Goal: Task Accomplishment & Management: Manage account settings

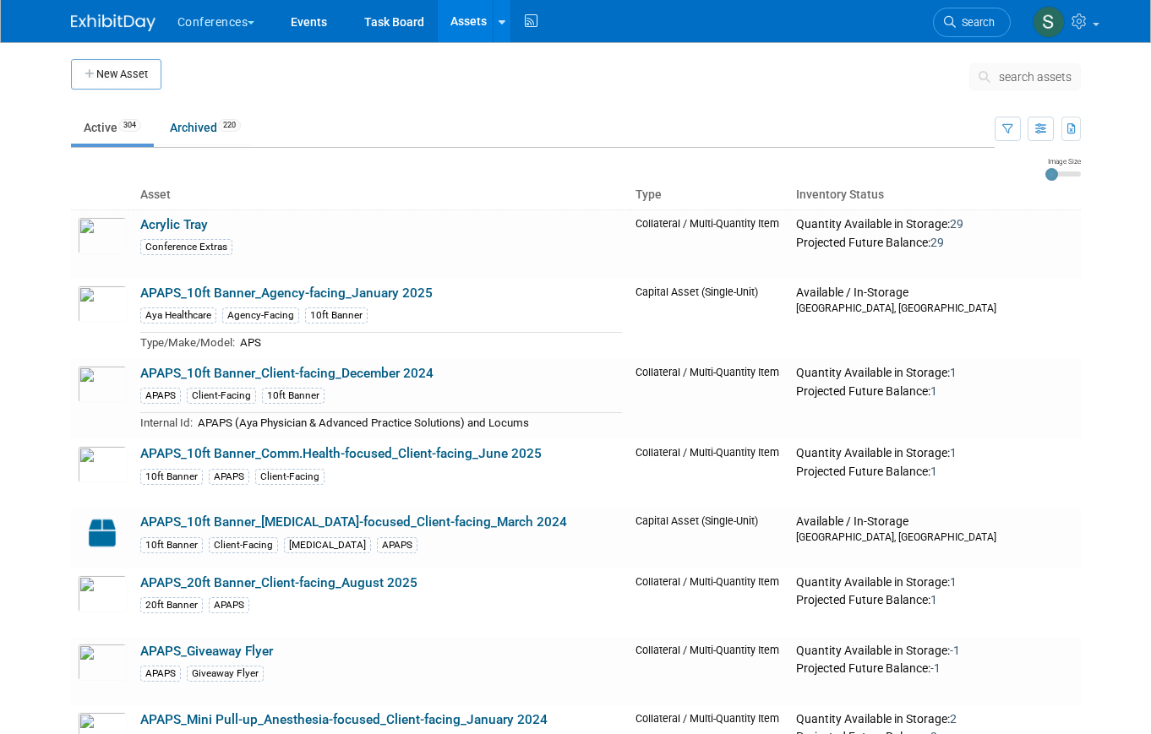
click at [955, 20] on span "Search" at bounding box center [974, 22] width 39 height 13
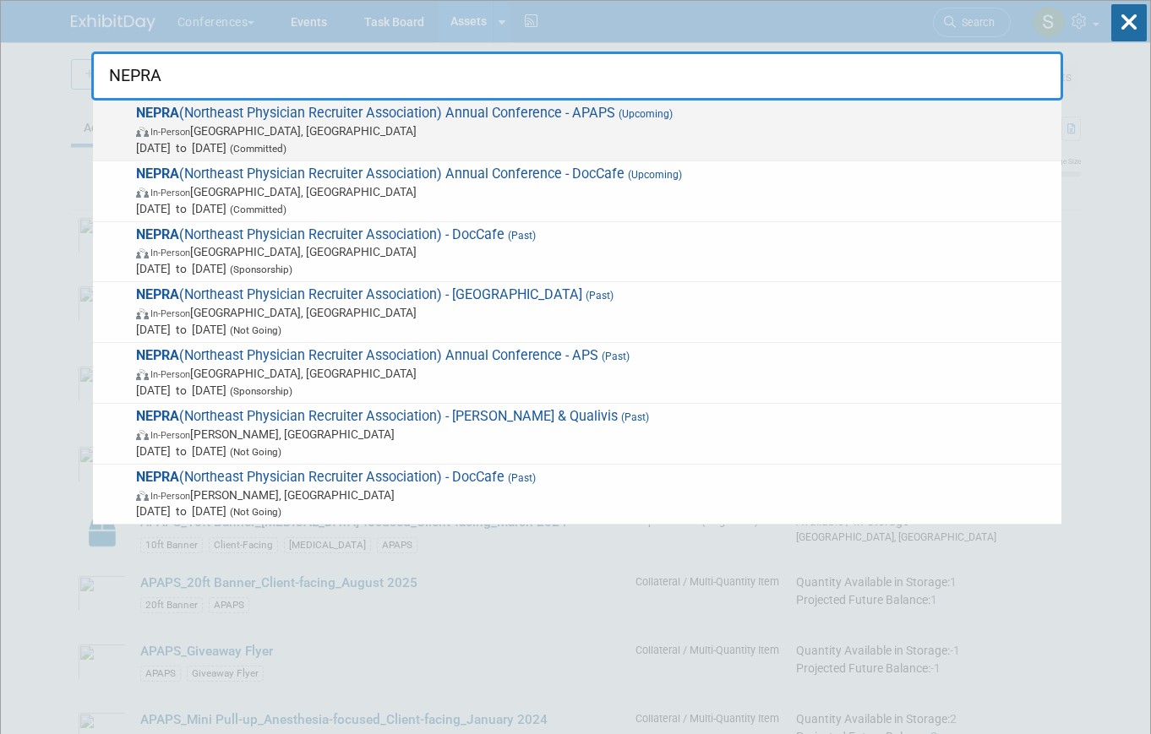
type input "NEPRA"
click at [628, 138] on span "In-Person Portland, ME" at bounding box center [594, 130] width 917 height 17
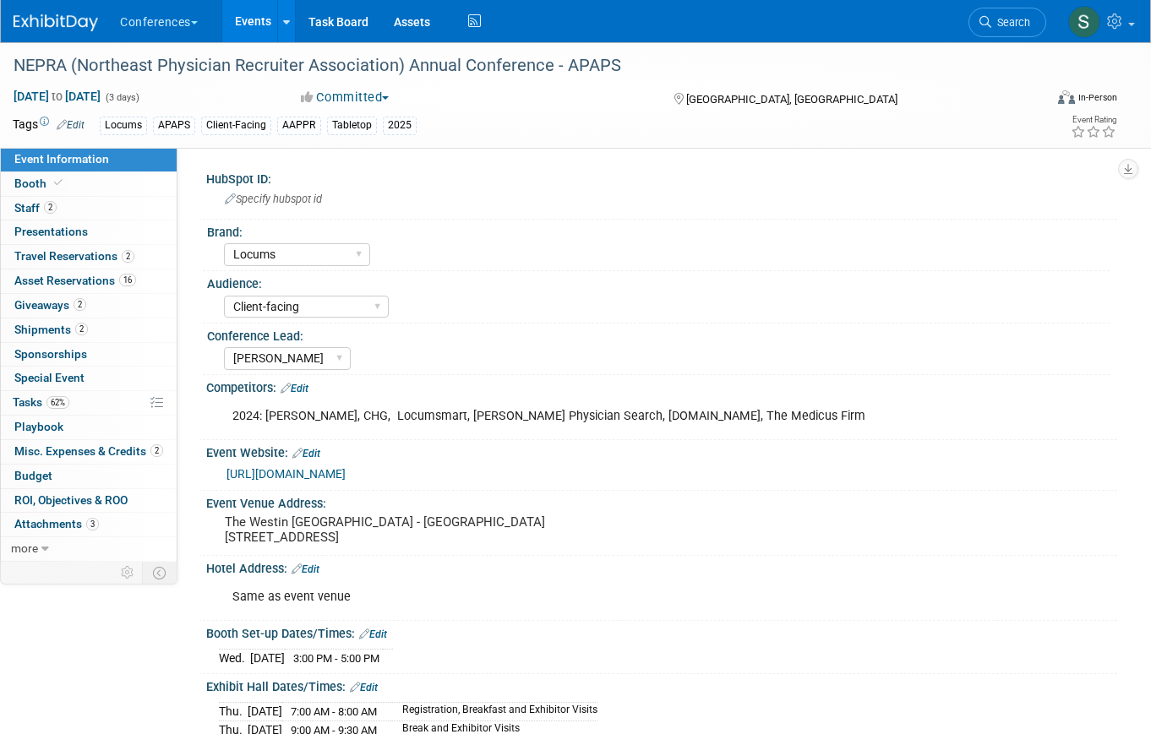
select select "Locums"
select select "Client-facing"
select select "Mel"
click at [97, 261] on span "Travel Reservations 2" at bounding box center [74, 256] width 120 height 14
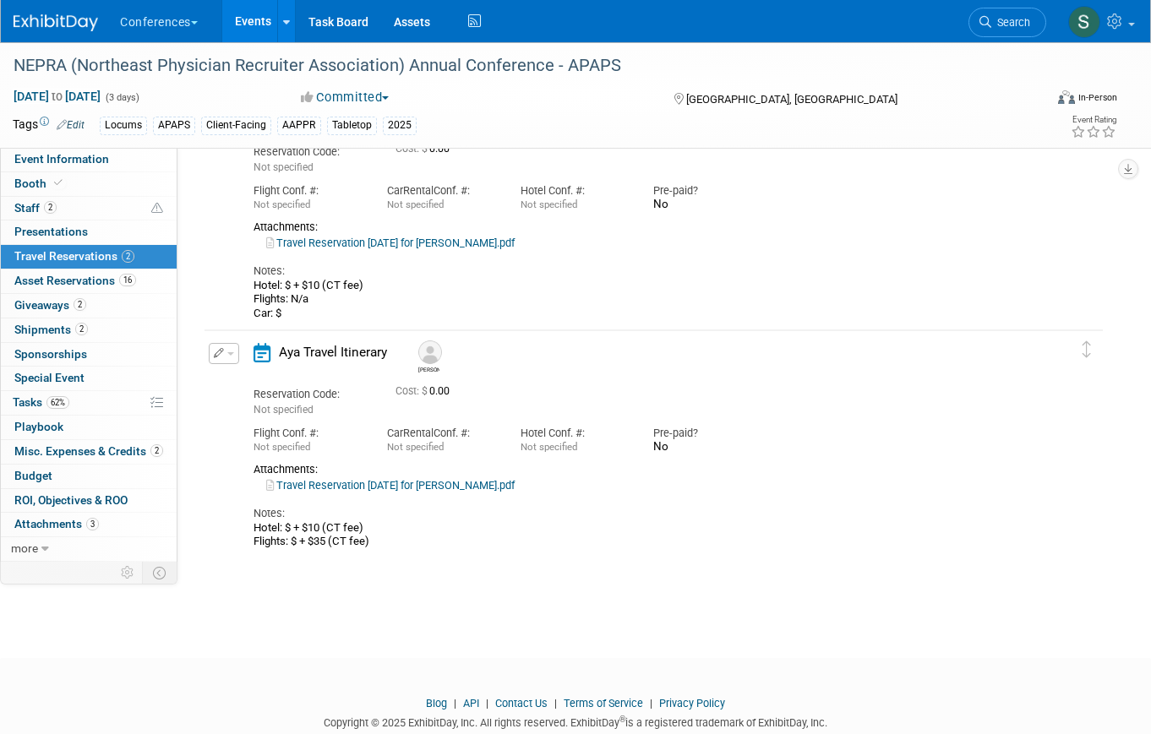
scroll to position [134, 0]
click at [231, 353] on span "button" at bounding box center [230, 351] width 7 height 3
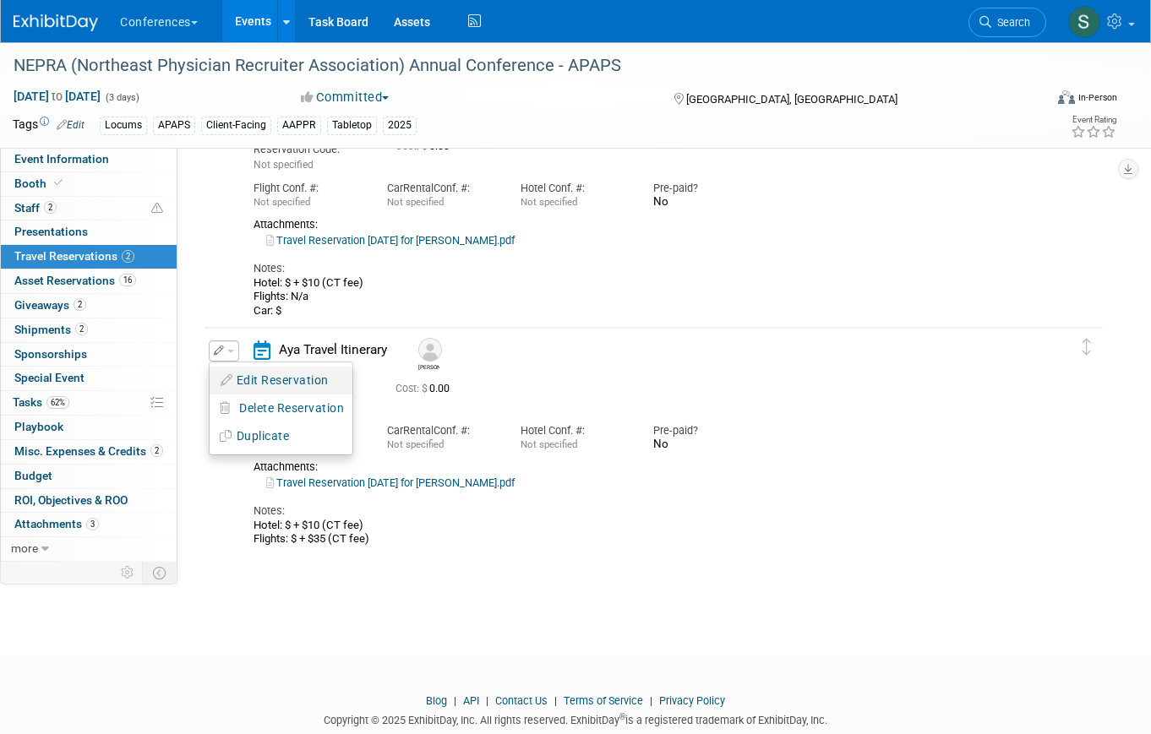
click at [250, 374] on button "Edit Reservation" at bounding box center [280, 380] width 143 height 24
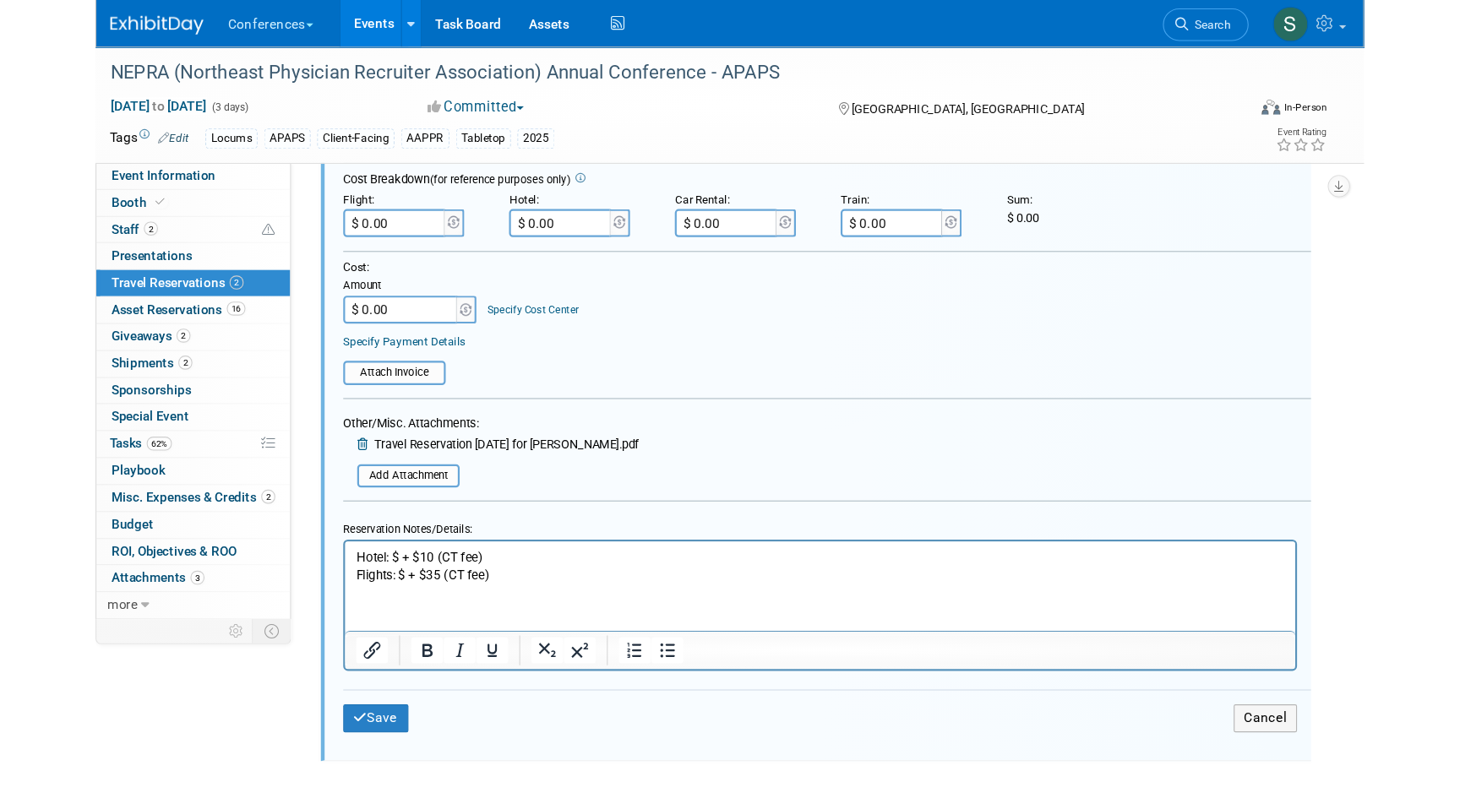
scroll to position [622, 0]
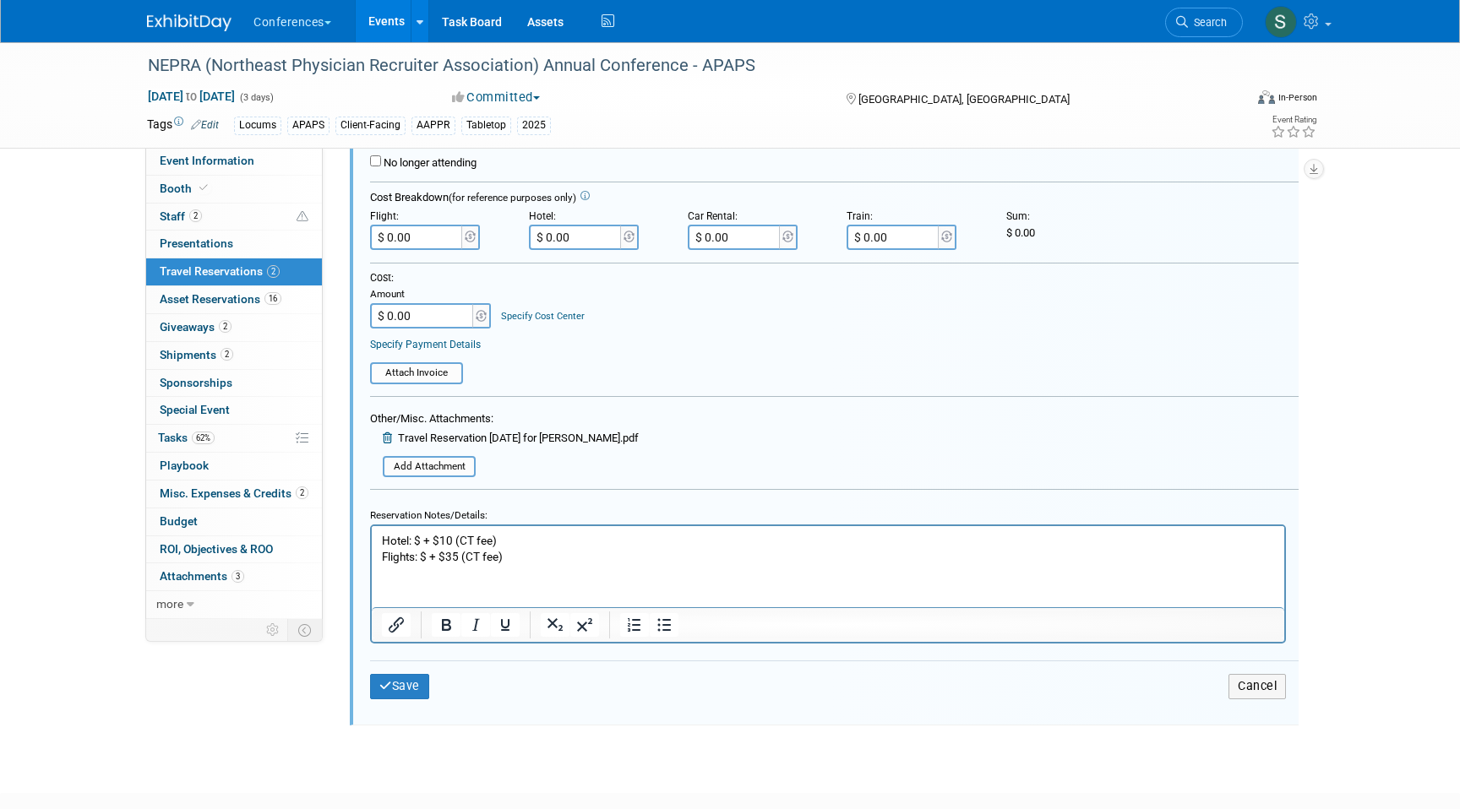
click at [429, 551] on p "Hotel: $ + $10 (CT fee) Flights: $ + $35 (CT fee)" at bounding box center [828, 549] width 893 height 32
click at [426, 553] on p "Hotel: $ + $10 (CT fee) Flights: $ + $35 (CT fee)" at bounding box center [828, 549] width 893 height 32
paste body "Rich Text Area. Press ALT-0 for help."
click at [553, 556] on p "Hotel: $ + $10 (CT fee) Flights: $1288.55 + $35 (CT fee)" at bounding box center [828, 549] width 893 height 32
click at [411, 237] on input "$ 0.00" at bounding box center [417, 237] width 95 height 25
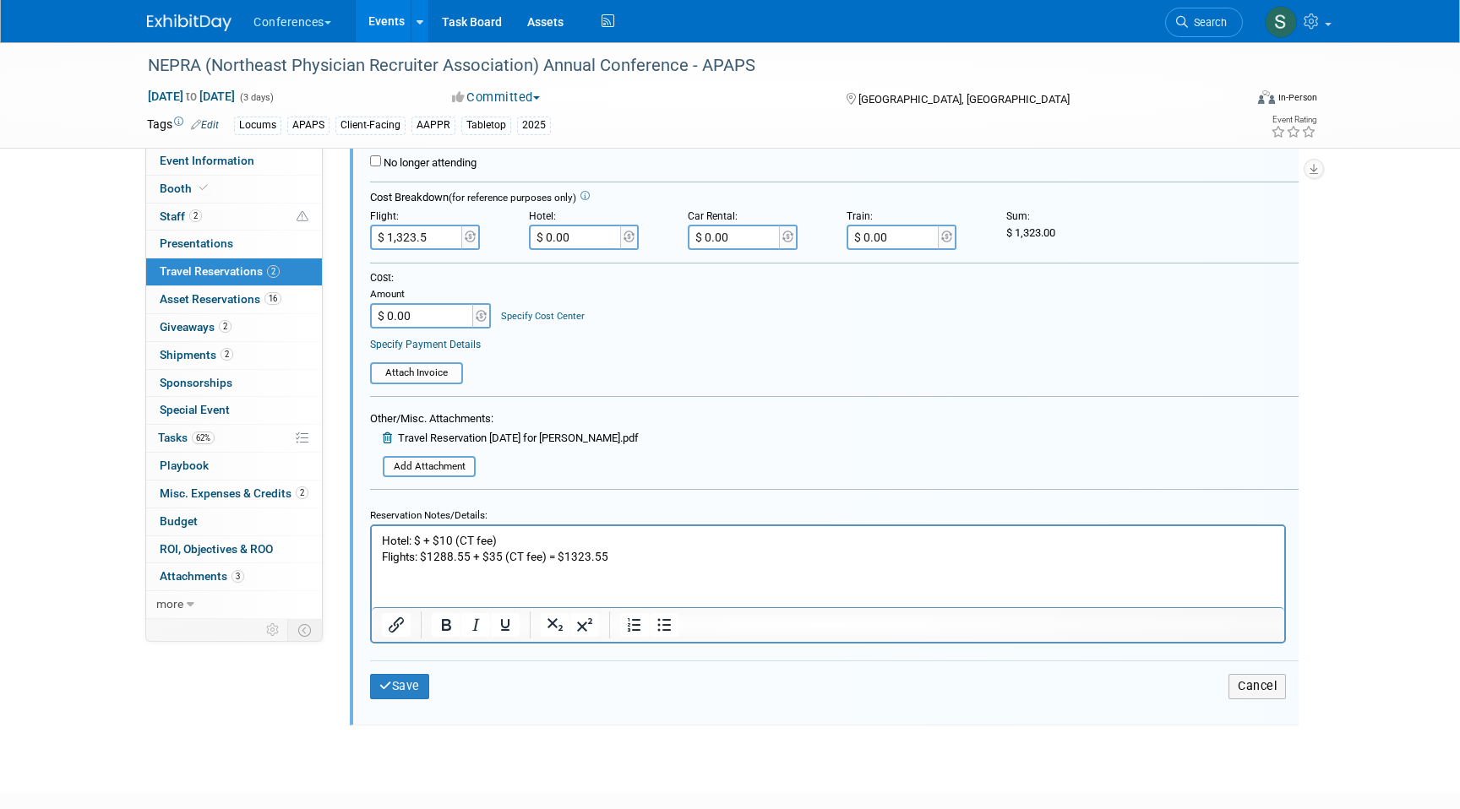
type input "$ 1,323.55"
click at [409, 697] on button "Save" at bounding box center [399, 686] width 59 height 24
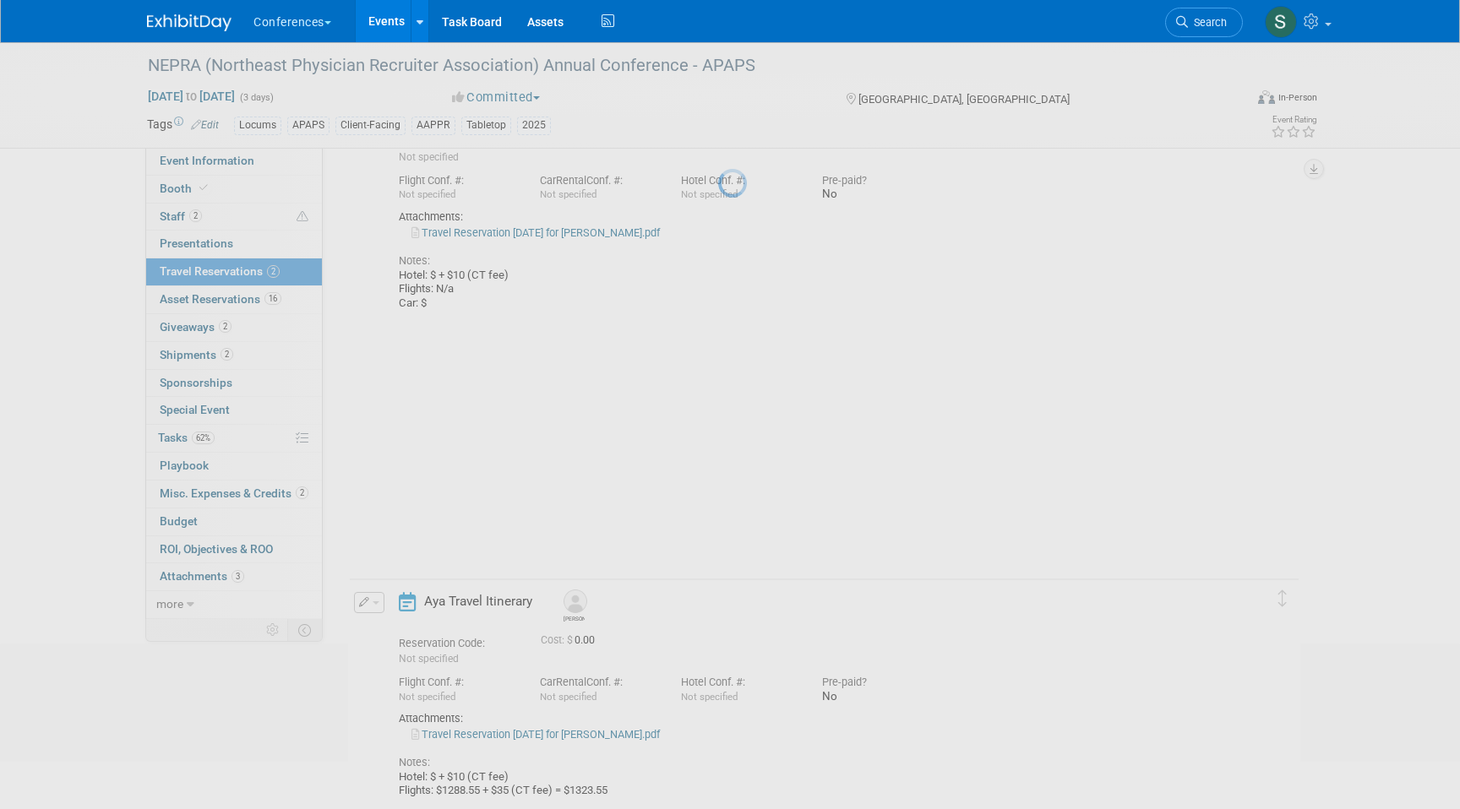
scroll to position [100, 0]
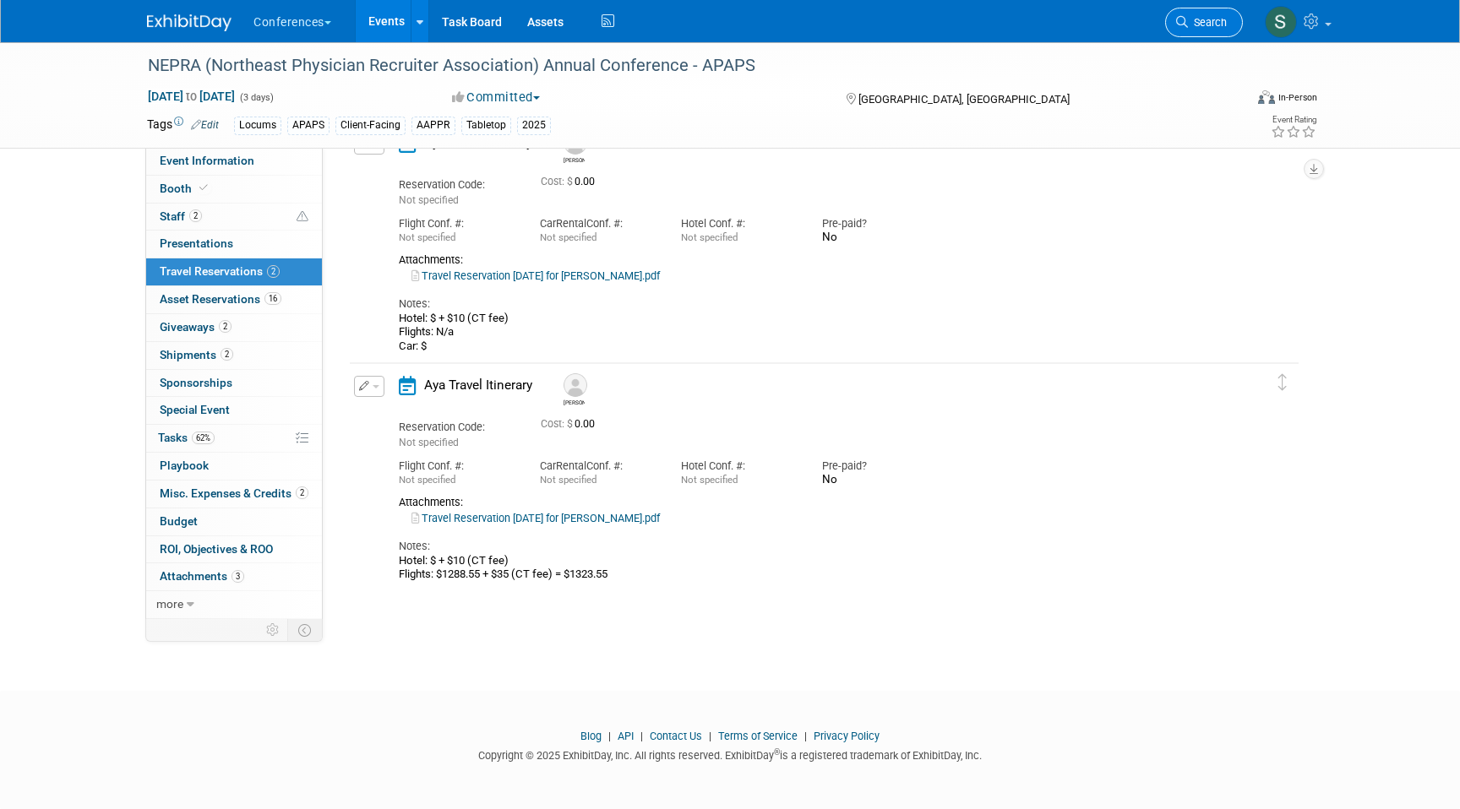
click at [1150, 28] on span "Search" at bounding box center [1207, 22] width 39 height 13
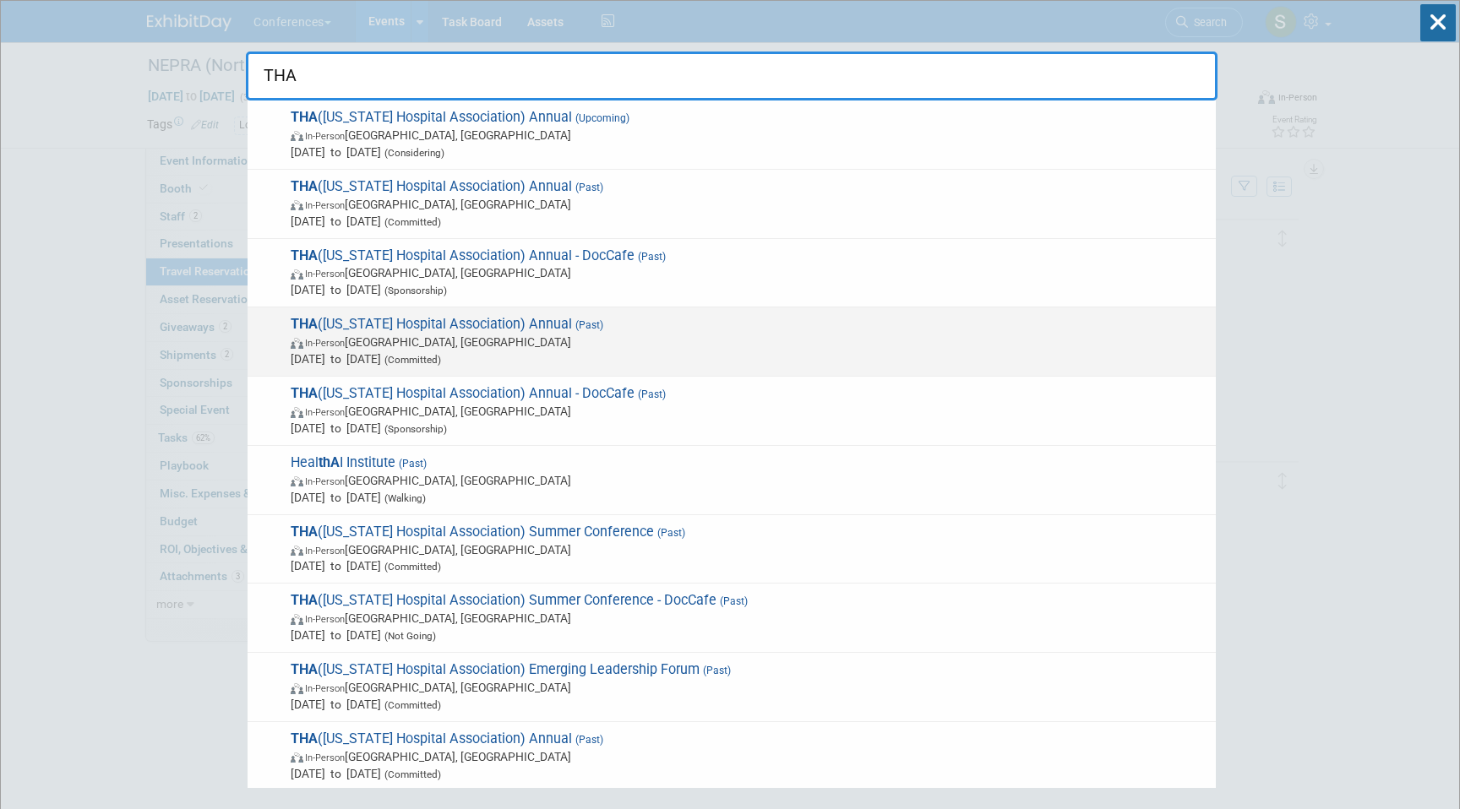
type input "THA"
click at [609, 353] on span "Sep 18, 2025 to Sep 19, 2025 (Committed)" at bounding box center [749, 359] width 917 height 17
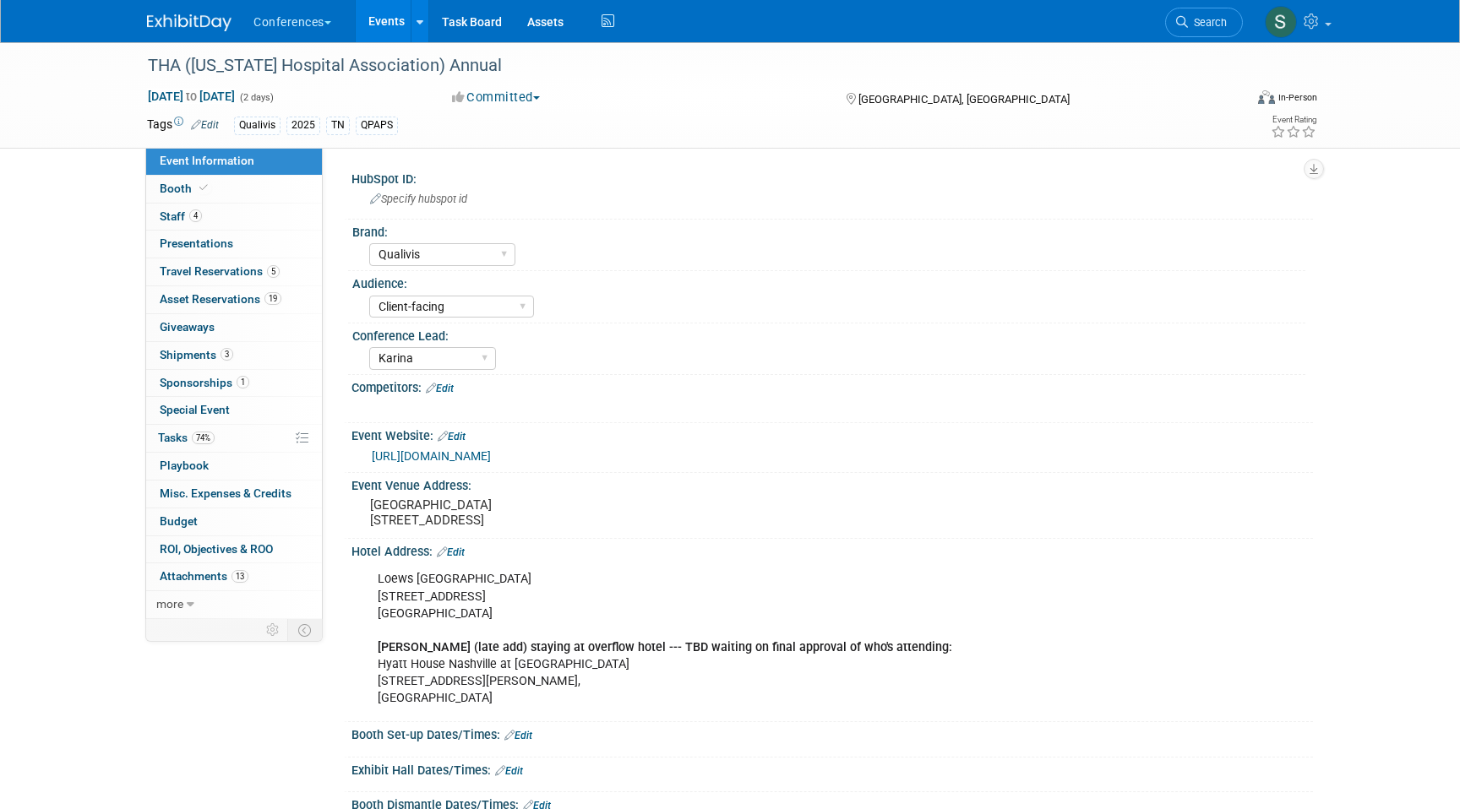
select select "Qualivis"
select select "Client-facing"
select select "Karina"
click at [242, 260] on link "5 Travel Reservations 5" at bounding box center [234, 271] width 176 height 27
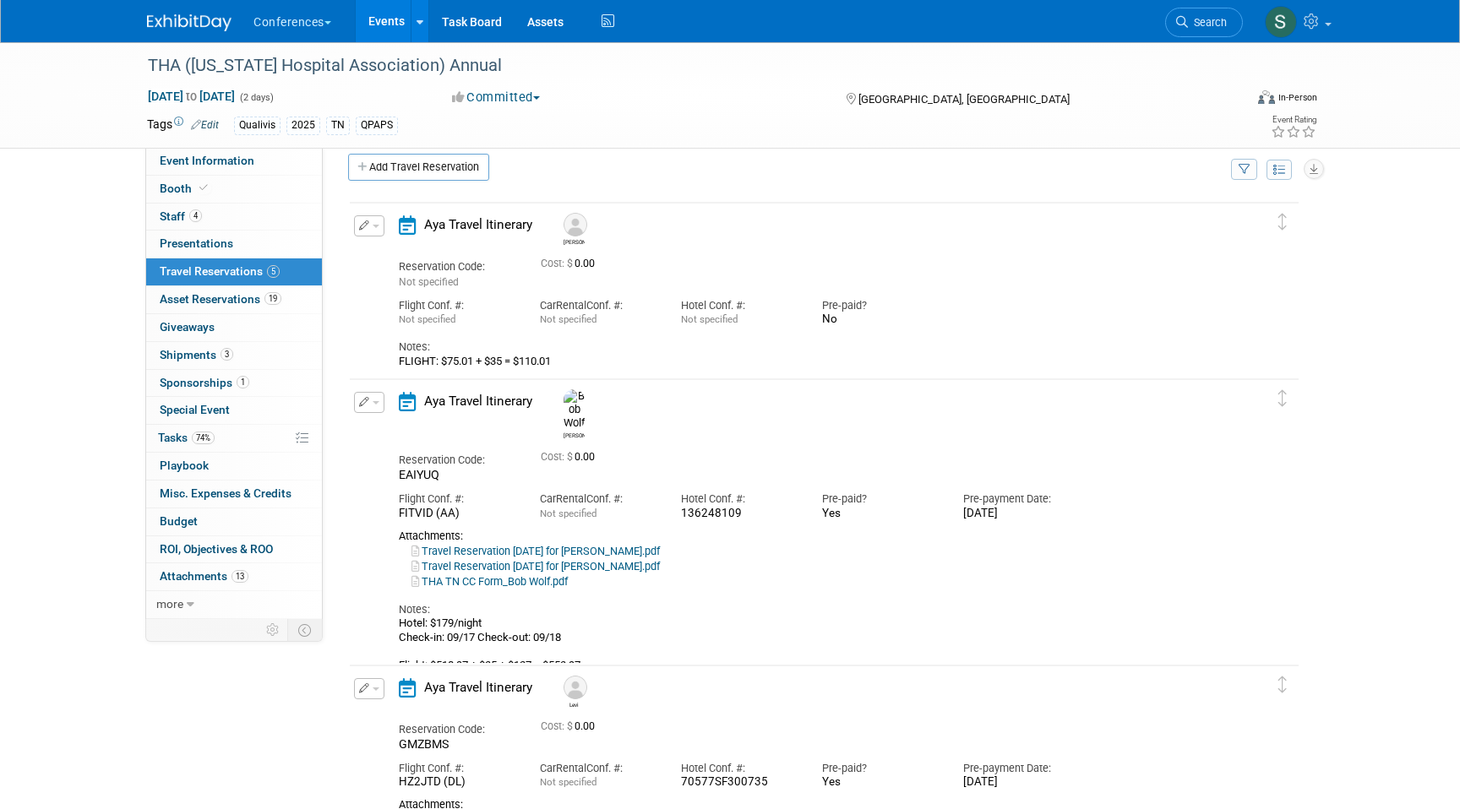
scroll to position [30, 0]
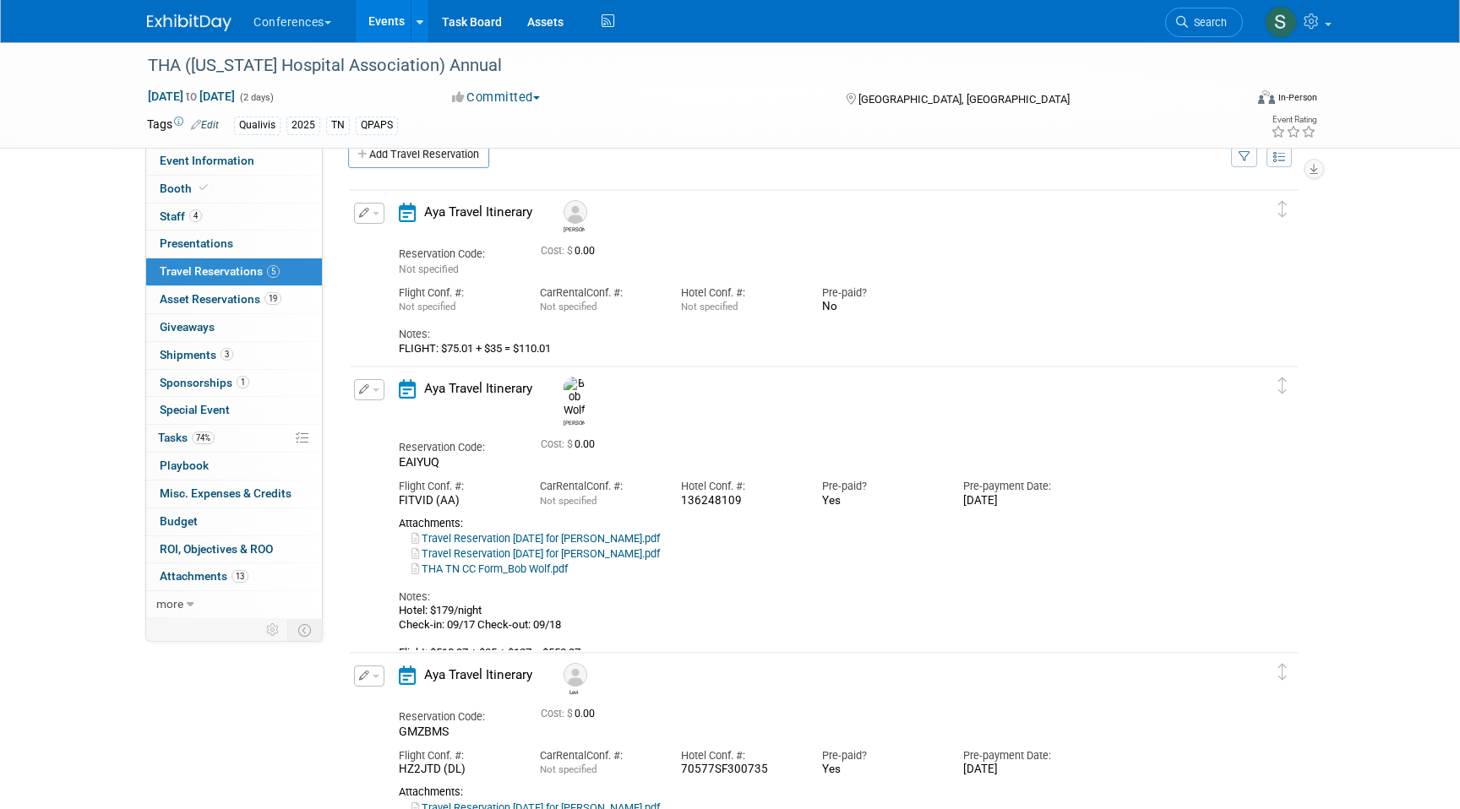
click at [377, 208] on button "button" at bounding box center [369, 213] width 30 height 21
click at [419, 258] on button "Delete Reservation" at bounding box center [426, 270] width 143 height 24
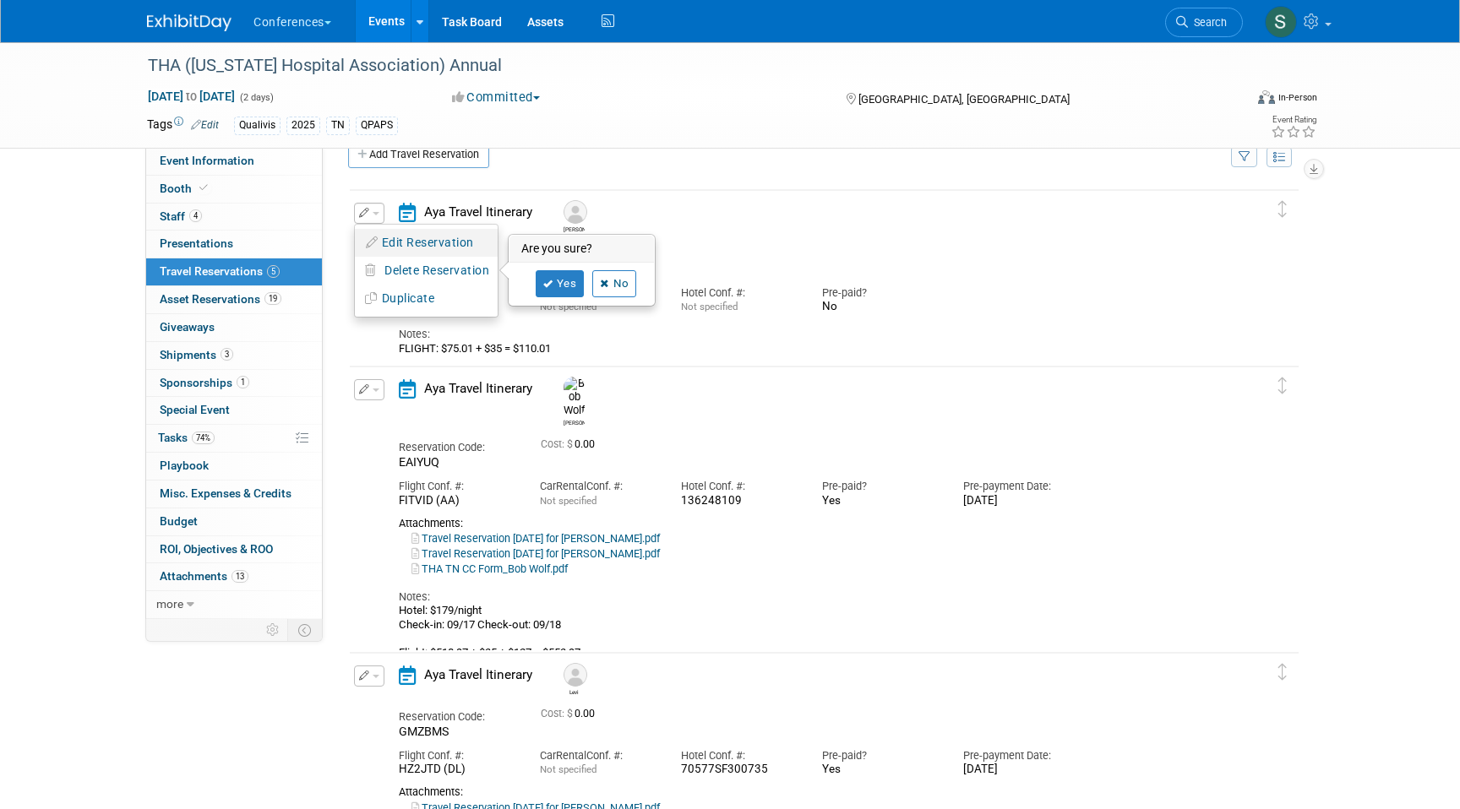
click at [433, 236] on button "Edit Reservation" at bounding box center [426, 243] width 143 height 24
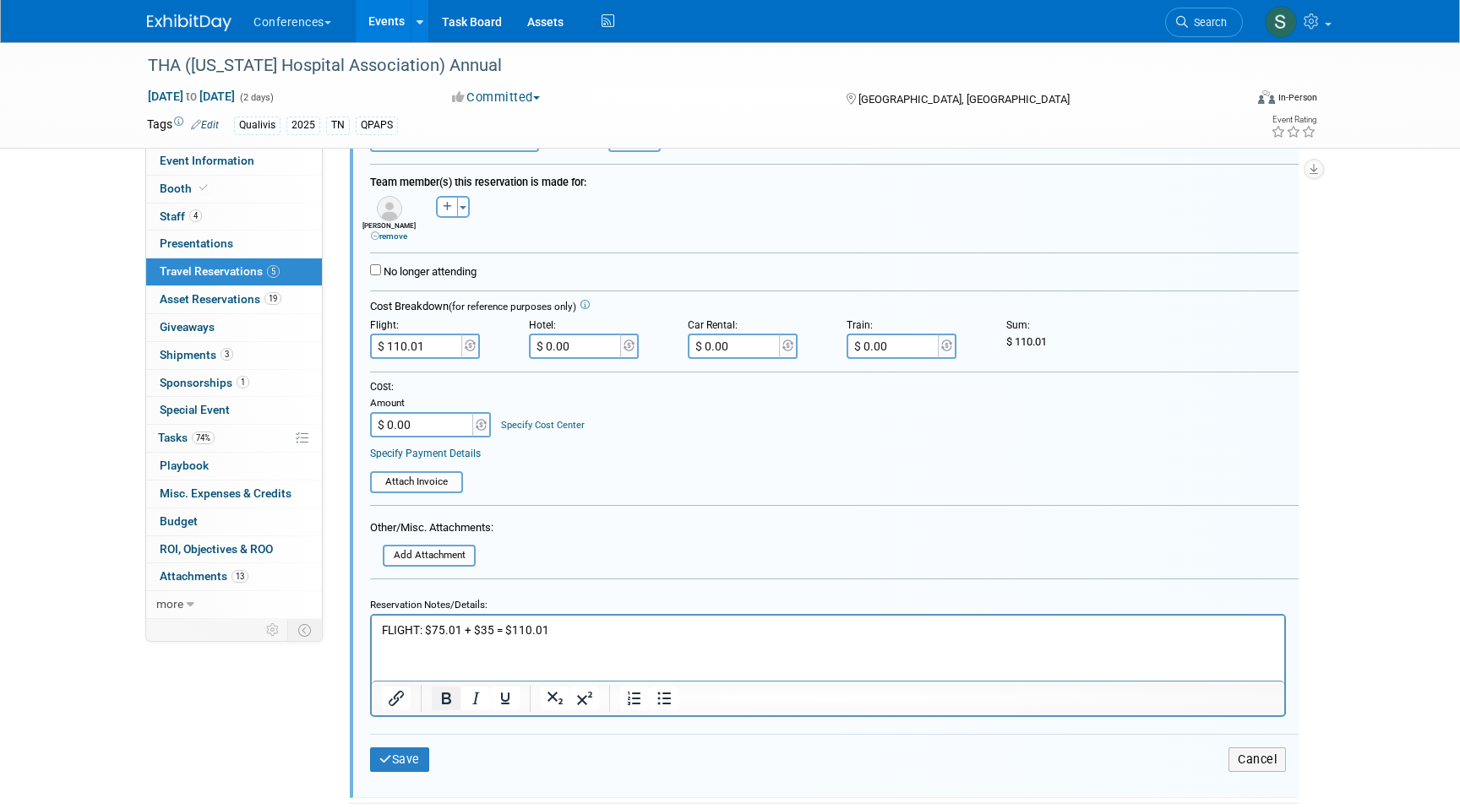
scroll to position [291, 0]
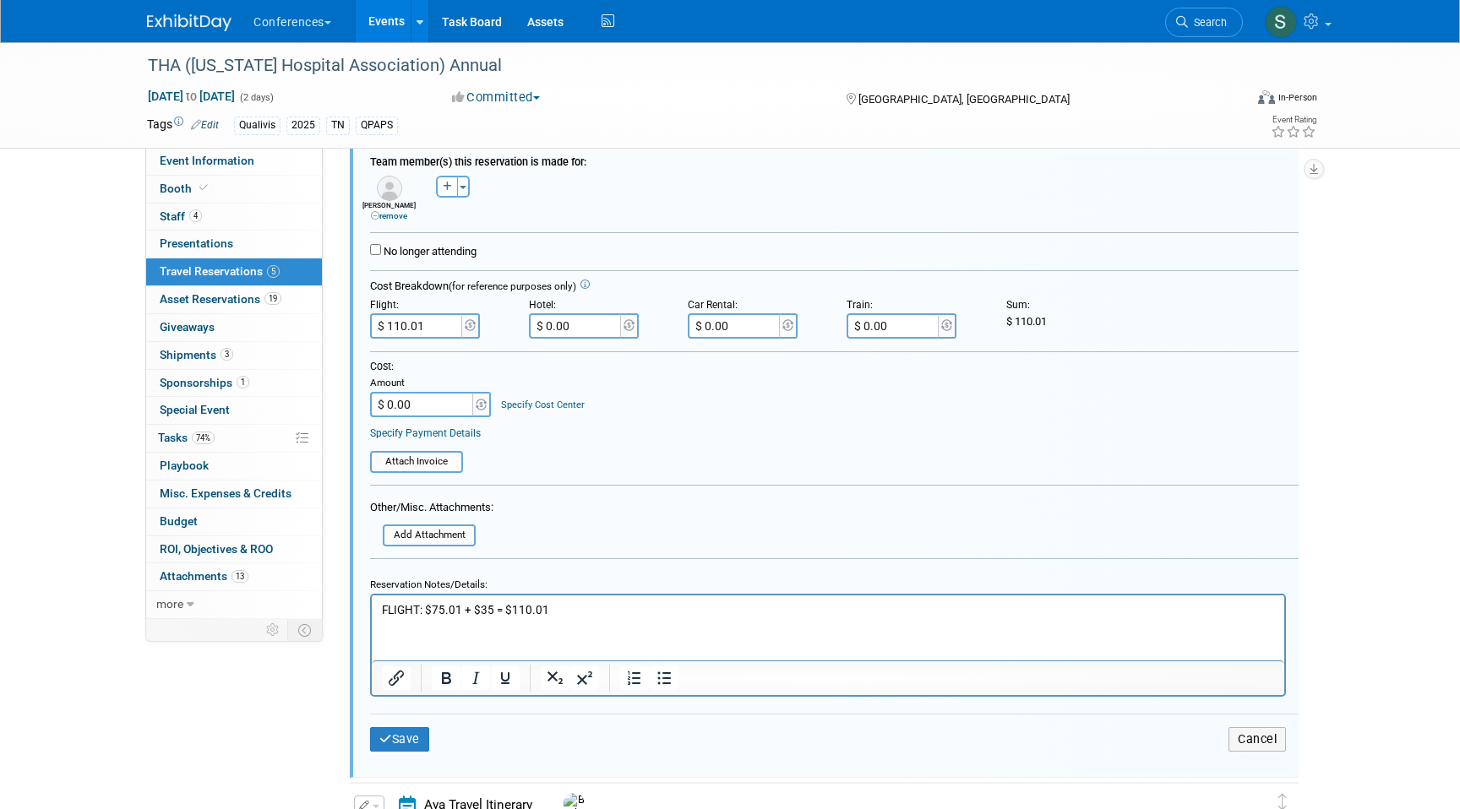
click at [492, 606] on p "FLIGHT: $75.01 + $35 = $110.01" at bounding box center [828, 609] width 893 height 16
click at [626, 601] on p "FLIGHT: $75.01 + $35 + $556.96 = $110.01" at bounding box center [828, 609] width 893 height 16
click at [621, 611] on p "FLIGHT: $75.01 + $35 + $556.96 = $110.01" at bounding box center [828, 609] width 893 height 16
click at [430, 329] on input "$ 110.01" at bounding box center [417, 325] width 95 height 25
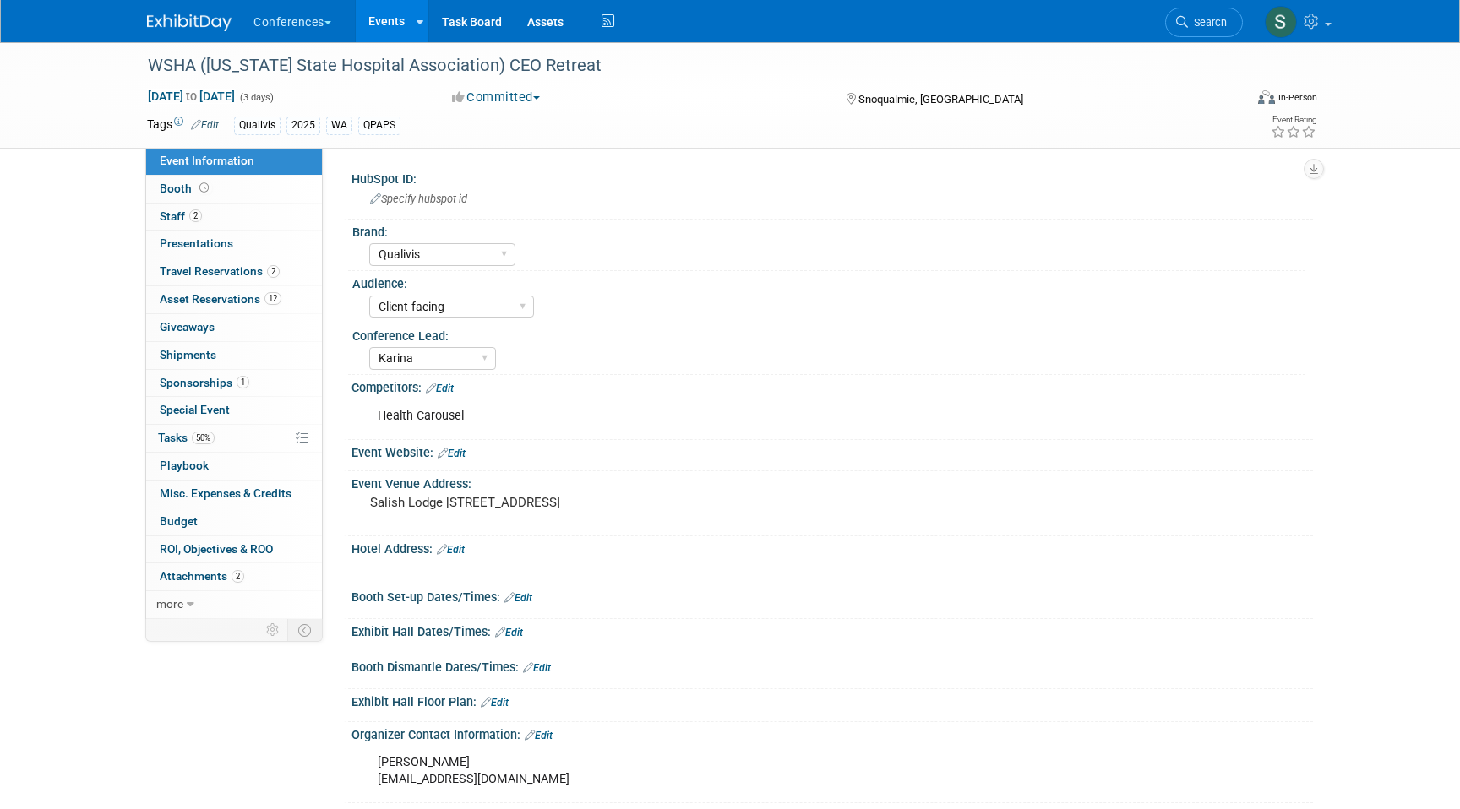
select select "Qualivis"
select select "Client-facing"
select select "Karina"
click at [262, 272] on span "Travel Reservations 2" at bounding box center [220, 271] width 120 height 14
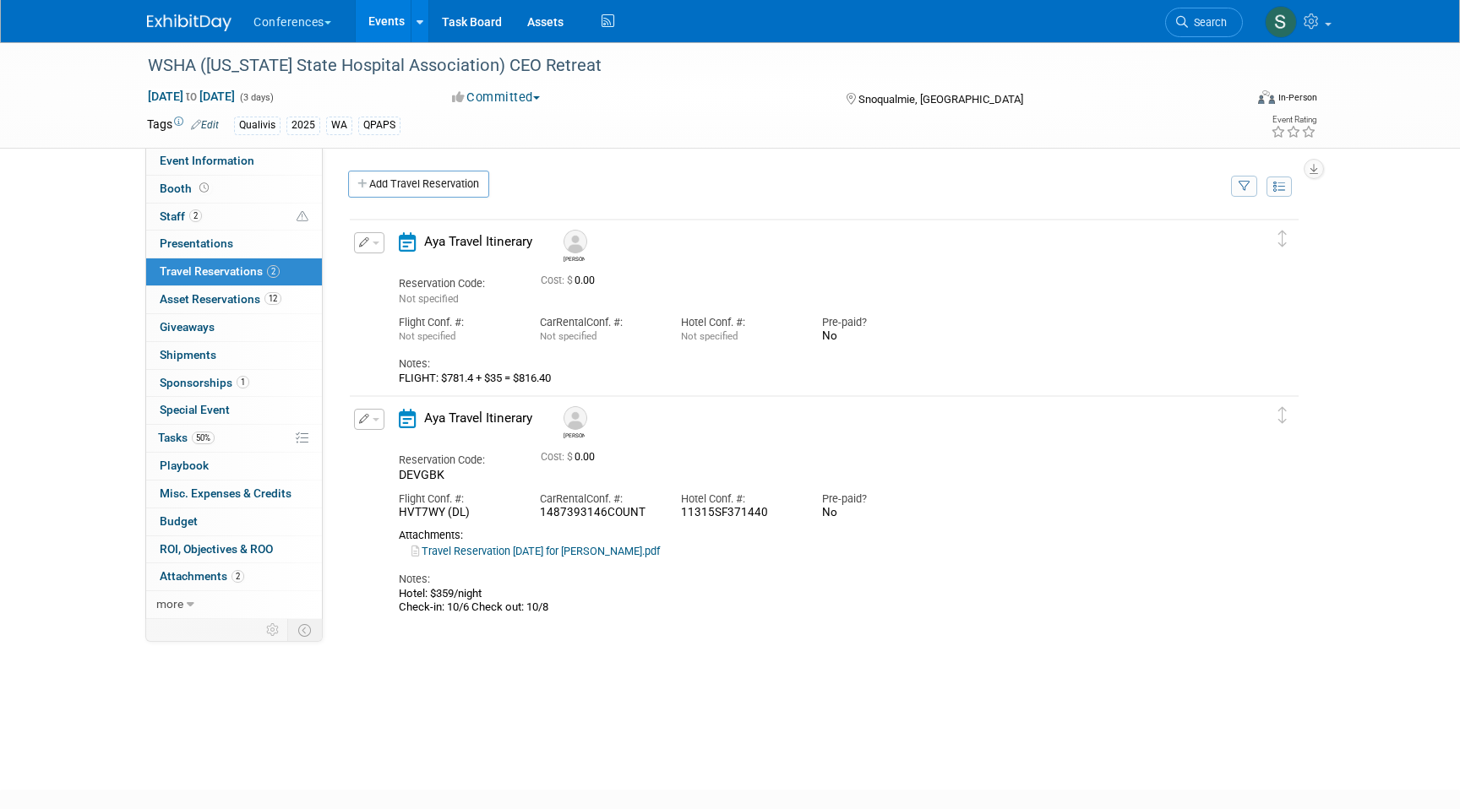
click at [354, 417] on button "button" at bounding box center [369, 419] width 30 height 21
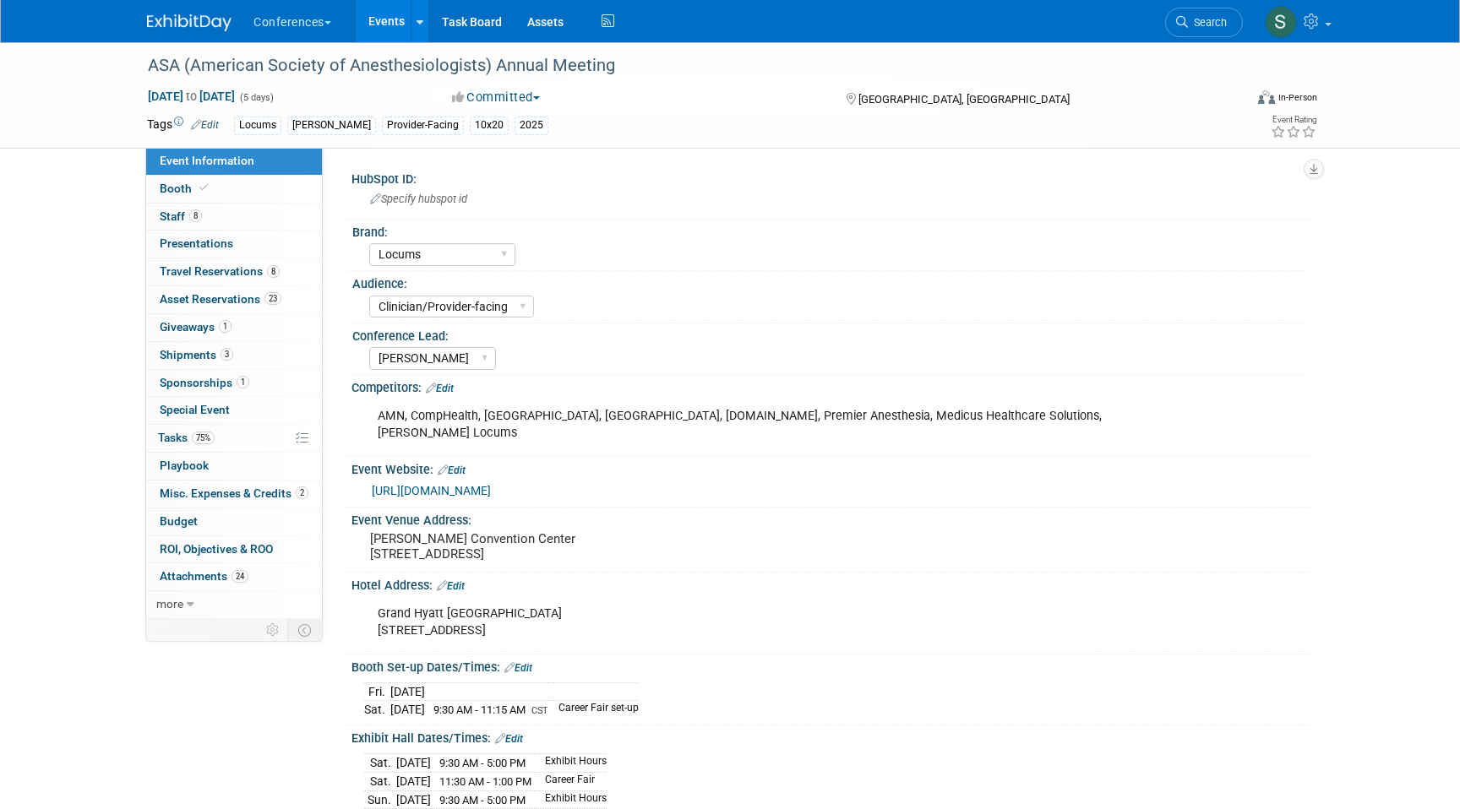
select select "Locums"
select select "Clinician/Provider-facing"
select select "[PERSON_NAME]"
click at [252, 276] on span "Travel Reservations 8" at bounding box center [220, 271] width 120 height 14
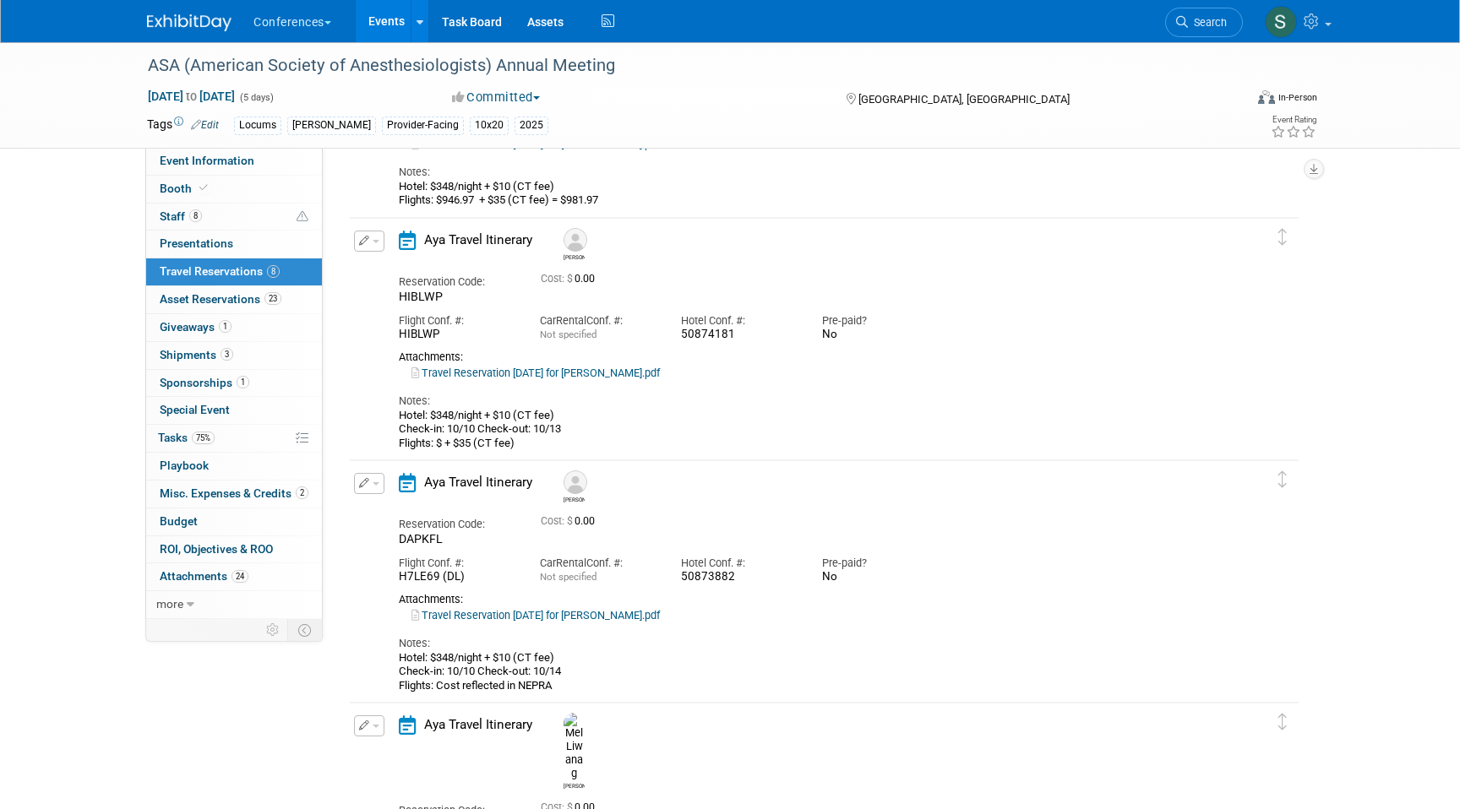
scroll to position [1232, 0]
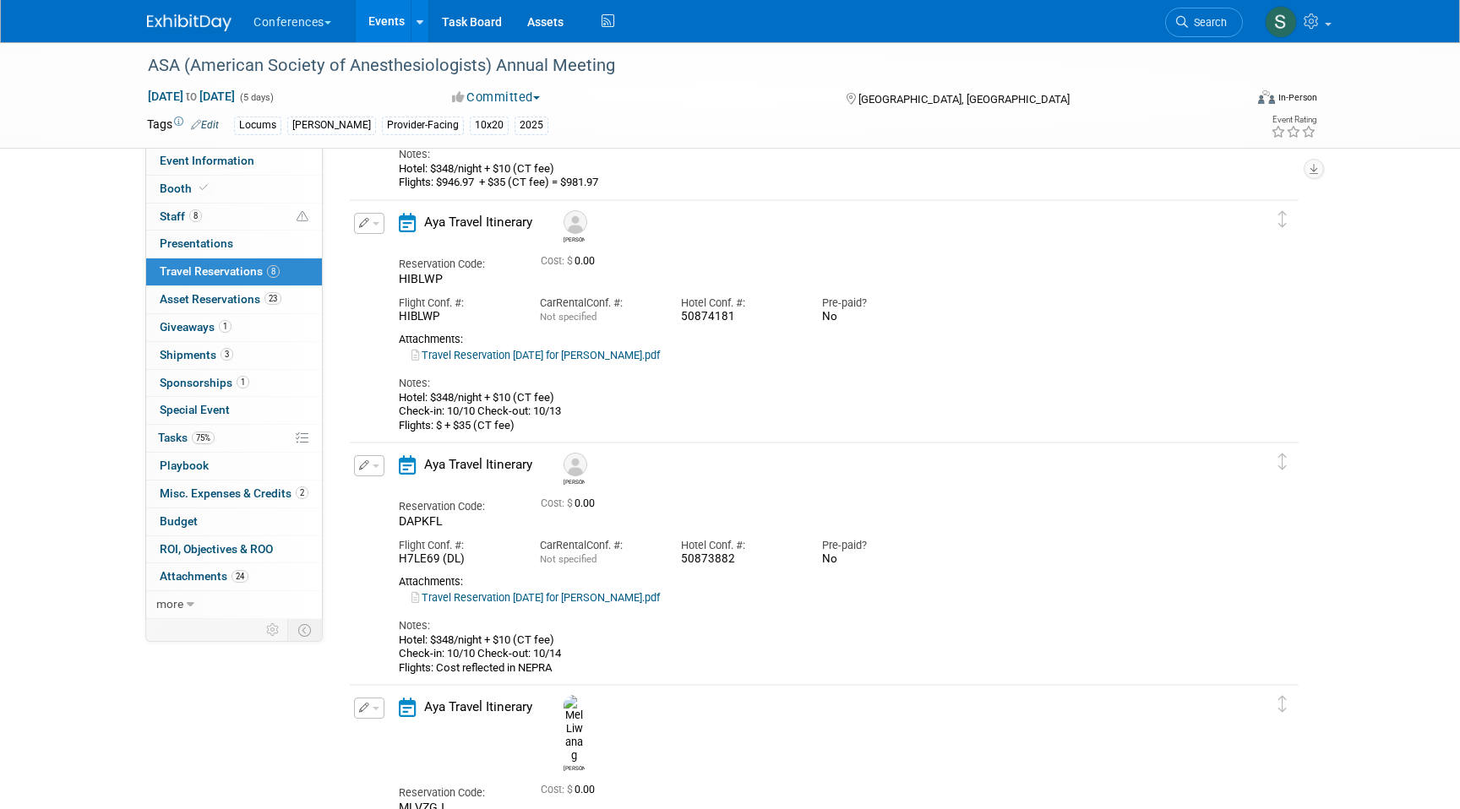
click at [367, 224] on icon "button" at bounding box center [364, 223] width 11 height 10
click at [378, 254] on button "Edit Reservation" at bounding box center [426, 253] width 143 height 24
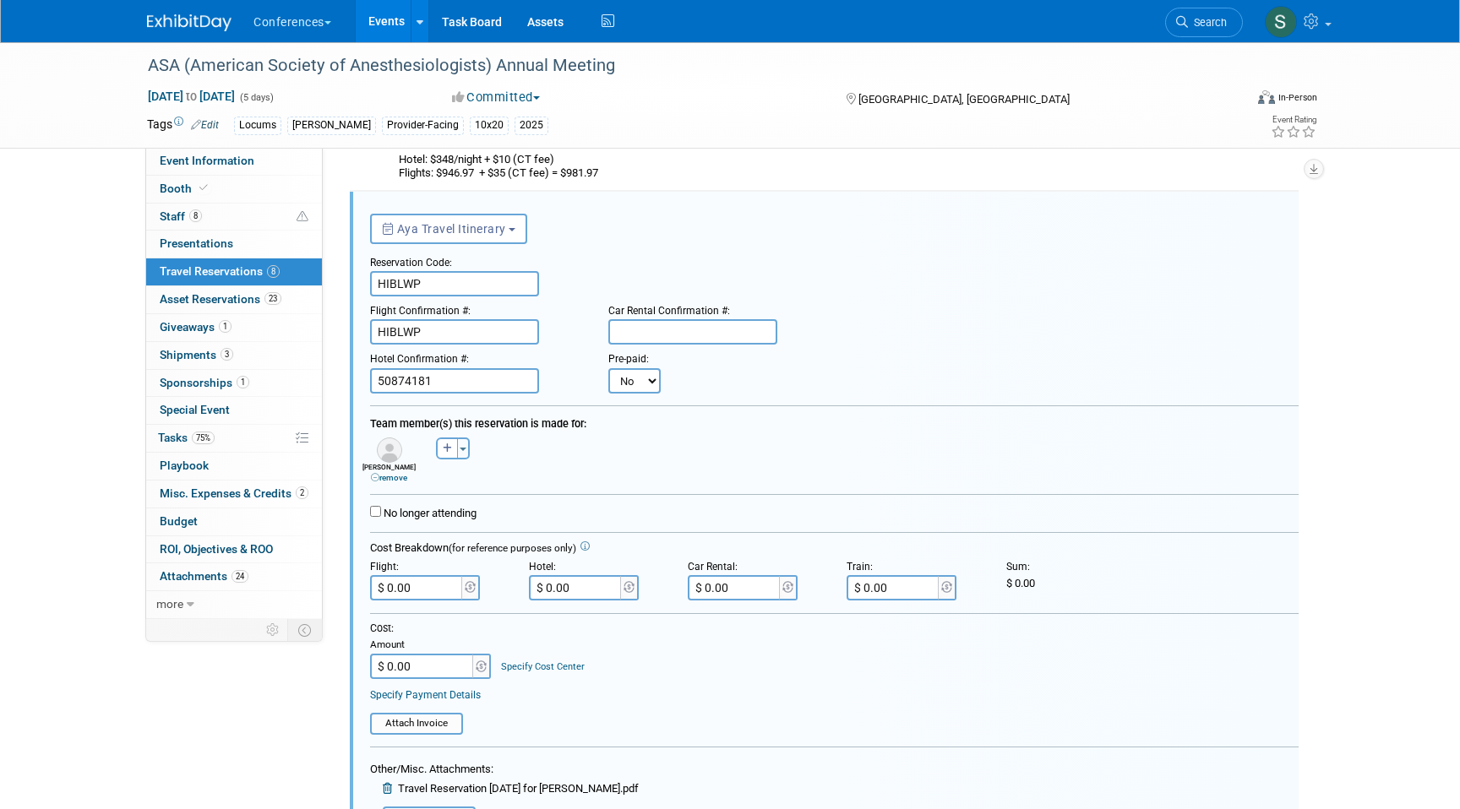
scroll to position [1710, 0]
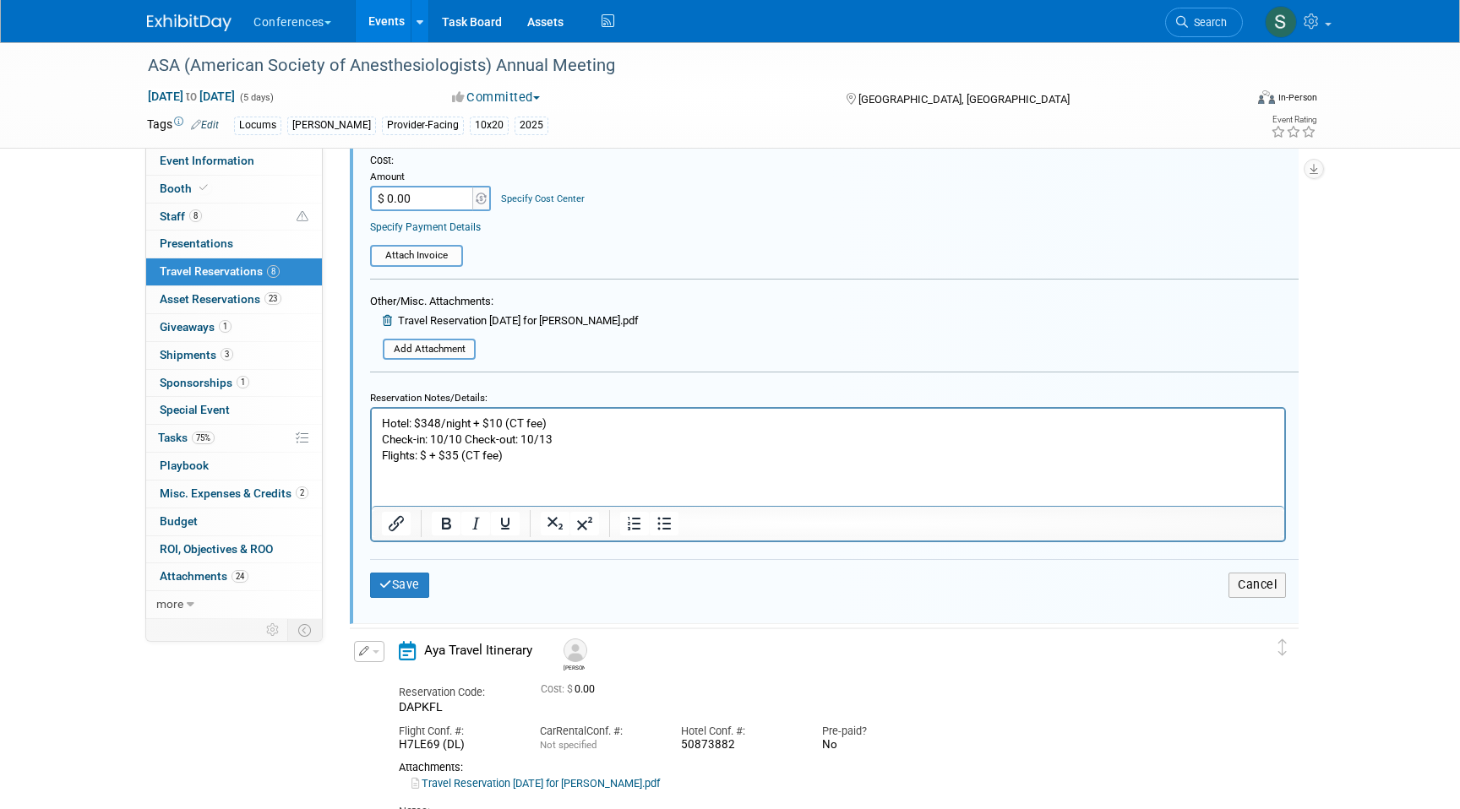
click at [426, 457] on p "Hotel: $348/night + $10 (CT fee) Check-in: 10/10 Check-out: 10/13 Flights: $ + …" at bounding box center [828, 440] width 893 height 48
click at [573, 453] on p "Hotel: $348/night + $10 (CT fee) Check-in: 10/10 Check-out: 10/13 Flights: $807…" at bounding box center [828, 440] width 893 height 48
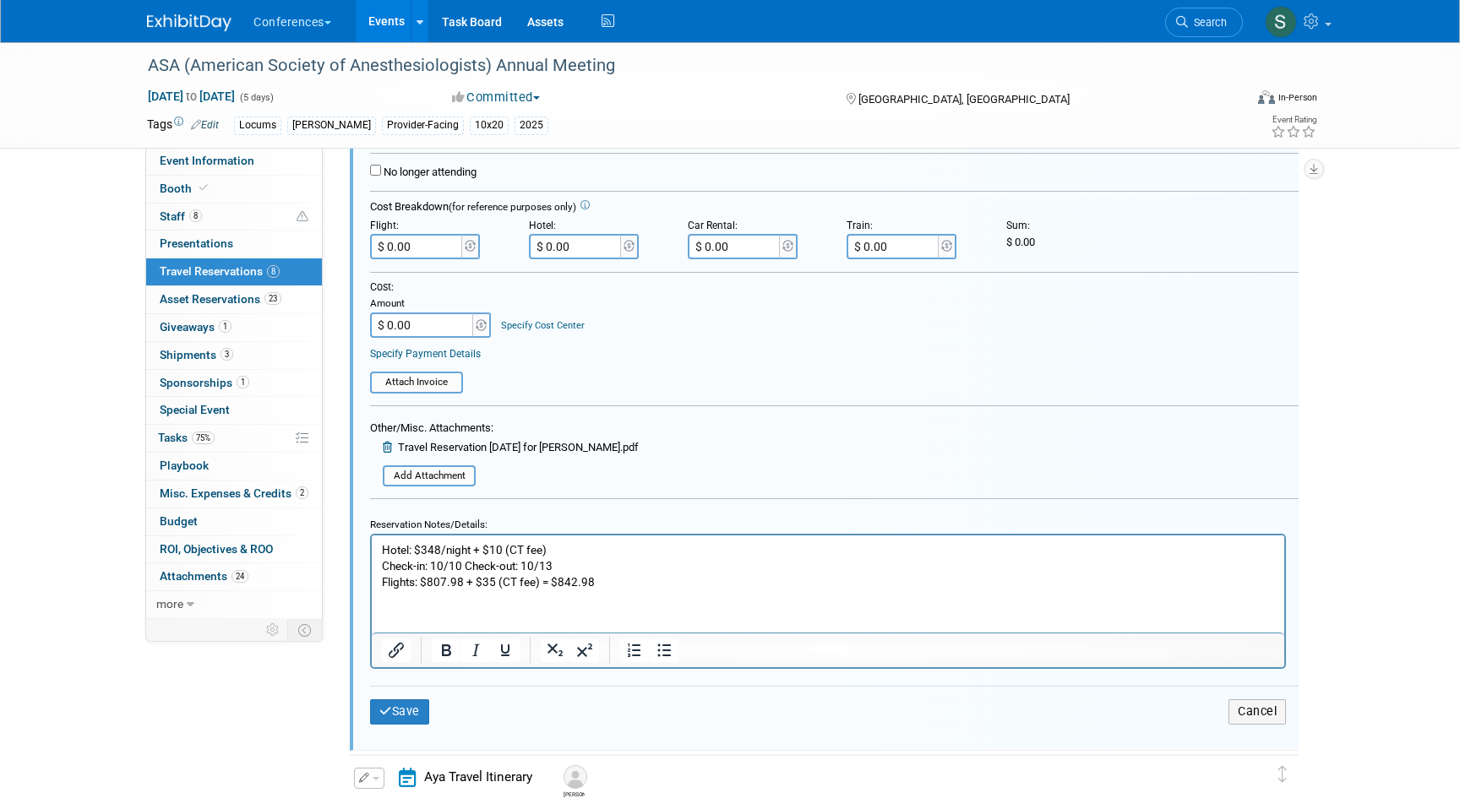
scroll to position [1537, 0]
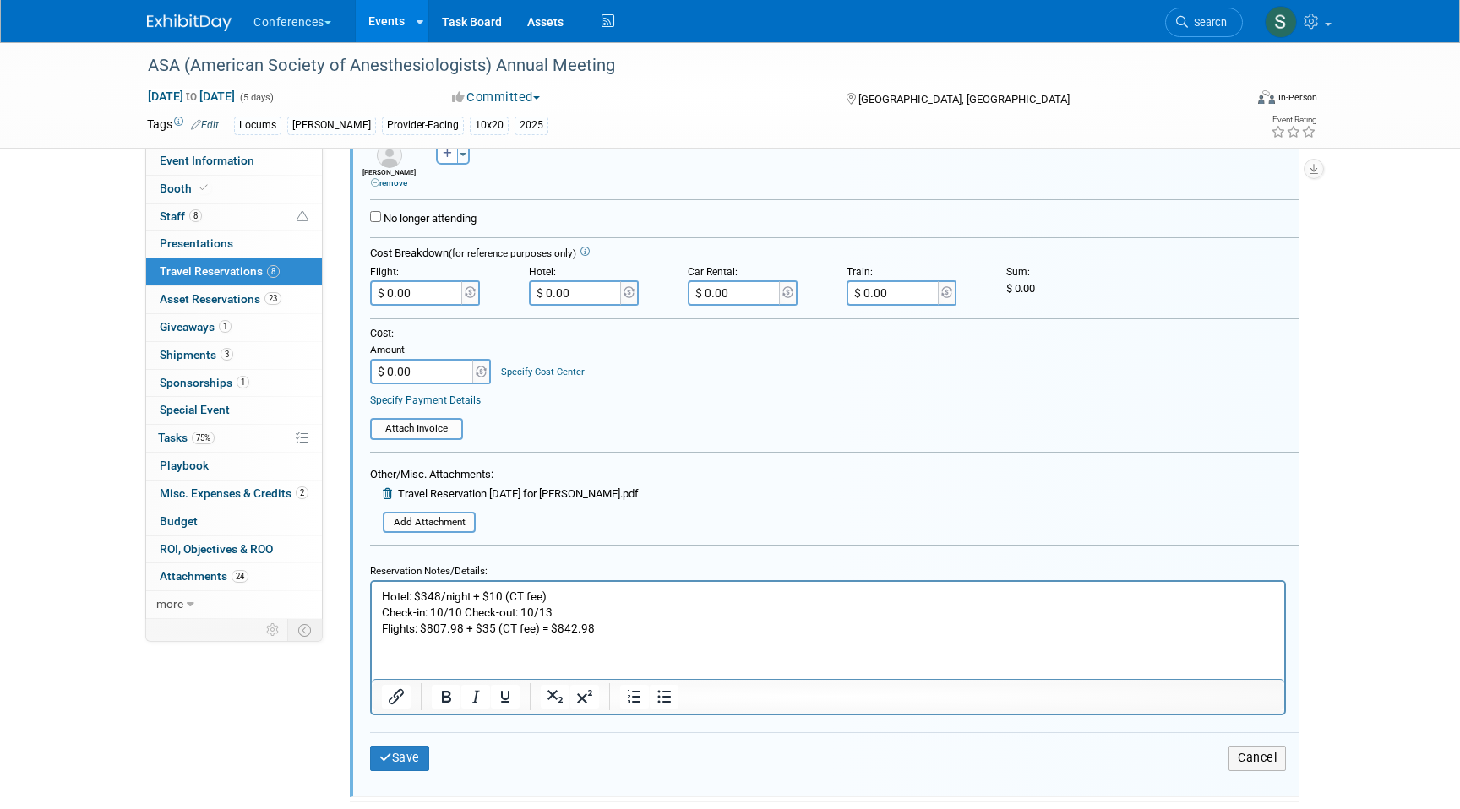
click at [422, 302] on input "$ 0.00" at bounding box center [417, 292] width 95 height 25
type input "$ 842.98"
click at [417, 753] on button "Save" at bounding box center [399, 758] width 59 height 24
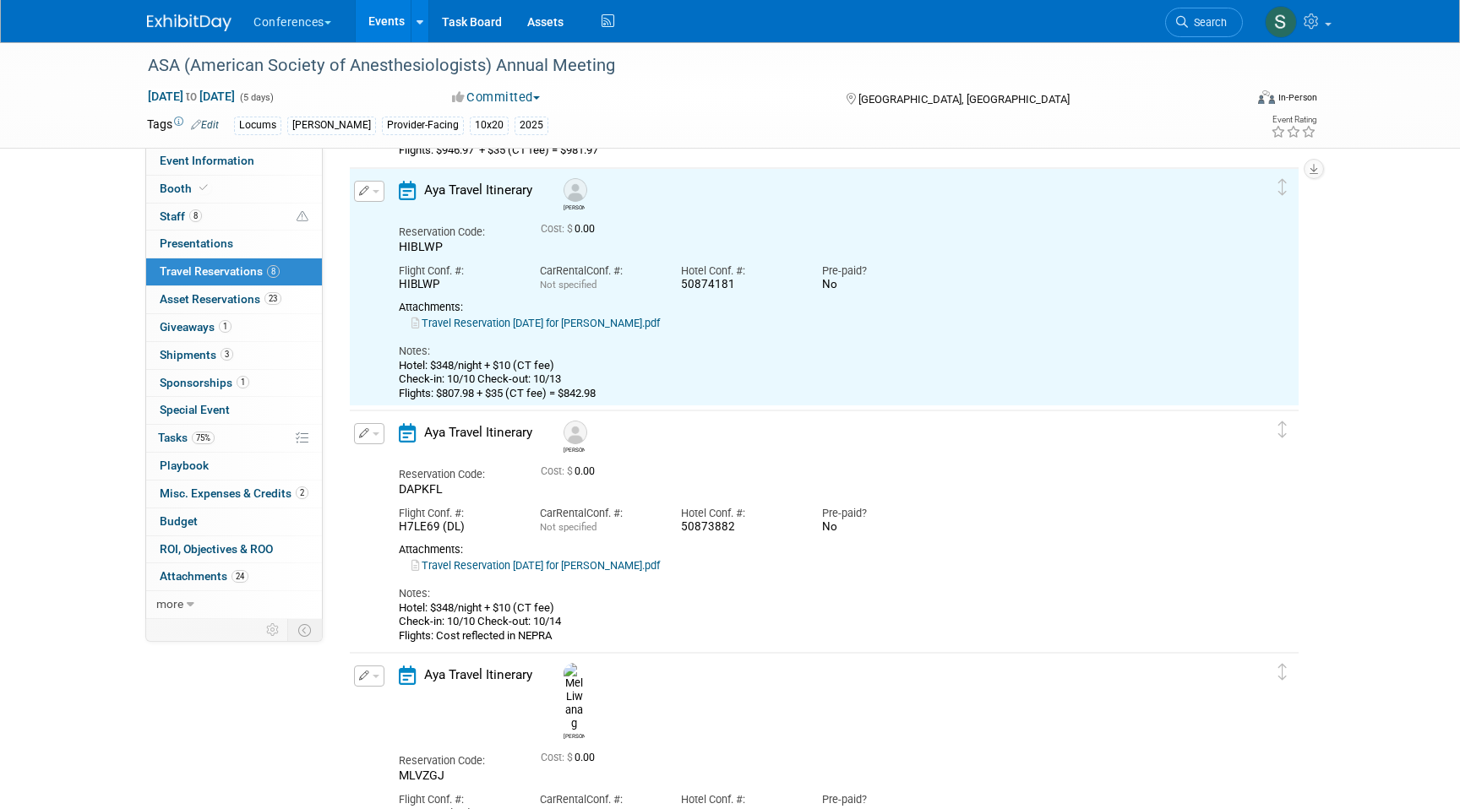
scroll to position [1242, 0]
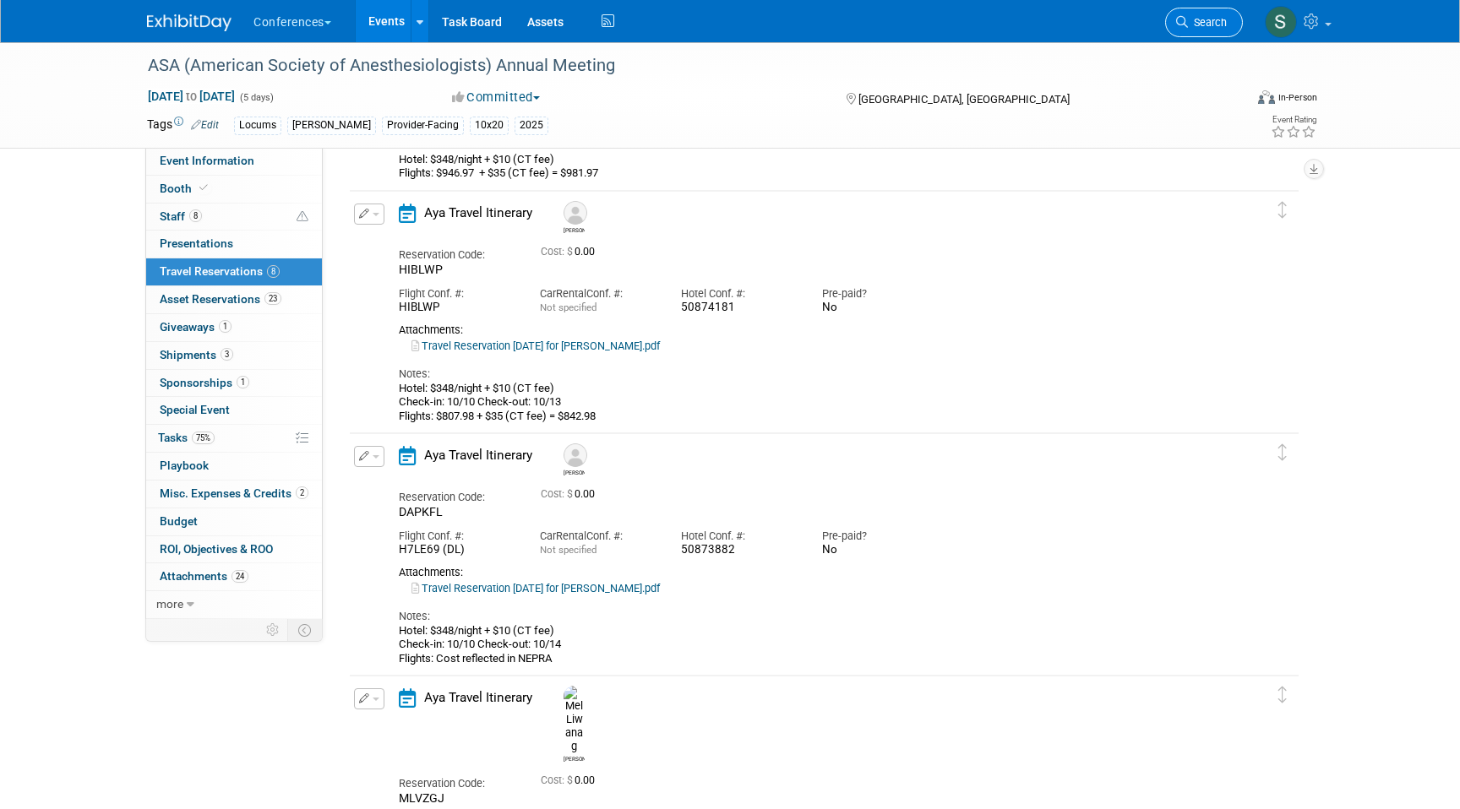
click at [1204, 22] on span "Search" at bounding box center [1207, 22] width 39 height 13
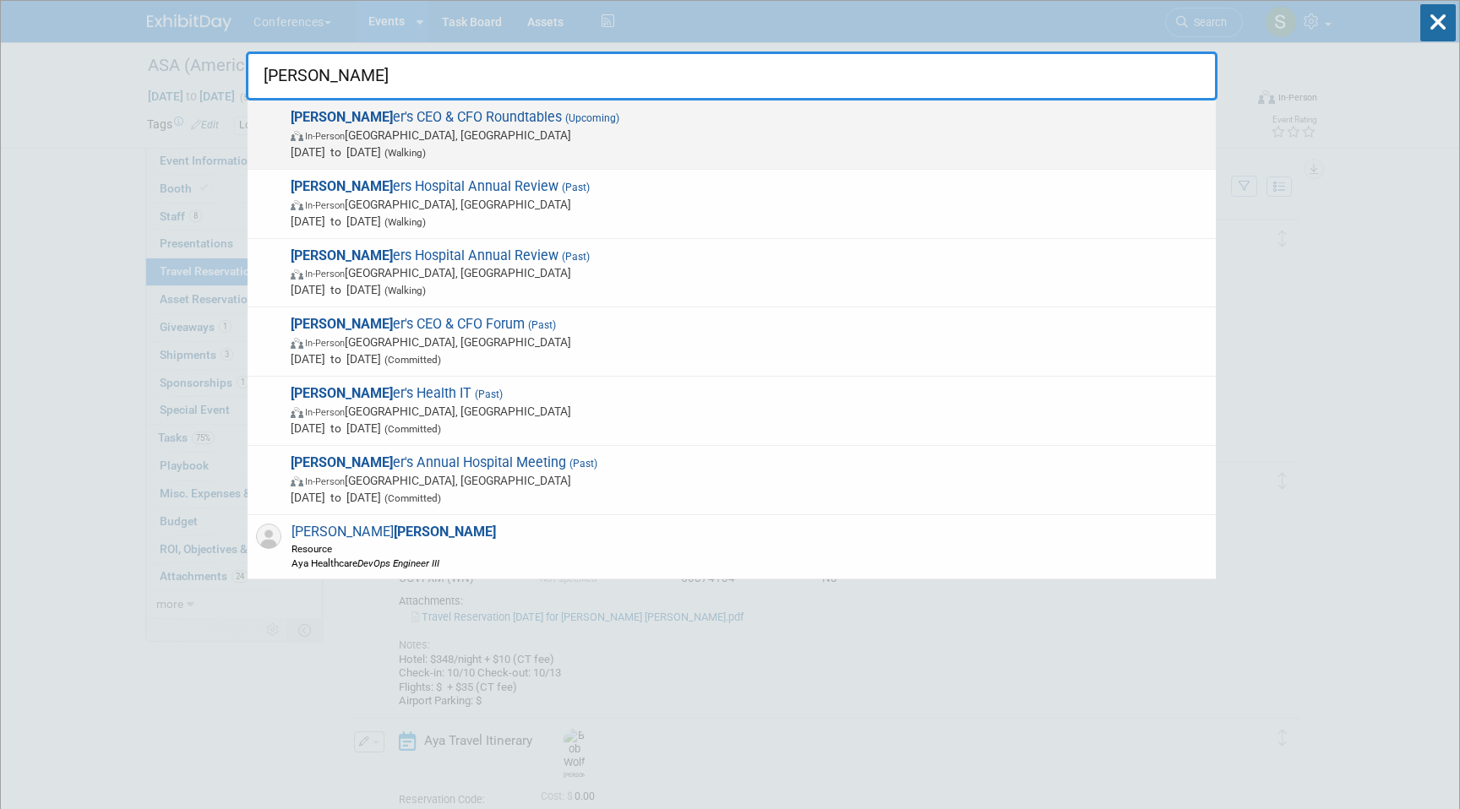
type input "BECK"
click at [622, 139] on span "In-Person Chicago, IL" at bounding box center [749, 135] width 917 height 17
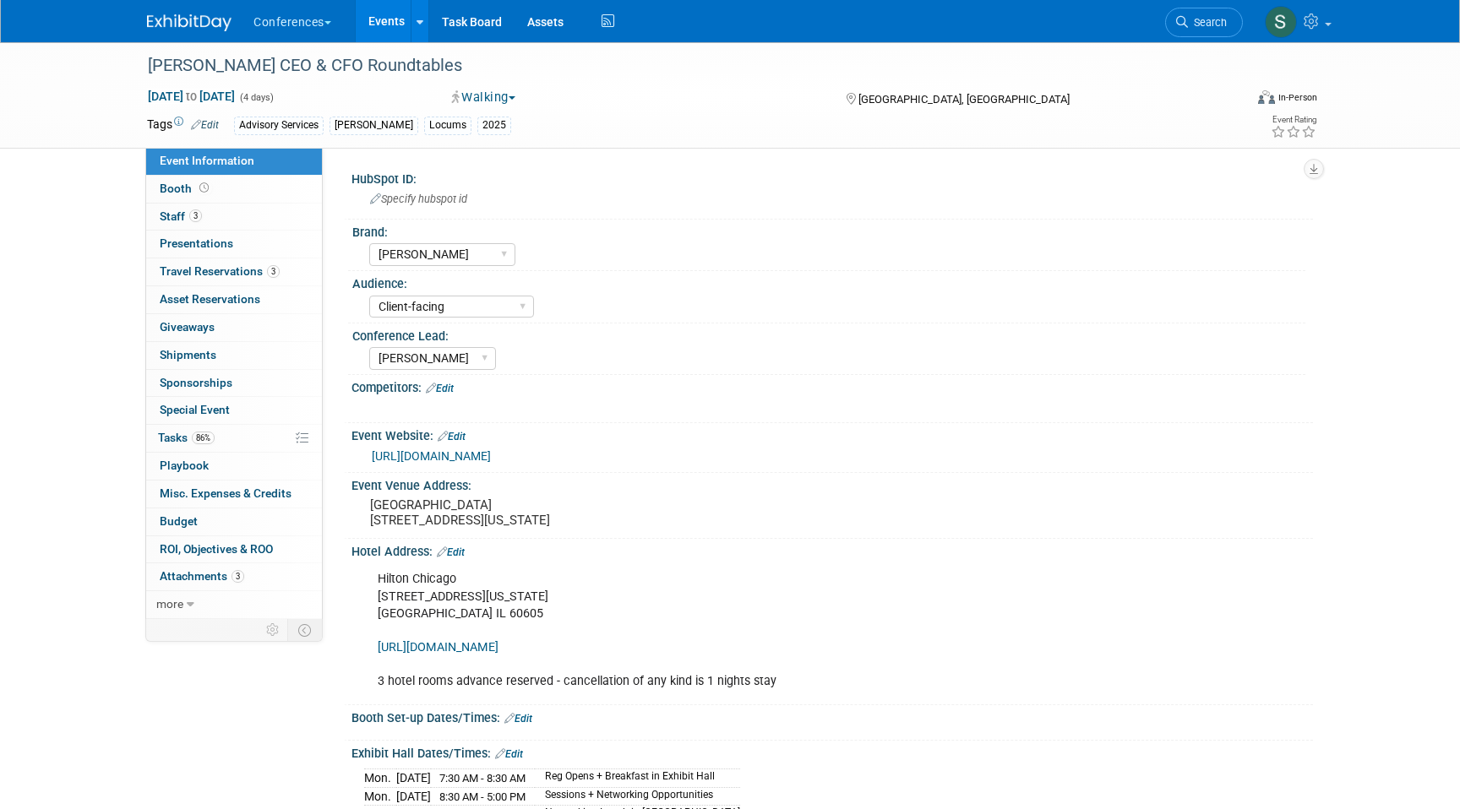
select select "[PERSON_NAME]"
select select "Client-facing"
select select "[PERSON_NAME]"
click at [246, 278] on span "Travel Reservations 3" at bounding box center [220, 271] width 120 height 14
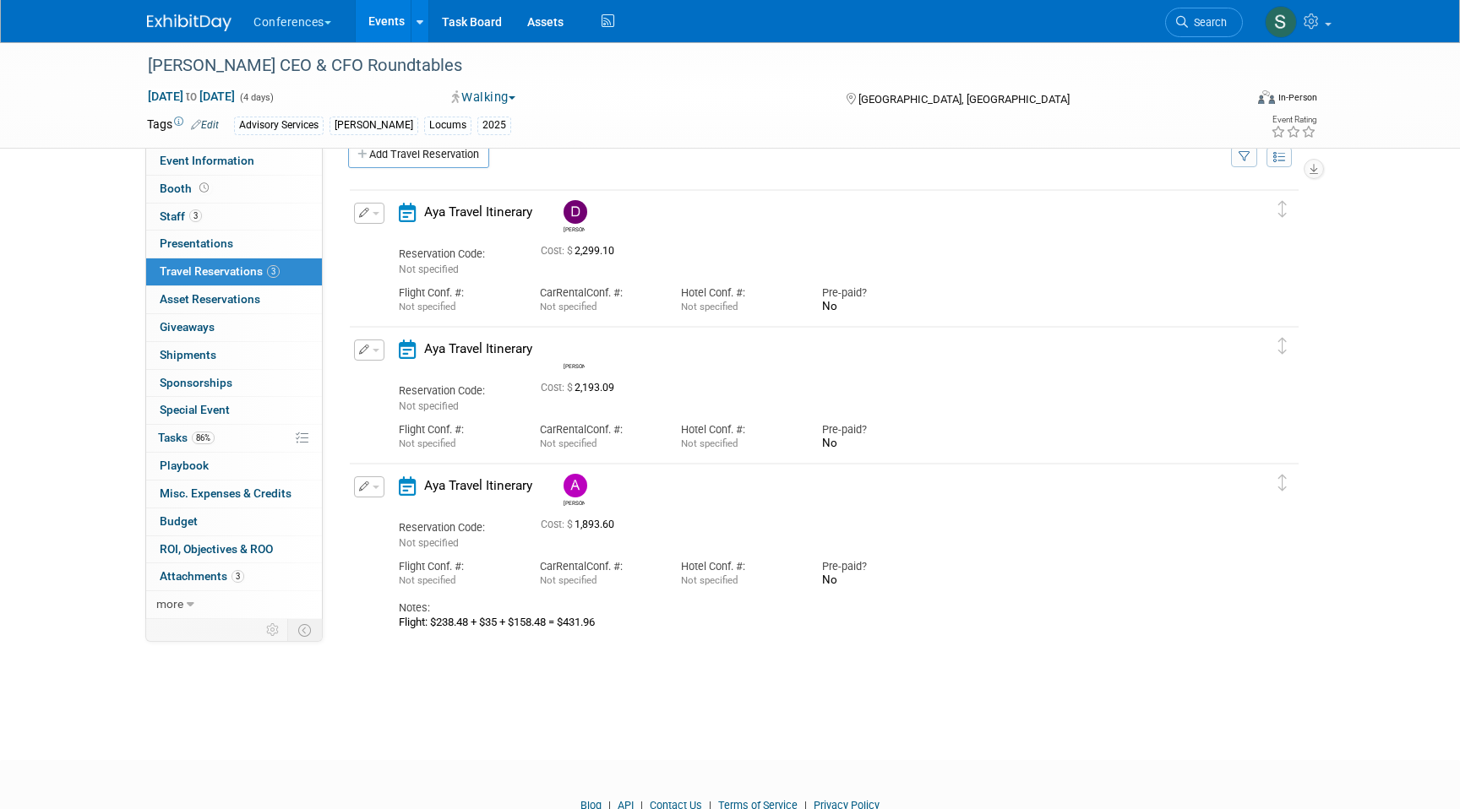
scroll to position [35, 0]
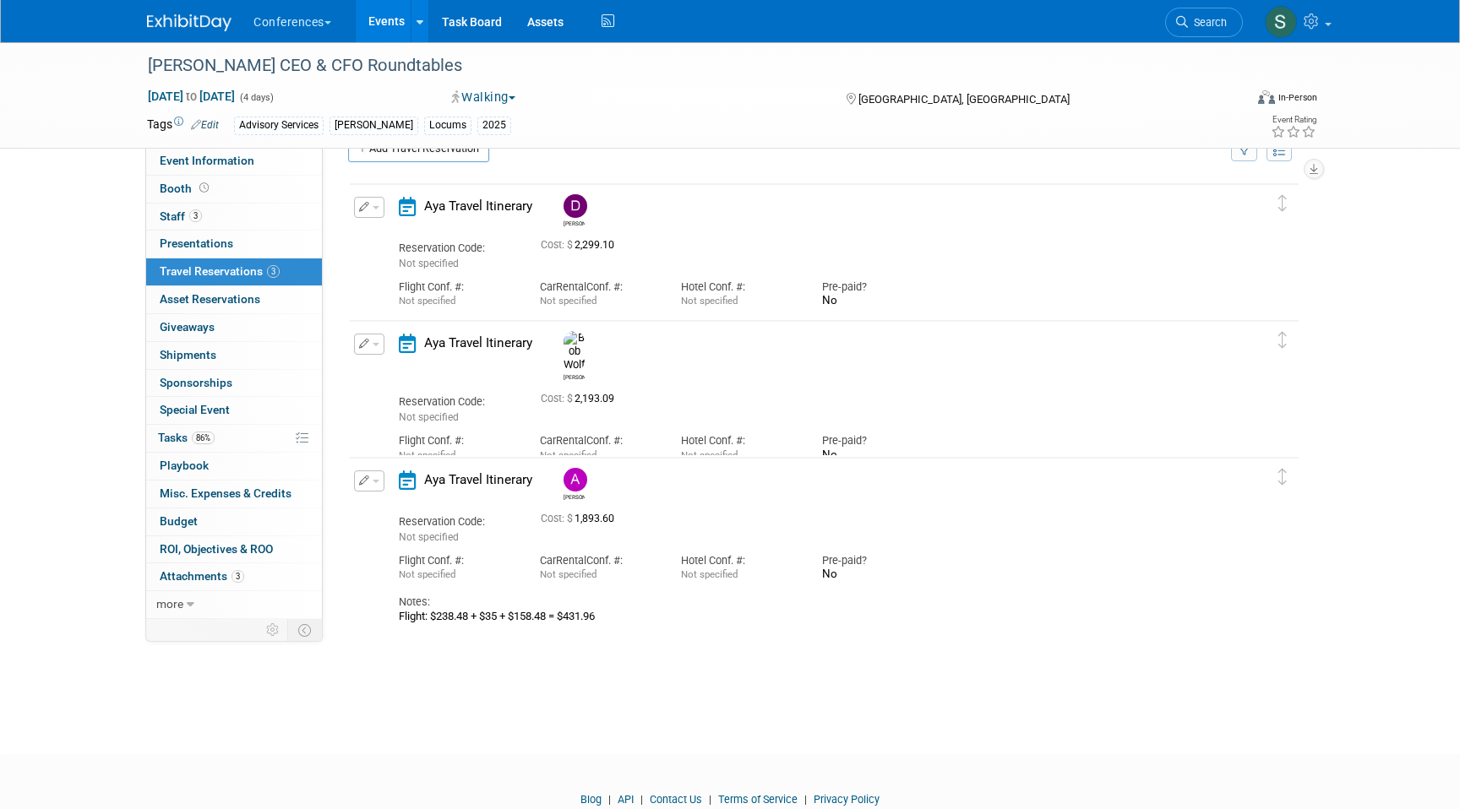
click at [362, 486] on button "button" at bounding box center [369, 481] width 30 height 21
click at [406, 508] on button "Edit Reservation" at bounding box center [426, 510] width 143 height 24
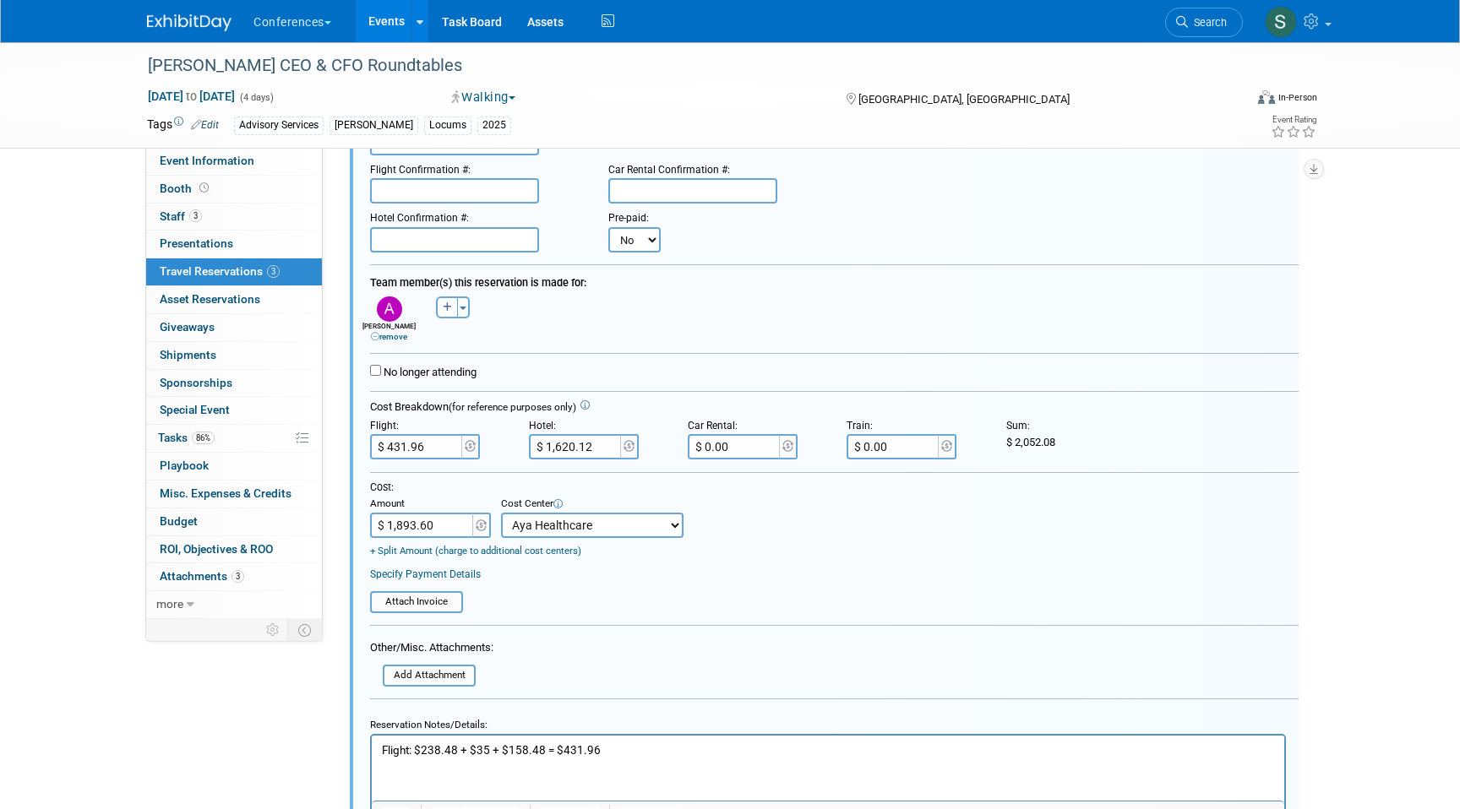
scroll to position [741, 0]
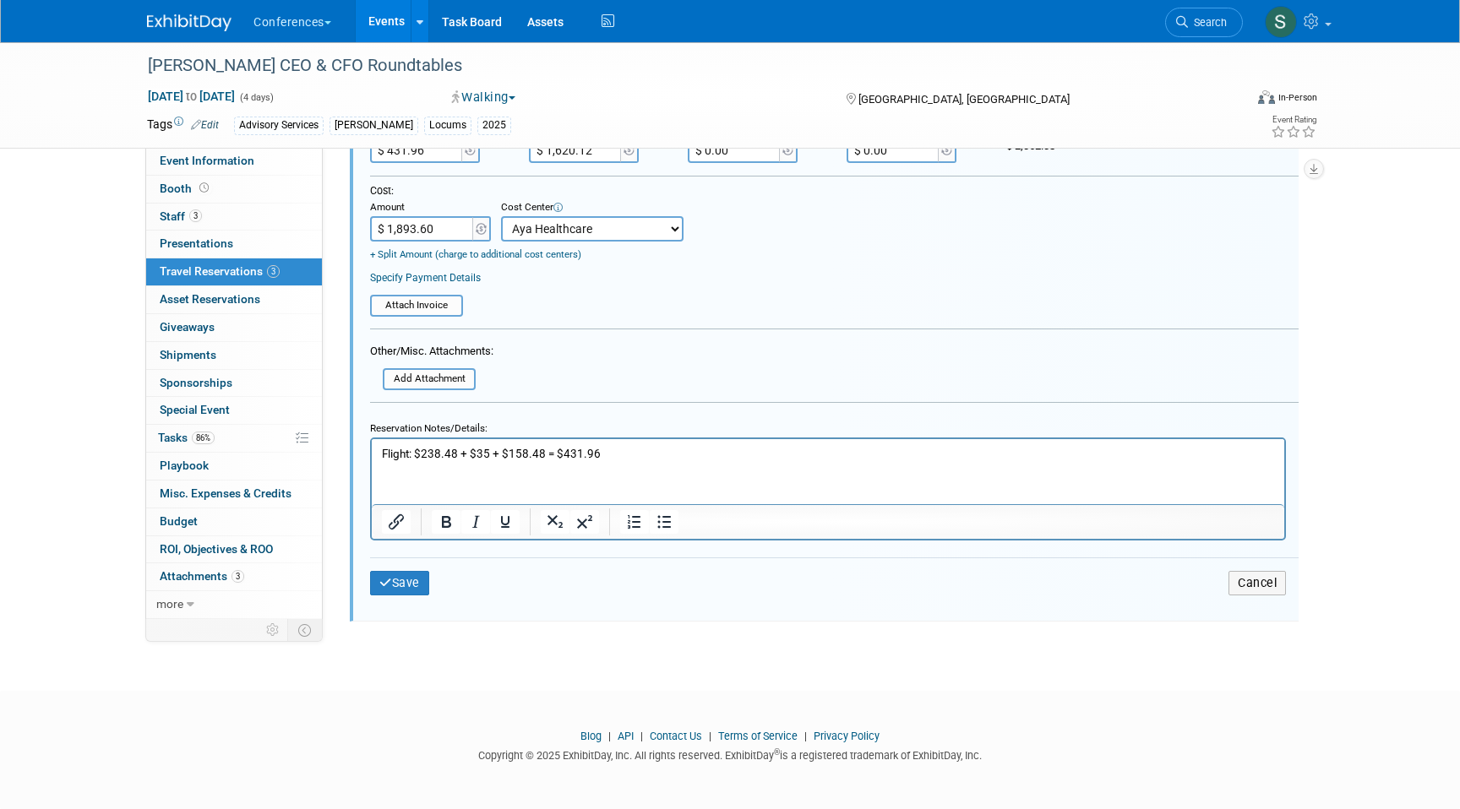
click at [543, 452] on p "Flight: $238.48 + $35 + $158.48 = $431.96" at bounding box center [828, 454] width 893 height 16
click at [675, 454] on p "Flight: $238.48 + $35 + $158.48 + $135.49 = $431.96" at bounding box center [828, 454] width 893 height 16
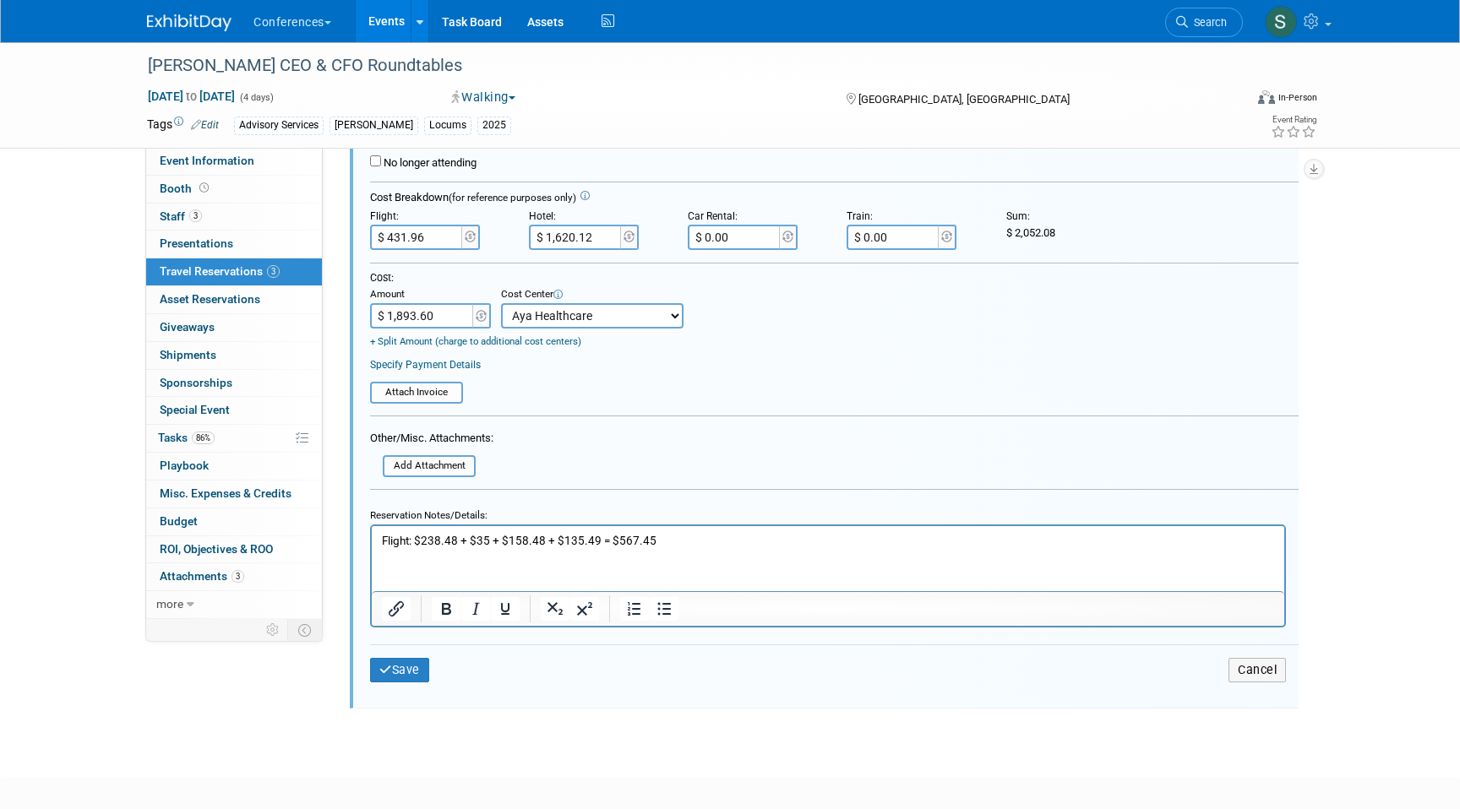
scroll to position [643, 0]
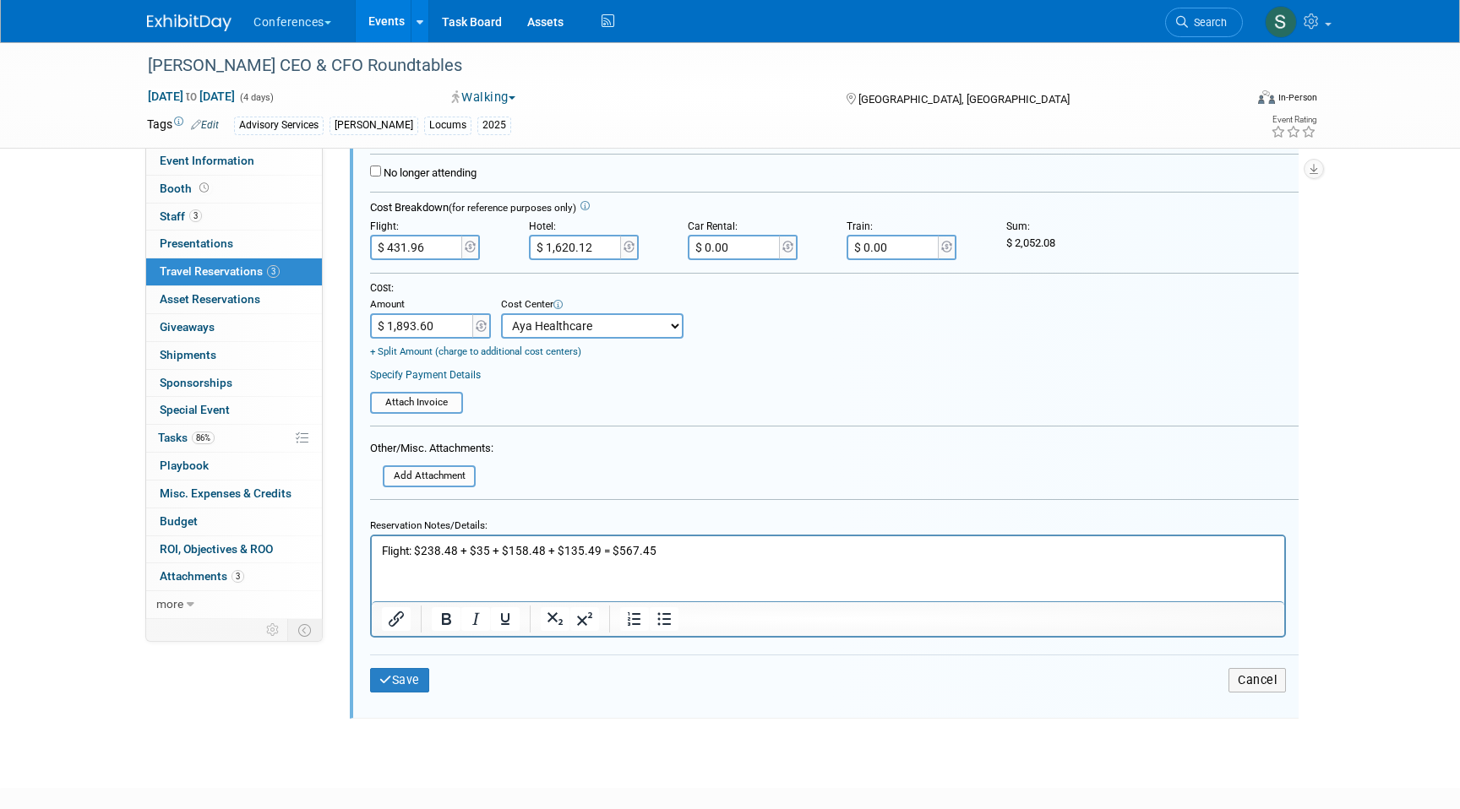
click at [447, 253] on input "$ 431.96" at bounding box center [417, 247] width 95 height 25
type input "$ 567.45"
click at [390, 691] on button "Save" at bounding box center [399, 680] width 59 height 24
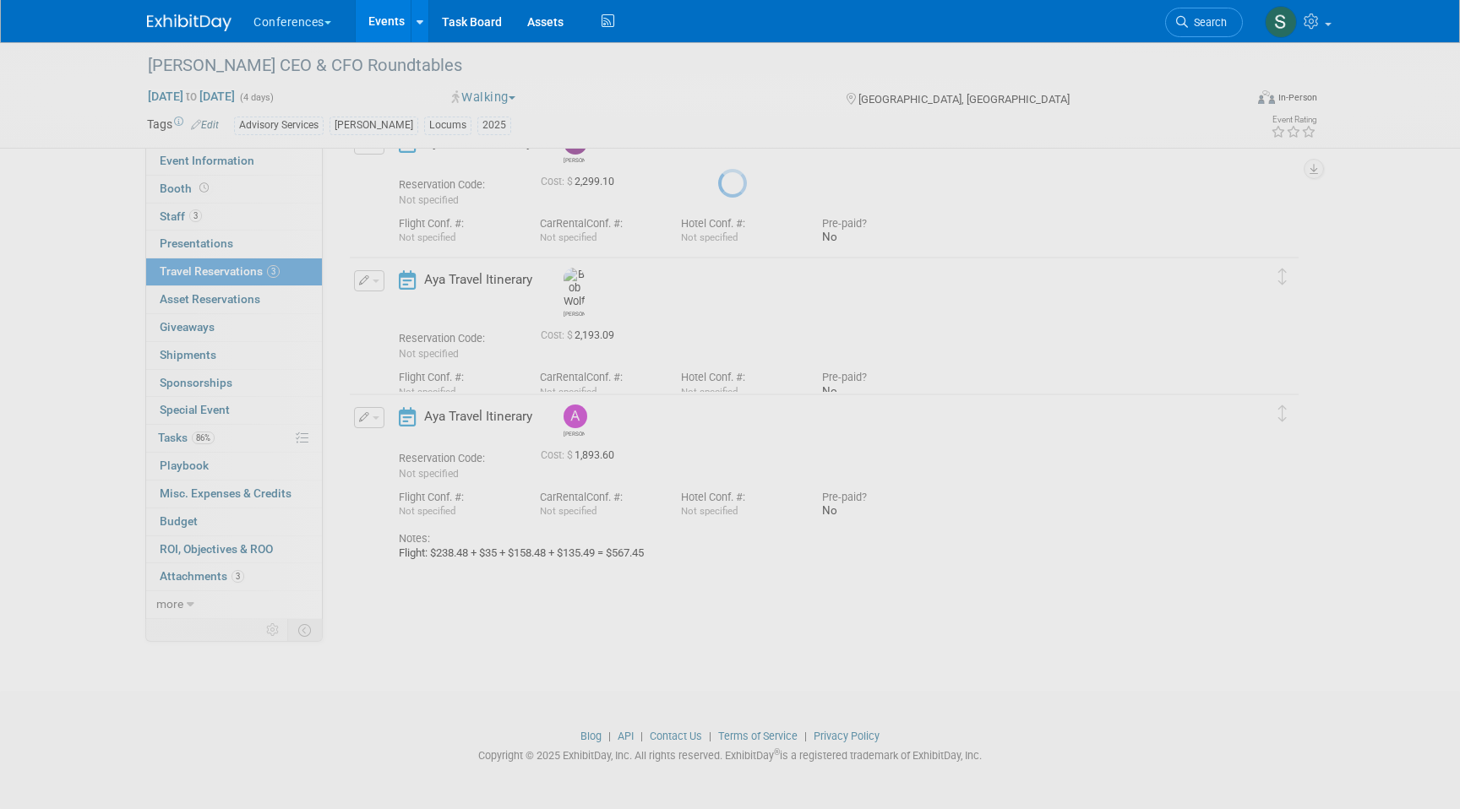
scroll to position [100, 0]
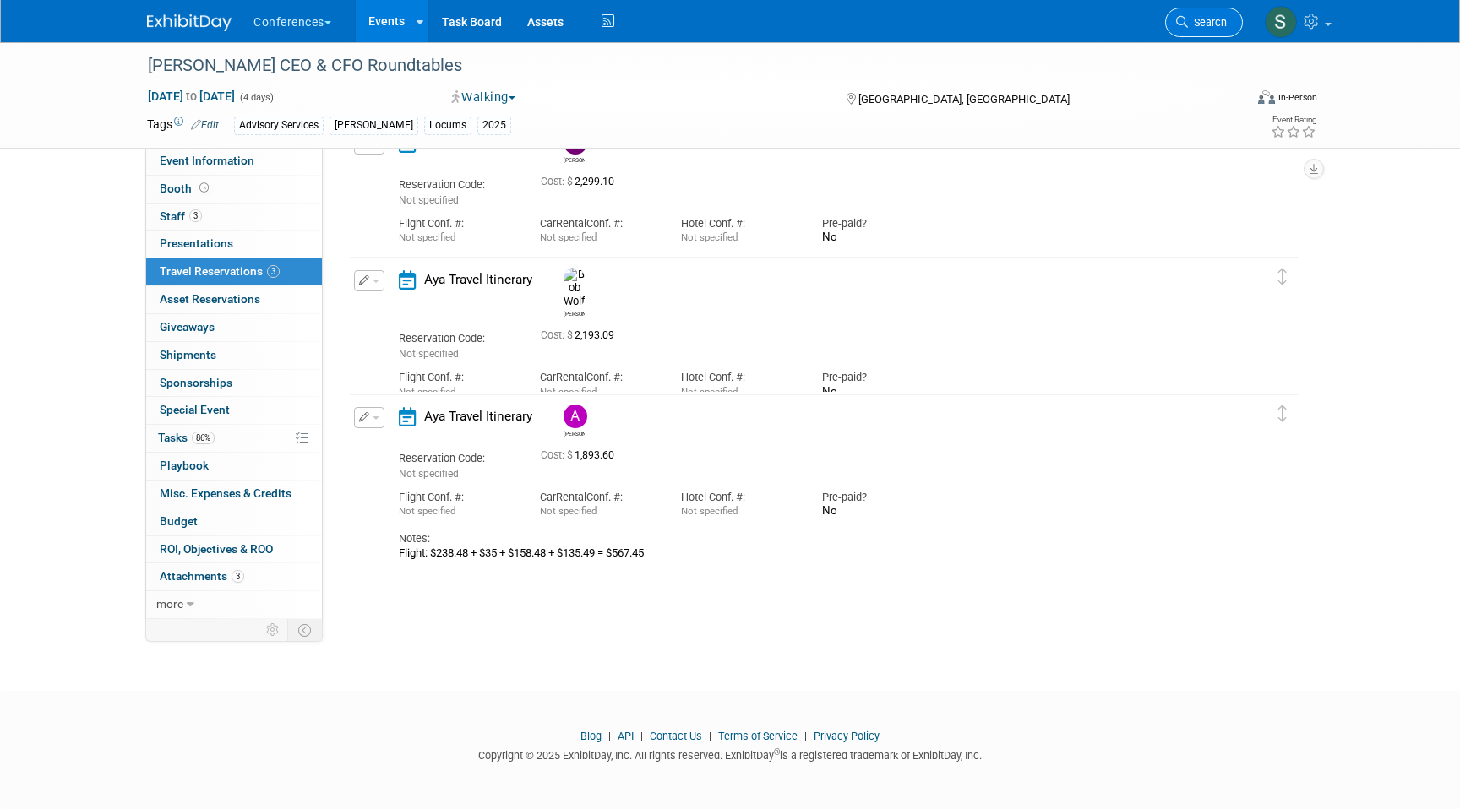
click at [1202, 21] on span "Search" at bounding box center [1207, 22] width 39 height 13
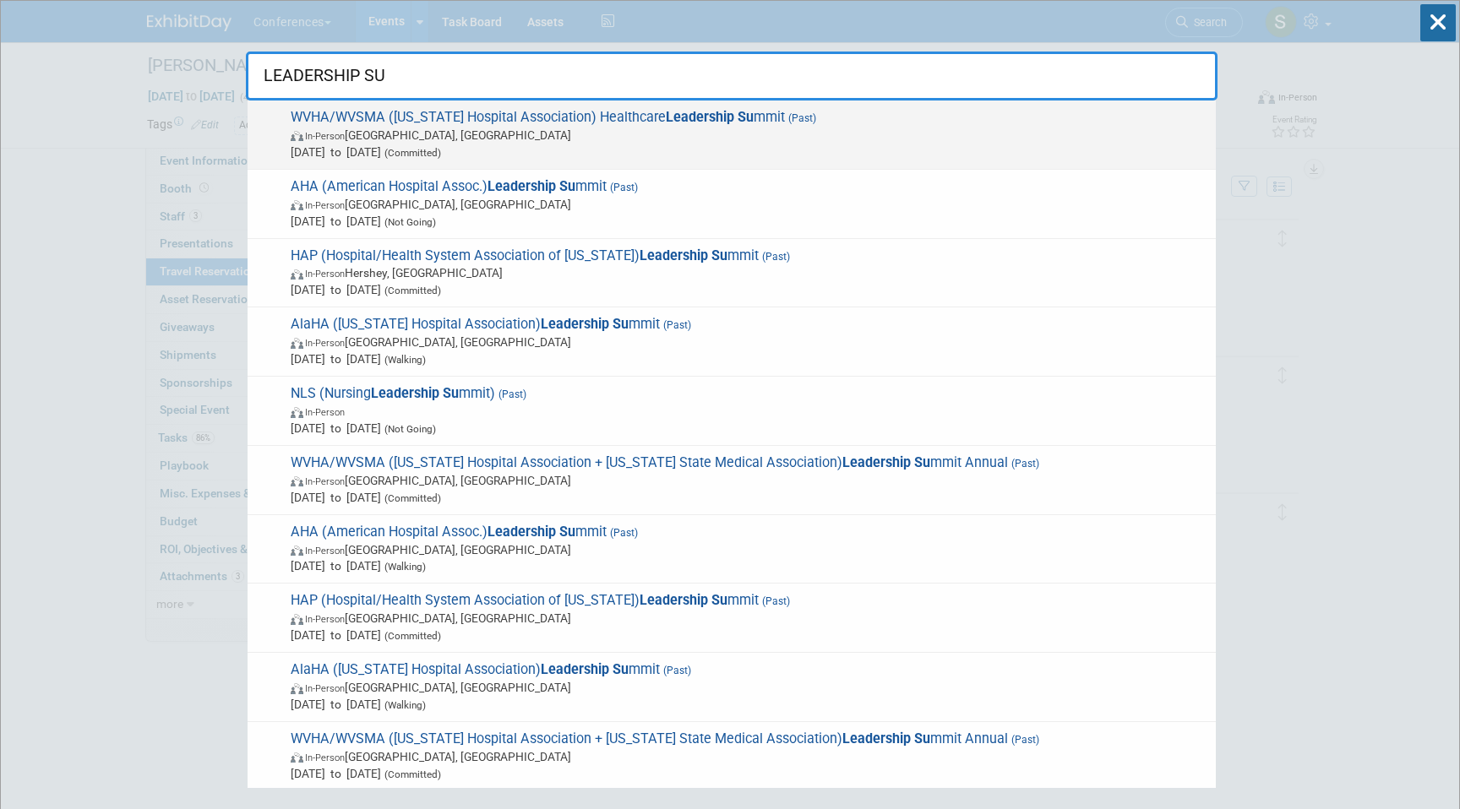
type input "LEADERSHIP SU"
click at [930, 139] on span "In-Person [GEOGRAPHIC_DATA], [GEOGRAPHIC_DATA]" at bounding box center [749, 135] width 917 height 17
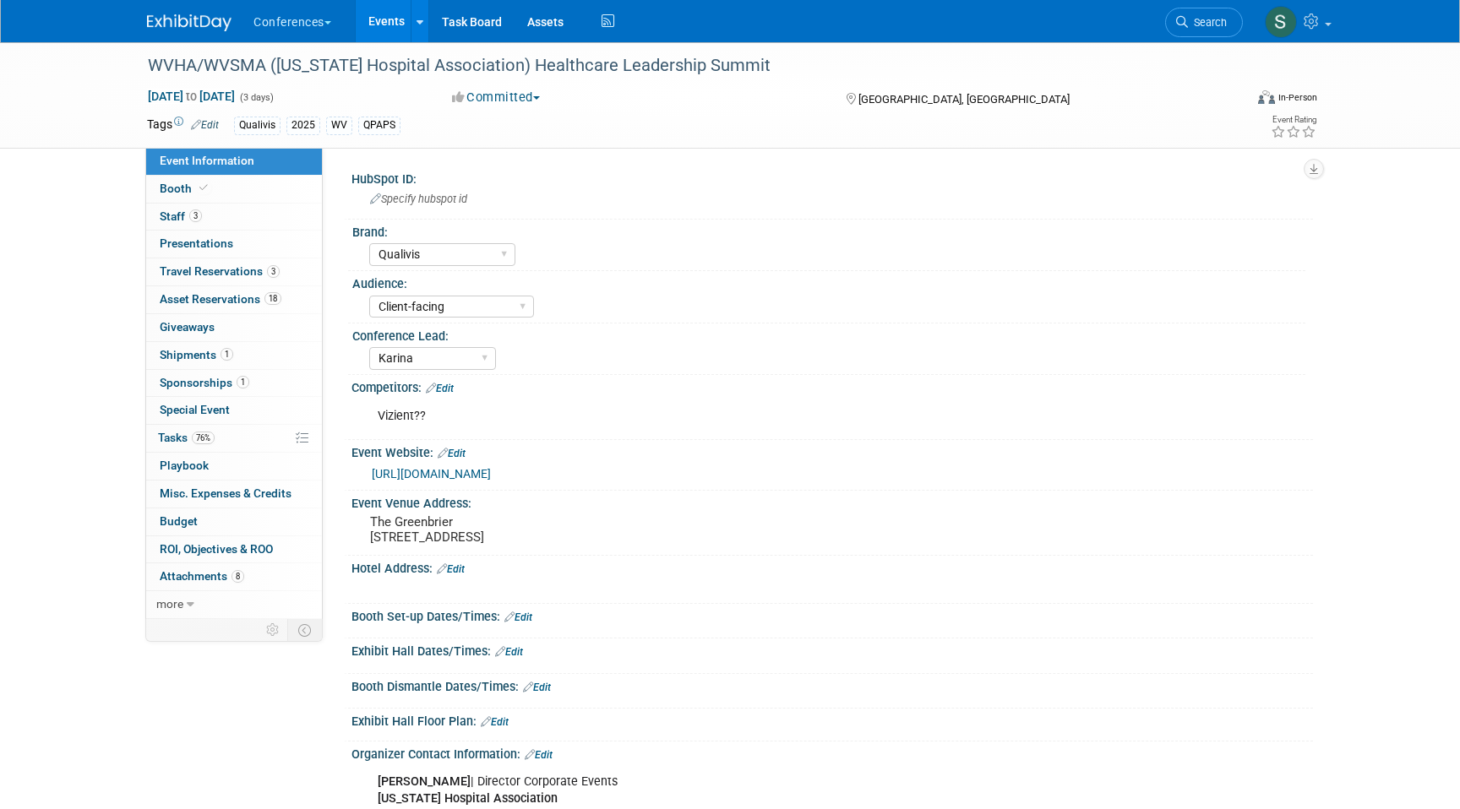
select select "Qualivis"
select select "Client-facing"
select select "Karina"
click at [290, 269] on link "3 Travel Reservations 3" at bounding box center [234, 271] width 176 height 27
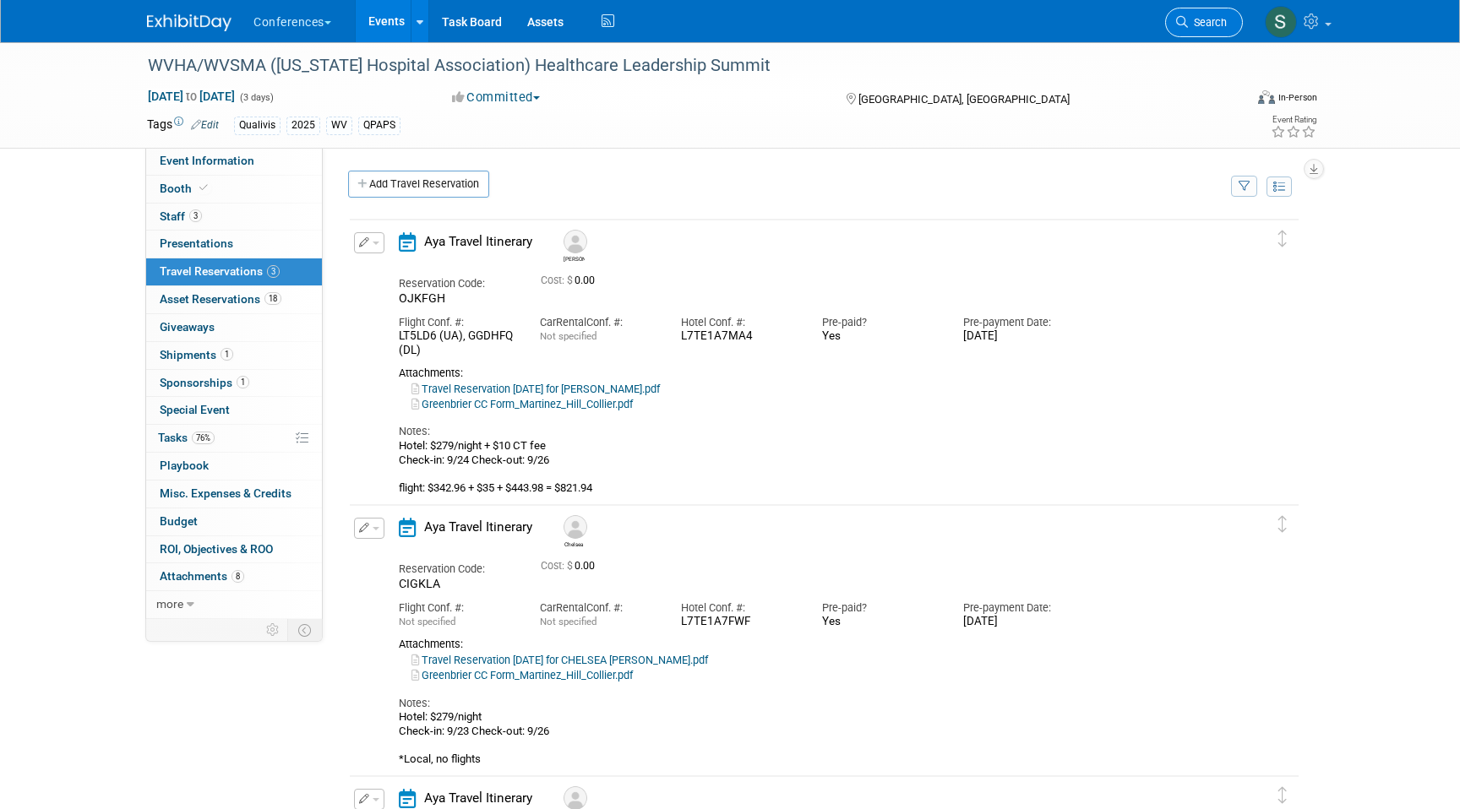
click at [1220, 23] on span "Search" at bounding box center [1207, 22] width 39 height 13
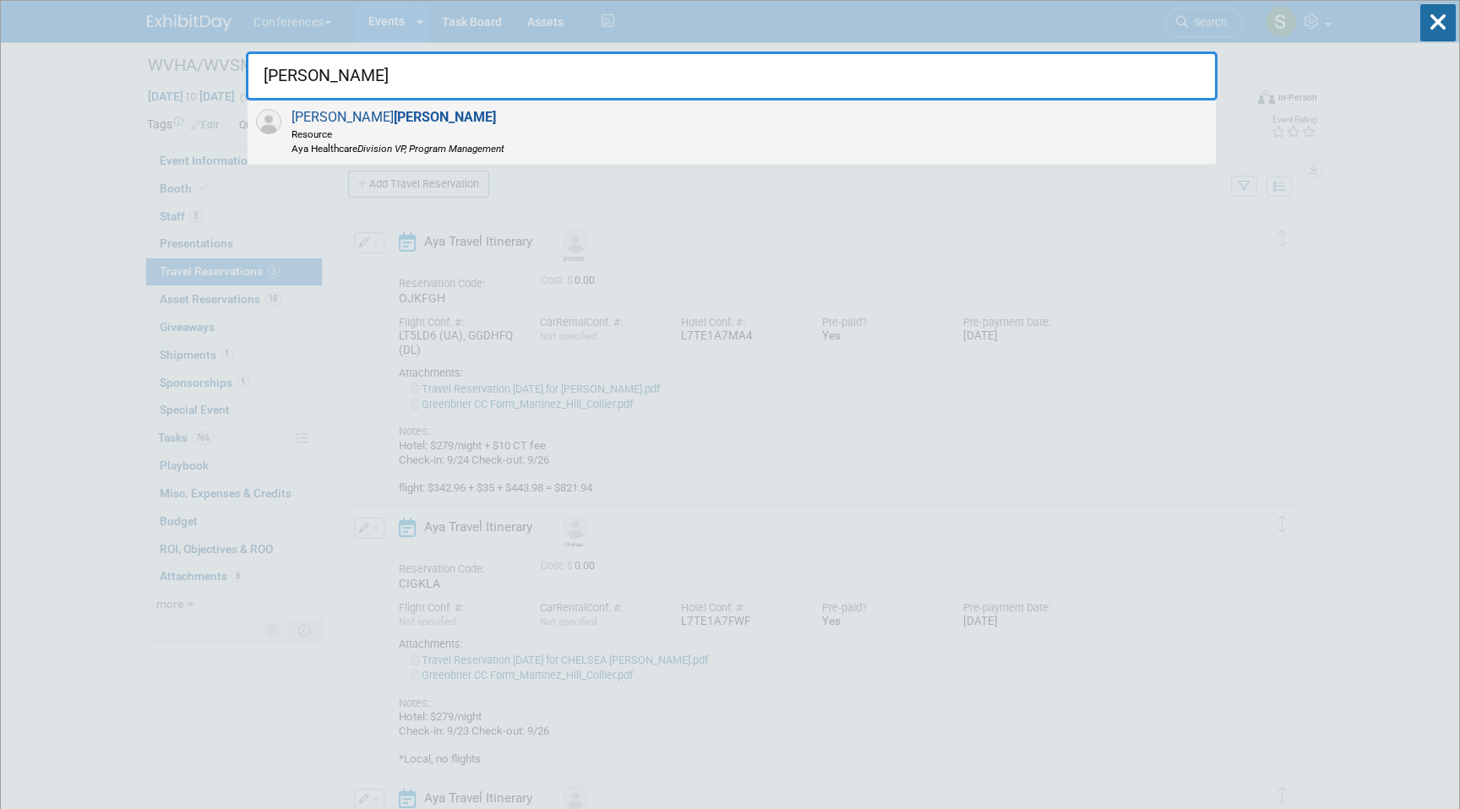
click at [400, 130] on span "Resource" at bounding box center [397, 134] width 213 height 14
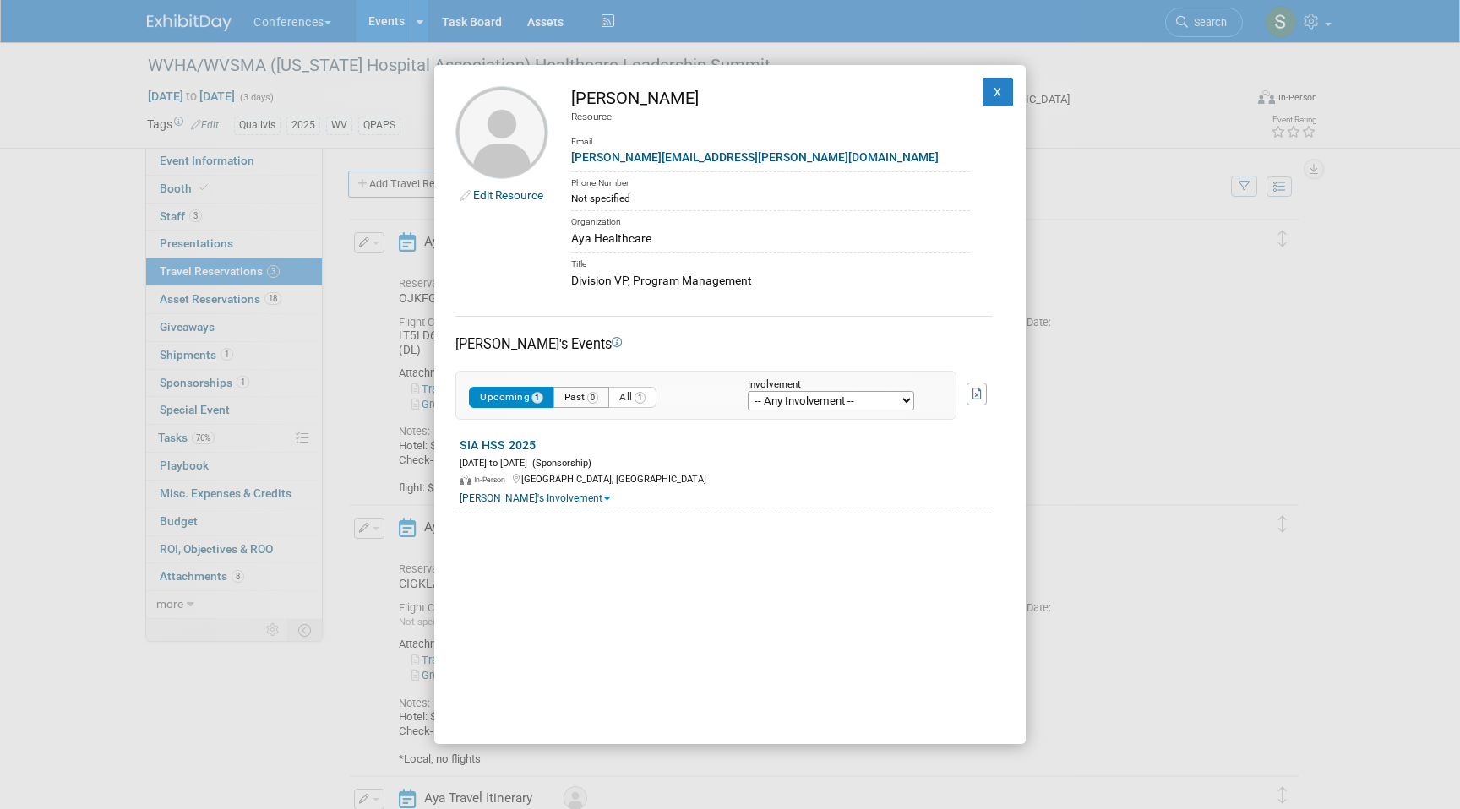
click at [599, 402] on span "0" at bounding box center [593, 398] width 12 height 12
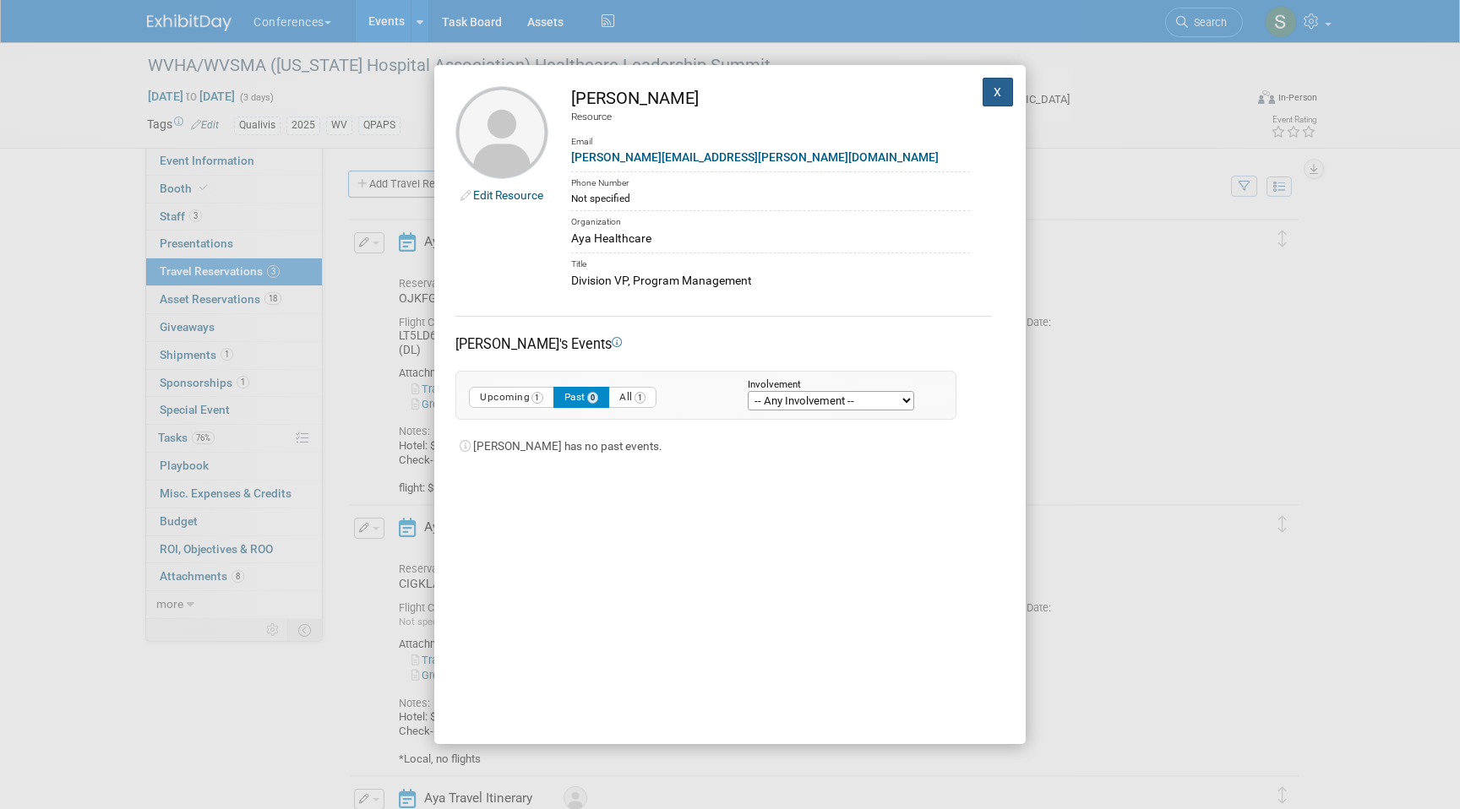
click at [999, 96] on button "X" at bounding box center [997, 92] width 30 height 29
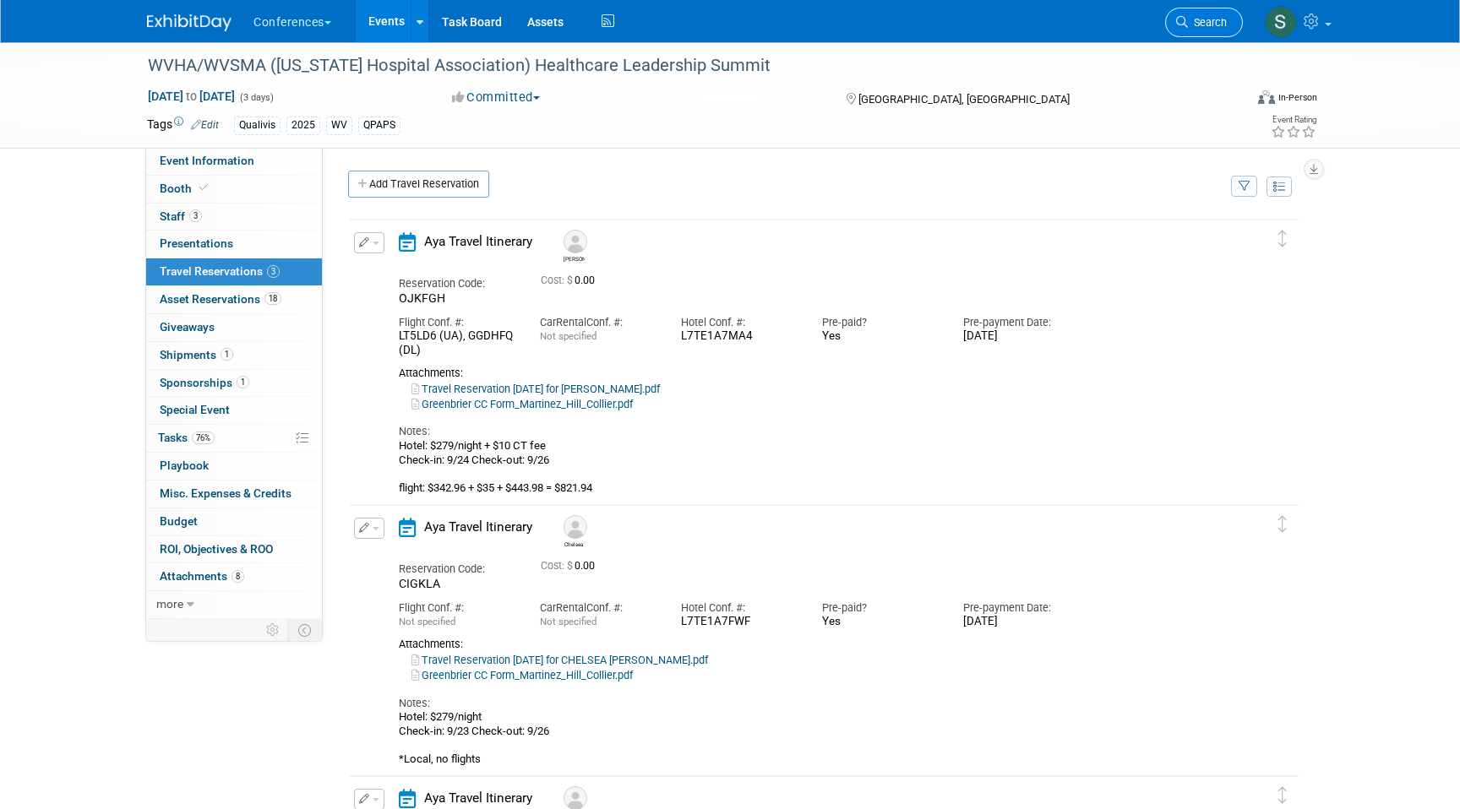
click at [1206, 24] on span "Search" at bounding box center [1207, 22] width 39 height 13
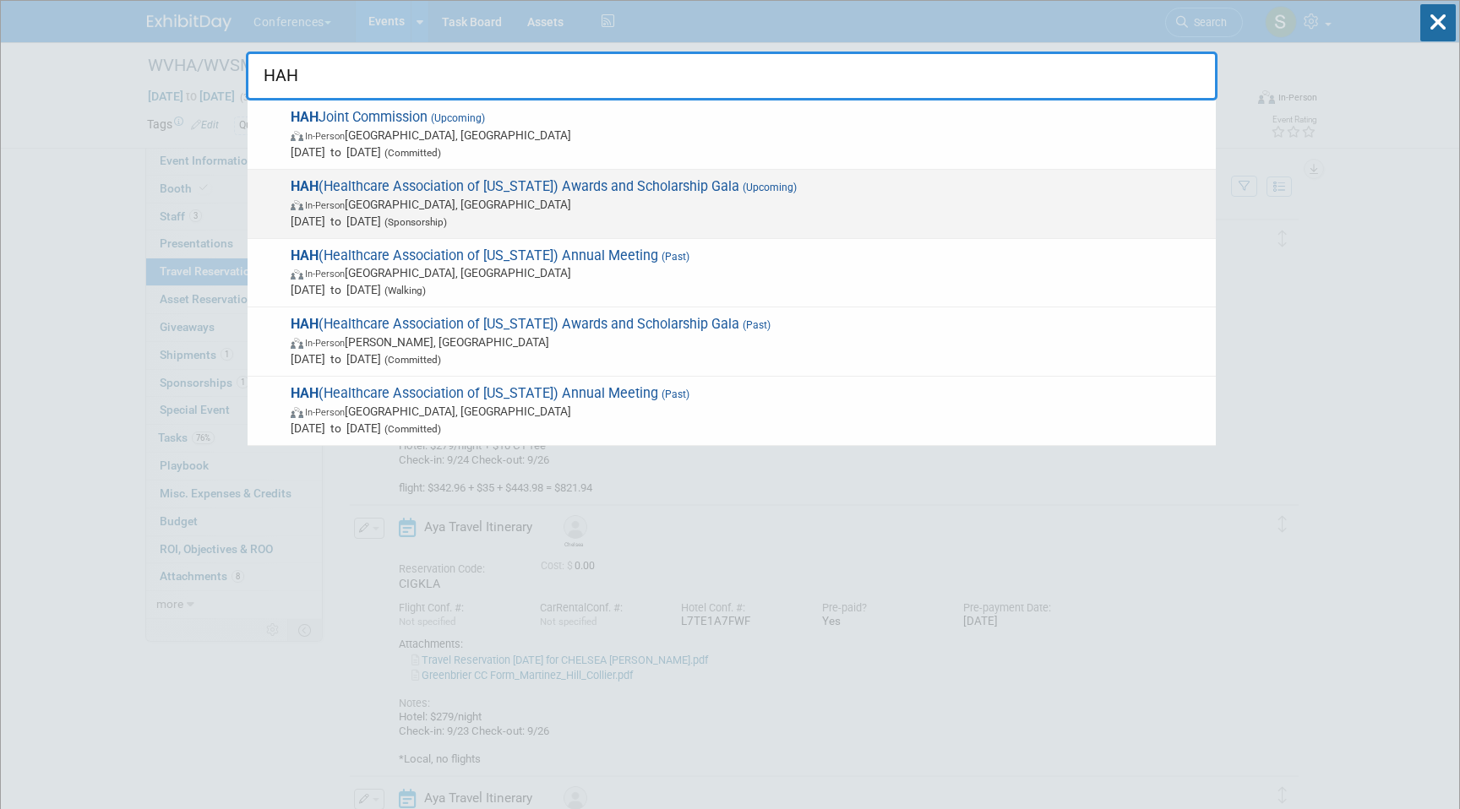
type input "HAH"
click at [671, 215] on span "Oct 25, 2025 to Oct 25, 2025 (Sponsorship)" at bounding box center [749, 221] width 917 height 17
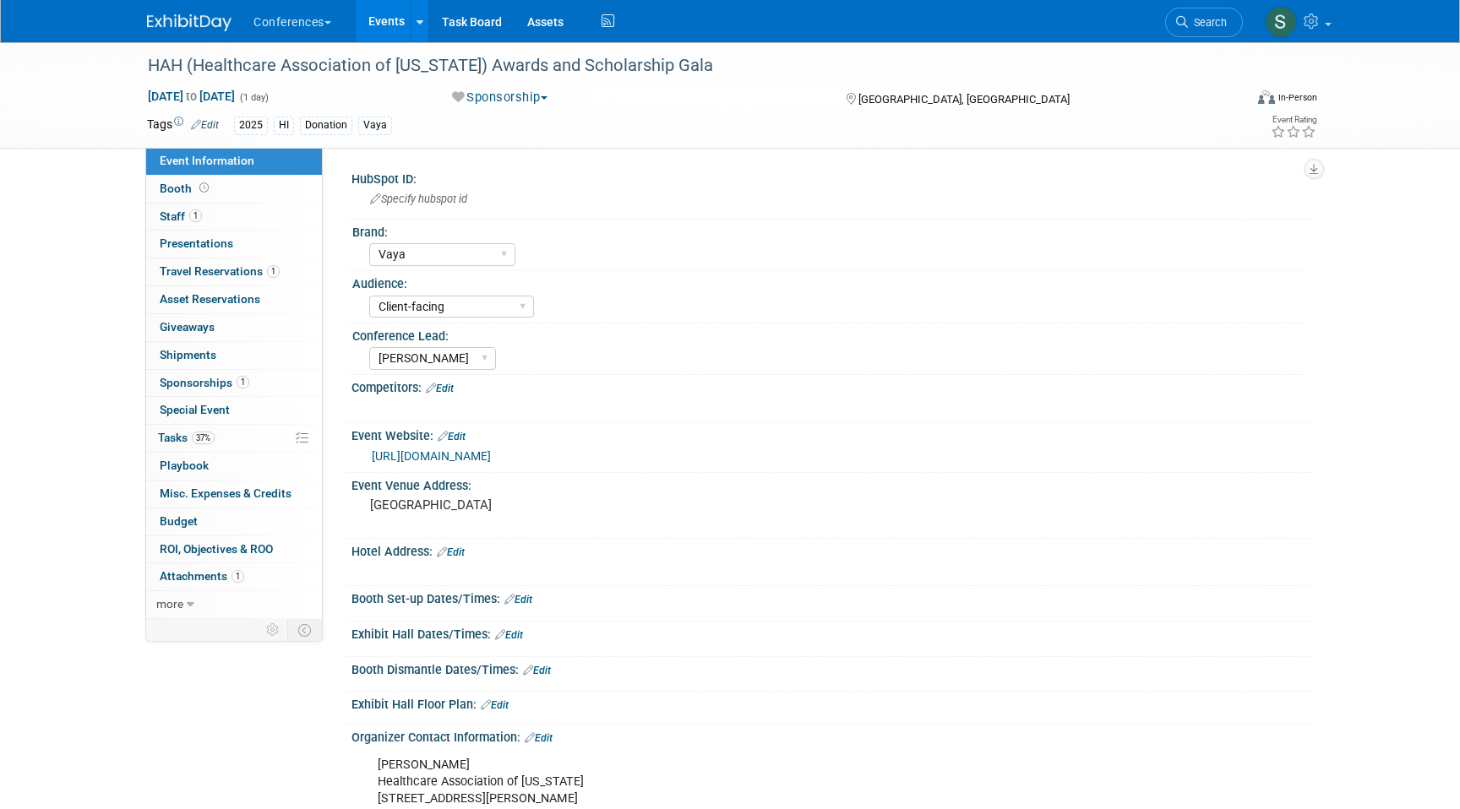
select select "Vaya"
select select "Client-facing"
select select "[PERSON_NAME]"
click at [1205, 24] on span "Search" at bounding box center [1207, 22] width 39 height 13
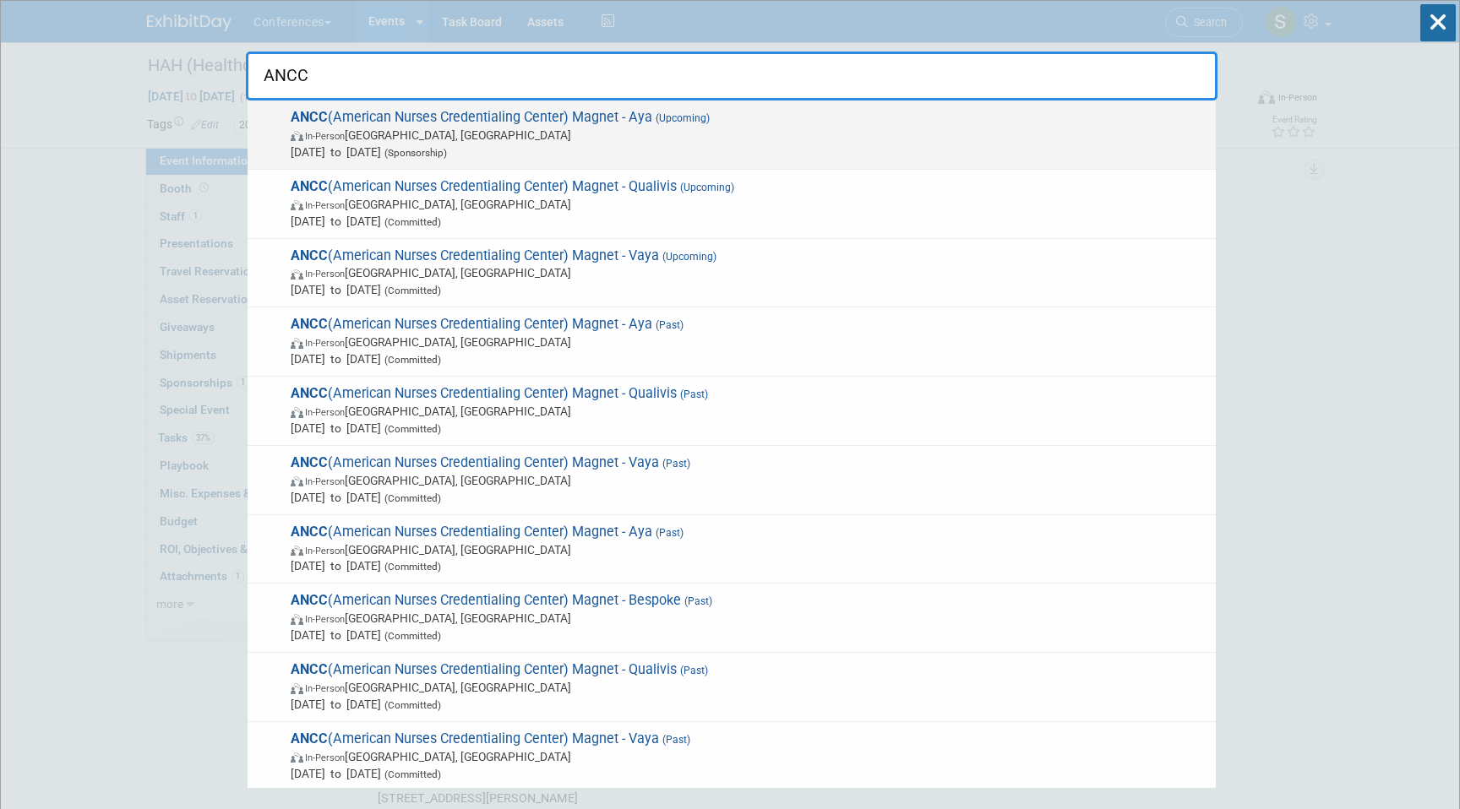
type input "ANCC"
click at [829, 128] on span "In-Person [GEOGRAPHIC_DATA], [GEOGRAPHIC_DATA]" at bounding box center [749, 135] width 917 height 17
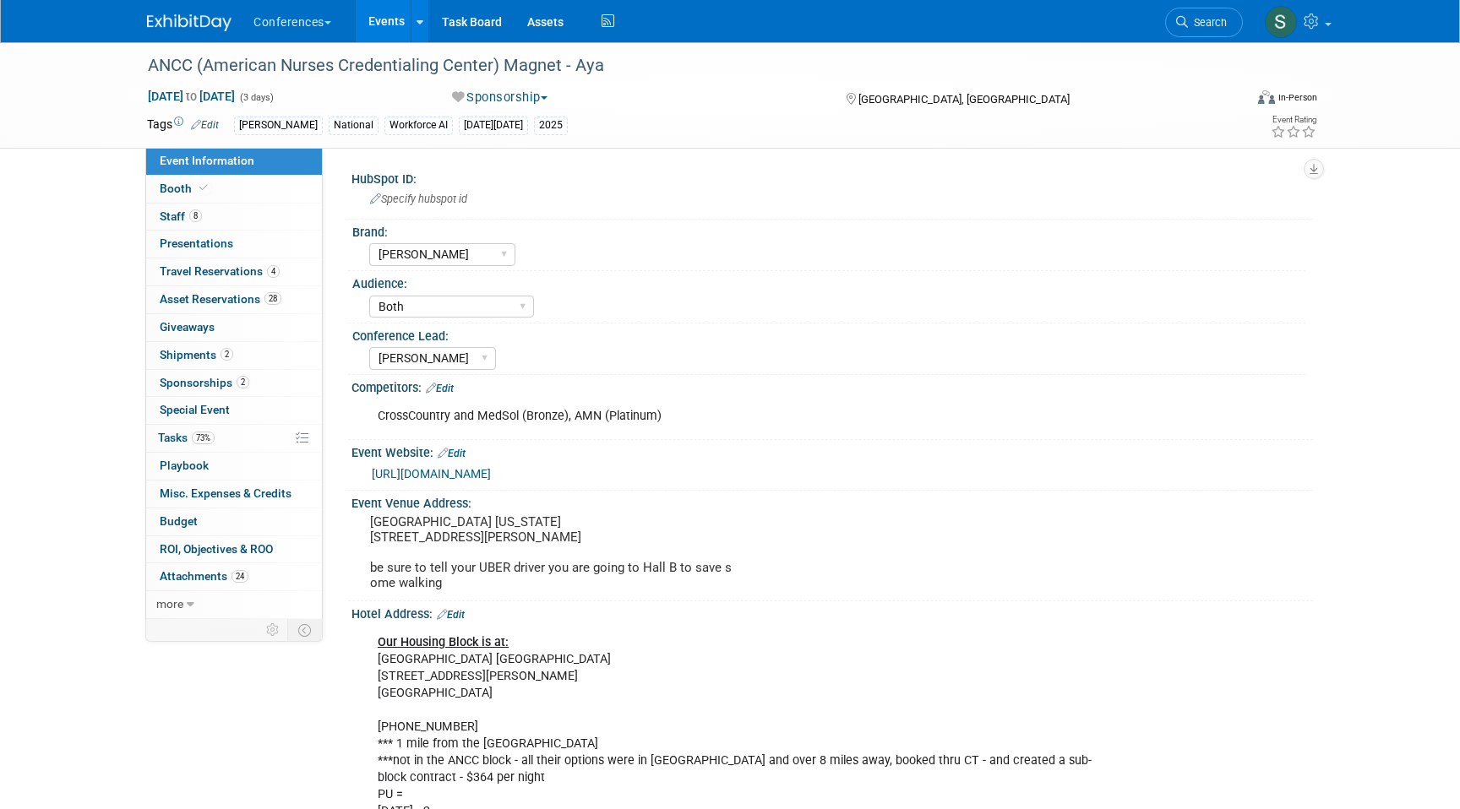
select select "[PERSON_NAME]"
select select "Both"
select select "[PERSON_NAME]"
click at [205, 211] on link "8 Staff 8" at bounding box center [234, 217] width 176 height 27
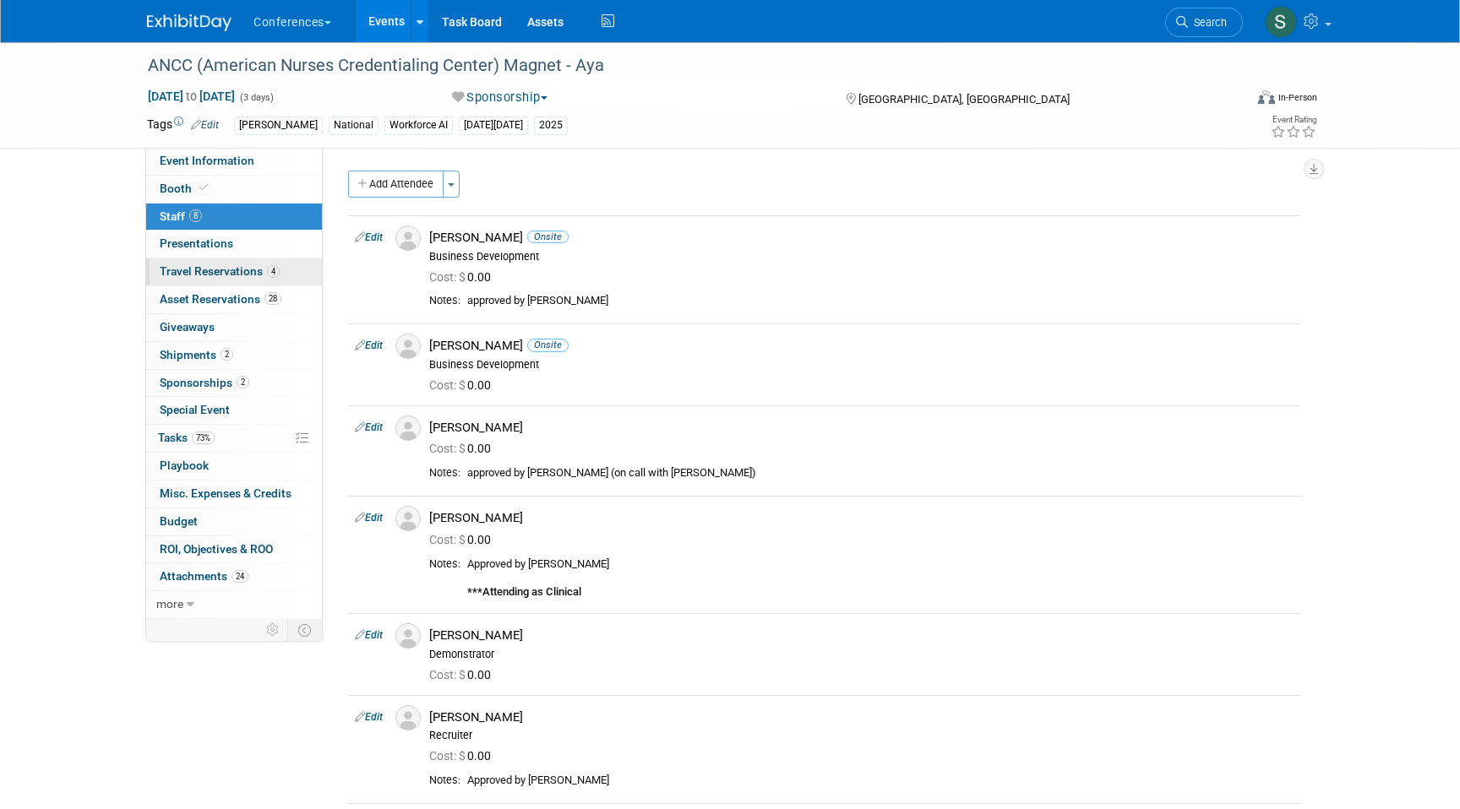
click at [213, 265] on span "Travel Reservations 4" at bounding box center [220, 271] width 120 height 14
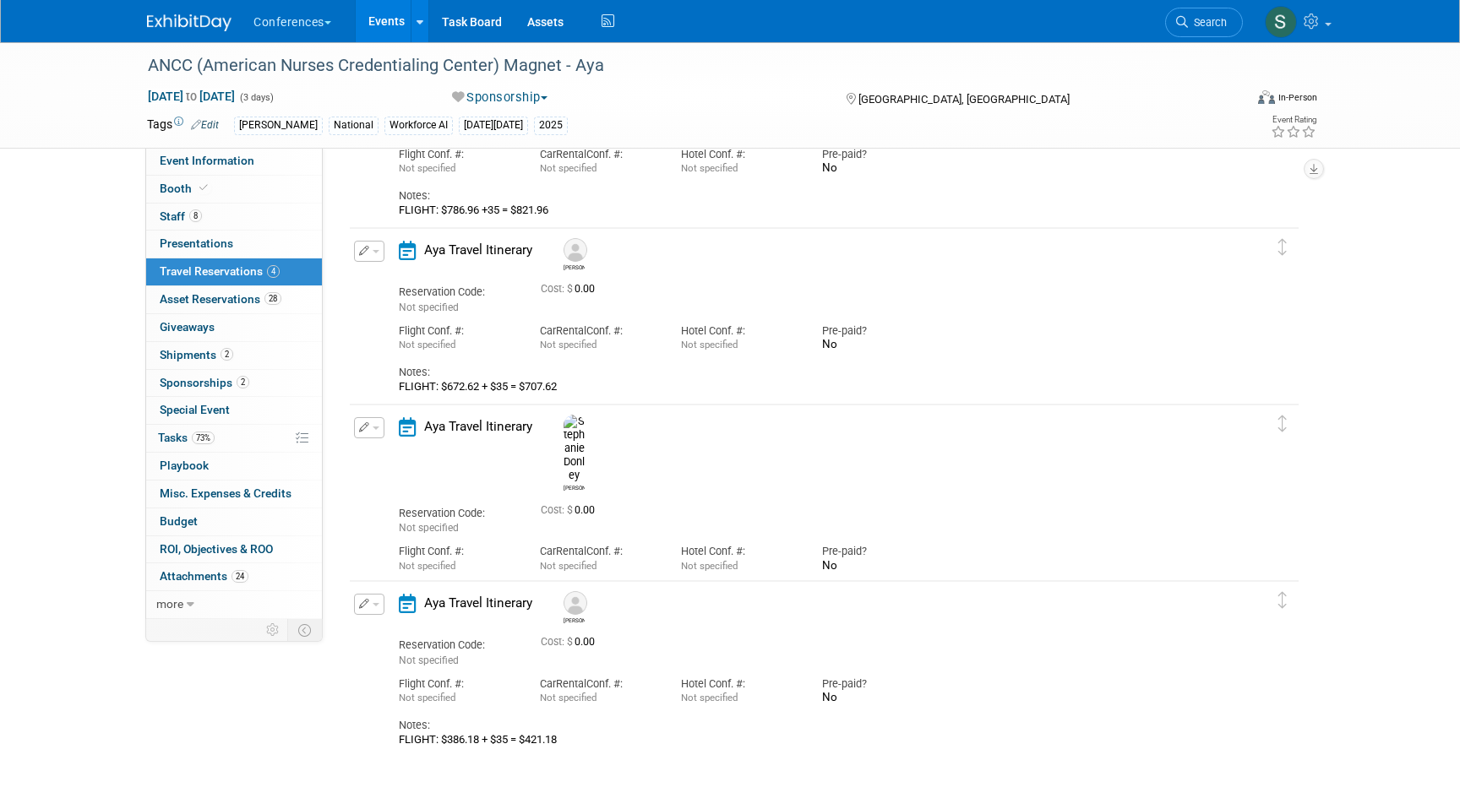
scroll to position [299, 0]
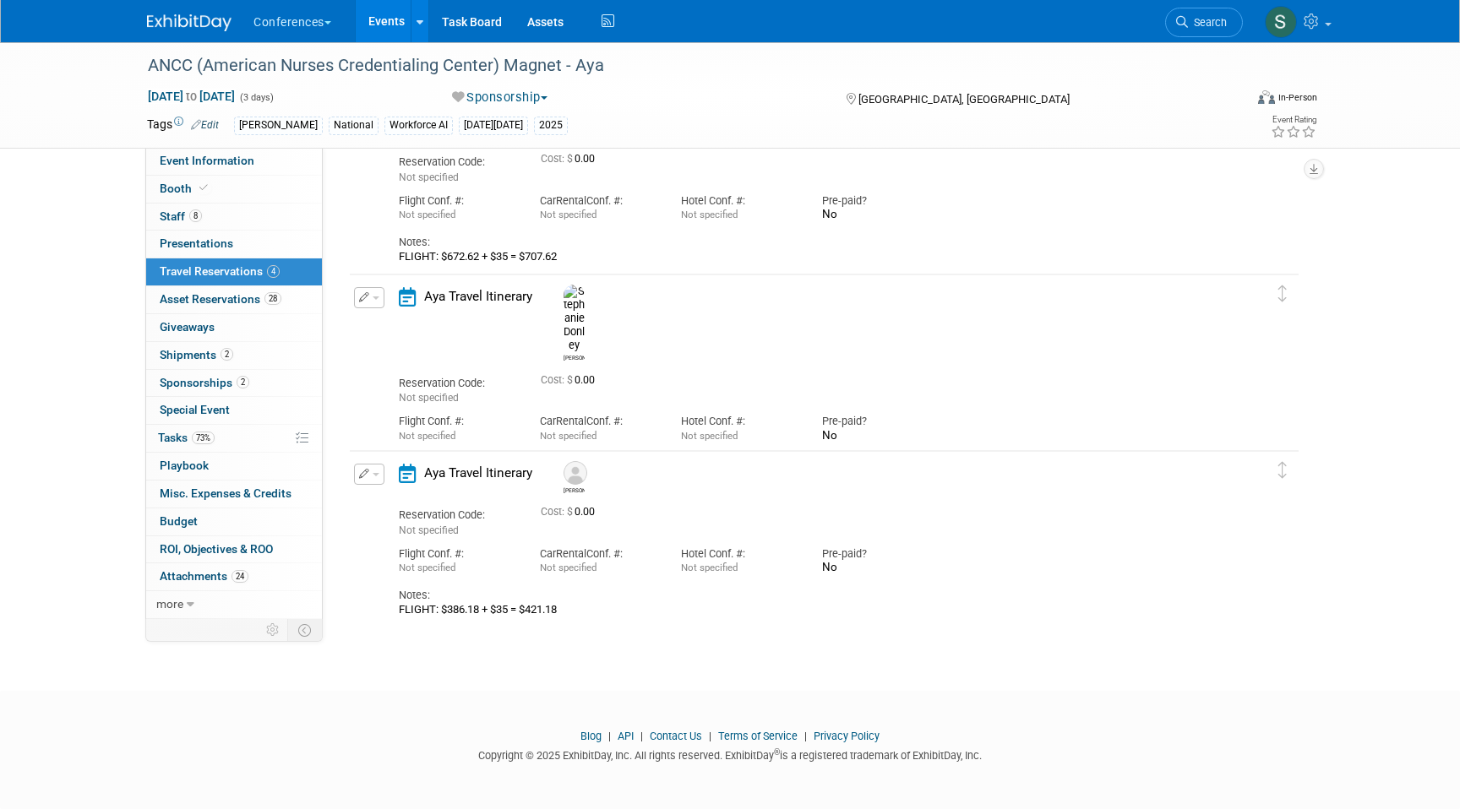
click at [367, 471] on icon "button" at bounding box center [364, 474] width 11 height 10
click at [408, 499] on button "Edit Reservation" at bounding box center [426, 504] width 143 height 24
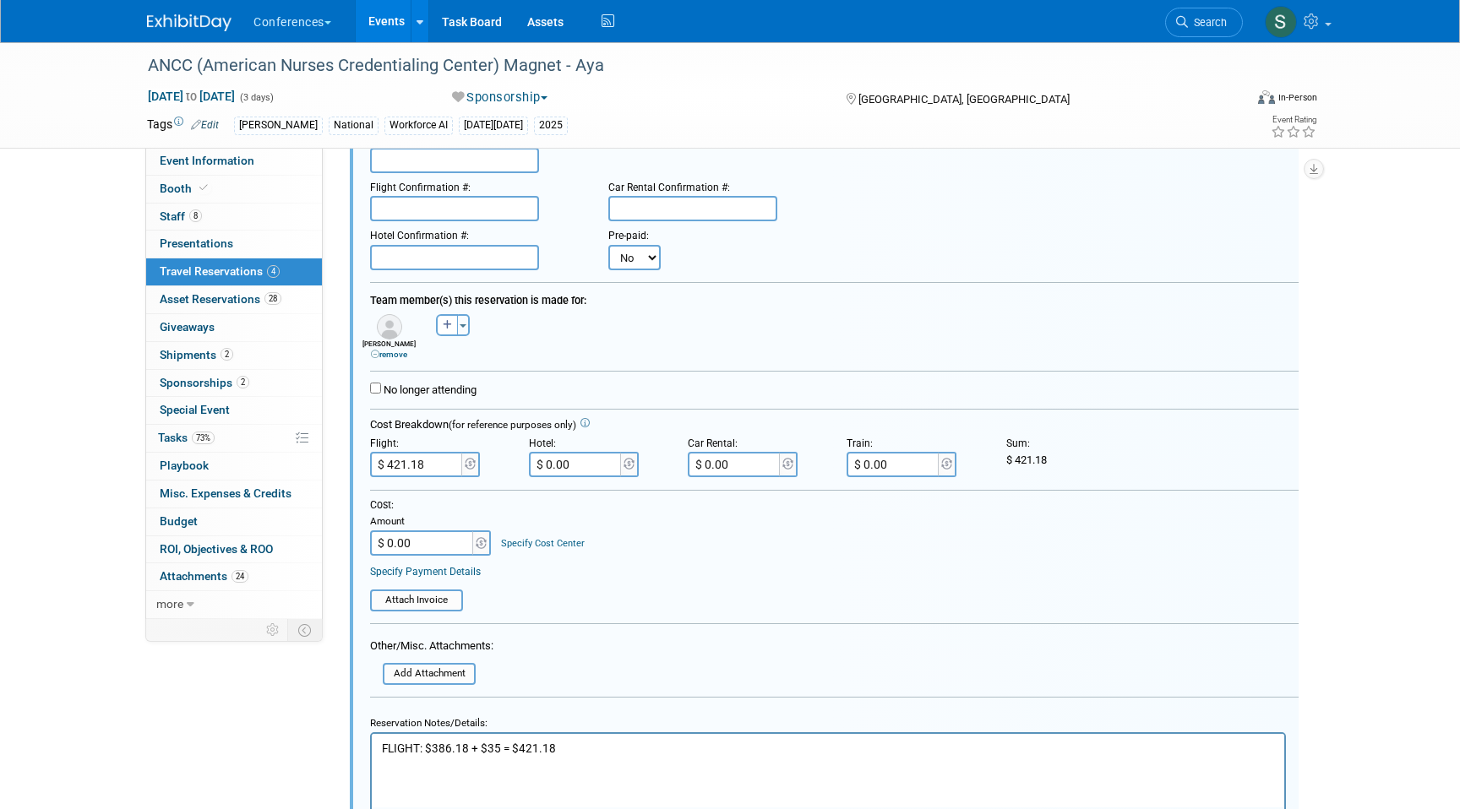
scroll to position [862, 0]
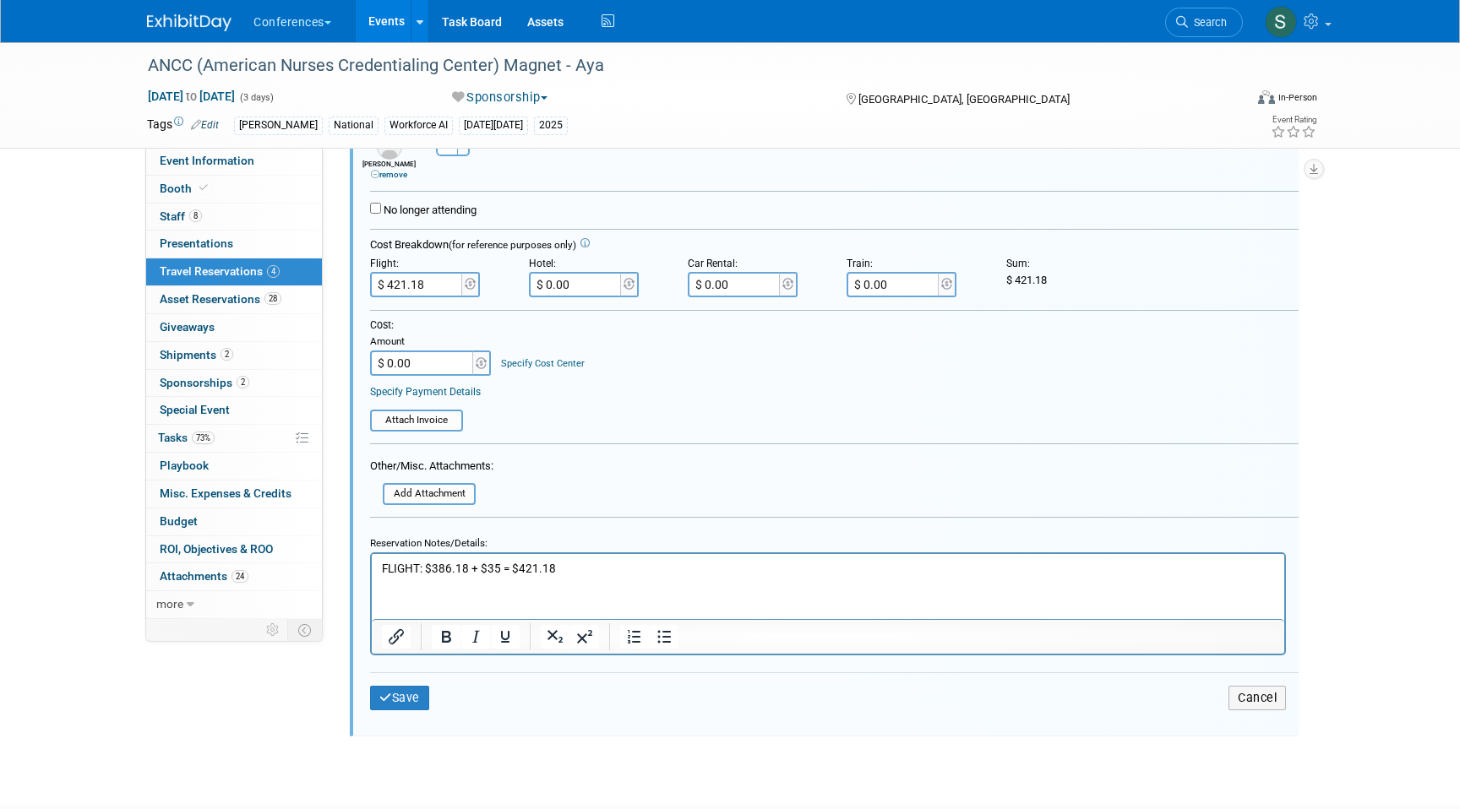
click at [498, 569] on p "FLIGHT: $386.18 + $35 = $421.18" at bounding box center [828, 568] width 893 height 16
click at [599, 569] on p "FLIGHT: $386.18 + $35 + $KOZROSH/[PERSON_NAME] = $421.18" at bounding box center [828, 568] width 893 height 16
drag, startPoint x: 609, startPoint y: 569, endPoint x: 517, endPoint y: 569, distance: 92.1
click at [517, 569] on p "FLIGHT: $386.18 + $35 + $KOZROSH/KAMAL = $421.18" at bounding box center [828, 568] width 893 height 16
click at [372, 569] on html "FLIGHT: $386.18 + $35 + $ = $421.18" at bounding box center [828, 564] width 912 height 23
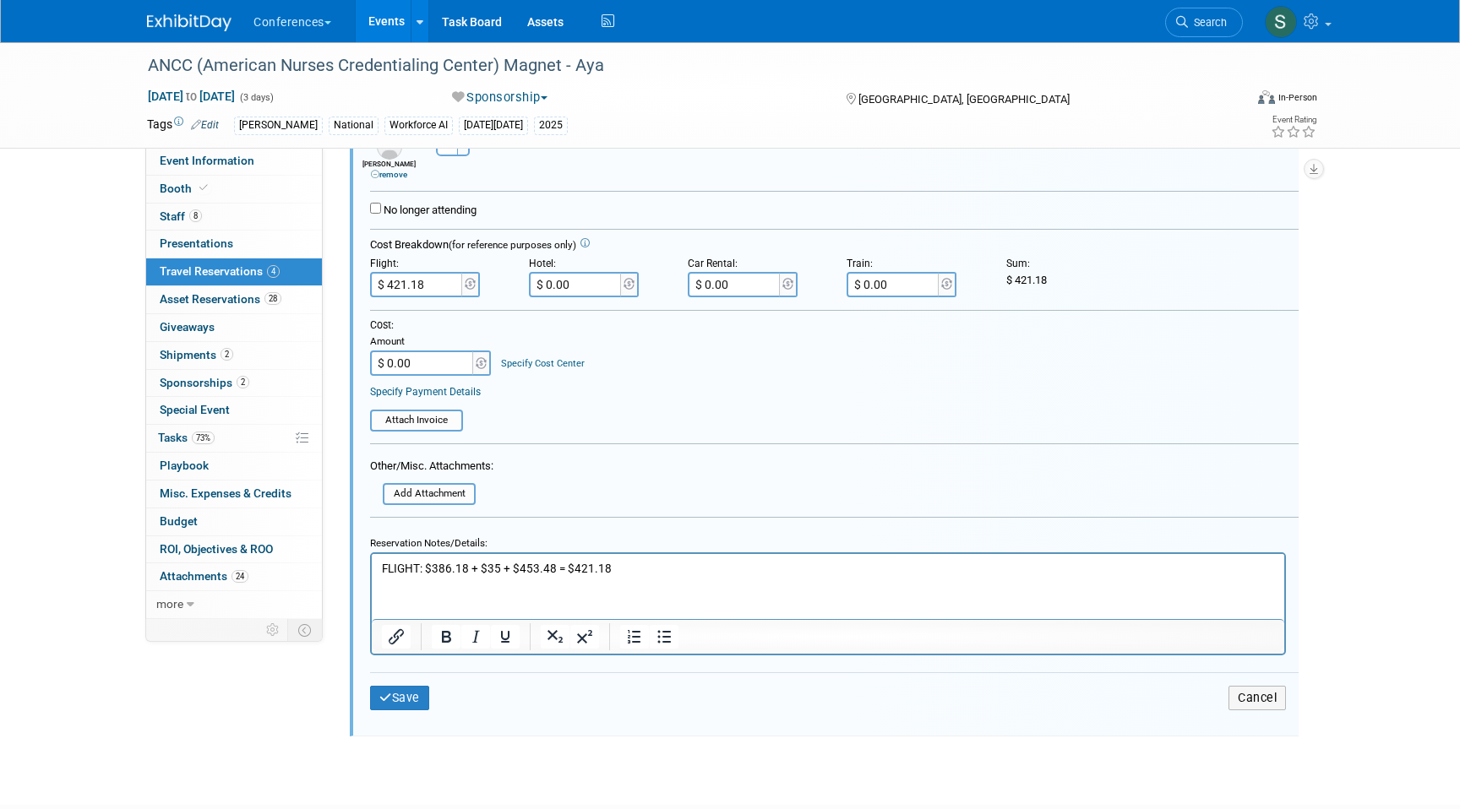
click at [641, 568] on p "FLIGHT: $386.18 + $35 + $453.48 = $421.18" at bounding box center [828, 568] width 893 height 16
drag, startPoint x: 639, startPoint y: 575, endPoint x: 571, endPoint y: 575, distance: 68.4
click at [571, 575] on p "FLIGHT: $386.18 + $35 + $453.48 = $874.66" at bounding box center [828, 568] width 893 height 16
copy p "874.66"
click at [423, 298] on form "<i class="fa-light fa-calendar-lines" style="padding: 6px 4px 6px 1px;"></i> Ay…" at bounding box center [834, 316] width 928 height 830
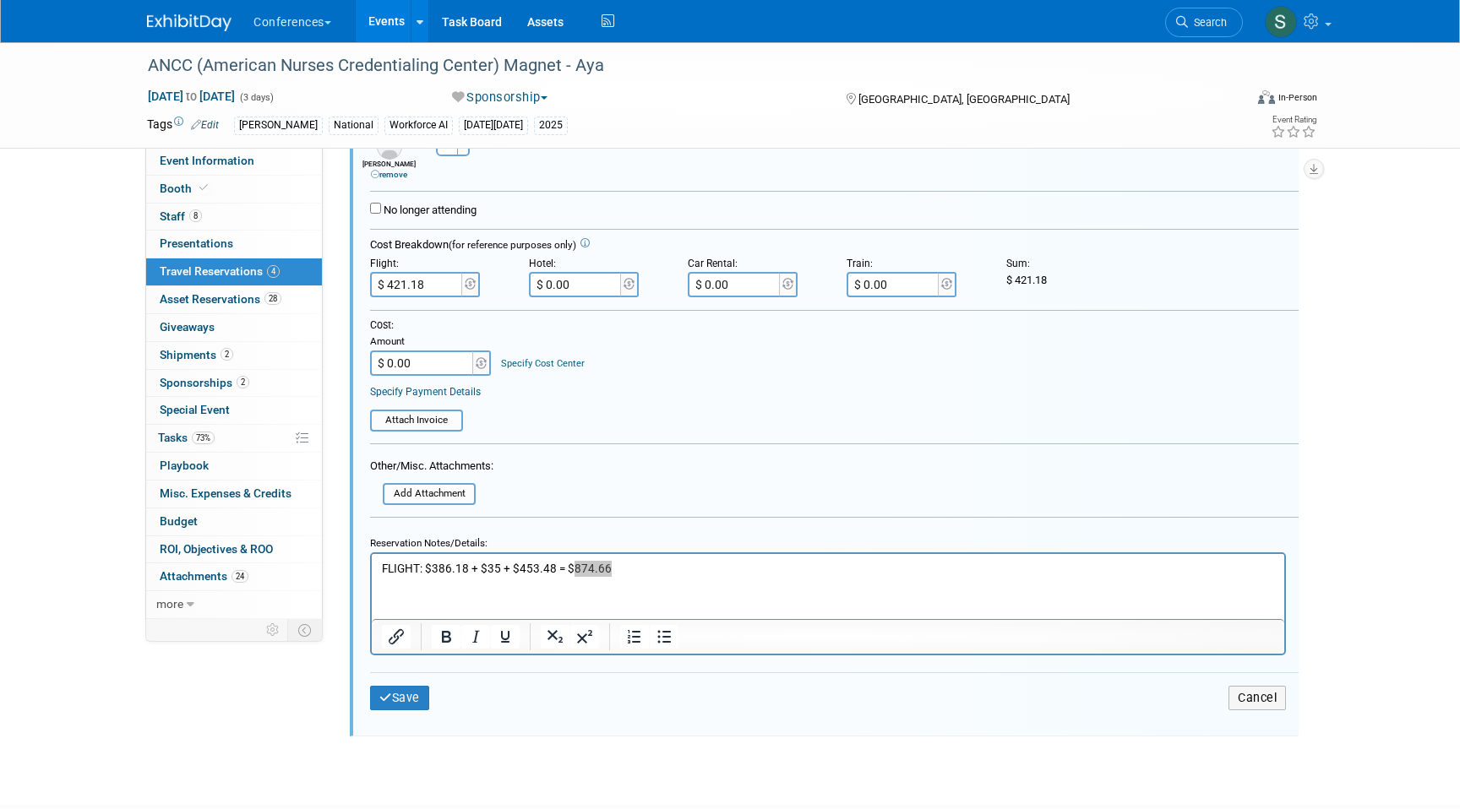
click at [423, 298] on form "<i class="fa-light fa-calendar-lines" style="padding: 6px 4px 6px 1px;"></i> Ay…" at bounding box center [834, 316] width 928 height 830
click at [418, 294] on input "$ 421.18" at bounding box center [417, 284] width 95 height 25
paste input "874.66"
type input "$ 874.66"
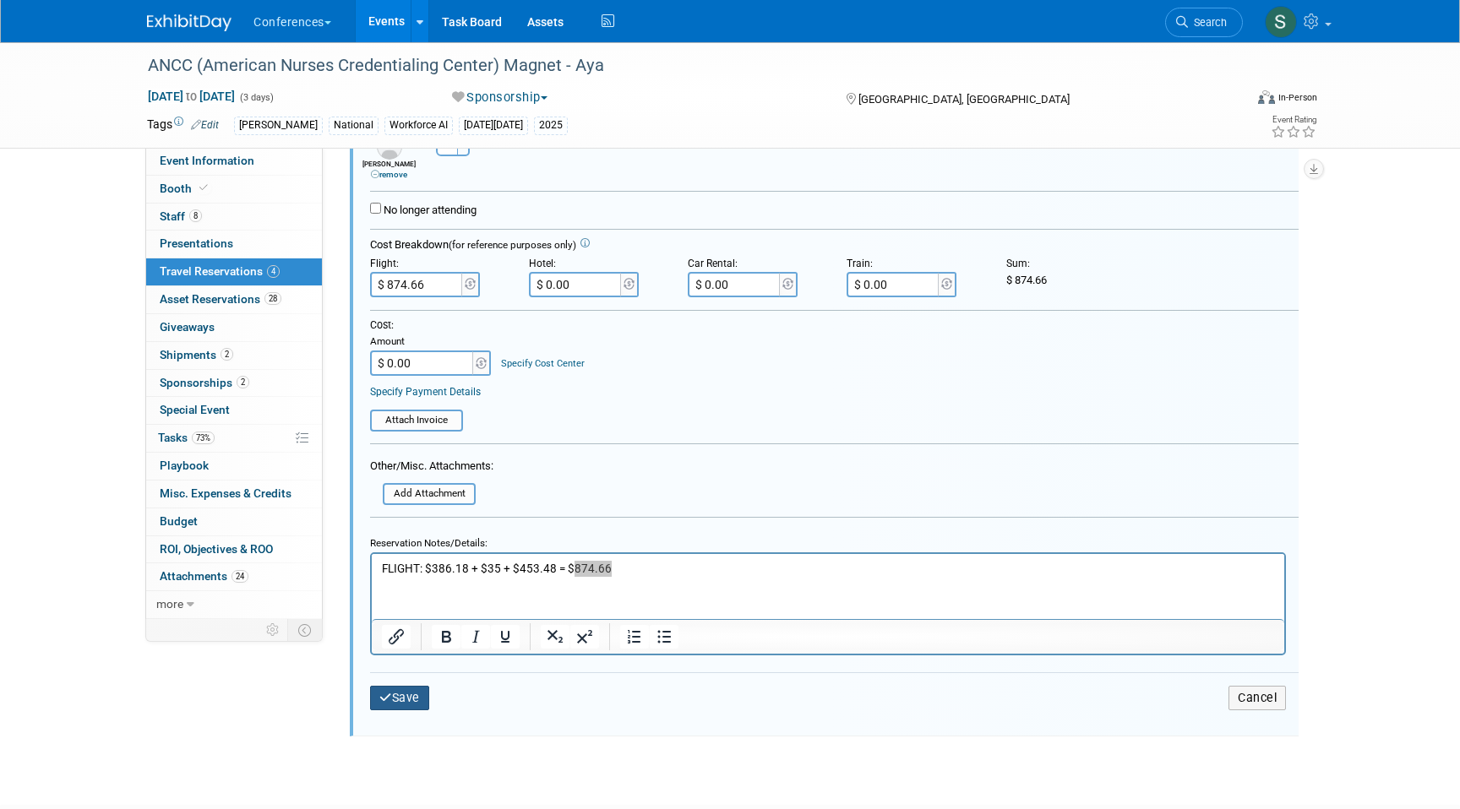
click at [402, 705] on button "Save" at bounding box center [399, 698] width 59 height 24
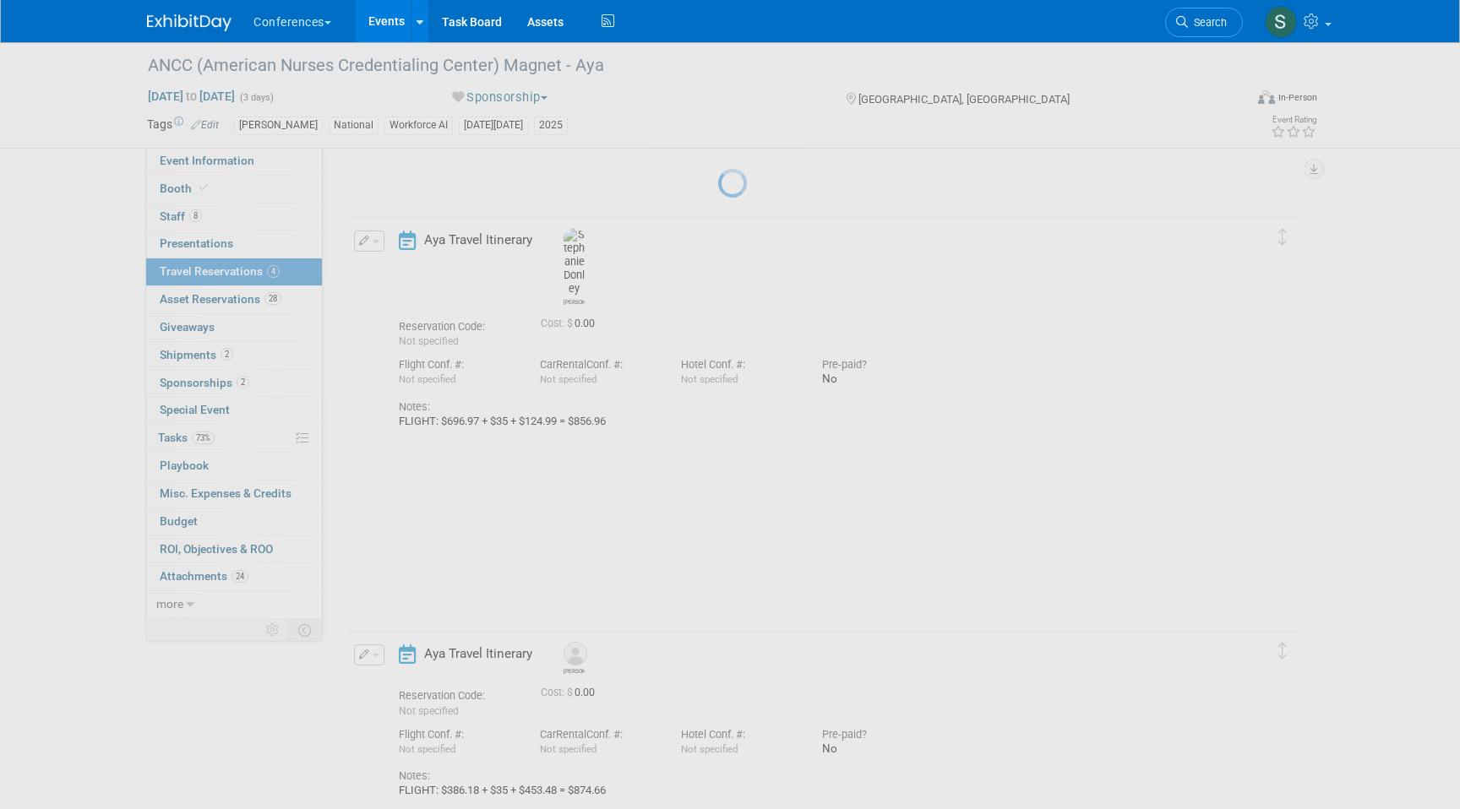
scroll to position [299, 0]
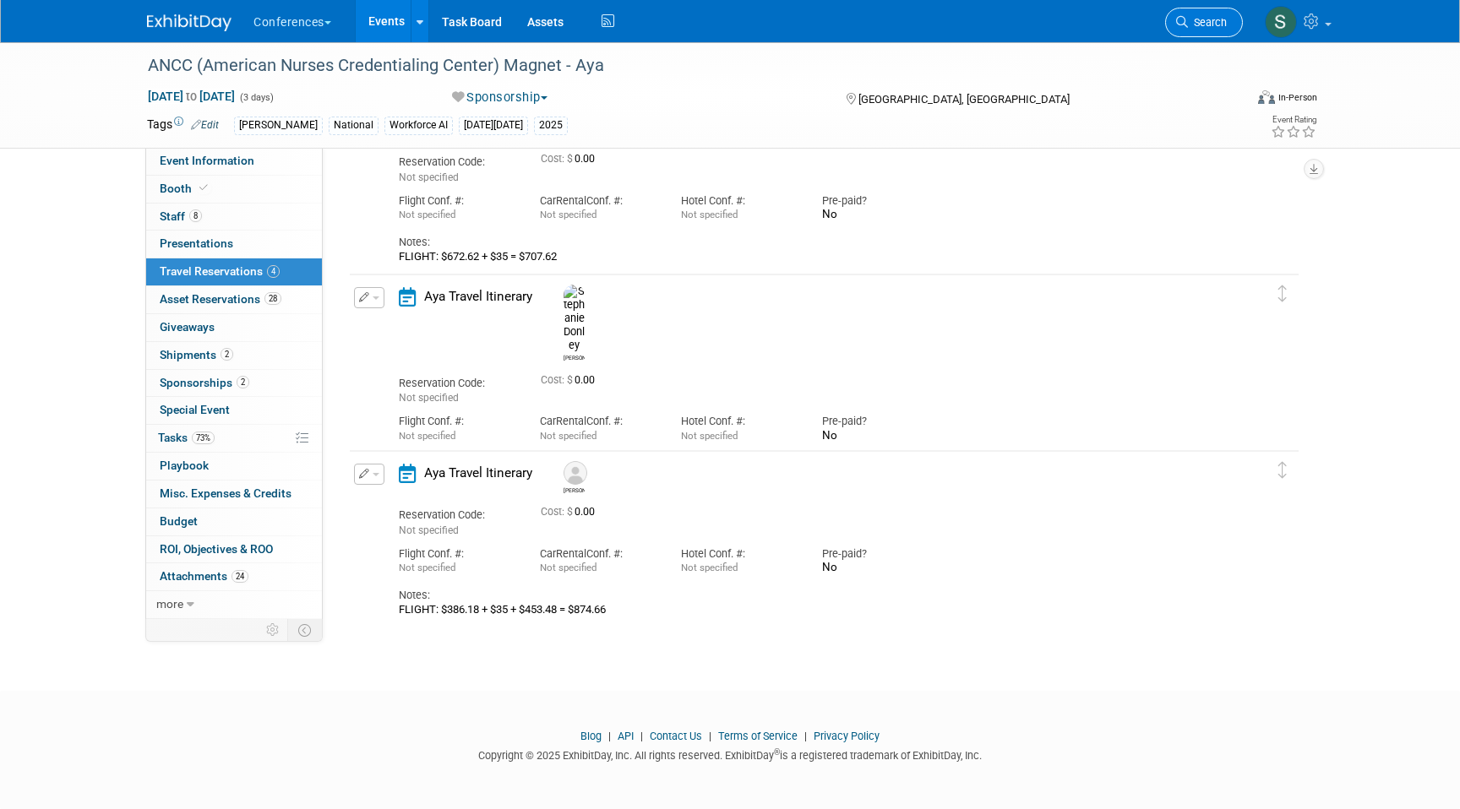
click at [1201, 24] on span "Search" at bounding box center [1207, 22] width 39 height 13
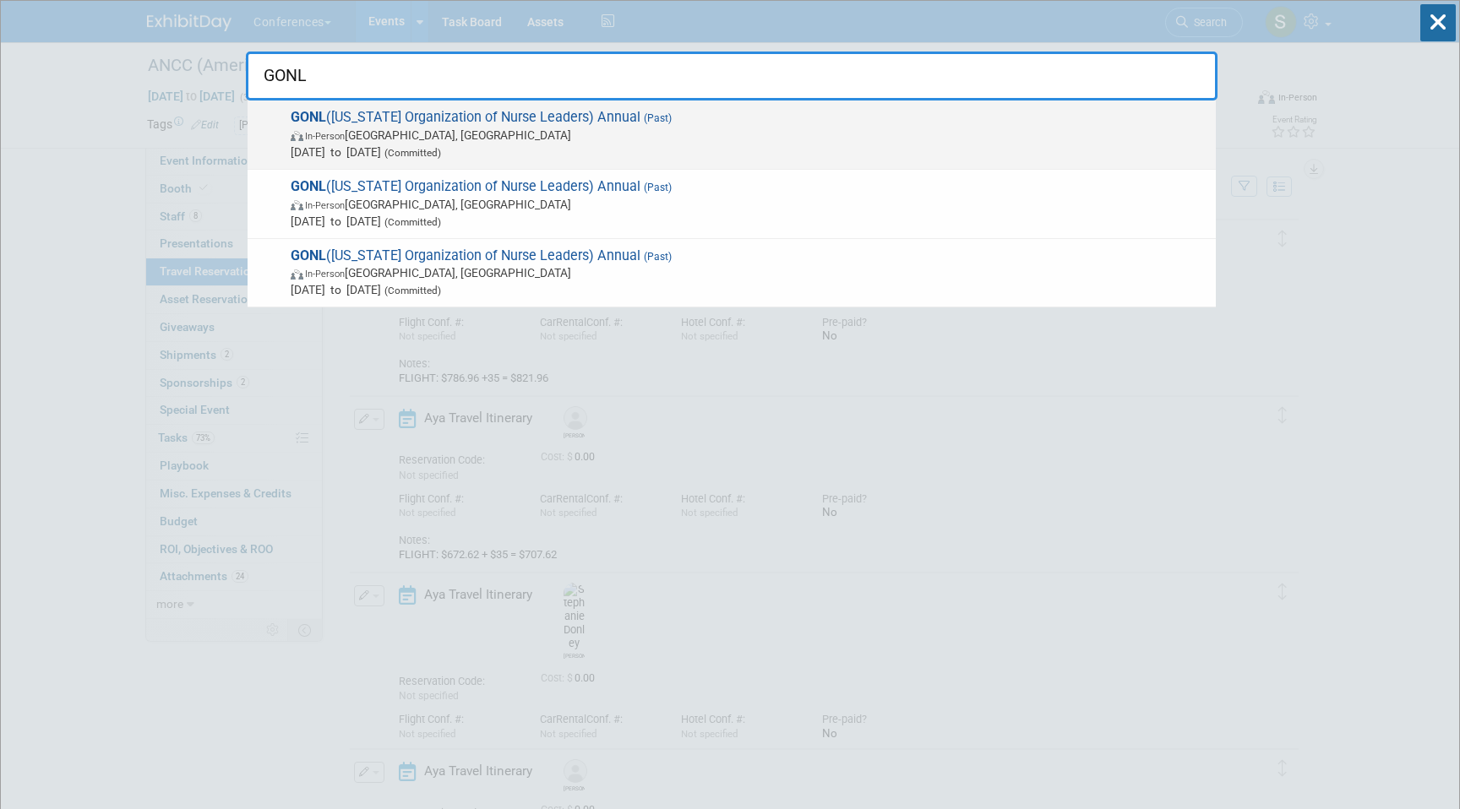
type input "GONL"
click at [645, 131] on span "In-Person Savannah, GA" at bounding box center [749, 135] width 917 height 17
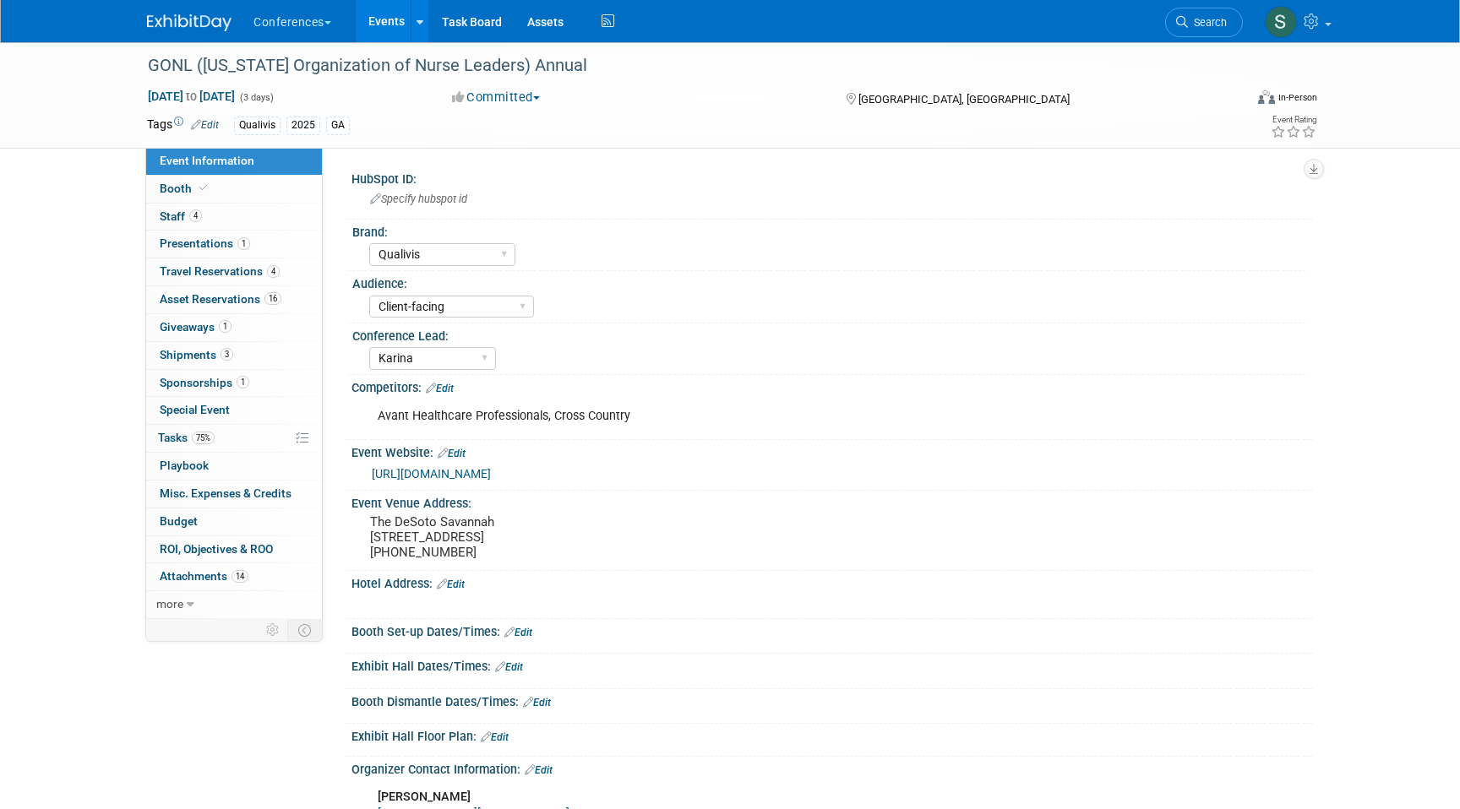
select select "Qualivis"
select select "Client-facing"
select select "Karina"
click at [279, 275] on link "4 Travel Reservations 4" at bounding box center [234, 271] width 176 height 27
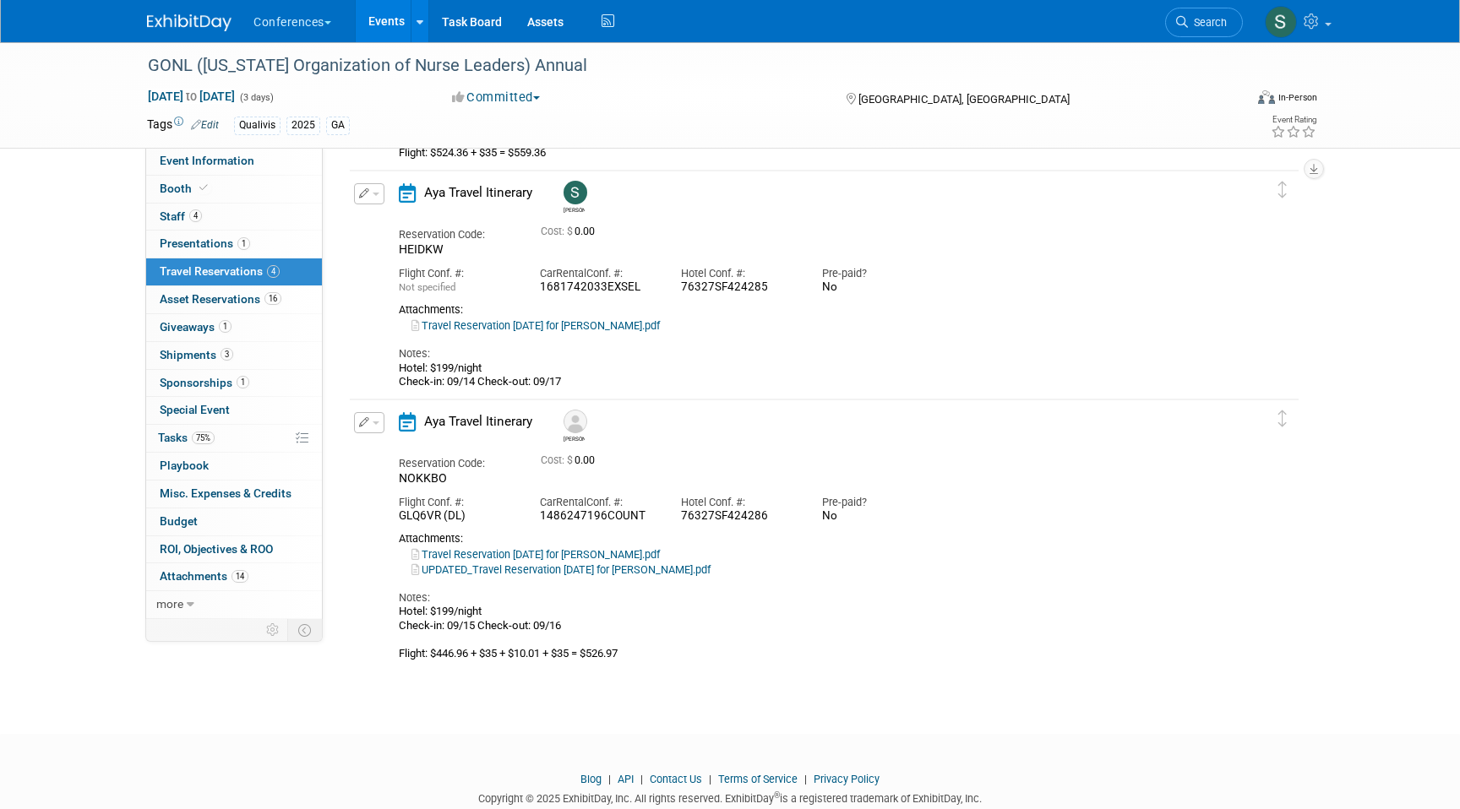
scroll to position [565, 0]
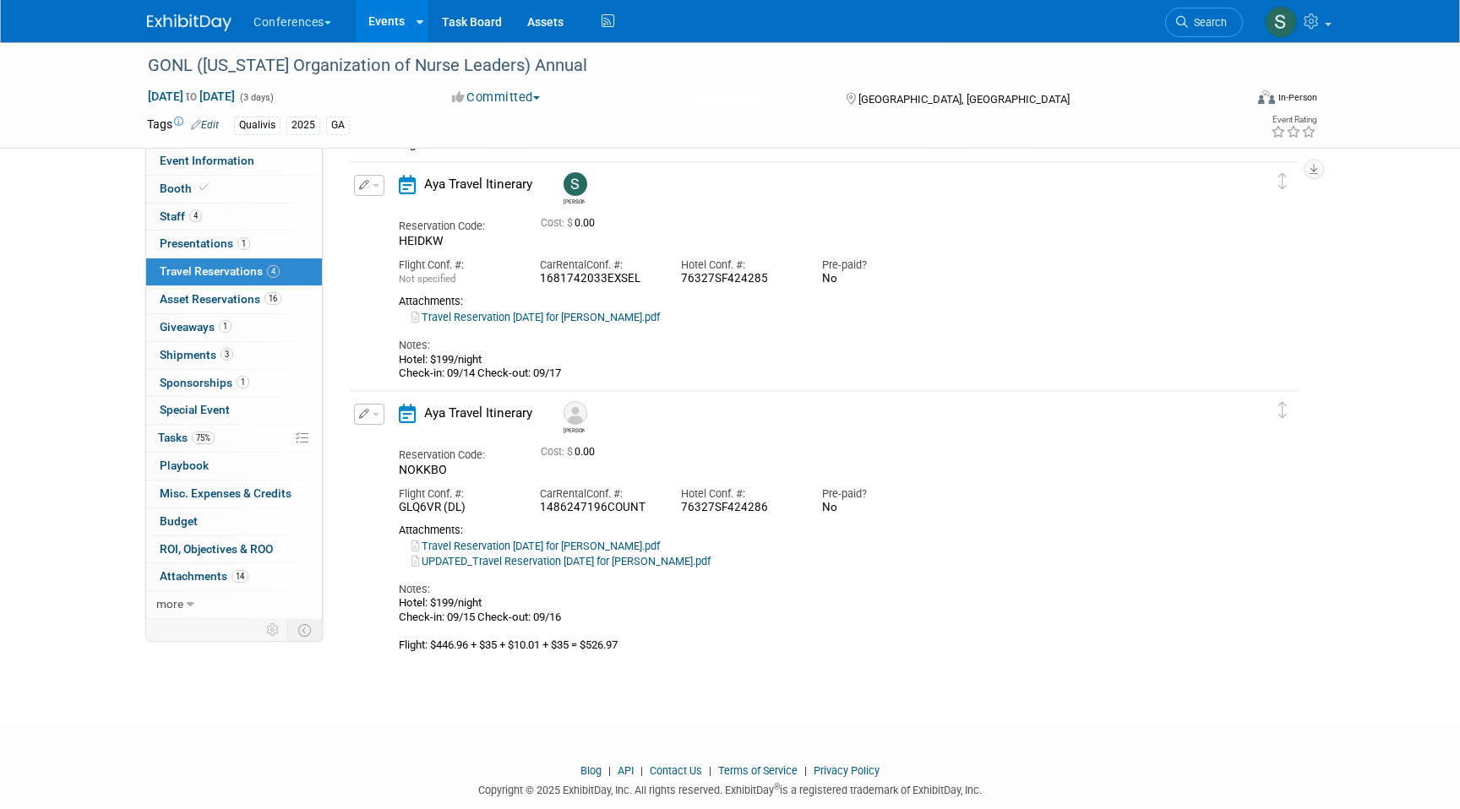
click at [365, 416] on icon "button" at bounding box center [364, 414] width 11 height 10
click at [384, 438] on button "Edit Reservation" at bounding box center [426, 444] width 143 height 24
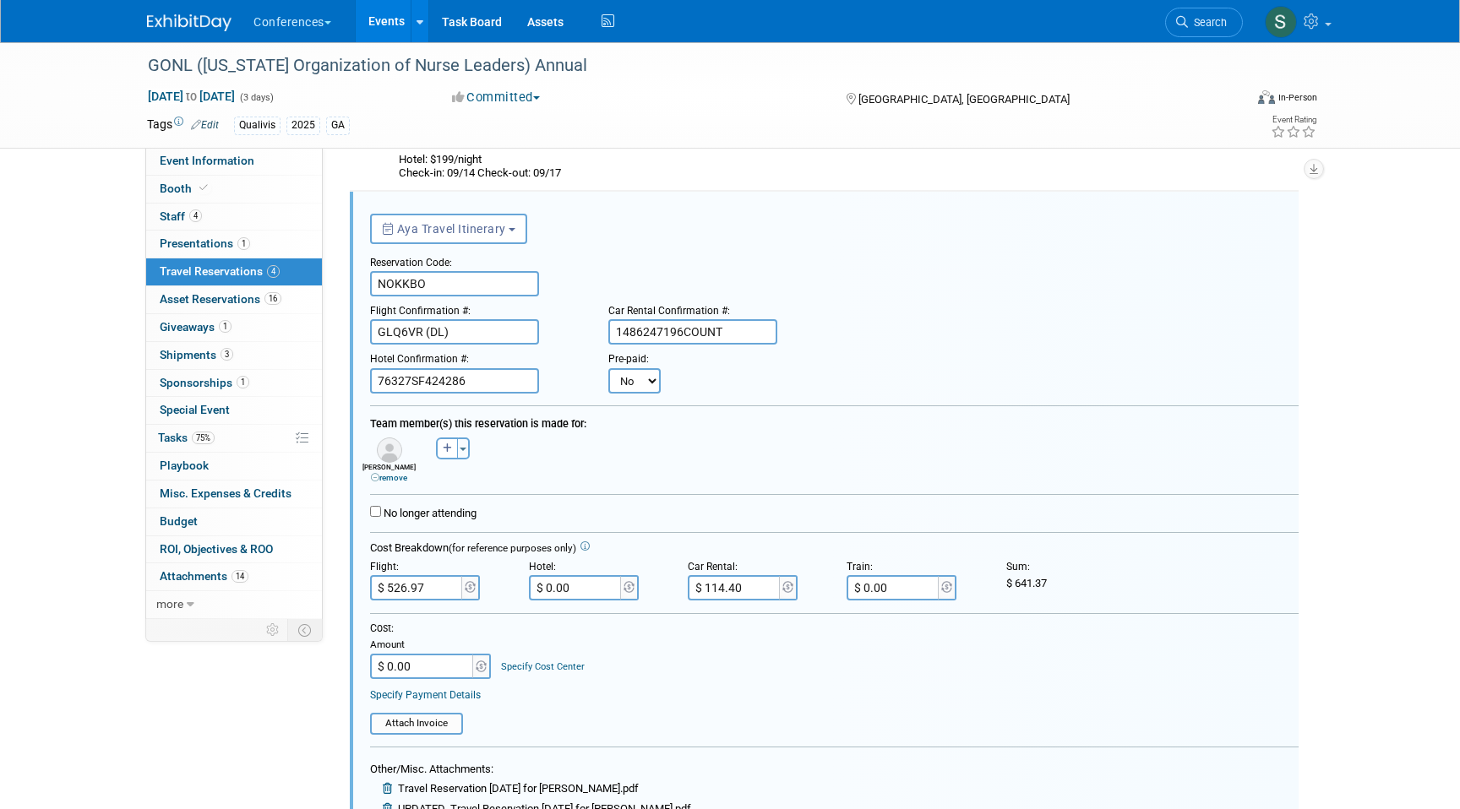
scroll to position [1271, 0]
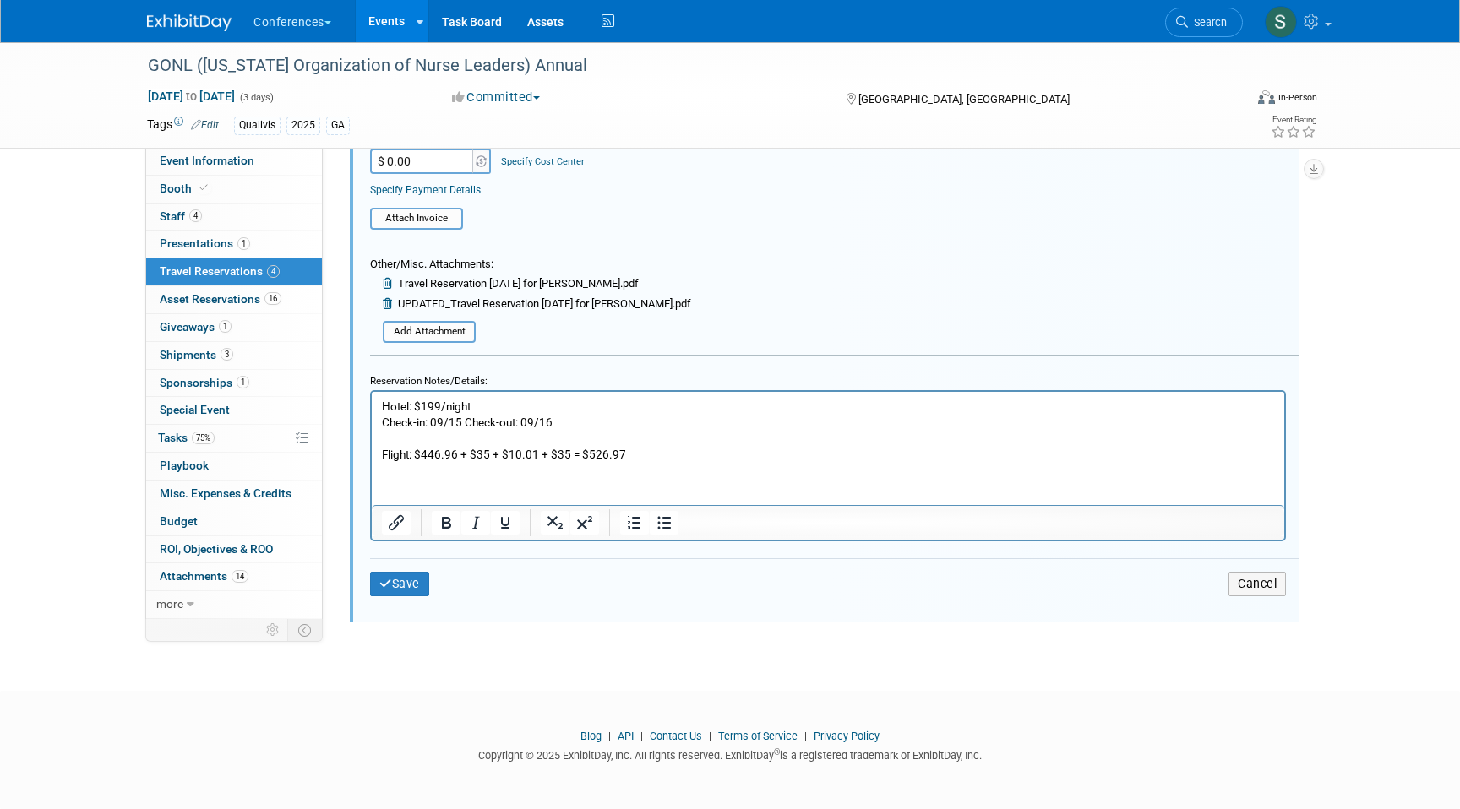
click at [568, 450] on p "Hotel: $199/night Check-in: 09/15 Check-out: 09/16 Flight: $446.96 + $35 + $10.…" at bounding box center [828, 430] width 893 height 64
click at [585, 453] on p "Hotel: $199/night Check-in: 09/15 Check-out: 09/16 Flight: $446.96 + $35 + $10.…" at bounding box center [828, 430] width 893 height 64
click at [667, 452] on p "Hotel: $199/night Check-in: 09/15 Check-out: 09/16 Flight: $446.96 + $35 + $10.…" at bounding box center [828, 430] width 893 height 64
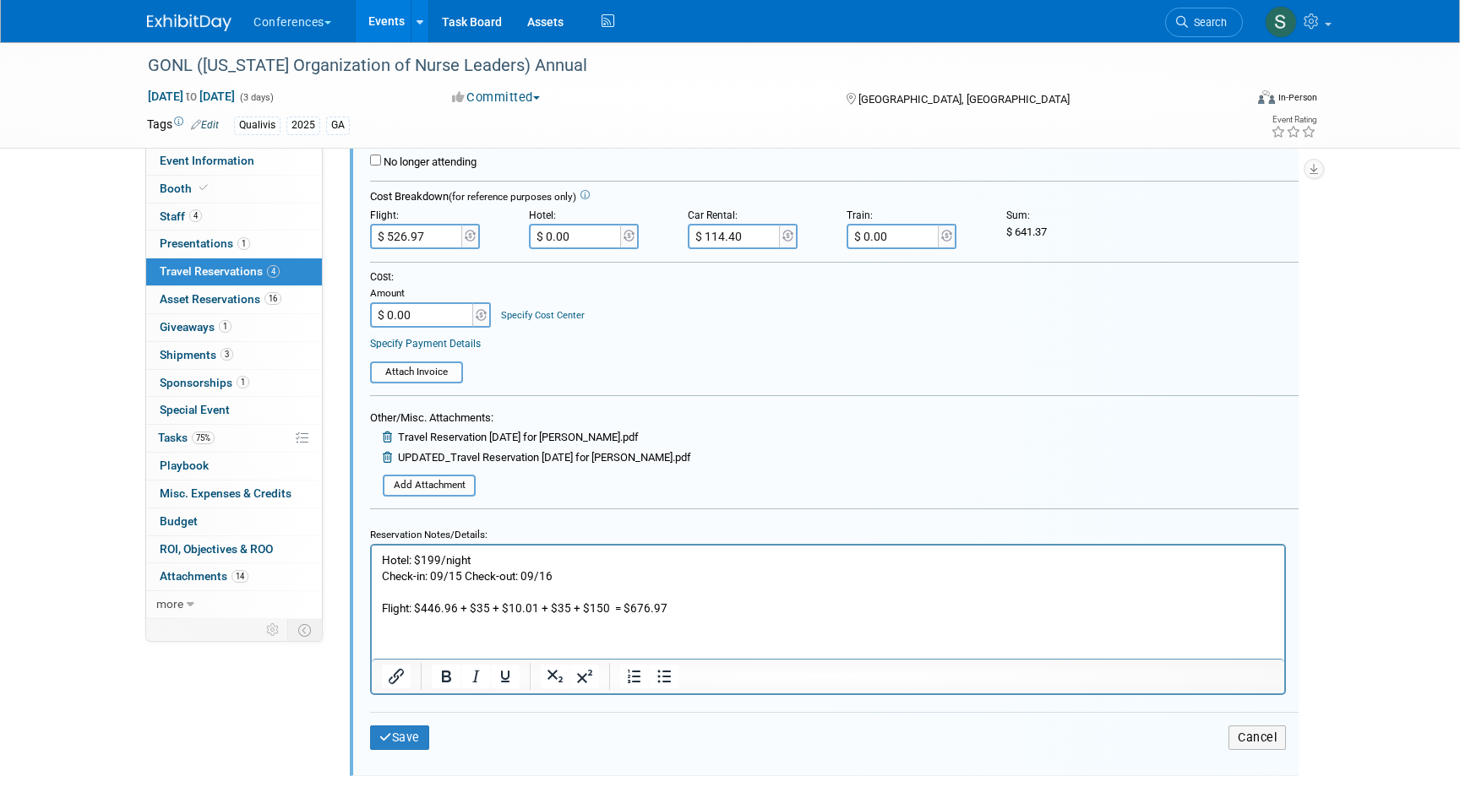
scroll to position [1096, 0]
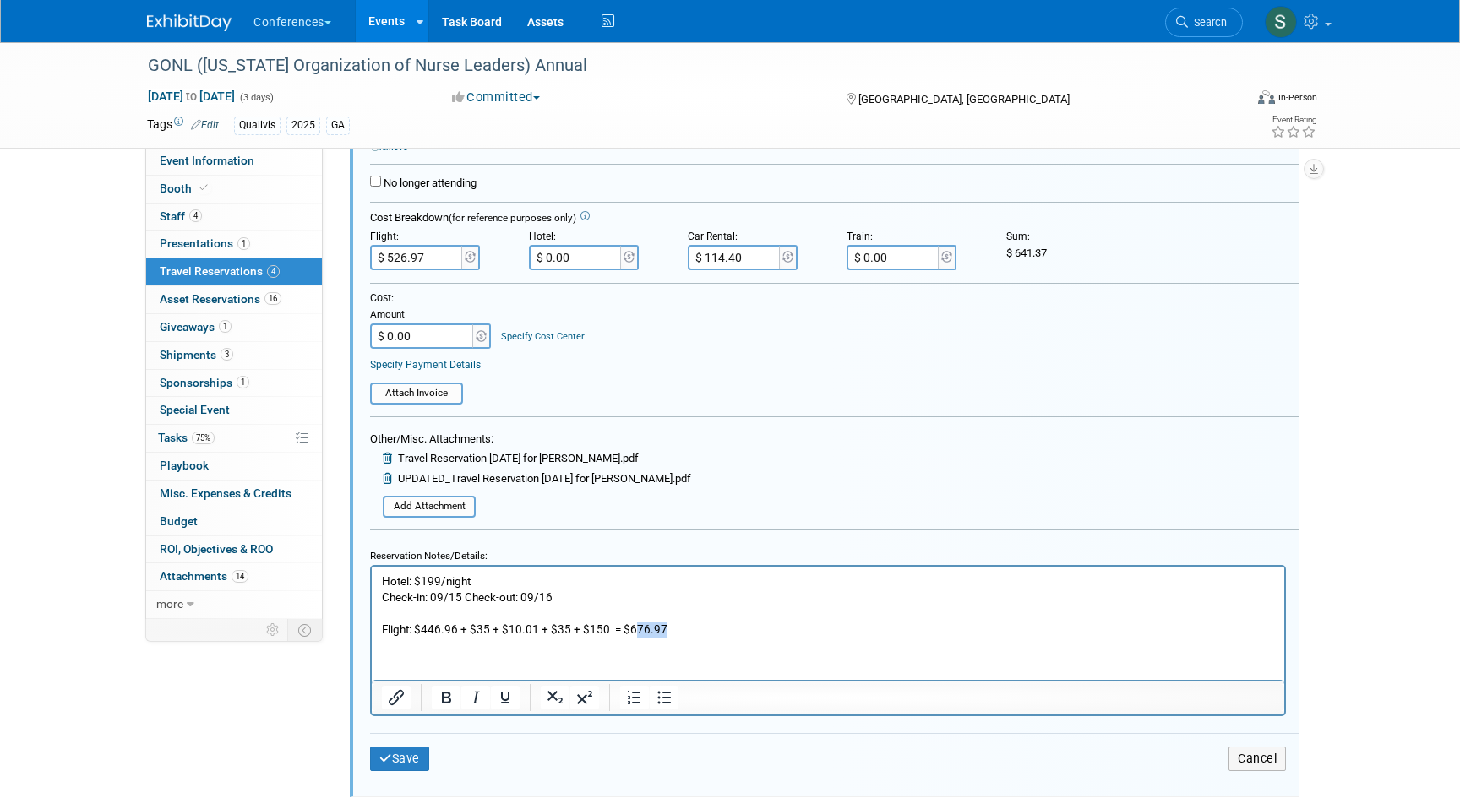
drag, startPoint x: 673, startPoint y: 624, endPoint x: 629, endPoint y: 624, distance: 43.9
click at [629, 624] on p "Hotel: $199/night Check-in: 09/15 Check-out: 09/16 Flight: $446.96 + $35 + $10.…" at bounding box center [828, 605] width 893 height 64
click at [657, 624] on p "Hotel: $199/night Check-in: 09/15 Check-out: 09/16 Flight: $446.96 + $35 + $10.…" at bounding box center [828, 605] width 893 height 64
drag, startPoint x: 678, startPoint y: 624, endPoint x: 628, endPoint y: 625, distance: 49.8
click at [628, 625] on p "Hotel: $199/night Check-in: 09/15 Check-out: 09/16 Flight: $446.96 + $35 + $10.…" at bounding box center [828, 605] width 893 height 64
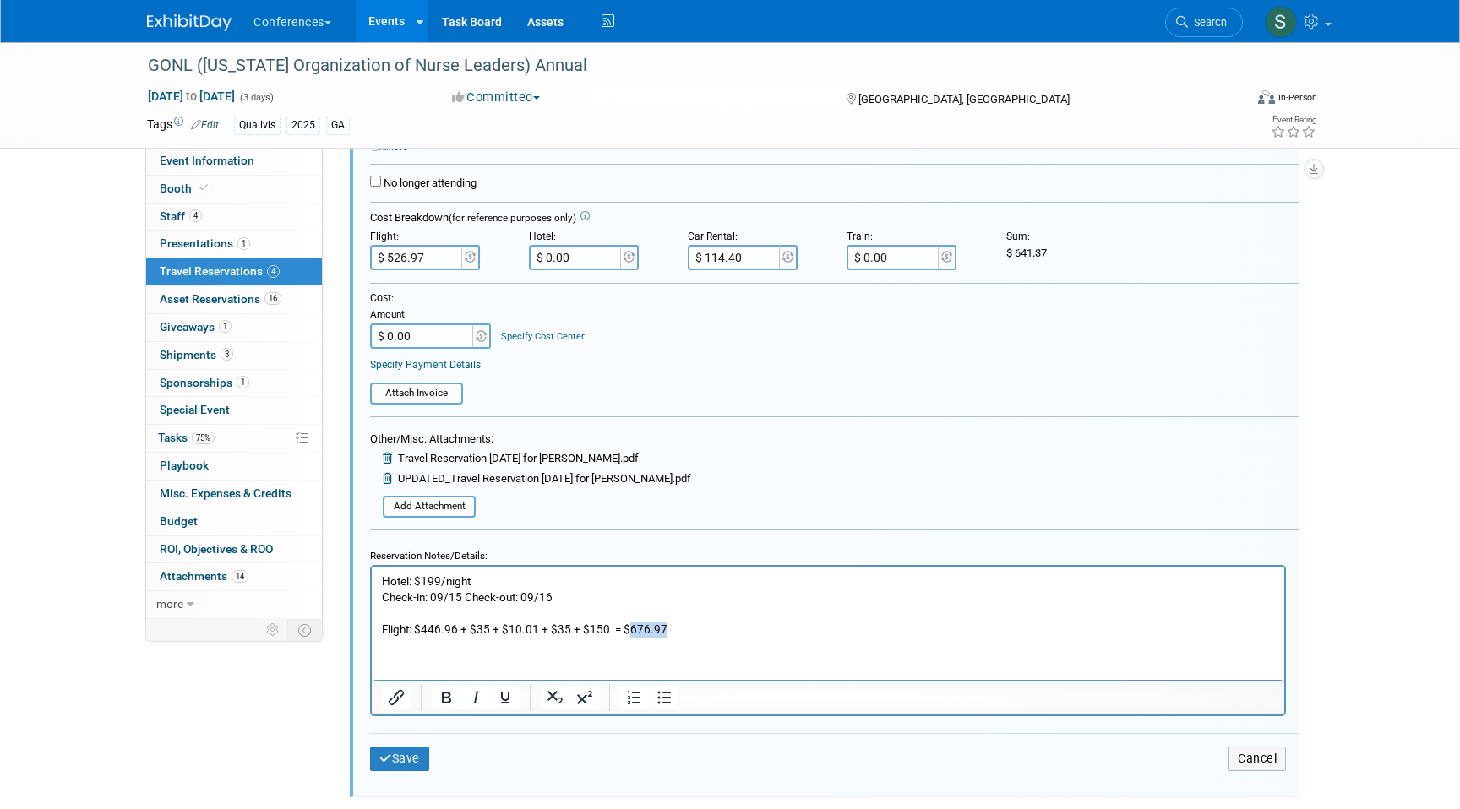
copy p "676.97"
click at [430, 267] on input "$ 526.97" at bounding box center [417, 257] width 95 height 25
paste input "676.97"
type input "$ 676.97"
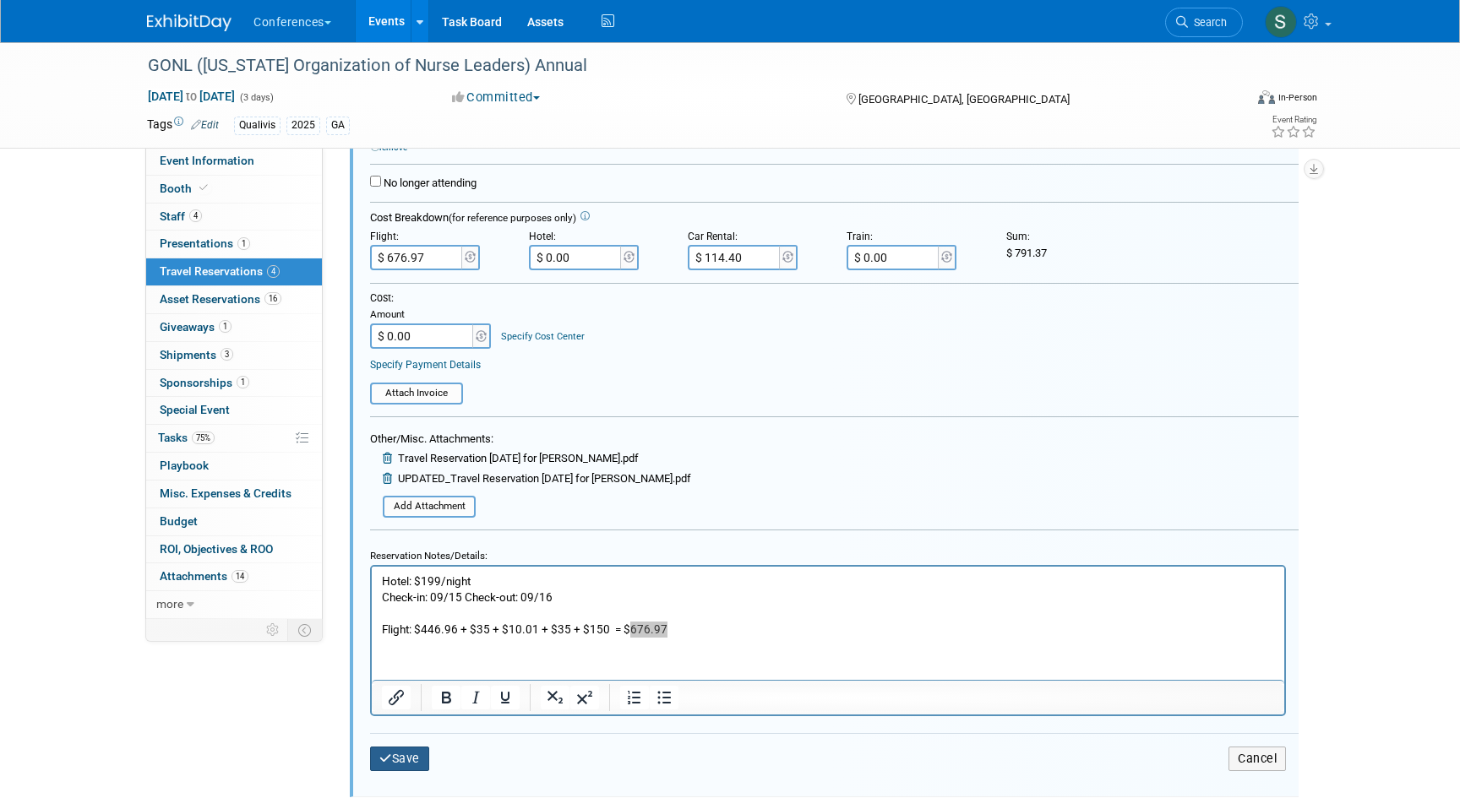
click at [409, 764] on button "Save" at bounding box center [399, 759] width 59 height 24
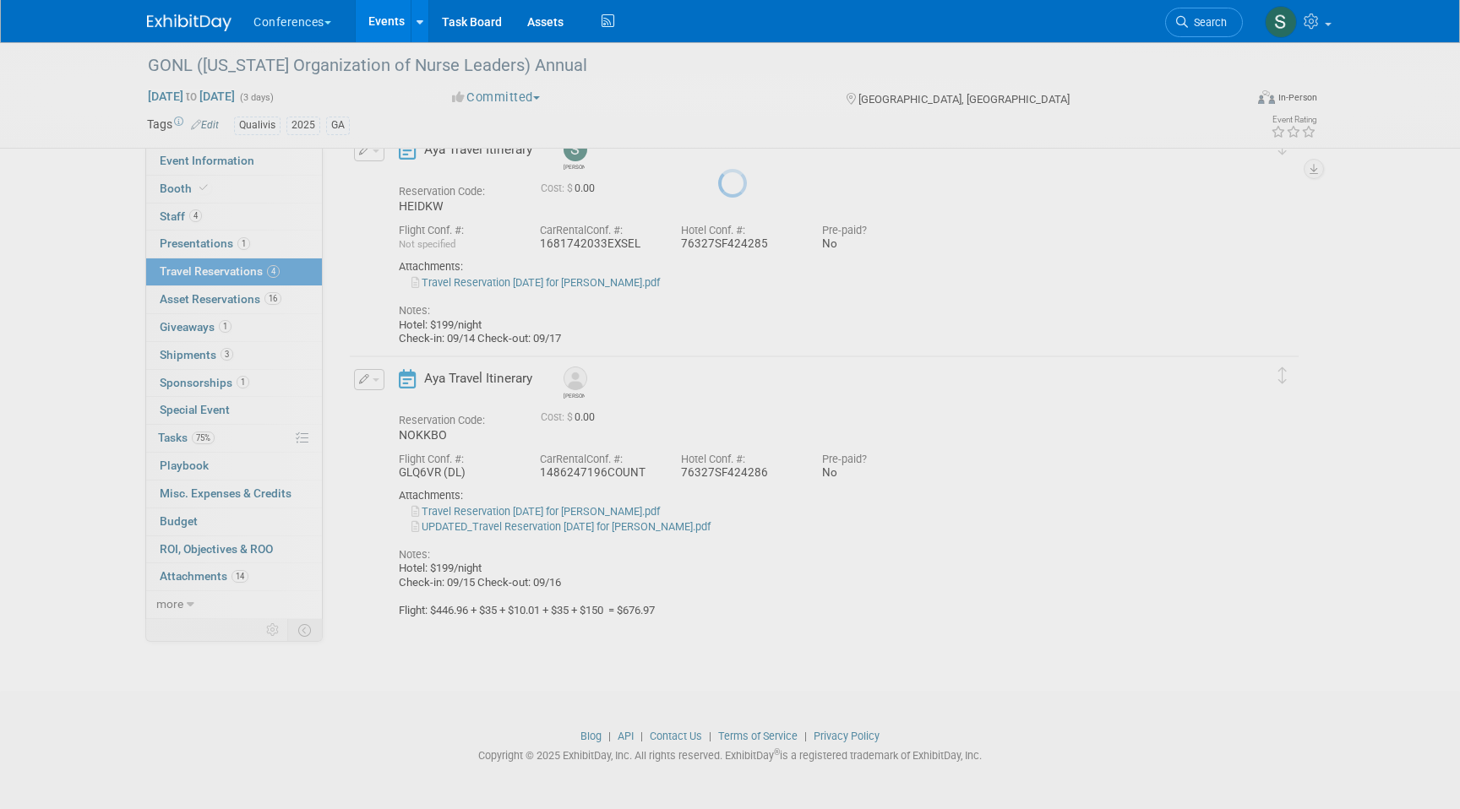
scroll to position [601, 0]
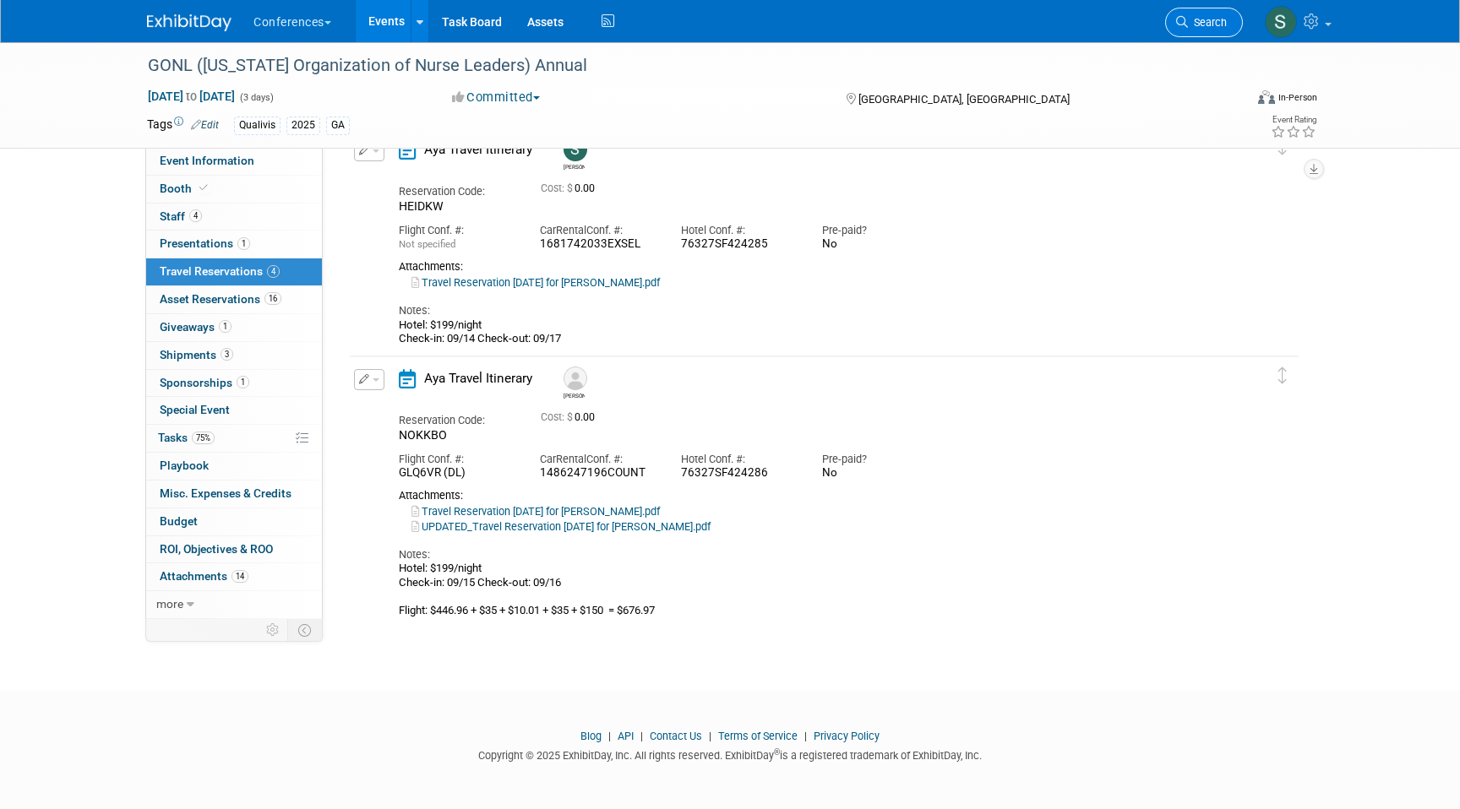
click at [1191, 25] on span "Search" at bounding box center [1207, 22] width 39 height 13
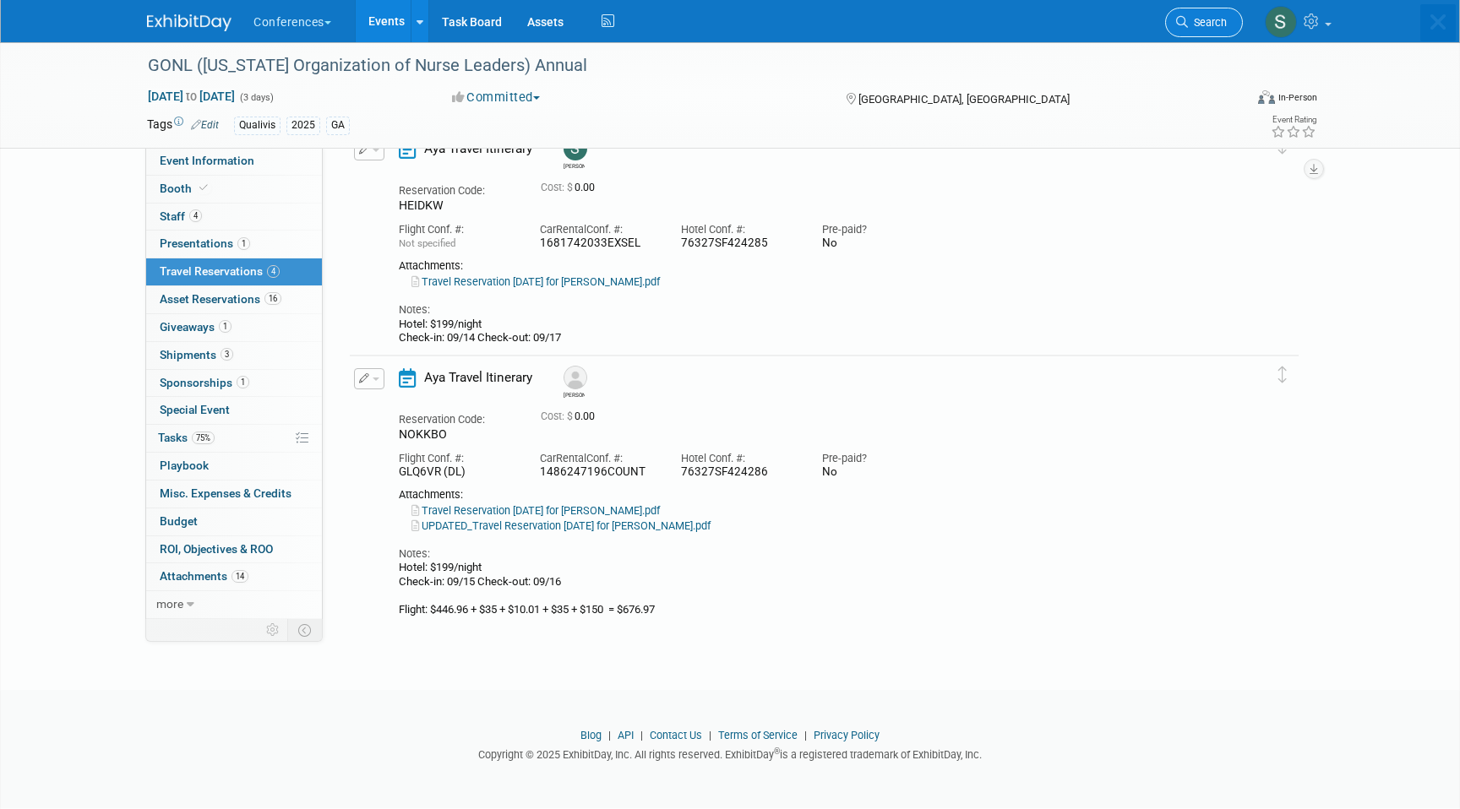
scroll to position [0, 0]
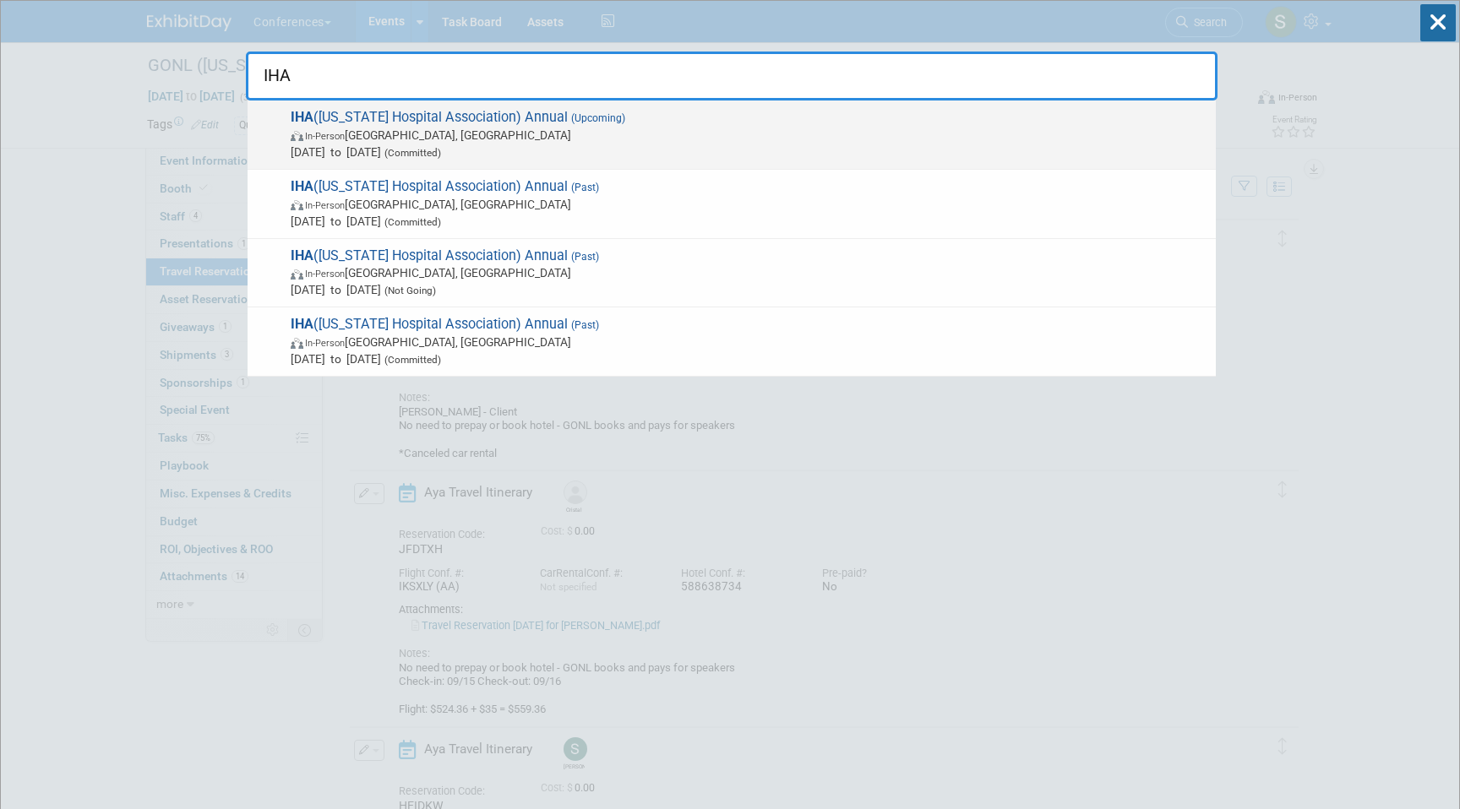
type input "IHA"
click at [715, 121] on span "IHA (Idaho Hospital Association) Annual (Upcoming) In-Person Sun Valley, ID Oct…" at bounding box center [747, 135] width 922 height 52
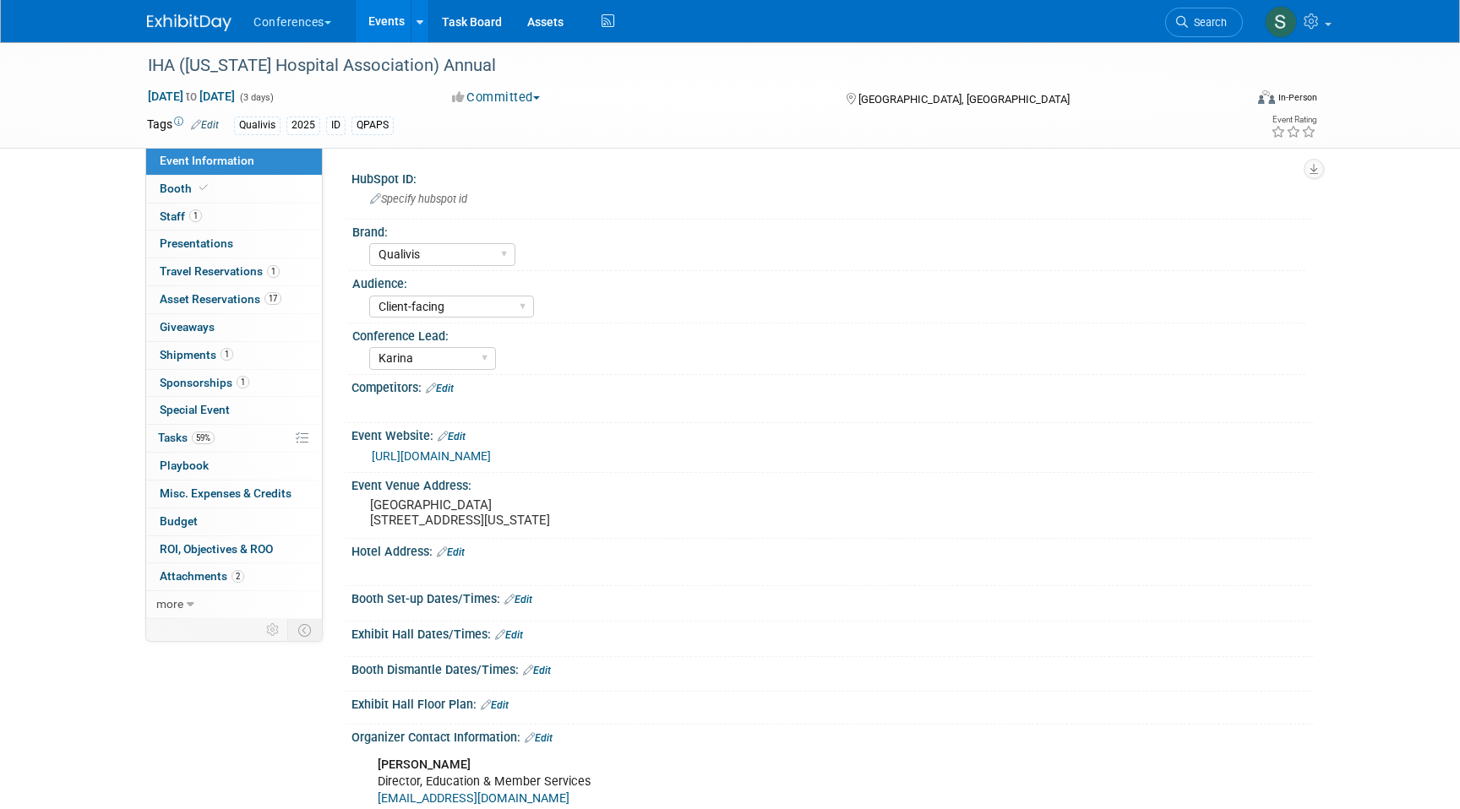
select select "Qualivis"
select select "Client-facing"
select select "Karina"
click at [279, 277] on link "1 Travel Reservations 1" at bounding box center [234, 271] width 176 height 27
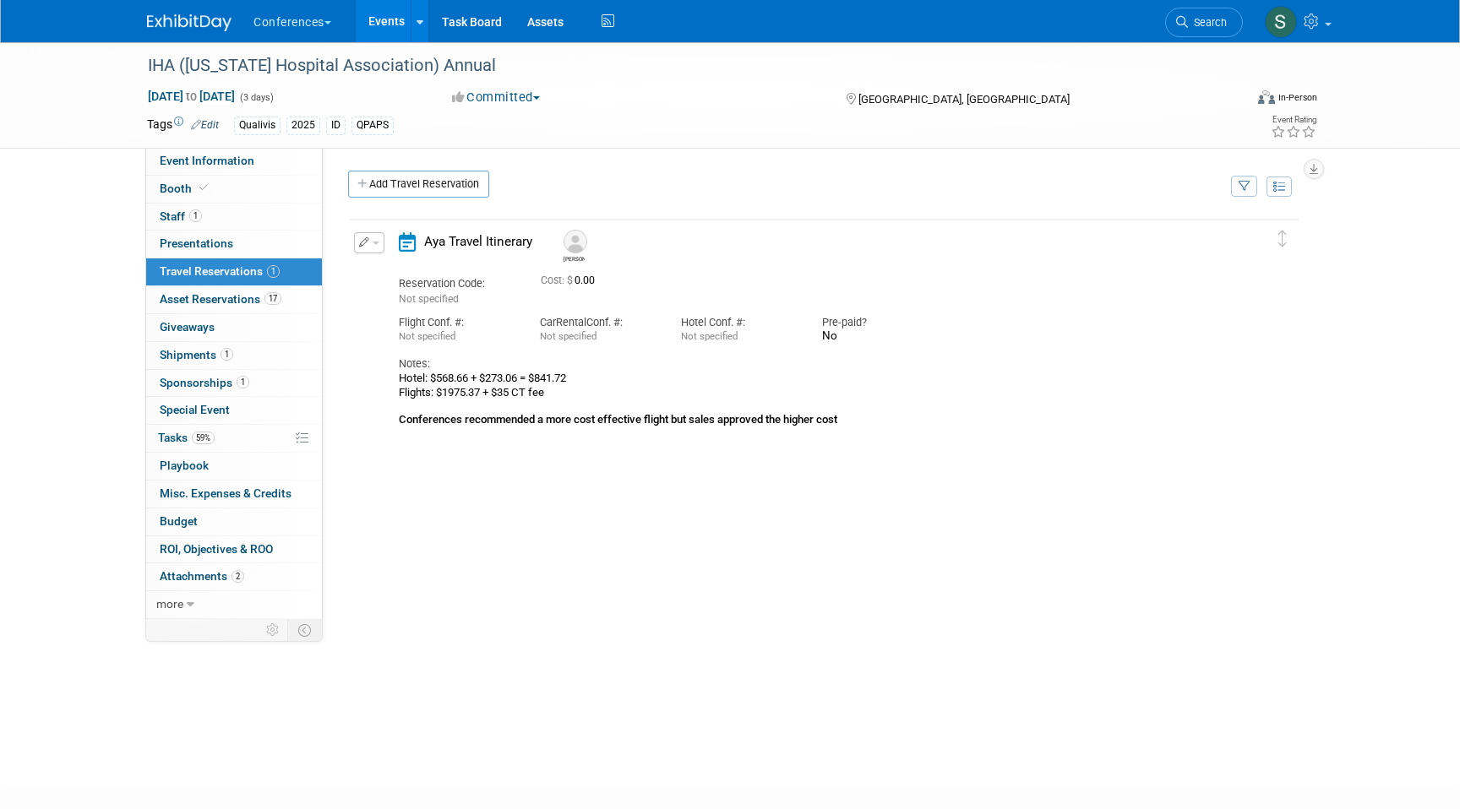
click at [365, 237] on button "button" at bounding box center [369, 242] width 30 height 21
click at [399, 263] on button "Edit Reservation" at bounding box center [426, 272] width 143 height 24
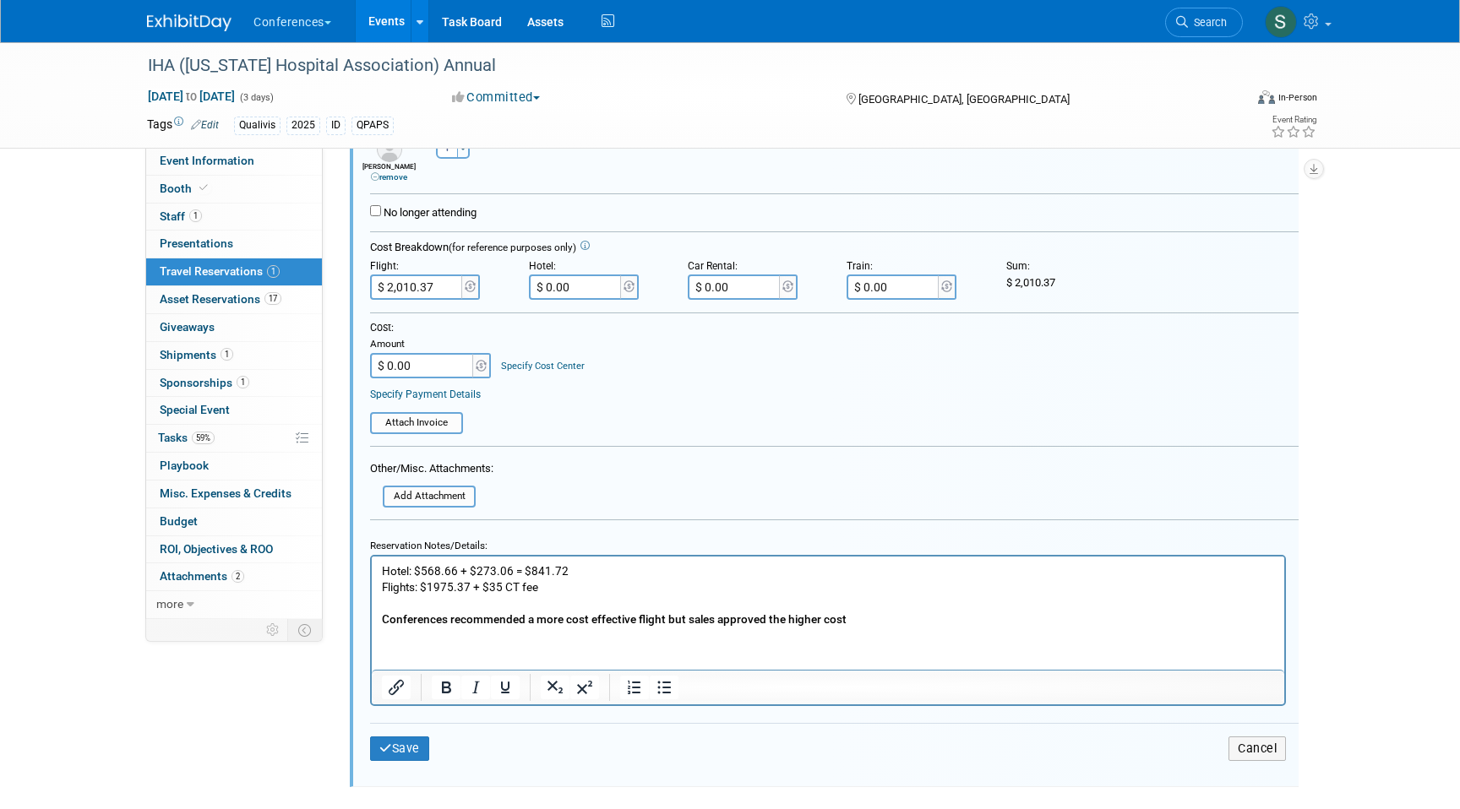
scroll to position [345, 0]
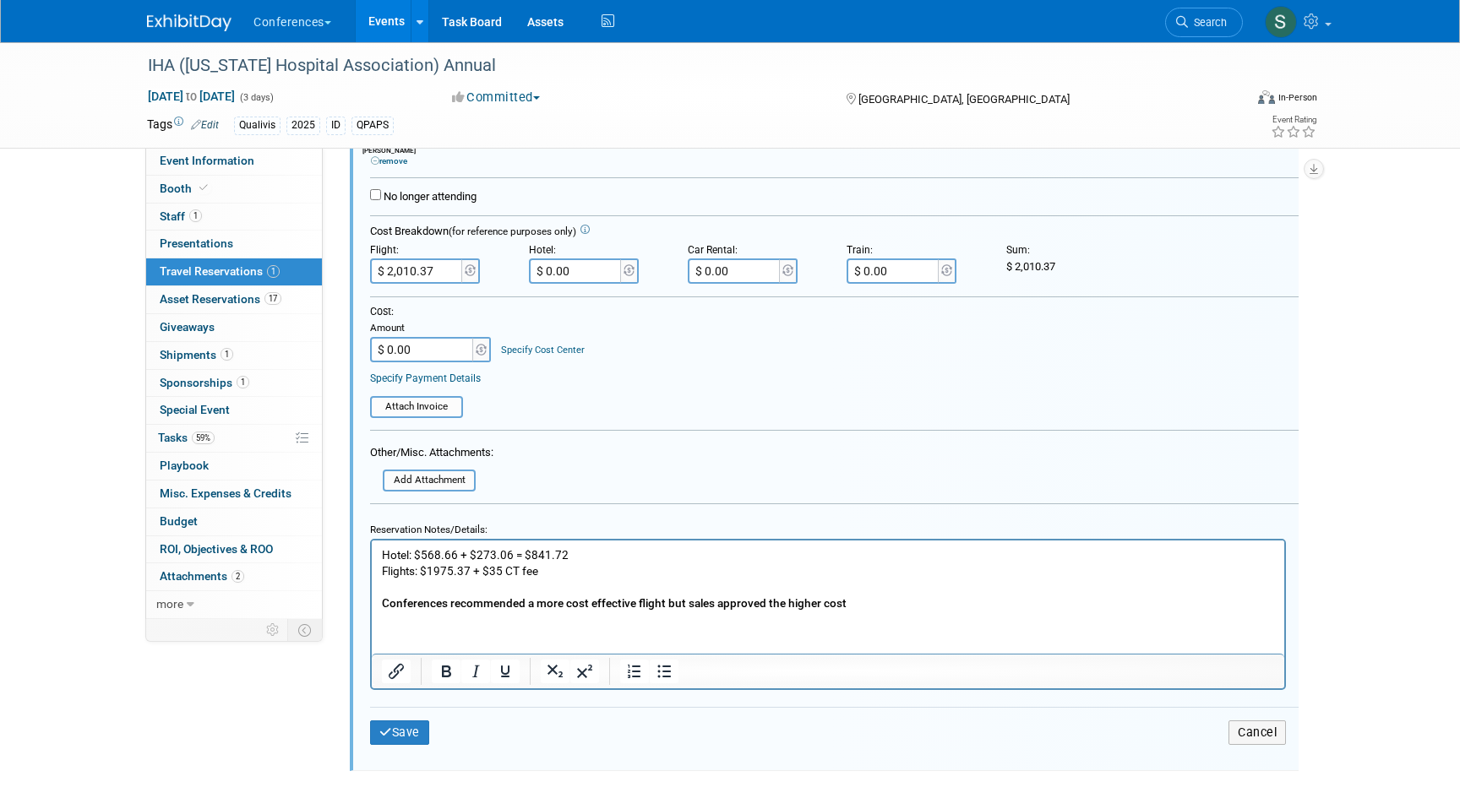
click at [578, 277] on input "$ 0.00" at bounding box center [576, 270] width 95 height 25
type input "$ 841.72"
click at [435, 344] on input "$ 0.00" at bounding box center [423, 349] width 106 height 25
type input "$ 2,852.09"
click at [520, 356] on div "Specify Cost Center" at bounding box center [543, 343] width 84 height 30
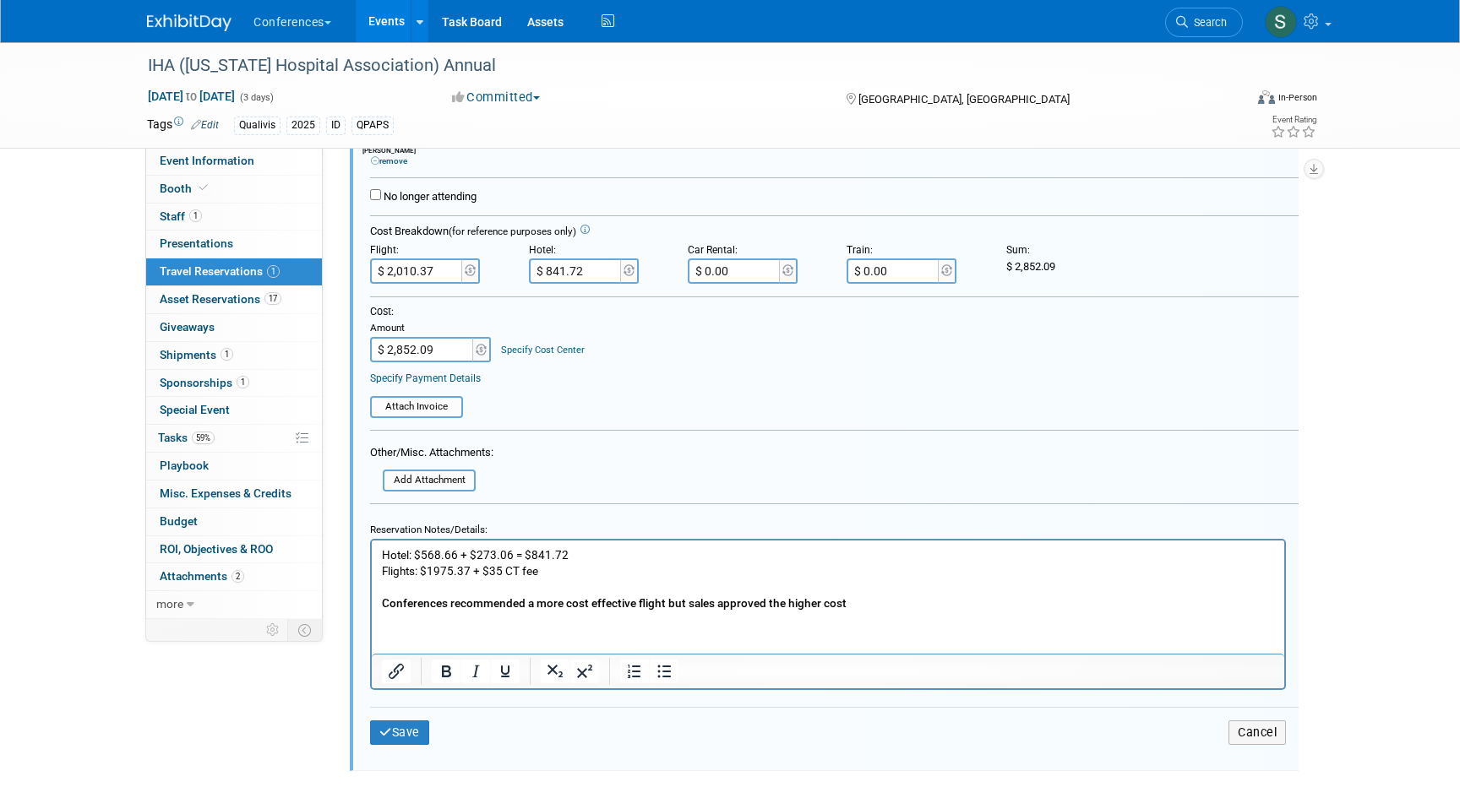
click at [518, 346] on link "Specify Cost Center" at bounding box center [543, 350] width 84 height 11
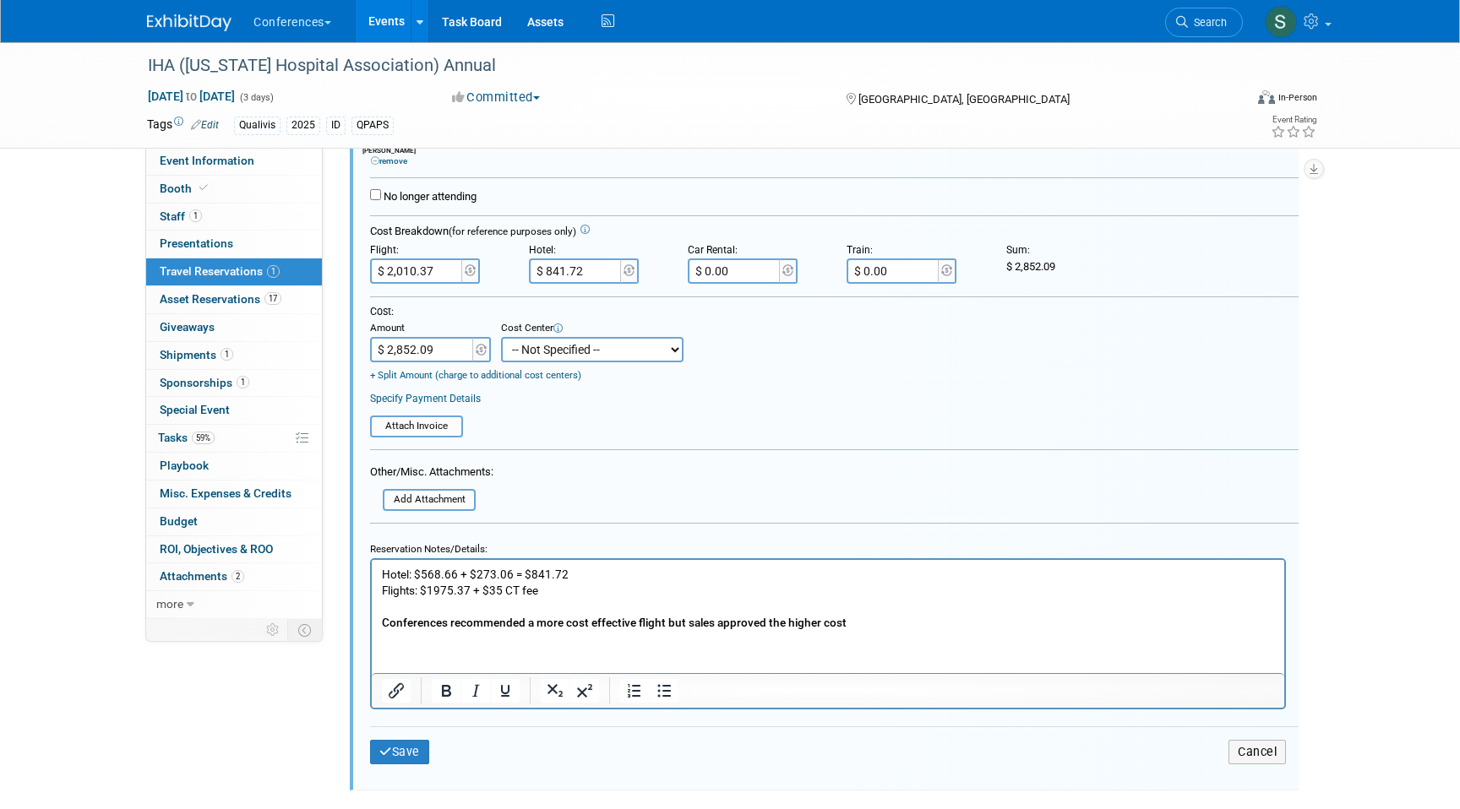
click at [554, 357] on select "-- Not Specified -- Aya Education Aya Healthcare Aya Locums Bespoke Corporate D…" at bounding box center [592, 349] width 182 height 25
select select "18965874"
click at [501, 338] on select "-- Not Specified -- Aya Education Aya Healthcare Aya Locums Bespoke Corporate D…" at bounding box center [592, 349] width 182 height 25
click at [405, 750] on button "Save" at bounding box center [399, 752] width 59 height 24
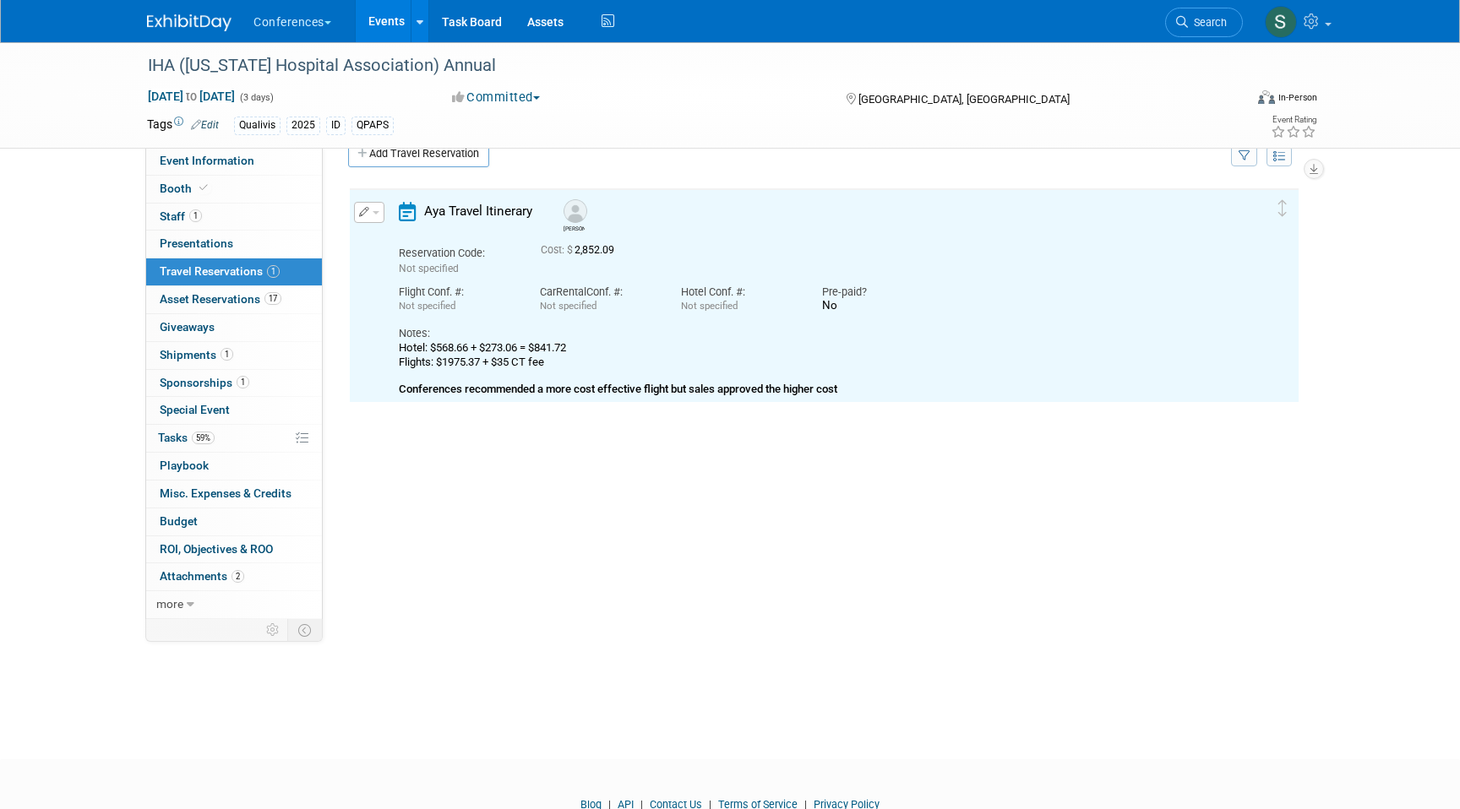
scroll to position [29, 0]
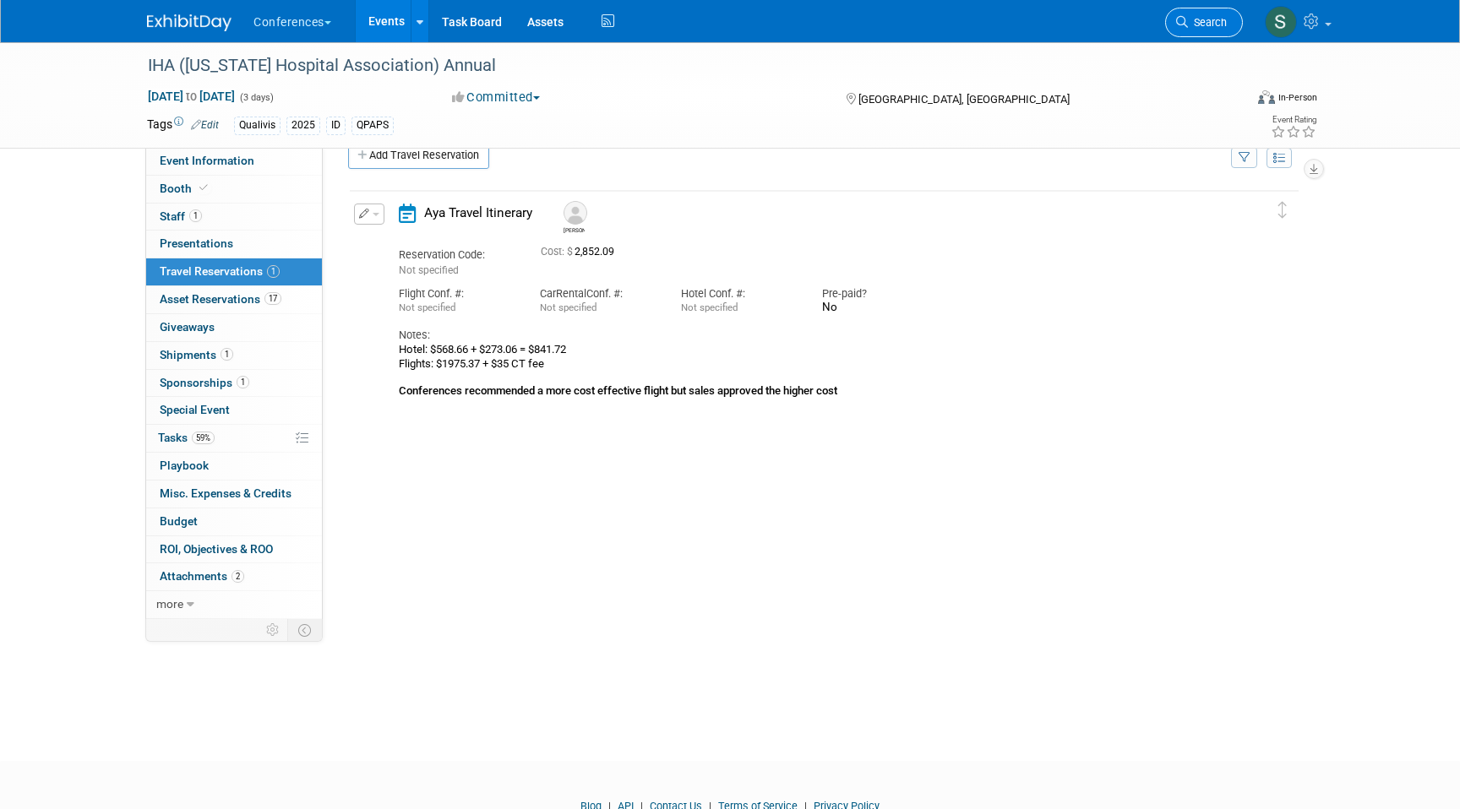
click at [1198, 24] on span "Search" at bounding box center [1207, 22] width 39 height 13
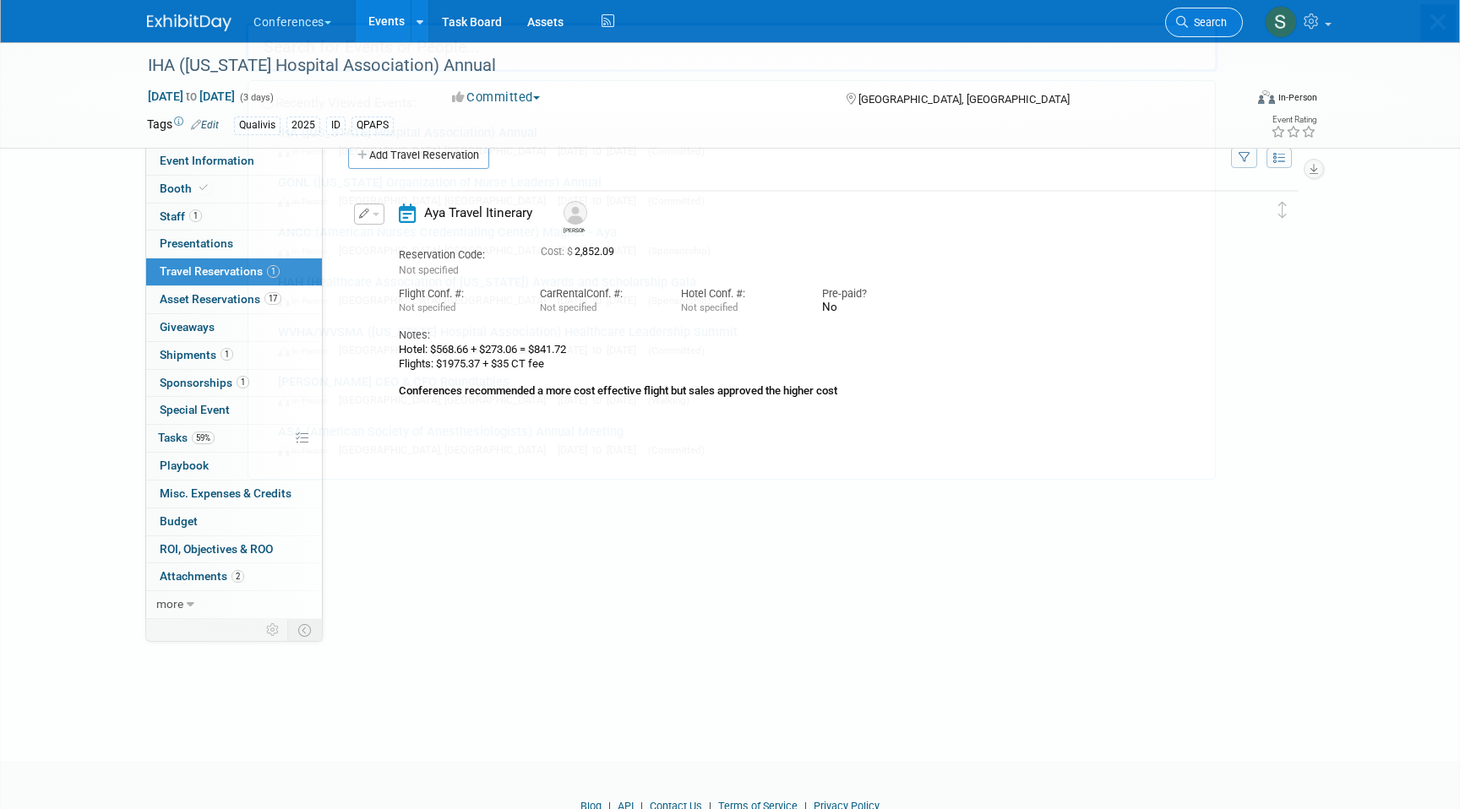
scroll to position [0, 0]
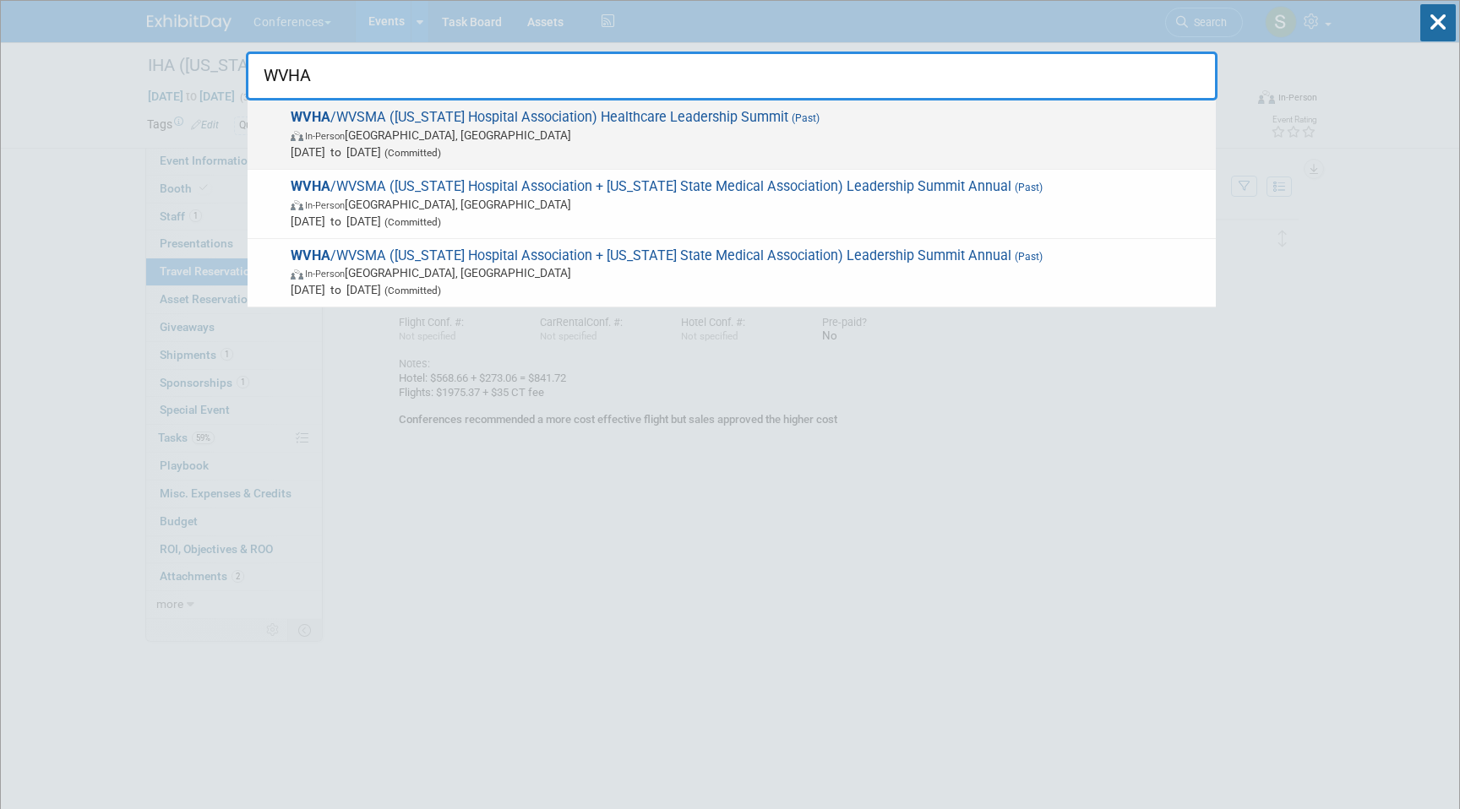
type input "WVHA"
click at [646, 143] on span "In-Person White Sulphur Springs, WV" at bounding box center [749, 135] width 917 height 17
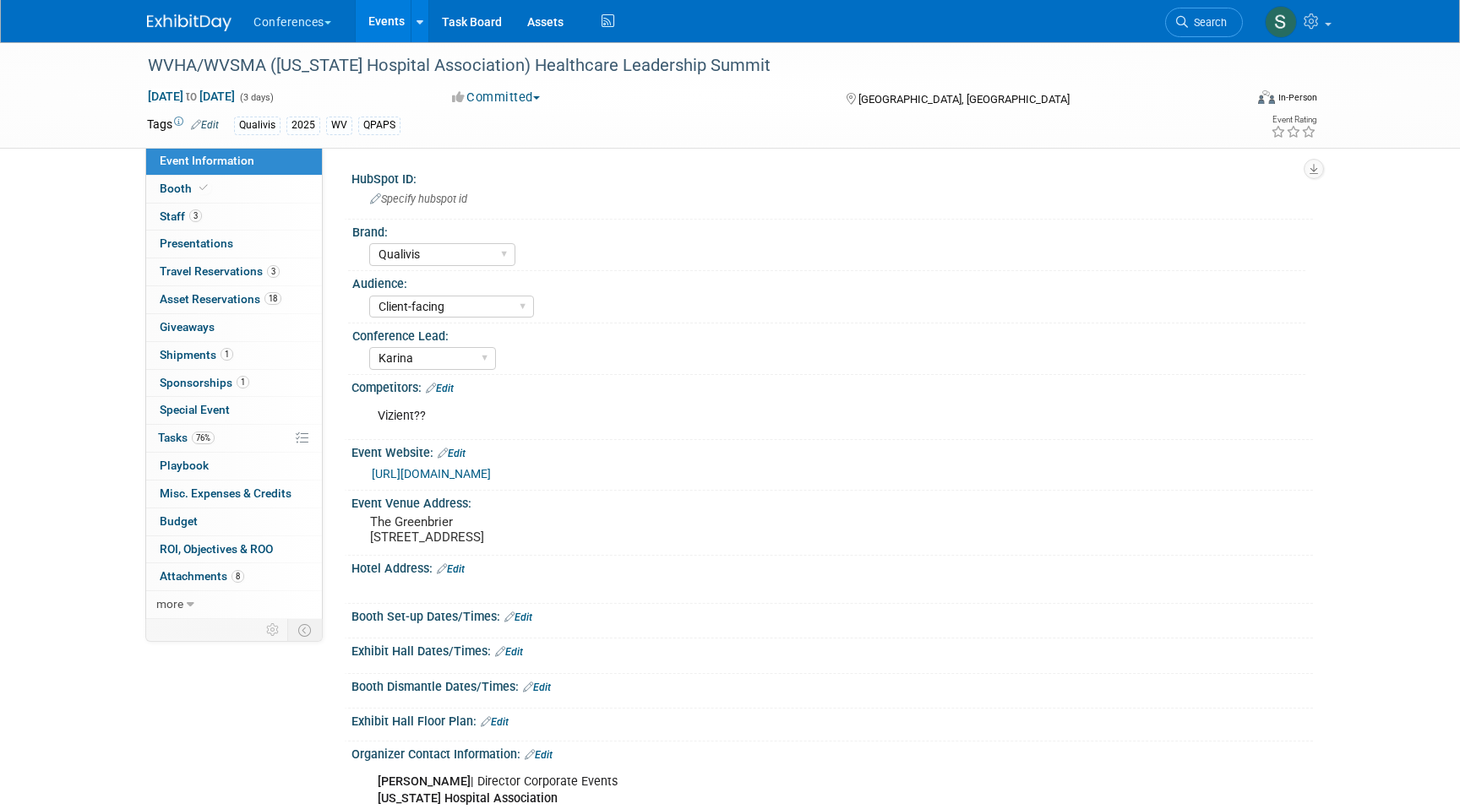
select select "Qualivis"
select select "Client-facing"
select select "Karina"
click at [264, 277] on span "Travel Reservations 3" at bounding box center [220, 271] width 120 height 14
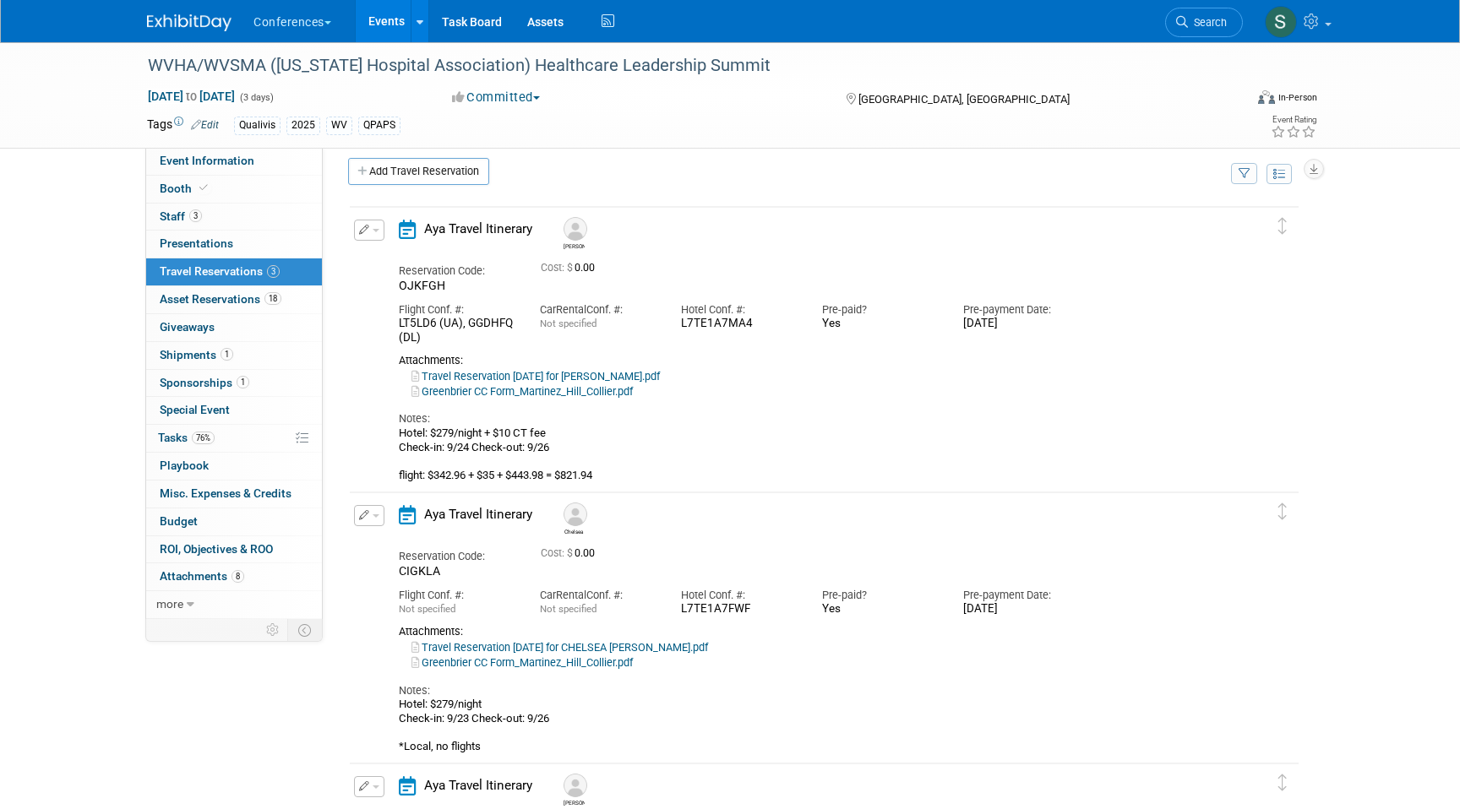
scroll to position [14, 0]
click at [368, 227] on icon "button" at bounding box center [364, 228] width 11 height 10
click at [394, 266] on button "Edit Reservation" at bounding box center [426, 258] width 143 height 24
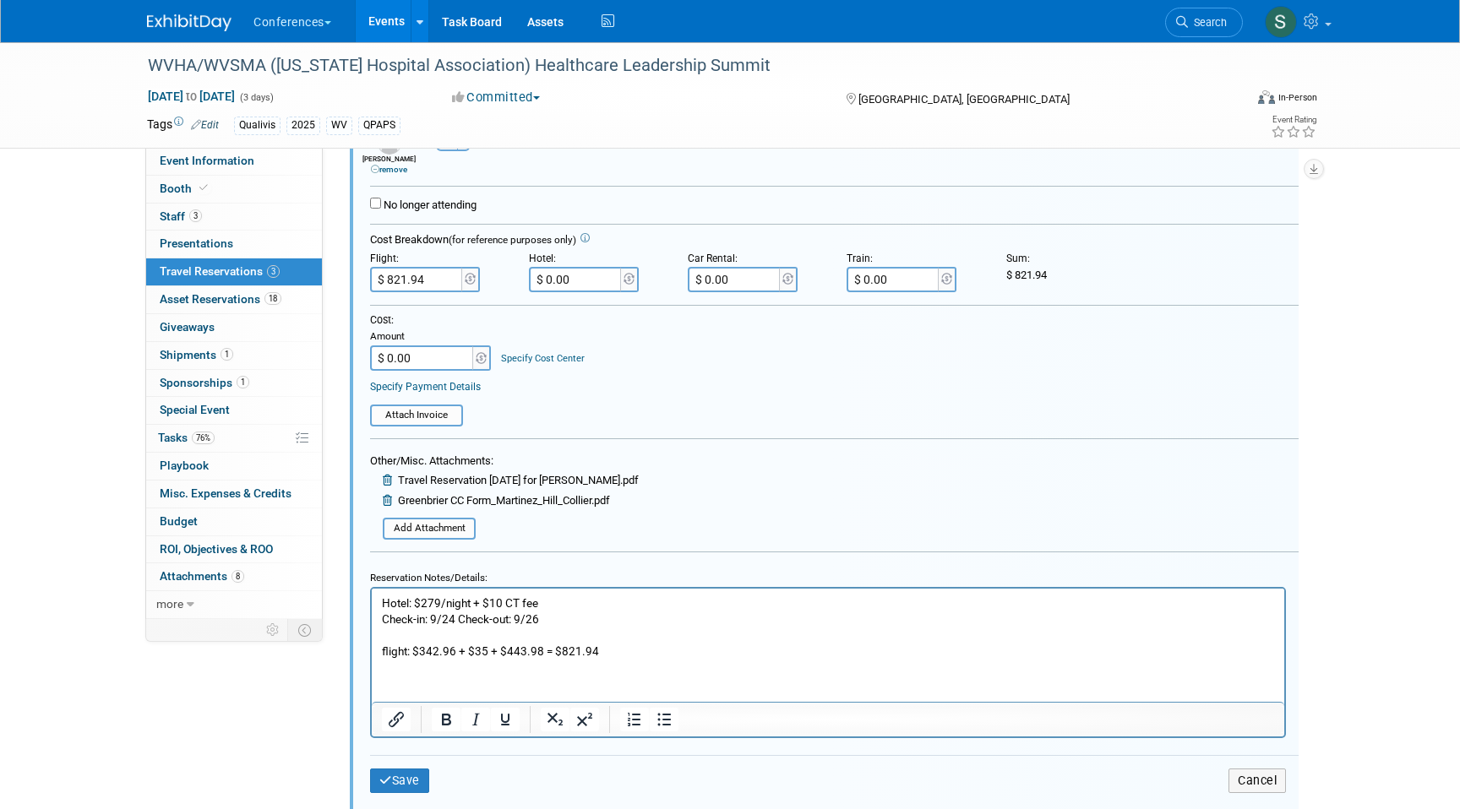
scroll to position [413, 0]
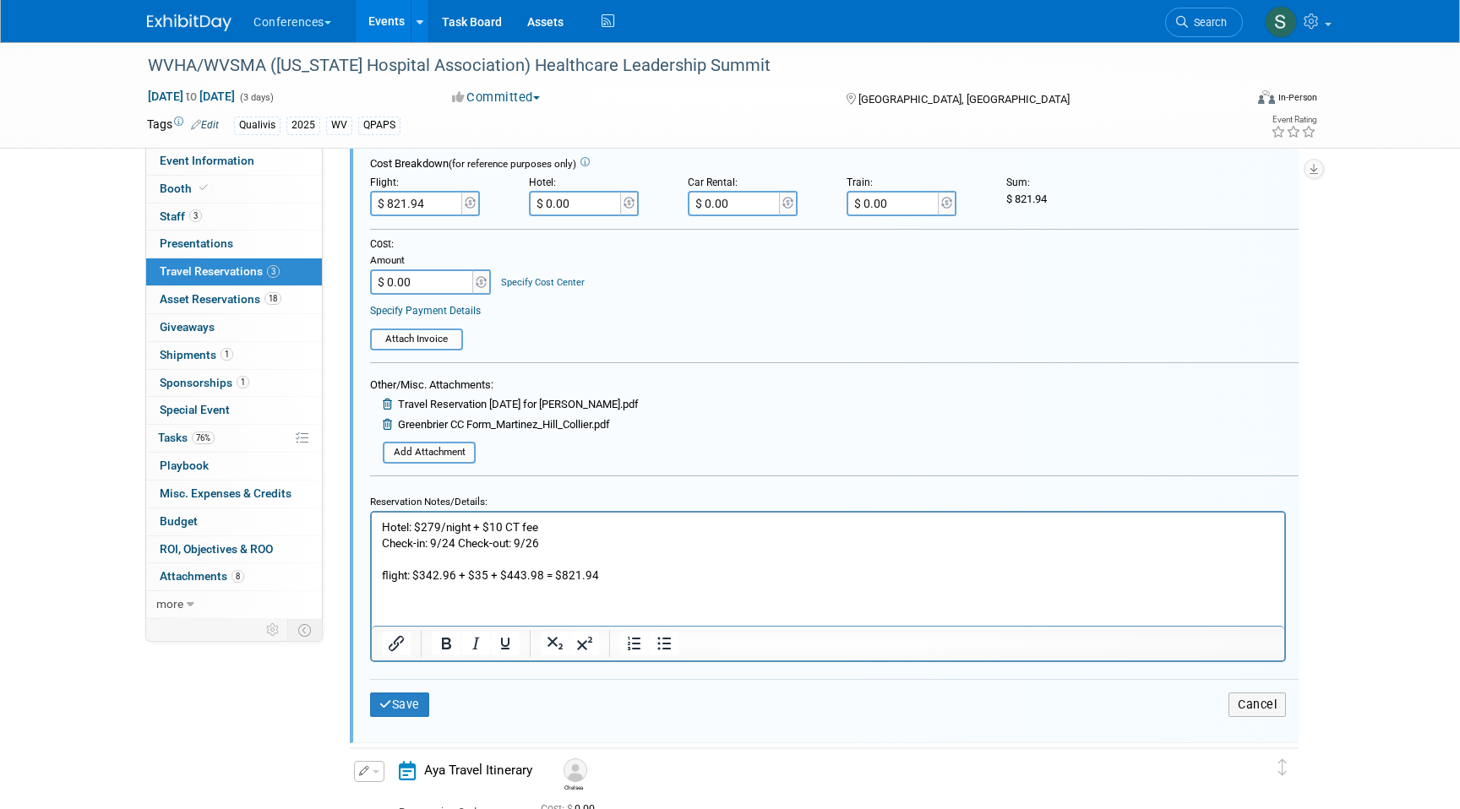
click at [541, 575] on p "Hotel: $279/night + $10 CT fee Check-in: 9/24 Check-out: 9/26 flight: $342.96 +…" at bounding box center [828, 551] width 893 height 64
click at [601, 570] on p "Hotel: $279/night + $10 CT fee Check-in: 9/24 Check-out: 9/26 flight: $342.96 +…" at bounding box center [828, 551] width 893 height 64
click at [394, 207] on input "$ 821.94" at bounding box center [417, 203] width 95 height 25
type input "$ 921.94"
click at [402, 705] on button "Save" at bounding box center [399, 705] width 59 height 24
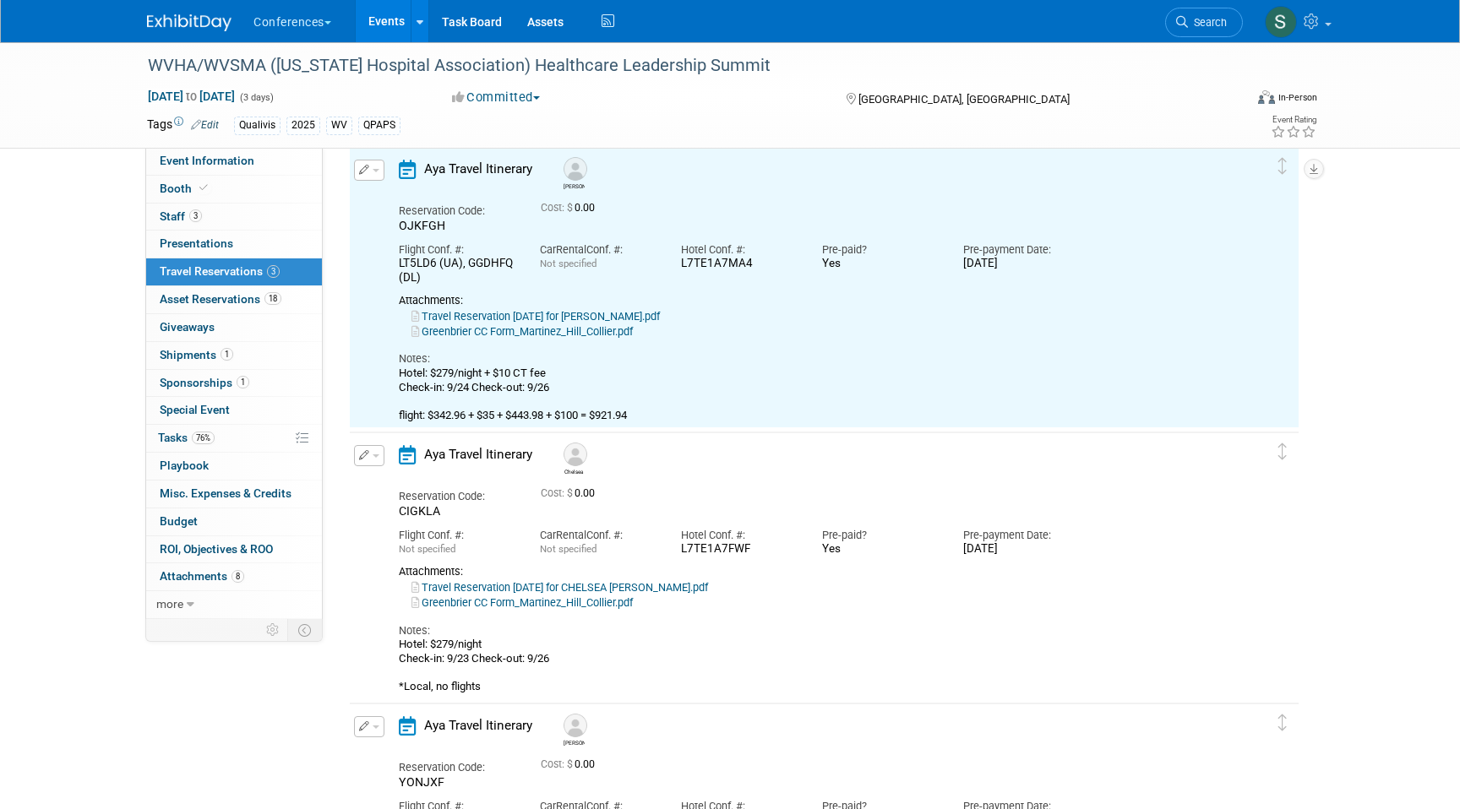
scroll to position [29, 0]
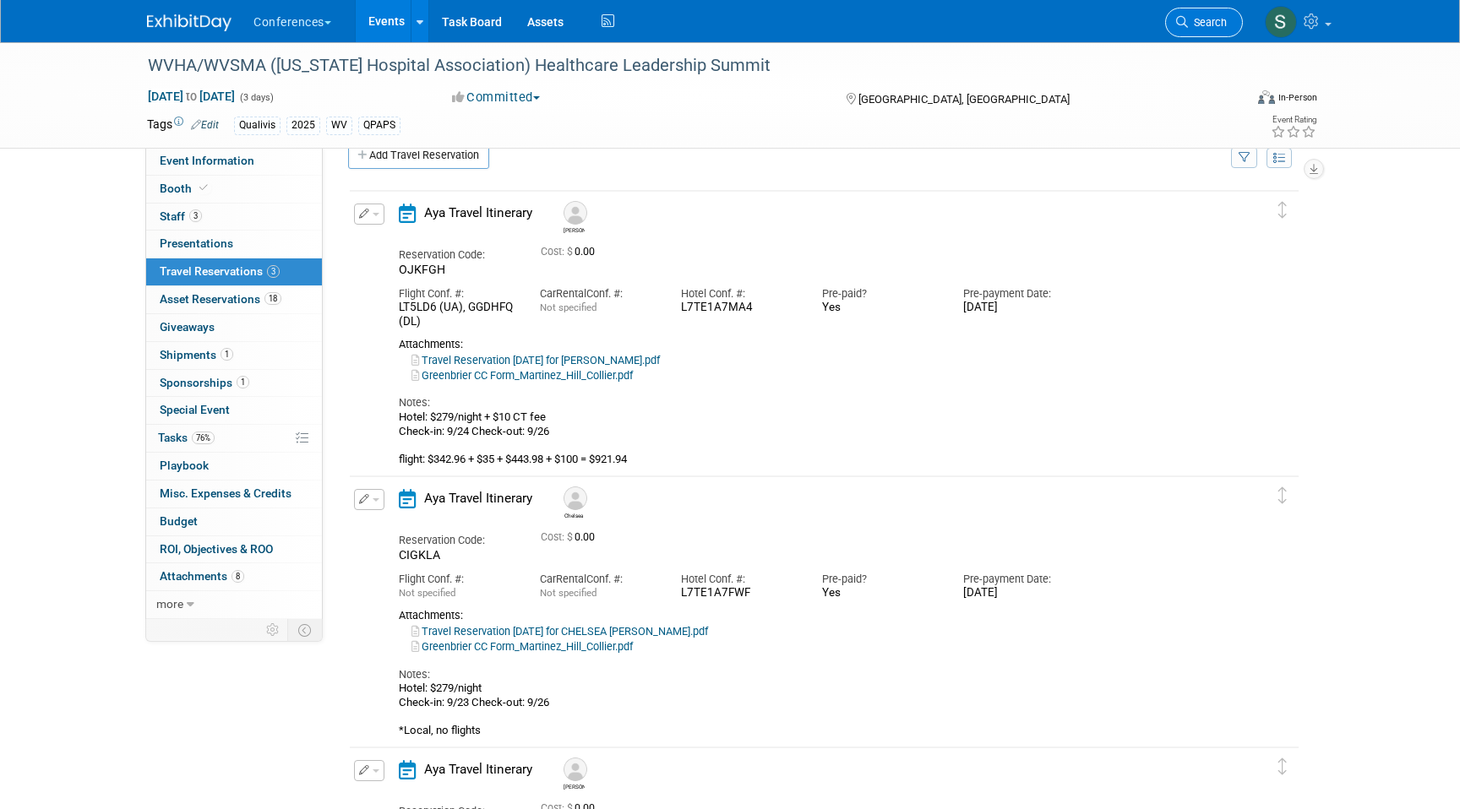
click at [1214, 29] on link "Search" at bounding box center [1204, 23] width 78 height 30
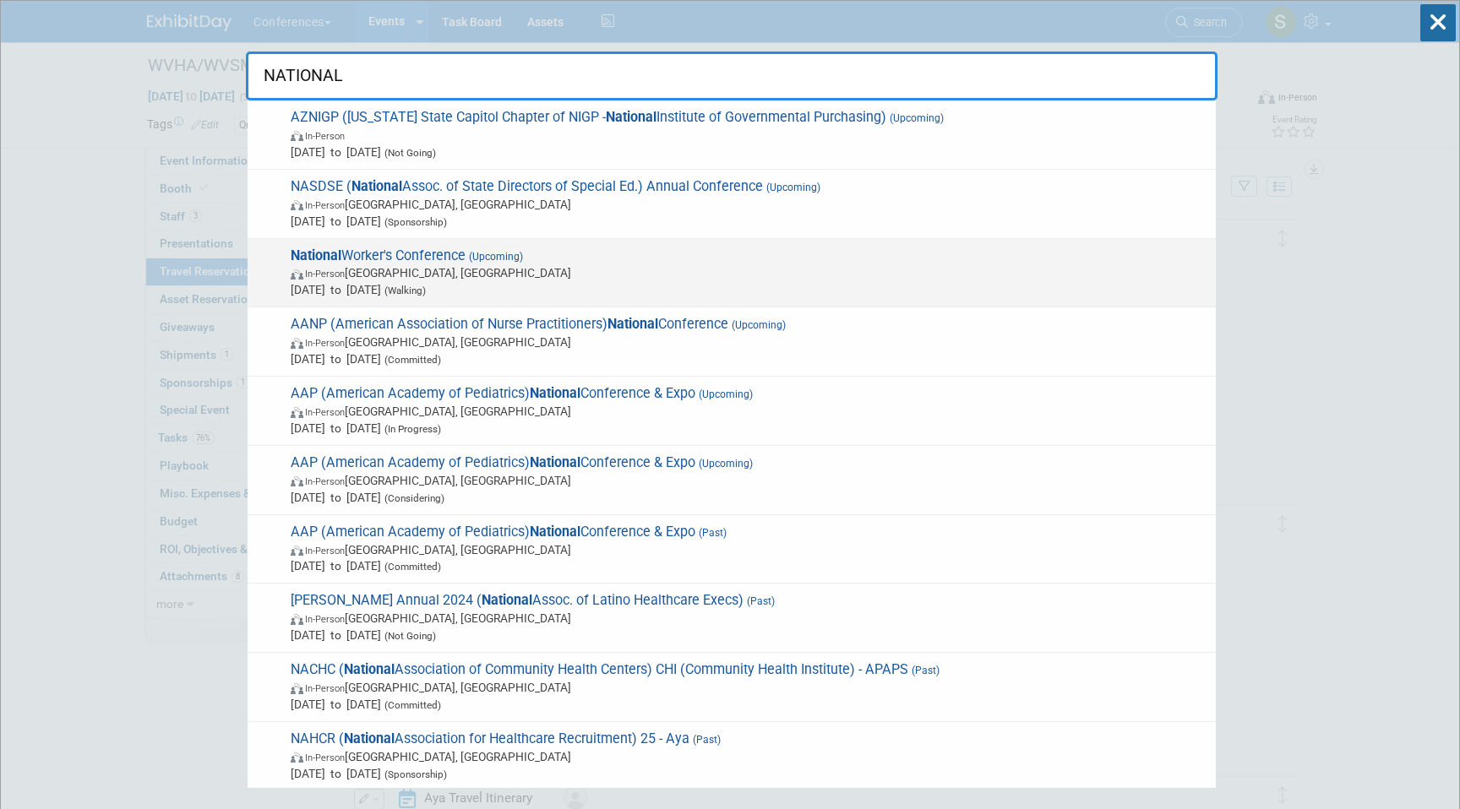
type input "NATIONAL"
click at [573, 258] on span "National Worker's Conference (Upcoming) In-Person [GEOGRAPHIC_DATA], [GEOGRAPHI…" at bounding box center [747, 274] width 922 height 52
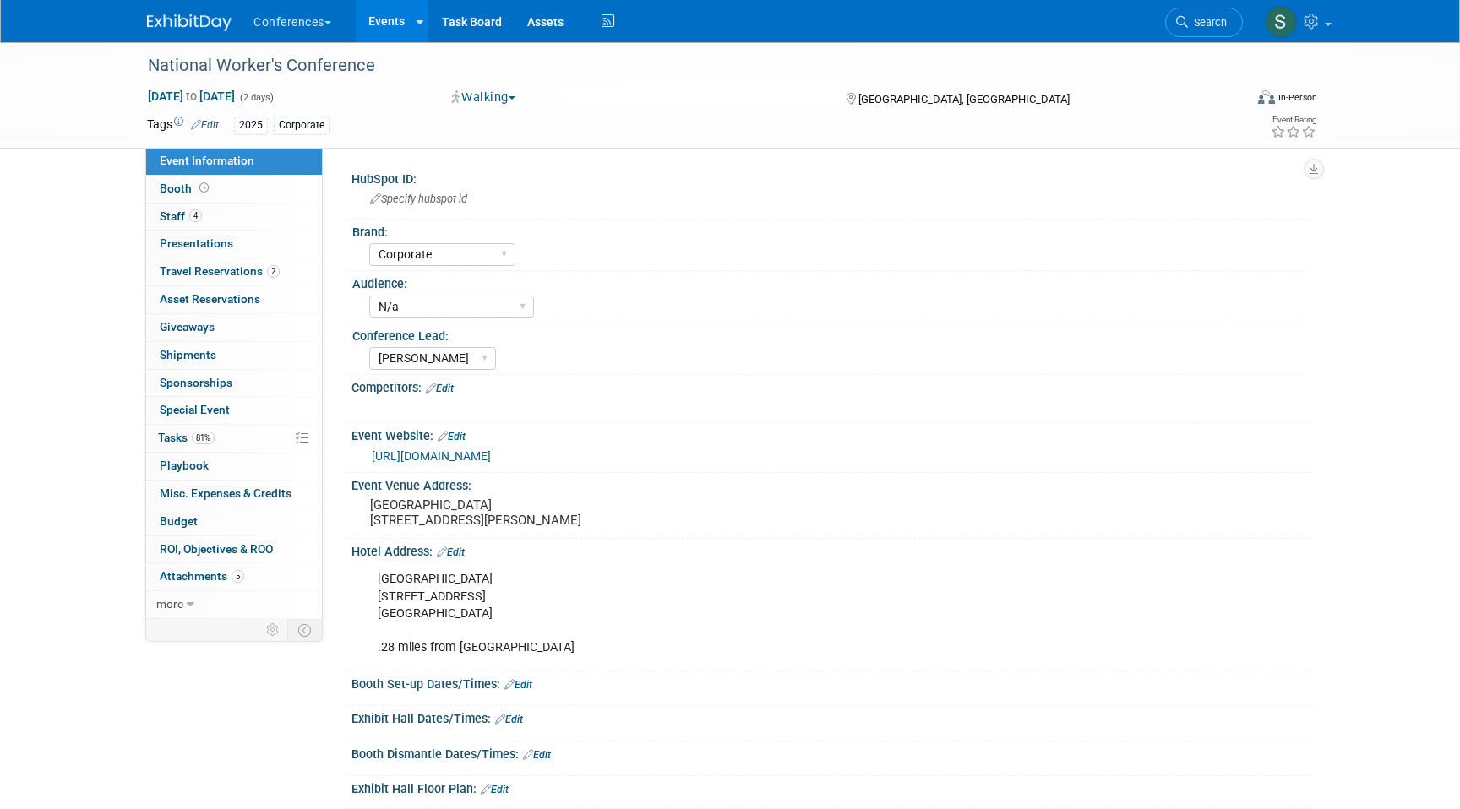
select select "Corporate"
select select "N/a"
select select "[PERSON_NAME]"
click at [267, 272] on span "2" at bounding box center [273, 271] width 13 height 13
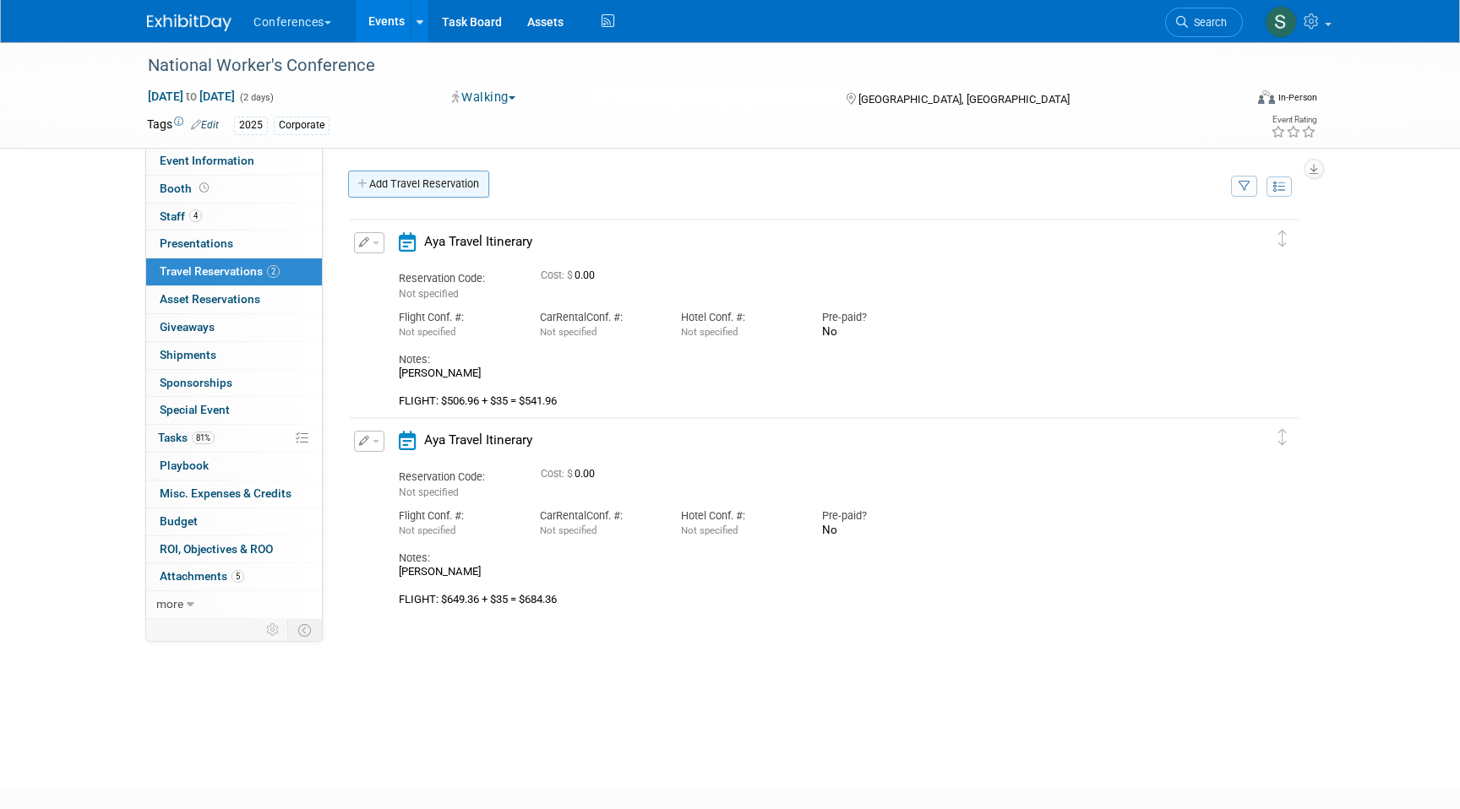
click at [410, 187] on link "Add Travel Reservation" at bounding box center [418, 184] width 141 height 27
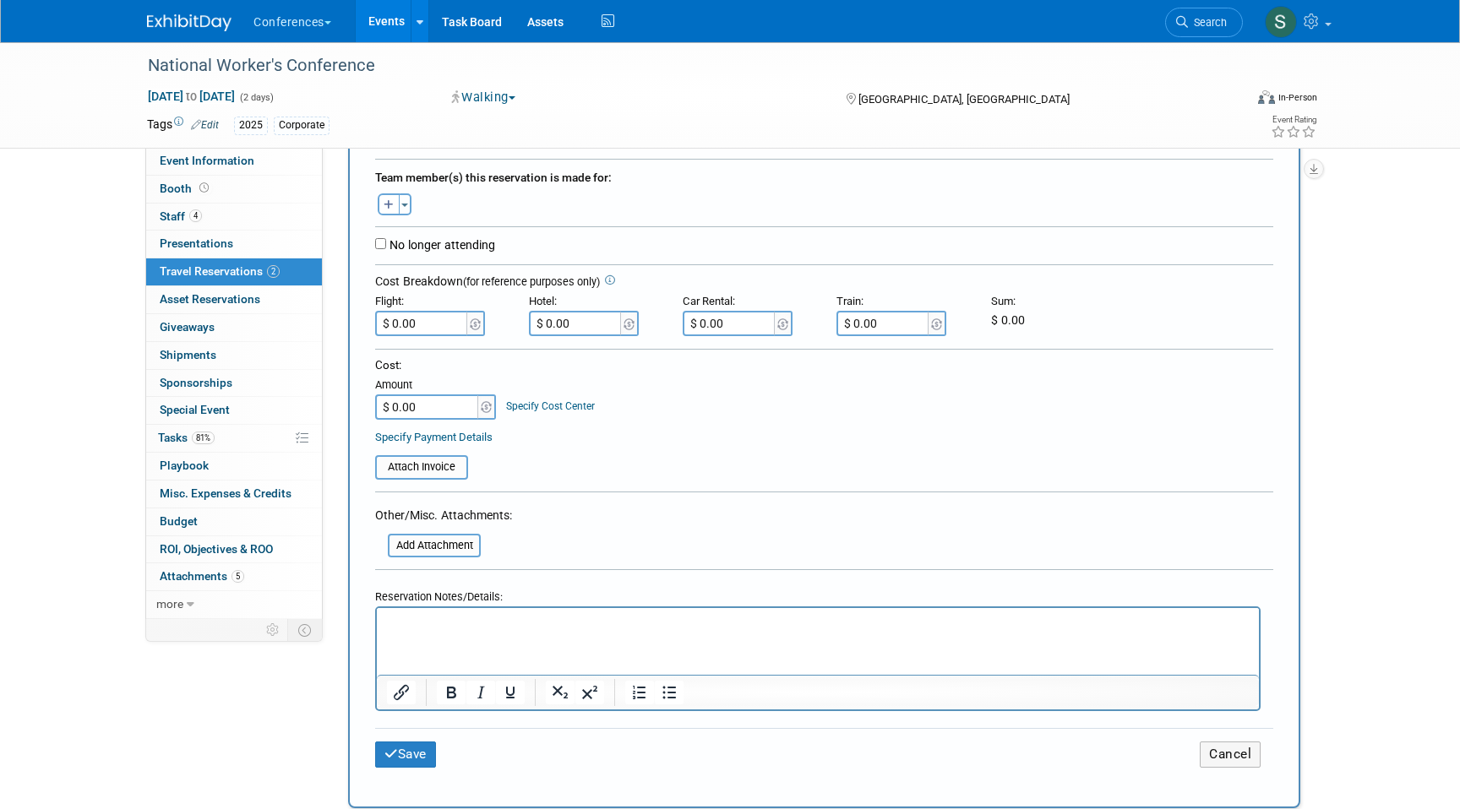
scroll to position [304, 0]
click at [424, 628] on p "Rich Text Area. Press ALT-0 for help." at bounding box center [818, 622] width 862 height 18
click at [424, 320] on input "$ 0.00" at bounding box center [422, 321] width 95 height 25
type input "$ 417.37"
click at [386, 617] on body "FLIGHT: $382.37 + $35 = $417.37" at bounding box center [818, 622] width 864 height 18
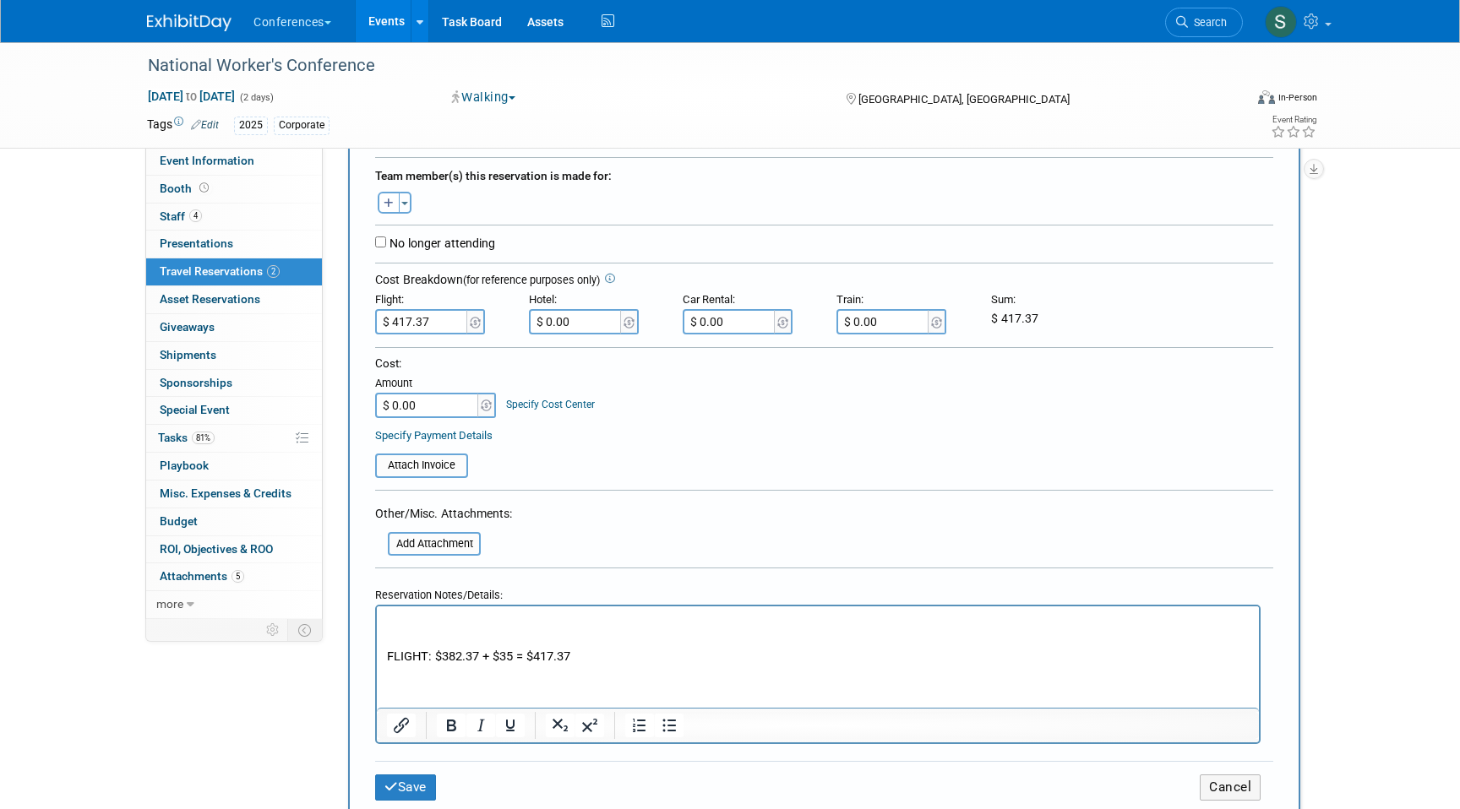
click at [395, 618] on p "Rich Text Area. Press ALT-0 for help." at bounding box center [818, 622] width 862 height 18
click at [397, 790] on button "Save" at bounding box center [405, 788] width 61 height 26
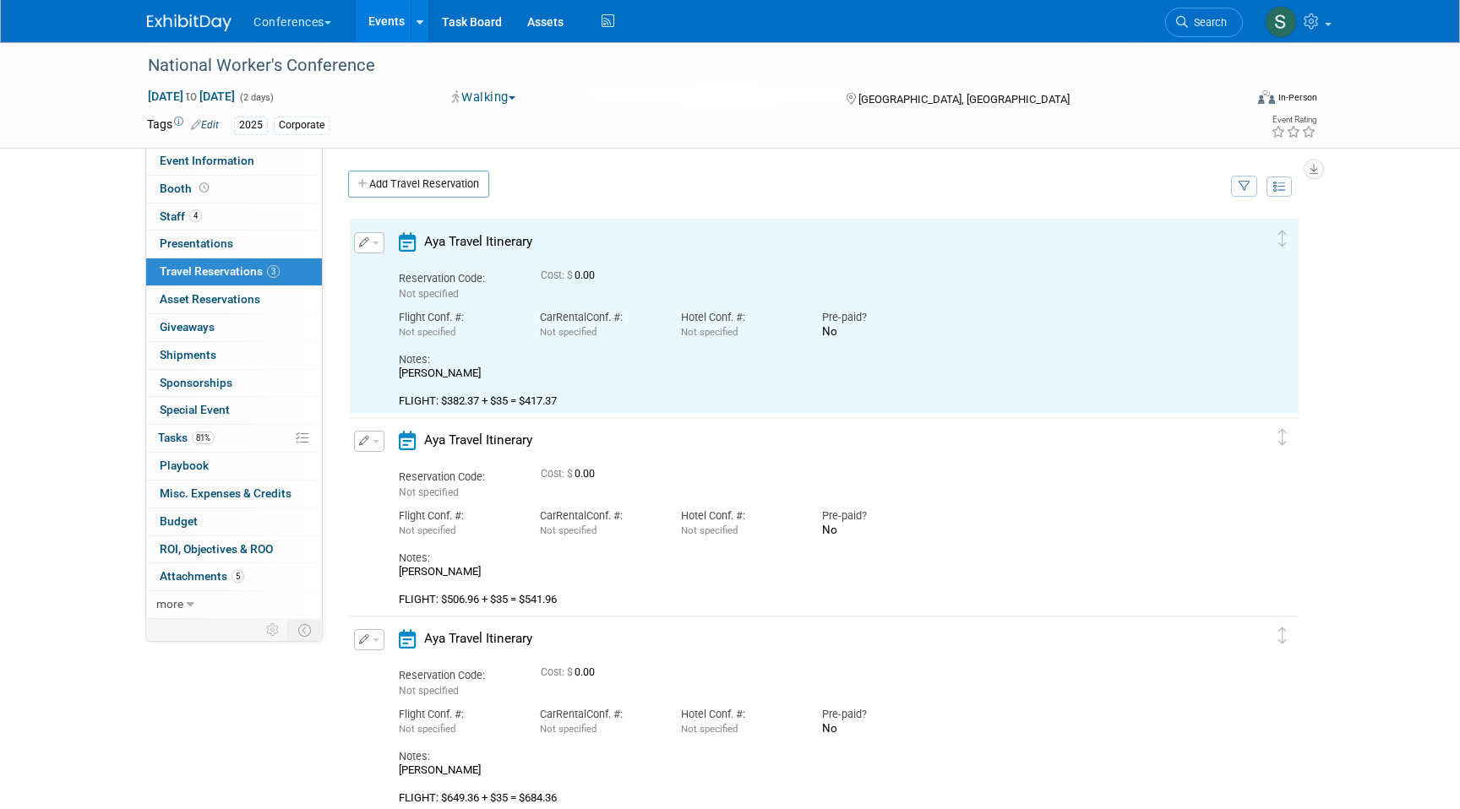
scroll to position [0, 0]
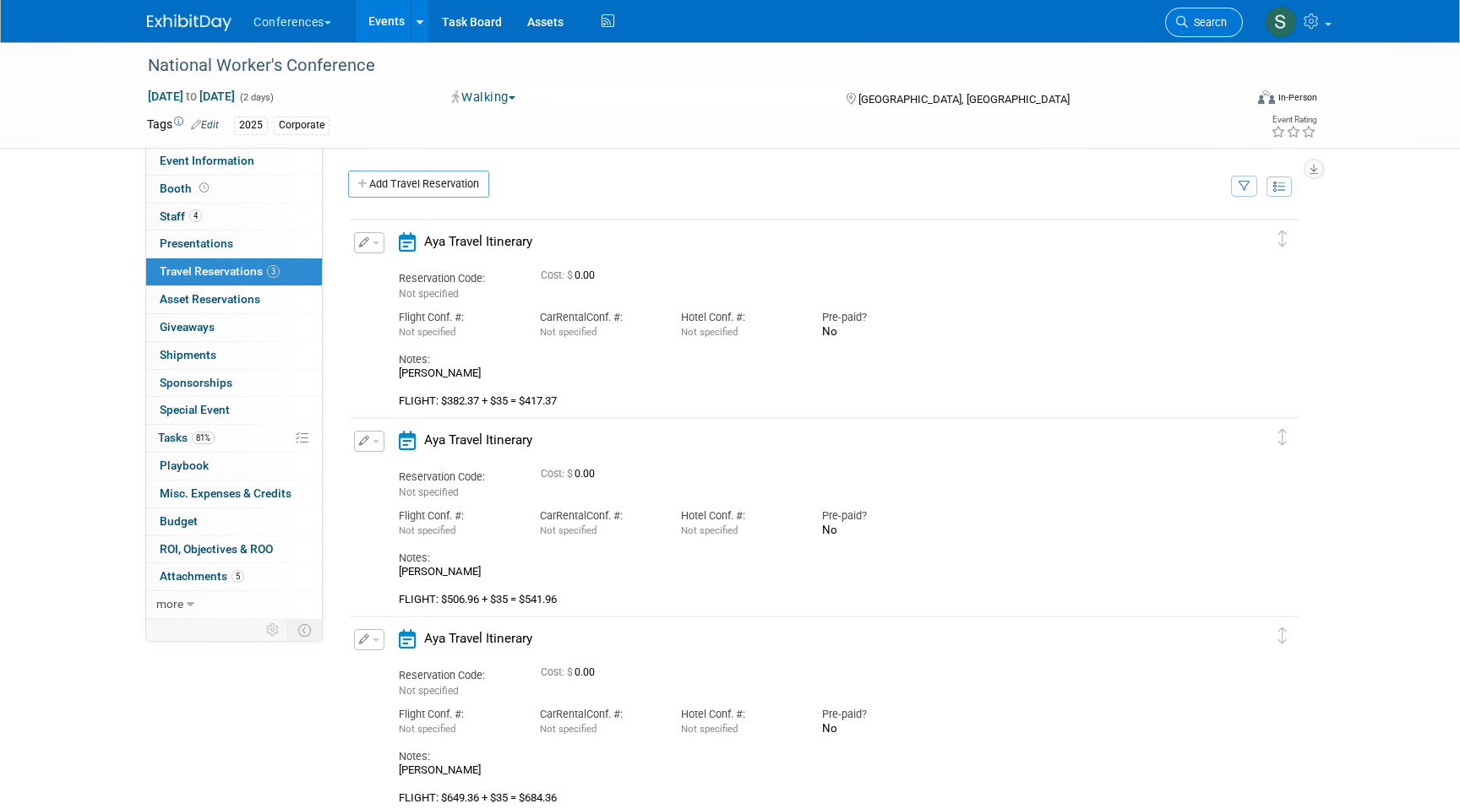
click at [1198, 30] on link "Search" at bounding box center [1204, 23] width 78 height 30
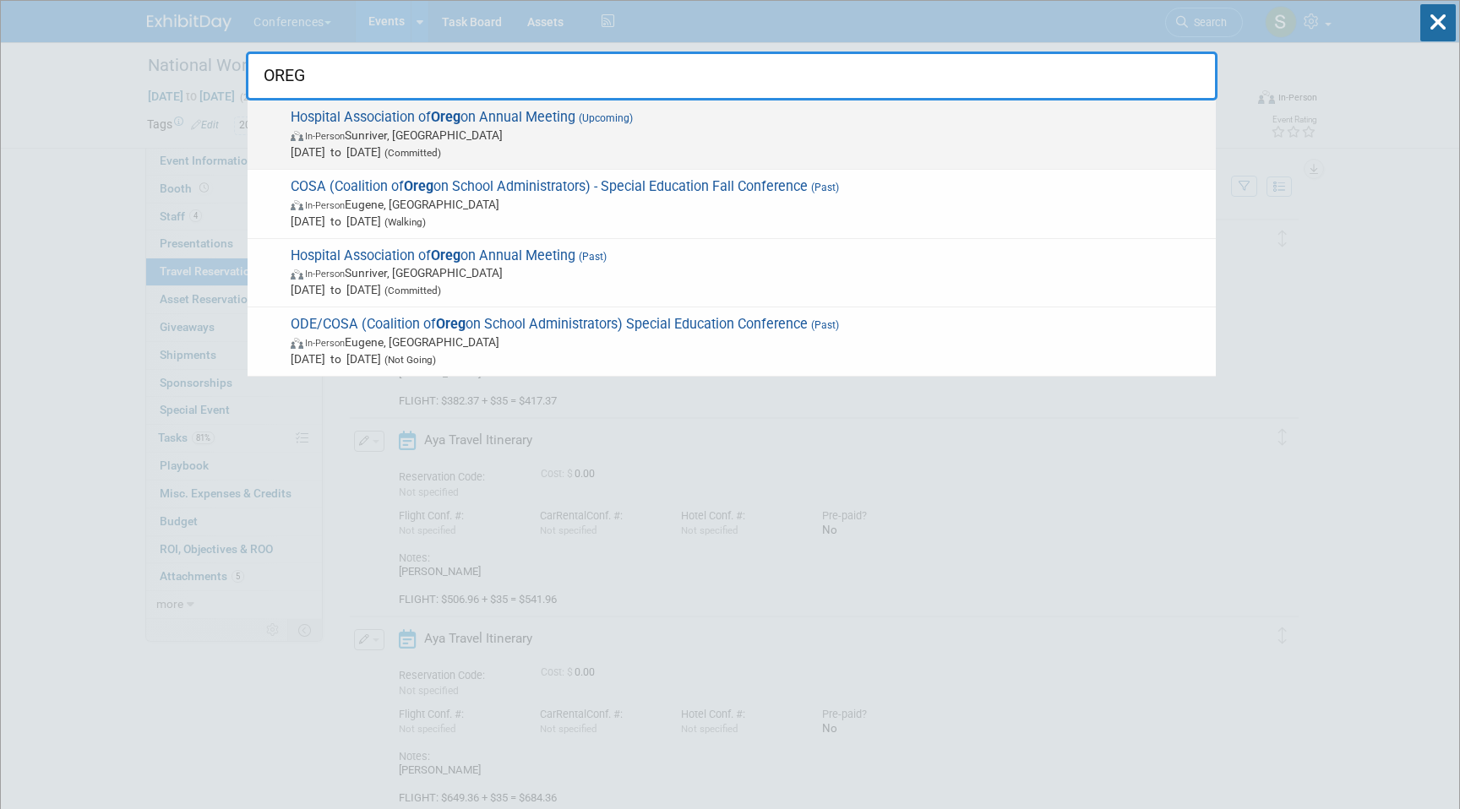
type input "OREG"
click at [564, 145] on span "Oct 1, 2025 to Oct 3, 2025 (Committed)" at bounding box center [749, 152] width 917 height 17
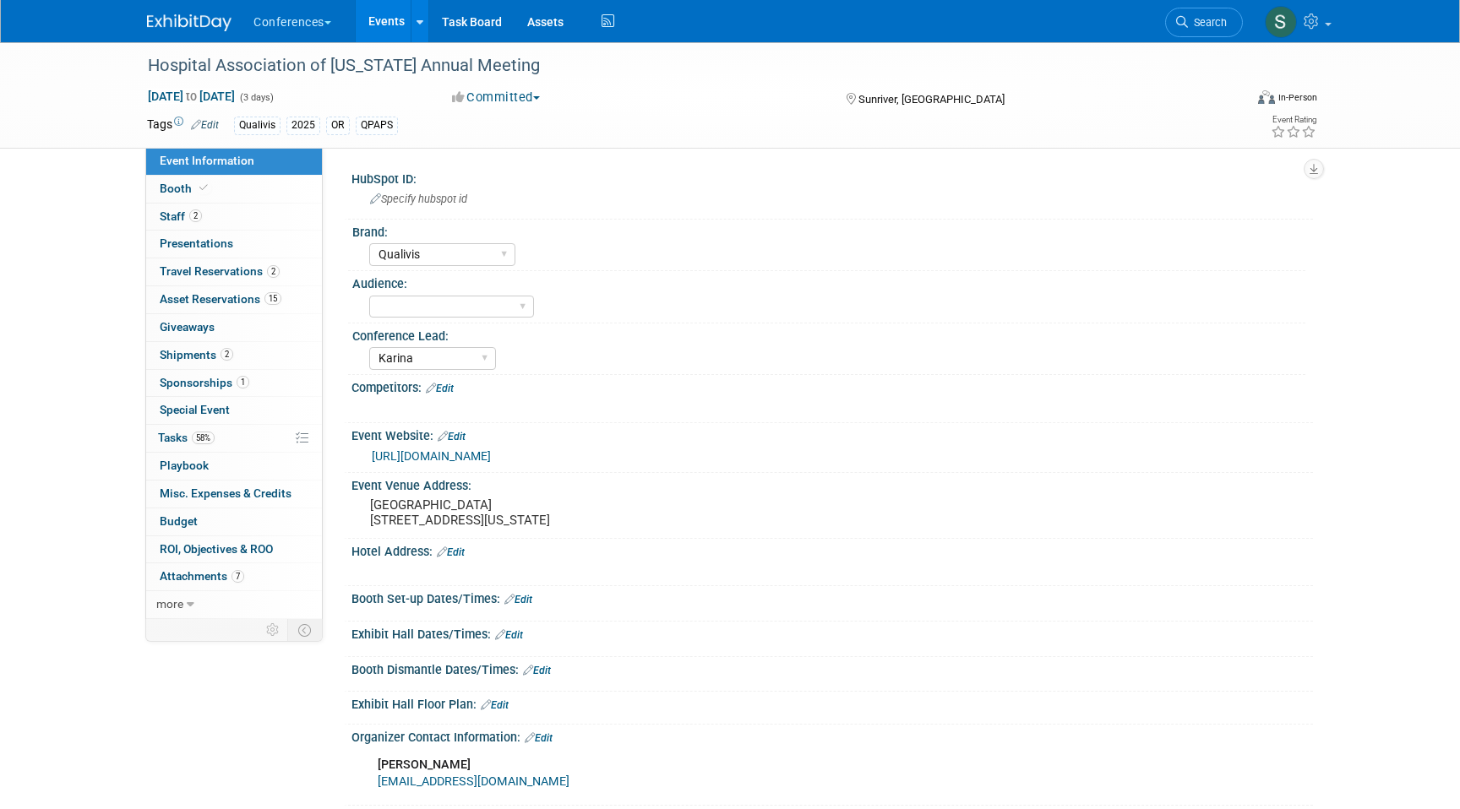
select select "Qualivis"
select select "Karina"
click at [277, 272] on span "2" at bounding box center [273, 271] width 13 height 13
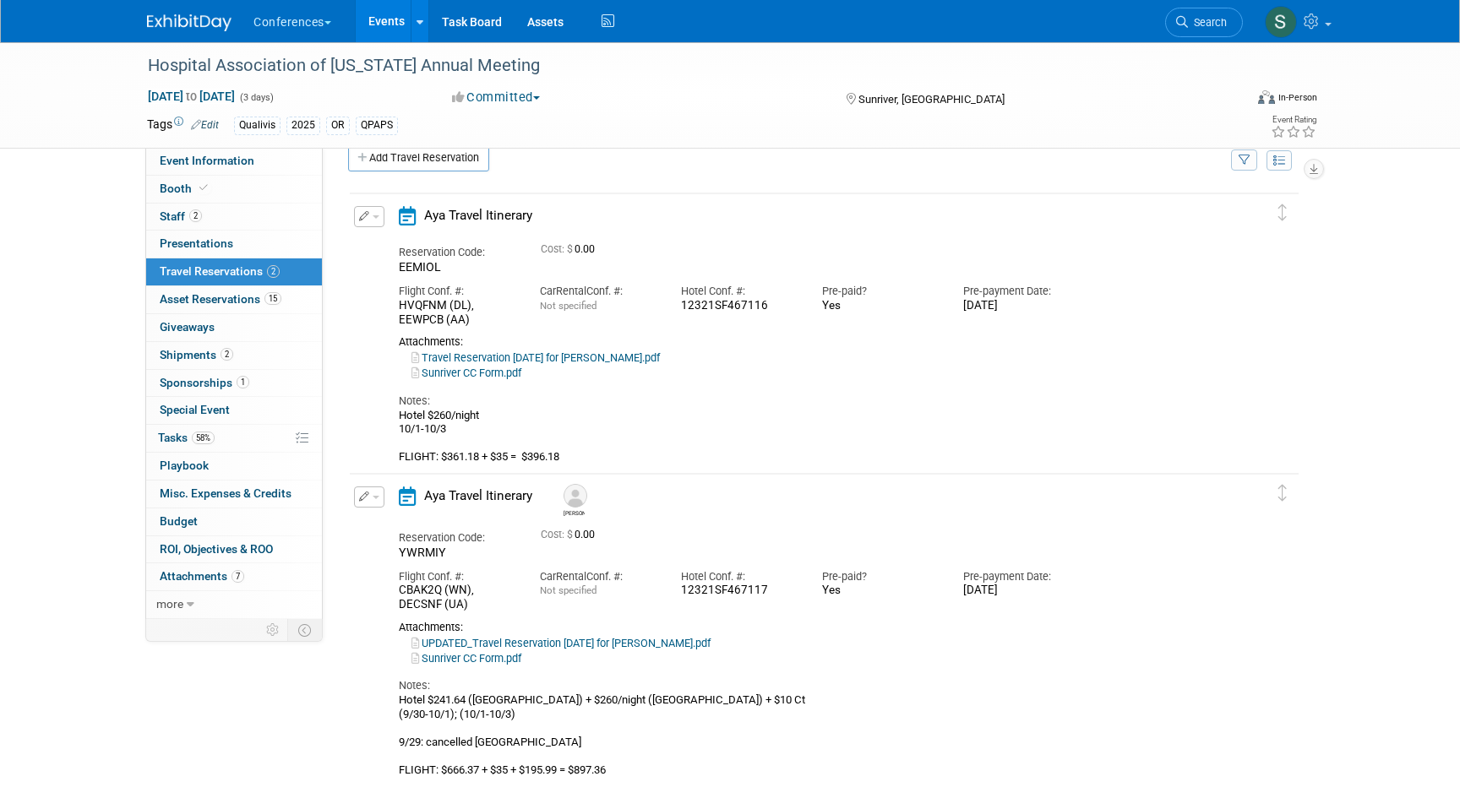
scroll to position [27, 0]
click at [363, 223] on button "button" at bounding box center [369, 215] width 30 height 21
click at [380, 243] on button "Edit Reservation" at bounding box center [426, 245] width 143 height 24
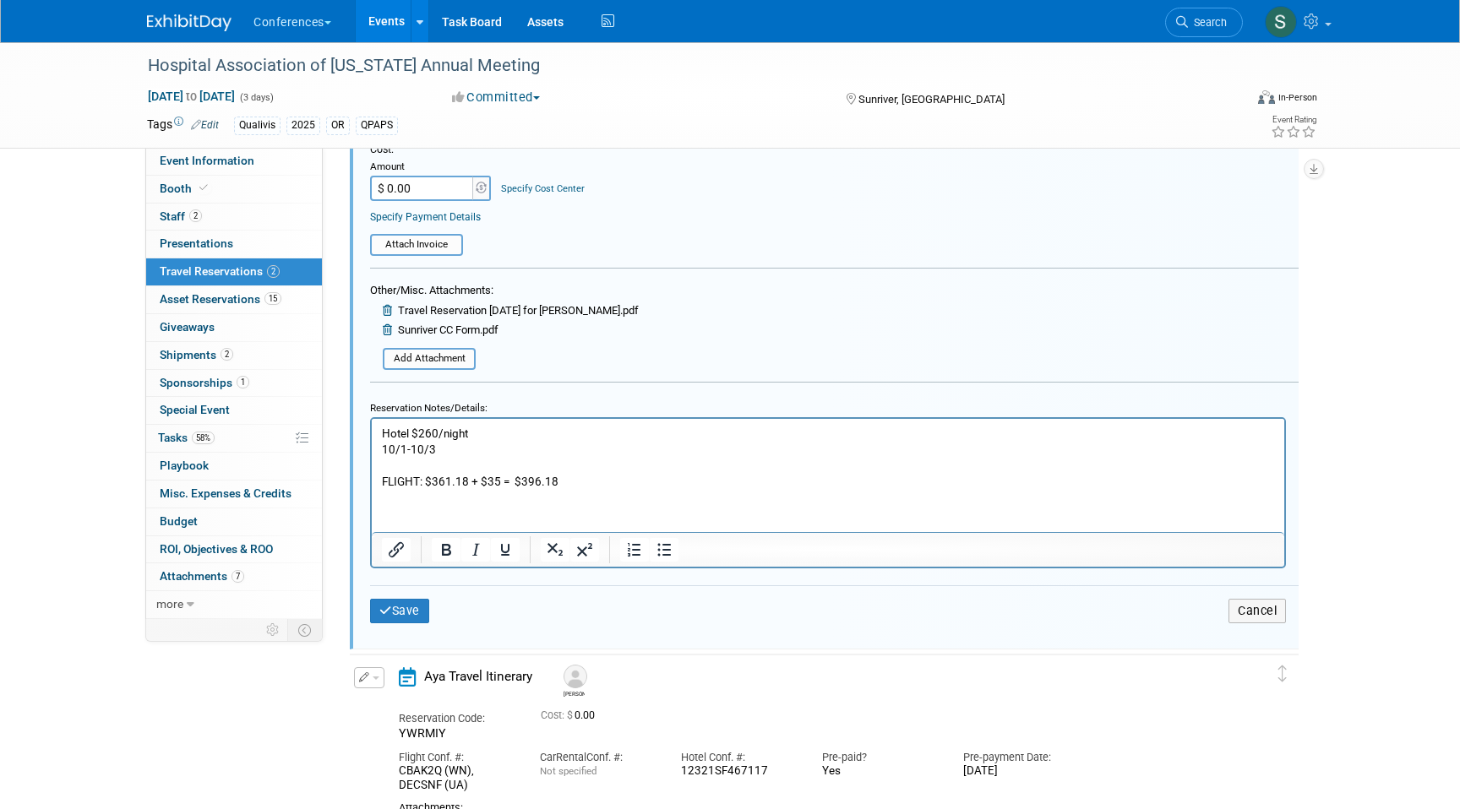
scroll to position [504, 0]
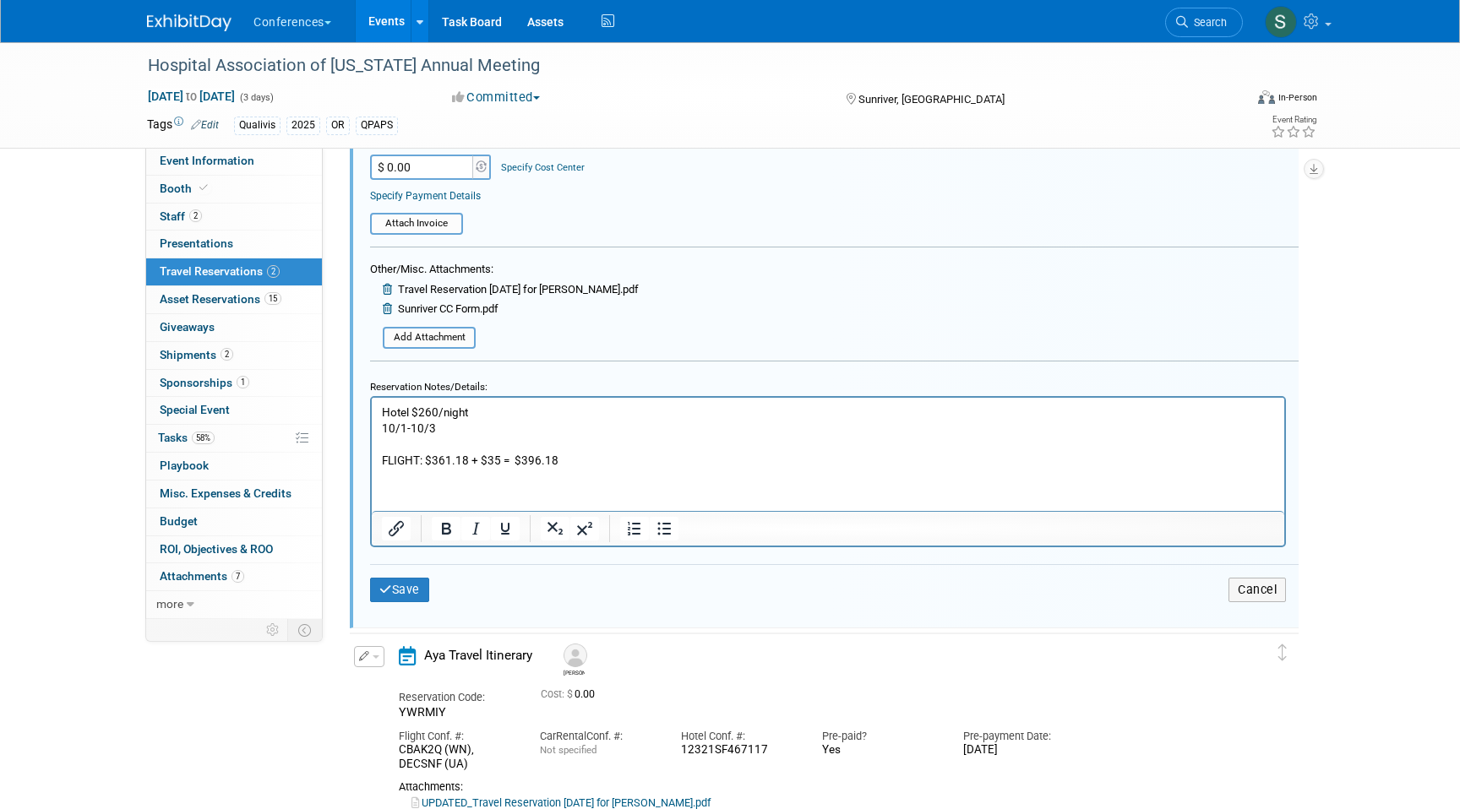
click at [498, 460] on p "Hotel $260/night 10/1-10/3 FLIGHT: $361.18 + $35 = $396.18" at bounding box center [828, 436] width 893 height 64
click at [635, 457] on p "Hotel $260/night 10/1-10/3 FLIGHT: $361.18 + $35 + $402.19 = $396.18" at bounding box center [828, 436] width 893 height 64
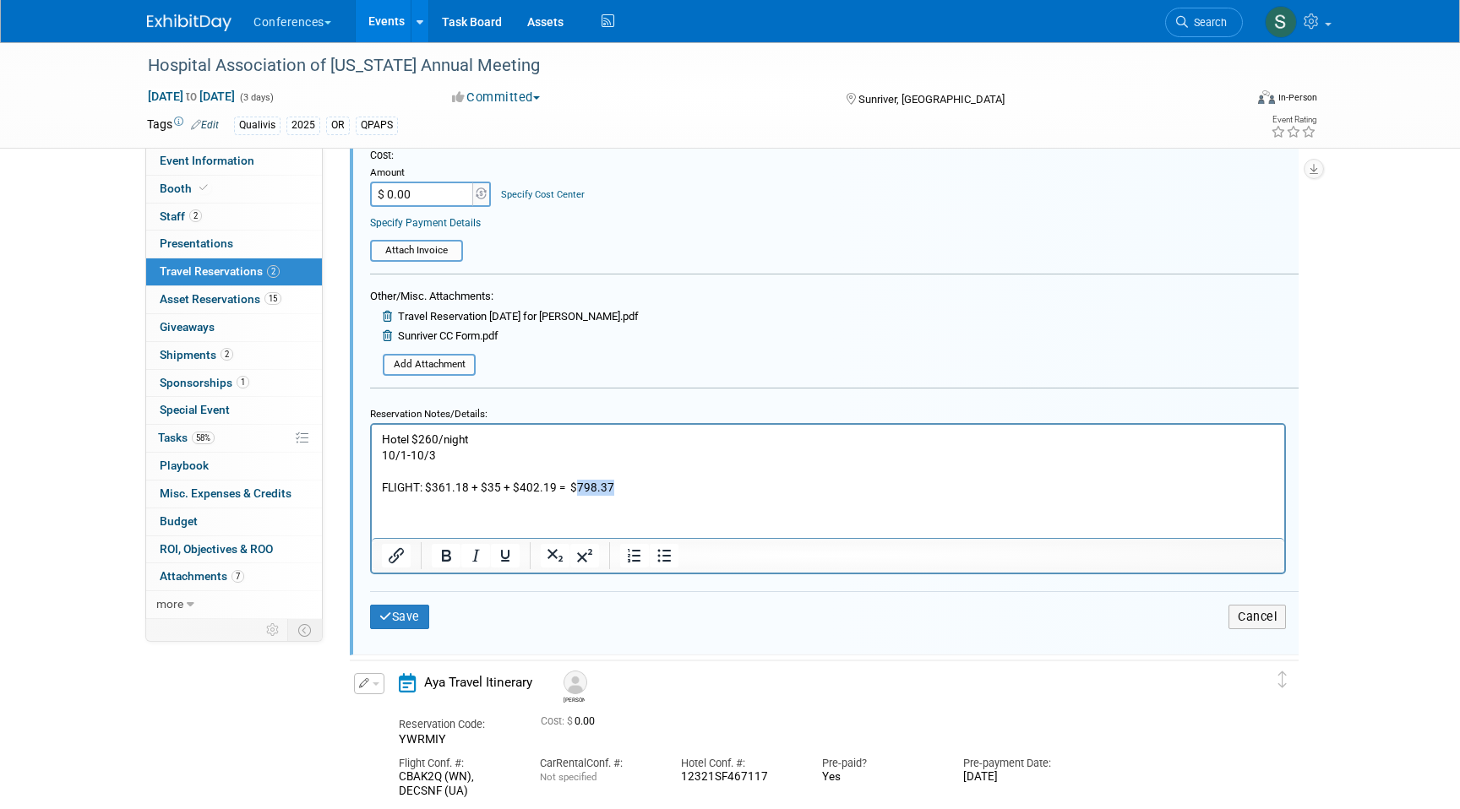
drag, startPoint x: 626, startPoint y: 485, endPoint x: 574, endPoint y: 486, distance: 52.4
click at [574, 486] on p "Hotel $260/night 10/1-10/3 FLIGHT: $361.18 + $35 + $402.19 = $798.37" at bounding box center [828, 463] width 893 height 64
copy p "798.37"
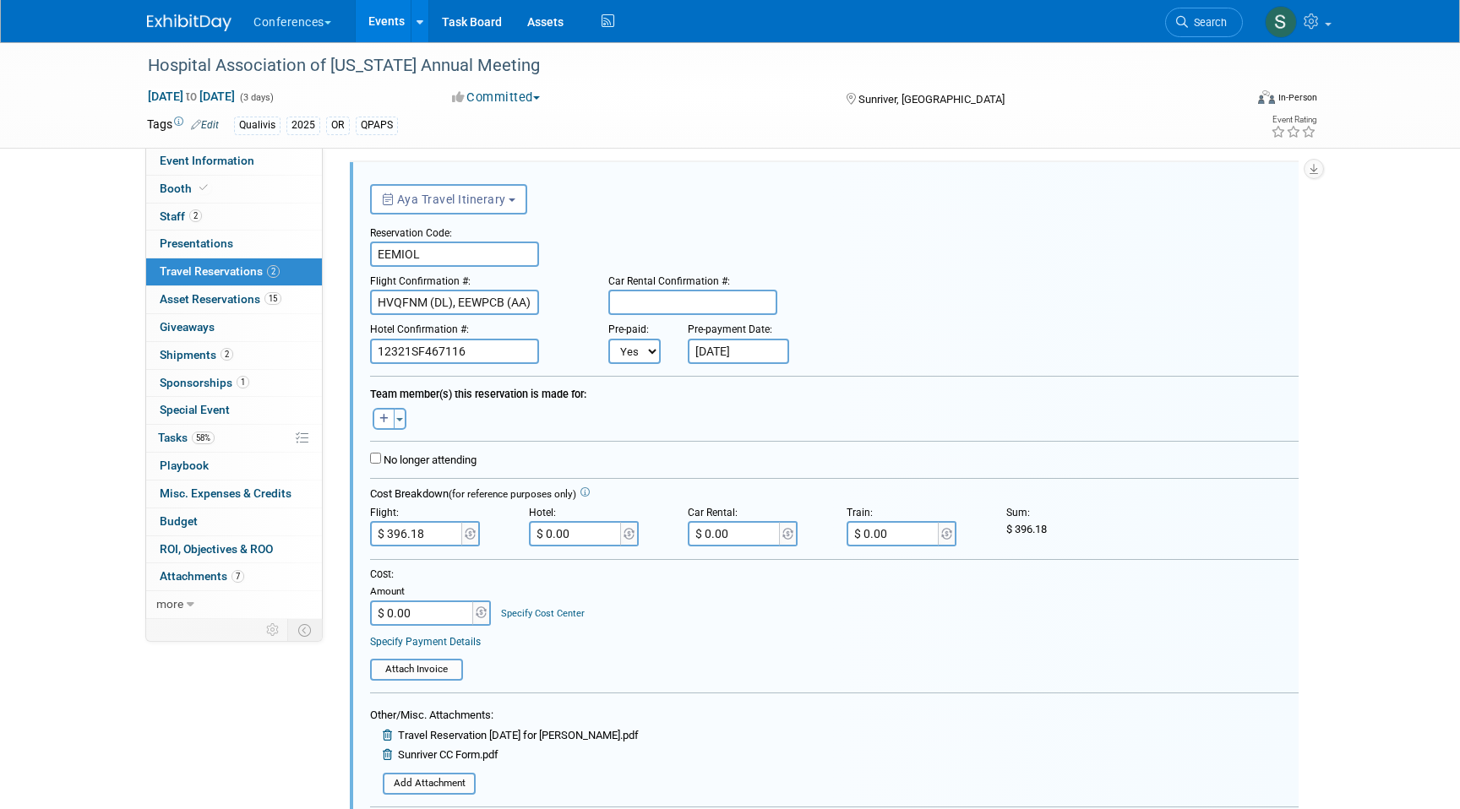
click at [424, 536] on input "$ 396.18" at bounding box center [417, 533] width 95 height 25
type input "$ 798.37"
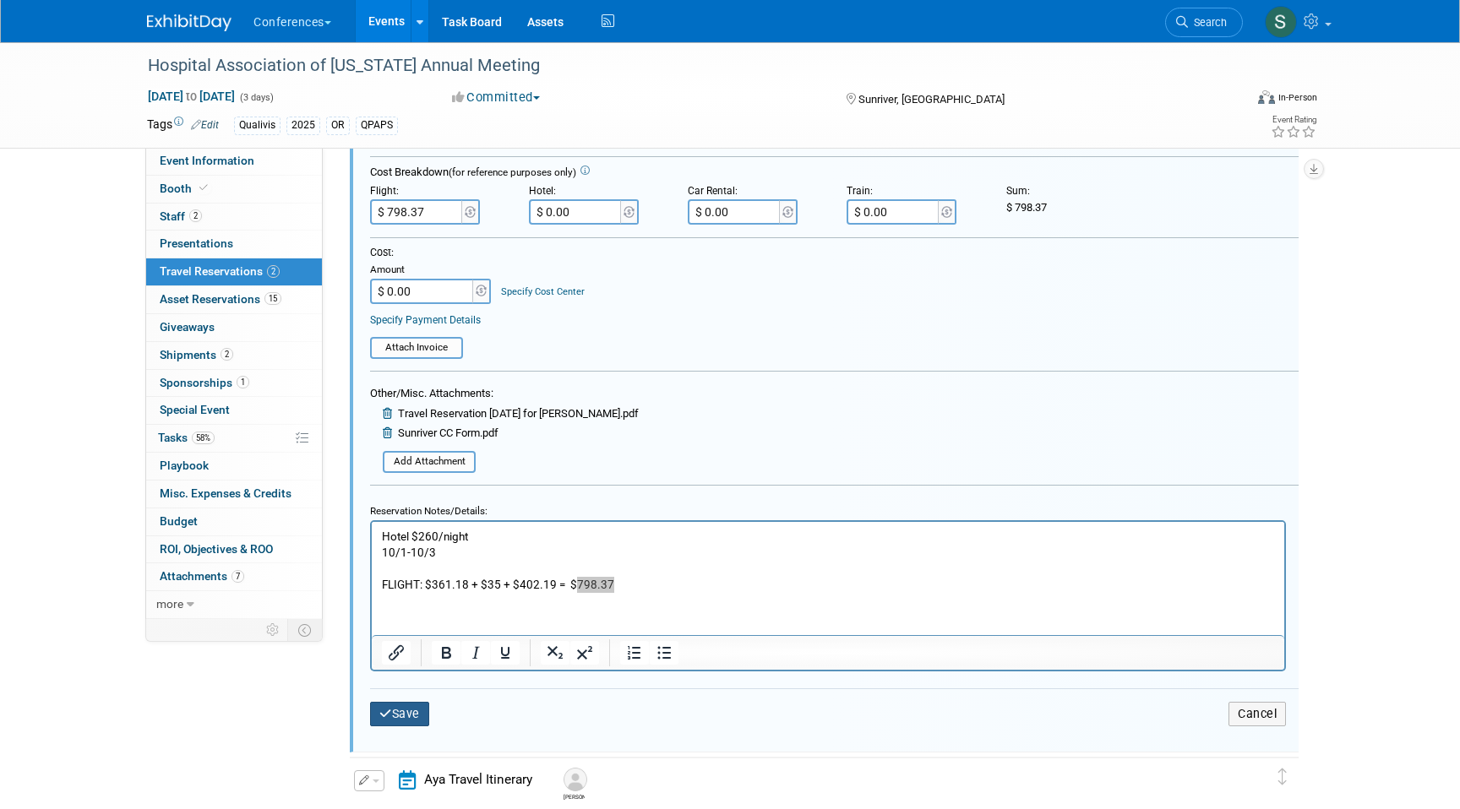
click at [405, 713] on button "Save" at bounding box center [399, 714] width 59 height 24
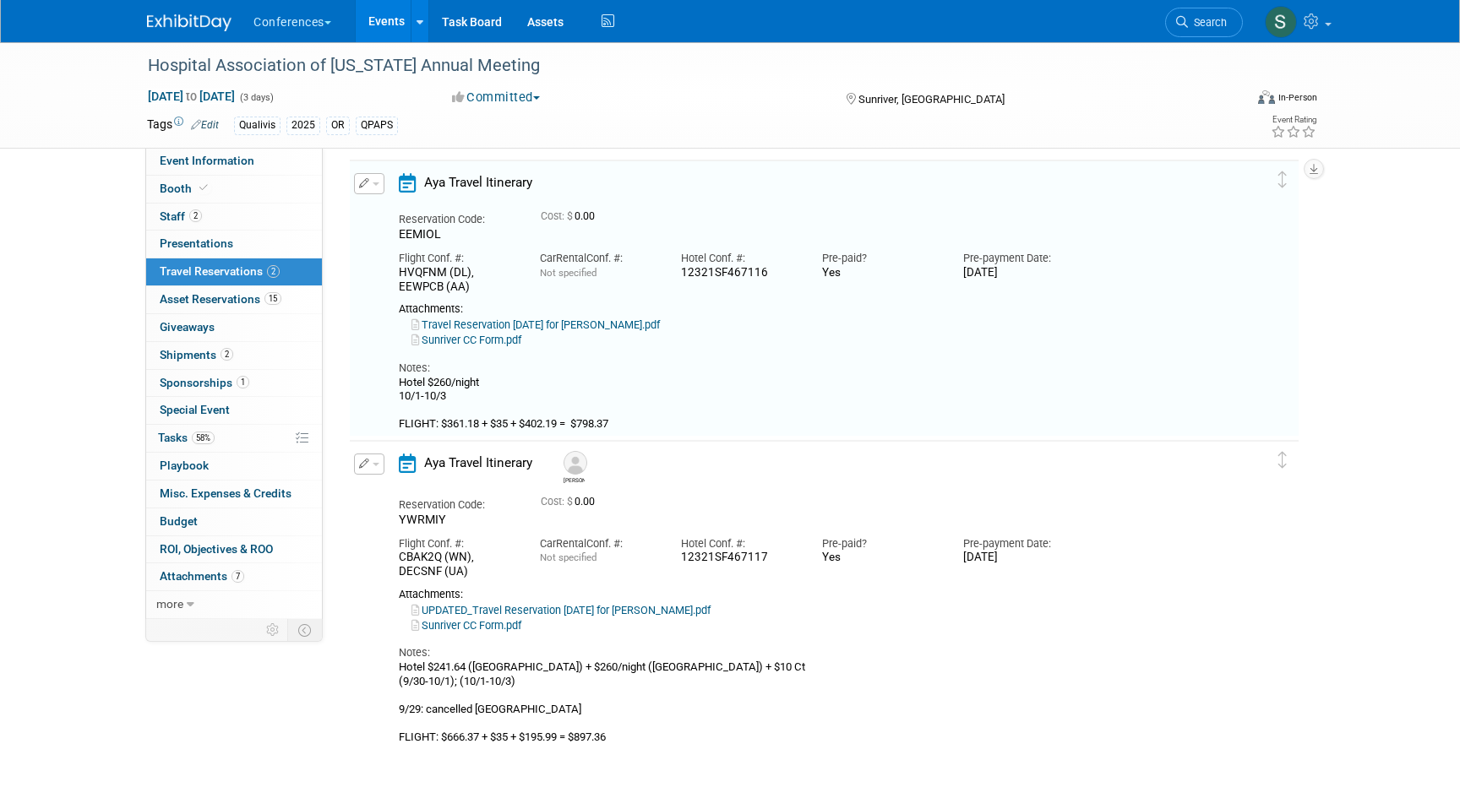
scroll to position [29, 0]
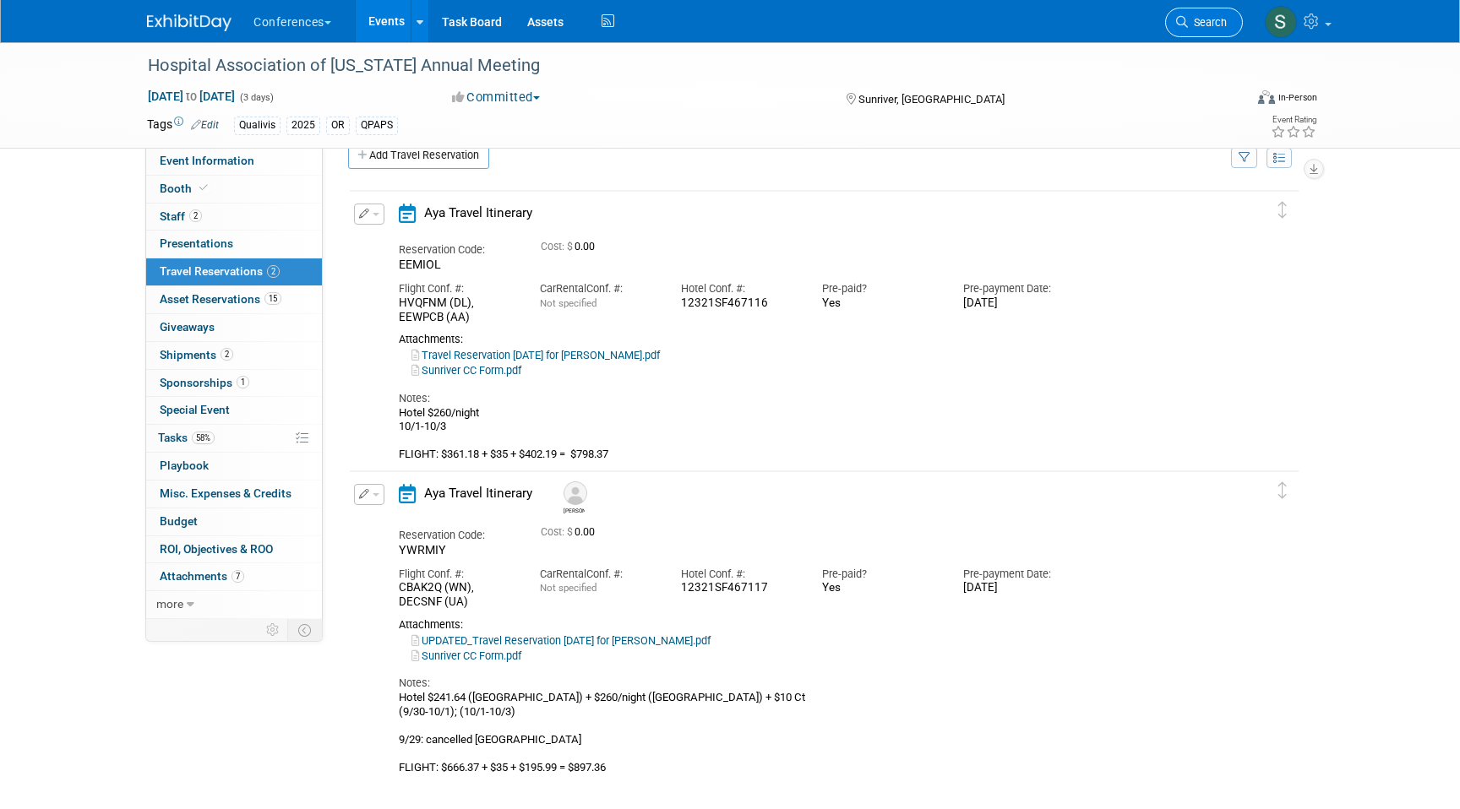
click at [1196, 23] on span "Search" at bounding box center [1207, 22] width 39 height 13
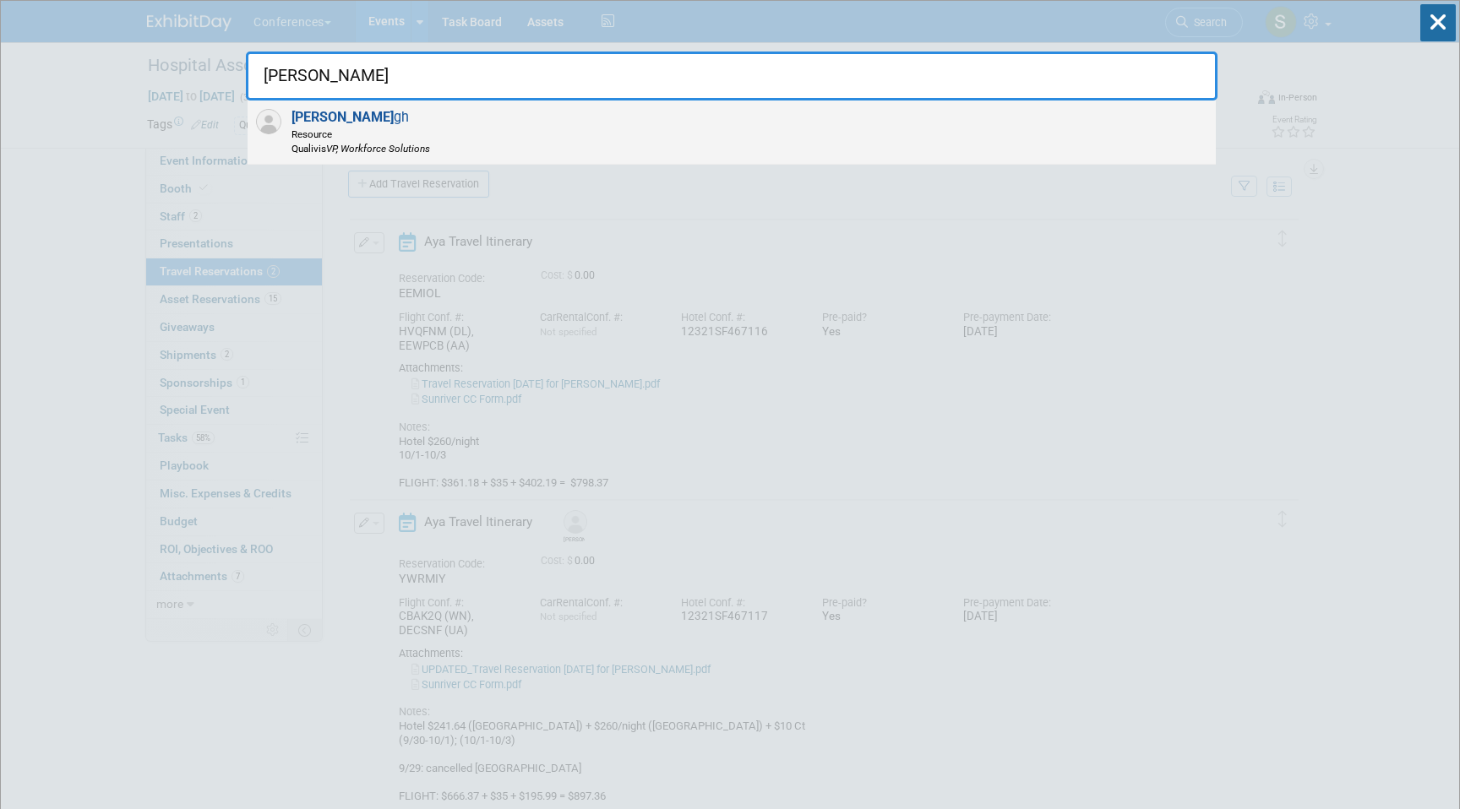
type input "[PERSON_NAME]"
click at [999, 128] on div "[PERSON_NAME] gh Resource Qualivis VP, Workforce Solutions" at bounding box center [732, 133] width 968 height 64
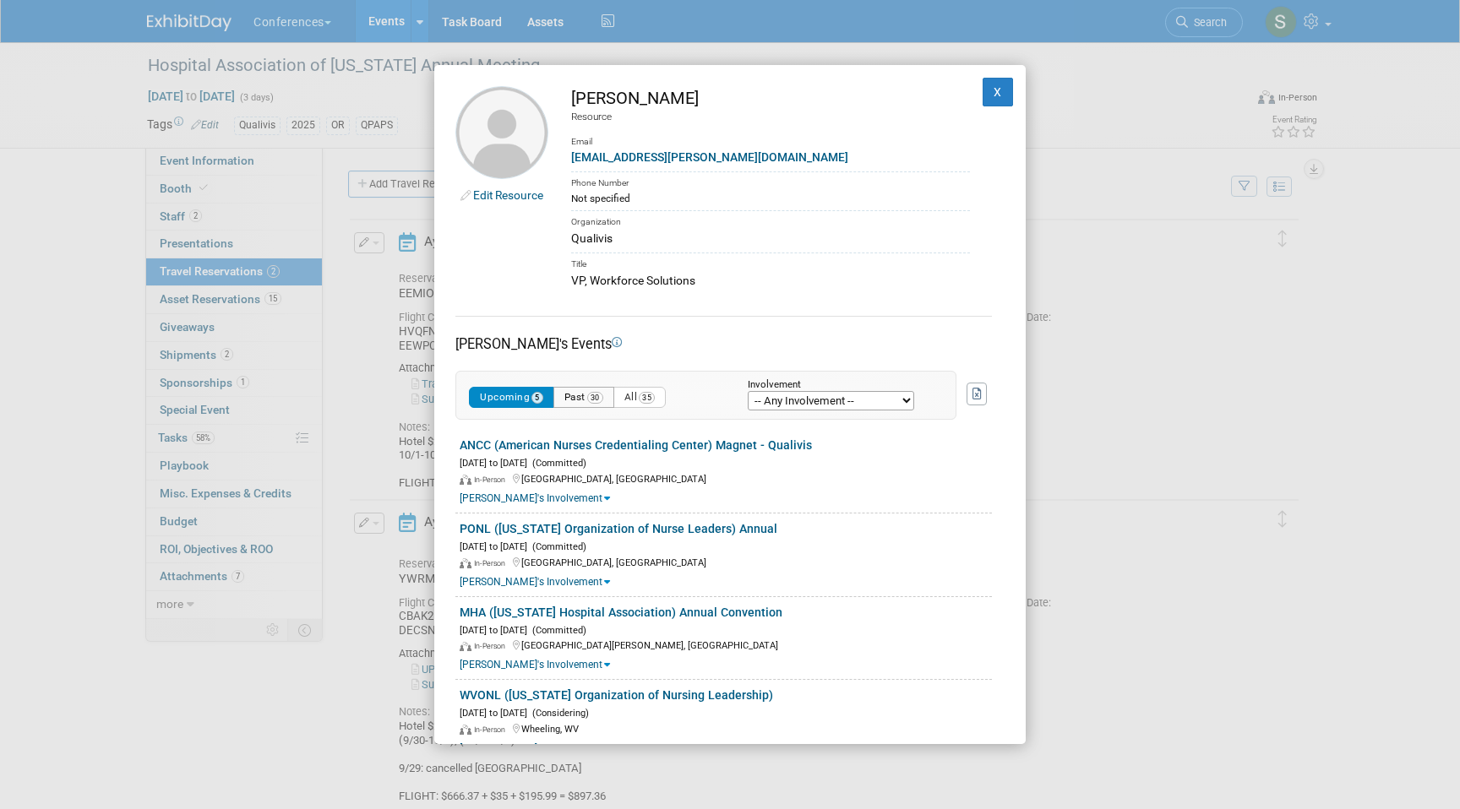
click at [580, 394] on button "Past 30" at bounding box center [583, 397] width 61 height 21
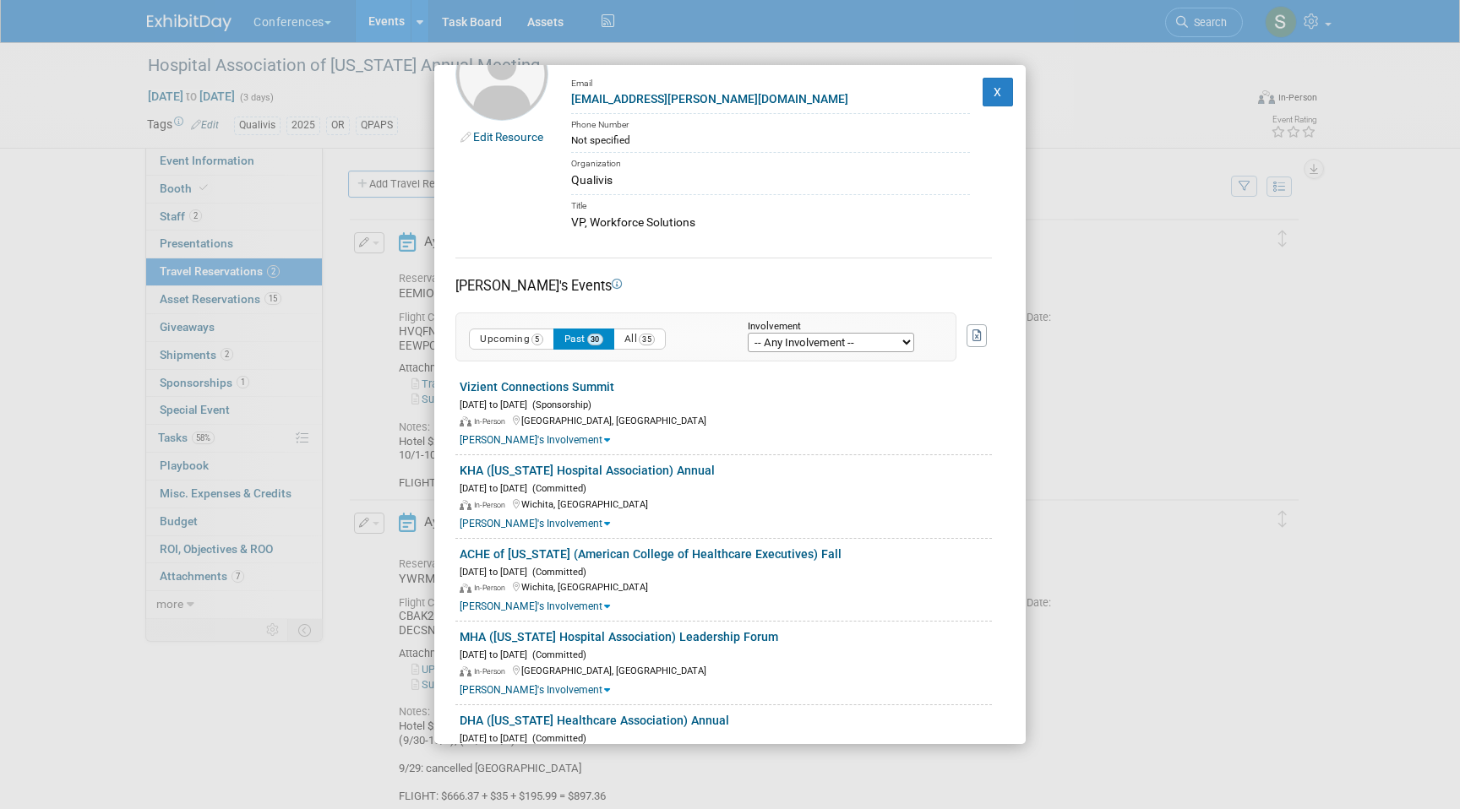
scroll to position [62, 0]
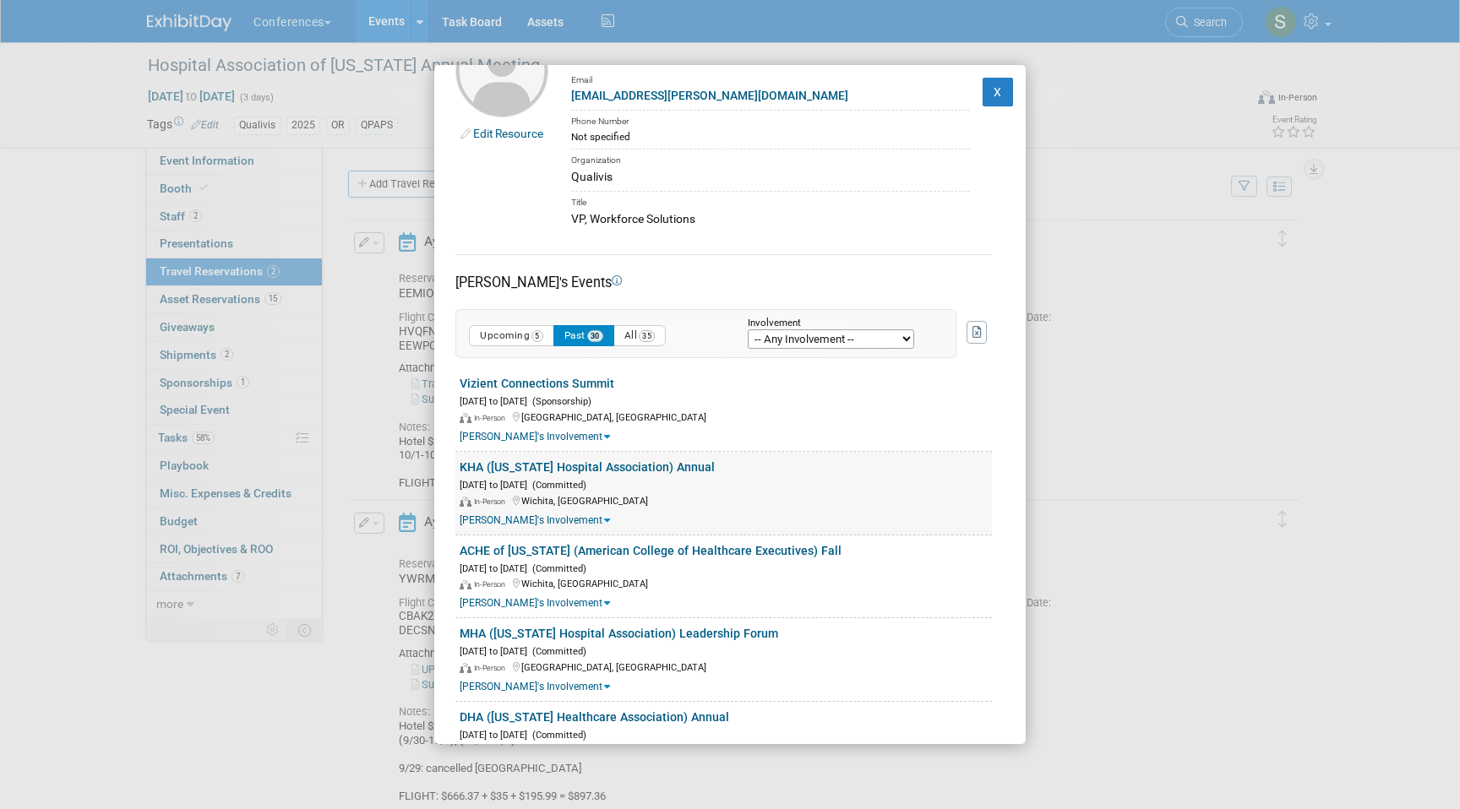
click at [564, 464] on link "KHA ([US_STATE] Hospital Association) Annual" at bounding box center [587, 467] width 255 height 14
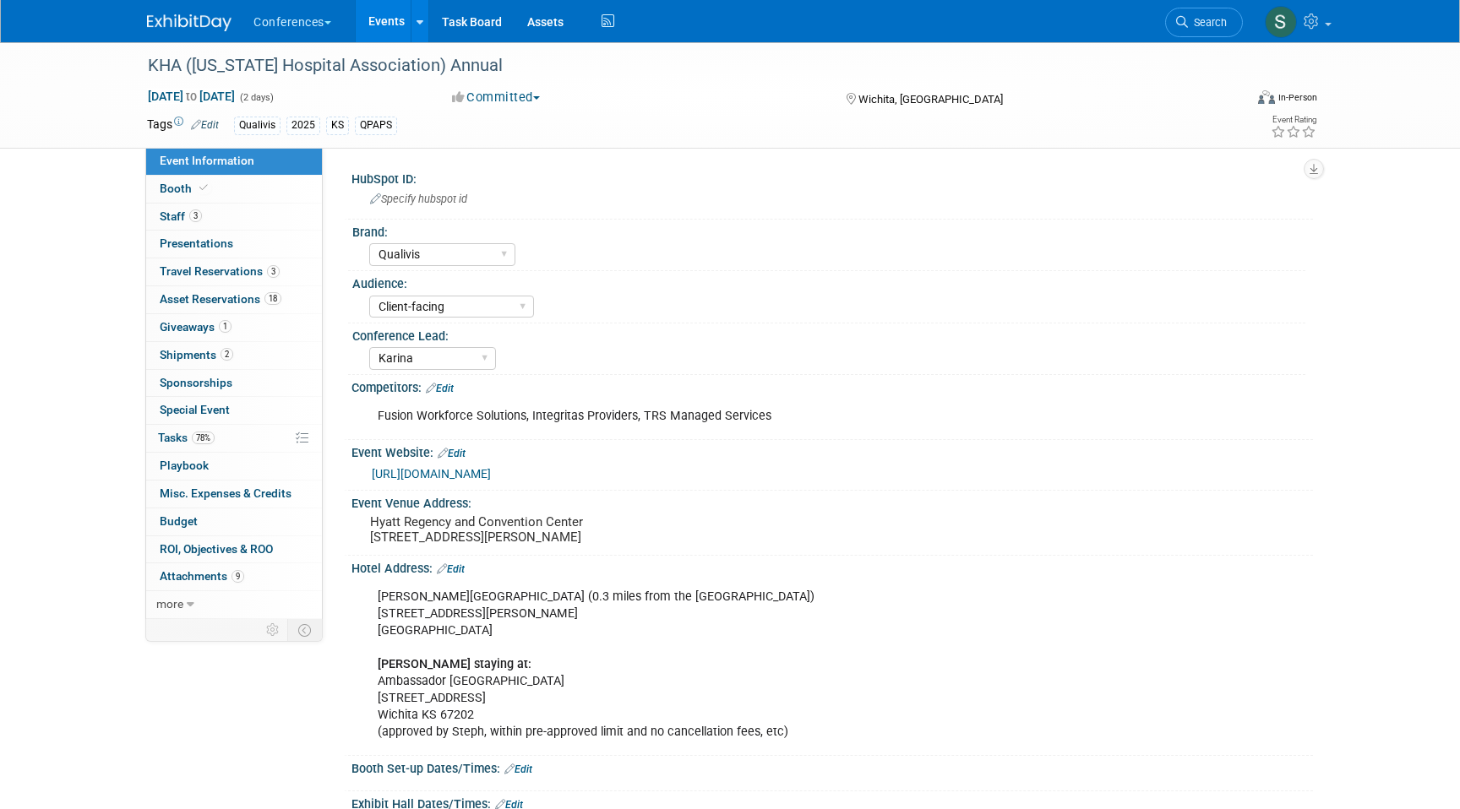
select select "Qualivis"
select select "Client-facing"
select select "Karina"
click at [1202, 17] on span "Search" at bounding box center [1207, 22] width 39 height 13
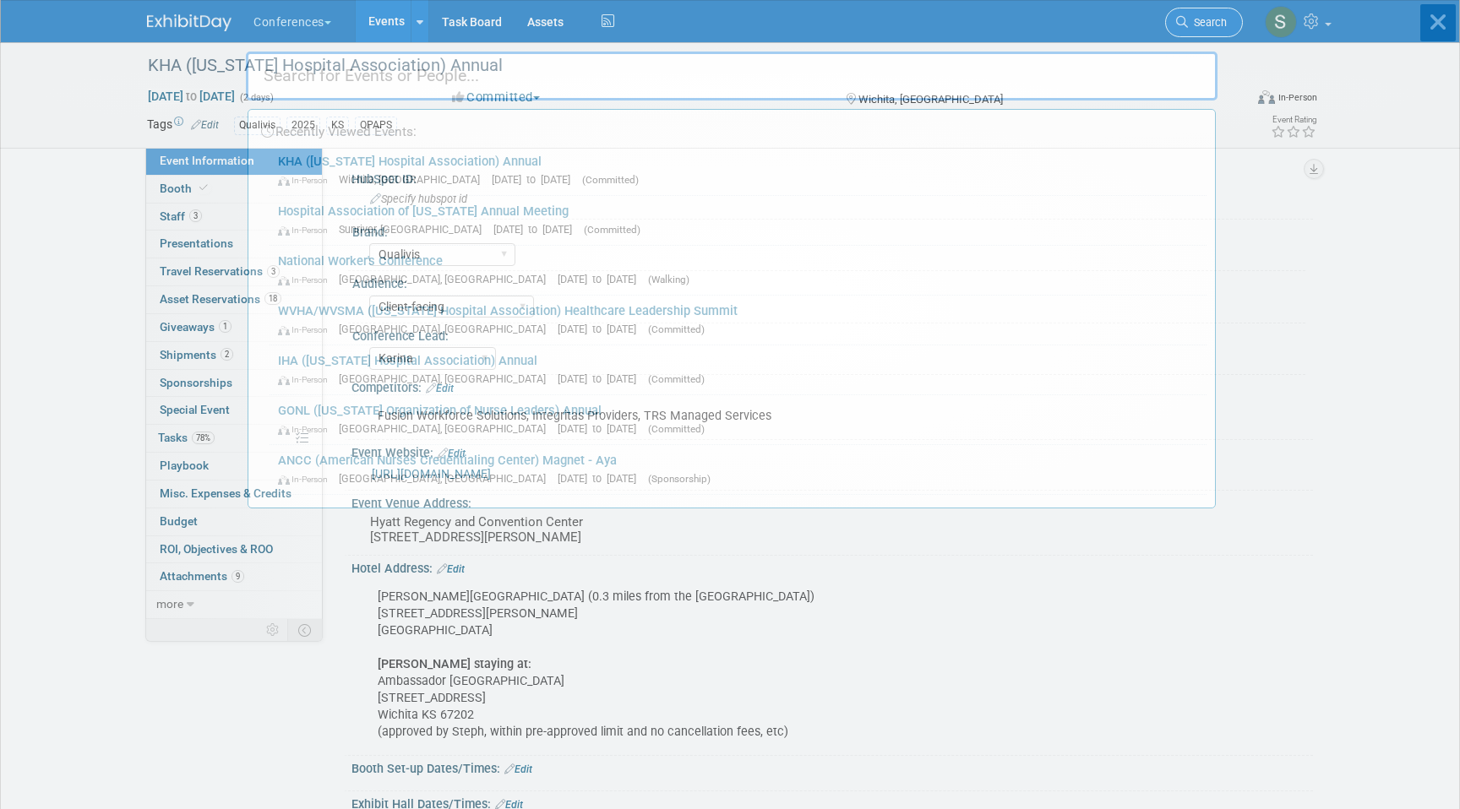
type input "M"
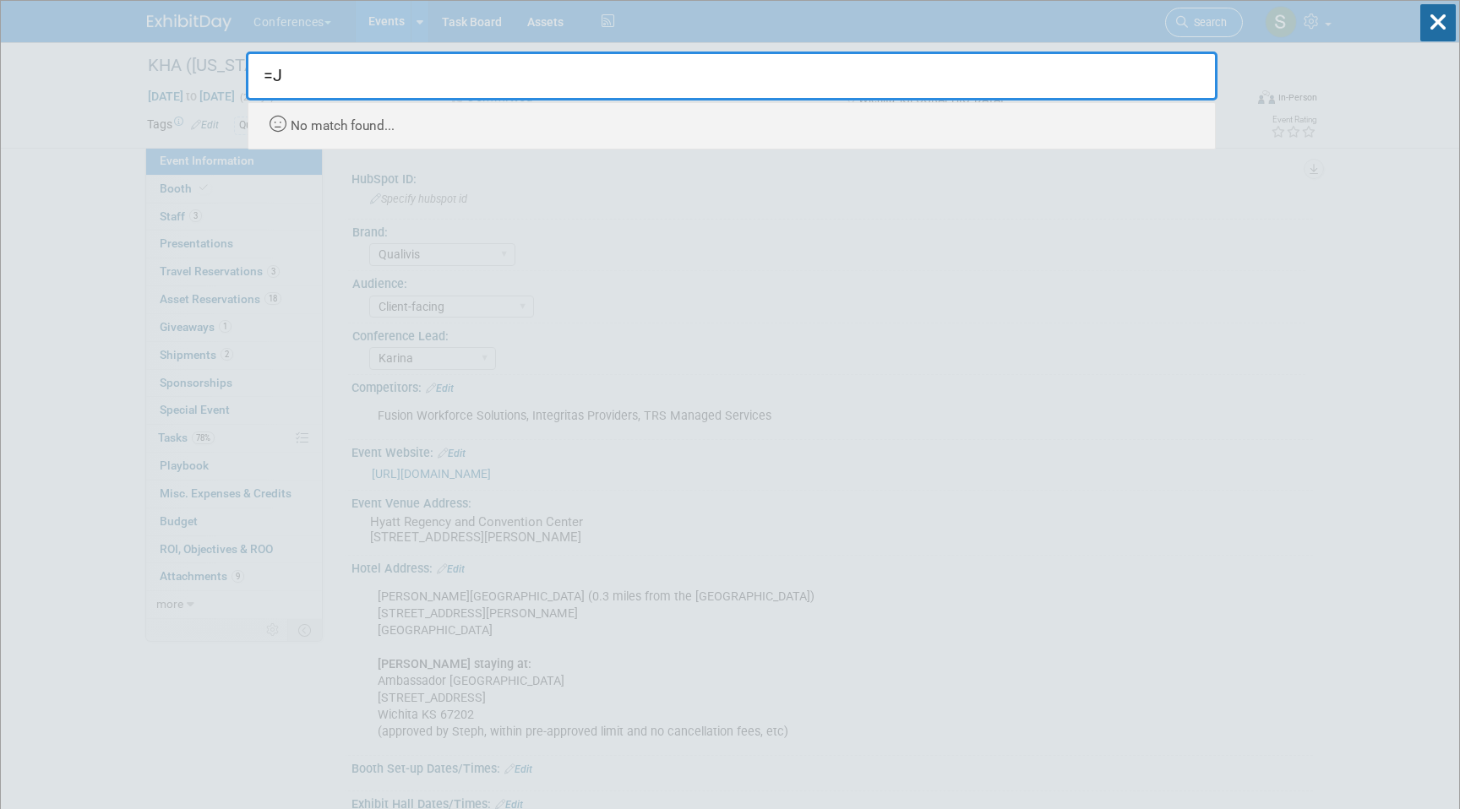
type input "="
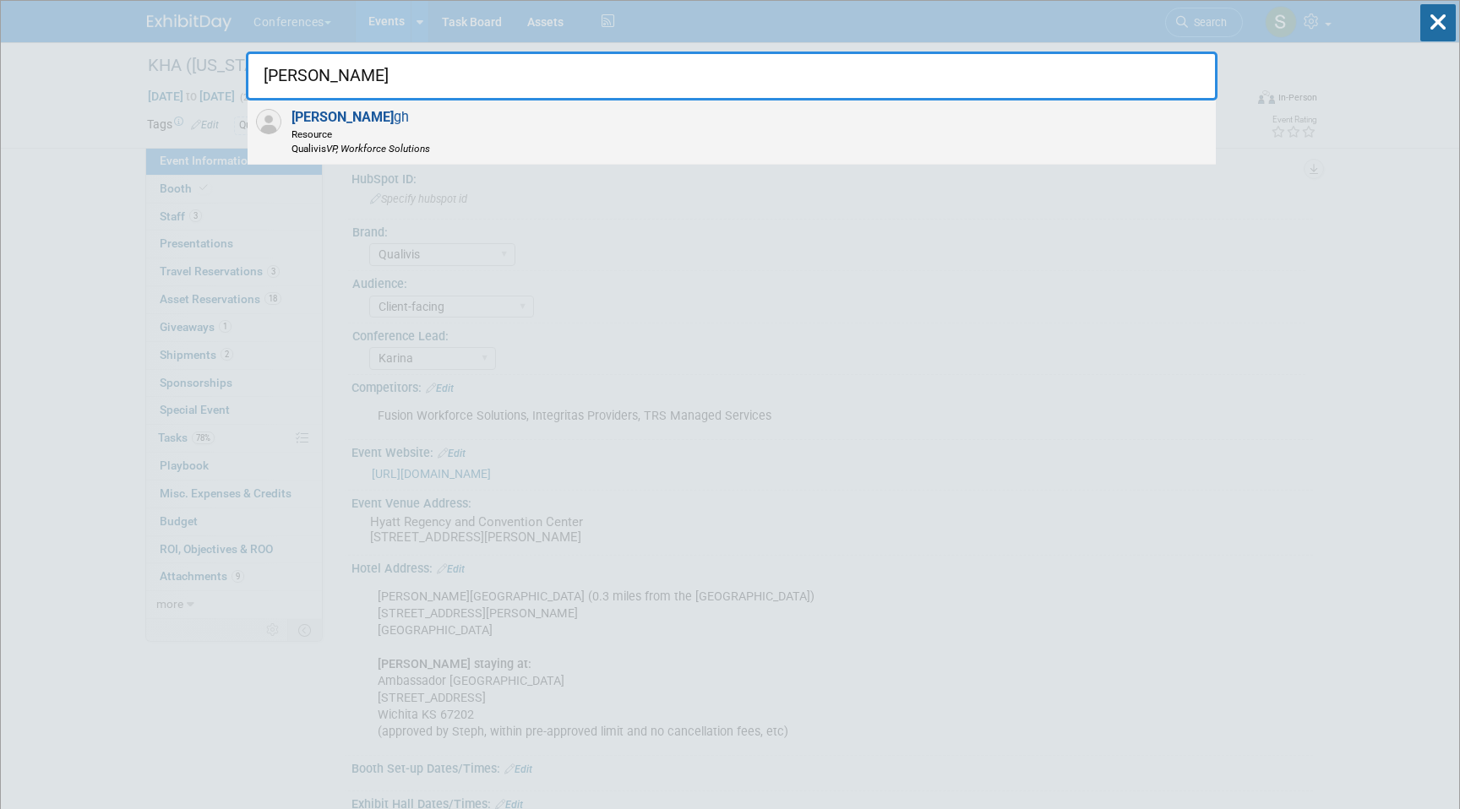
type input "[PERSON_NAME]"
click at [819, 144] on div "[PERSON_NAME] gh Resource Qualivis VP, Workforce Solutions" at bounding box center [732, 133] width 968 height 64
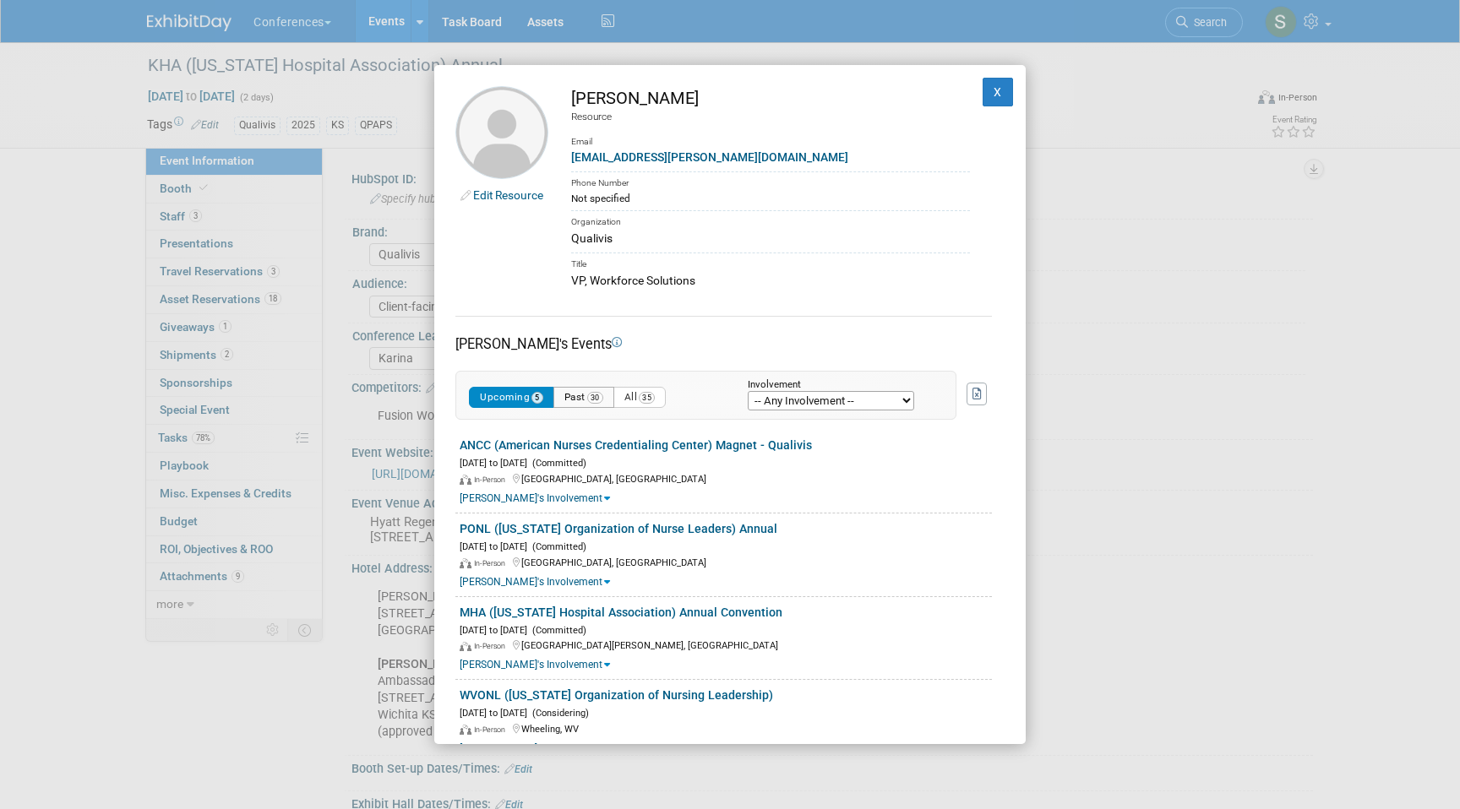
click at [574, 406] on button "Past 30" at bounding box center [583, 397] width 61 height 21
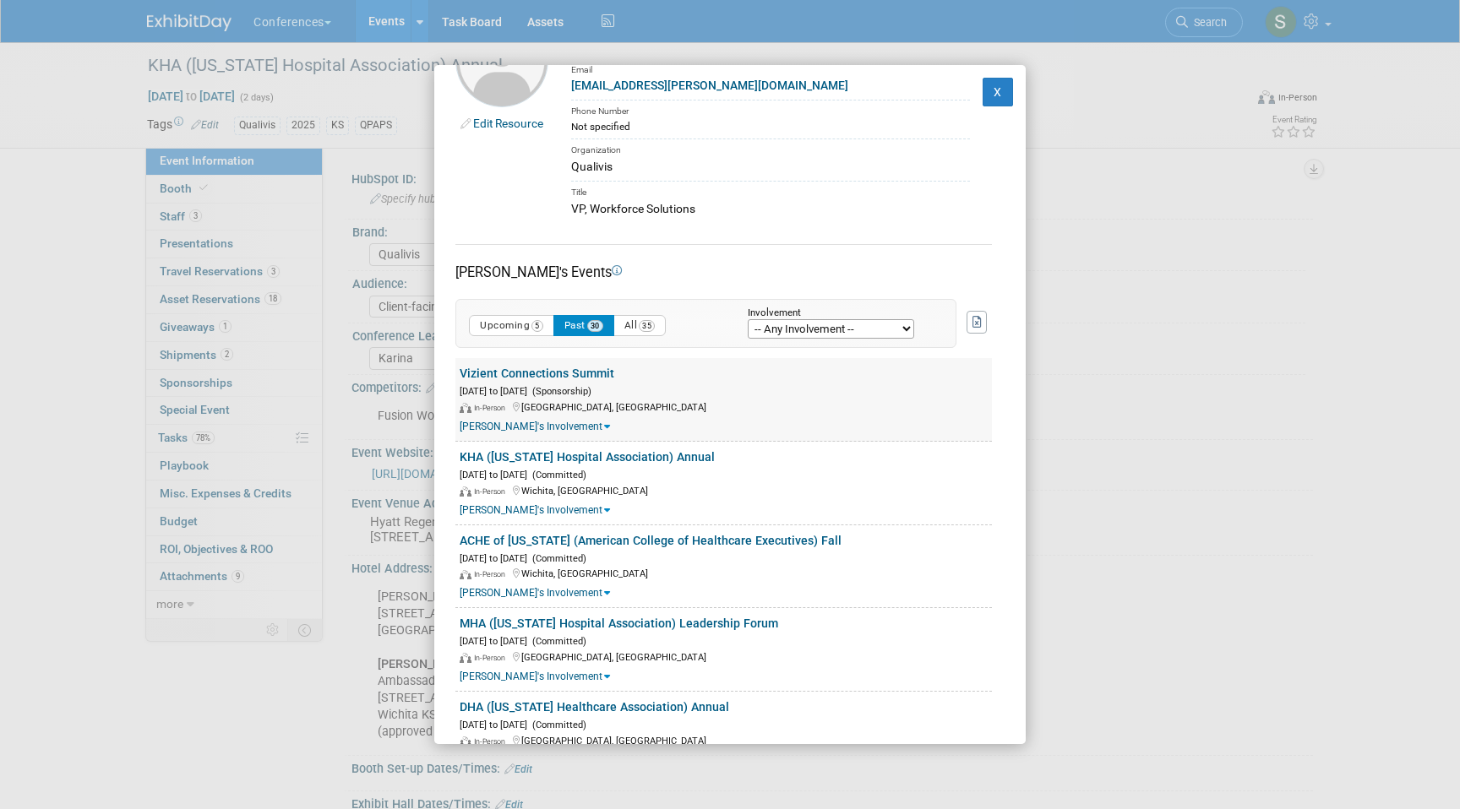
scroll to position [74, 0]
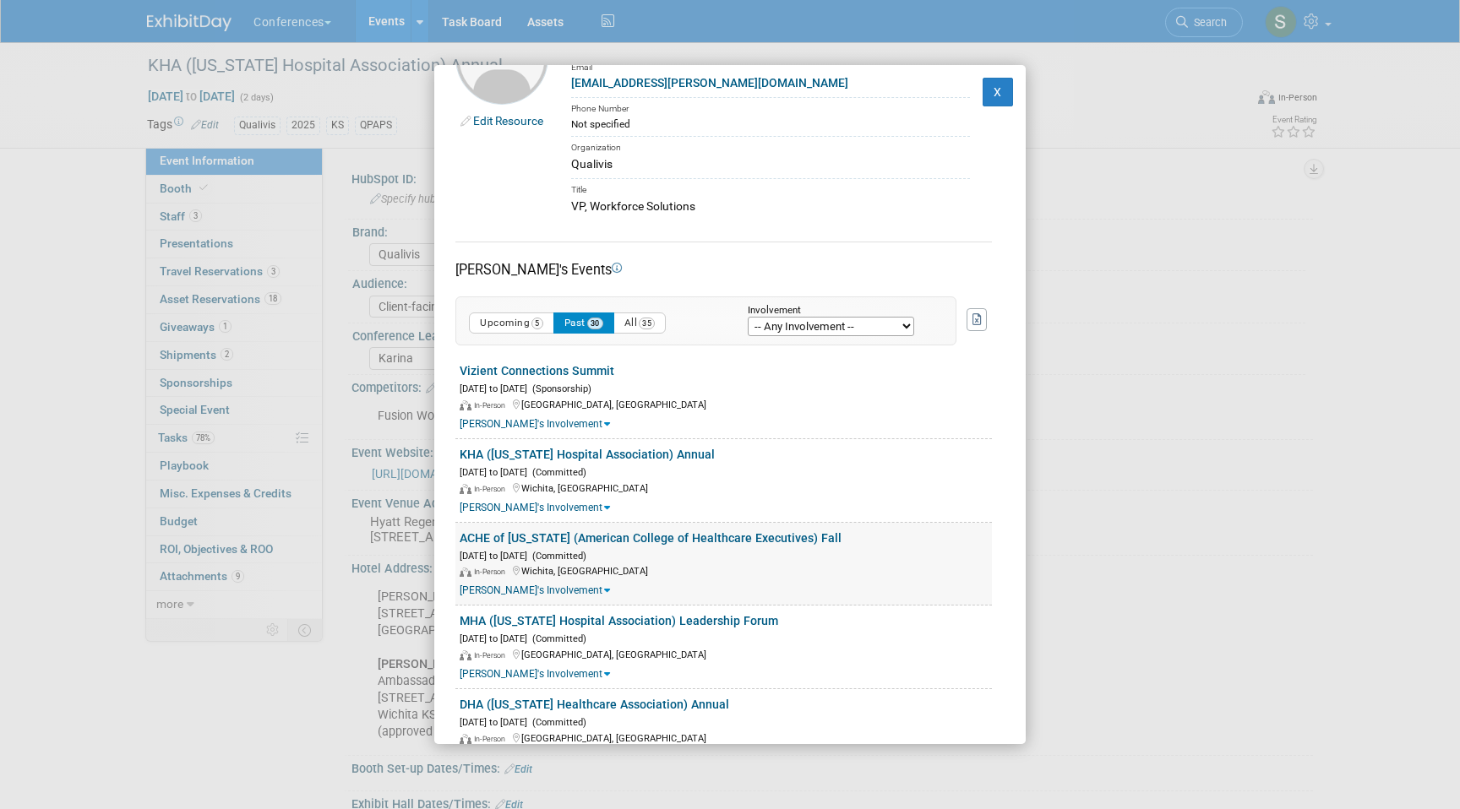
click at [590, 533] on link "ACHE of [US_STATE] (American College of Healthcare Executives) Fall" at bounding box center [651, 538] width 382 height 14
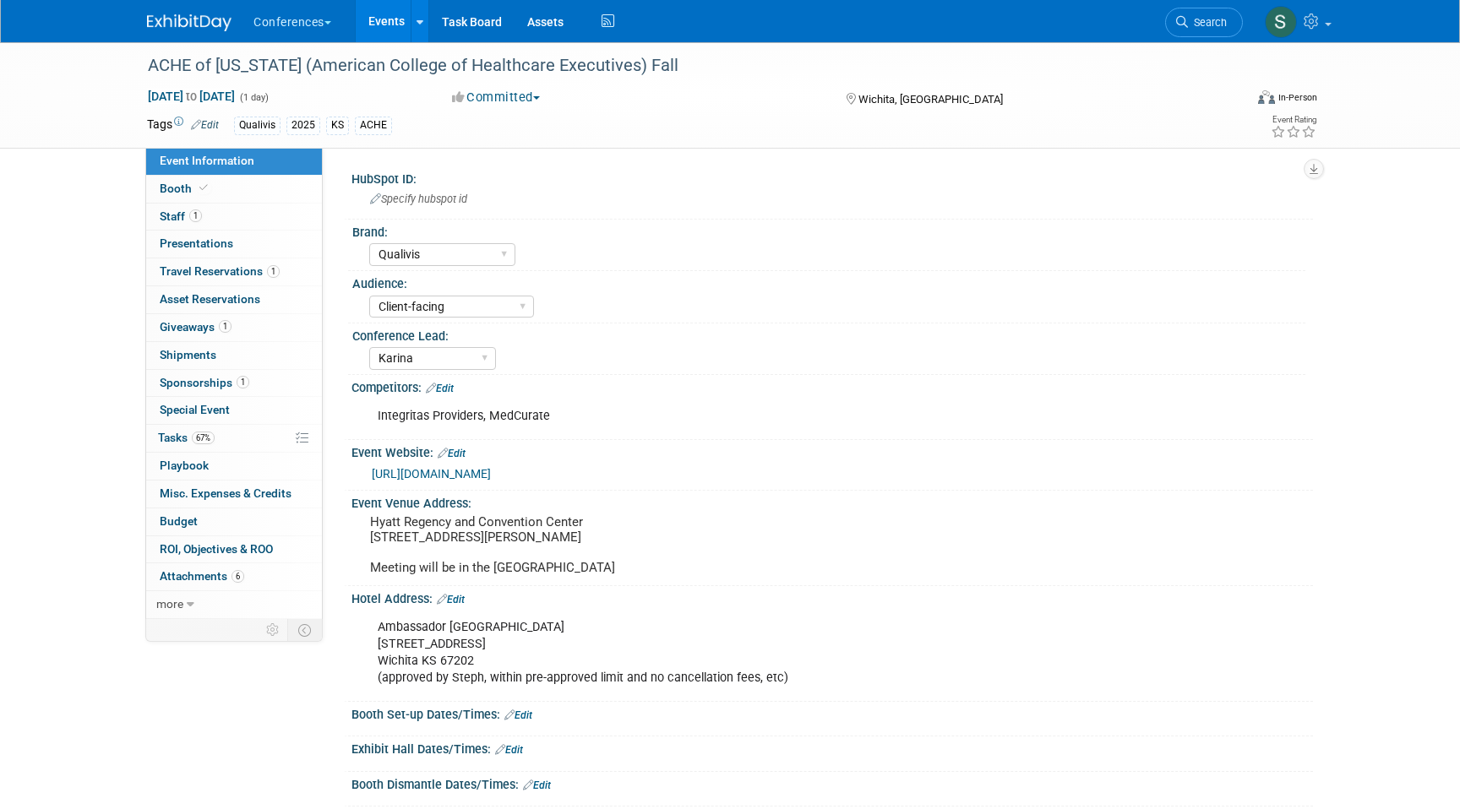
select select "Qualivis"
select select "Client-facing"
select select "Karina"
click at [233, 274] on span "Travel Reservations 1" at bounding box center [220, 271] width 120 height 14
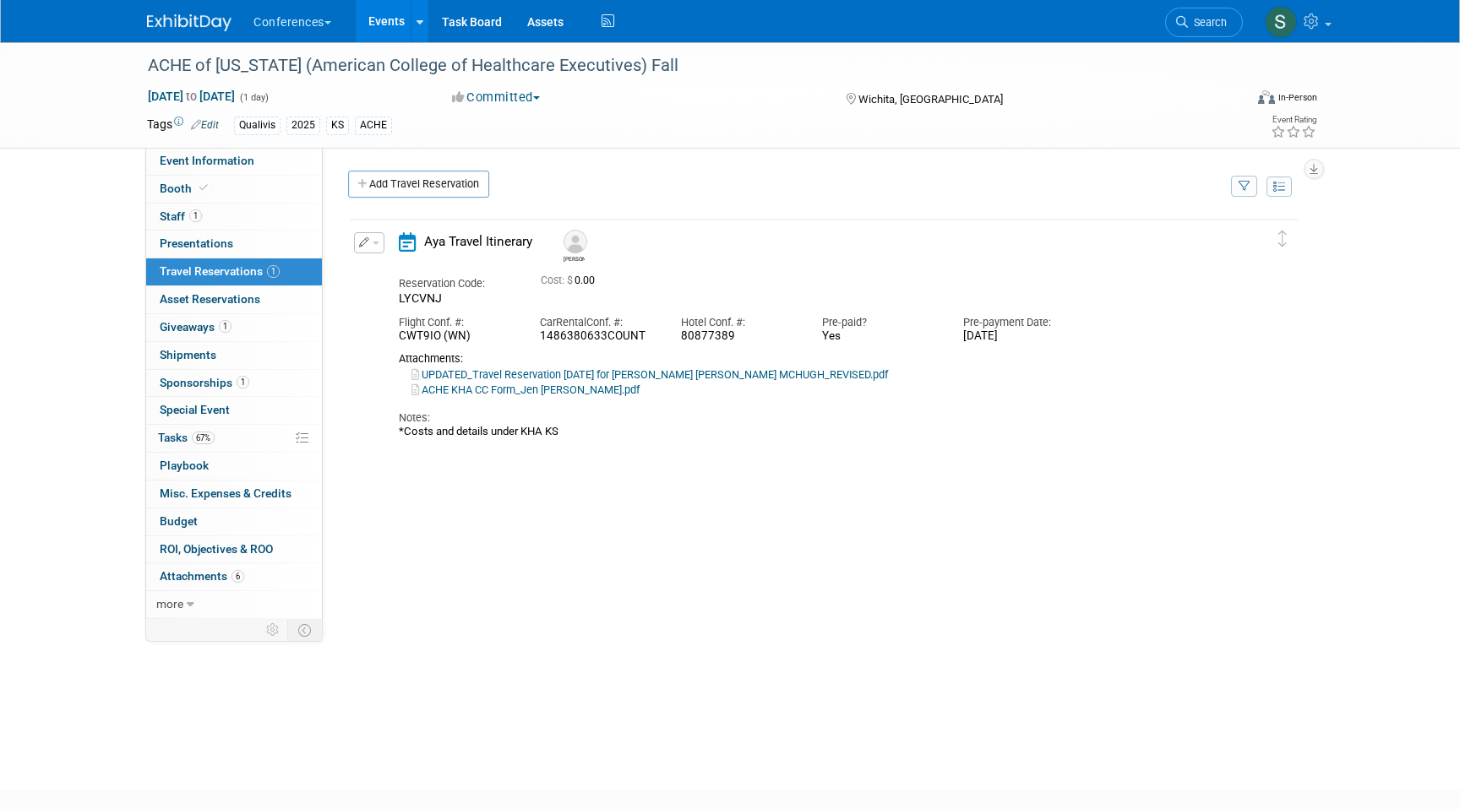
click at [360, 243] on icon "button" at bounding box center [364, 242] width 11 height 10
click at [398, 271] on button "Edit Reservation" at bounding box center [426, 272] width 143 height 24
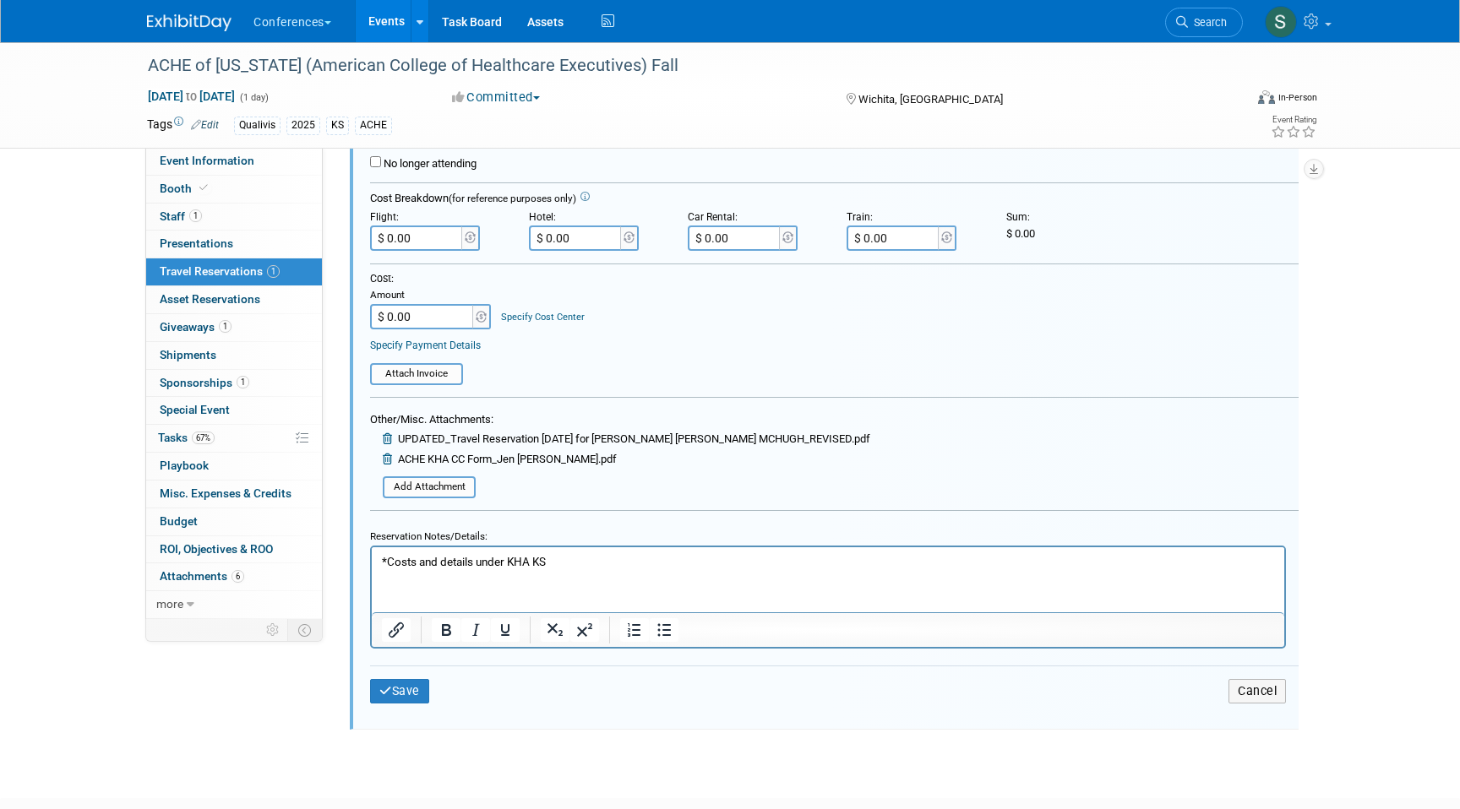
scroll to position [380, 0]
click at [1243, 688] on button "Cancel" at bounding box center [1256, 689] width 57 height 24
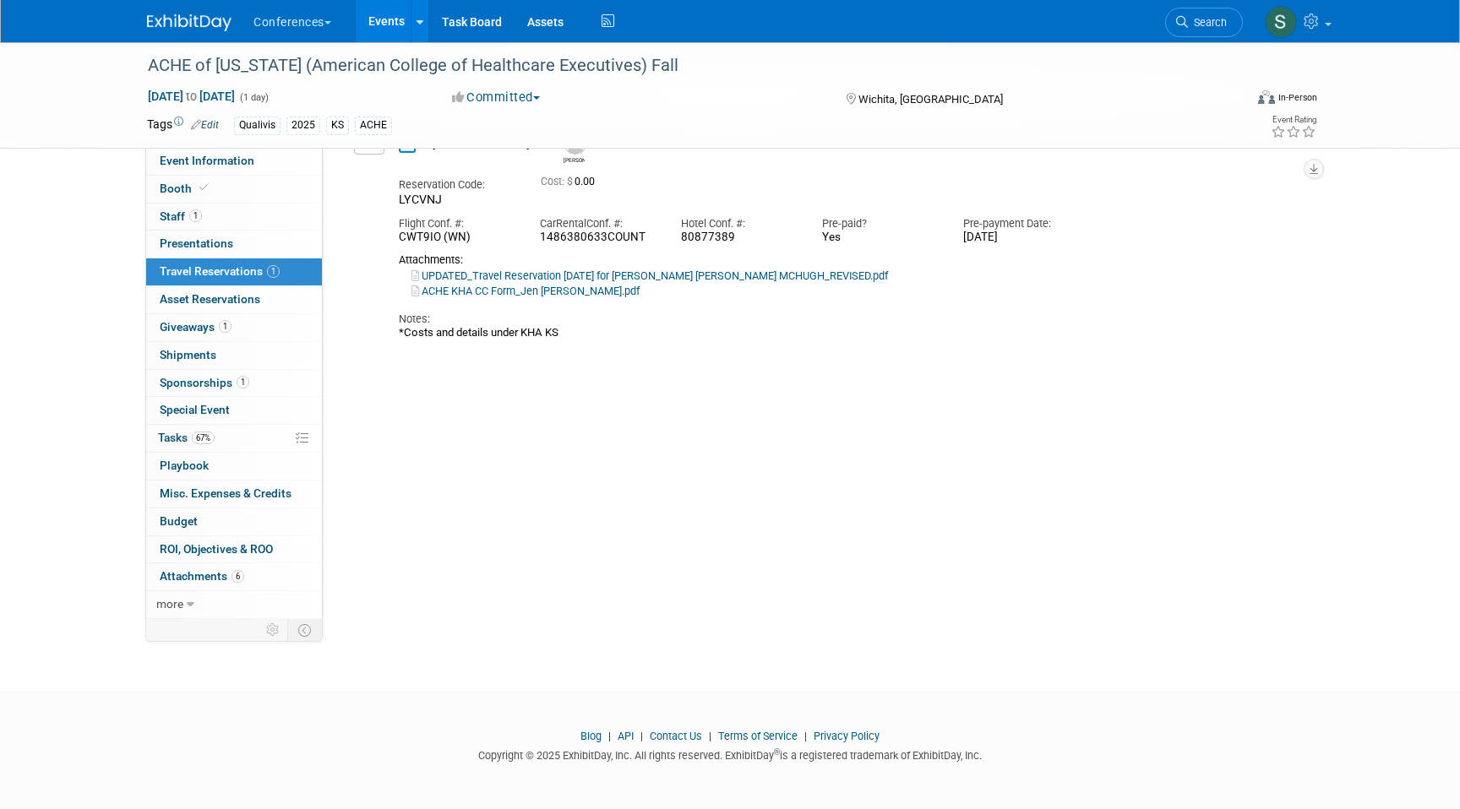
scroll to position [0, 0]
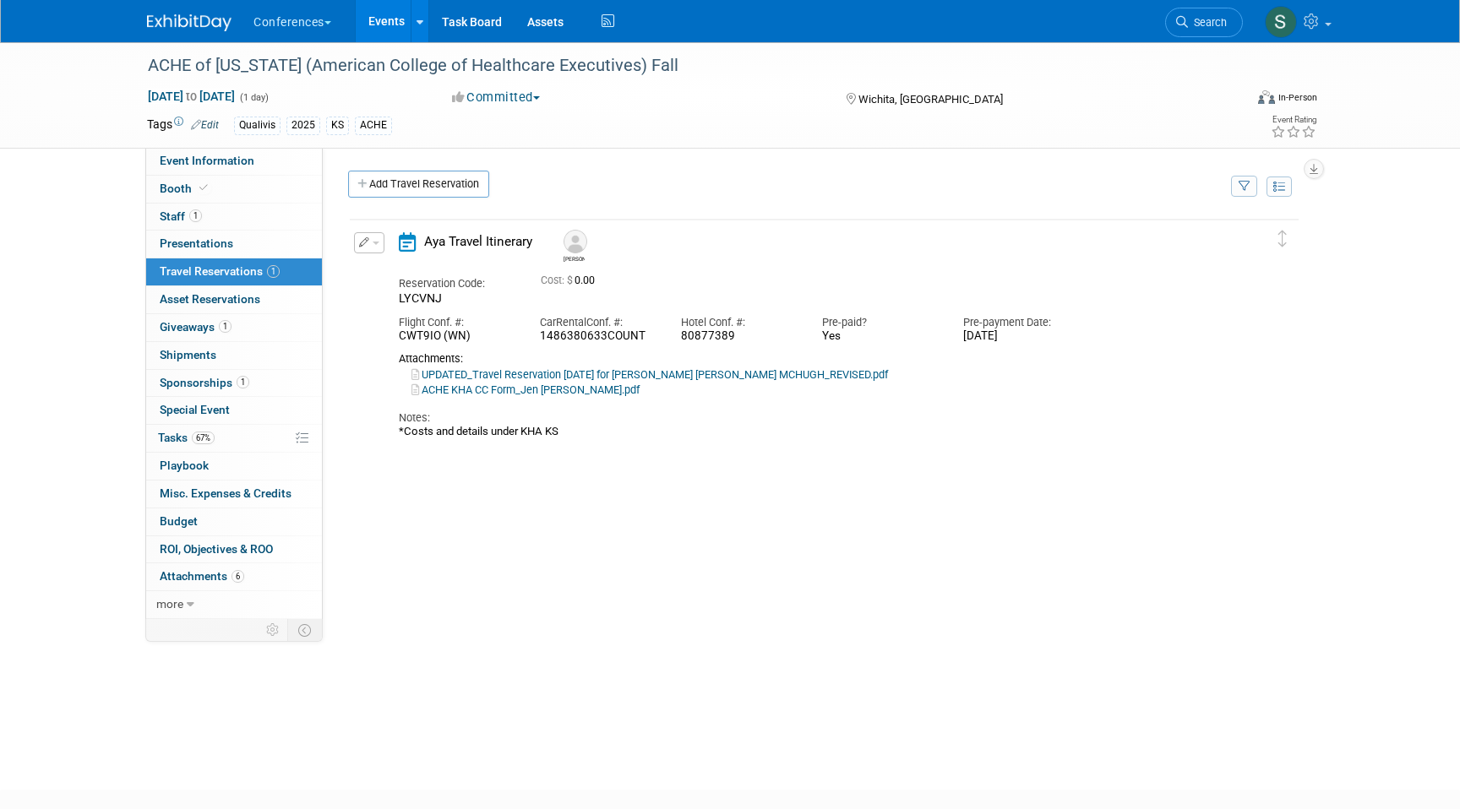
click at [733, 373] on link "UPDATED_Travel Reservation September 02 for JENNIFER CHRISTINE MCHUGH_REVISED.p…" at bounding box center [649, 374] width 476 height 13
click at [1190, 15] on link "Search" at bounding box center [1204, 23] width 78 height 30
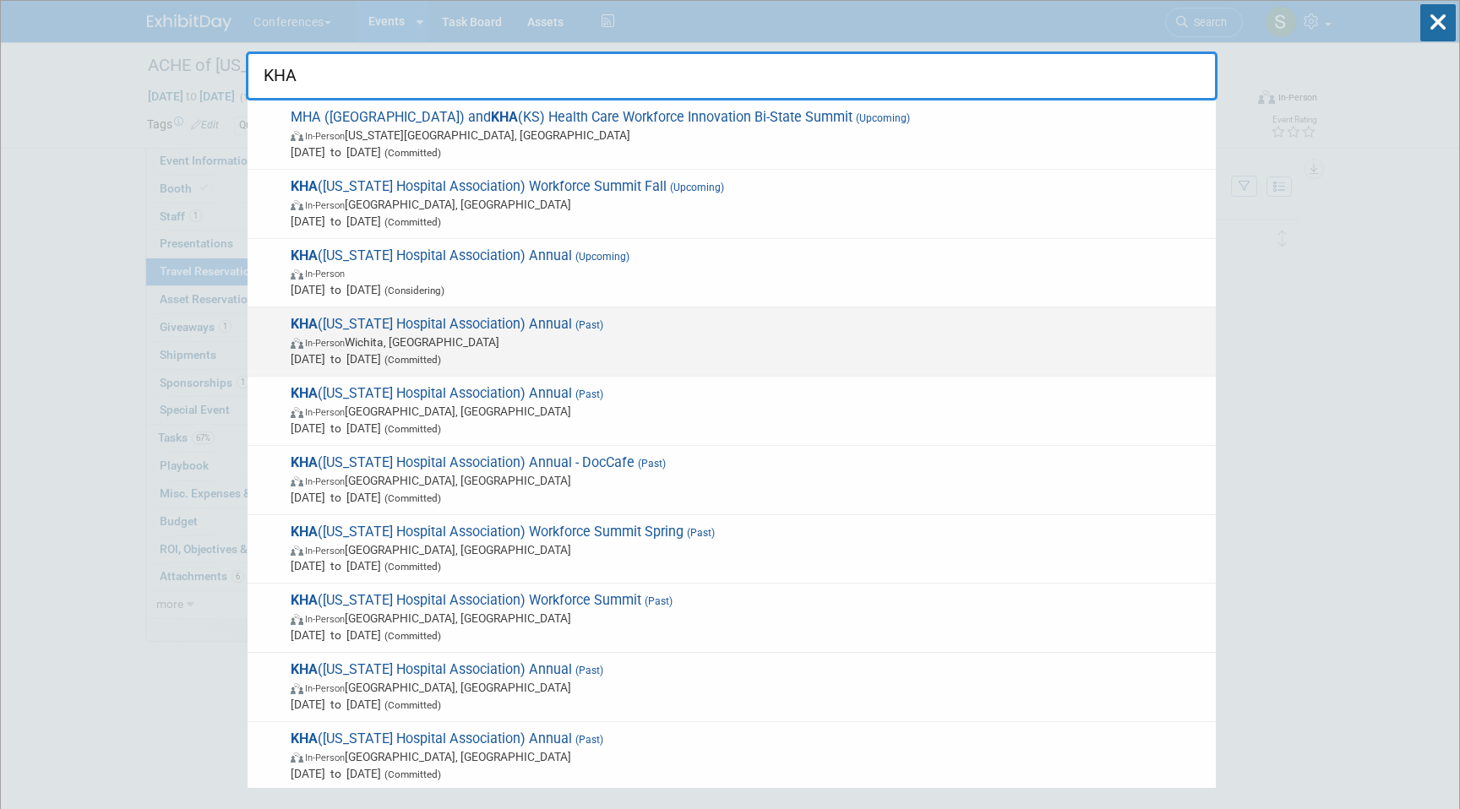
type input "KHA"
click at [441, 356] on span "(Committed)" at bounding box center [411, 360] width 60 height 12
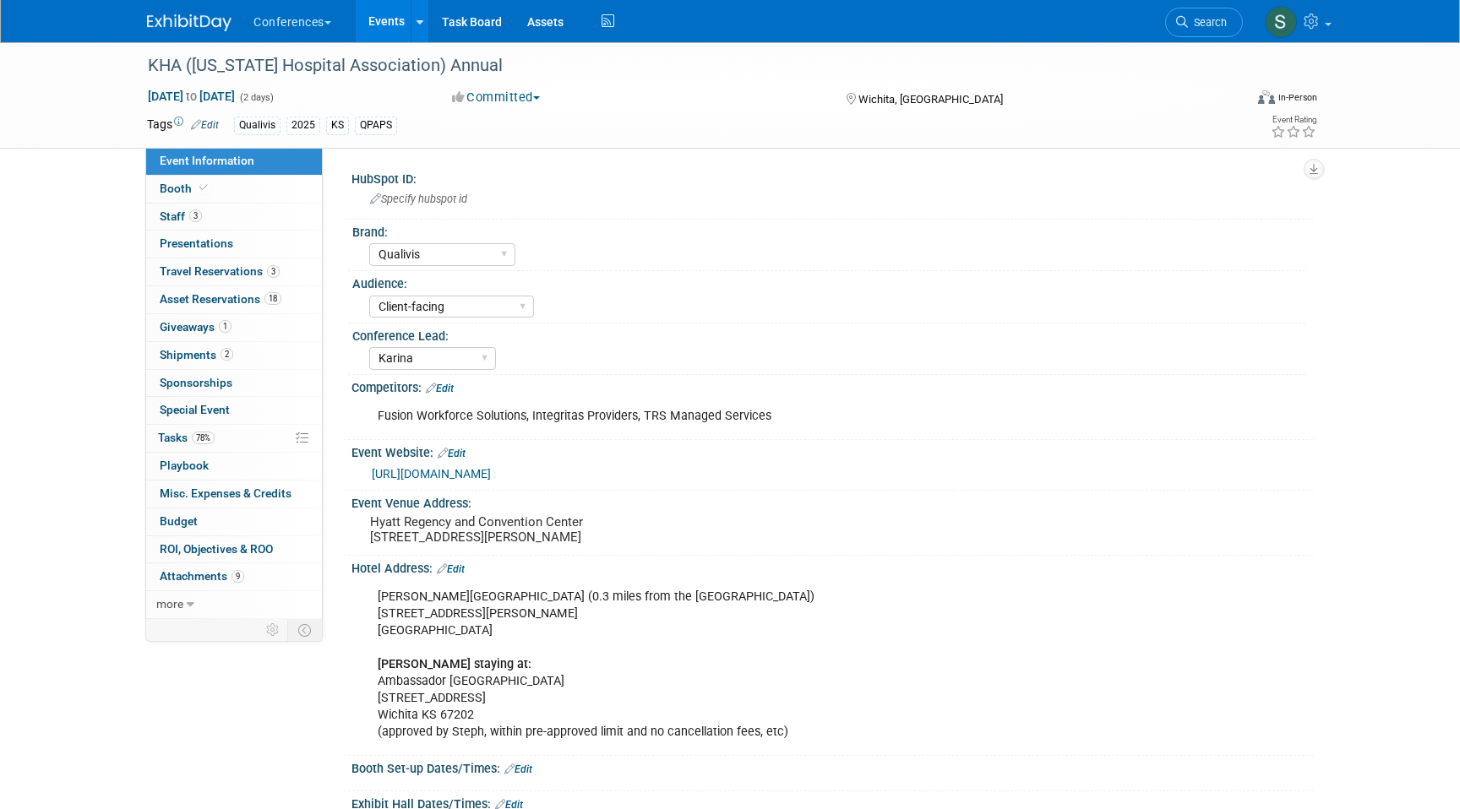
select select "Qualivis"
select select "Client-facing"
select select "Karina"
click at [264, 273] on span "Travel Reservations 3" at bounding box center [220, 271] width 120 height 14
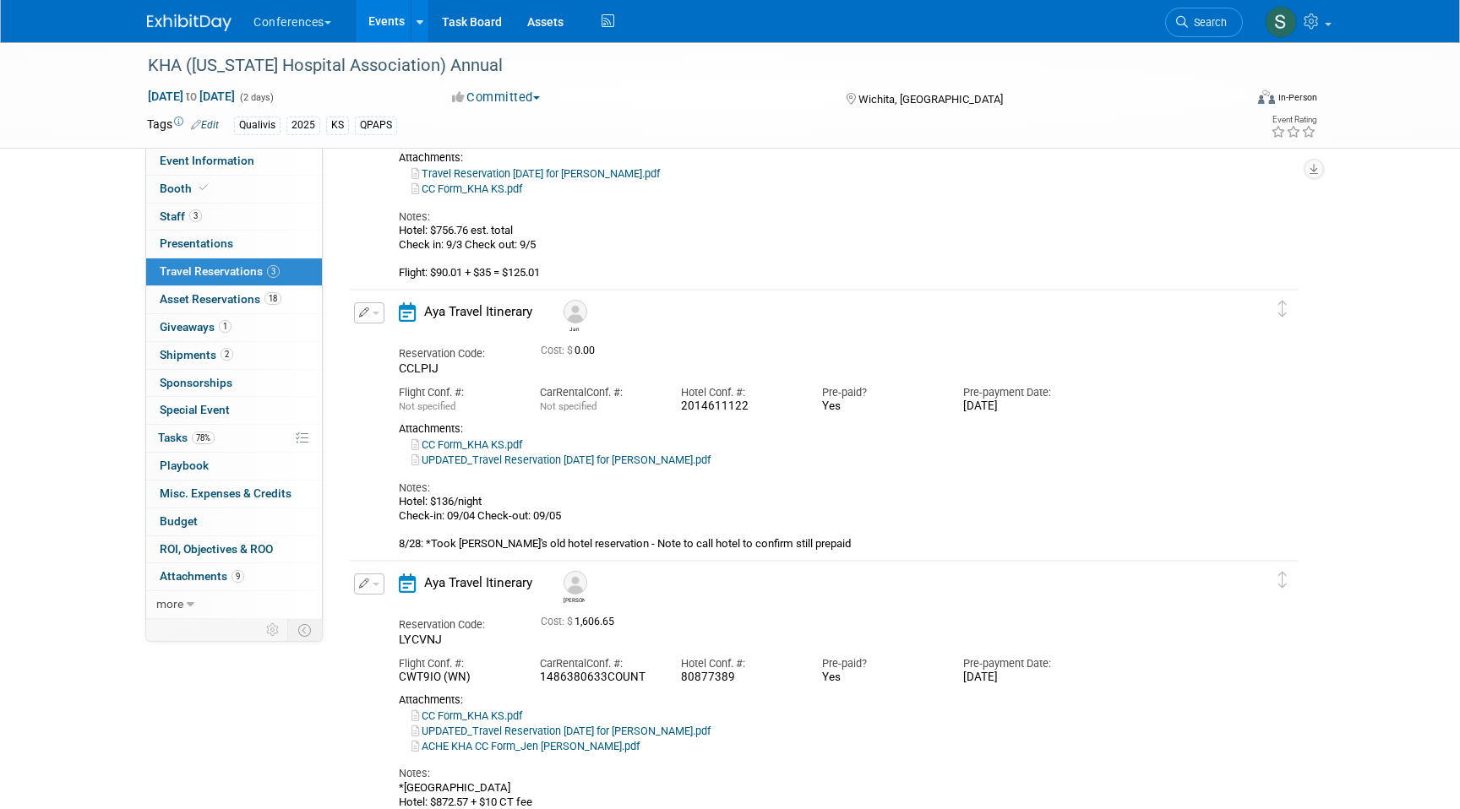
scroll to position [220, 0]
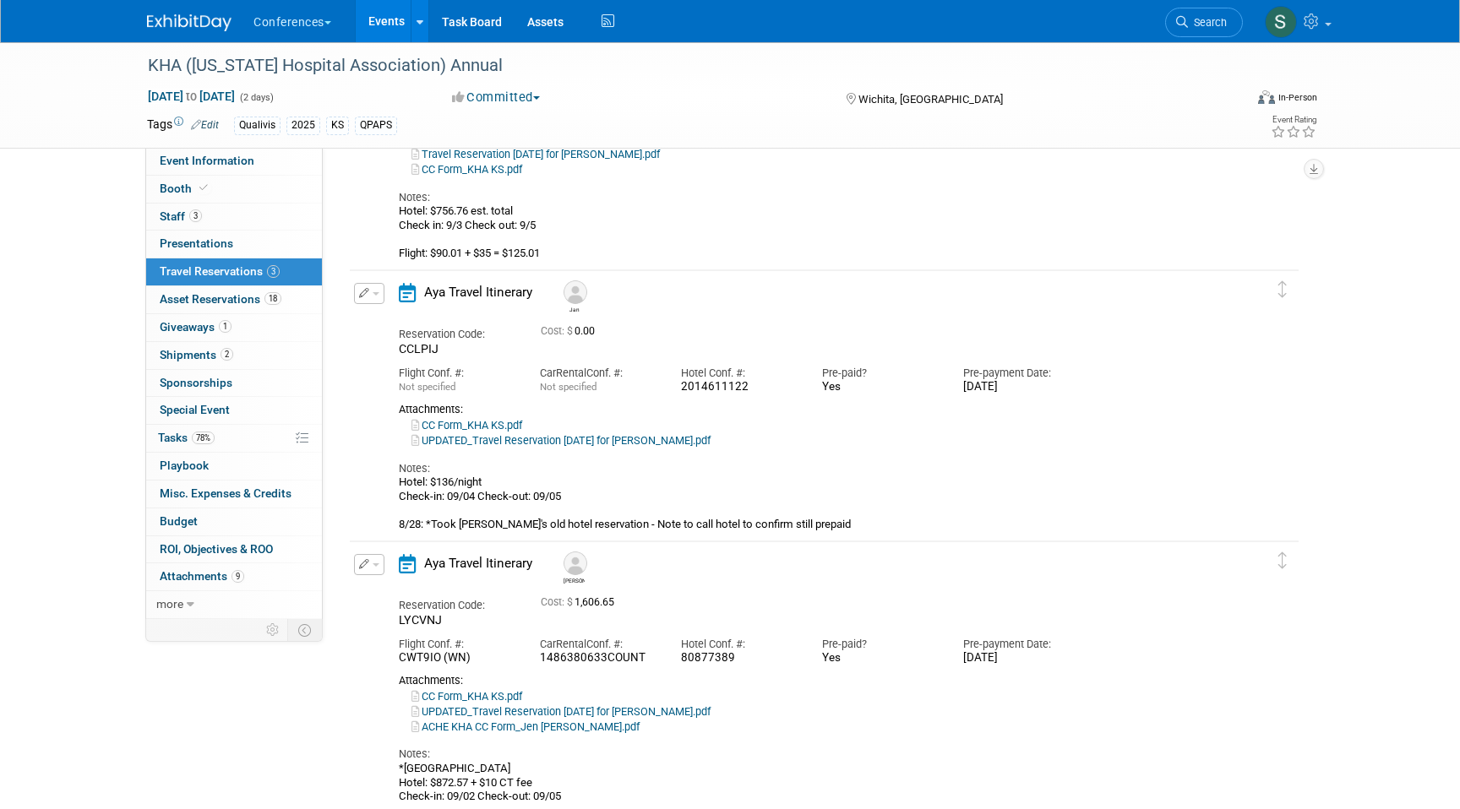
click at [362, 563] on icon "button" at bounding box center [364, 564] width 11 height 10
click at [396, 585] on button "Edit Reservation" at bounding box center [426, 594] width 143 height 24
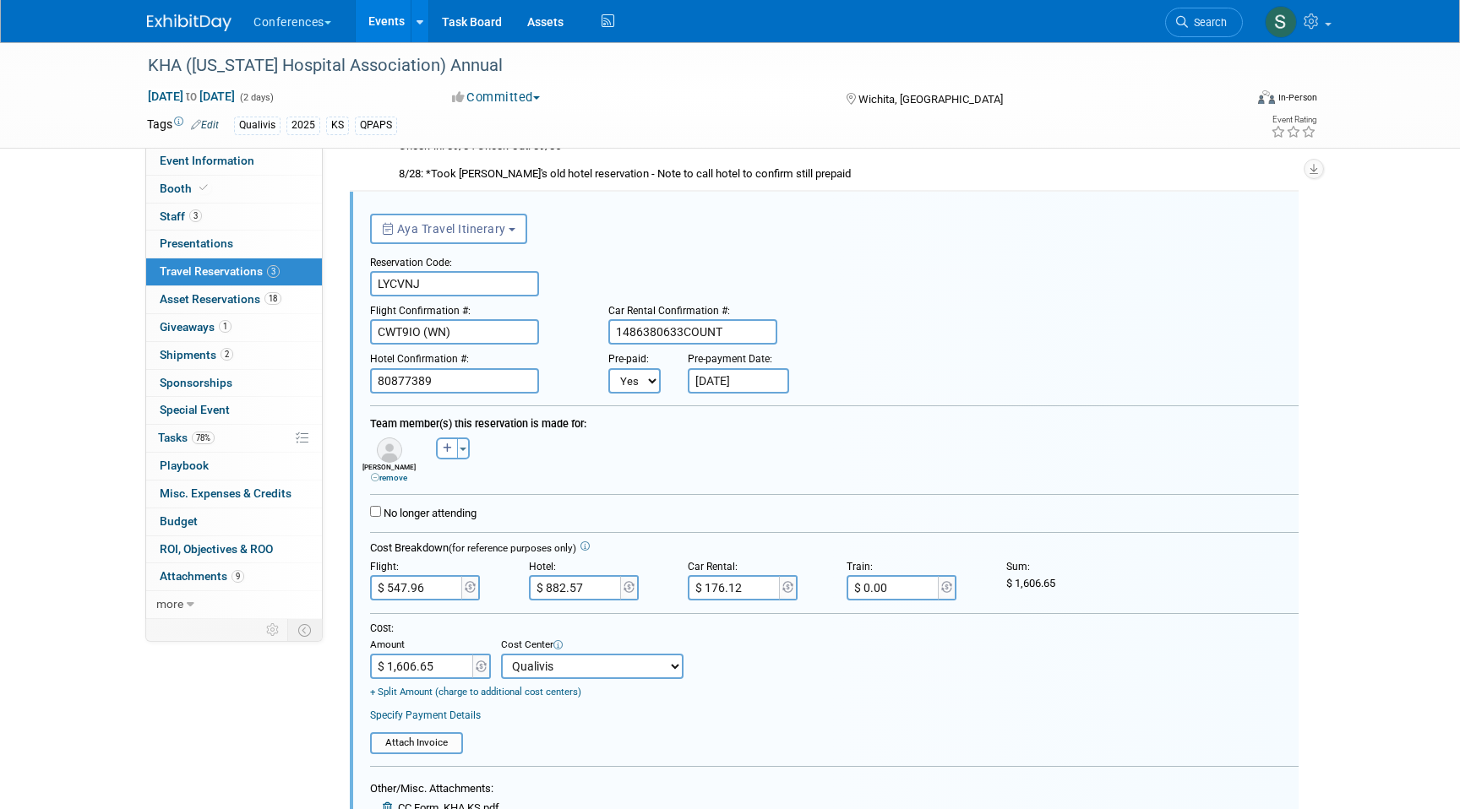
scroll to position [980, 0]
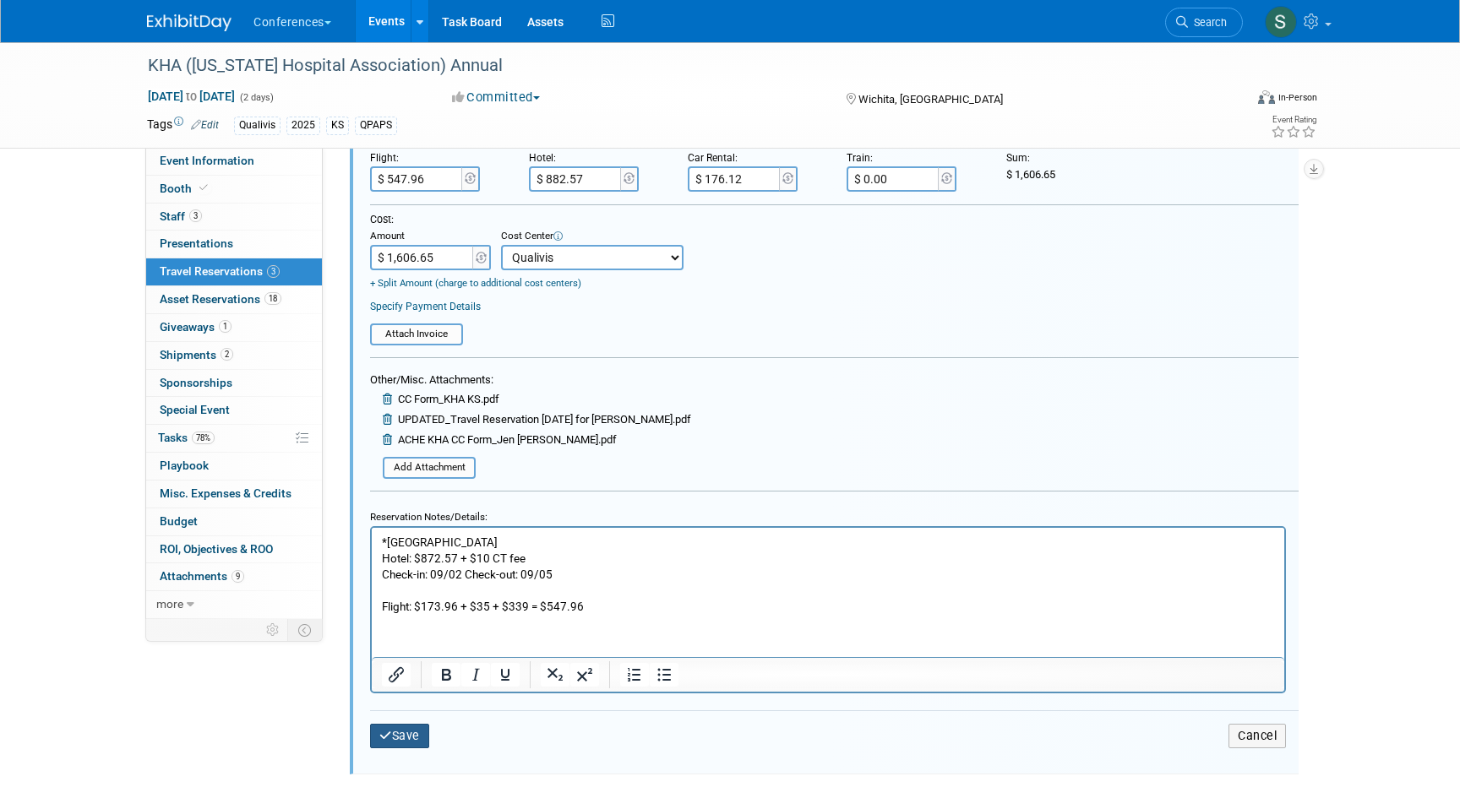
click at [413, 734] on button "Save" at bounding box center [399, 736] width 59 height 24
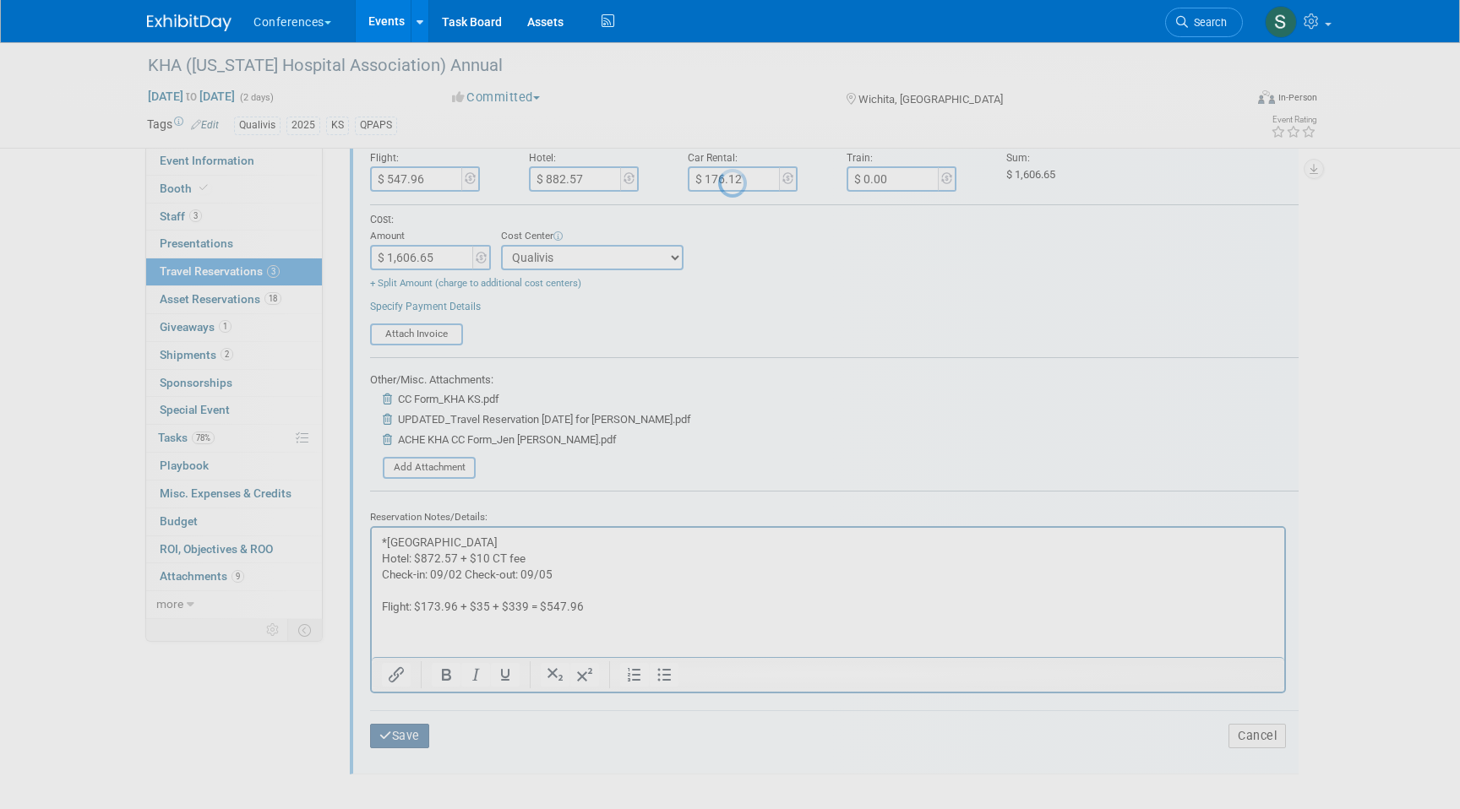
scroll to position [436, 0]
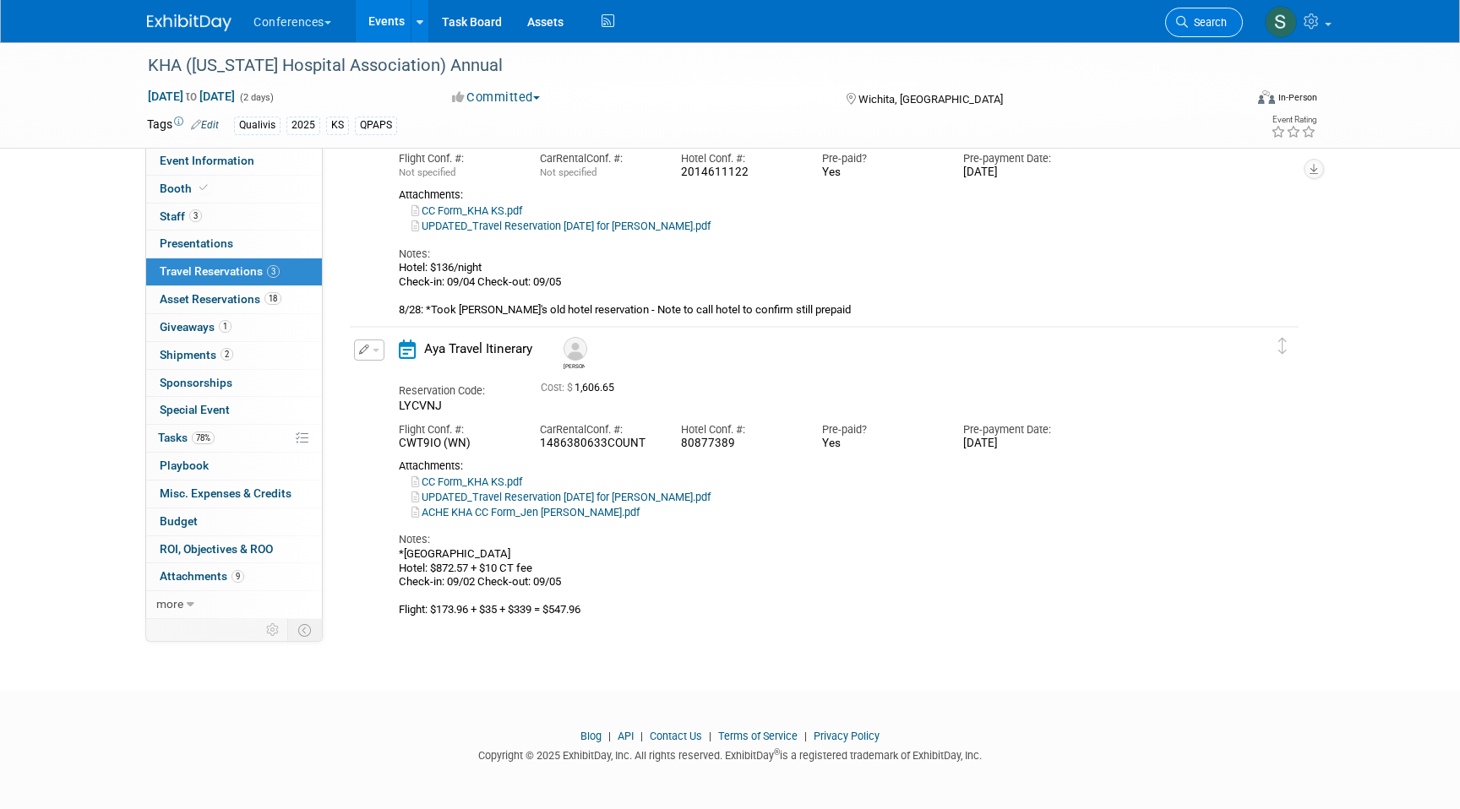
click at [1196, 25] on span "Search" at bounding box center [1207, 22] width 39 height 13
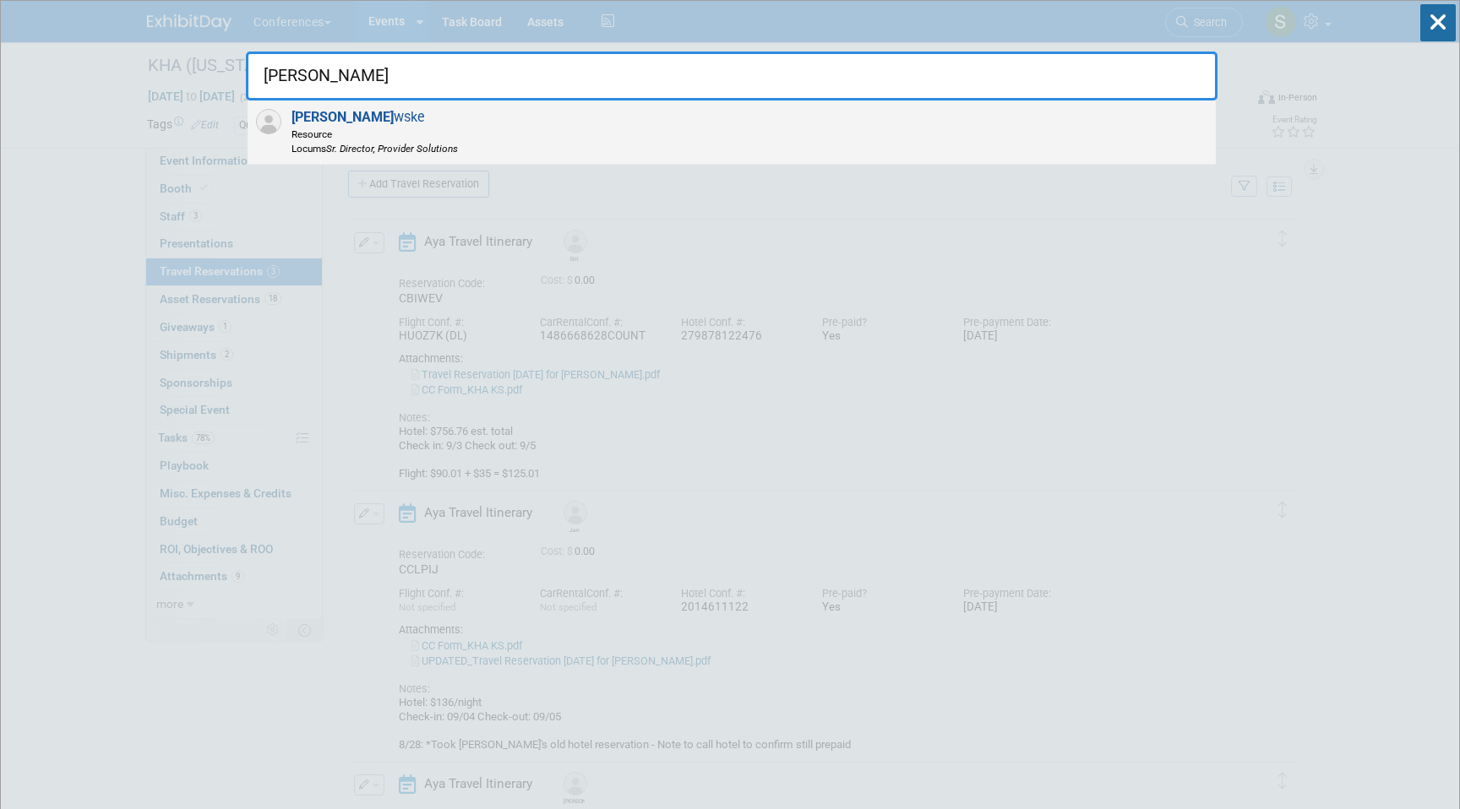
type input "[PERSON_NAME]"
click at [949, 119] on div "[PERSON_NAME] wske Resource Locums Sr. Director, Provider Solutions" at bounding box center [732, 133] width 968 height 64
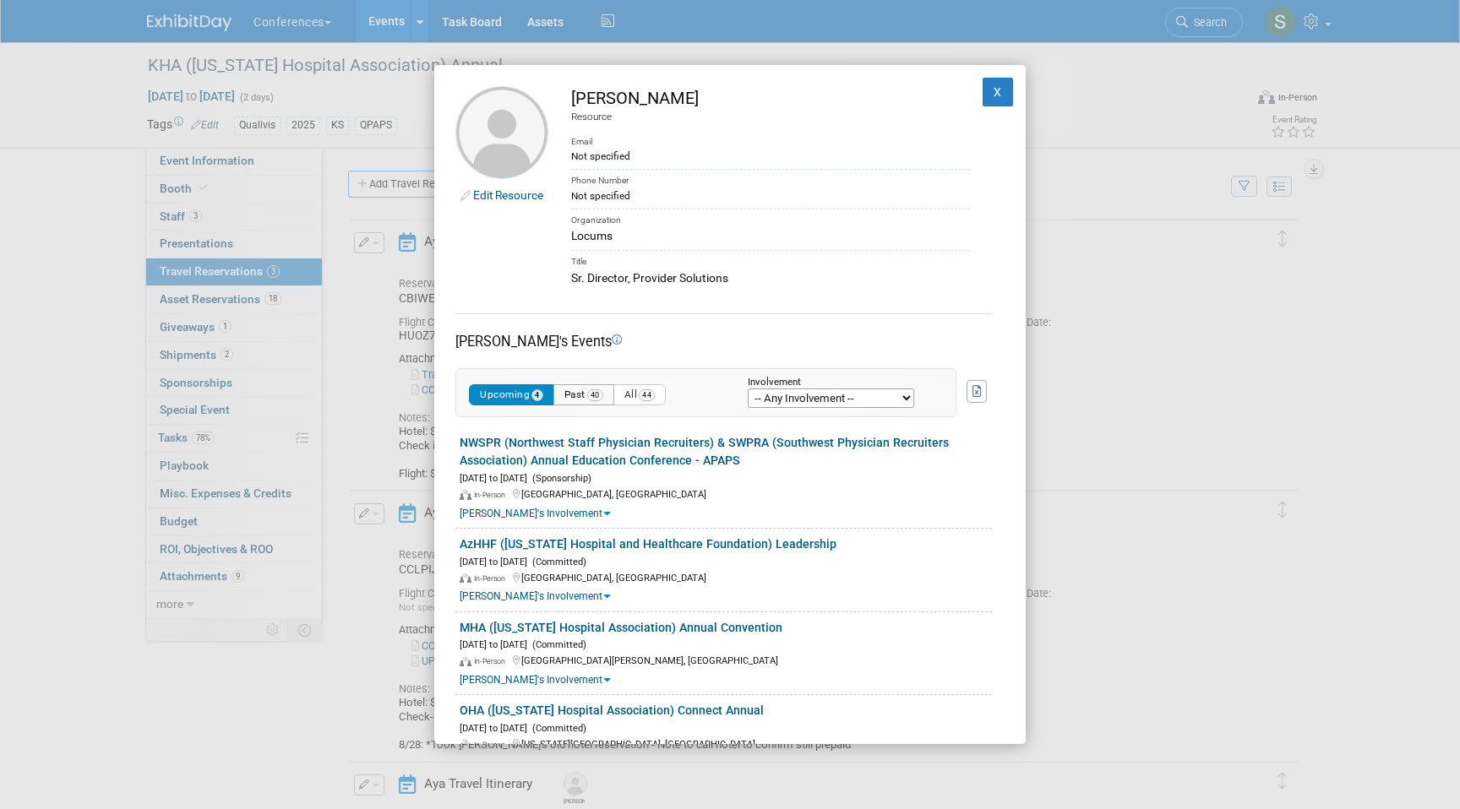
click at [580, 399] on button "Past 40" at bounding box center [583, 394] width 61 height 21
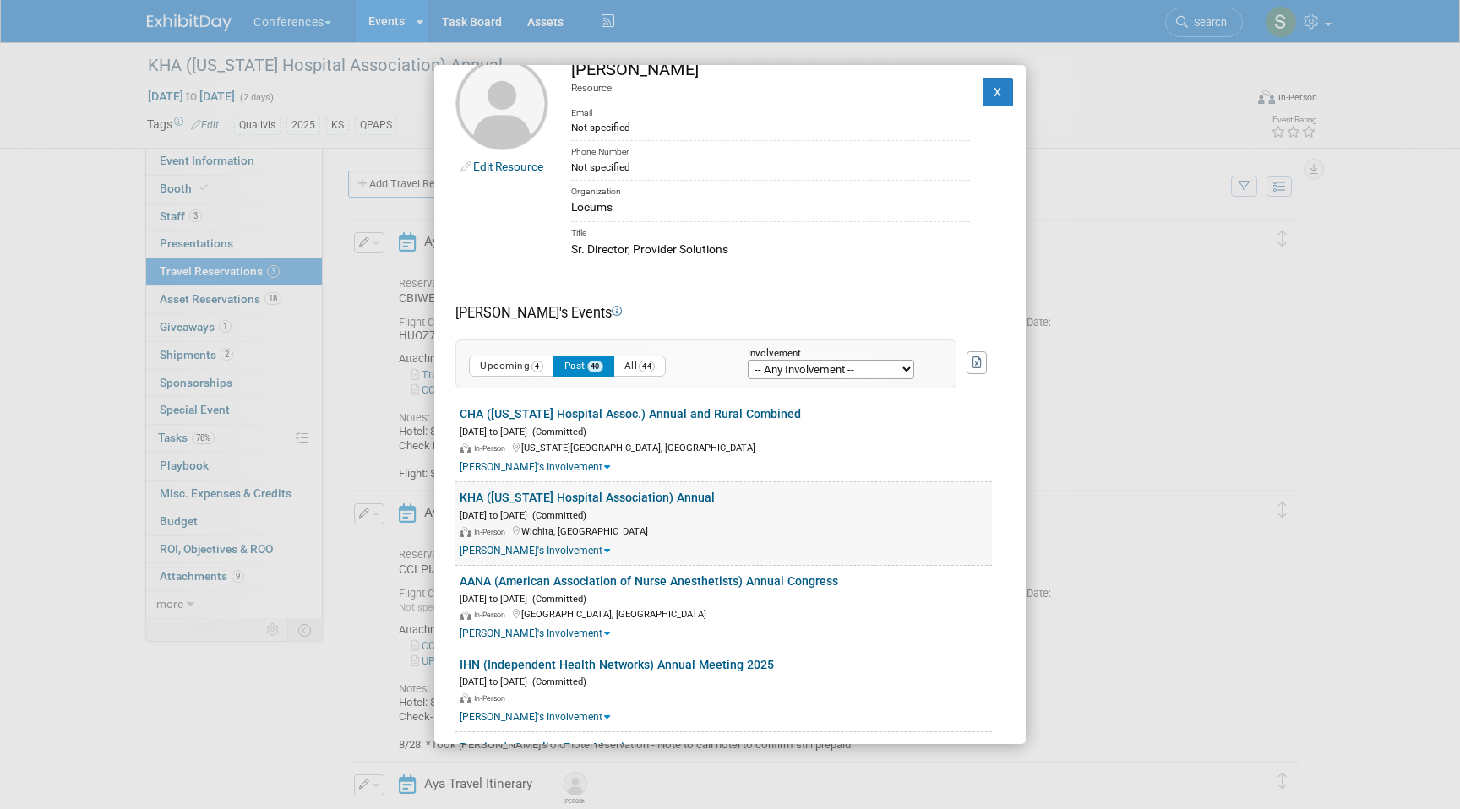
scroll to position [36, 0]
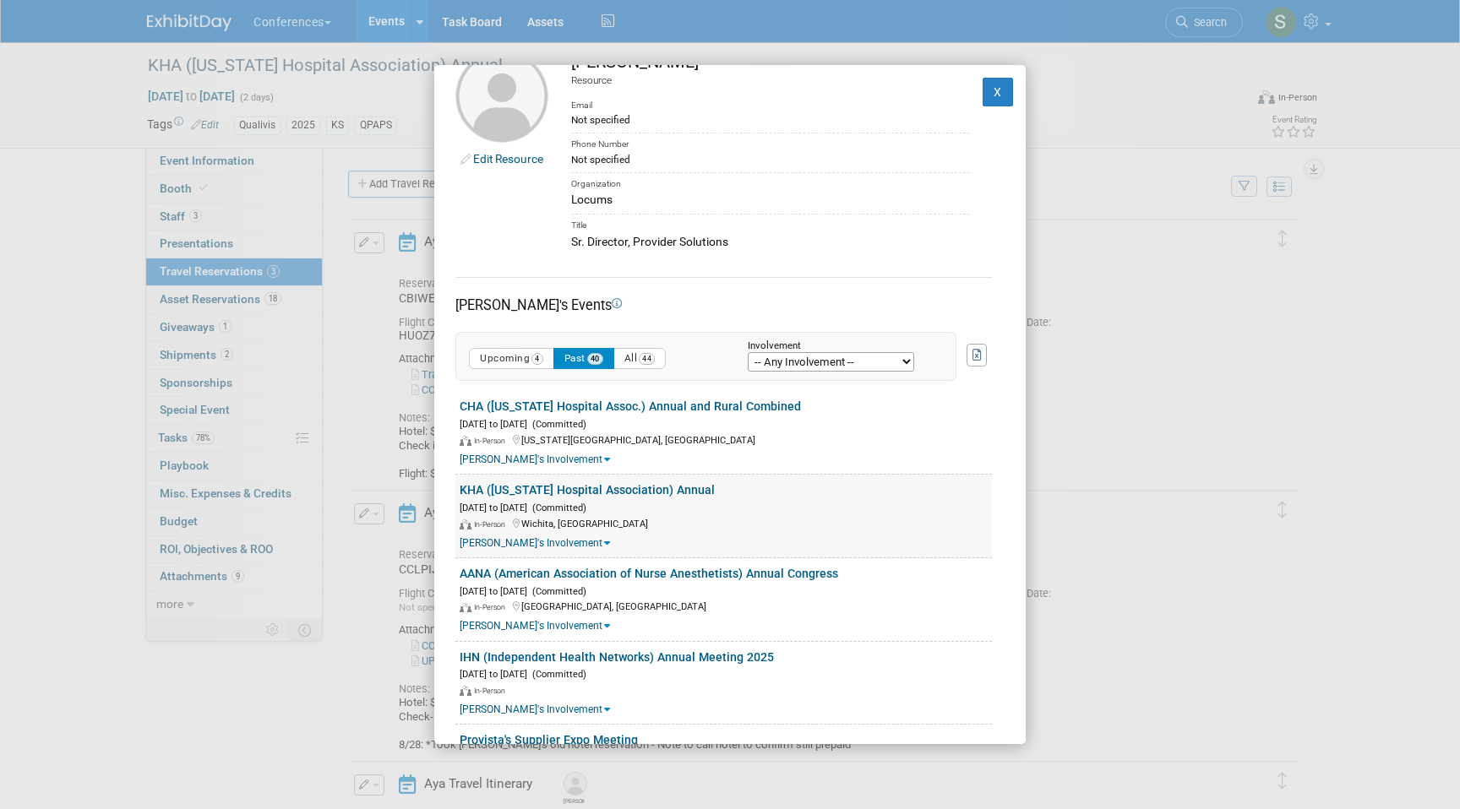
click at [530, 492] on link "KHA ([US_STATE] Hospital Association) Annual" at bounding box center [587, 490] width 255 height 14
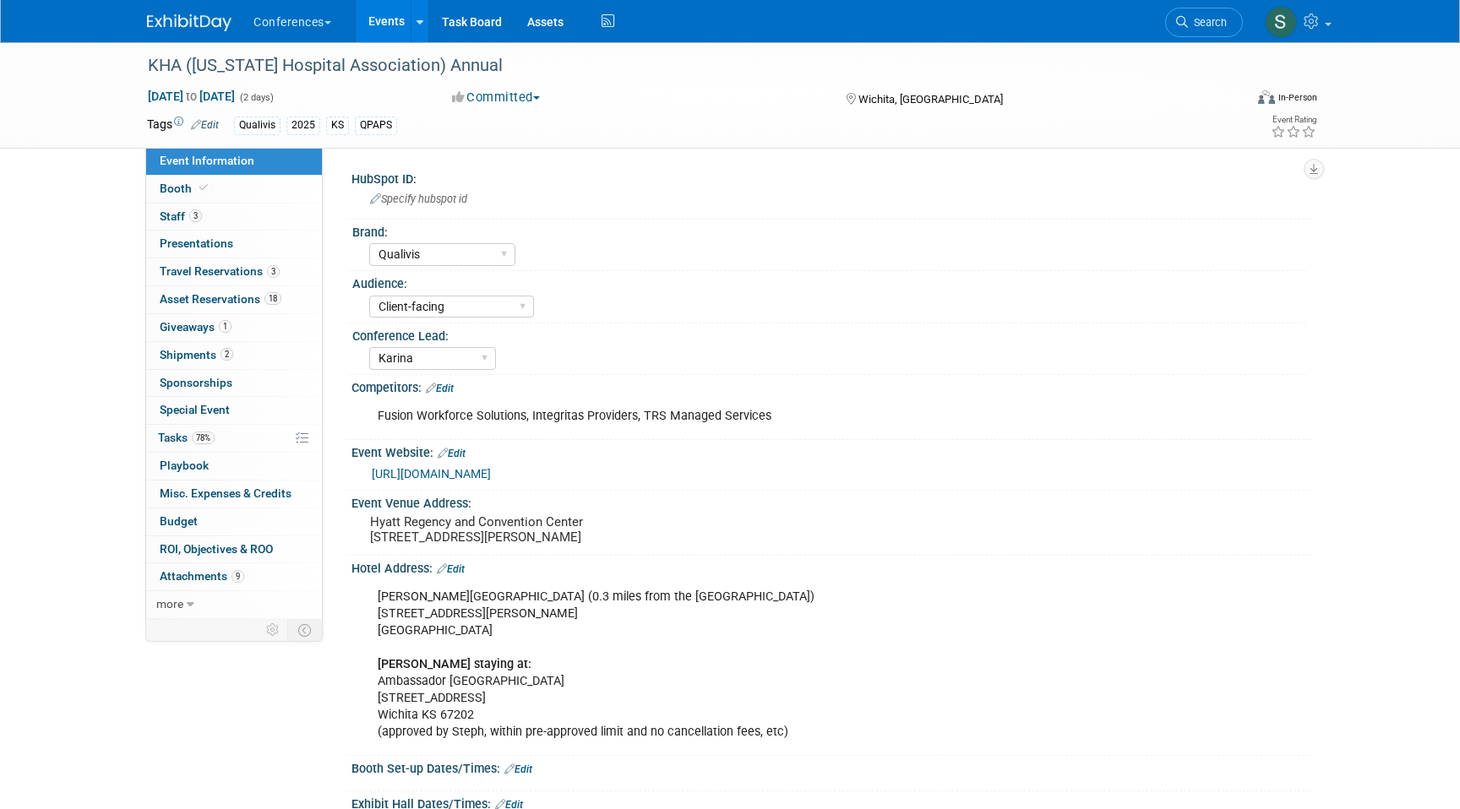
select select "Qualivis"
select select "Client-facing"
select select "Karina"
click at [236, 271] on span "Travel Reservations 3" at bounding box center [220, 271] width 120 height 14
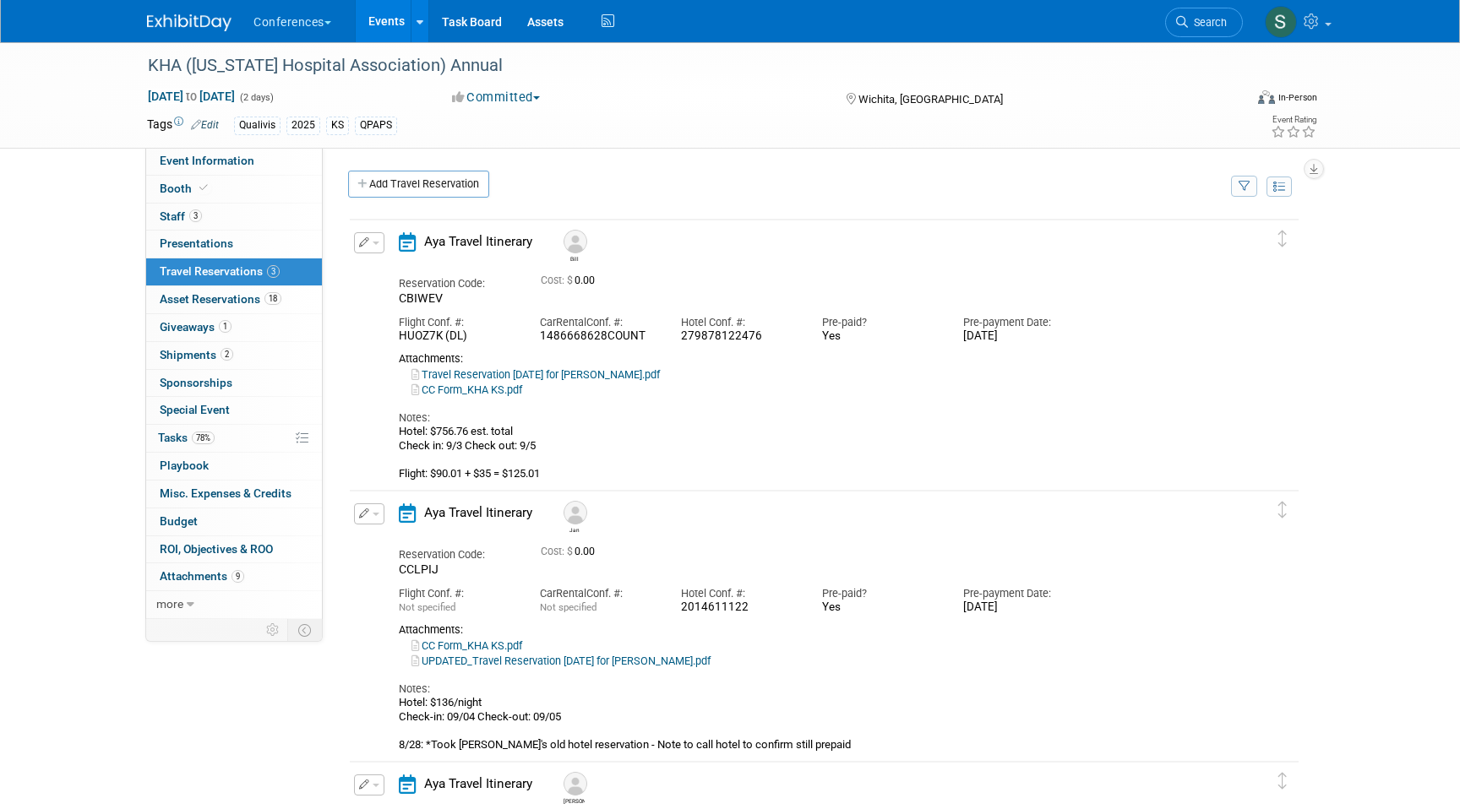
click at [363, 242] on icon "button" at bounding box center [364, 242] width 11 height 10
click at [380, 272] on button "Edit Reservation" at bounding box center [426, 272] width 143 height 24
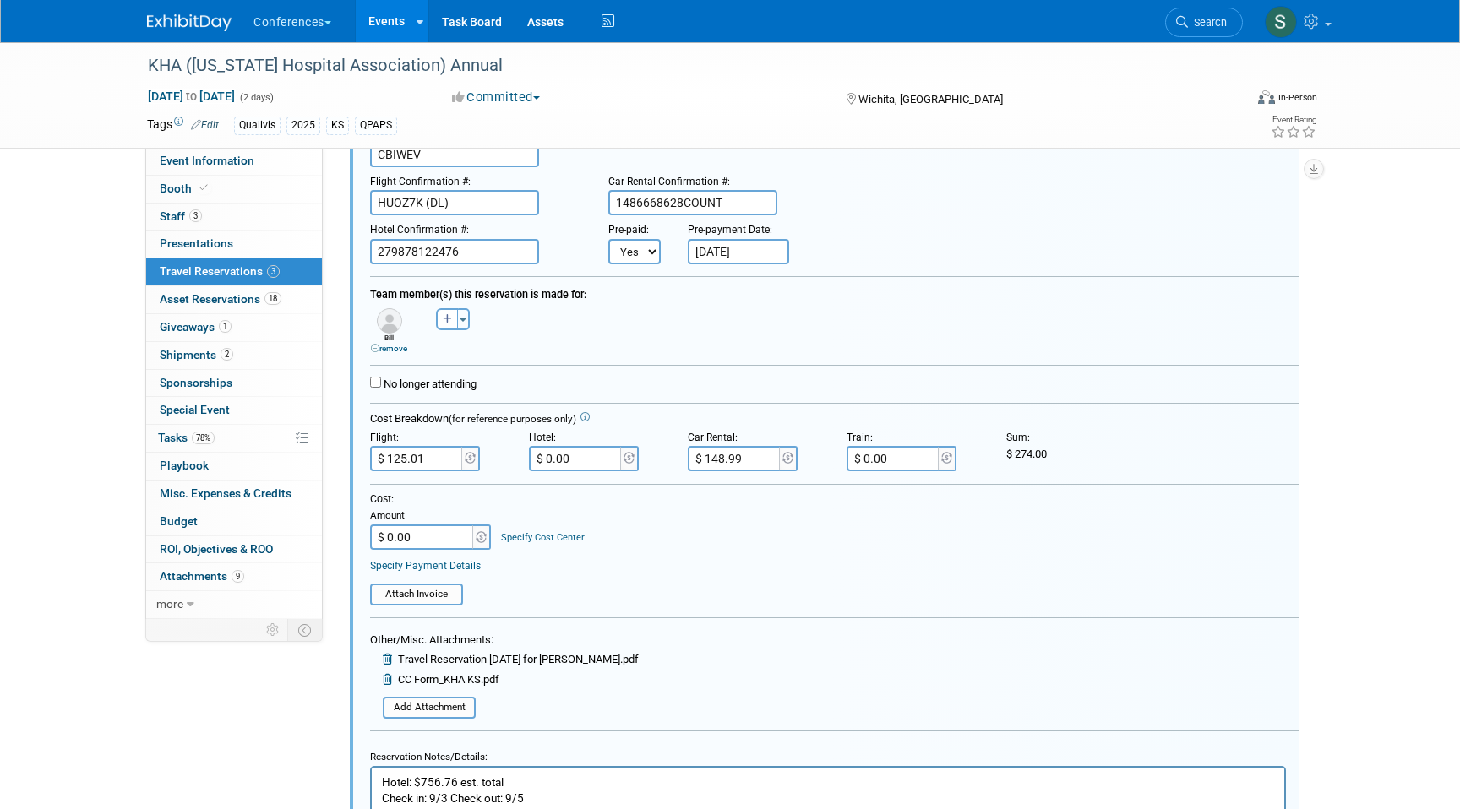
scroll to position [233, 0]
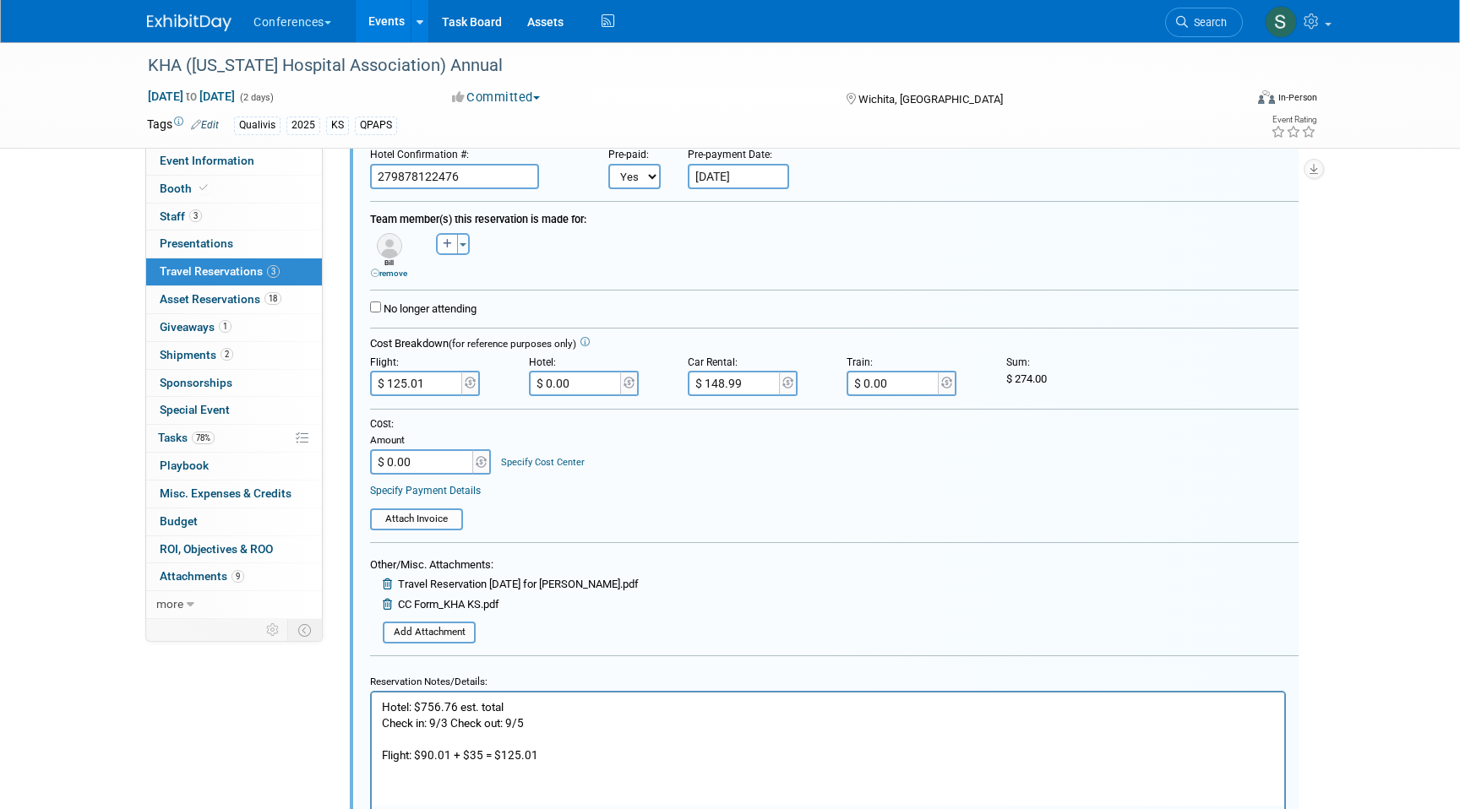
click at [752, 386] on input "$ 148.99" at bounding box center [735, 383] width 95 height 25
type input "$ 120.55"
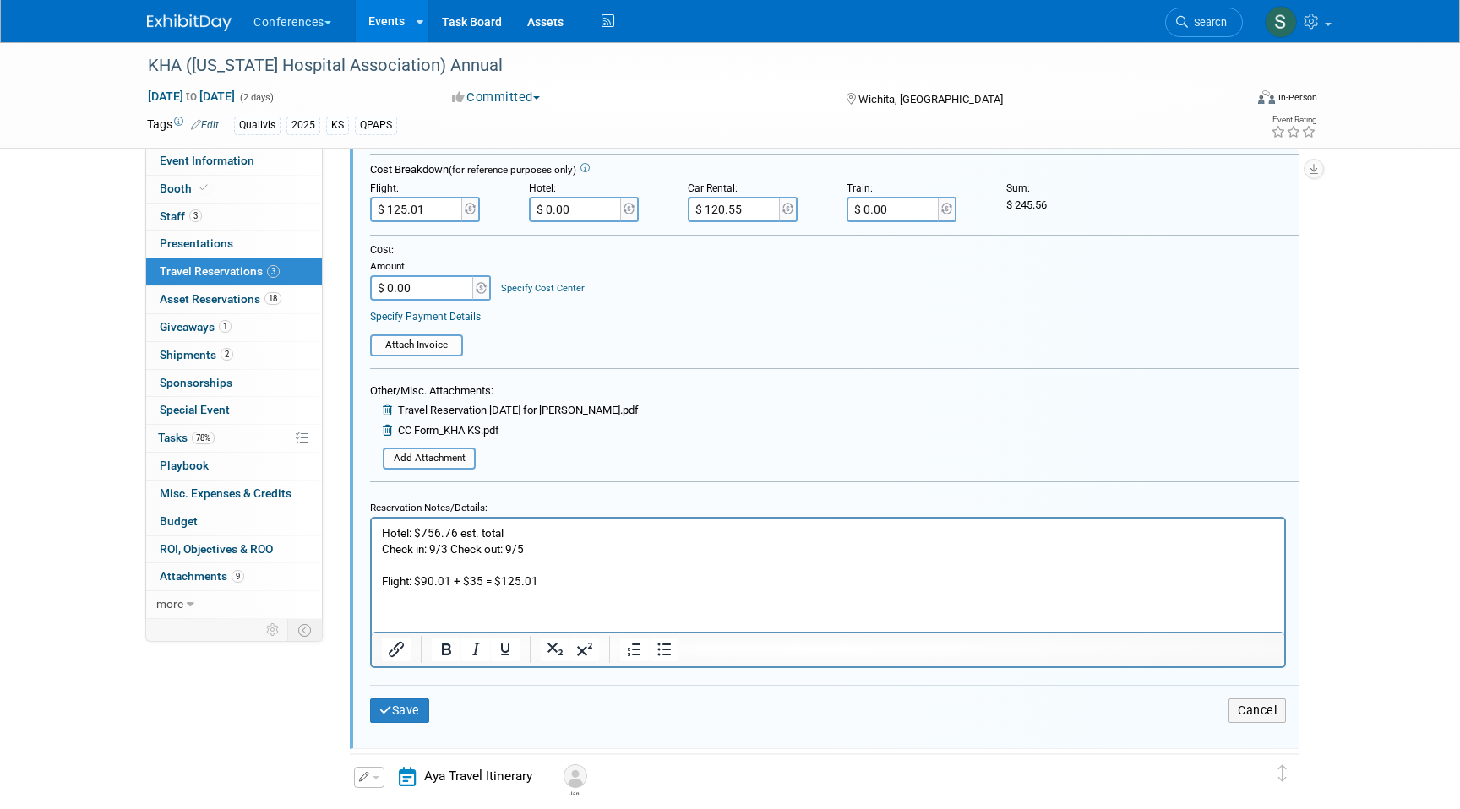
scroll to position [433, 0]
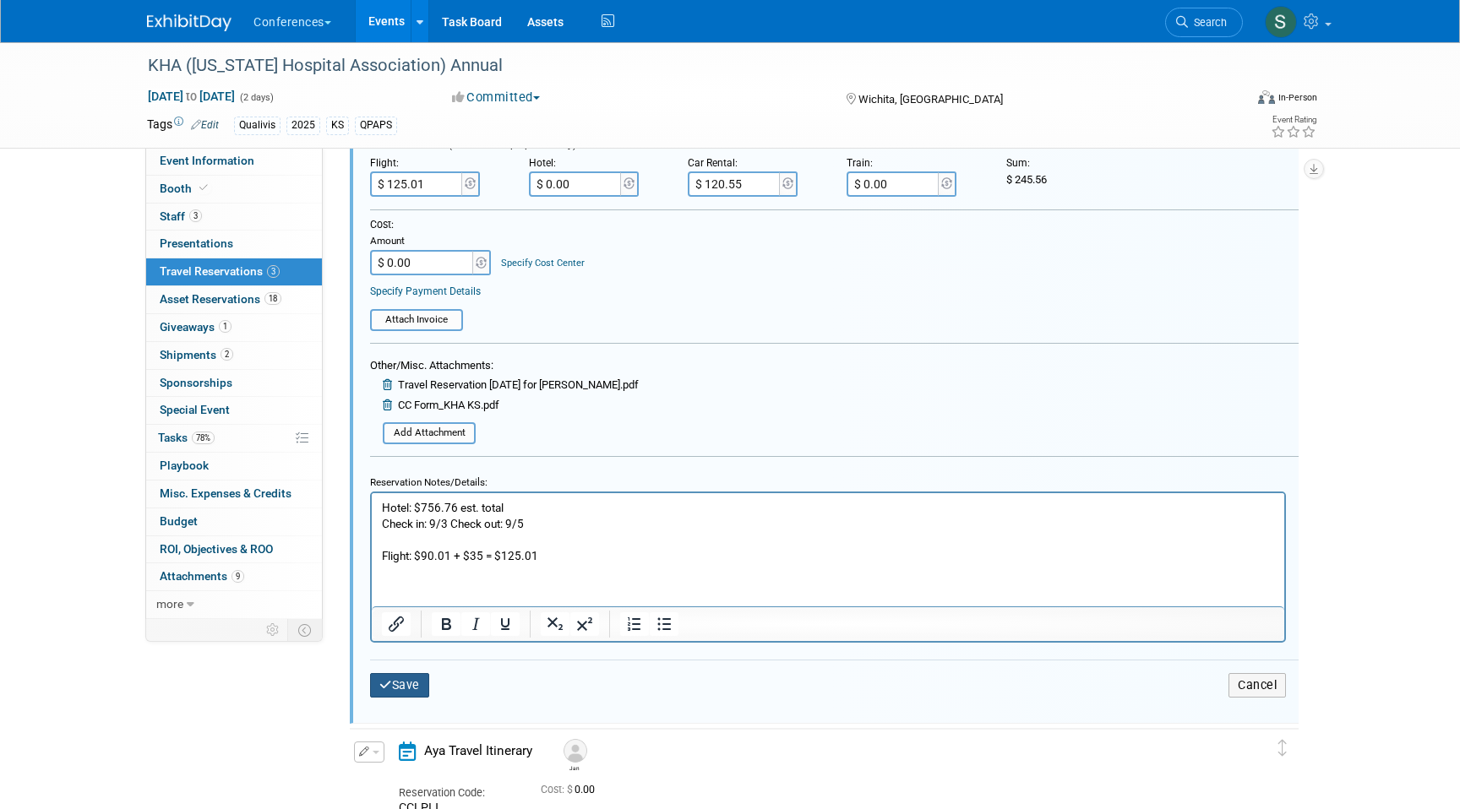
click at [404, 687] on button "Save" at bounding box center [399, 685] width 59 height 24
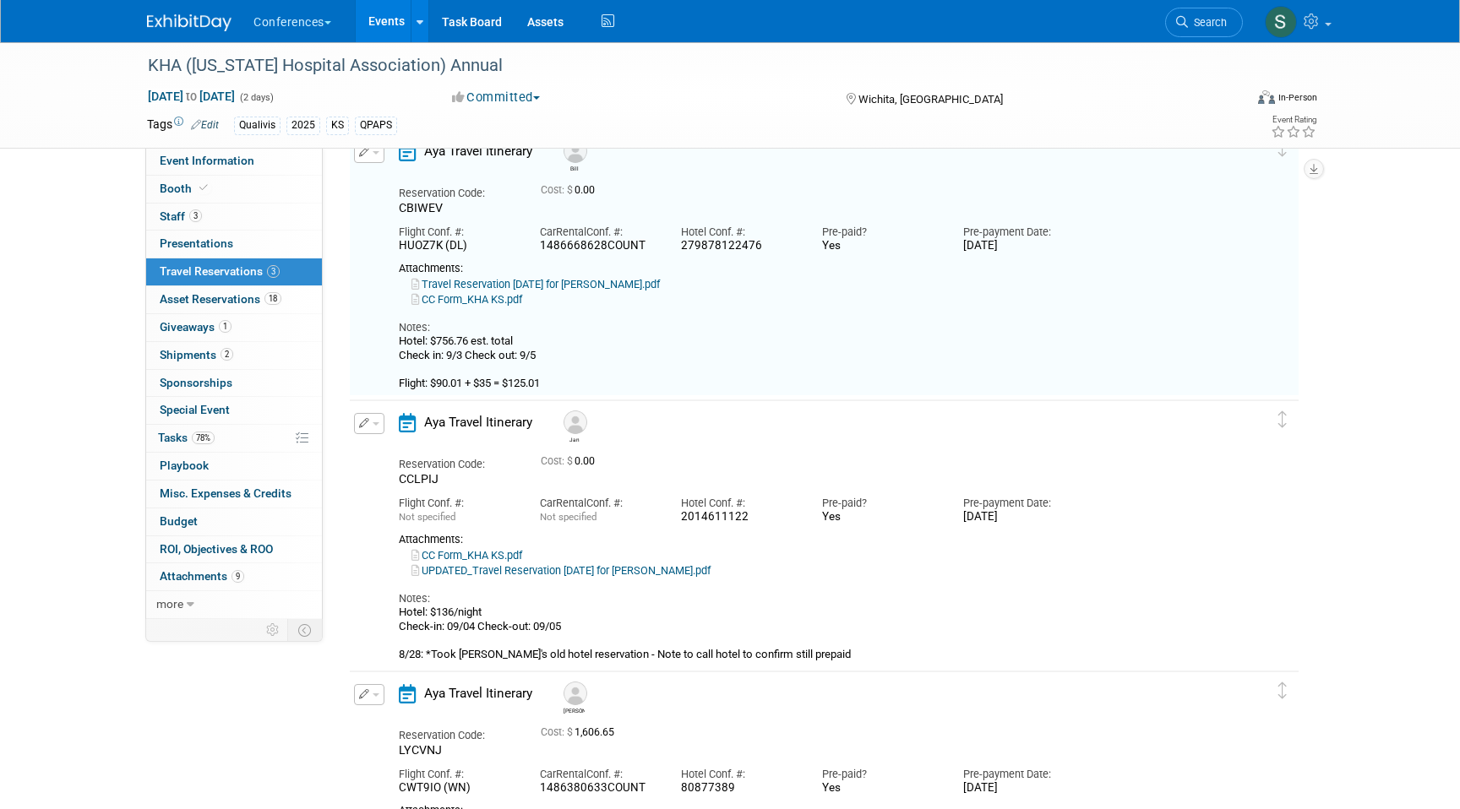
scroll to position [29, 0]
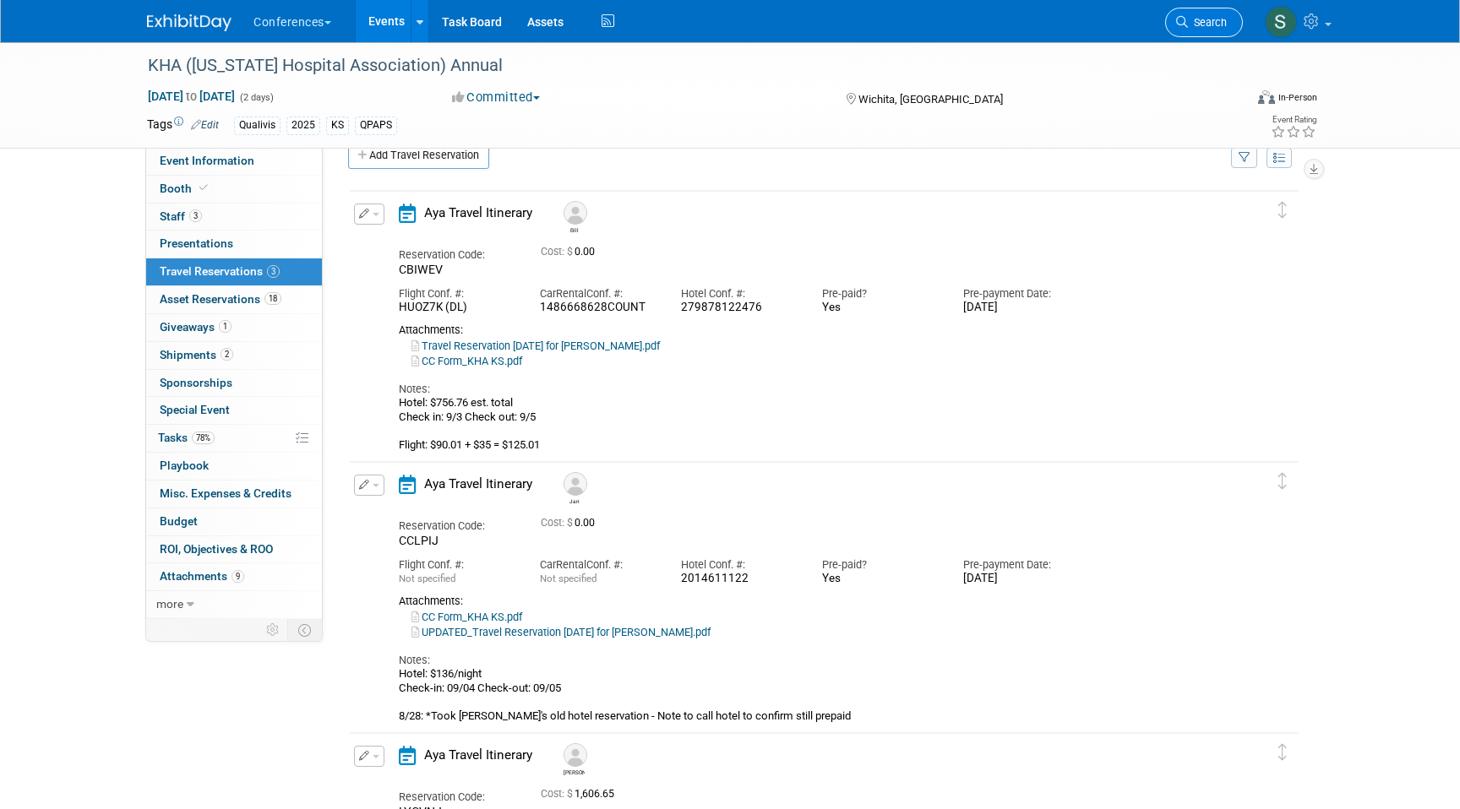
click at [1208, 11] on link "Search" at bounding box center [1204, 23] width 78 height 30
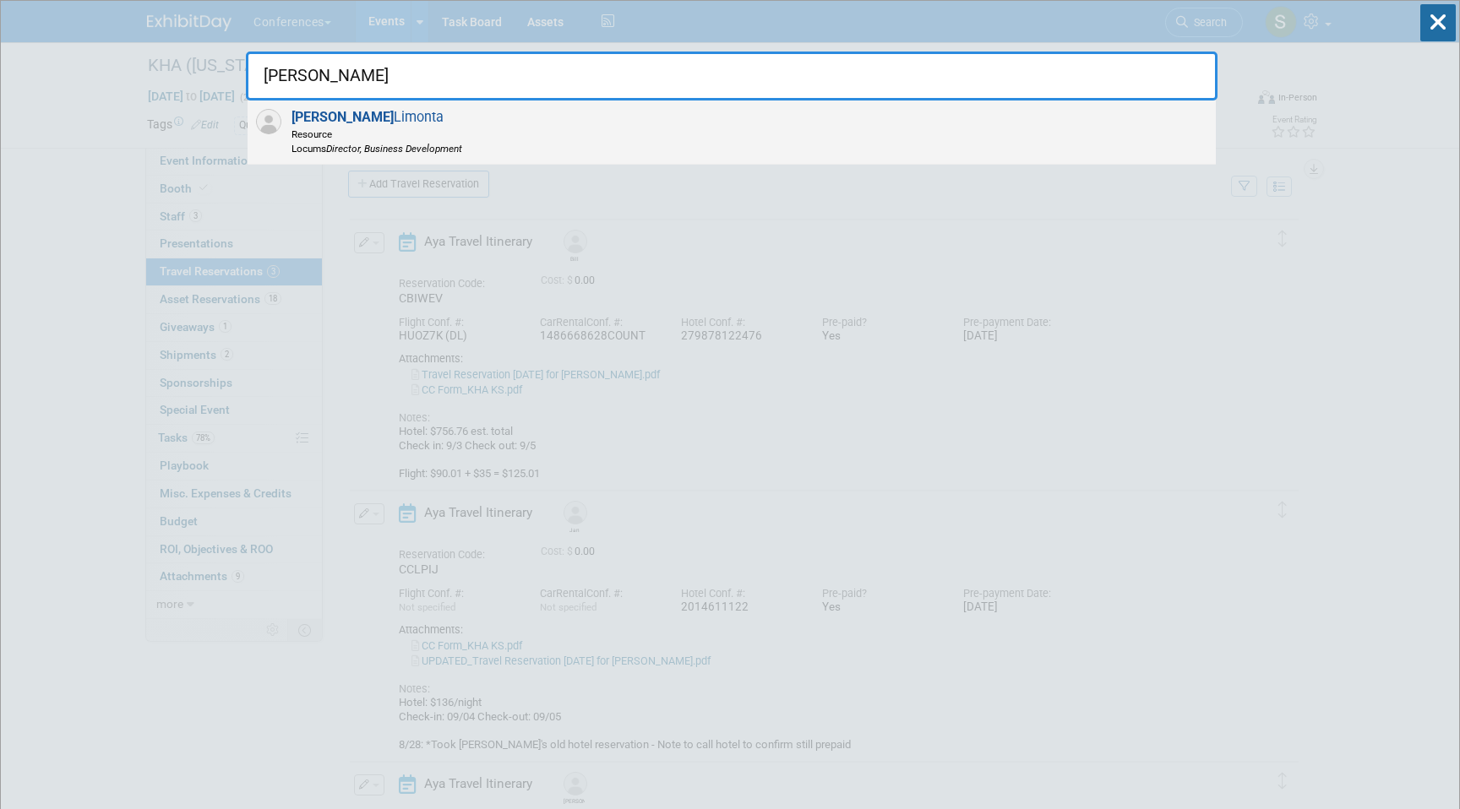
type input "JERRY"
click at [525, 139] on div "Jerry Limonta Resource Locums Director, Business Development" at bounding box center [732, 133] width 968 height 64
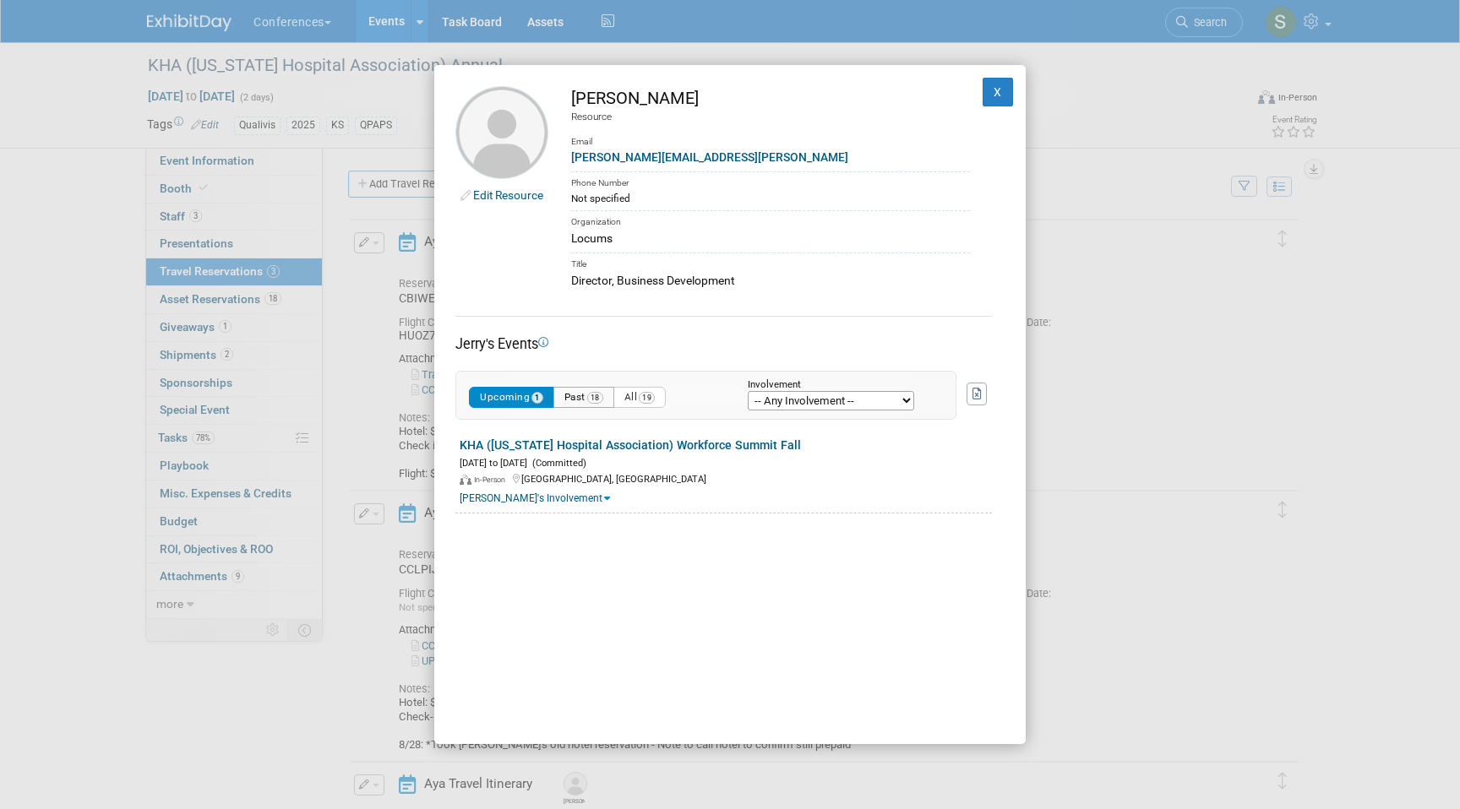
click at [583, 399] on button "Past 18" at bounding box center [583, 397] width 61 height 21
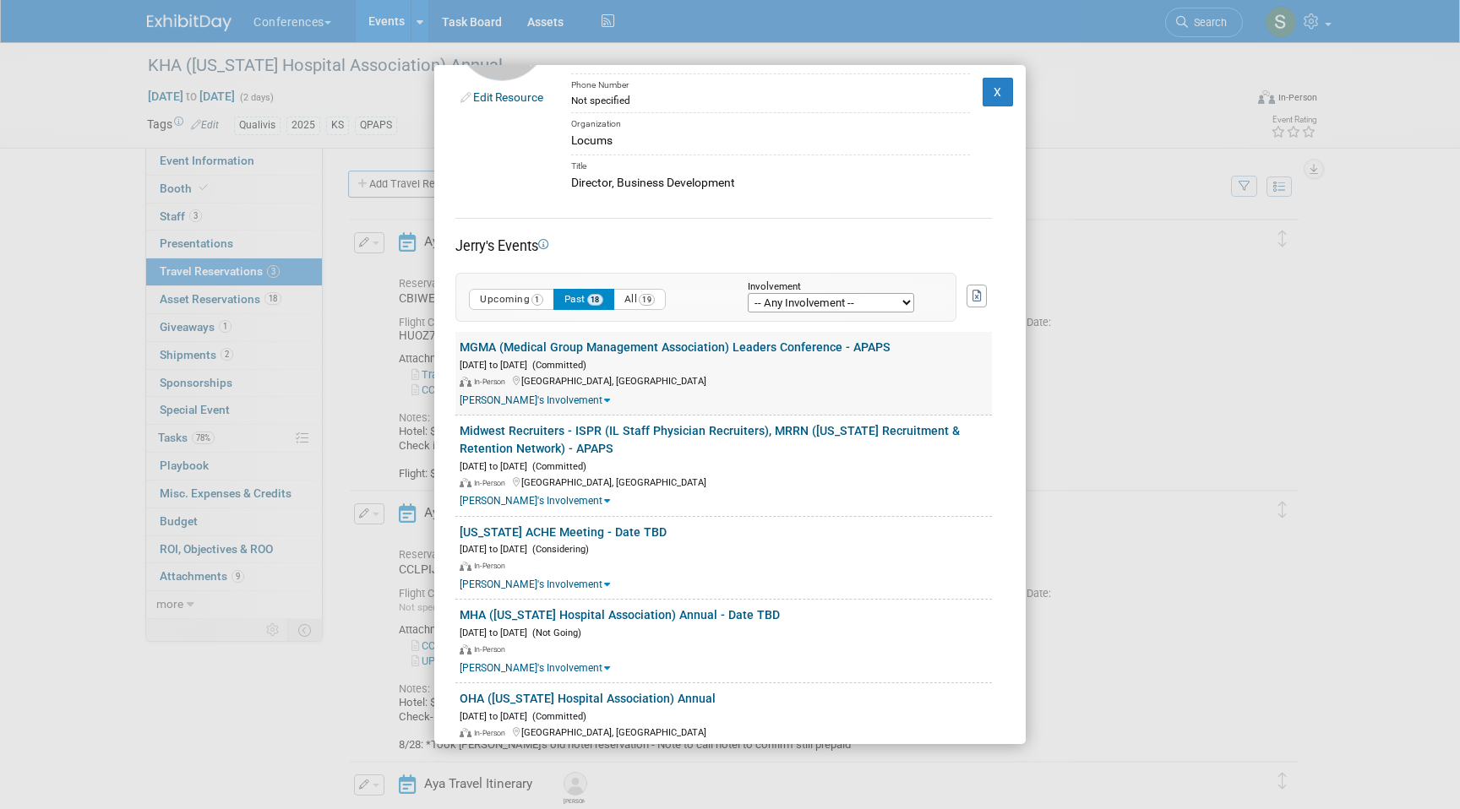
scroll to position [102, 0]
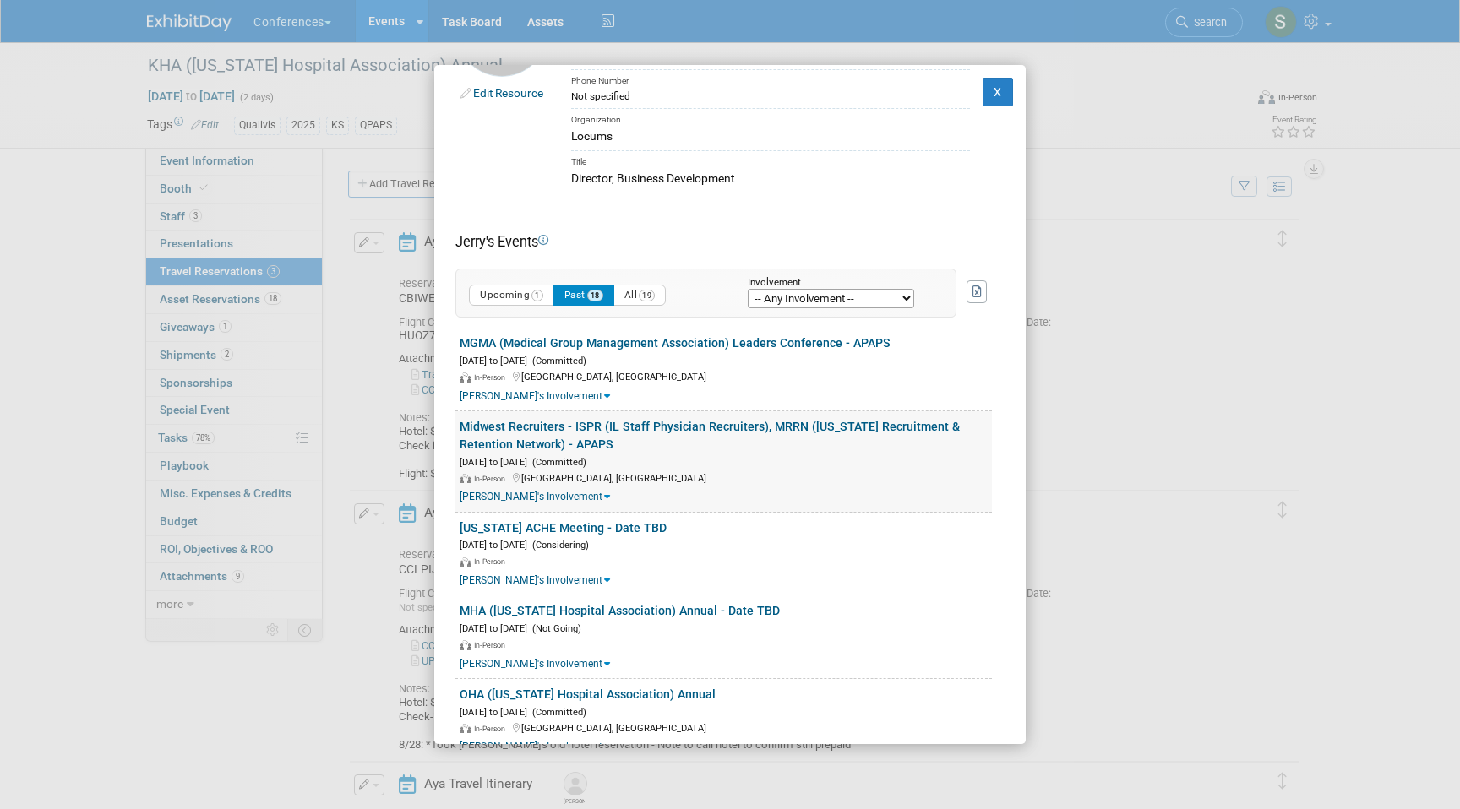
click at [587, 428] on link "Midwest Recruiters - ISPR (IL Staff Physician Recruiters), MRRN (Michigan Recru…" at bounding box center [710, 435] width 500 height 31
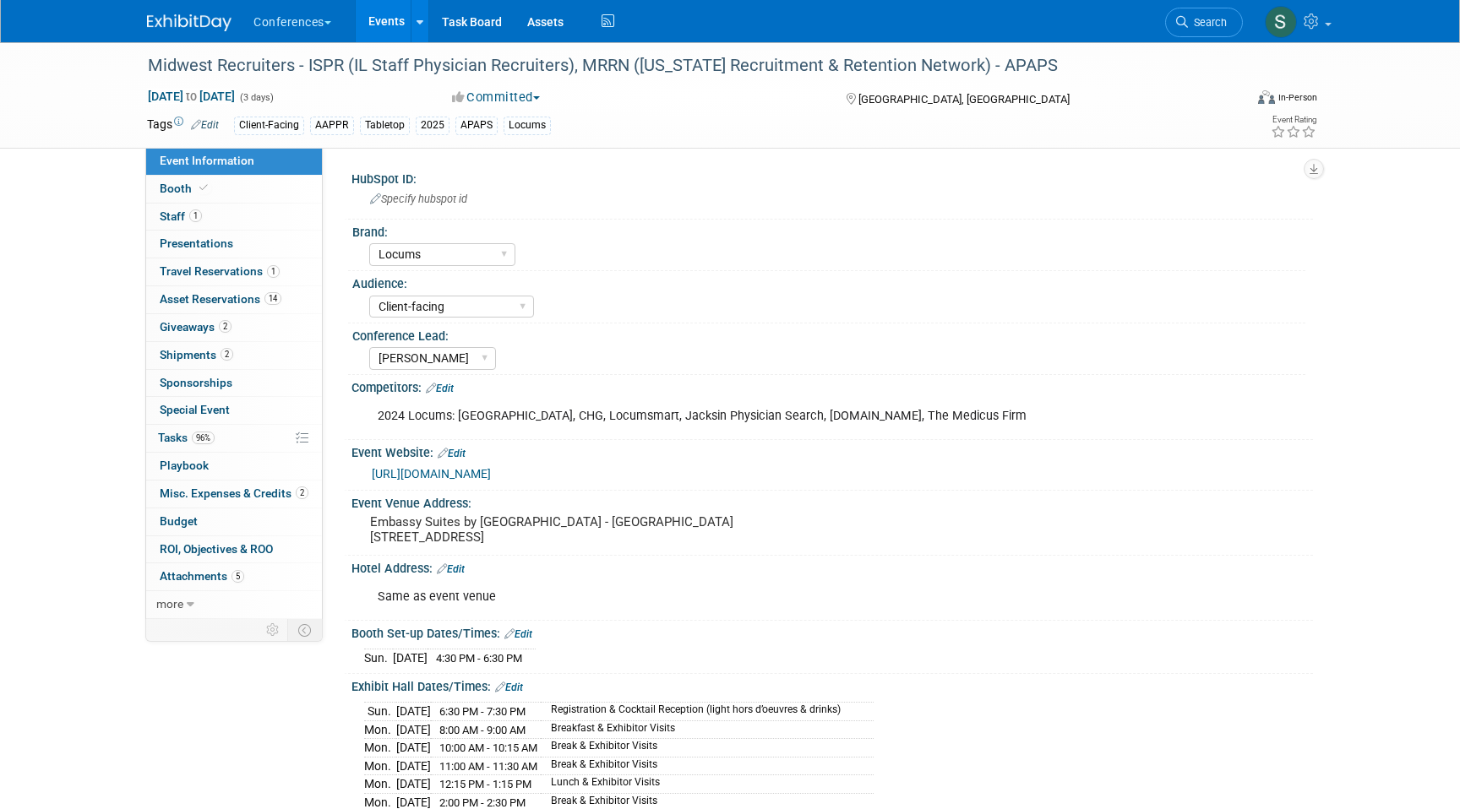
select select "Locums"
select select "Client-facing"
select select "[PERSON_NAME]"
click at [256, 274] on span "Travel Reservations 1" at bounding box center [220, 271] width 120 height 14
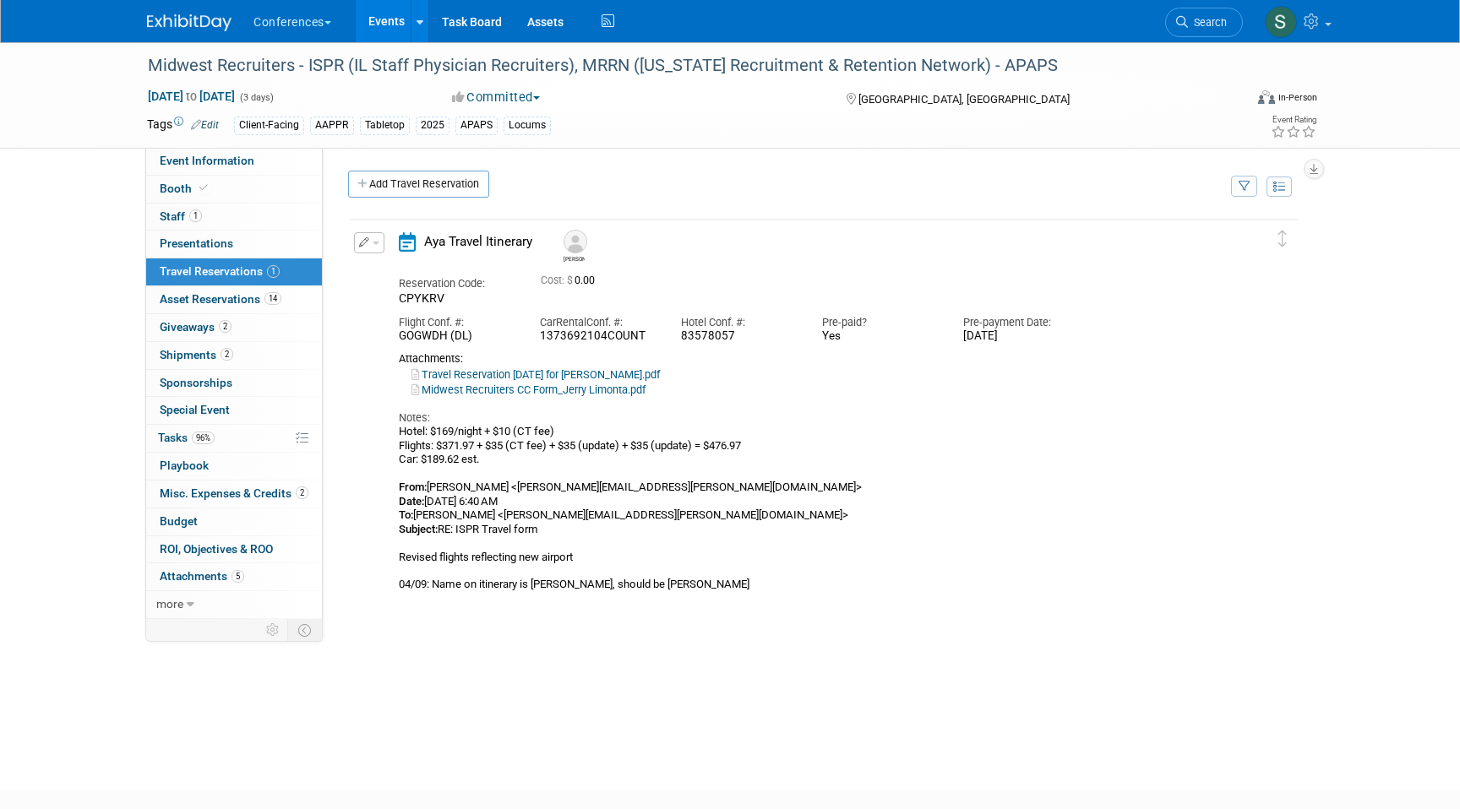
click at [364, 245] on icon "button" at bounding box center [364, 242] width 11 height 10
click at [383, 270] on button "Edit Reservation" at bounding box center [426, 272] width 143 height 24
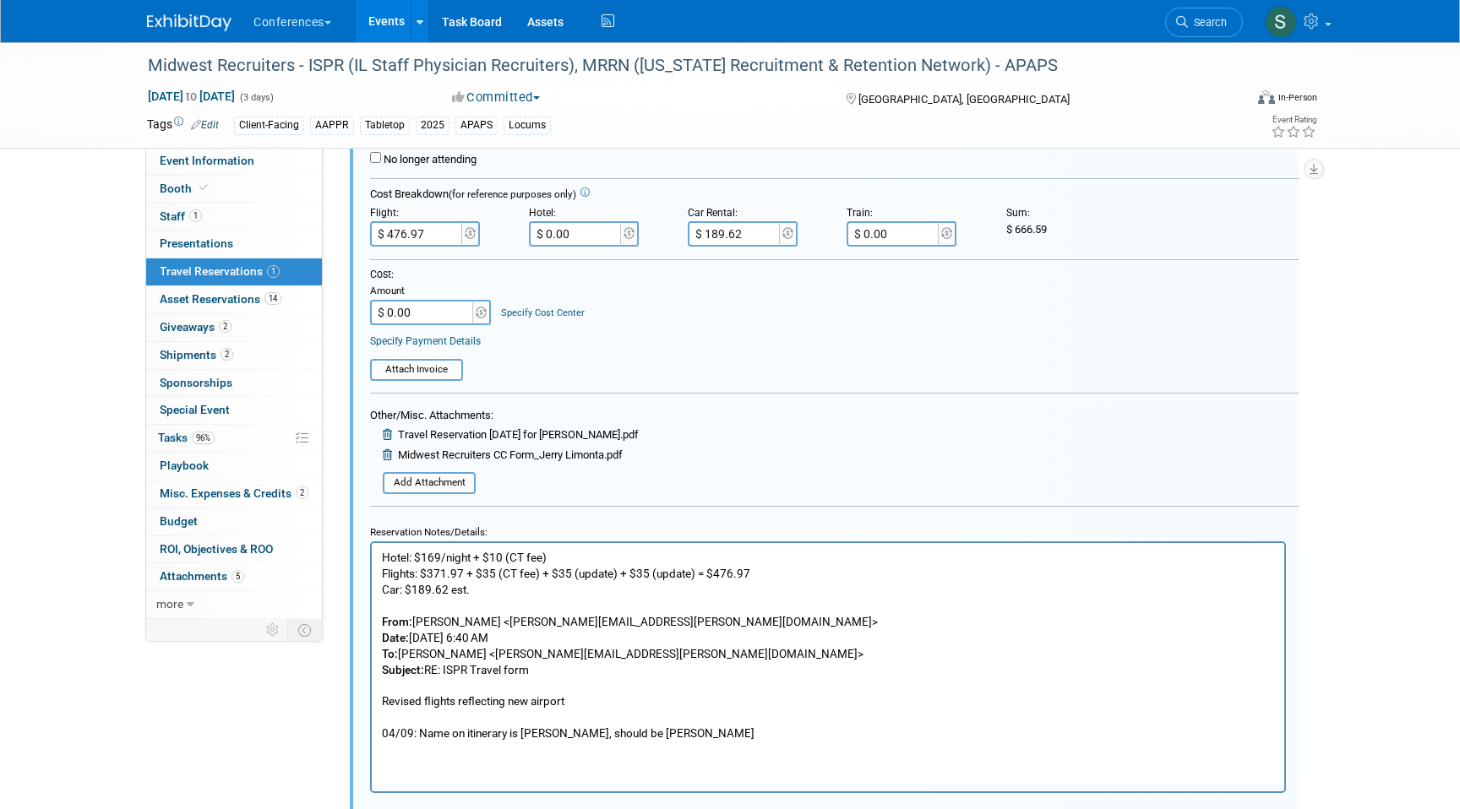
scroll to position [405, 0]
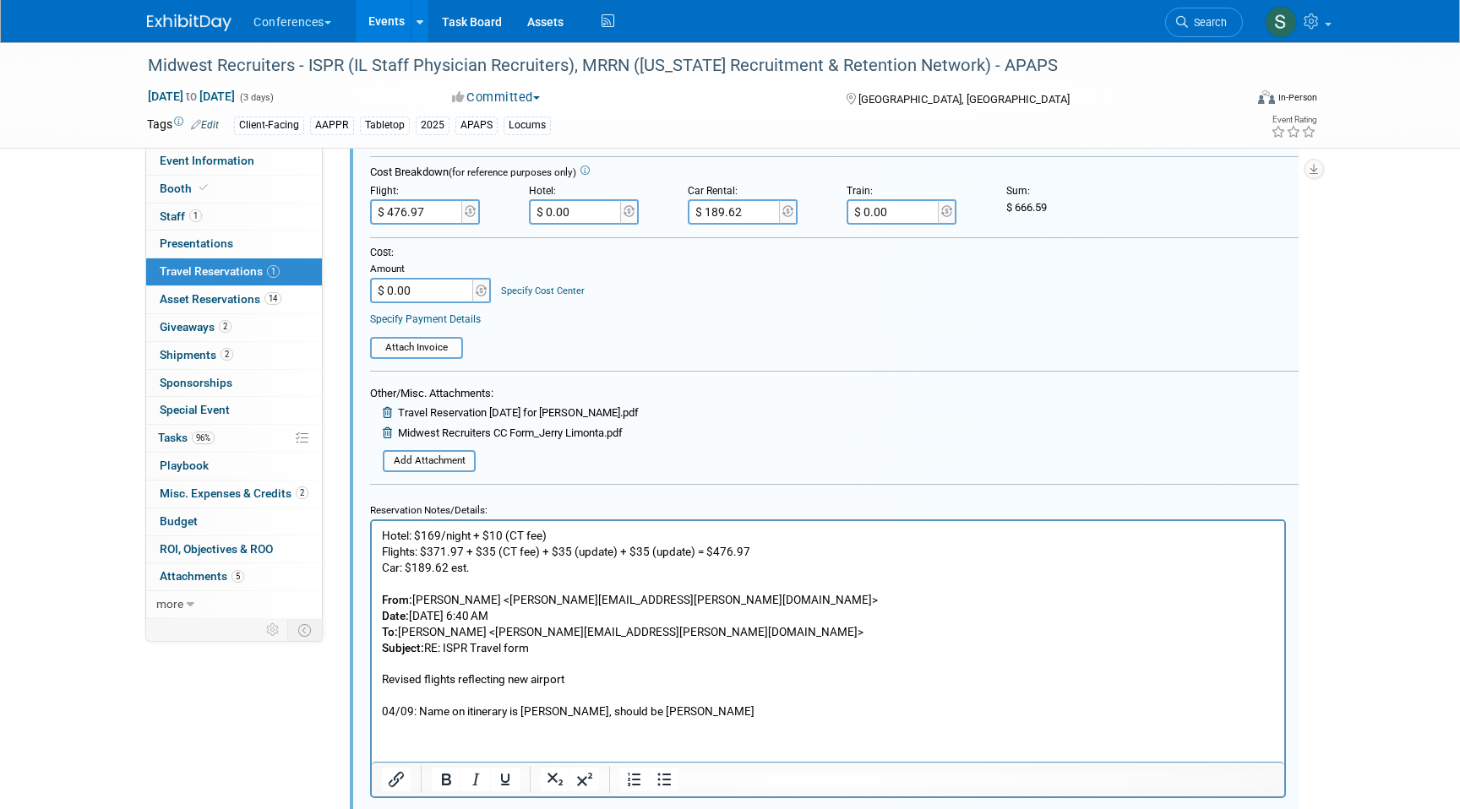
click at [753, 212] on input "$ 189.62" at bounding box center [735, 211] width 95 height 25
type input "$ 126.42"
click at [460, 567] on p "Hotel: $169/night + $10 (CT fee) Flights: $371.97 + $35 (CT fee) + $35 (update)…" at bounding box center [828, 623] width 893 height 192
drag, startPoint x: 480, startPoint y: 567, endPoint x: 451, endPoint y: 569, distance: 28.8
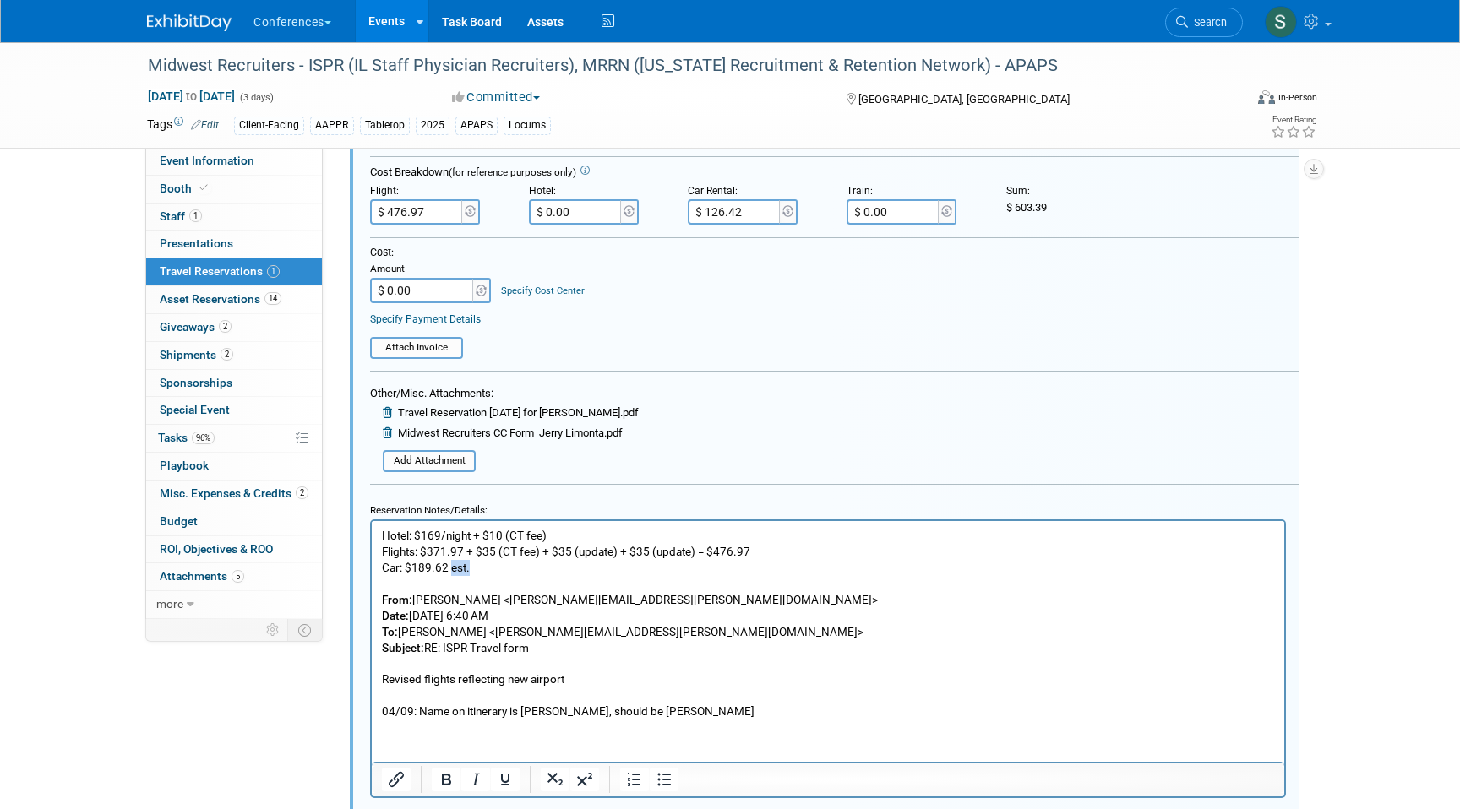
click at [451, 569] on p "Hotel: $169/night + $10 (CT fee) Flights: $371.97 + $35 (CT fee) + $35 (update)…" at bounding box center [828, 623] width 893 height 192
click at [484, 569] on p "Hotel: $169/night + $10 (CT fee) Flights: $371.97 + $35 (CT fee) + $35 (update)…" at bounding box center [828, 623] width 893 height 192
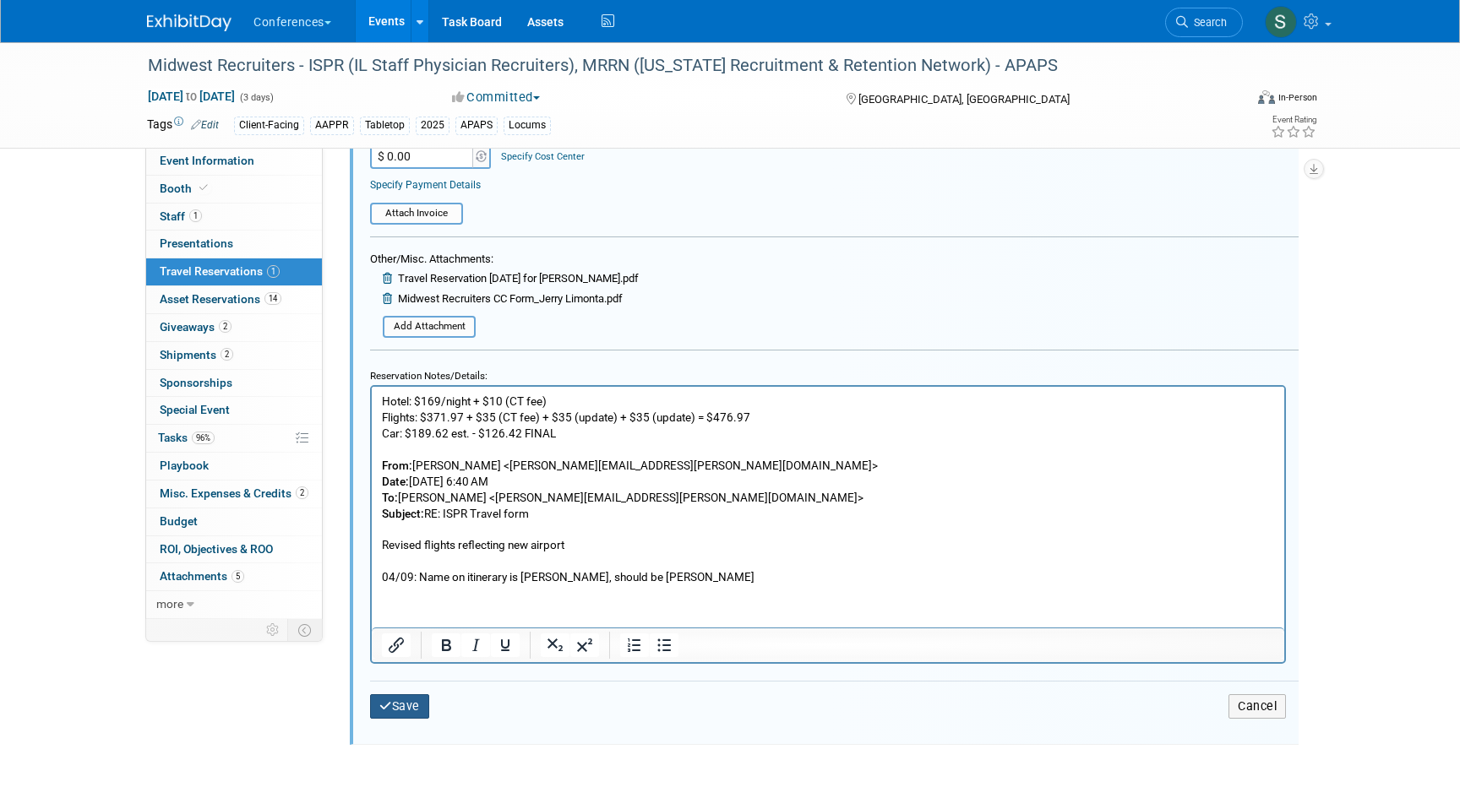
click at [420, 695] on button "Save" at bounding box center [399, 706] width 59 height 24
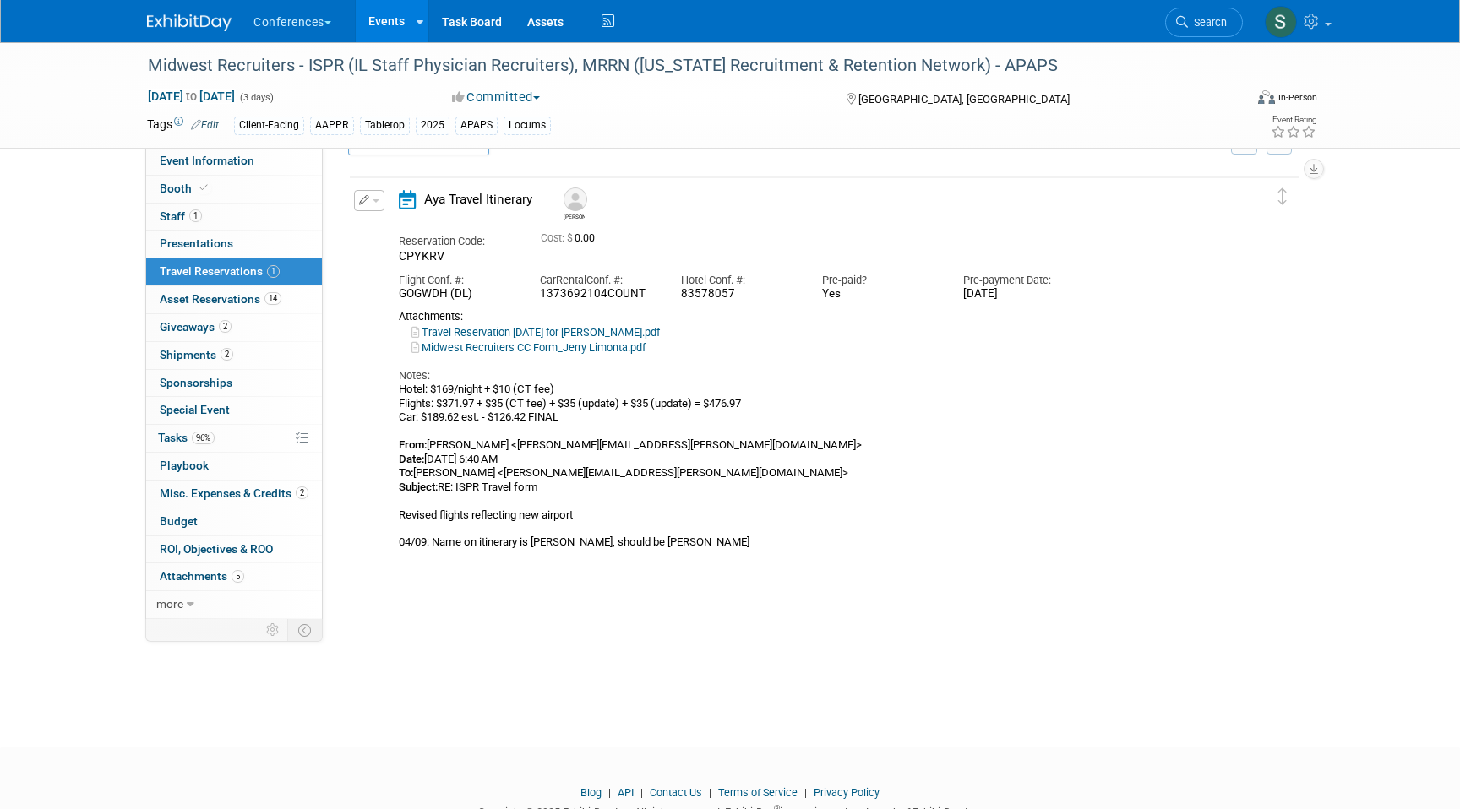
scroll to position [29, 0]
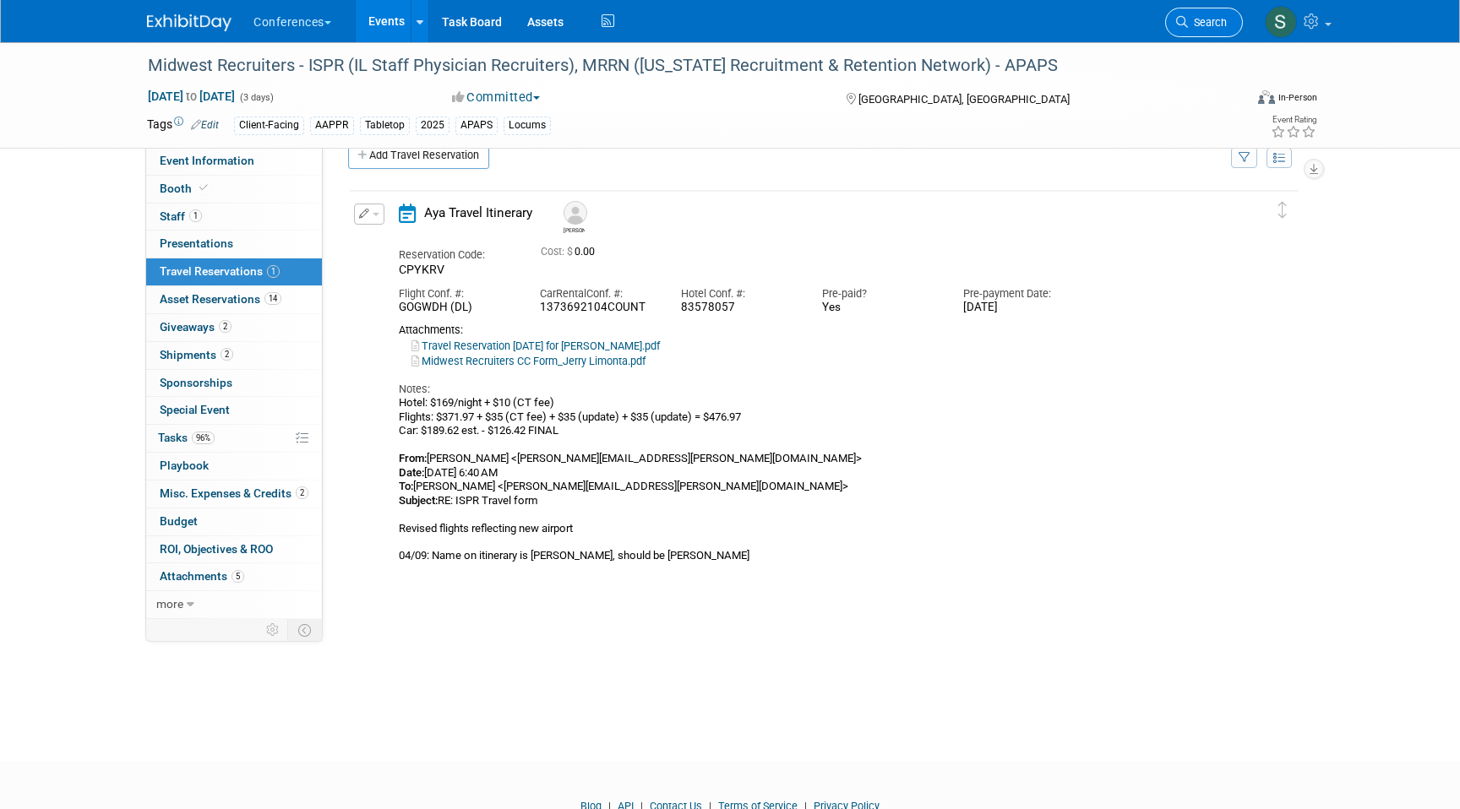
click at [1184, 17] on icon at bounding box center [1182, 22] width 12 height 12
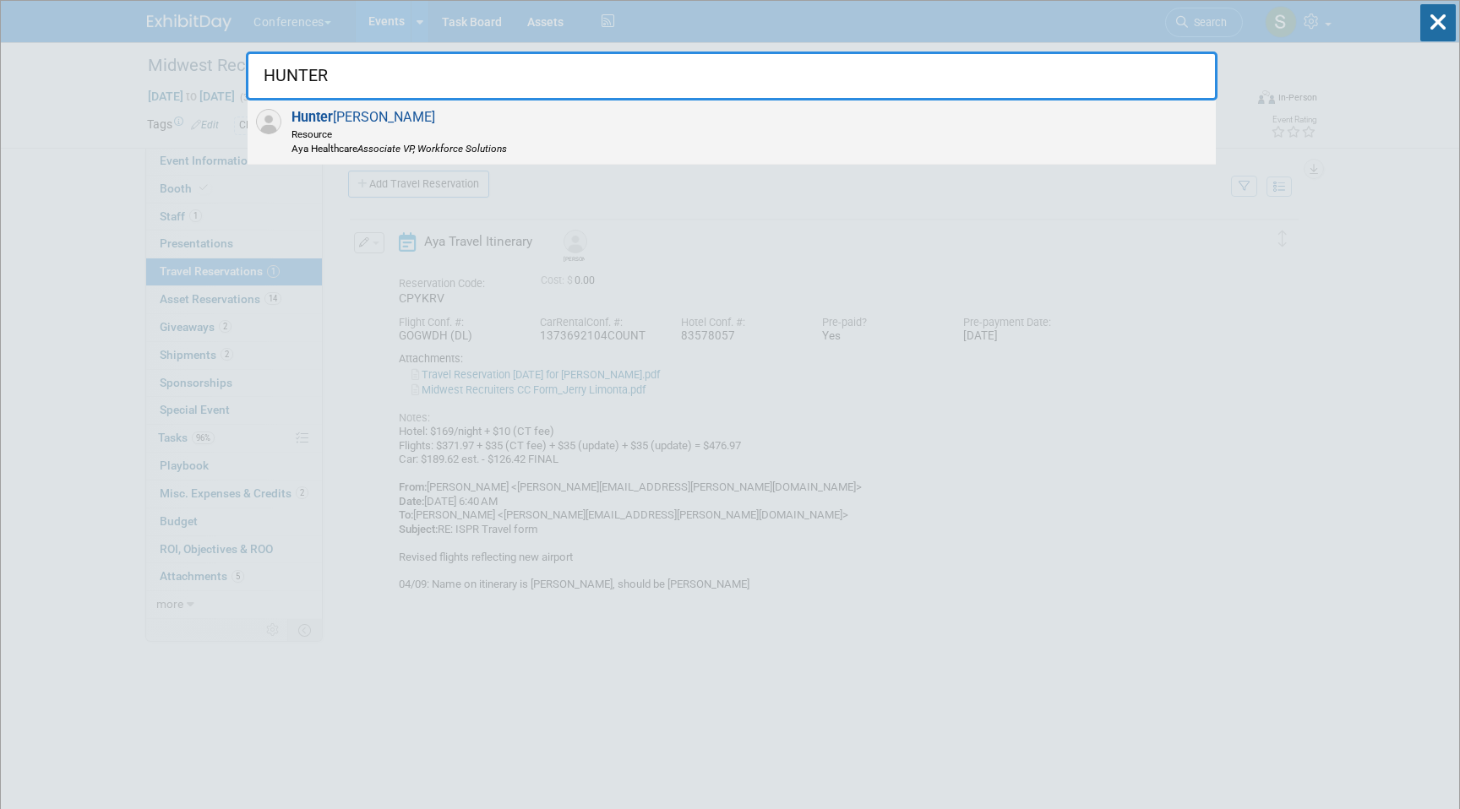
type input "HUNTER"
click at [891, 138] on div "Hunter Hawley Resource Aya Healthcare Associate VP, Workforce Solutions" at bounding box center [732, 133] width 968 height 64
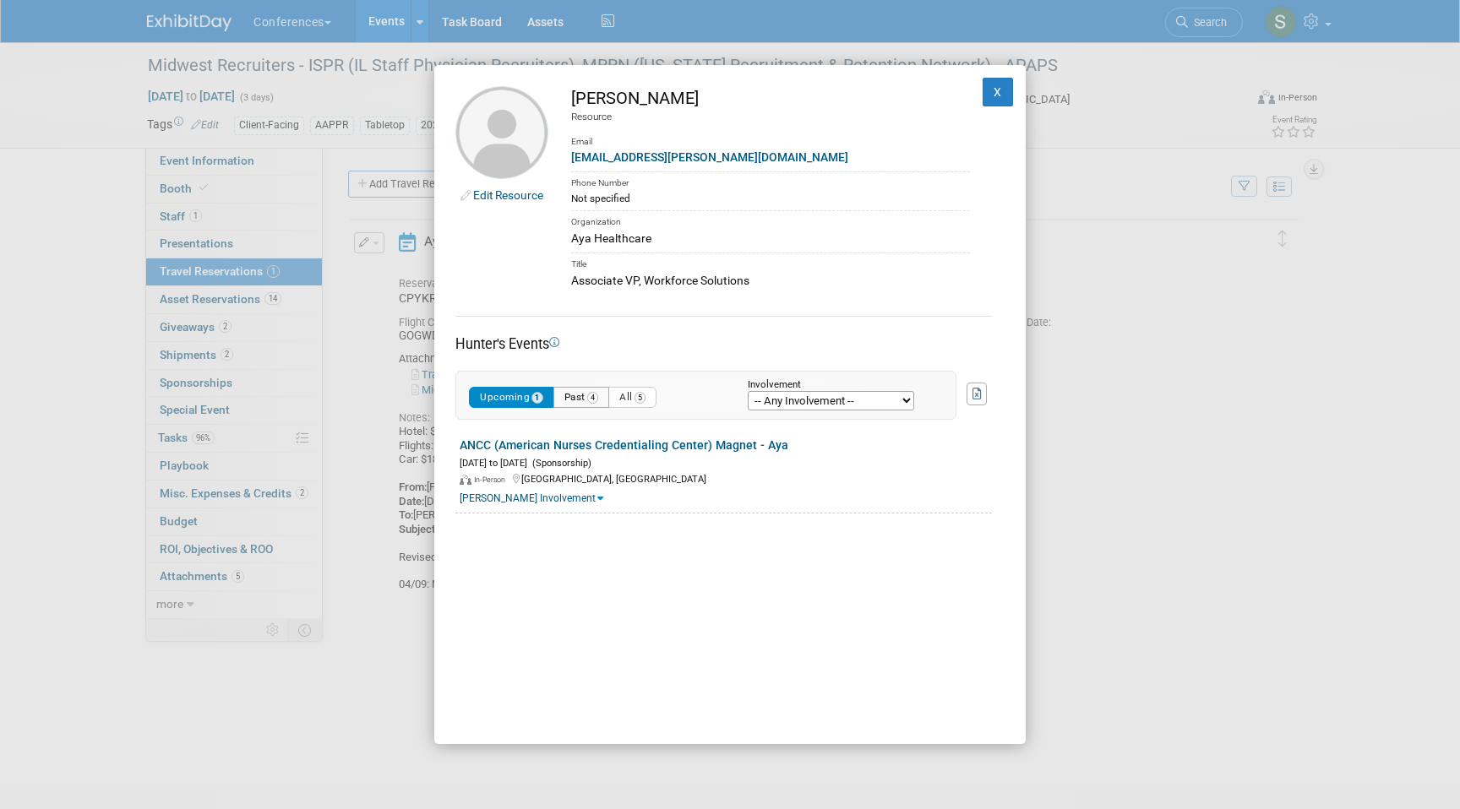
click at [596, 398] on span "4" at bounding box center [593, 398] width 12 height 12
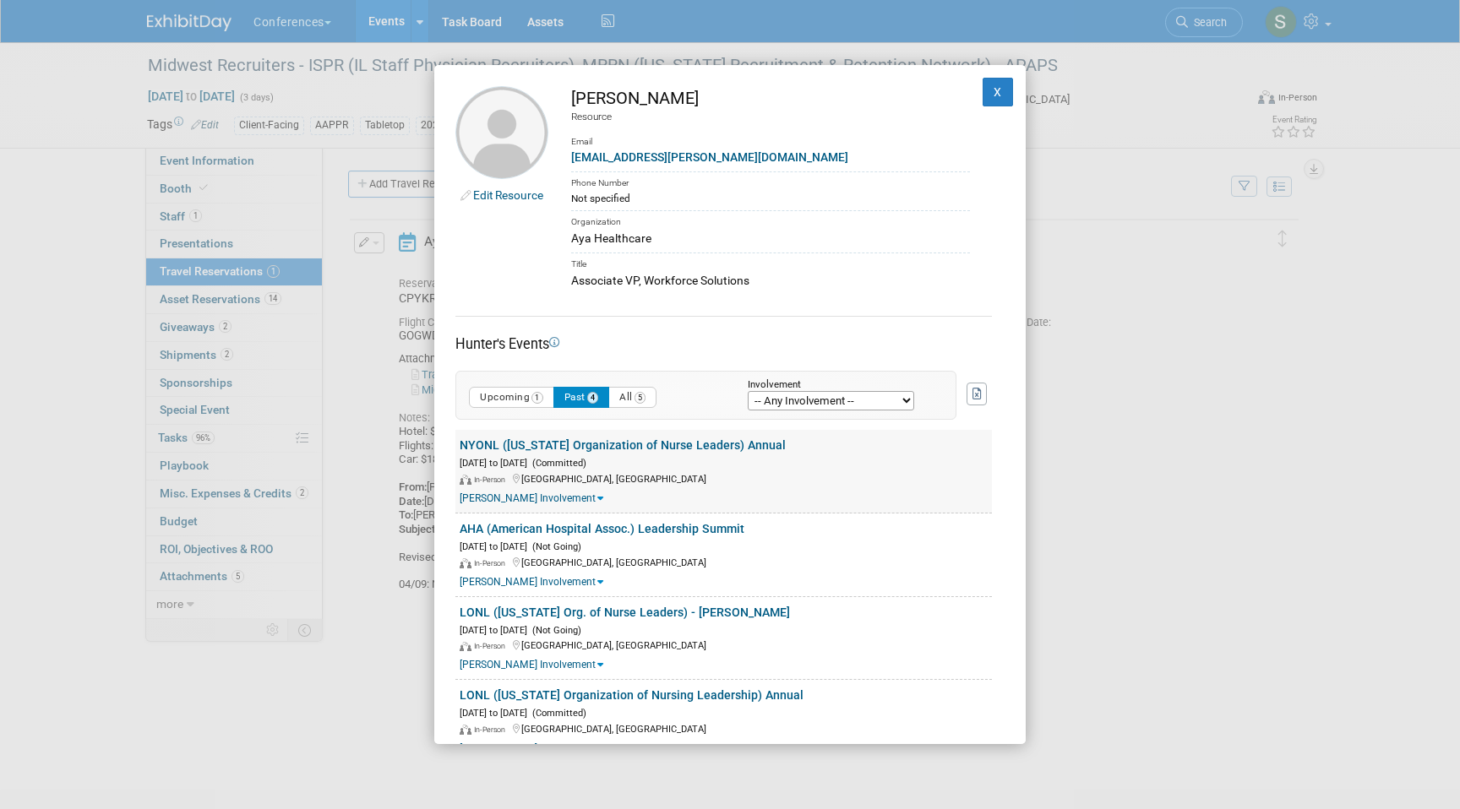
scroll to position [32, 0]
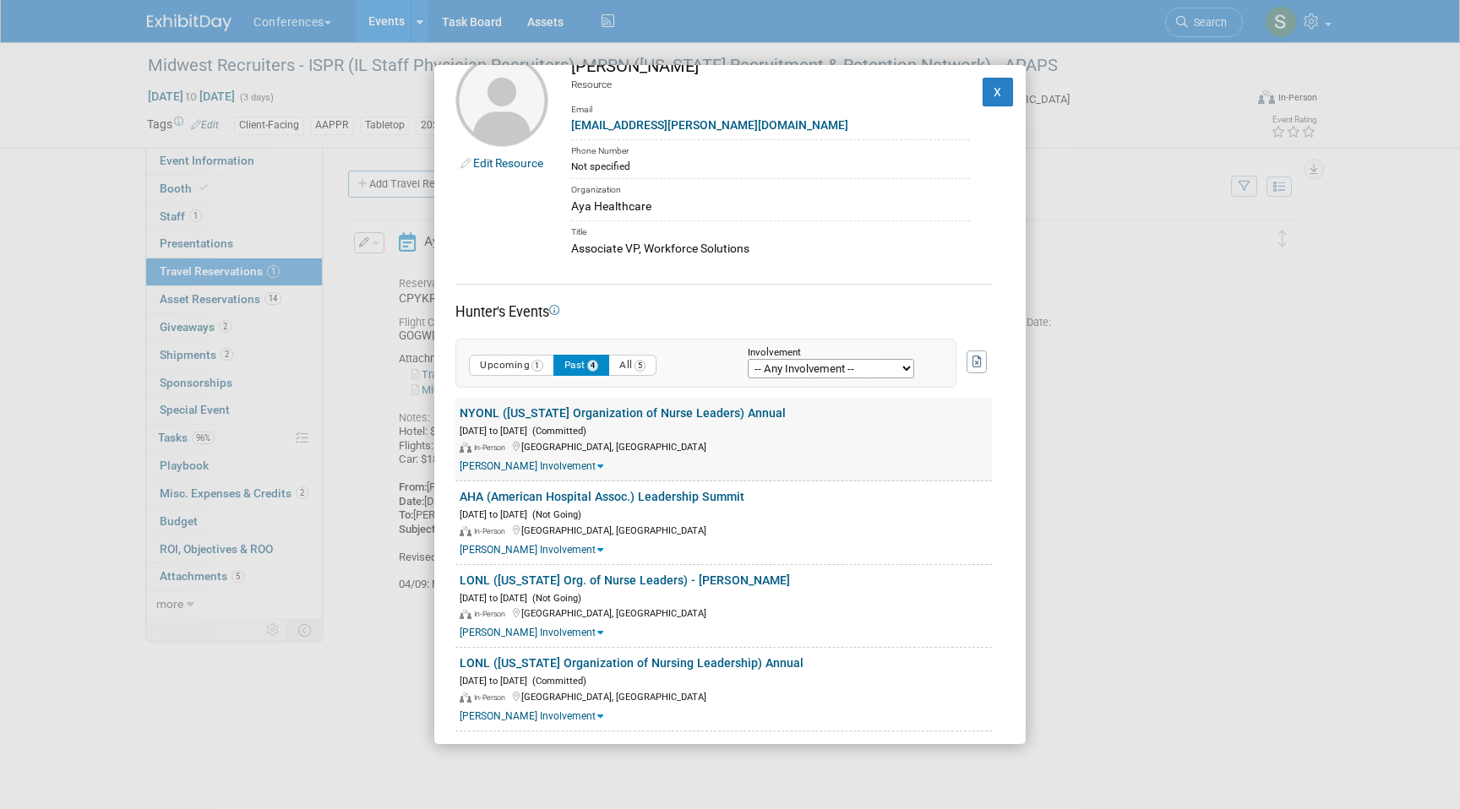
click at [547, 412] on link "NYONL ([US_STATE] Organization of Nurse Leaders) Annual" at bounding box center [623, 413] width 326 height 14
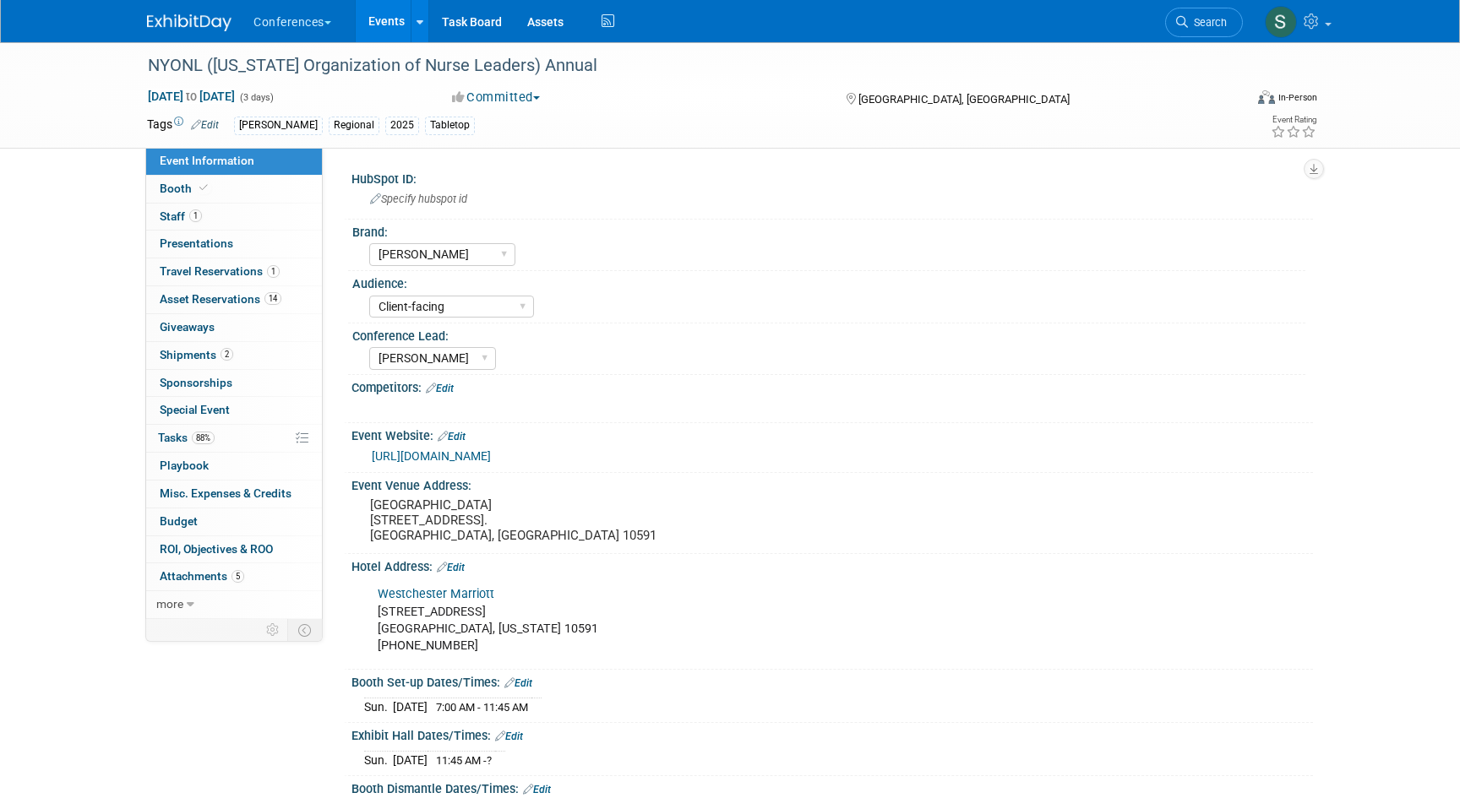
select select "[PERSON_NAME]"
select select "Client-facing"
select select "[PERSON_NAME]"
click at [293, 275] on link "1 Travel Reservations 1" at bounding box center [234, 271] width 176 height 27
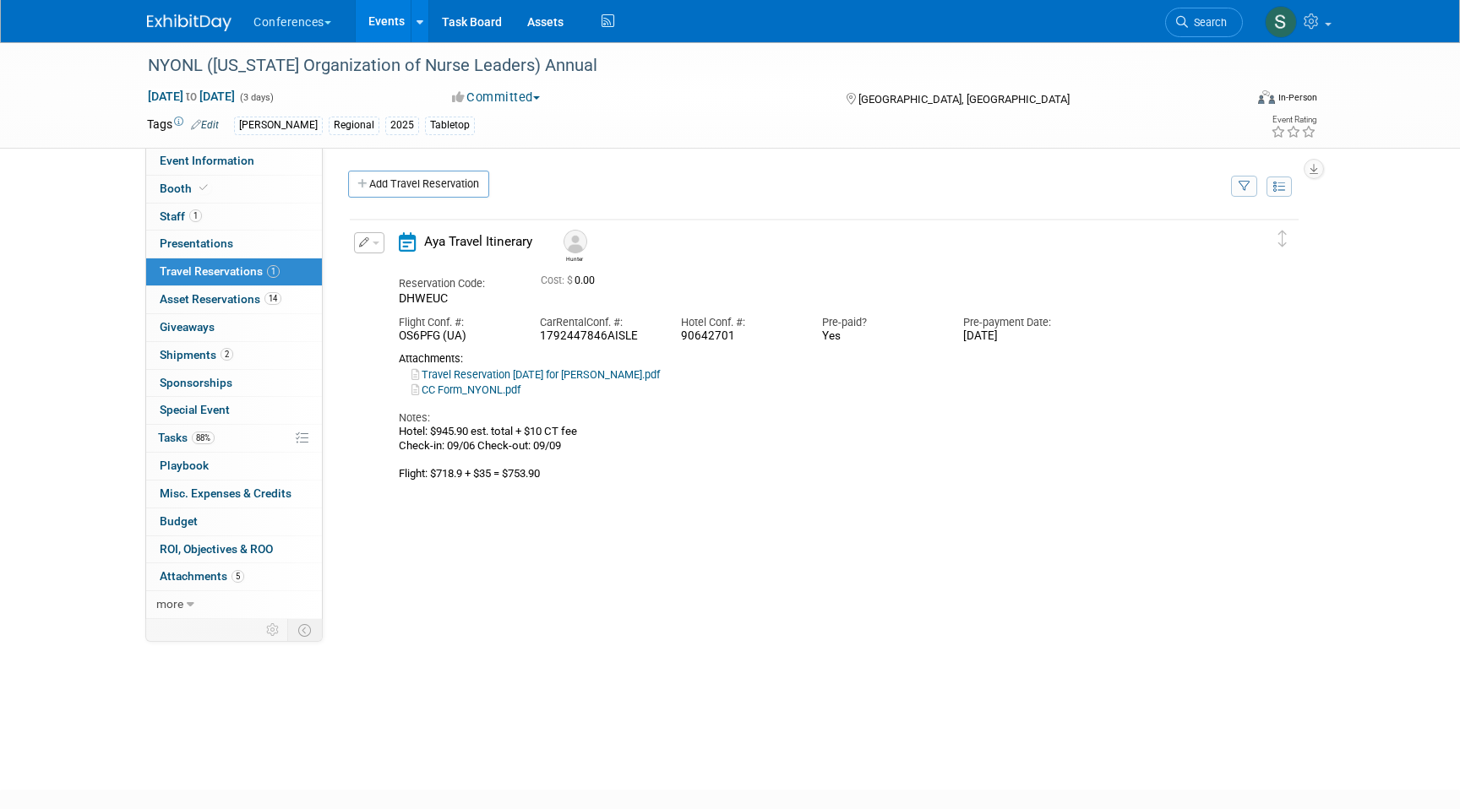
click at [366, 239] on icon "button" at bounding box center [364, 242] width 11 height 10
click at [391, 268] on button "Edit Reservation" at bounding box center [426, 272] width 143 height 24
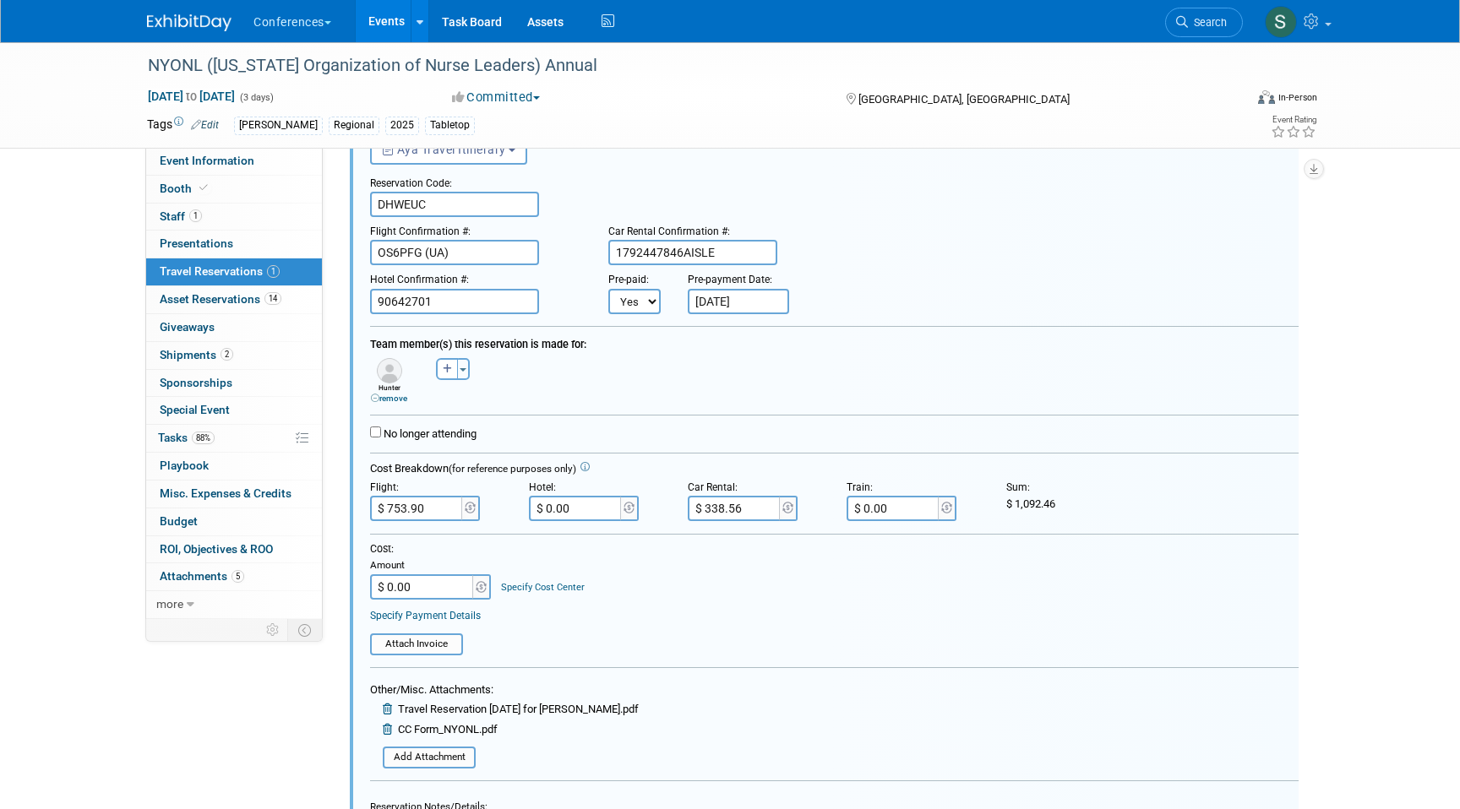
scroll to position [111, 0]
click at [749, 505] on input "$ 338.56" at bounding box center [735, 505] width 95 height 25
type input "$ 354.90"
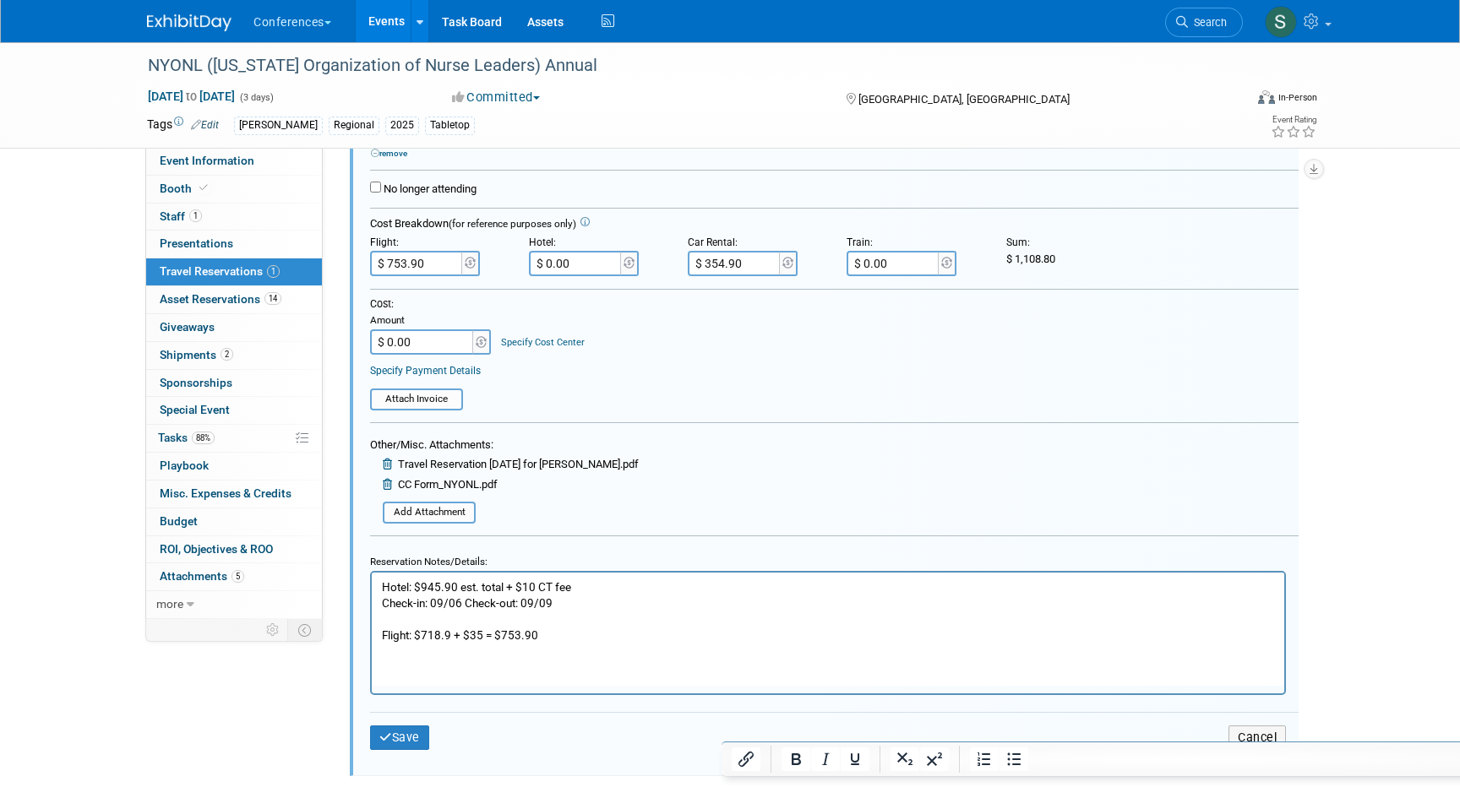
scroll to position [354, 0]
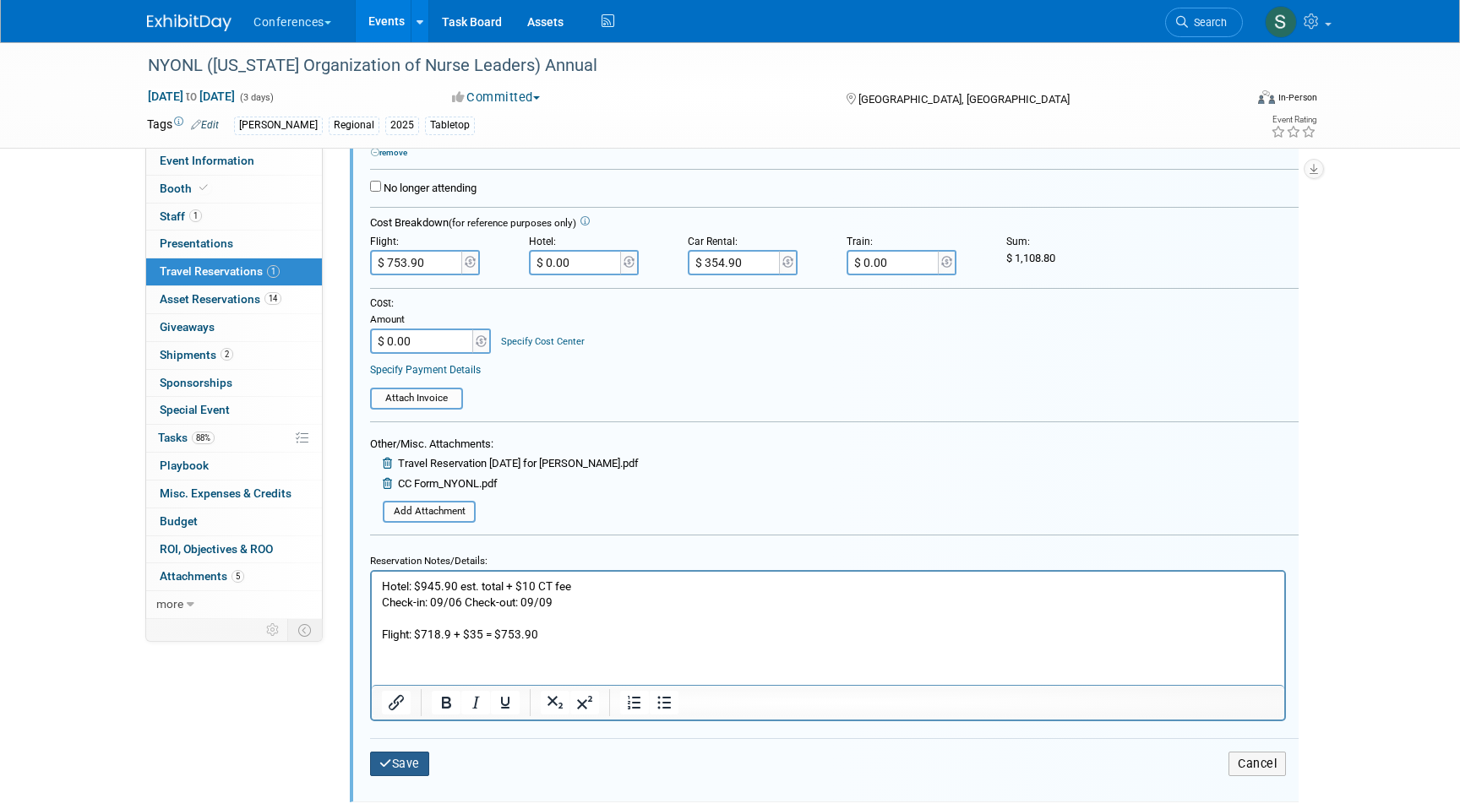
click at [408, 760] on button "Save" at bounding box center [399, 764] width 59 height 24
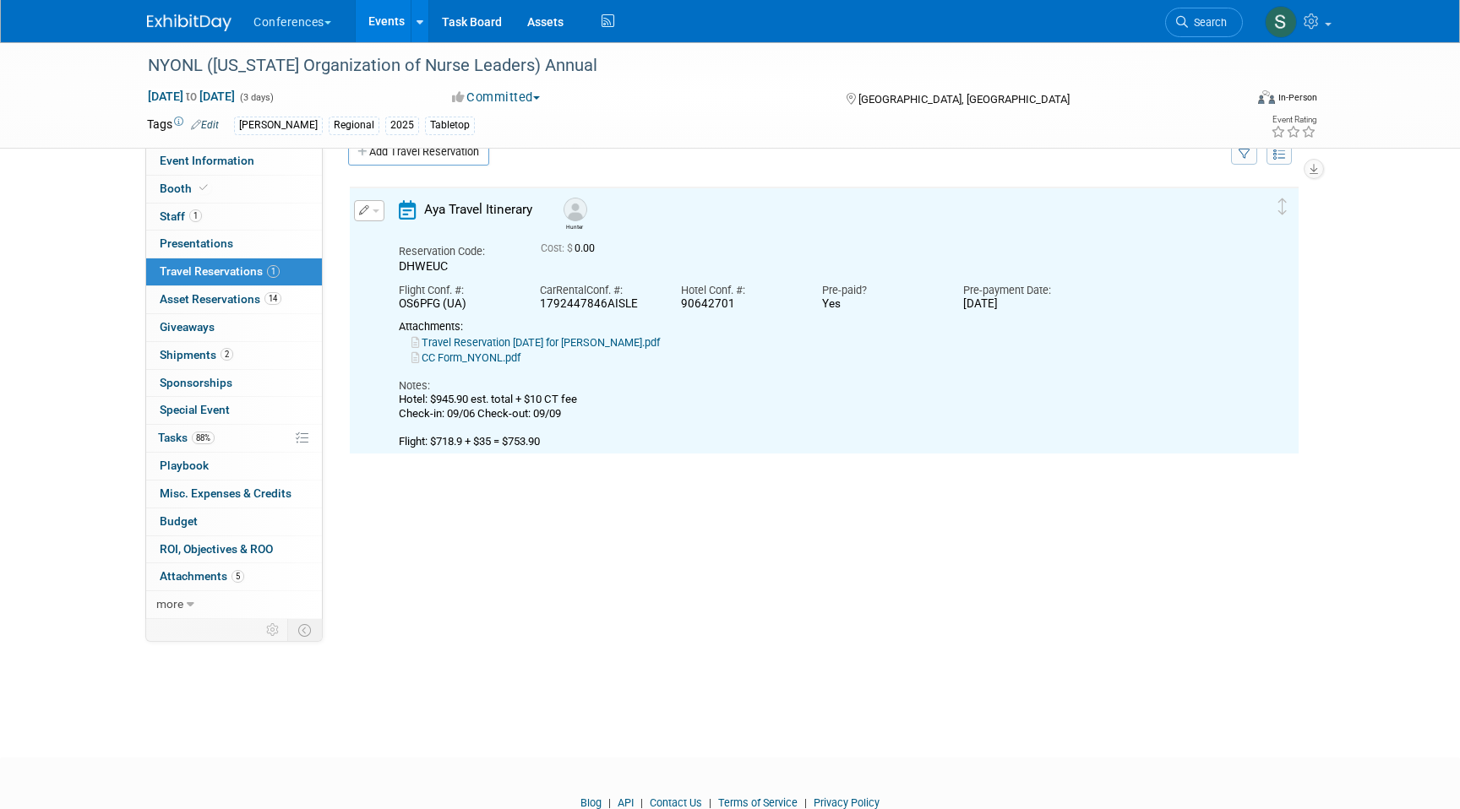
scroll to position [29, 0]
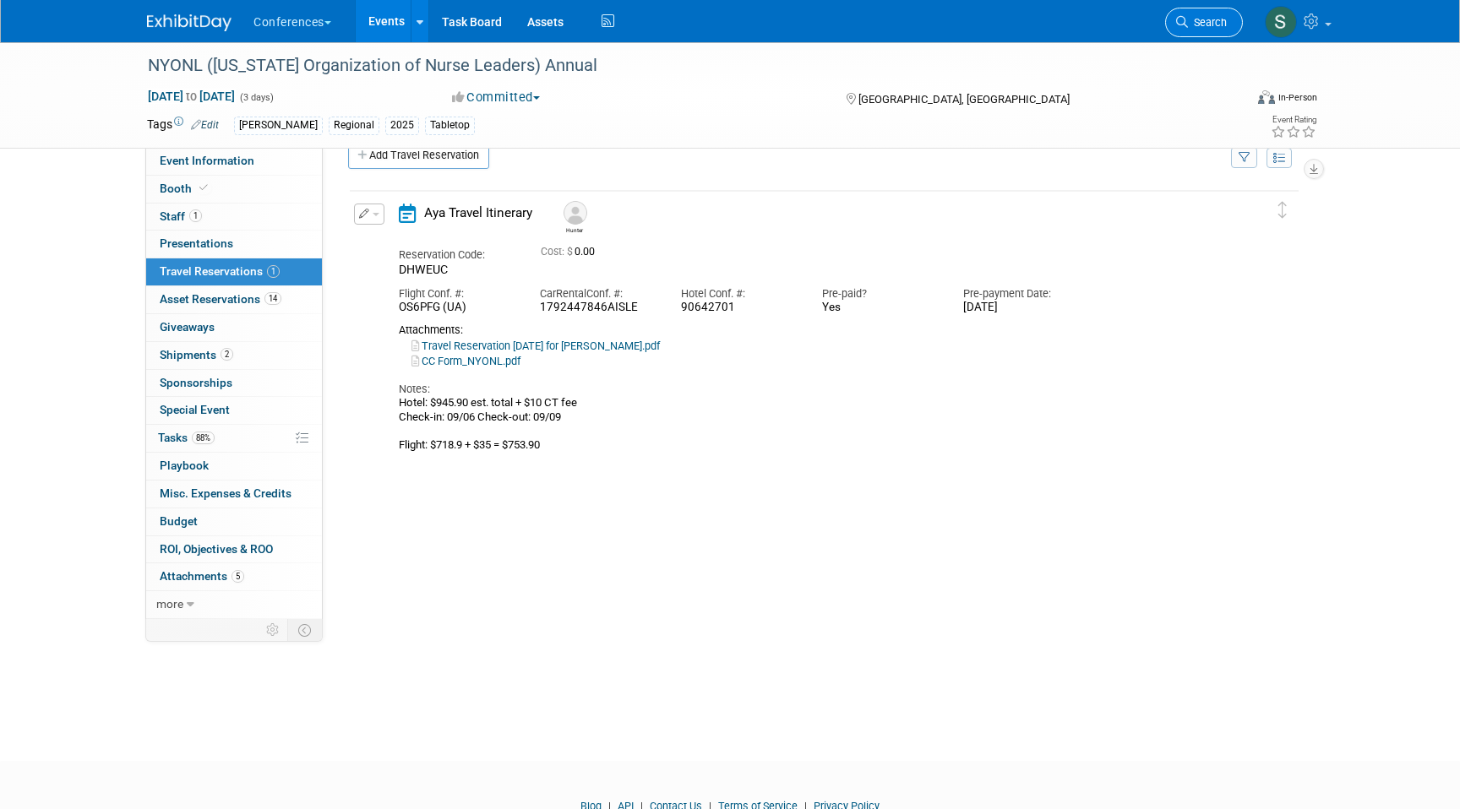
click at [1199, 31] on link "Search" at bounding box center [1204, 23] width 78 height 30
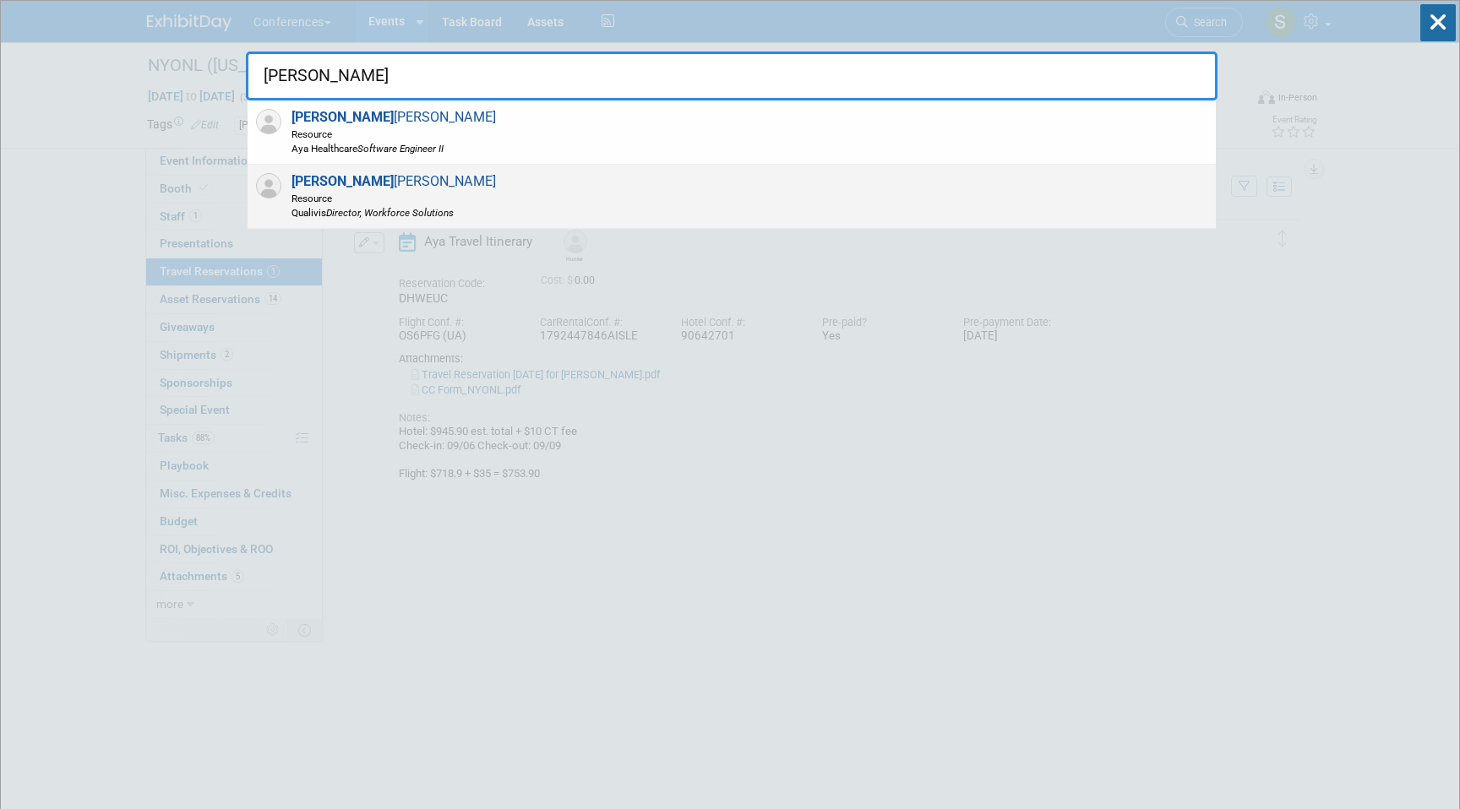
type input "AARON"
click at [585, 201] on div "Aaron Barton Resource Qualivis Director, Workforce Solutions" at bounding box center [732, 197] width 968 height 64
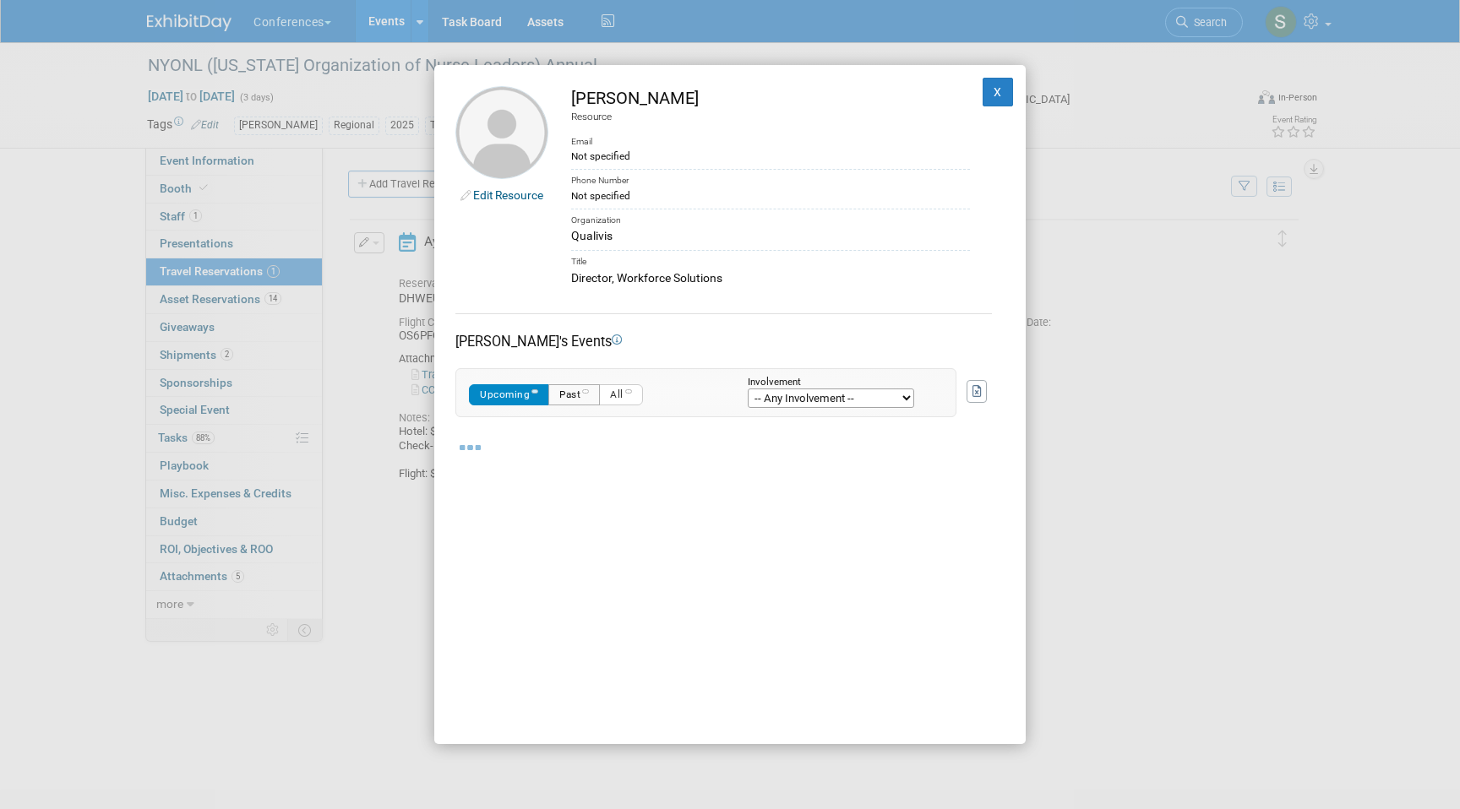
click at [574, 391] on button "Past" at bounding box center [574, 394] width 52 height 21
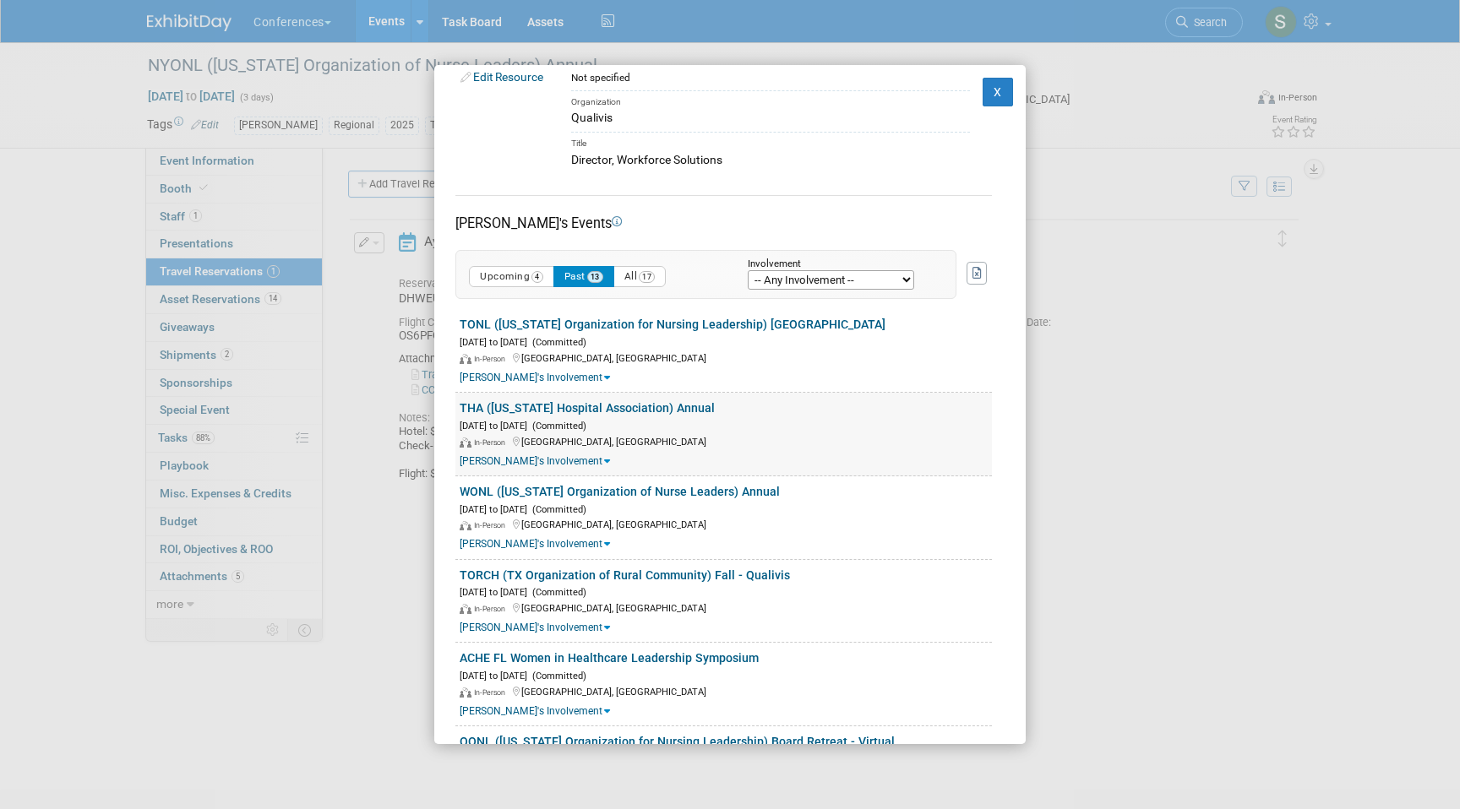
scroll to position [128, 0]
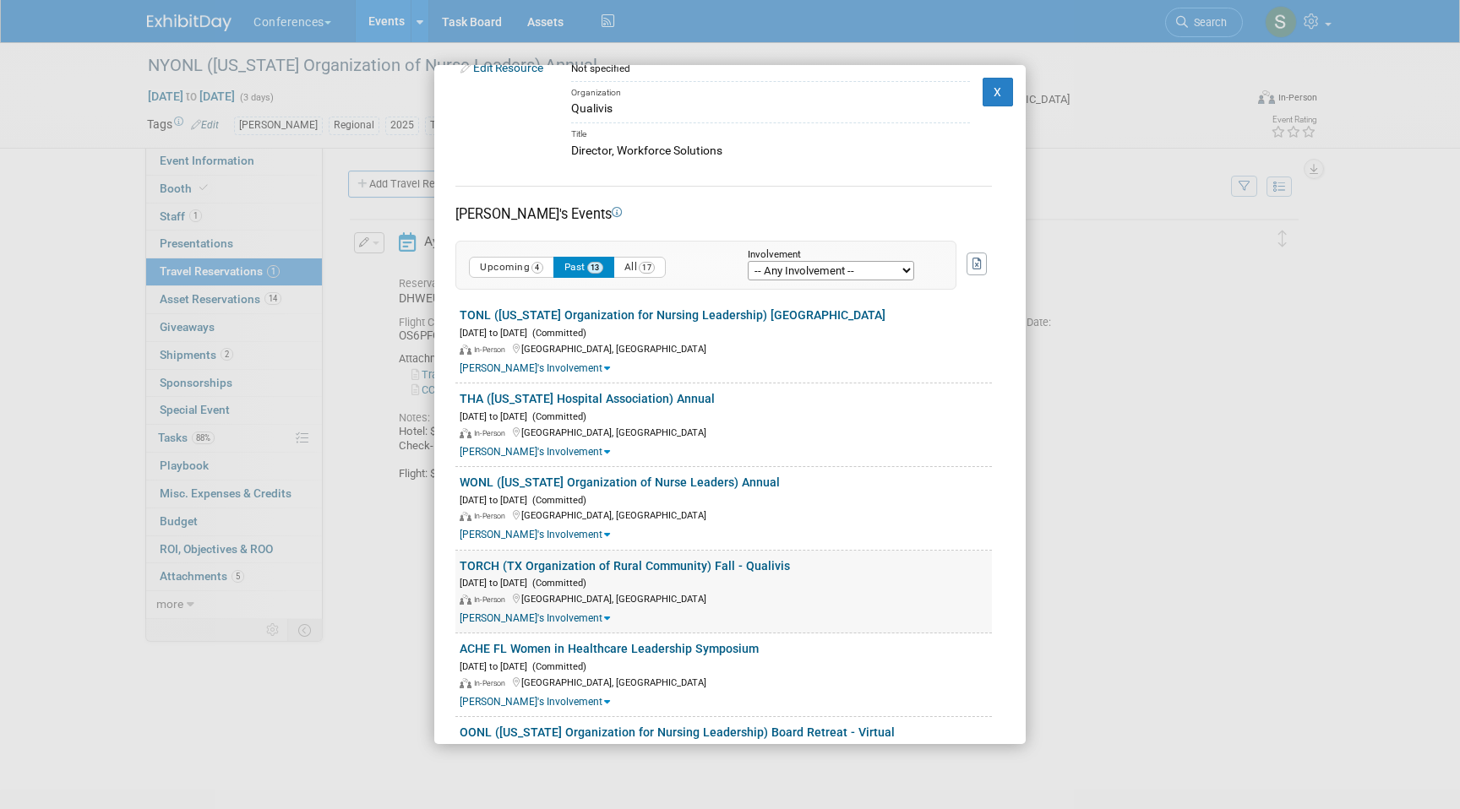
click at [564, 567] on link "TORCH (TX Organization of Rural Community) Fall - Qualivis" at bounding box center [625, 566] width 330 height 14
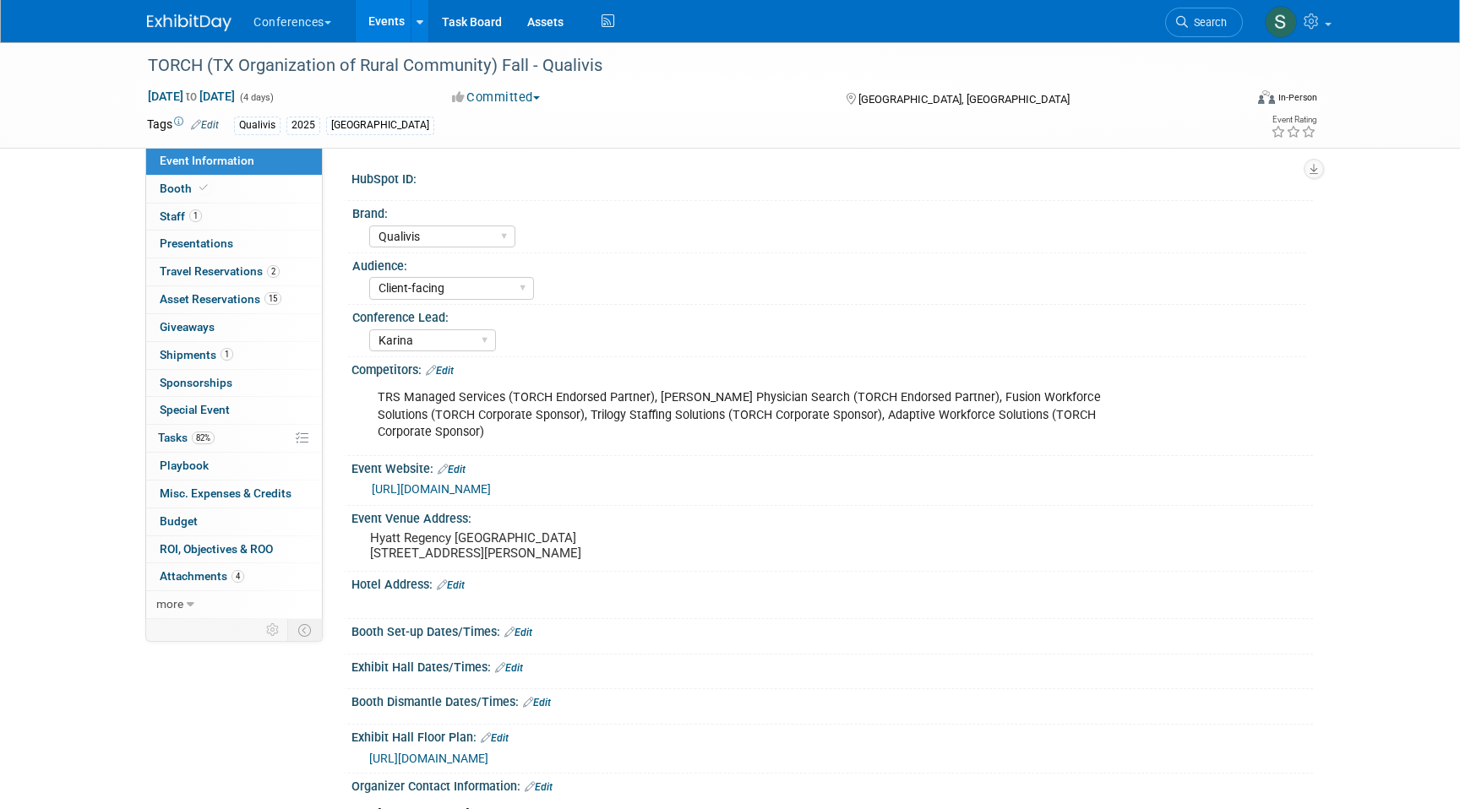
select select "Qualivis"
select select "Client-facing"
select select "Karina"
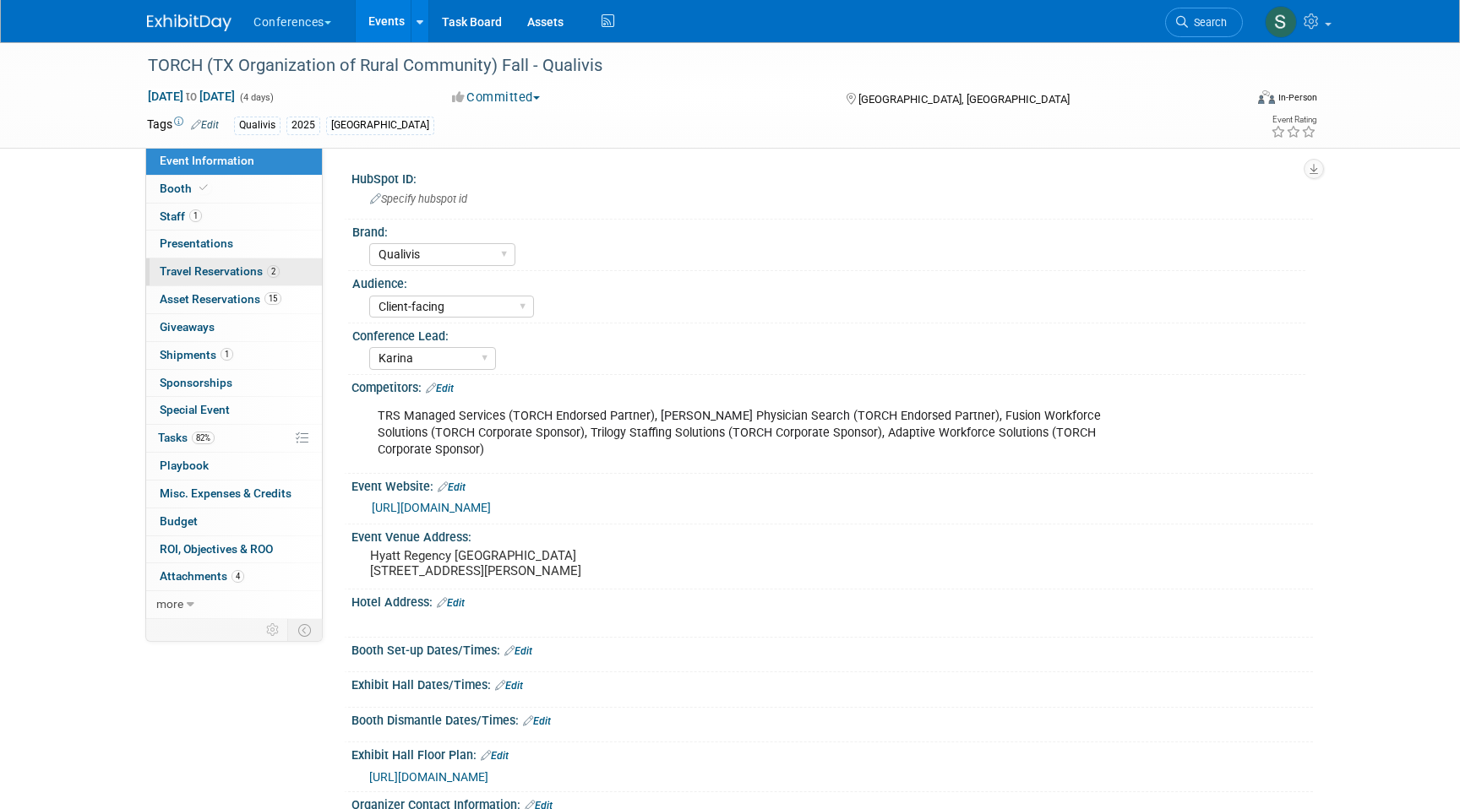
click at [258, 279] on link "2 Travel Reservations 2" at bounding box center [234, 271] width 176 height 27
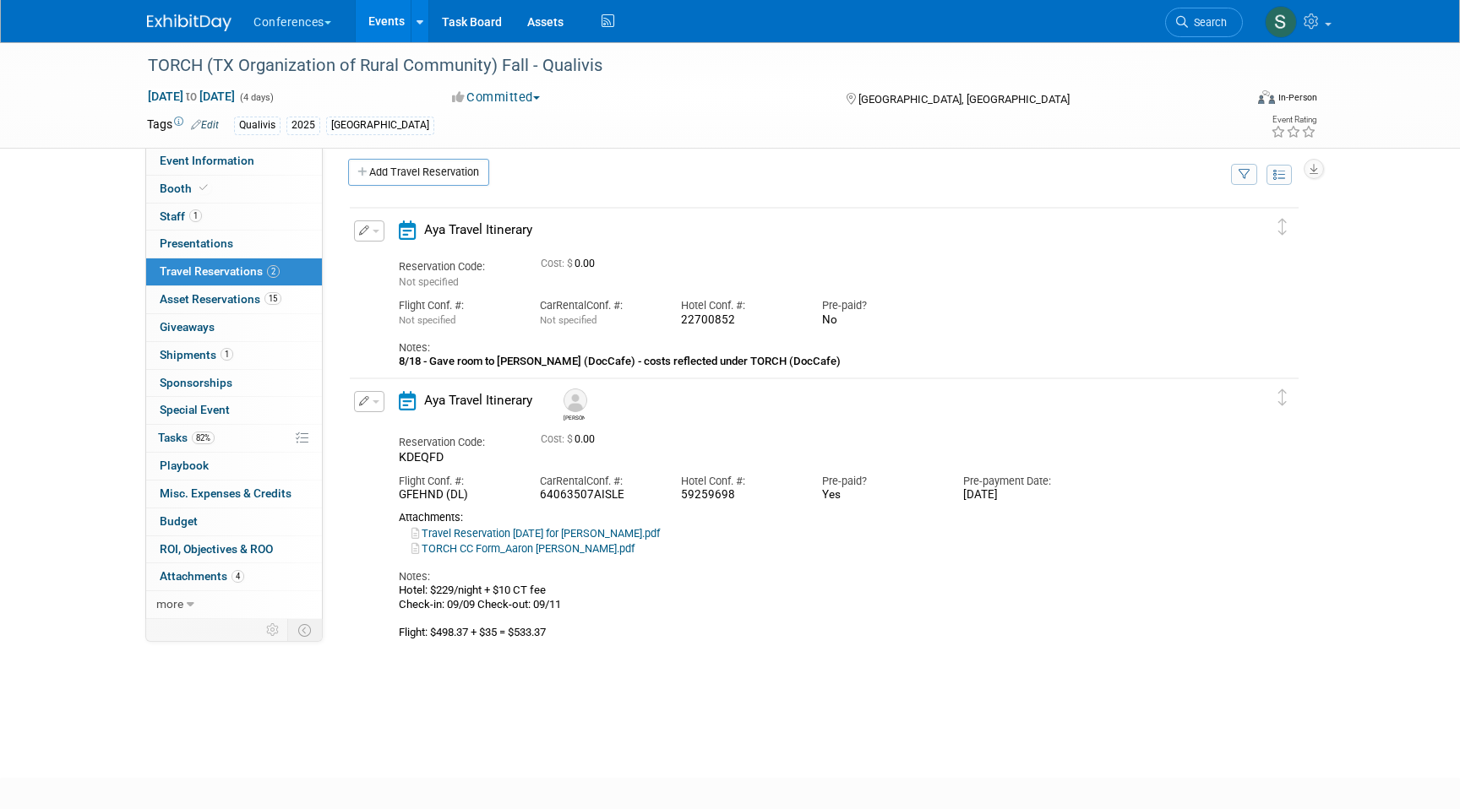
scroll to position [15, 0]
click at [373, 399] on span "button" at bounding box center [376, 398] width 7 height 3
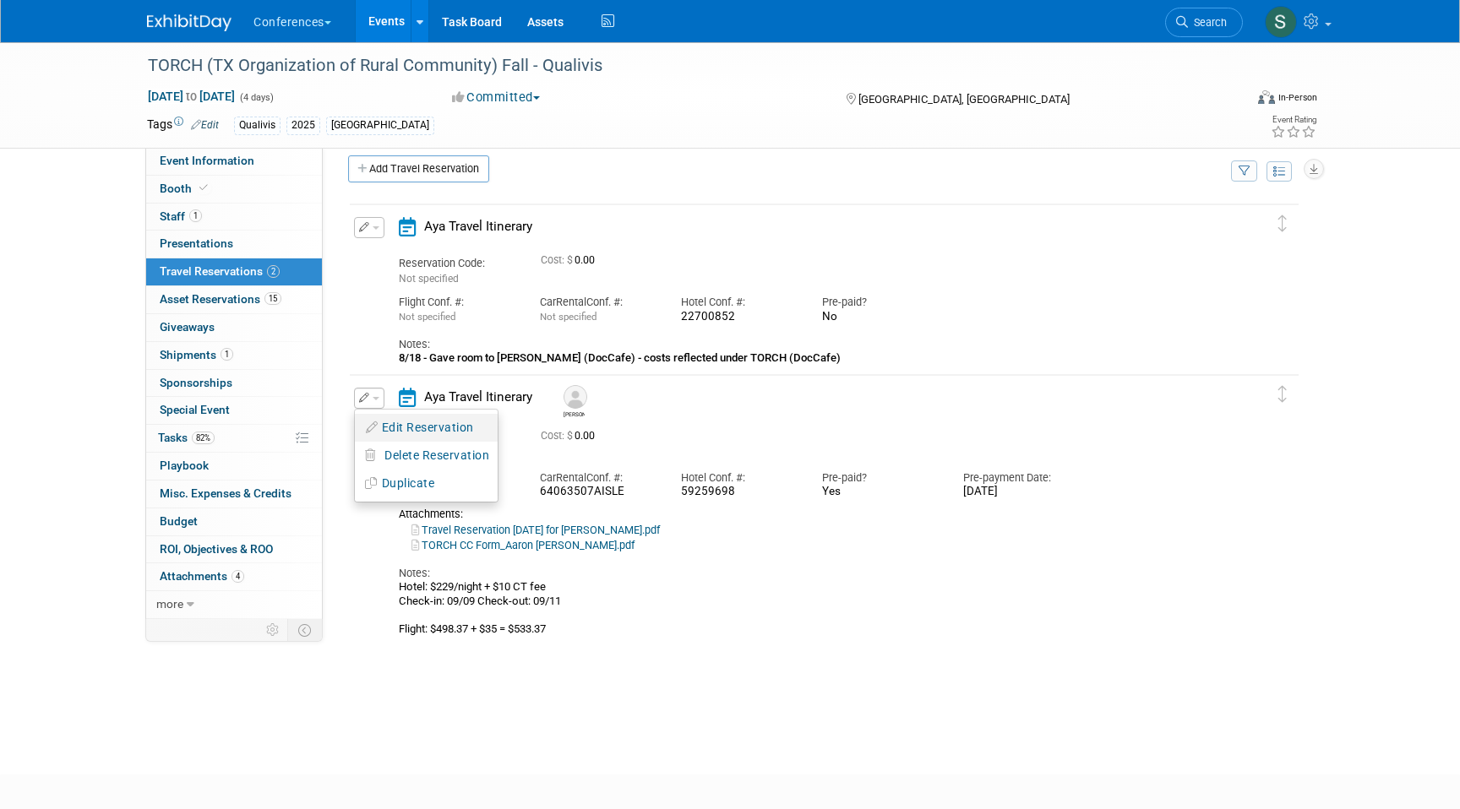
click at [383, 422] on button "Edit Reservation" at bounding box center [426, 428] width 143 height 24
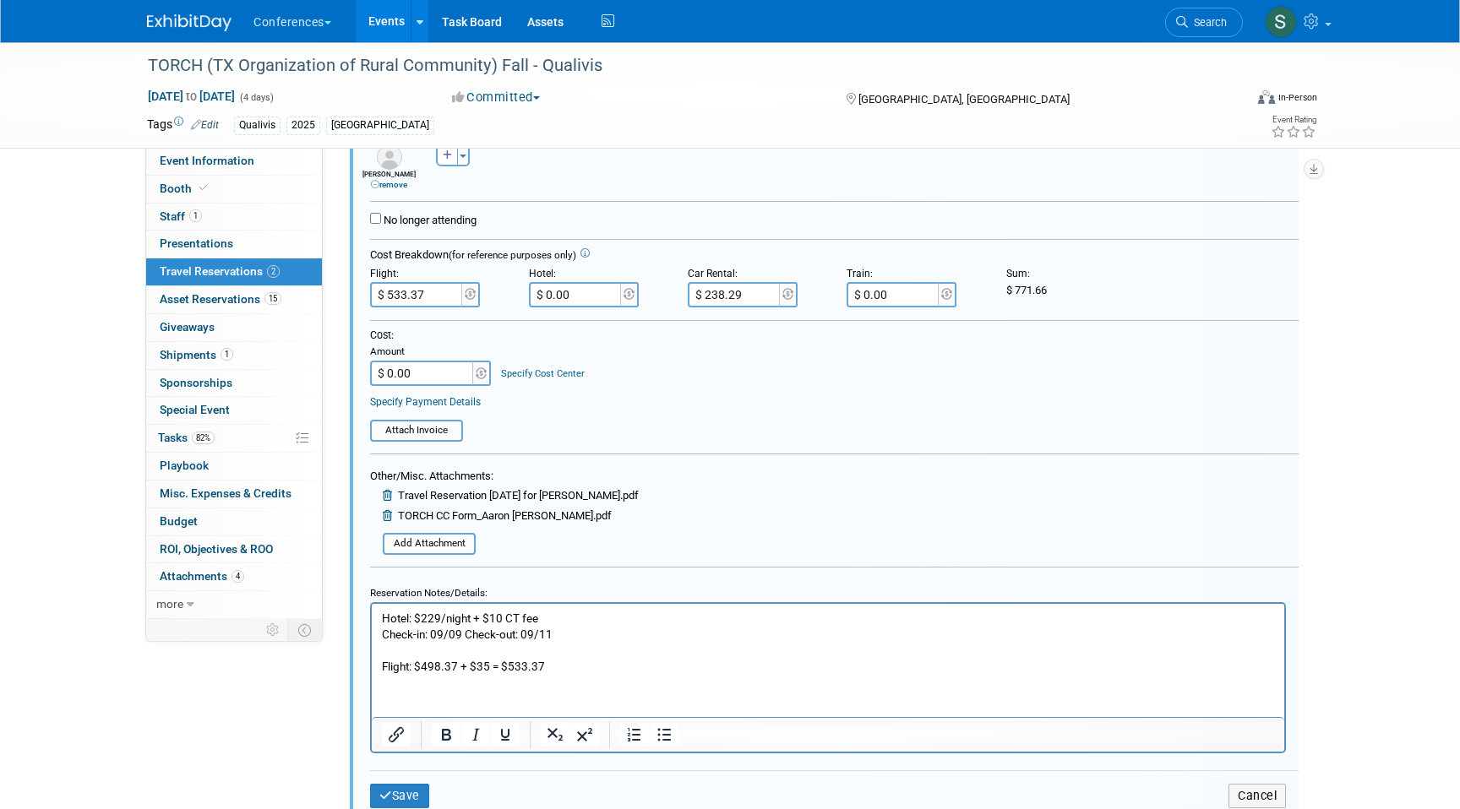
scroll to position [535, 0]
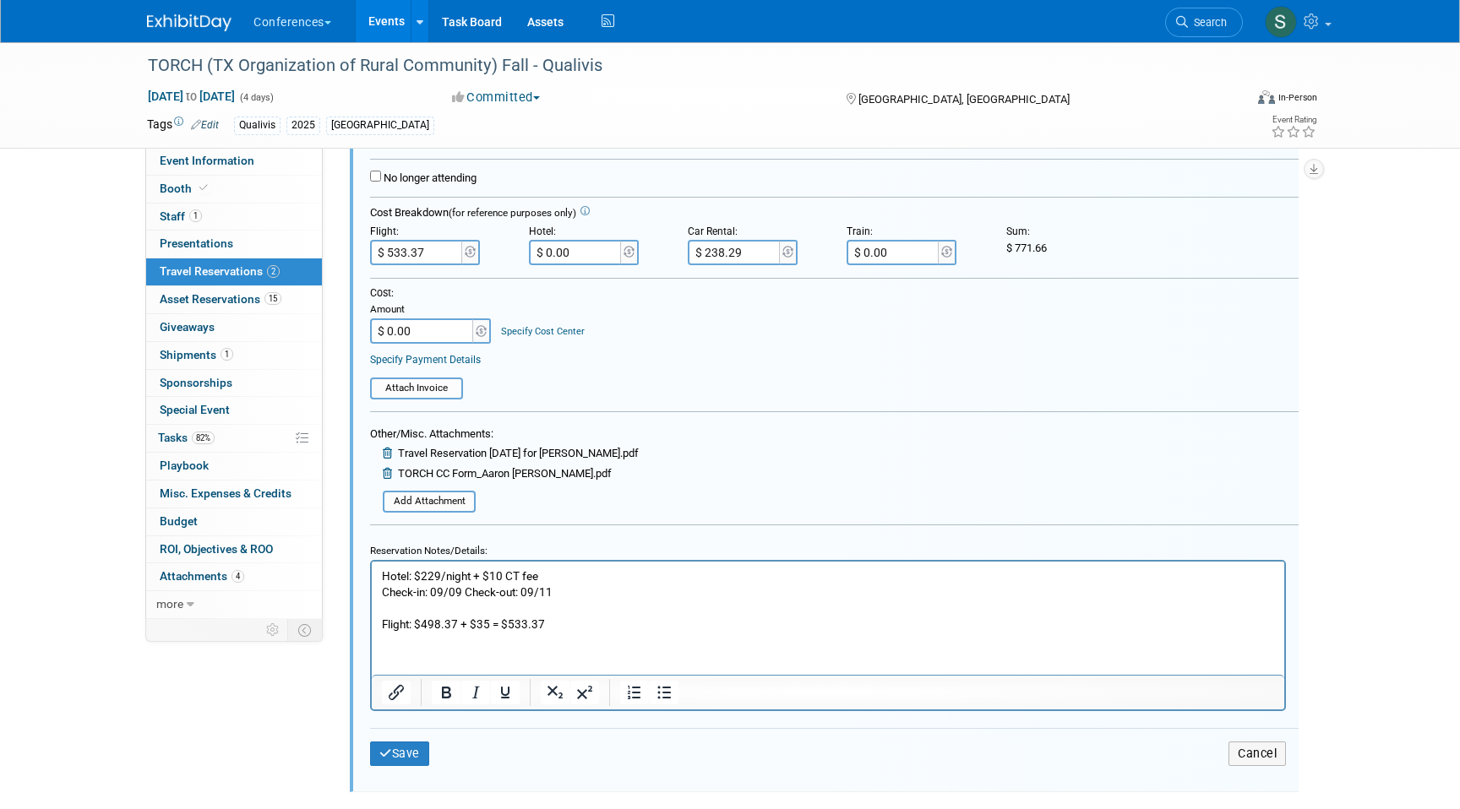
click at [746, 252] on input "$ 238.29" at bounding box center [735, 252] width 95 height 25
type input "$ 241.42"
click at [786, 302] on div "Cost: Amount $ 0.00 Specify Cost Center Cost Center -- Not Specified -- Aya Edu…" at bounding box center [834, 314] width 928 height 57
click at [390, 754] on icon "submit" at bounding box center [385, 754] width 13 height 12
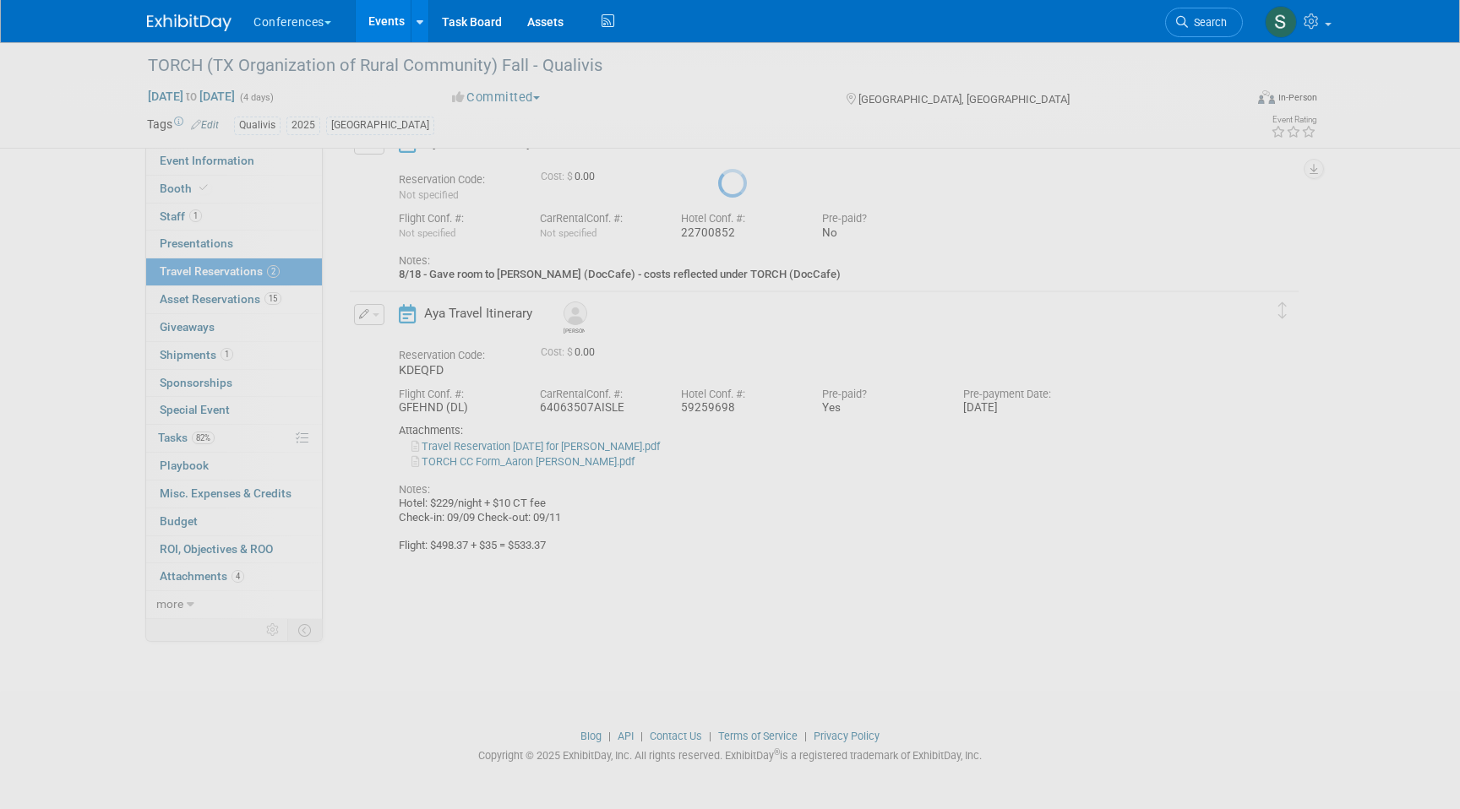
scroll to position [100, 0]
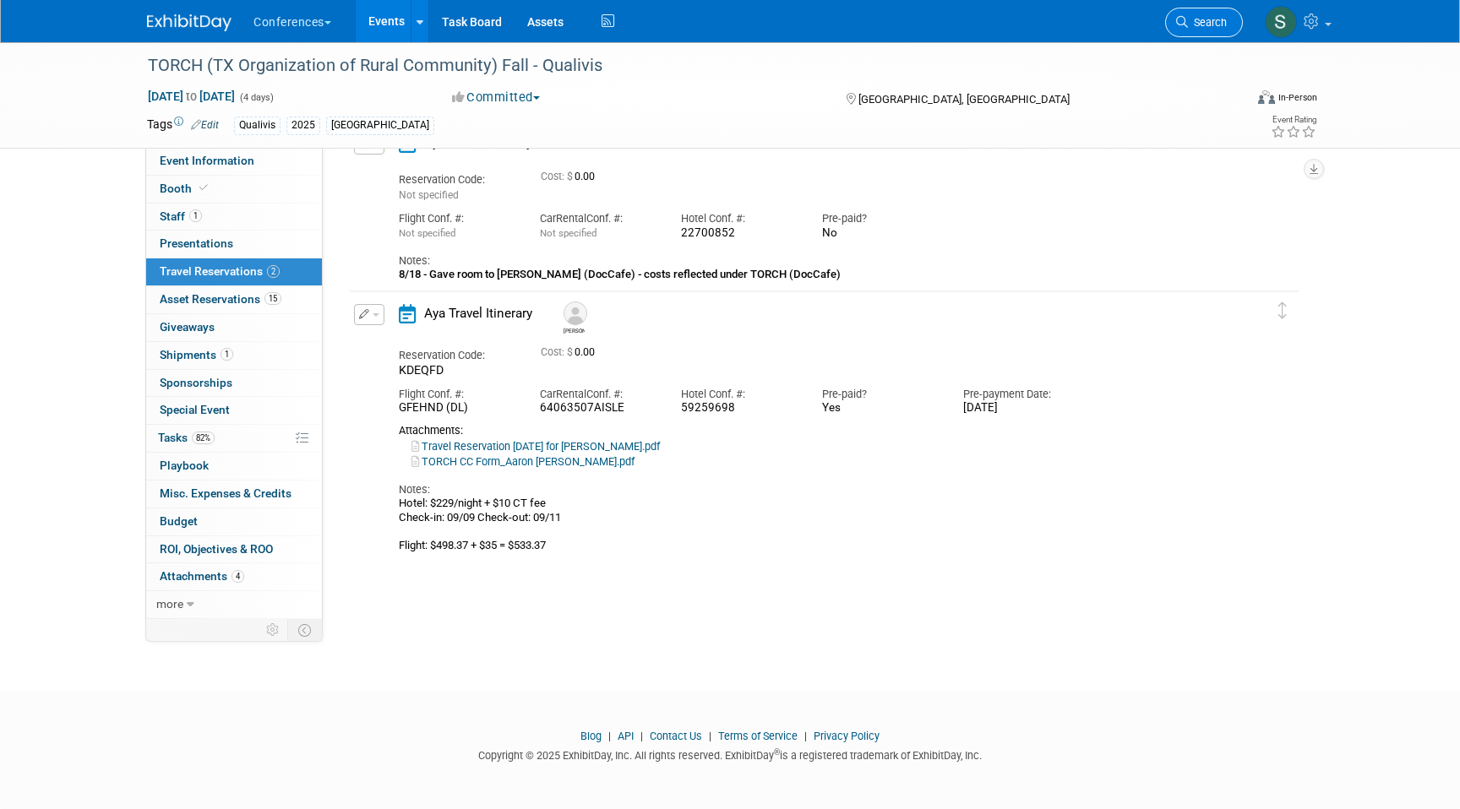
click at [1215, 22] on span "Search" at bounding box center [1207, 22] width 39 height 13
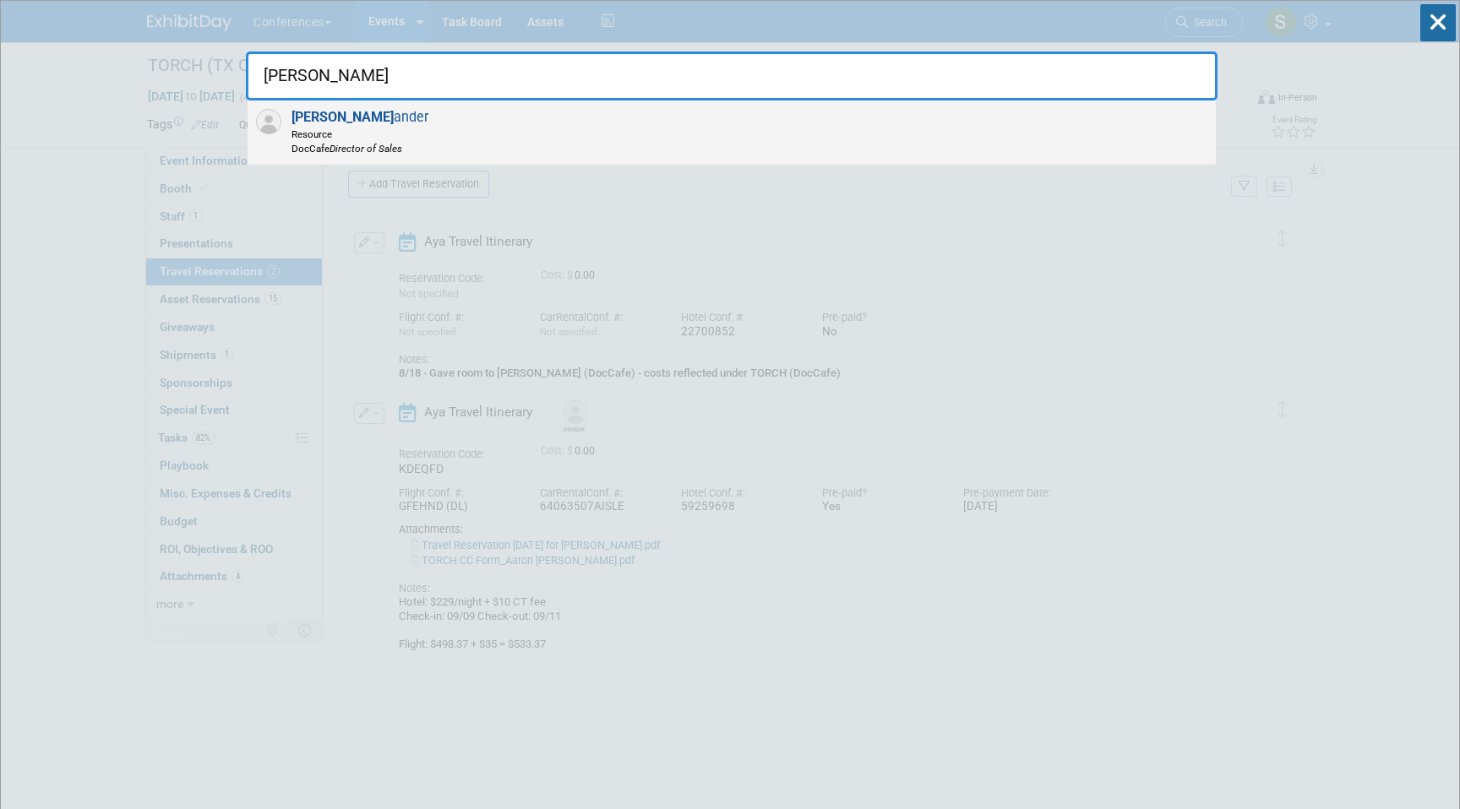
type input "[PERSON_NAME]"
click at [443, 150] on div "[PERSON_NAME] Resource DocCafe Director of Sales" at bounding box center [732, 133] width 968 height 64
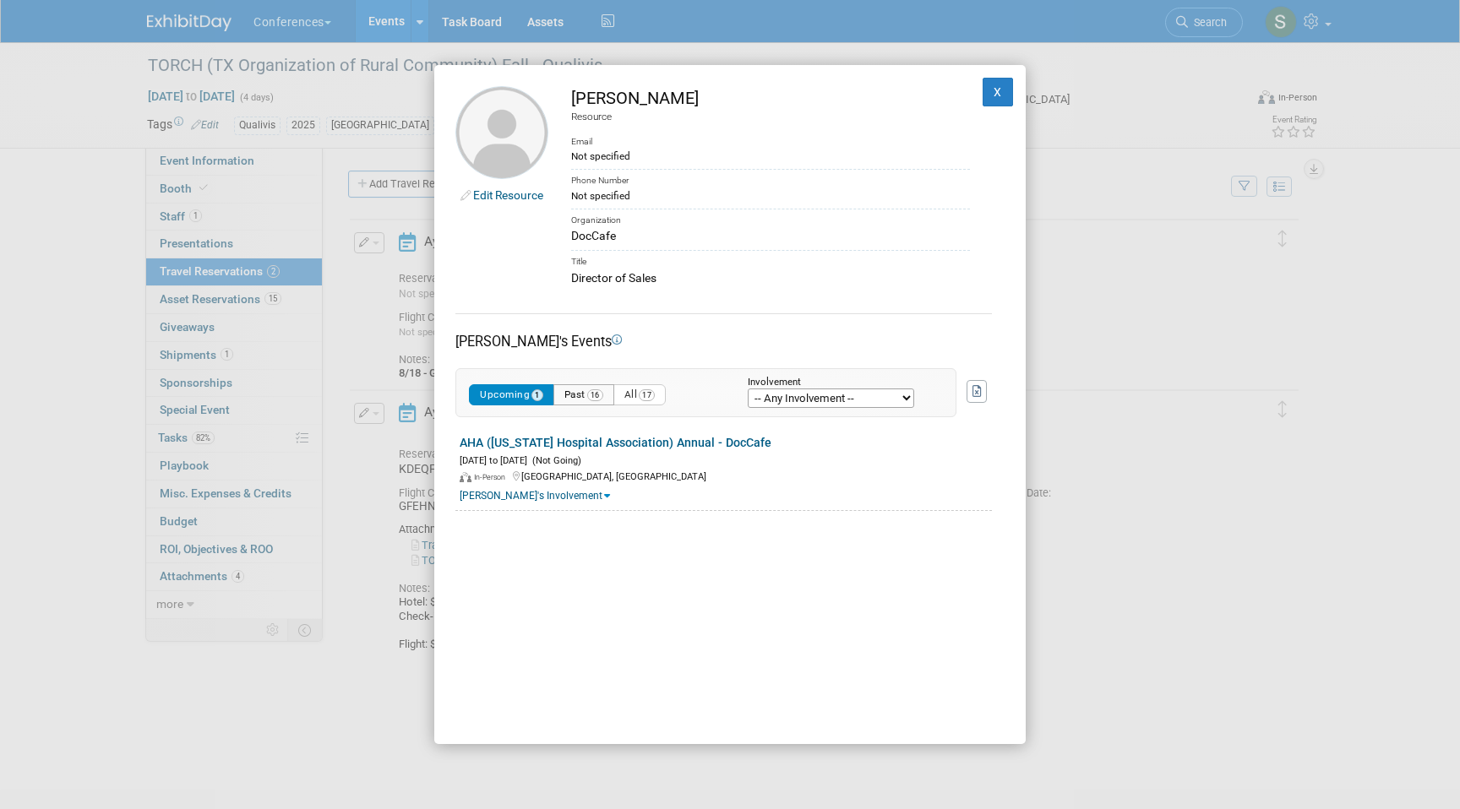
click at [584, 394] on button "Past 16" at bounding box center [583, 394] width 61 height 21
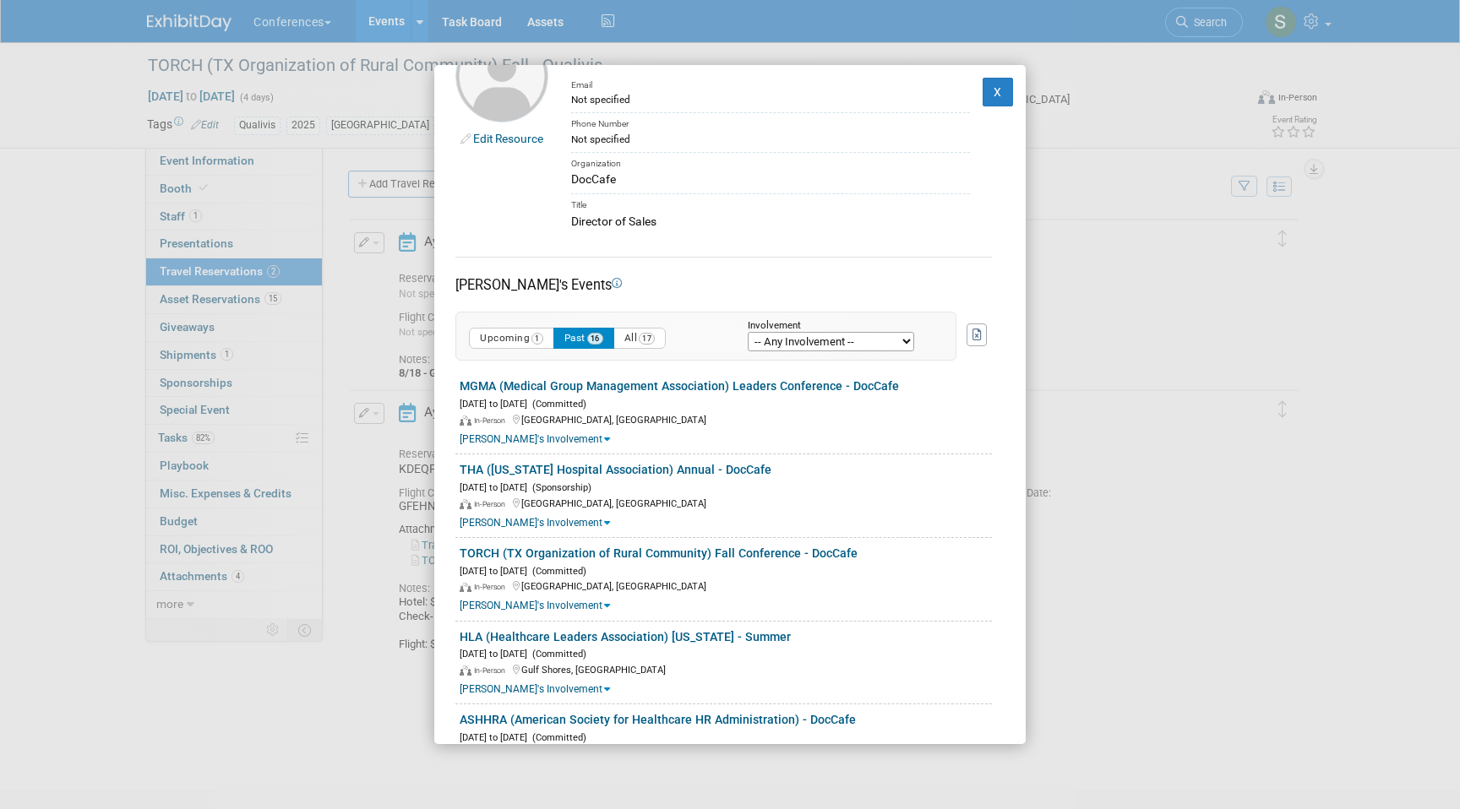
scroll to position [65, 0]
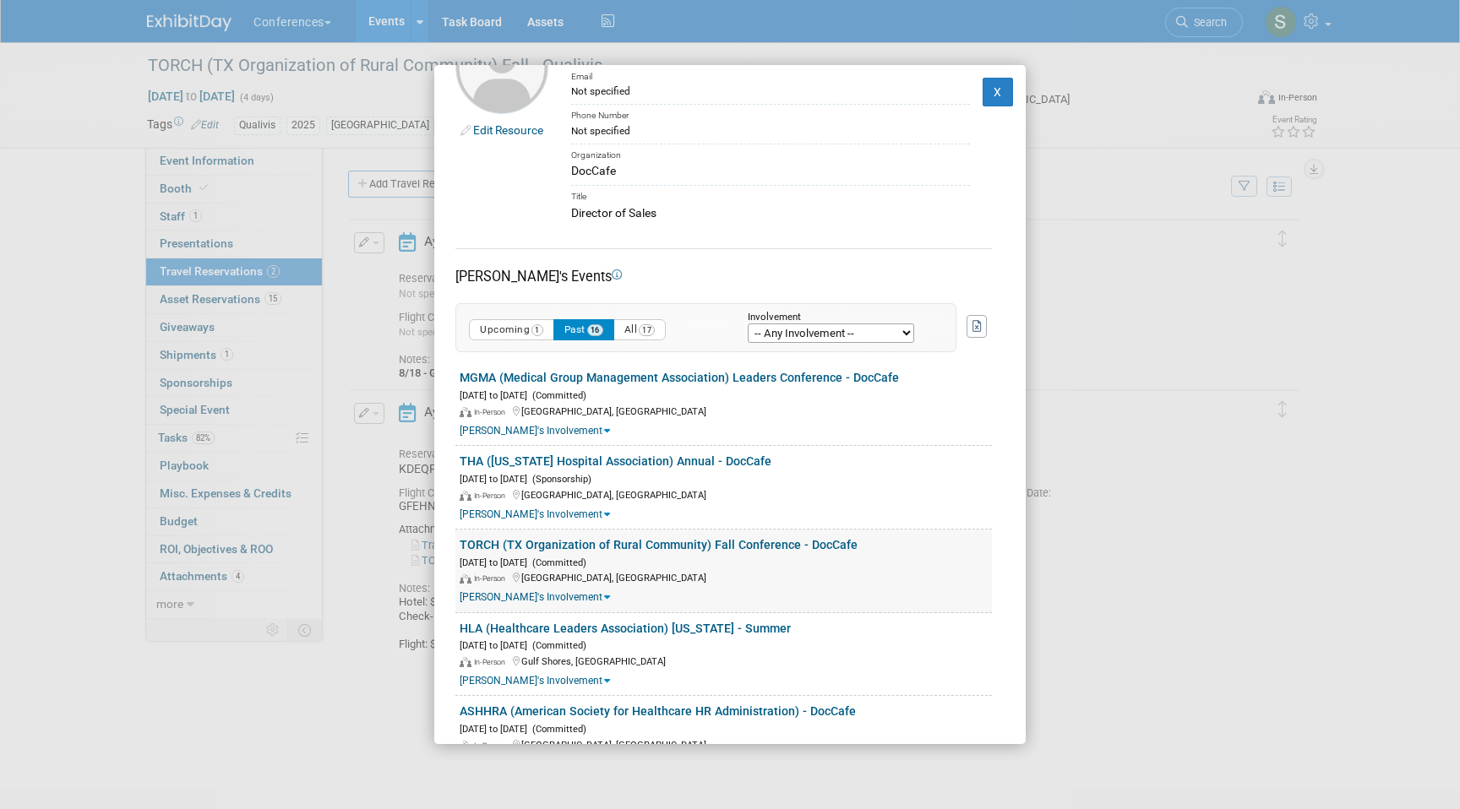
click at [574, 545] on link "TORCH (TX Organization of Rural Community) Fall Conference - DocCafe" at bounding box center [659, 545] width 398 height 14
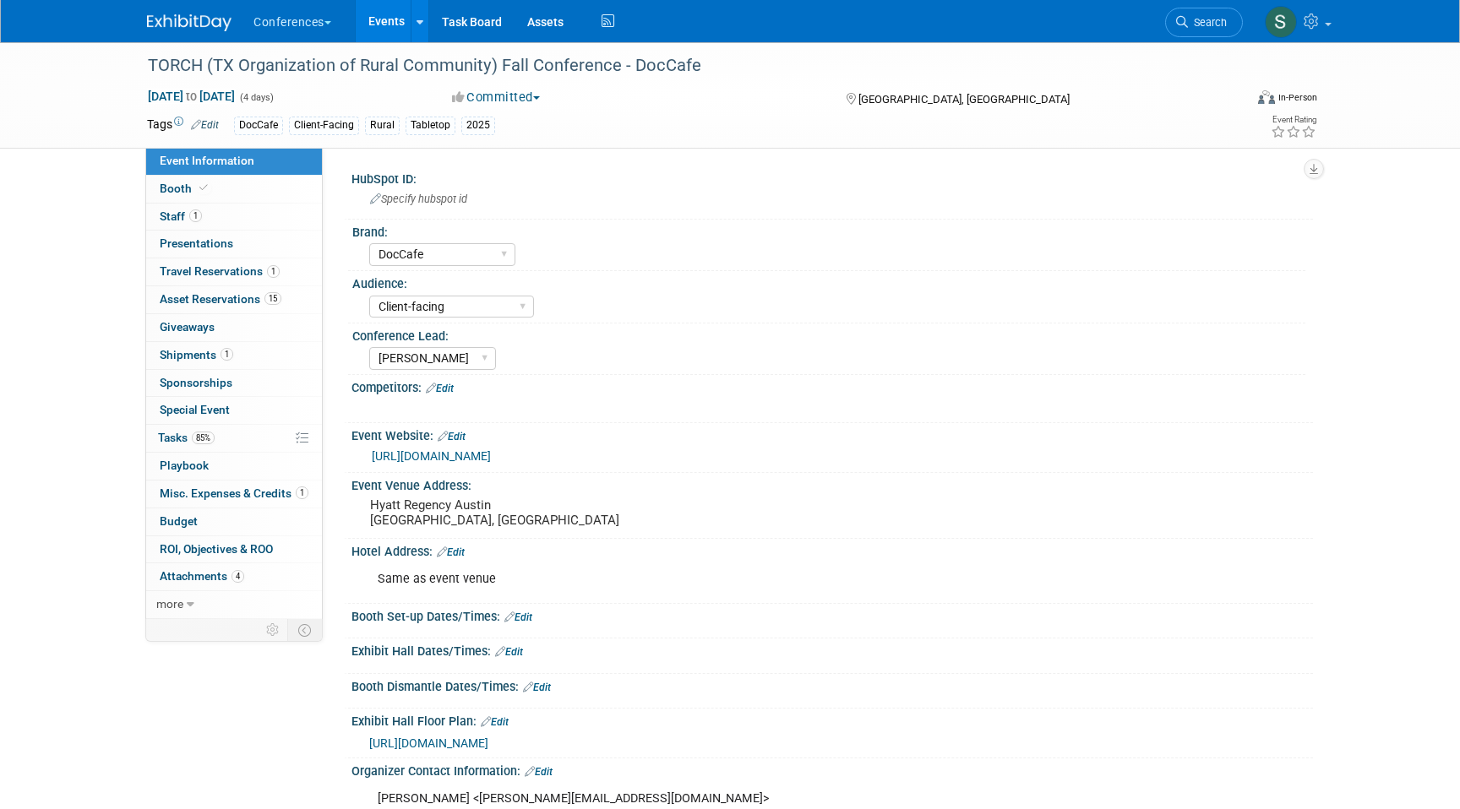
select select "DocCafe"
select select "Client-facing"
select select "[PERSON_NAME]"
click at [272, 277] on span "1" at bounding box center [273, 271] width 13 height 13
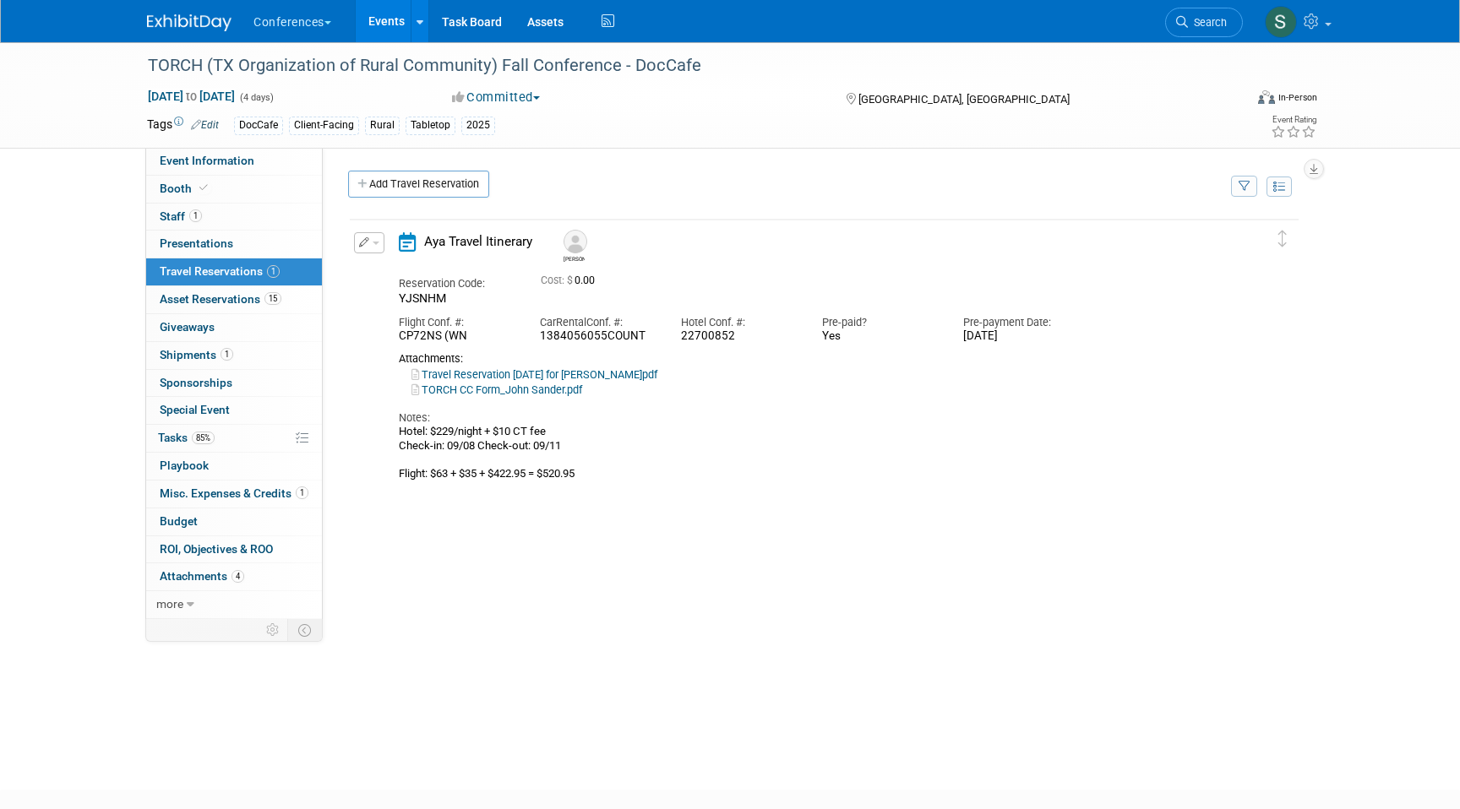
click at [367, 238] on icon "button" at bounding box center [364, 242] width 11 height 10
click at [384, 268] on button "Edit Reservation" at bounding box center [426, 272] width 143 height 24
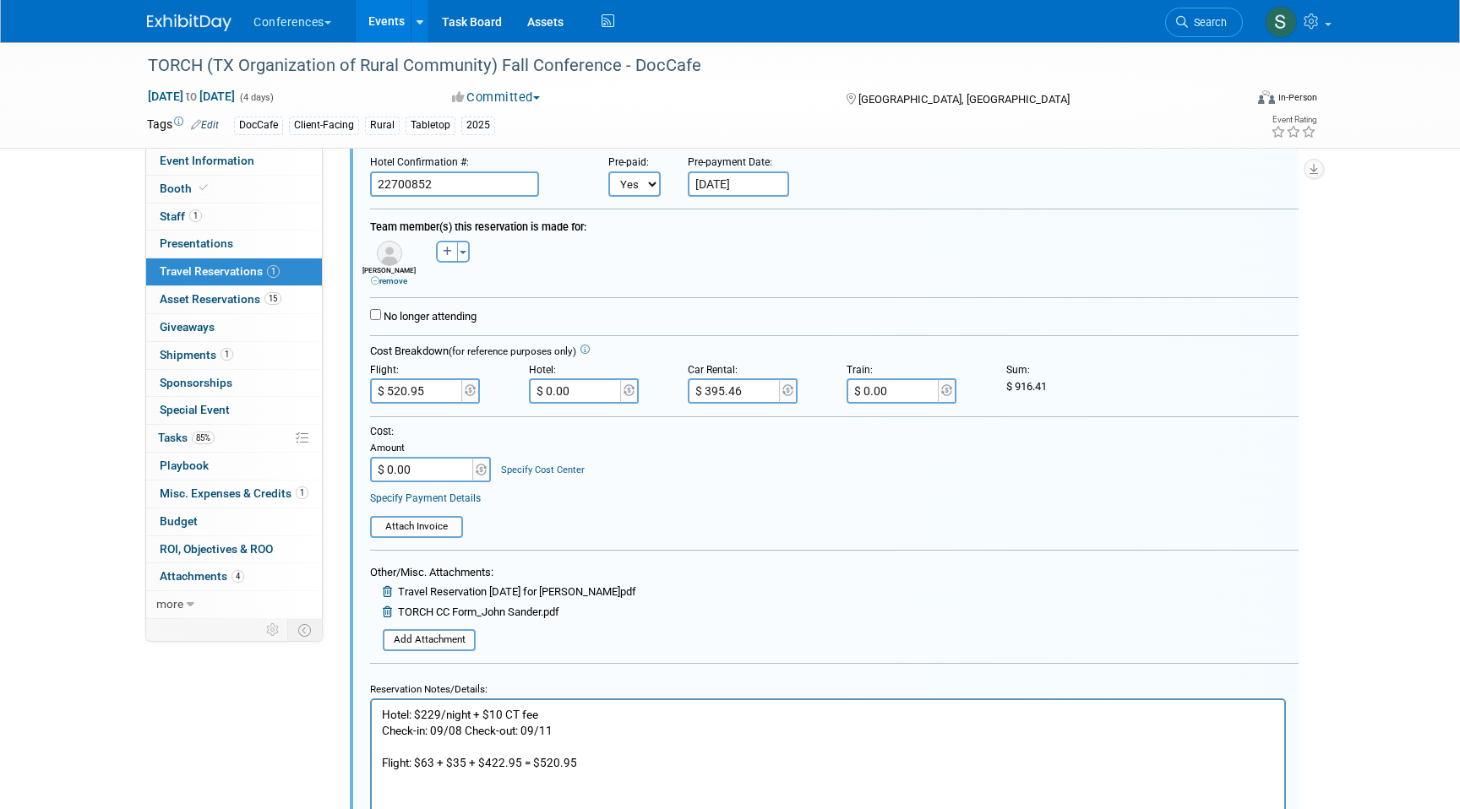
scroll to position [227, 0]
click at [1216, 23] on span "Search" at bounding box center [1207, 22] width 39 height 13
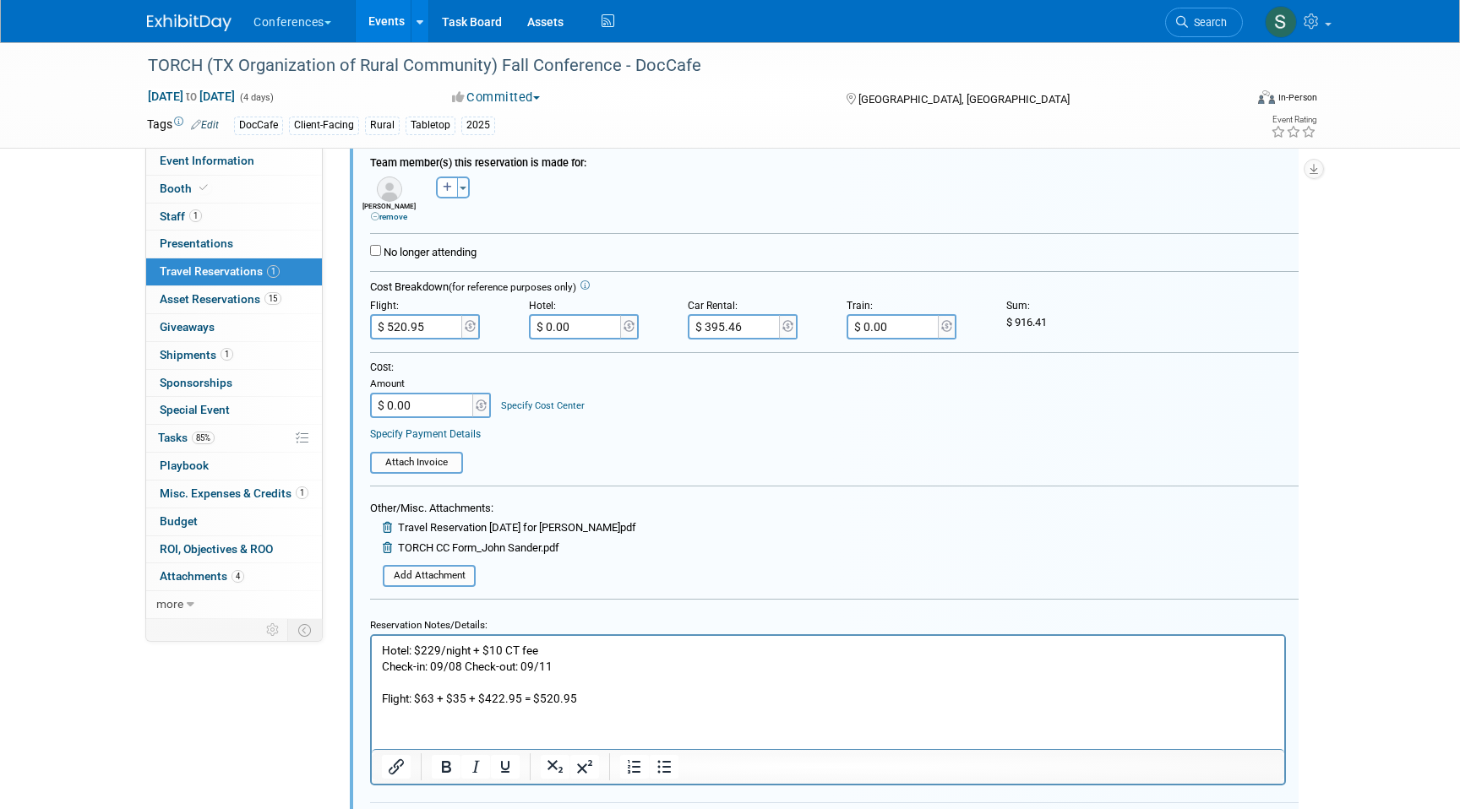
scroll to position [335, 0]
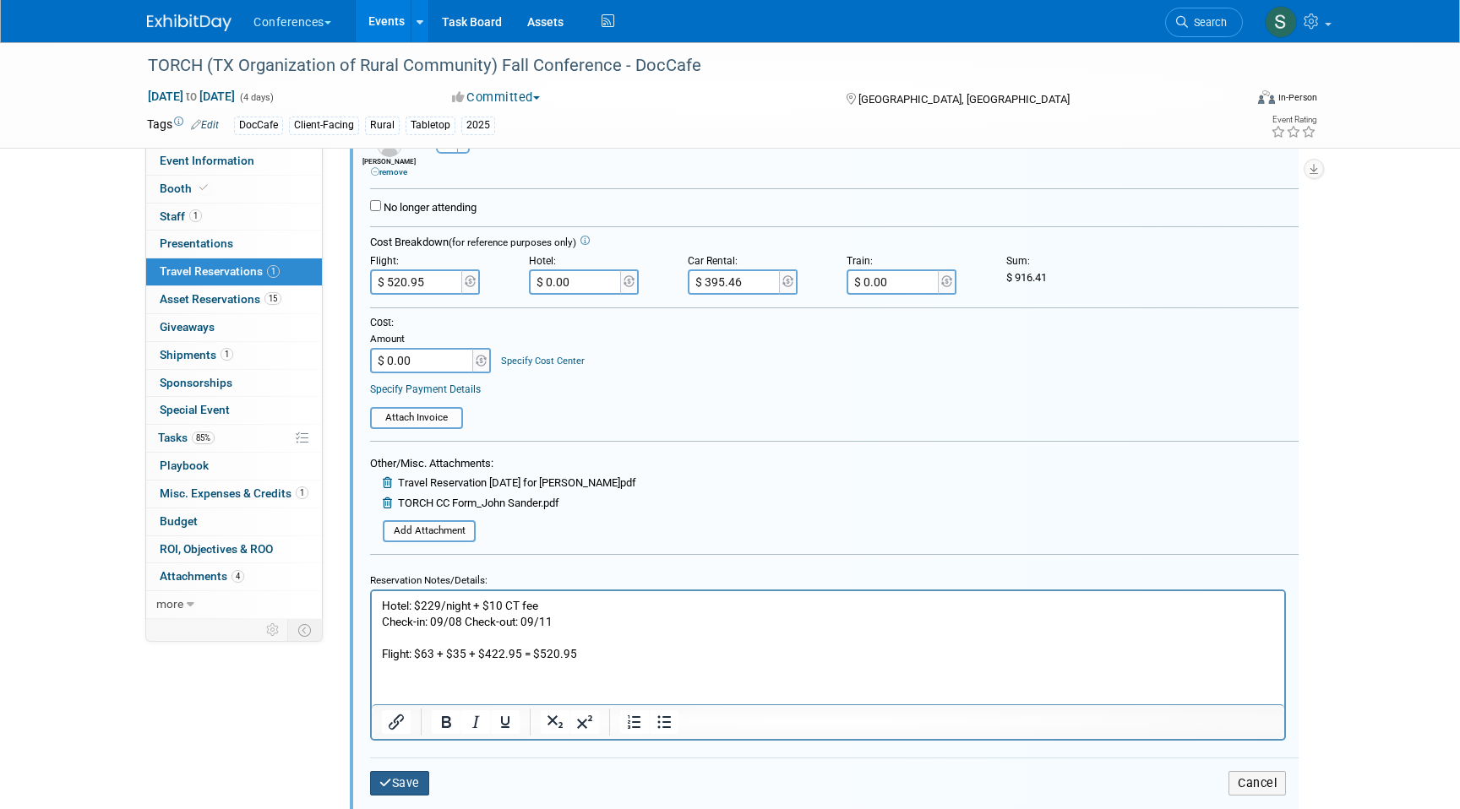
click at [400, 781] on button "Save" at bounding box center [399, 783] width 59 height 24
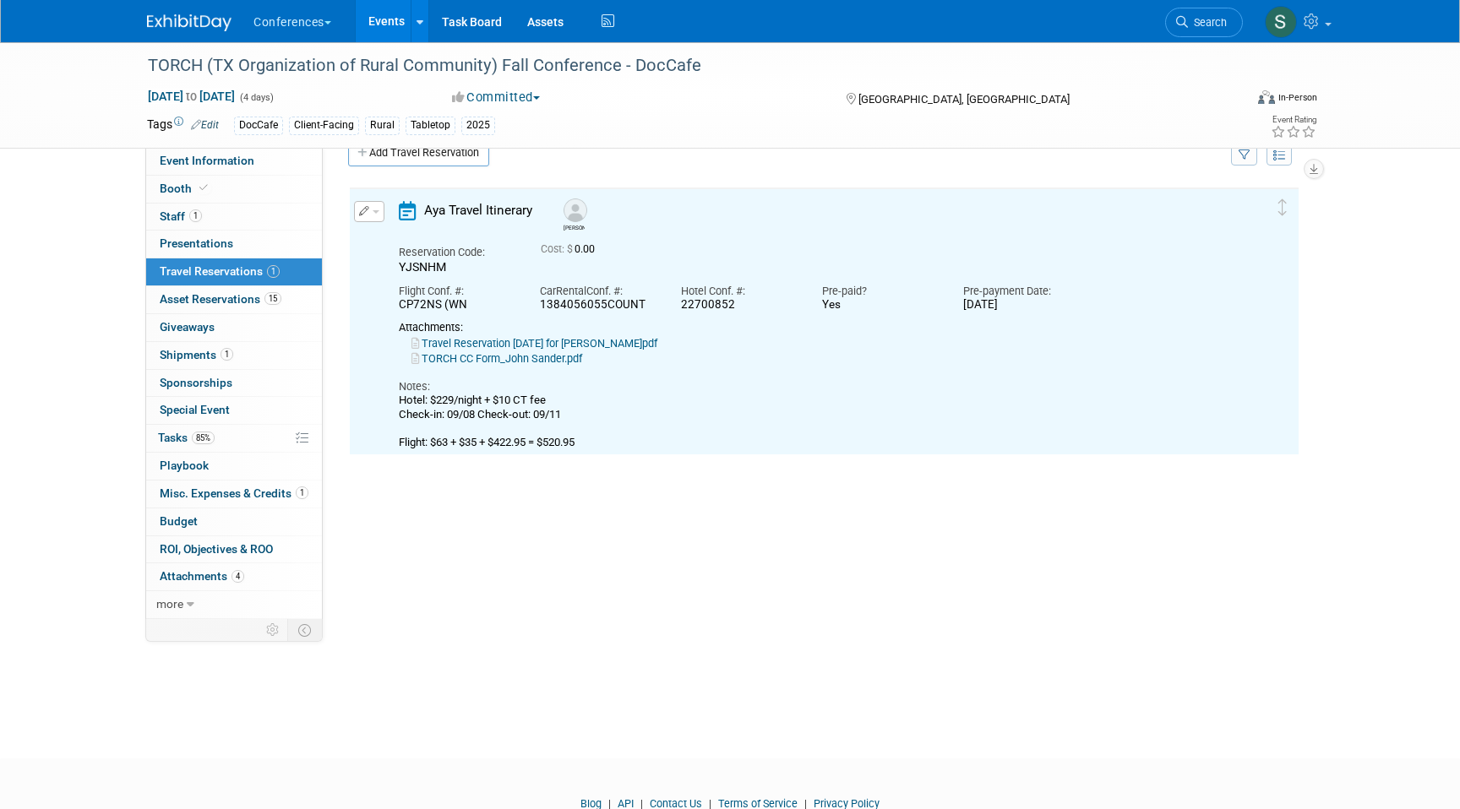
scroll to position [29, 0]
click at [1189, 19] on span "Search" at bounding box center [1207, 22] width 39 height 13
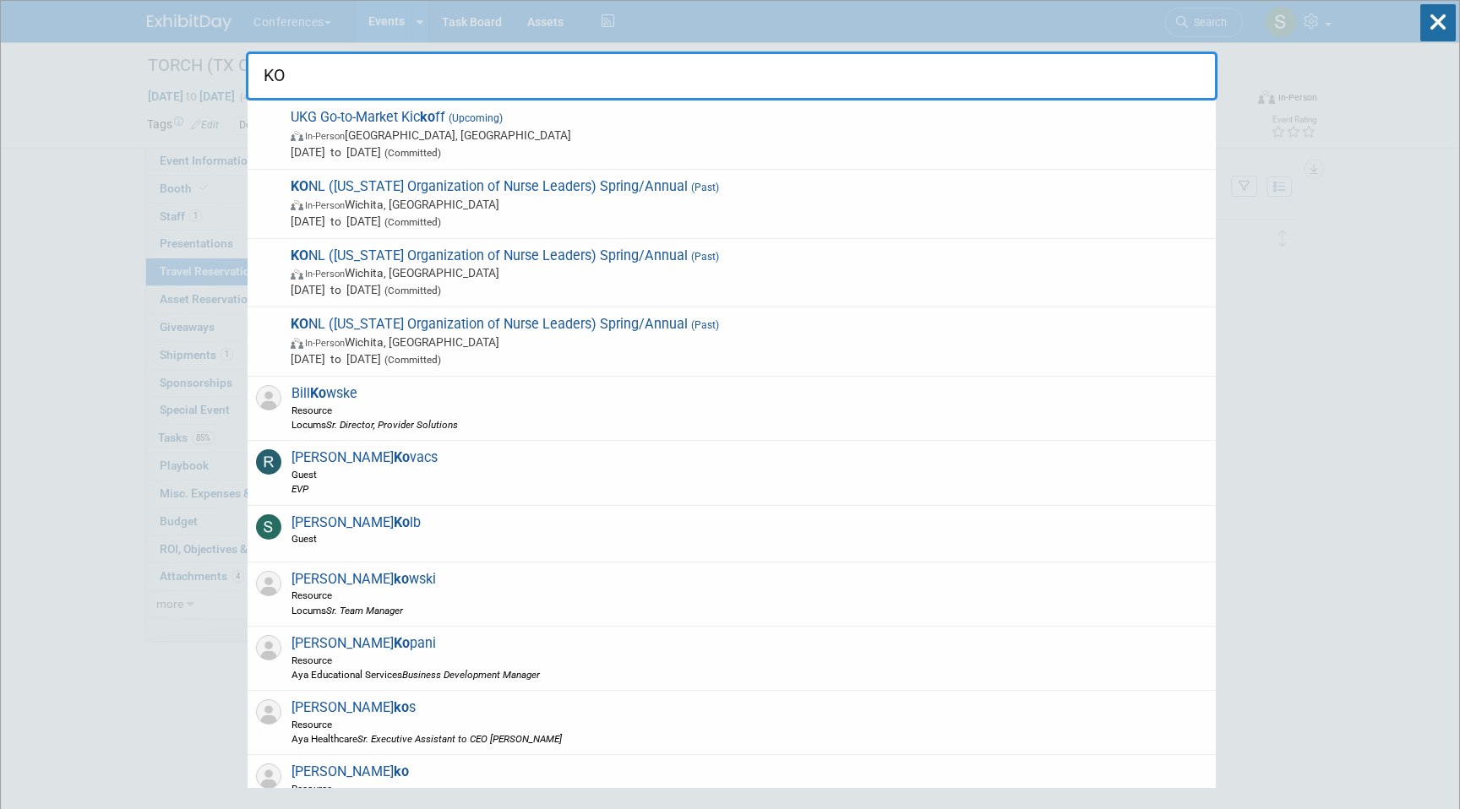
type input "K"
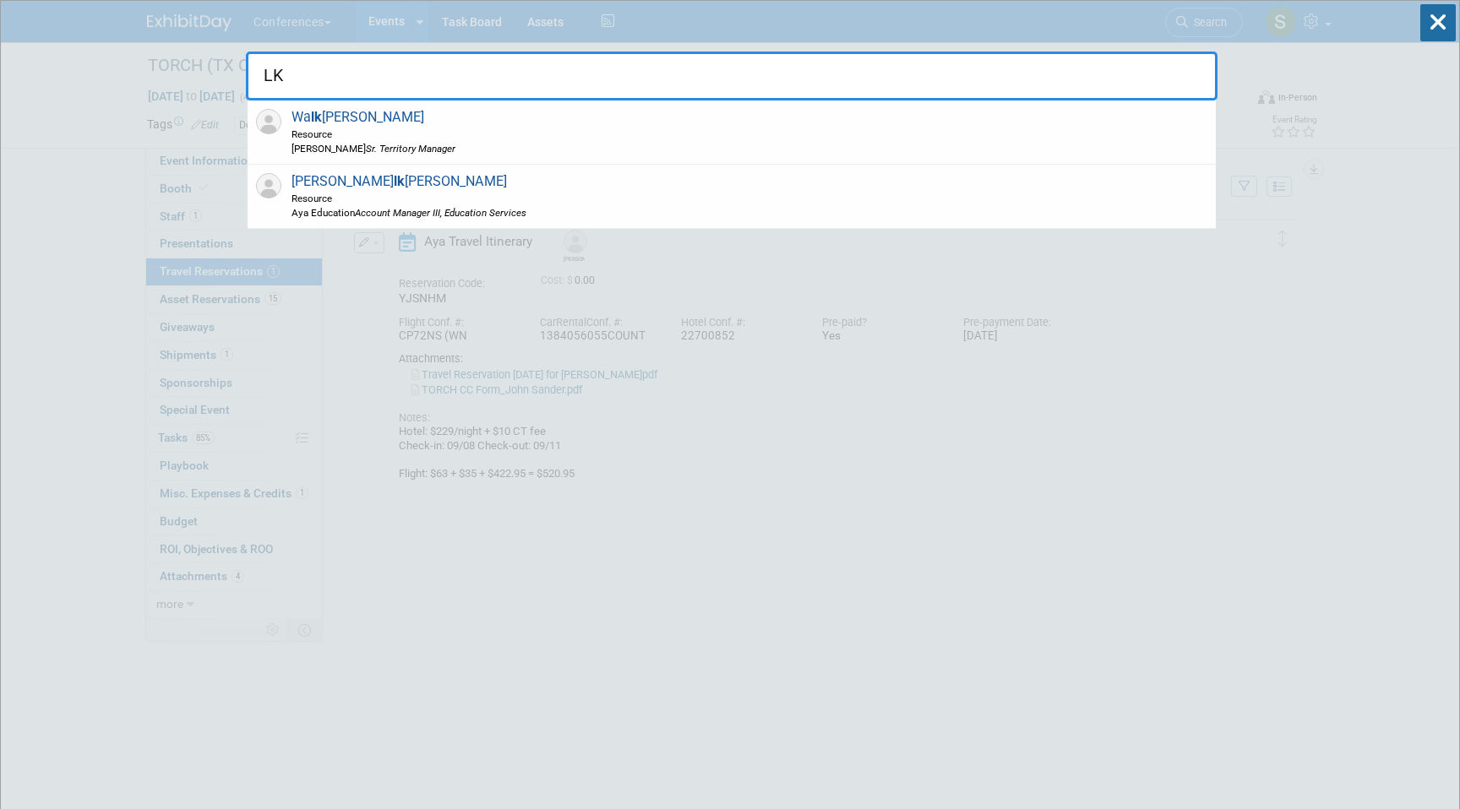
type input "L"
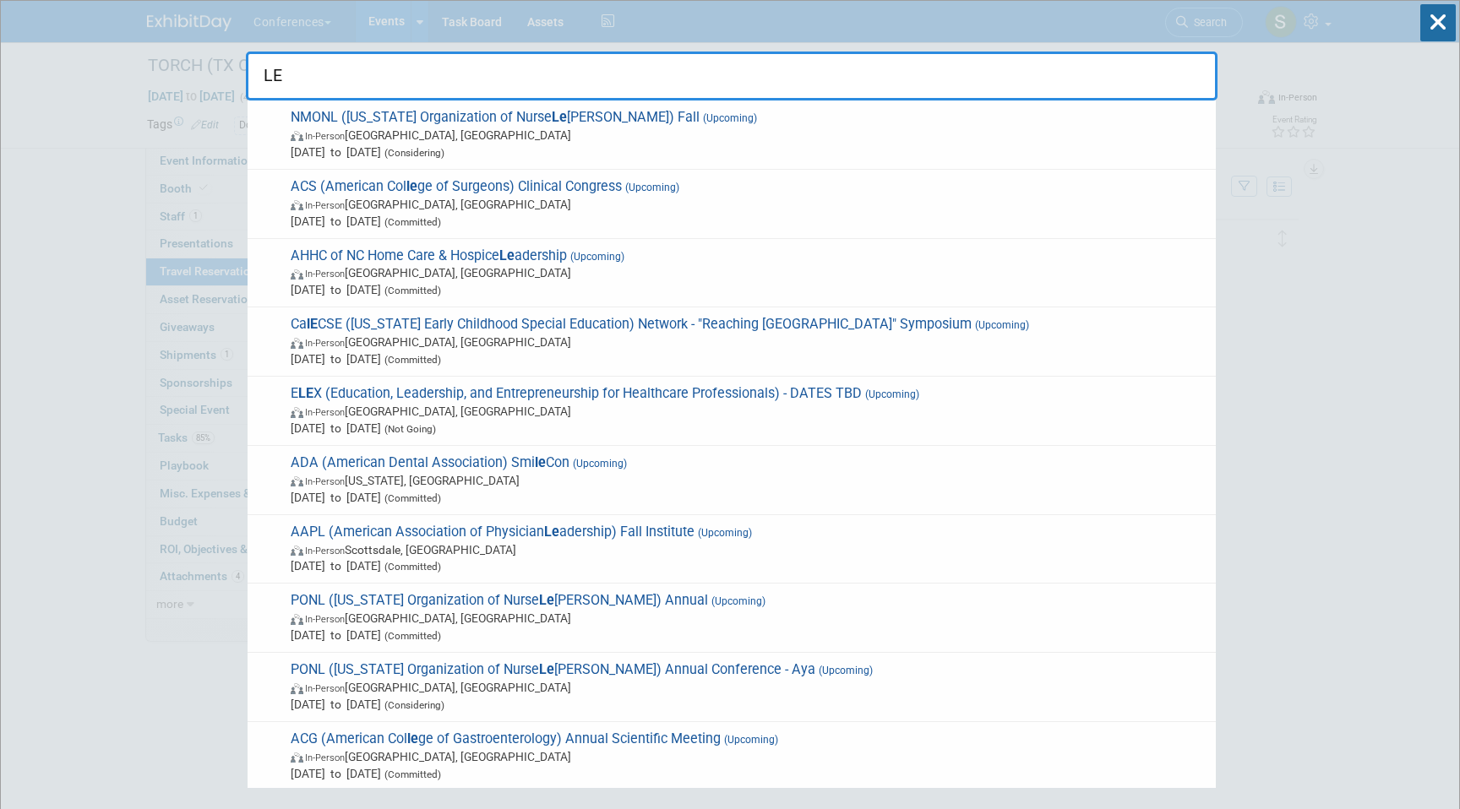
type input "L"
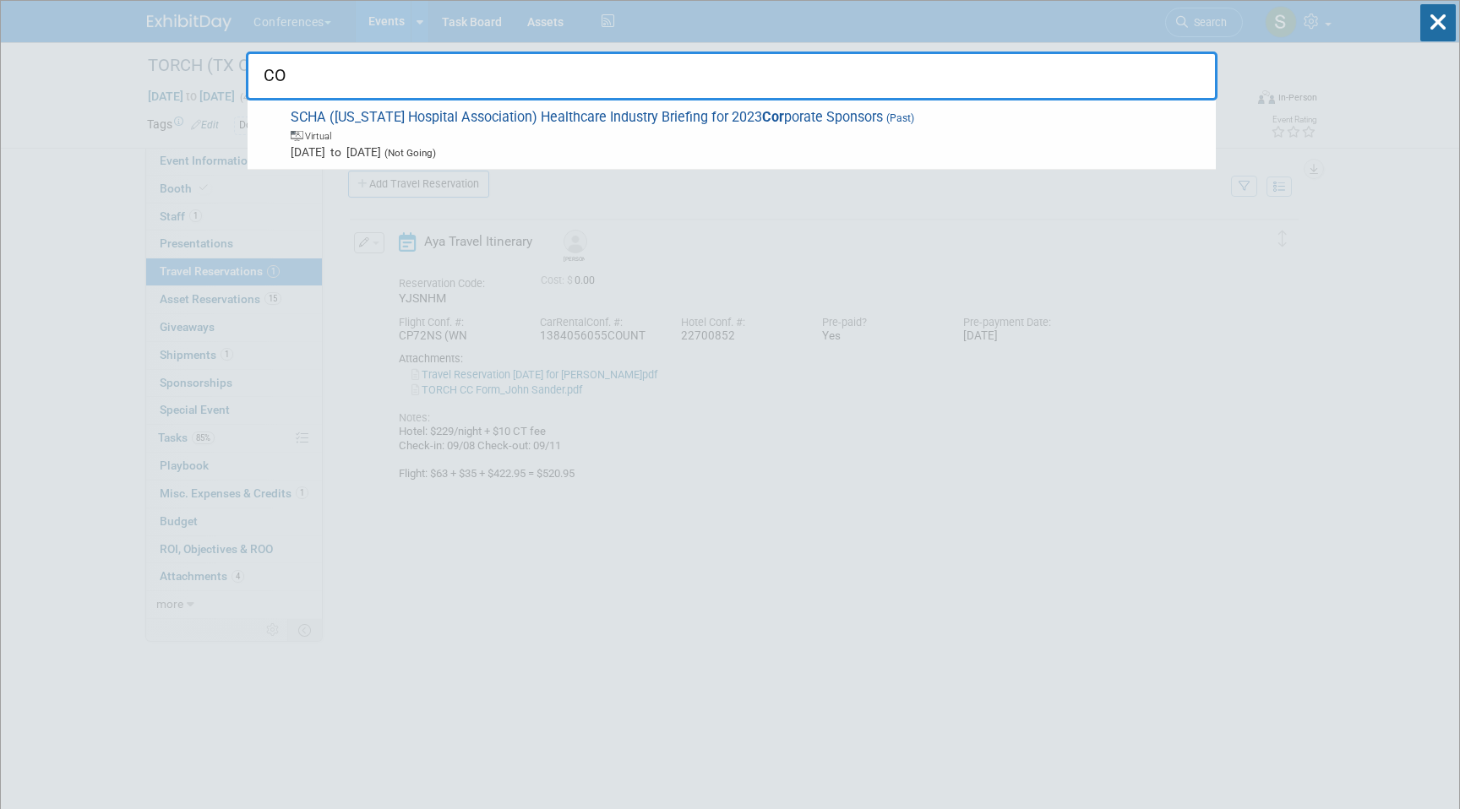
type input "C"
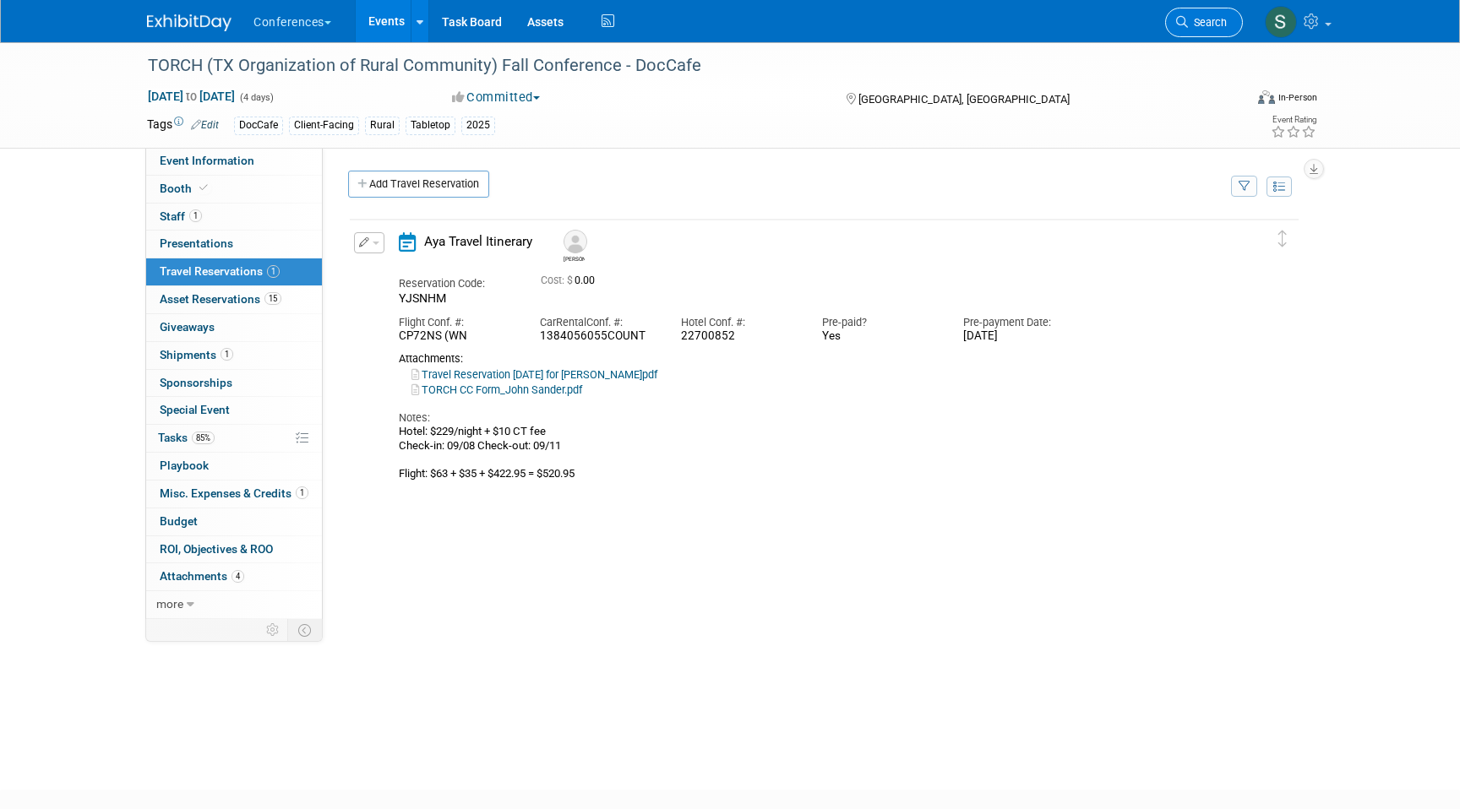
click at [1209, 25] on span "Search" at bounding box center [1207, 22] width 39 height 13
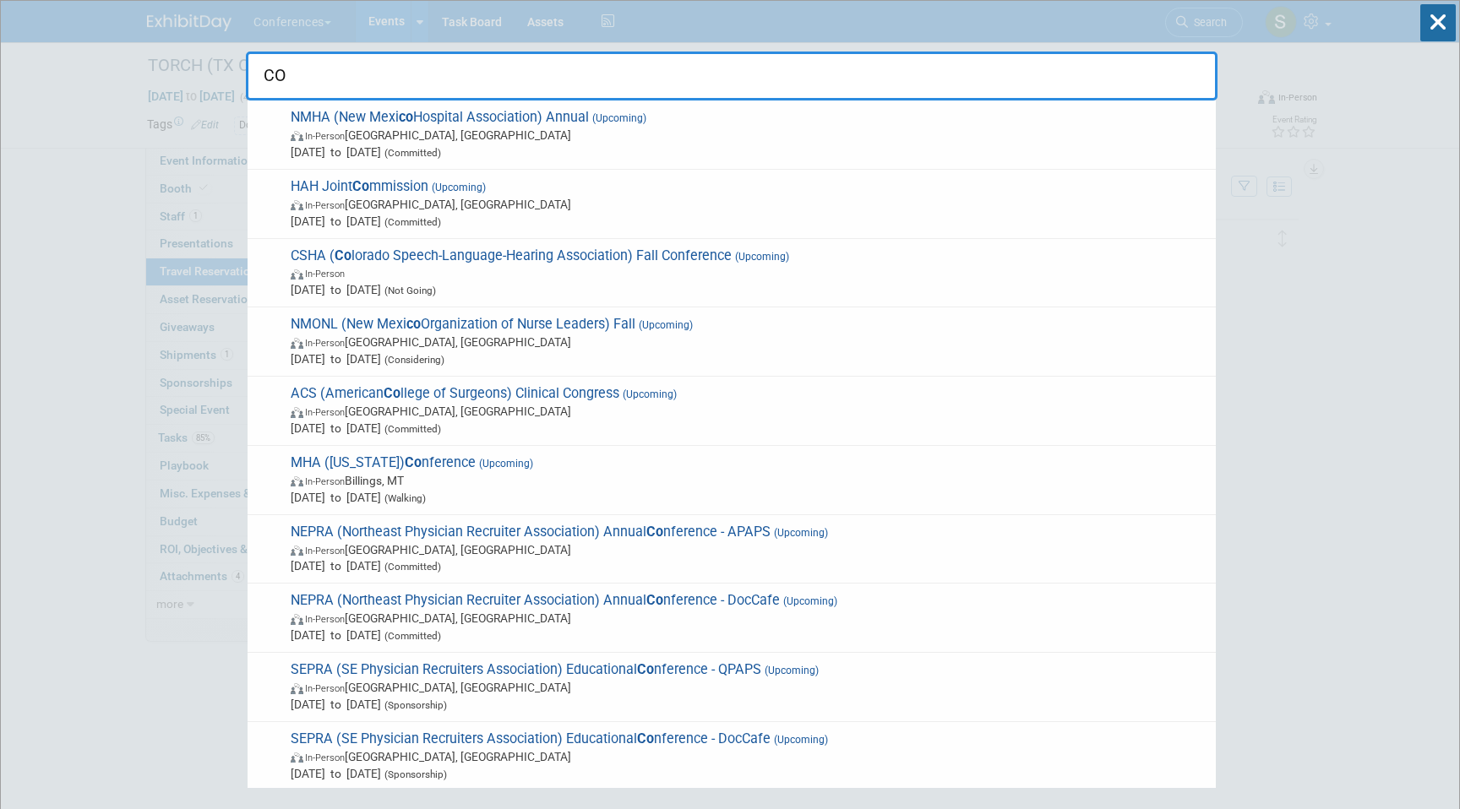
type input "C"
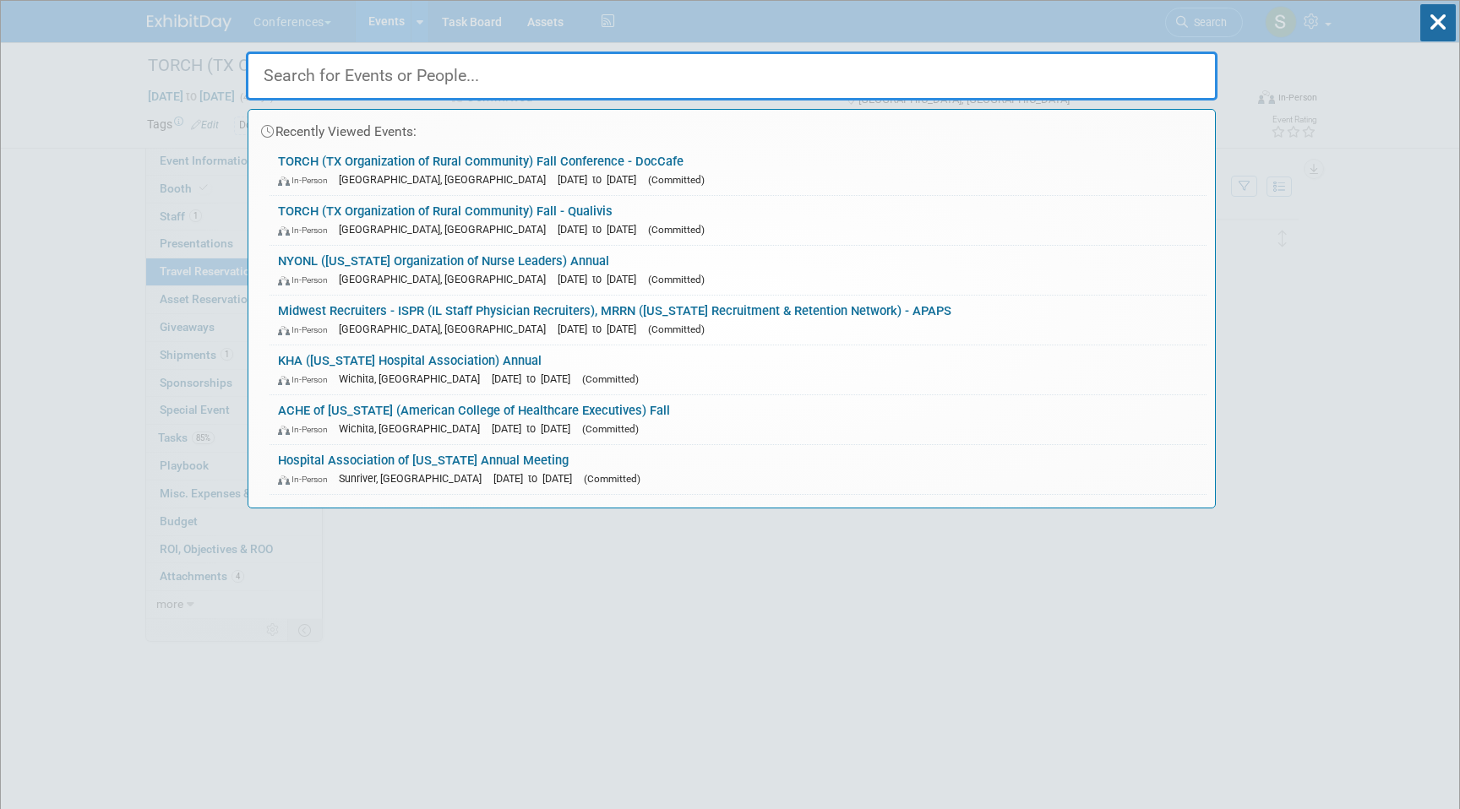
click at [1063, 64] on input "text" at bounding box center [731, 76] width 971 height 49
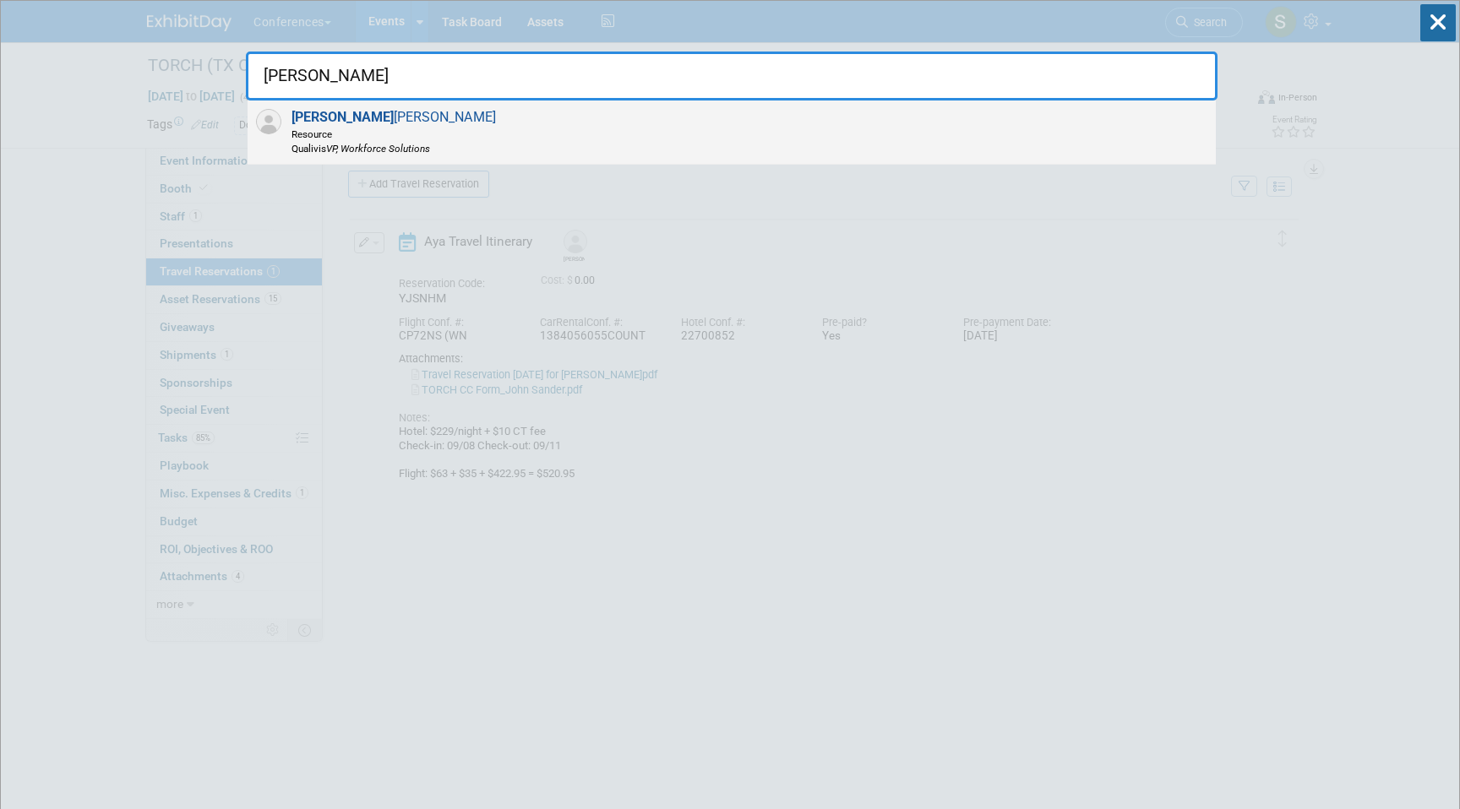
type input "JOE DUN"
click at [579, 132] on div "Joe Dun mire Resource Qualivis VP, Workforce Solutions" at bounding box center [732, 133] width 968 height 64
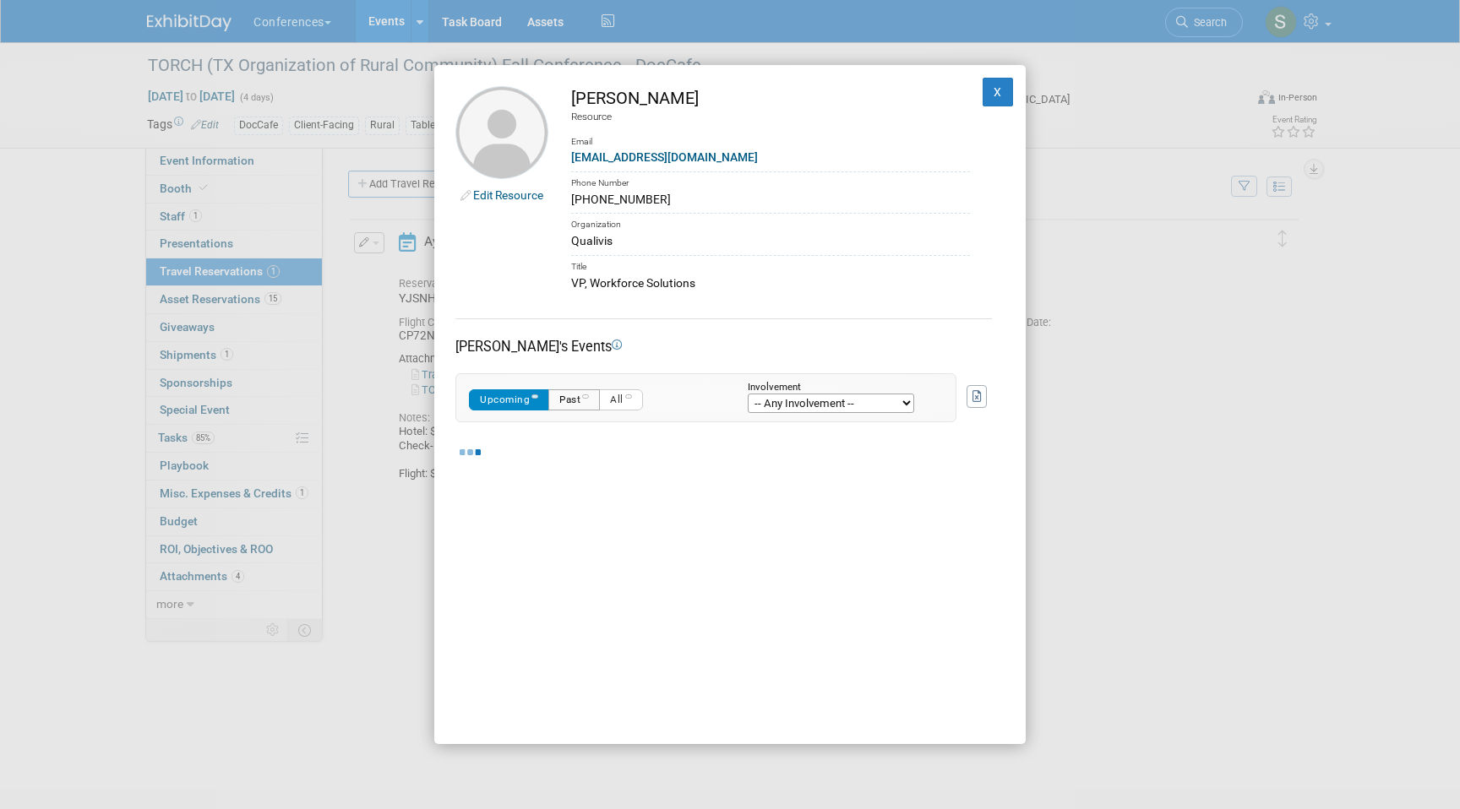
click at [578, 402] on button "Past" at bounding box center [574, 399] width 52 height 21
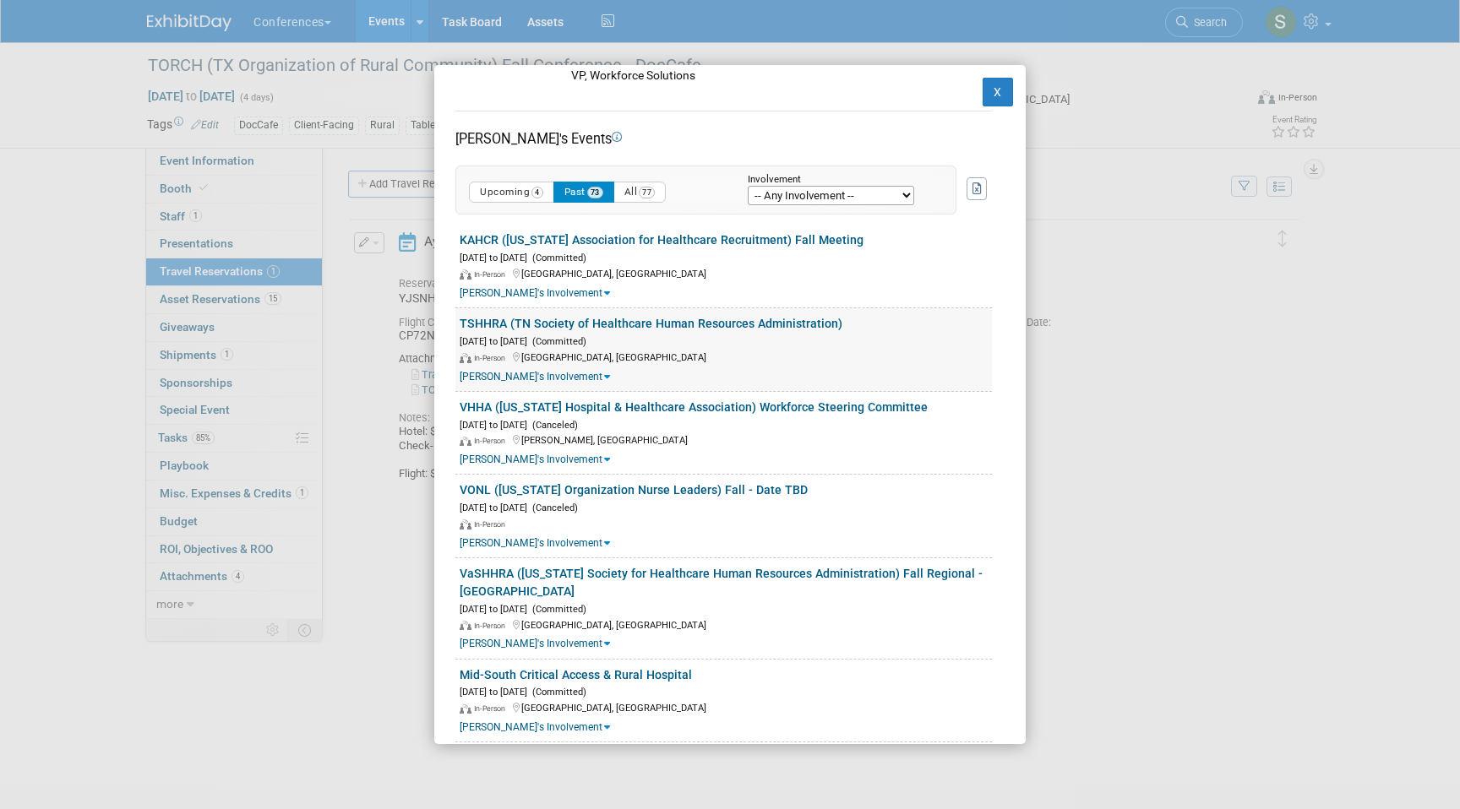
scroll to position [210, 0]
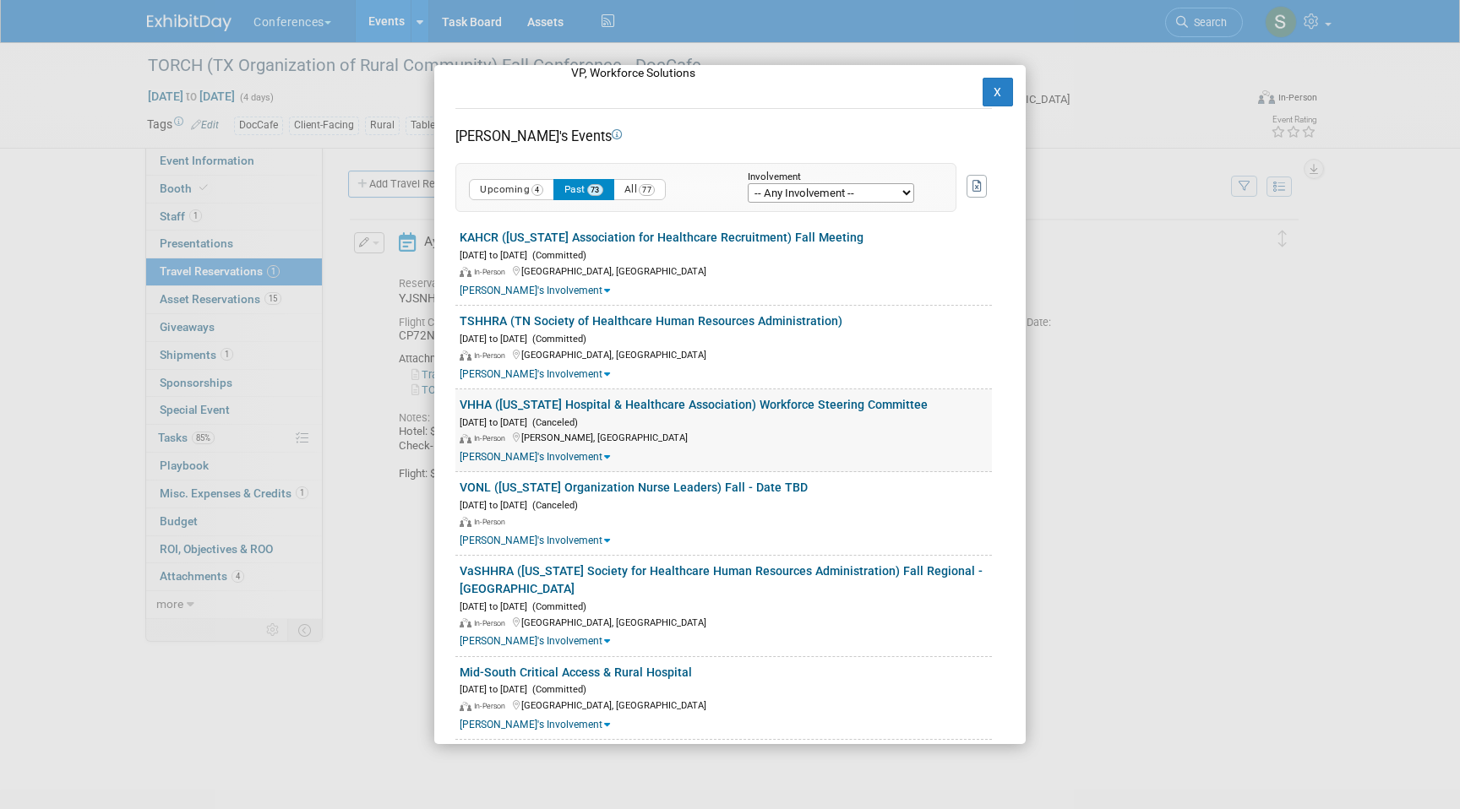
click at [550, 410] on link "VHHA ([US_STATE] Hospital & Healthcare Association) Workforce Steering Committee" at bounding box center [694, 405] width 468 height 14
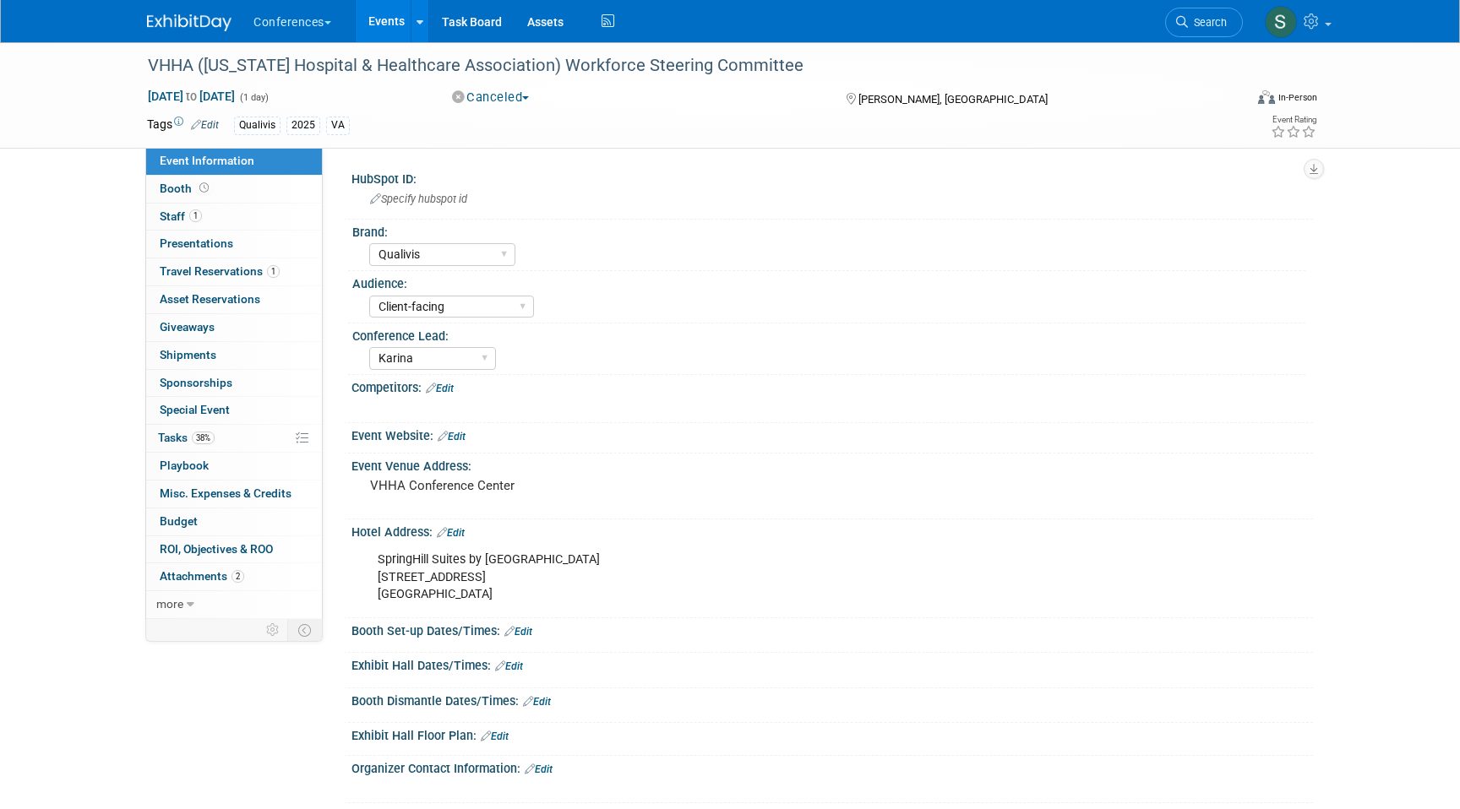
select select "Qualivis"
select select "Client-facing"
select select "Karina"
click at [194, 275] on span "Travel Reservations 1" at bounding box center [220, 271] width 120 height 14
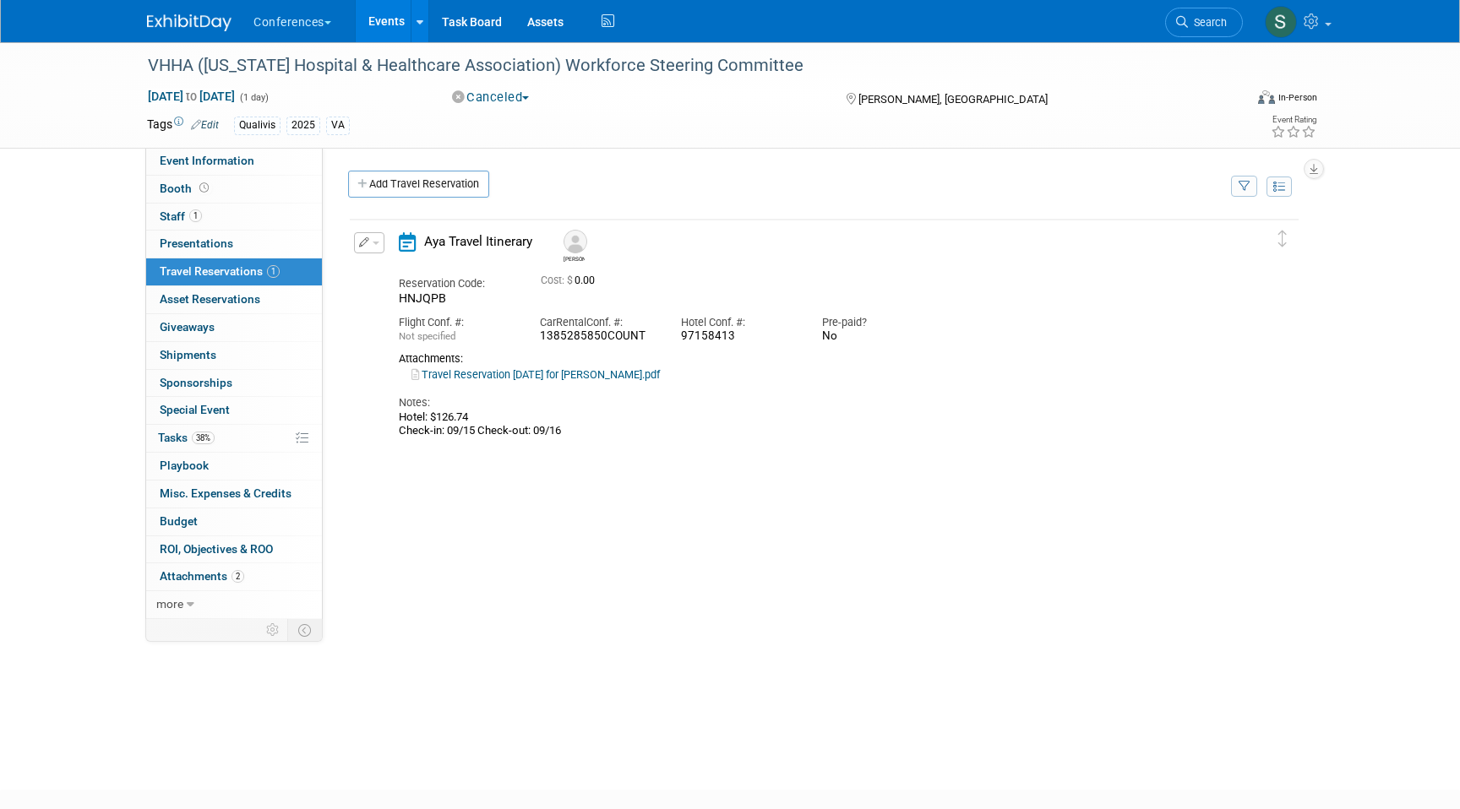
click at [361, 250] on button "button" at bounding box center [369, 242] width 30 height 21
click at [397, 270] on button "Edit Reservation" at bounding box center [426, 272] width 143 height 24
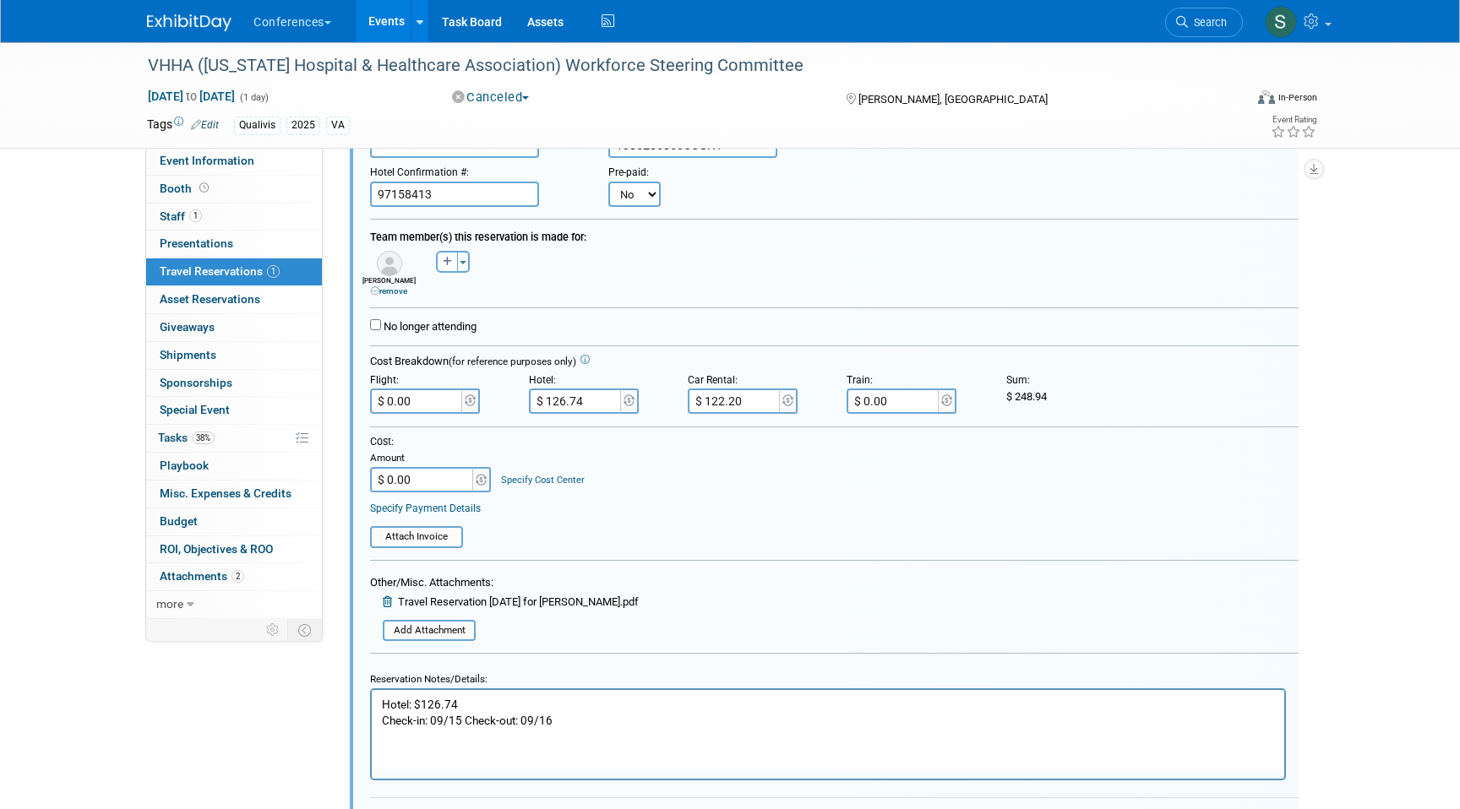
scroll to position [233, 0]
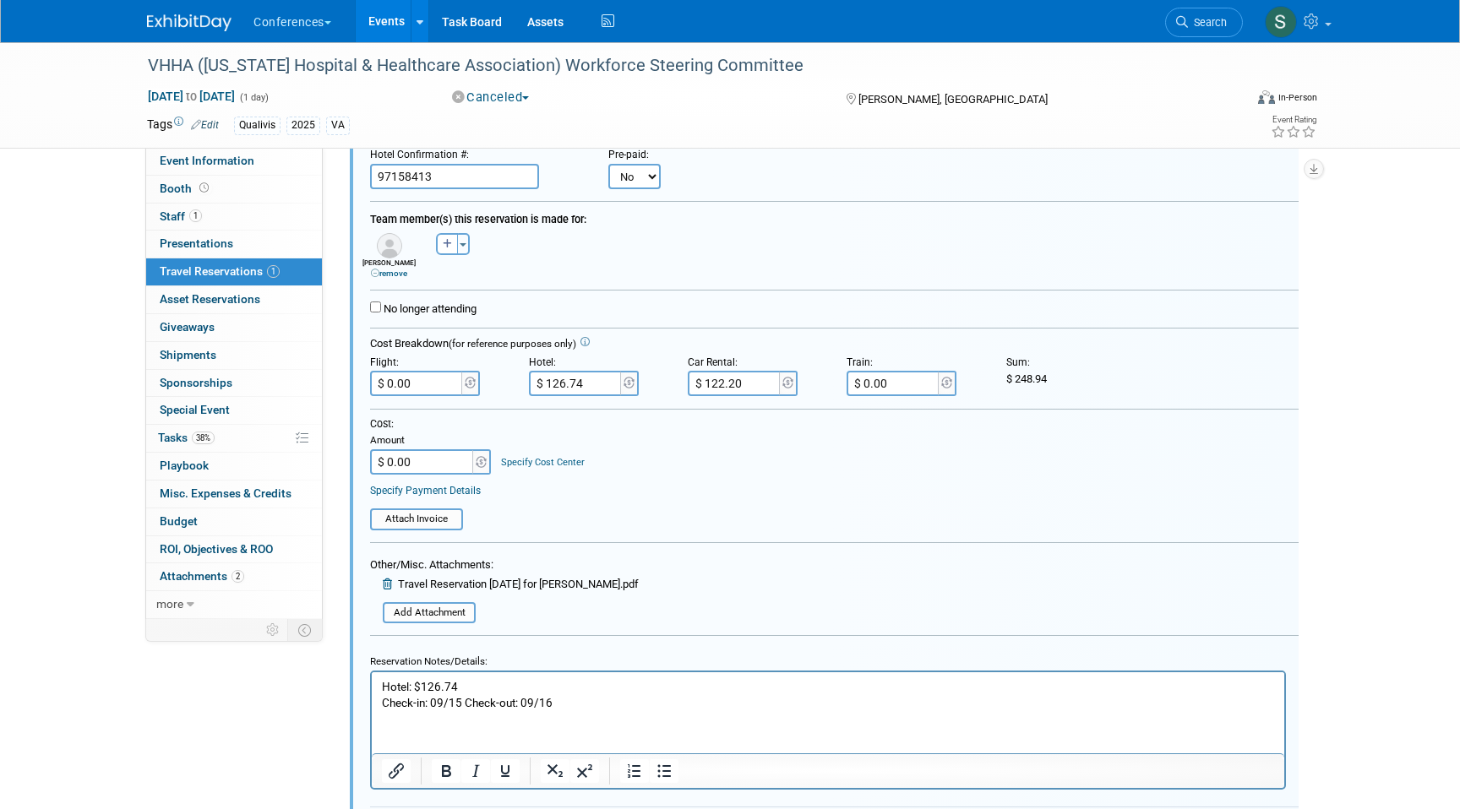
click at [737, 378] on input "$ 122.20" at bounding box center [735, 383] width 95 height 25
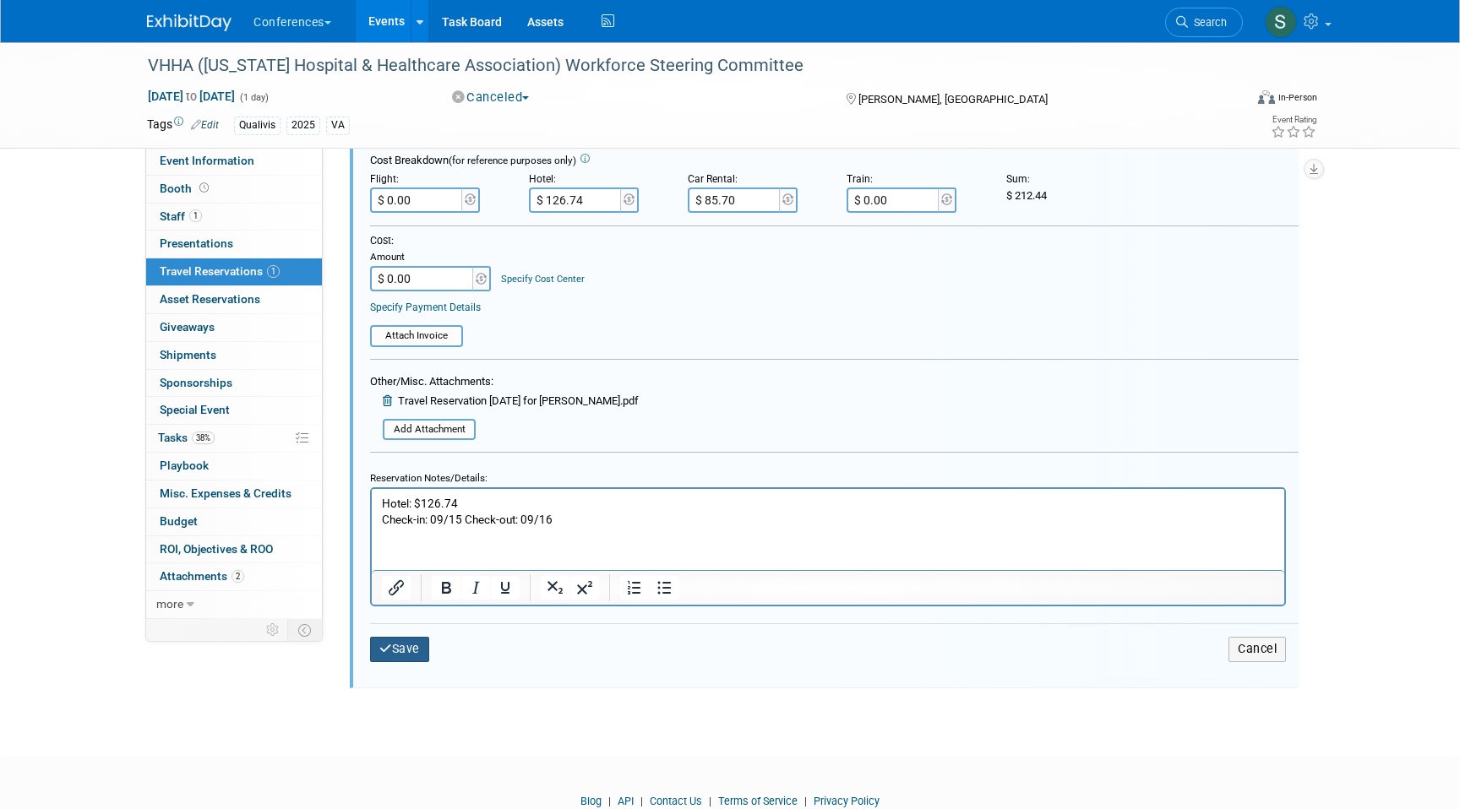
type input "$ 85.70"
click at [396, 656] on button "Save" at bounding box center [399, 649] width 59 height 24
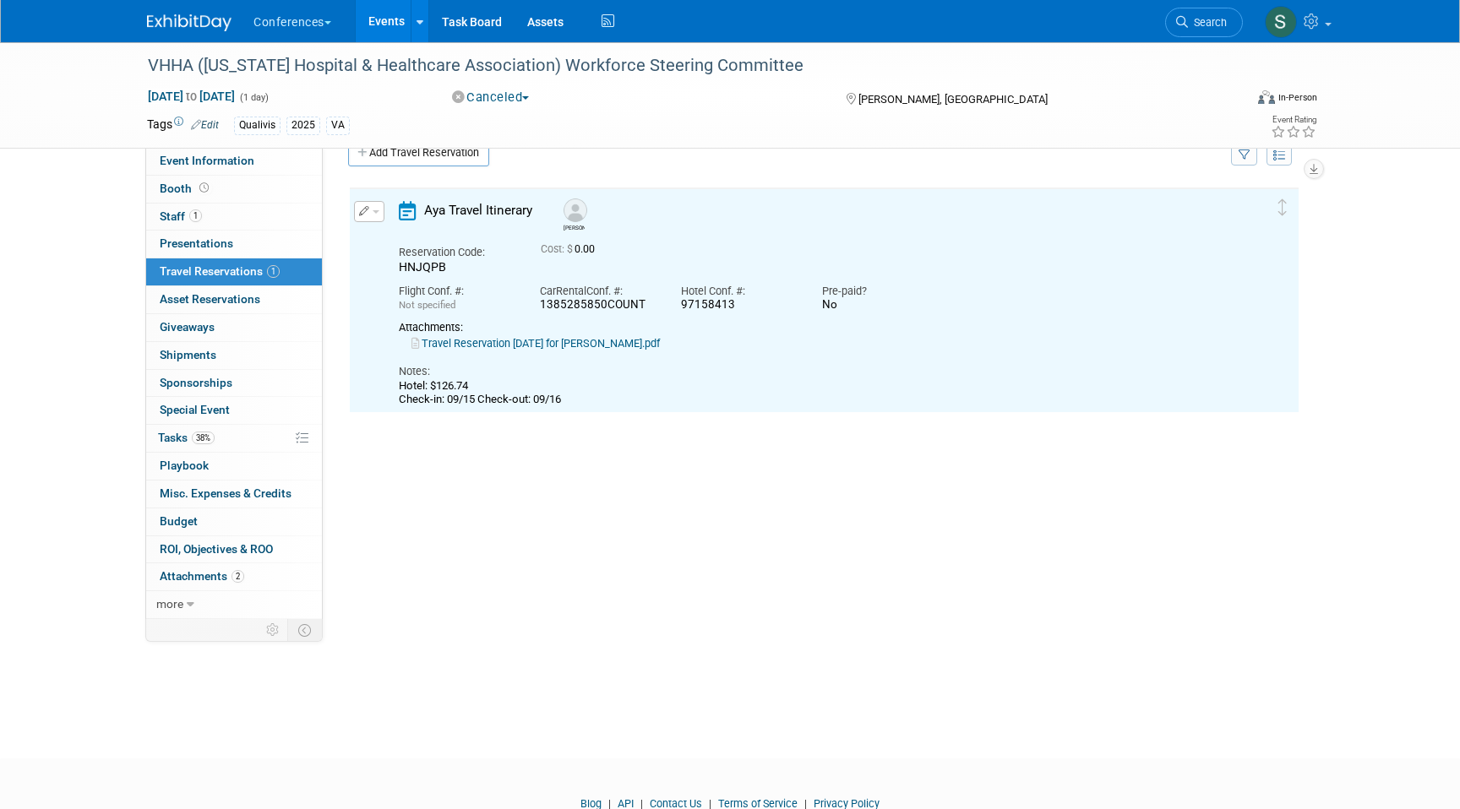
scroll to position [29, 0]
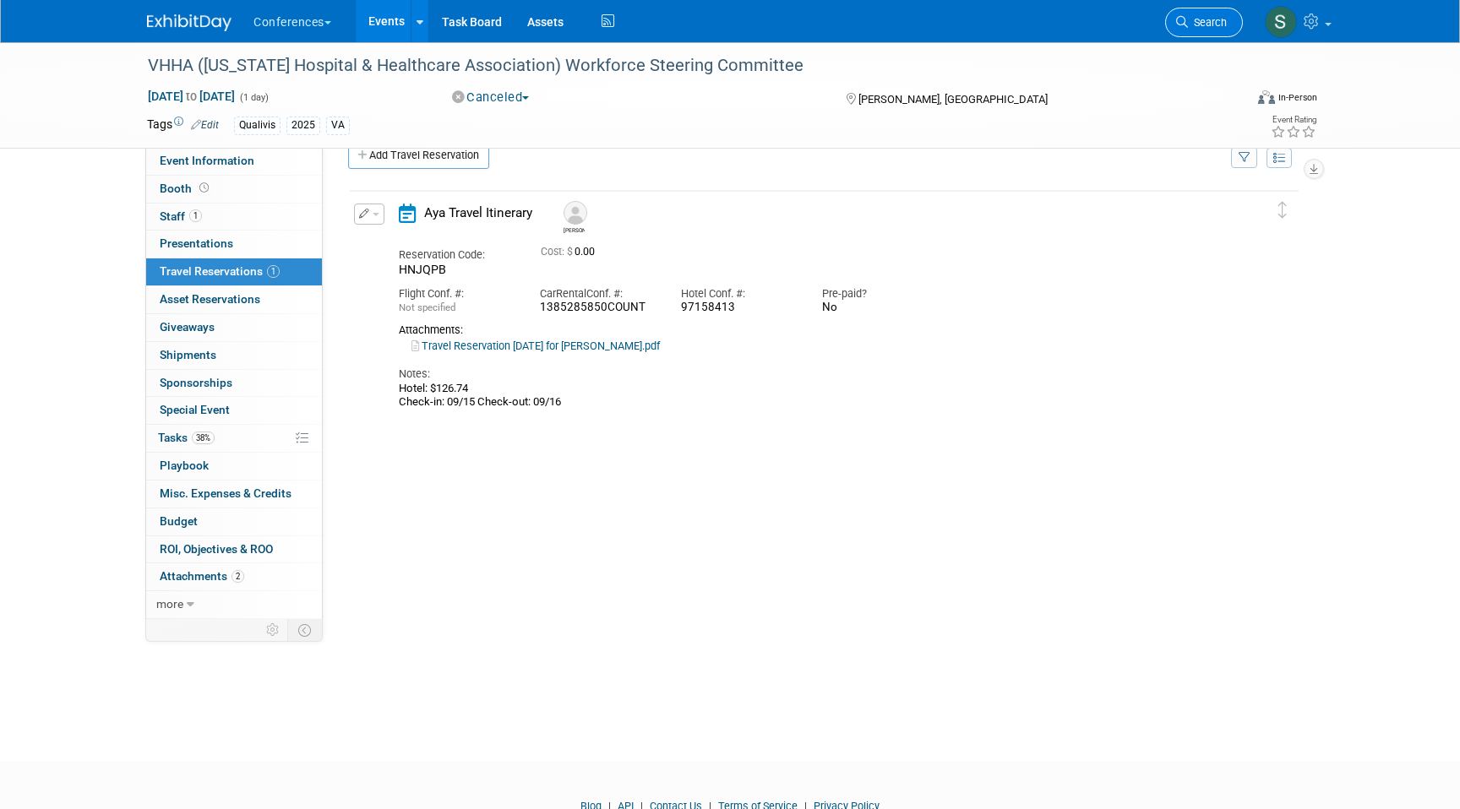
click at [1219, 26] on span "Search" at bounding box center [1207, 22] width 39 height 13
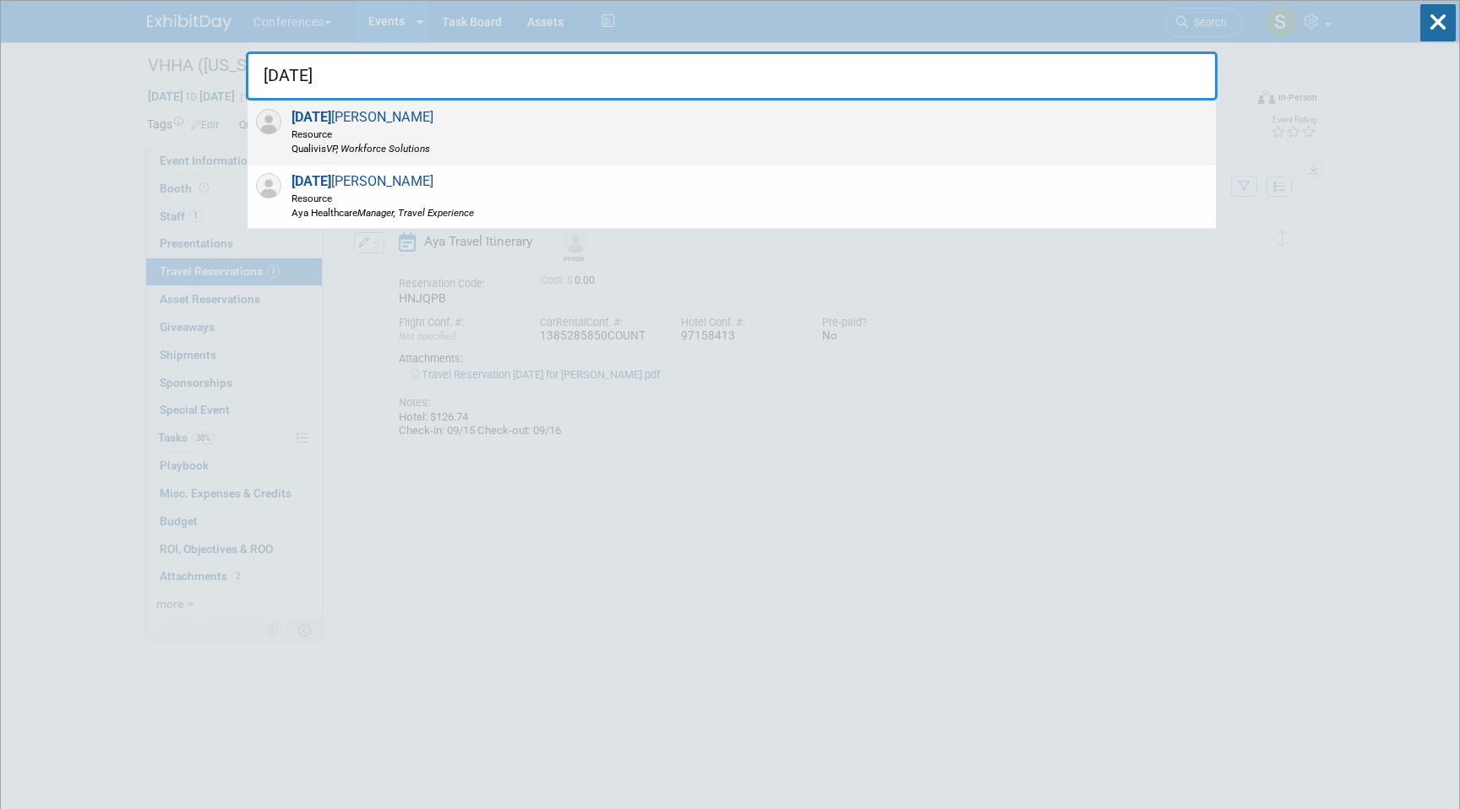
type input "NATAL"
click at [712, 150] on div "Natal ie Phillips Resource Qualivis VP, Workforce Solutions" at bounding box center [732, 133] width 968 height 64
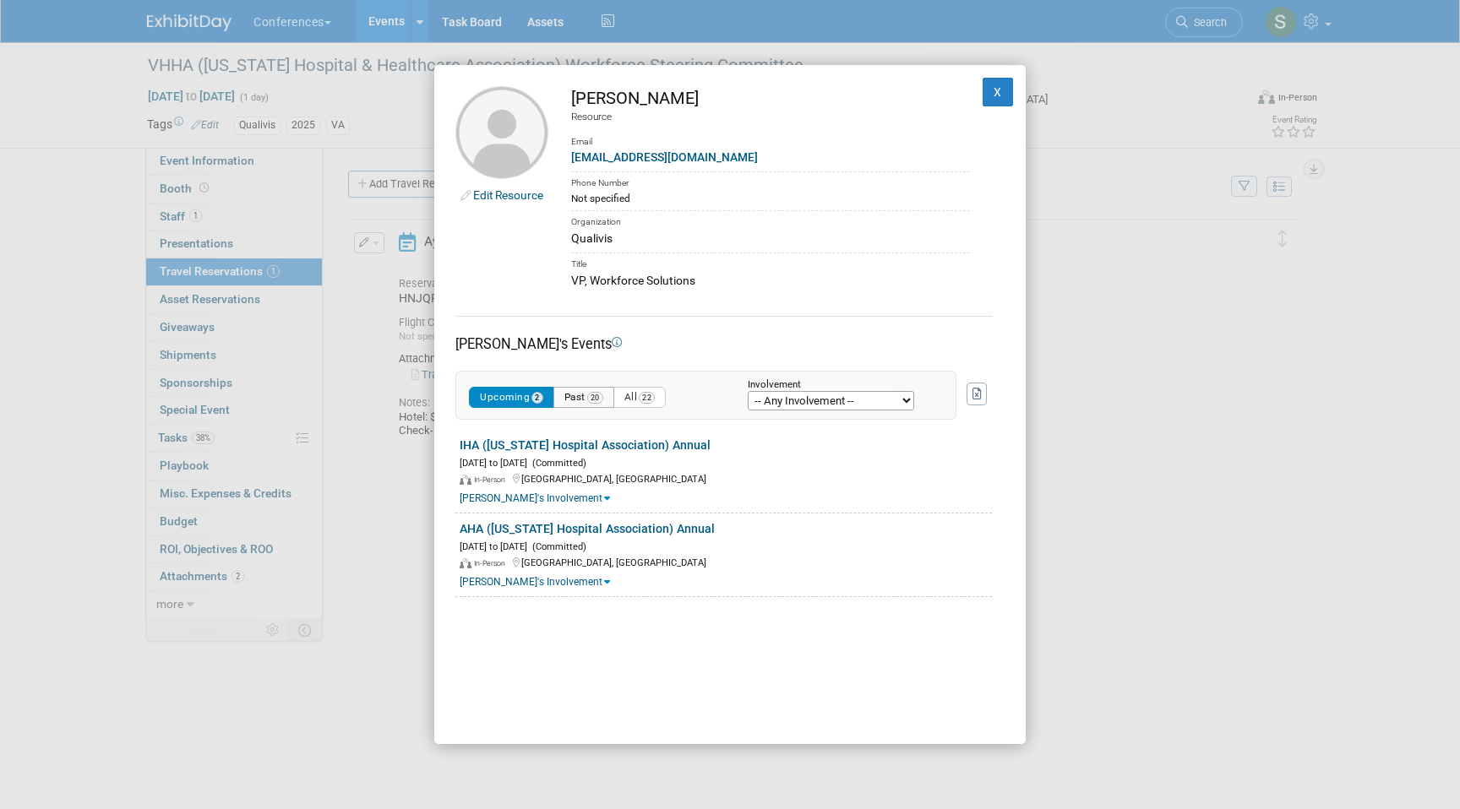
click at [586, 397] on button "Past 20" at bounding box center [583, 397] width 61 height 21
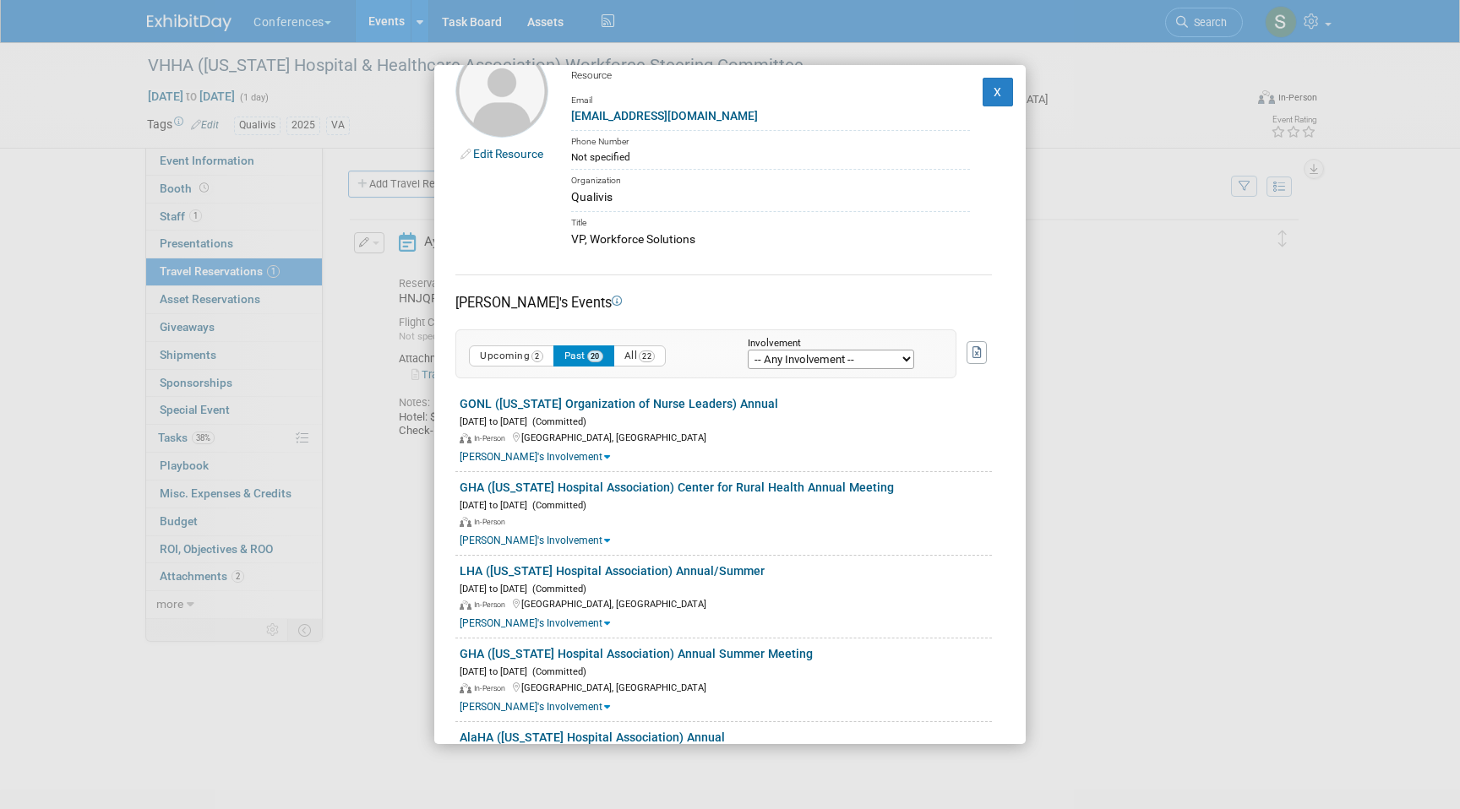
scroll to position [60, 0]
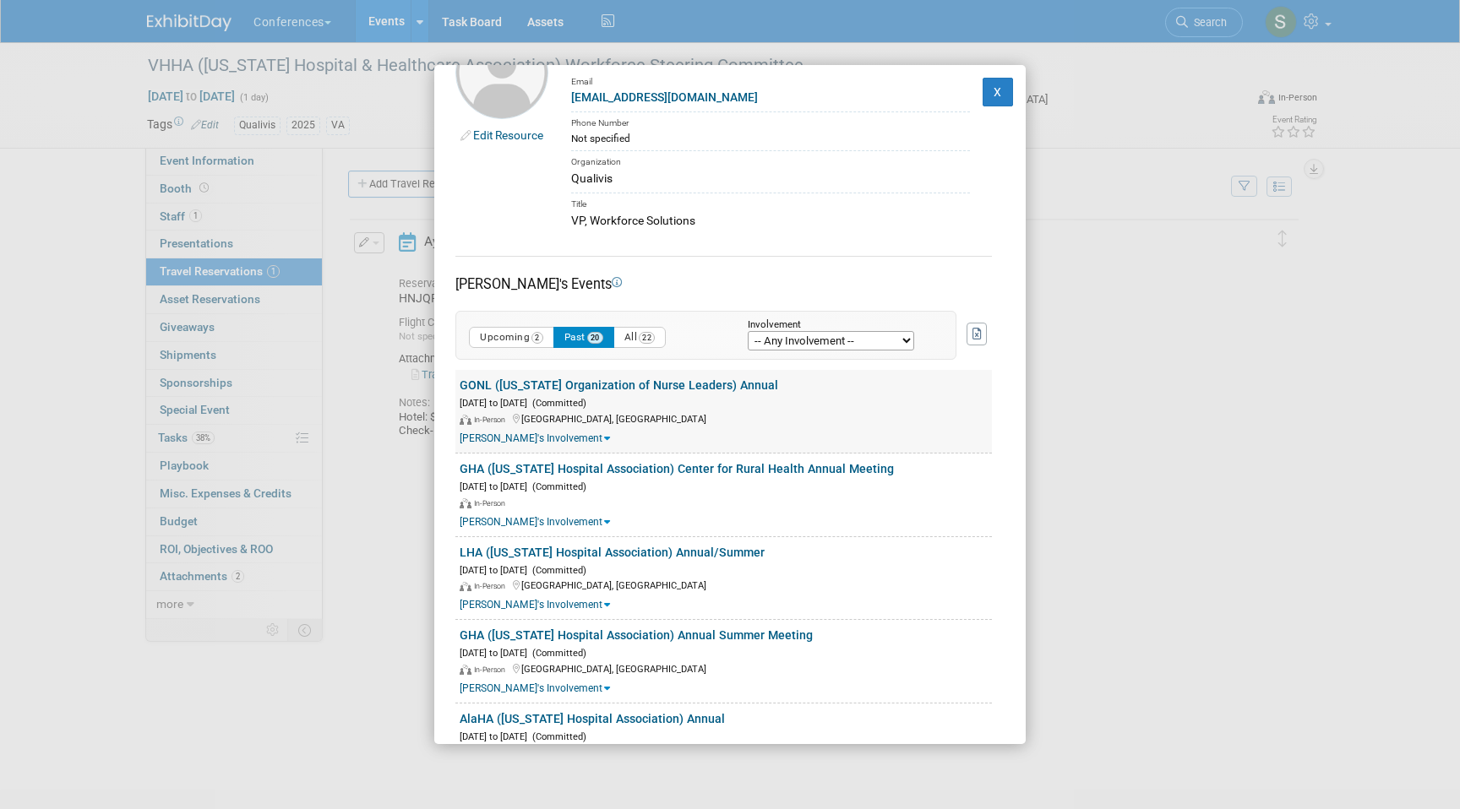
click at [535, 382] on link "GONL ([US_STATE] Organization of Nurse Leaders) Annual" at bounding box center [619, 385] width 318 height 14
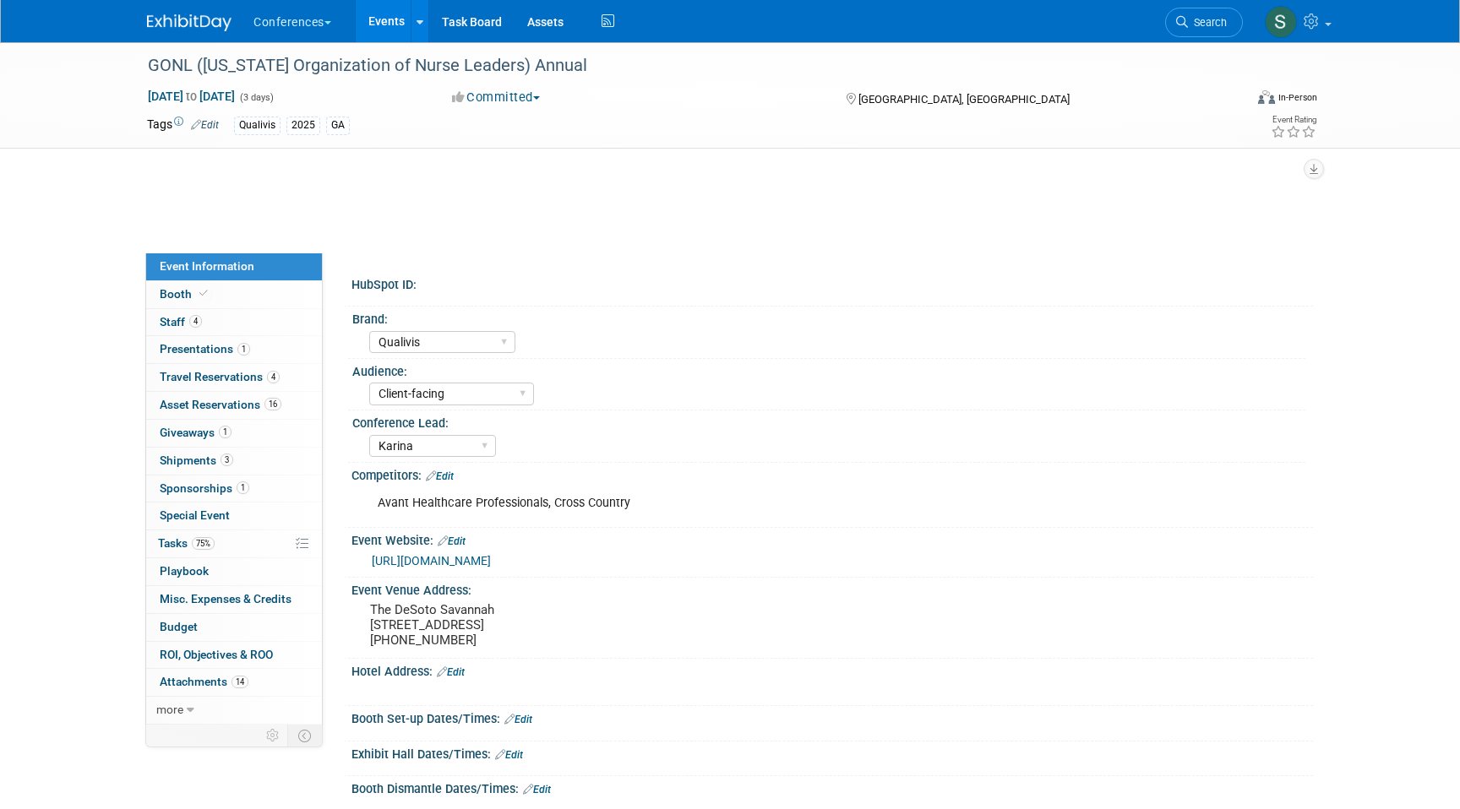
select select "Qualivis"
select select "Client-facing"
select select "Karina"
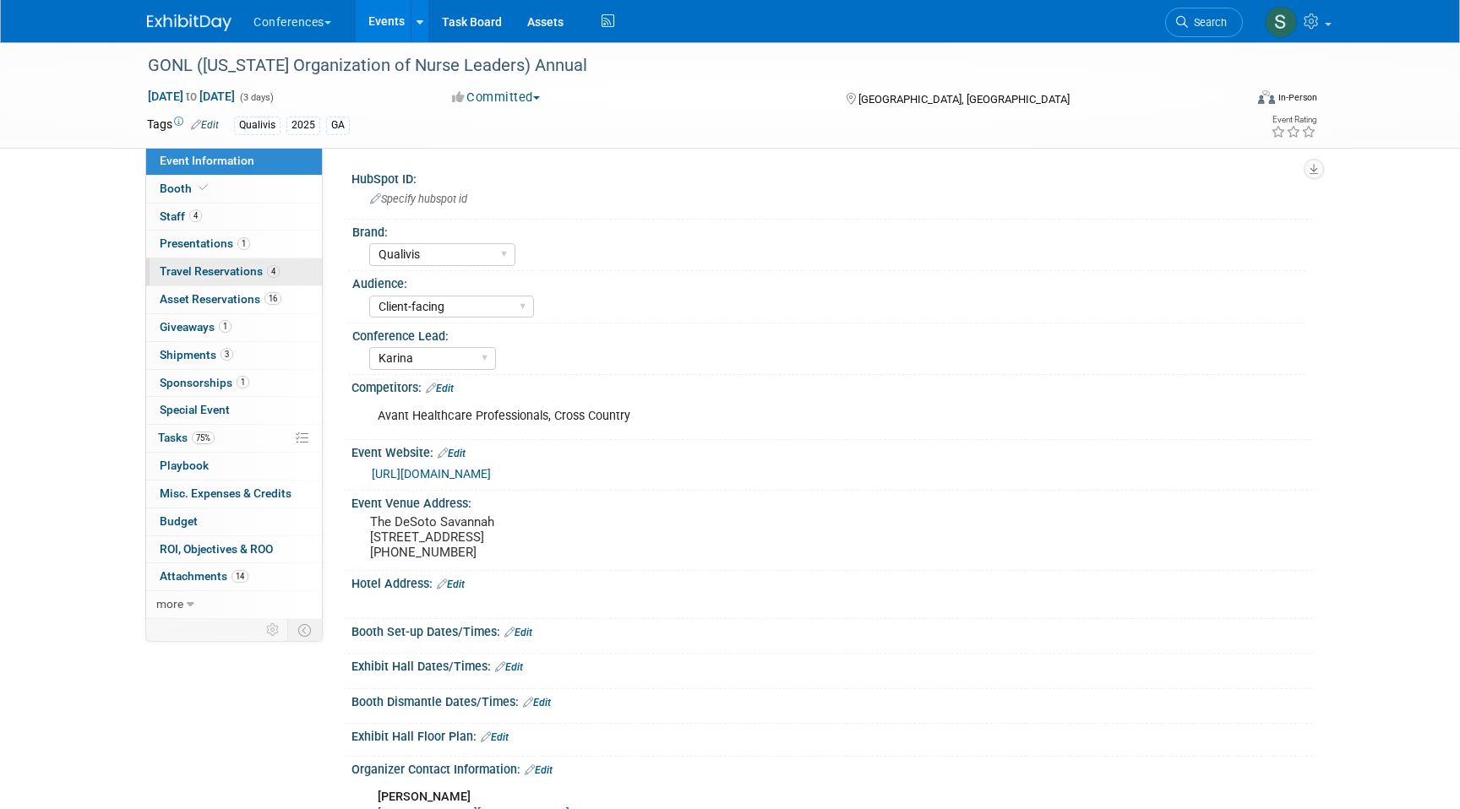
click at [271, 279] on link "4 Travel Reservations 4" at bounding box center [234, 271] width 176 height 27
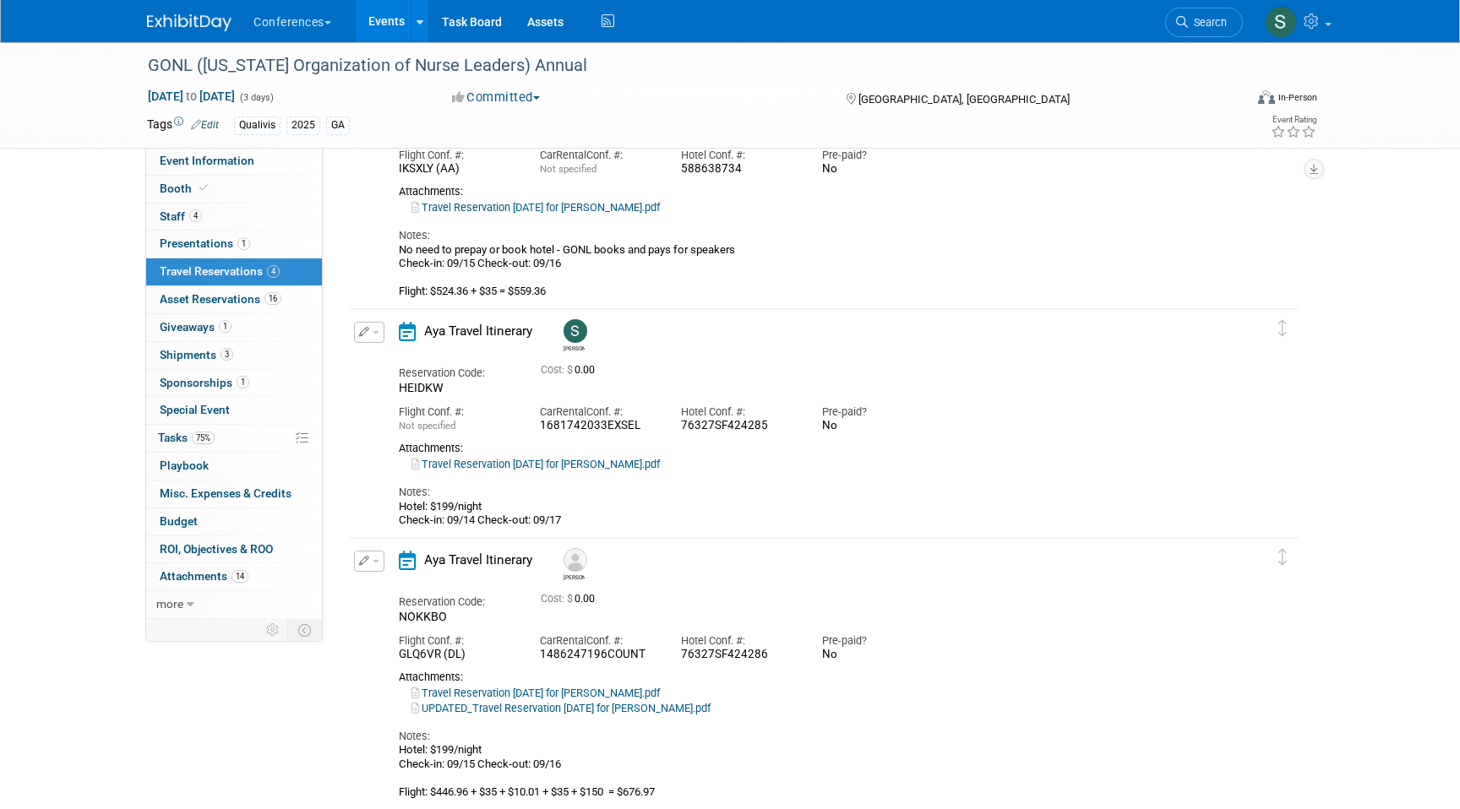
scroll to position [531, 0]
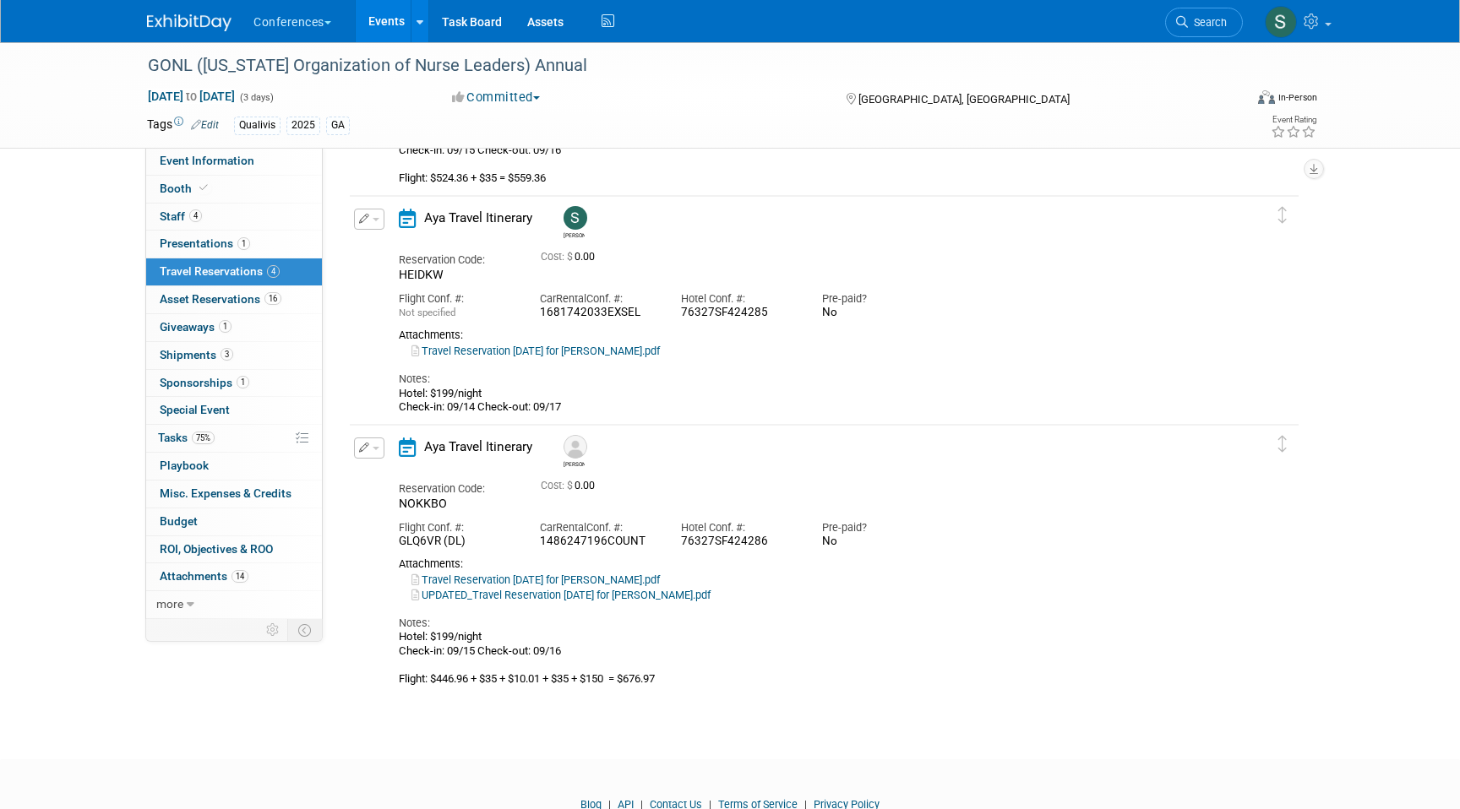
click at [367, 446] on icon "button" at bounding box center [364, 448] width 11 height 10
click at [382, 476] on button "Edit Reservation" at bounding box center [426, 477] width 143 height 24
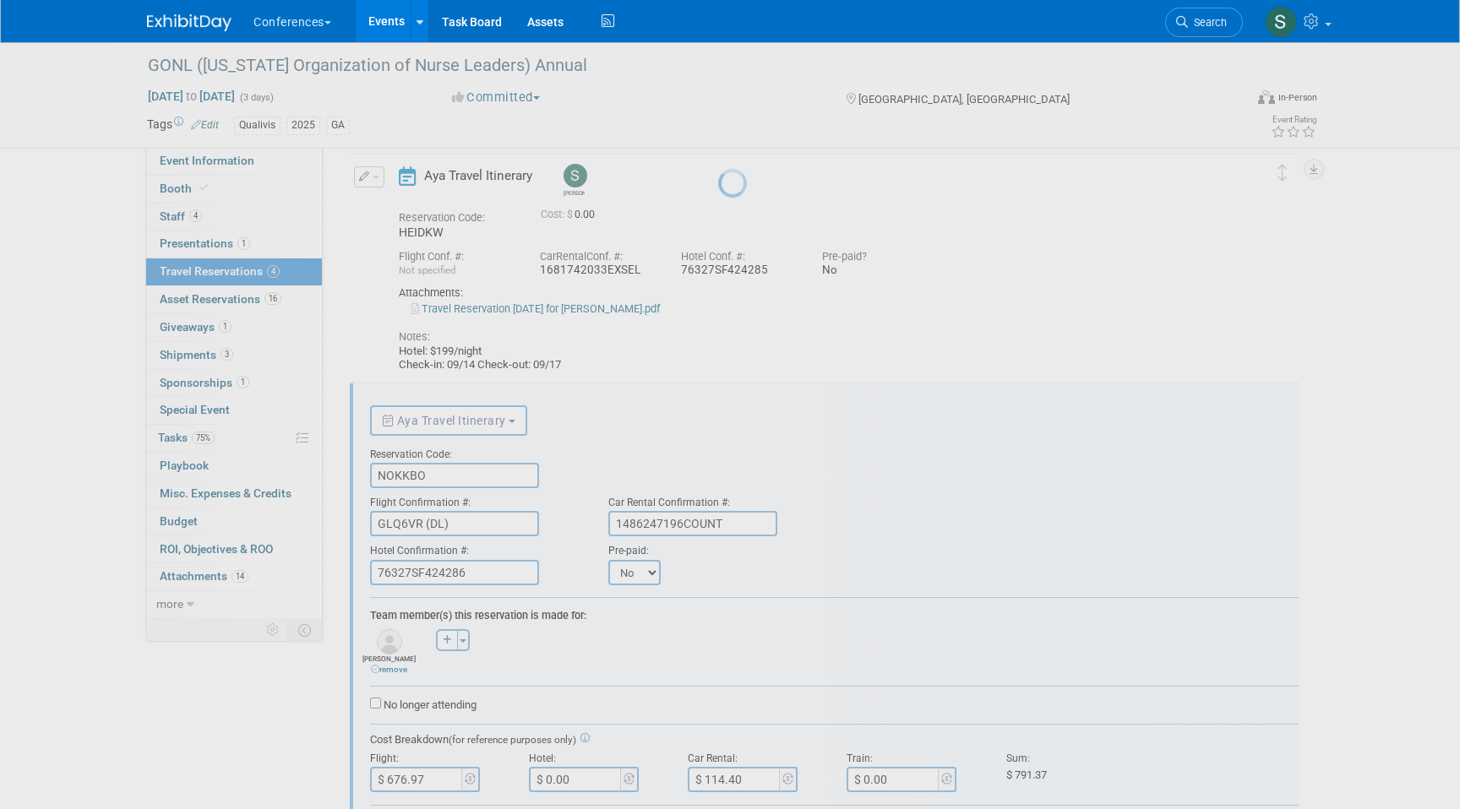
scroll to position [0, 0]
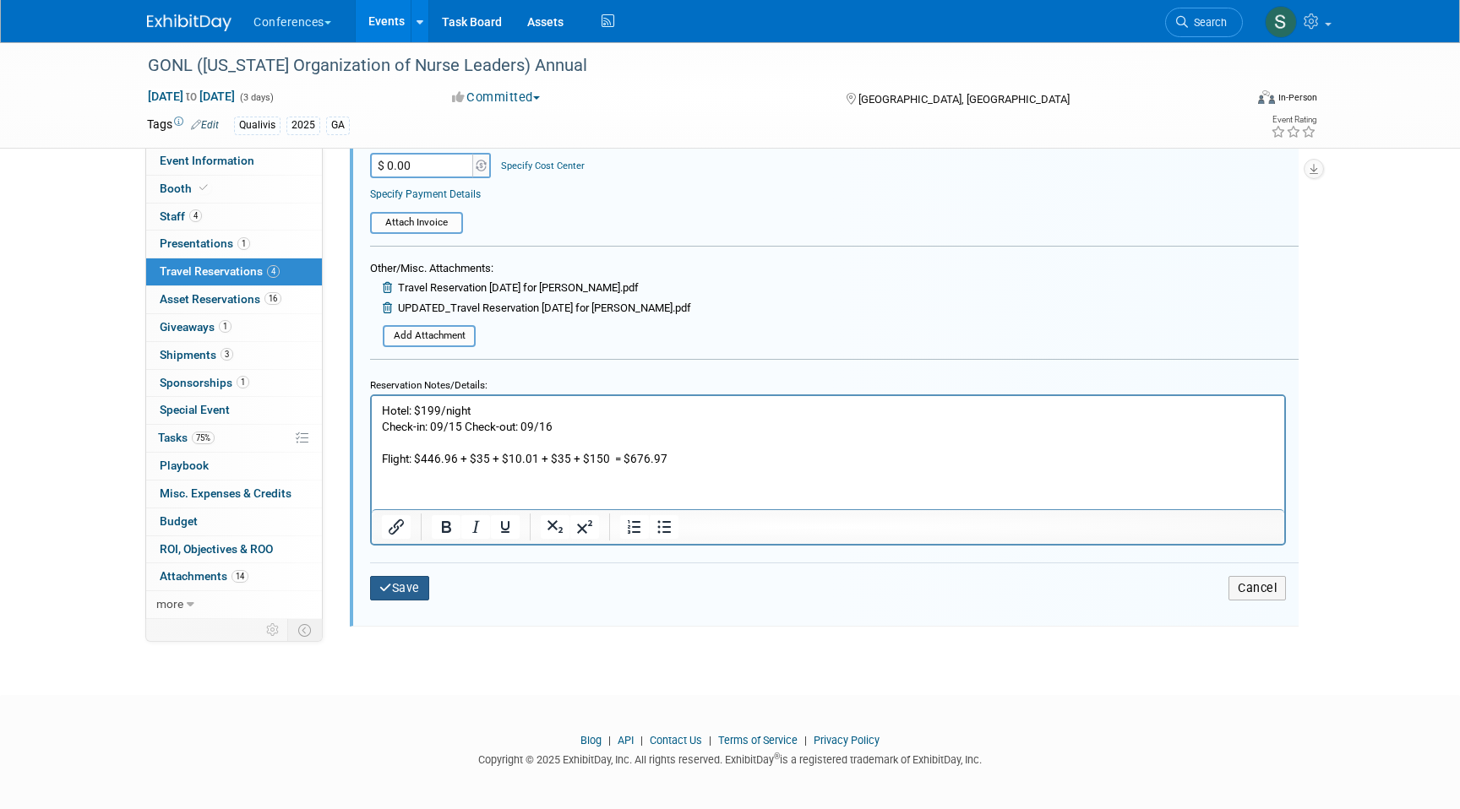
click at [416, 586] on button "Save" at bounding box center [399, 588] width 59 height 24
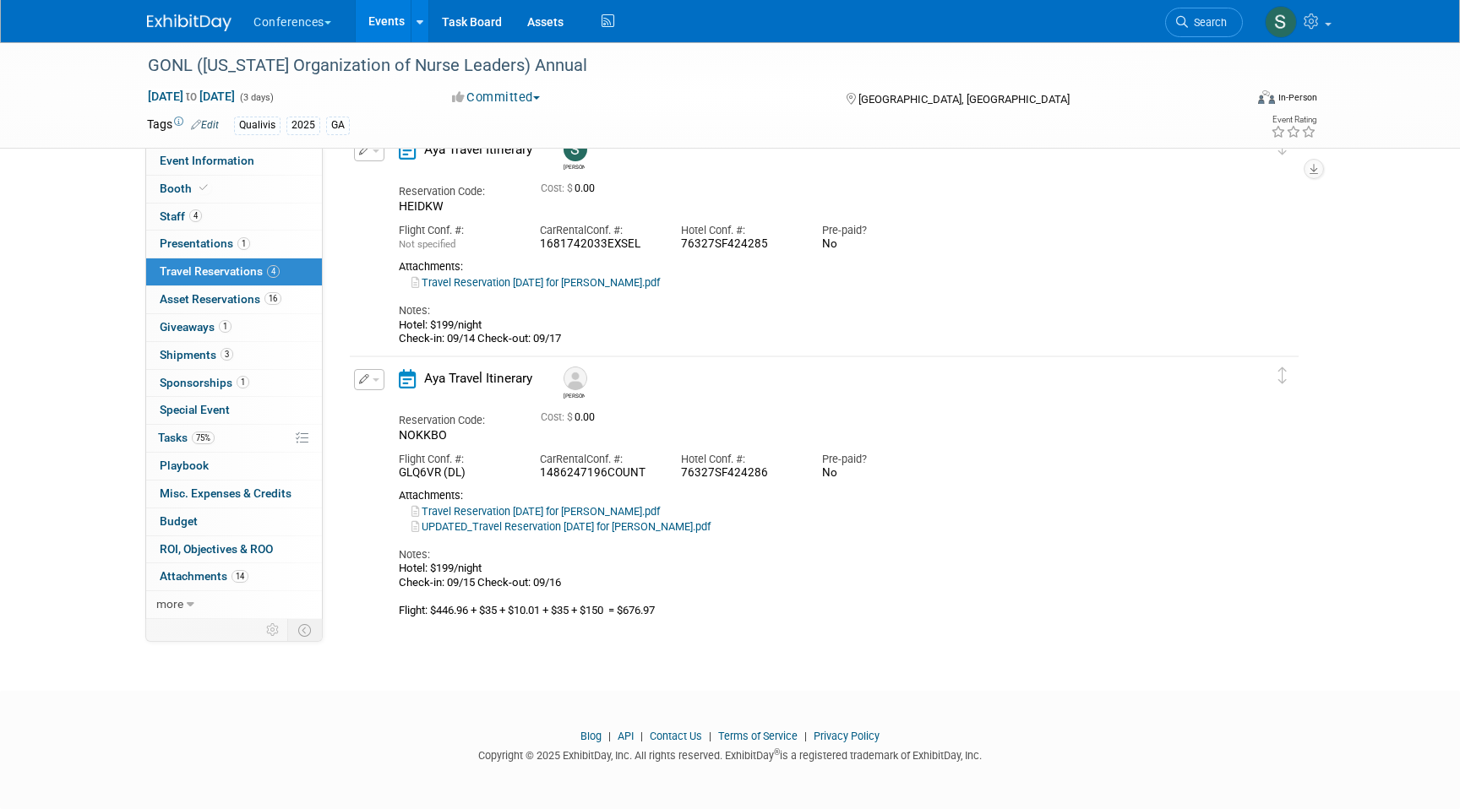
scroll to position [579, 0]
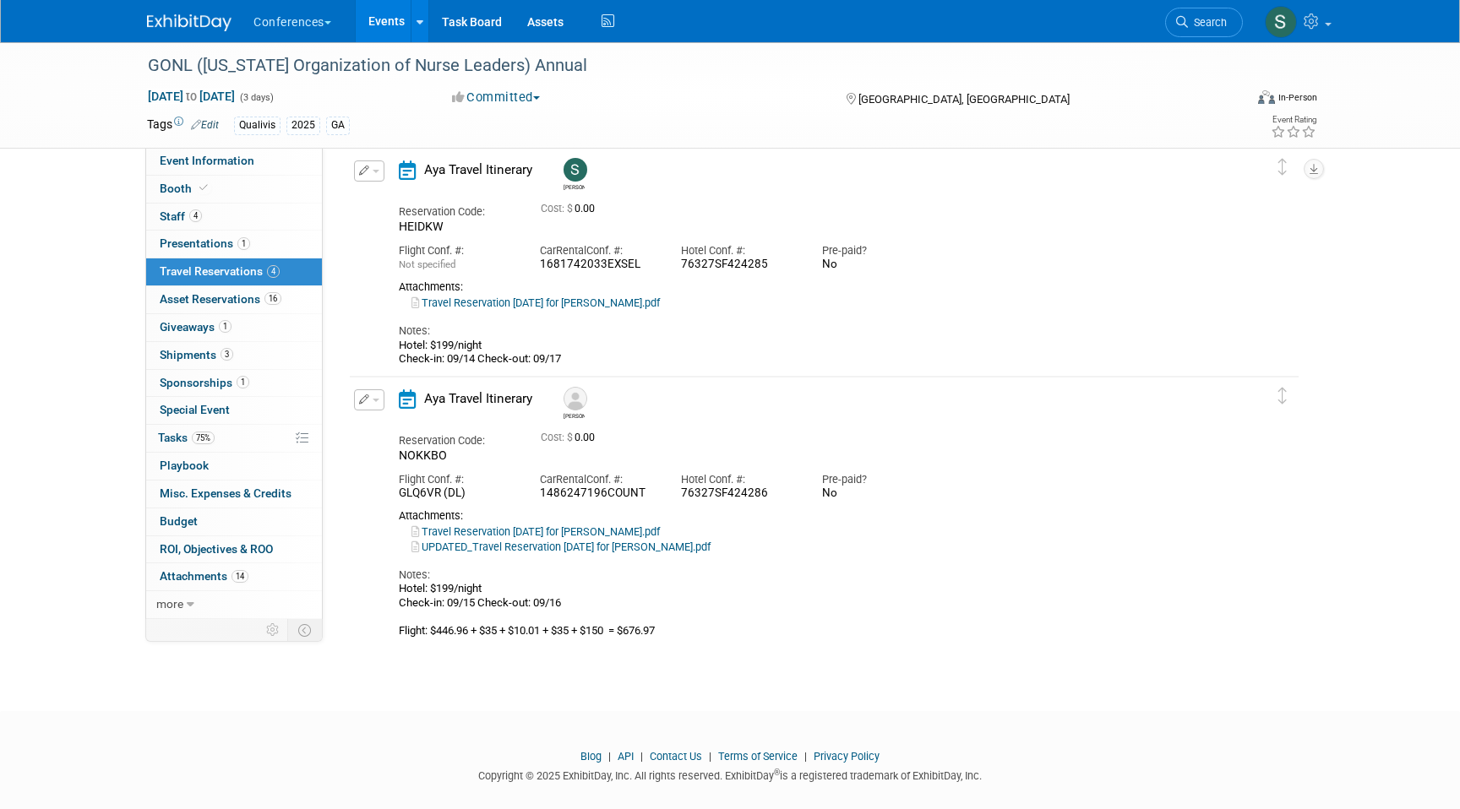
click at [368, 177] on button "button" at bounding box center [369, 170] width 30 height 21
click at [394, 205] on button "Edit Reservation" at bounding box center [426, 200] width 143 height 24
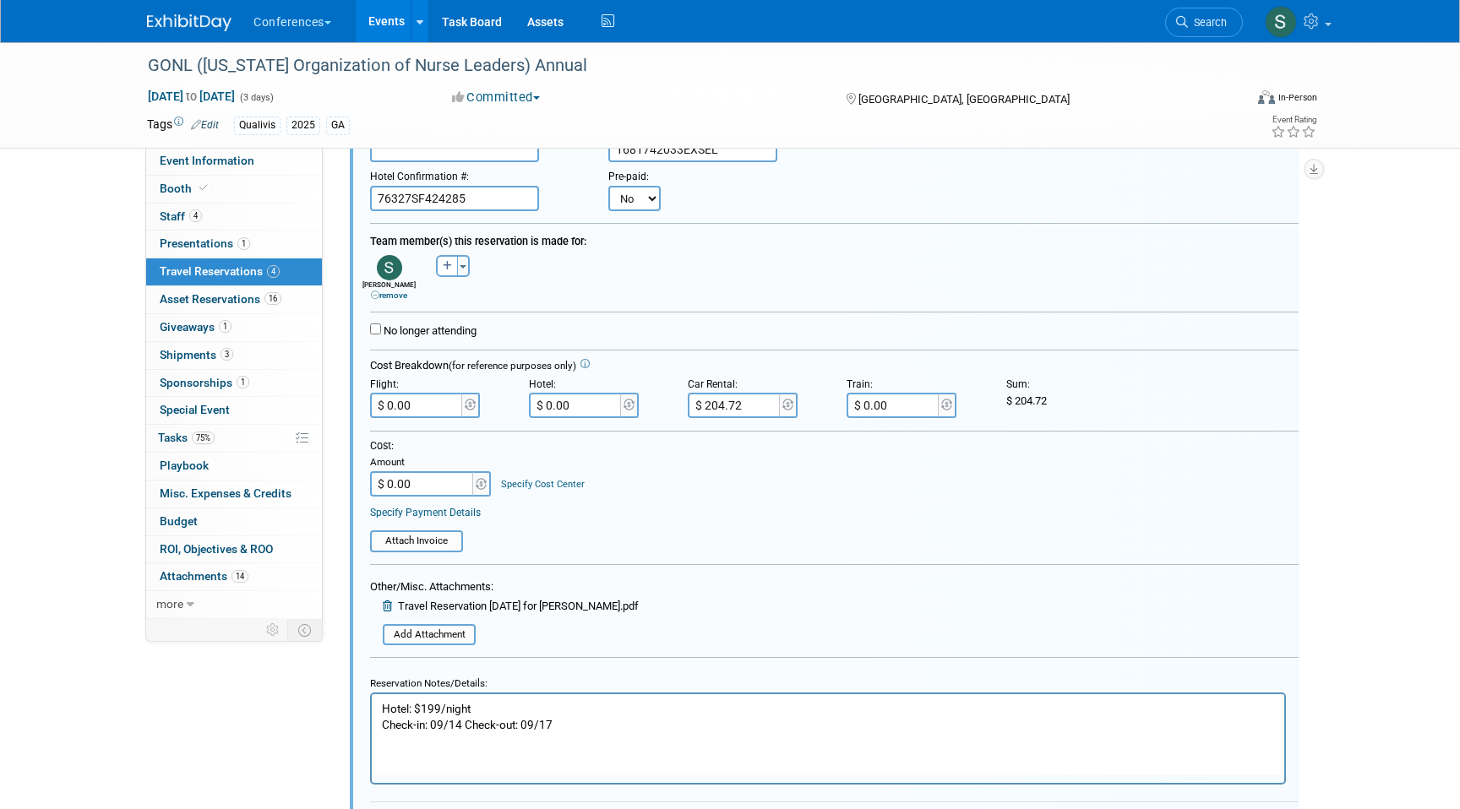
scroll to position [724, 0]
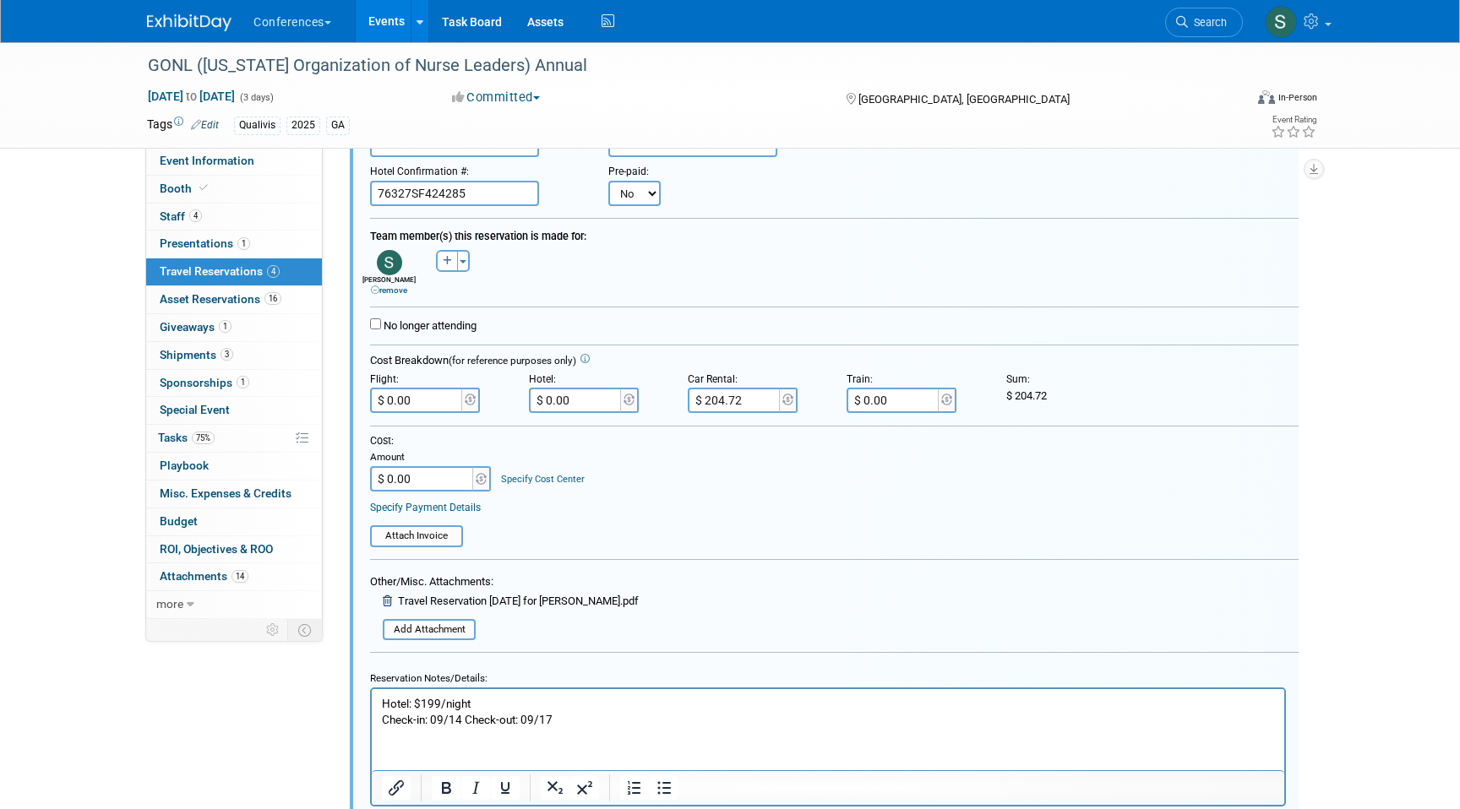
click at [748, 400] on input "$ 204.72" at bounding box center [735, 400] width 95 height 25
type input "$ 272.97"
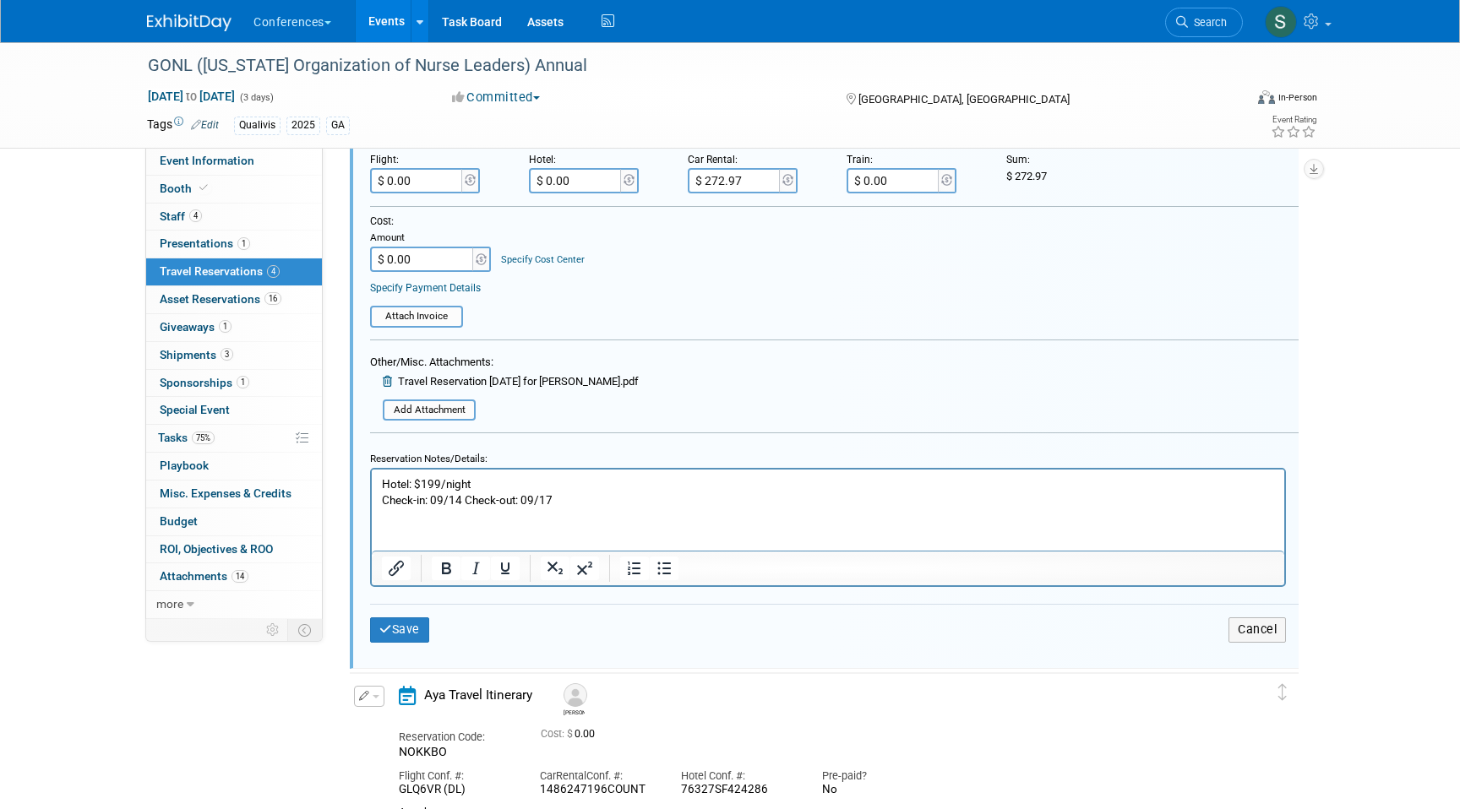
scroll to position [967, 0]
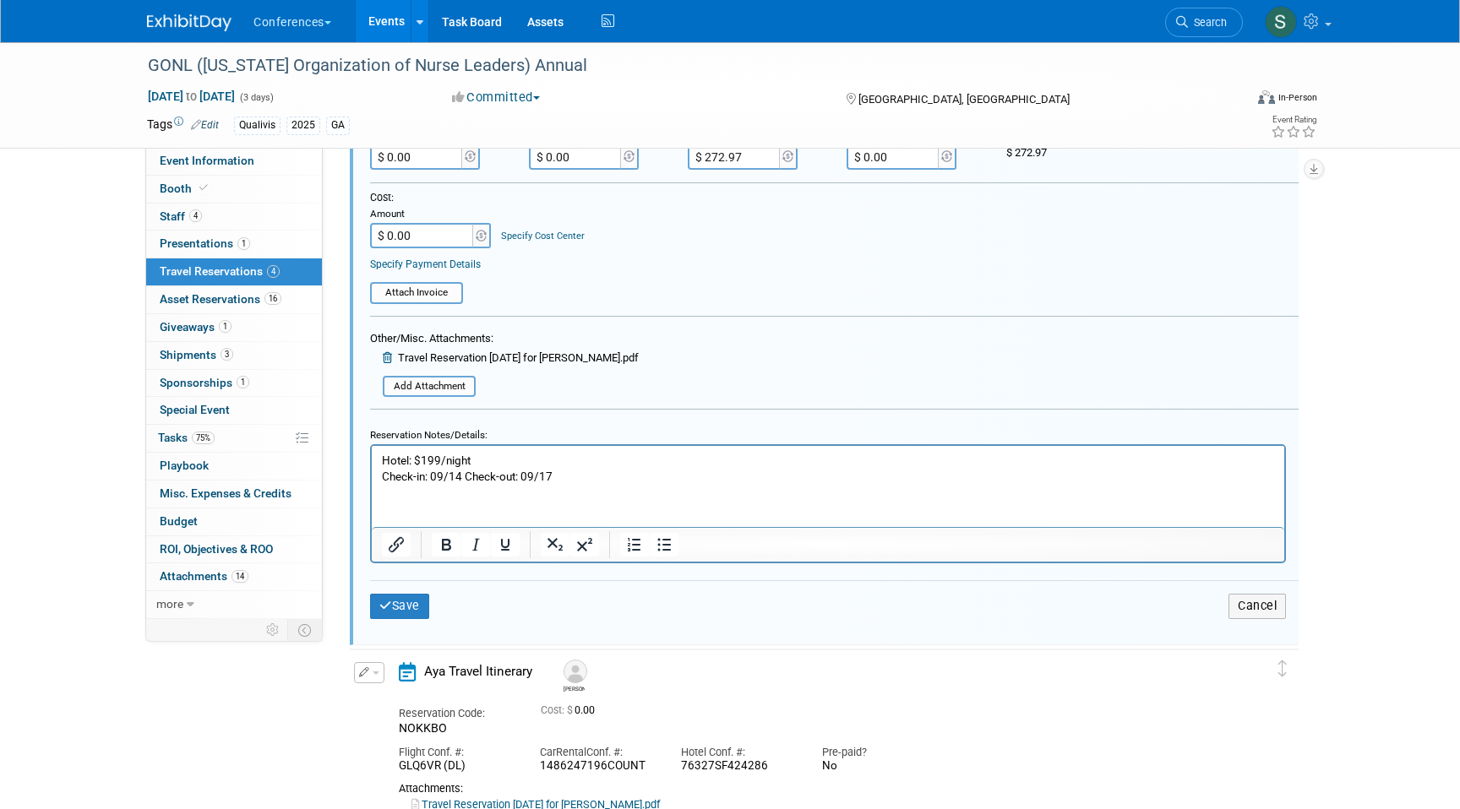
click at [400, 620] on div "Save Cancel" at bounding box center [834, 605] width 928 height 51
click at [399, 607] on button "Save" at bounding box center [399, 606] width 59 height 24
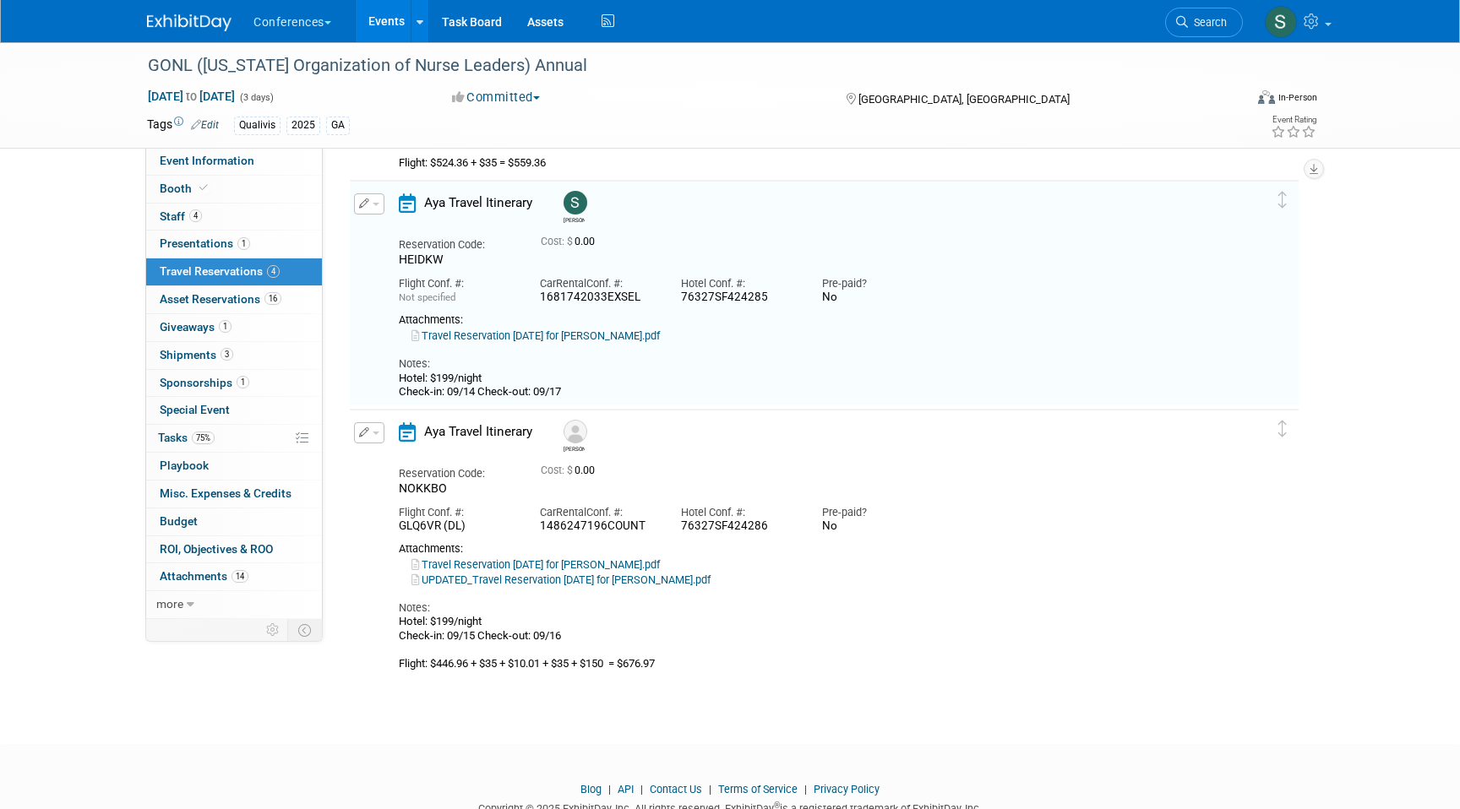
scroll to position [536, 0]
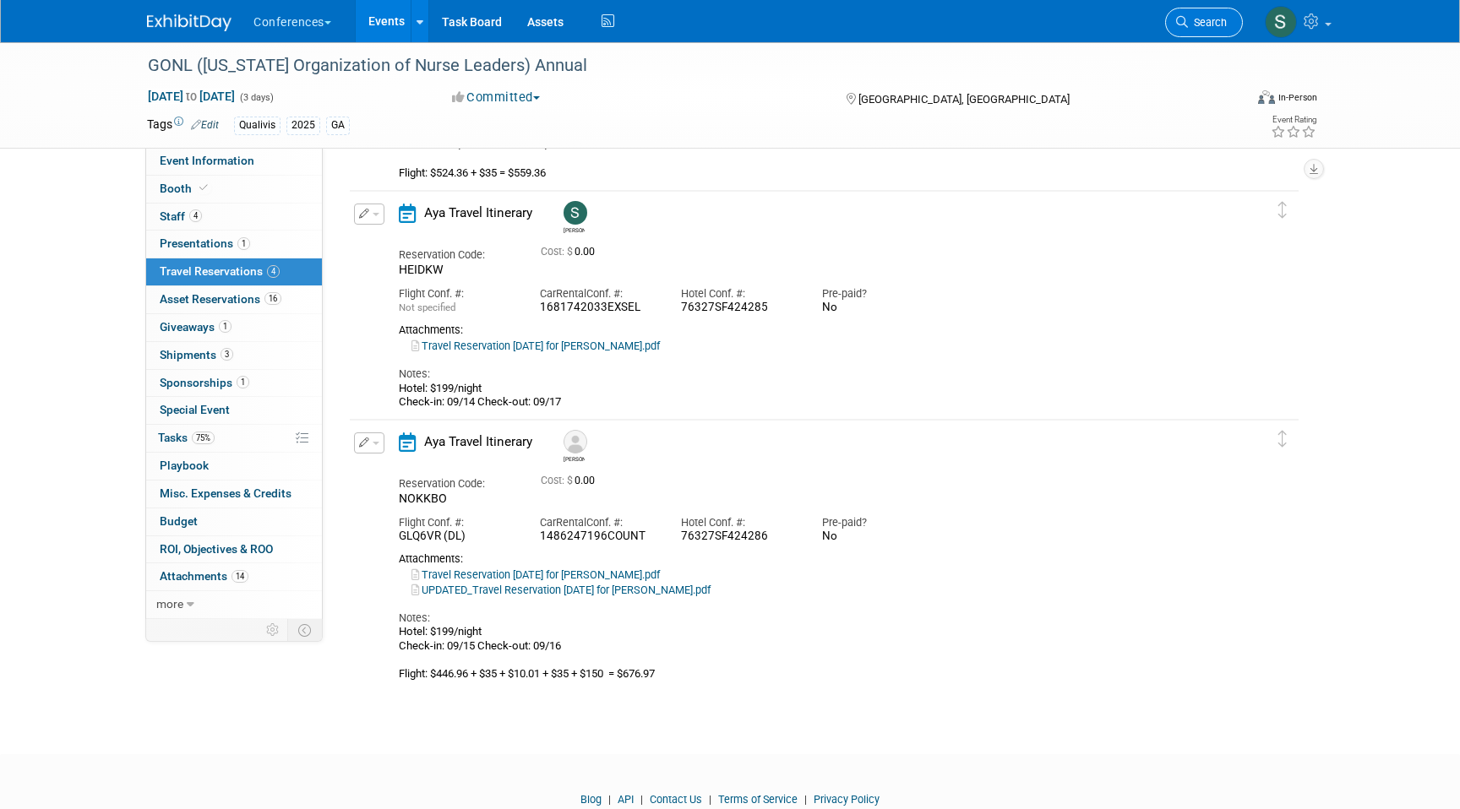
click at [1194, 29] on link "Search" at bounding box center [1204, 23] width 78 height 30
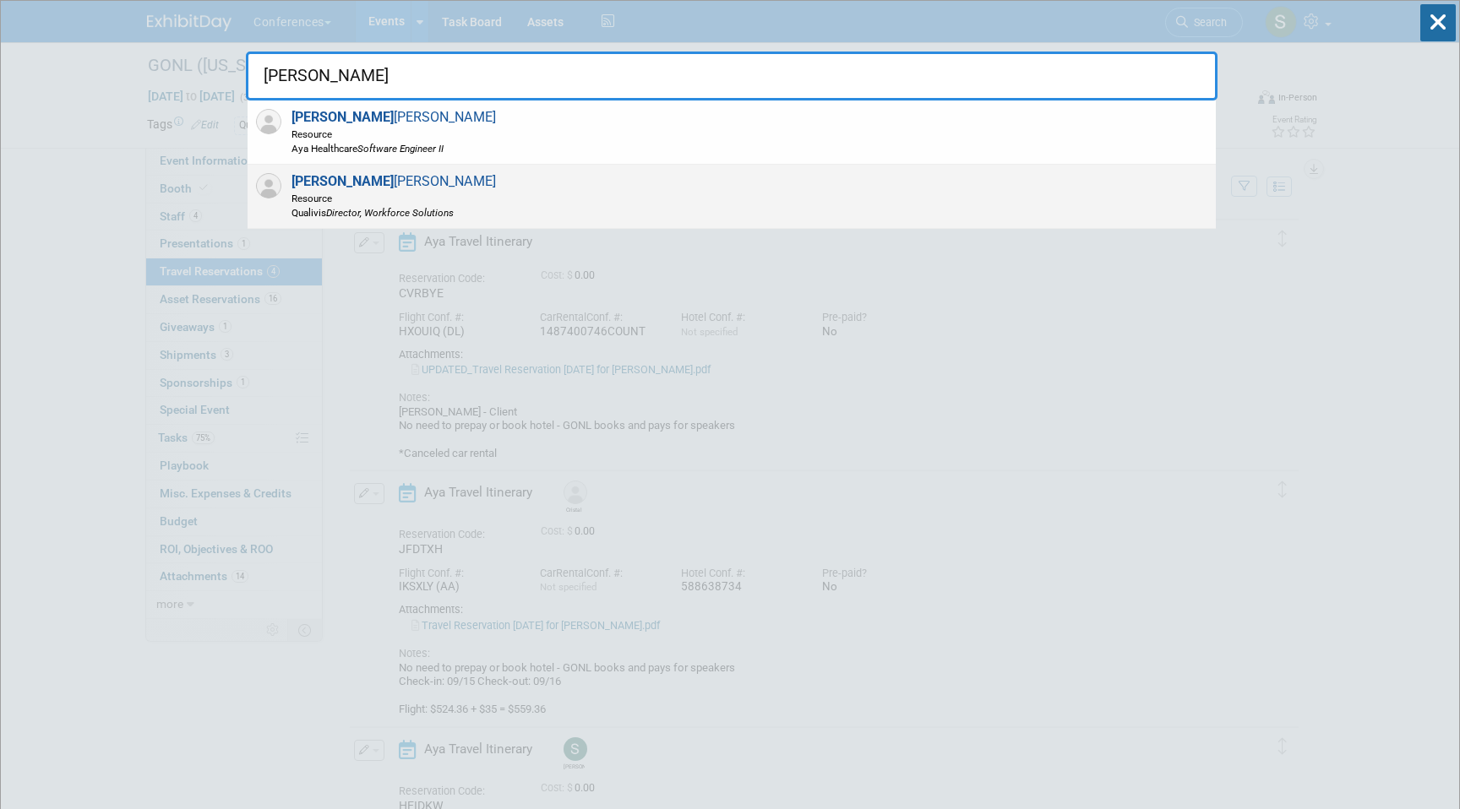
click at [813, 177] on div "Aaron Barton Resource Qualivis Director, Workforce Solutions" at bounding box center [732, 197] width 968 height 64
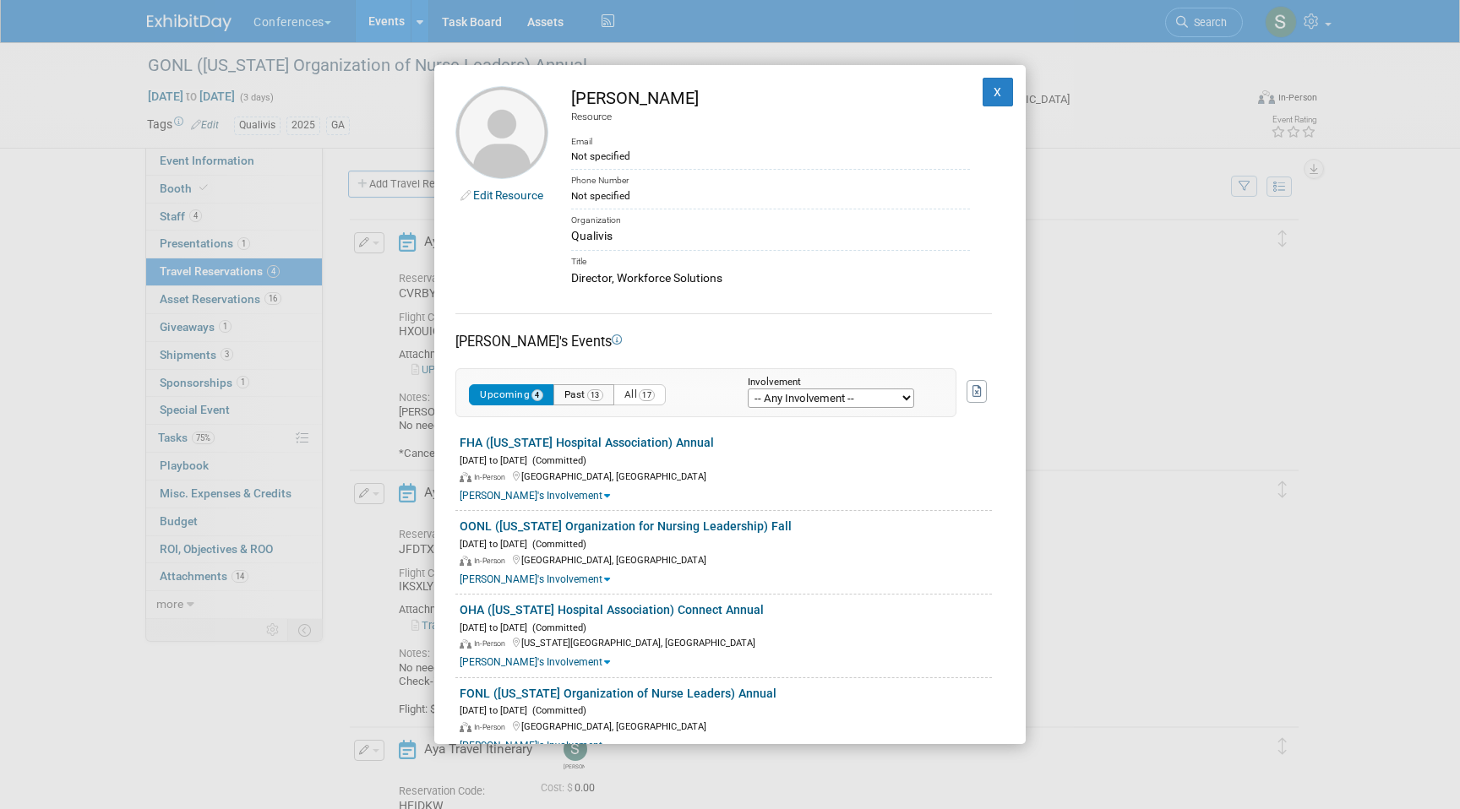
click at [583, 400] on button "Past 13" at bounding box center [583, 394] width 61 height 21
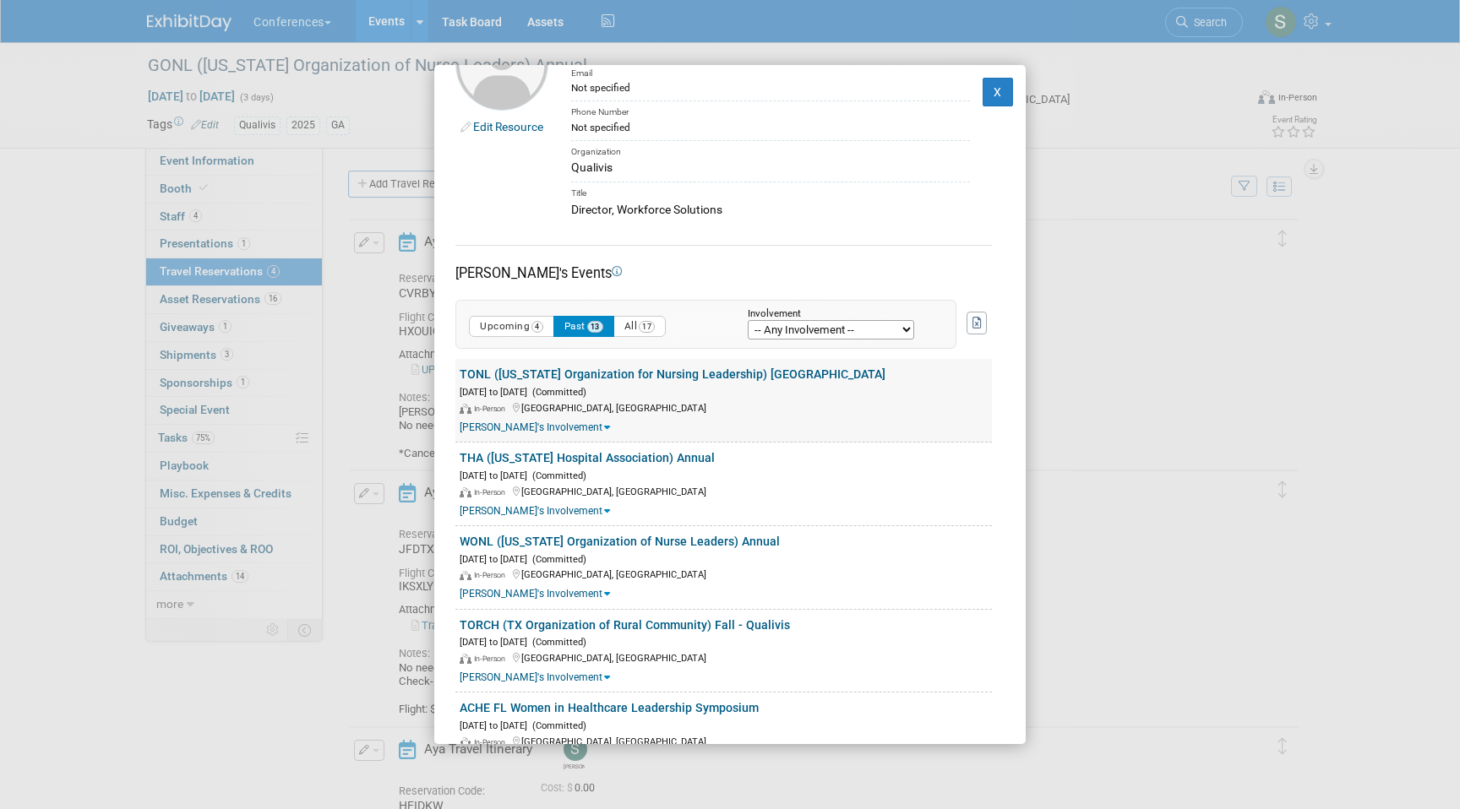
scroll to position [69, 0]
click at [985, 93] on button "X" at bounding box center [997, 92] width 30 height 29
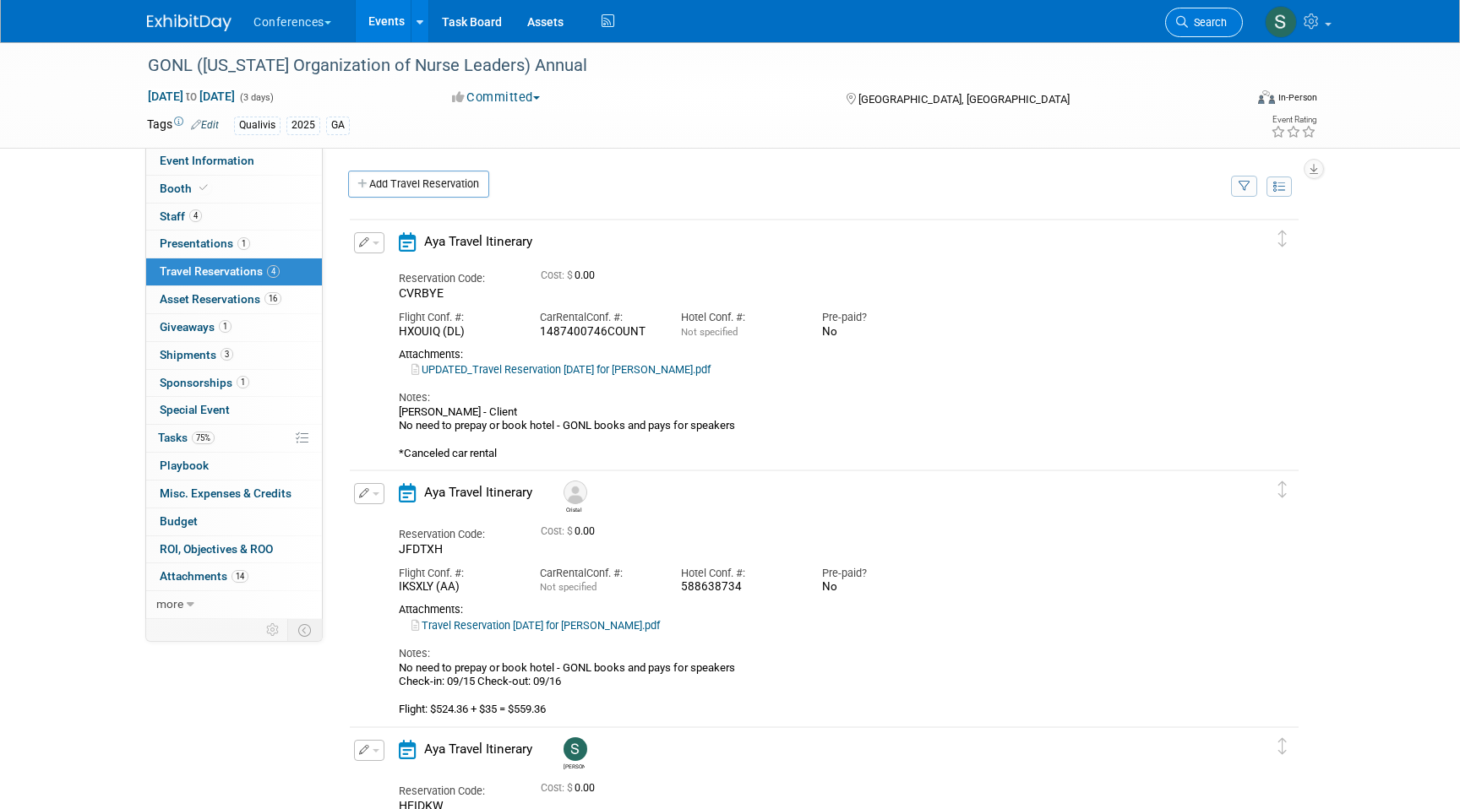
click at [1191, 24] on span "Search" at bounding box center [1207, 22] width 39 height 13
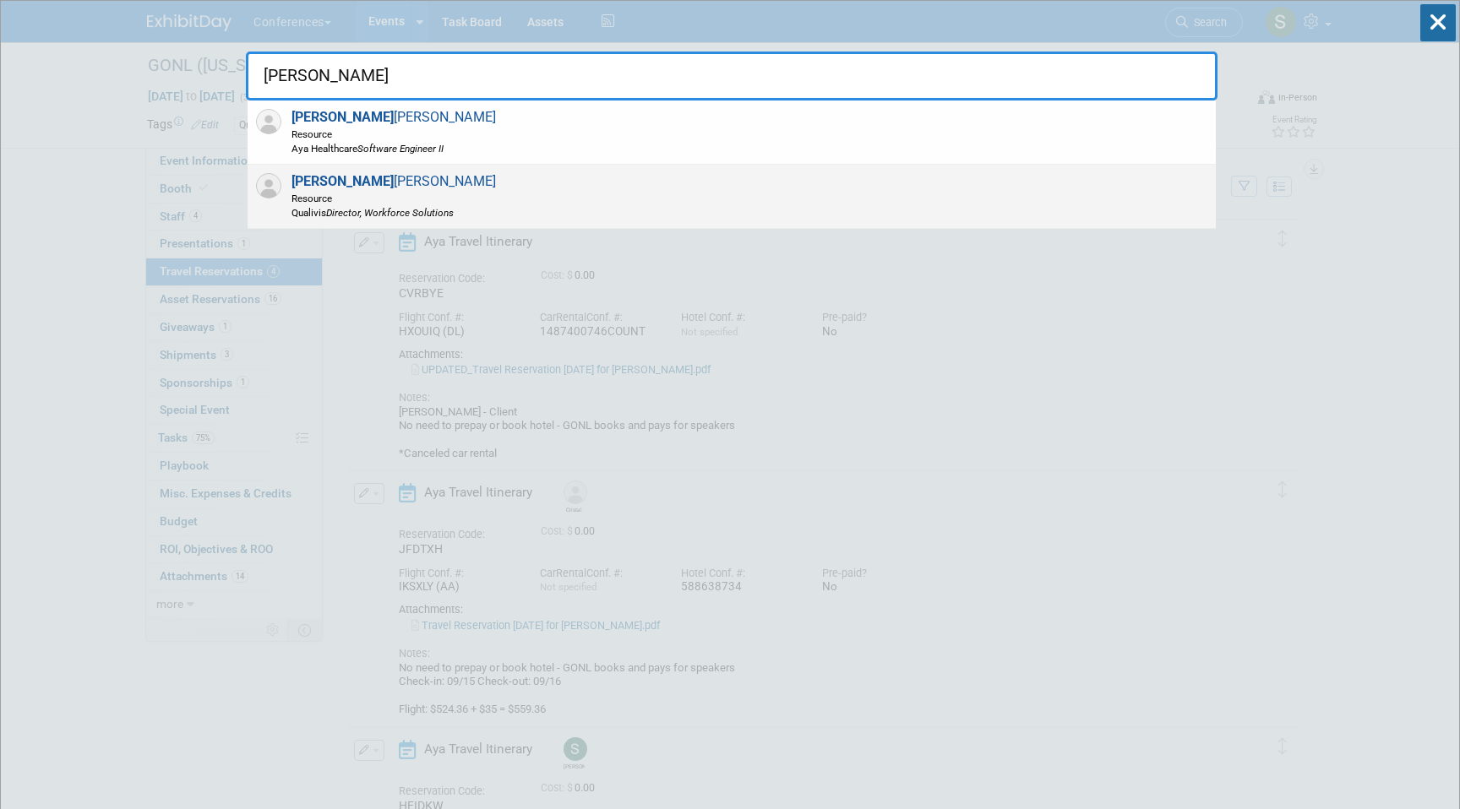
type input "AARON"
click at [569, 211] on div "Aaron Barton Resource Qualivis Director, Workforce Solutions" at bounding box center [732, 197] width 968 height 64
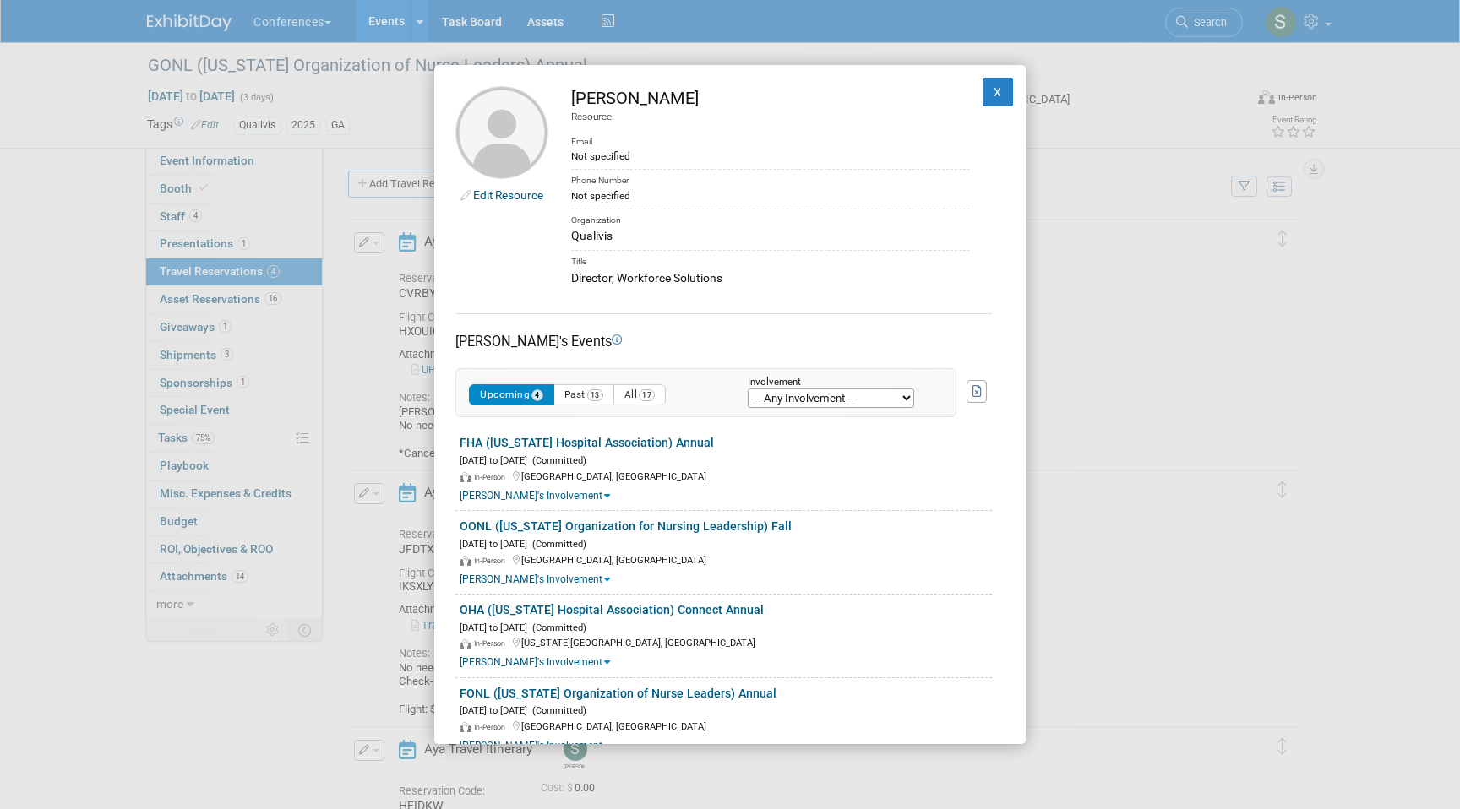
click at [584, 405] on div "Upcoming 4 Past 13 All 17 Involvement -- Any Involvement -- Created the event T…" at bounding box center [705, 392] width 501 height 49
click at [581, 395] on button "Past 13" at bounding box center [583, 394] width 61 height 21
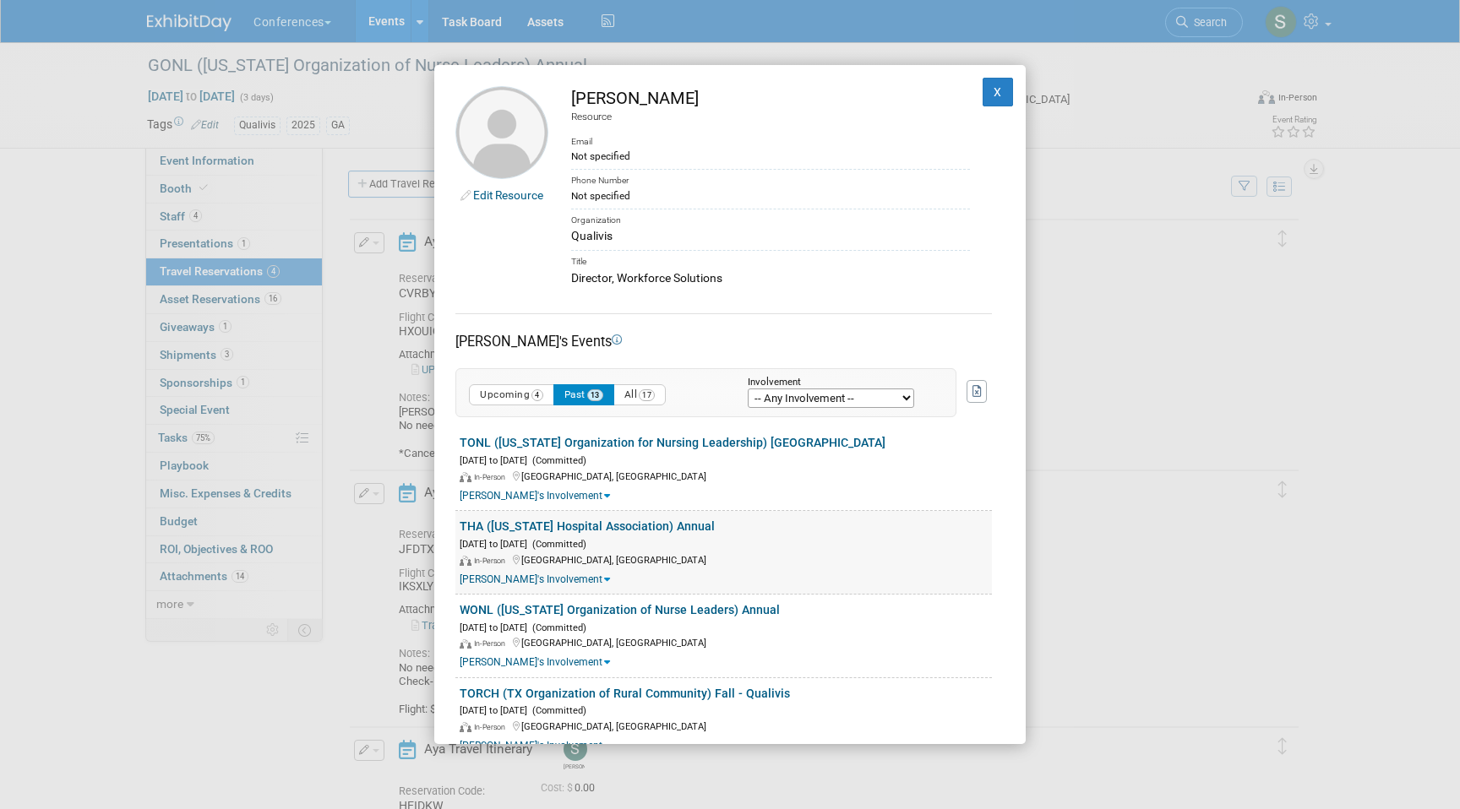
scroll to position [57, 0]
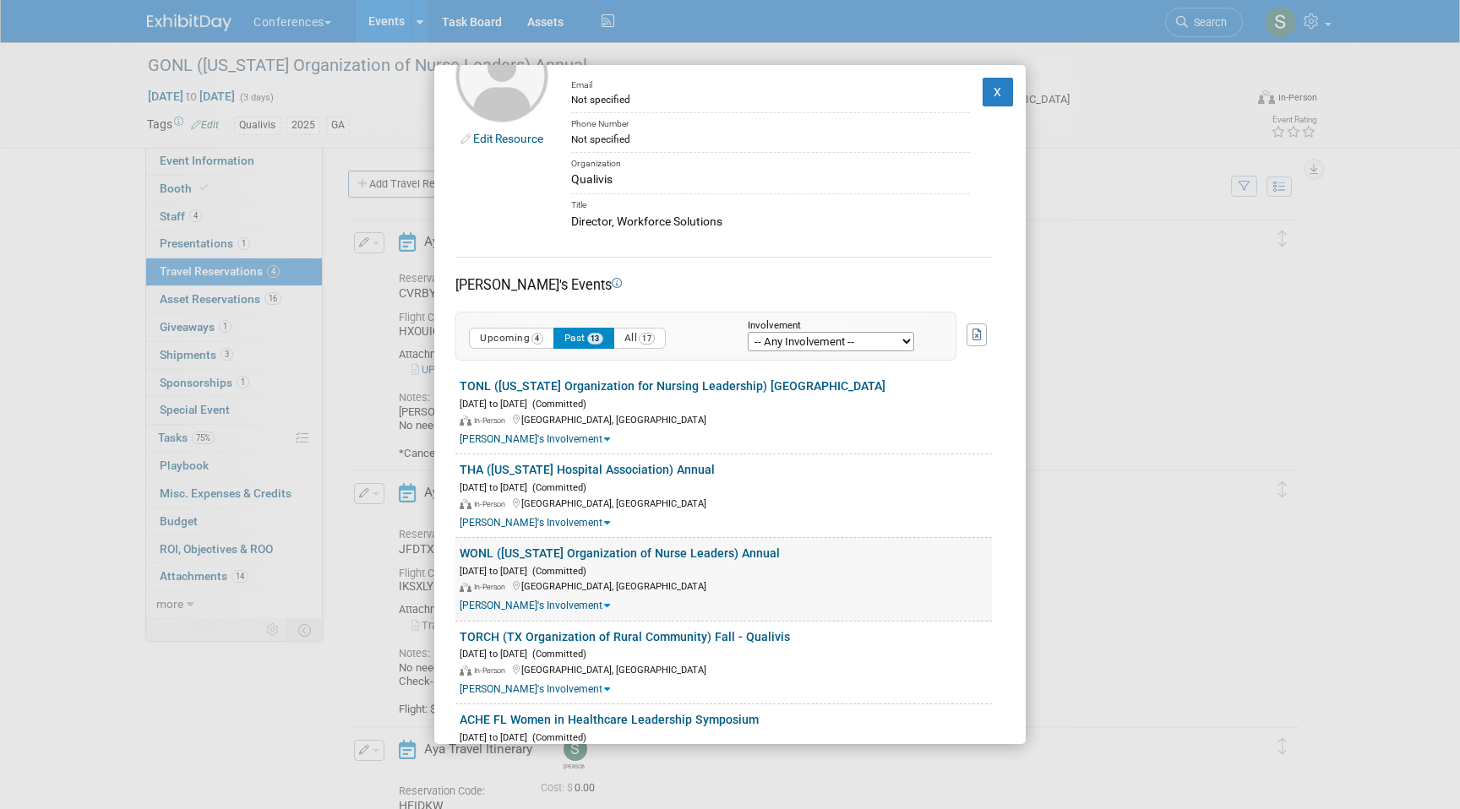
click at [539, 549] on link "WONL ([US_STATE] Organization of Nurse Leaders) Annual" at bounding box center [620, 554] width 320 height 14
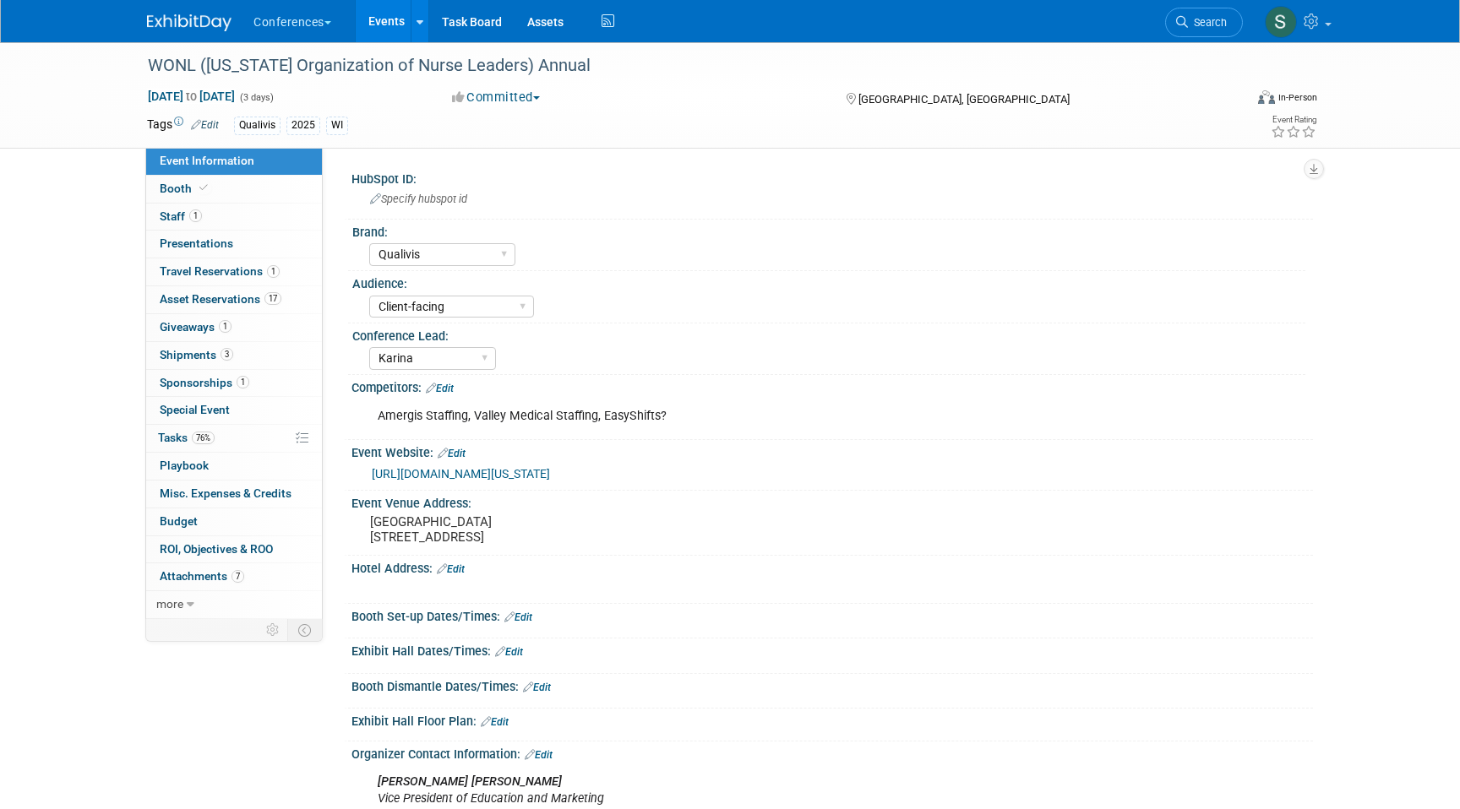
select select "Qualivis"
select select "Client-facing"
select select "Karina"
click at [258, 276] on span "Travel Reservations 1" at bounding box center [220, 271] width 120 height 14
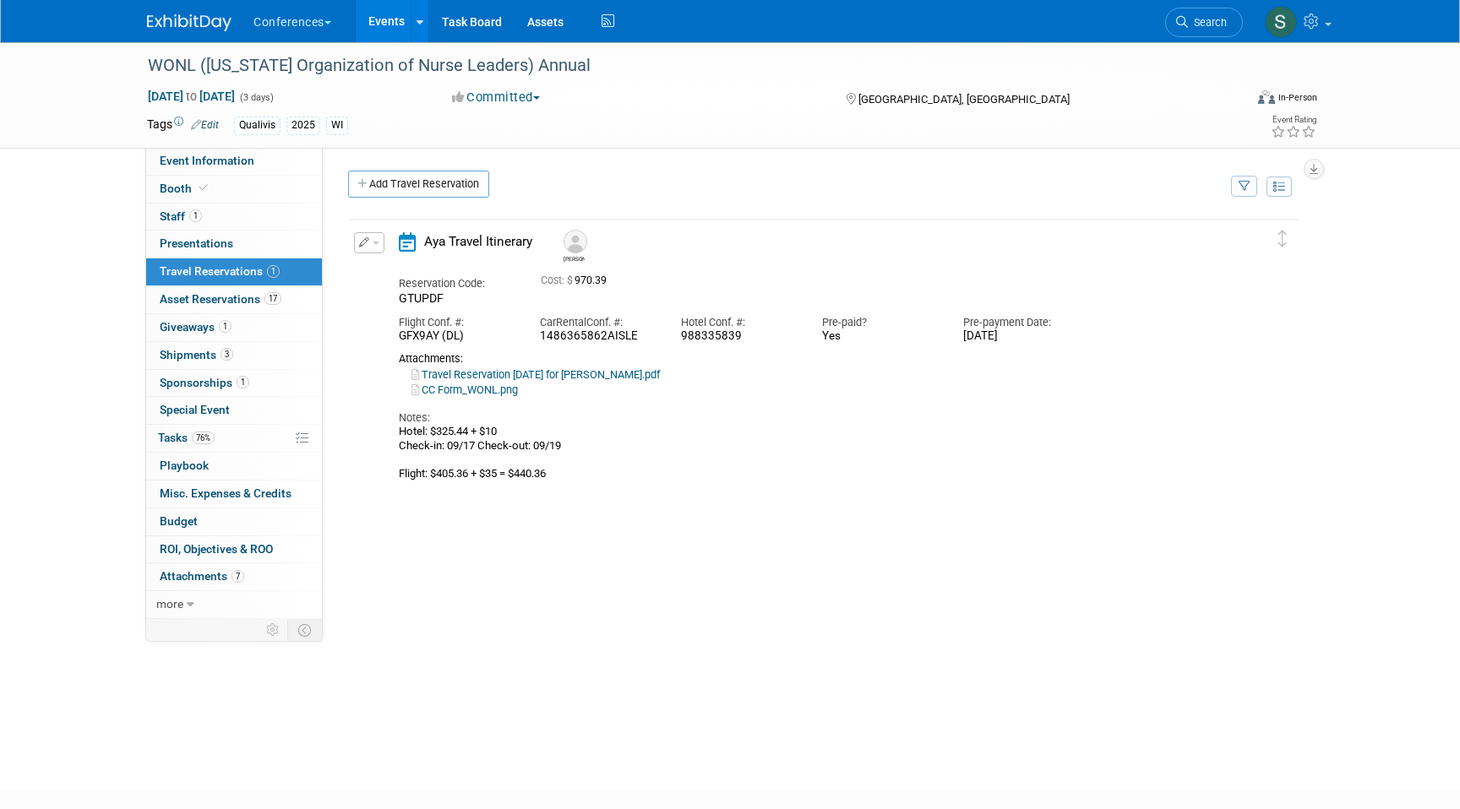
click at [375, 242] on span "button" at bounding box center [376, 243] width 7 height 3
click at [375, 275] on icon "button" at bounding box center [373, 272] width 14 height 12
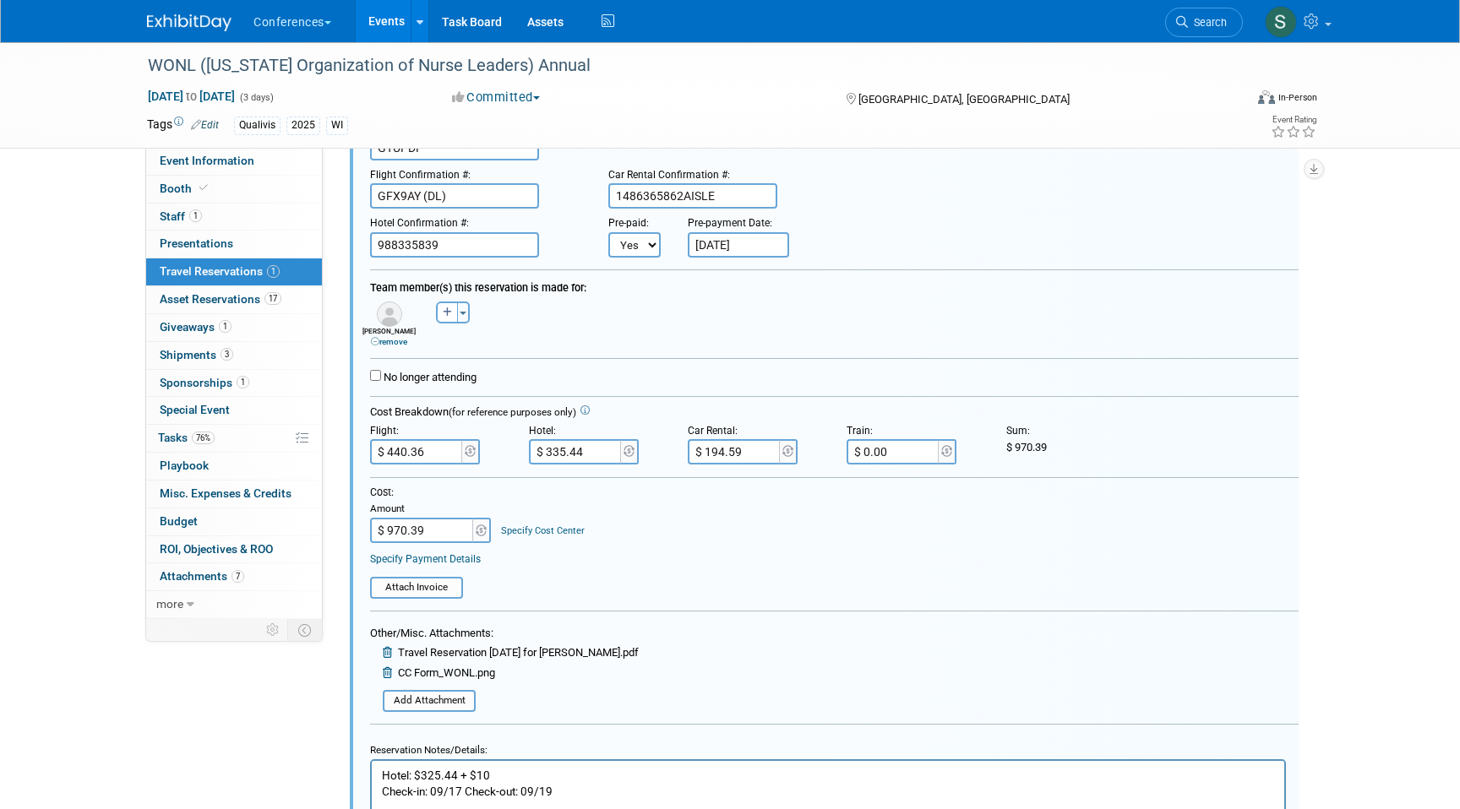
scroll to position [170, 0]
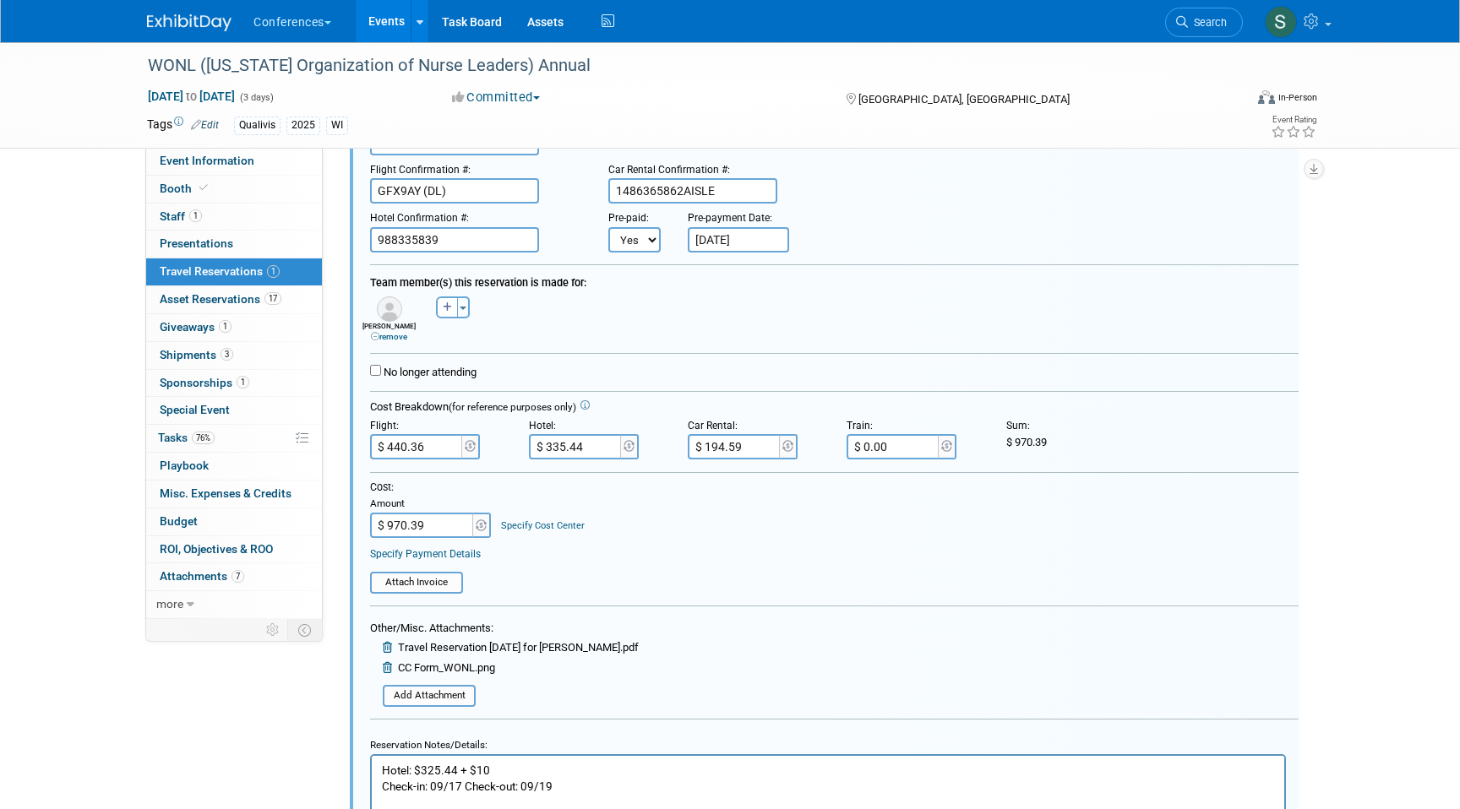
click at [737, 451] on input "$ 194.59" at bounding box center [735, 446] width 95 height 25
type input "$ 163.90"
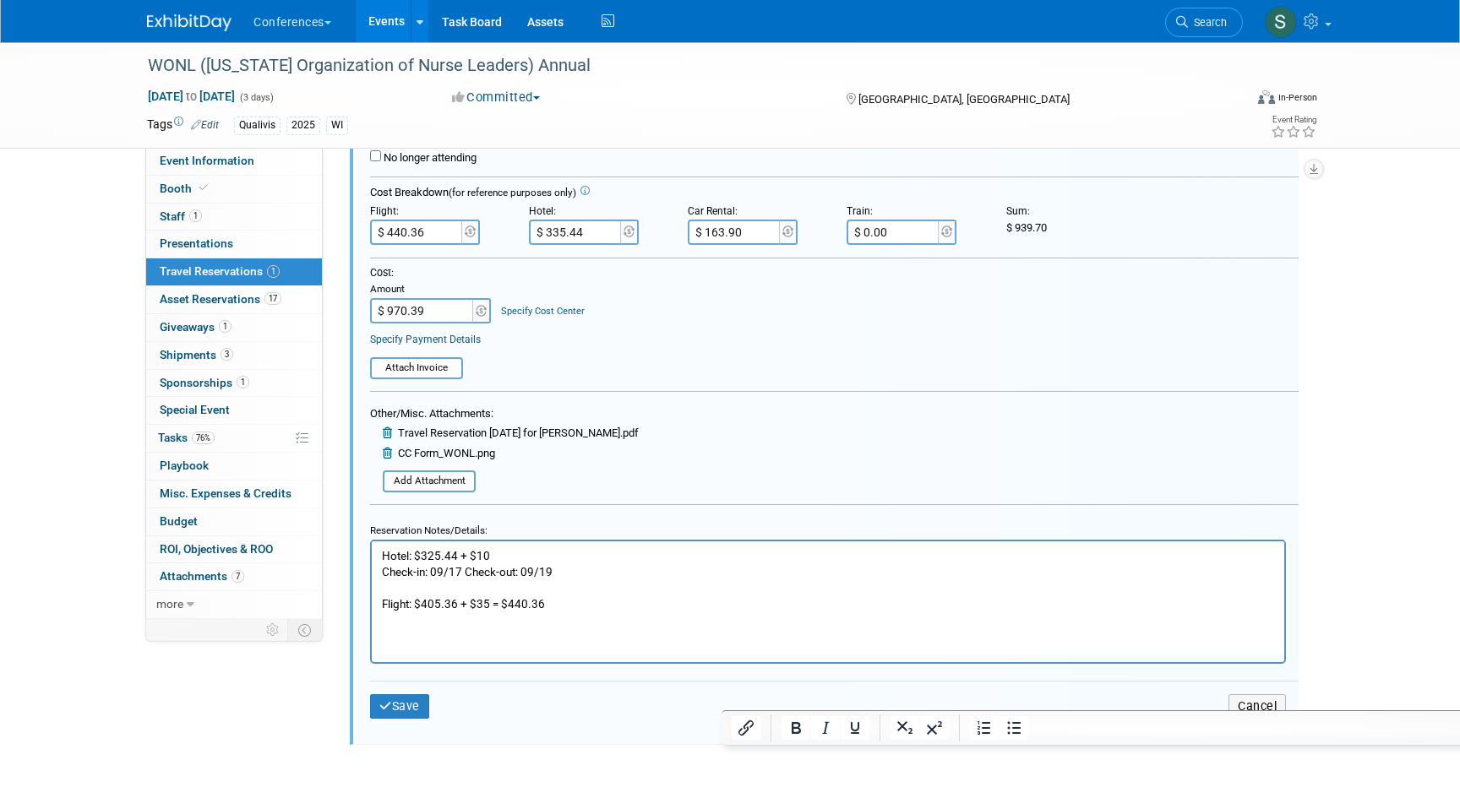
scroll to position [417, 0]
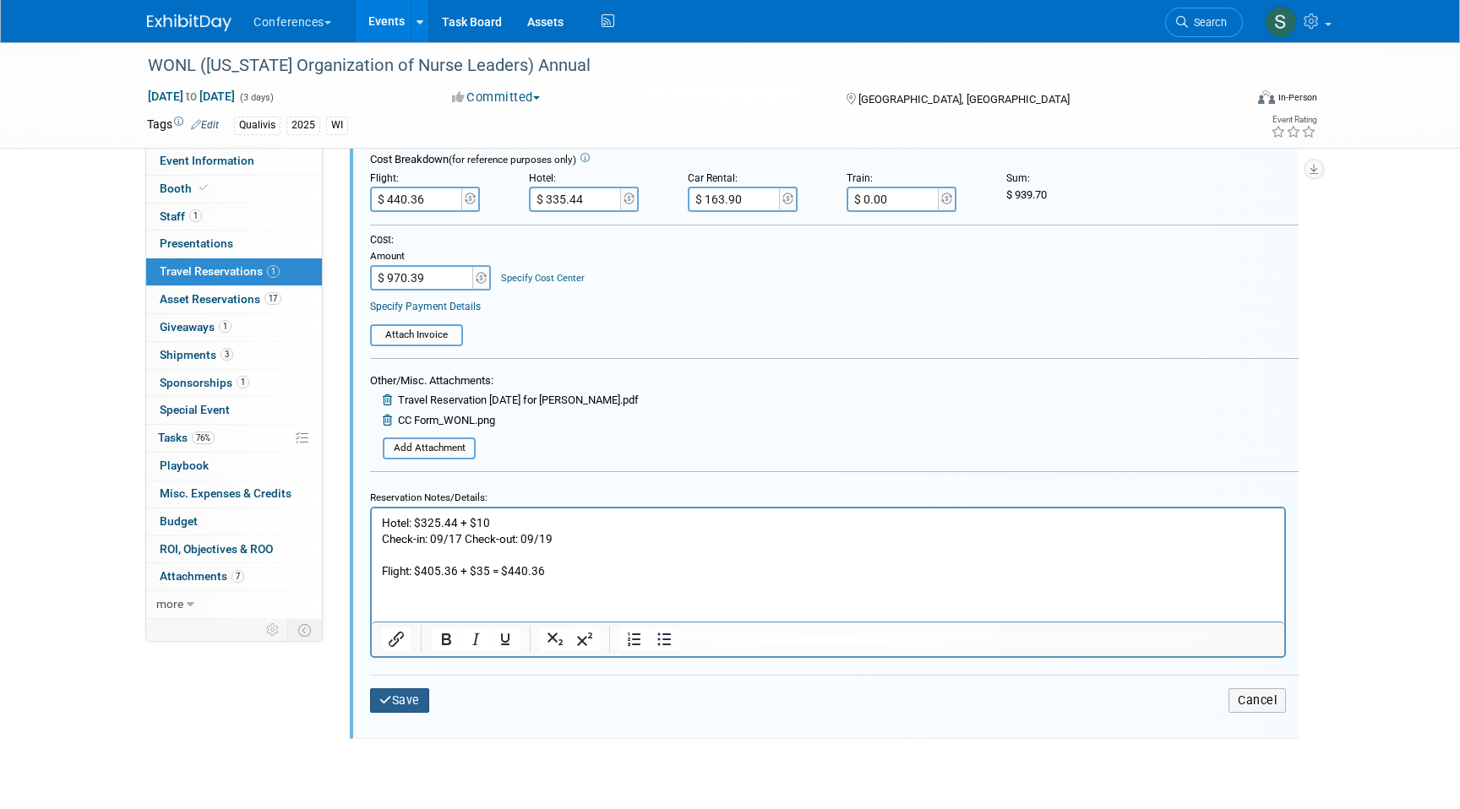
click at [407, 705] on button "Save" at bounding box center [399, 700] width 59 height 24
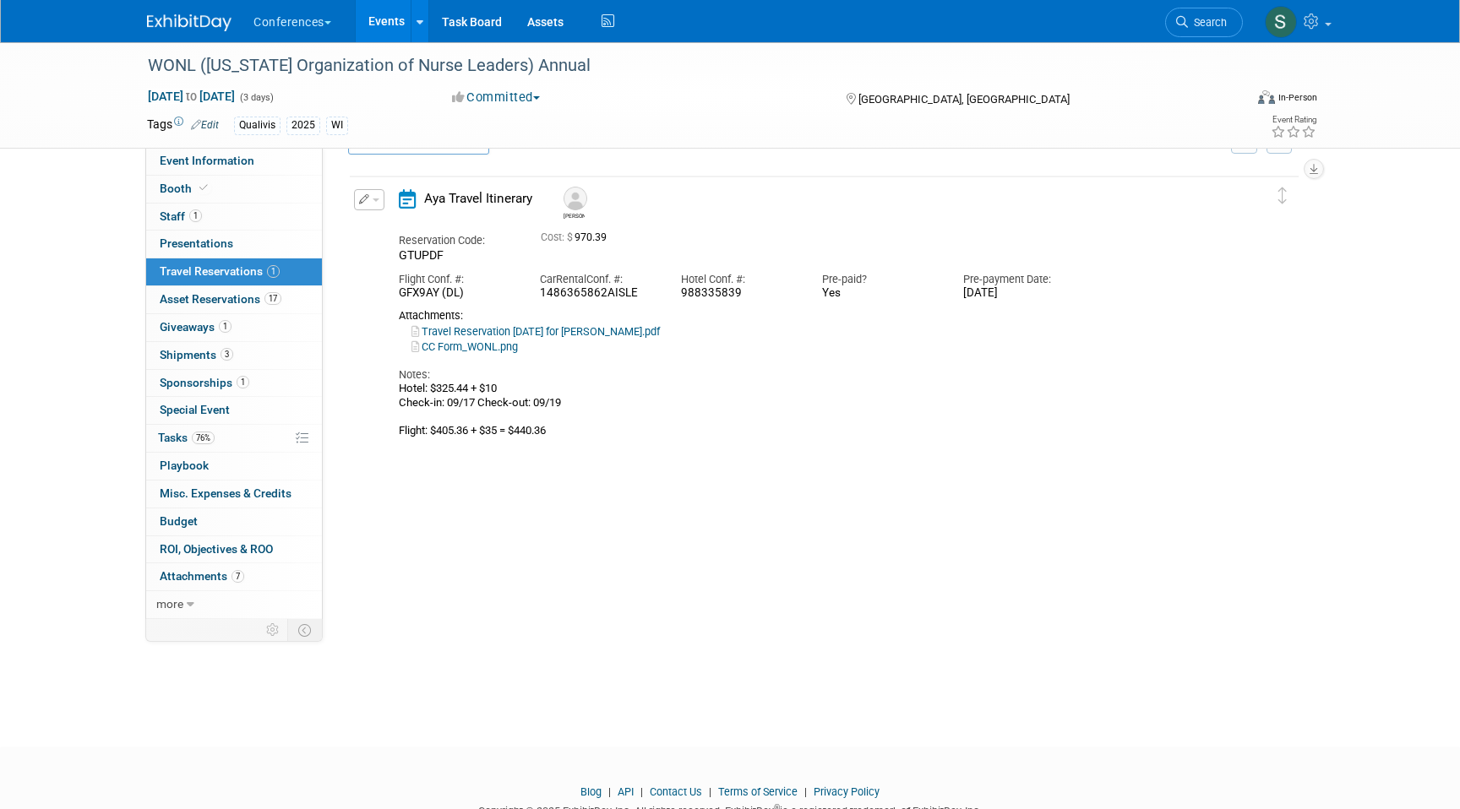
scroll to position [29, 0]
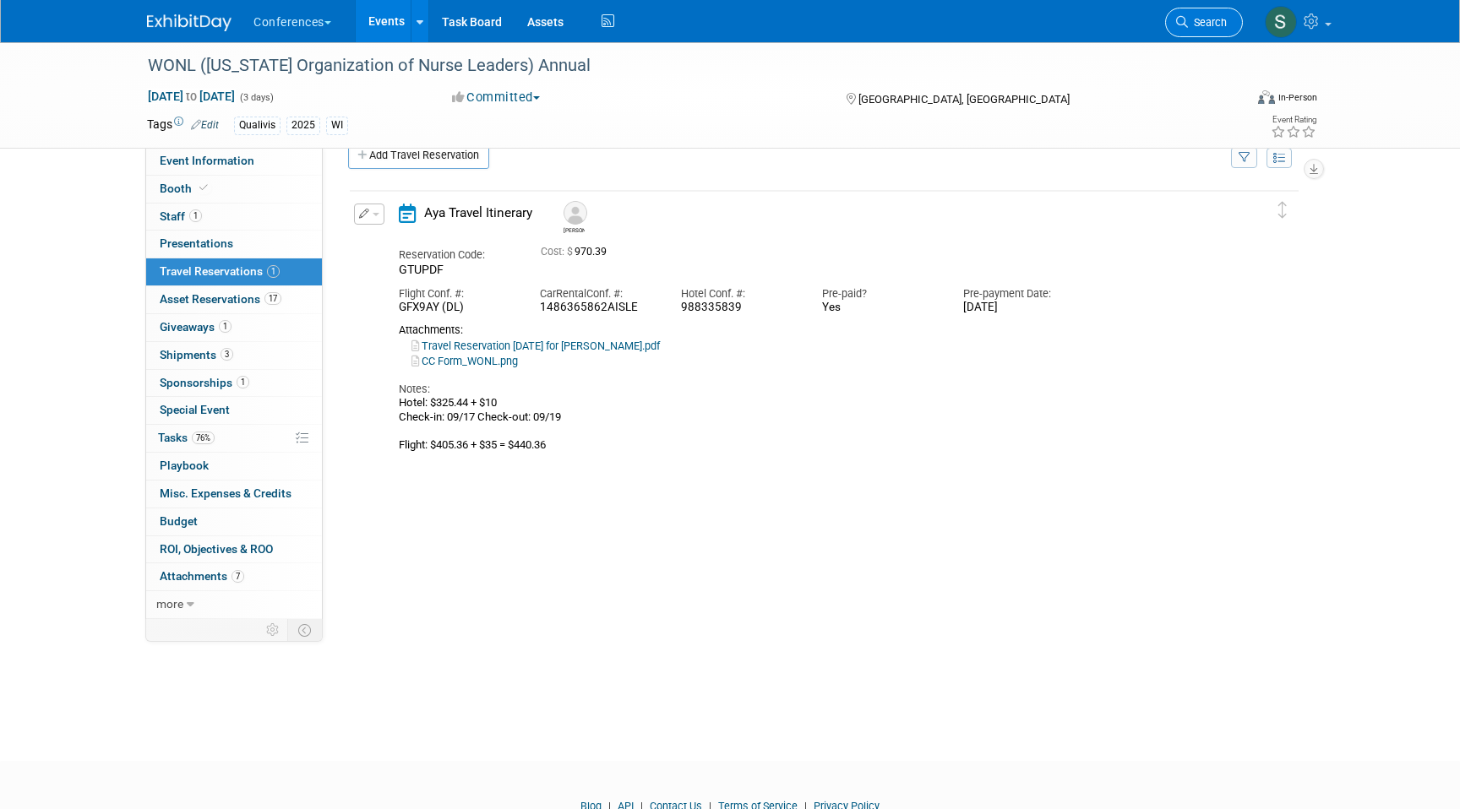
click at [1215, 27] on span "Search" at bounding box center [1207, 22] width 39 height 13
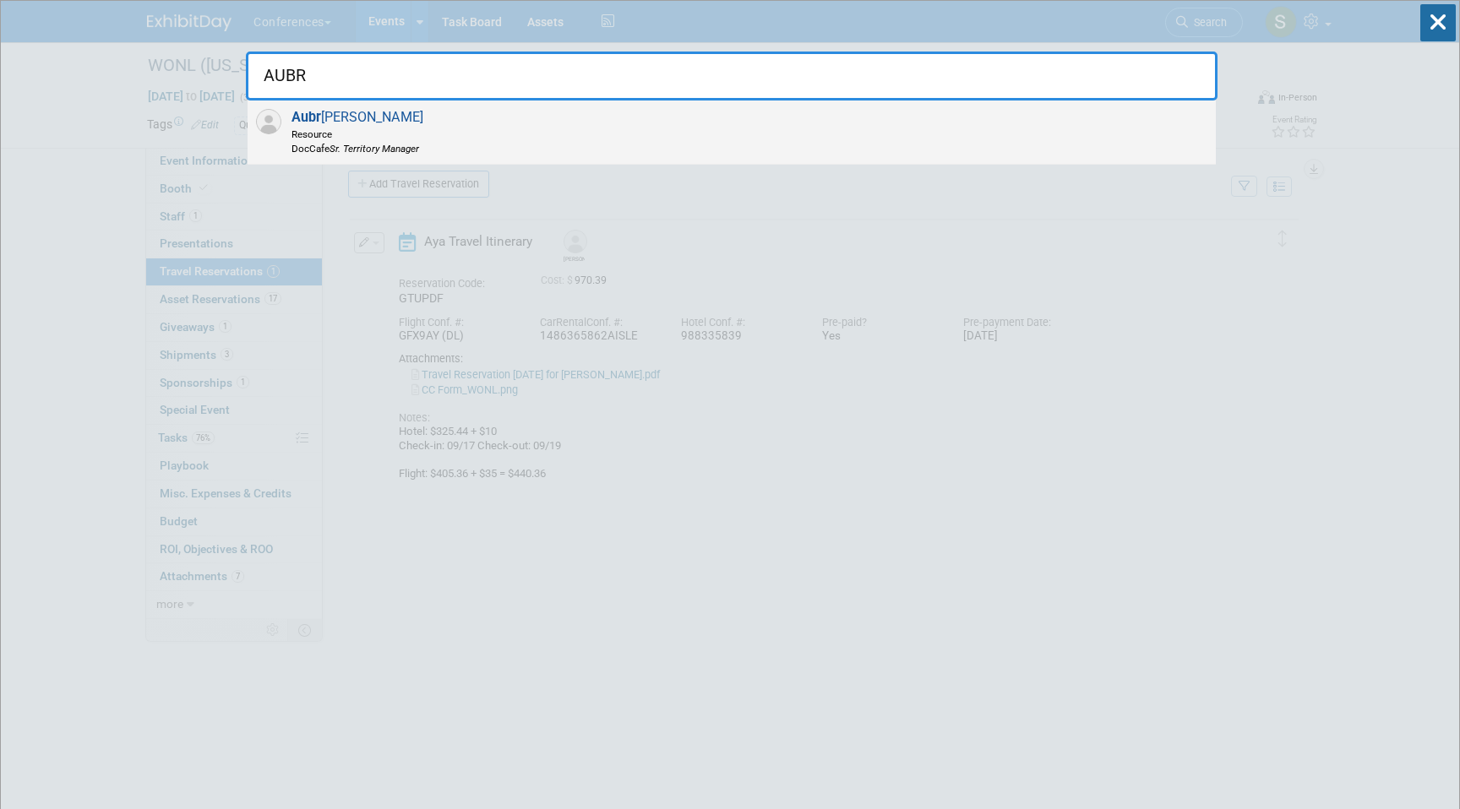
type input "AUBR"
click at [802, 132] on div "Aubr ielle Camacho Resource DocCafe Sr. Territory Manager" at bounding box center [732, 133] width 968 height 64
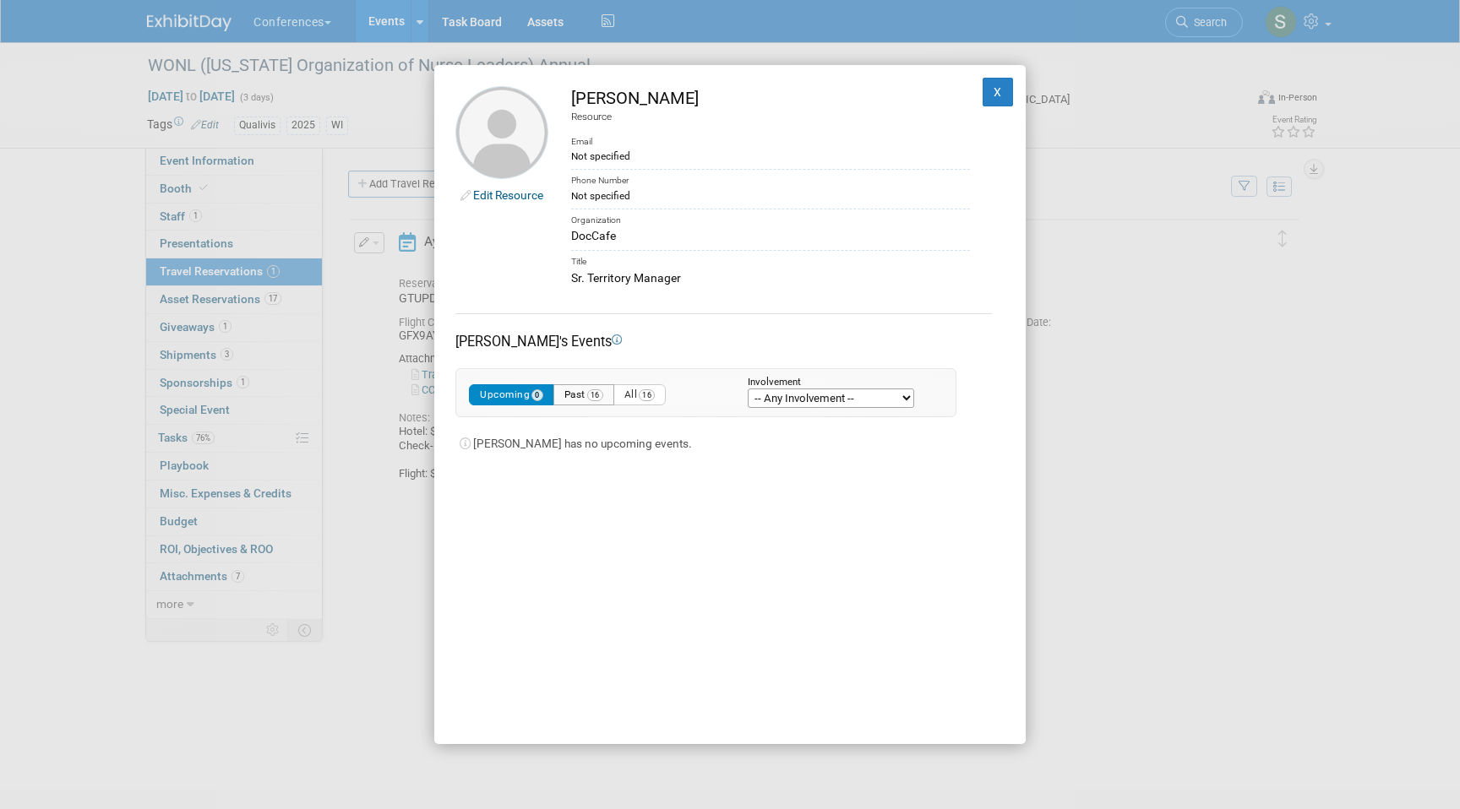
click at [603, 395] on span "16" at bounding box center [595, 395] width 16 height 12
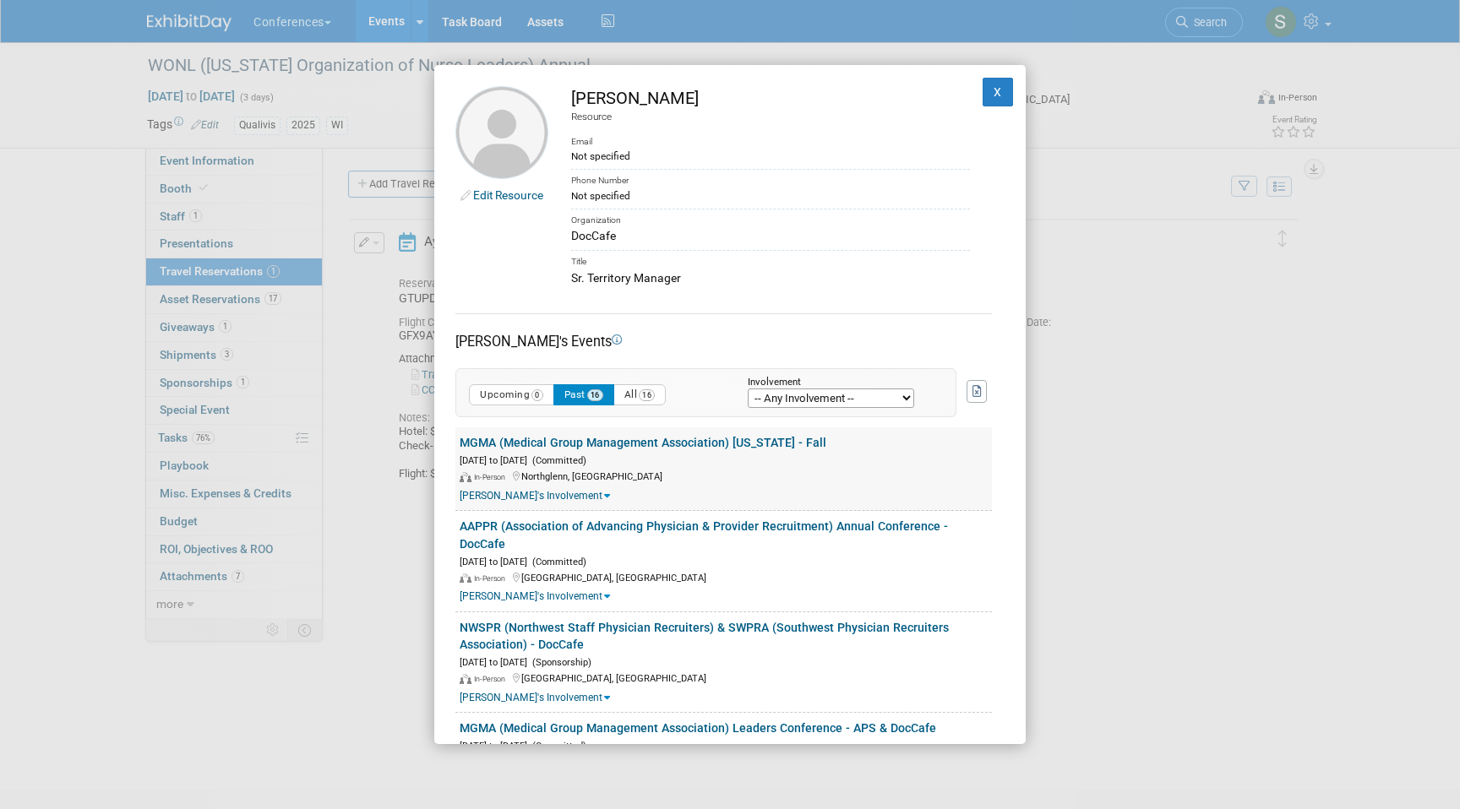
click at [763, 448] on link "MGMA (Medical Group Management Association) [US_STATE] - Fall" at bounding box center [643, 443] width 367 height 14
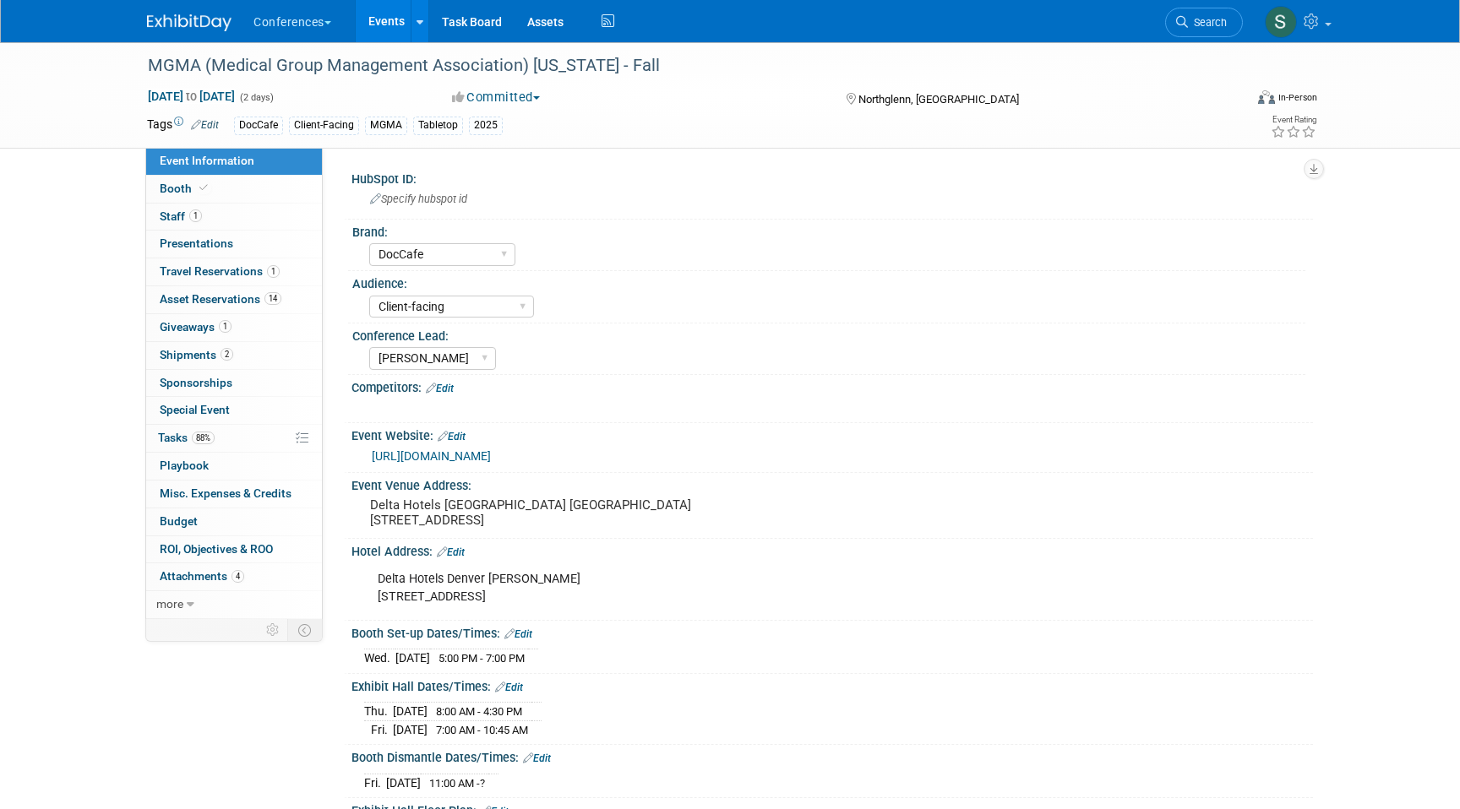
select select "DocCafe"
select select "Client-facing"
select select "[PERSON_NAME]"
click at [257, 272] on span "Travel Reservations 1" at bounding box center [220, 271] width 120 height 14
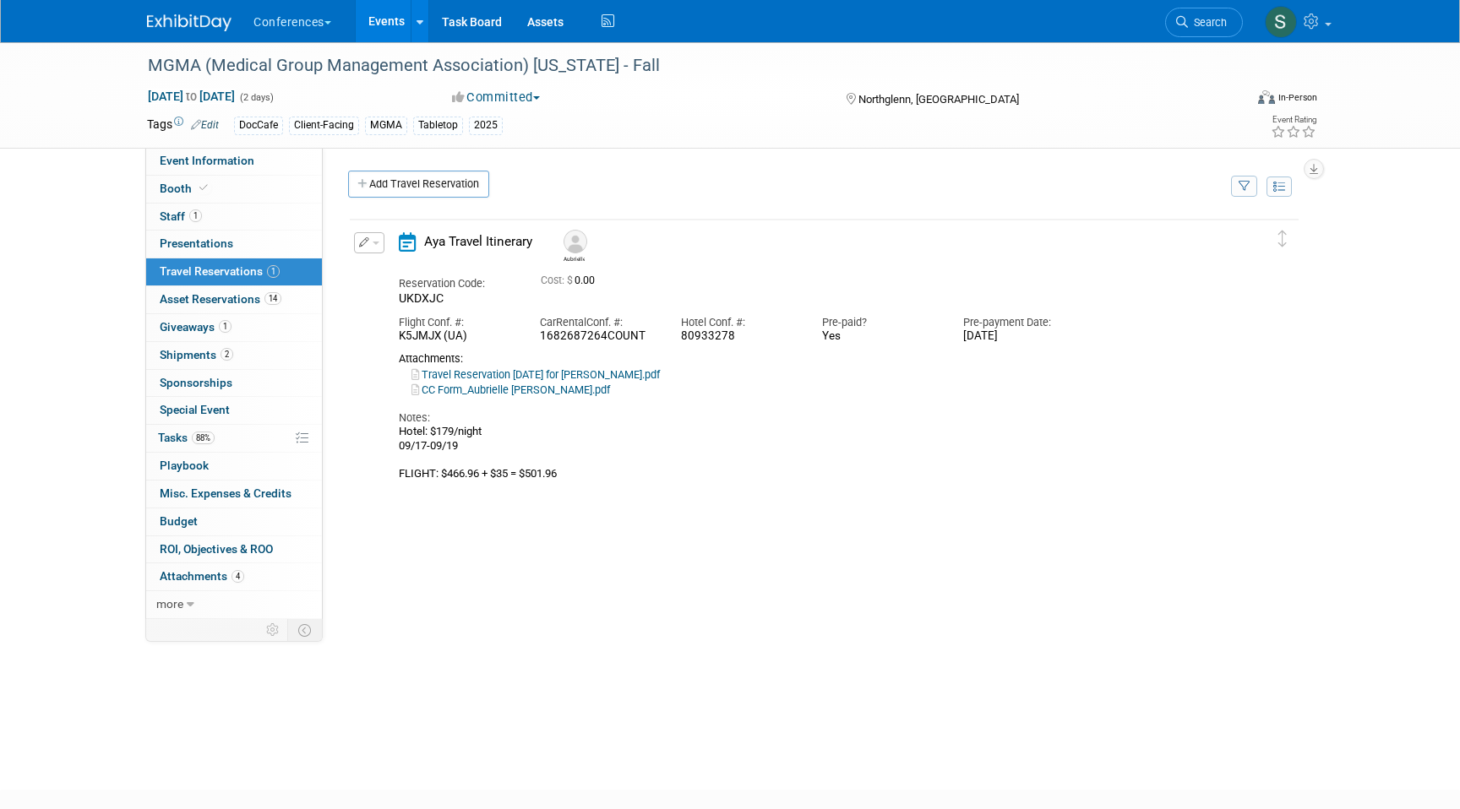
click at [376, 254] on div "Edit Reservation [GEOGRAPHIC_DATA]" at bounding box center [368, 247] width 36 height 31
click at [376, 246] on button "button" at bounding box center [369, 242] width 30 height 21
click at [394, 267] on button "Edit Reservation" at bounding box center [426, 272] width 143 height 24
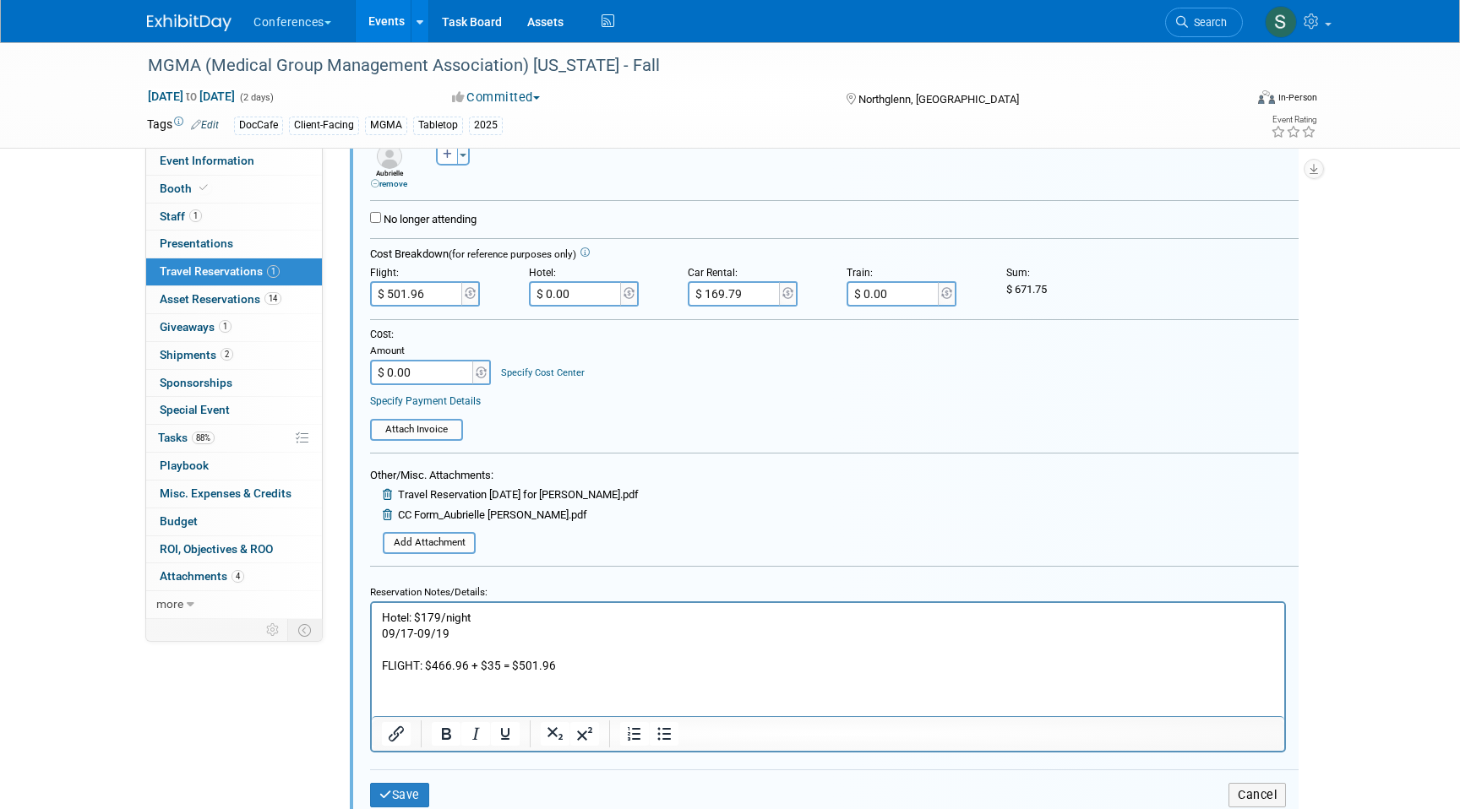
scroll to position [329, 0]
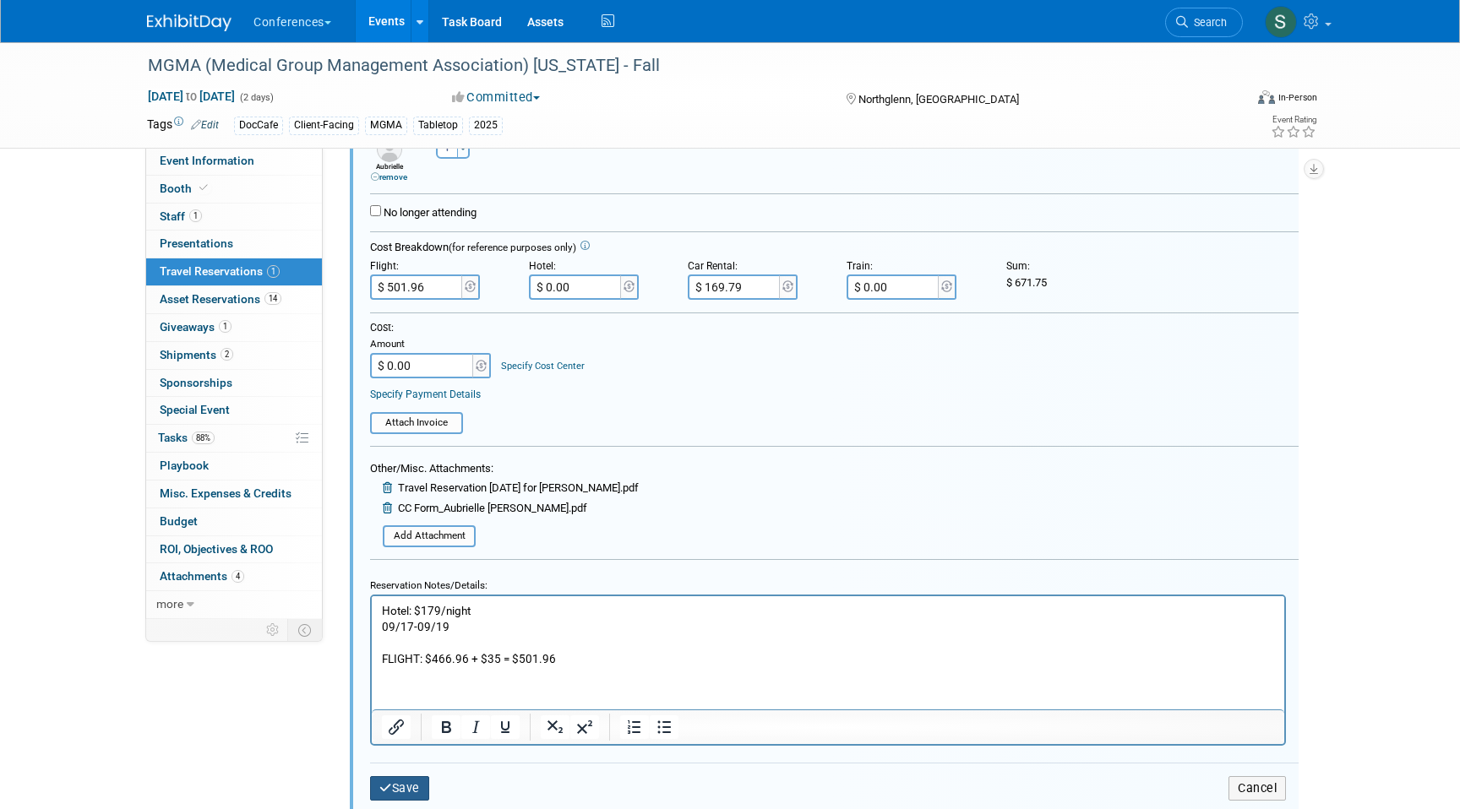
click at [394, 780] on button "Save" at bounding box center [399, 788] width 59 height 24
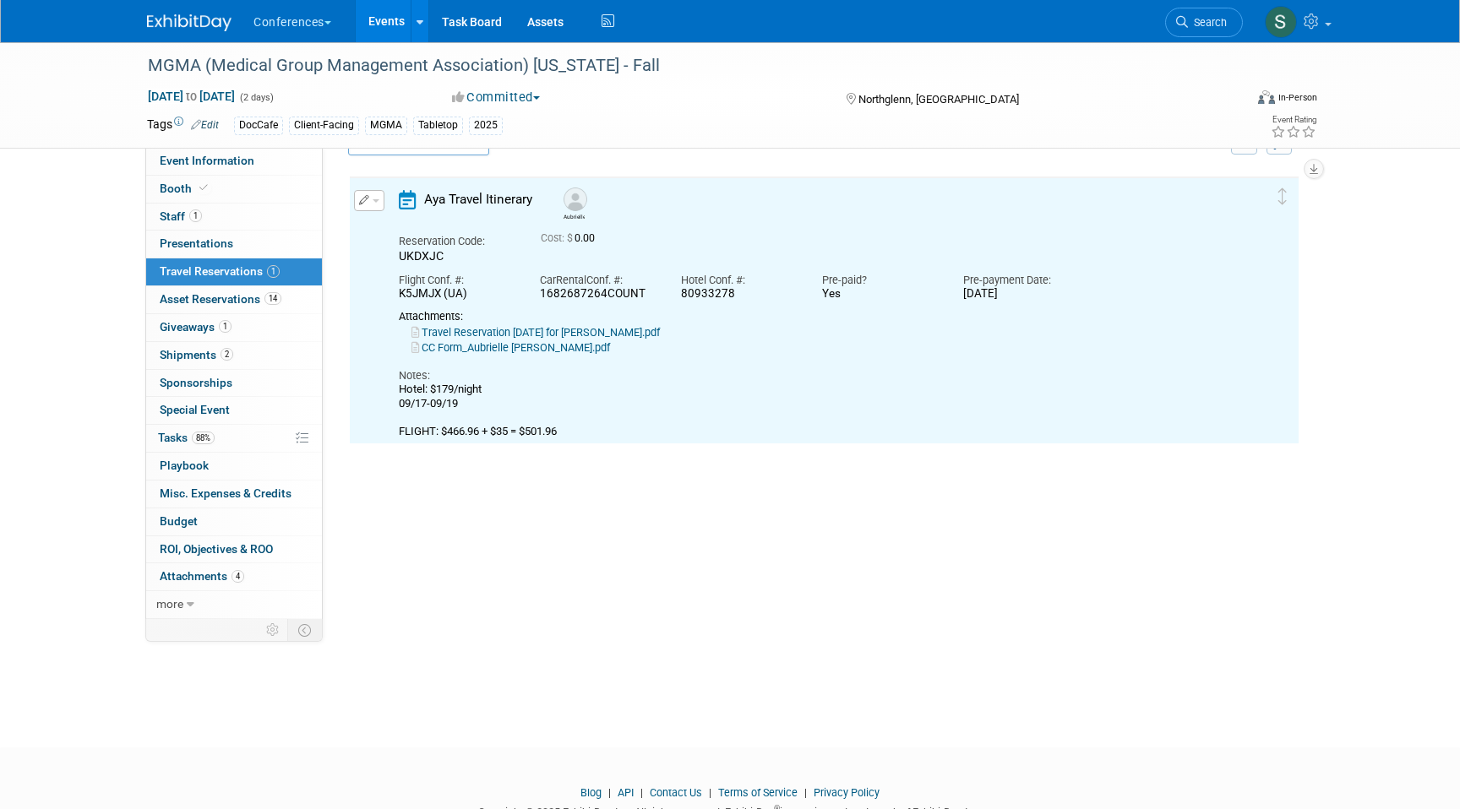
scroll to position [29, 0]
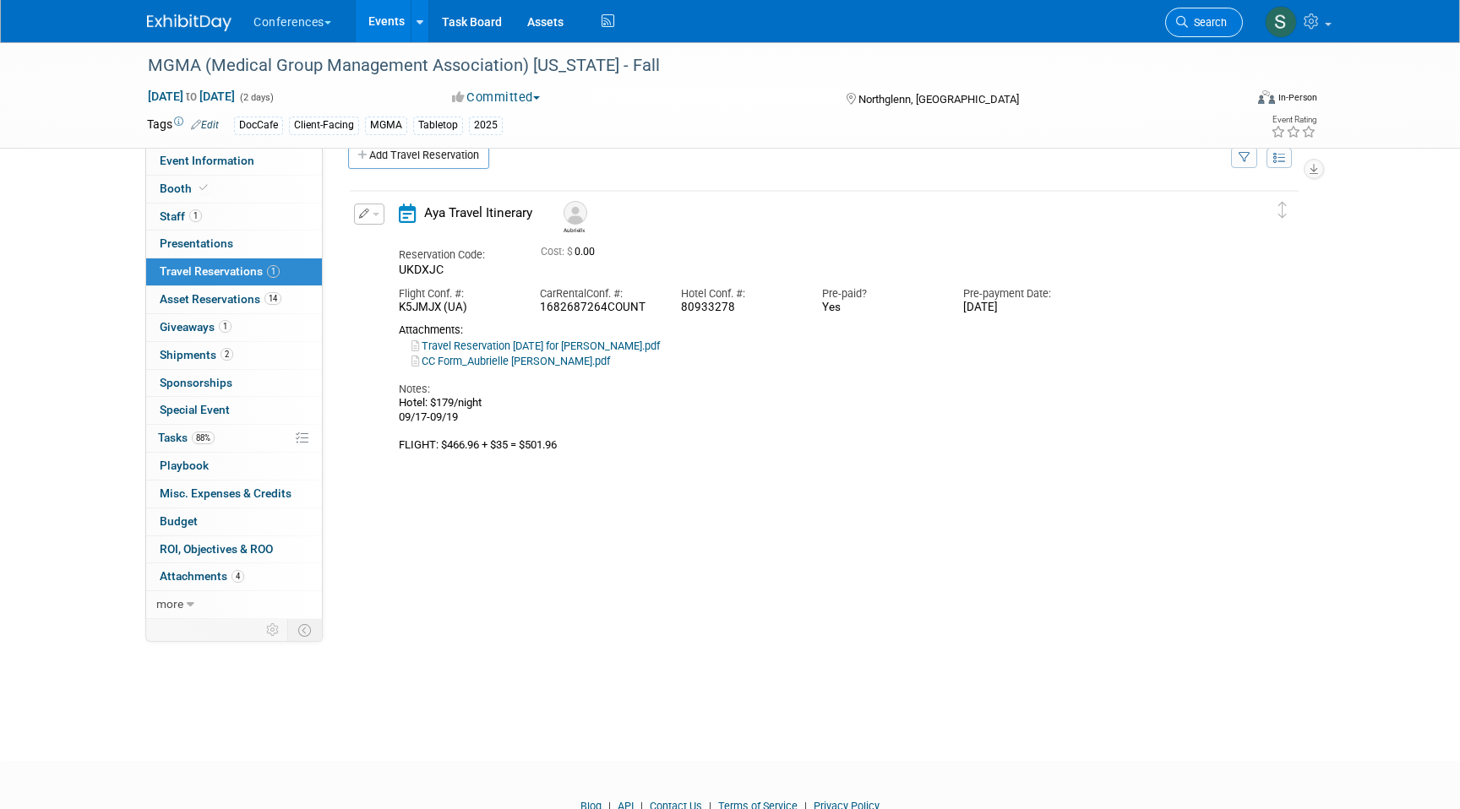
click at [1192, 30] on link "Search" at bounding box center [1204, 23] width 78 height 30
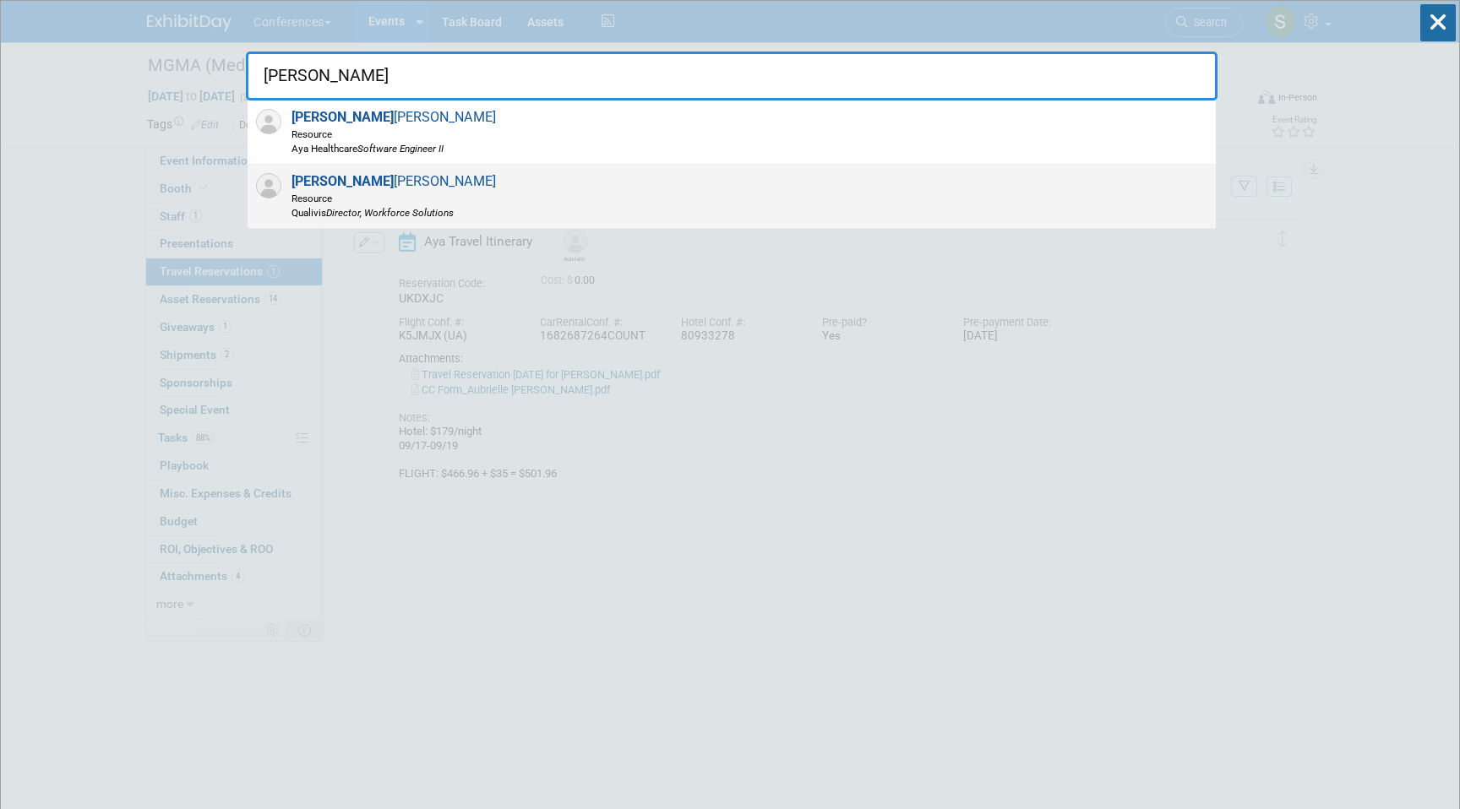
type input "[PERSON_NAME]"
click at [336, 207] on icon "Director, Workforce Solutions" at bounding box center [390, 213] width 128 height 12
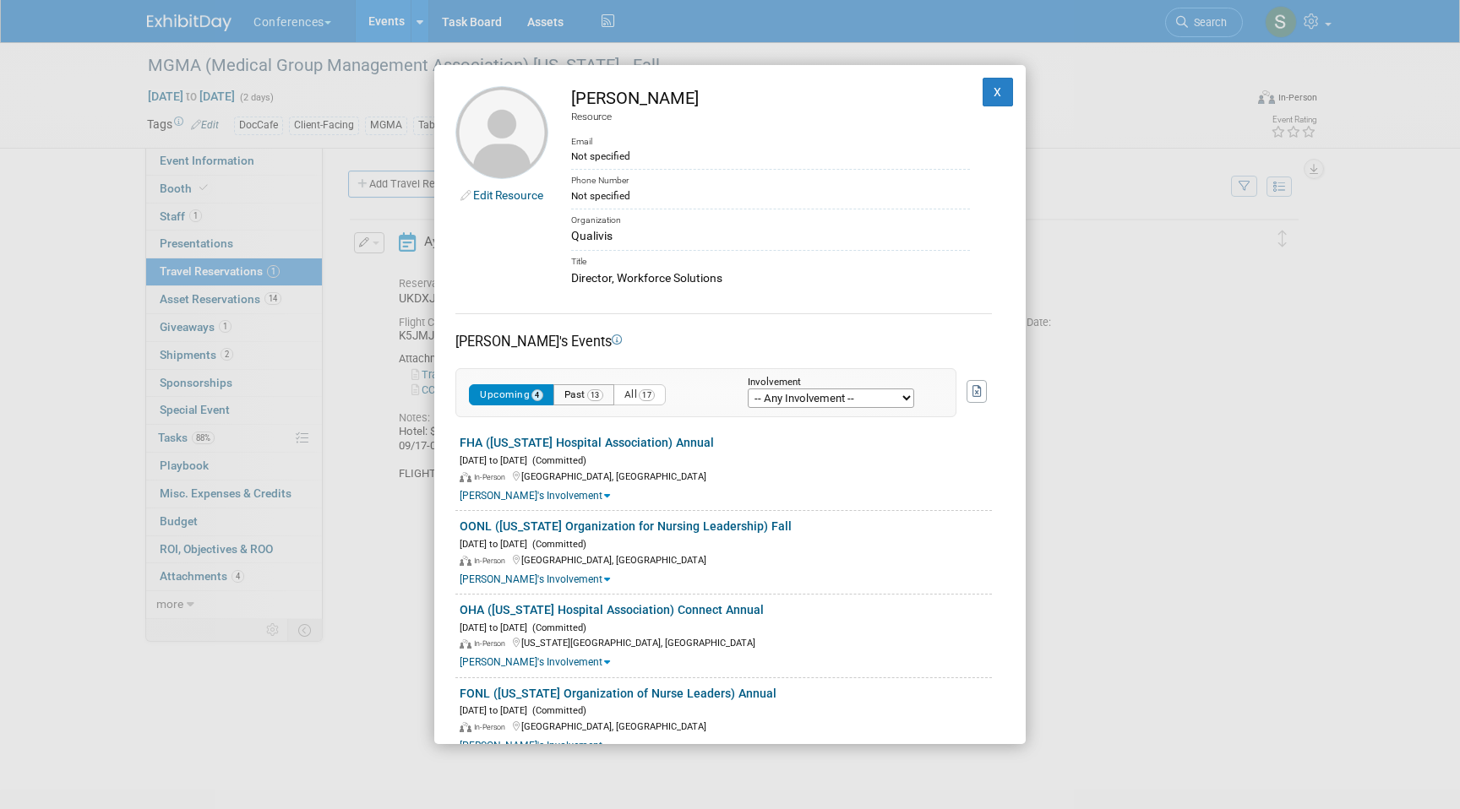
click at [585, 393] on button "Past 13" at bounding box center [583, 394] width 61 height 21
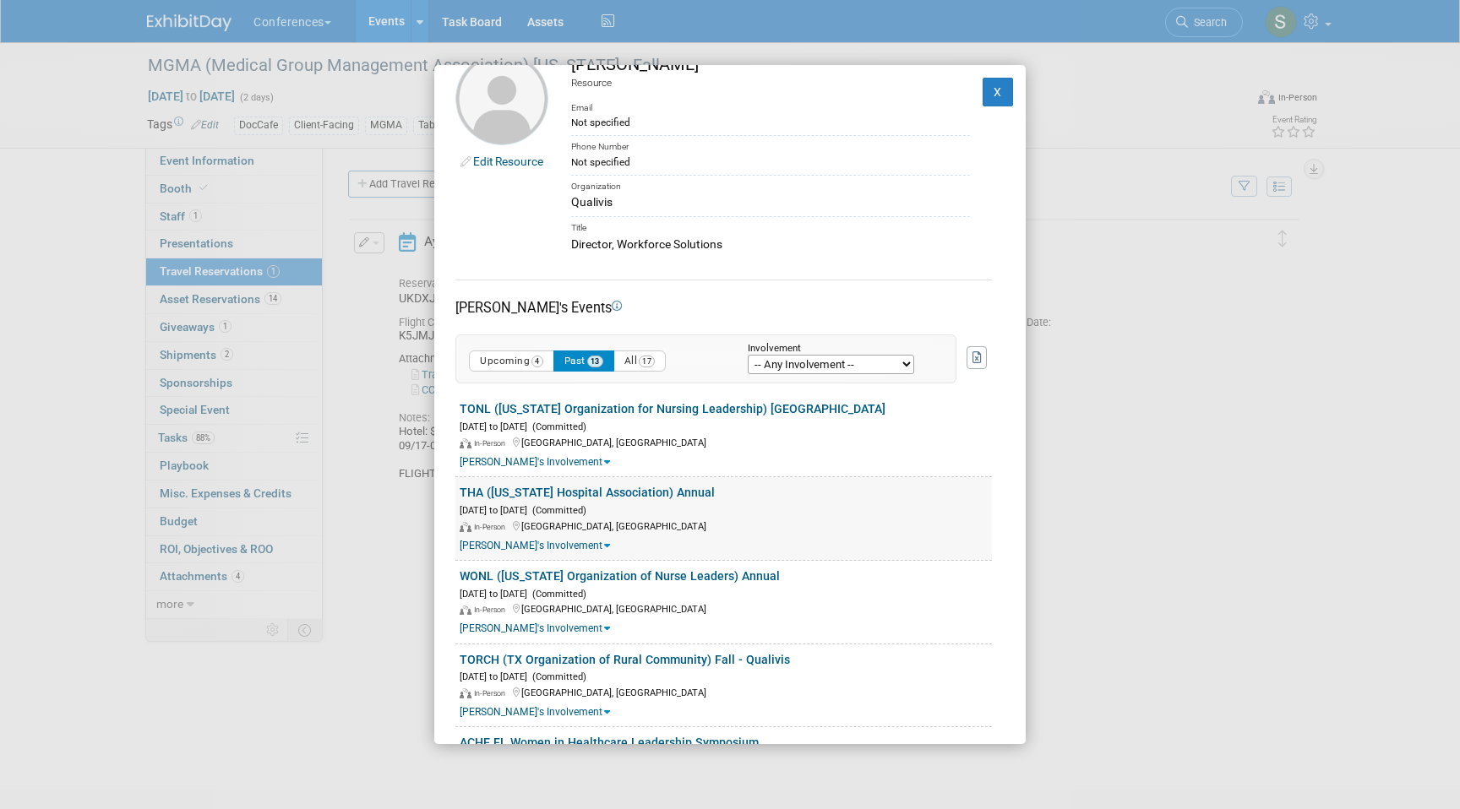
scroll to position [57, 0]
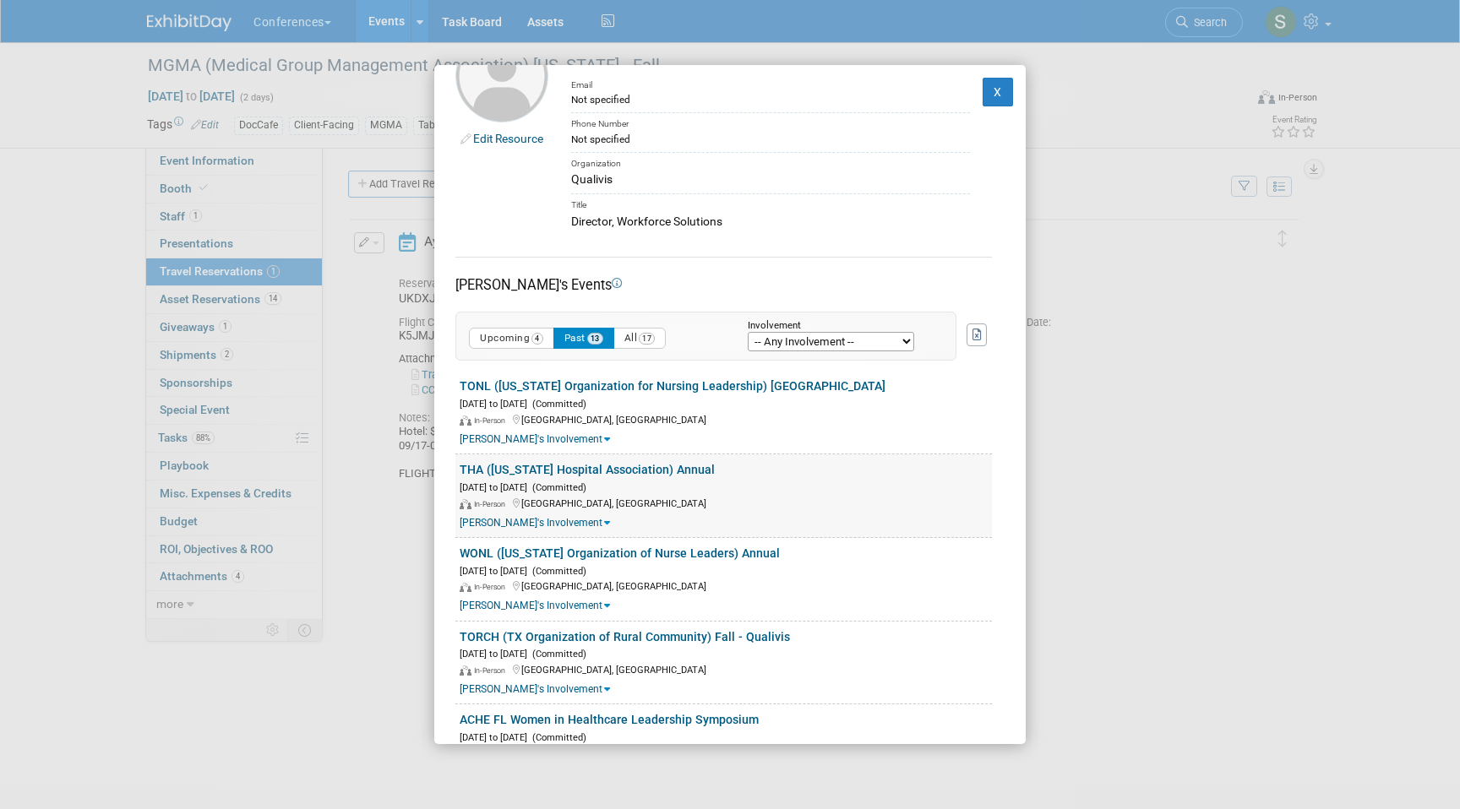
click at [564, 469] on link "THA ([US_STATE] Hospital Association) Annual" at bounding box center [587, 470] width 255 height 14
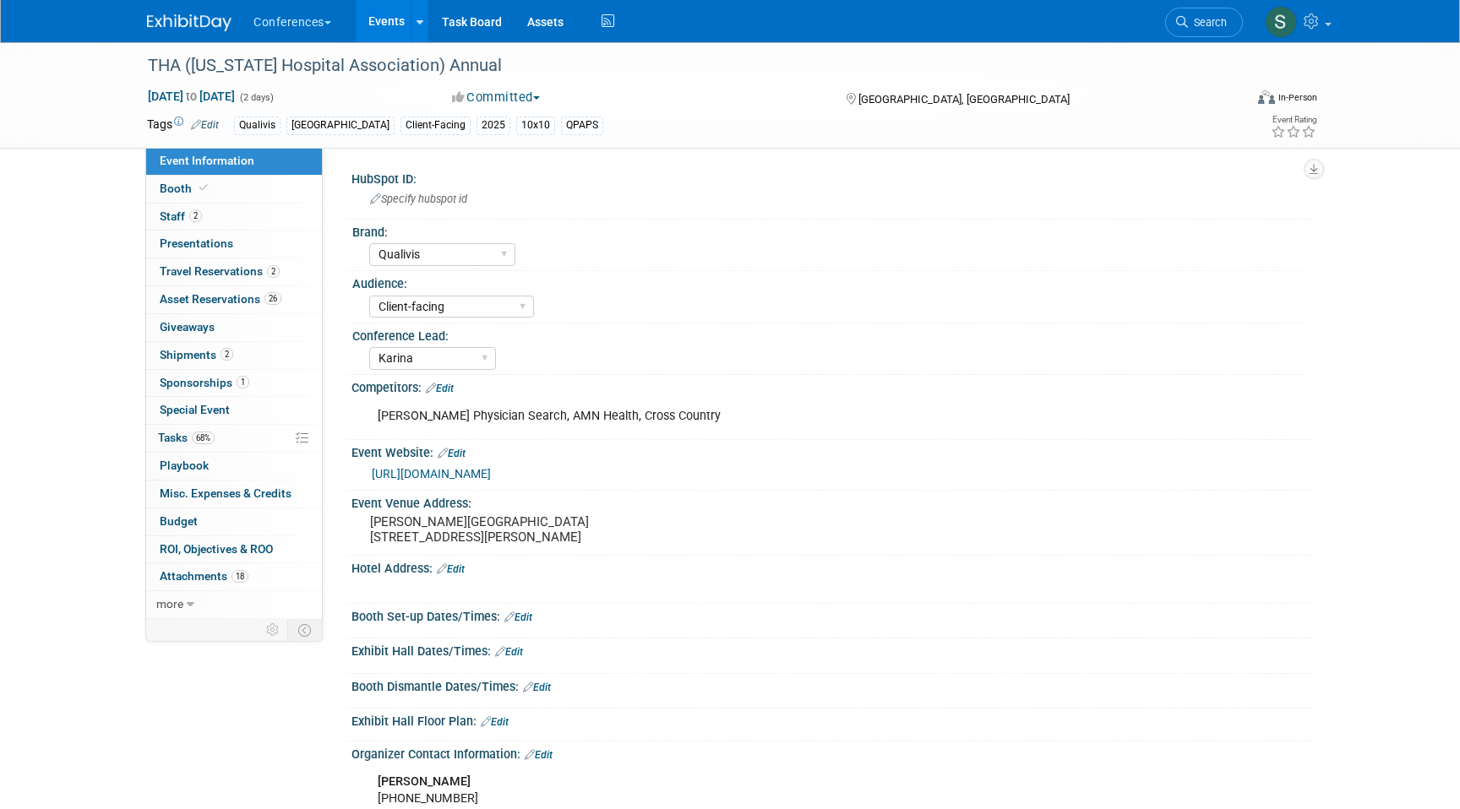
select select "Qualivis"
select select "Client-facing"
select select "Karina"
click at [263, 280] on link "2 Travel Reservations 2" at bounding box center [234, 271] width 176 height 27
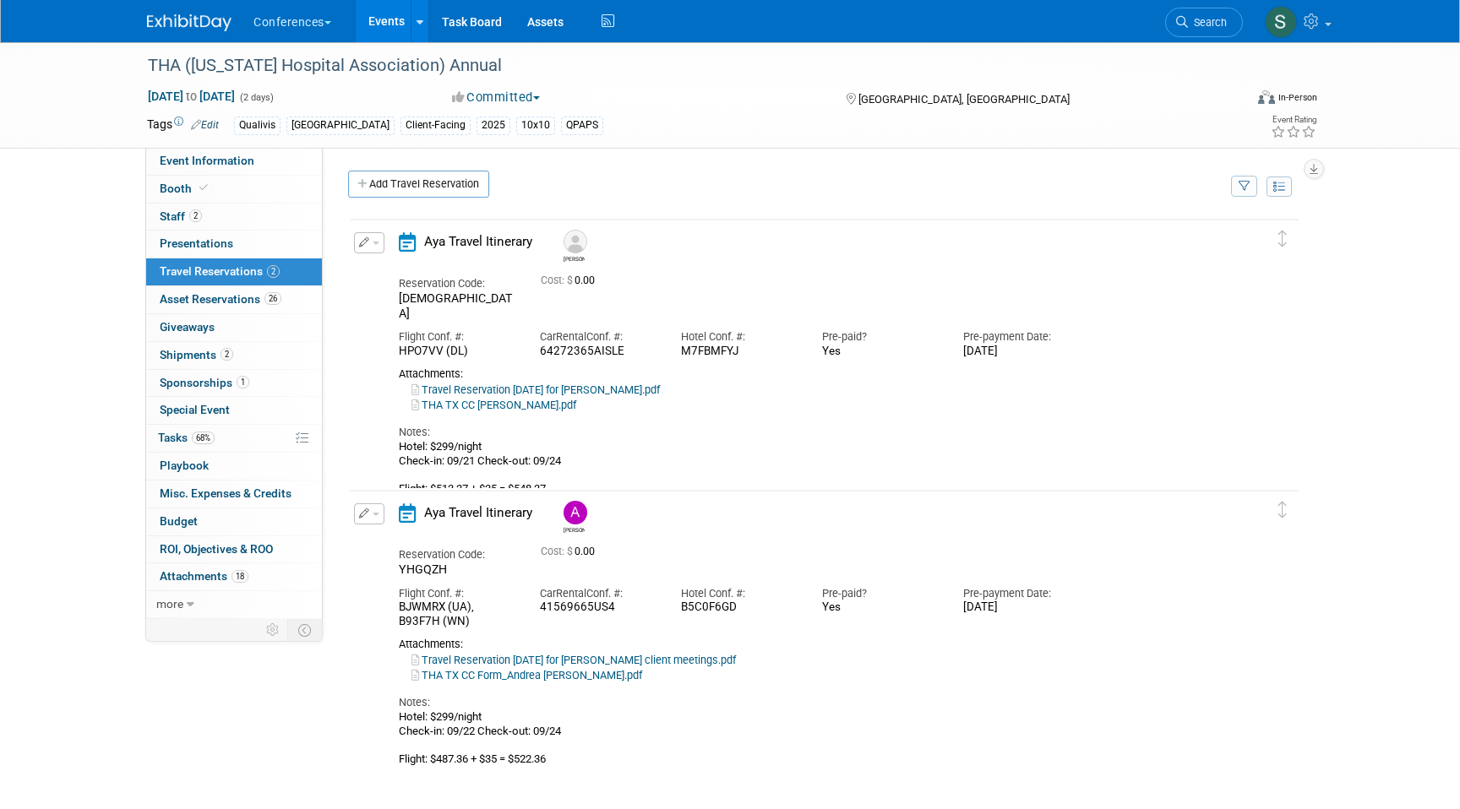
click at [367, 246] on icon "button" at bounding box center [364, 242] width 11 height 10
click at [378, 264] on button "Edit Reservation" at bounding box center [426, 272] width 143 height 24
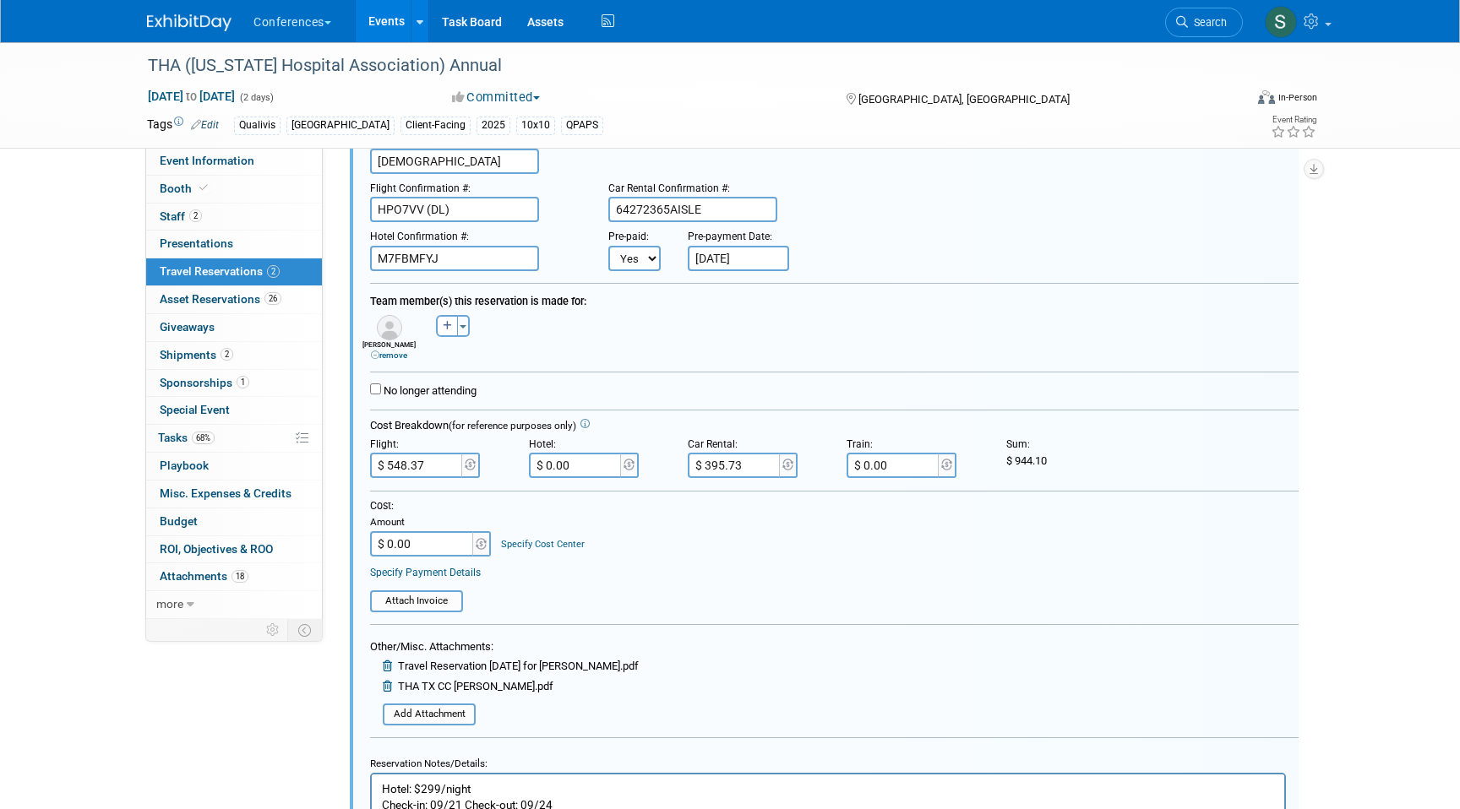
scroll to position [177, 0]
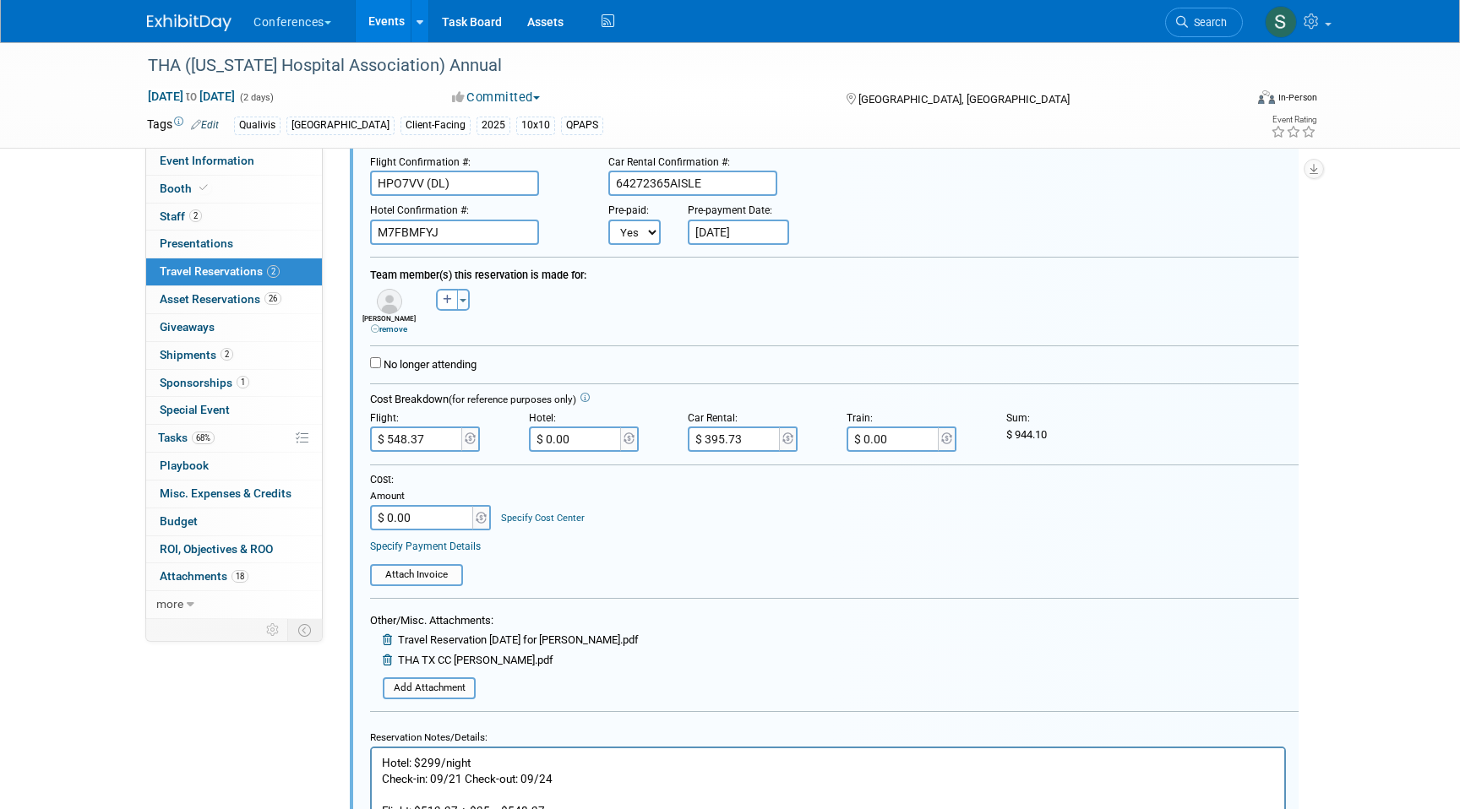
click at [713, 441] on input "$ 395.73" at bounding box center [735, 439] width 95 height 25
click at [734, 442] on input "$ 395.73" at bounding box center [735, 439] width 95 height 25
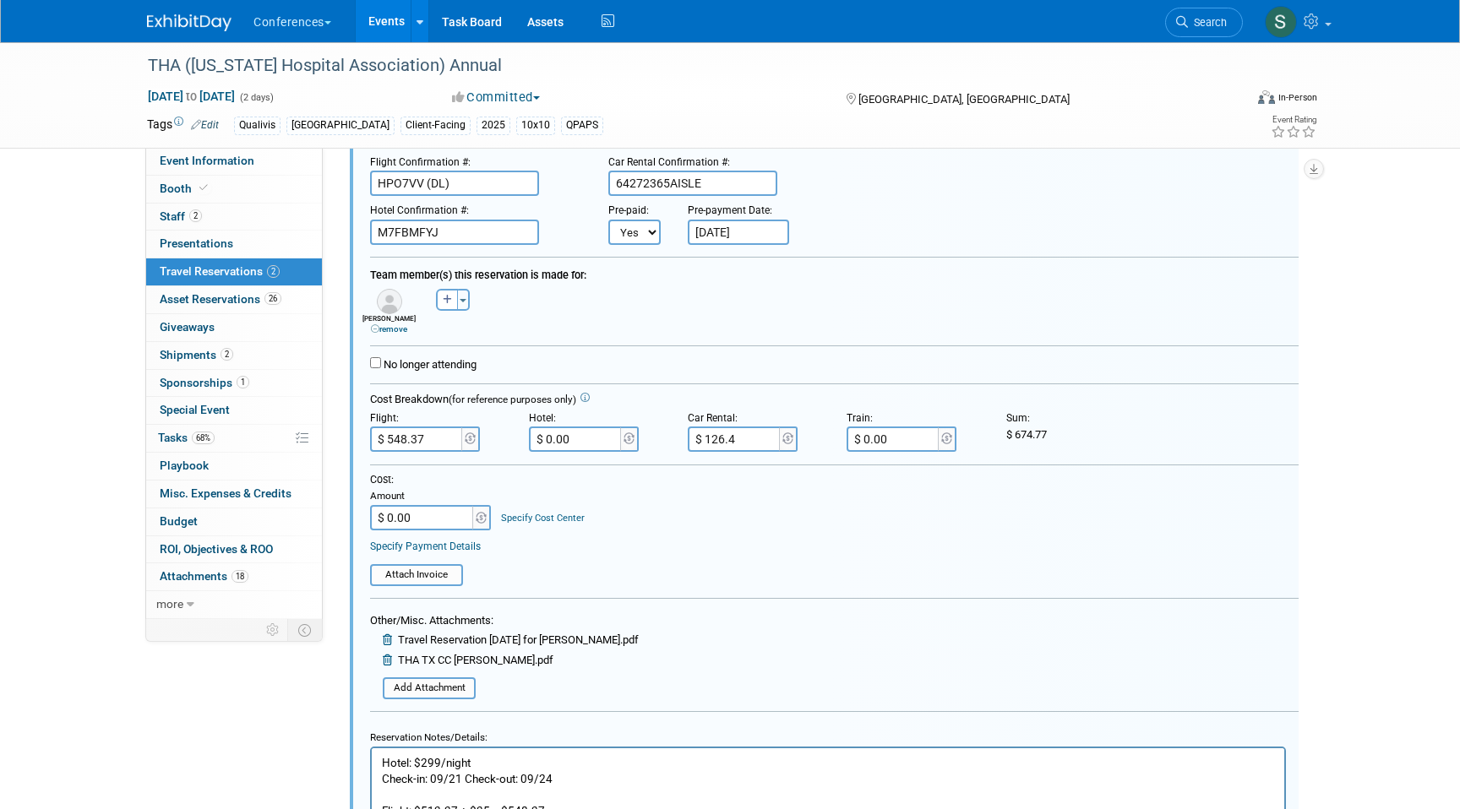
type input "$ 126.42"
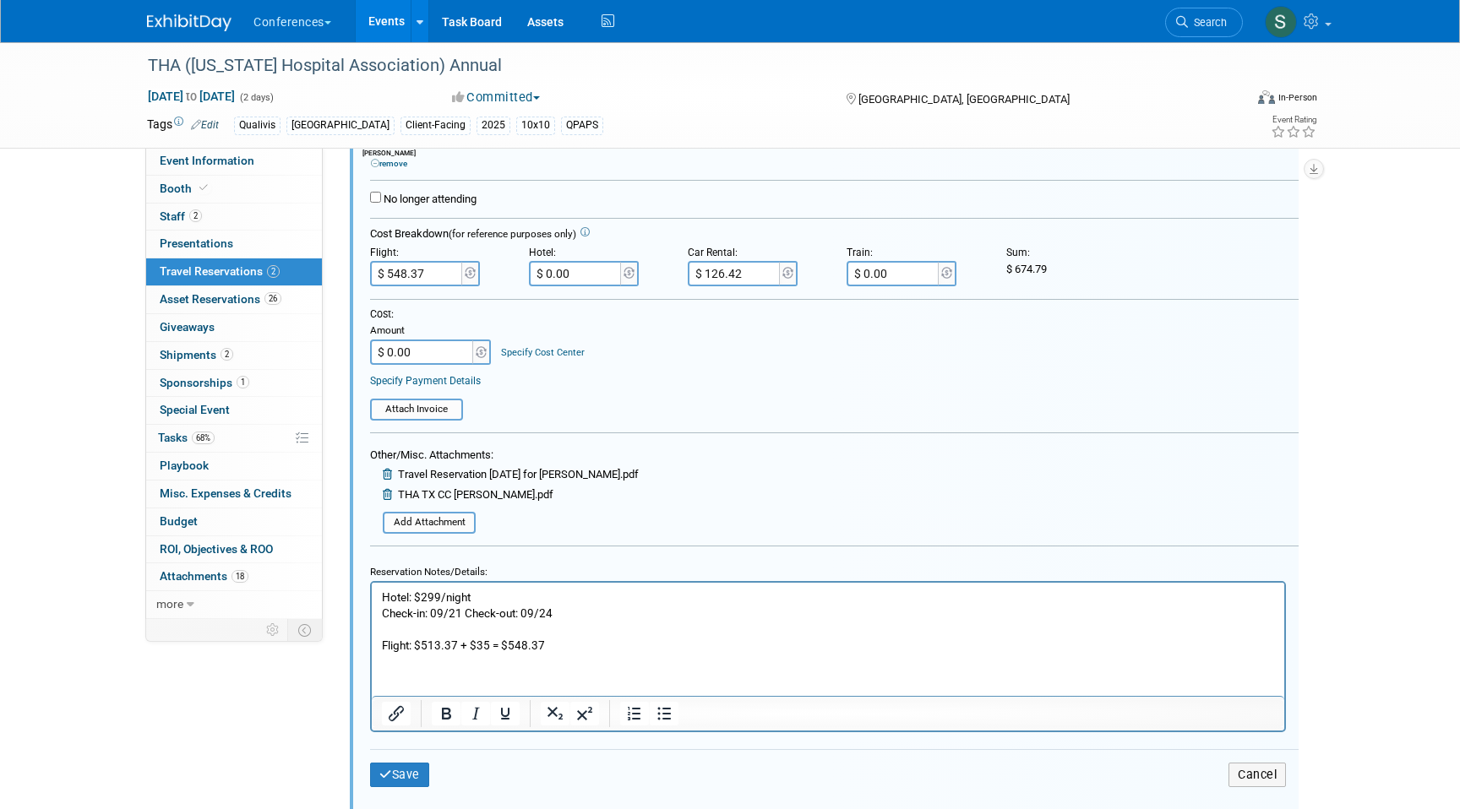
scroll to position [348, 0]
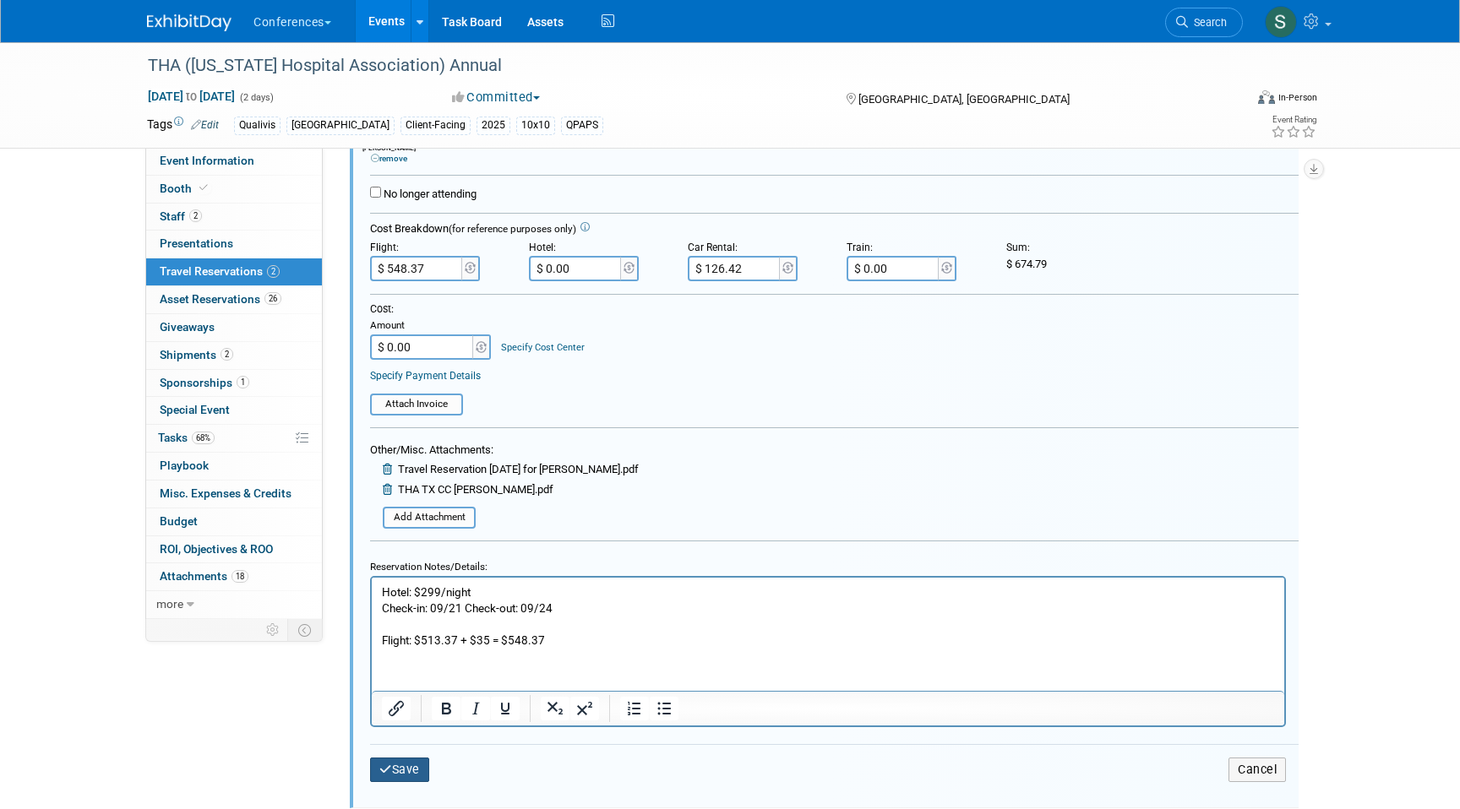
click at [400, 776] on button "Save" at bounding box center [399, 770] width 59 height 24
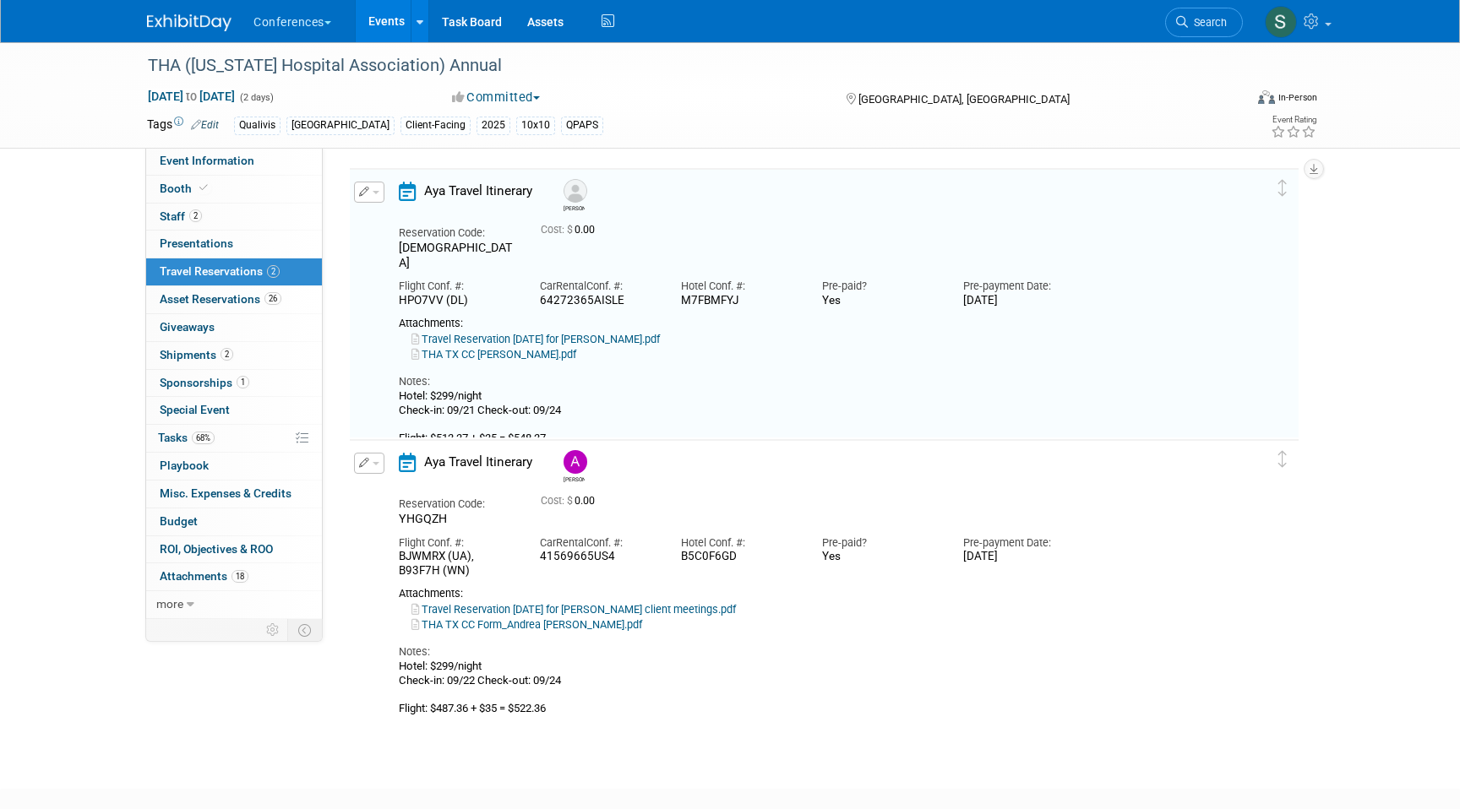
scroll to position [29, 0]
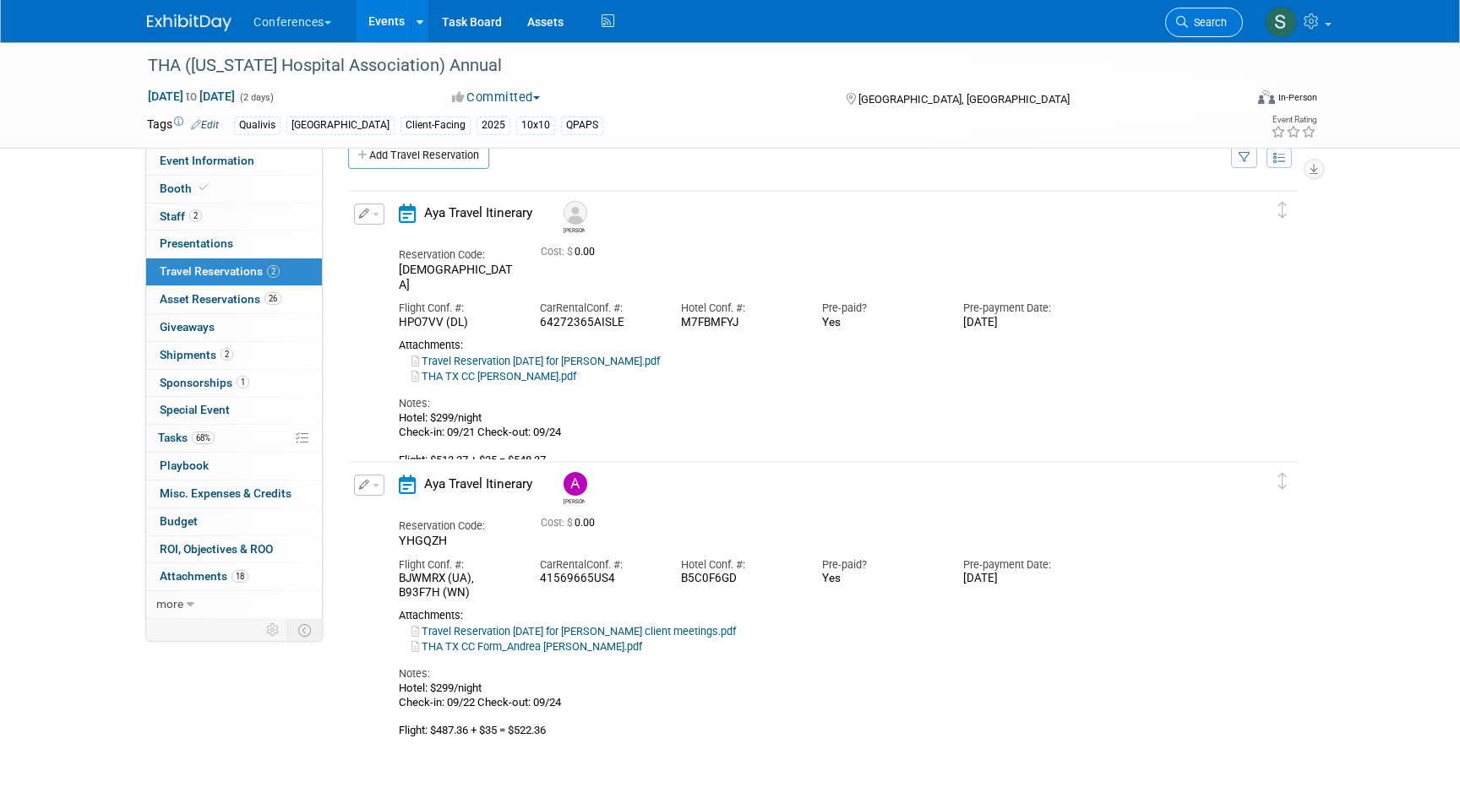
click at [1191, 24] on span "Search" at bounding box center [1207, 22] width 39 height 13
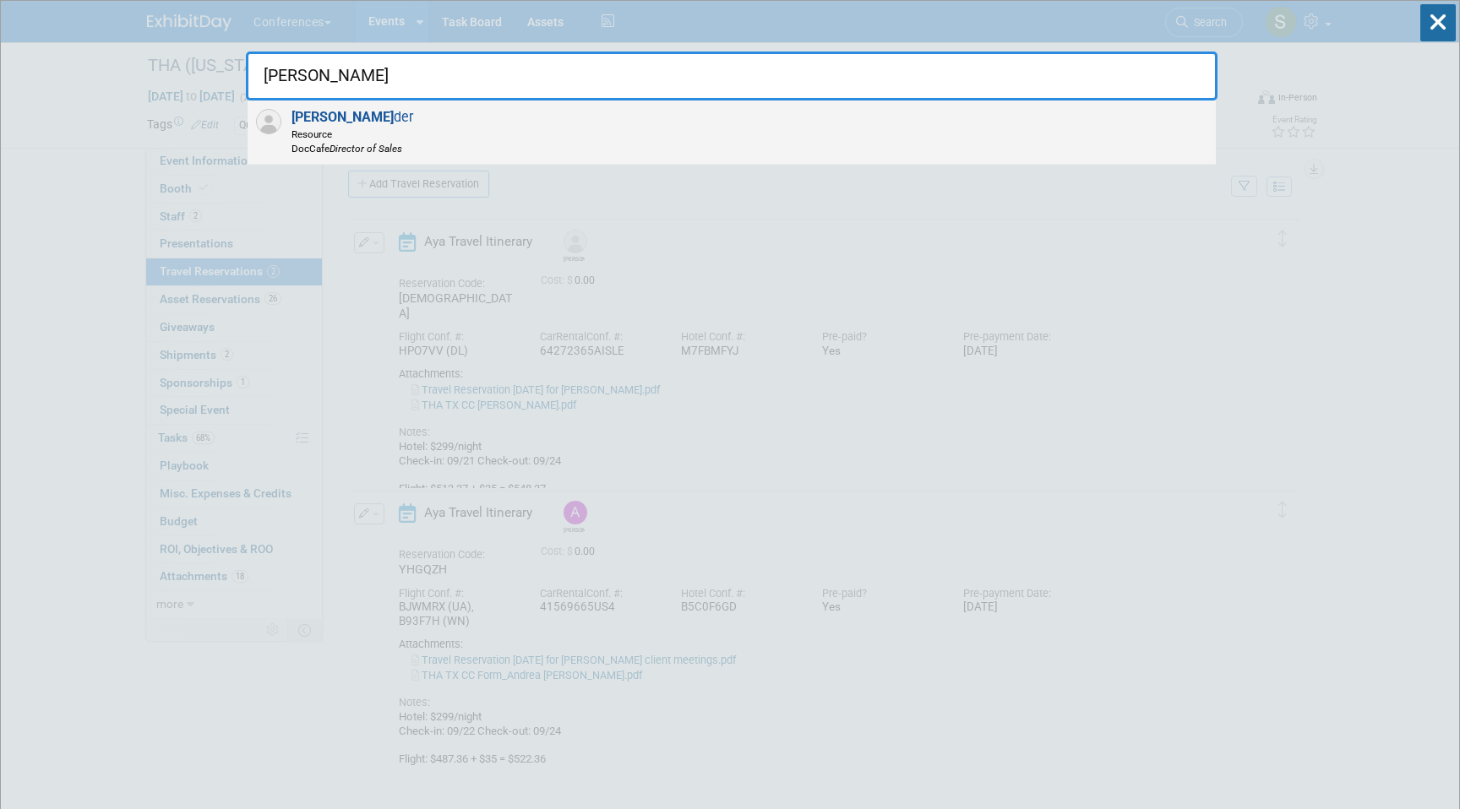
type input "JOHN SAN"
click at [661, 122] on div "John San der Resource DocCafe Director of Sales" at bounding box center [732, 133] width 968 height 64
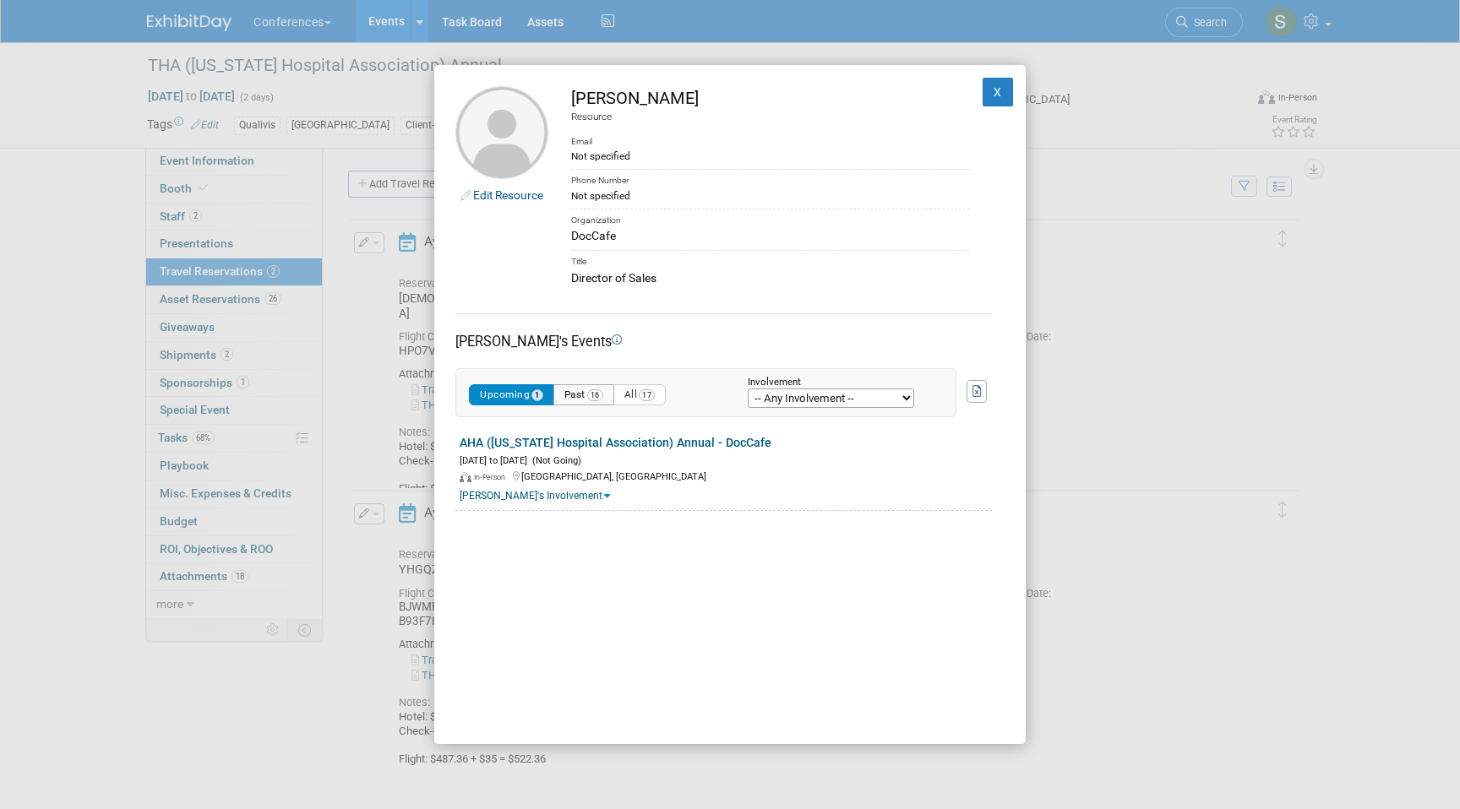
click at [598, 393] on span "16" at bounding box center [595, 395] width 16 height 12
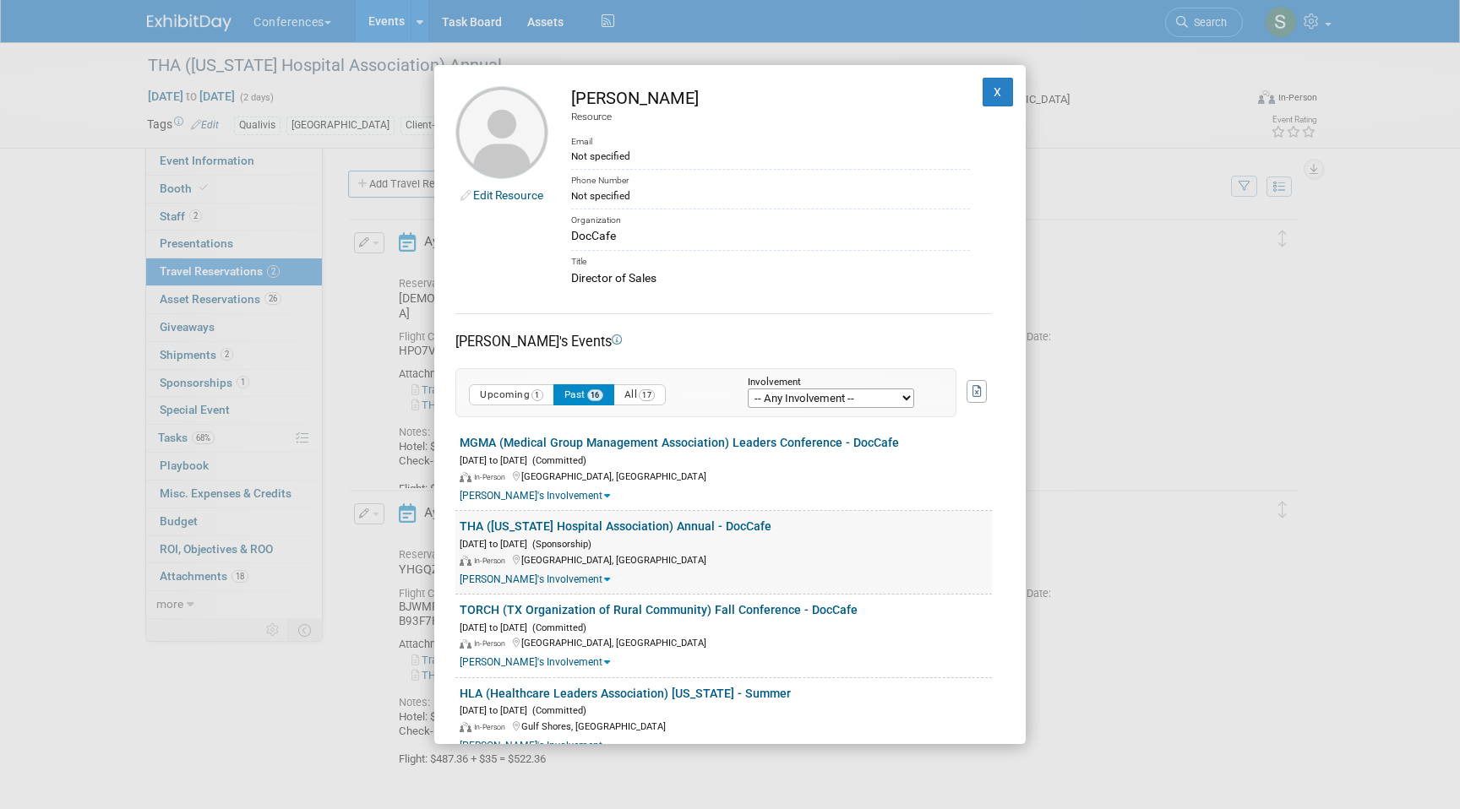
scroll to position [13, 0]
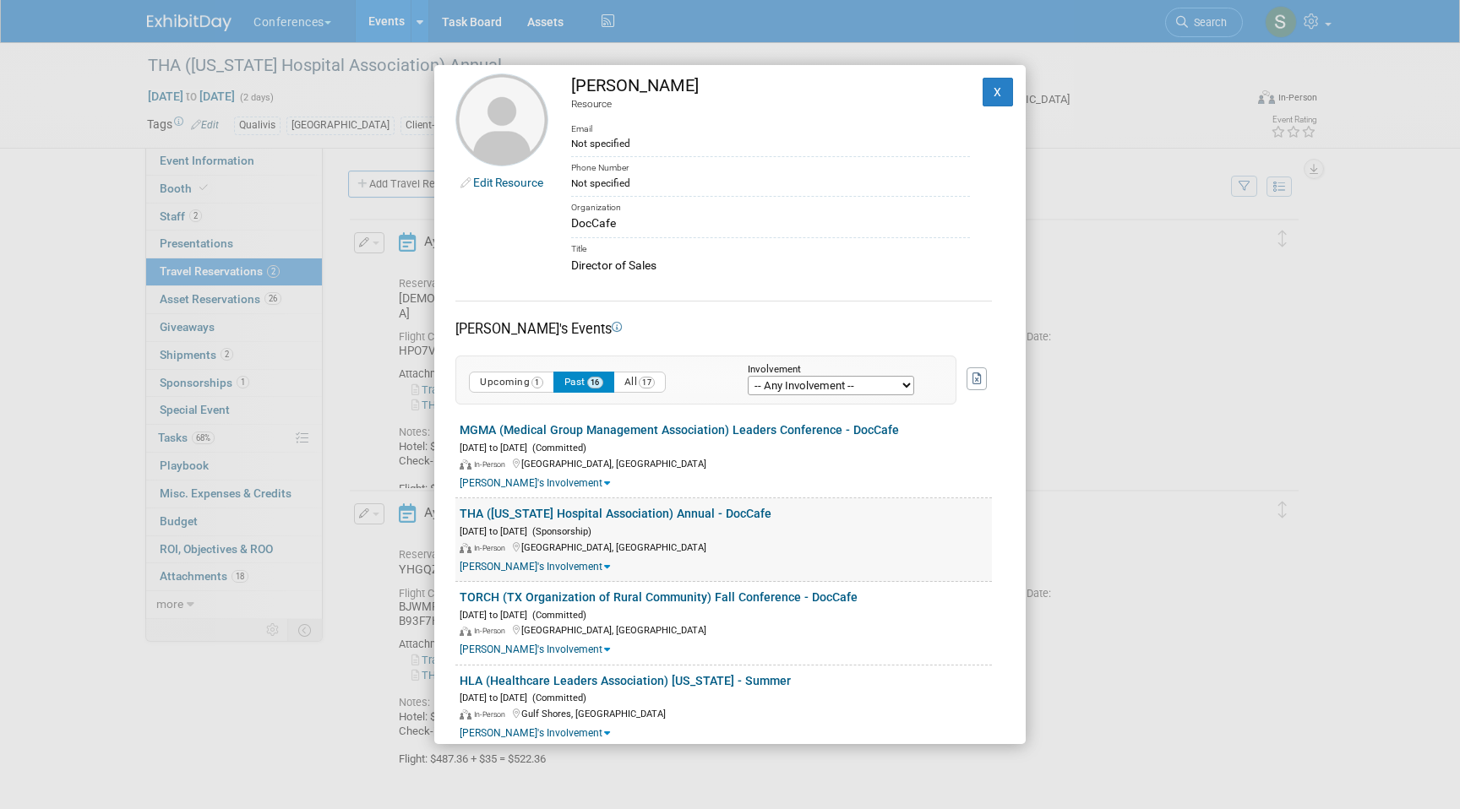
click at [524, 513] on link "THA ([US_STATE] Hospital Association) Annual - DocCafe" at bounding box center [616, 514] width 312 height 14
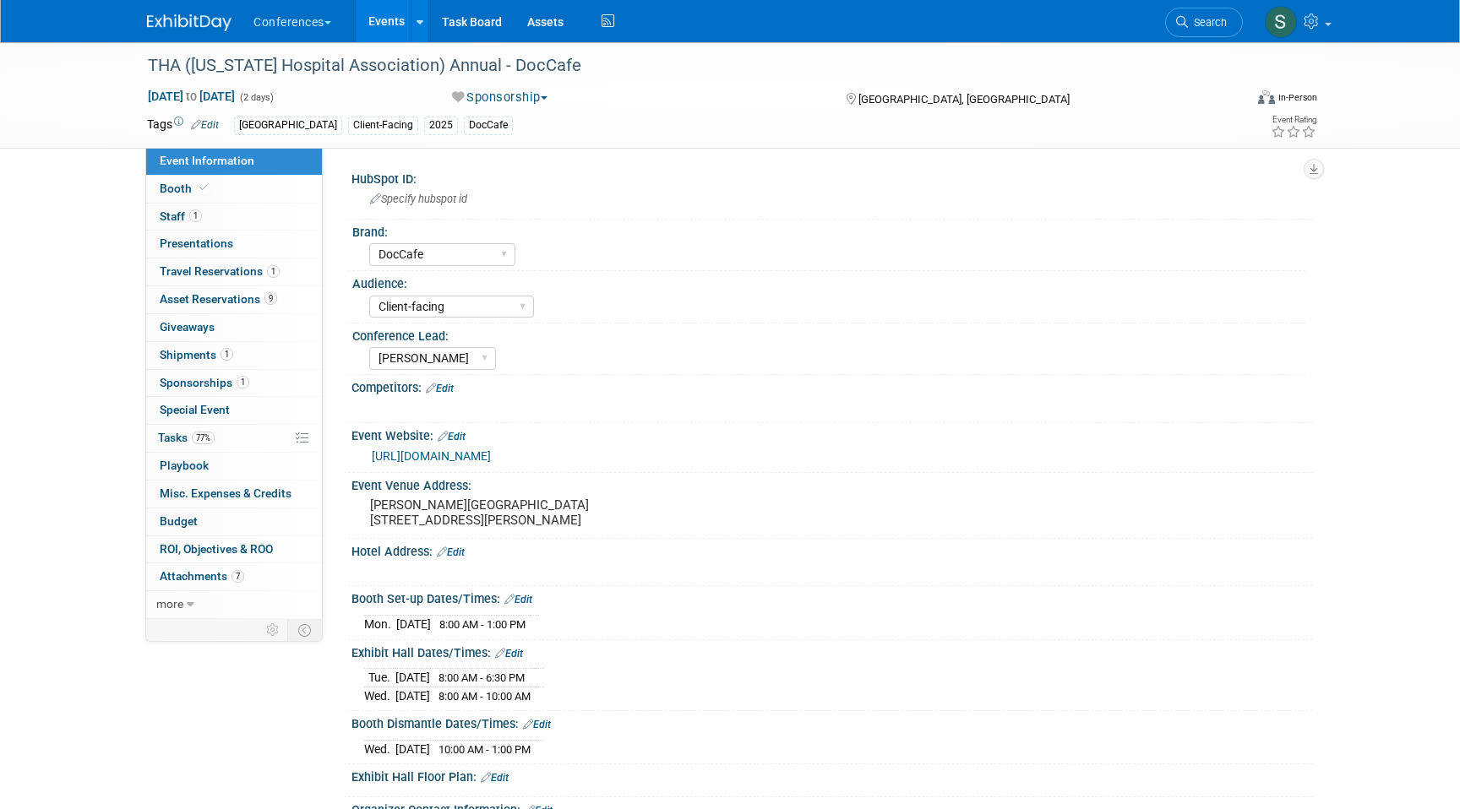
select select "DocCafe"
select select "Client-facing"
select select "[PERSON_NAME]"
click at [209, 271] on span "Travel Reservations 1" at bounding box center [220, 271] width 120 height 14
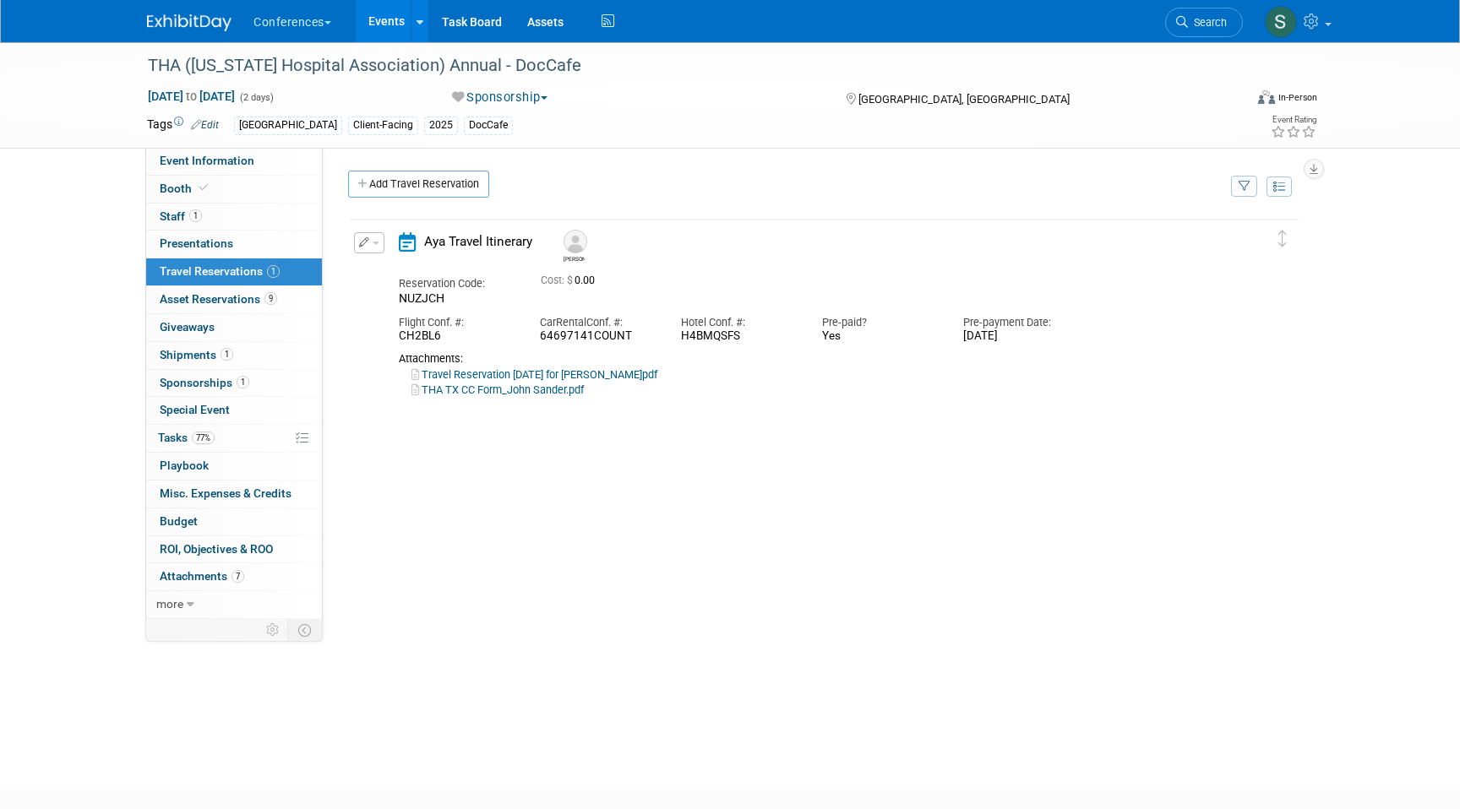
click at [361, 252] on button "button" at bounding box center [369, 242] width 30 height 21
click at [377, 270] on icon "button" at bounding box center [373, 272] width 14 height 12
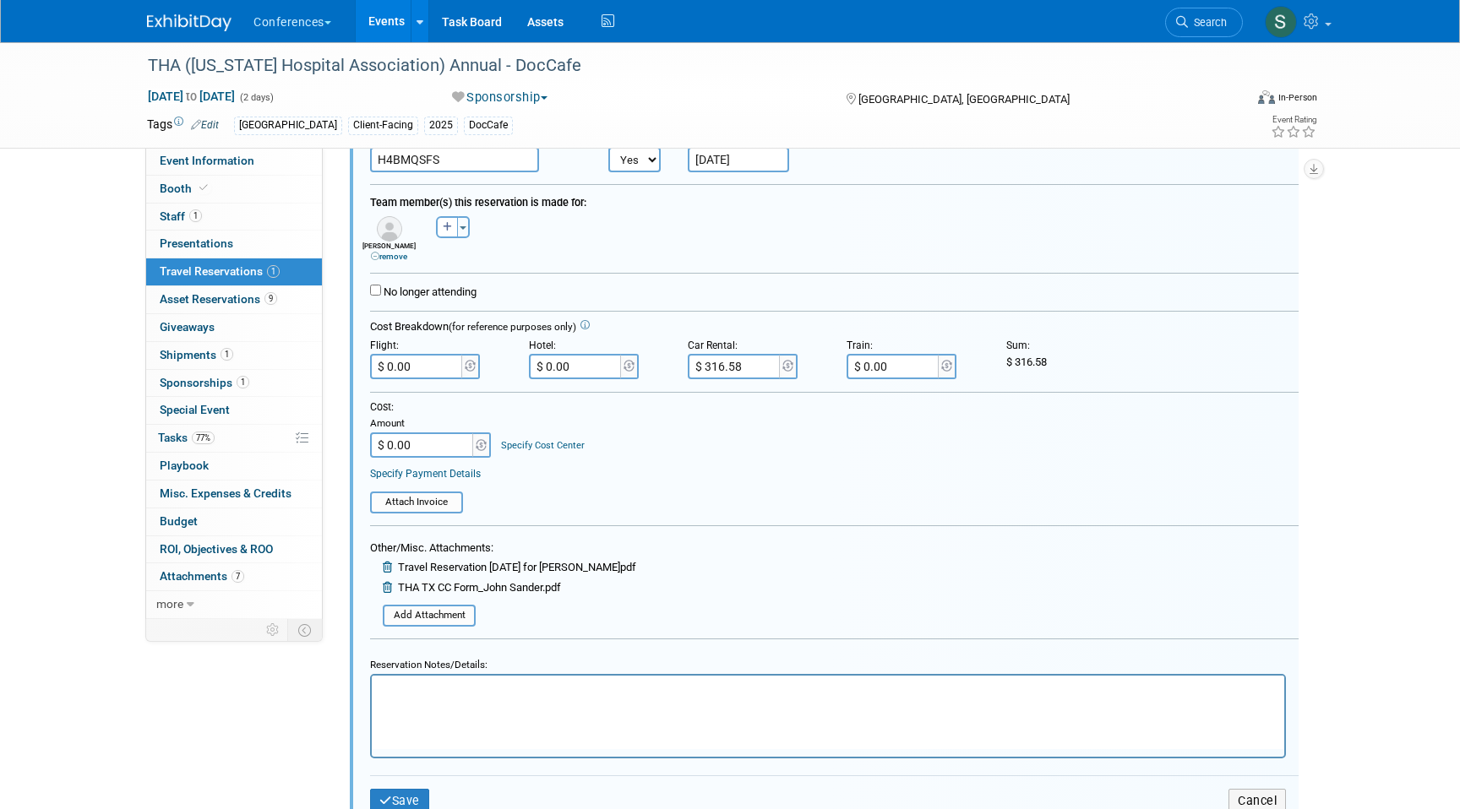
scroll to position [251, 0]
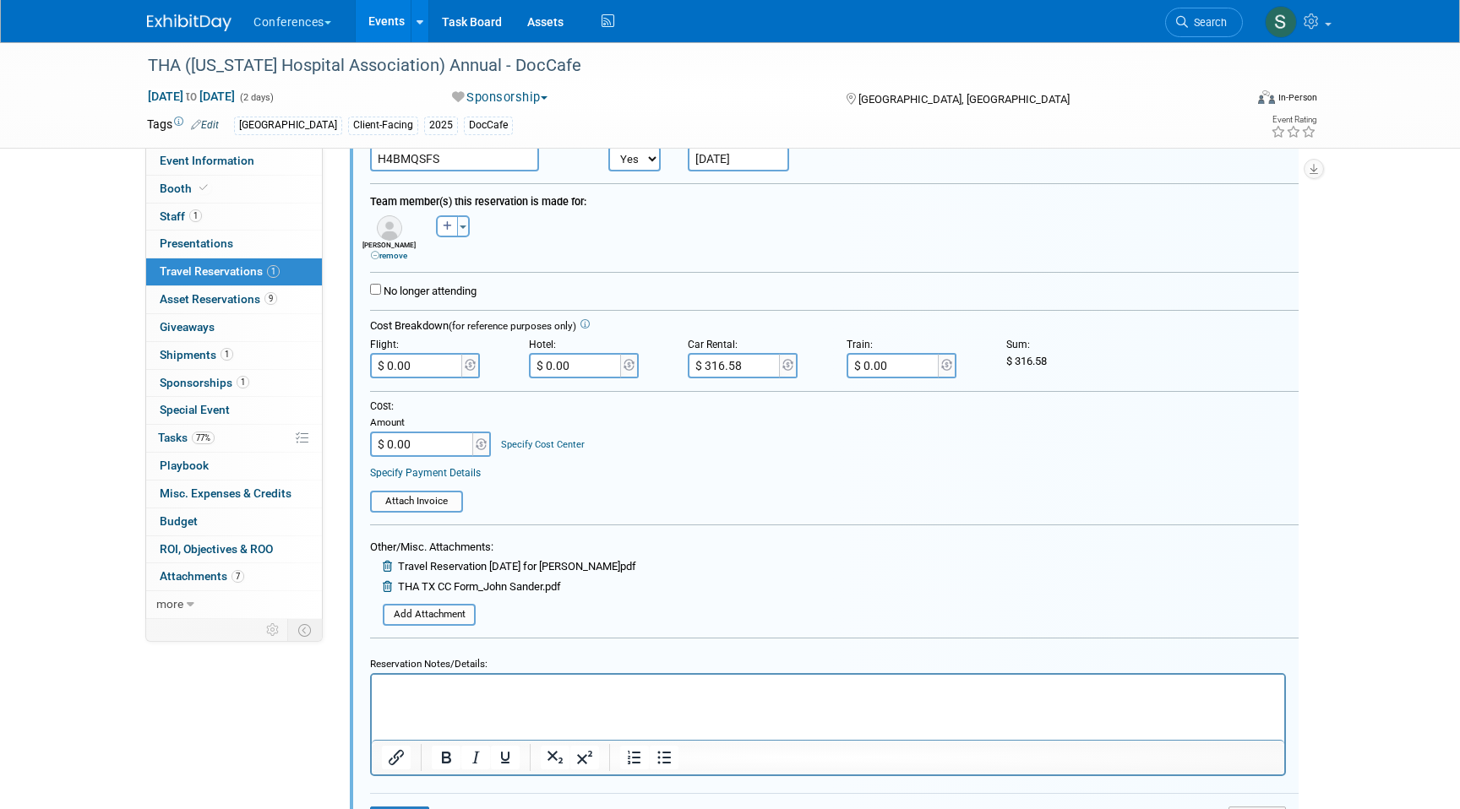
click at [721, 365] on input "$ 316.58" at bounding box center [735, 365] width 95 height 25
type input "$ 237.43"
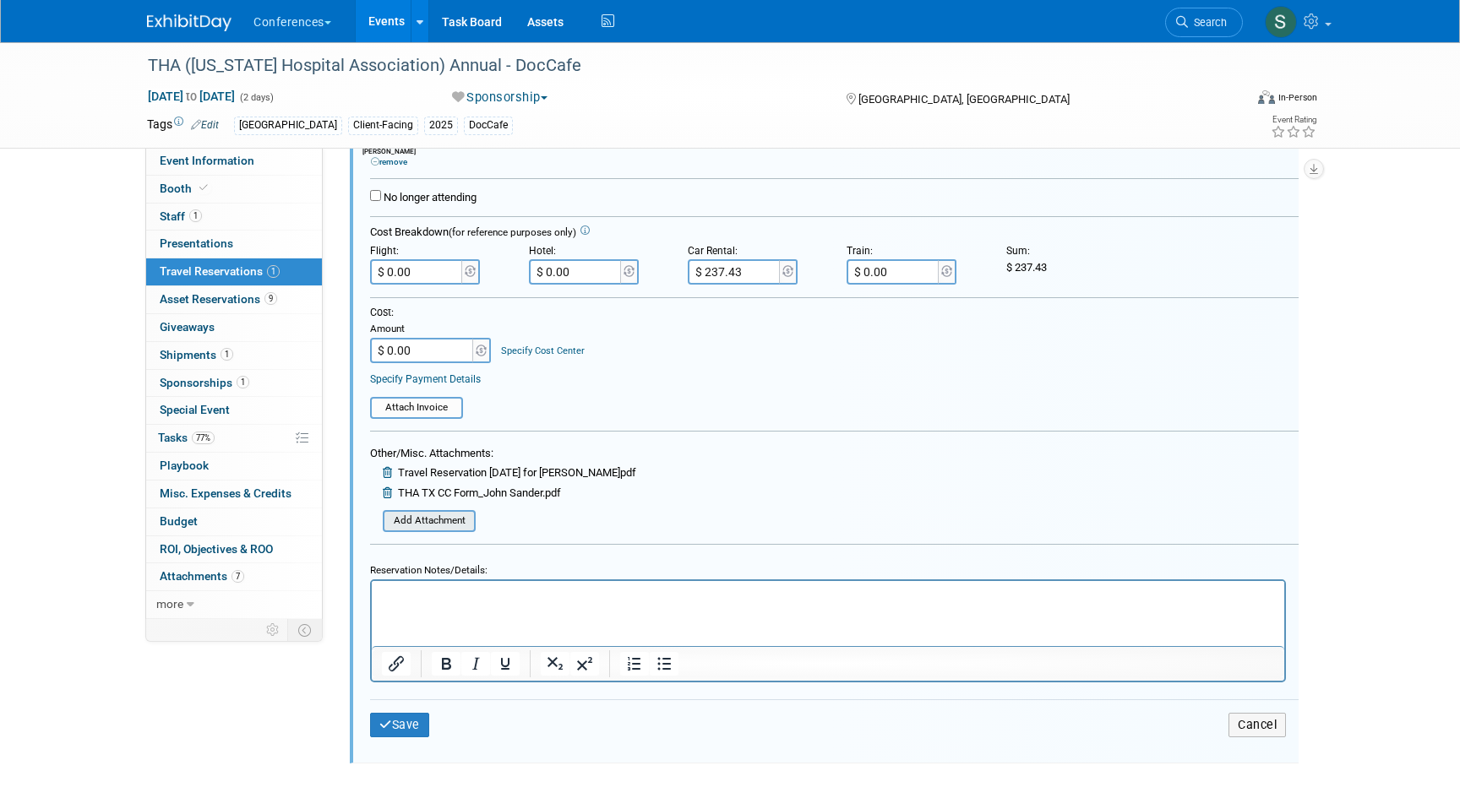
scroll to position [370, 0]
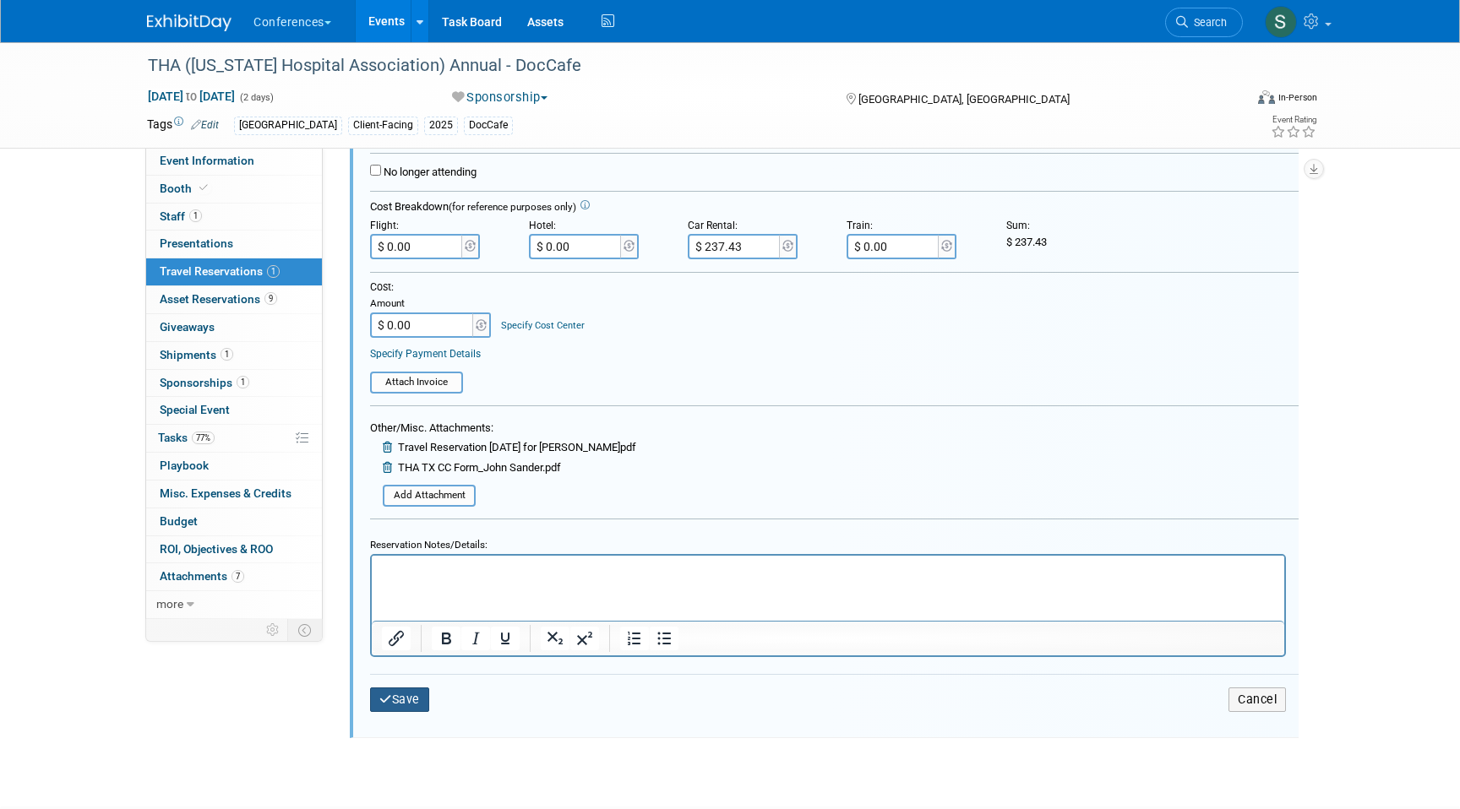
click at [400, 703] on button "Save" at bounding box center [399, 700] width 59 height 24
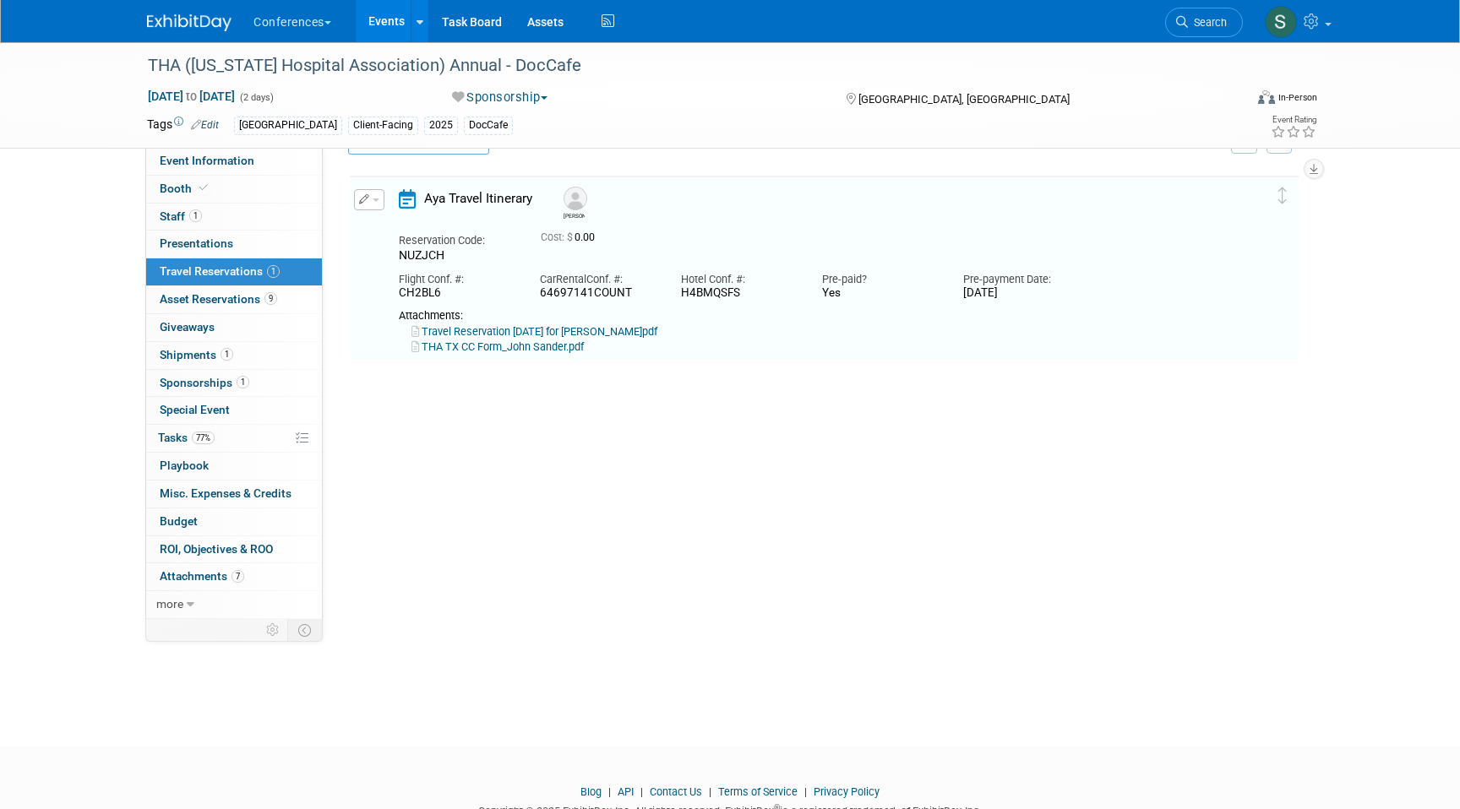
scroll to position [29, 0]
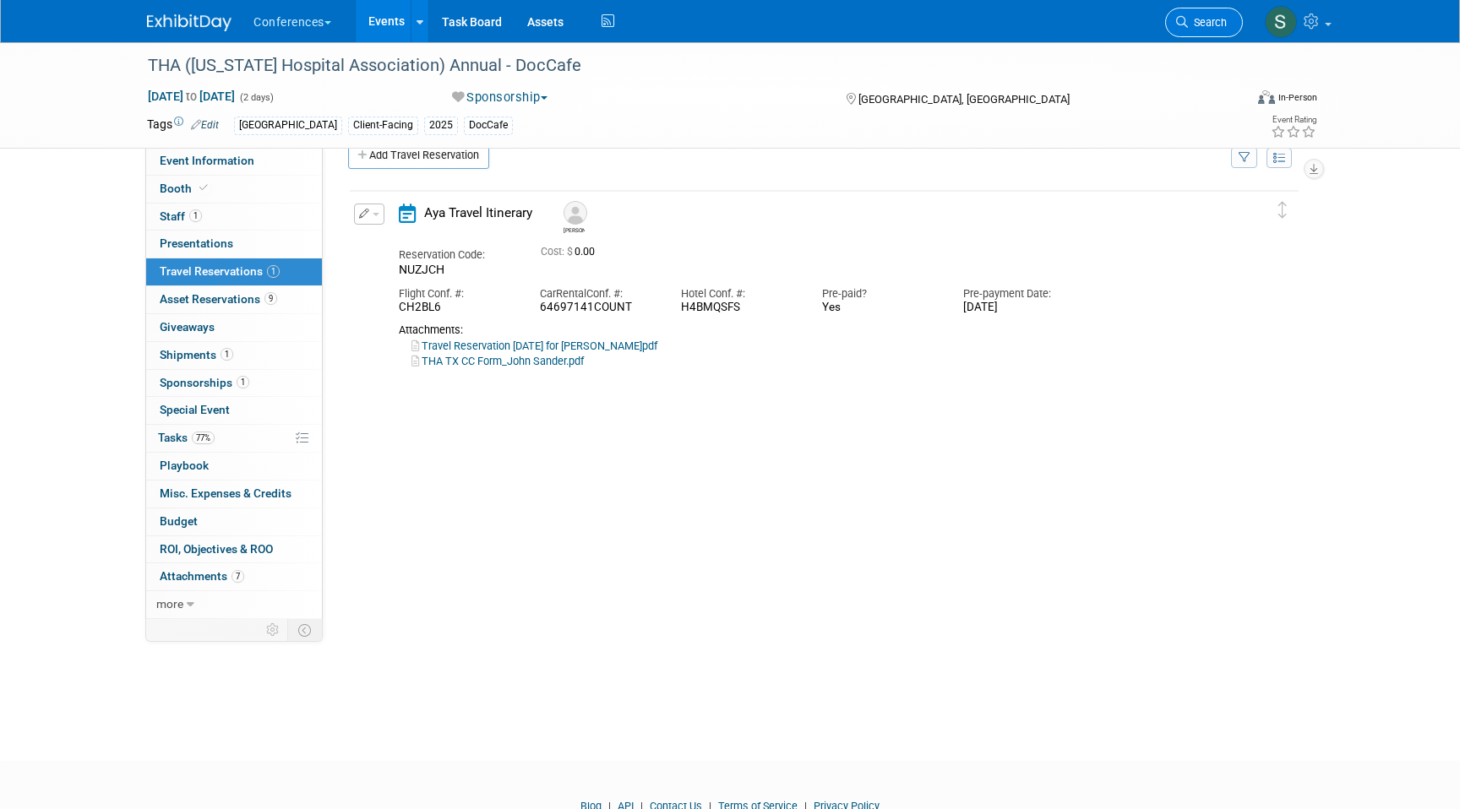
click at [1206, 31] on link "Search" at bounding box center [1204, 23] width 78 height 30
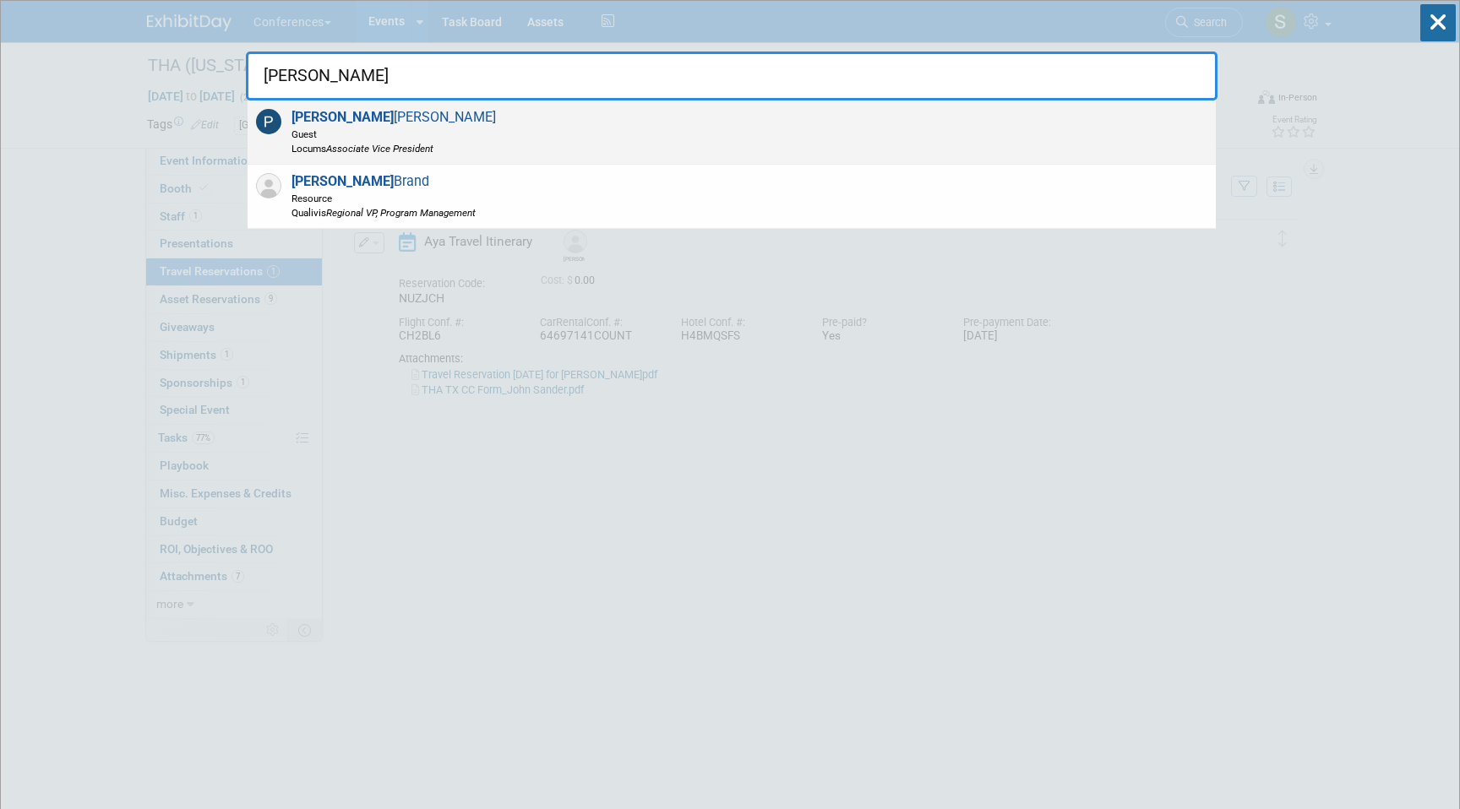
type input "PATRICK"
click at [726, 117] on div "Patrick Hinkle Guest Locums Associate Vice President" at bounding box center [732, 133] width 968 height 64
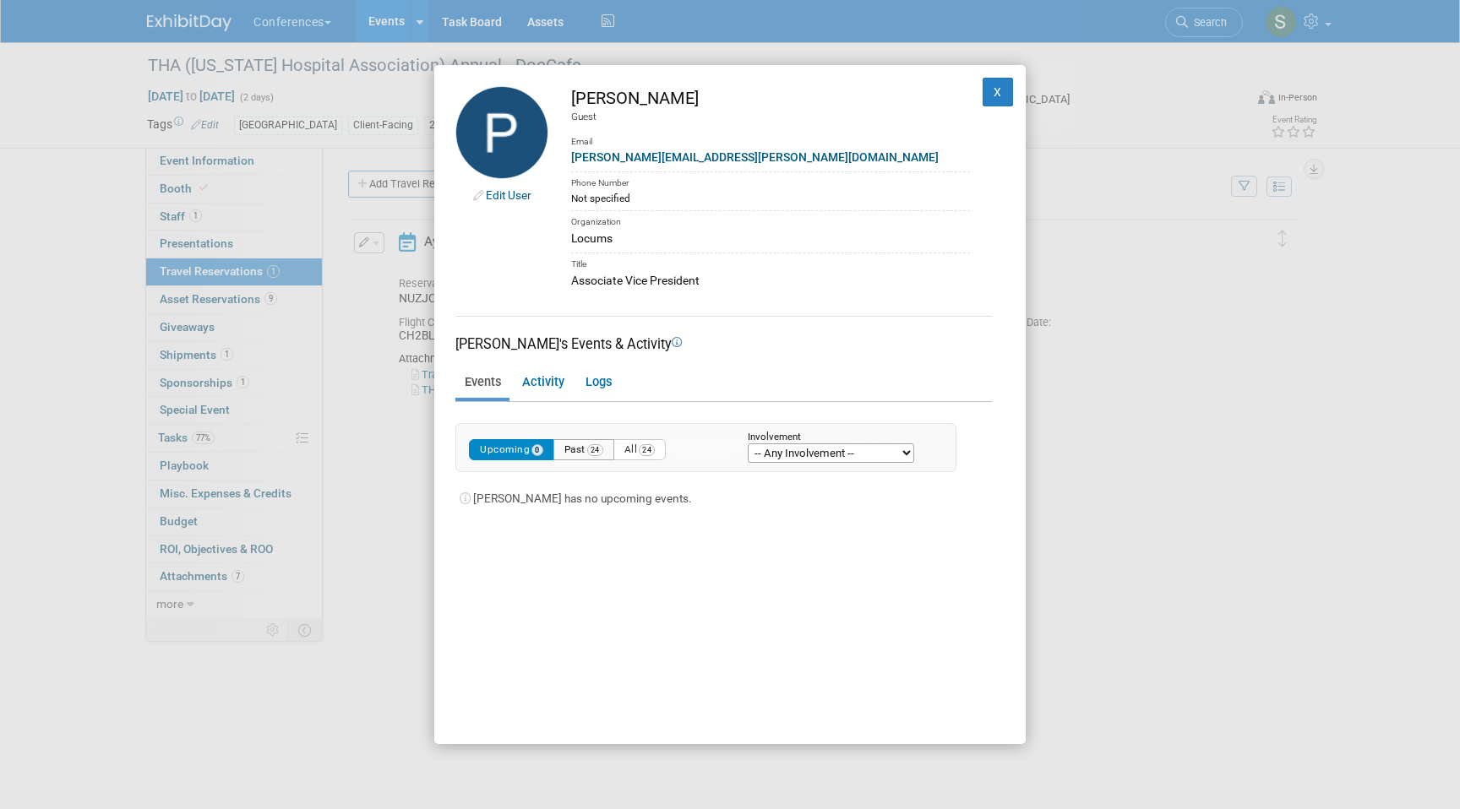
click at [599, 441] on button "Past 24" at bounding box center [583, 449] width 61 height 21
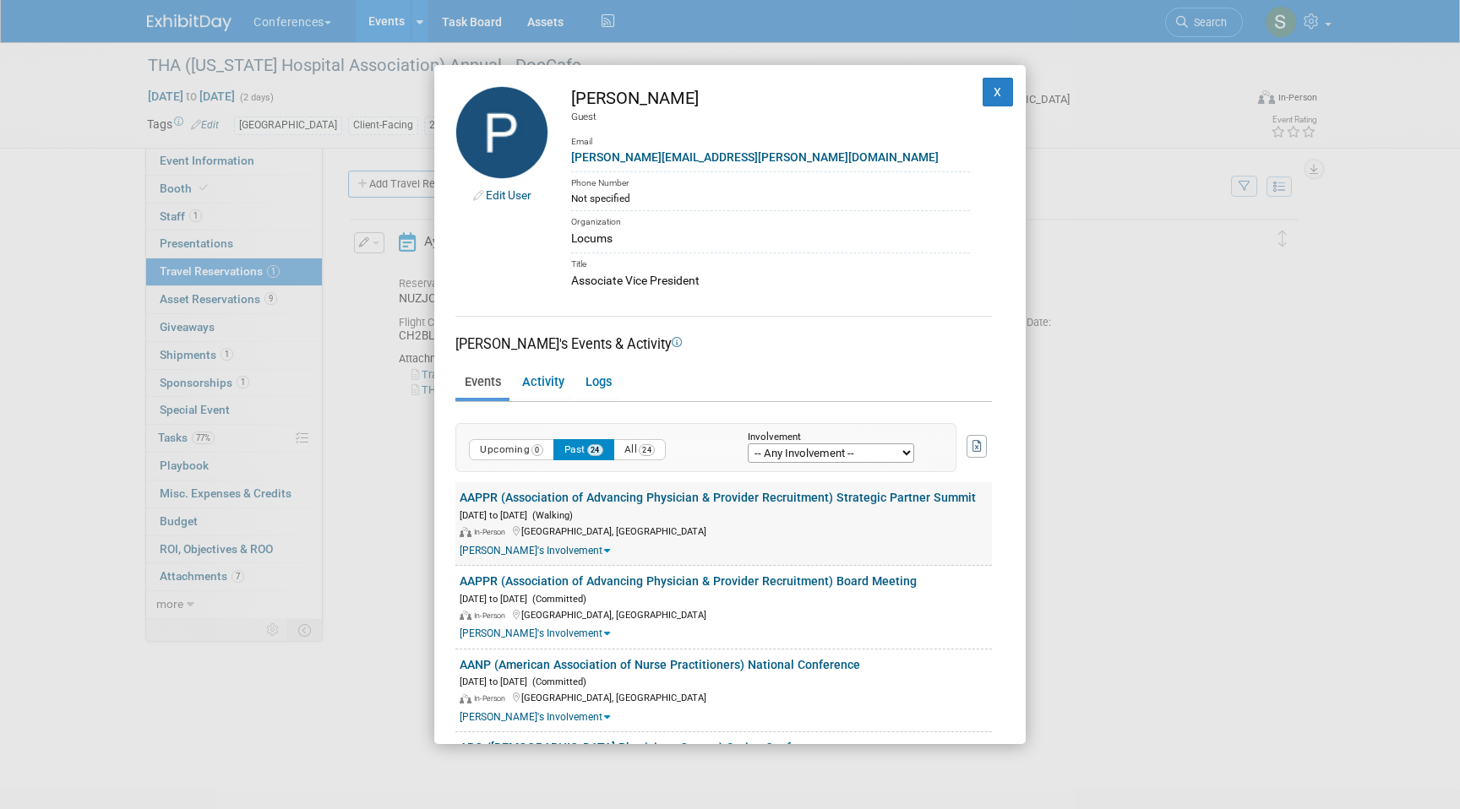
click at [551, 503] on link "AAPPR (Association of Advancing Physician & Provider Recruitment) Strategic Par…" at bounding box center [718, 498] width 516 height 14
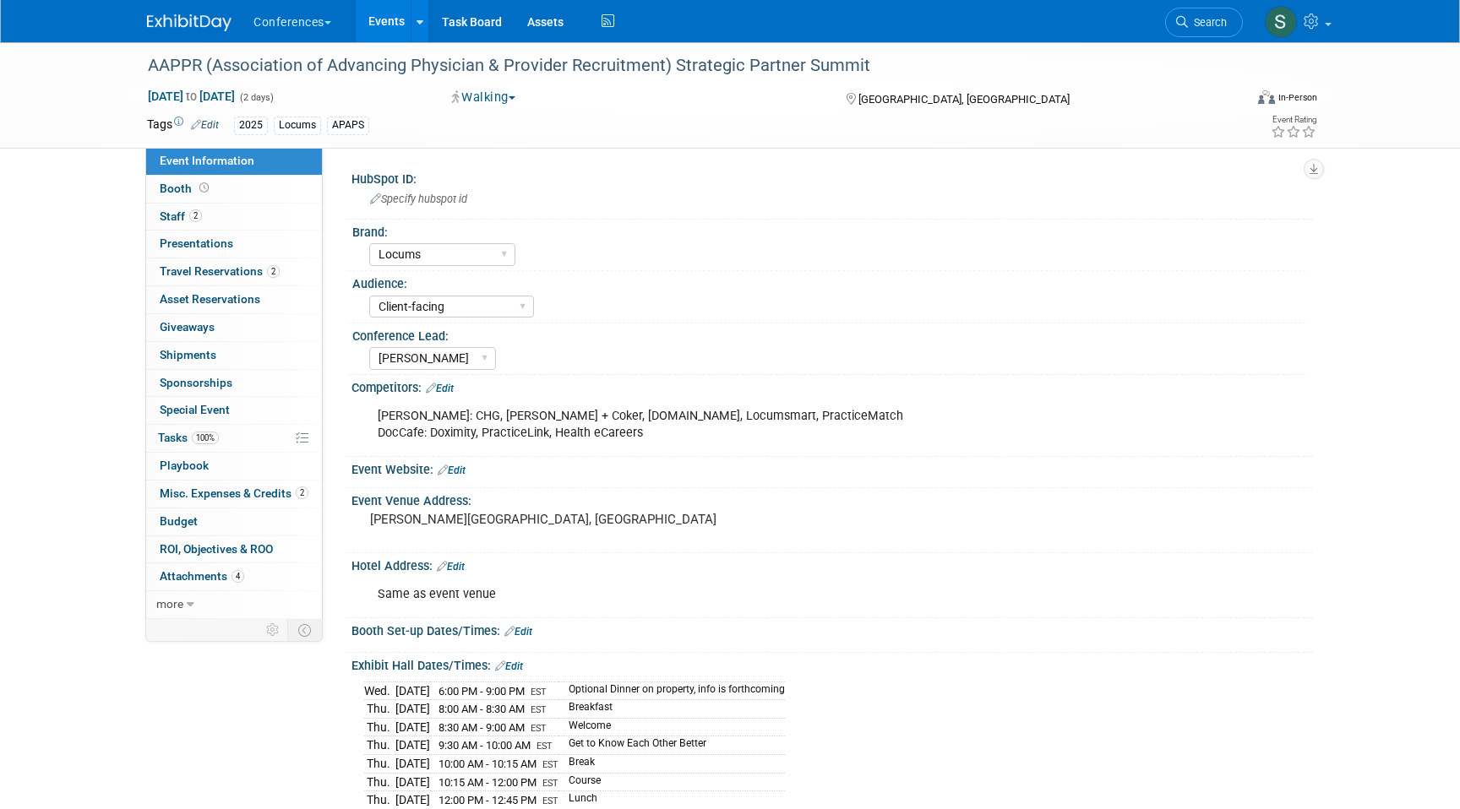
select select "Locums"
select select "Client-facing"
select select "[PERSON_NAME]"
click at [230, 264] on span "Travel Reservations 2" at bounding box center [220, 271] width 120 height 14
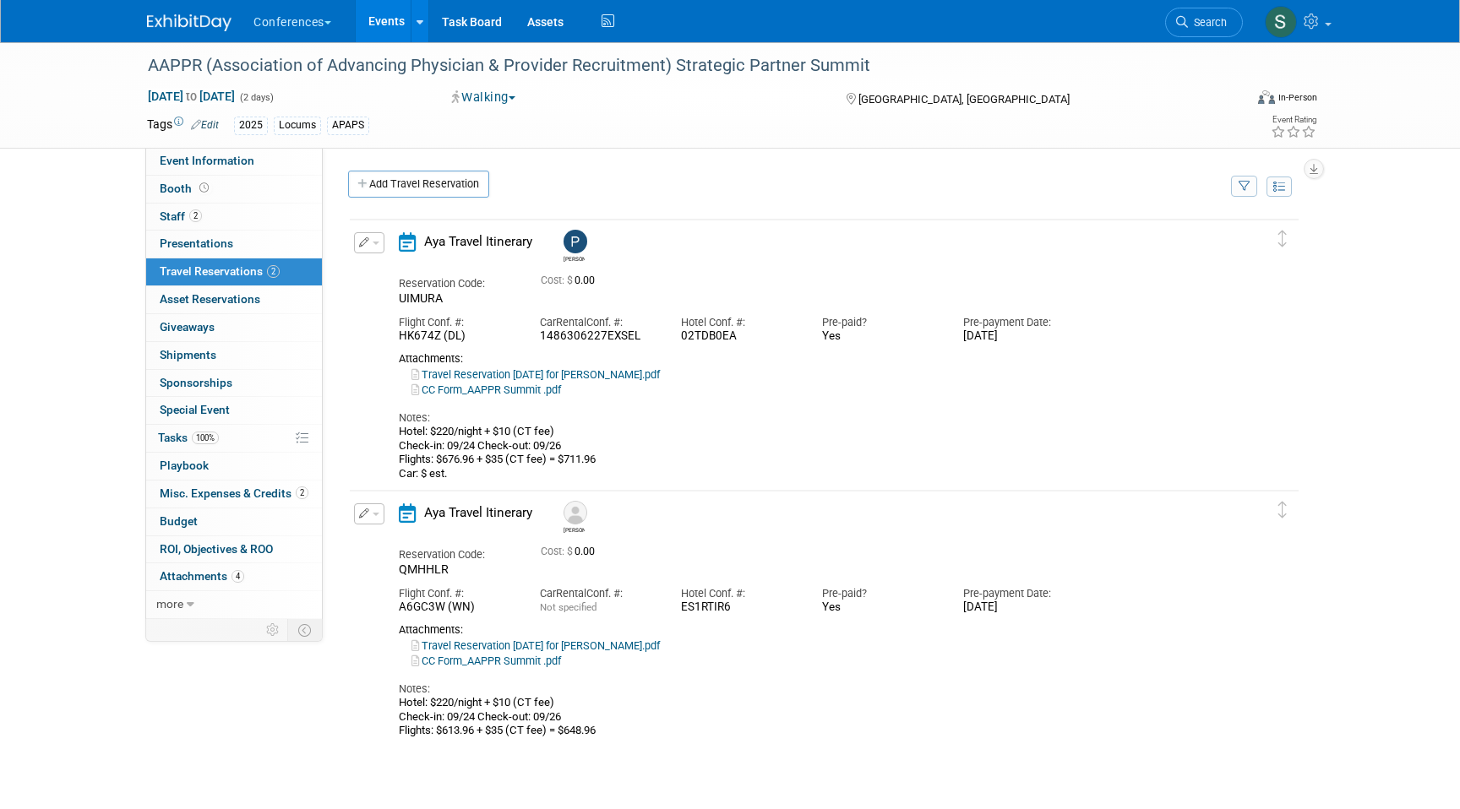
scroll to position [1, 0]
click at [377, 237] on button "button" at bounding box center [369, 241] width 30 height 21
click at [388, 261] on button "Edit Reservation" at bounding box center [426, 271] width 143 height 24
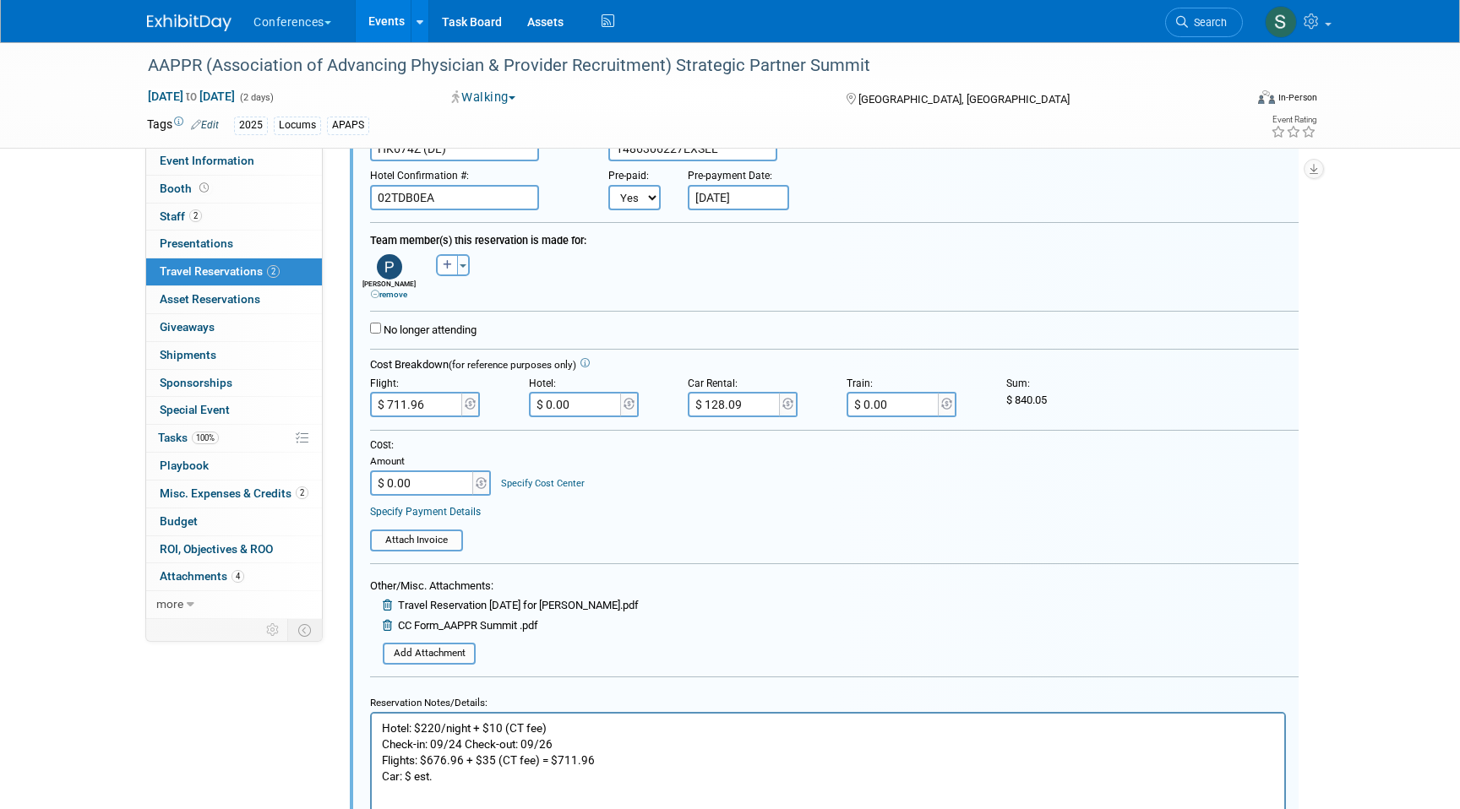
scroll to position [227, 0]
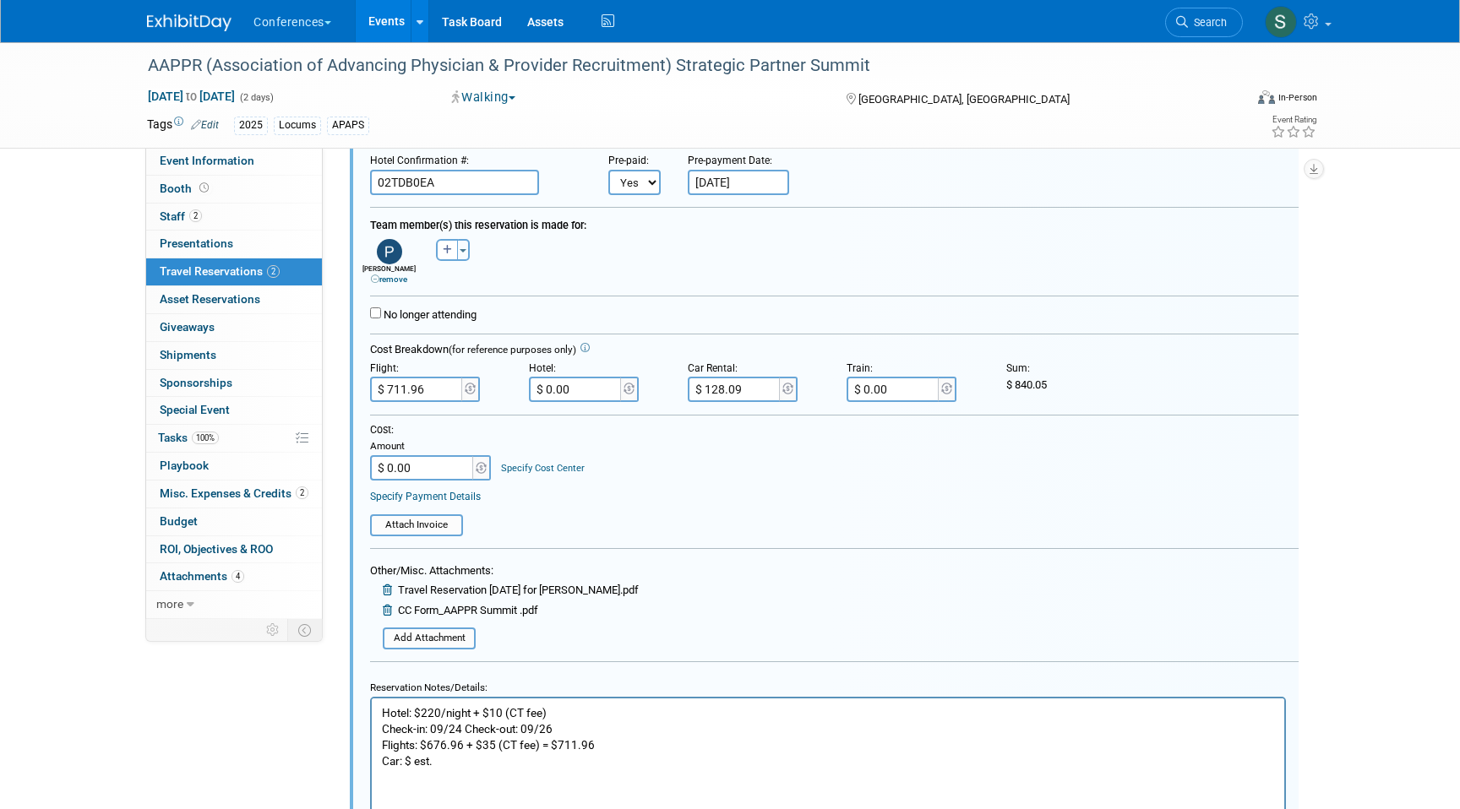
click at [745, 388] on input "$ 128.09" at bounding box center [735, 389] width 95 height 25
type input "$ 159.19"
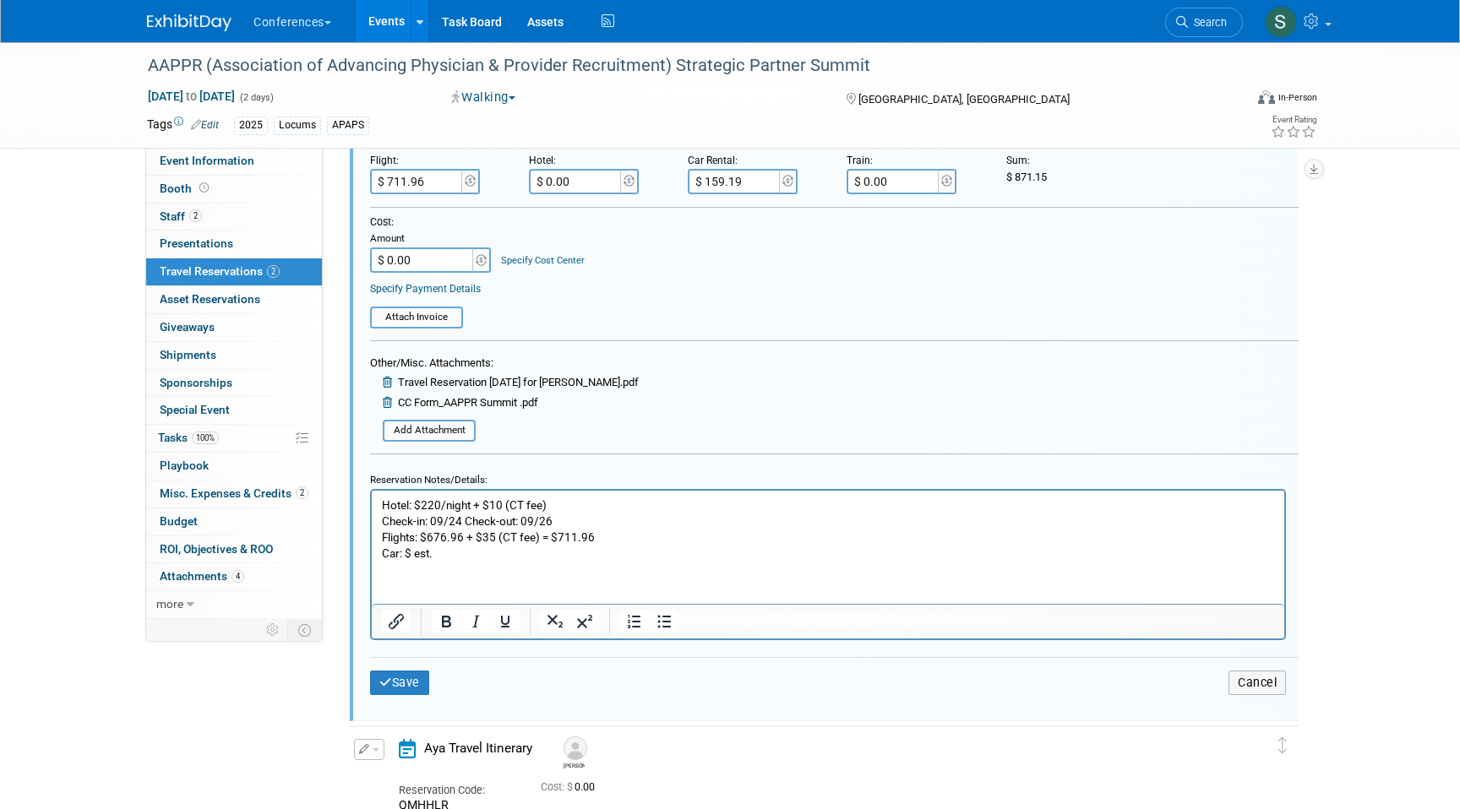
click at [436, 552] on p "Hotel: $220/night + $10 (CT fee) Check-in: 09/24 Check-out: 09/26 Flights: $676…" at bounding box center [828, 529] width 893 height 64
click at [395, 686] on button "Save" at bounding box center [399, 683] width 59 height 24
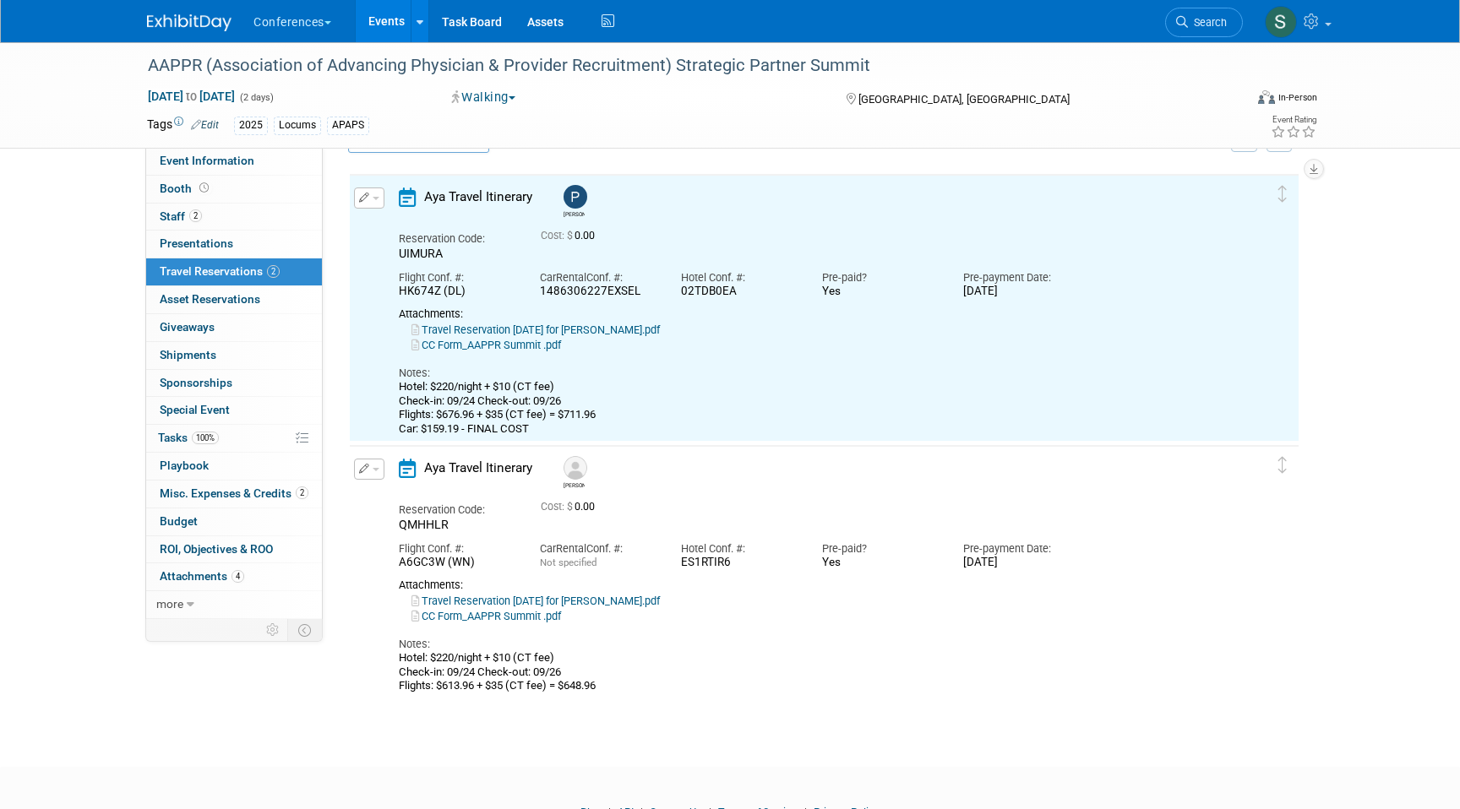
scroll to position [29, 0]
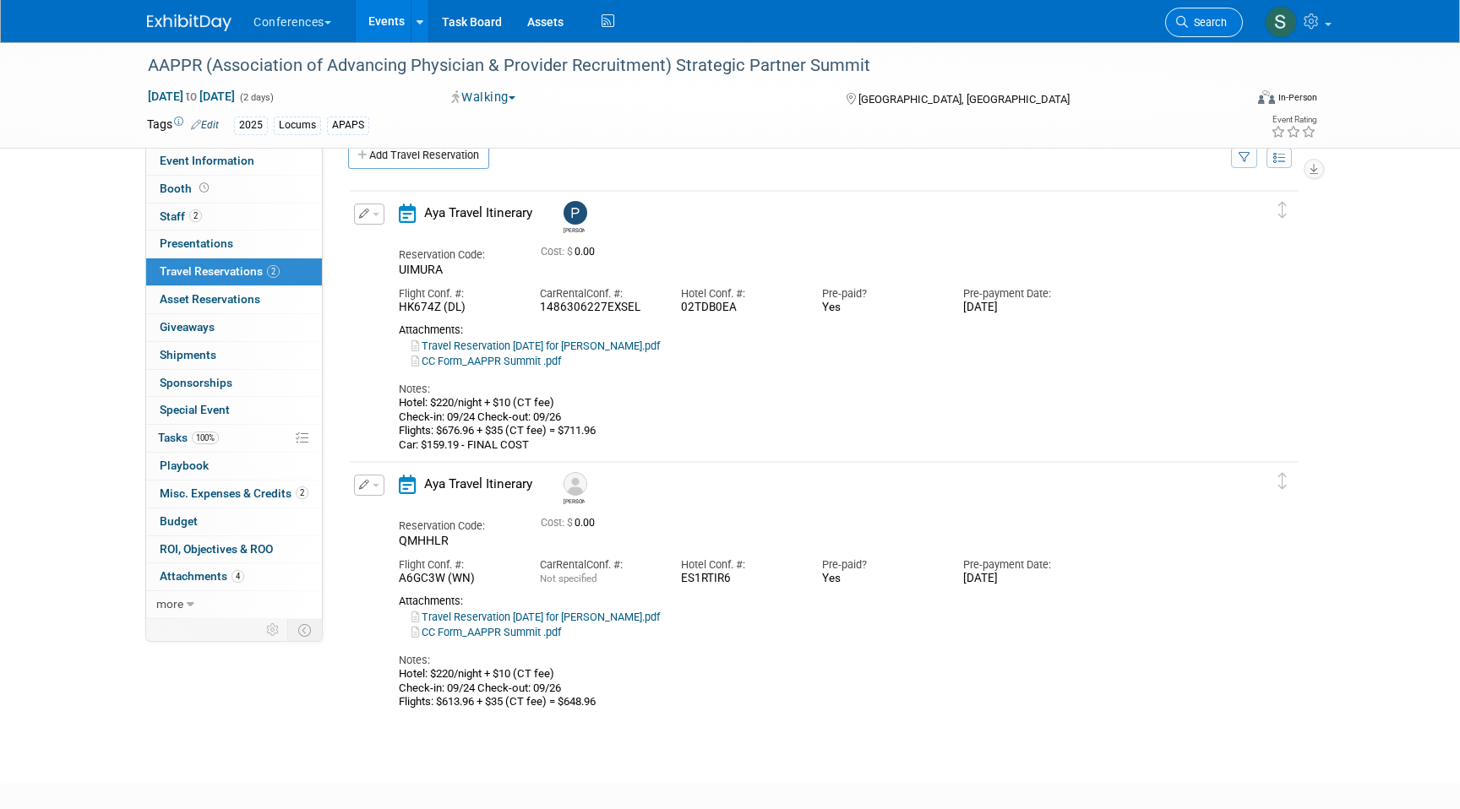
click at [1211, 17] on span "Search" at bounding box center [1207, 22] width 39 height 13
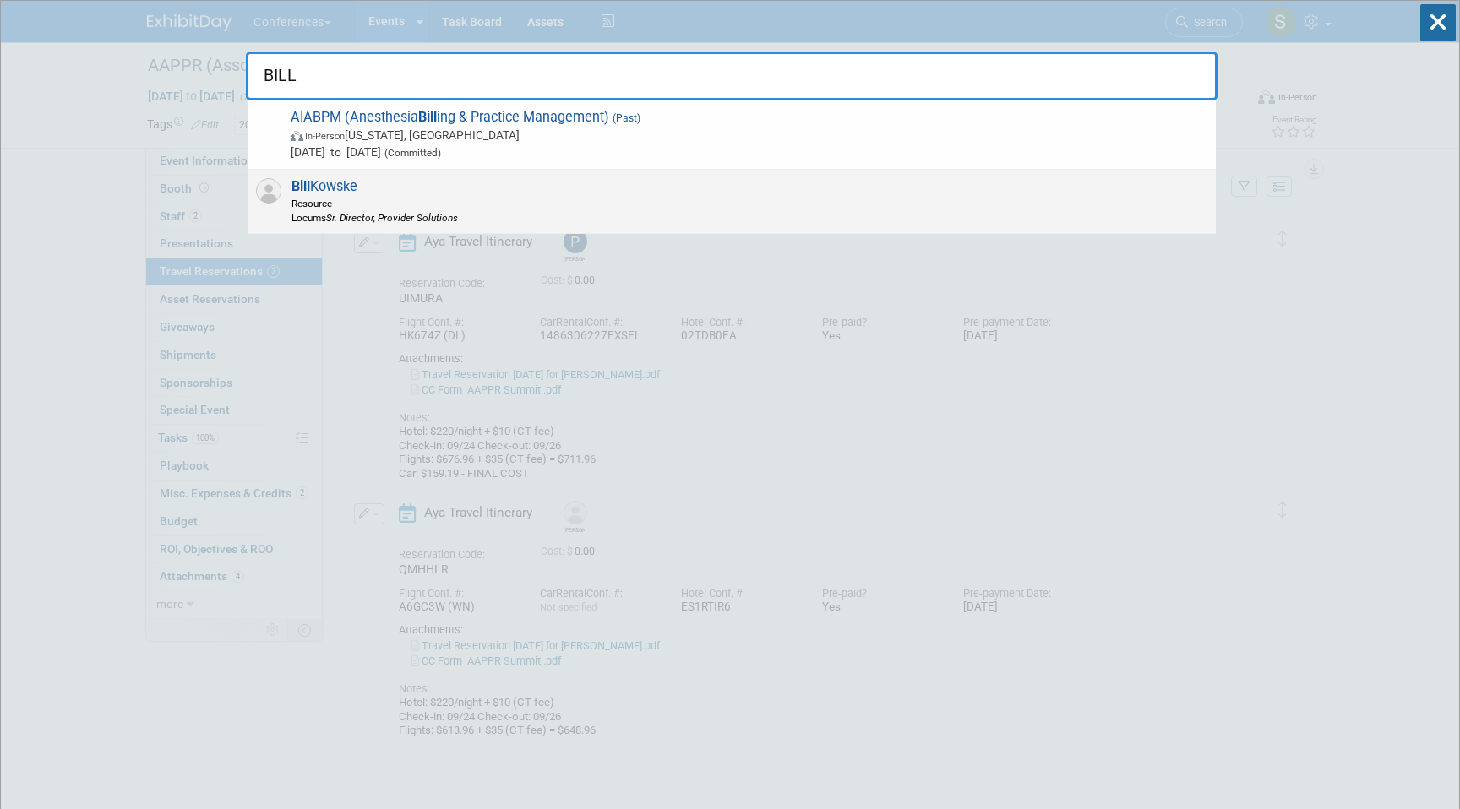
type input "BILL"
click at [623, 205] on div "Bill Kowske Resource Locums Sr. Director, Provider Solutions" at bounding box center [732, 202] width 968 height 64
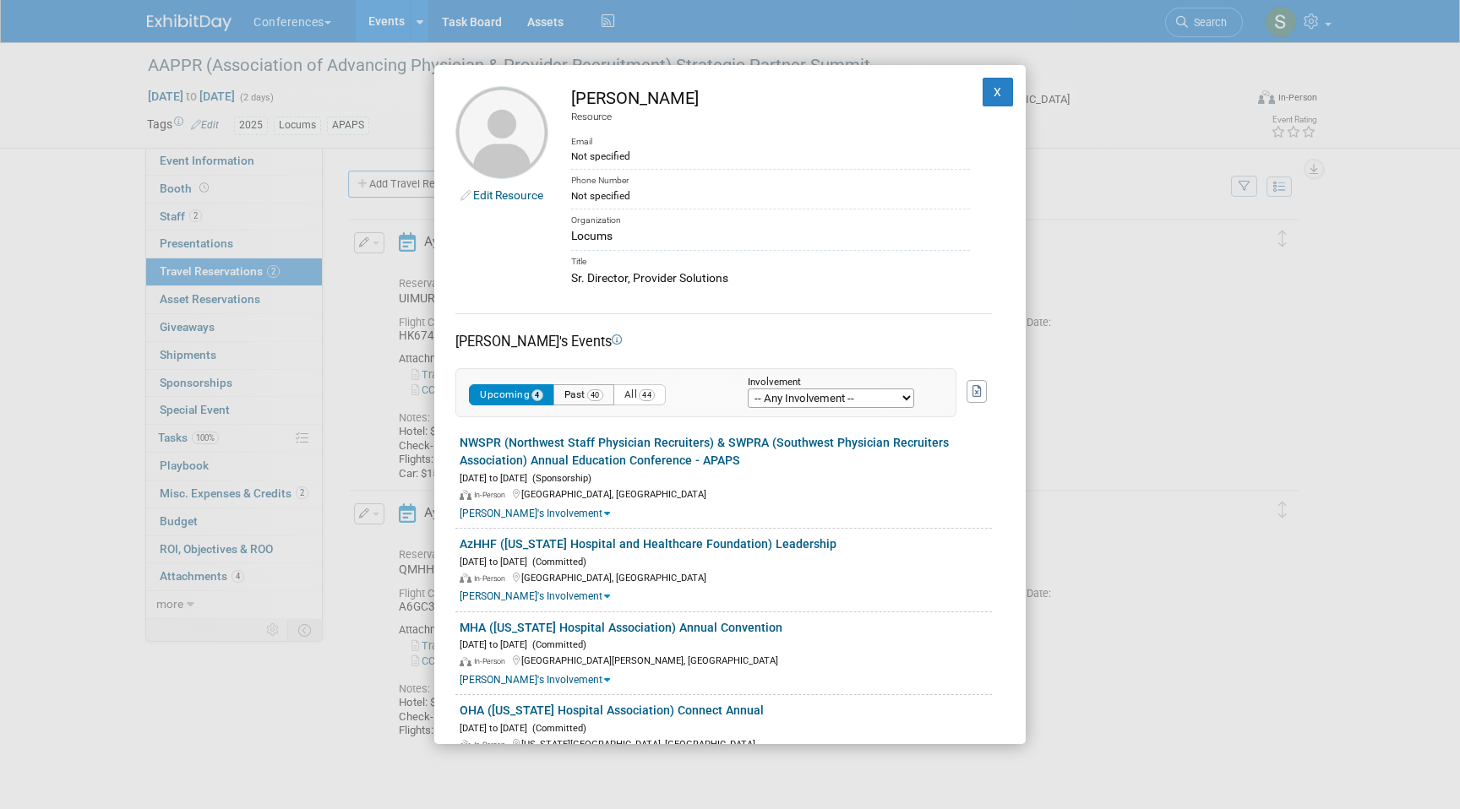
click at [578, 388] on button "Past 40" at bounding box center [583, 394] width 61 height 21
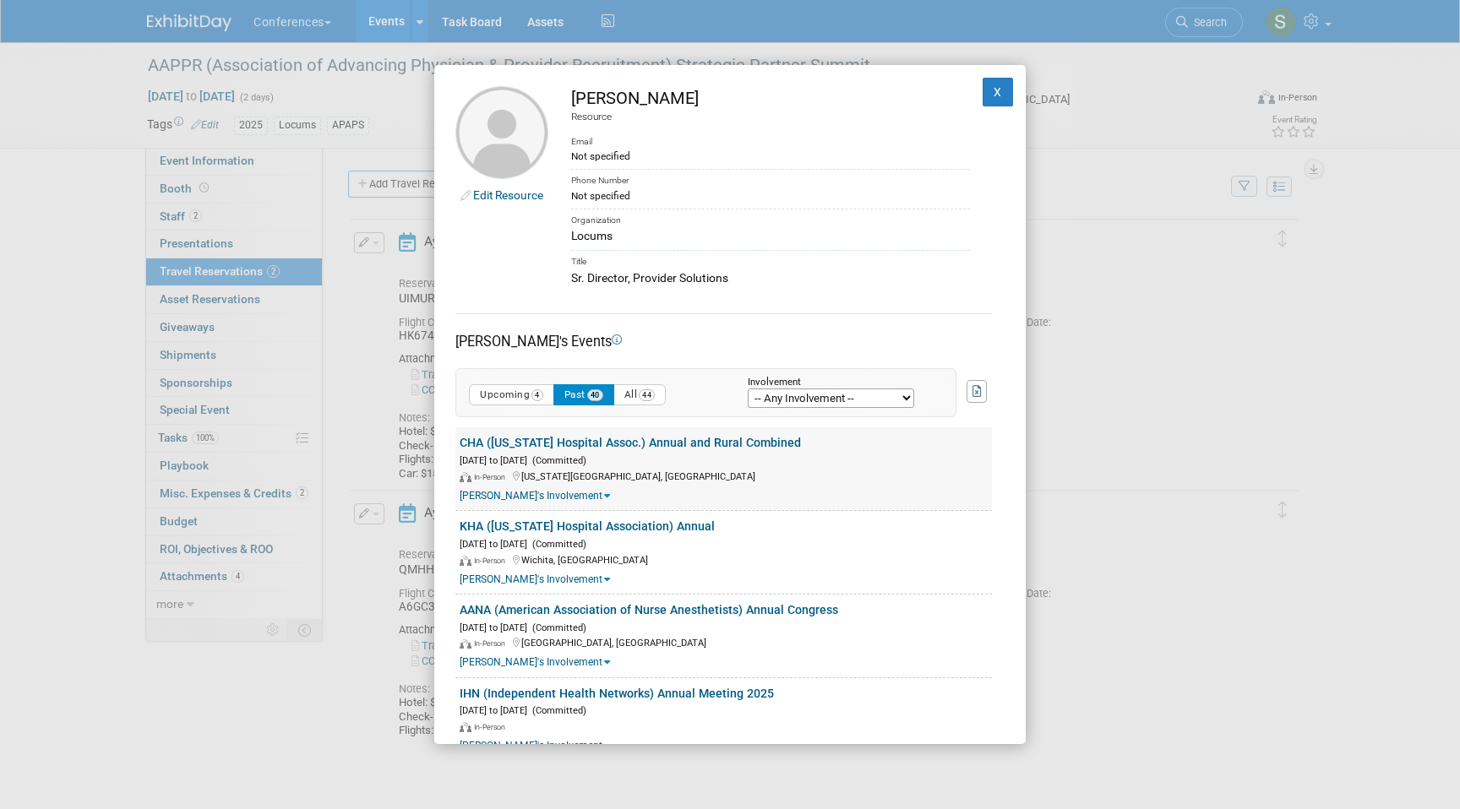
click at [527, 442] on link "CHA ([US_STATE] Hospital Assoc.) Annual and Rural Combined" at bounding box center [630, 443] width 341 height 14
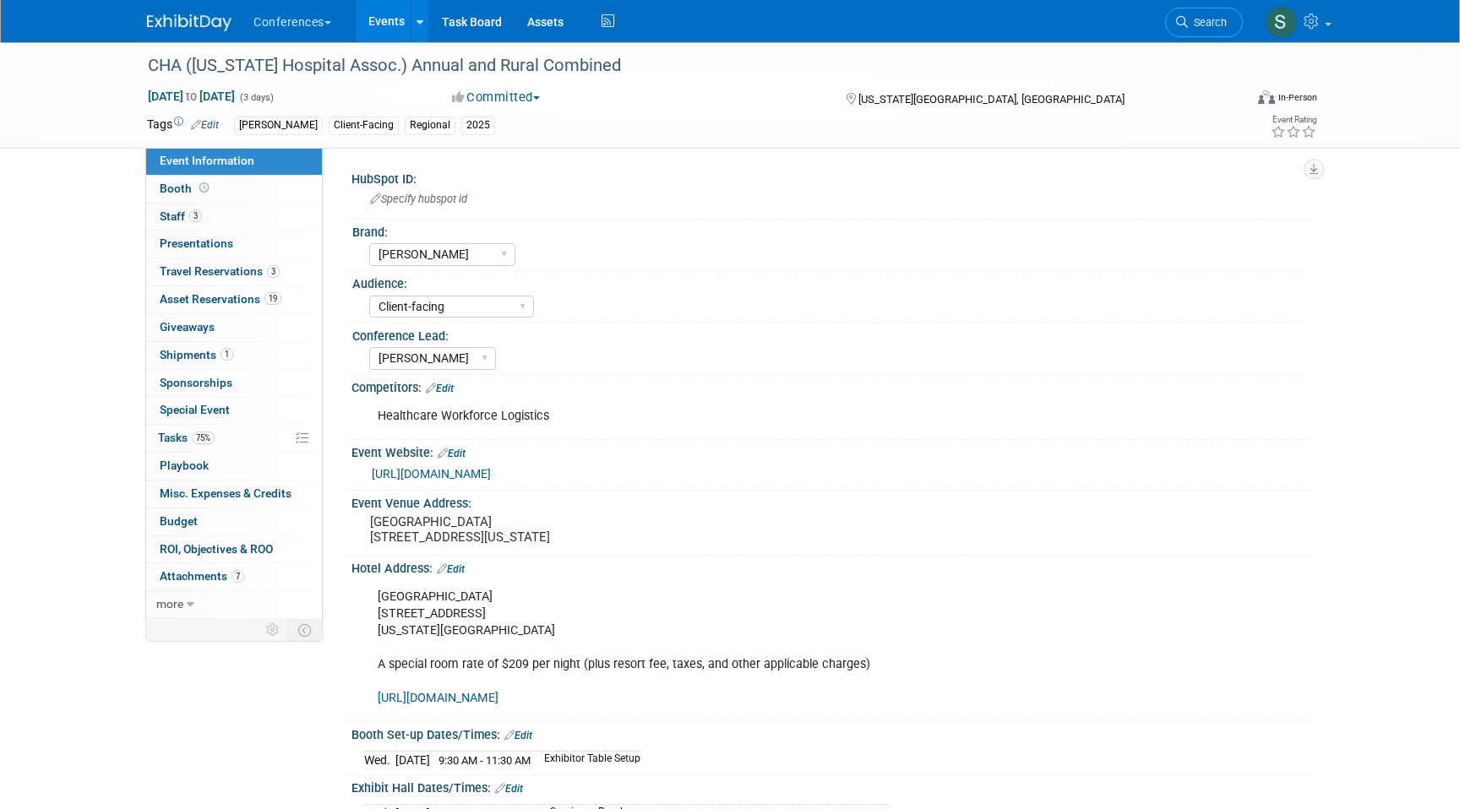
select select "[PERSON_NAME]"
select select "Client-facing"
select select "[PERSON_NAME]"
click at [278, 272] on span "3" at bounding box center [273, 271] width 13 height 13
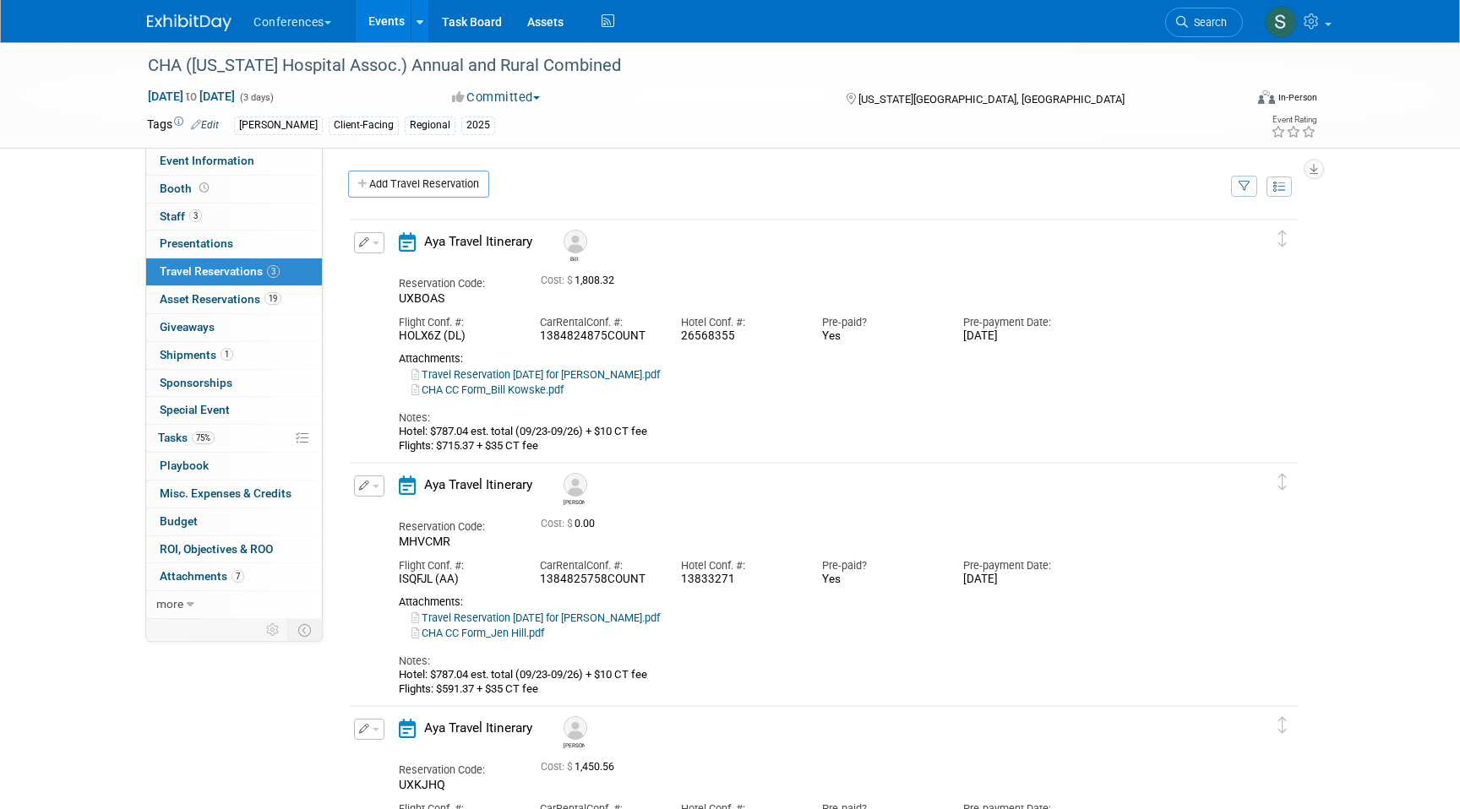
scroll to position [75, 0]
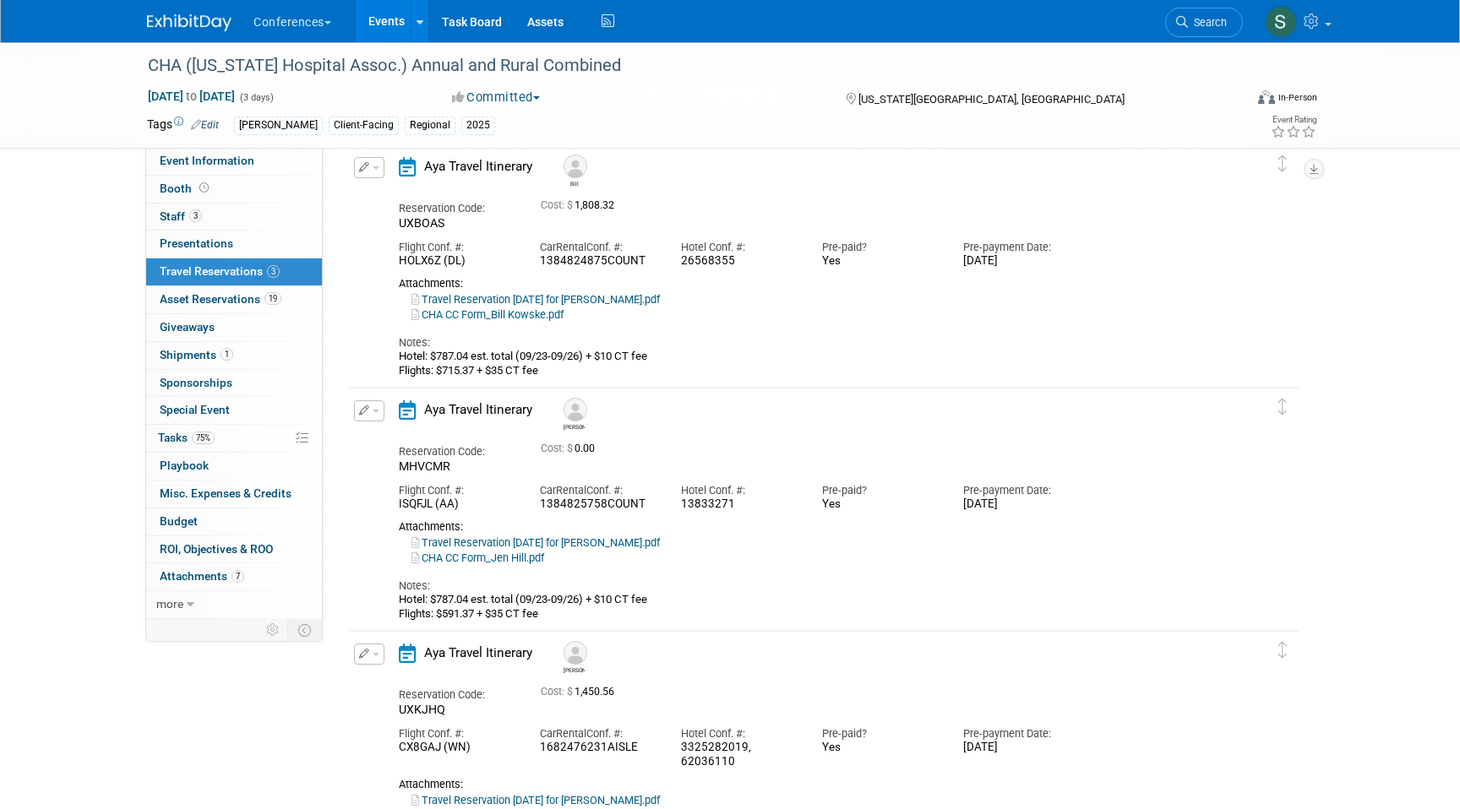
click at [359, 173] on button "button" at bounding box center [369, 167] width 30 height 21
click at [394, 203] on button "Edit Reservation" at bounding box center [426, 197] width 143 height 24
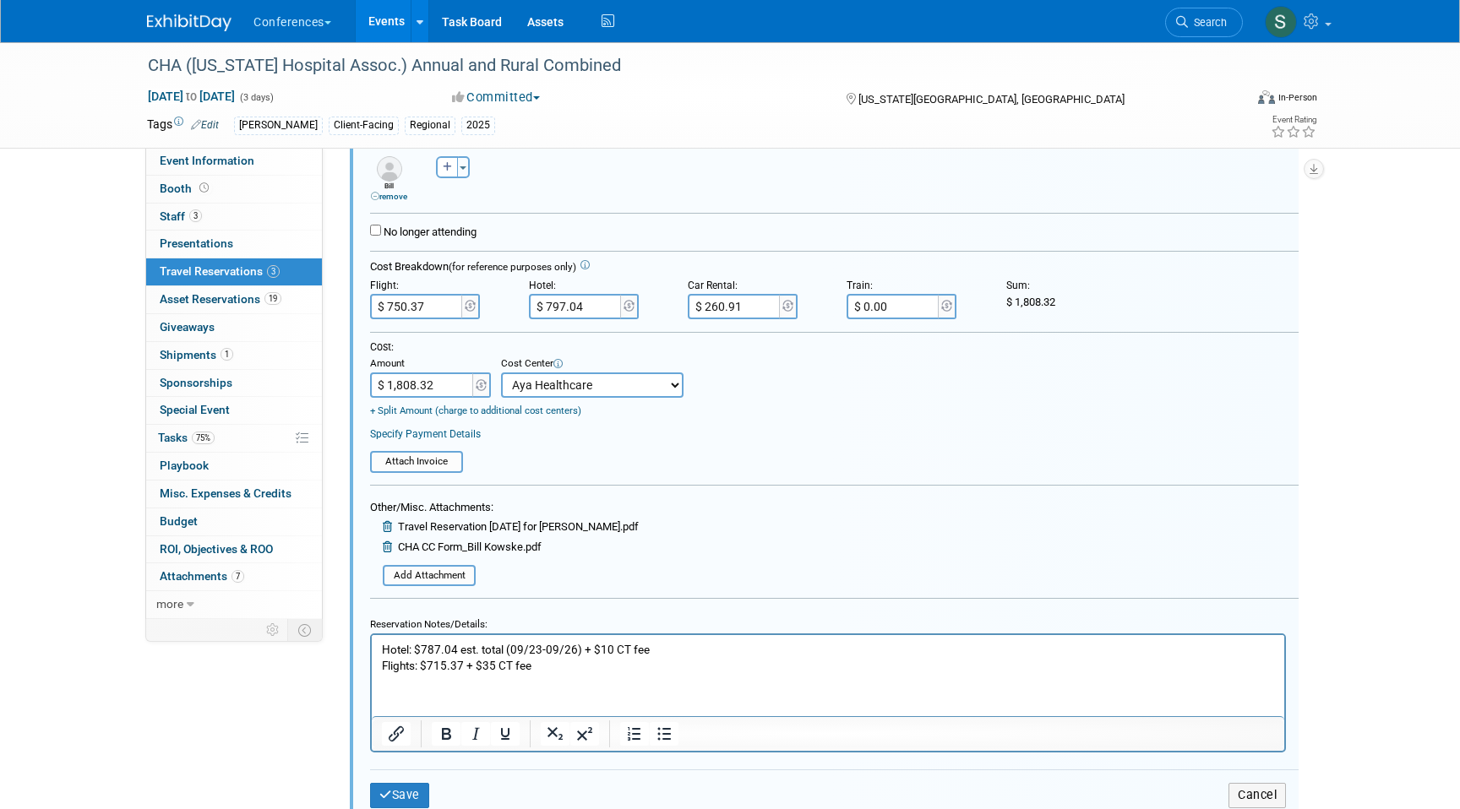
scroll to position [315, 0]
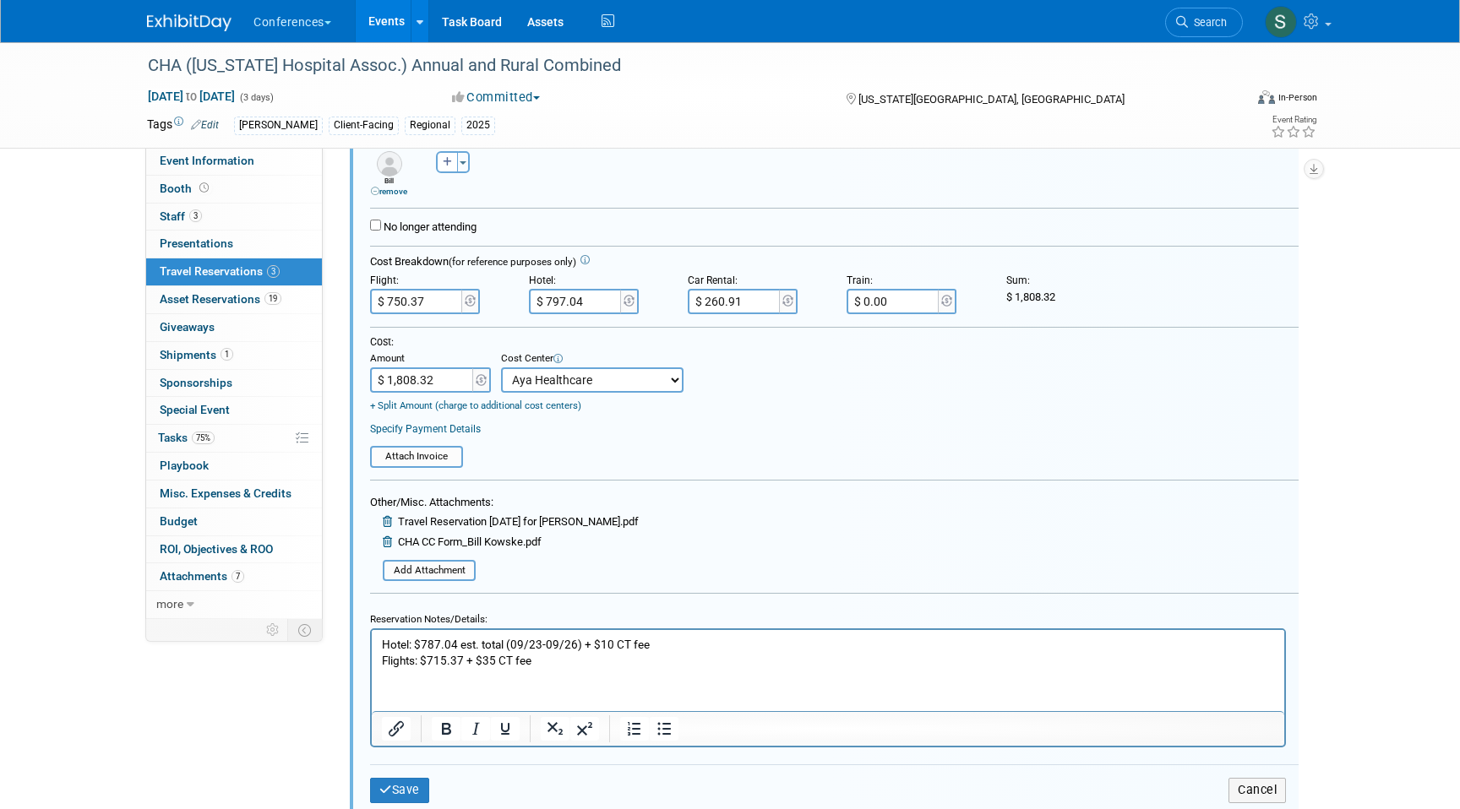
click at [745, 307] on input "$ 260.91" at bounding box center [735, 301] width 95 height 25
type input "$ 233.52"
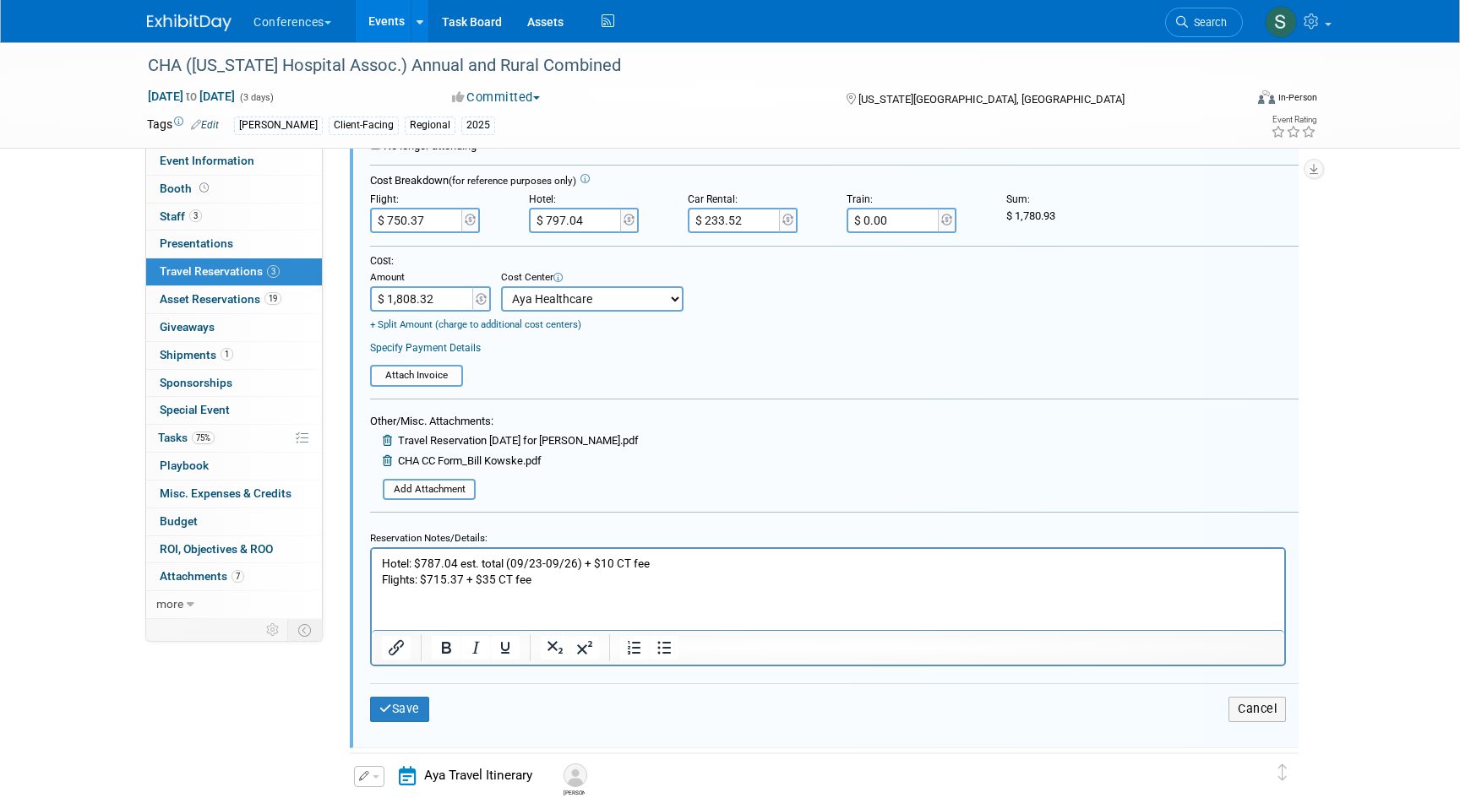
scroll to position [422, 0]
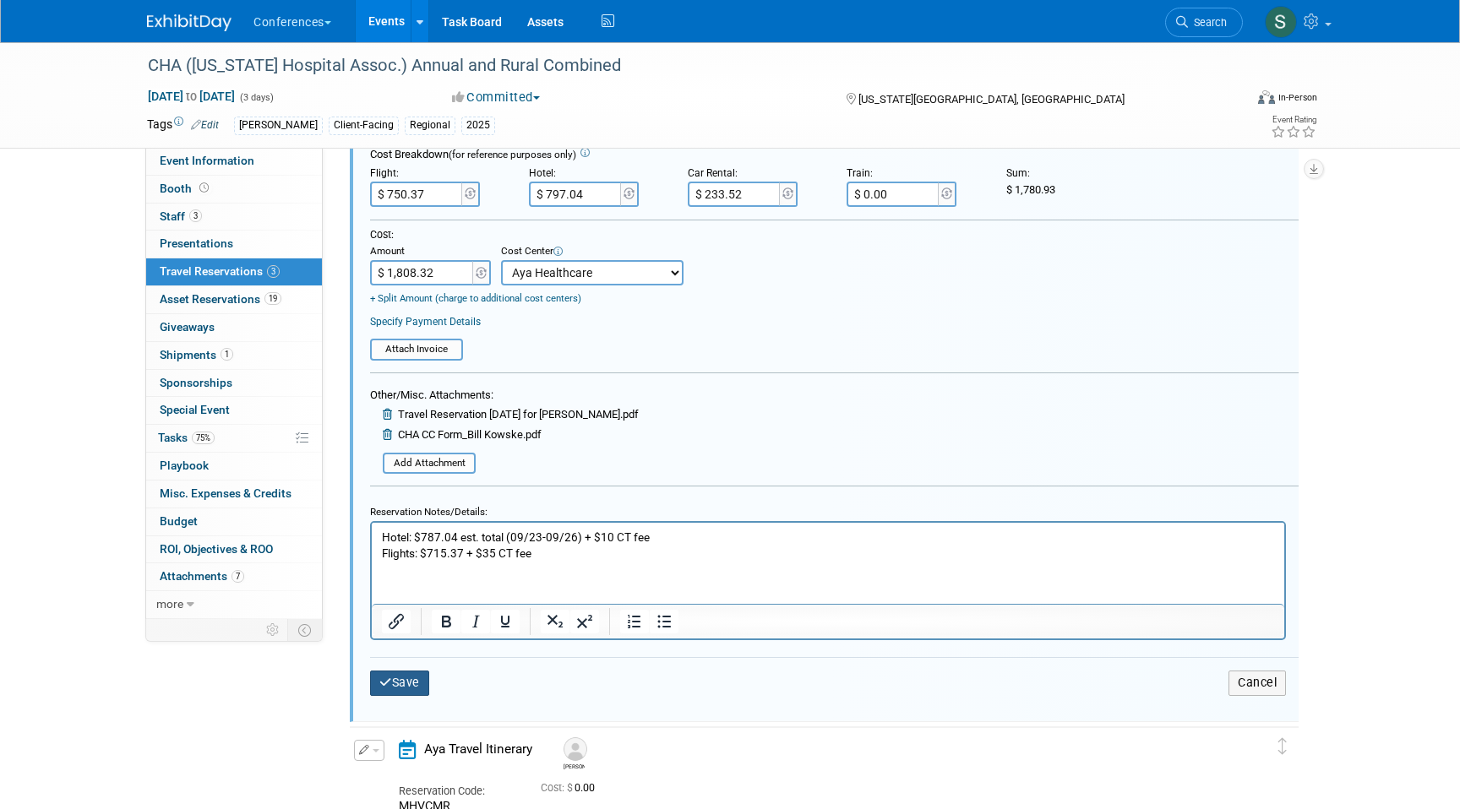
click at [401, 685] on button "Save" at bounding box center [399, 683] width 59 height 24
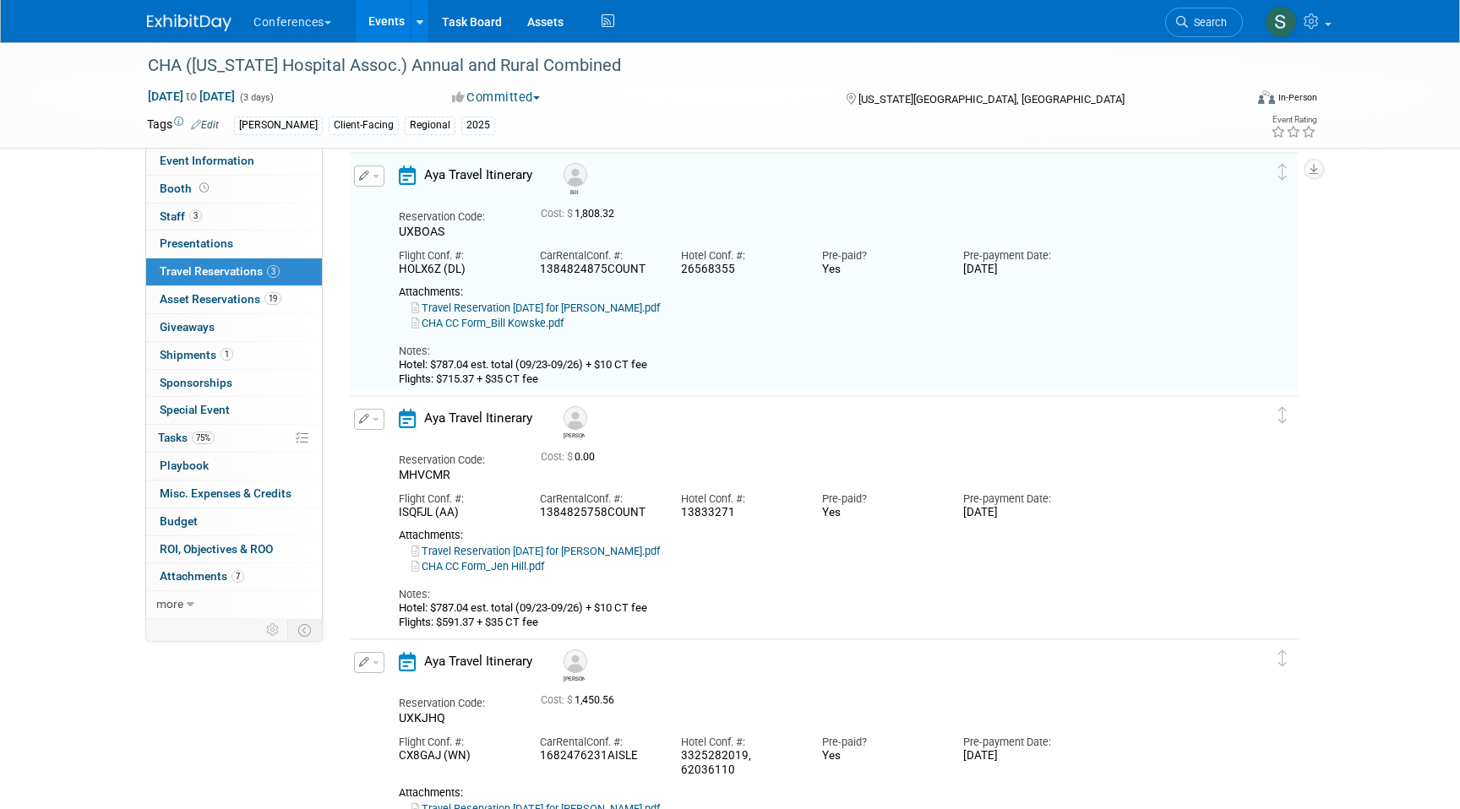
scroll to position [29, 0]
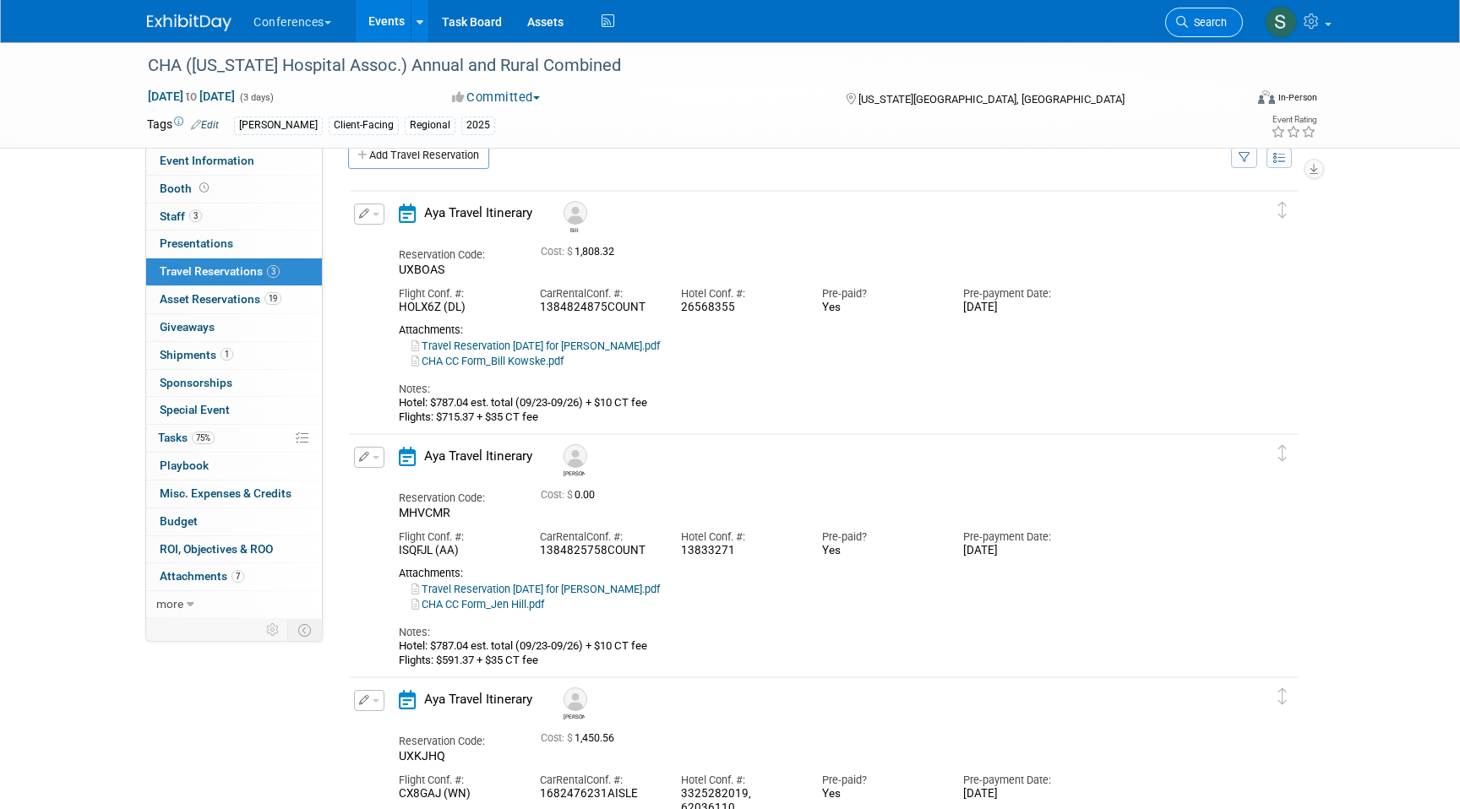
click at [1200, 21] on span "Search" at bounding box center [1207, 22] width 39 height 13
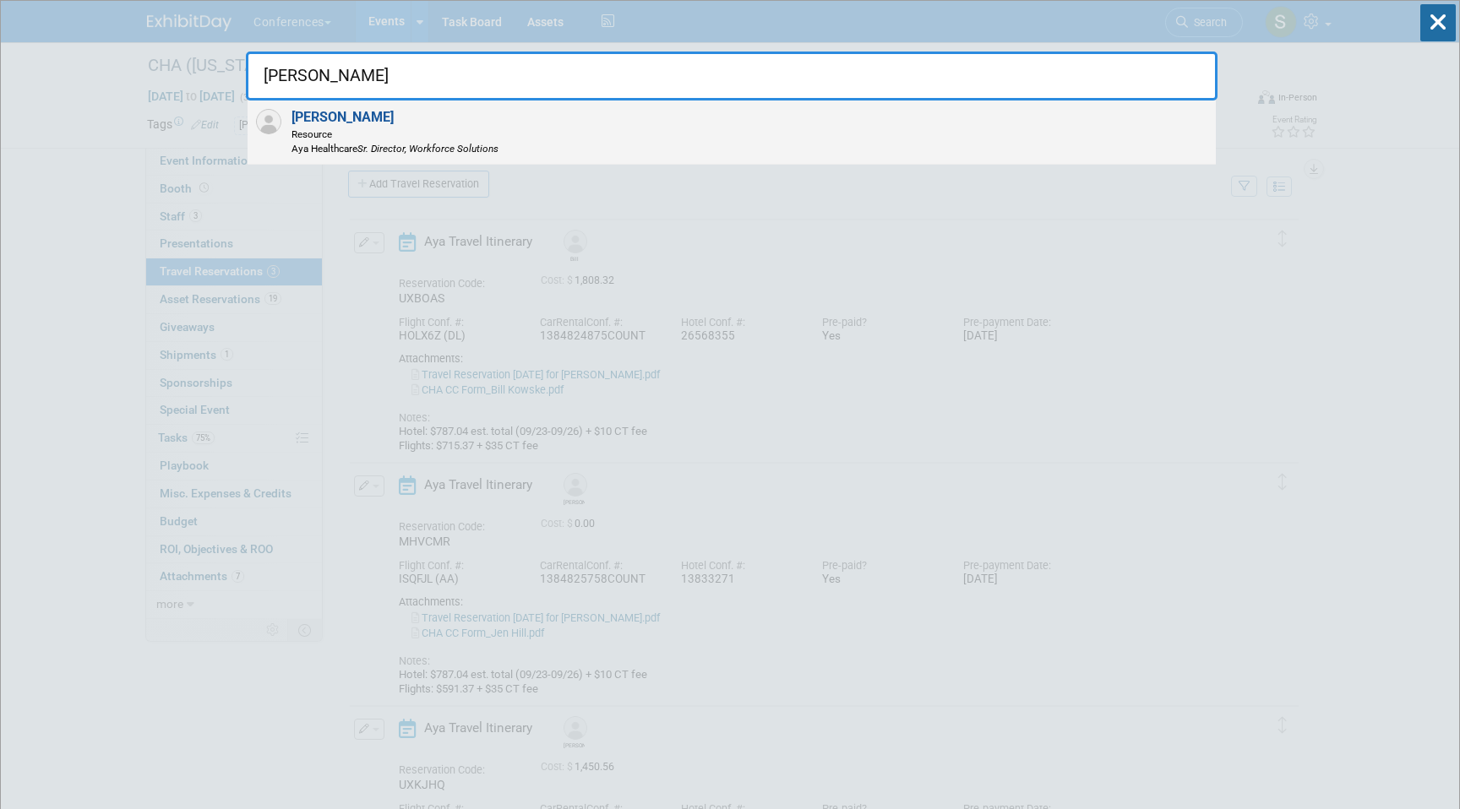
type input "[PERSON_NAME]"
click at [759, 129] on div "[PERSON_NAME] Resource Aya Healthcare Sr. Director, Workforce Solutions" at bounding box center [732, 133] width 968 height 64
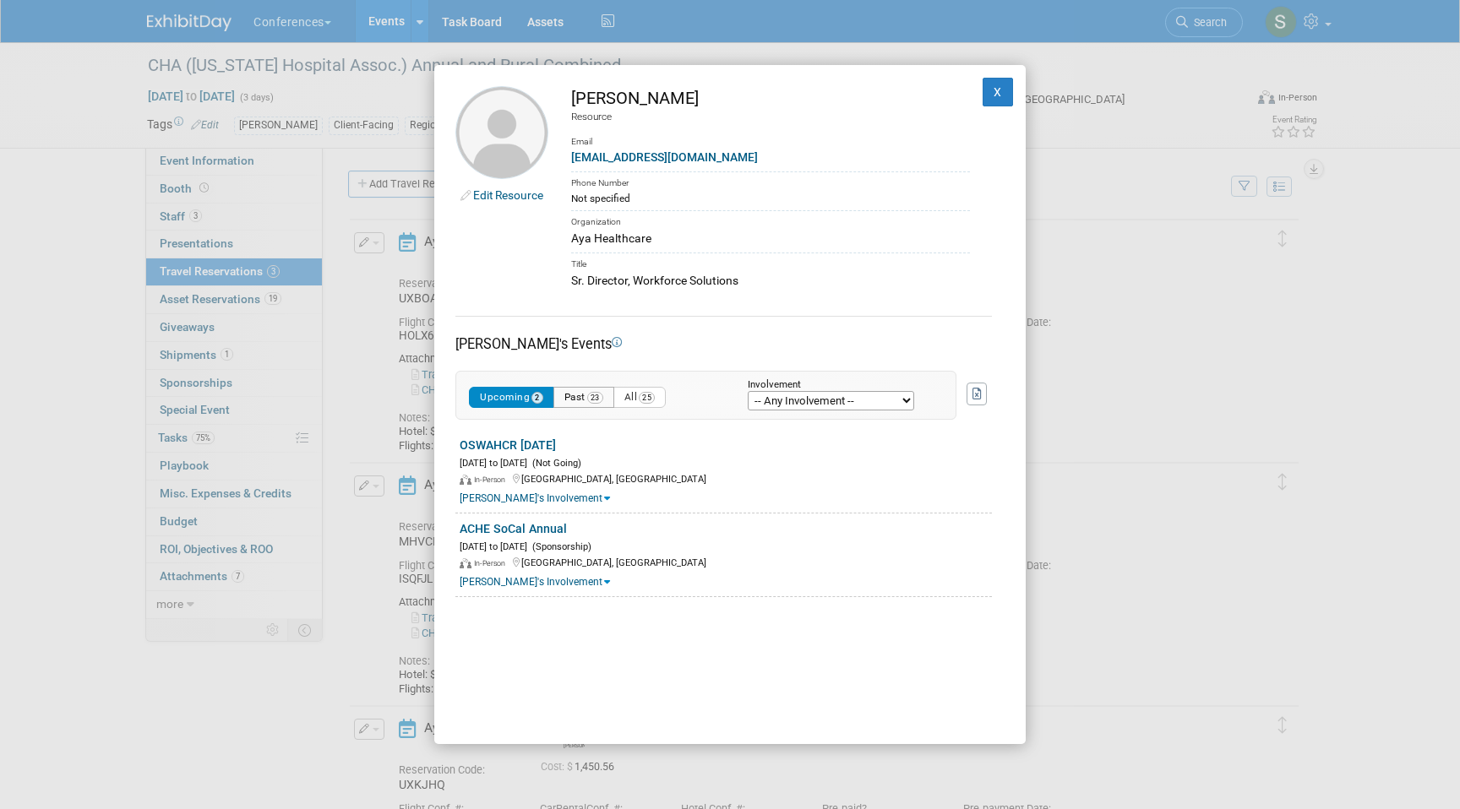
click at [576, 400] on button "Past 23" at bounding box center [583, 397] width 61 height 21
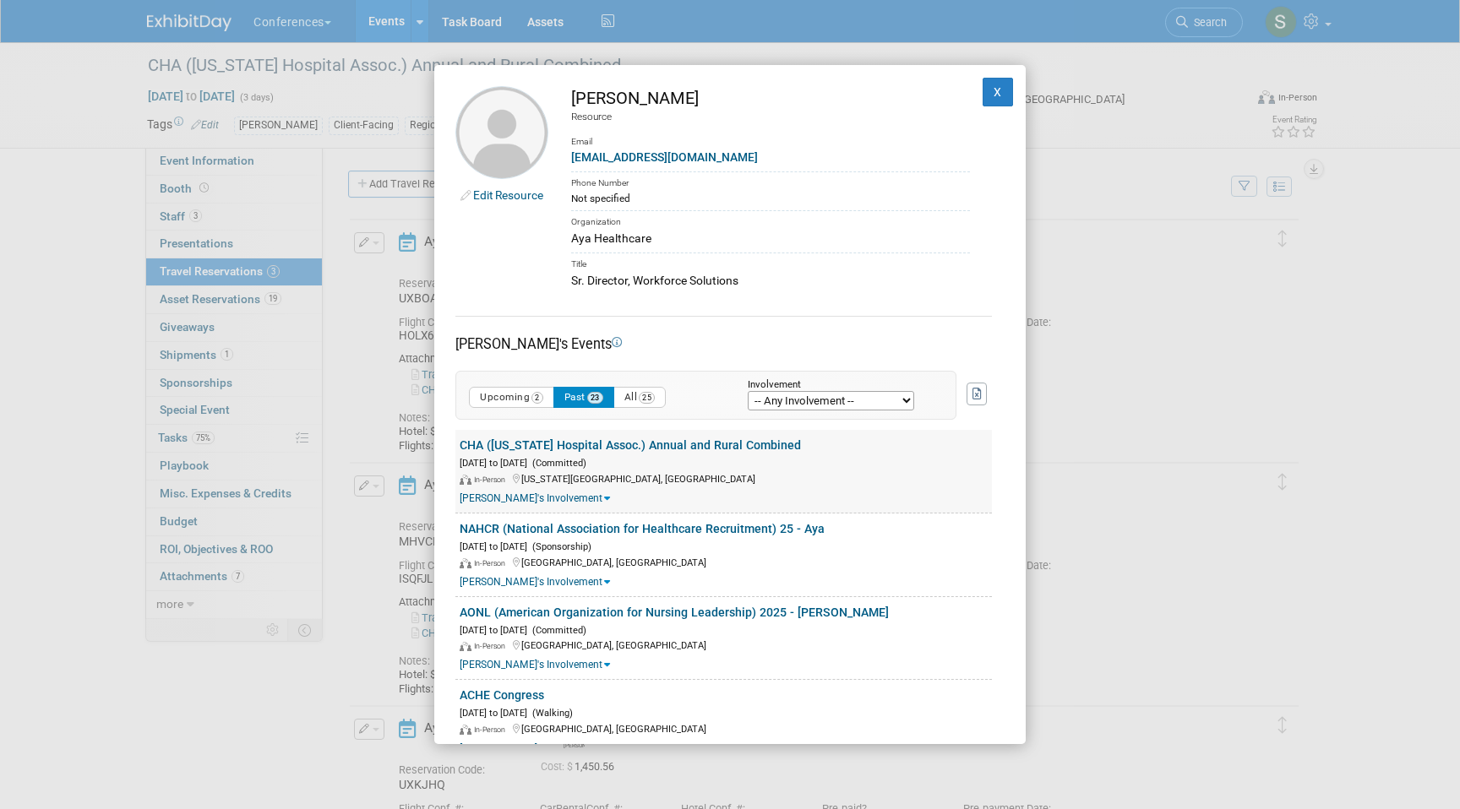
scroll to position [14, 0]
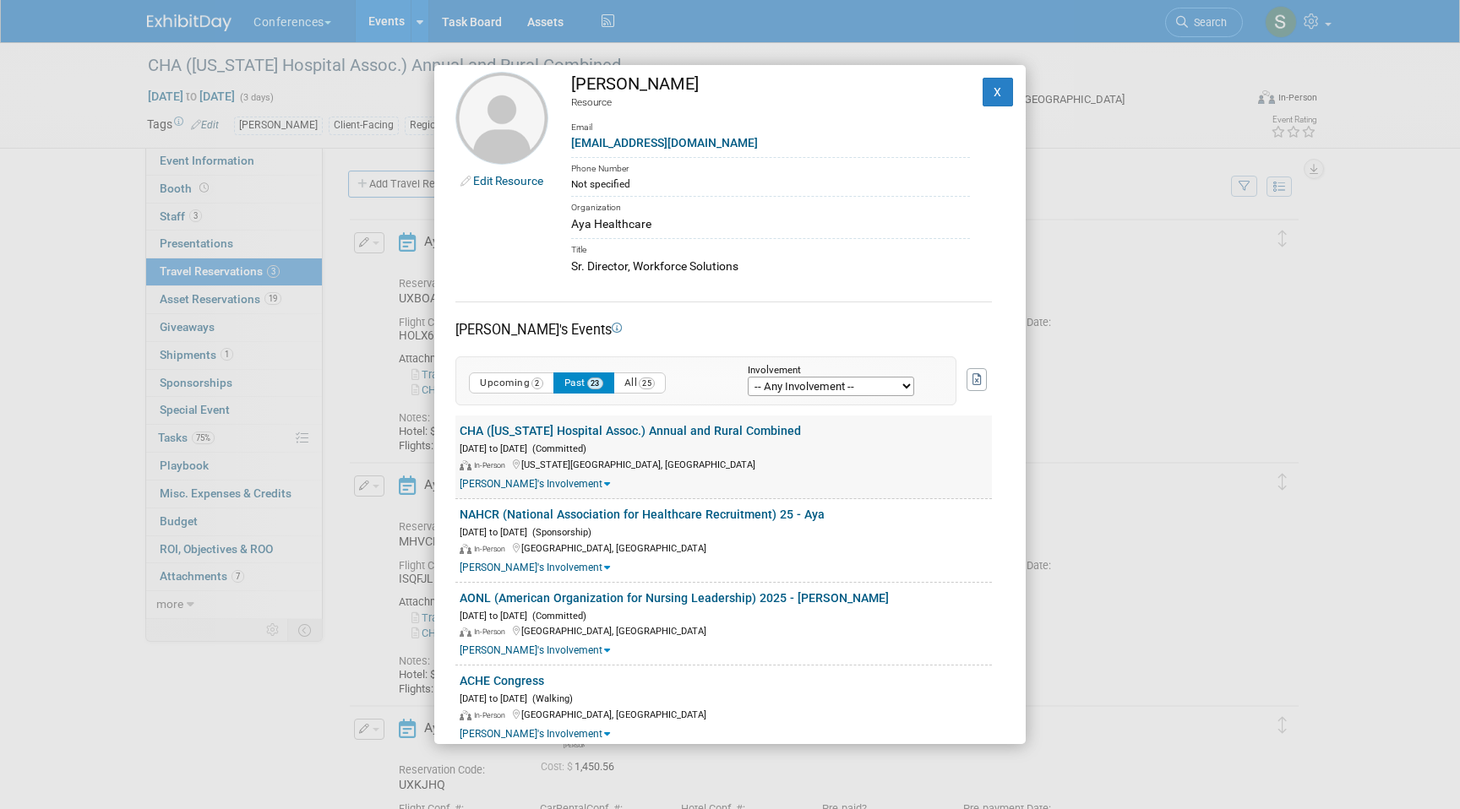
click at [574, 434] on link "CHA ([US_STATE] Hospital Assoc.) Annual and Rural Combined" at bounding box center [630, 431] width 341 height 14
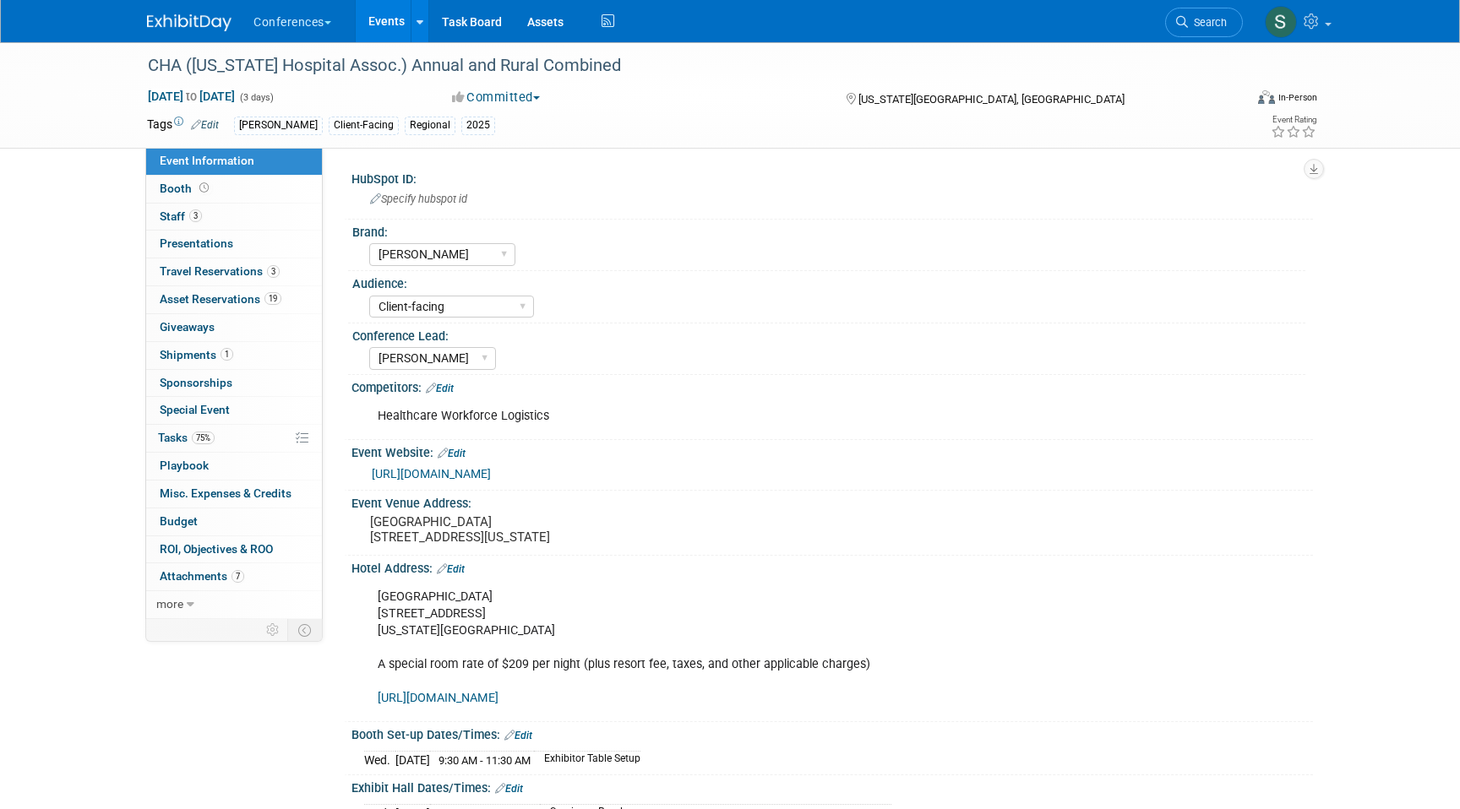
select select "[PERSON_NAME]"
select select "Client-facing"
select select "[PERSON_NAME]"
click at [1179, 14] on link "Search" at bounding box center [1204, 23] width 78 height 30
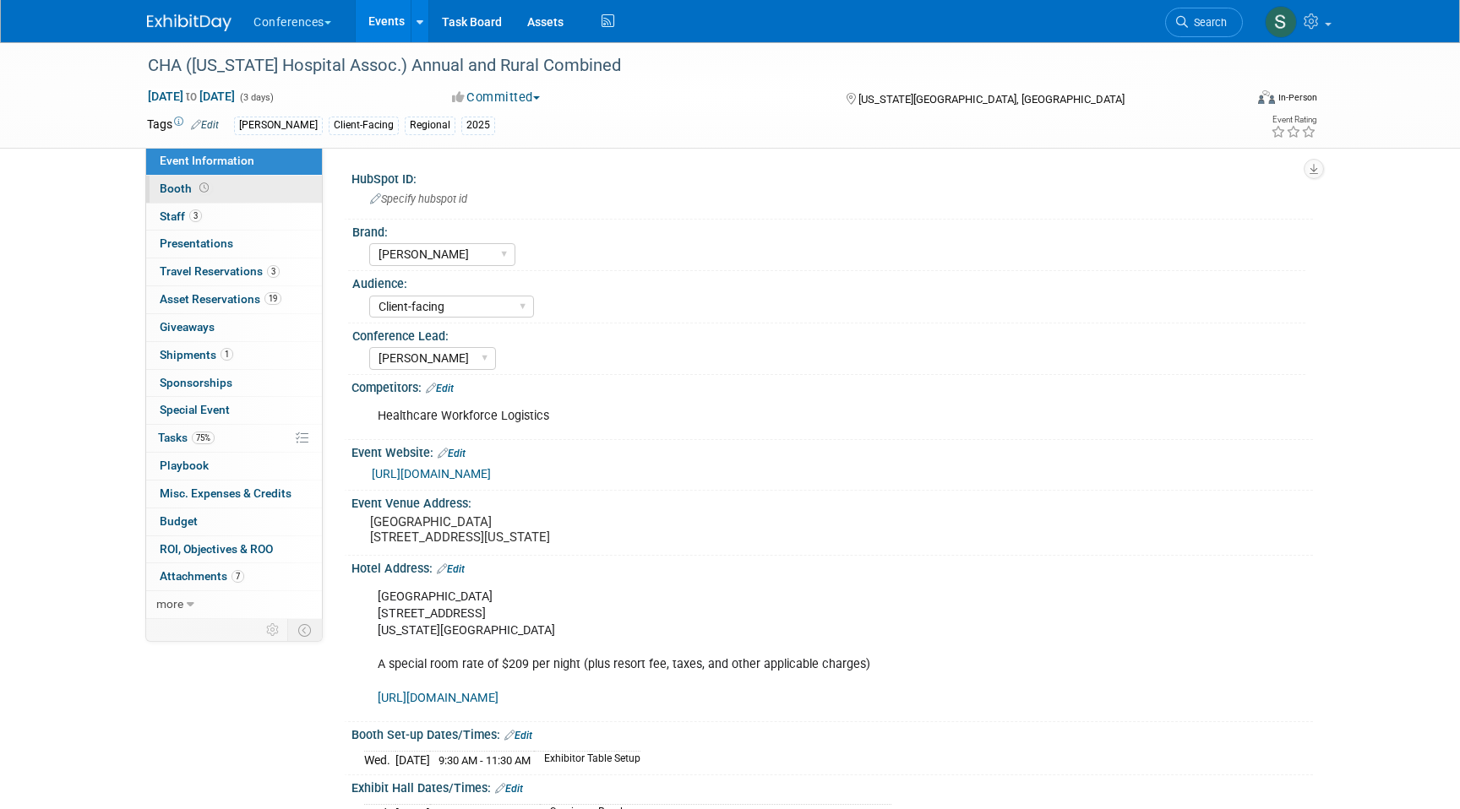
click at [253, 189] on link "Booth" at bounding box center [234, 189] width 176 height 27
select select "6' tabletop"
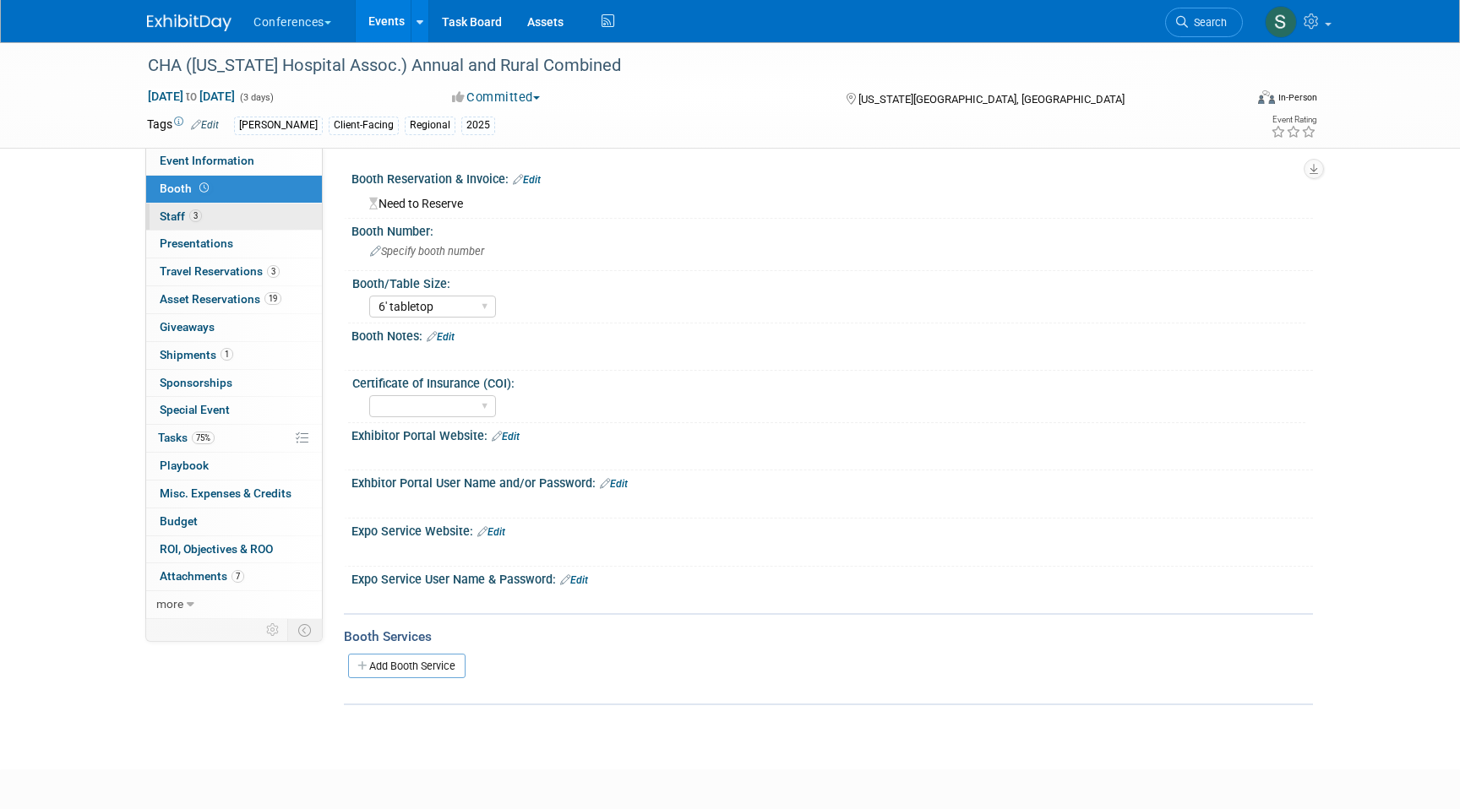
click at [242, 216] on link "3 Staff 3" at bounding box center [234, 217] width 176 height 27
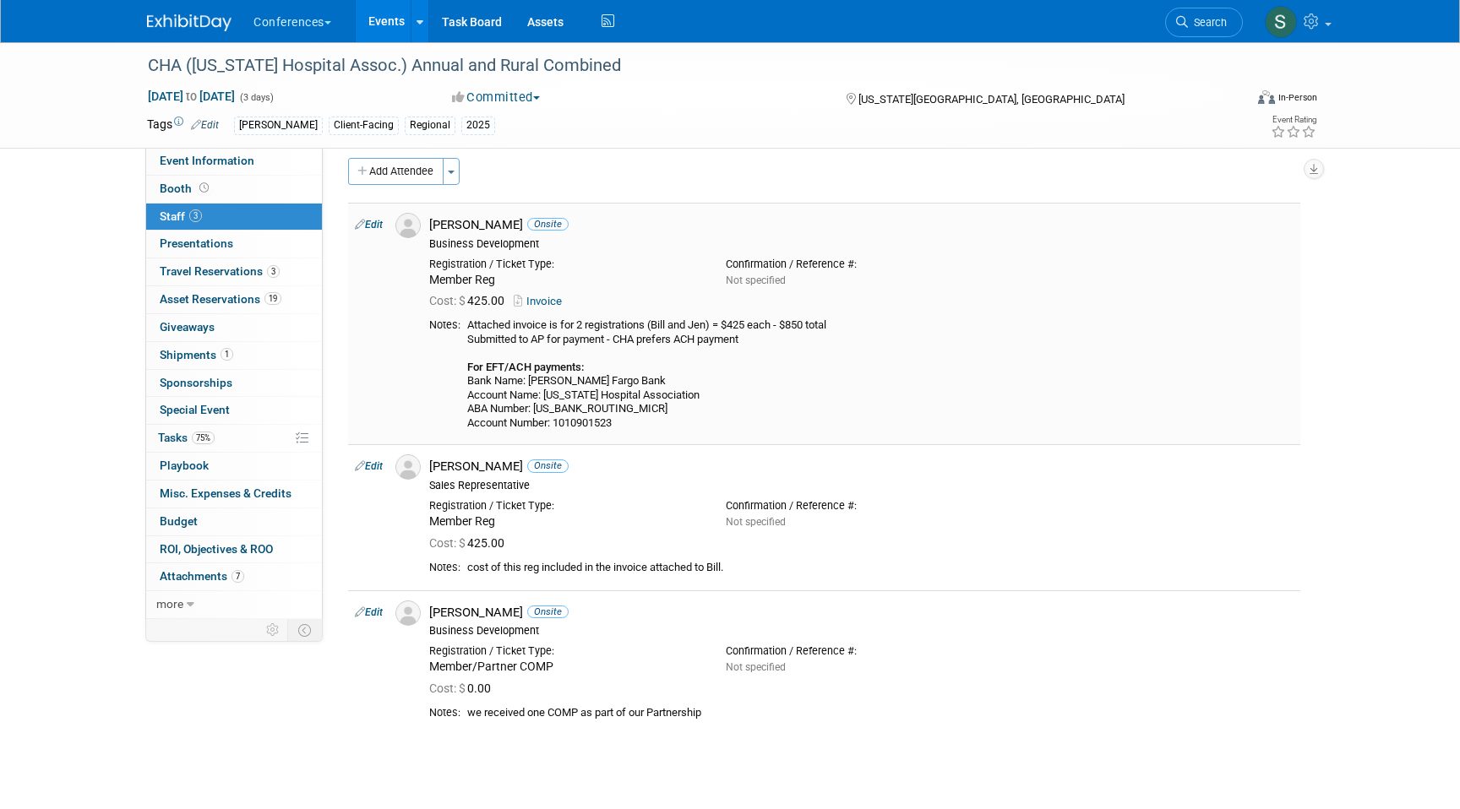
scroll to position [15, 0]
click at [225, 267] on span "Travel Reservations 3" at bounding box center [220, 271] width 120 height 14
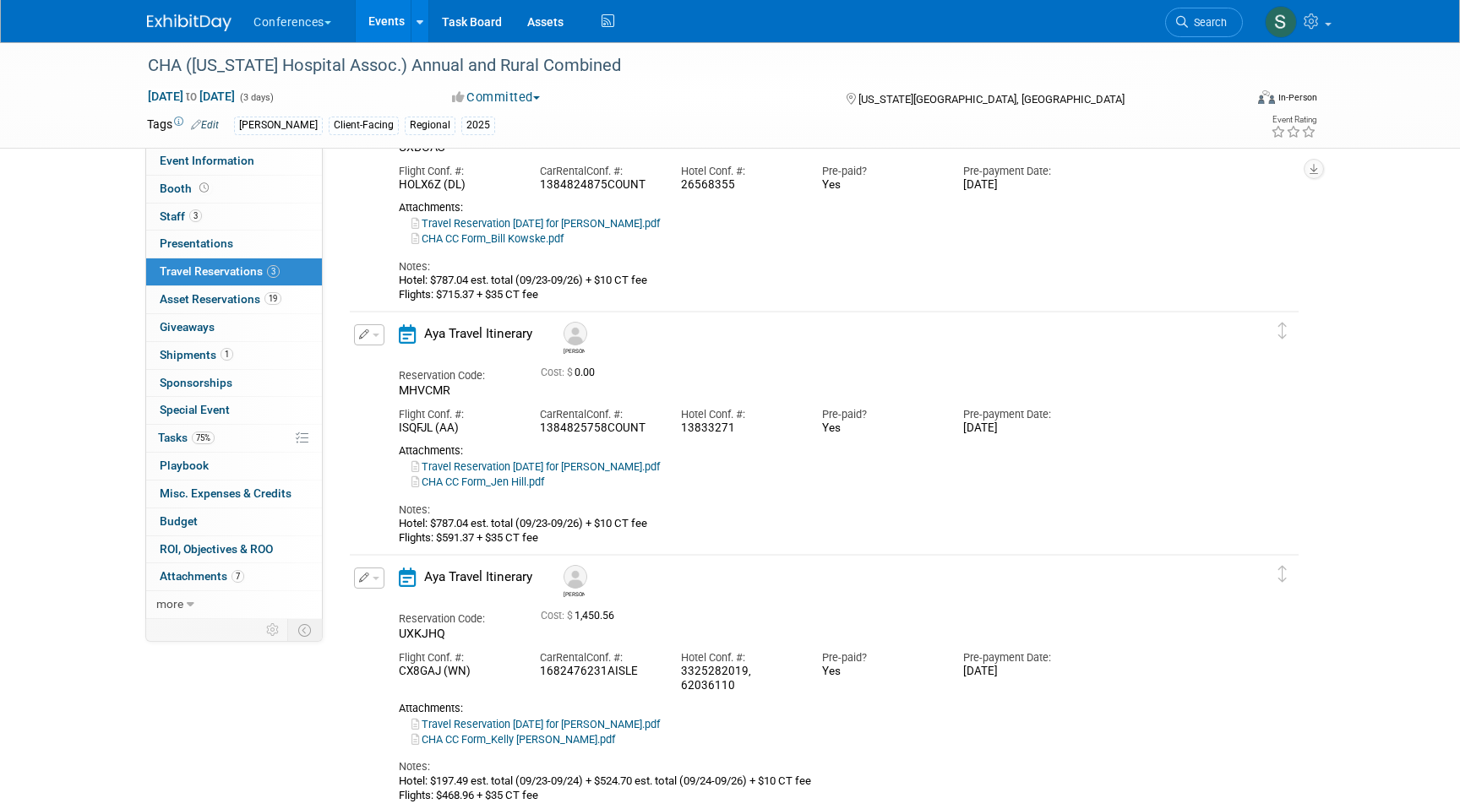
scroll to position [155, 0]
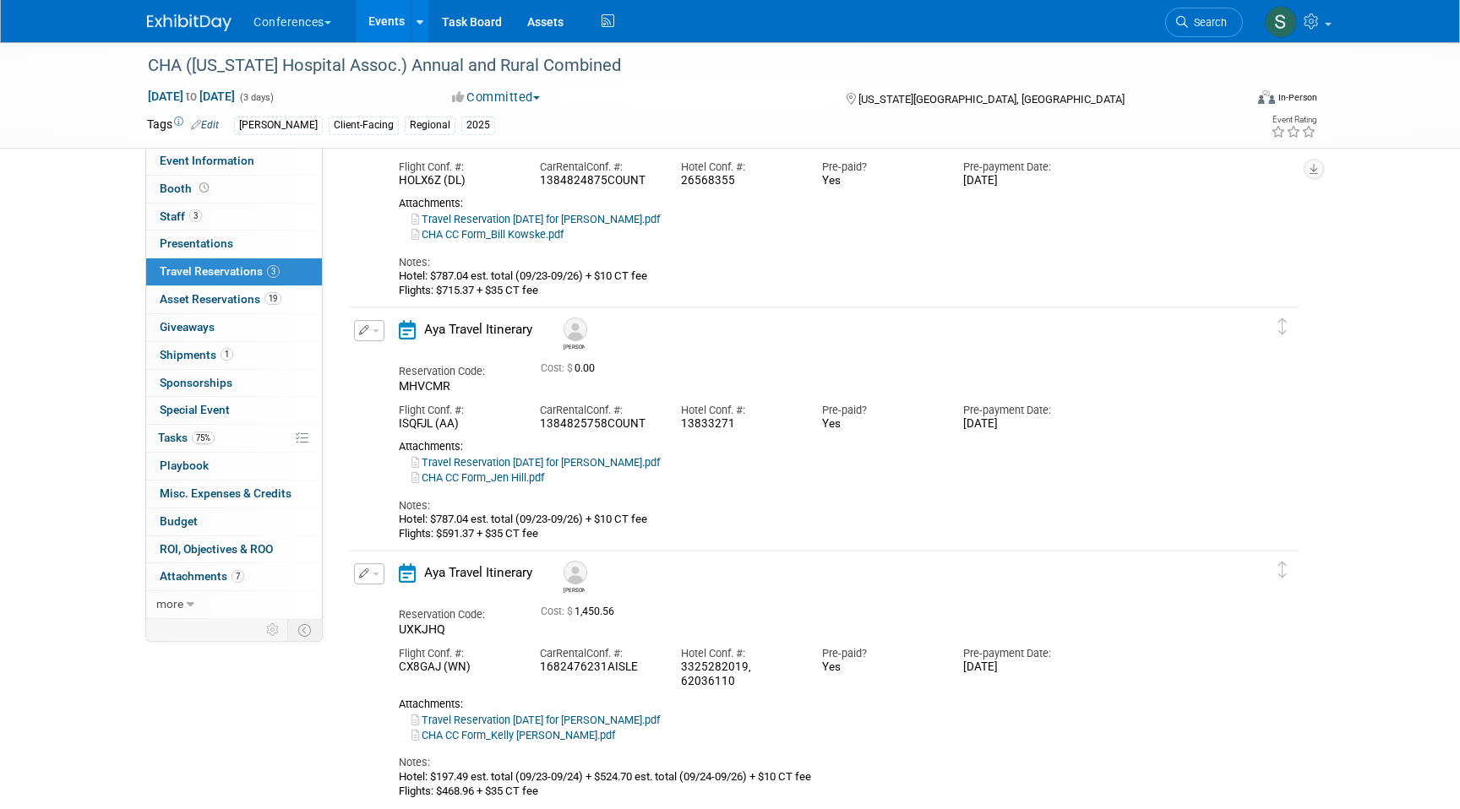
click at [374, 339] on button "button" at bounding box center [369, 330] width 30 height 21
click at [391, 357] on button "Edit Reservation" at bounding box center [426, 360] width 143 height 24
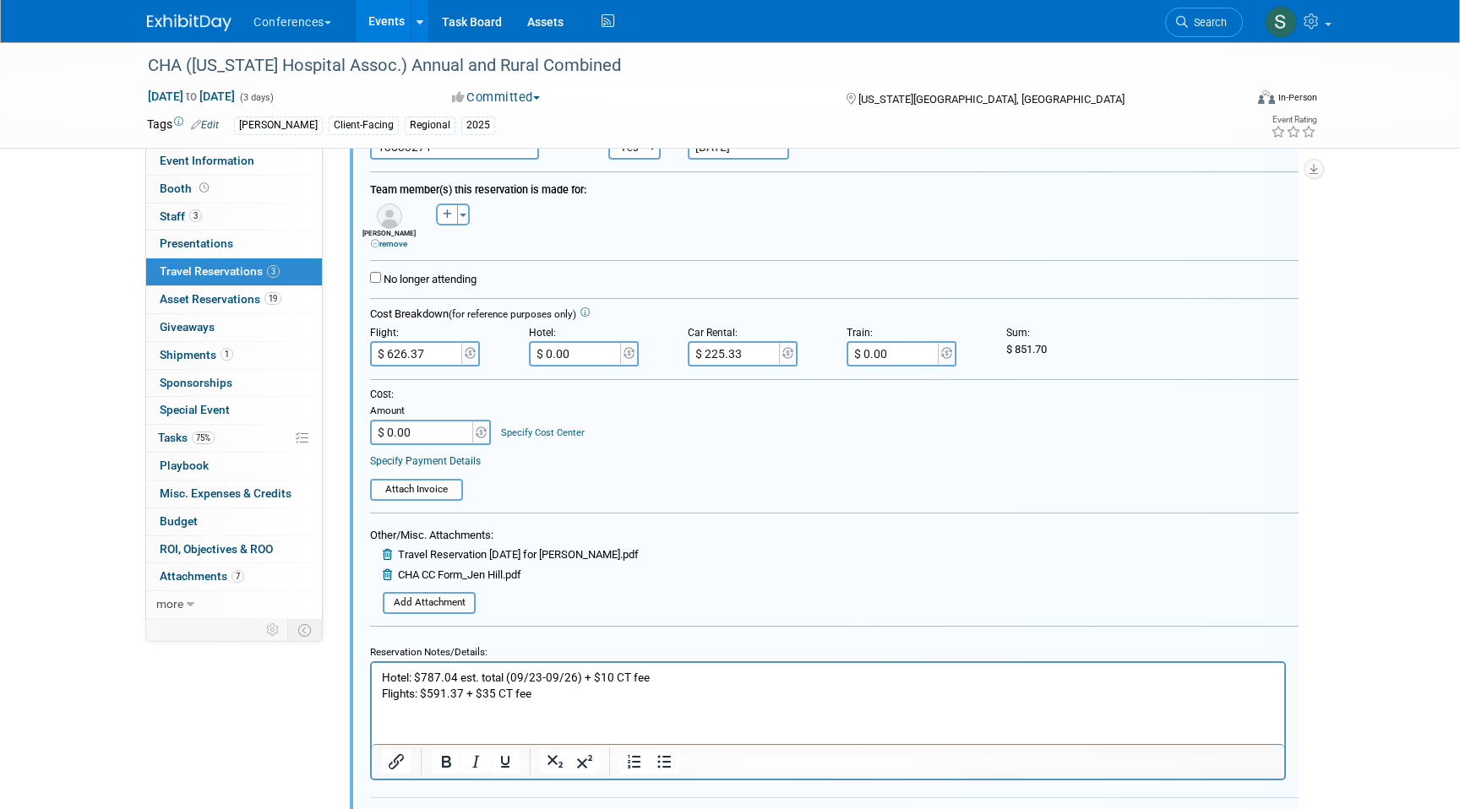
scroll to position [508, 0]
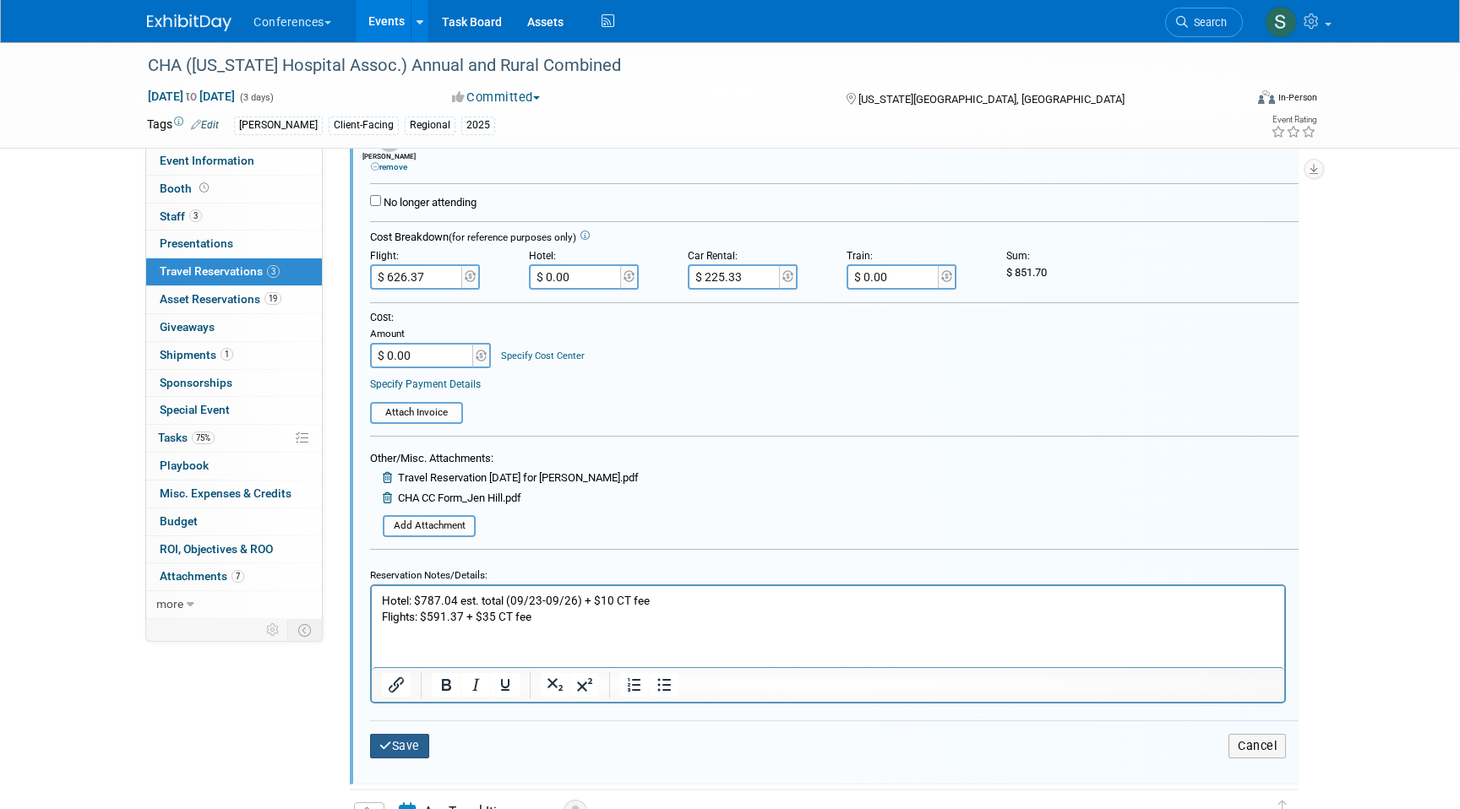
click at [417, 740] on button "Save" at bounding box center [399, 746] width 59 height 24
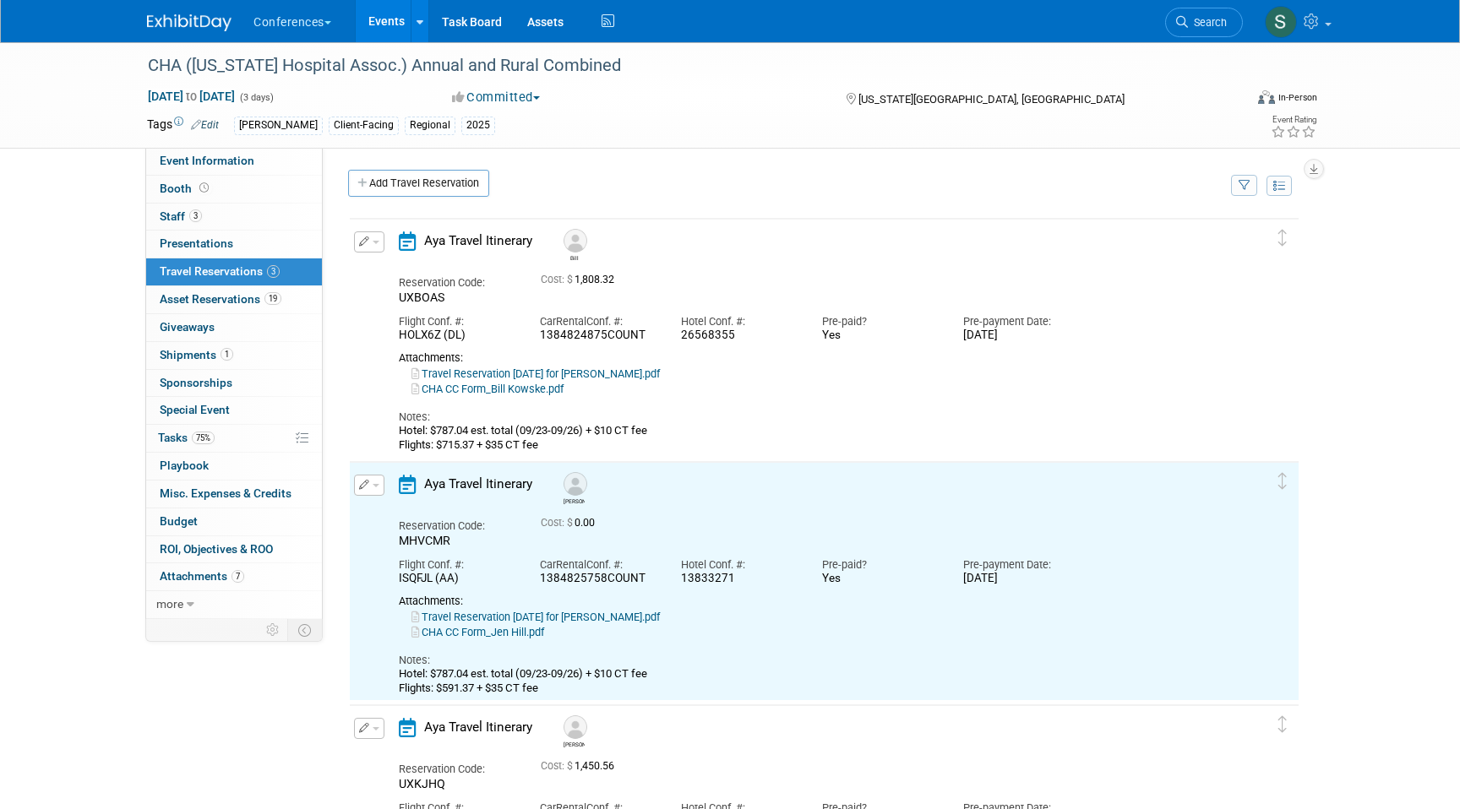
scroll to position [0, 0]
click at [374, 235] on button "button" at bounding box center [369, 242] width 30 height 21
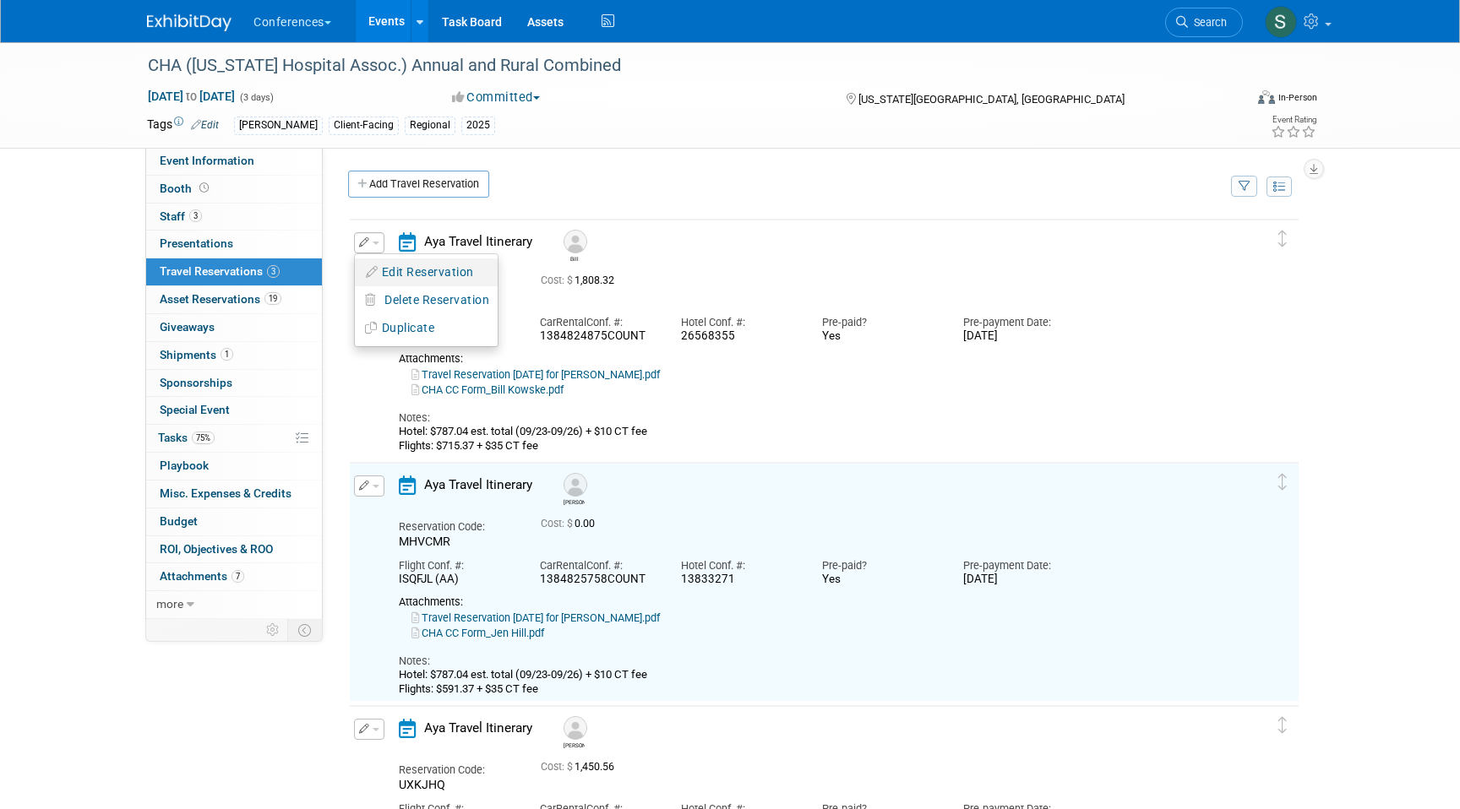
click at [376, 265] on button "Edit Reservation" at bounding box center [426, 272] width 143 height 24
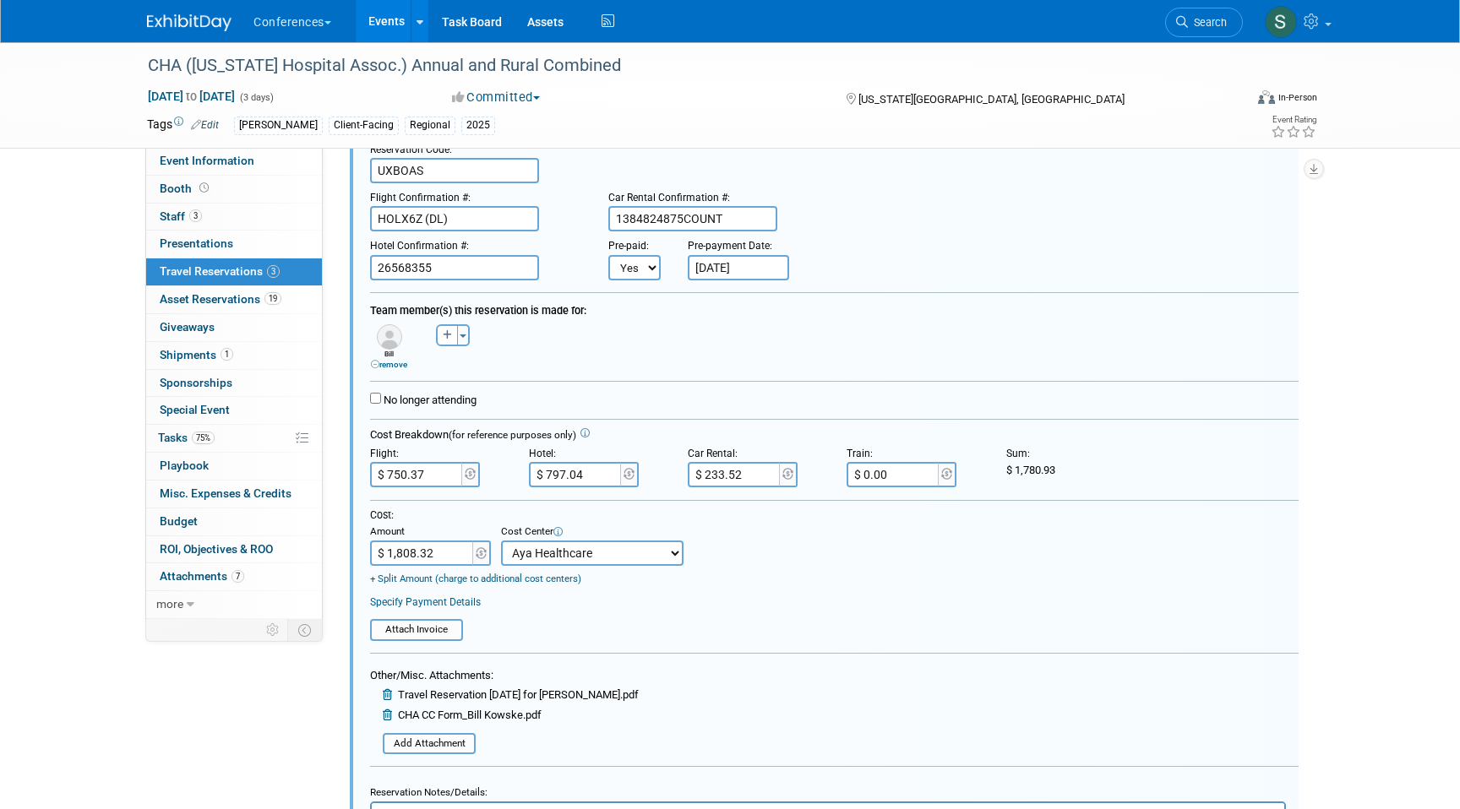
scroll to position [148, 0]
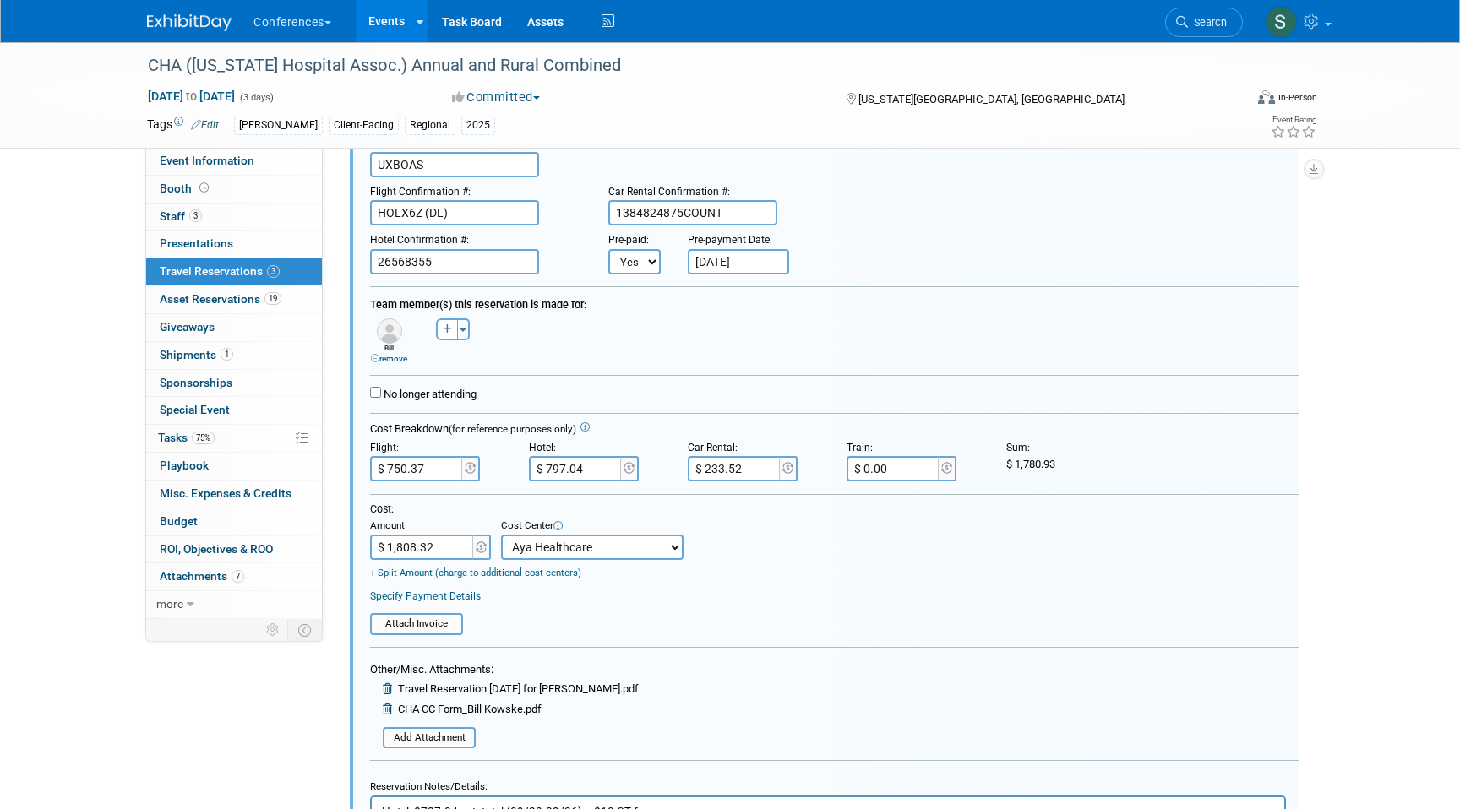
click at [743, 465] on input "$ 233.52" at bounding box center [735, 468] width 95 height 25
type input "$ 197.15"
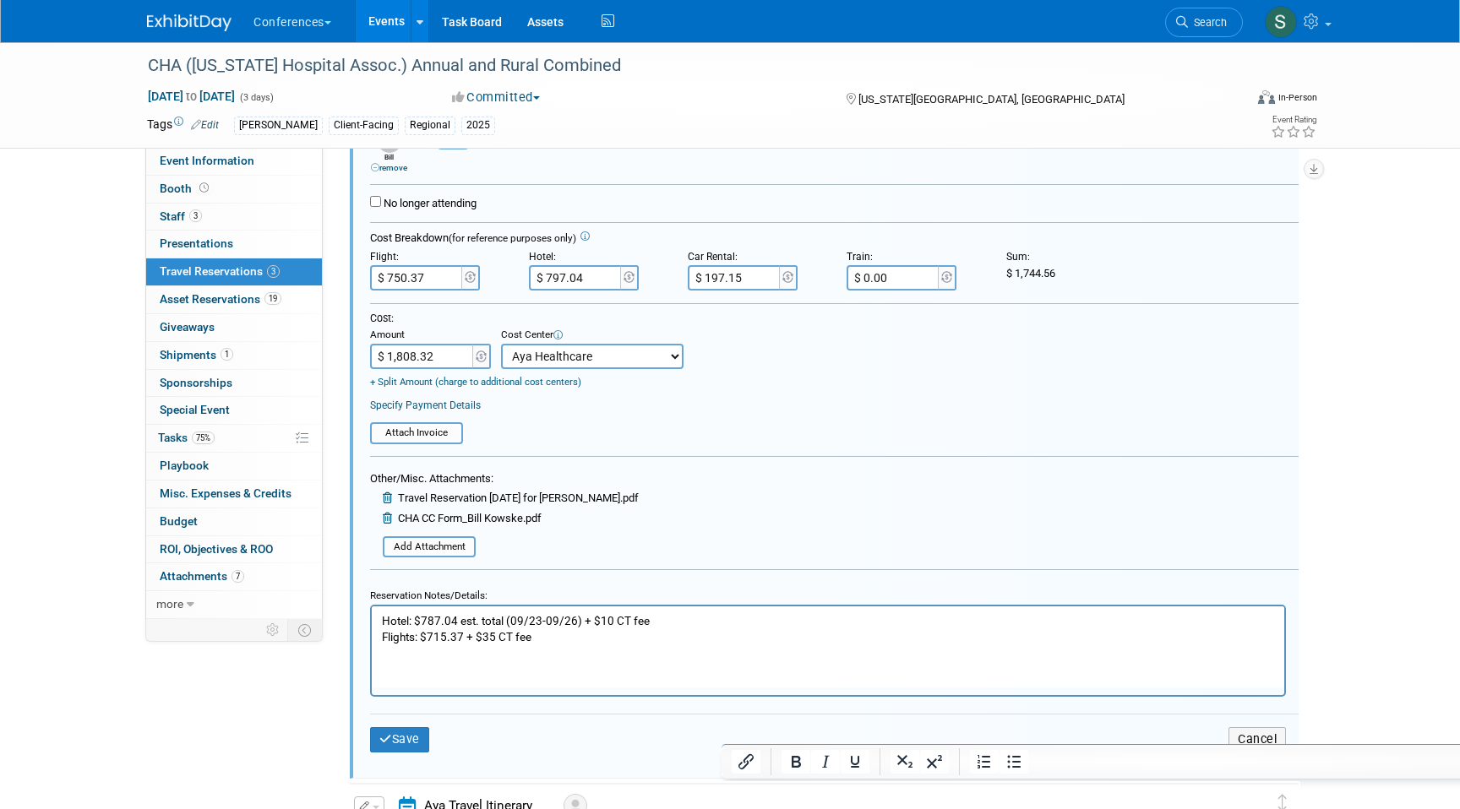
scroll to position [356, 0]
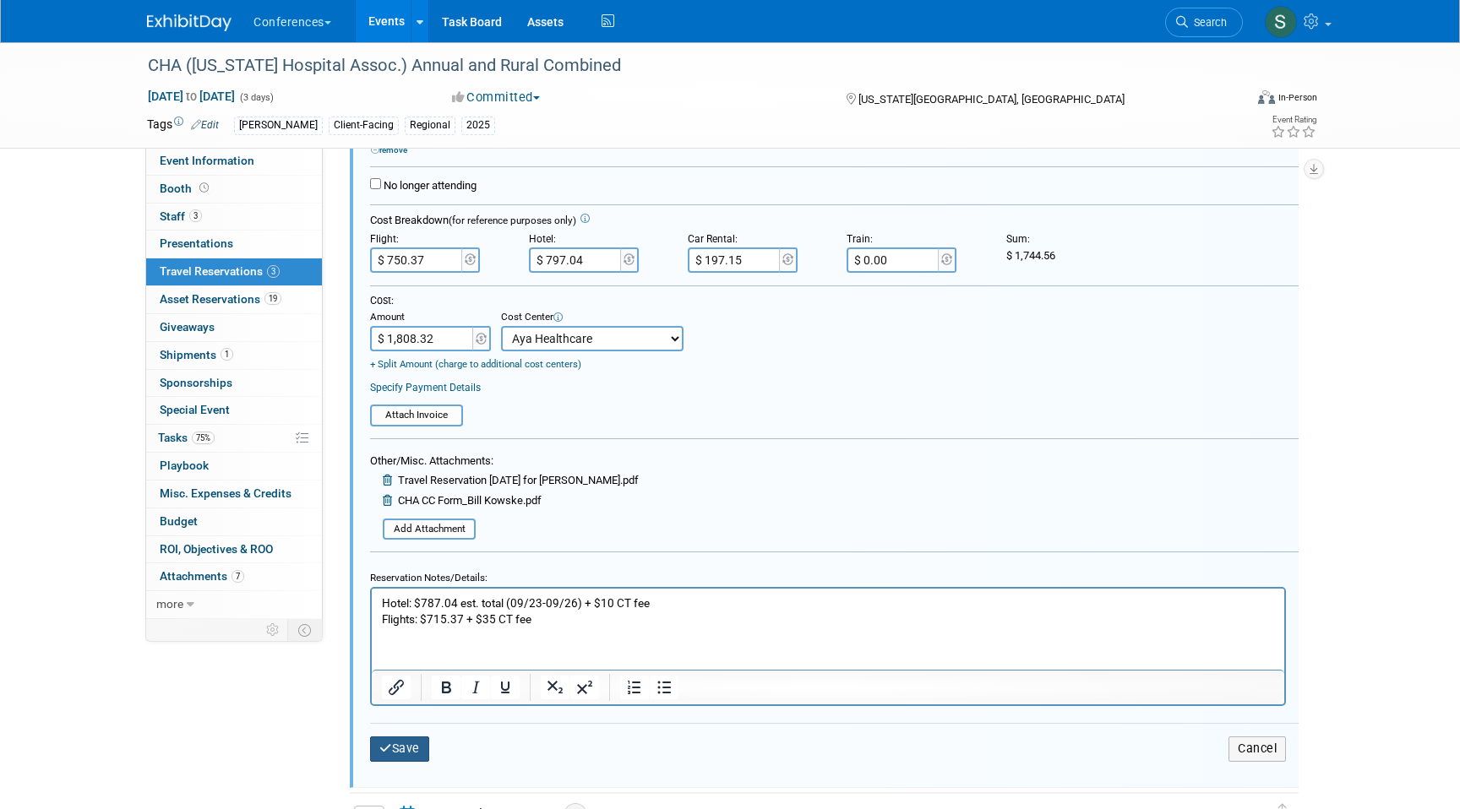
click at [406, 759] on button "Save" at bounding box center [399, 749] width 59 height 24
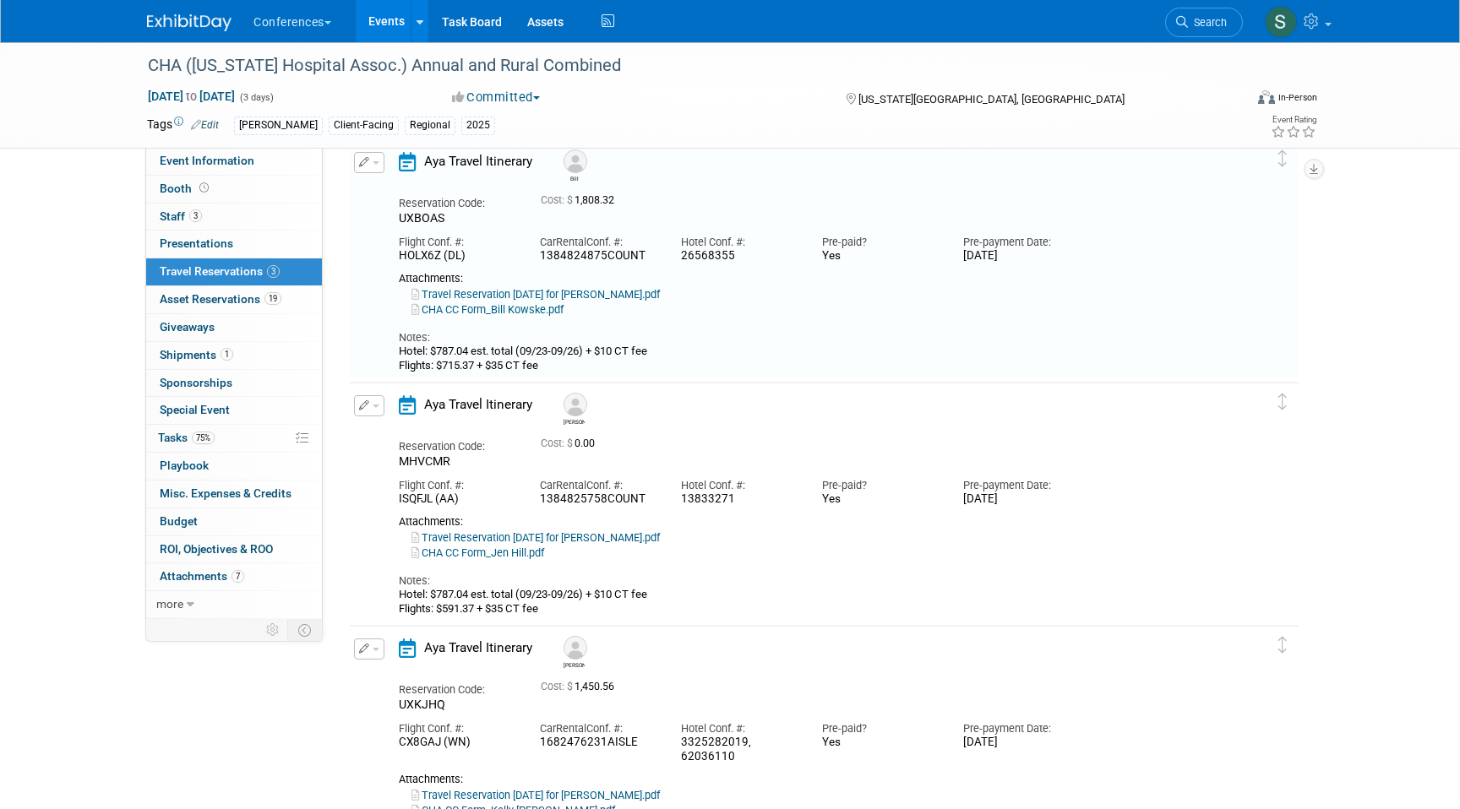
scroll to position [29, 0]
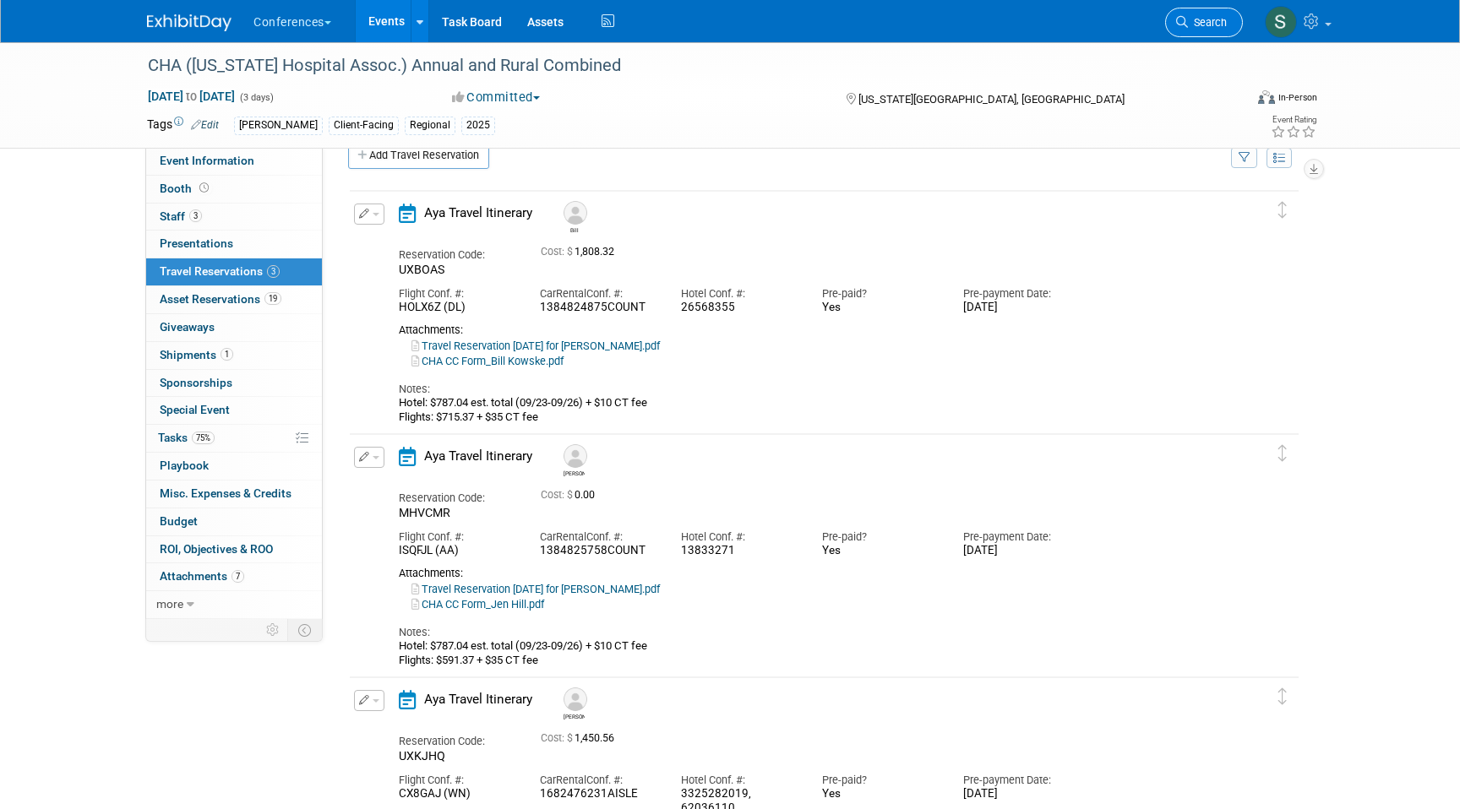
click at [1178, 26] on icon at bounding box center [1182, 22] width 12 height 12
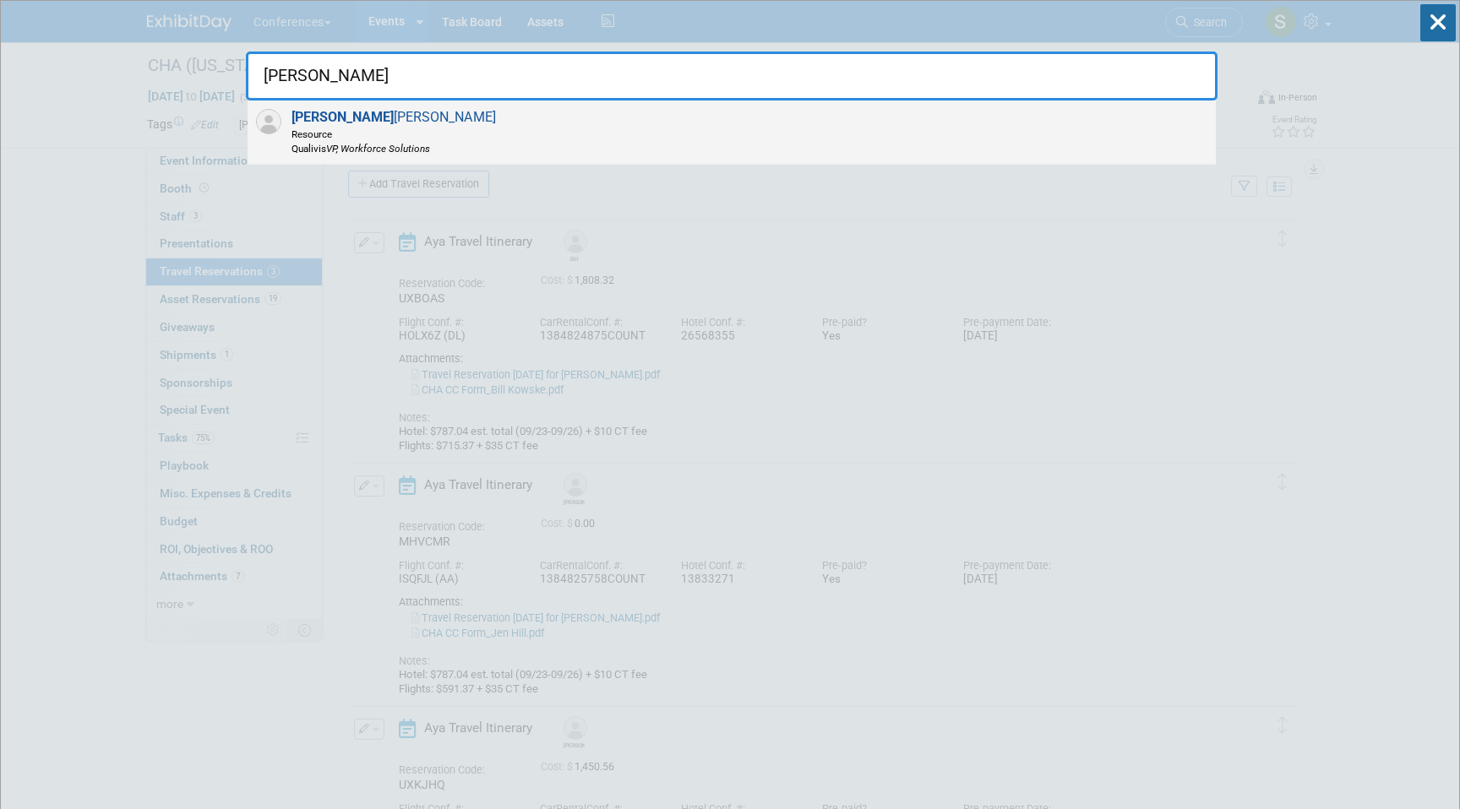
type input "JOE DUN"
click at [940, 146] on div "Joe Dun mire Resource Qualivis VP, Workforce Solutions" at bounding box center [732, 133] width 968 height 64
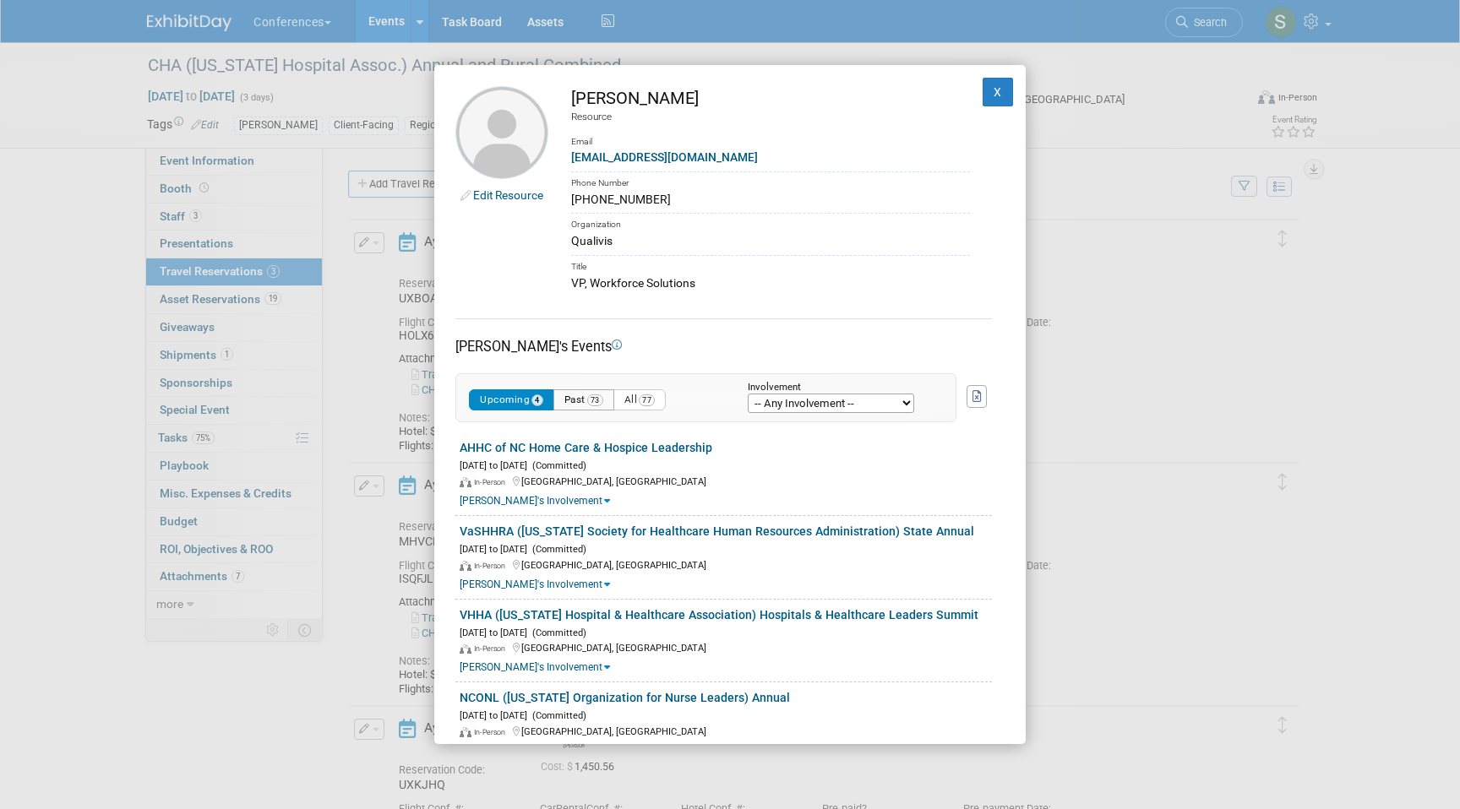
click at [569, 400] on button "Past 73" at bounding box center [583, 399] width 61 height 21
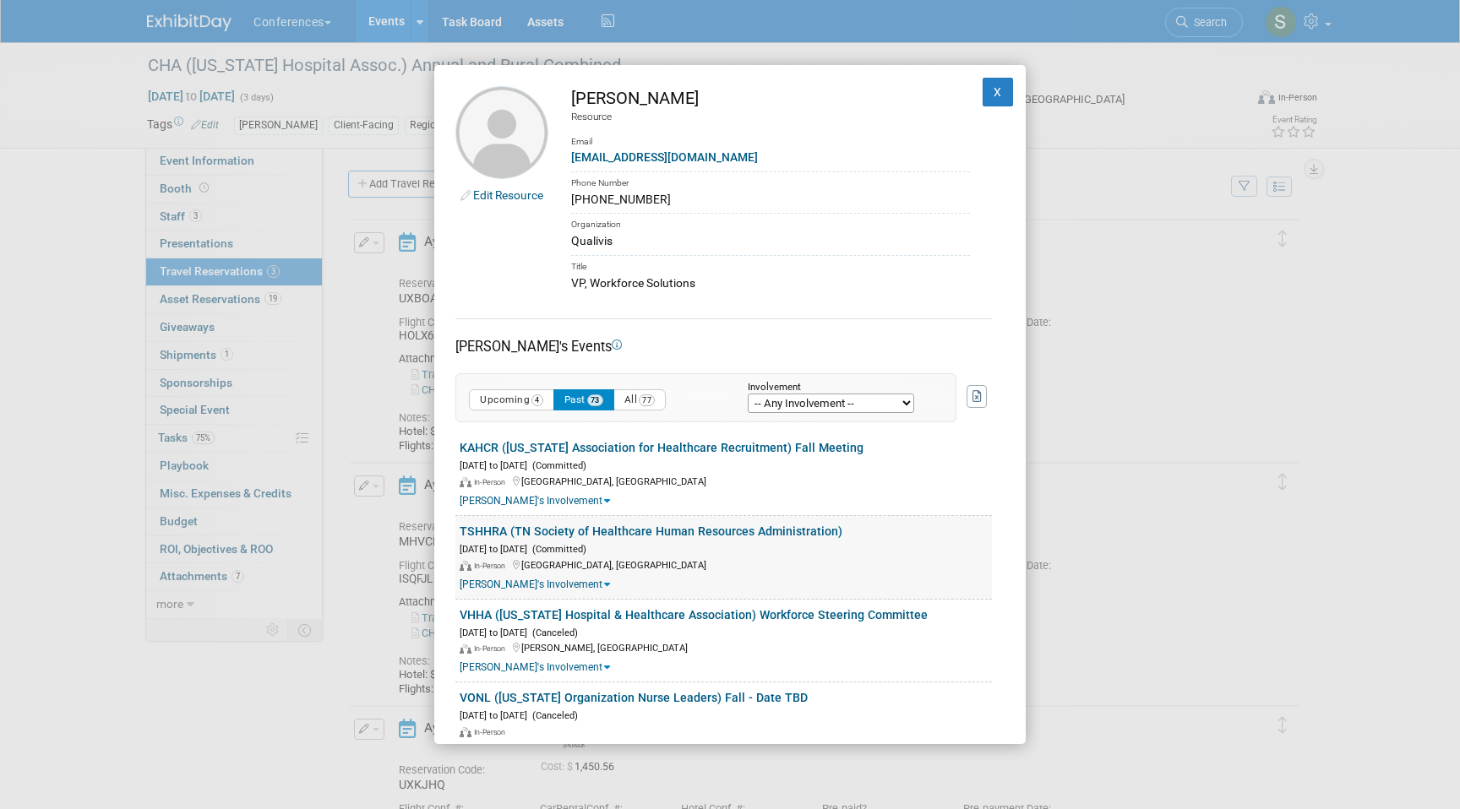
click at [549, 525] on link "TSHHRA (TN Society of Healthcare Human Resources Administration)" at bounding box center [651, 532] width 383 height 14
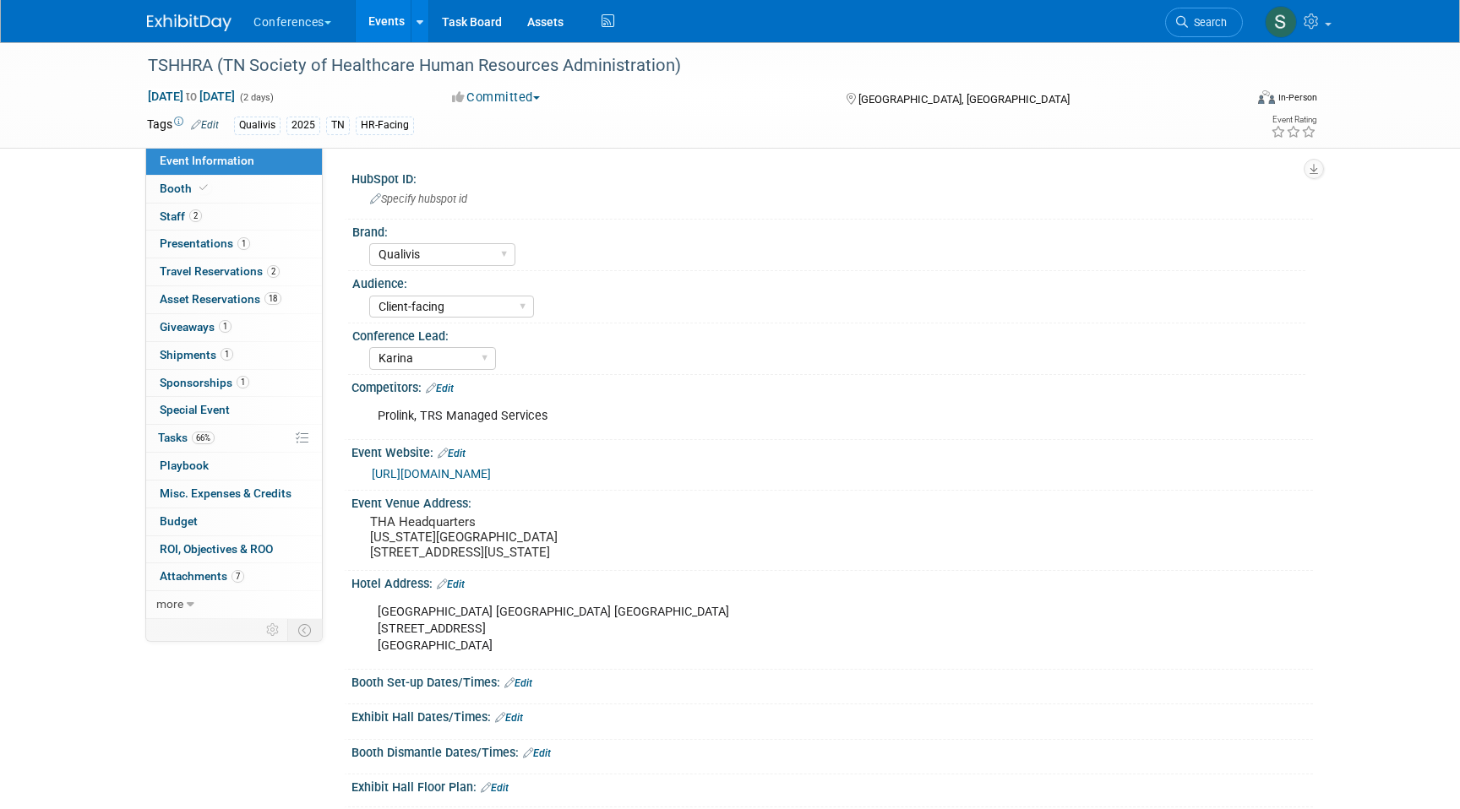
select select "Qualivis"
select select "Client-facing"
select select "Karina"
click at [194, 269] on span "Travel Reservations 2" at bounding box center [220, 271] width 120 height 14
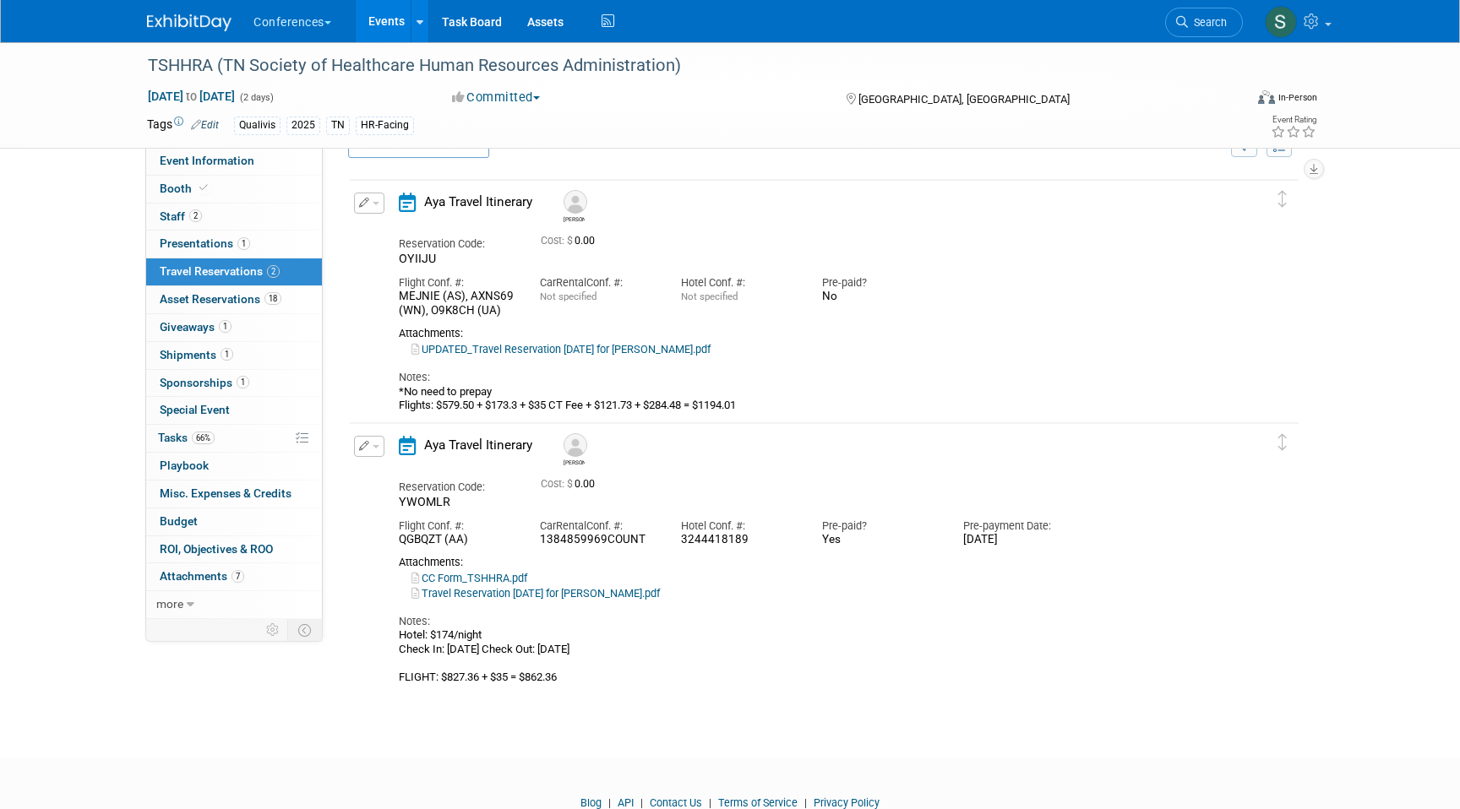
scroll to position [43, 0]
click at [373, 444] on span "button" at bounding box center [376, 443] width 7 height 3
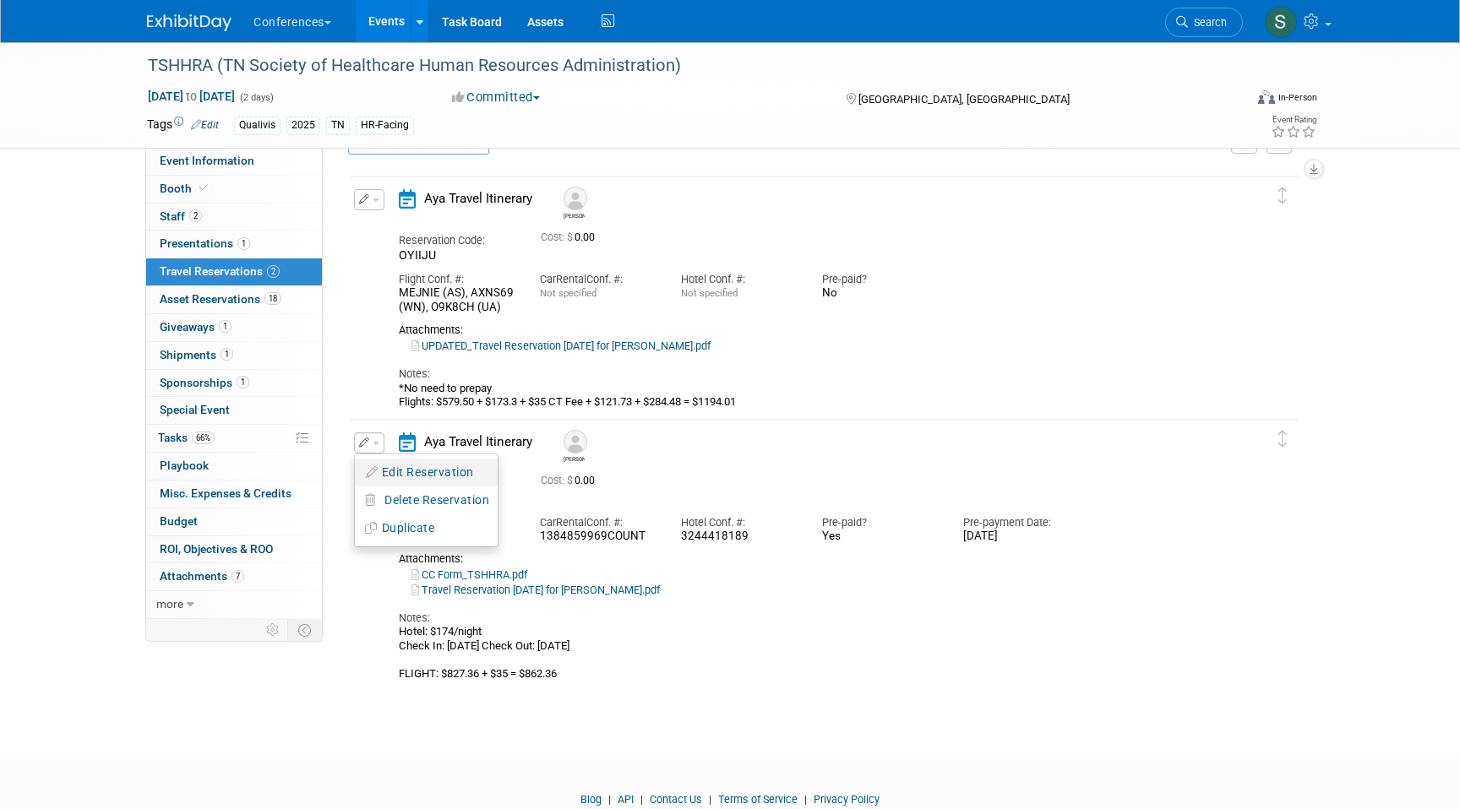
click at [379, 465] on button "Edit Reservation" at bounding box center [426, 472] width 143 height 24
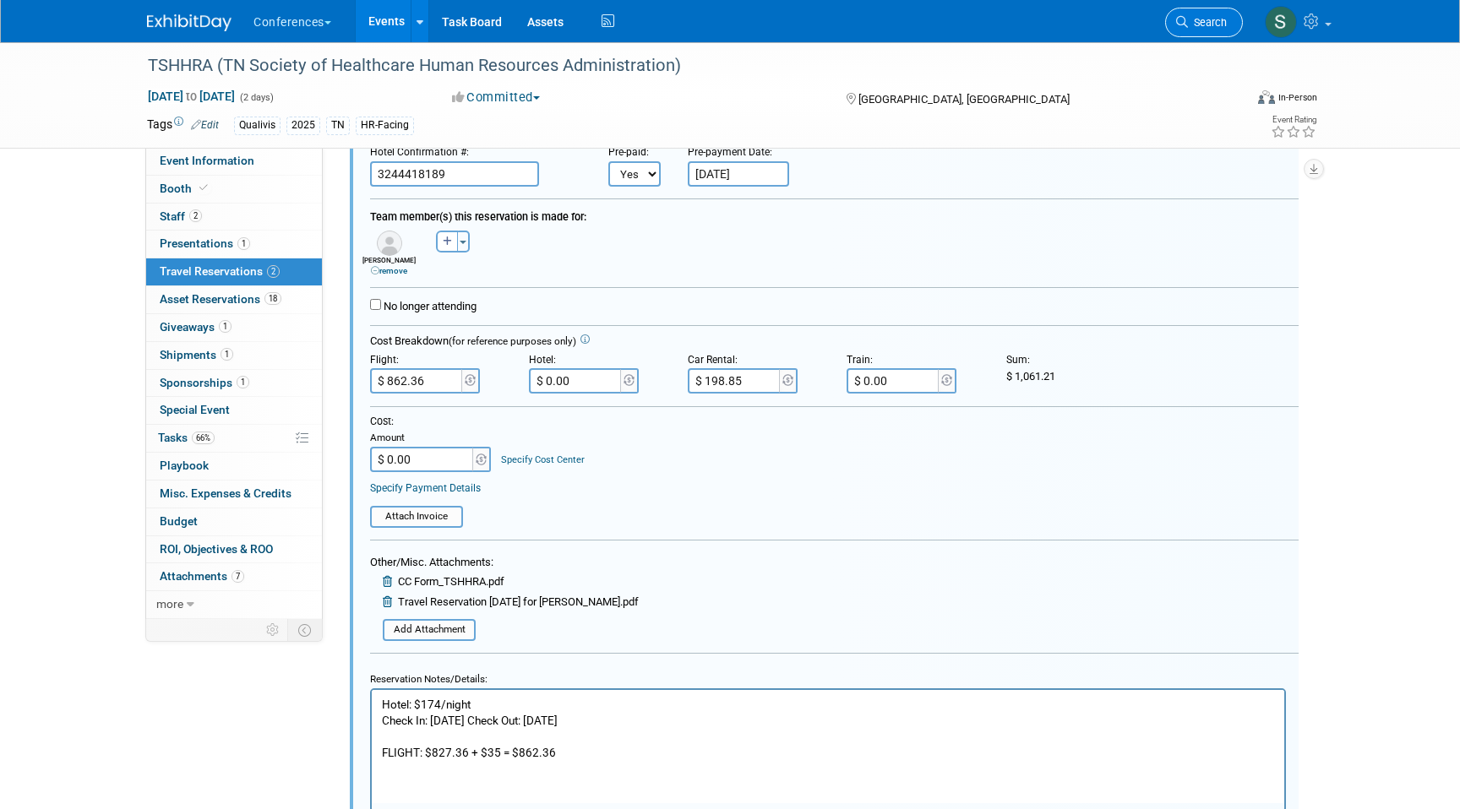
scroll to position [487, 0]
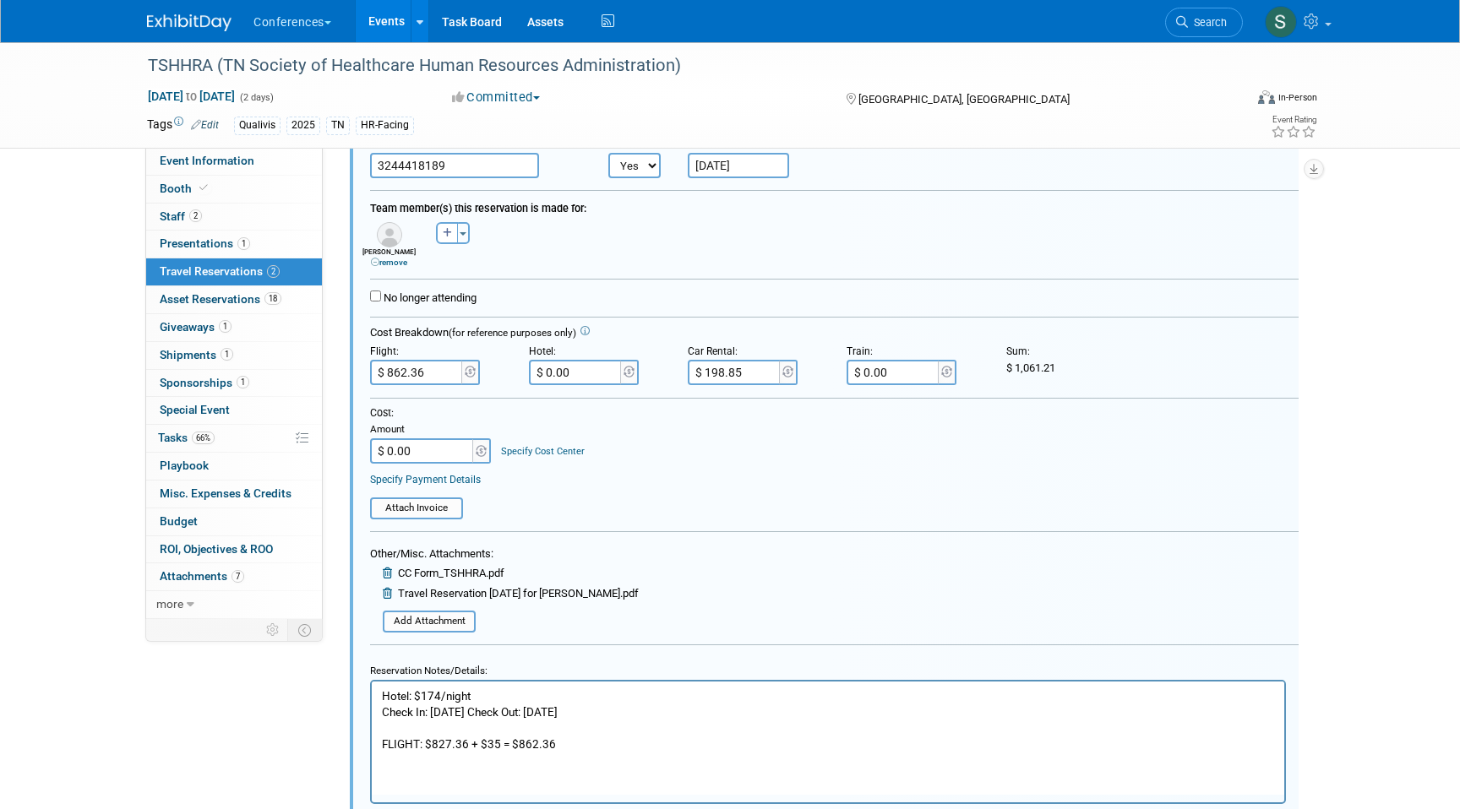
click at [746, 375] on input "$ 198.85" at bounding box center [735, 372] width 95 height 25
type input "$ 159.59"
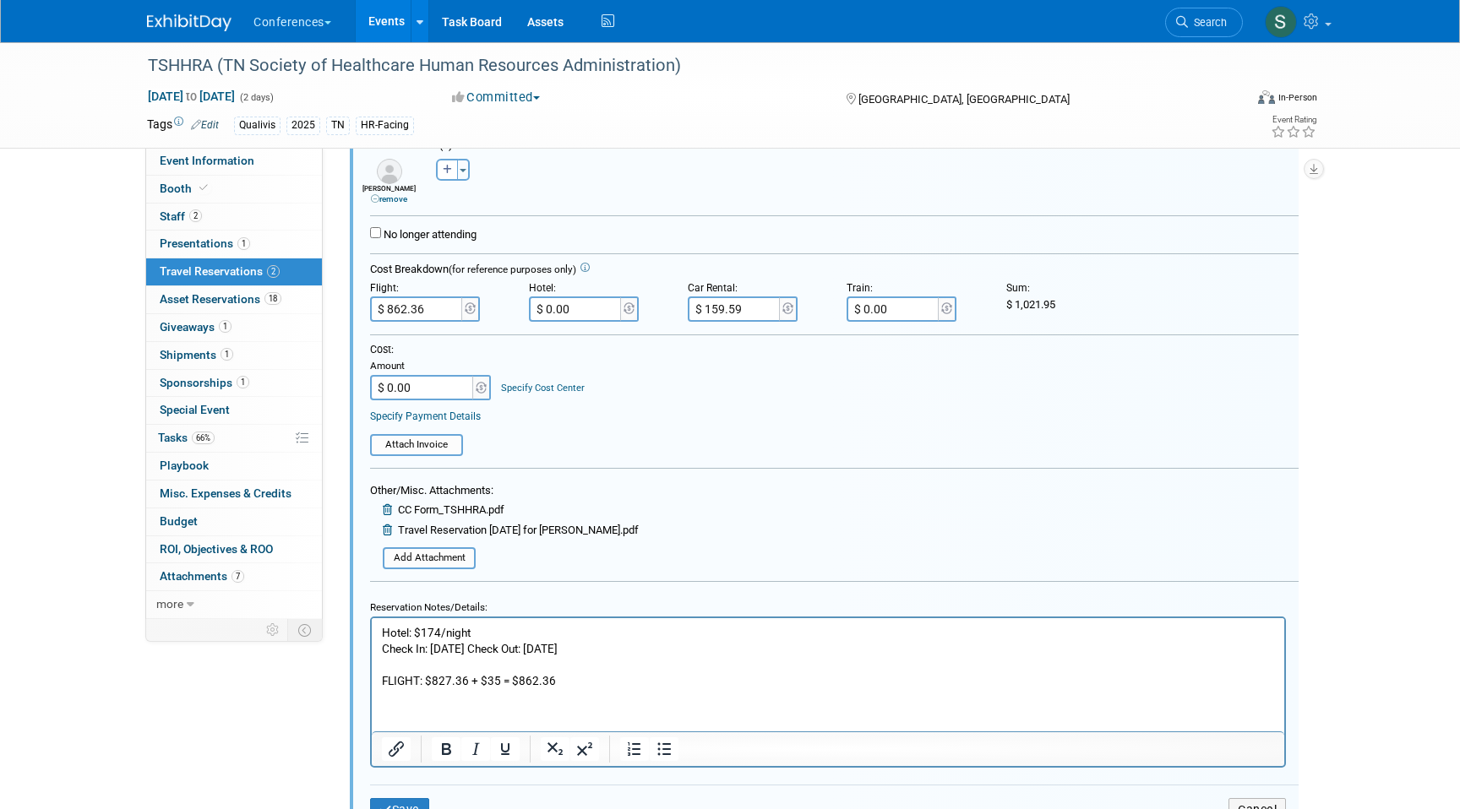
scroll to position [569, 0]
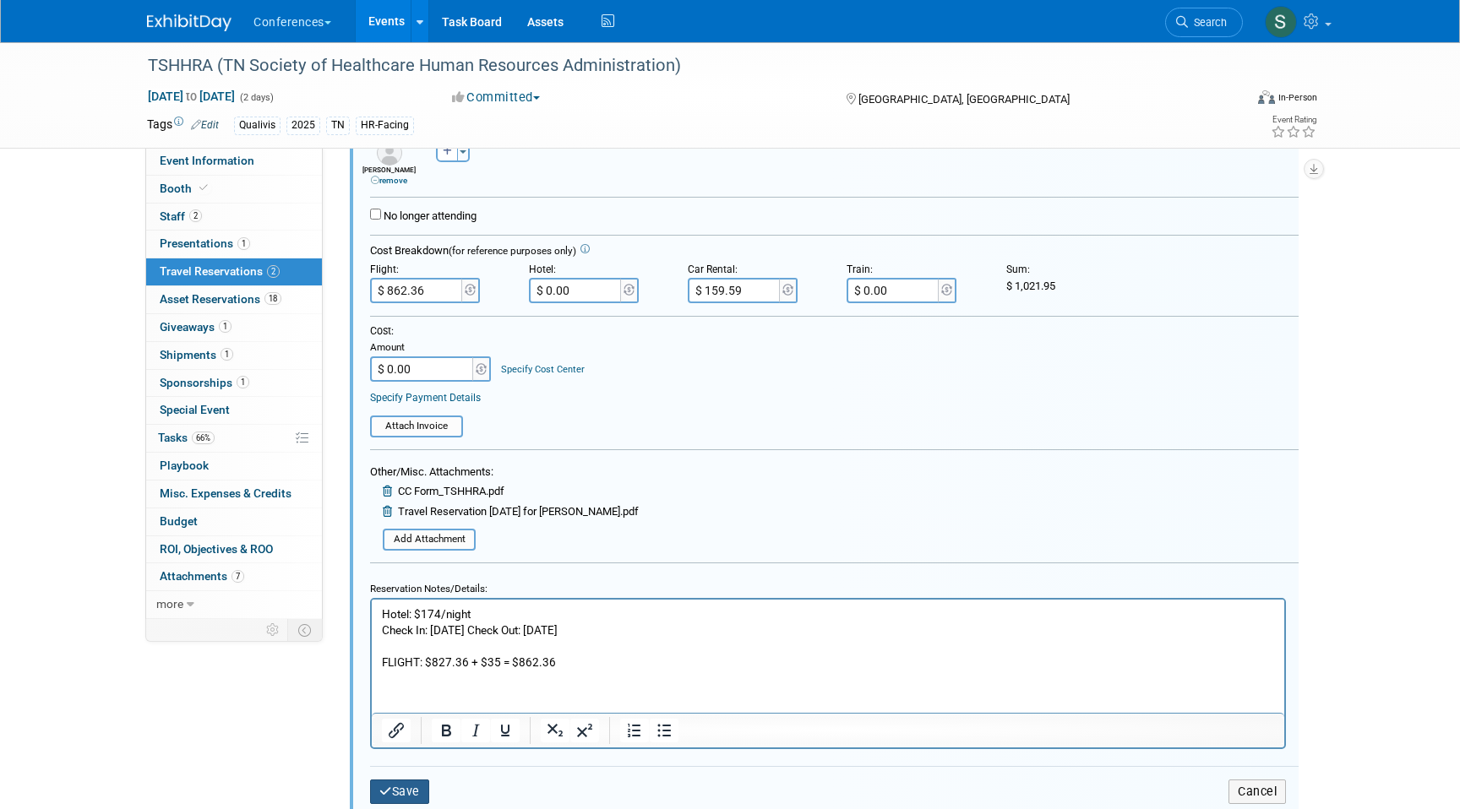
click at [394, 790] on button "Save" at bounding box center [399, 792] width 59 height 24
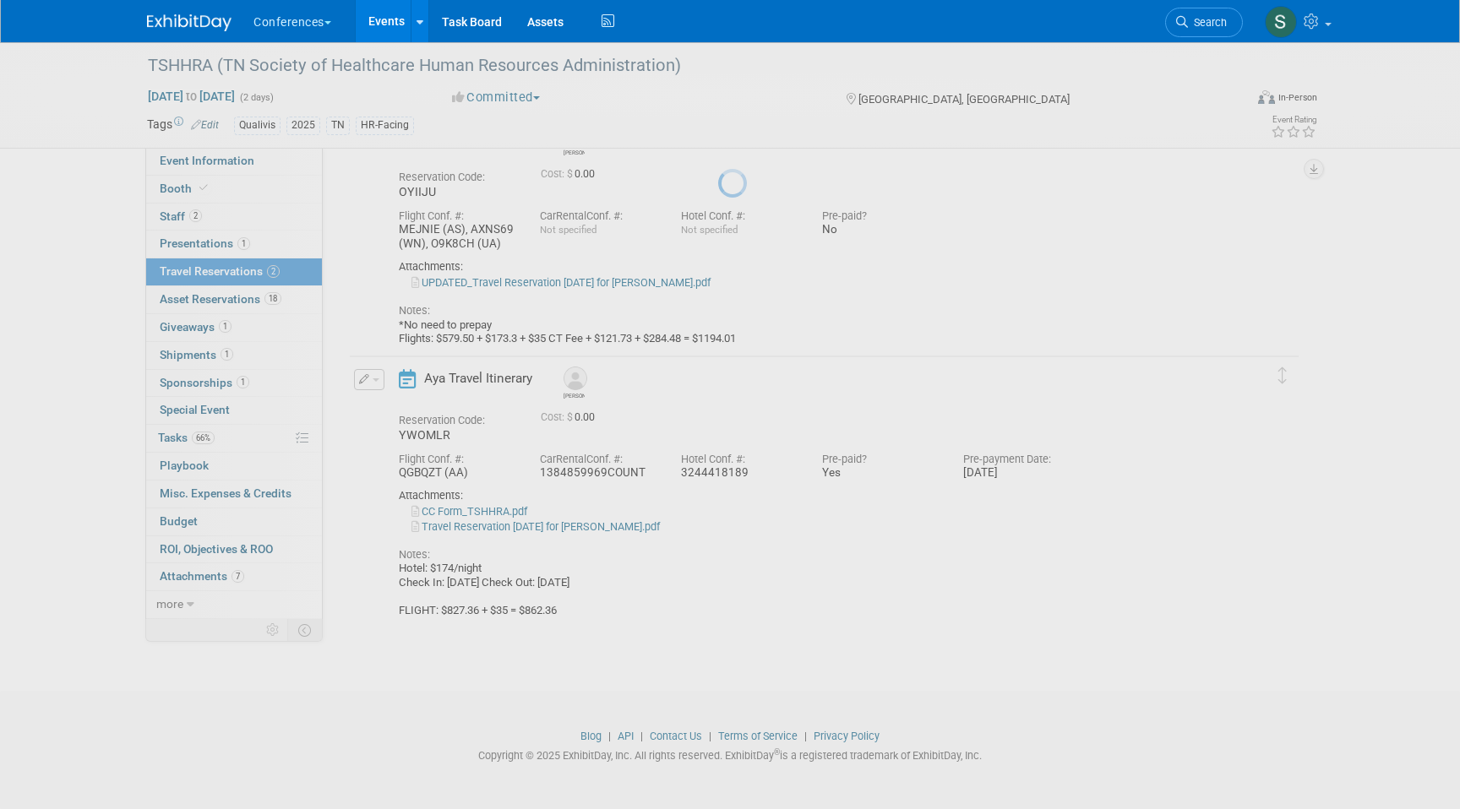
scroll to position [107, 0]
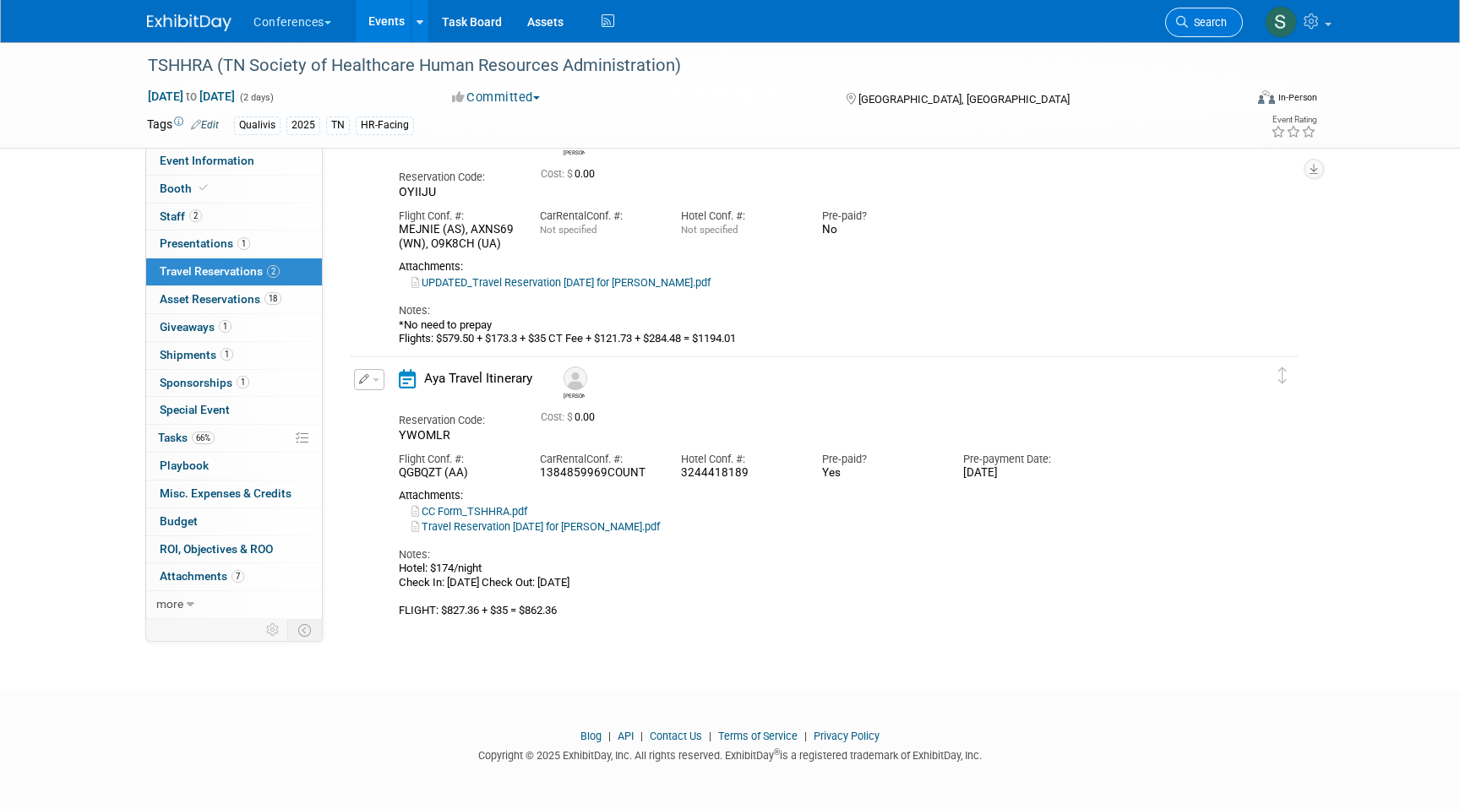
click at [1205, 30] on link "Search" at bounding box center [1204, 23] width 78 height 30
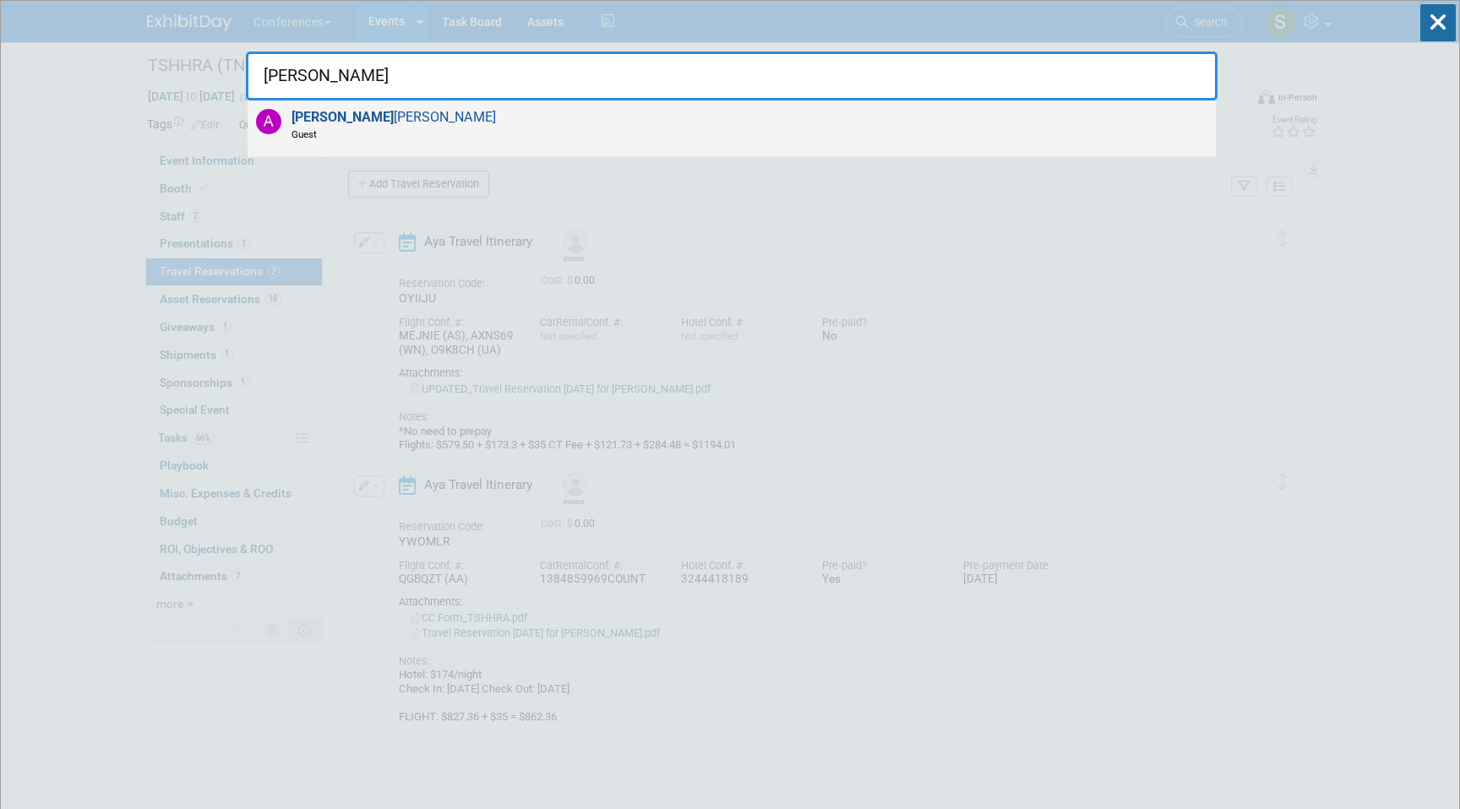
type input "ANDREA"
click at [597, 121] on div "Andrea Fisher Guest" at bounding box center [732, 129] width 968 height 57
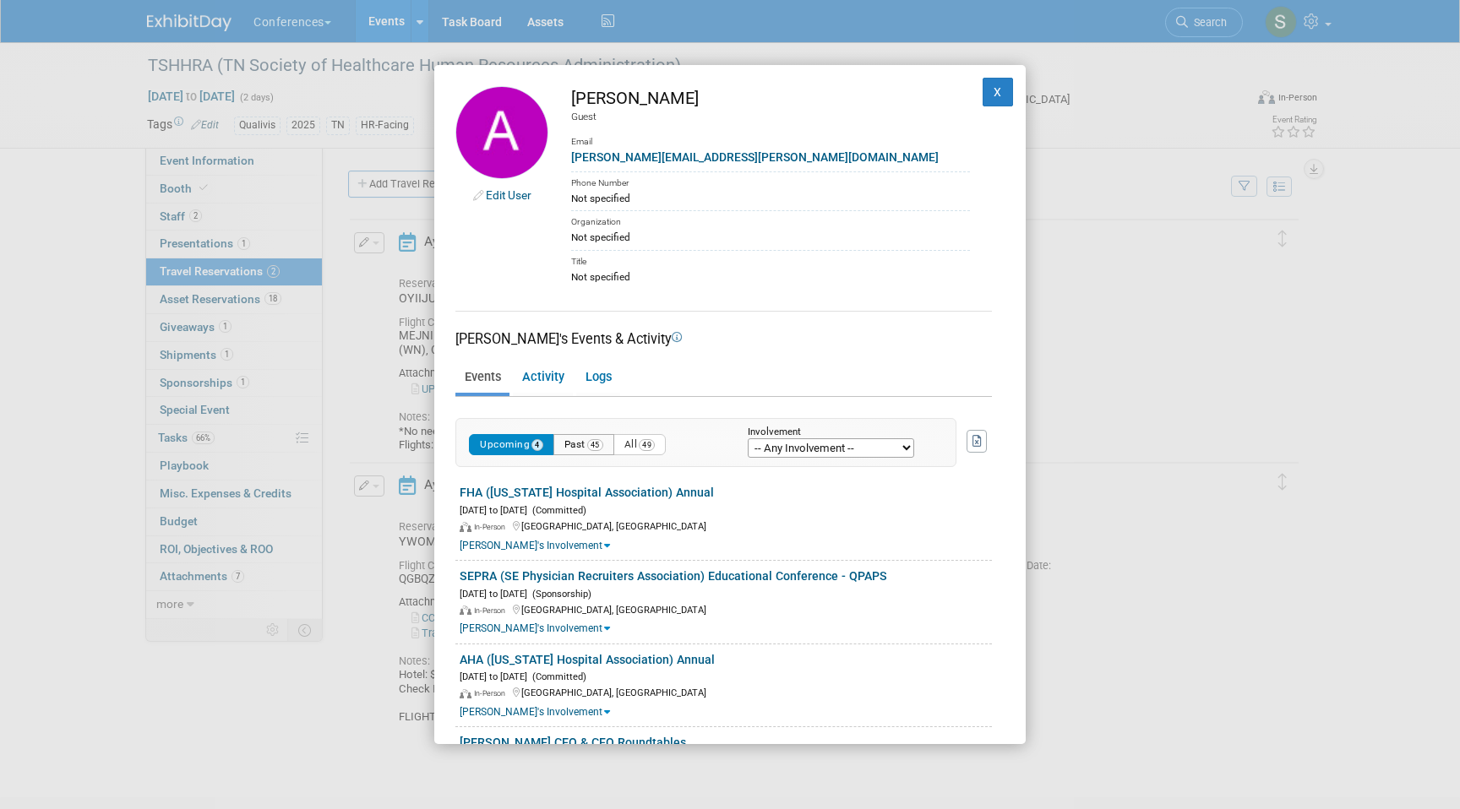
click at [579, 448] on button "Past 45" at bounding box center [583, 444] width 61 height 21
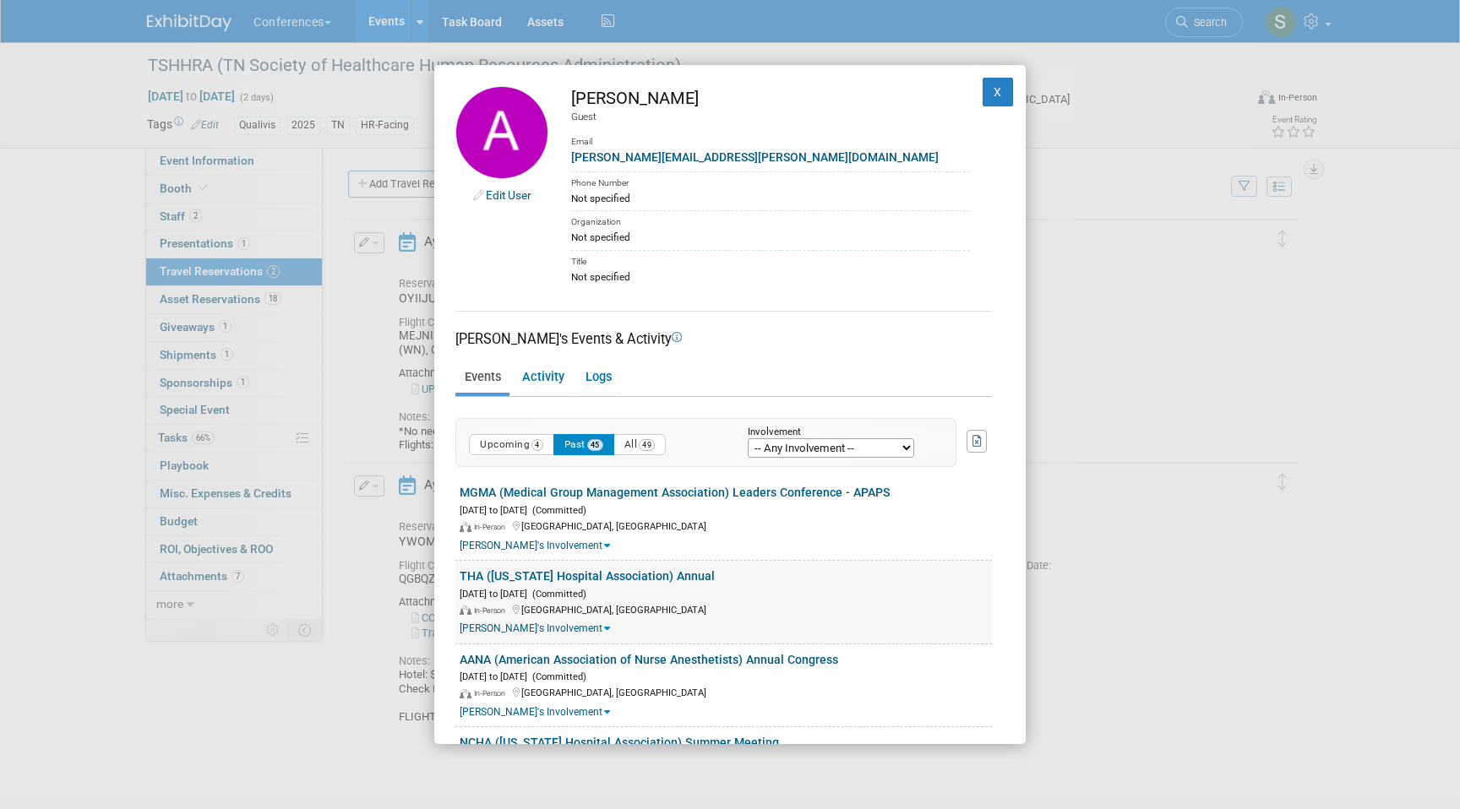
click at [544, 574] on link "THA ([US_STATE] Hospital Association) Annual" at bounding box center [587, 576] width 255 height 14
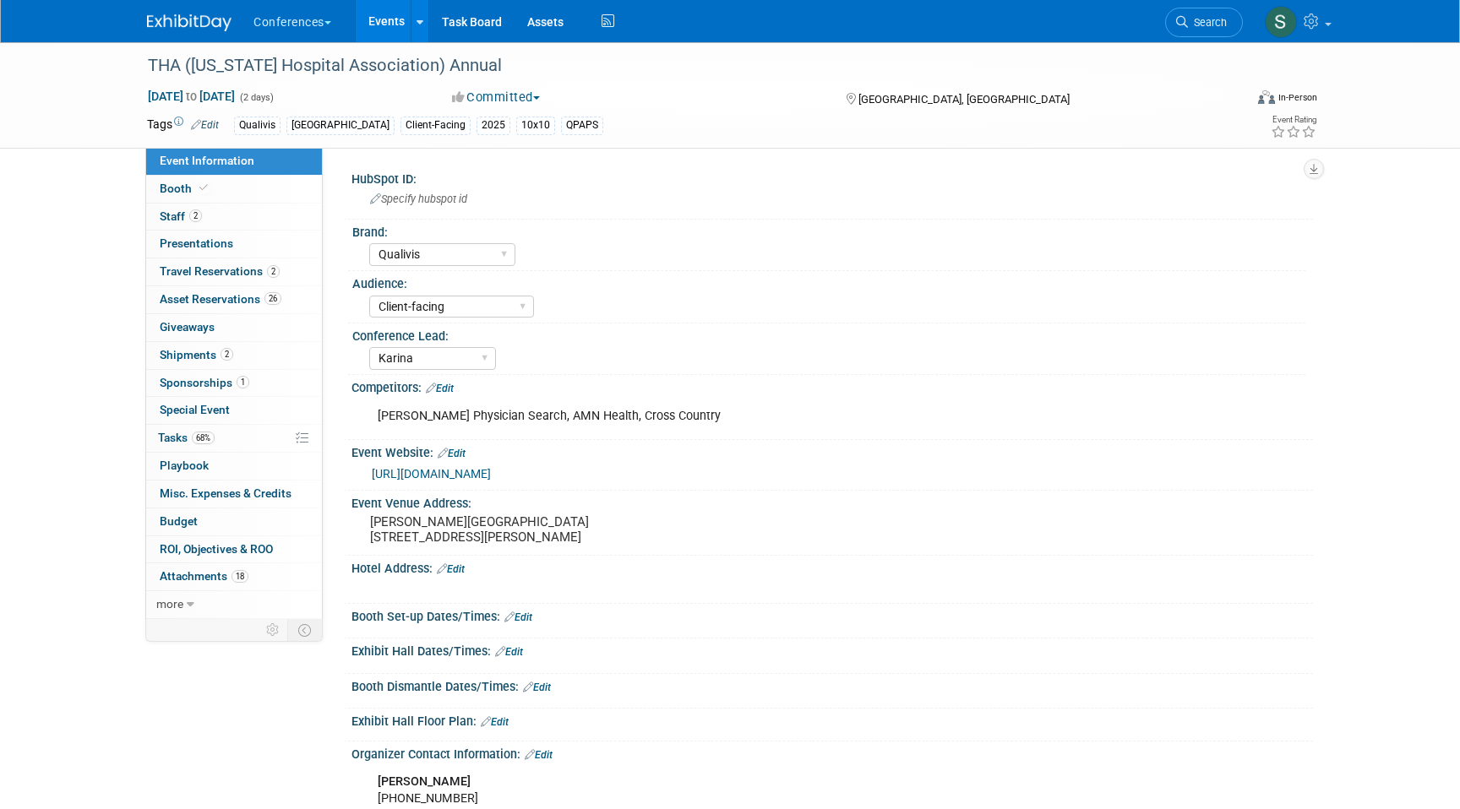
select select "Qualivis"
select select "Client-facing"
select select "Karina"
click at [250, 267] on span "Travel Reservations 2" at bounding box center [220, 271] width 120 height 14
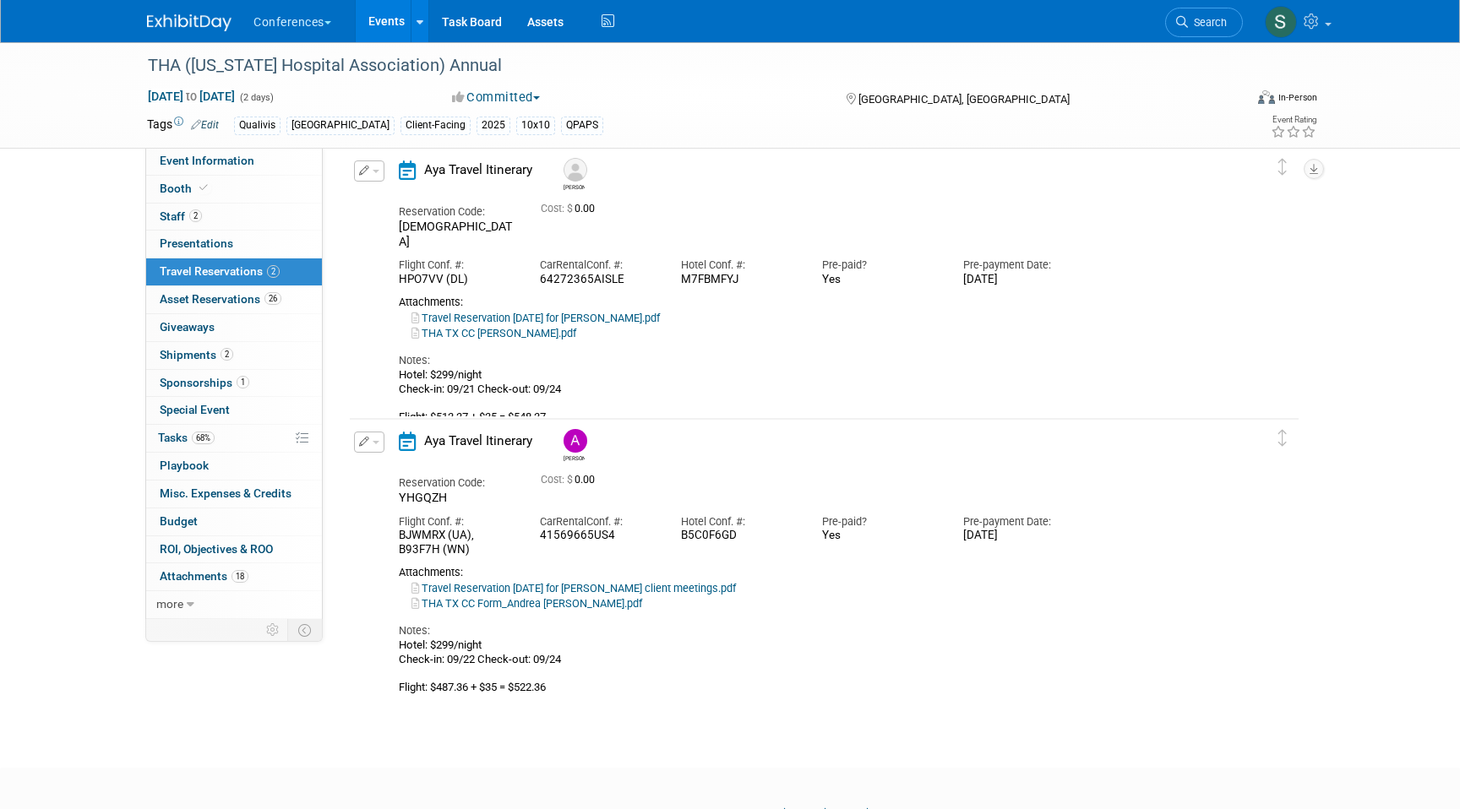
scroll to position [90, 0]
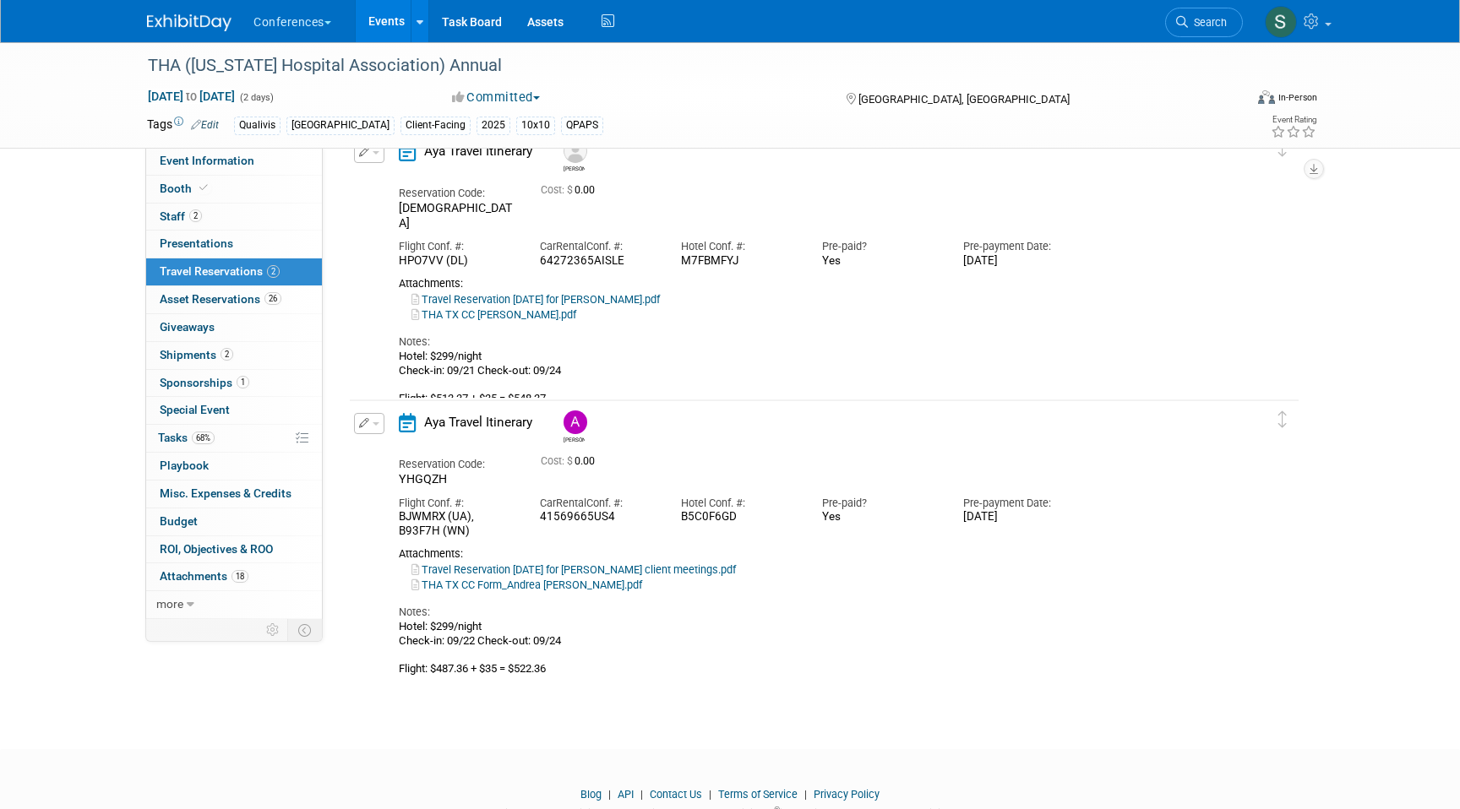
click at [378, 418] on button "button" at bounding box center [369, 423] width 30 height 21
click at [391, 454] on button "Edit Reservation" at bounding box center [426, 453] width 143 height 24
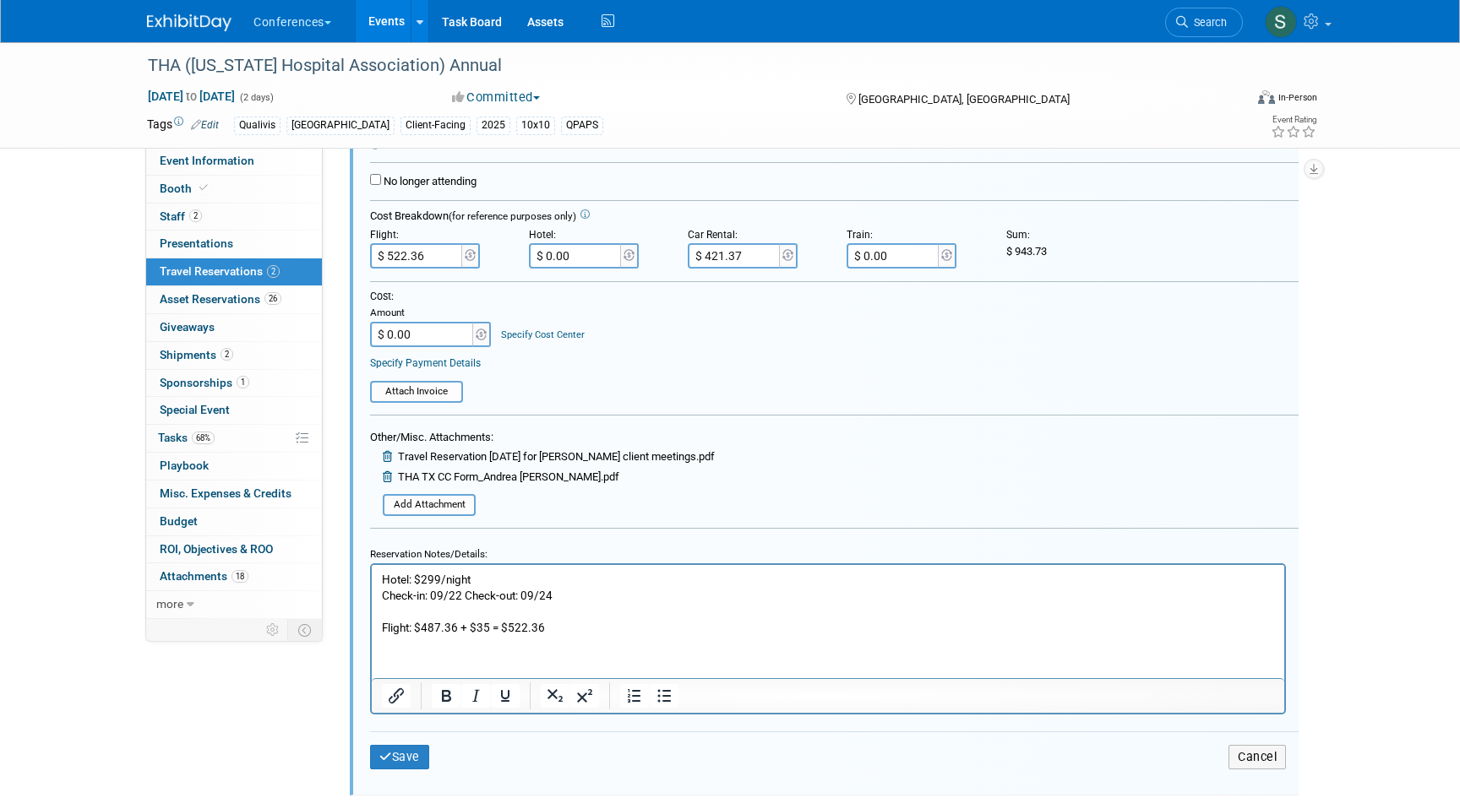
scroll to position [634, 0]
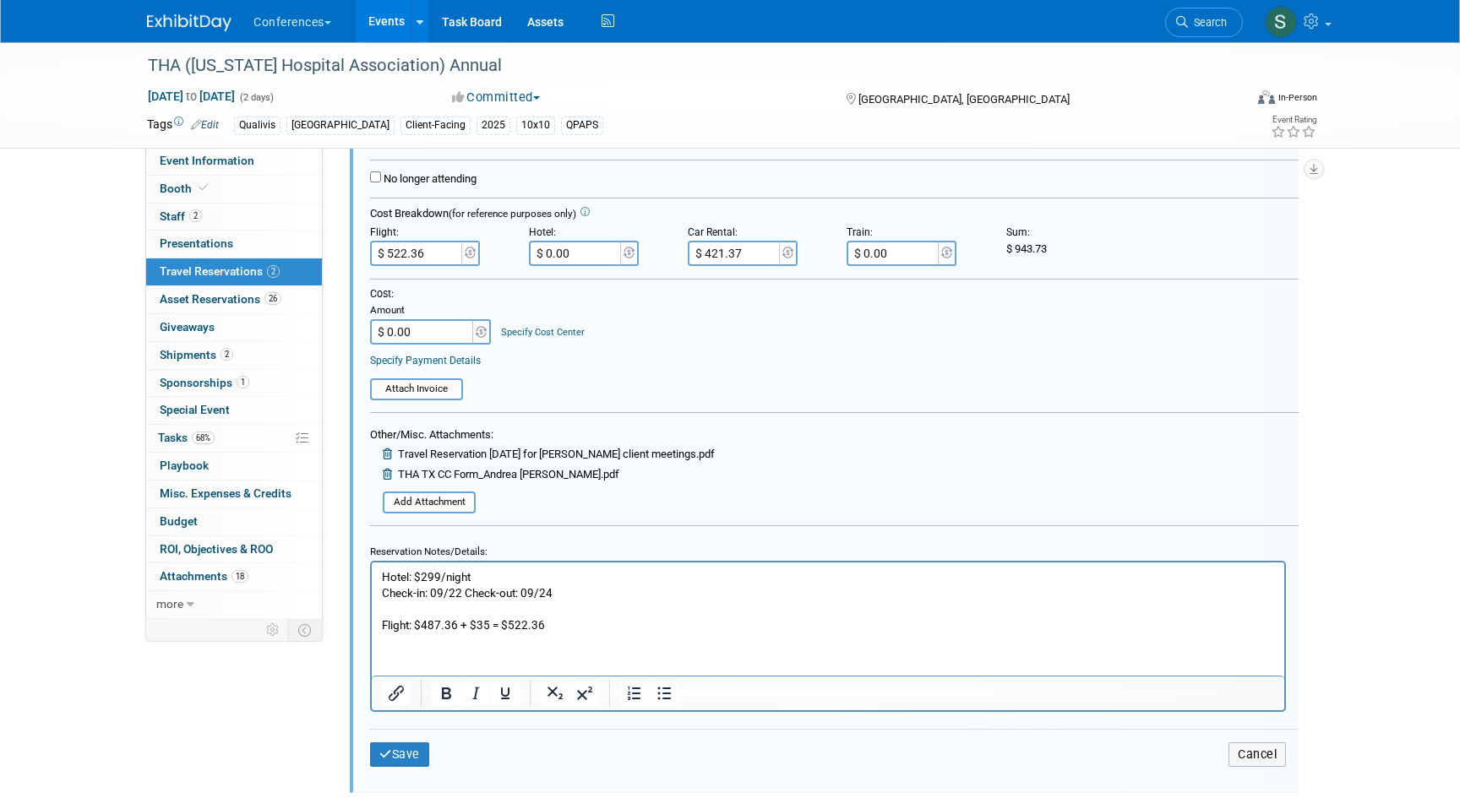
click at [489, 623] on p "Hotel: $299/night Check-in: 09/22 Check-out: 09/24 Flight: $487.36 + $35 = $522…" at bounding box center [828, 601] width 893 height 64
click at [621, 628] on p "Hotel: $299/night Check-in: 09/22 Check-out: 09/24 Flight: $487.36 + $35 + $296…" at bounding box center [828, 601] width 893 height 64
click at [437, 259] on input "$ 522.36" at bounding box center [417, 253] width 95 height 25
type input "$ 818.84"
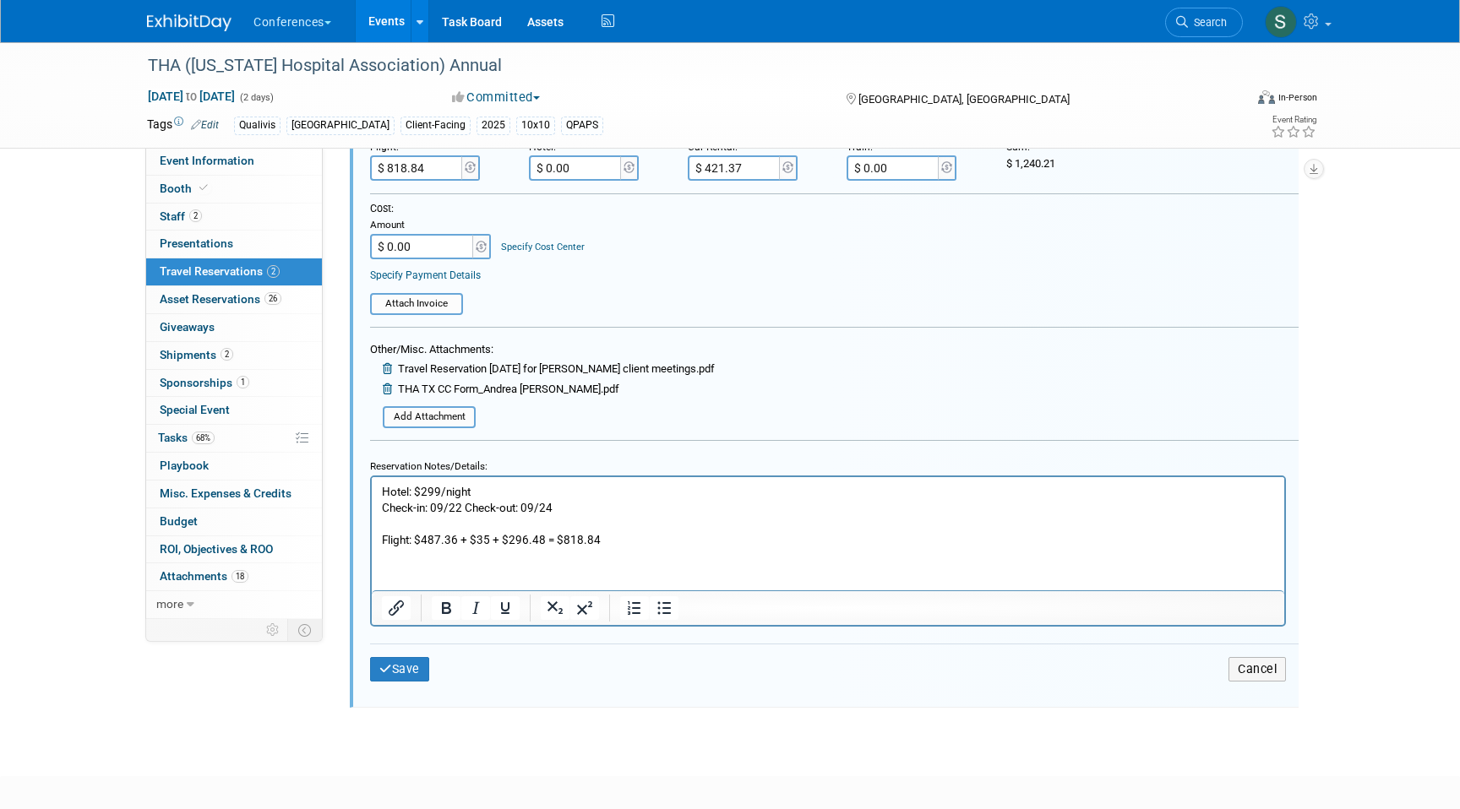
scroll to position [747, 0]
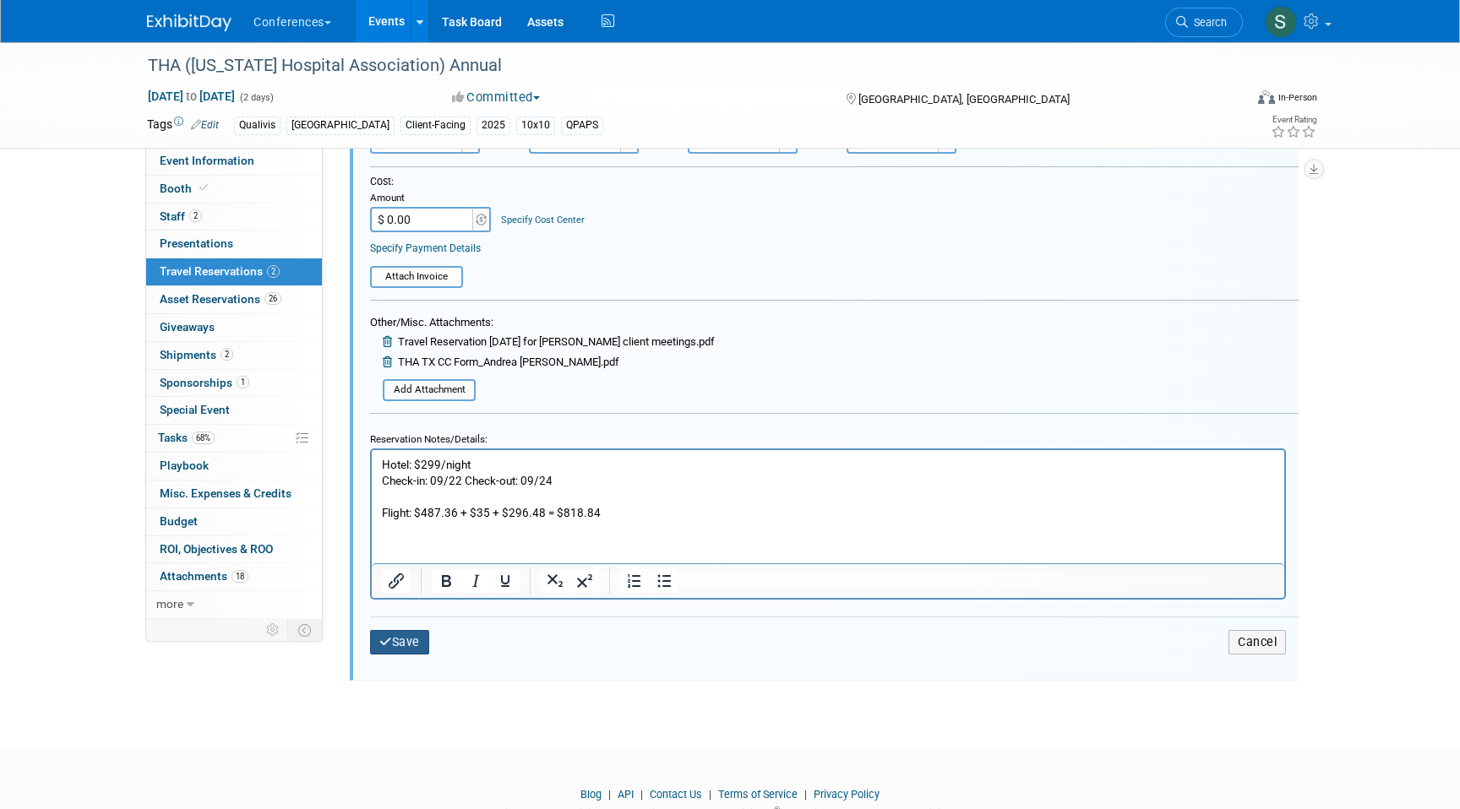
click at [418, 639] on button "Save" at bounding box center [399, 642] width 59 height 24
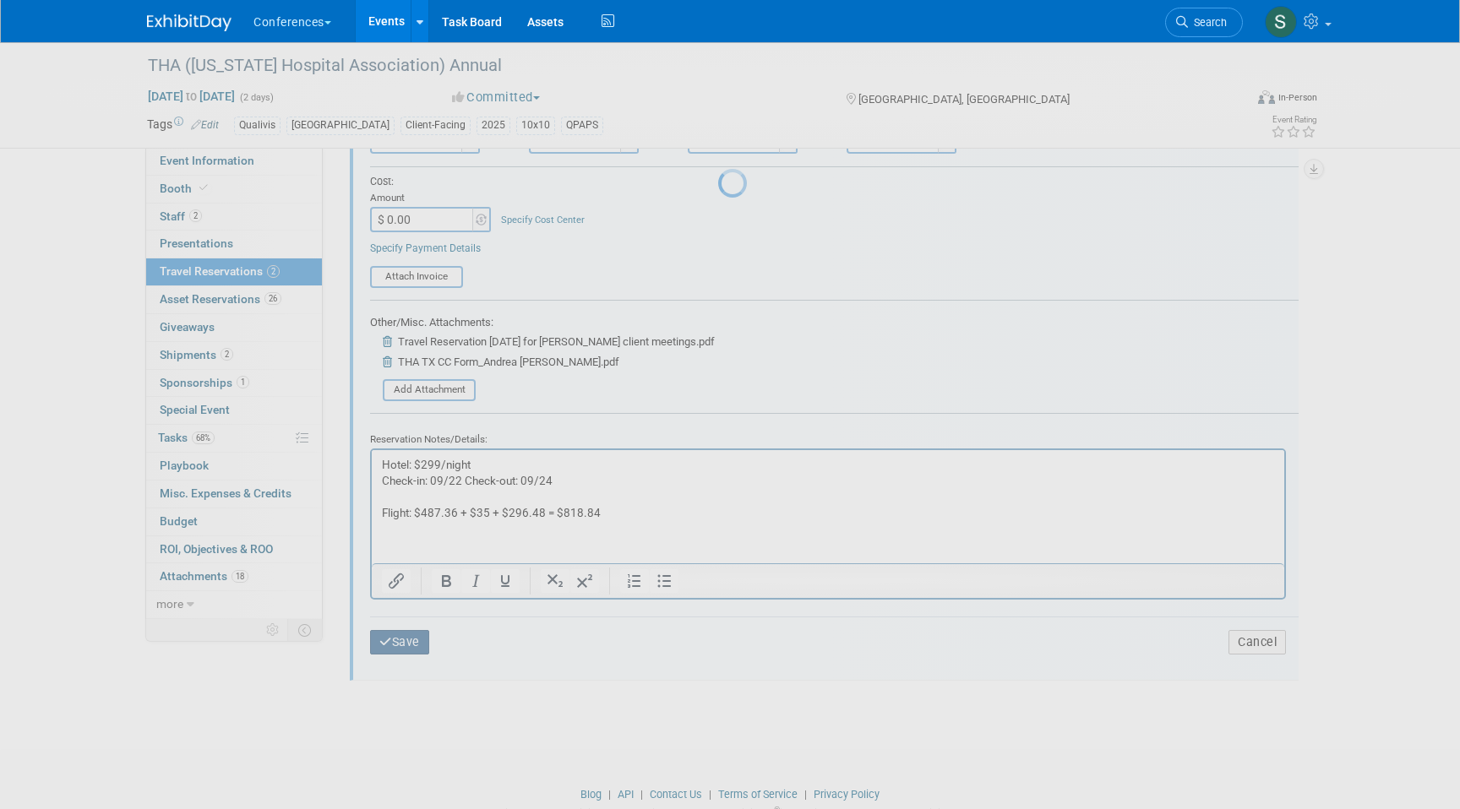
scroll to position [150, 0]
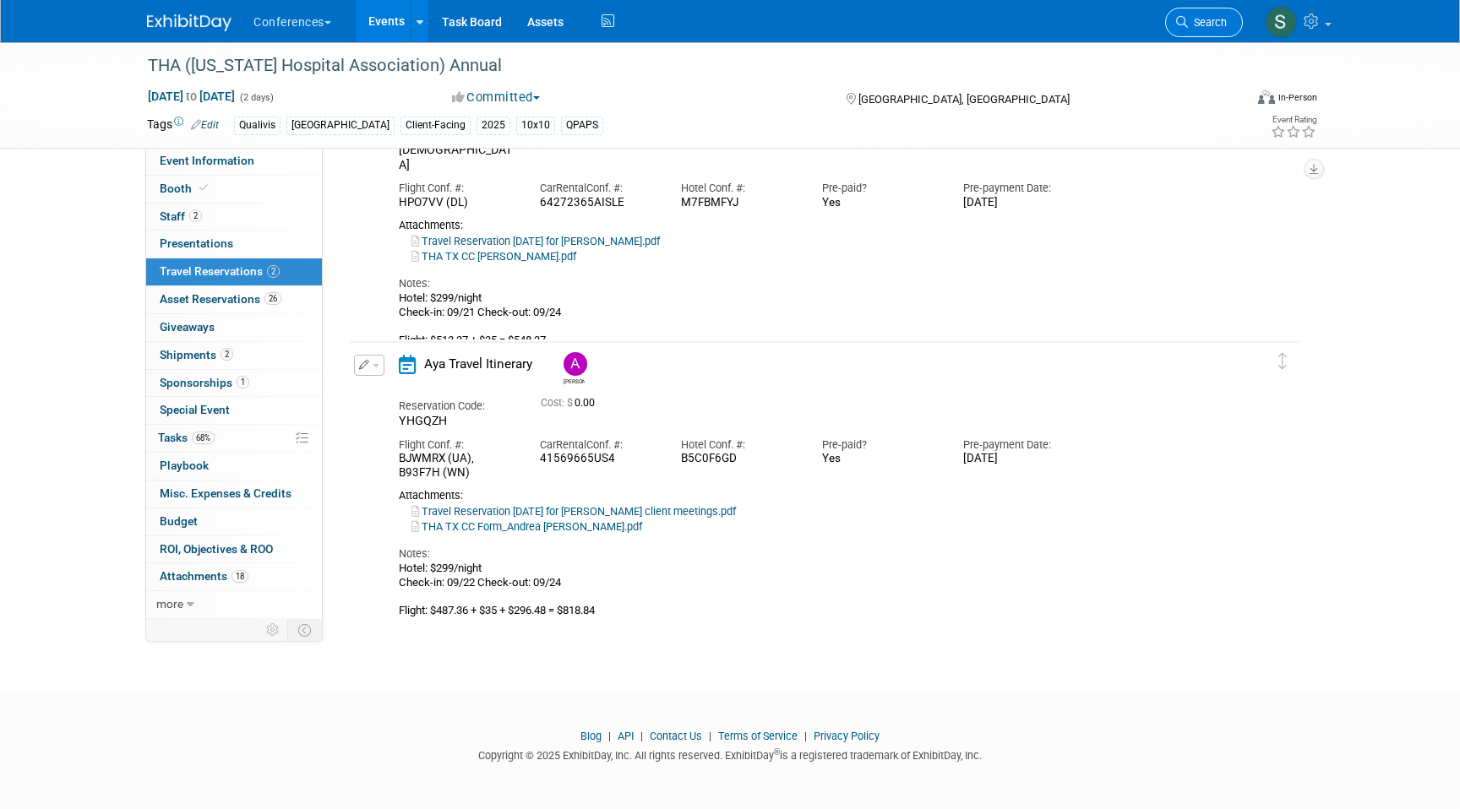
click at [1192, 27] on span "Search" at bounding box center [1207, 22] width 39 height 13
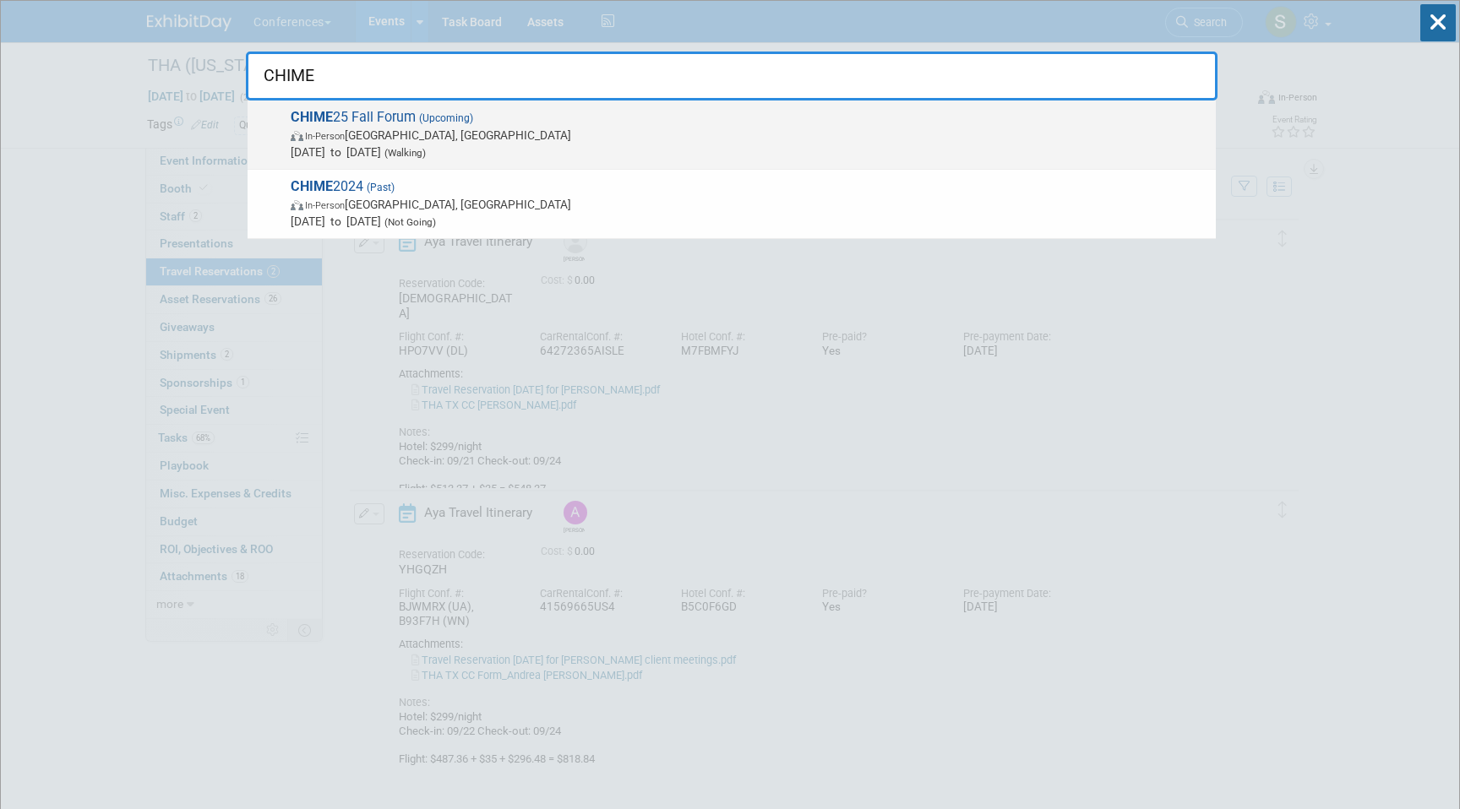
type input "CHIME"
click at [622, 148] on span "Nov 10, 2025 to Nov 13, 2025 (Walking)" at bounding box center [749, 152] width 917 height 17
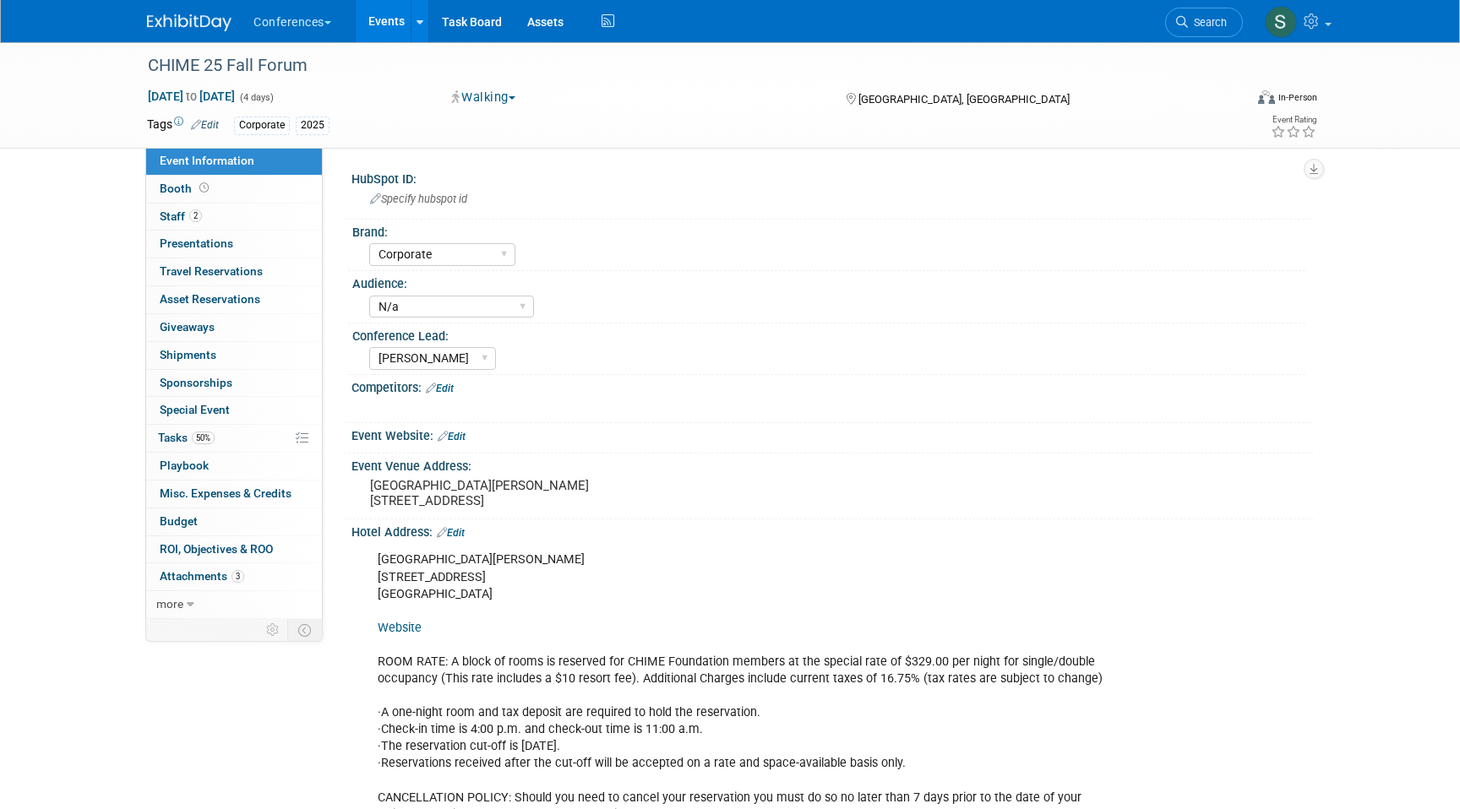
select select "Corporate"
select select "N/a"
select select "[PERSON_NAME]"
click at [271, 275] on link "0 Travel Reservations 0" at bounding box center [234, 271] width 176 height 27
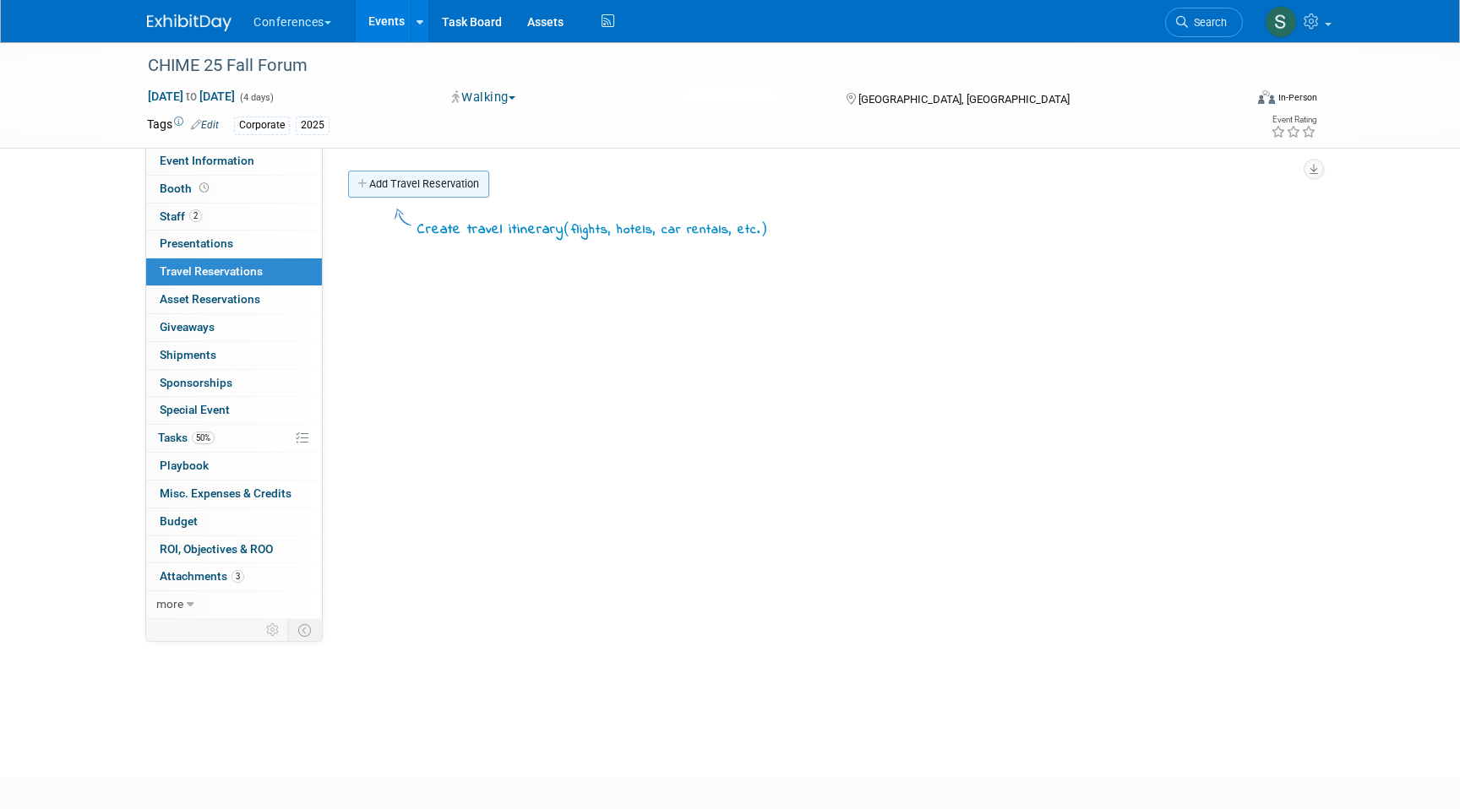
click at [406, 191] on link "Add Travel Reservation" at bounding box center [418, 184] width 141 height 27
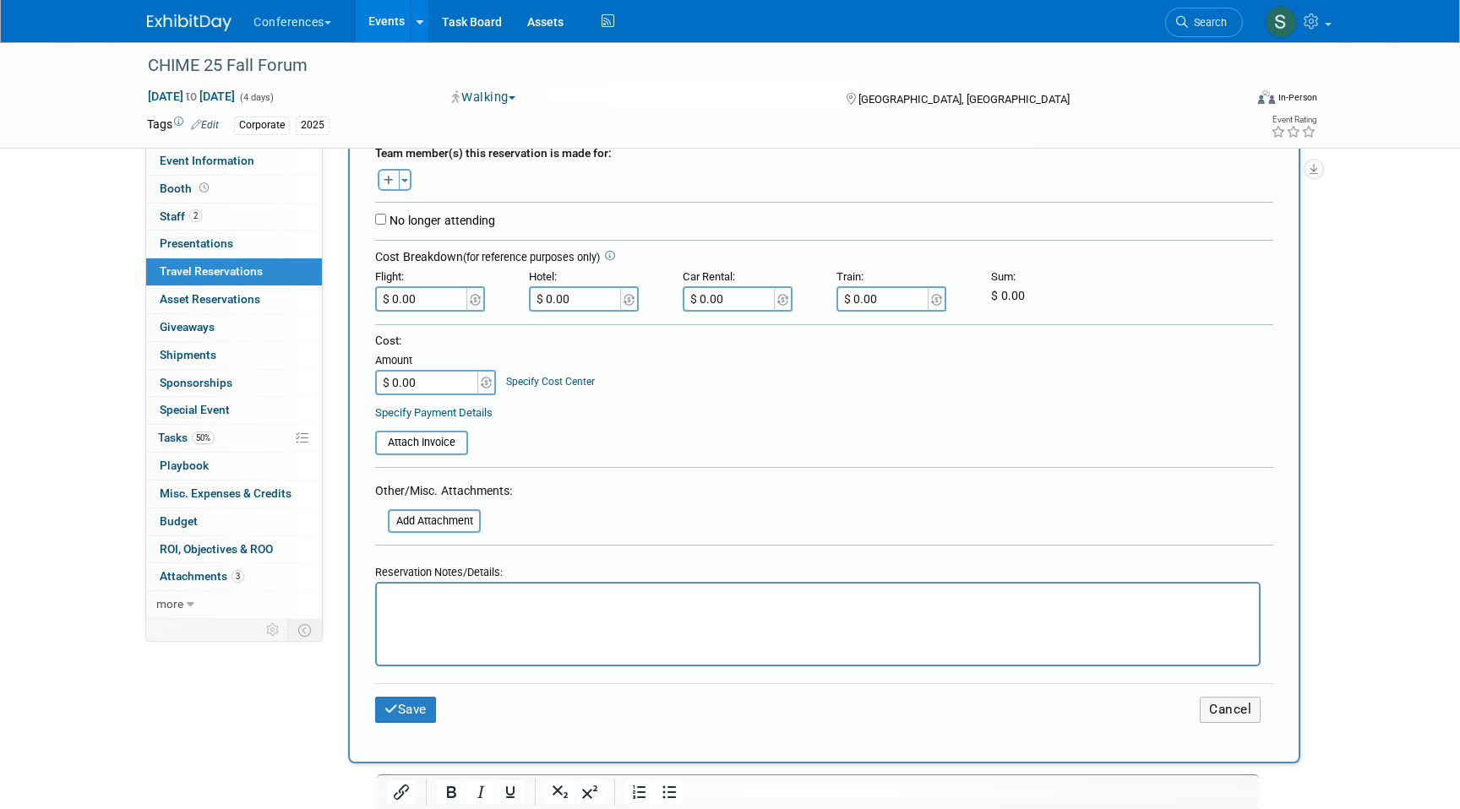
scroll to position [335, 0]
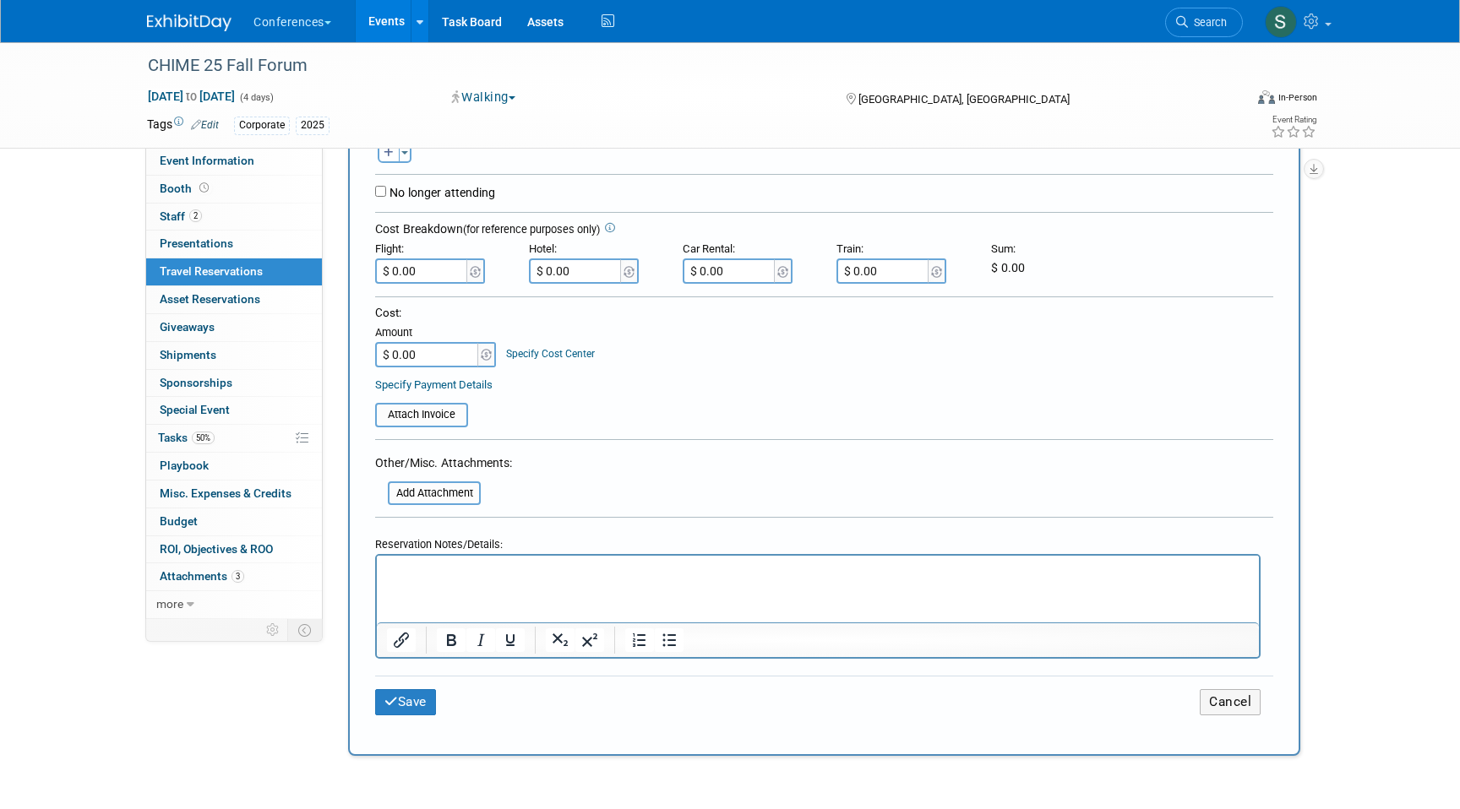
click at [446, 577] on p "Rich Text Area. Press ALT-0 for help." at bounding box center [818, 572] width 862 height 18
paste body "Rich Text Area. Press ALT-0 for help."
drag, startPoint x: 500, startPoint y: 570, endPoint x: 341, endPoint y: 569, distance: 158.8
click at [377, 569] on html "TWOGOOD BOYLES/KATE" at bounding box center [818, 568] width 882 height 24
copy p "TWOGOOD BOYLES/"
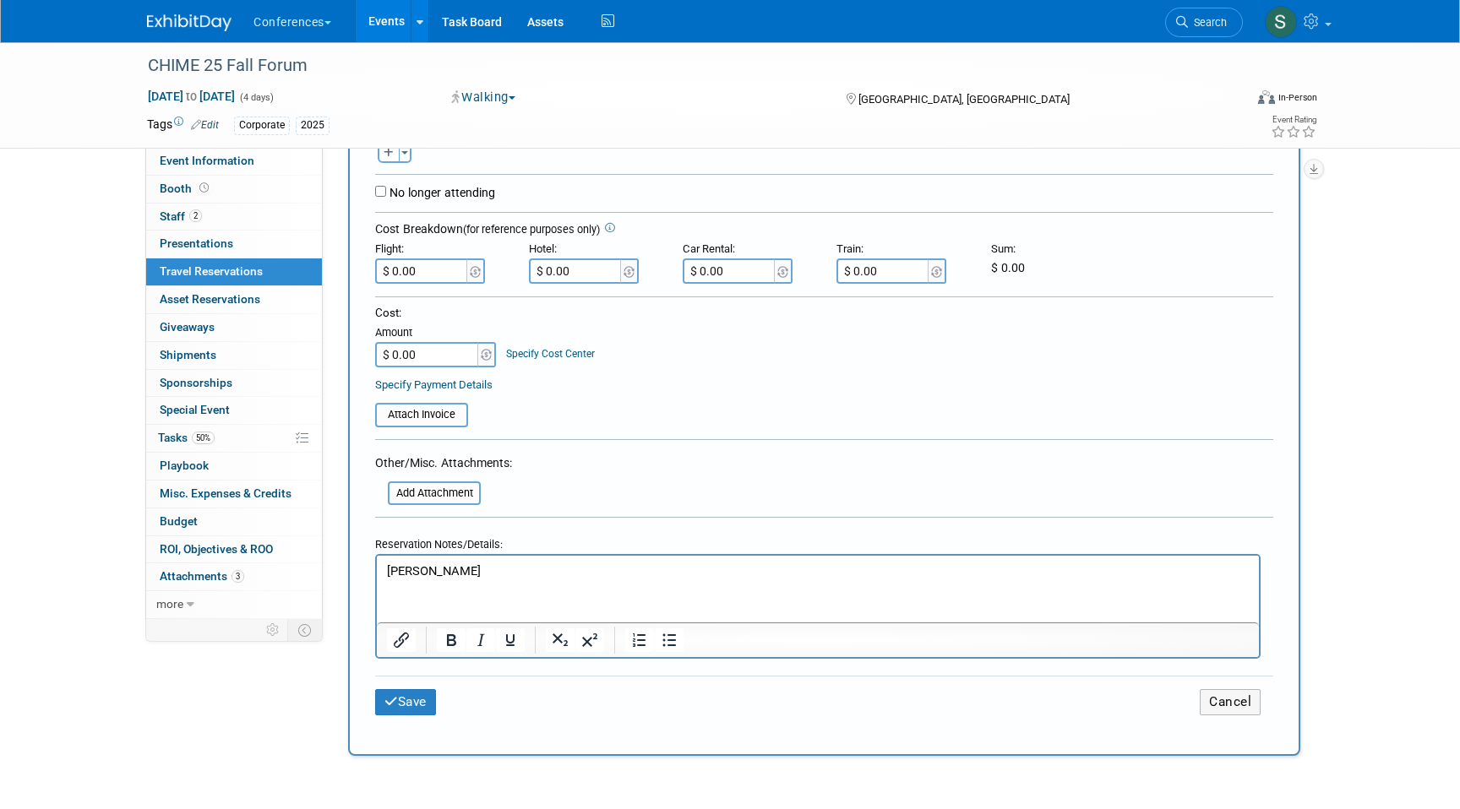
click at [470, 570] on p "KATE" at bounding box center [818, 572] width 862 height 18
click at [576, 568] on p "KATE TWOGOOD BOYLES/" at bounding box center [818, 572] width 862 height 18
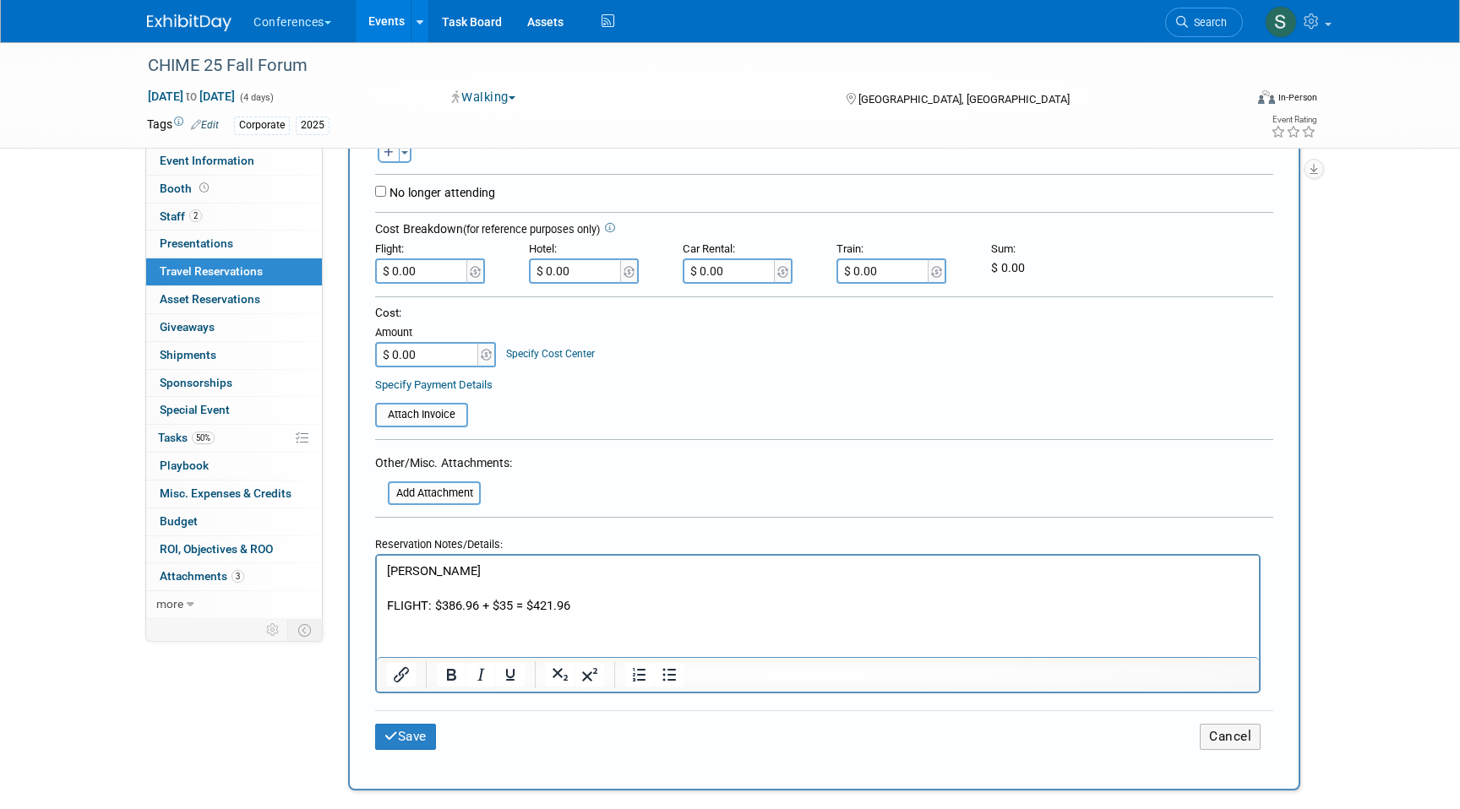
click at [437, 272] on input "$ 0.00" at bounding box center [422, 270] width 95 height 25
type input "$ 421.96"
click at [416, 728] on button "Save" at bounding box center [405, 737] width 61 height 26
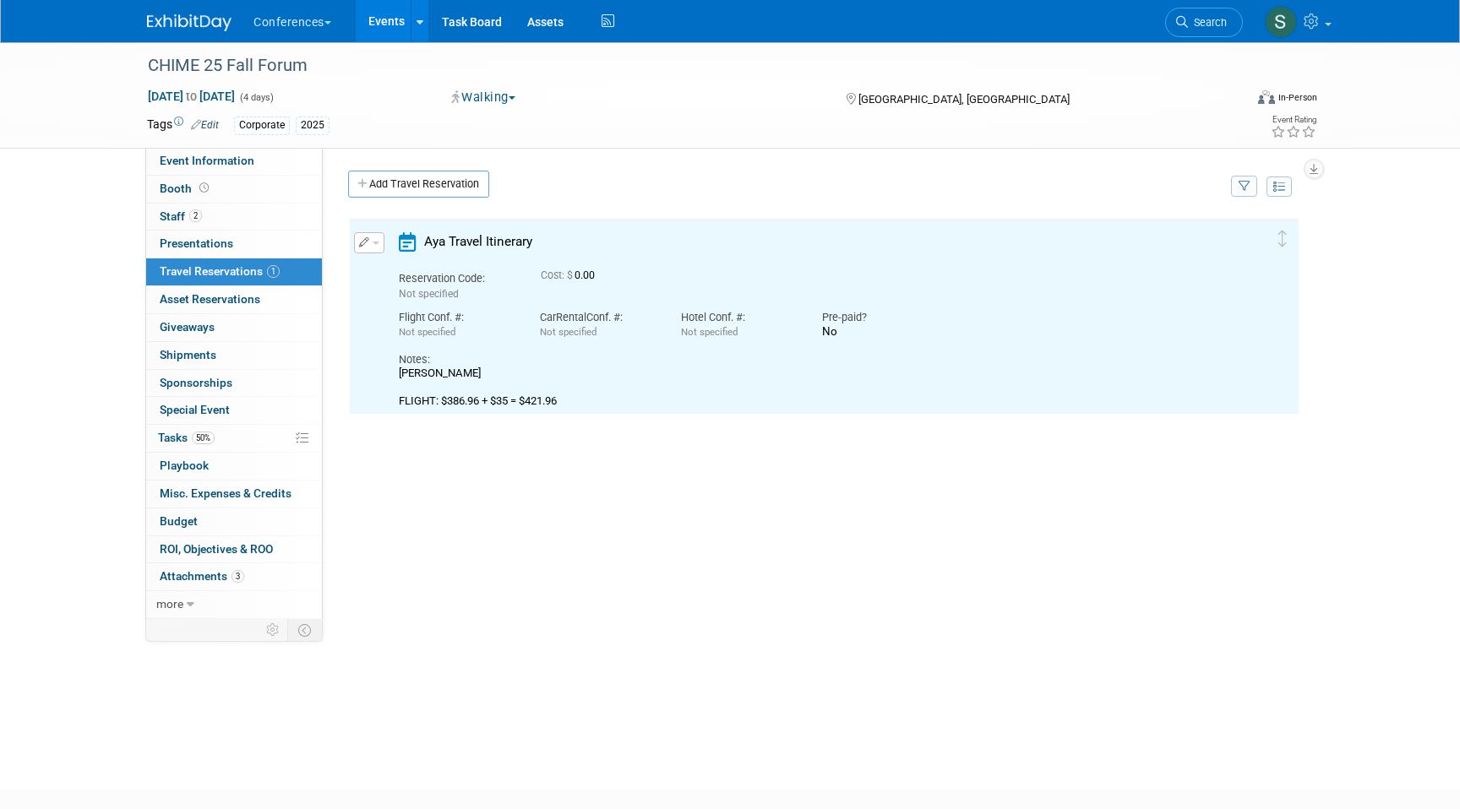
scroll to position [0, 0]
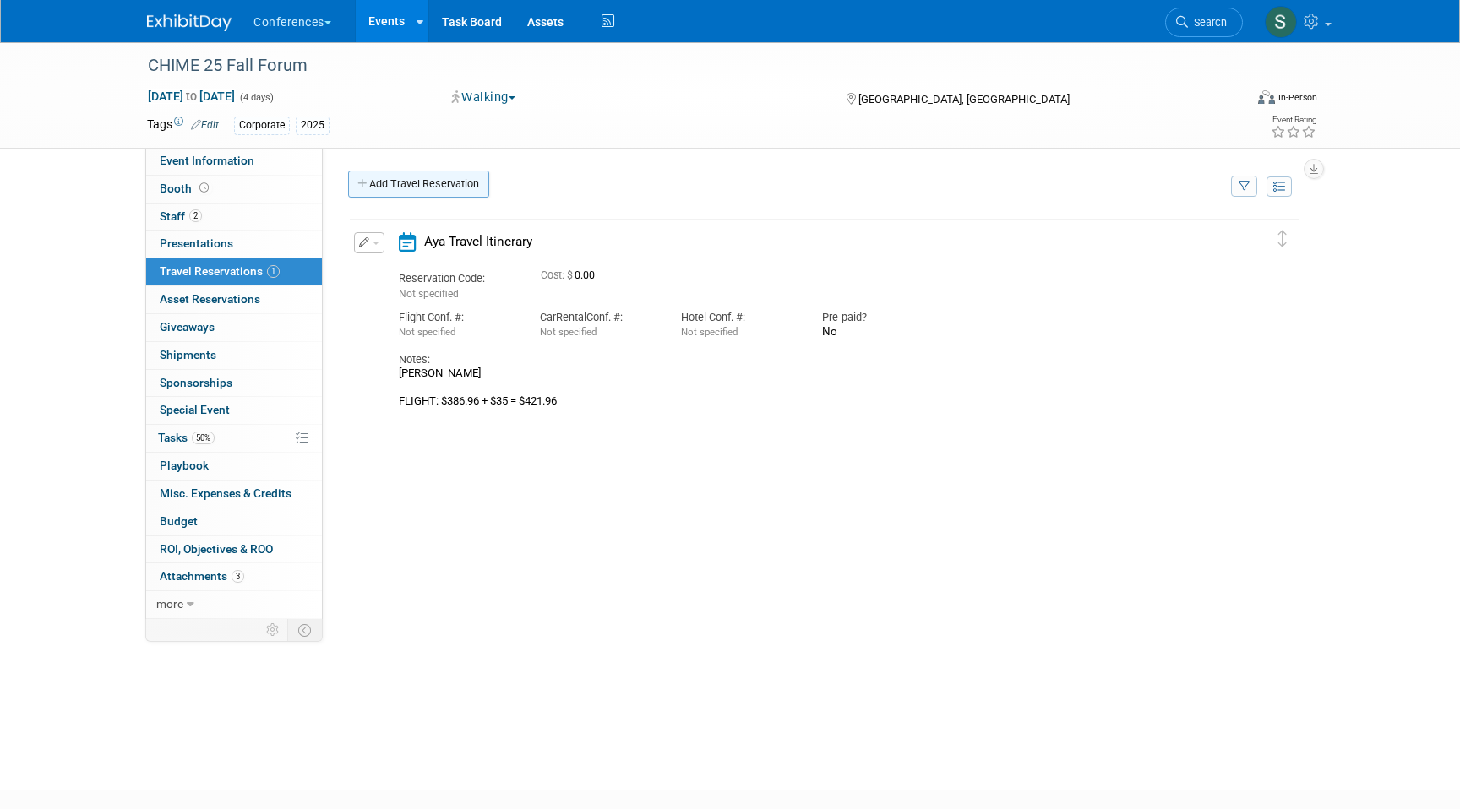
click at [433, 187] on link "Add Travel Reservation" at bounding box center [418, 184] width 141 height 27
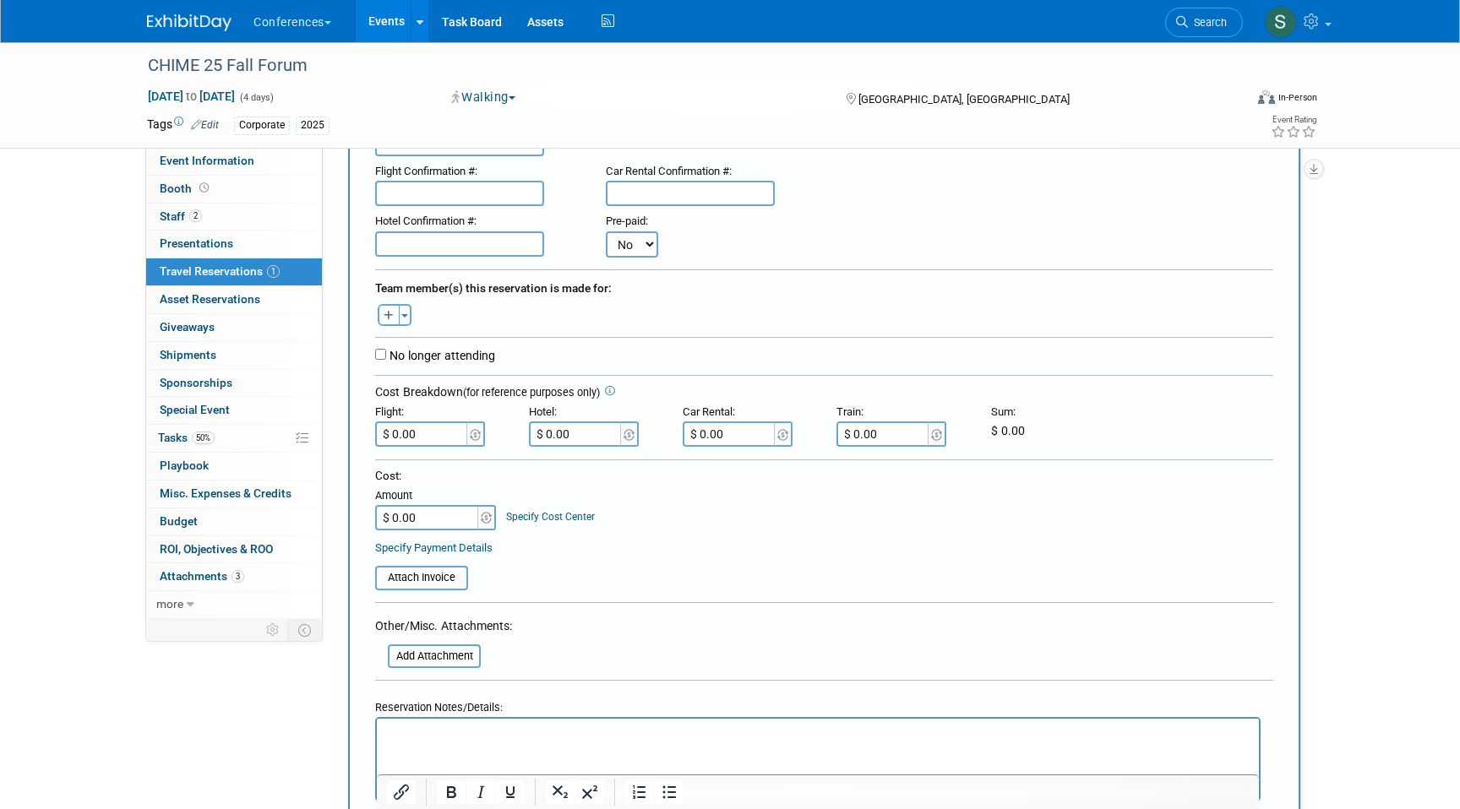
scroll to position [223, 0]
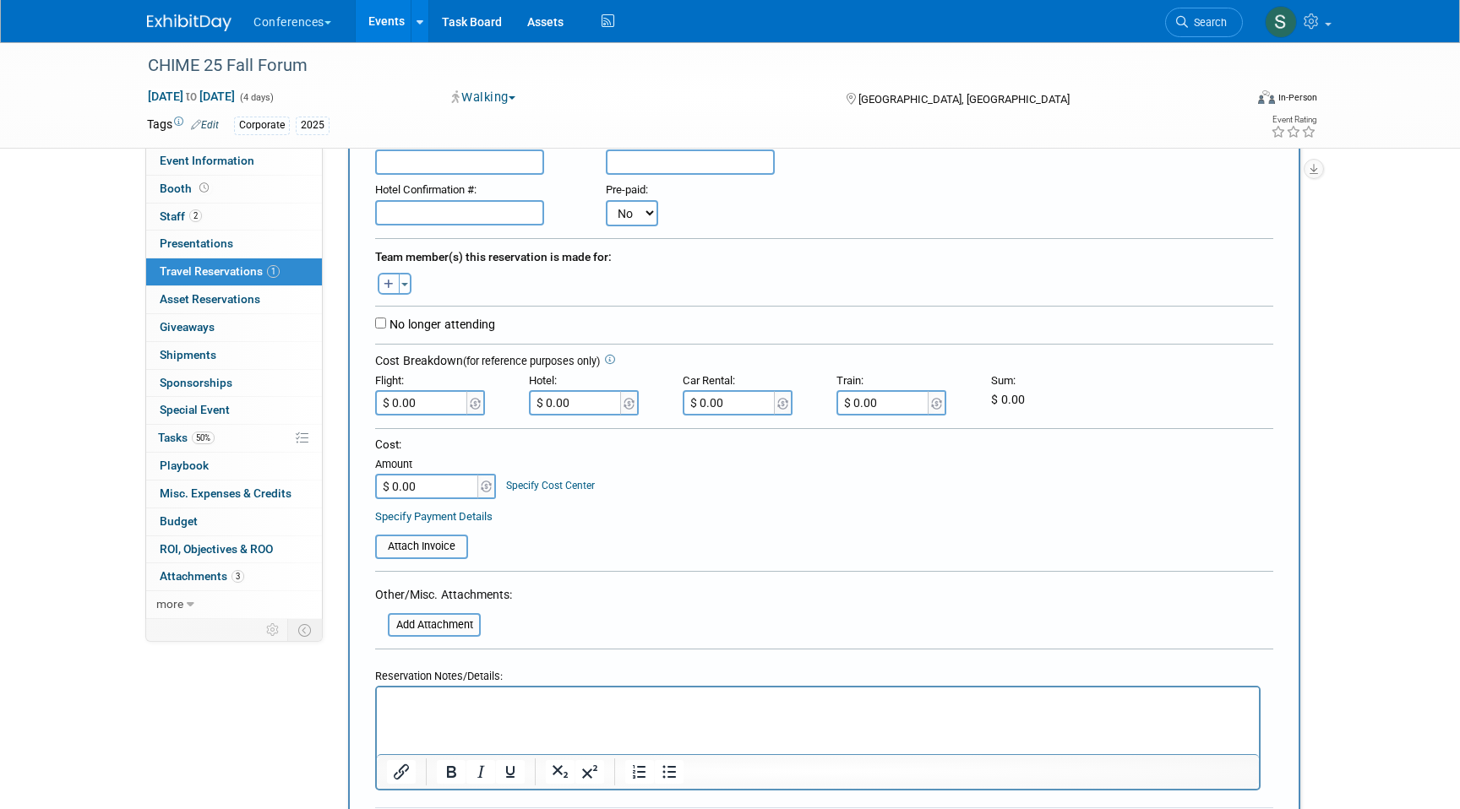
click at [384, 286] on icon "button" at bounding box center [389, 285] width 10 height 11
select select
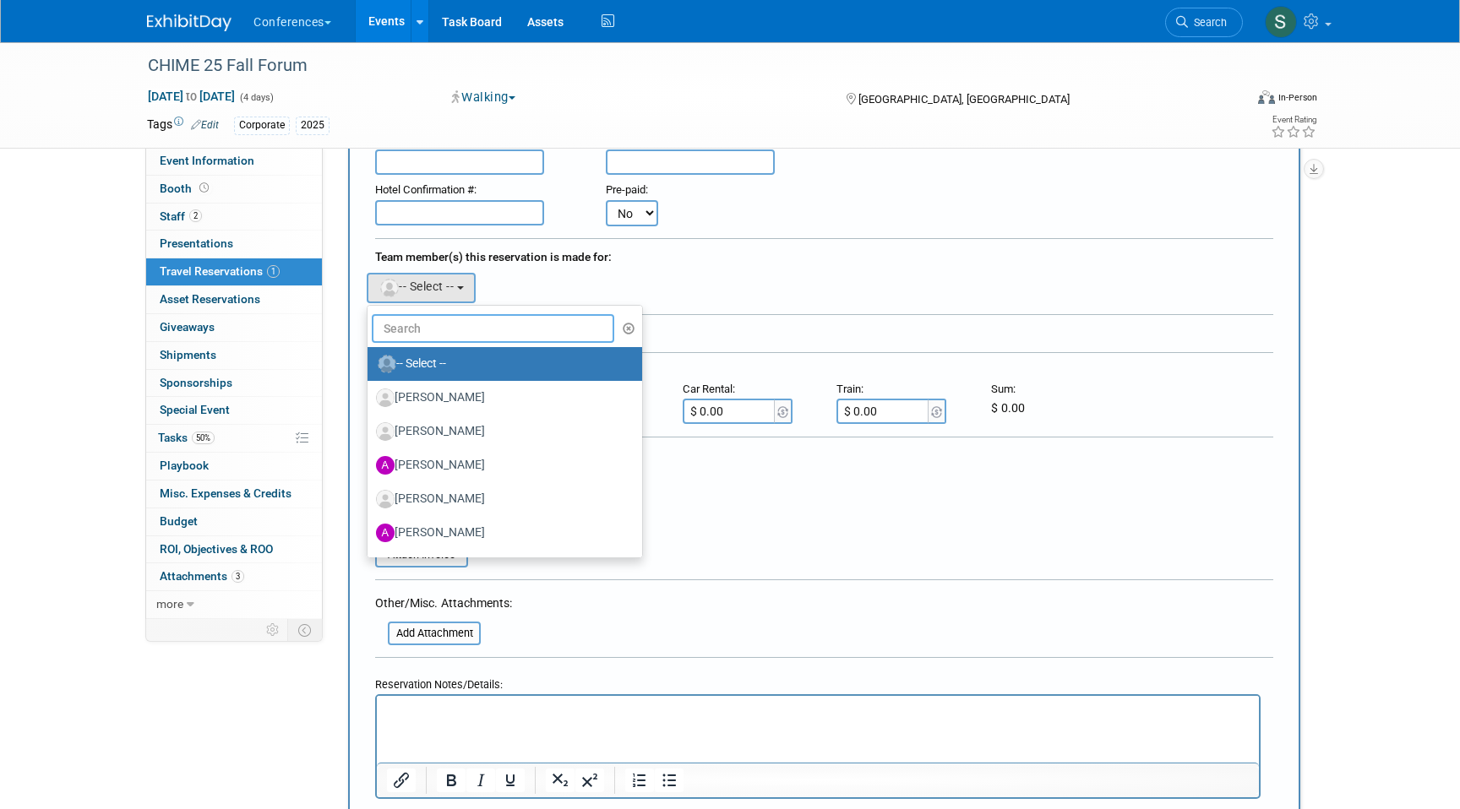
click at [418, 325] on input "text" at bounding box center [493, 328] width 242 height 29
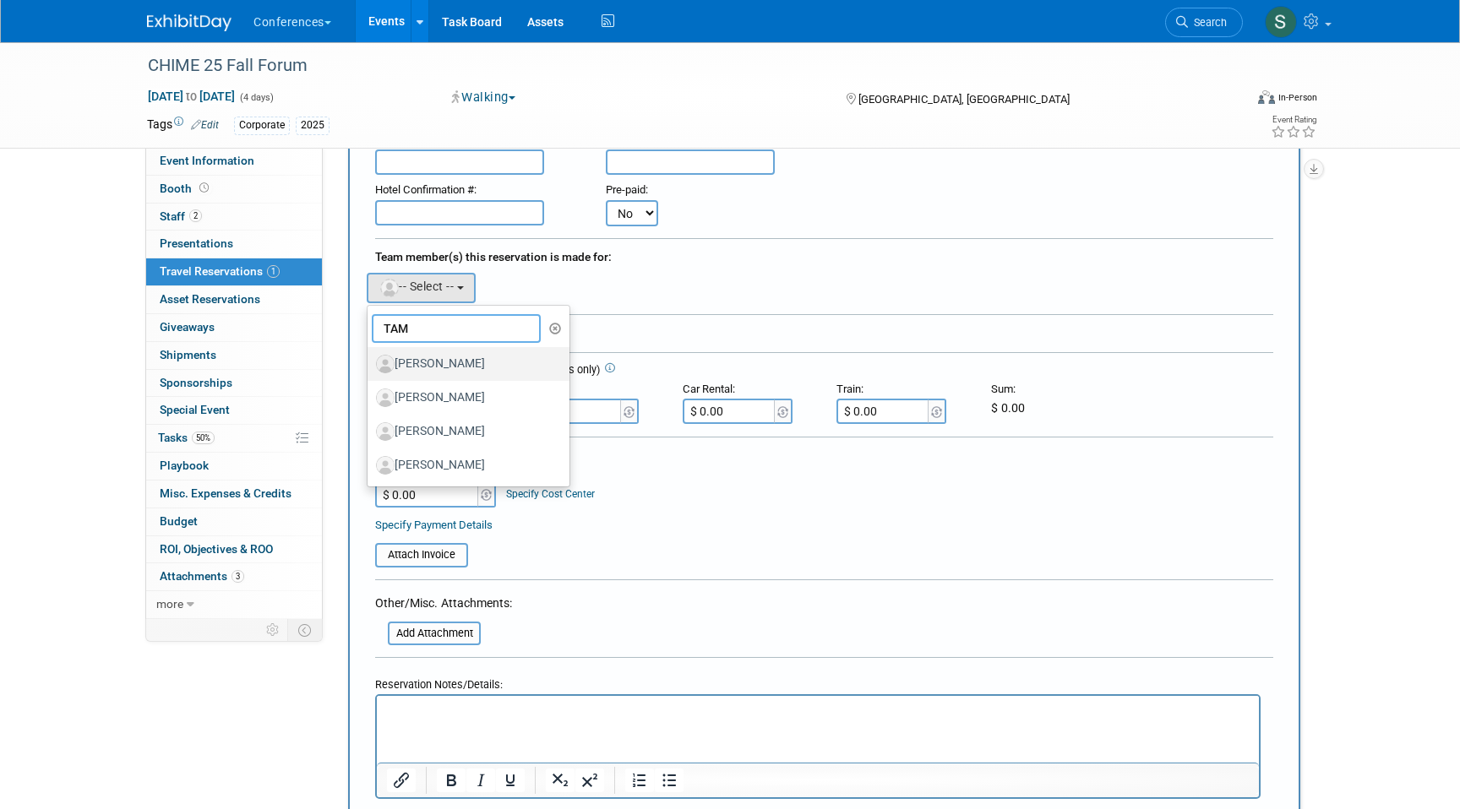
type input "TAM"
click at [462, 368] on label "[PERSON_NAME]" at bounding box center [464, 364] width 177 height 27
click at [370, 367] on input "[PERSON_NAME]" at bounding box center [364, 361] width 11 height 11
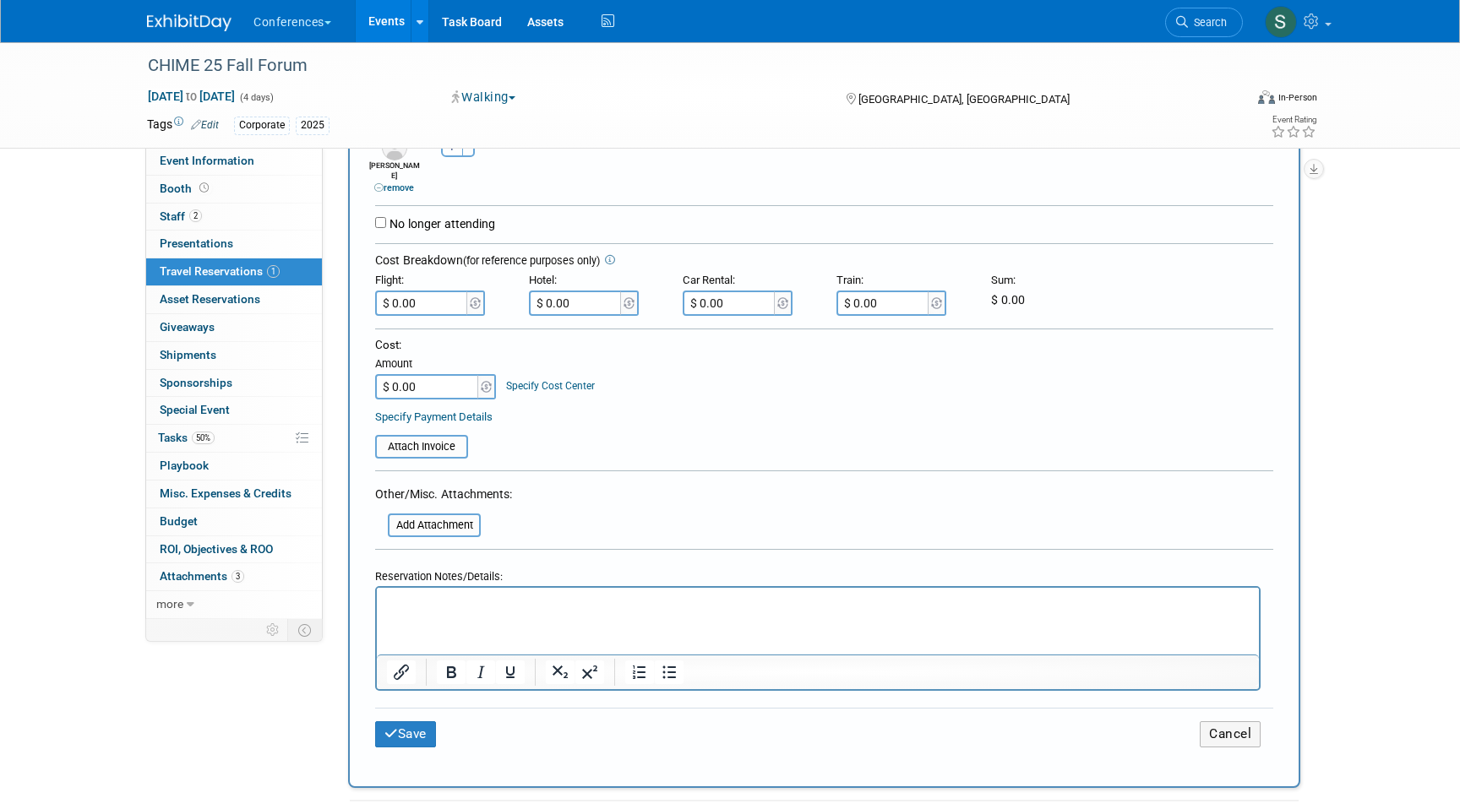
scroll to position [367, 0]
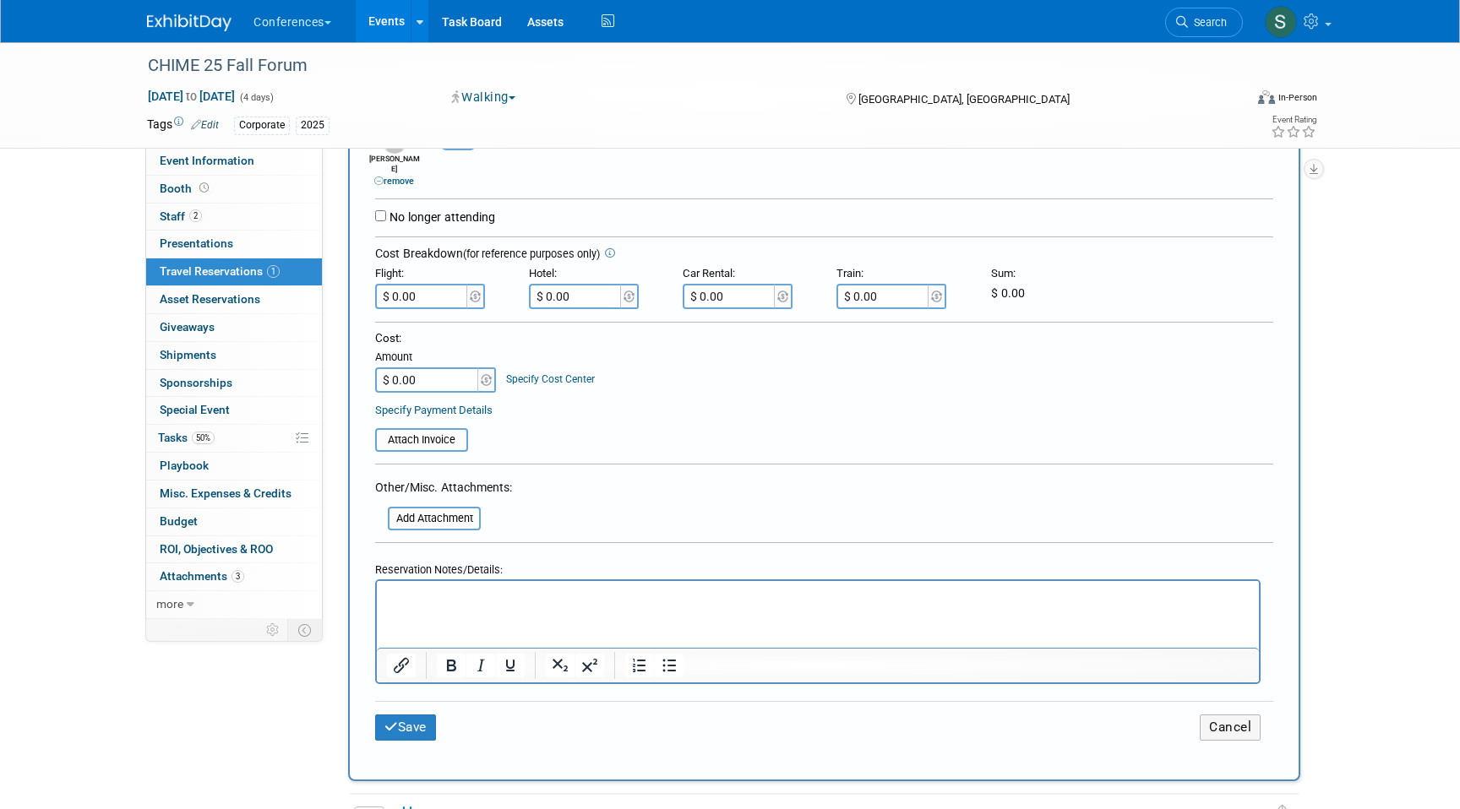
click at [433, 584] on html at bounding box center [818, 592] width 882 height 24
click at [456, 592] on p "FLIGHT: $" at bounding box center [818, 596] width 862 height 18
click at [439, 284] on input "$ 0.00" at bounding box center [422, 296] width 95 height 25
type input "$"
click at [535, 595] on p "FLIGHT: $458.97 + $35 = 4493.97" at bounding box center [818, 596] width 862 height 18
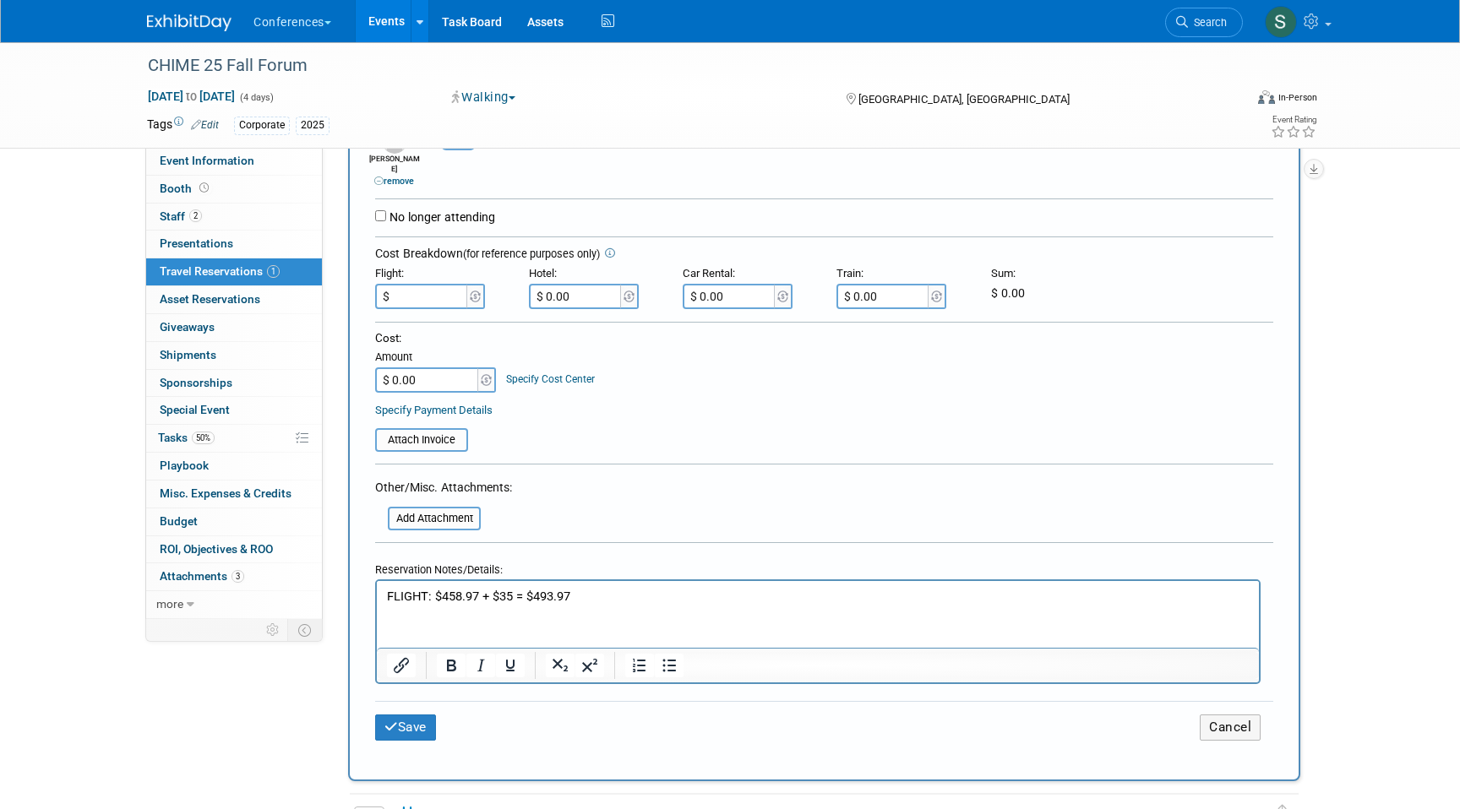
click at [426, 284] on input "$" at bounding box center [422, 296] width 95 height 25
type input "$ 493.97"
click at [420, 724] on button "Save" at bounding box center [405, 728] width 61 height 26
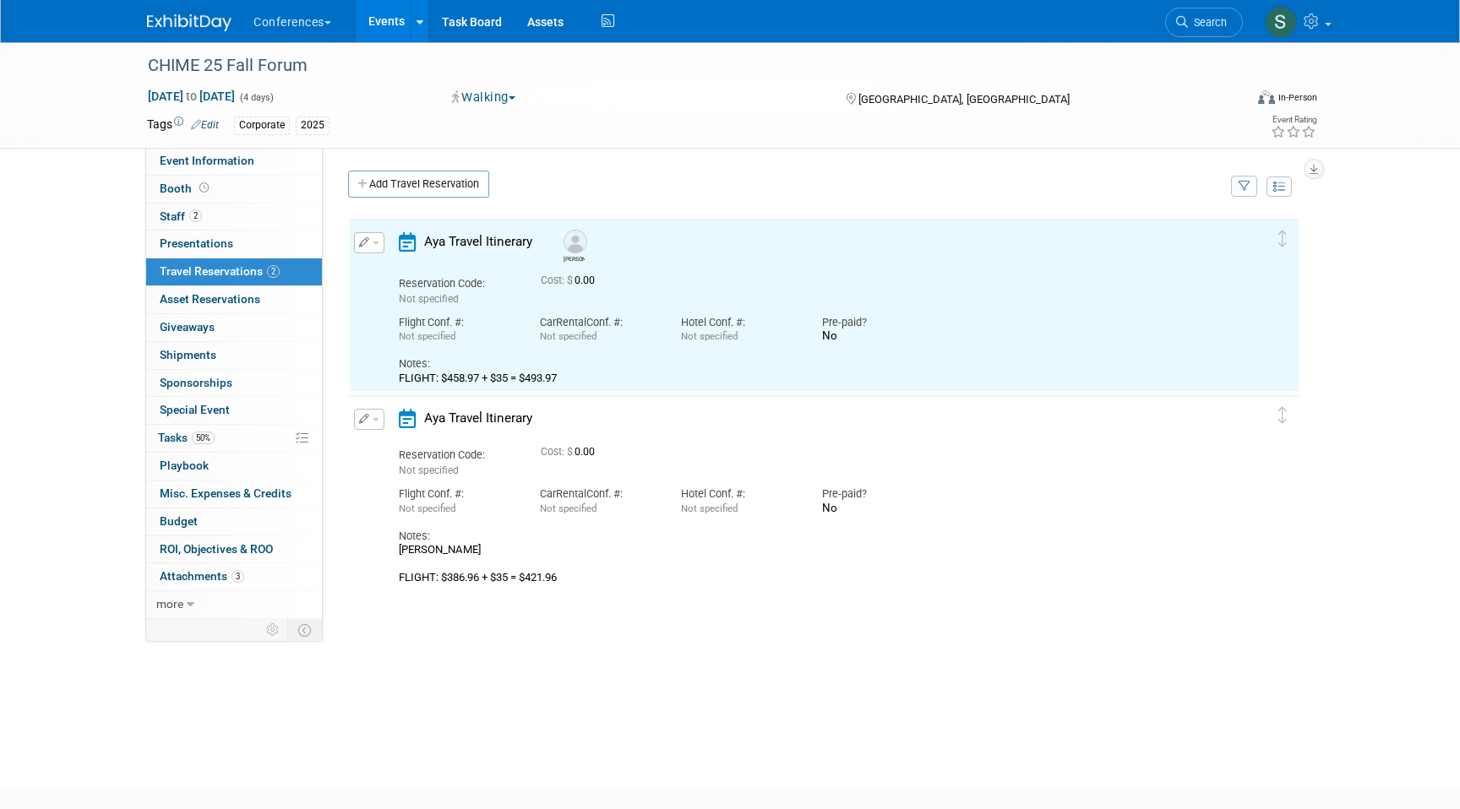
scroll to position [0, 0]
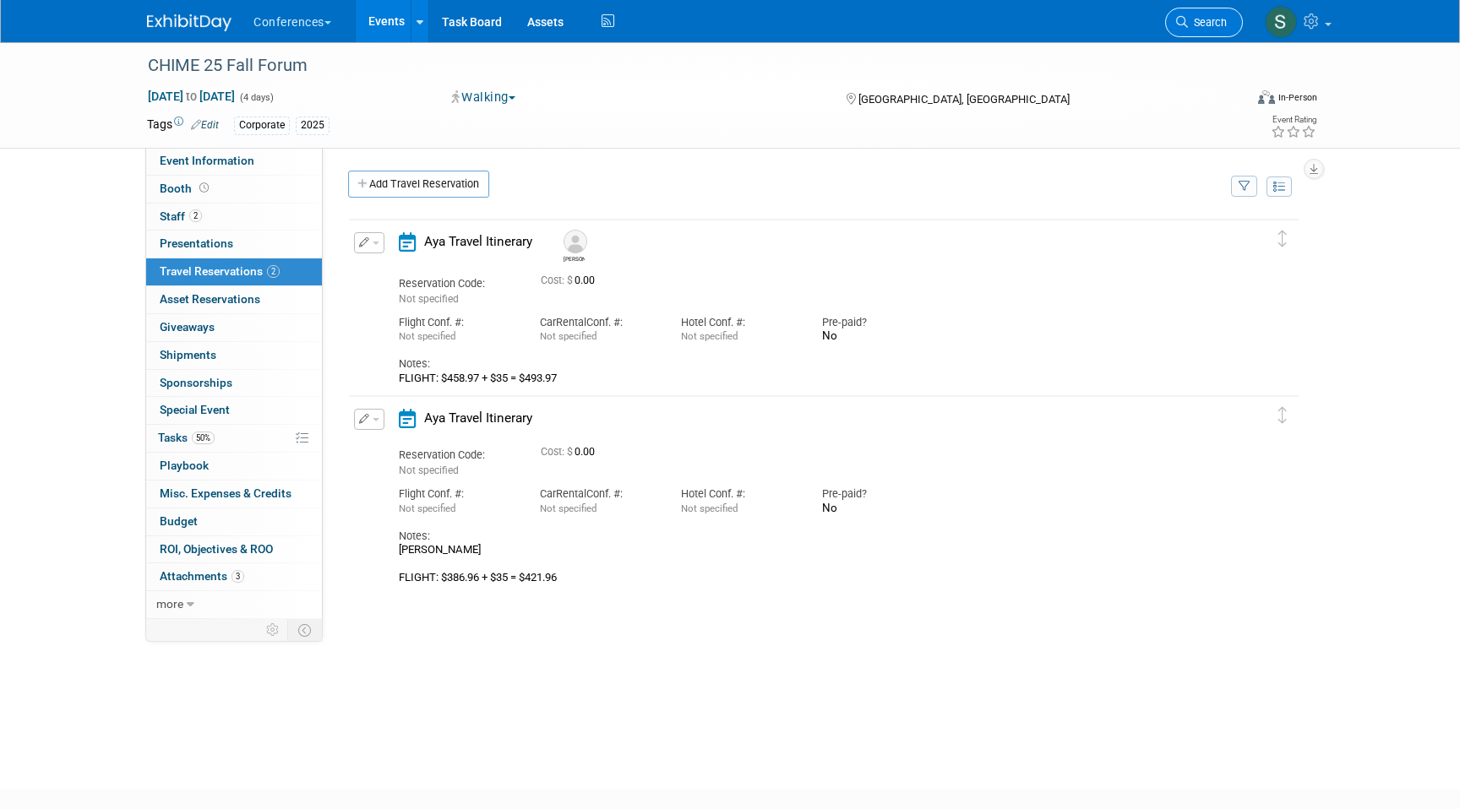
click at [1184, 30] on link "Search" at bounding box center [1204, 23] width 78 height 30
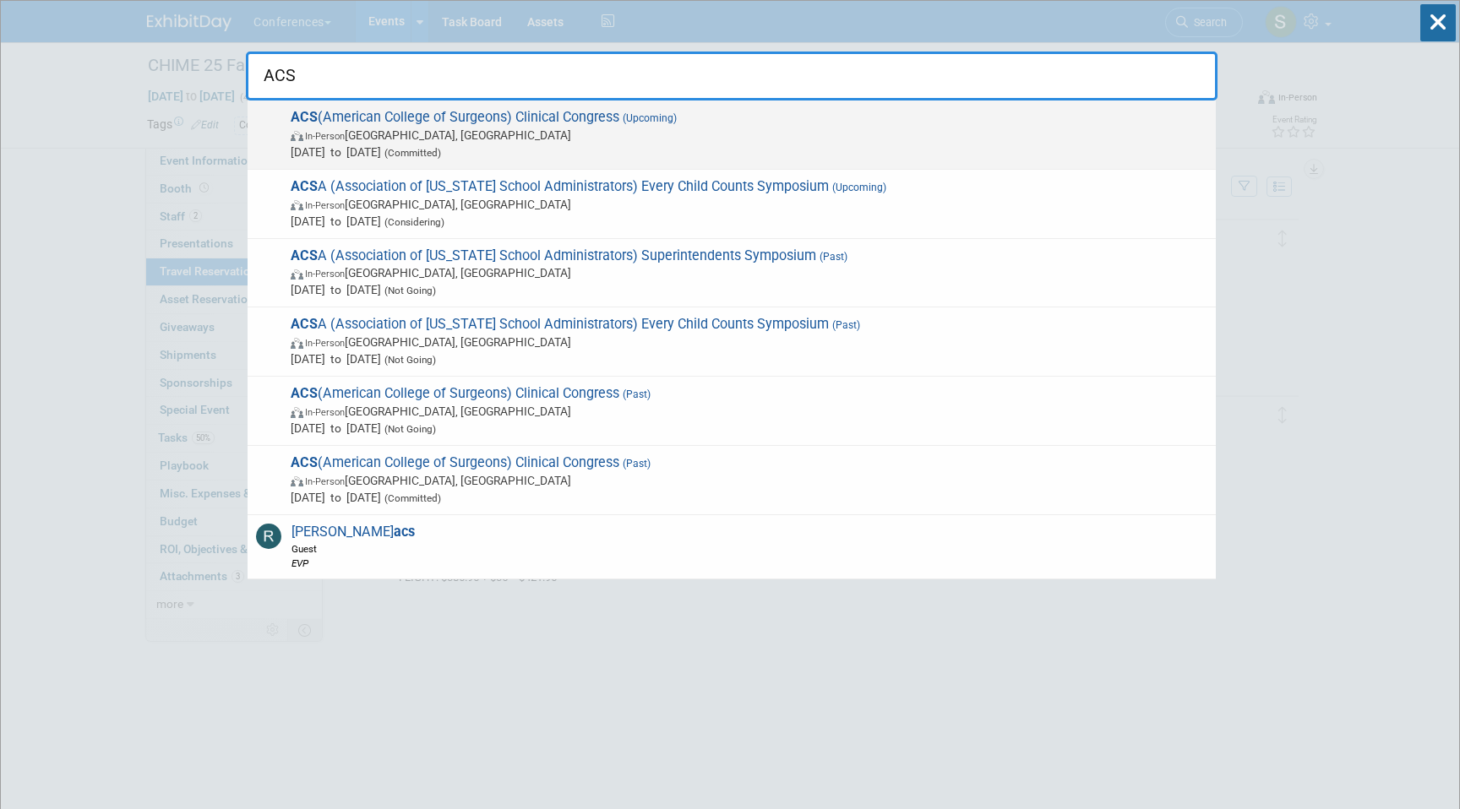
type input "ACS"
click at [602, 113] on span "ACS (American College of Surgeons) Clinical Congress (Upcoming) In-Person Chica…" at bounding box center [747, 135] width 922 height 52
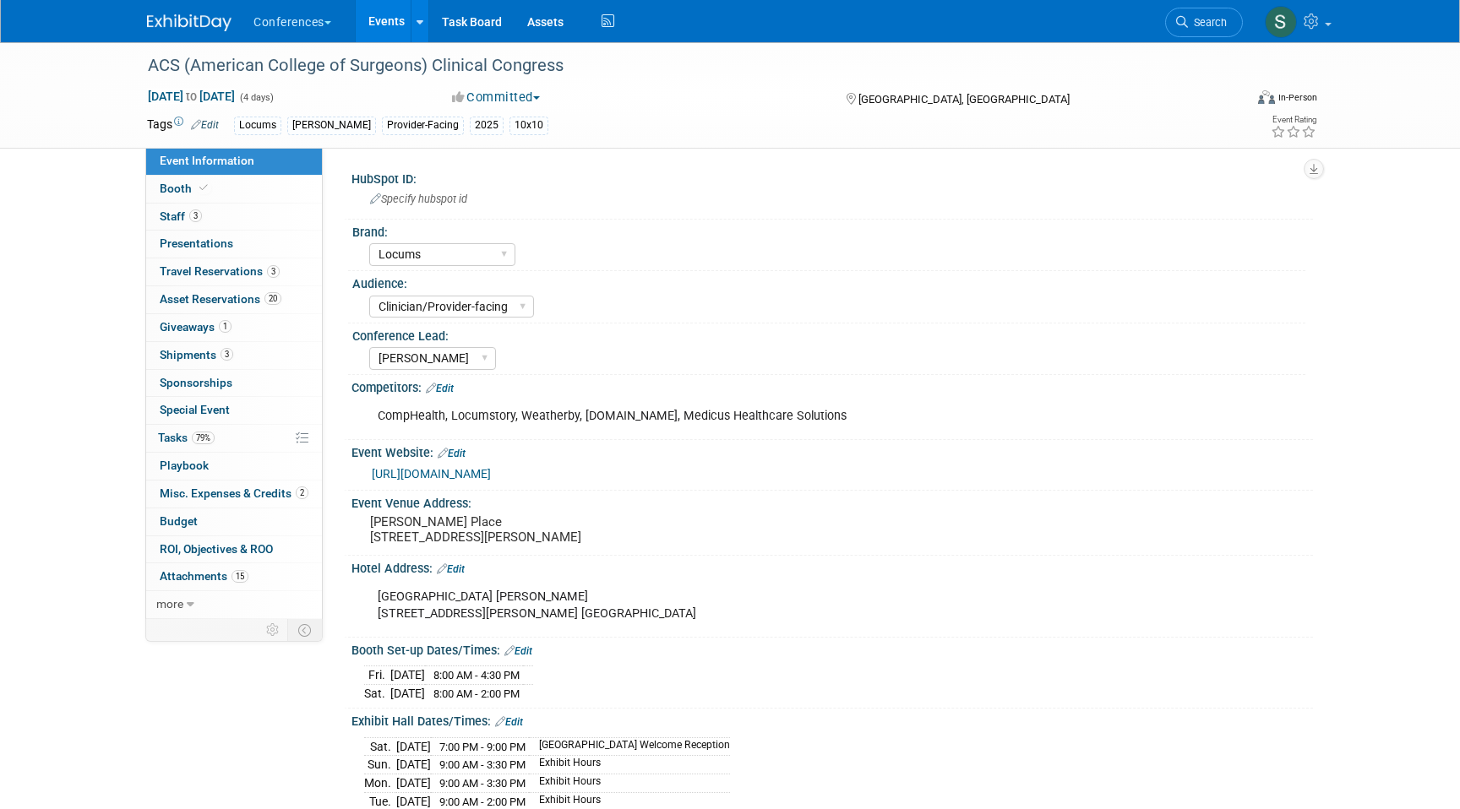
select select "Locums"
select select "Clinician/Provider-facing"
select select "[PERSON_NAME]"
click at [285, 267] on link "3 Travel Reservations 3" at bounding box center [234, 271] width 176 height 27
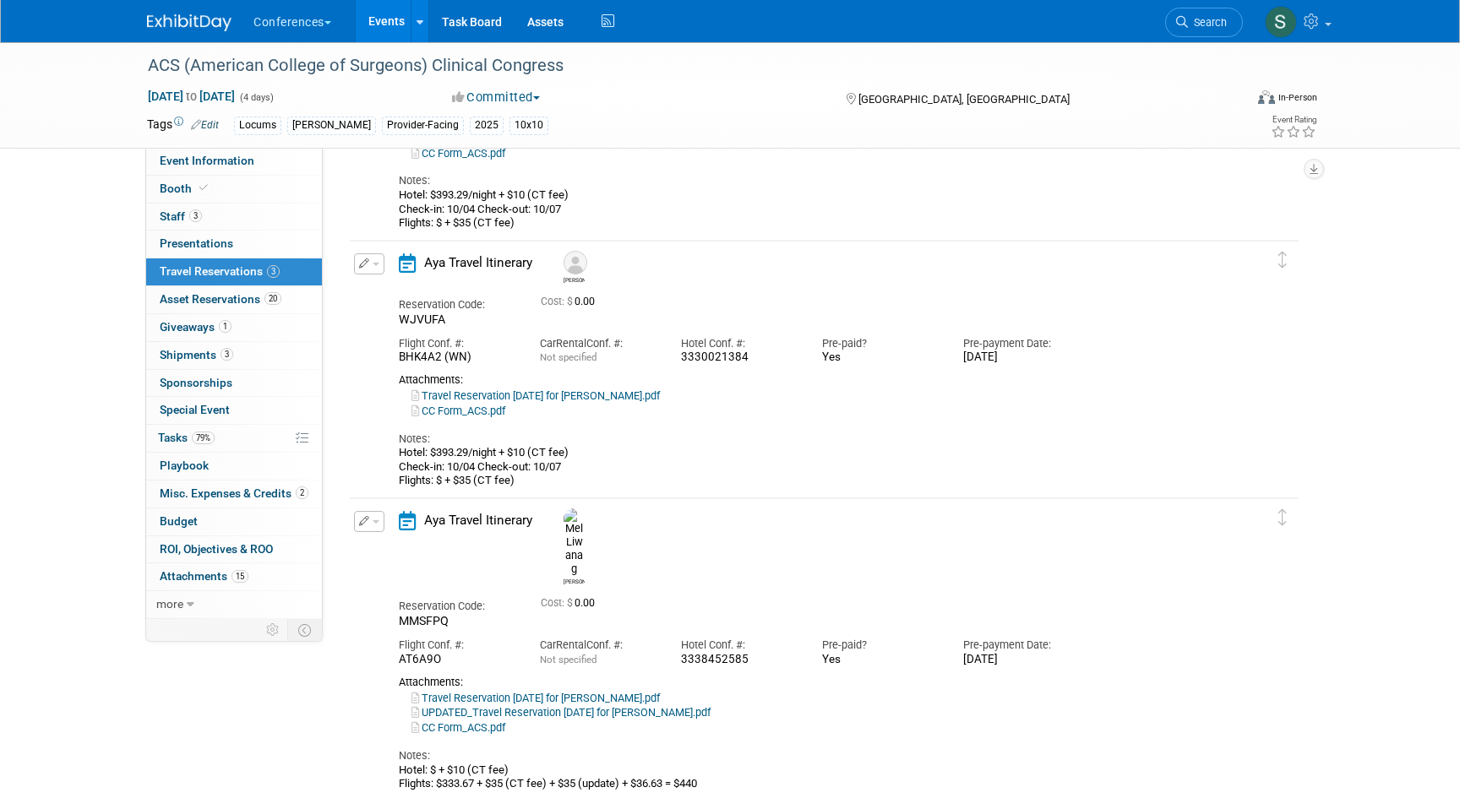
scroll to position [253, 0]
click at [371, 263] on button "button" at bounding box center [369, 262] width 30 height 21
click at [384, 286] on button "Edit Reservation" at bounding box center [426, 292] width 143 height 24
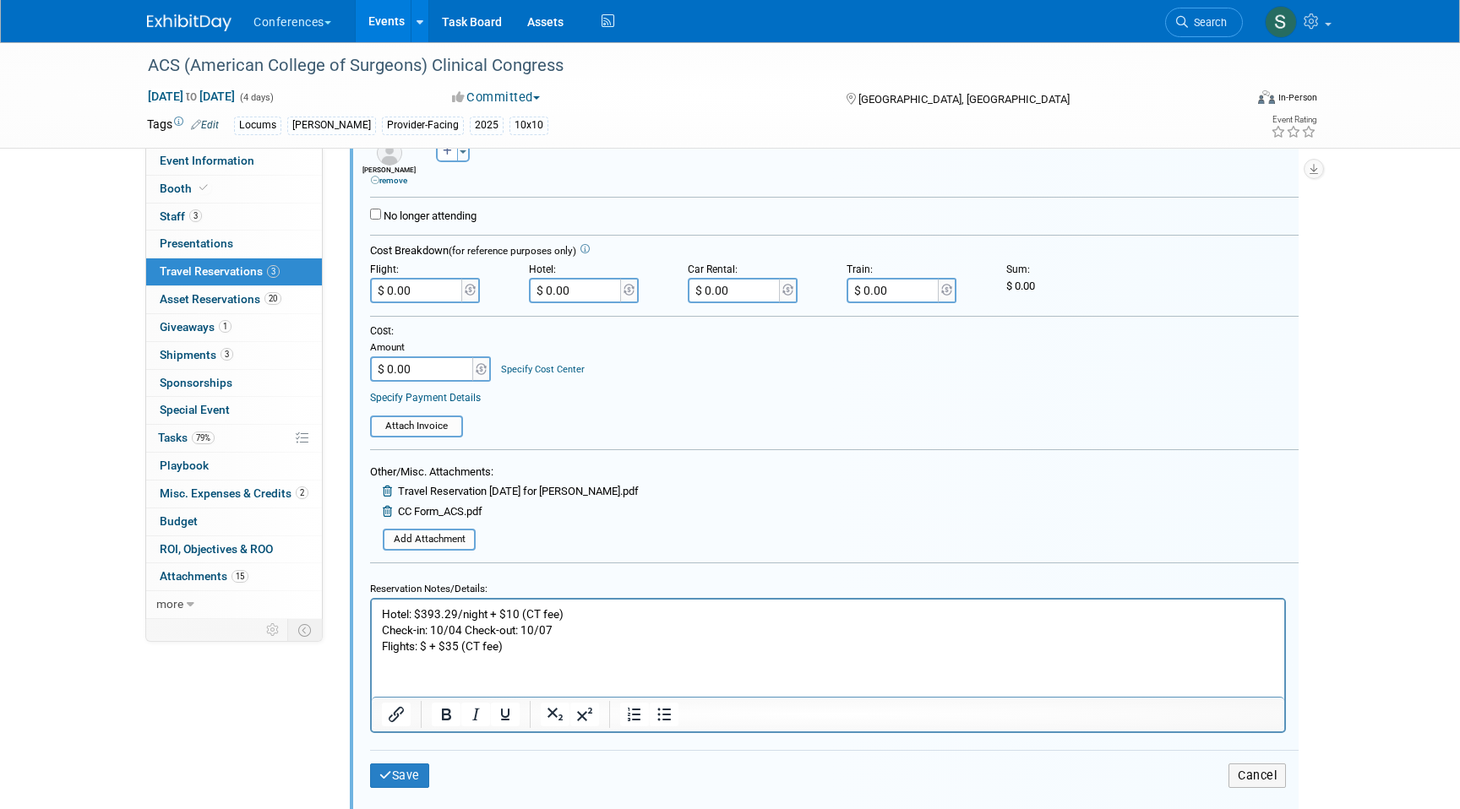
scroll to position [641, 0]
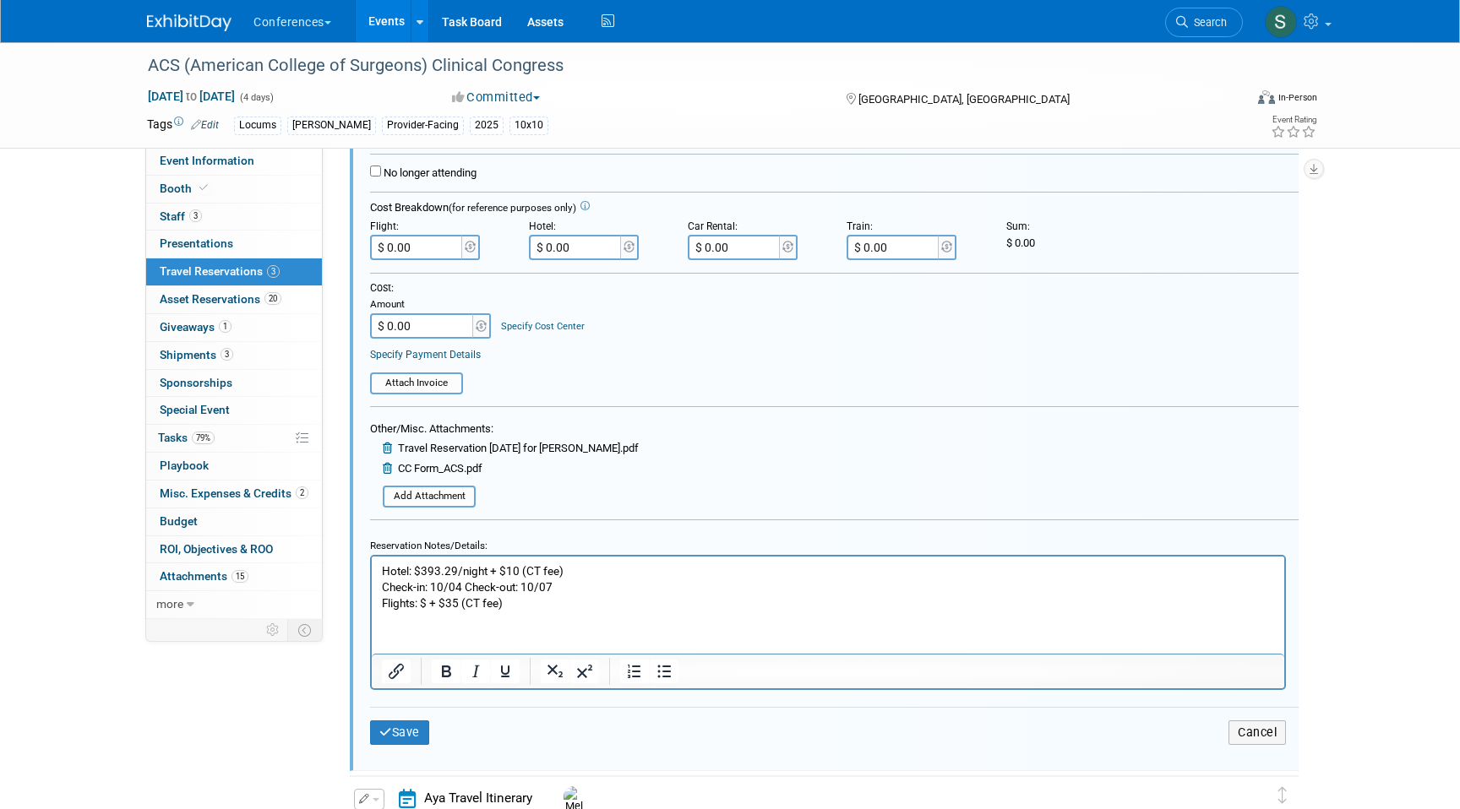
click at [427, 603] on p "Hotel: $393.29/night + $10 (CT fee) Check-in: 10/04 Check-out: 10/07 Flights: $…" at bounding box center [828, 587] width 893 height 48
click at [556, 598] on p "Hotel: $393.29/night + $10 (CT fee) Check-in: 10/04 Check-out: 10/07 Flights: $…" at bounding box center [828, 587] width 893 height 48
click at [441, 253] on input "$ 0.00" at bounding box center [417, 247] width 95 height 25
type input "$ 479.66"
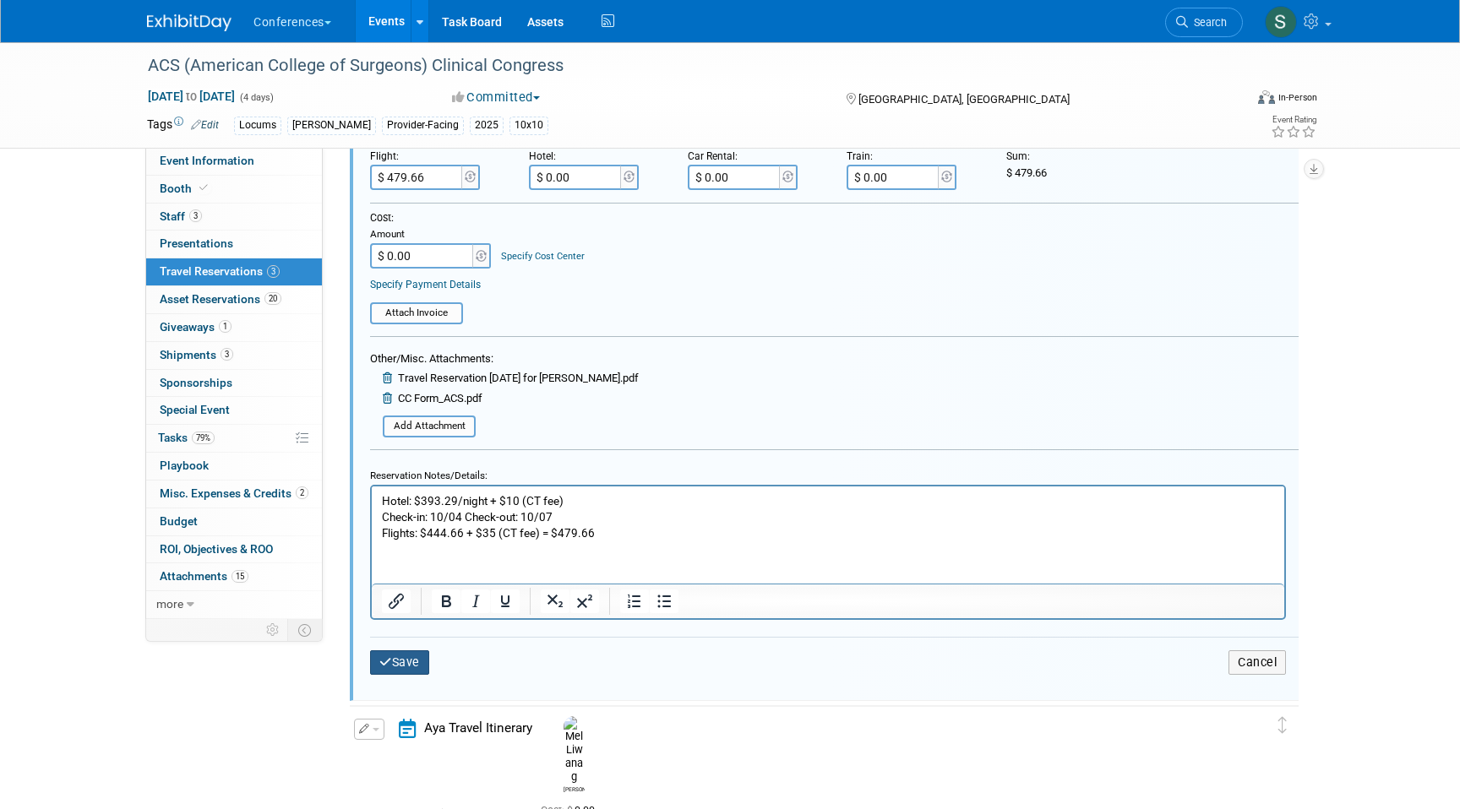
click at [407, 663] on button "Save" at bounding box center [399, 662] width 59 height 24
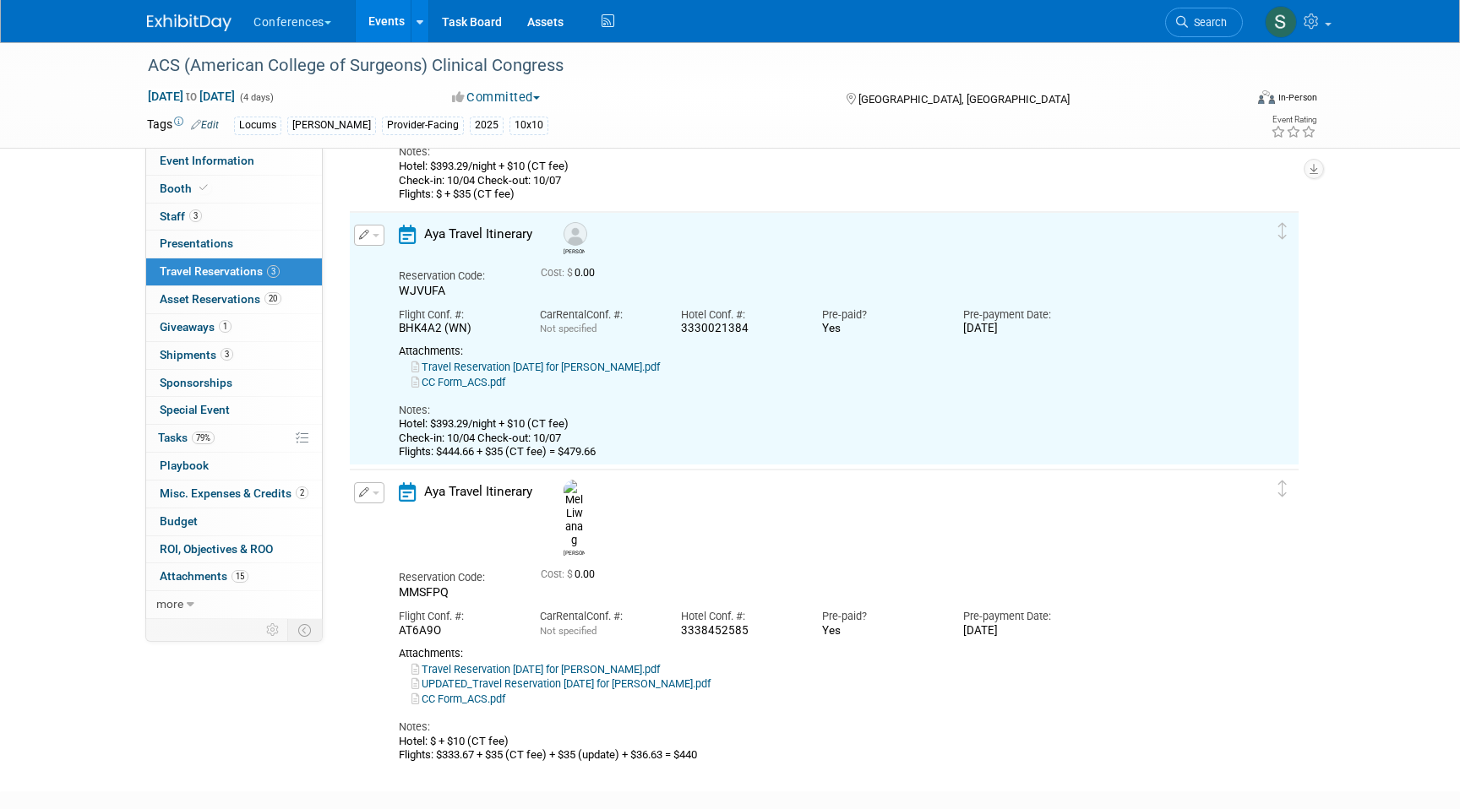
scroll to position [273, 0]
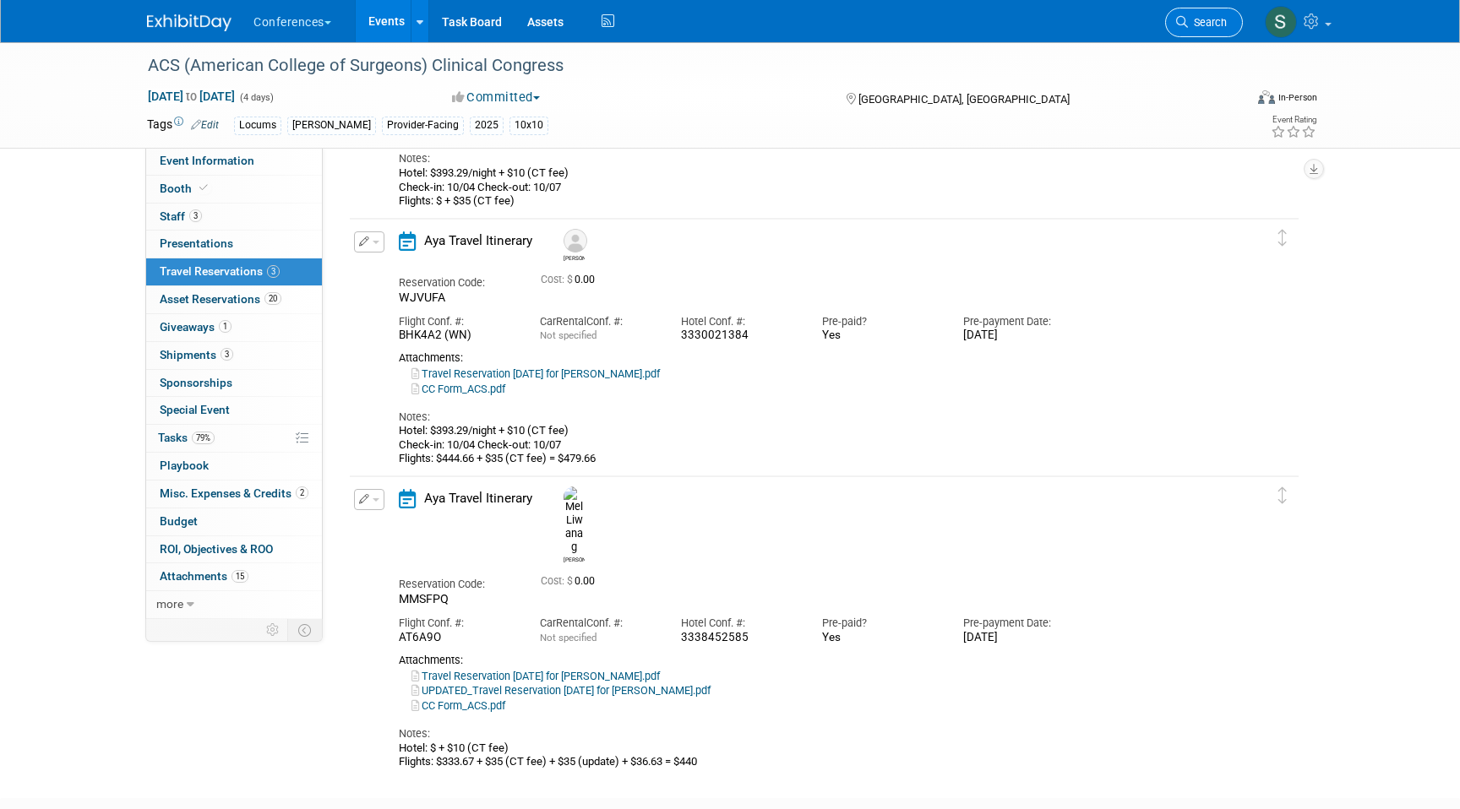
click at [1196, 24] on span "Search" at bounding box center [1207, 22] width 39 height 13
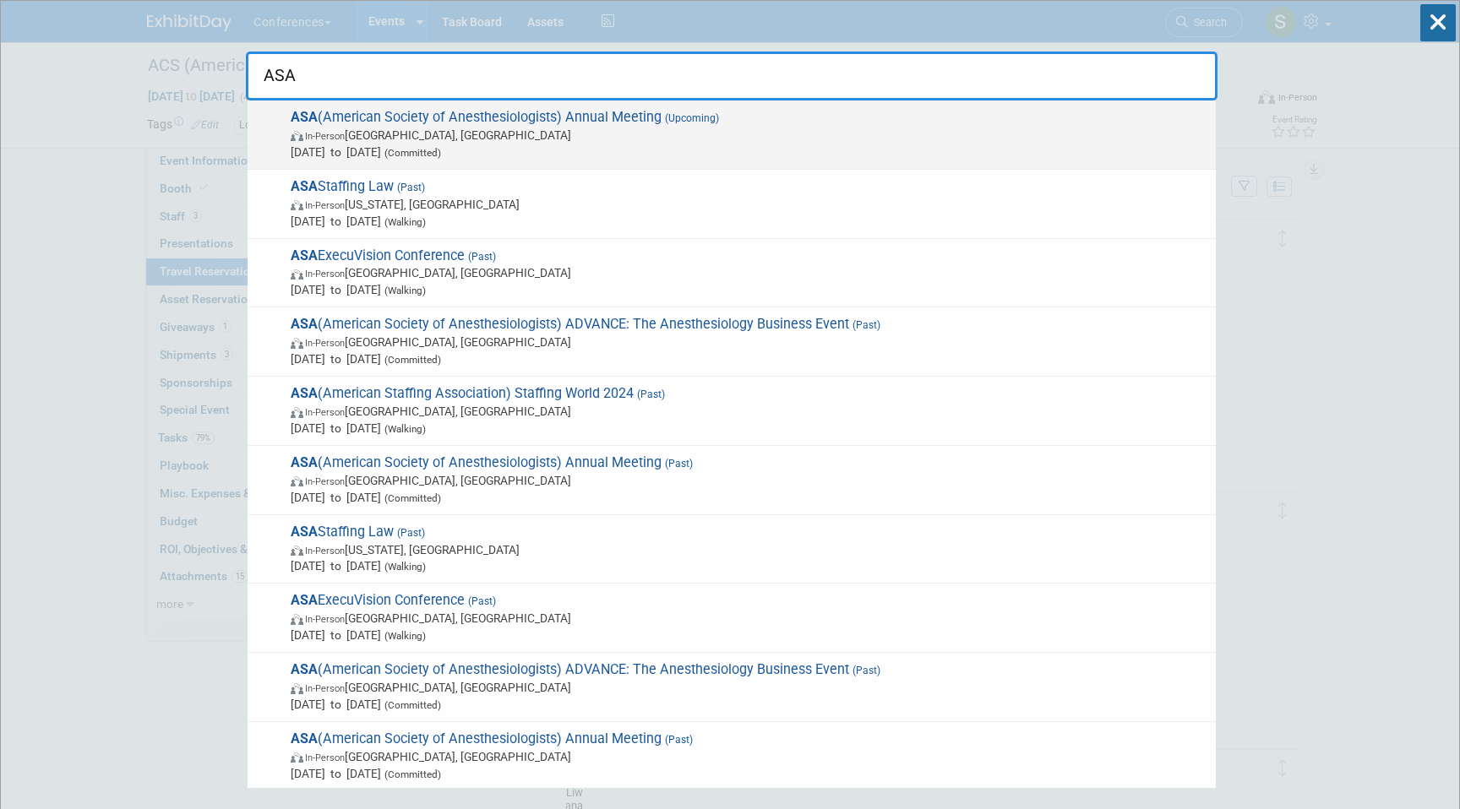
type input "ASA"
click at [564, 130] on span "In-Person San Antonio, TX" at bounding box center [749, 135] width 917 height 17
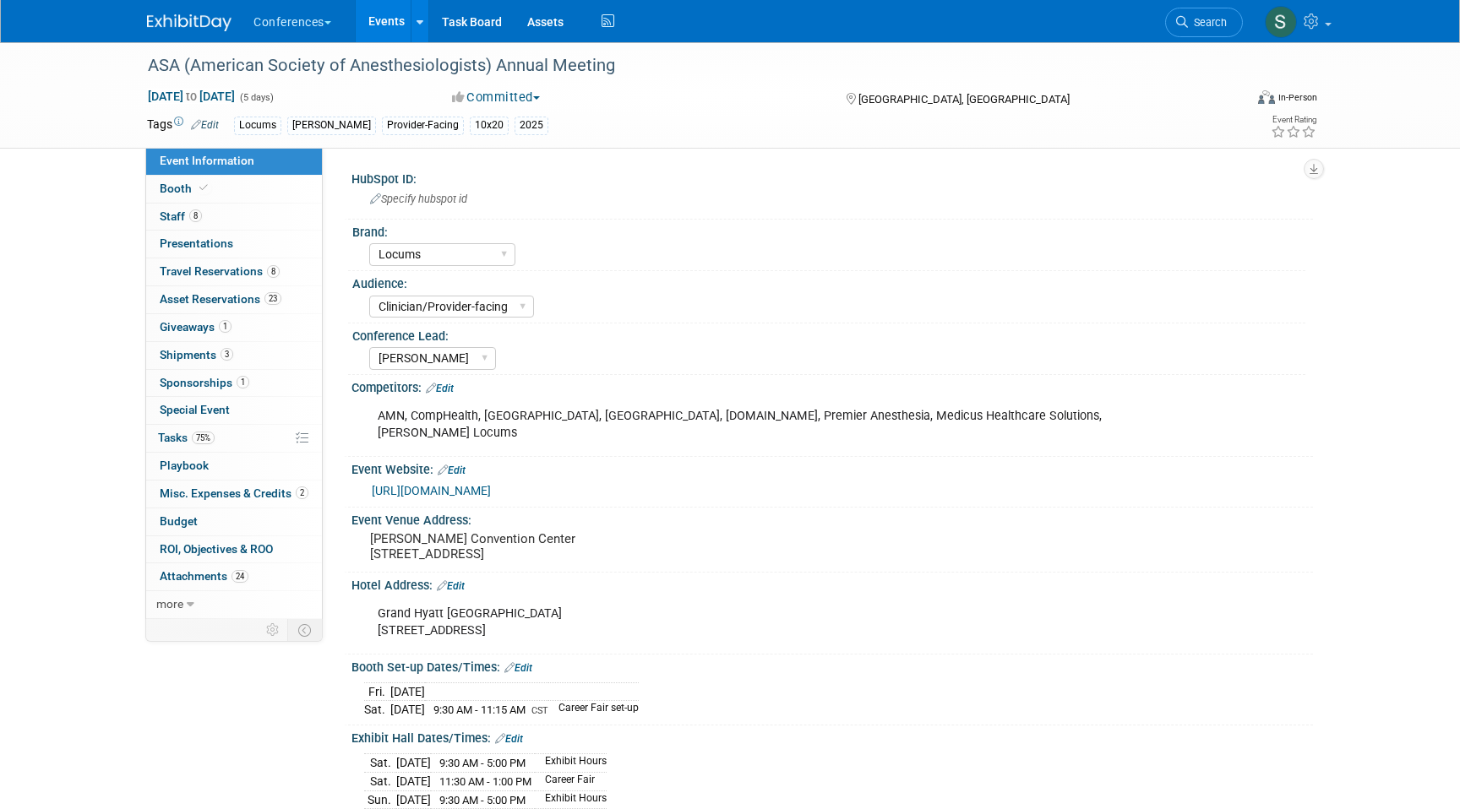
select select "Locums"
select select "Clinician/Provider-facing"
select select "[PERSON_NAME]"
click at [233, 269] on span "Travel Reservations 8" at bounding box center [220, 271] width 120 height 14
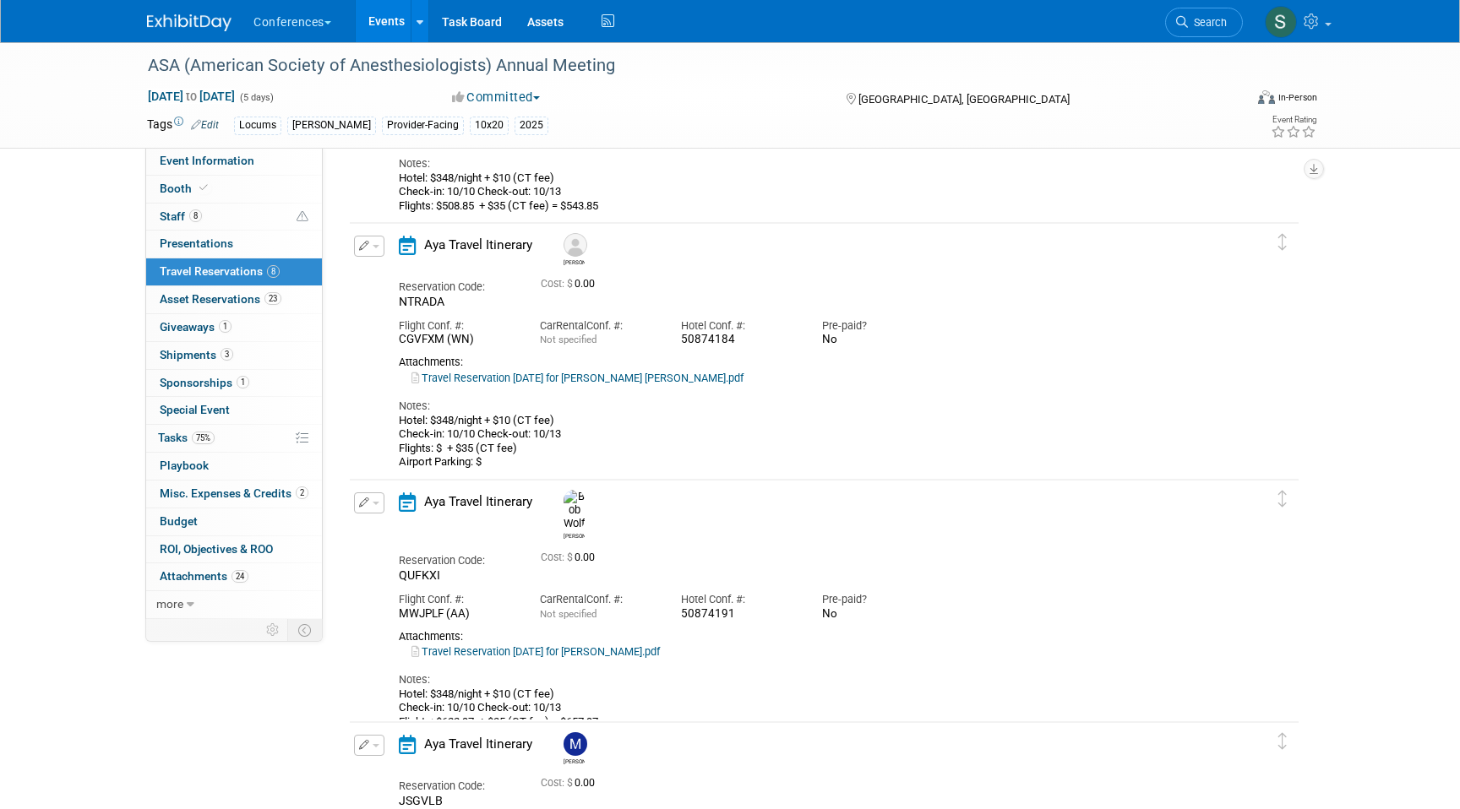
scroll to position [249, 0]
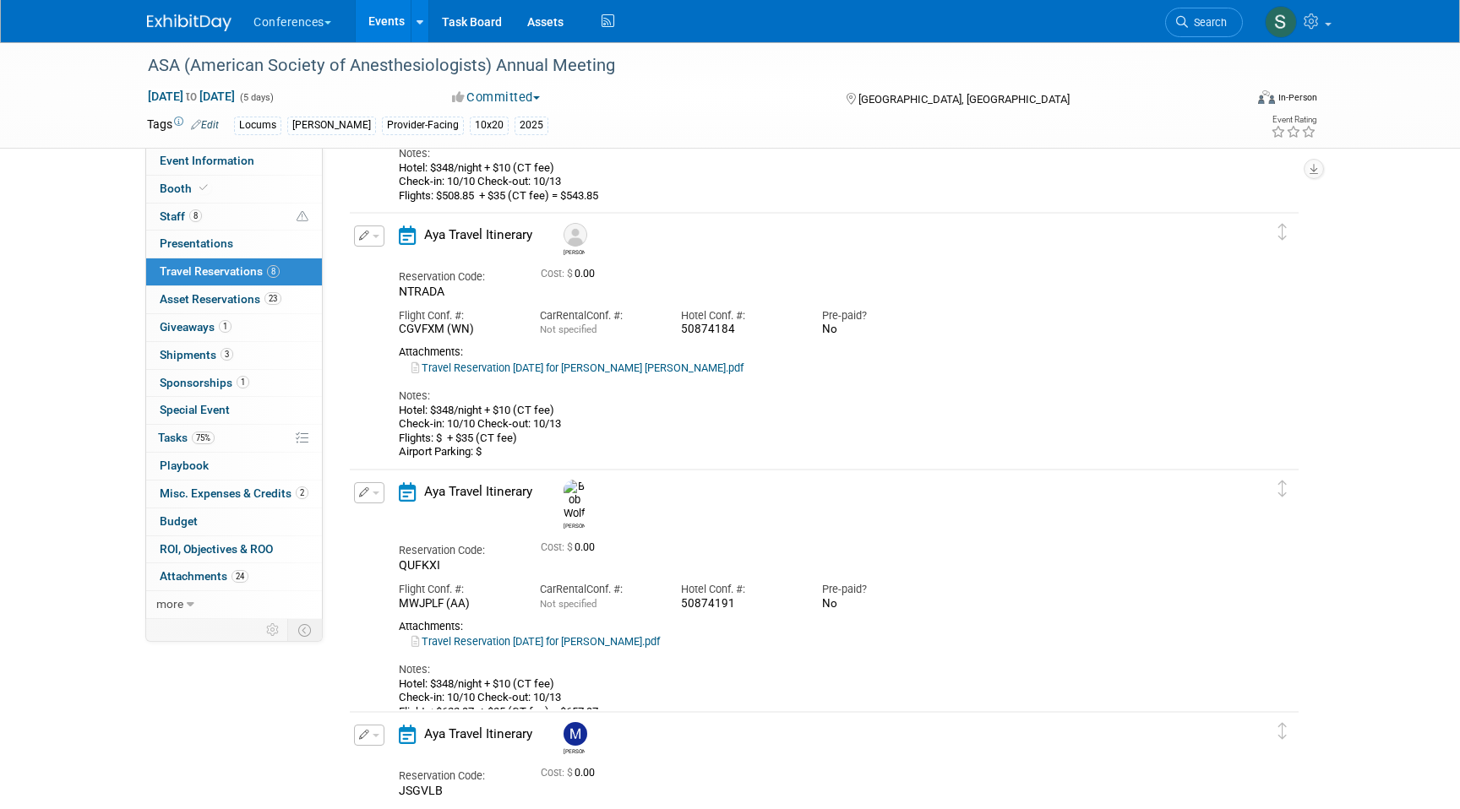
click at [373, 231] on button "button" at bounding box center [369, 236] width 30 height 21
click at [383, 269] on button "Edit Reservation" at bounding box center [426, 265] width 143 height 24
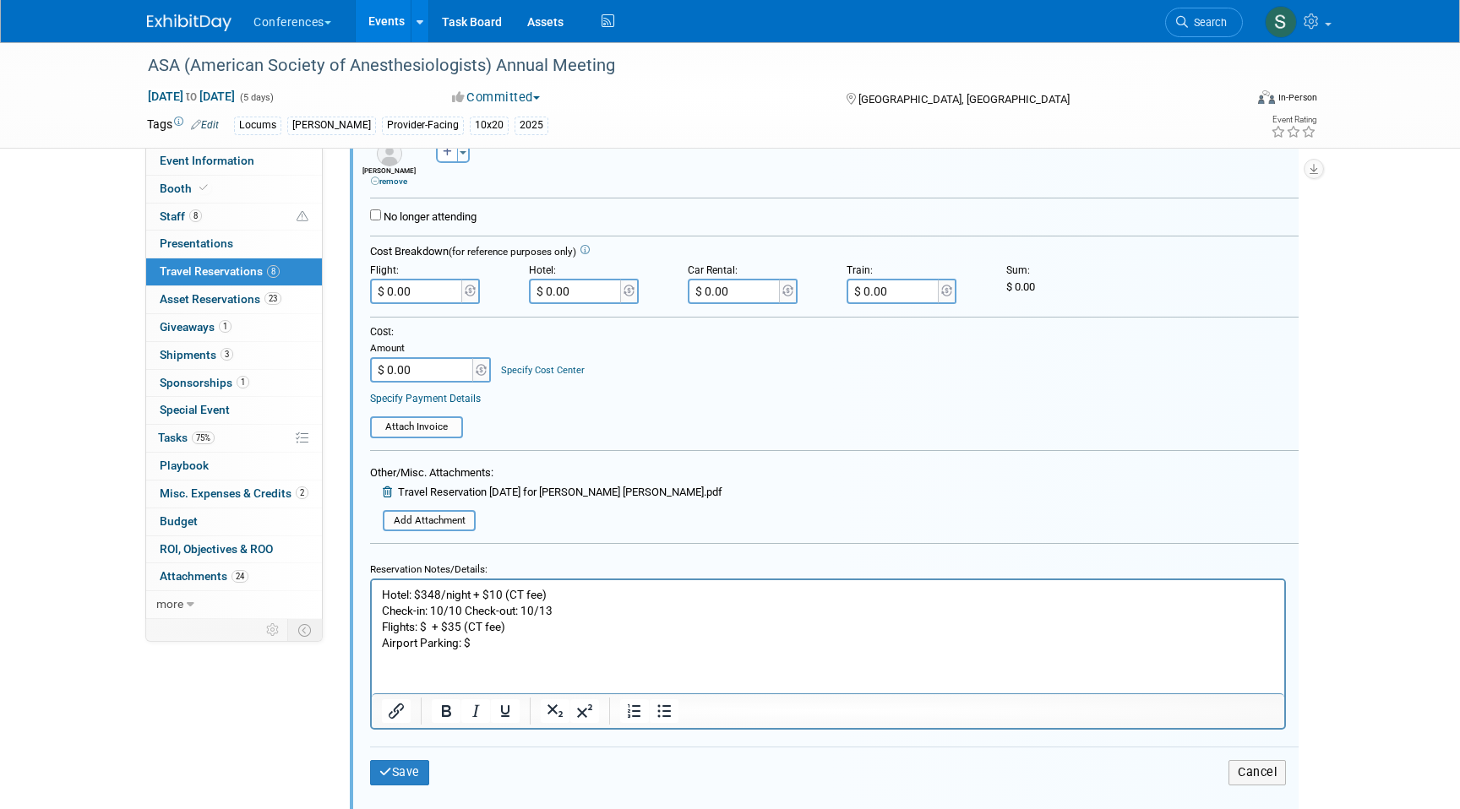
scroll to position [570, 0]
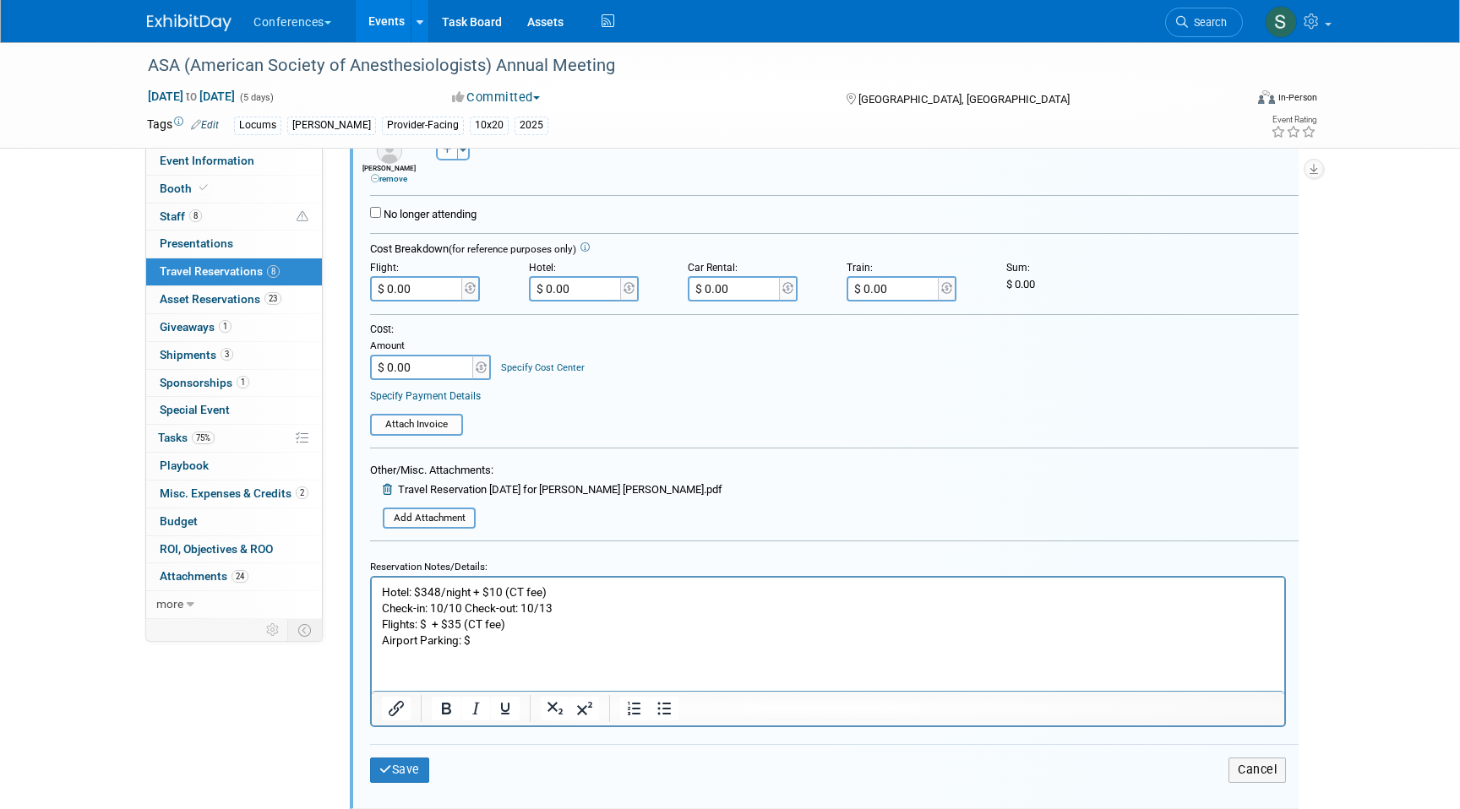
click at [426, 622] on p "Hotel: $348/night + $10 (CT fee) Check-in: 10/10 Check-out: 10/13 Flights: $ + …" at bounding box center [828, 617] width 893 height 64
click at [584, 619] on p "Hotel: $348/night + $10 (CT fee) Check-in: 10/10 Check-out: 10/13 Flights: $608…" at bounding box center [828, 617] width 893 height 64
drag, startPoint x: 615, startPoint y: 620, endPoint x: 560, endPoint y: 622, distance: 54.9
click at [560, 622] on p "Hotel: $348/night + $10 (CT fee) Check-in: 10/10 Check-out: 10/13 Flights: $608…" at bounding box center [828, 617] width 893 height 64
copy p "643.66"
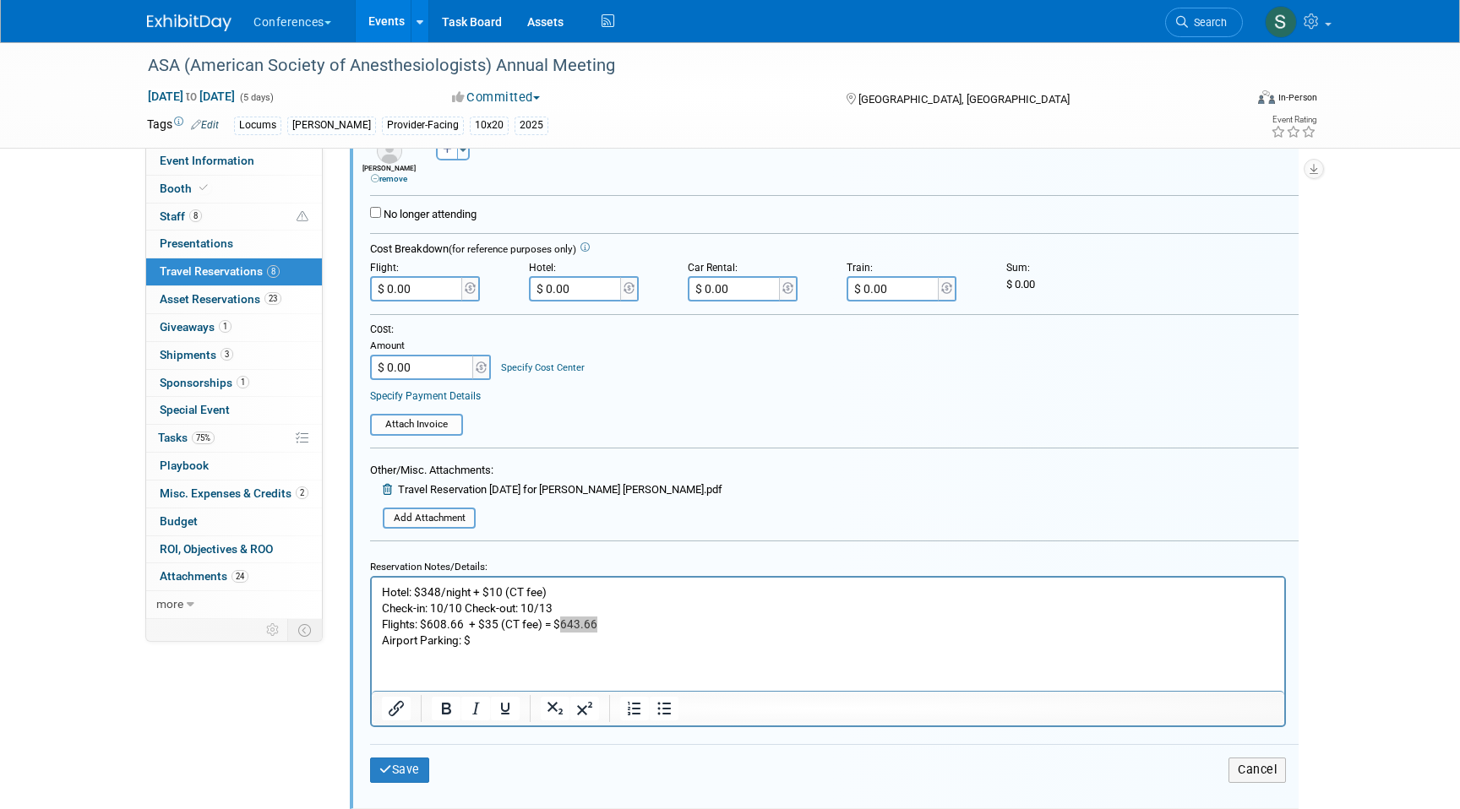
click at [421, 298] on input "$ 0.00" at bounding box center [417, 288] width 95 height 25
paste input "643.66"
type input "$ 643.66"
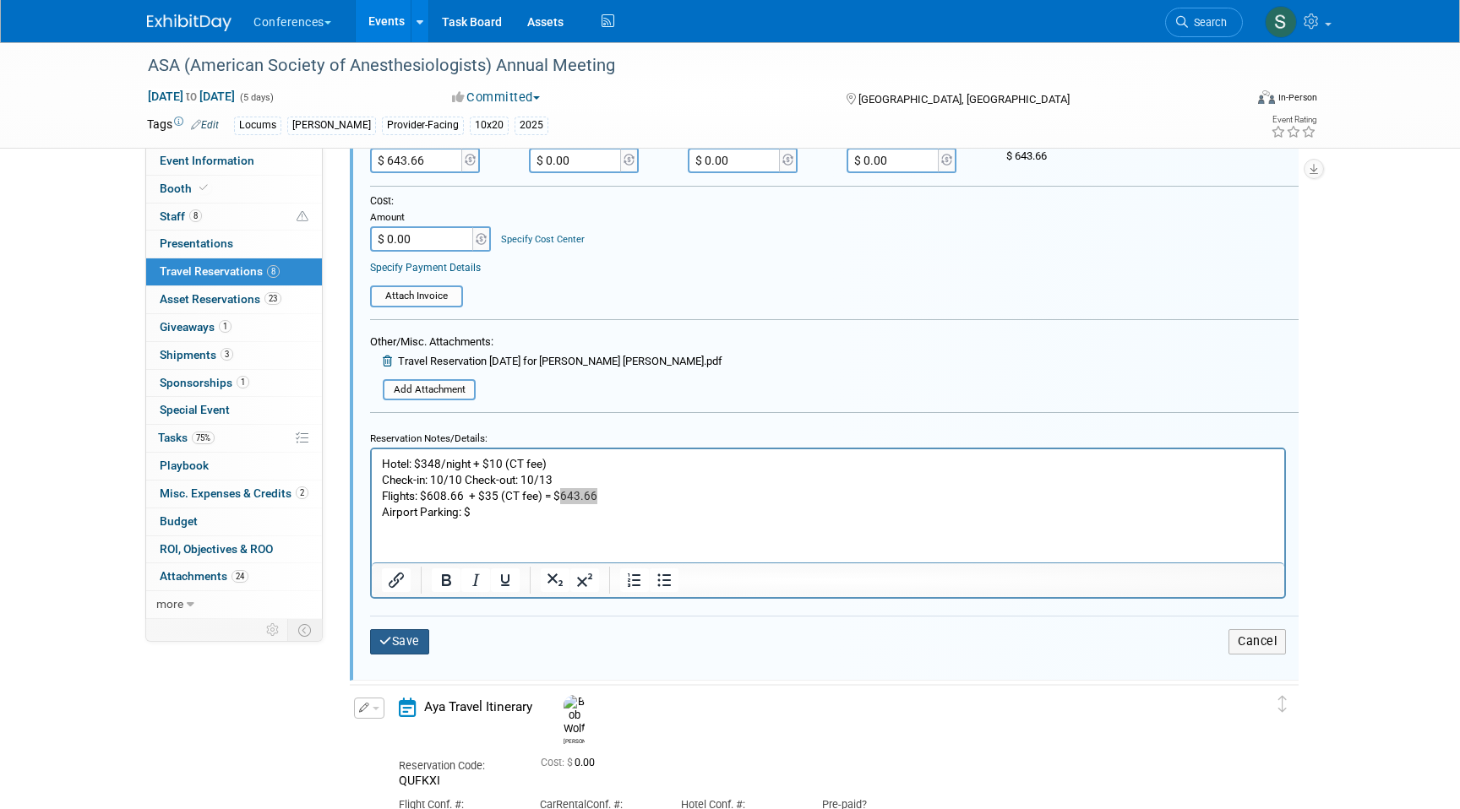
scroll to position [701, 0]
click at [408, 639] on button "Save" at bounding box center [399, 639] width 59 height 24
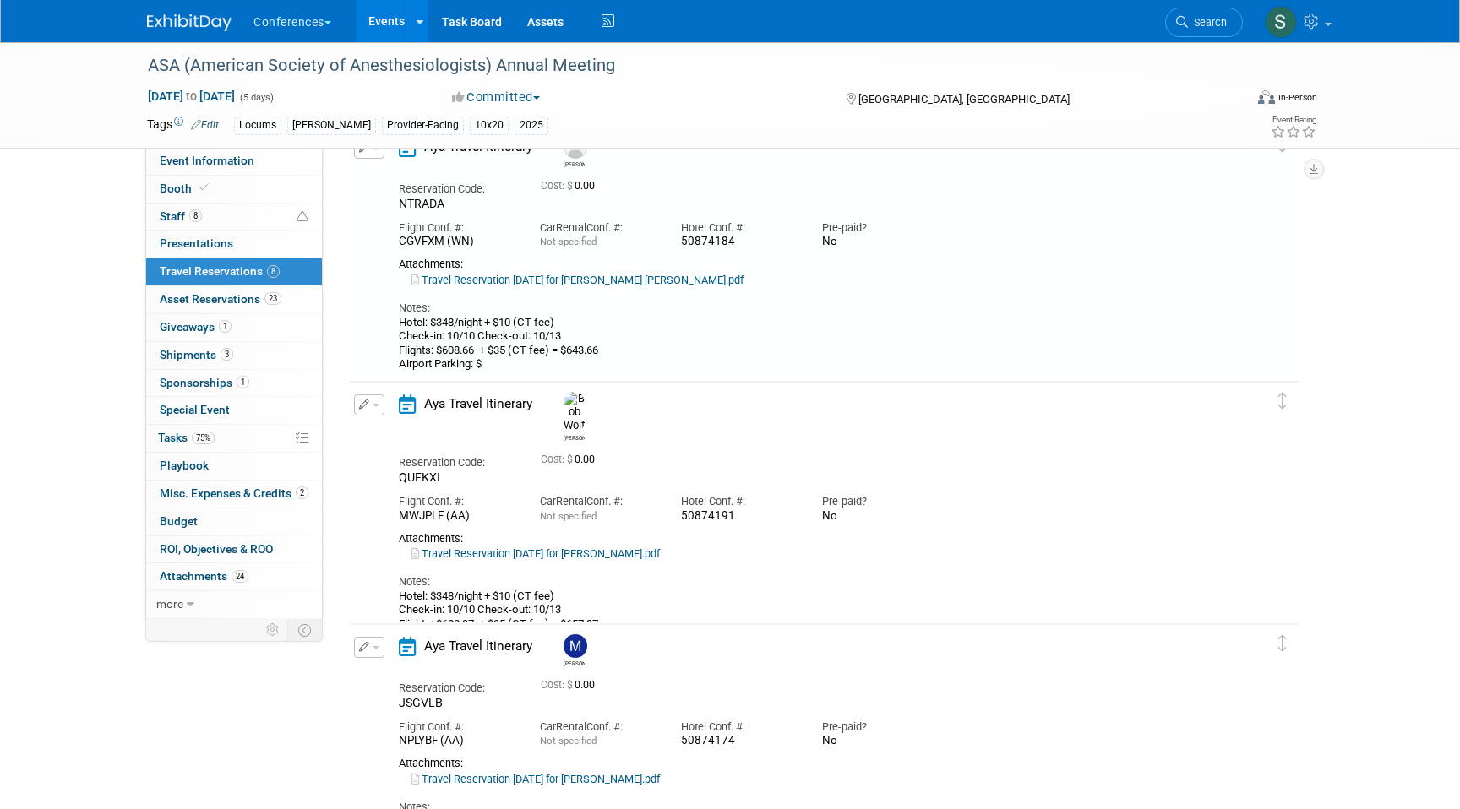
scroll to position [271, 0]
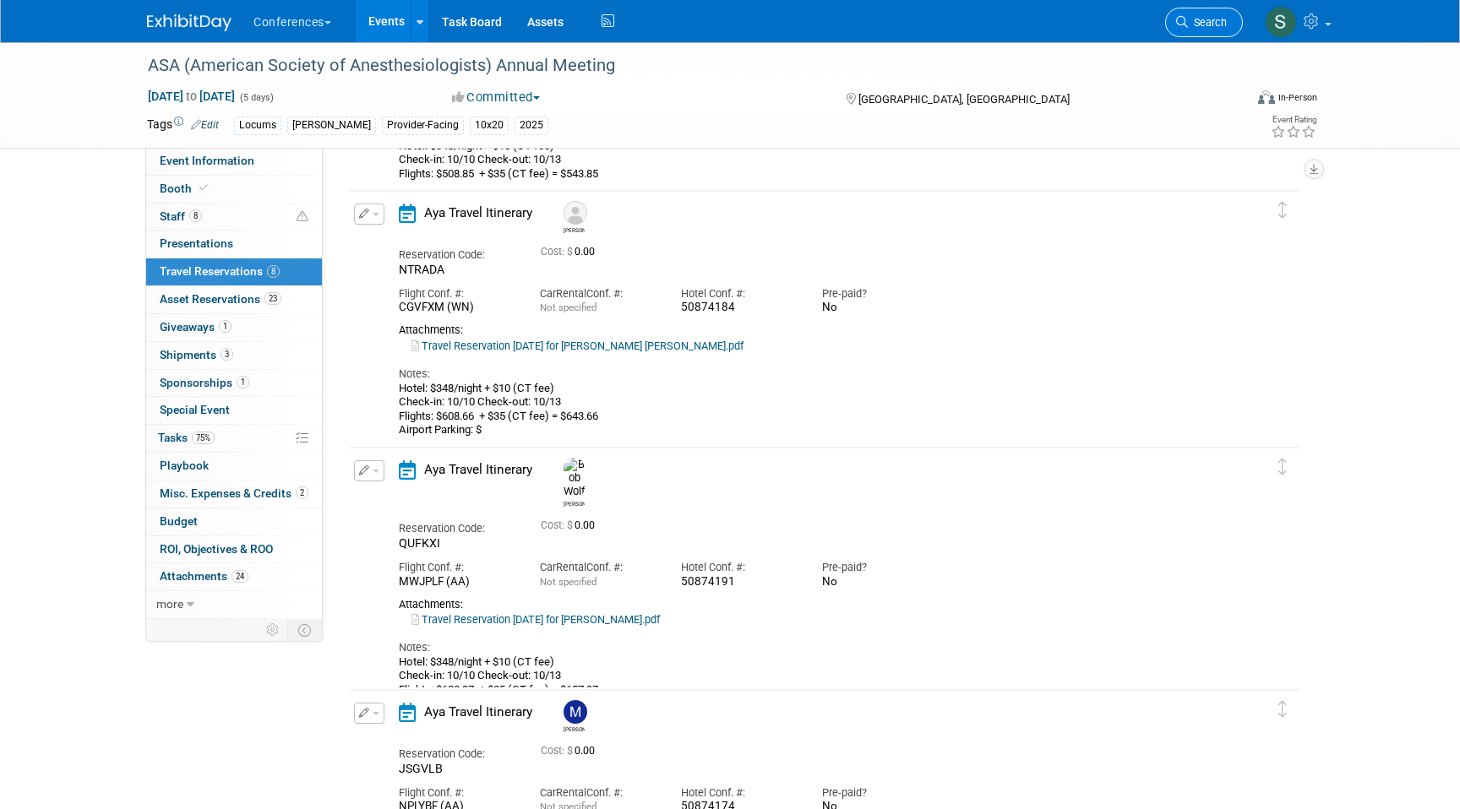
click at [1210, 24] on span "Search" at bounding box center [1207, 22] width 39 height 13
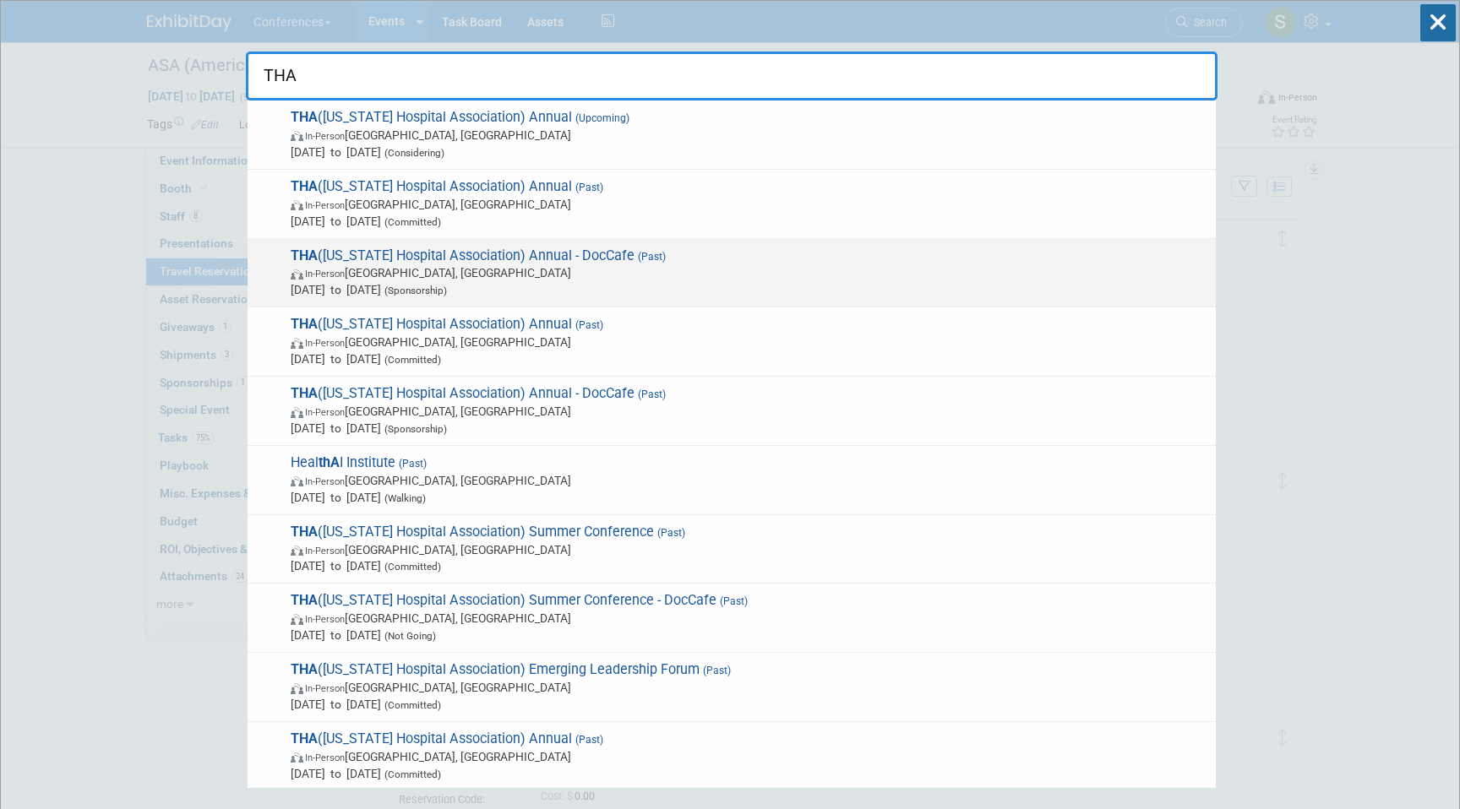
type input "THA"
click at [582, 269] on span "In-Person San Antonio, TX" at bounding box center [749, 272] width 917 height 17
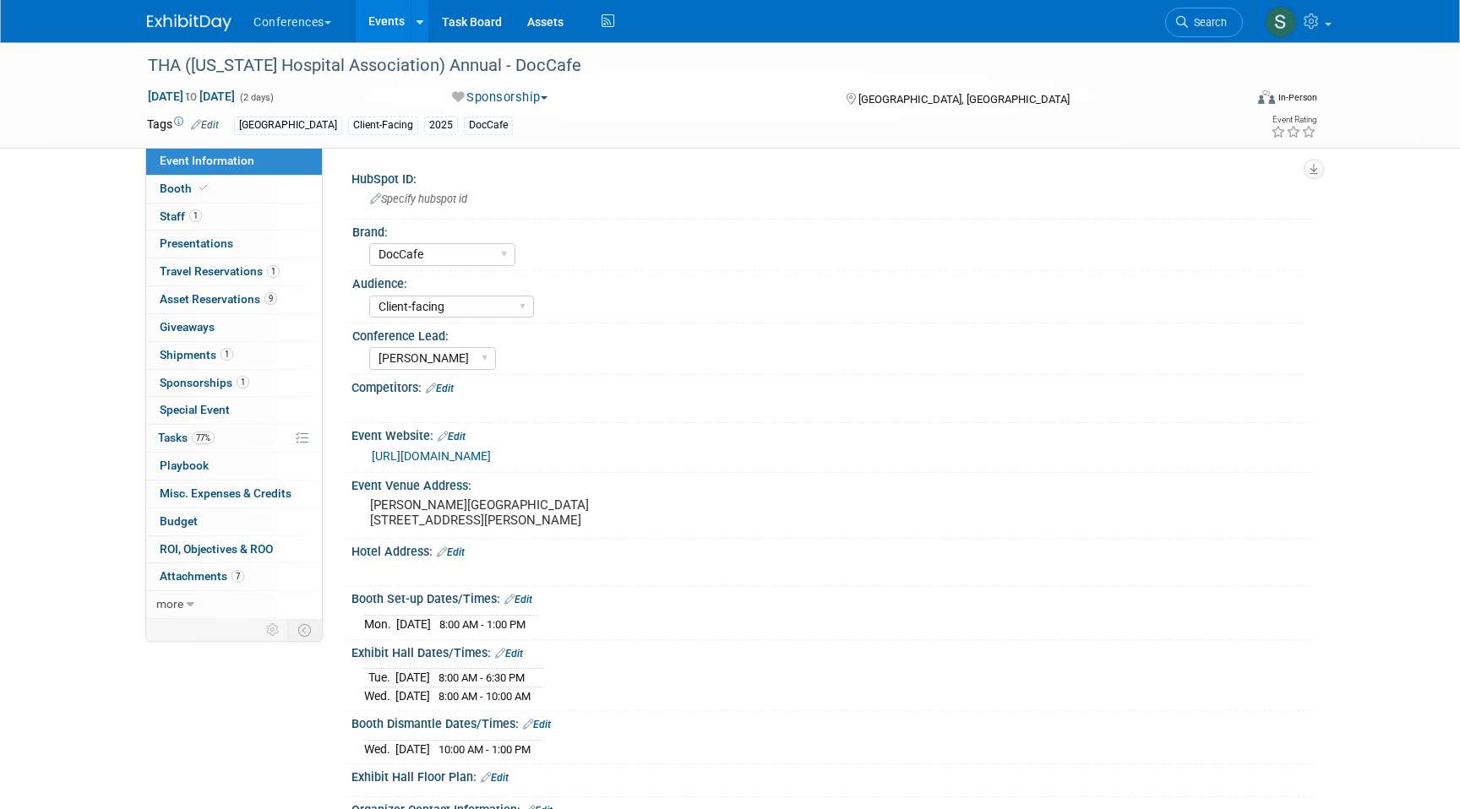
select select "DocCafe"
select select "Client-facing"
select select "[PERSON_NAME]"
click at [248, 272] on span "Travel Reservations 1" at bounding box center [220, 271] width 120 height 14
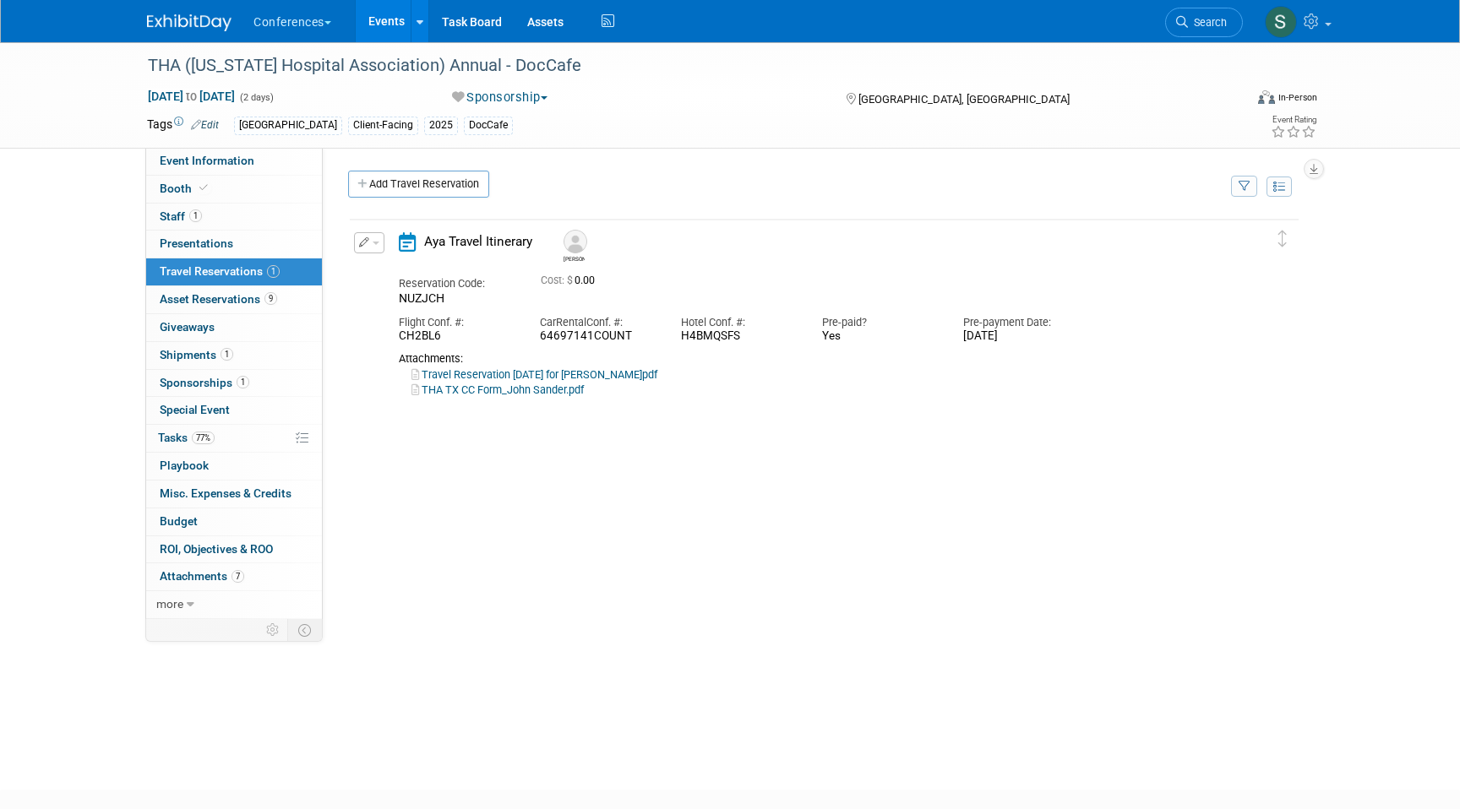
click at [383, 242] on button "button" at bounding box center [369, 242] width 30 height 21
click at [383, 276] on button "Edit Reservation" at bounding box center [426, 272] width 143 height 24
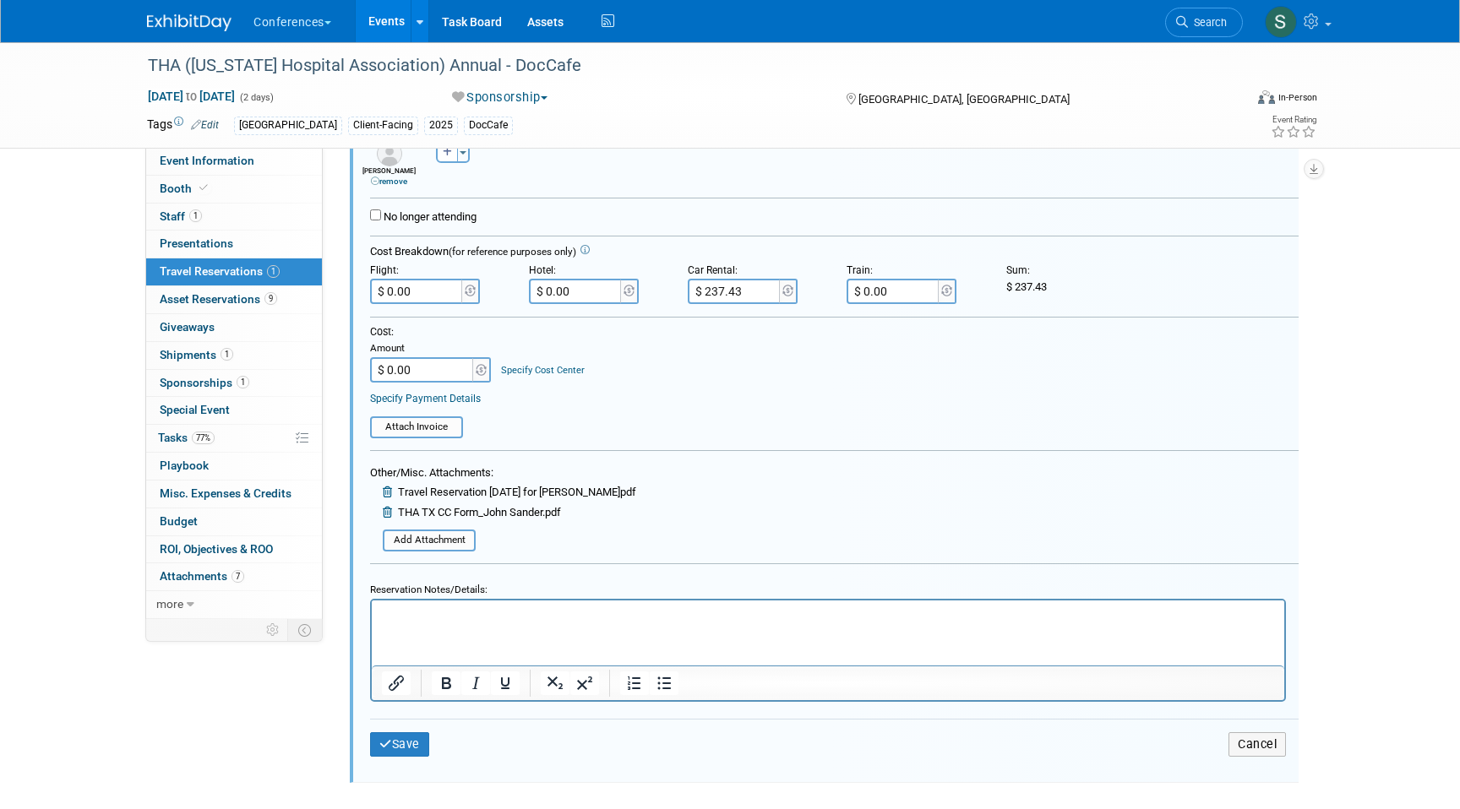
scroll to position [487, 0]
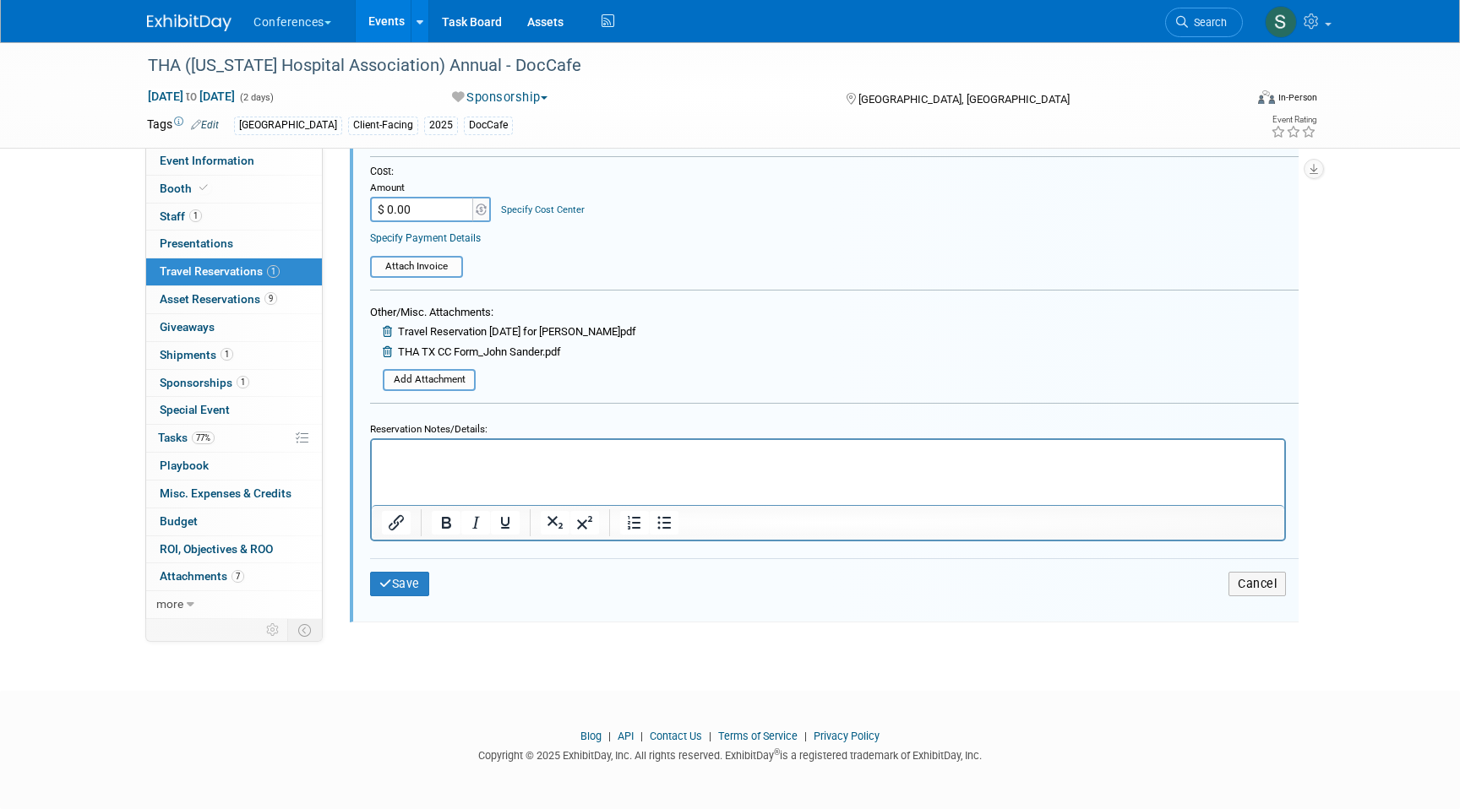
click at [454, 460] on p "Rich Text Area. Press ALT-0 for help." at bounding box center [828, 454] width 893 height 16
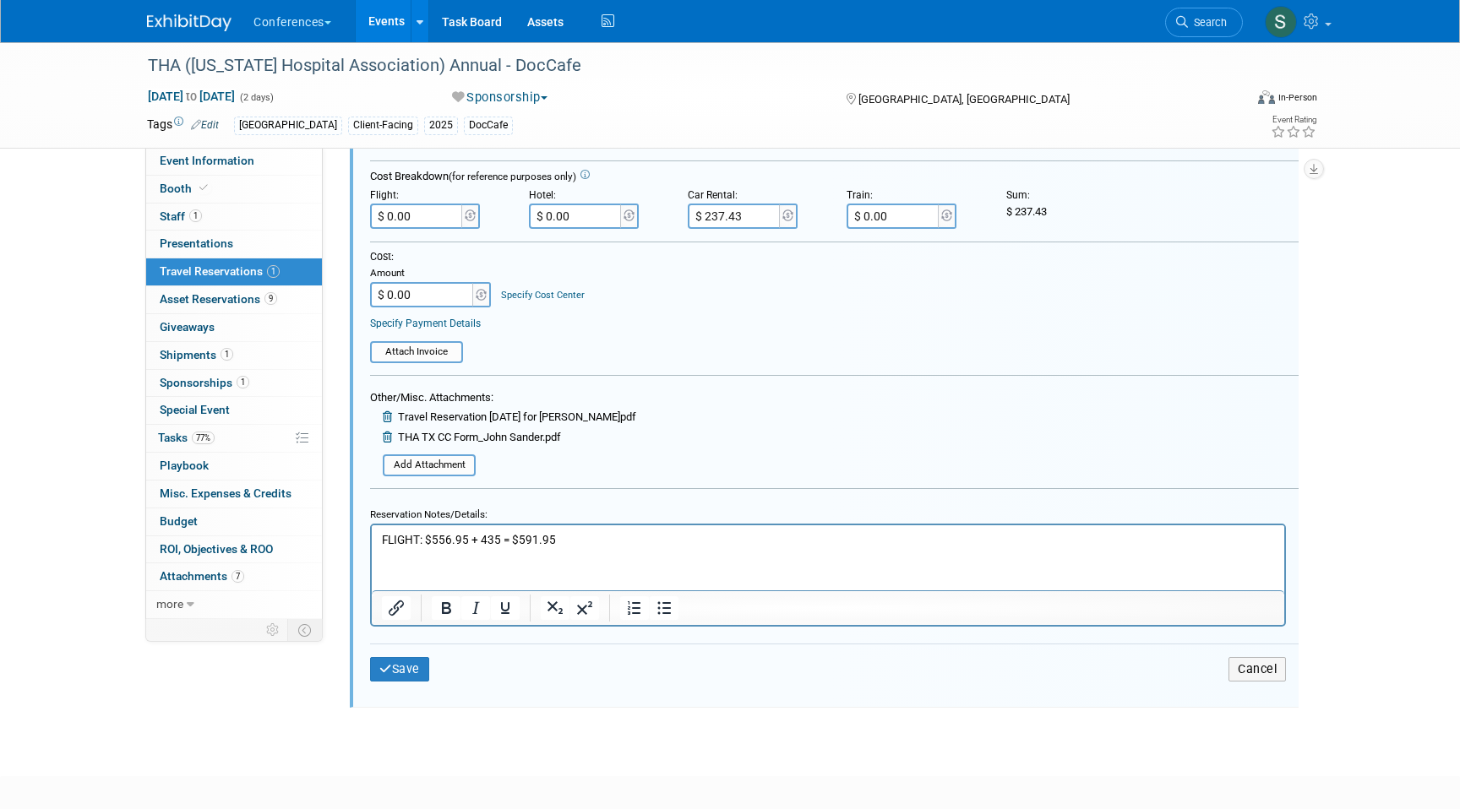
scroll to position [382, 0]
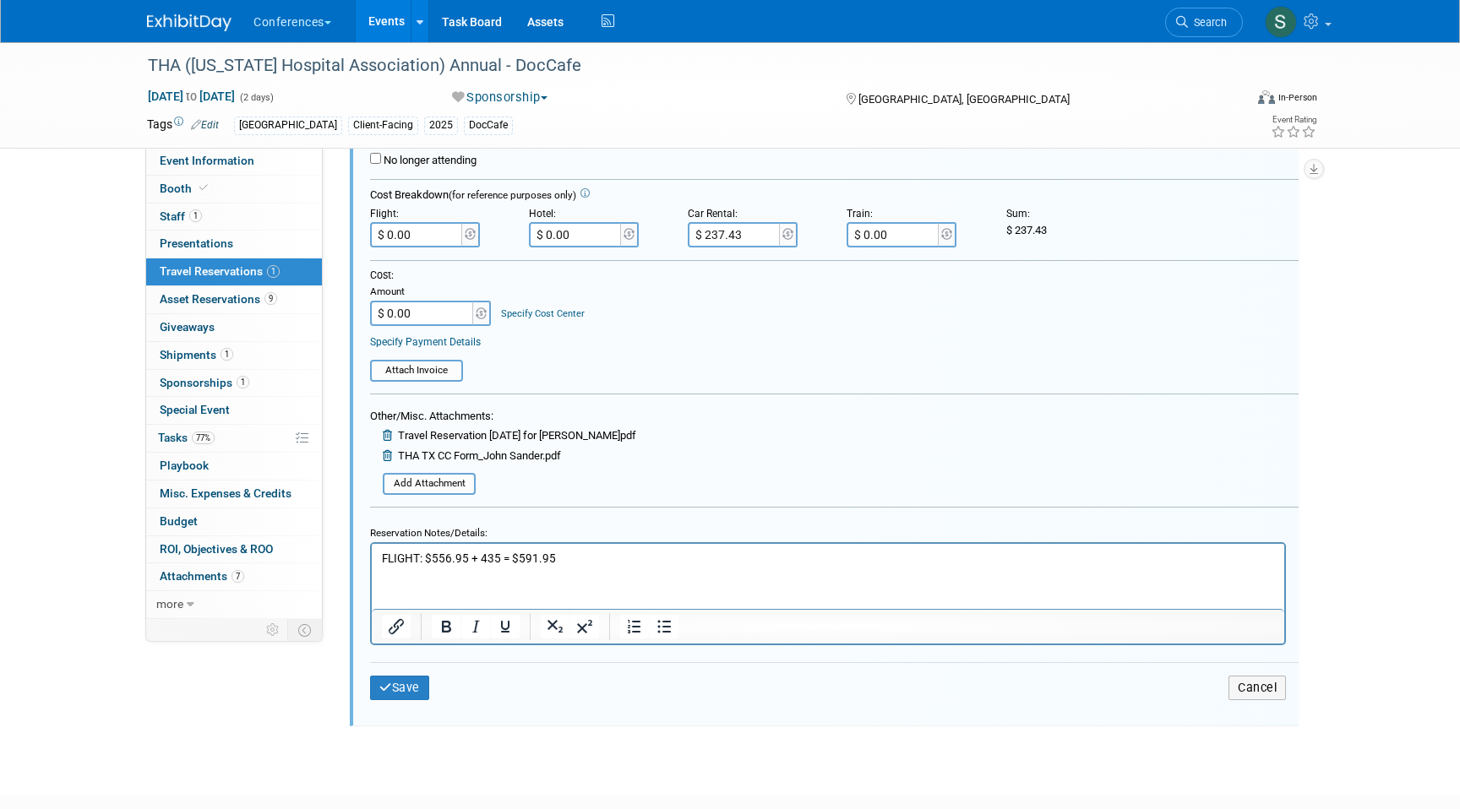
click at [411, 234] on input "$ 0.00" at bounding box center [417, 234] width 95 height 25
type input "$ 591.95"
click at [418, 677] on button "Save" at bounding box center [399, 688] width 59 height 24
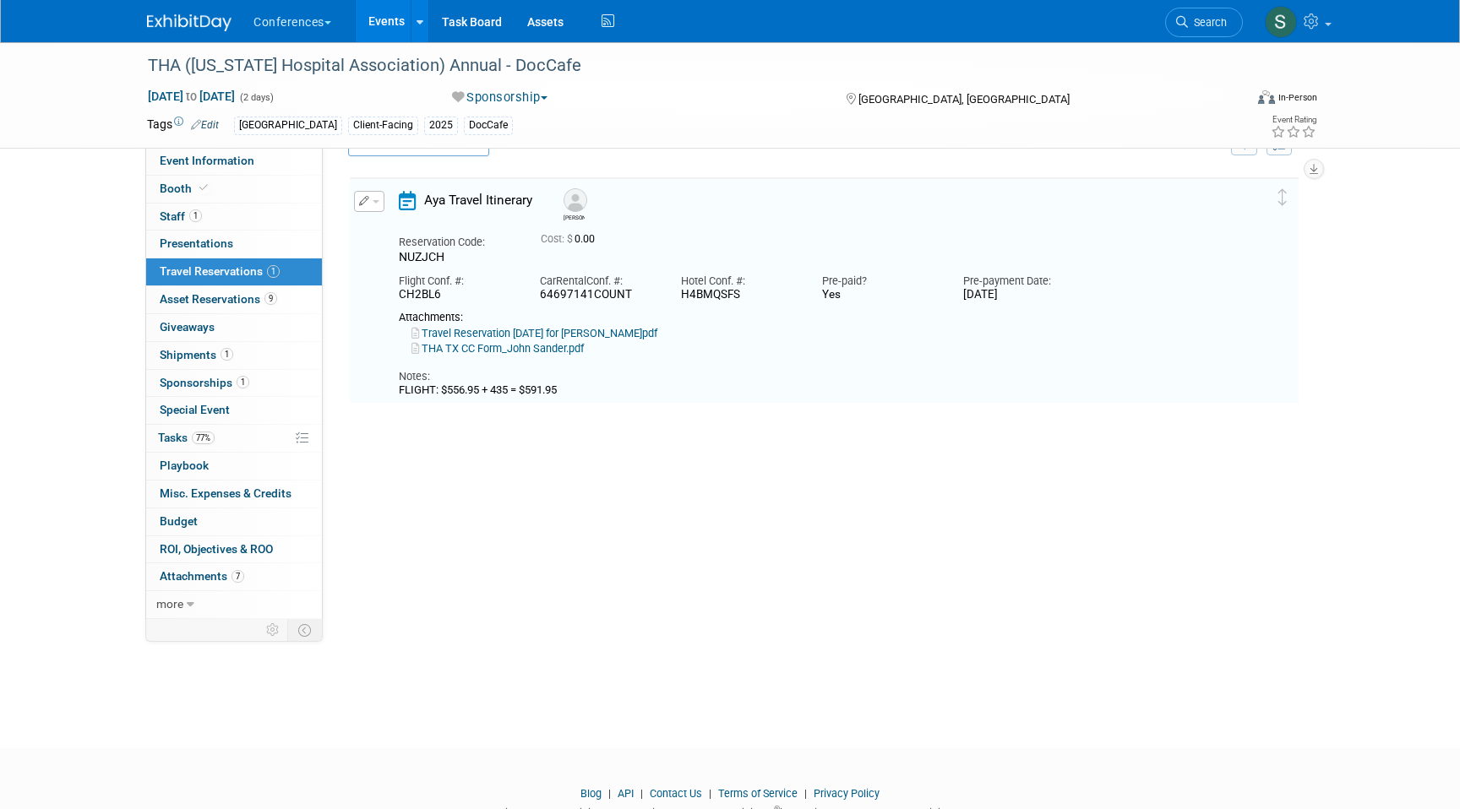
scroll to position [29, 0]
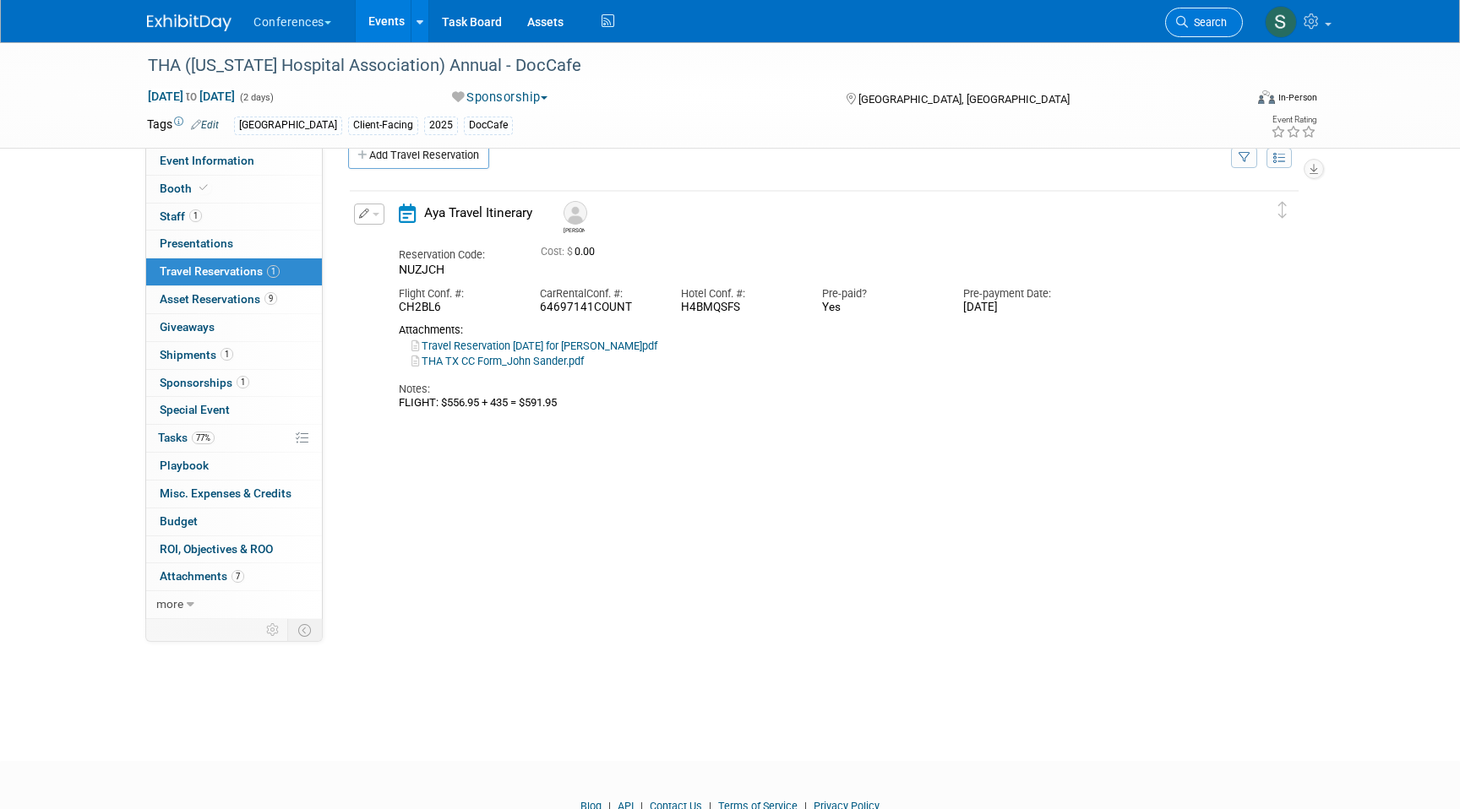
click at [1195, 32] on link "Search" at bounding box center [1204, 23] width 78 height 30
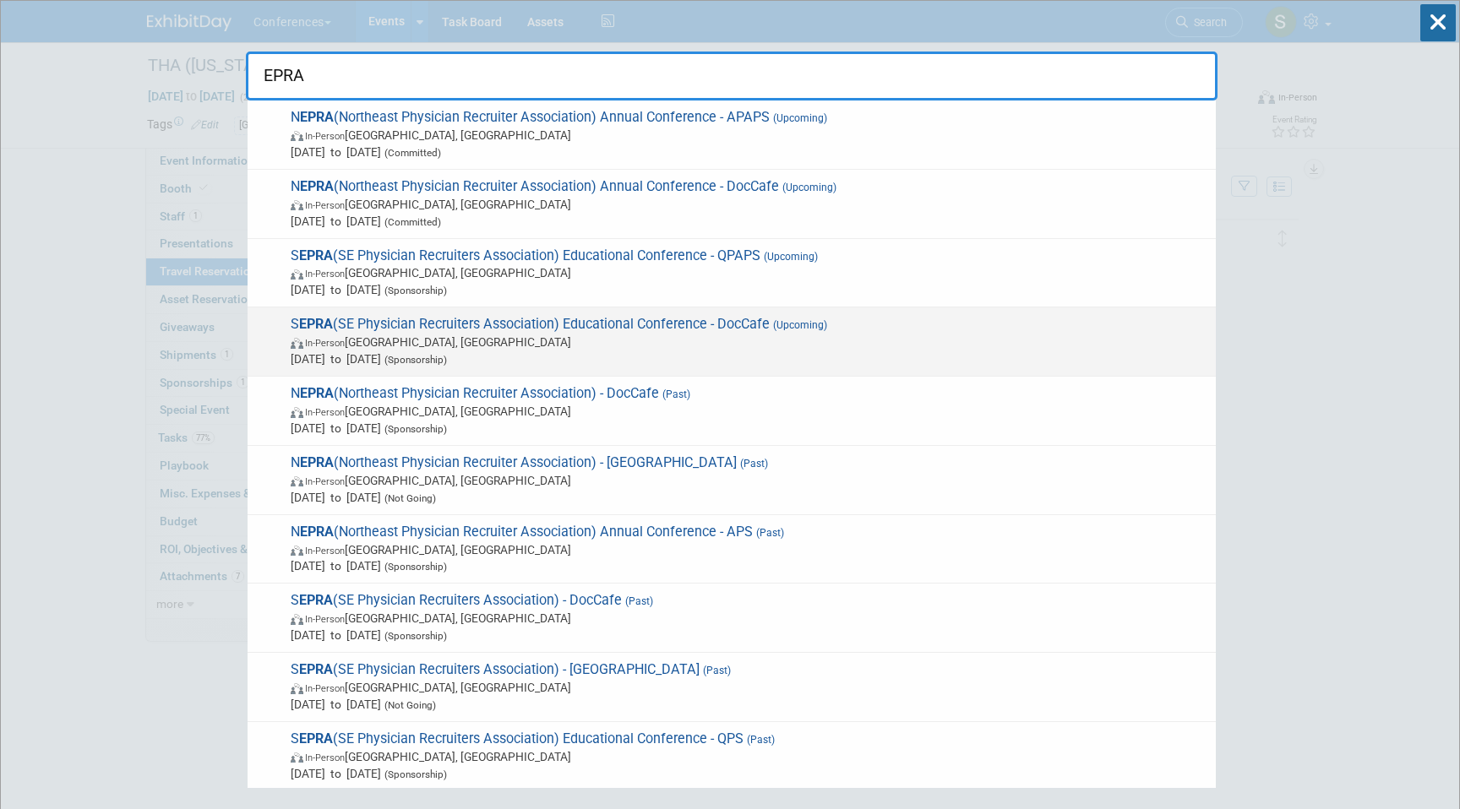
type input "EPRA"
click at [592, 340] on span "In-Person [GEOGRAPHIC_DATA], [GEOGRAPHIC_DATA]" at bounding box center [749, 342] width 917 height 17
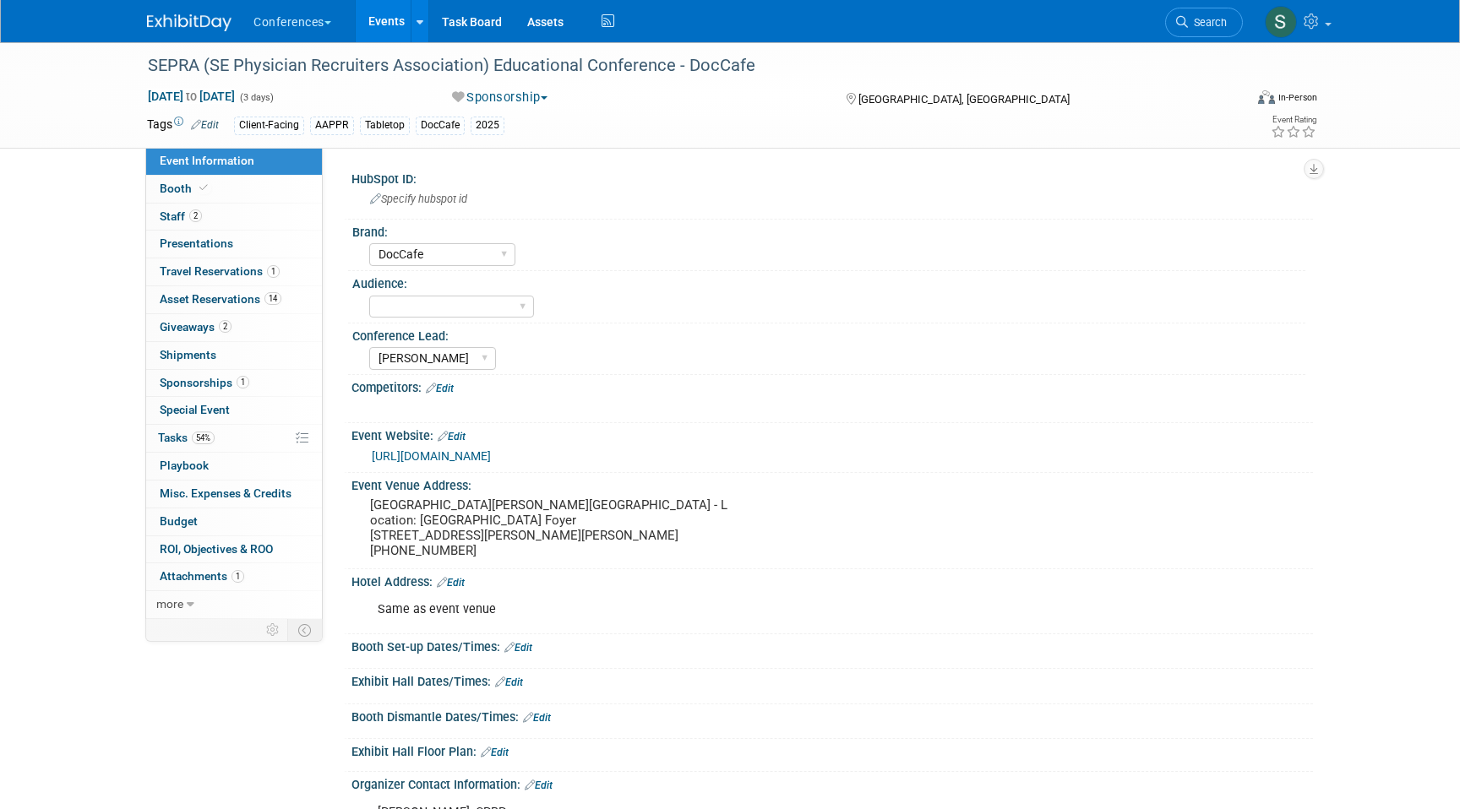
select select "DocCafe"
select select "[PERSON_NAME]"
click at [284, 270] on link "1 Travel Reservations 1" at bounding box center [234, 271] width 176 height 27
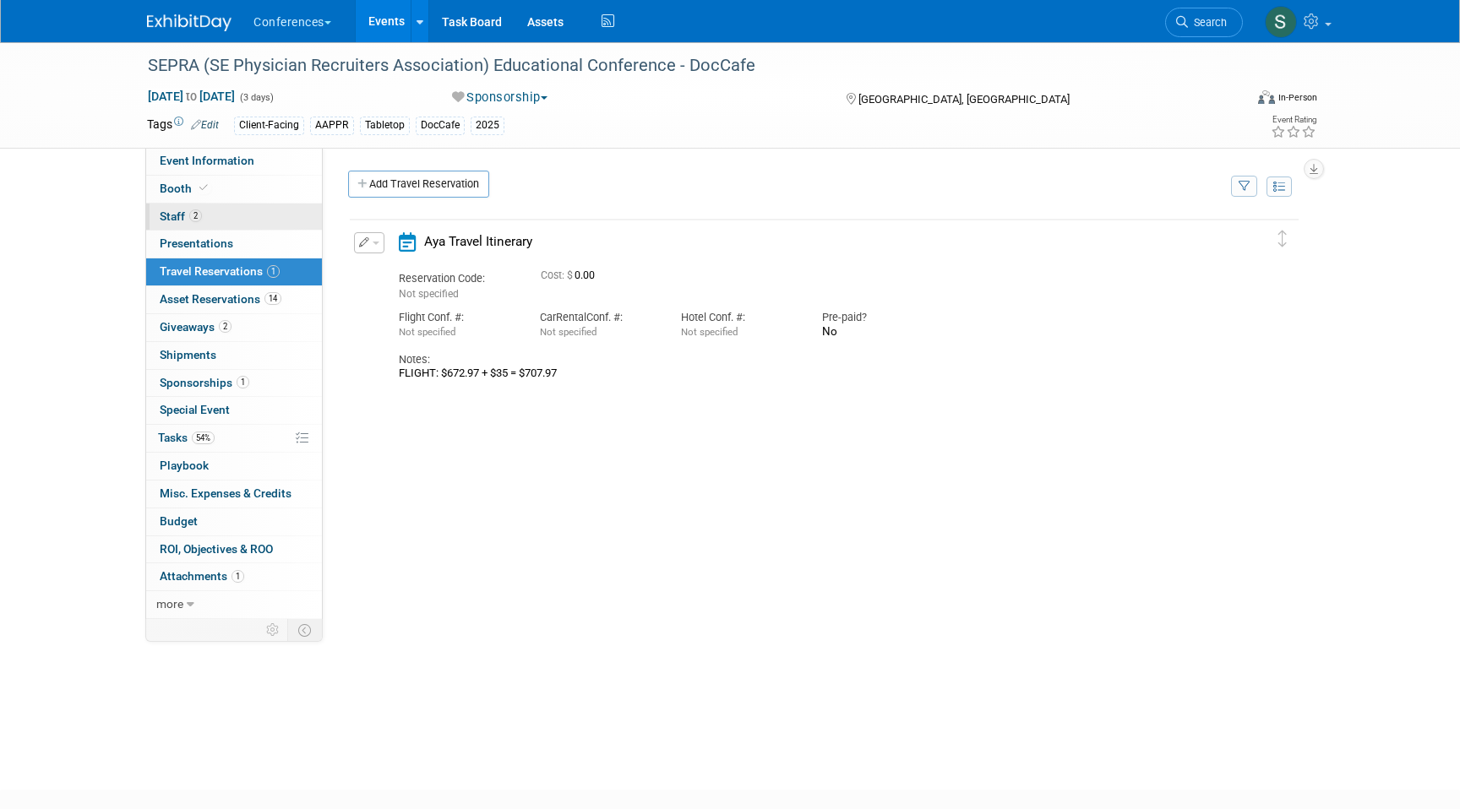
click at [254, 217] on link "2 Staff 2" at bounding box center [234, 217] width 176 height 27
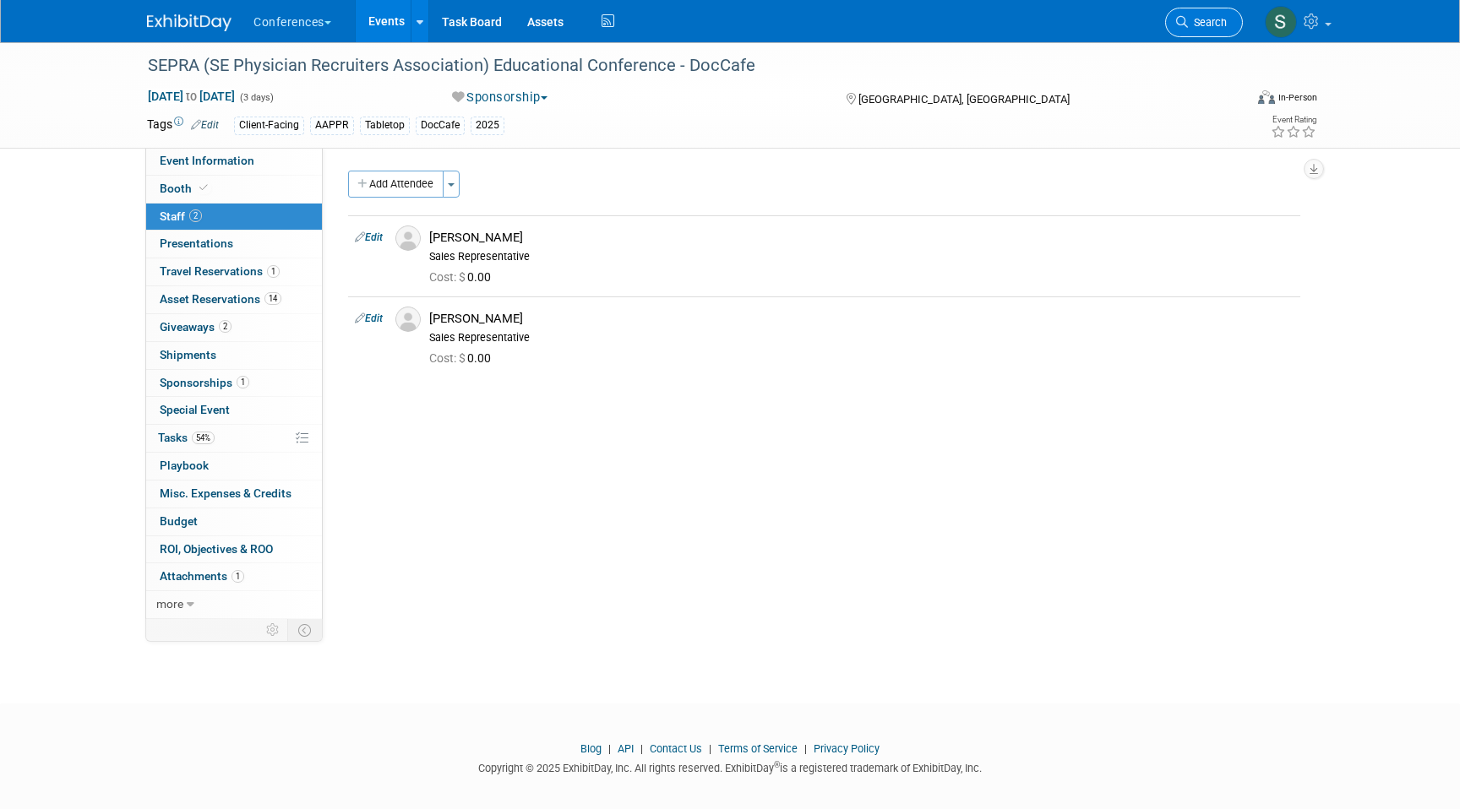
click at [1202, 34] on link "Search" at bounding box center [1204, 23] width 78 height 30
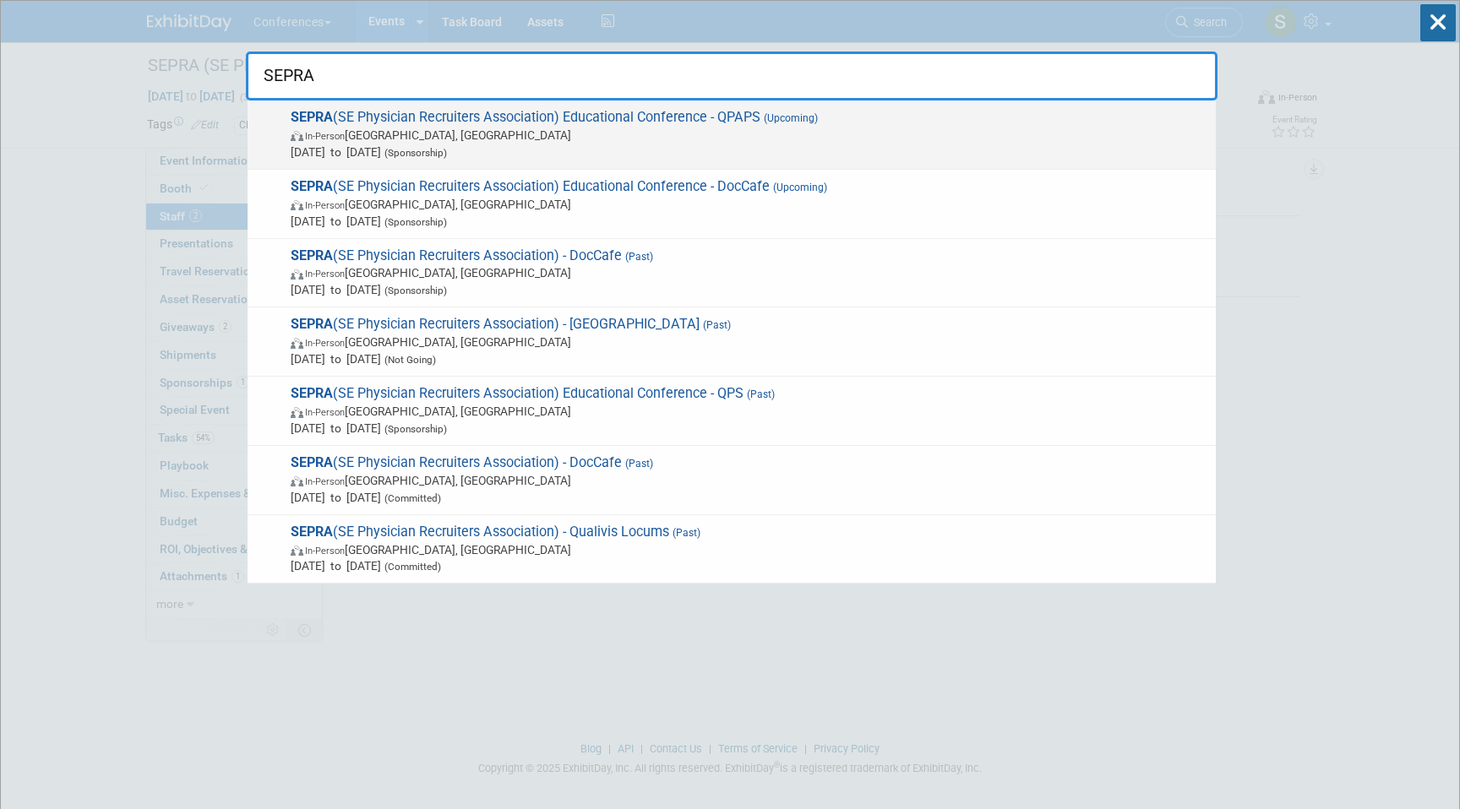
type input "SEPRA"
click at [862, 135] on span "In-Person [GEOGRAPHIC_DATA], [GEOGRAPHIC_DATA]" at bounding box center [749, 135] width 917 height 17
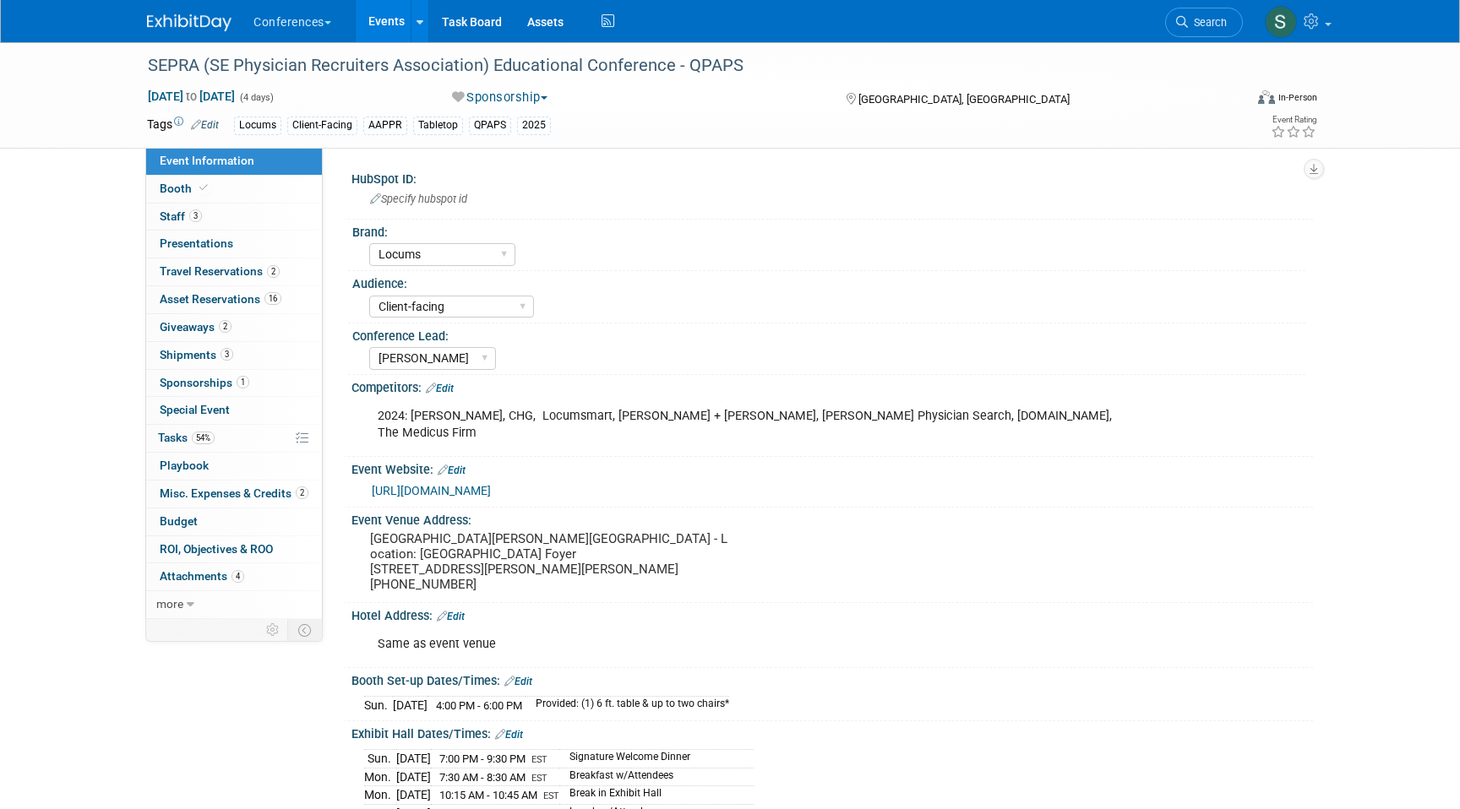
select select "Locums"
select select "Client-facing"
select select "[PERSON_NAME]"
click at [221, 222] on link "3 Staff 3" at bounding box center [234, 217] width 176 height 27
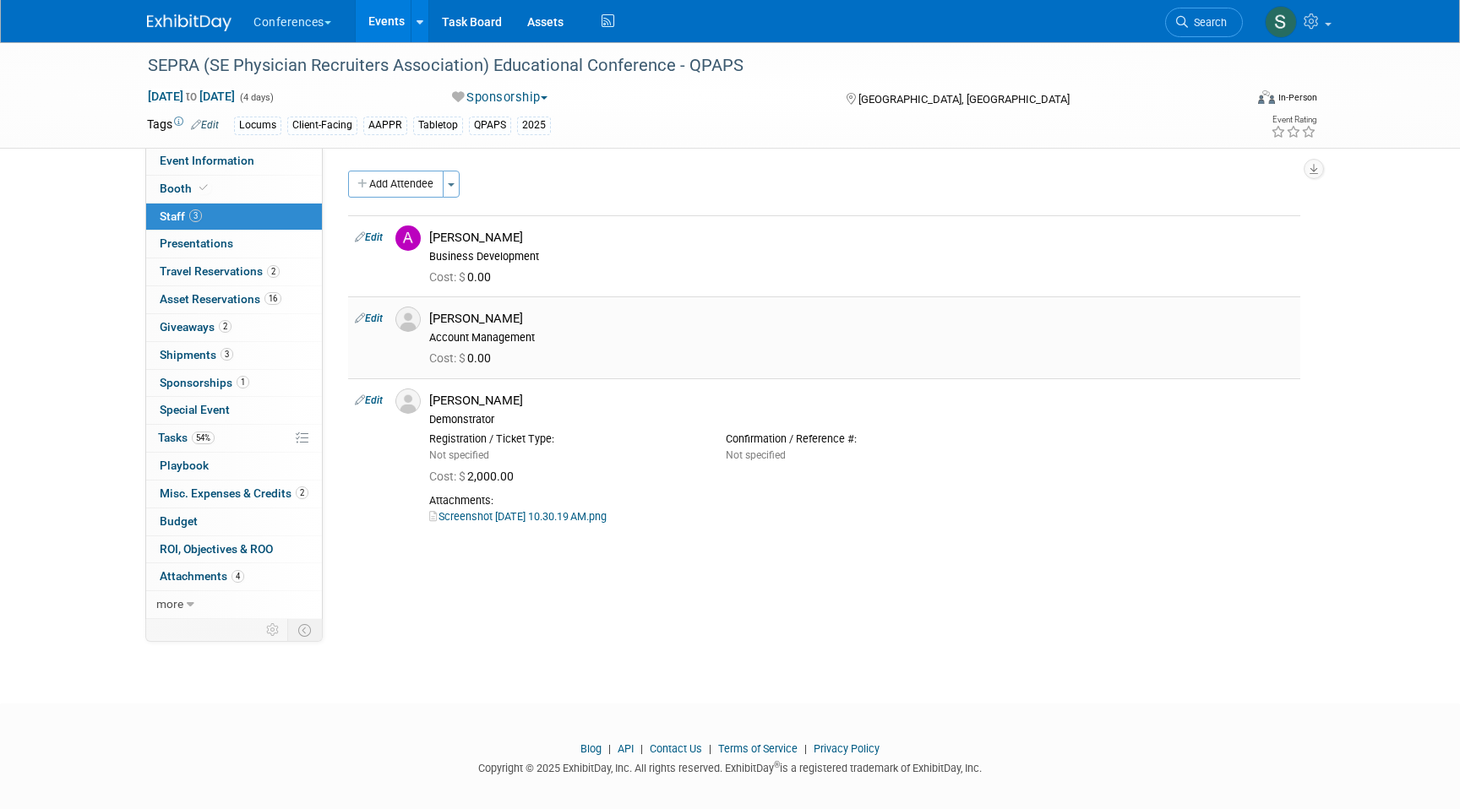
drag, startPoint x: 519, startPoint y: 318, endPoint x: 427, endPoint y: 318, distance: 92.1
click at [427, 318] on div "Chris Hunsaker Account Management" at bounding box center [861, 326] width 890 height 38
copy div "[PERSON_NAME]"
click at [253, 268] on span "Travel Reservations 2" at bounding box center [220, 271] width 120 height 14
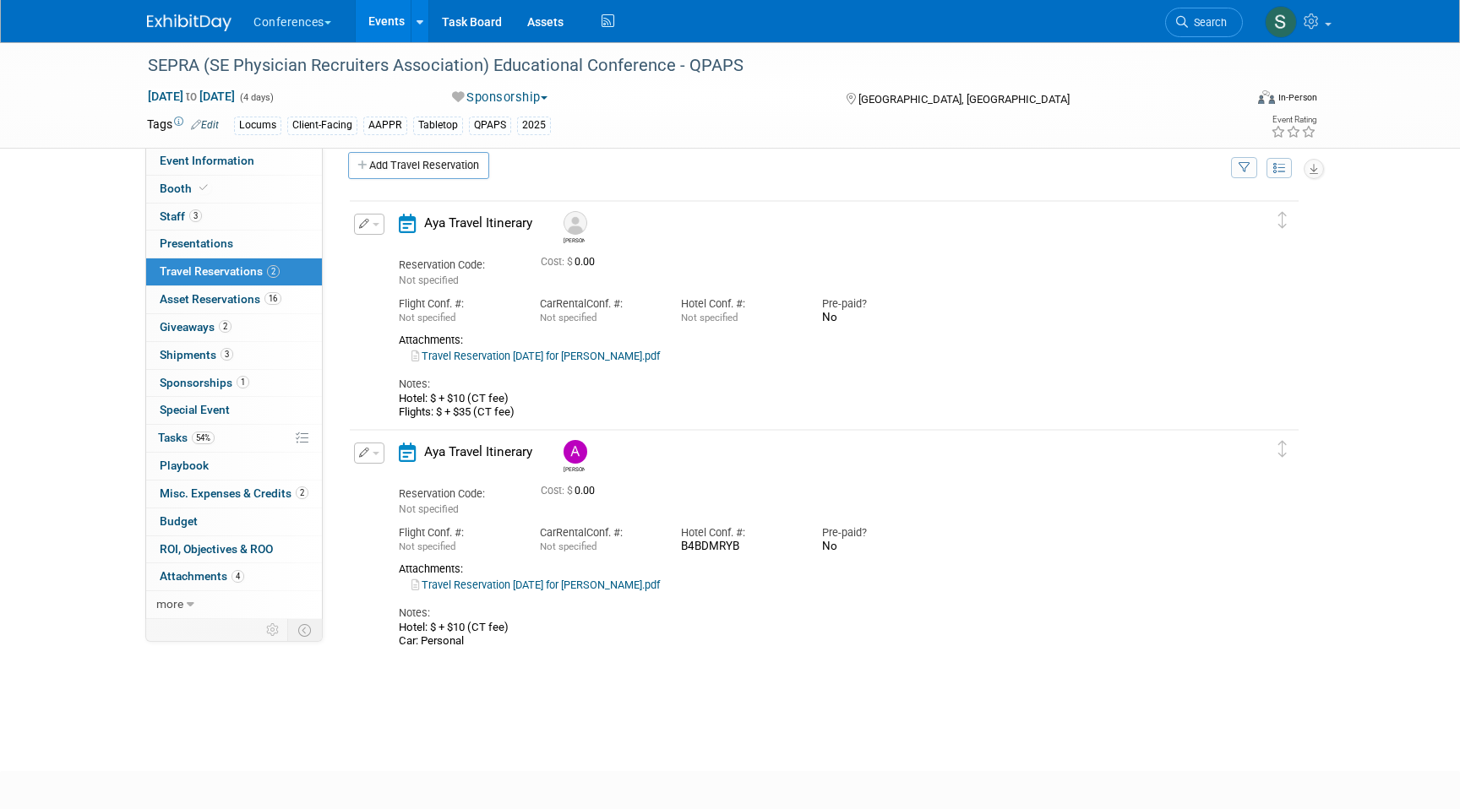
scroll to position [22, 0]
click at [367, 223] on icon "button" at bounding box center [364, 220] width 11 height 10
click at [395, 265] on li "Delete Reservation" at bounding box center [426, 278] width 143 height 28
click at [370, 215] on button "button" at bounding box center [369, 220] width 30 height 21
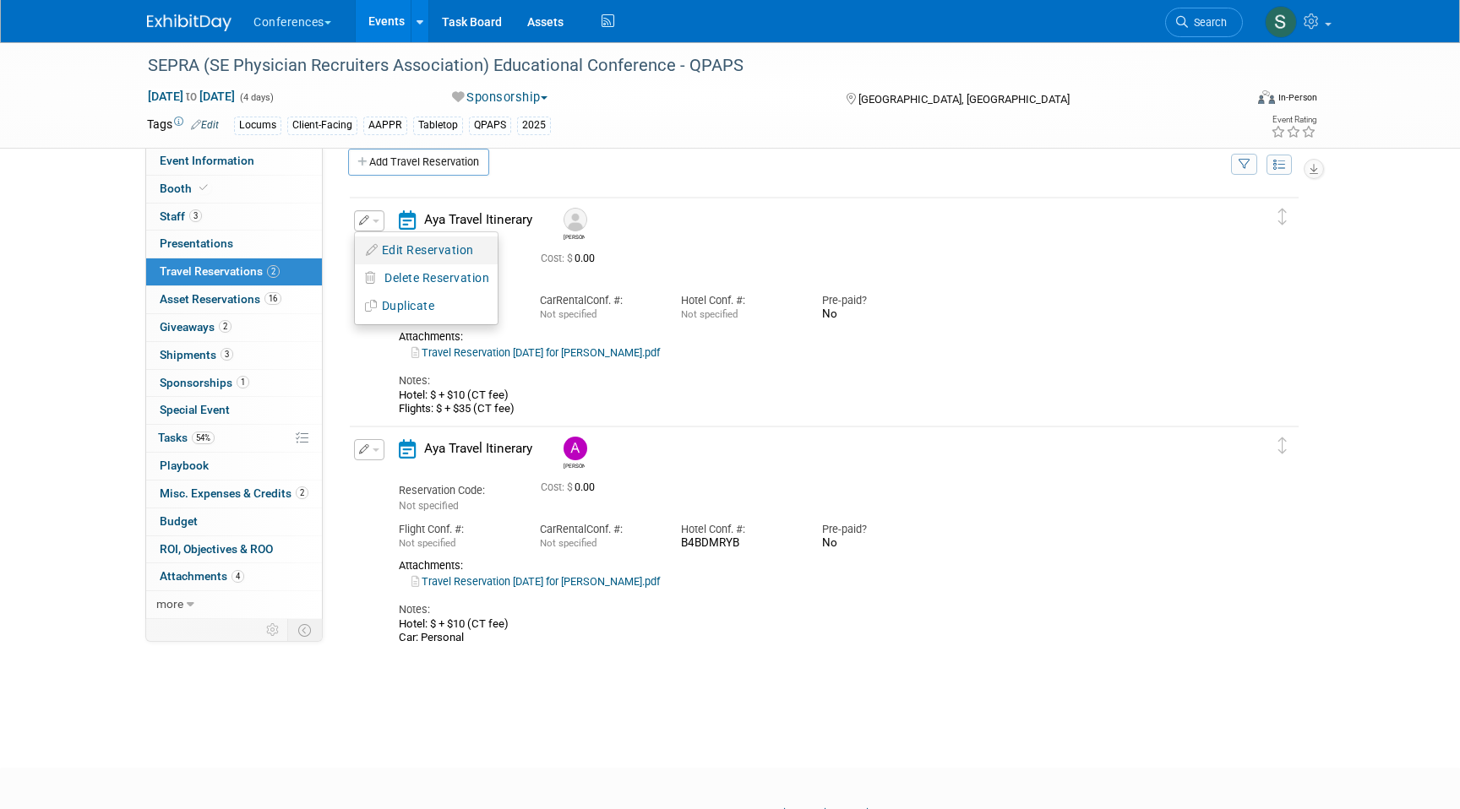
click at [392, 247] on button "Edit Reservation" at bounding box center [426, 250] width 143 height 24
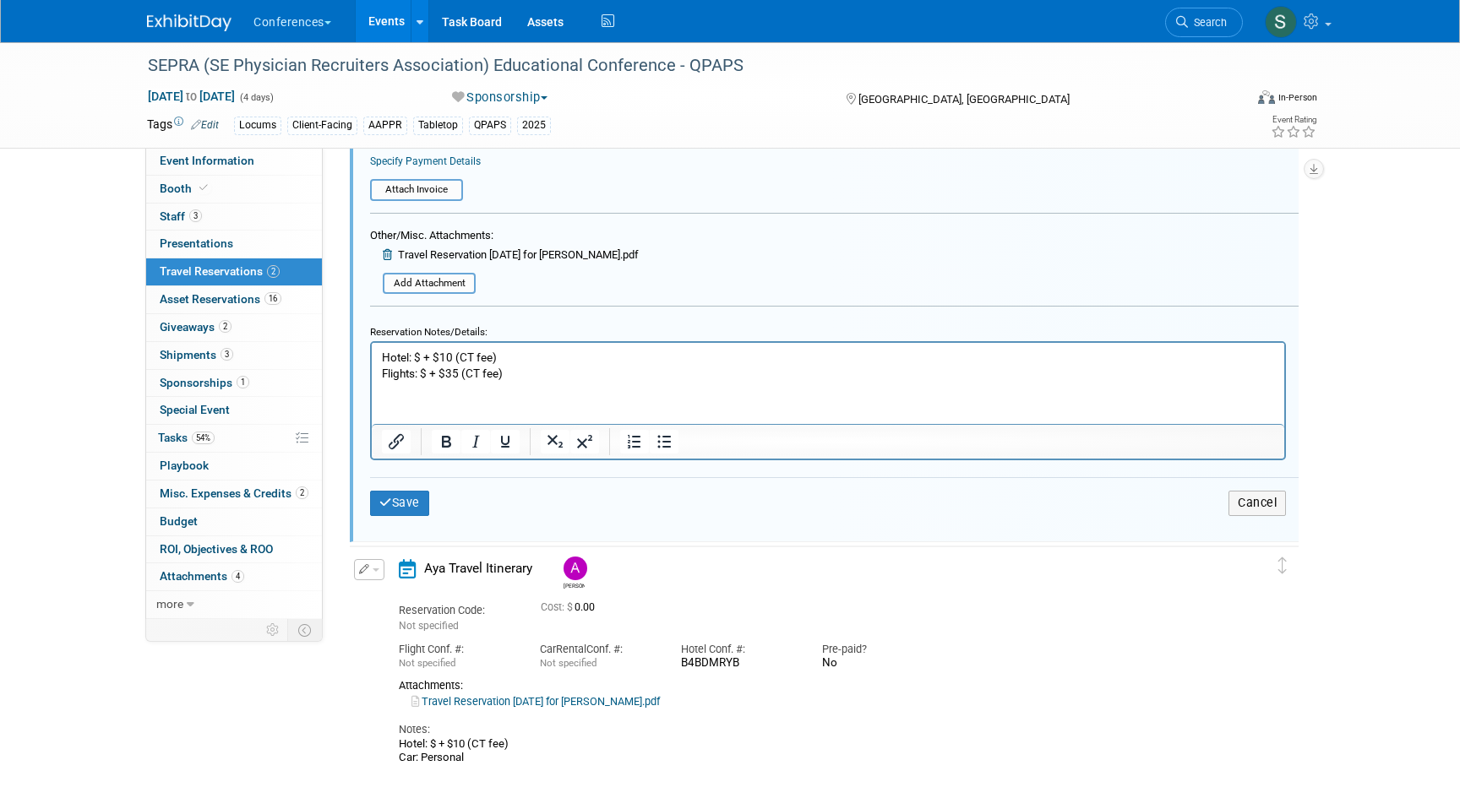
scroll to position [567, 0]
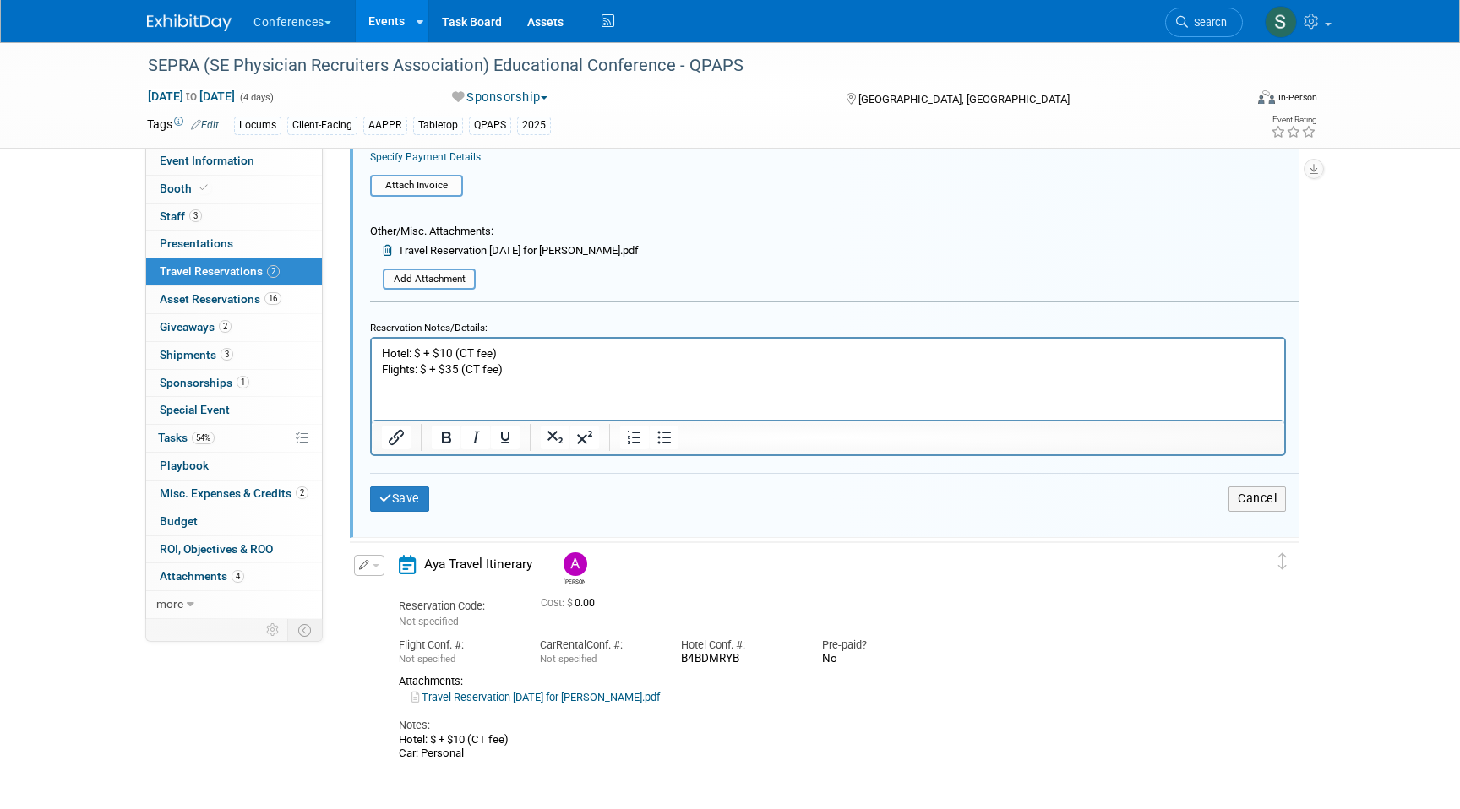
click at [544, 372] on p "Hotel: $ + $10 (CT fee) Flights: $ + $35 (CT fee)" at bounding box center [828, 361] width 893 height 32
click at [427, 366] on p "Hotel: $ + $10 (CT fee) Flights: $ + $35 (CT fee)" at bounding box center [828, 361] width 893 height 32
click at [543, 367] on p "Hotel: $ + $10 (CT fee) Flights: $519.96 + $35 (CT fee)" at bounding box center [828, 361] width 893 height 32
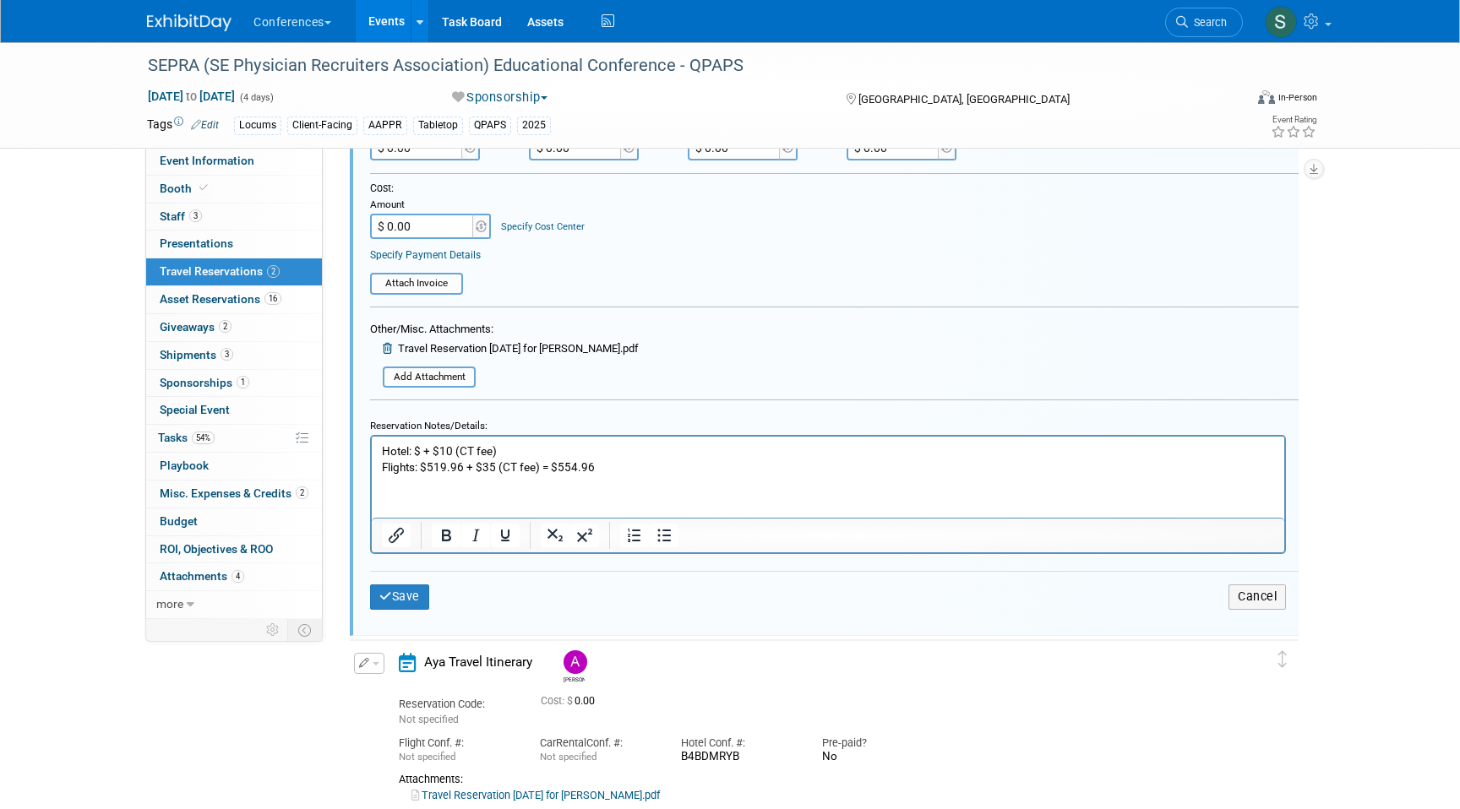
scroll to position [465, 0]
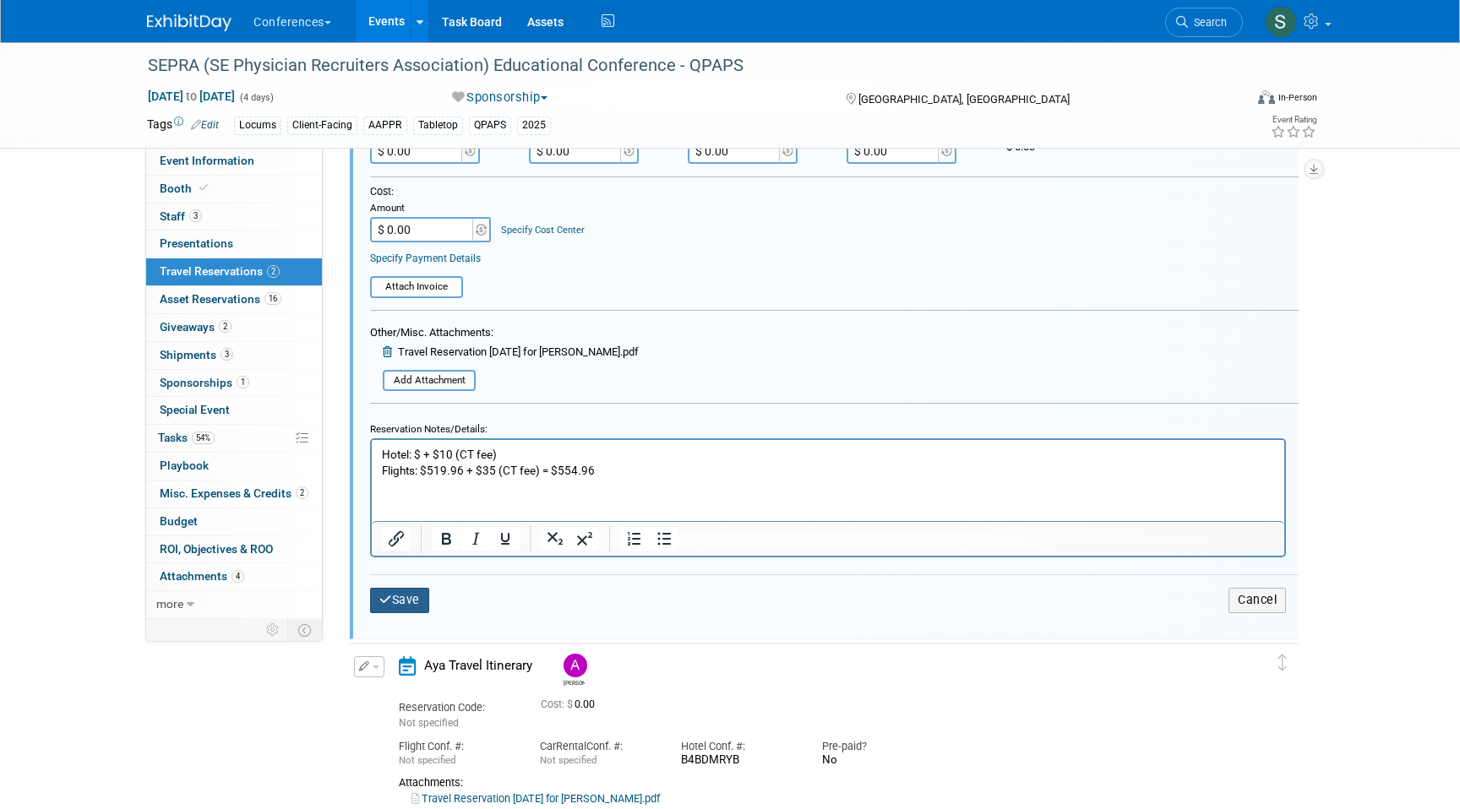
click at [416, 606] on button "Save" at bounding box center [399, 600] width 59 height 24
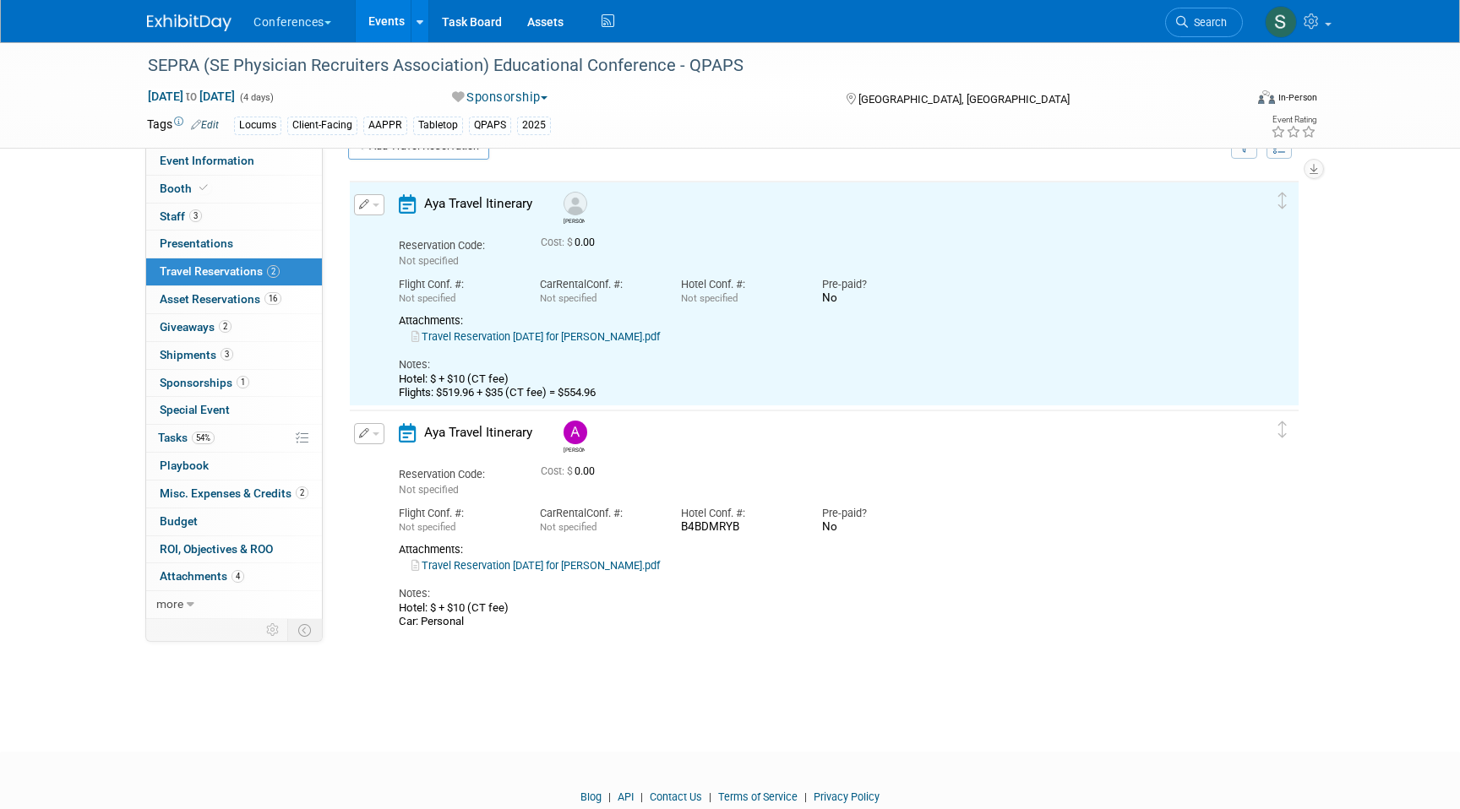
scroll to position [29, 0]
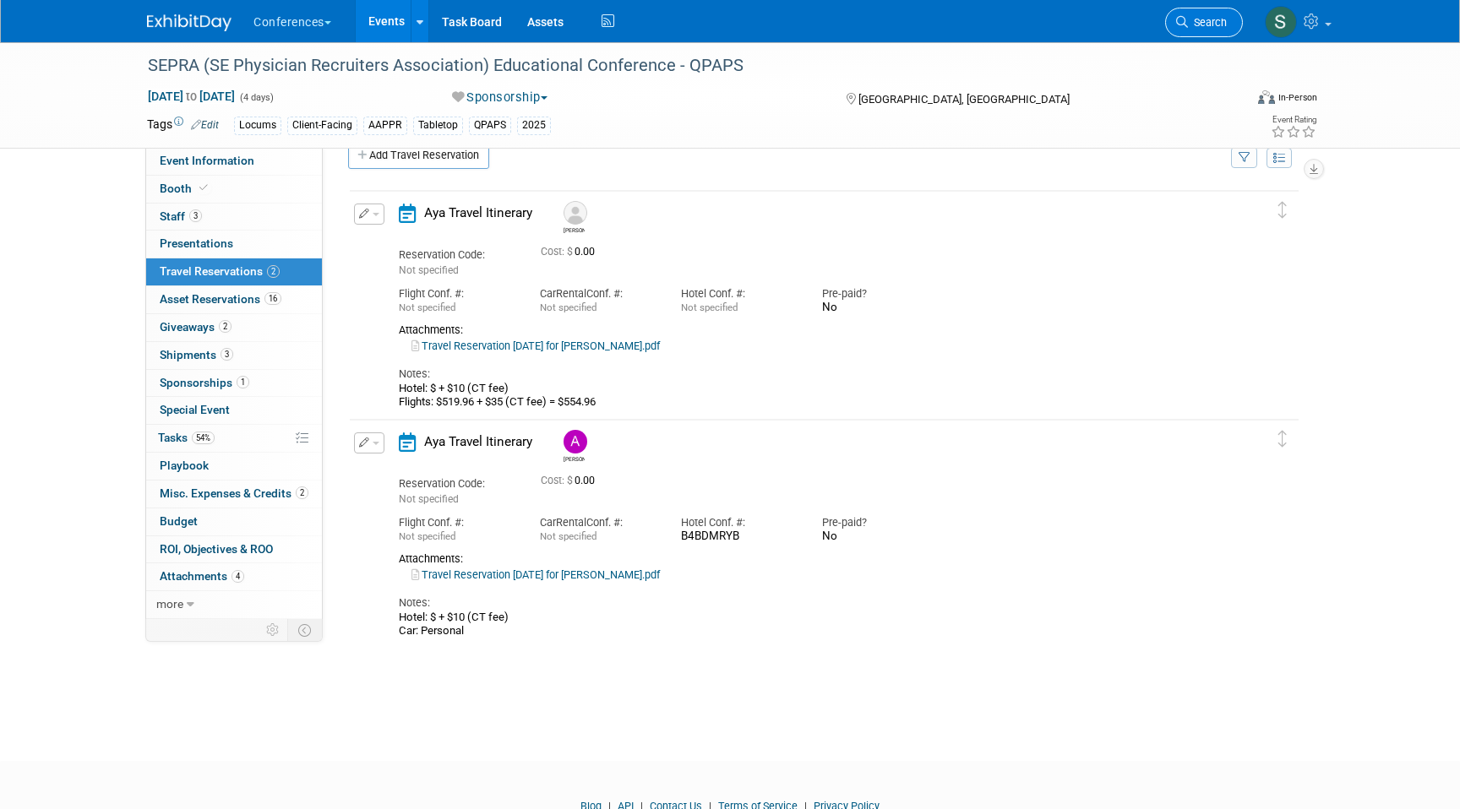
click at [1203, 22] on span "Search" at bounding box center [1207, 22] width 39 height 13
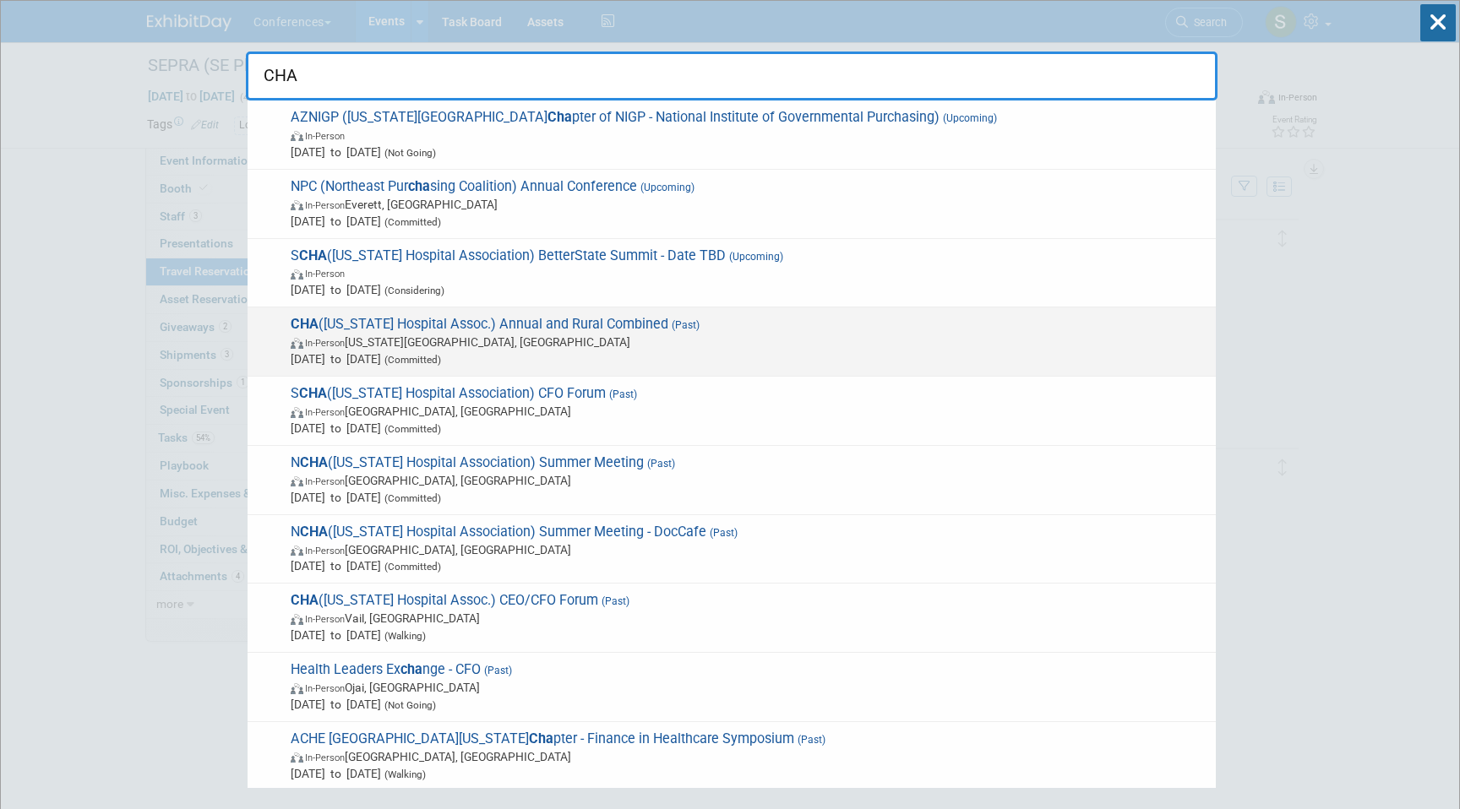
type input "CHA"
click at [621, 329] on span "CHA (Colorado Hospital Assoc.) Annual and Rural Combined (Past) In-Person Color…" at bounding box center [747, 342] width 922 height 52
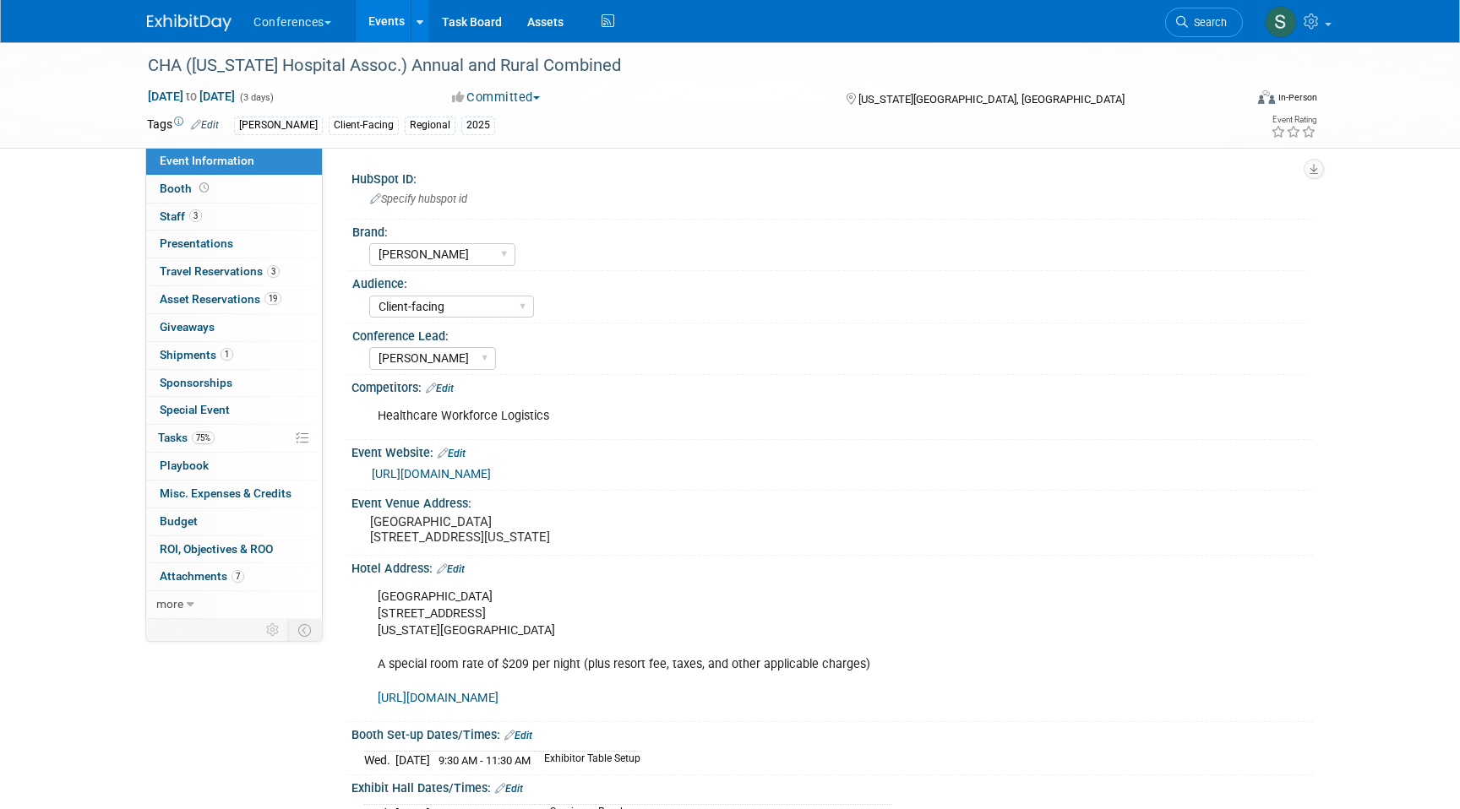
select select "[PERSON_NAME]"
select select "Client-facing"
select select "[PERSON_NAME]"
click at [282, 269] on link "3 Travel Reservations 3" at bounding box center [234, 271] width 176 height 27
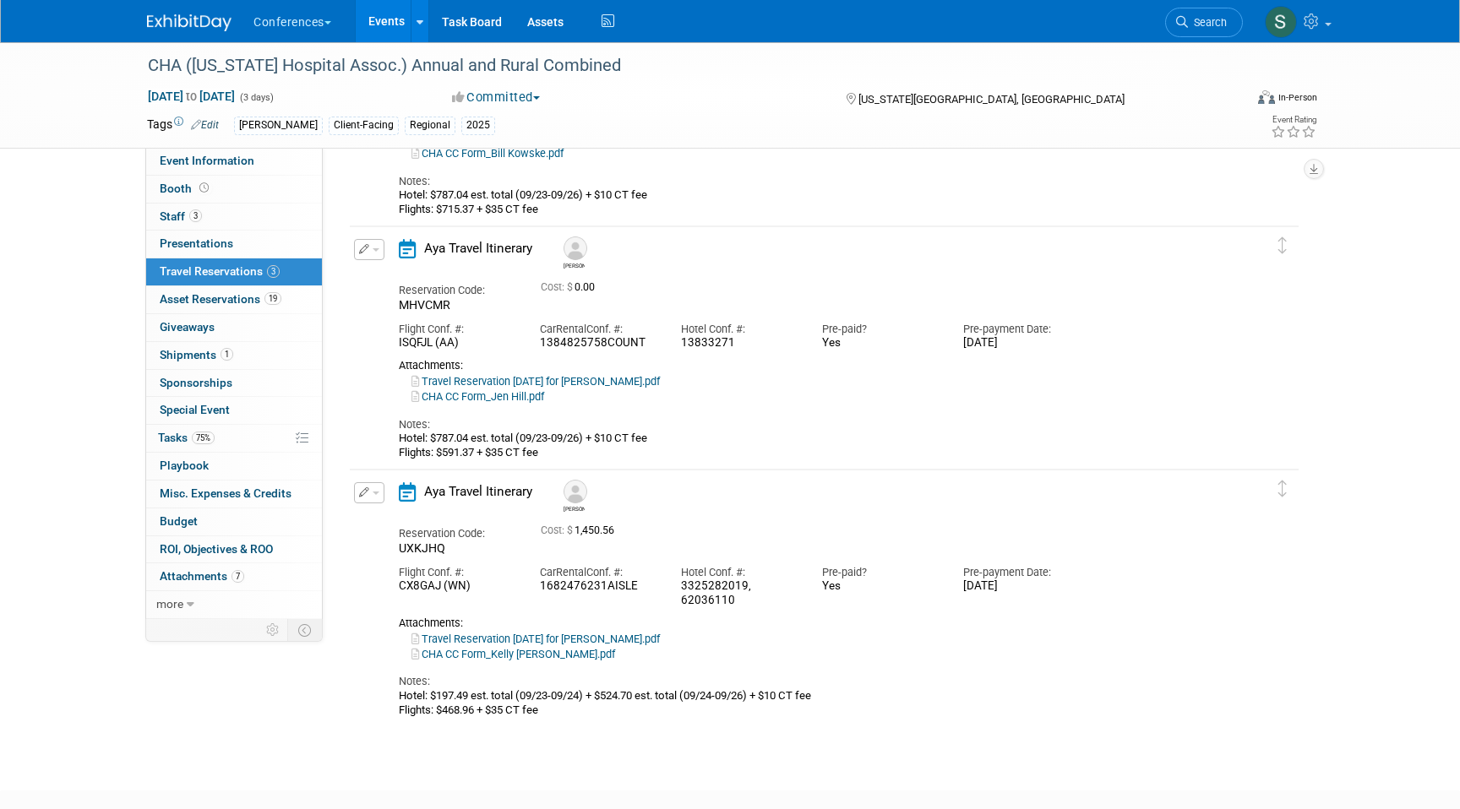
scroll to position [275, 0]
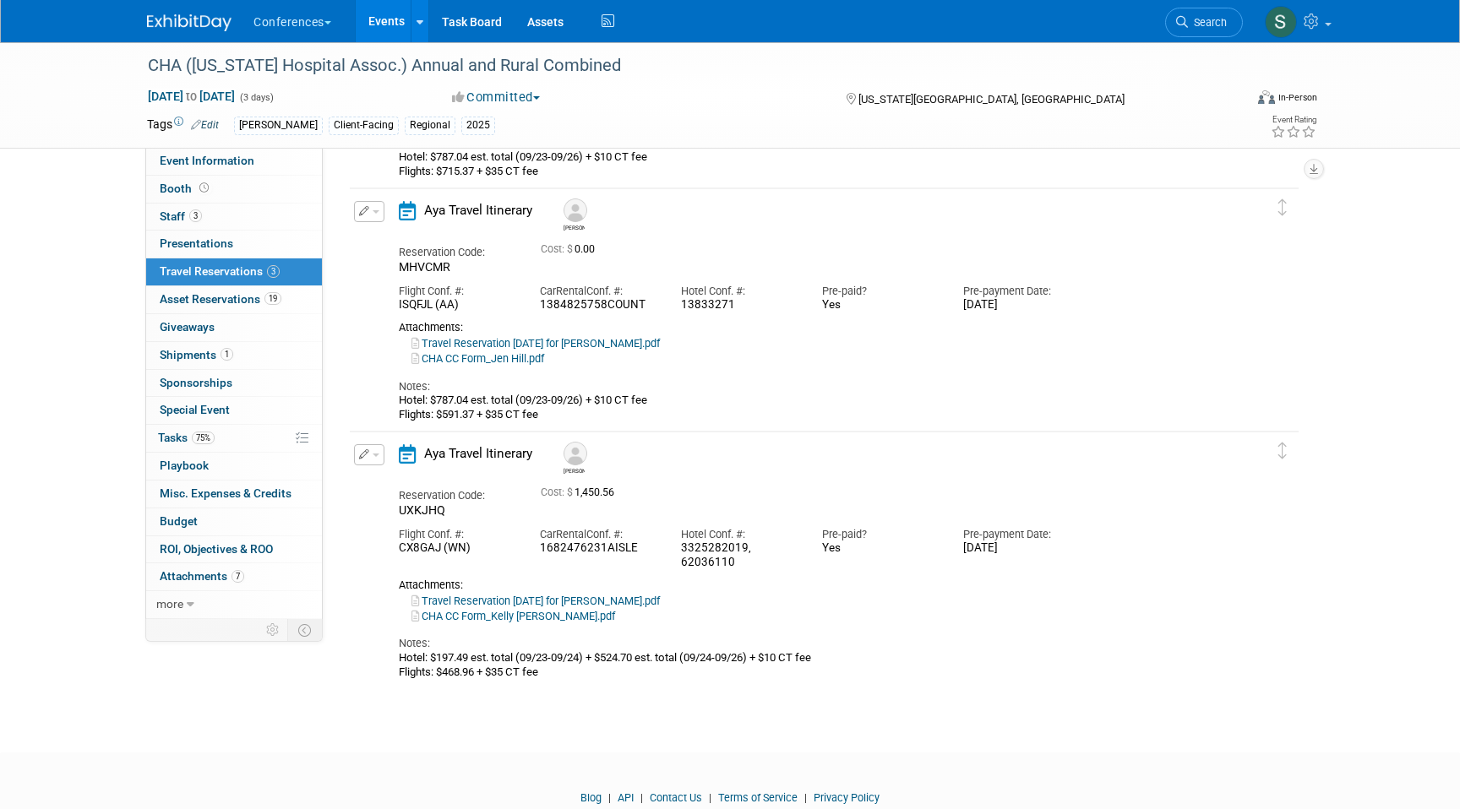
click at [367, 460] on icon "button" at bounding box center [364, 454] width 11 height 10
click at [400, 481] on button "Edit Reservation" at bounding box center [426, 484] width 143 height 24
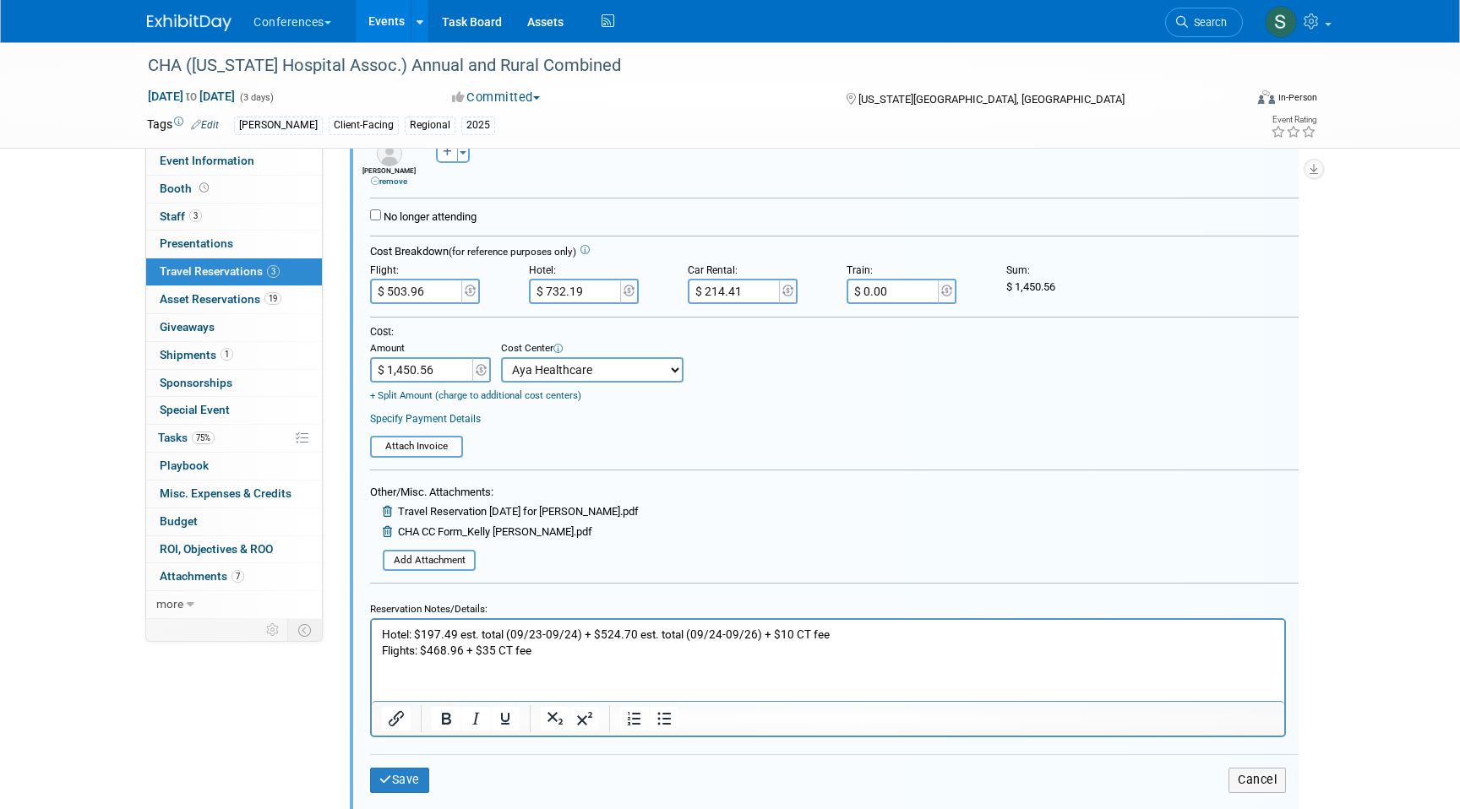
scroll to position [828, 0]
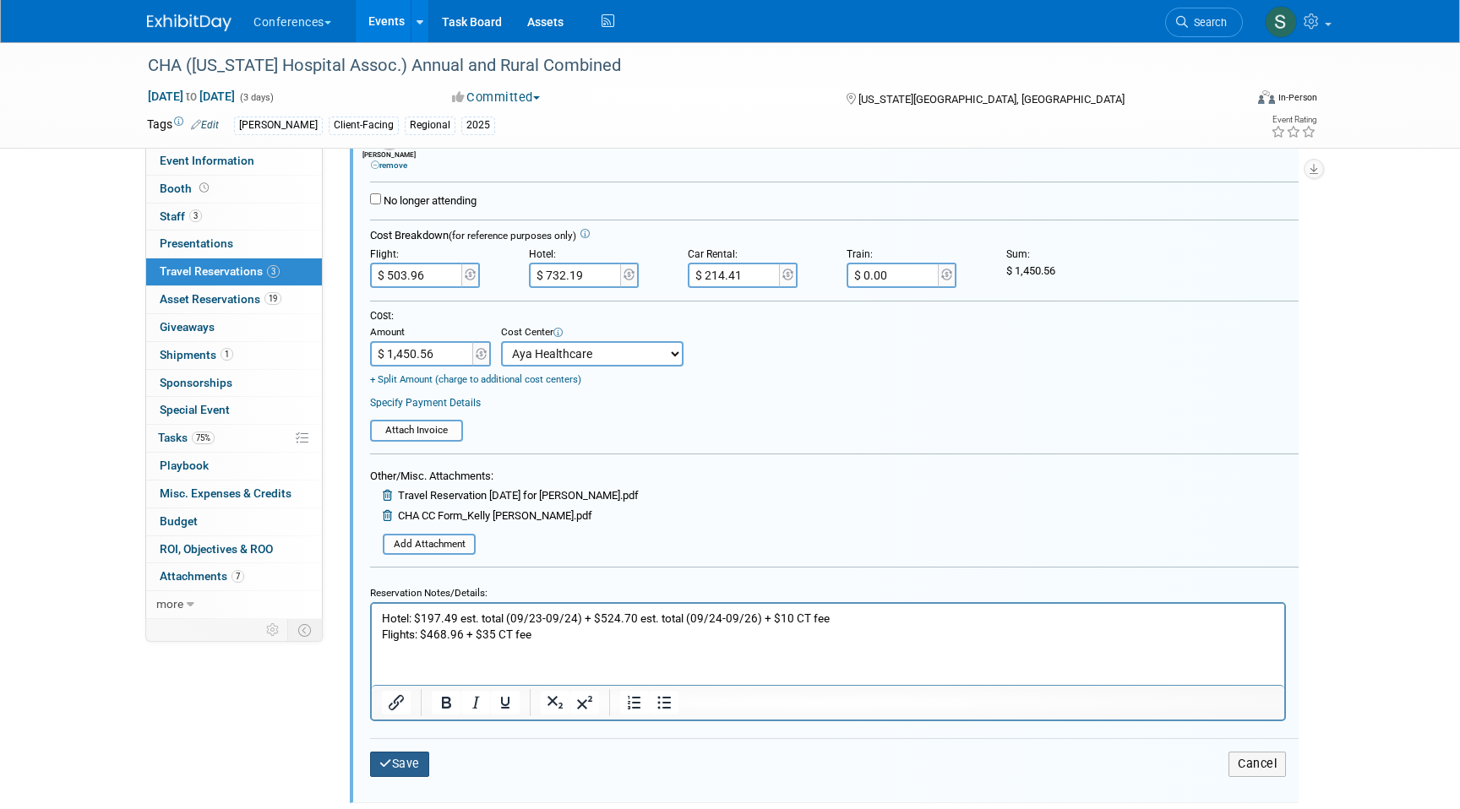
click at [385, 768] on icon "submit" at bounding box center [385, 764] width 13 height 12
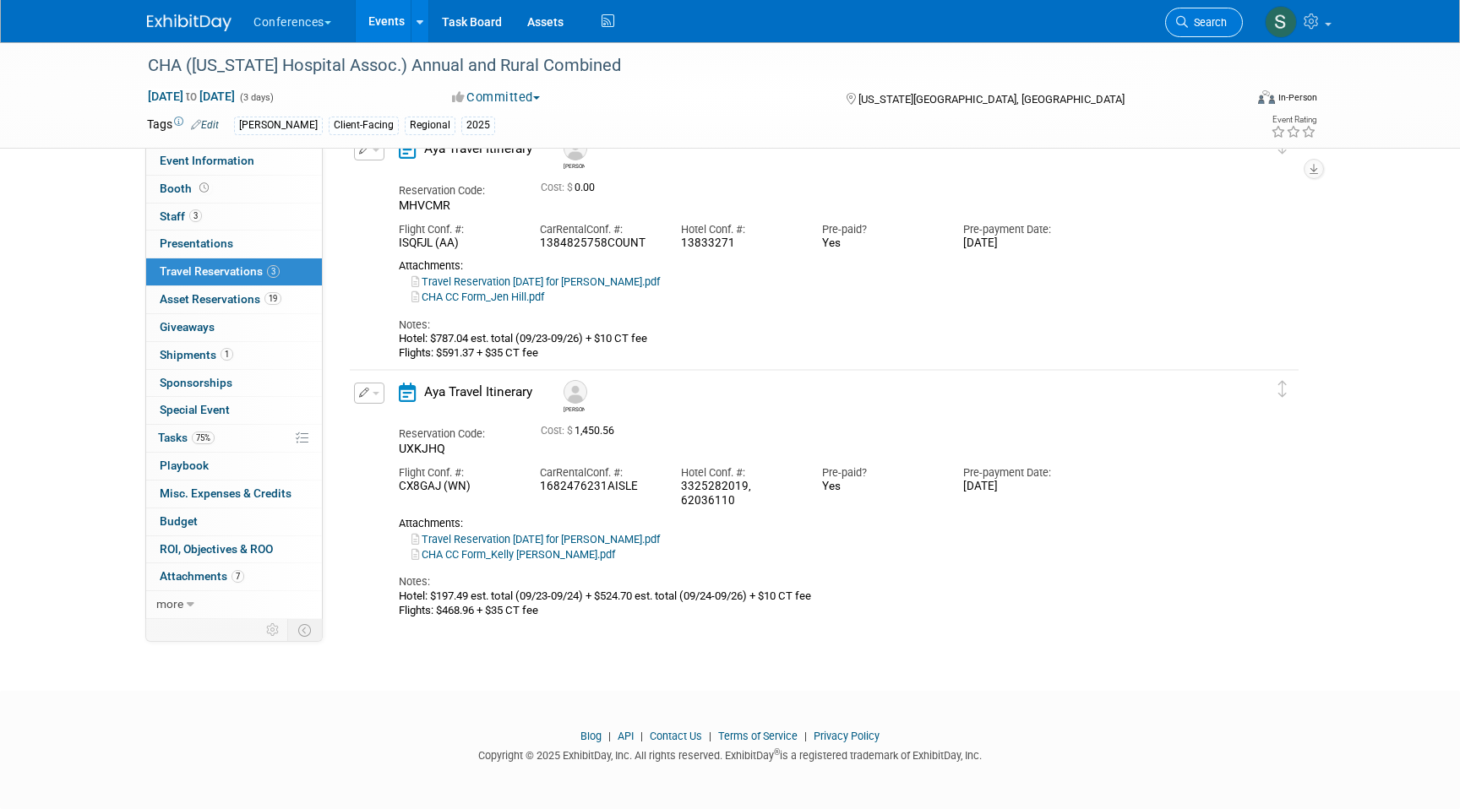
click at [1189, 35] on link "Search" at bounding box center [1204, 23] width 78 height 30
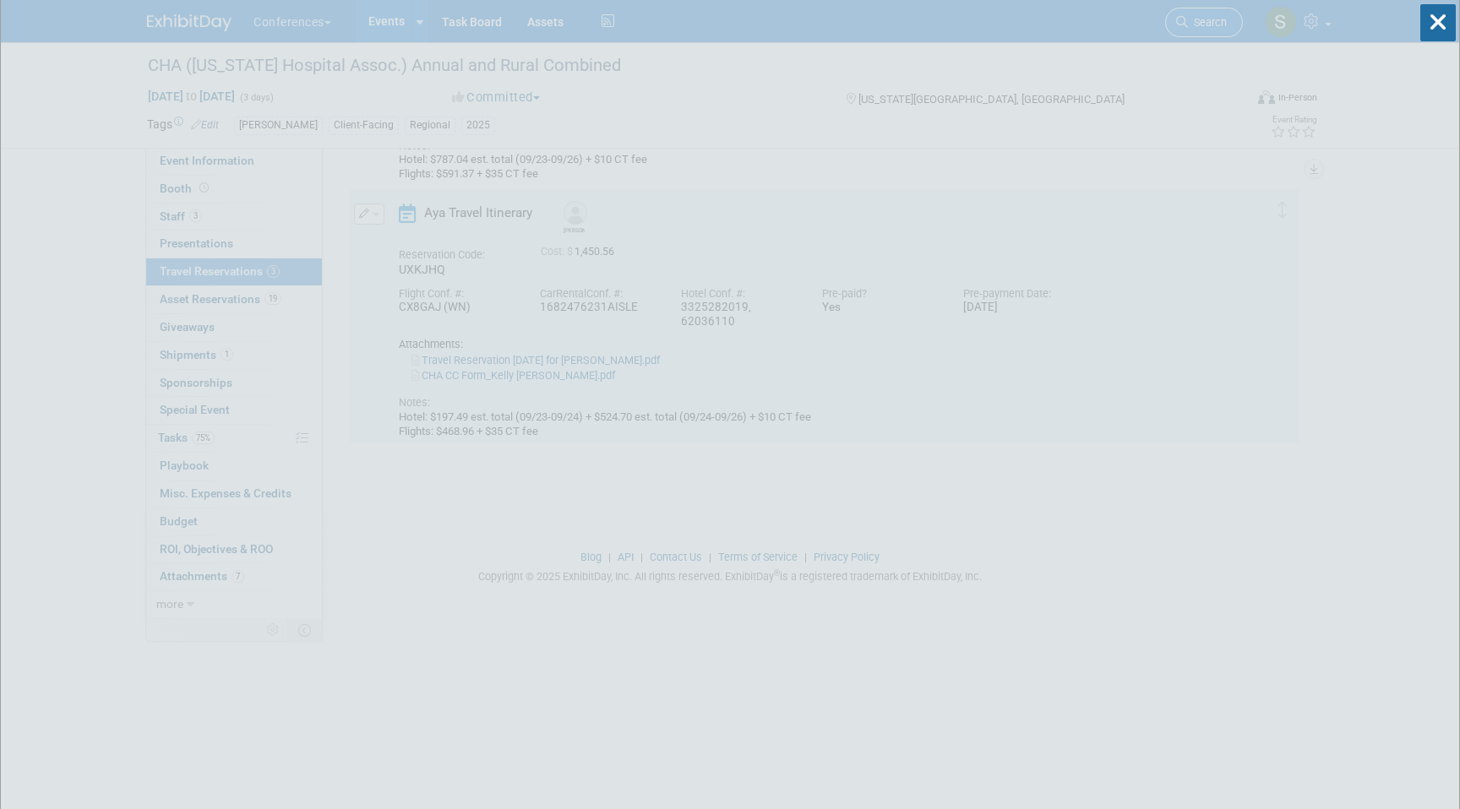
scroll to position [66, 0]
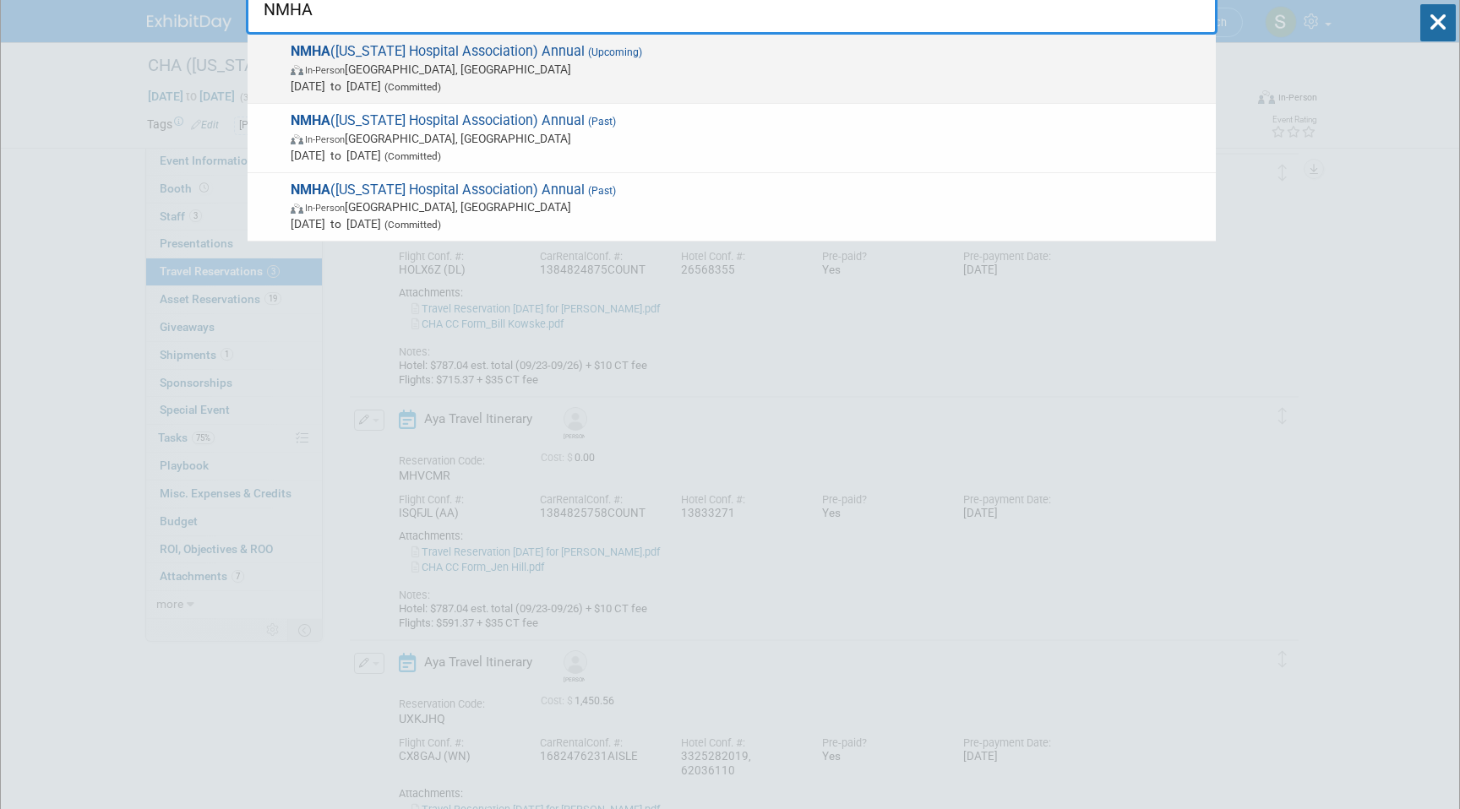
type input "NMHA"
click at [522, 72] on span "In-Person [GEOGRAPHIC_DATA], [GEOGRAPHIC_DATA]" at bounding box center [749, 69] width 917 height 17
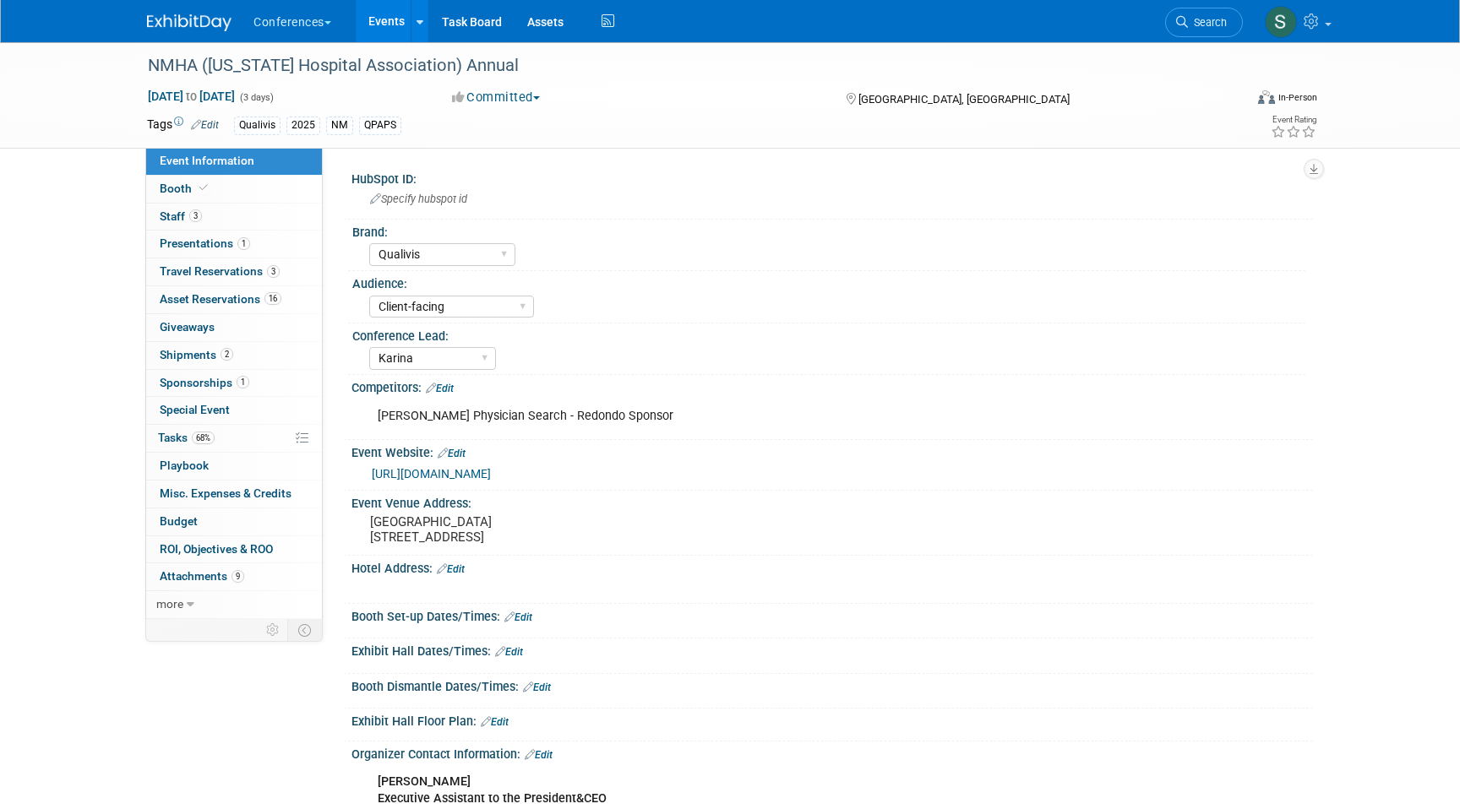
select select "Qualivis"
select select "Client-facing"
select select "Karina"
click at [264, 275] on span "Travel Reservations 3" at bounding box center [220, 271] width 120 height 14
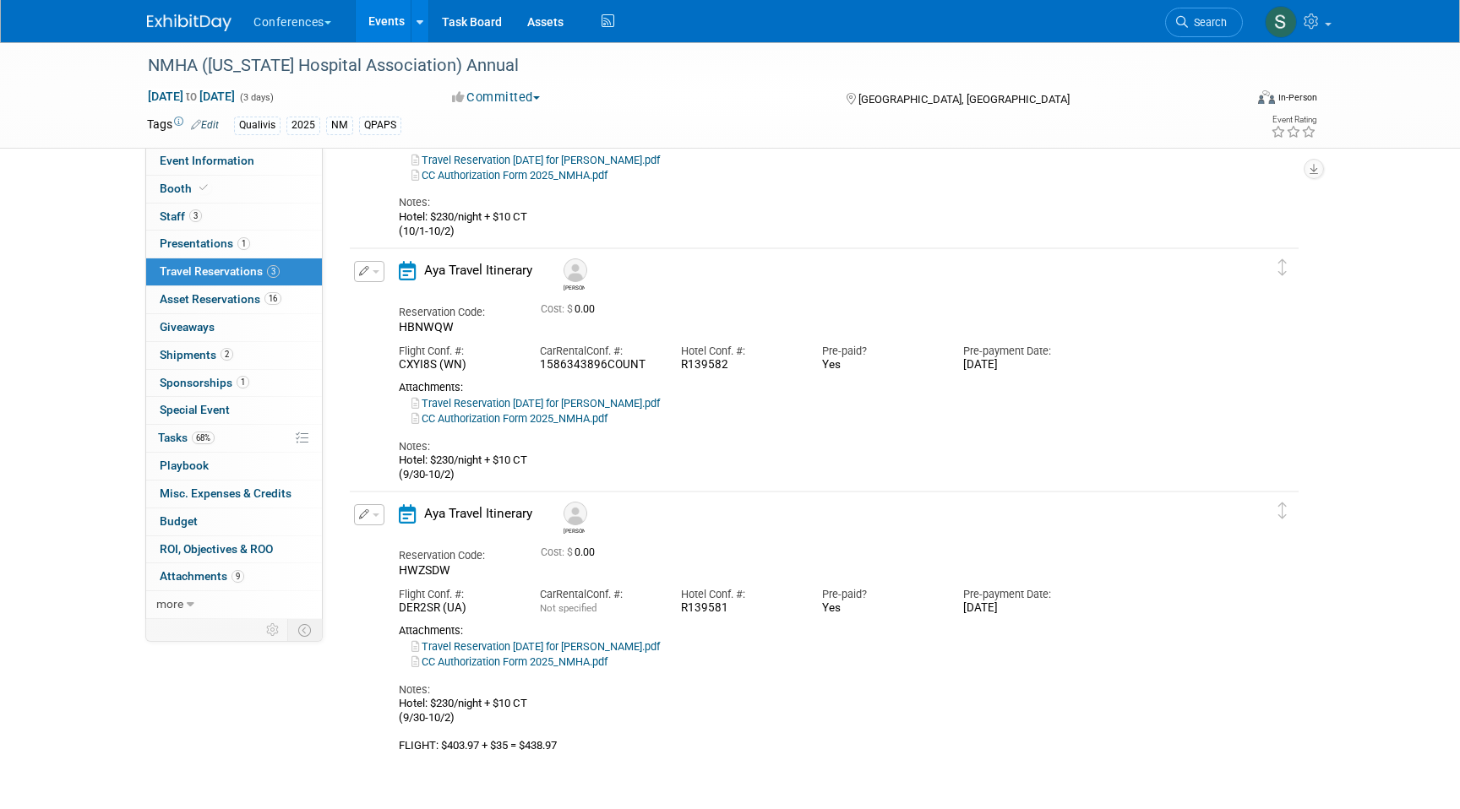
scroll to position [242, 0]
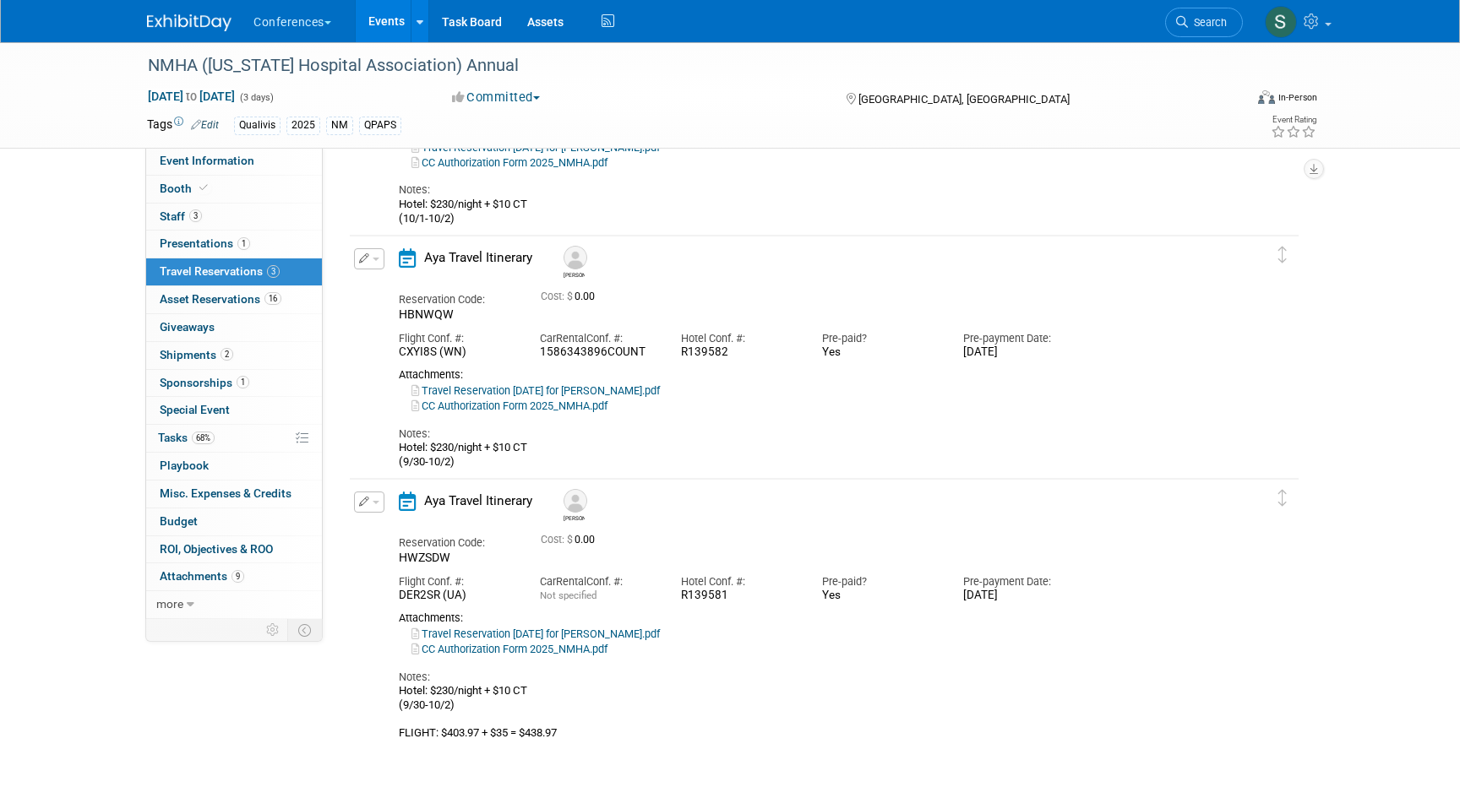
click at [366, 268] on button "button" at bounding box center [369, 258] width 30 height 21
click at [375, 286] on icon "button" at bounding box center [373, 288] width 14 height 12
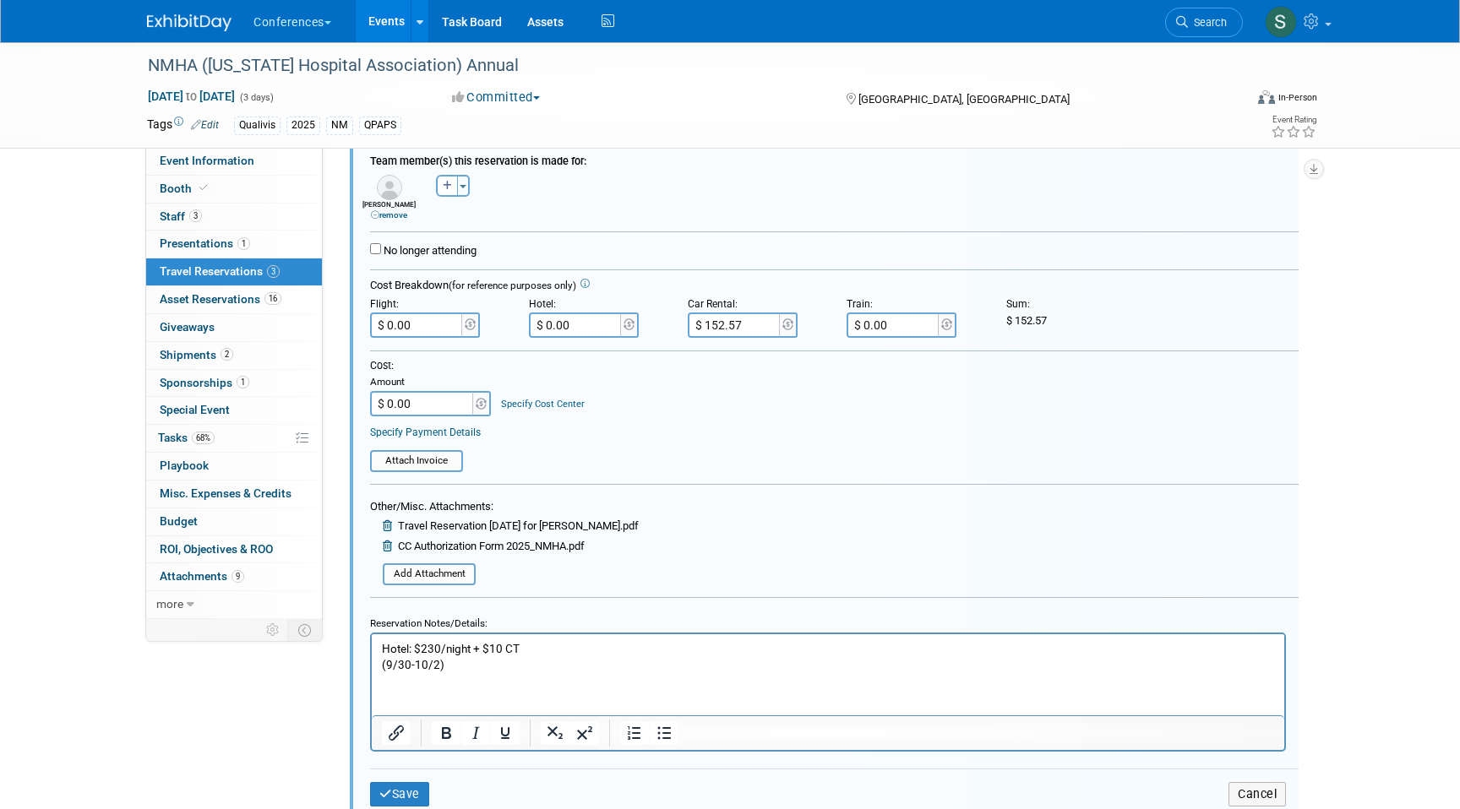
scroll to position [548, 0]
click at [486, 665] on p "Hotel: $230/night + $10 CT (9/30-10/2)" at bounding box center [828, 657] width 893 height 32
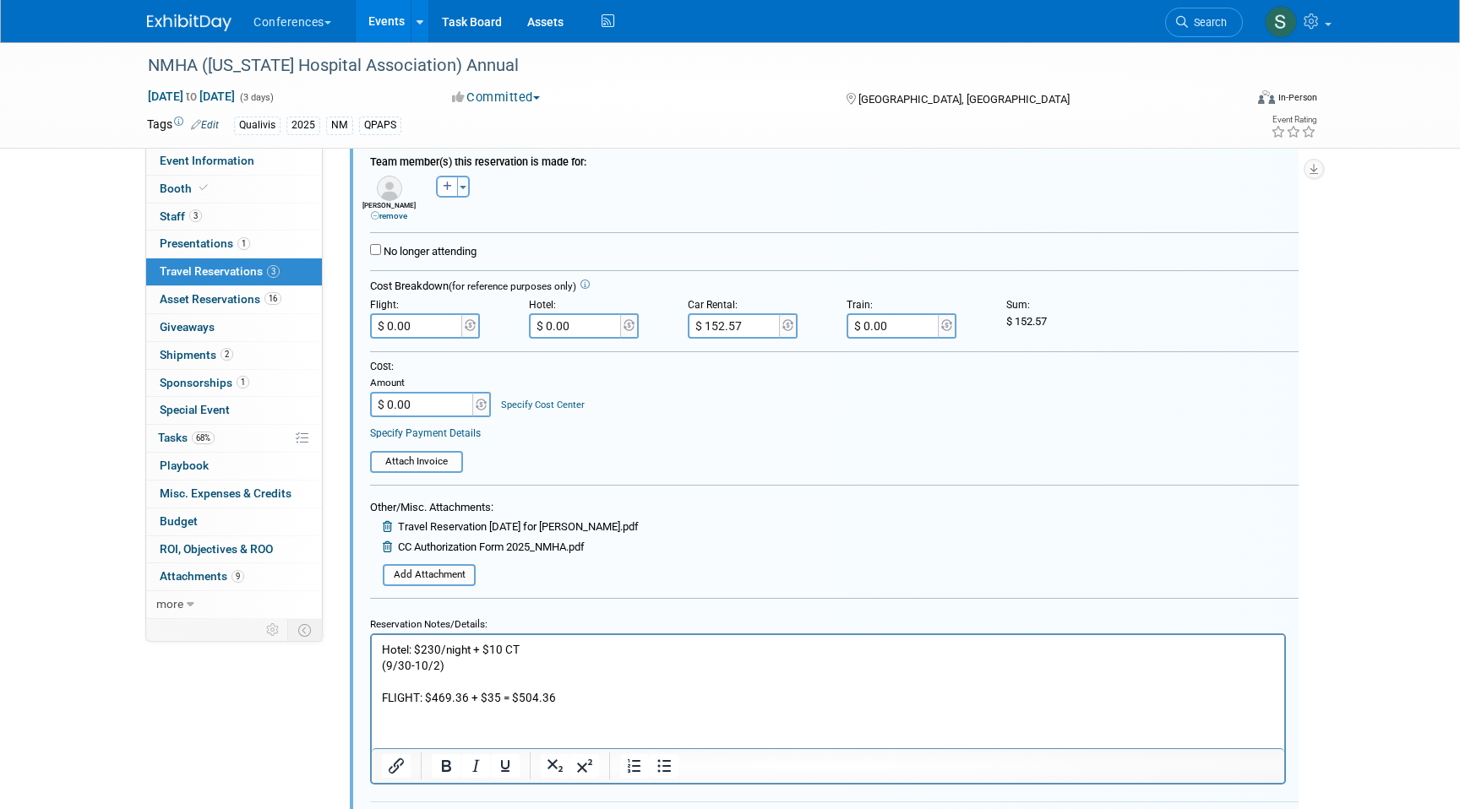
click at [428, 331] on input "$ 0.00" at bounding box center [417, 325] width 95 height 25
type input "$ 504.36"
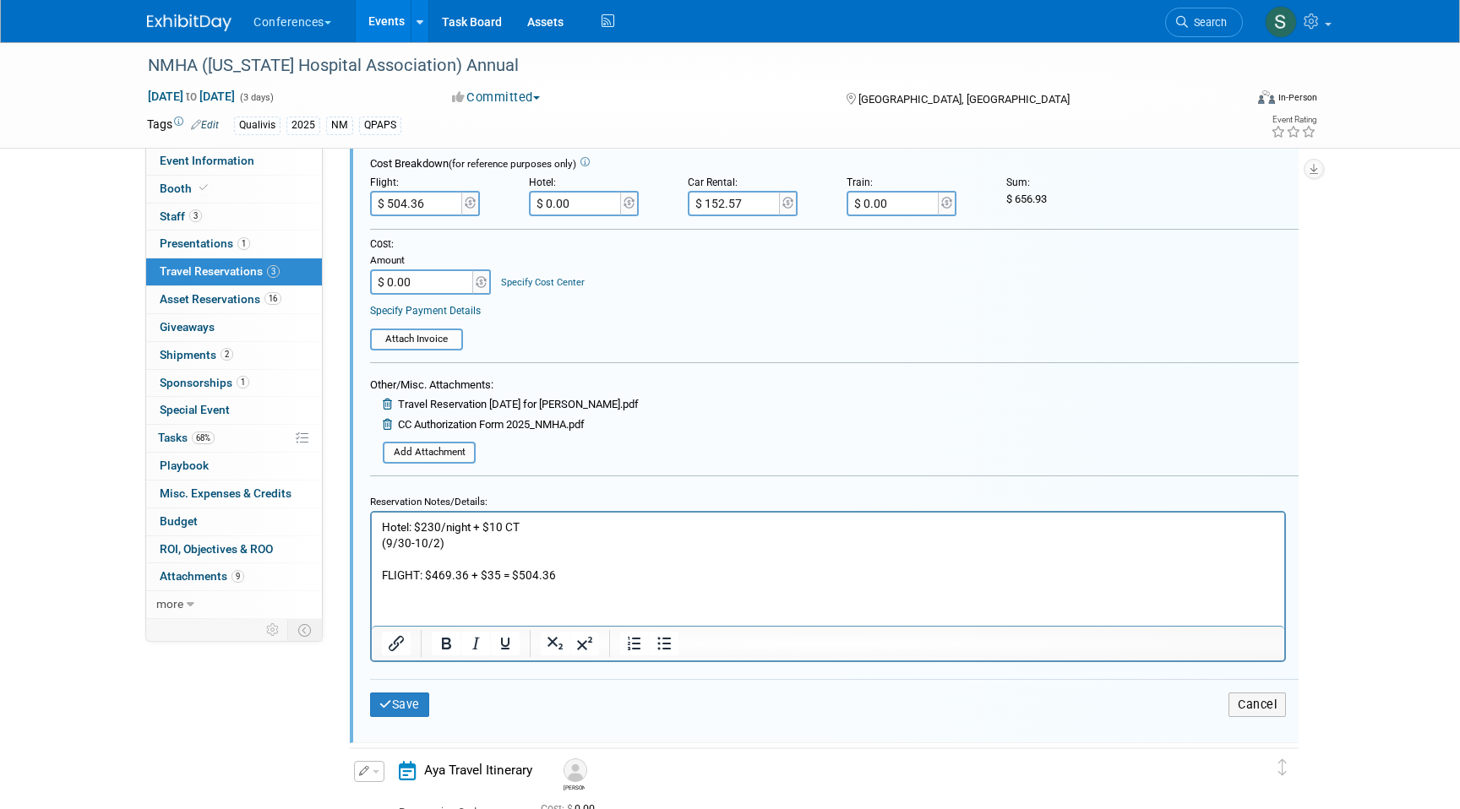
scroll to position [693, 0]
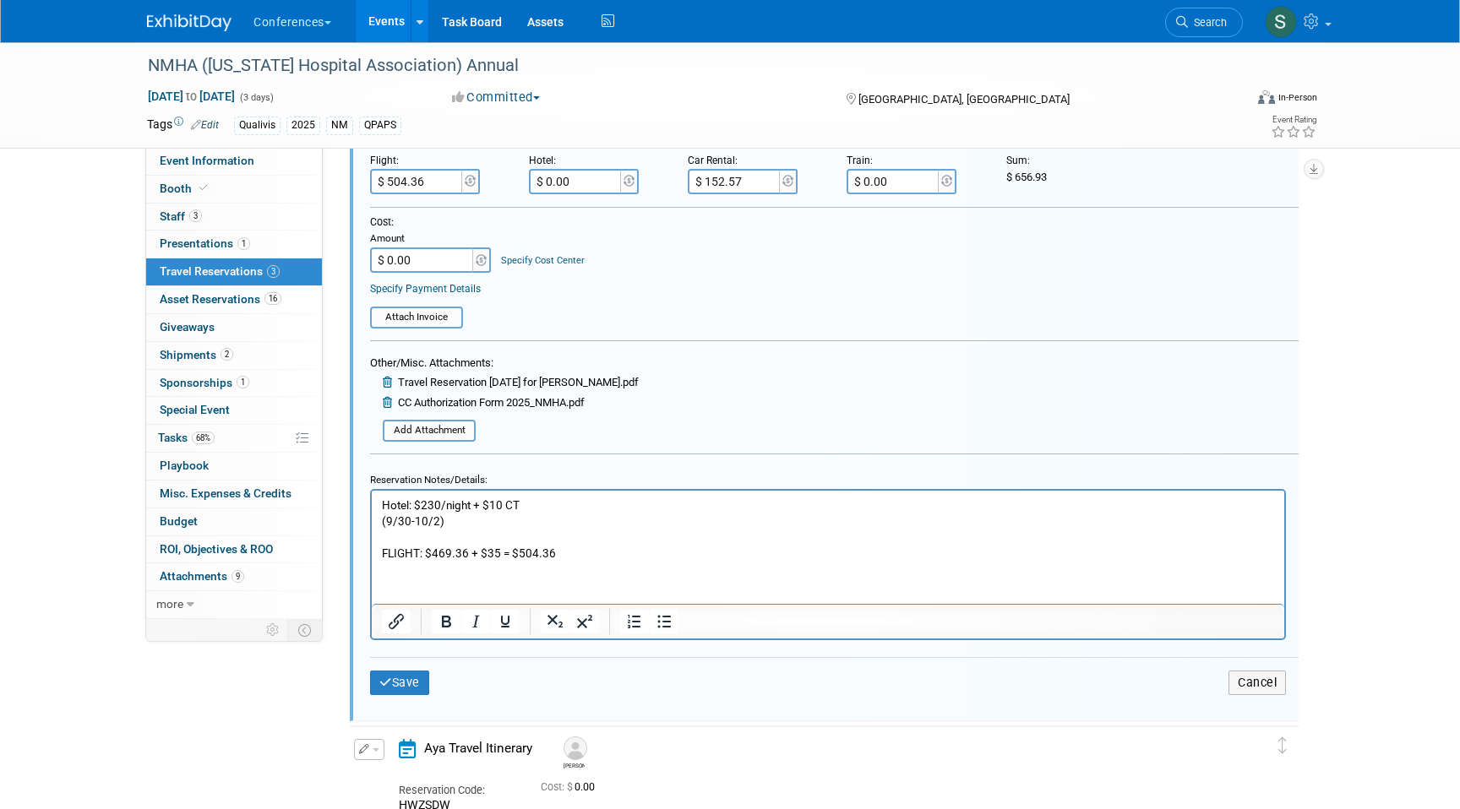
click at [382, 700] on div "Save Cancel" at bounding box center [834, 682] width 928 height 51
click at [381, 688] on icon "submit" at bounding box center [385, 683] width 13 height 12
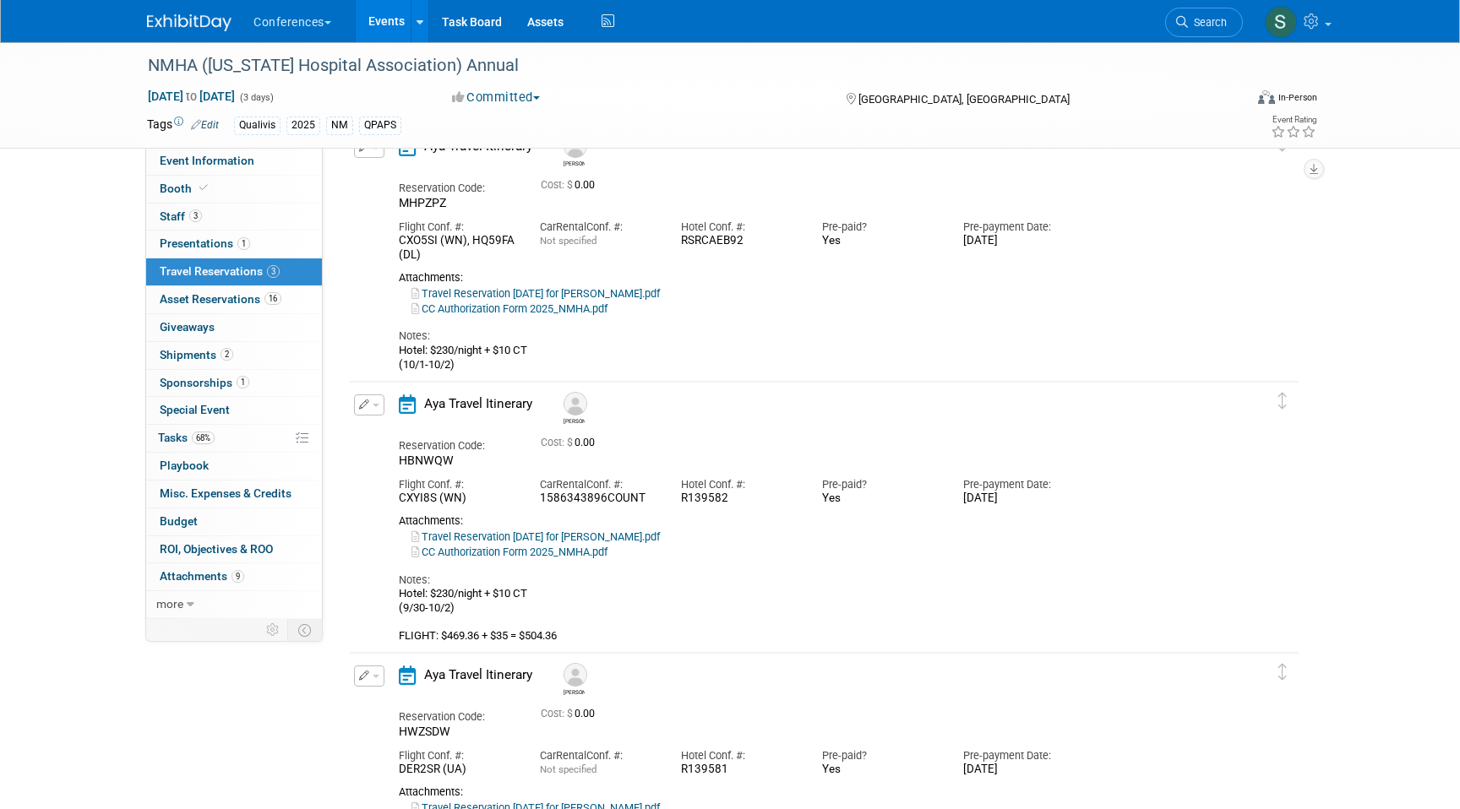
scroll to position [0, 0]
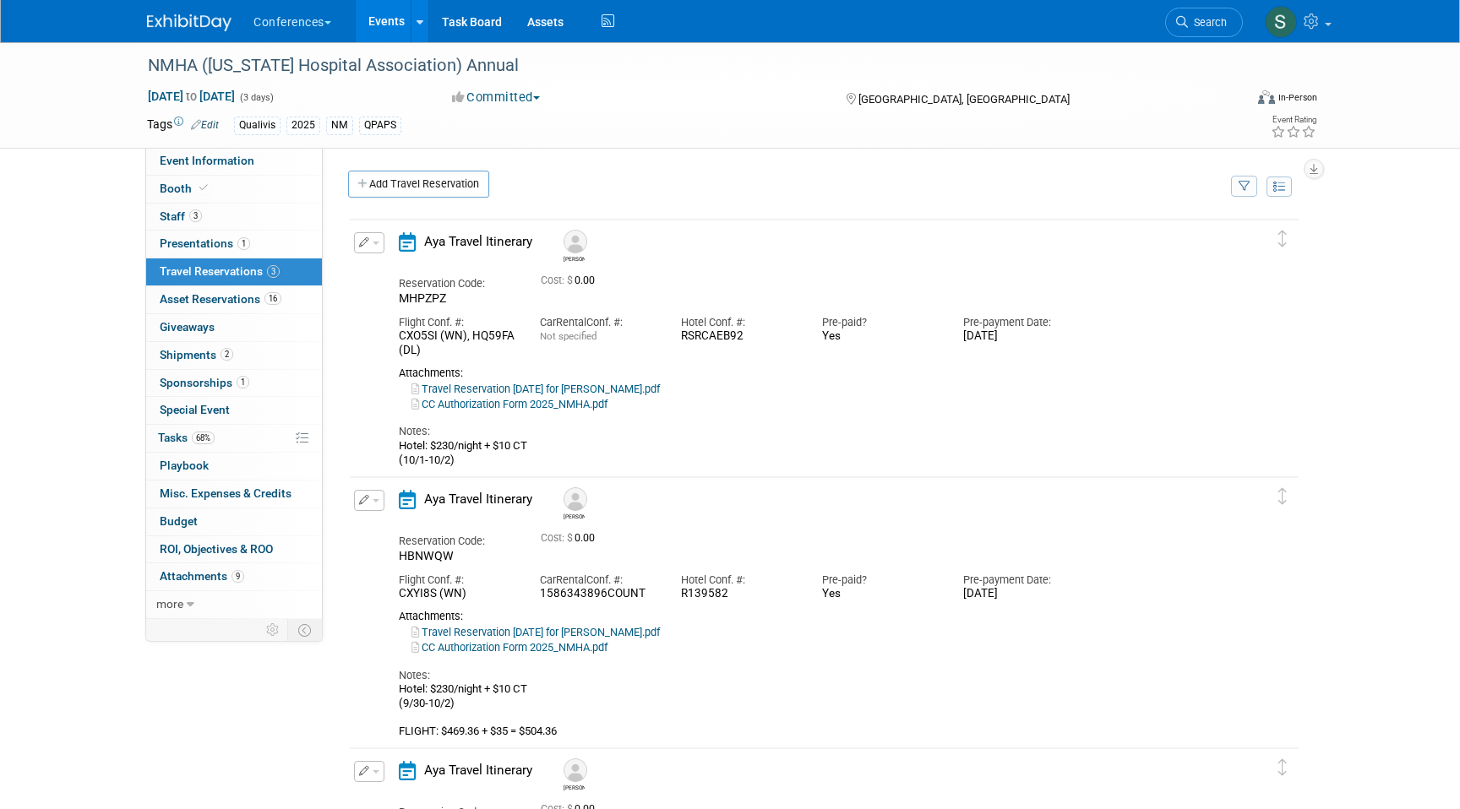
click at [362, 253] on button "button" at bounding box center [369, 242] width 30 height 21
click at [368, 264] on button "Edit Reservation" at bounding box center [426, 272] width 143 height 24
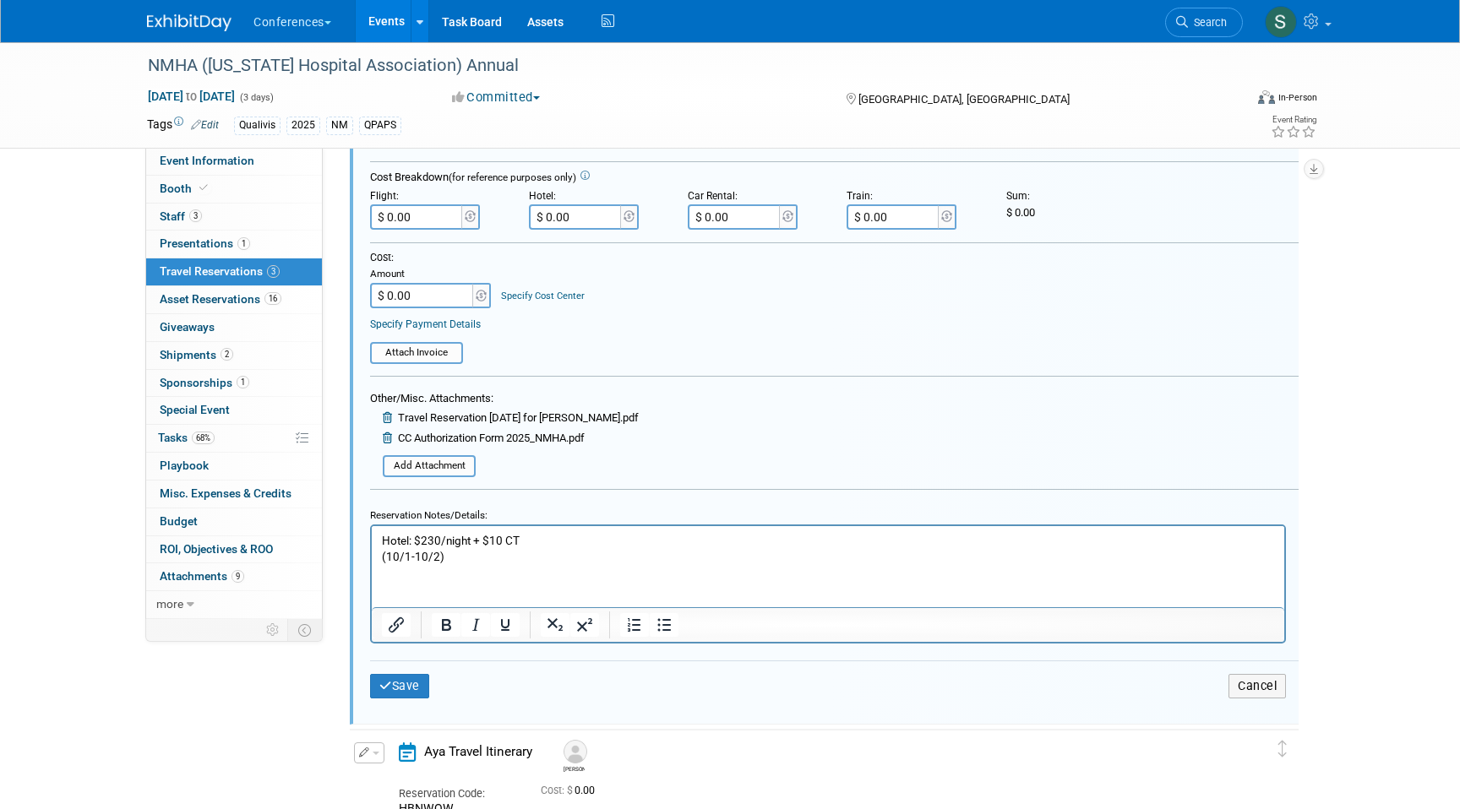
scroll to position [463, 0]
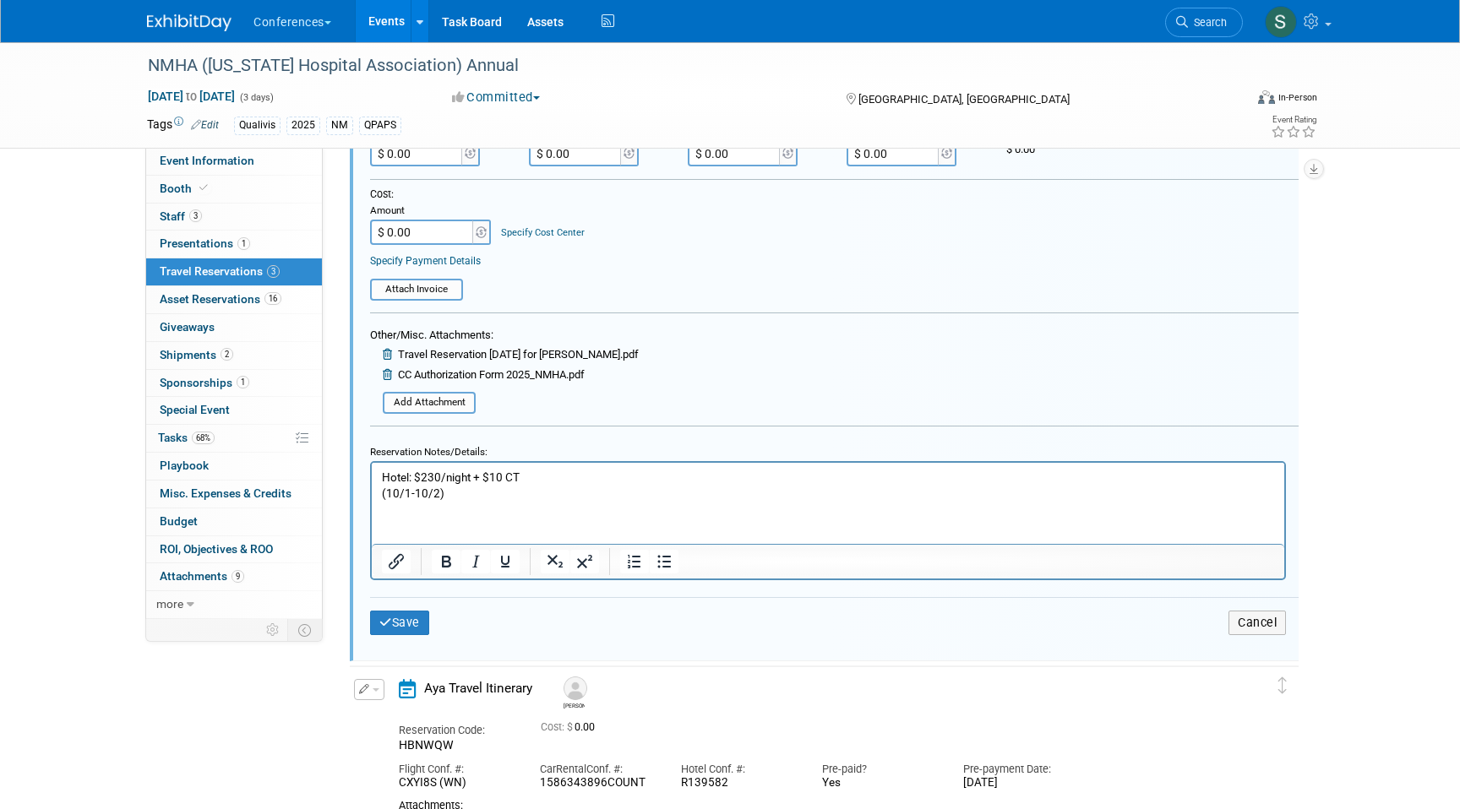
click at [465, 481] on p "Hotel: $230/night + $10 CT (10/1-10/2)" at bounding box center [828, 485] width 893 height 32
click at [441, 492] on p "Hotel: $230/night + $10 CT (10/1-10/2)" at bounding box center [828, 485] width 893 height 32
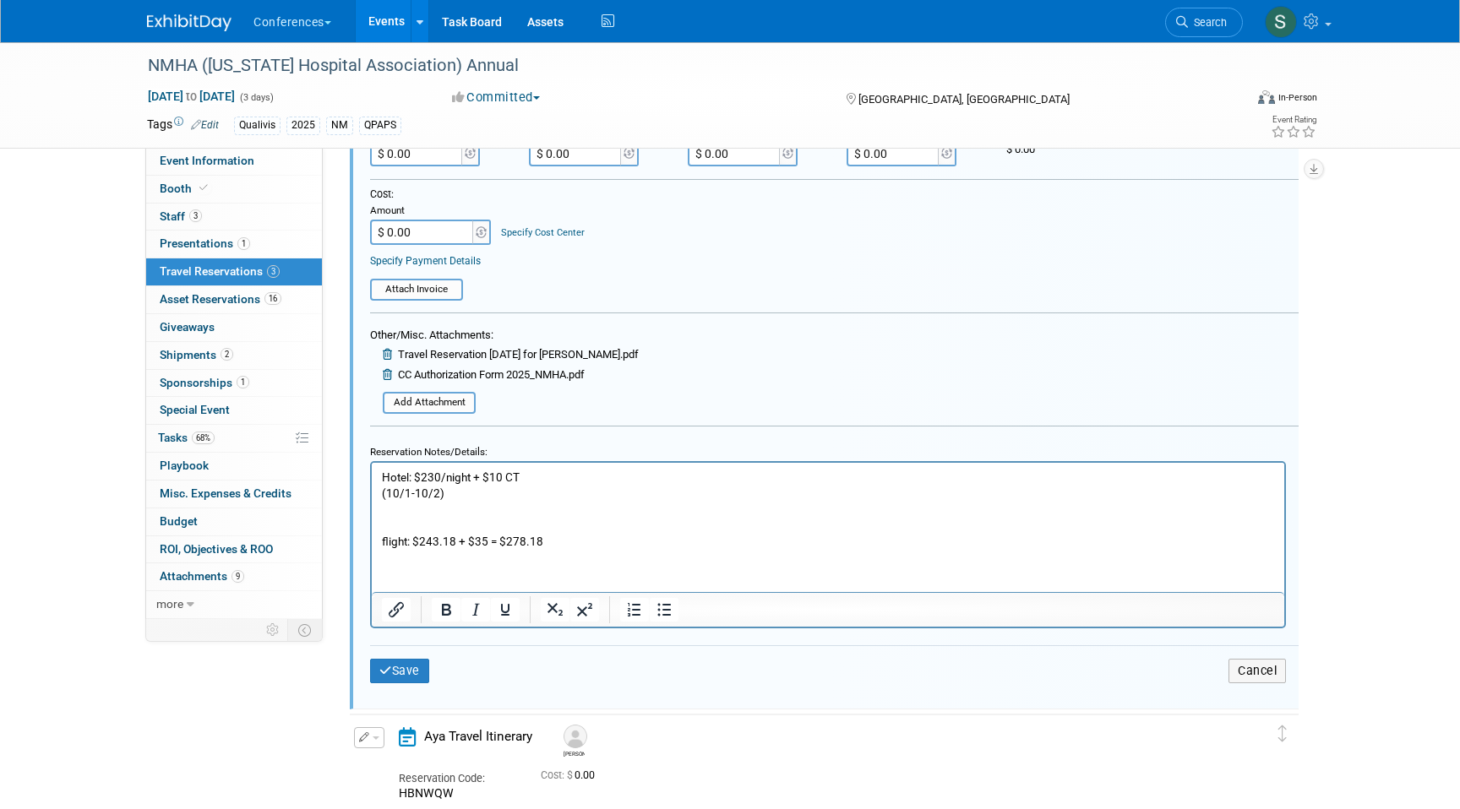
click at [431, 158] on input "$ 0.00" at bounding box center [417, 153] width 95 height 25
type input "$ 278.18"
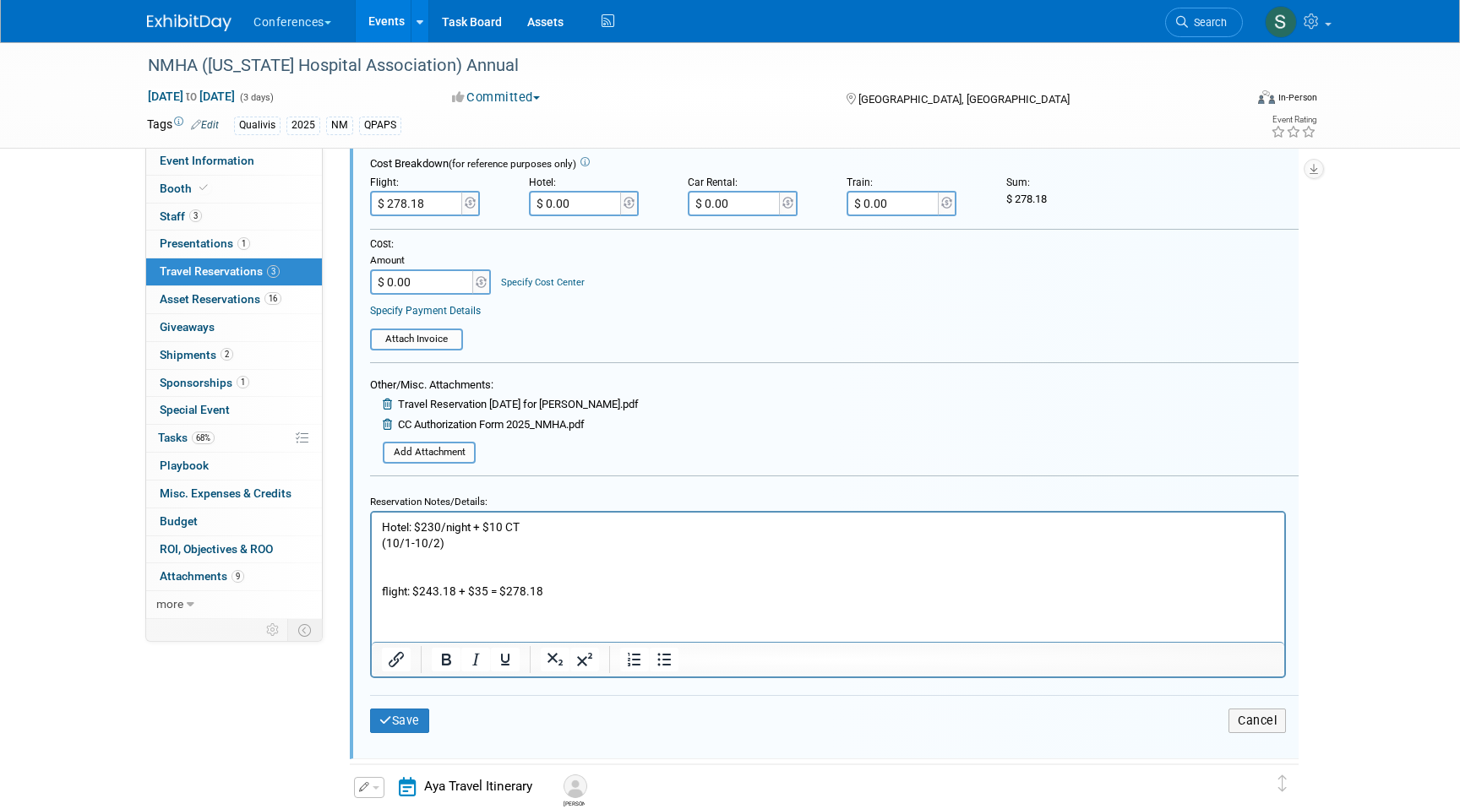
scroll to position [400, 0]
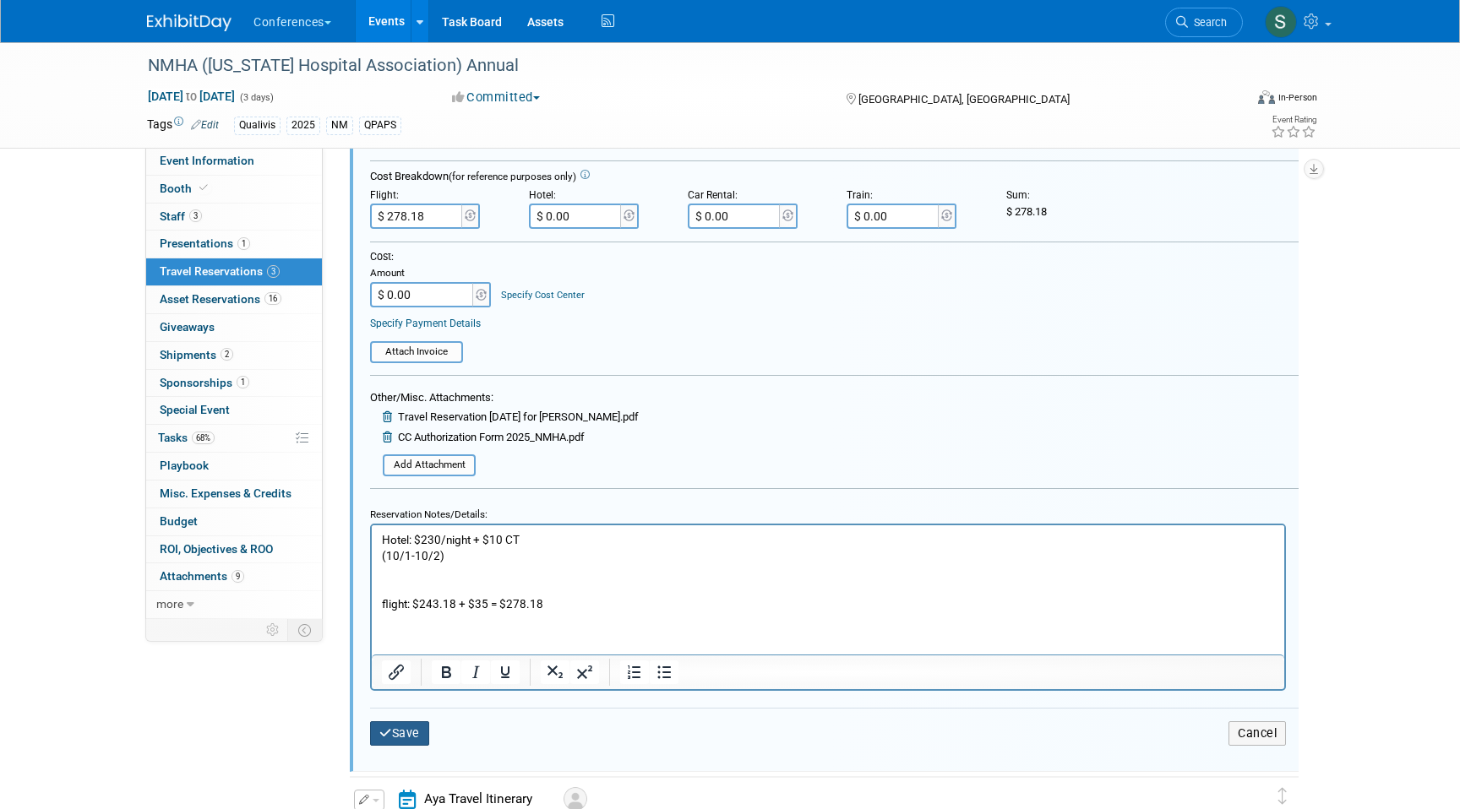
click at [405, 726] on button "Save" at bounding box center [399, 733] width 59 height 24
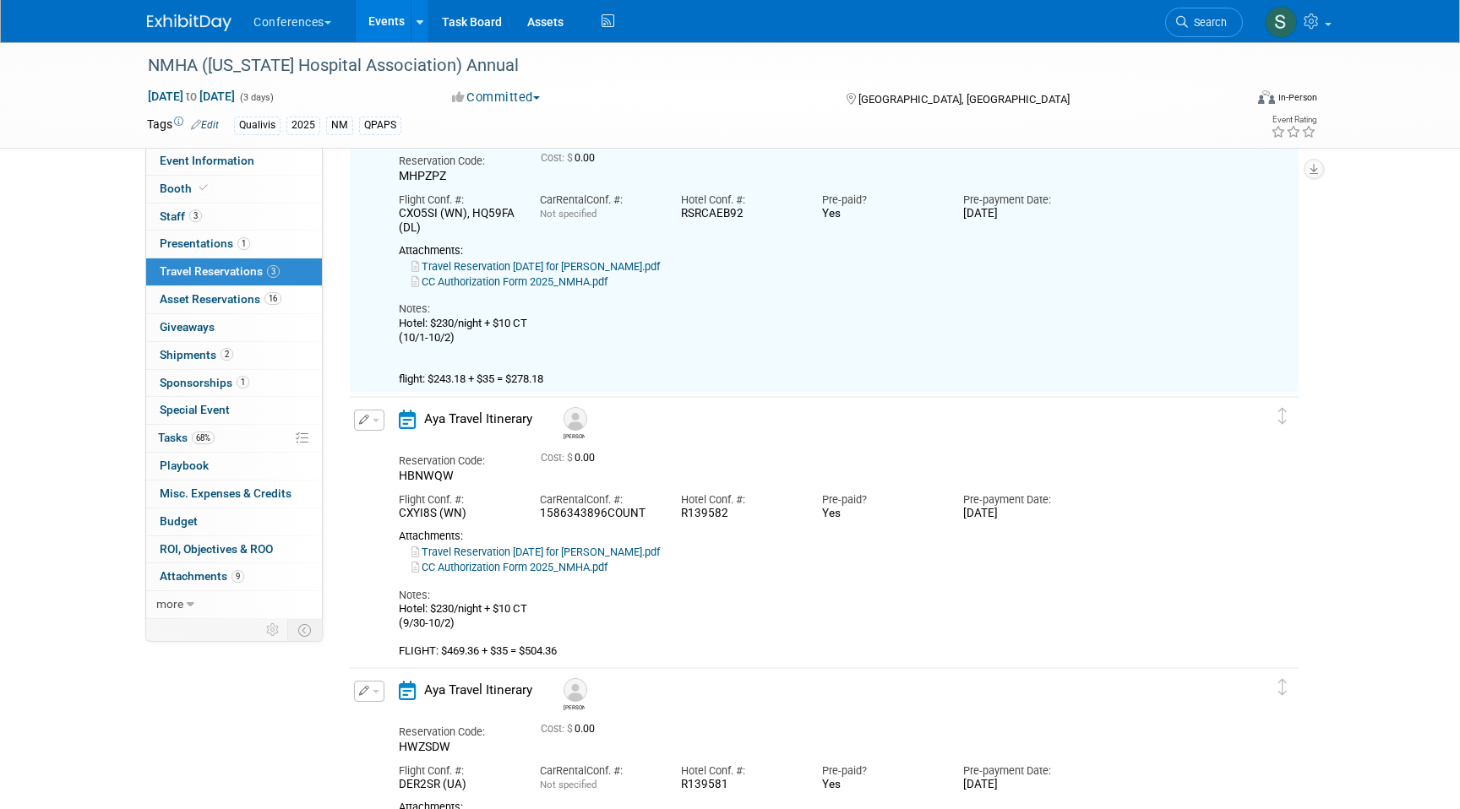
scroll to position [29, 0]
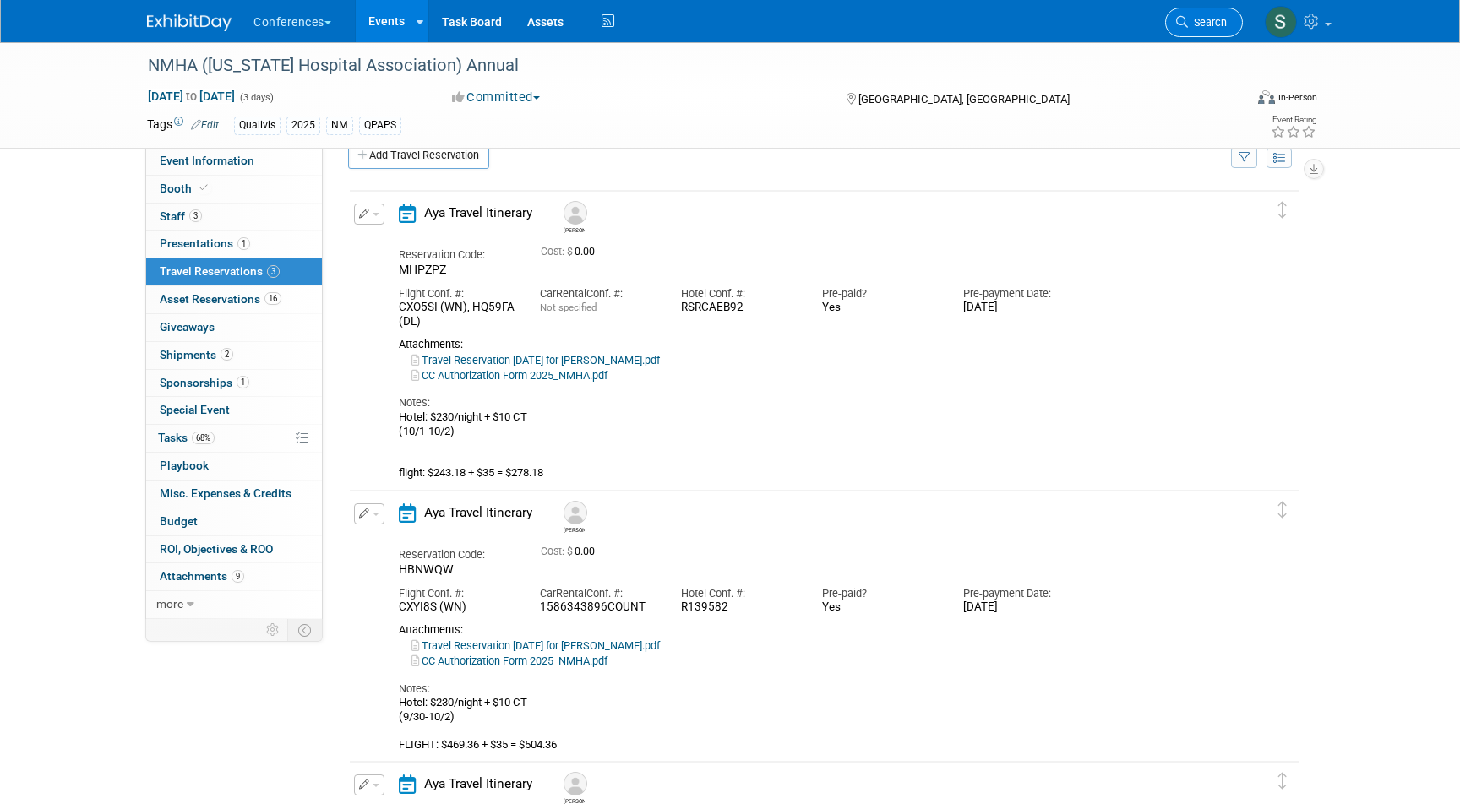
click at [1208, 25] on span "Search" at bounding box center [1207, 22] width 39 height 13
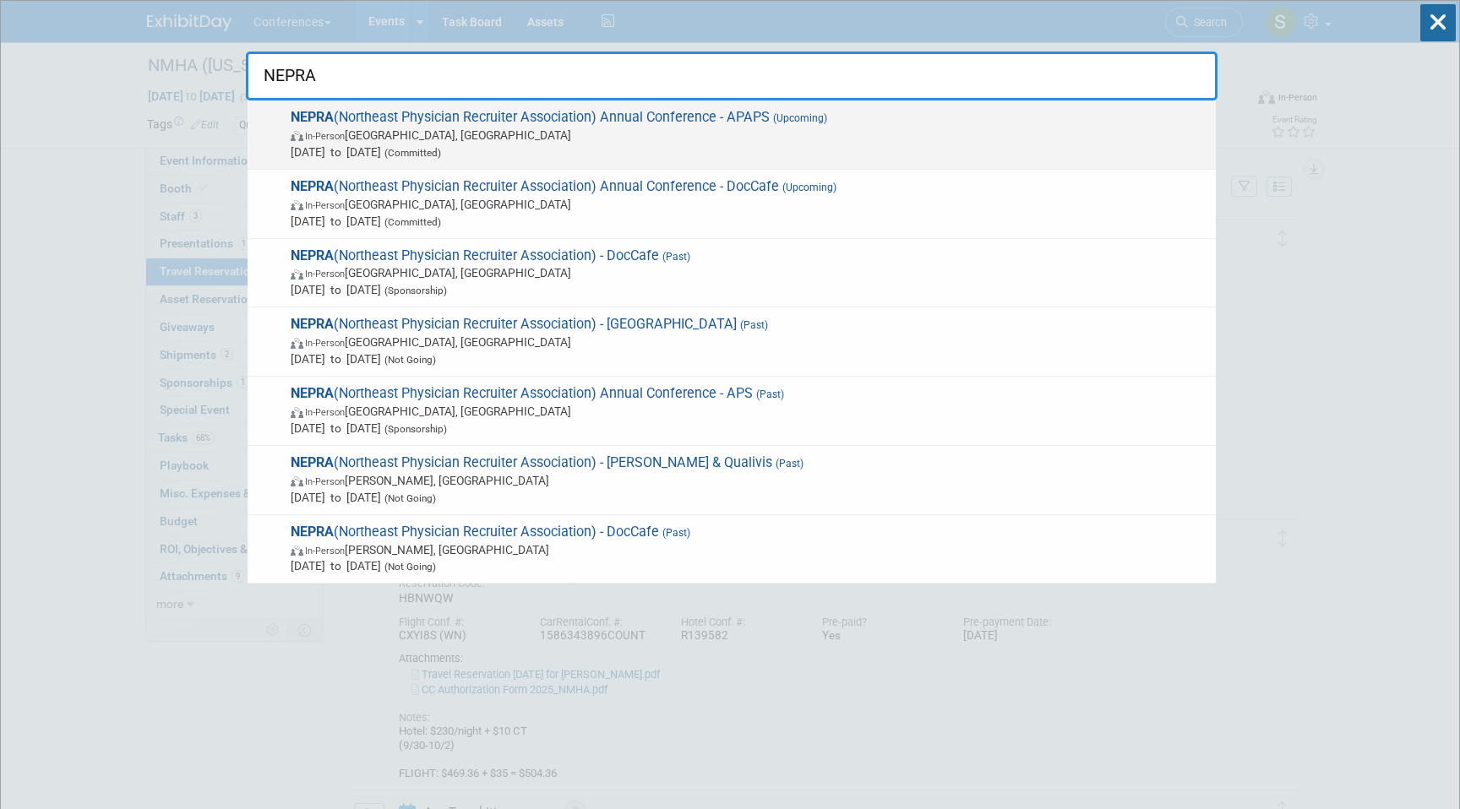
type input "NEPRA"
click at [598, 144] on span "Oct 8, 2025 to Oct 10, 2025 (Committed)" at bounding box center [749, 152] width 917 height 17
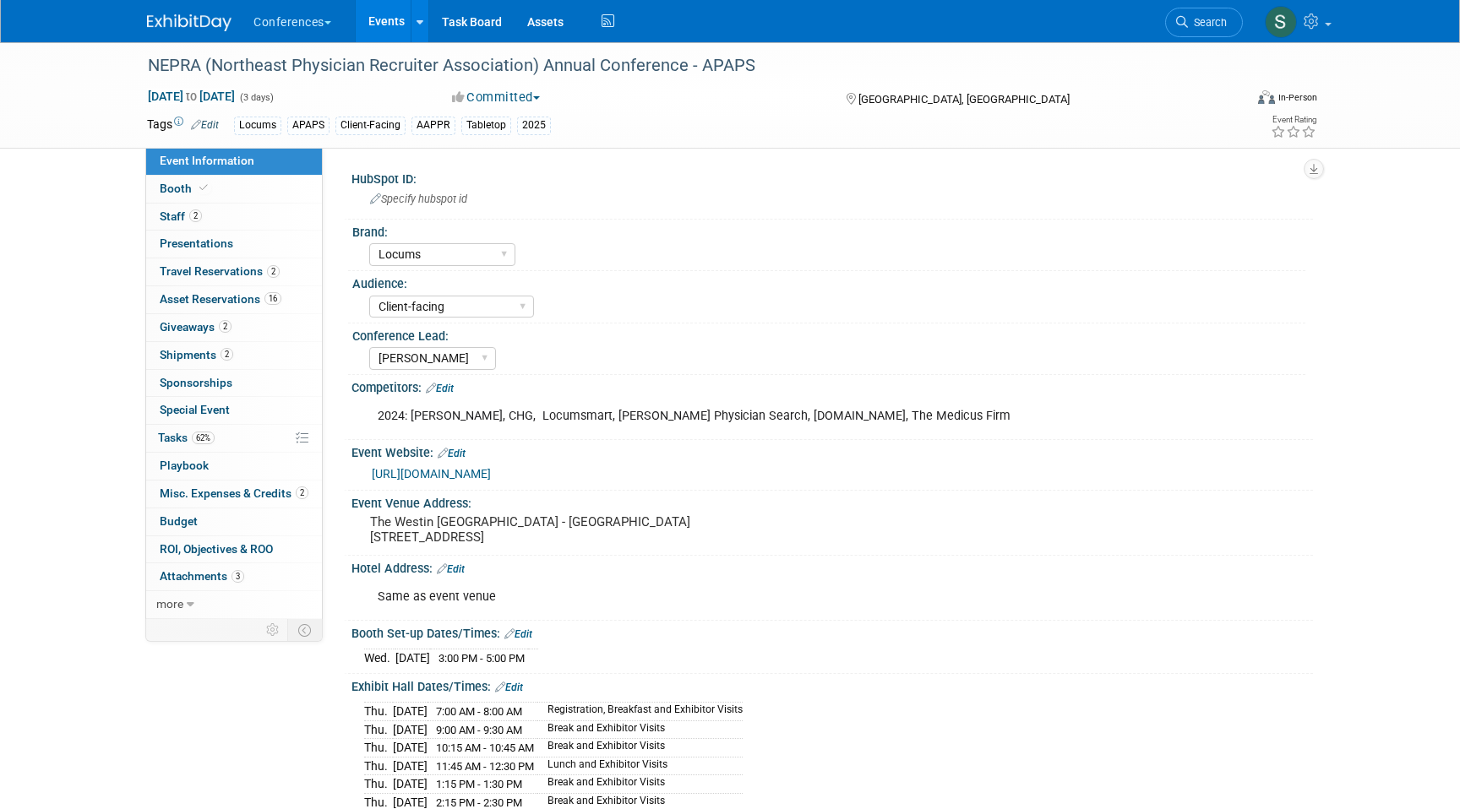
select select "Locums"
select select "Client-facing"
select select "[PERSON_NAME]"
click at [255, 220] on link "2 Staff 2" at bounding box center [234, 217] width 176 height 27
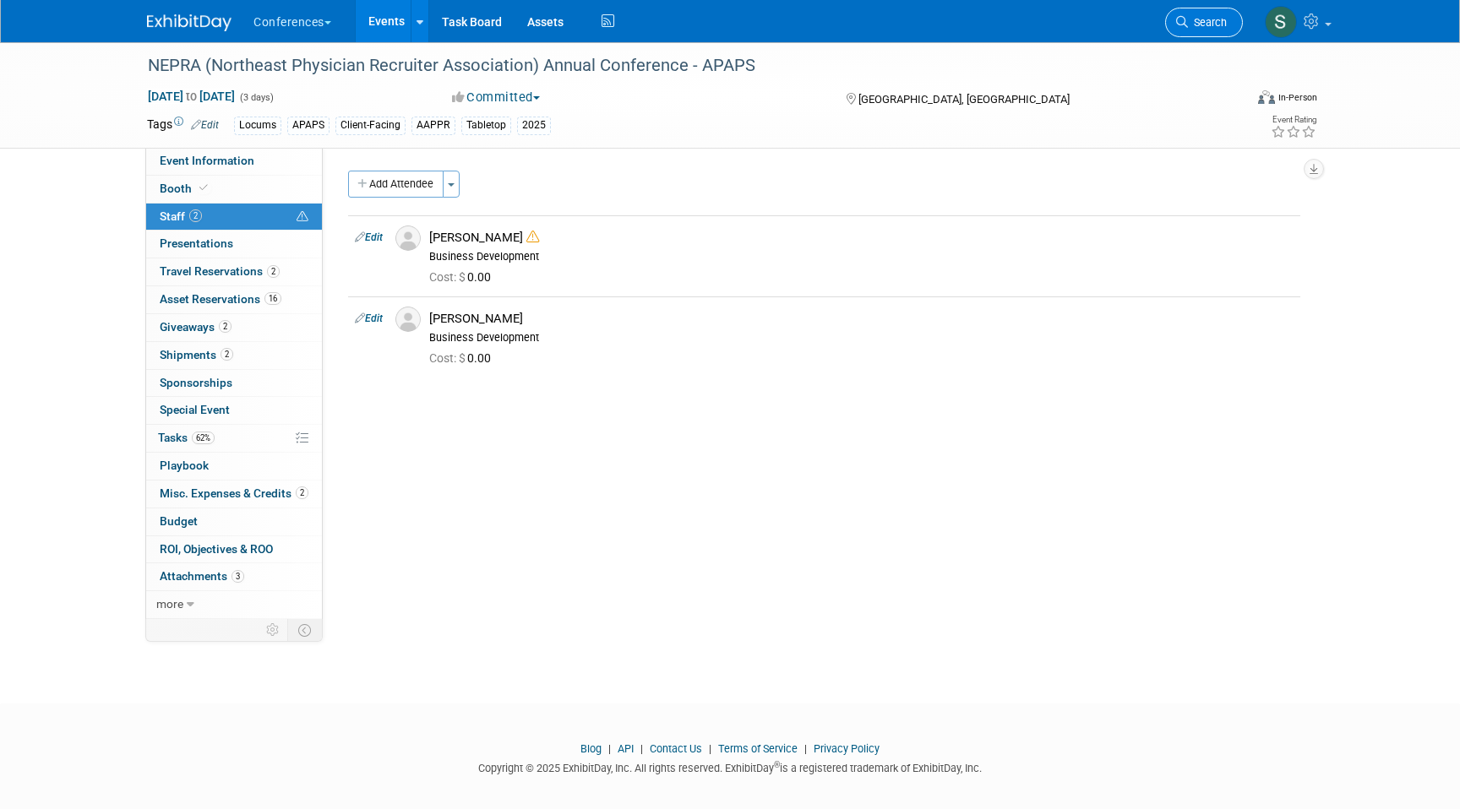
click at [1229, 11] on link "Search" at bounding box center [1204, 23] width 78 height 30
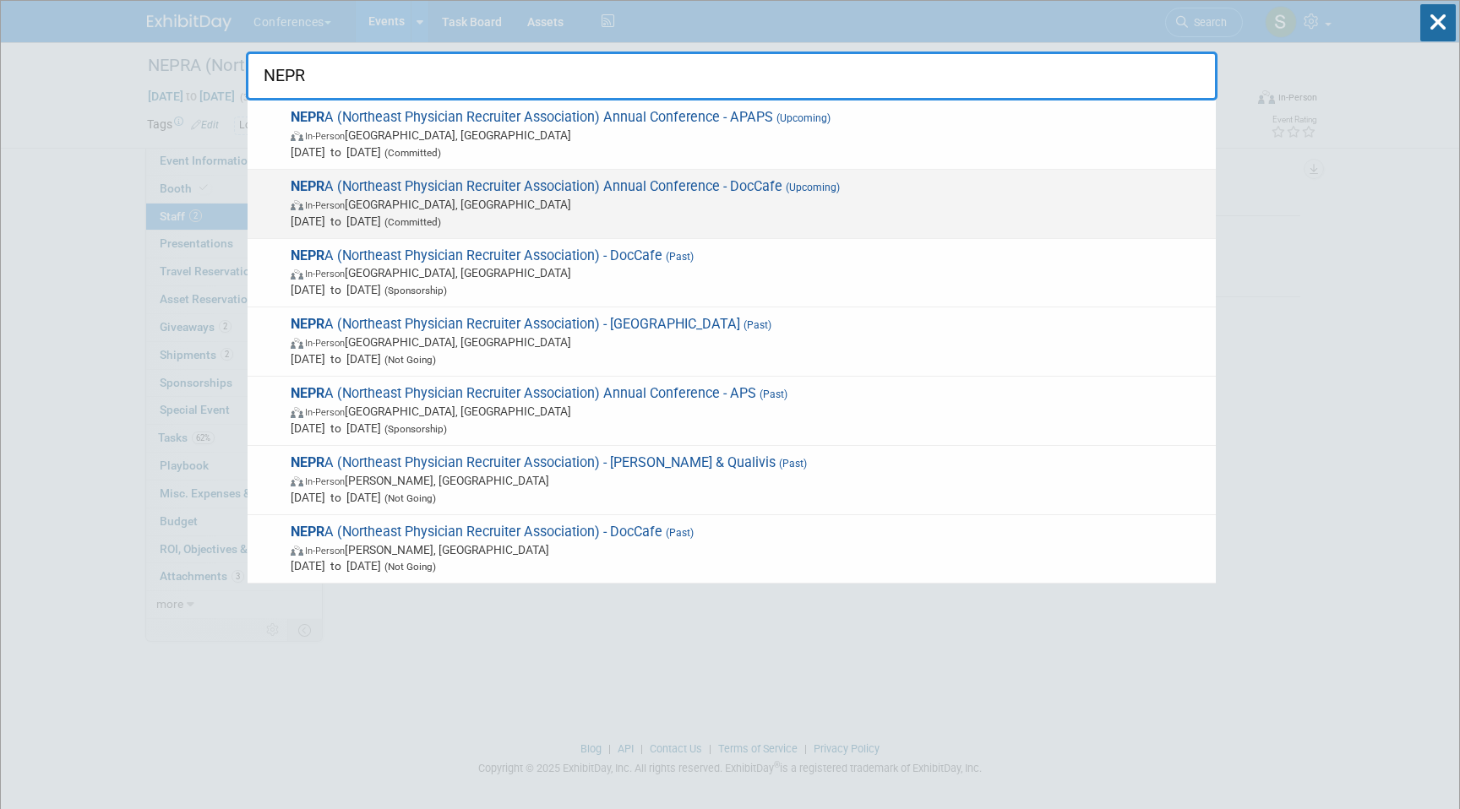
type input "NEPR"
click at [820, 215] on span "[DATE] to [DATE] (Committed)" at bounding box center [749, 221] width 917 height 17
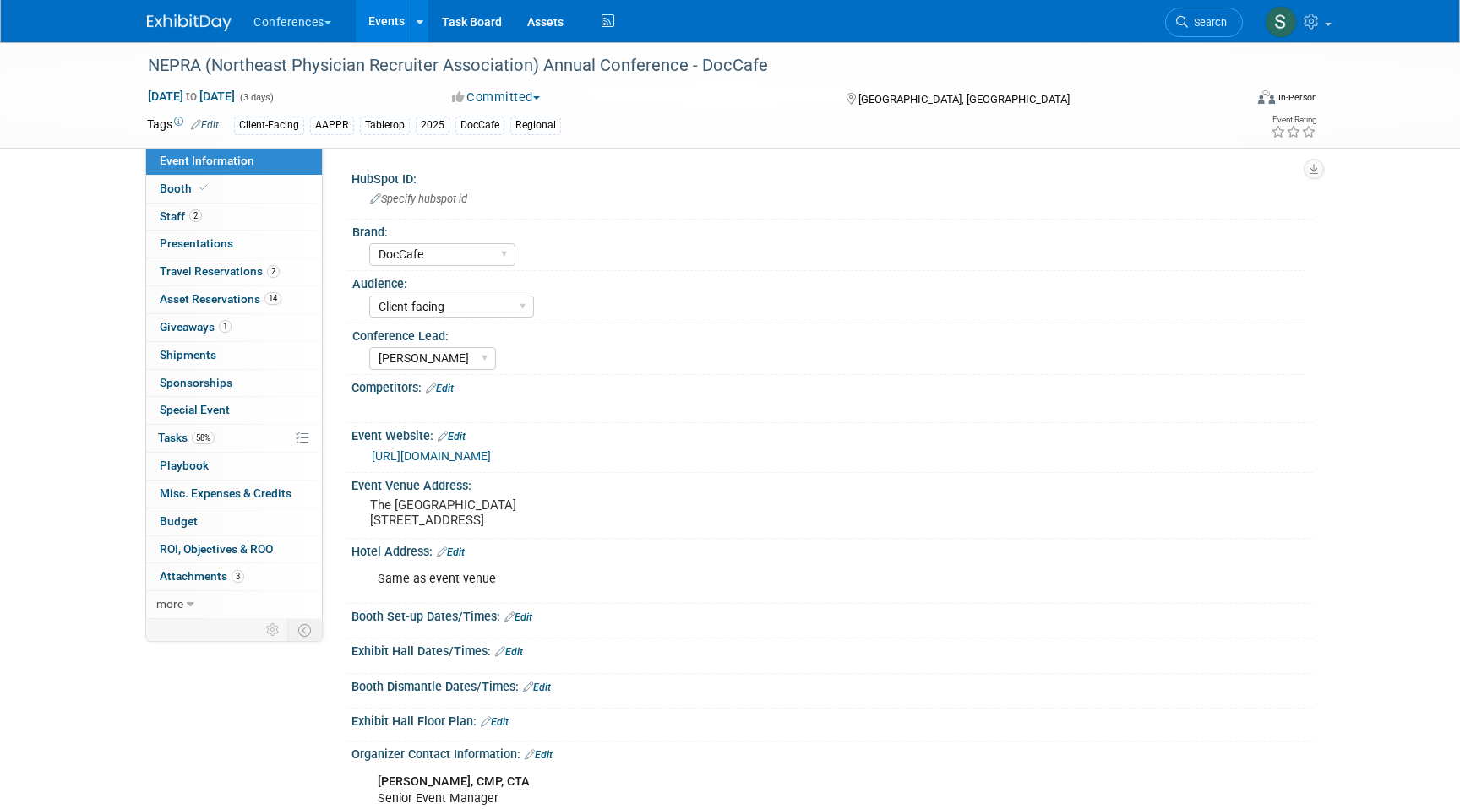
select select "DocCafe"
select select "Client-facing"
select select "[PERSON_NAME]"
click at [226, 222] on link "2 Staff 2" at bounding box center [234, 217] width 176 height 27
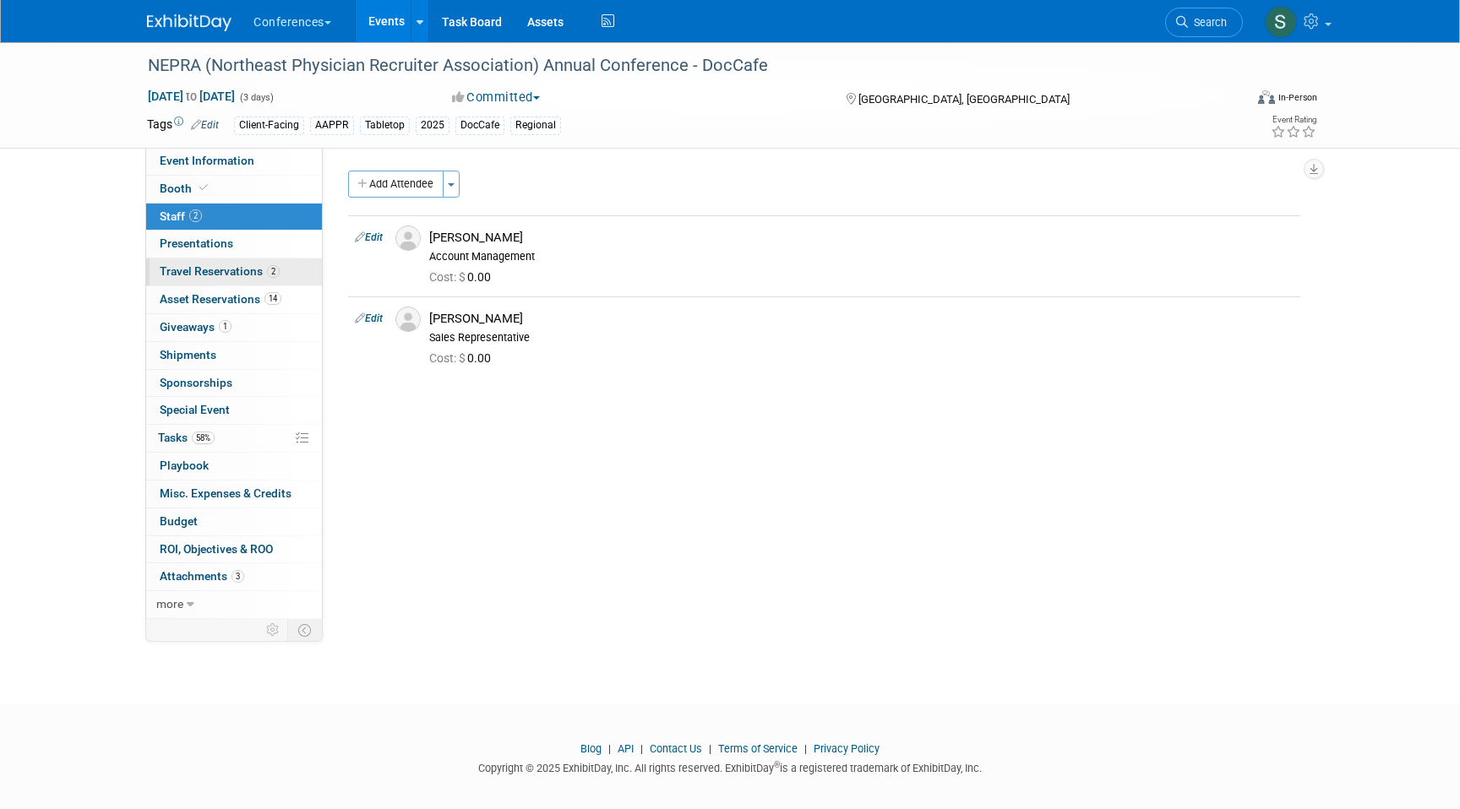
click at [226, 271] on span "Travel Reservations 2" at bounding box center [220, 271] width 120 height 14
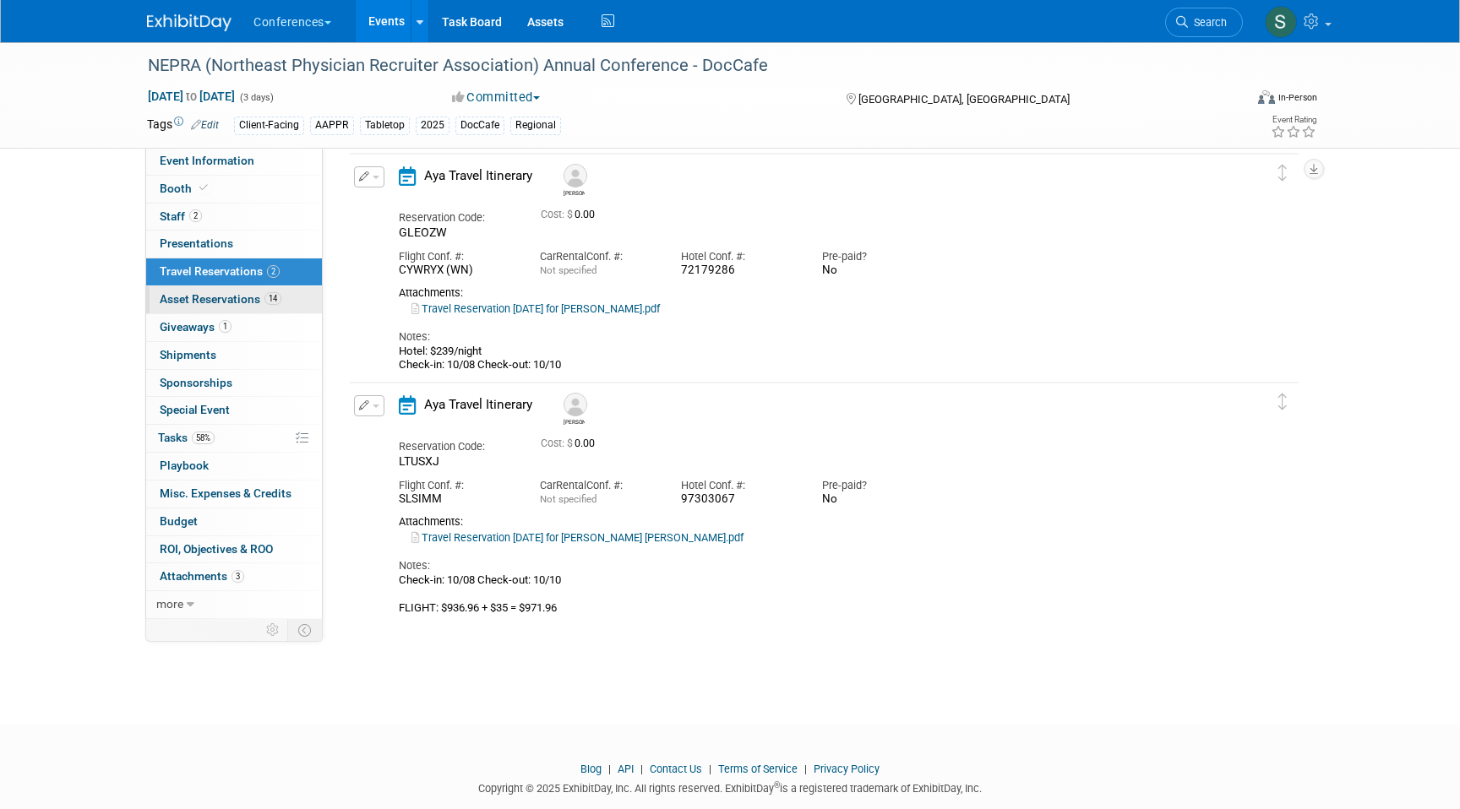
scroll to position [68, 0]
click at [357, 173] on button "button" at bounding box center [369, 174] width 30 height 21
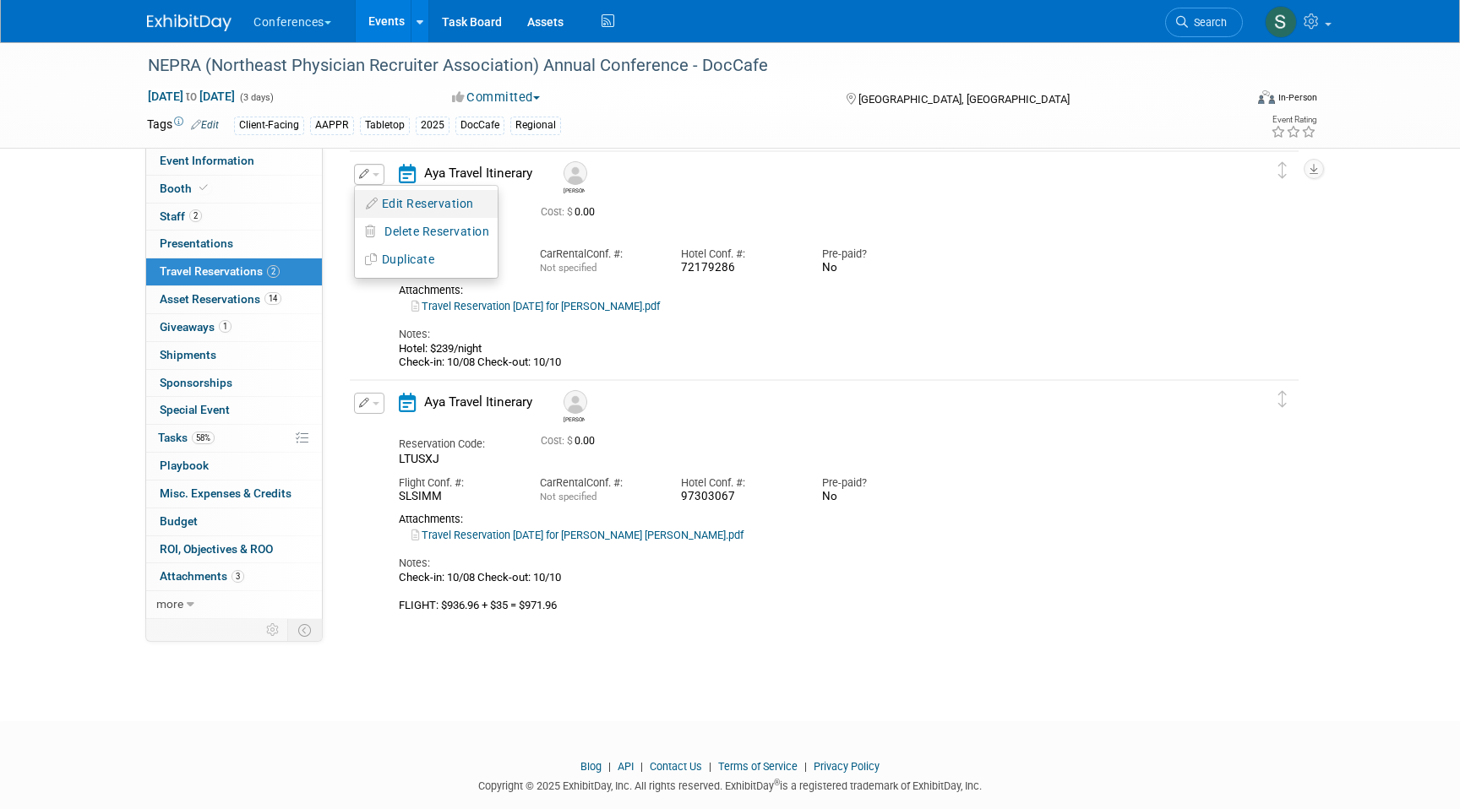
click at [400, 210] on button "Edit Reservation" at bounding box center [426, 204] width 143 height 24
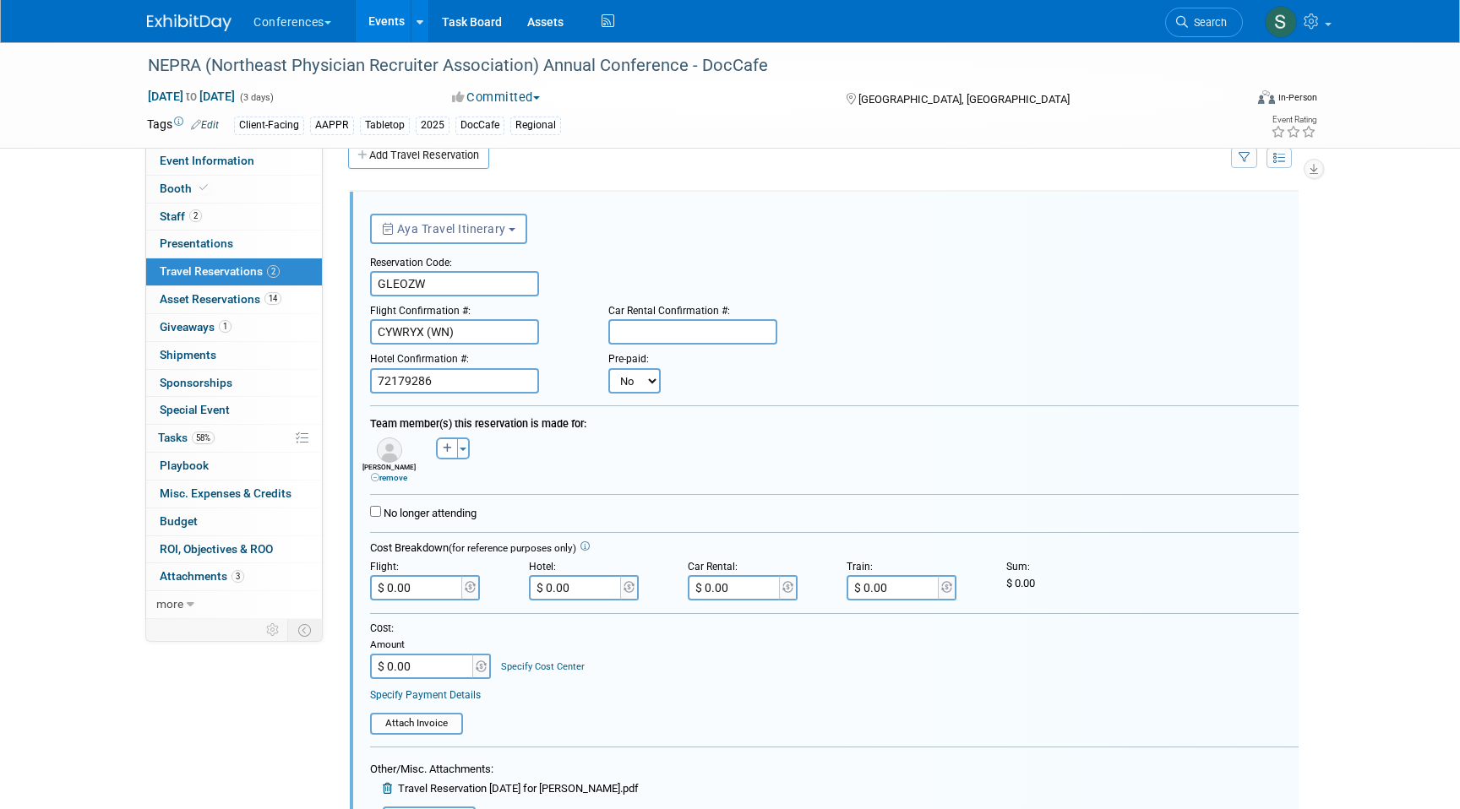
scroll to position [498, 0]
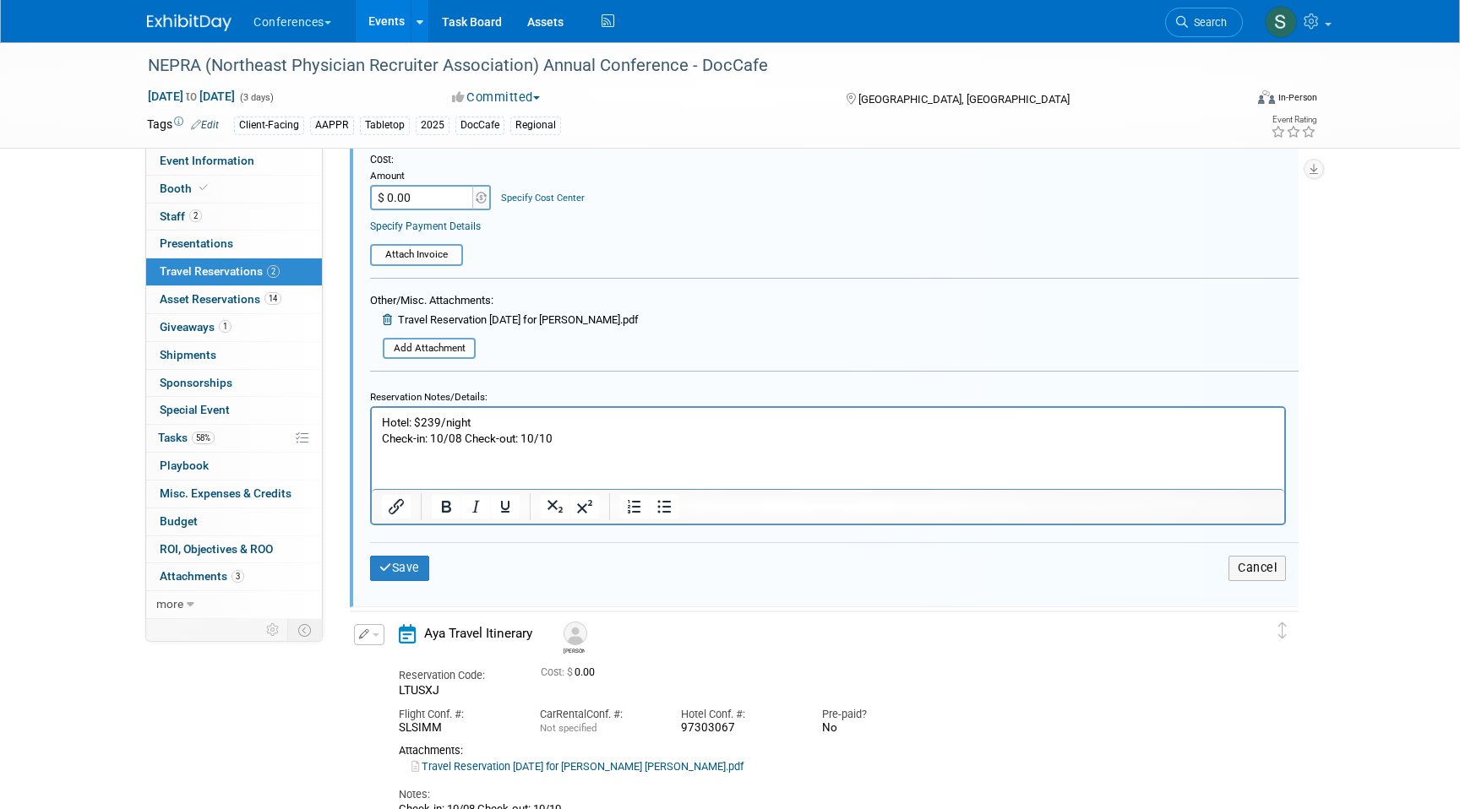
click at [572, 435] on p "Hotel: $239/night Check-in: 10/08 Check-out: 10/10" at bounding box center [828, 431] width 893 height 32
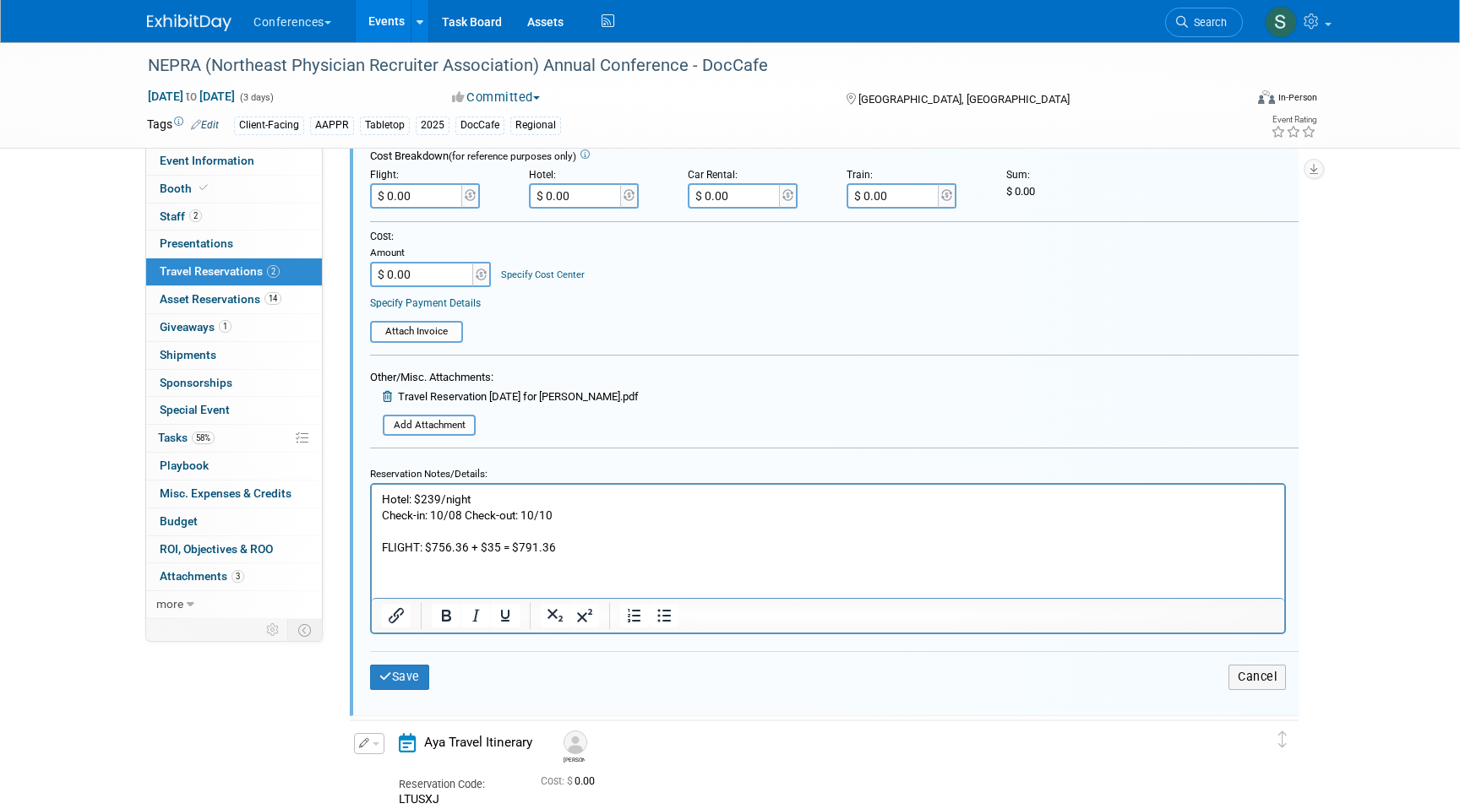
scroll to position [397, 0]
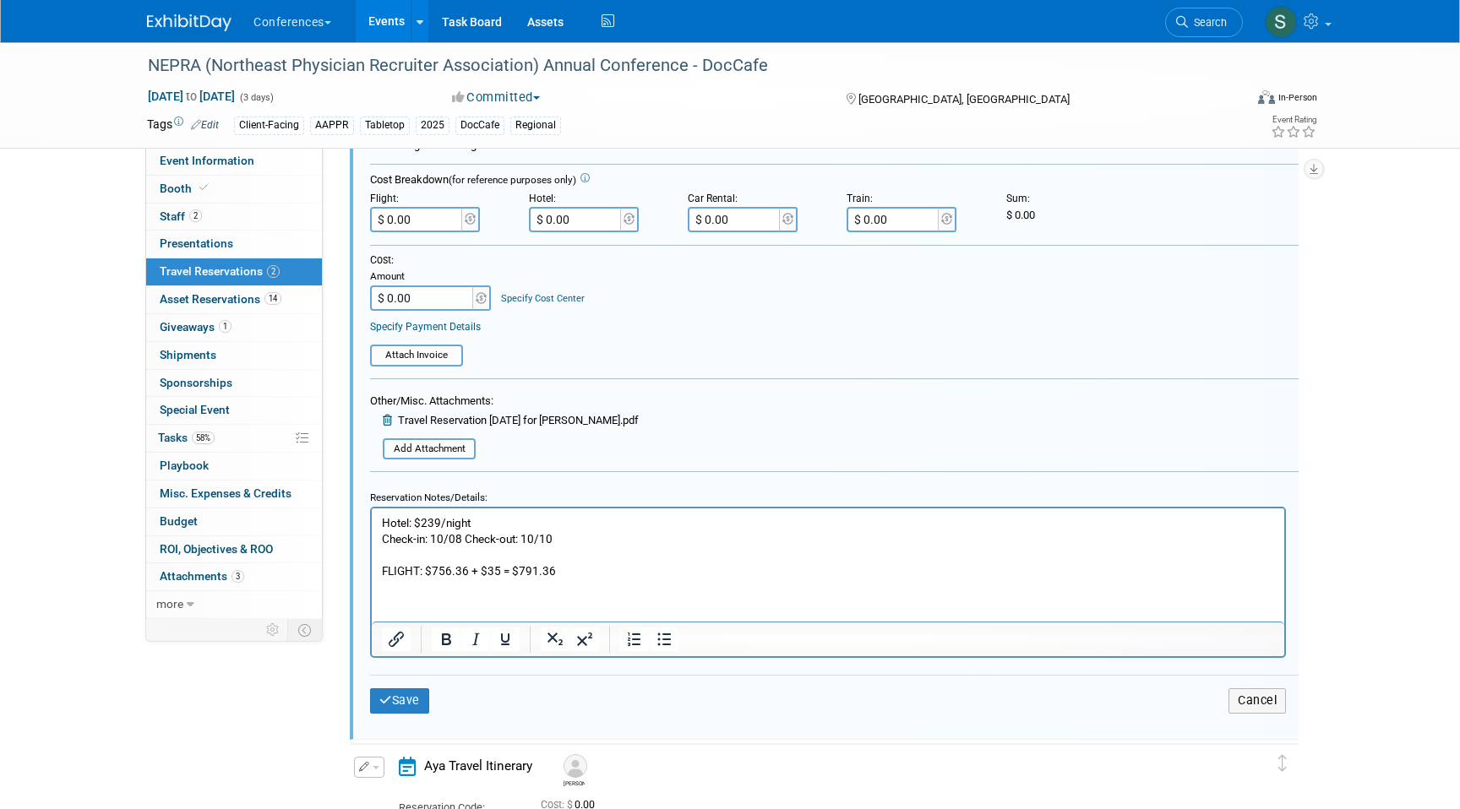
click at [433, 225] on input "$ 0.00" at bounding box center [417, 219] width 95 height 25
type input "$ 791.36"
click at [419, 695] on button "Save" at bounding box center [399, 700] width 59 height 24
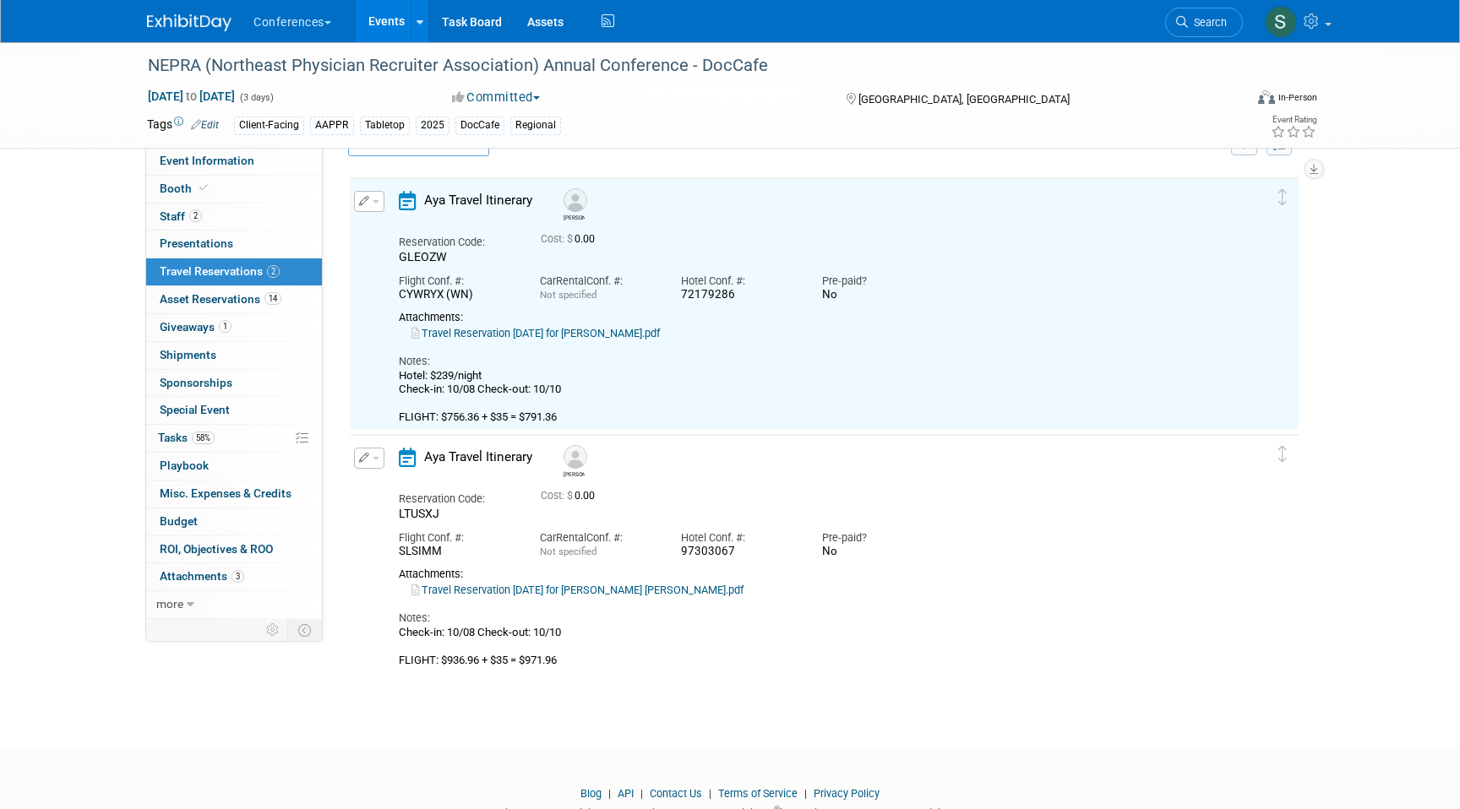
scroll to position [29, 0]
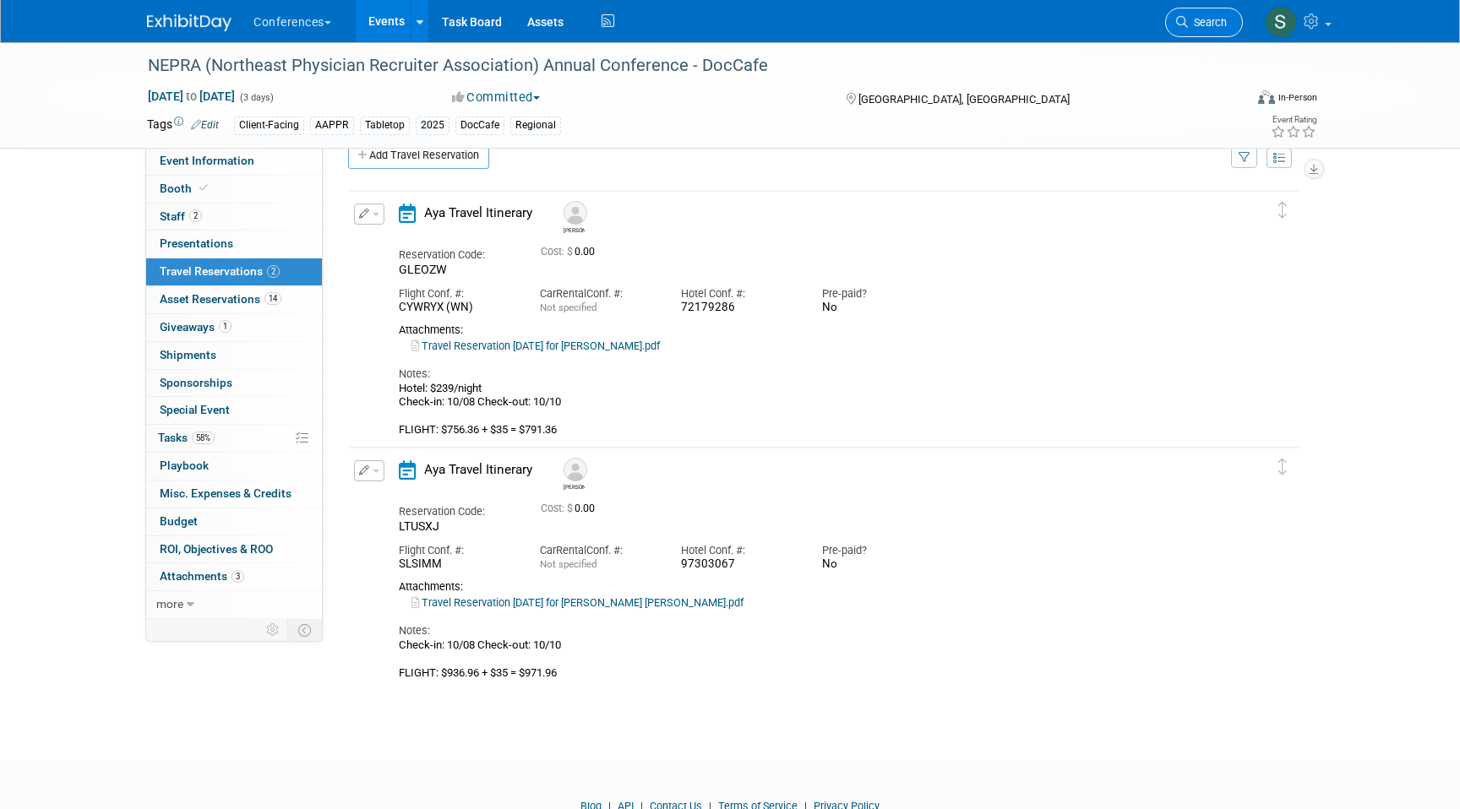
click at [1210, 27] on span "Search" at bounding box center [1207, 22] width 39 height 13
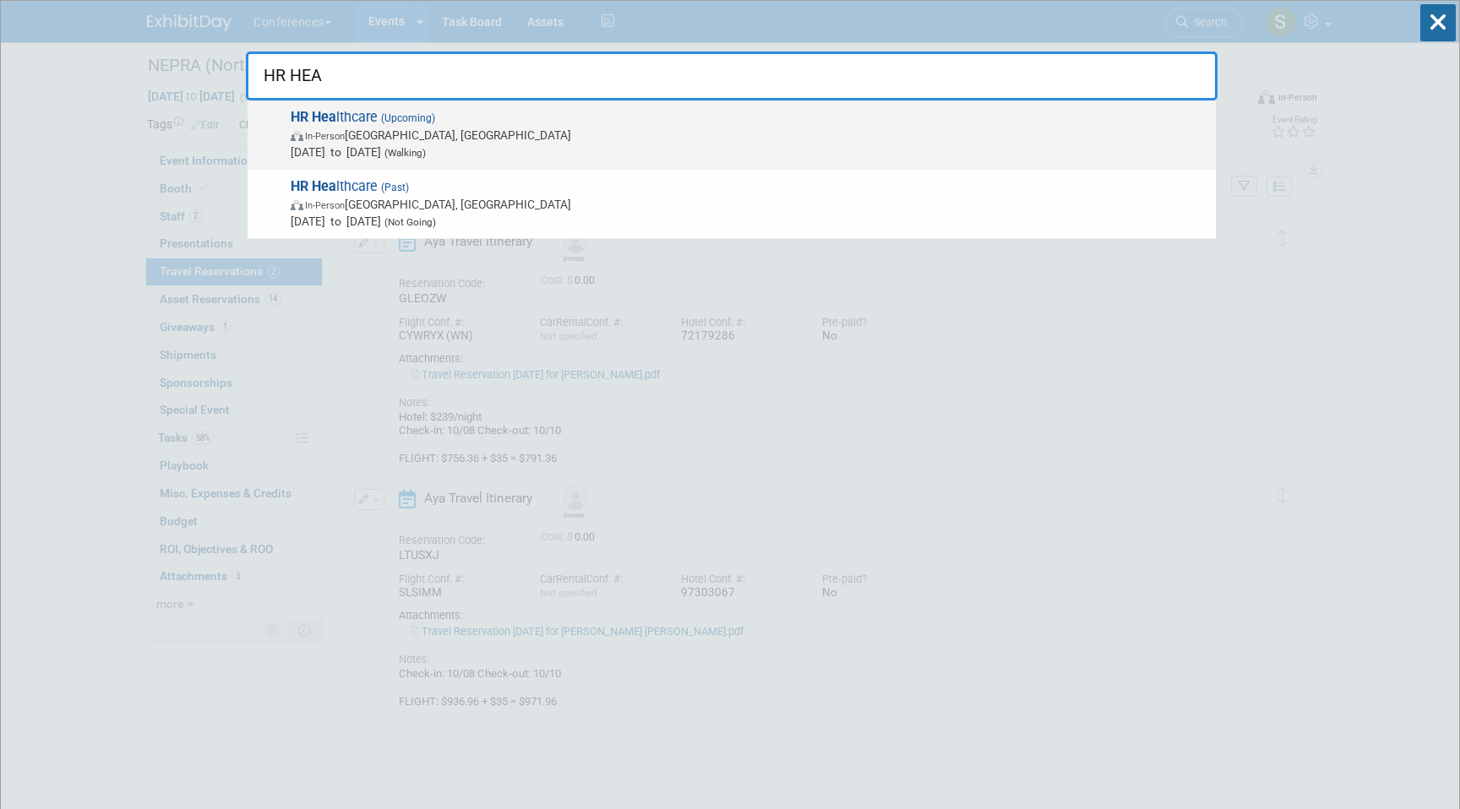
type input "HR HEA"
click at [816, 139] on span "In-Person Boston, MA" at bounding box center [749, 135] width 917 height 17
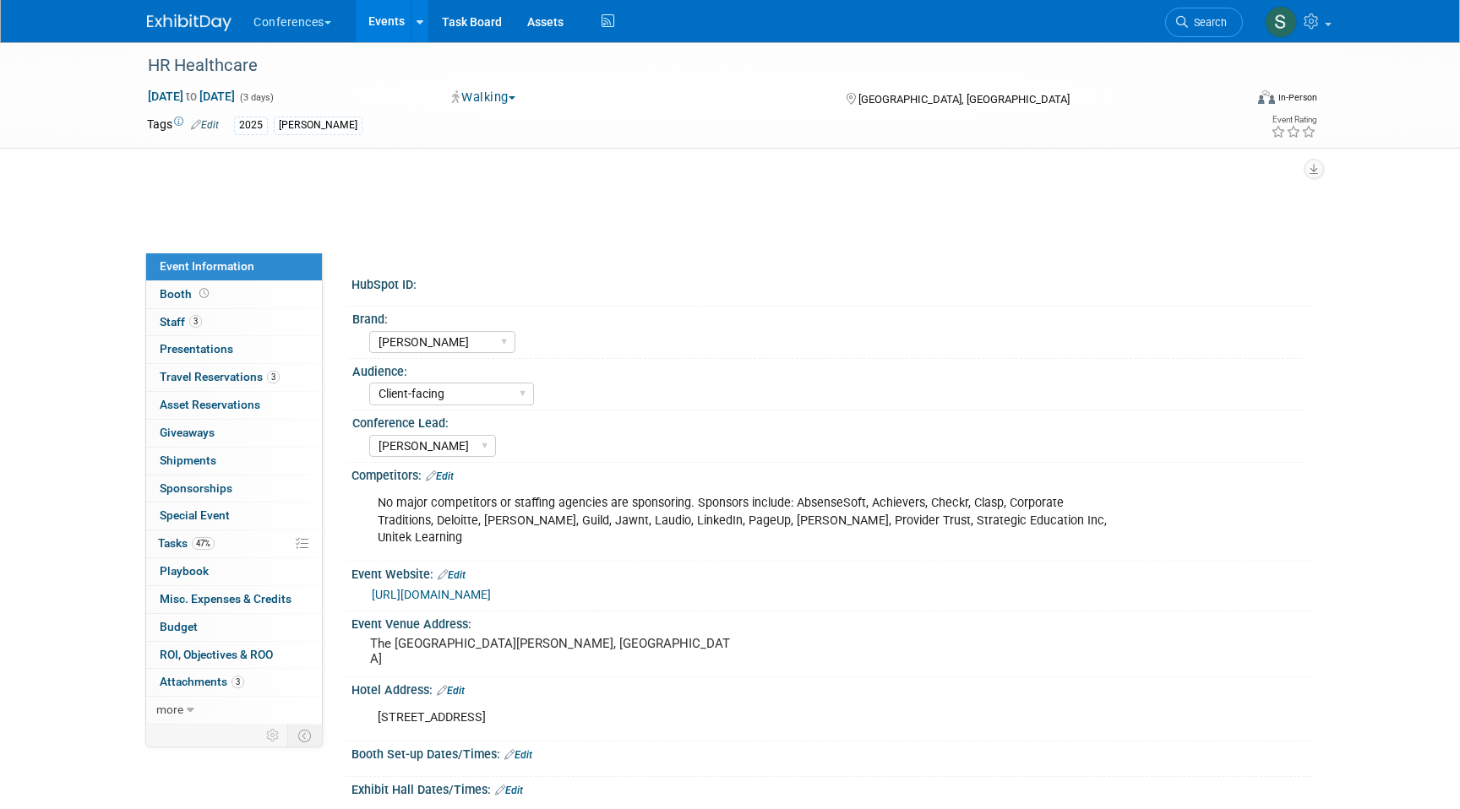
select select "[PERSON_NAME]"
select select "Client-facing"
select select "[PERSON_NAME]"
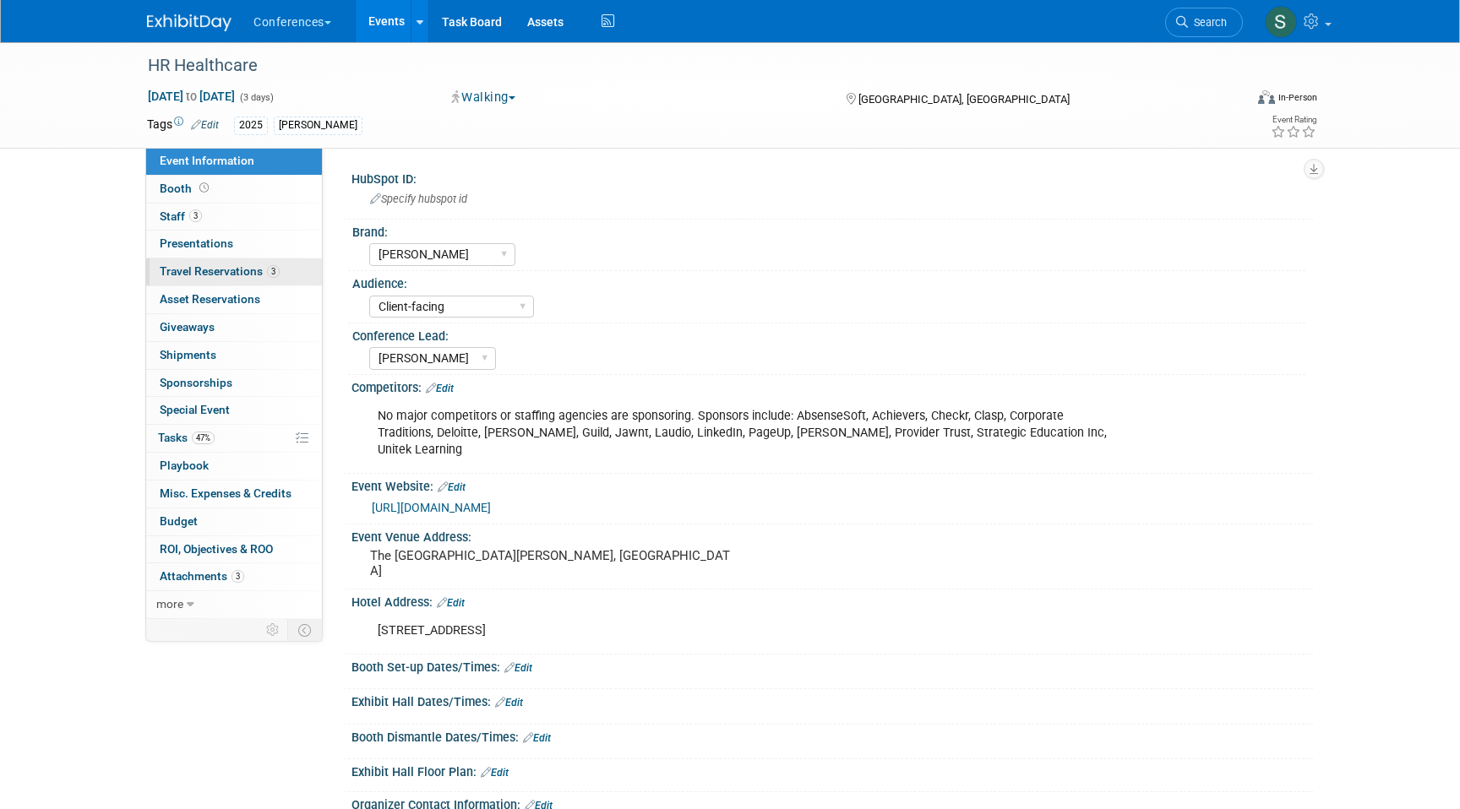
click at [272, 275] on span "3" at bounding box center [273, 271] width 13 height 13
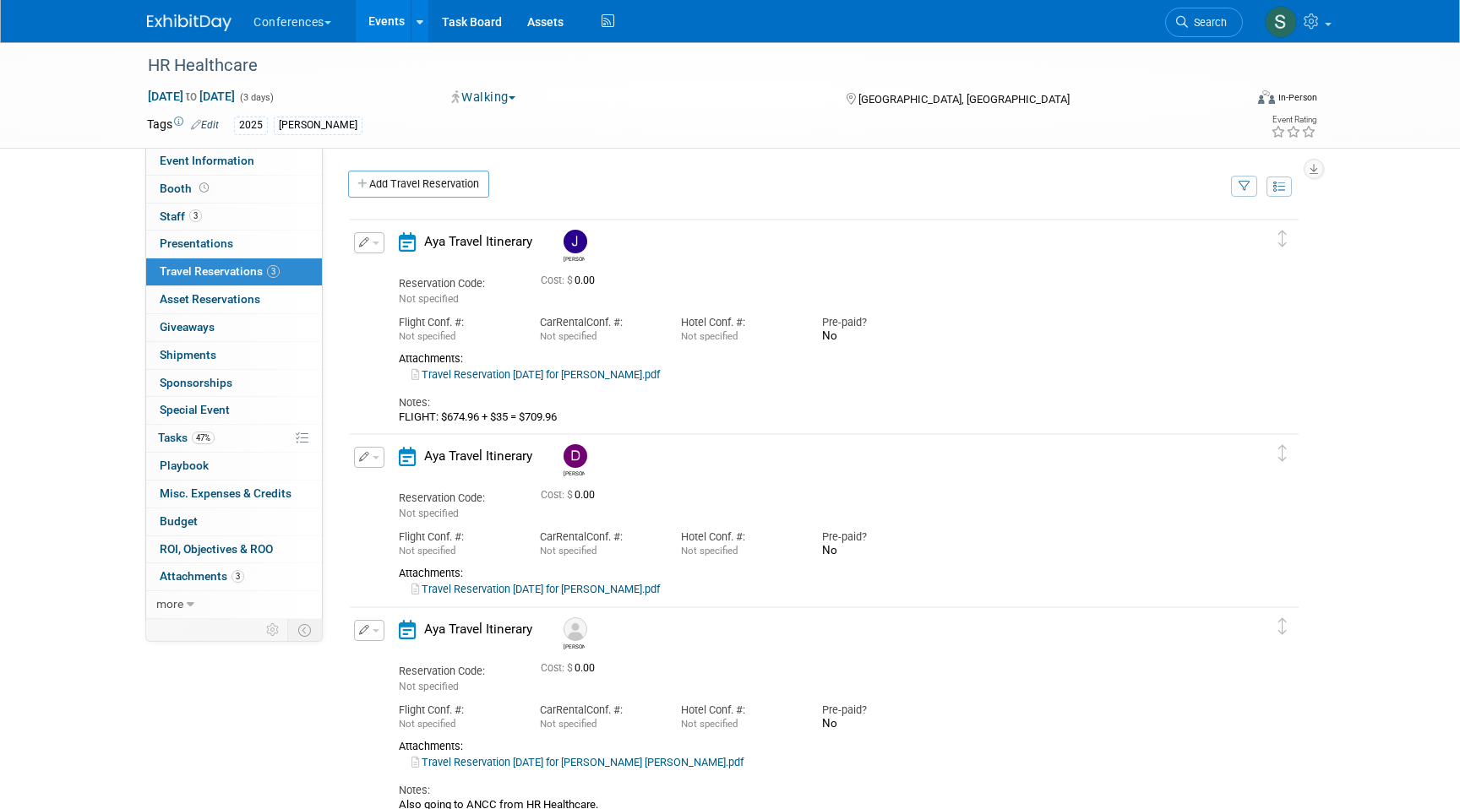
scroll to position [195, 0]
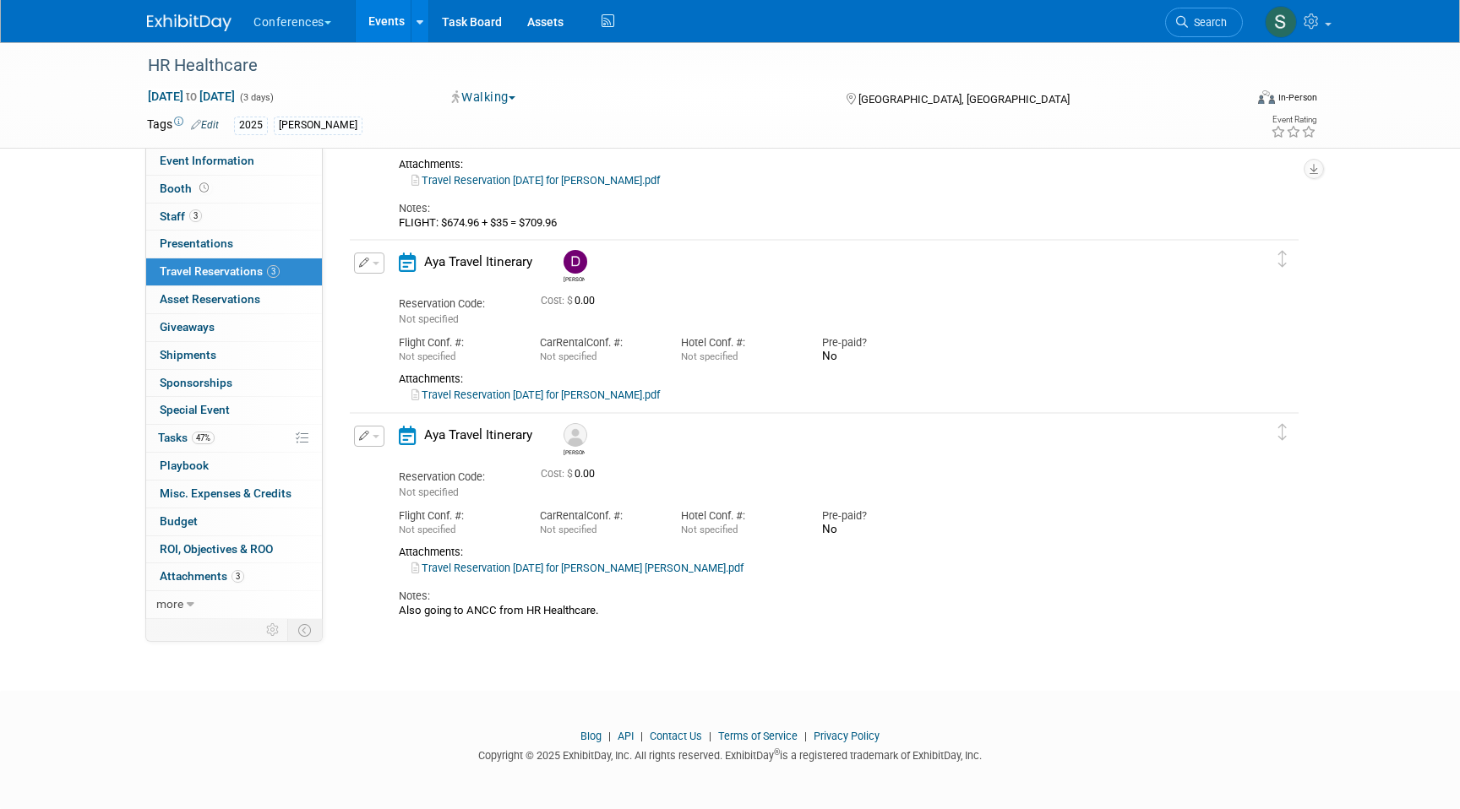
click at [369, 265] on button "button" at bounding box center [369, 263] width 30 height 21
click at [391, 291] on button "Edit Reservation" at bounding box center [426, 292] width 143 height 24
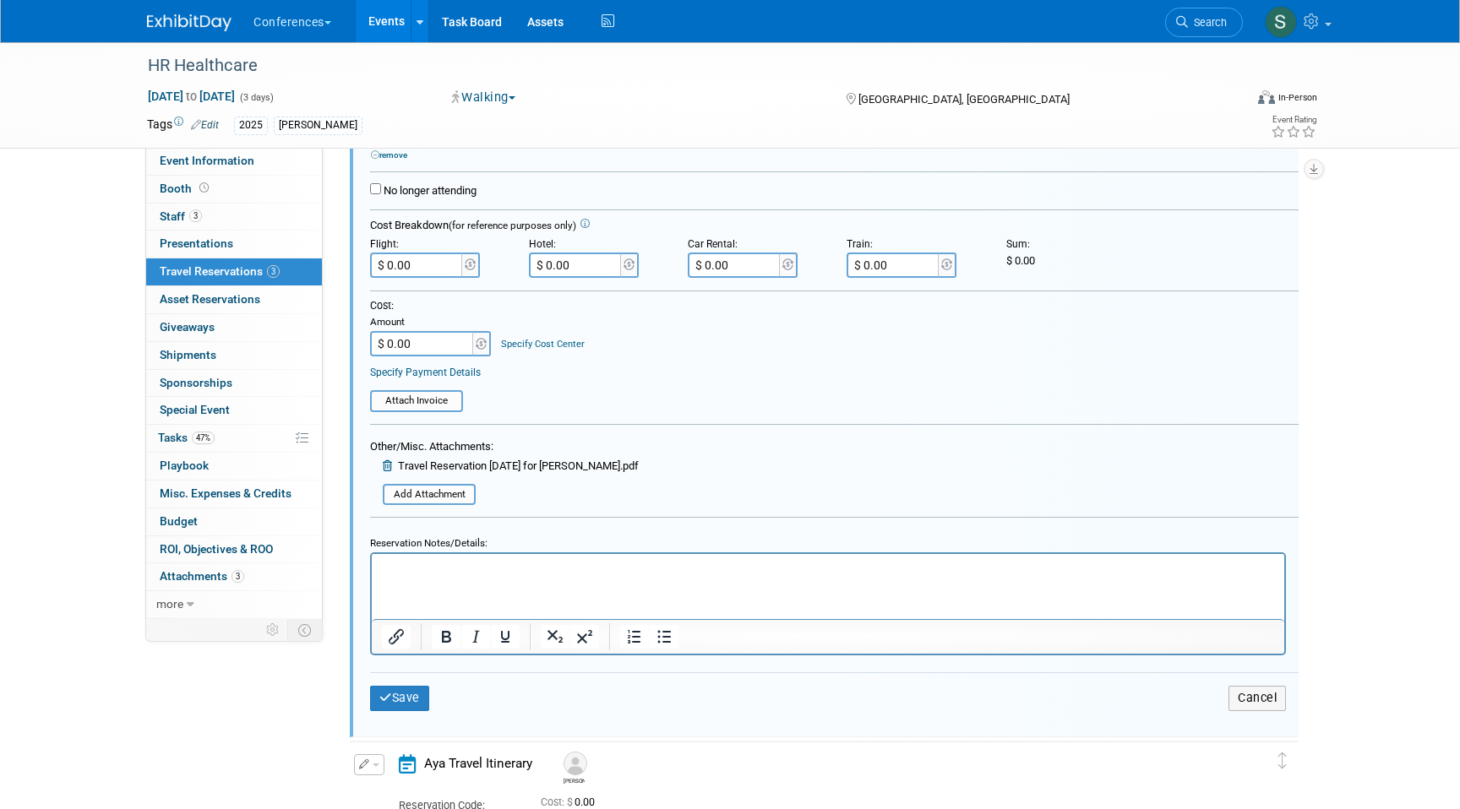
scroll to position [612, 0]
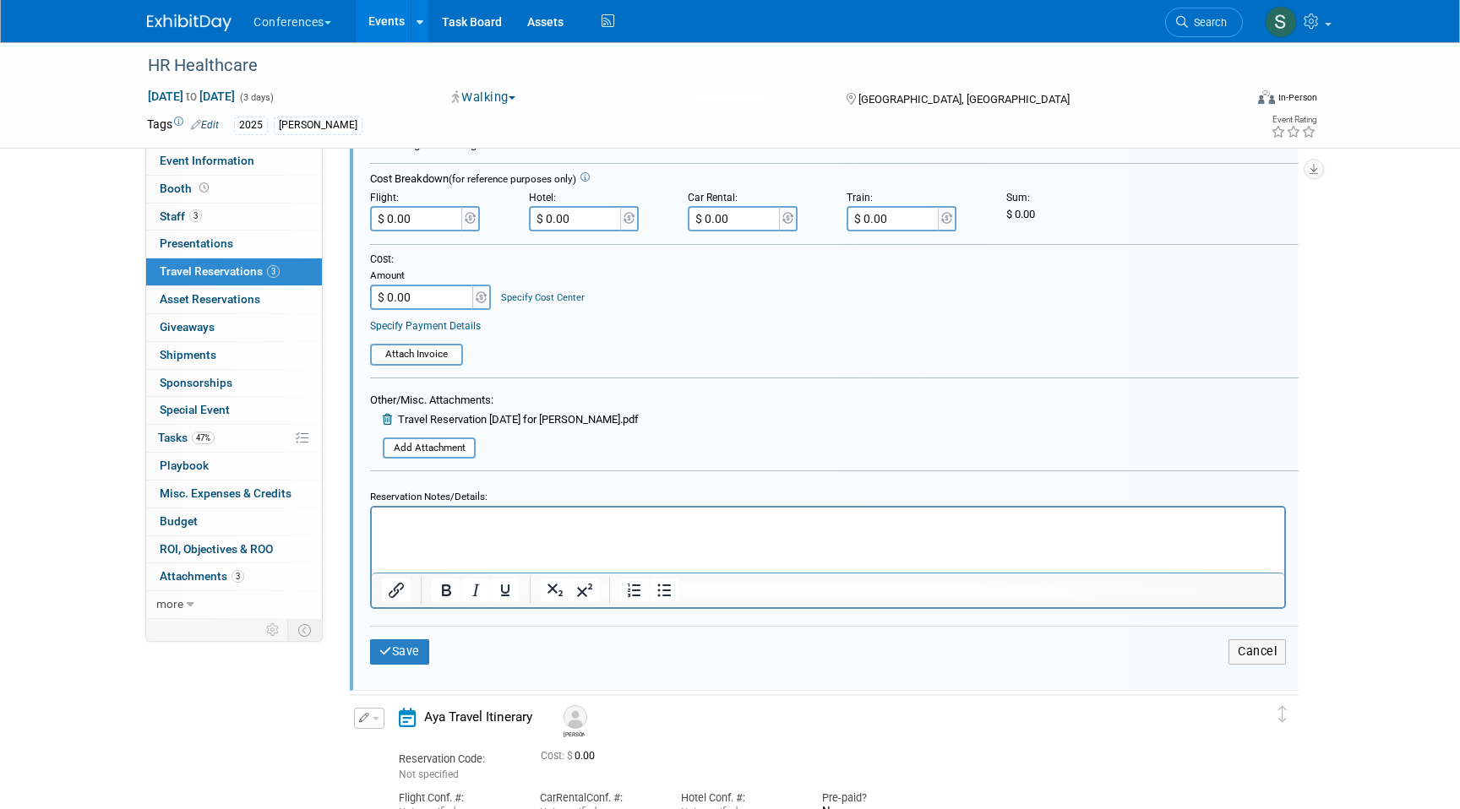
click at [517, 530] on html at bounding box center [828, 519] width 912 height 23
click at [487, 519] on p "FLIGHT: $242.18 + 435 = $277.18" at bounding box center [828, 522] width 893 height 16
click at [433, 216] on input "$ 0.00" at bounding box center [417, 218] width 95 height 25
type input "$ 277.18"
click at [408, 650] on button "Save" at bounding box center [399, 651] width 59 height 24
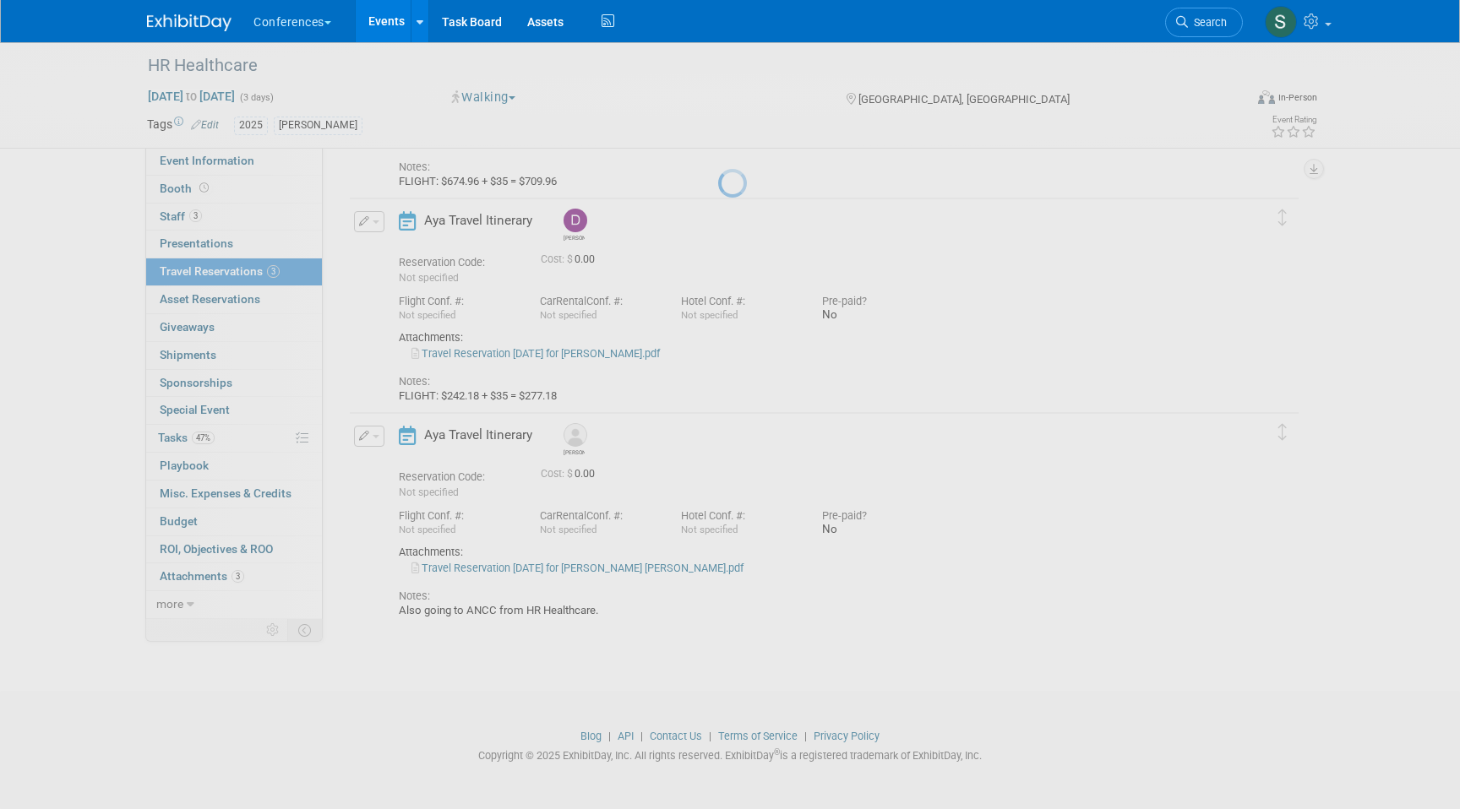
scroll to position [237, 0]
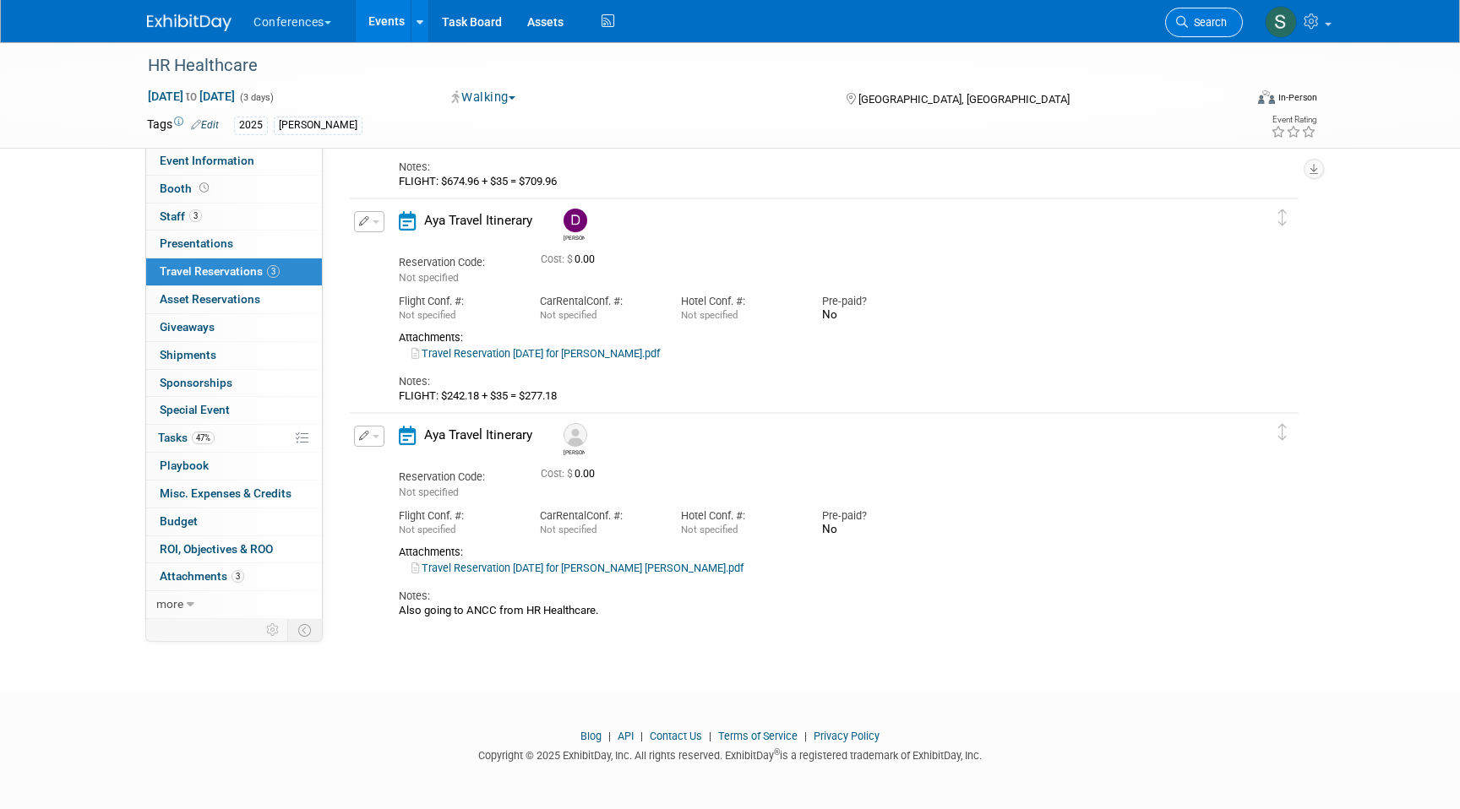
click at [1197, 14] on link "Search" at bounding box center [1204, 23] width 78 height 30
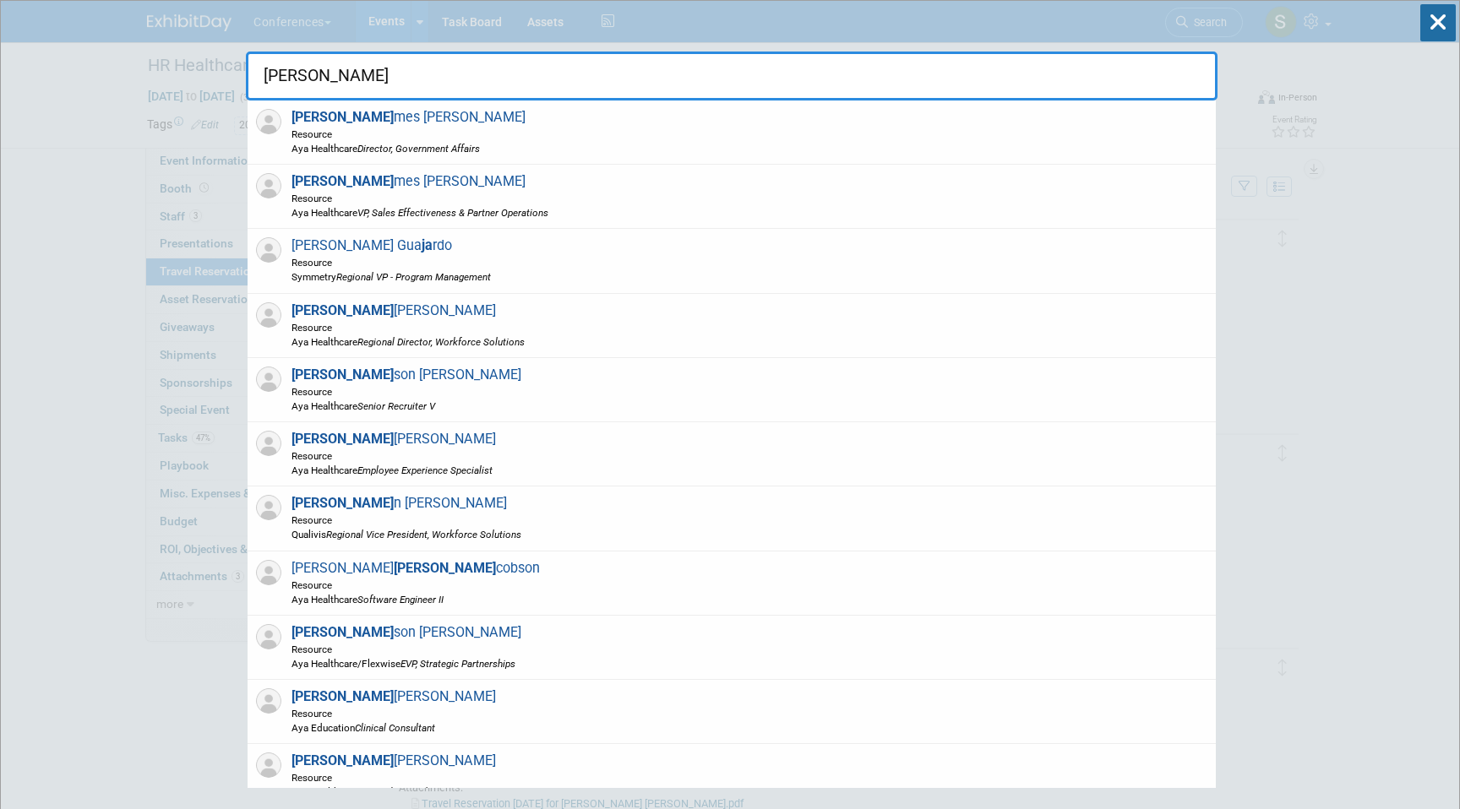
type input "J"
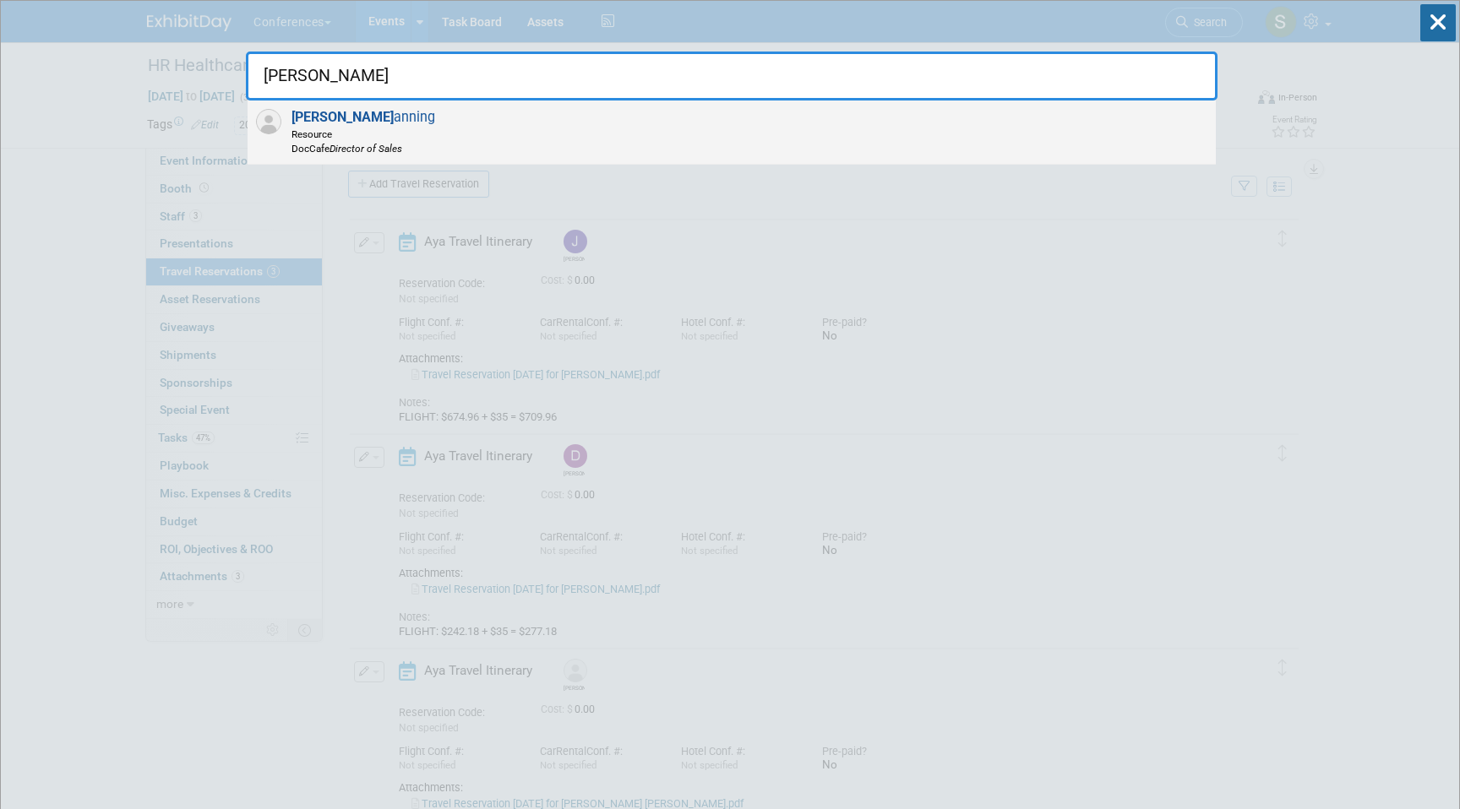
type input "JIM M"
click at [667, 157] on div "Jim M anning Resource DocCafe Director of Sales" at bounding box center [732, 133] width 968 height 64
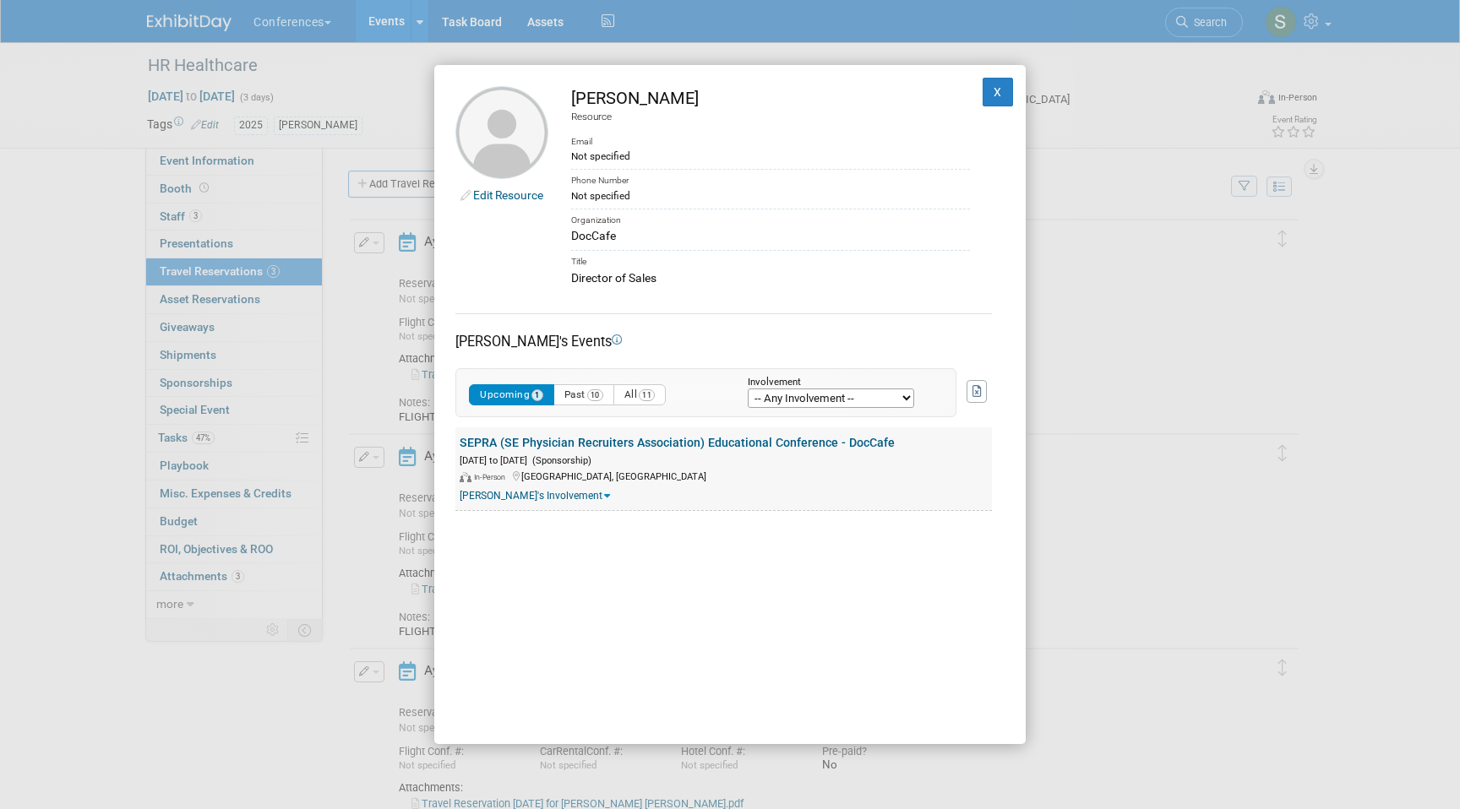
click at [590, 444] on link "SEPRA (SE Physician Recruiters Association) Educational Conference - DocCafe" at bounding box center [677, 443] width 435 height 14
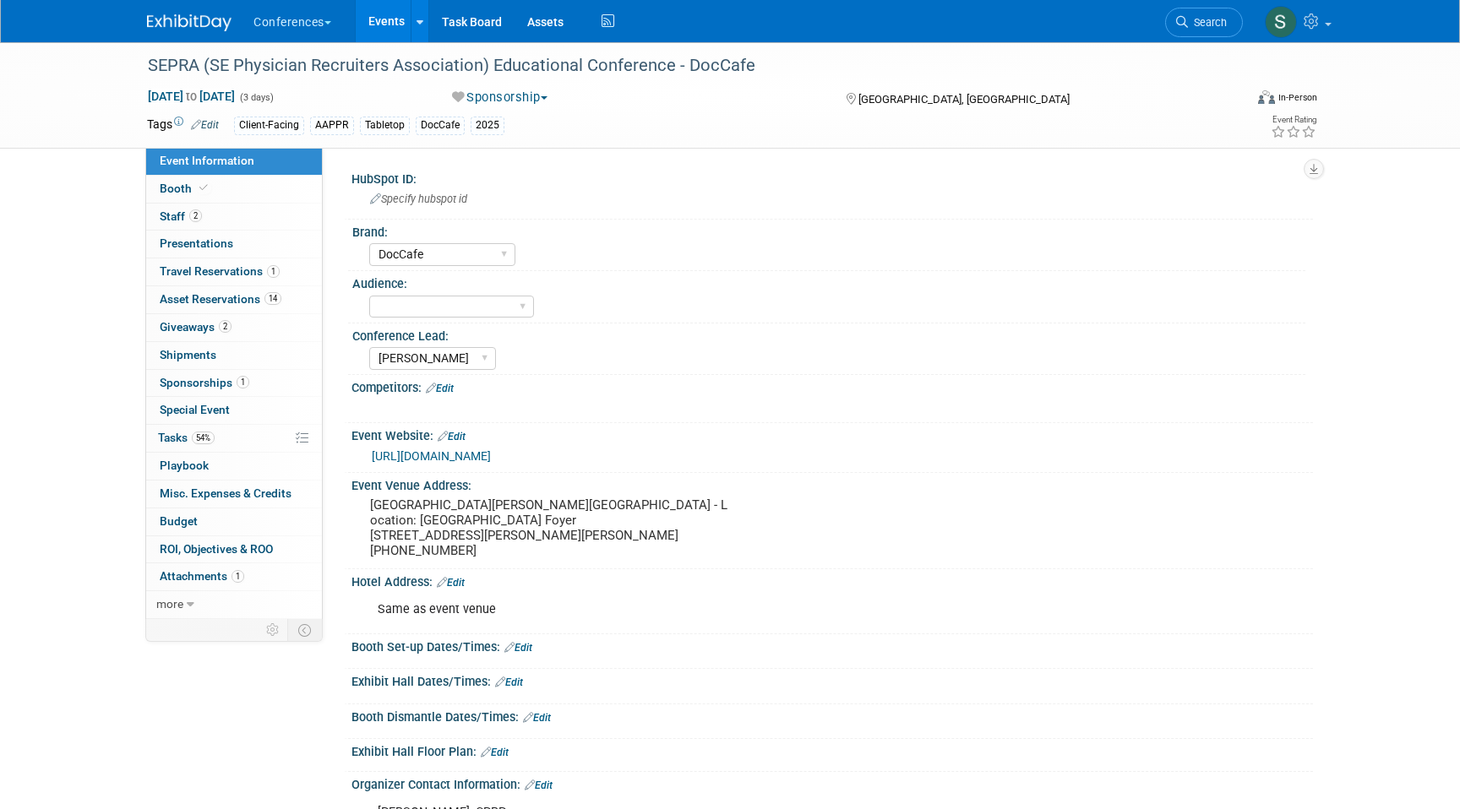
select select "DocCafe"
select select "[PERSON_NAME]"
click at [262, 278] on span "Travel Reservations 1" at bounding box center [220, 271] width 120 height 14
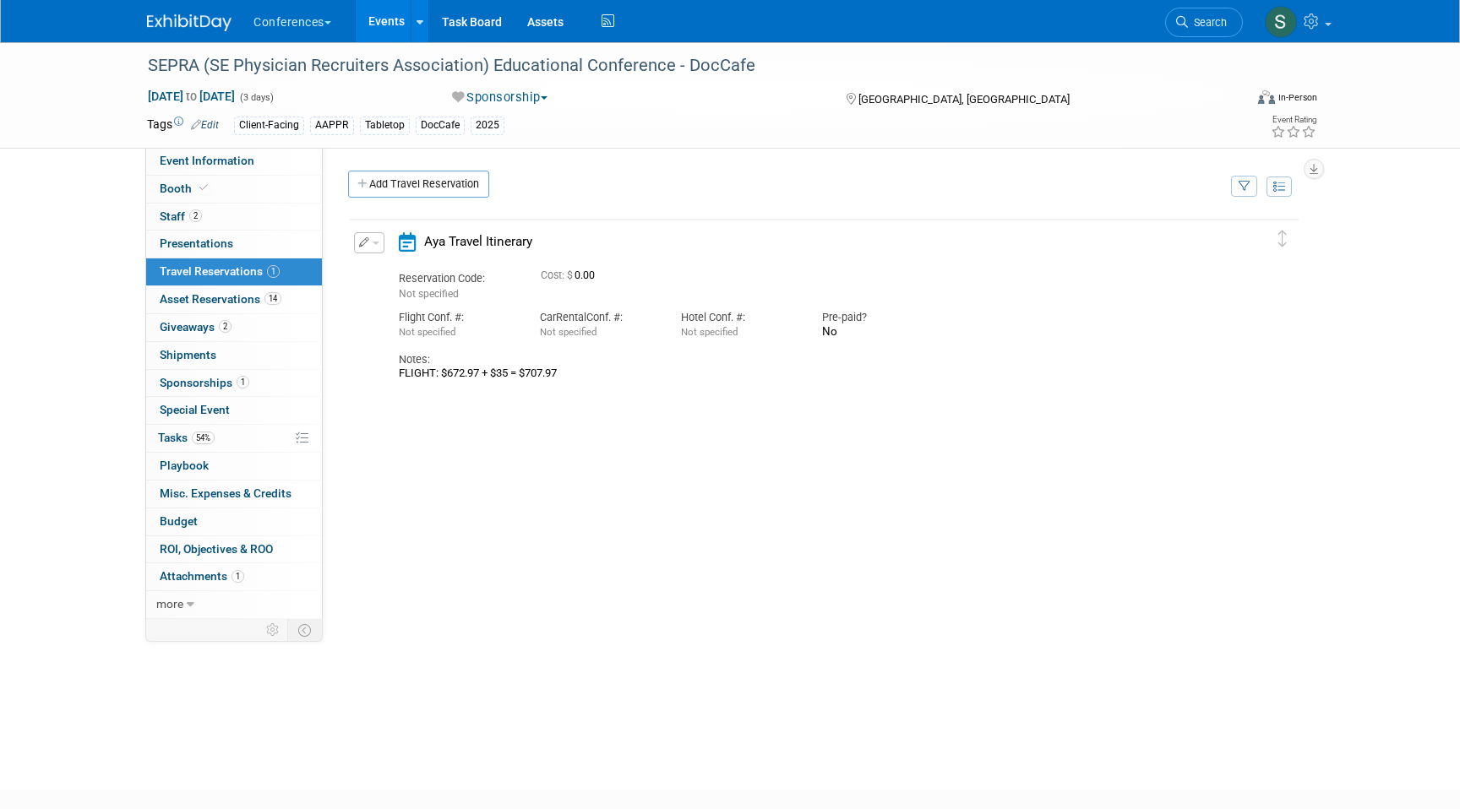
click at [373, 243] on span "button" at bounding box center [376, 243] width 7 height 3
click at [405, 278] on button "Edit Reservation" at bounding box center [426, 272] width 143 height 24
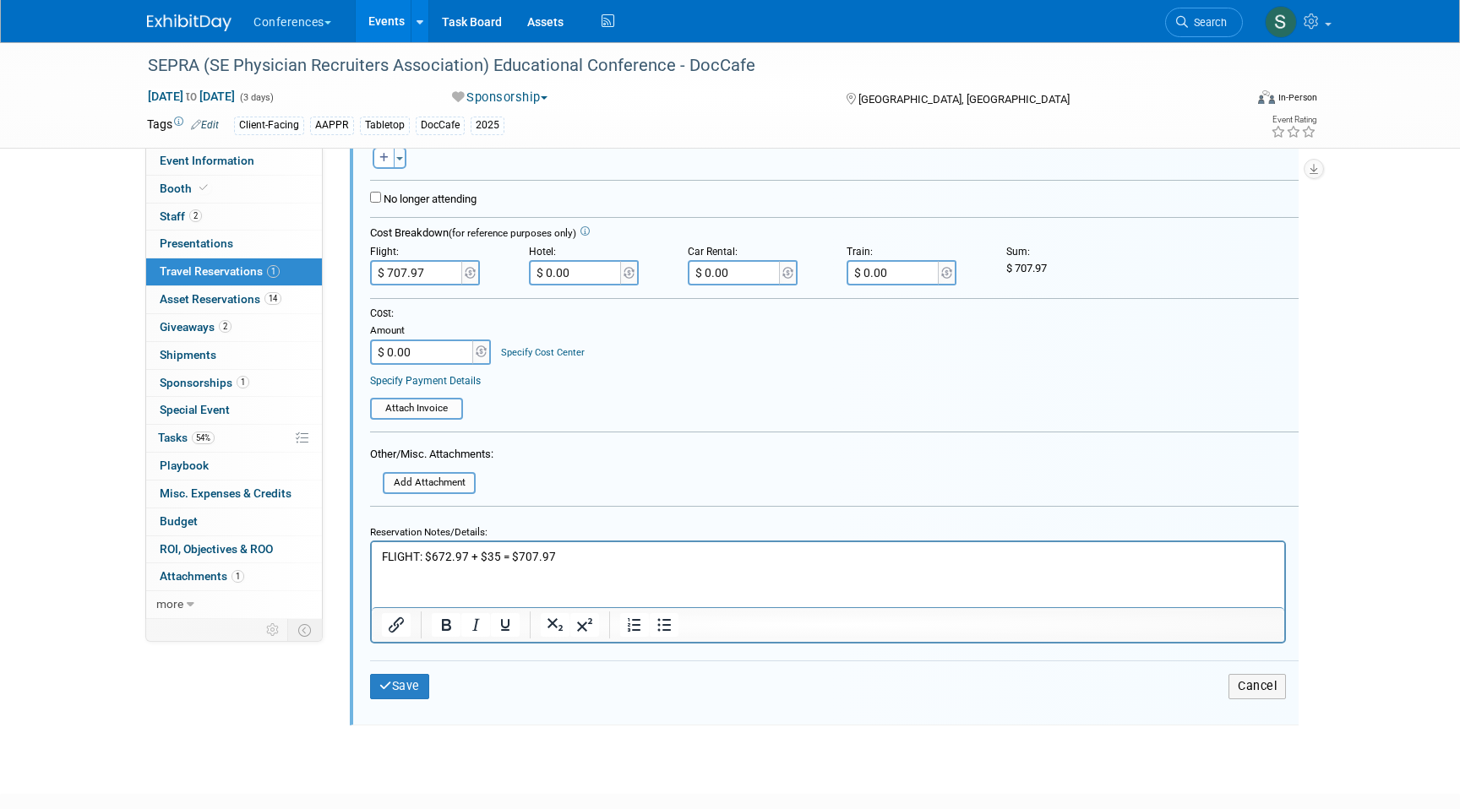
scroll to position [348, 0]
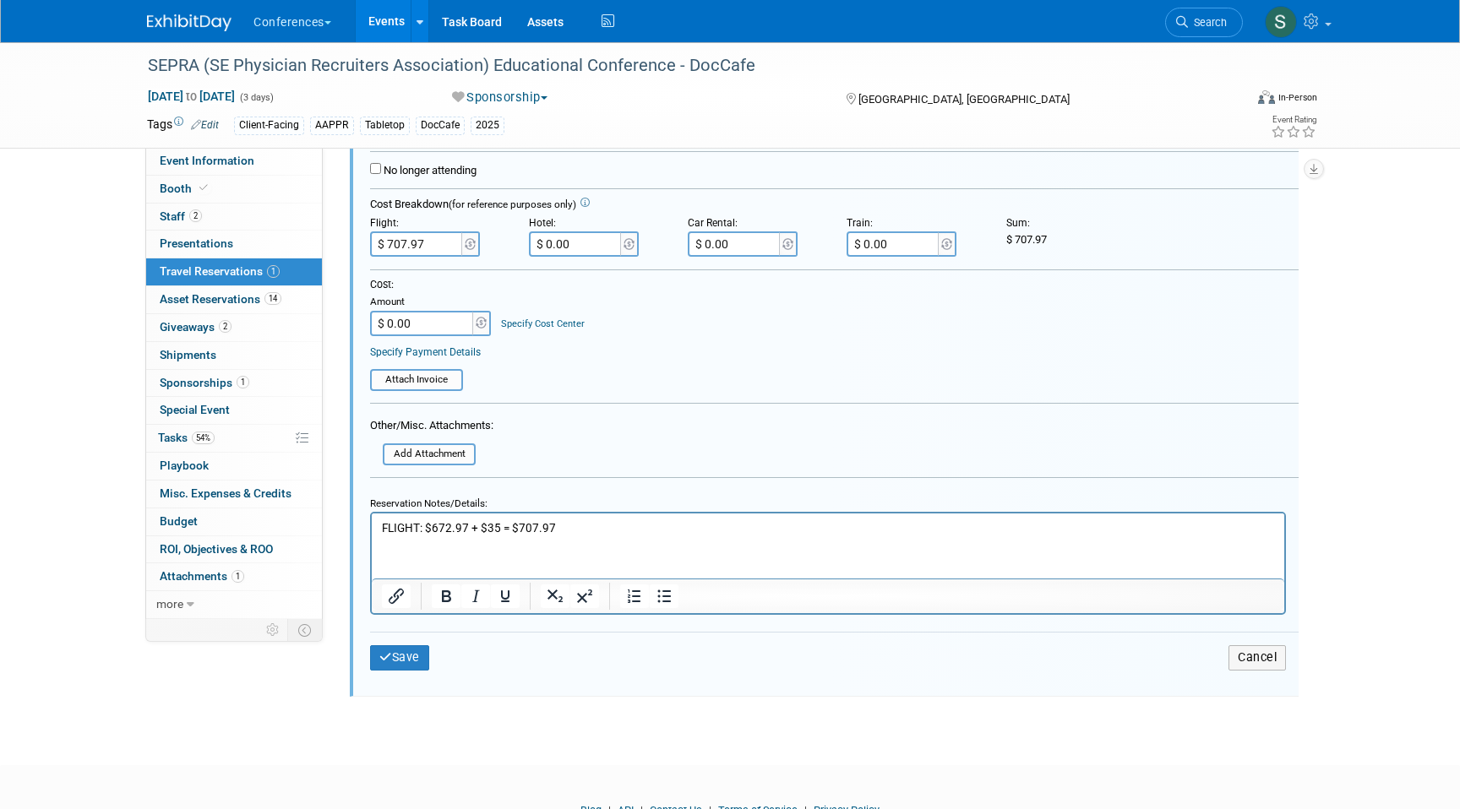
click at [499, 526] on p "FLIGHT: $672.97 + $35 = $707.97" at bounding box center [828, 528] width 893 height 16
click at [627, 516] on html "FLIGHT: $672.97 + $35 + $348.96 = $707.97" at bounding box center [828, 525] width 912 height 23
click at [622, 525] on p "FLIGHT: $672.97 + $35 + $348.96 = $707.97" at bounding box center [828, 528] width 893 height 16
click at [436, 244] on input "$ 707.97" at bounding box center [417, 243] width 95 height 25
type input "$ 1,056.93"
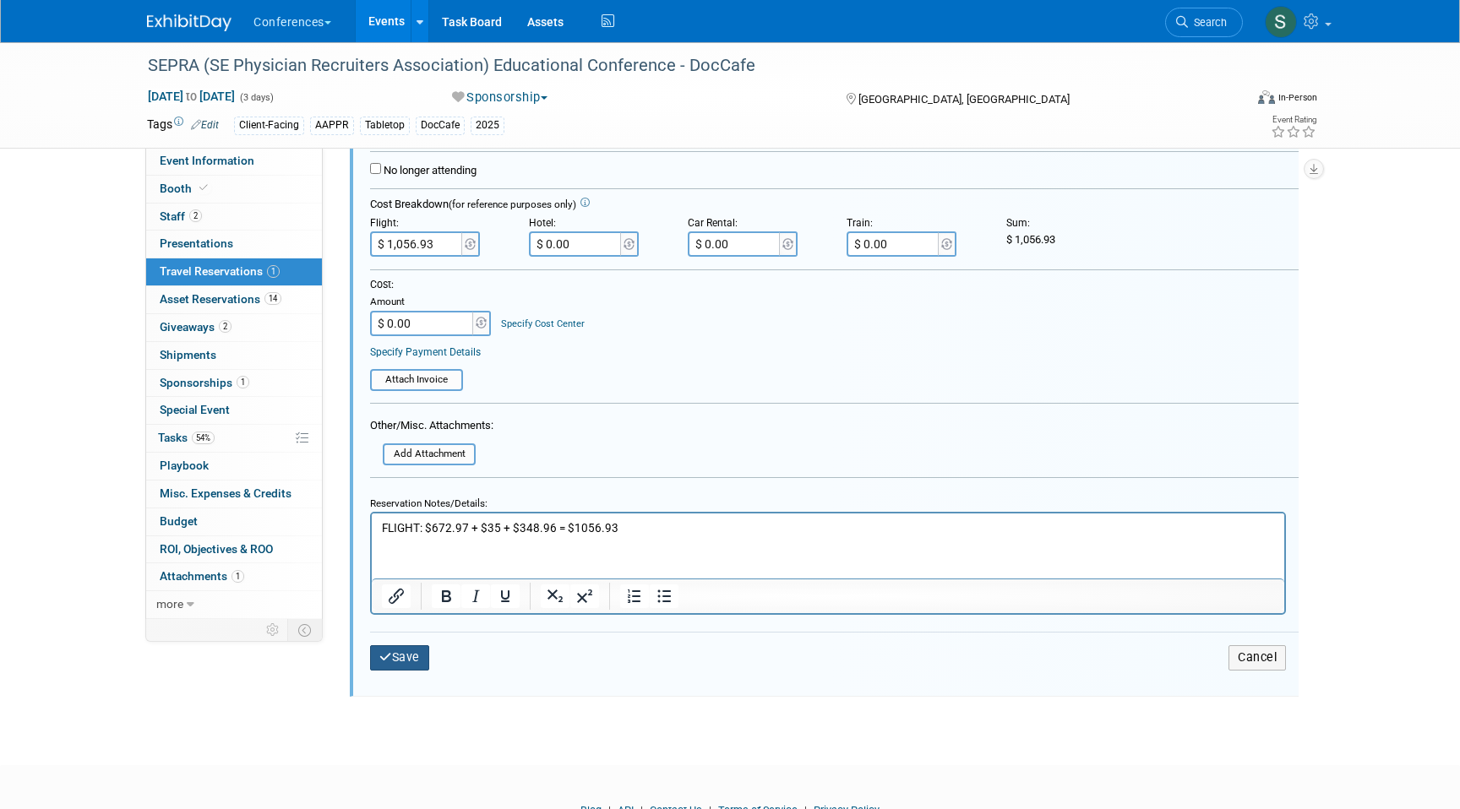
click at [389, 660] on icon "submit" at bounding box center [385, 657] width 13 height 12
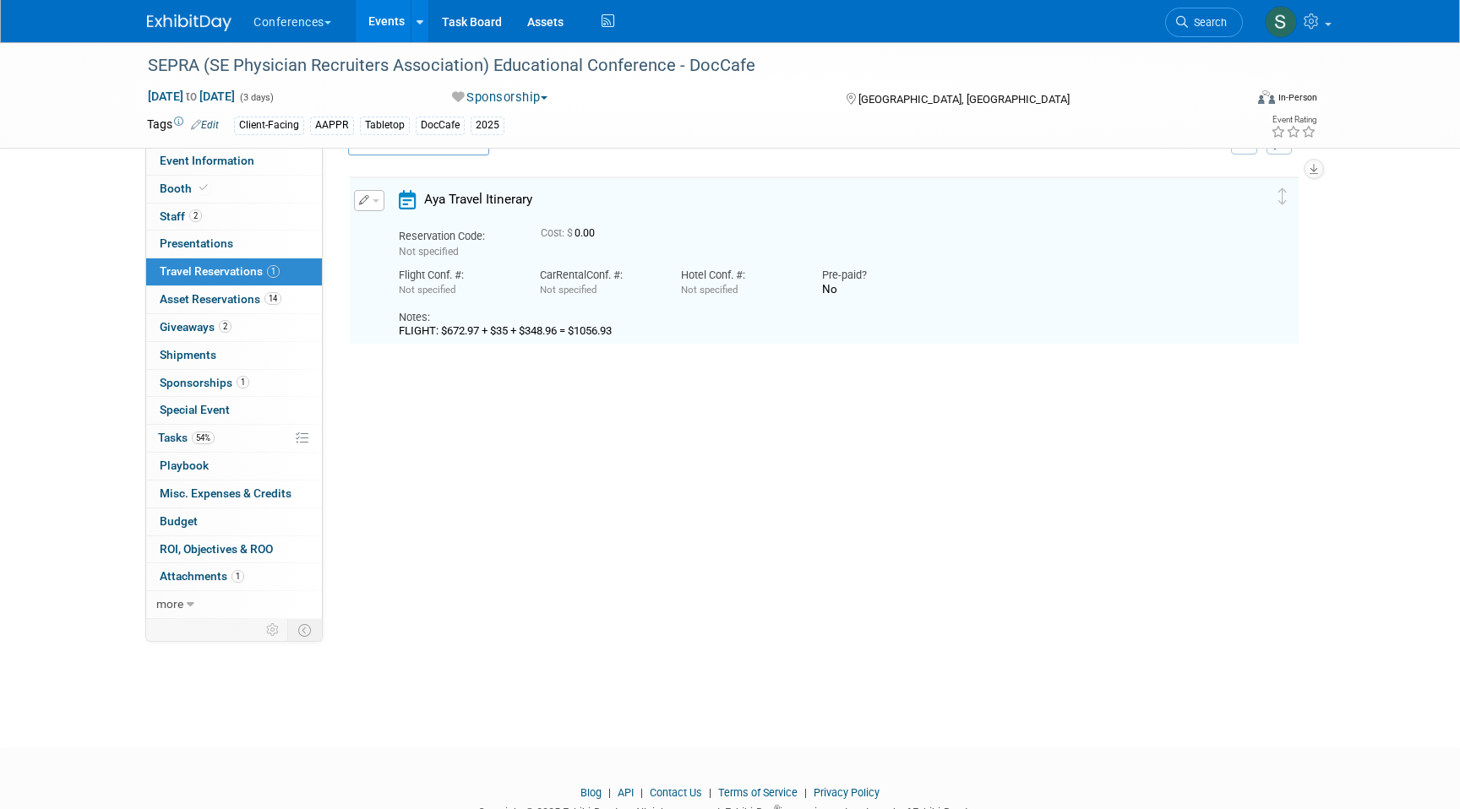
scroll to position [15, 0]
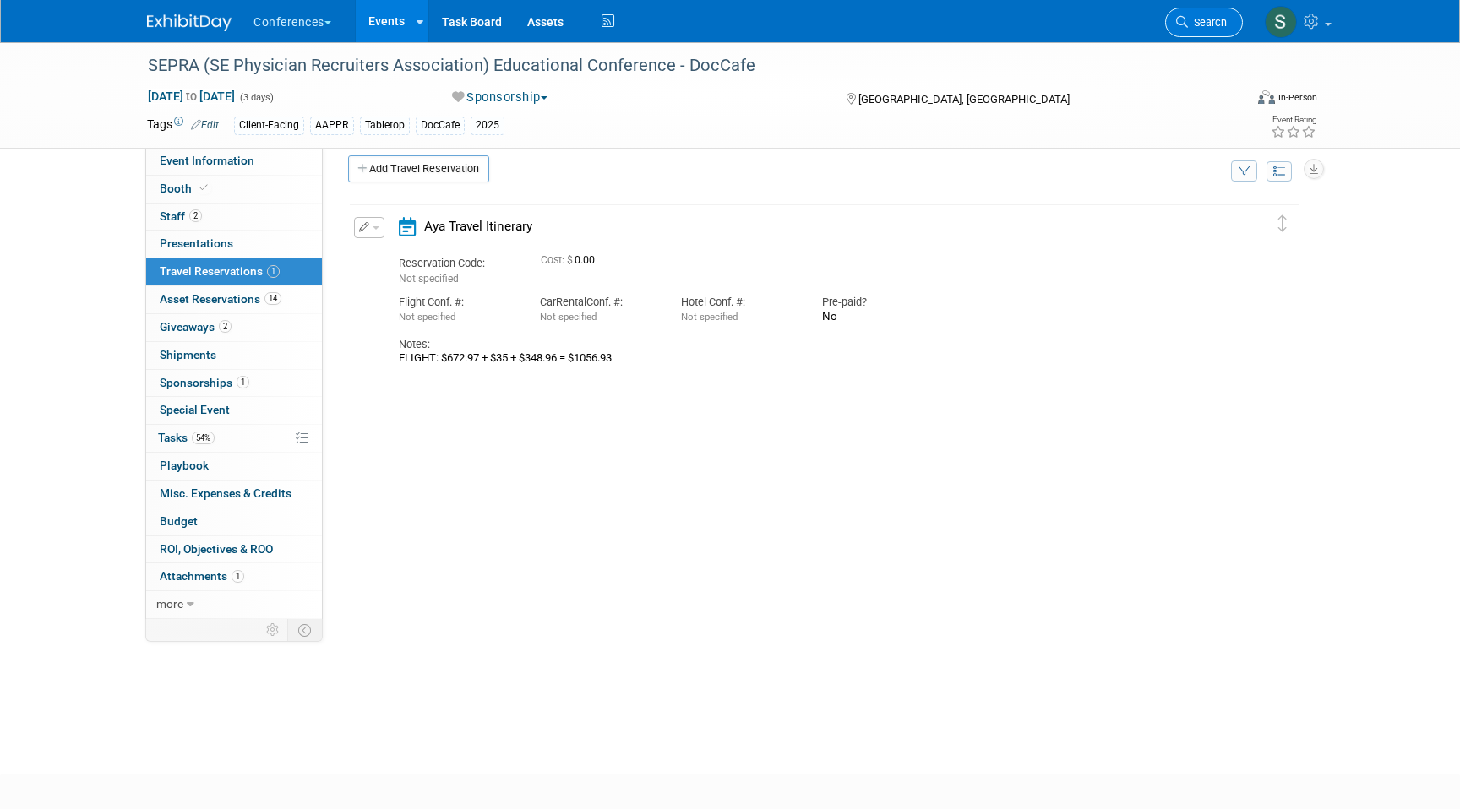
click at [1205, 24] on span "Search" at bounding box center [1207, 22] width 39 height 13
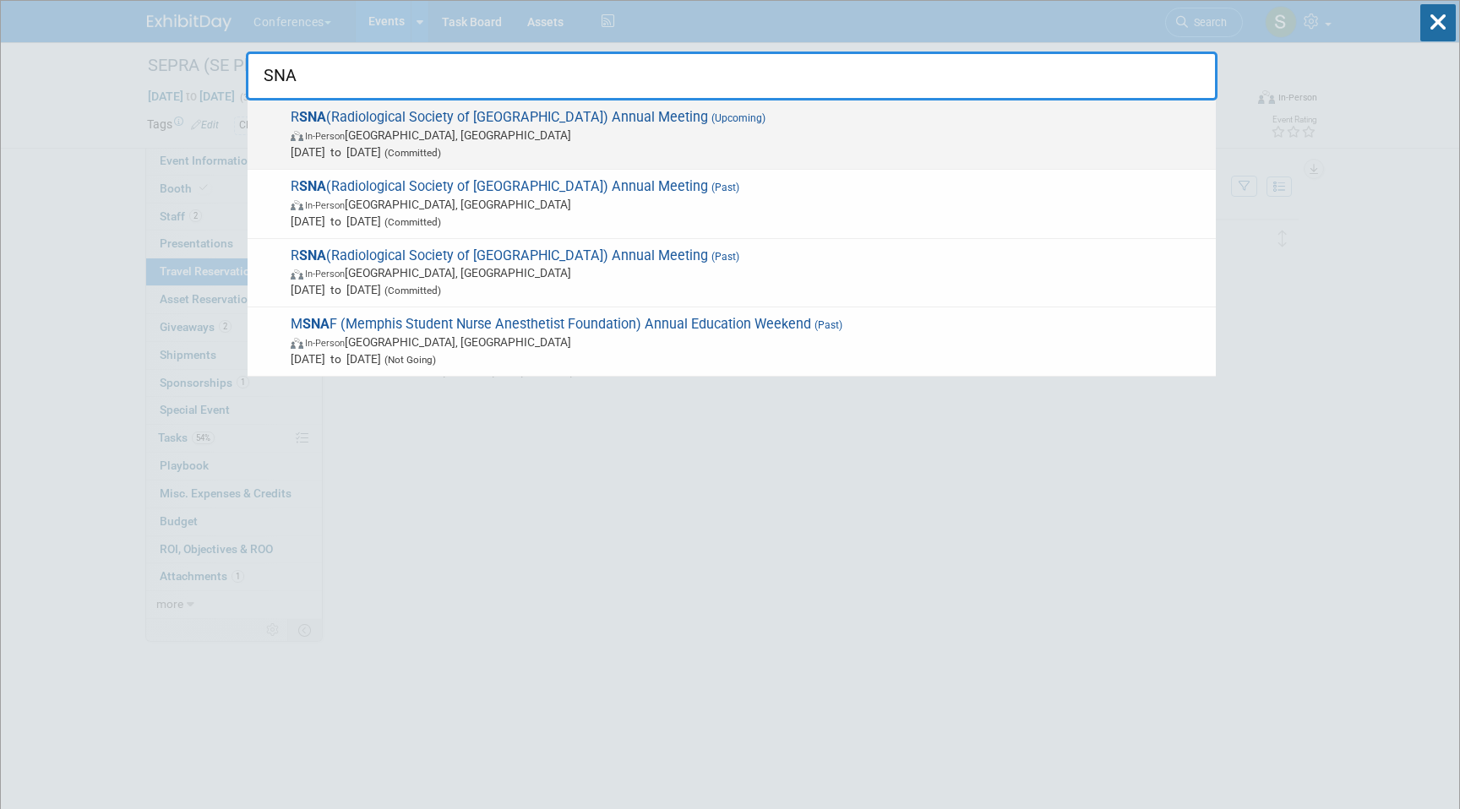
type input "SNA"
click at [388, 130] on span "In-Person [GEOGRAPHIC_DATA], [GEOGRAPHIC_DATA]" at bounding box center [749, 135] width 917 height 17
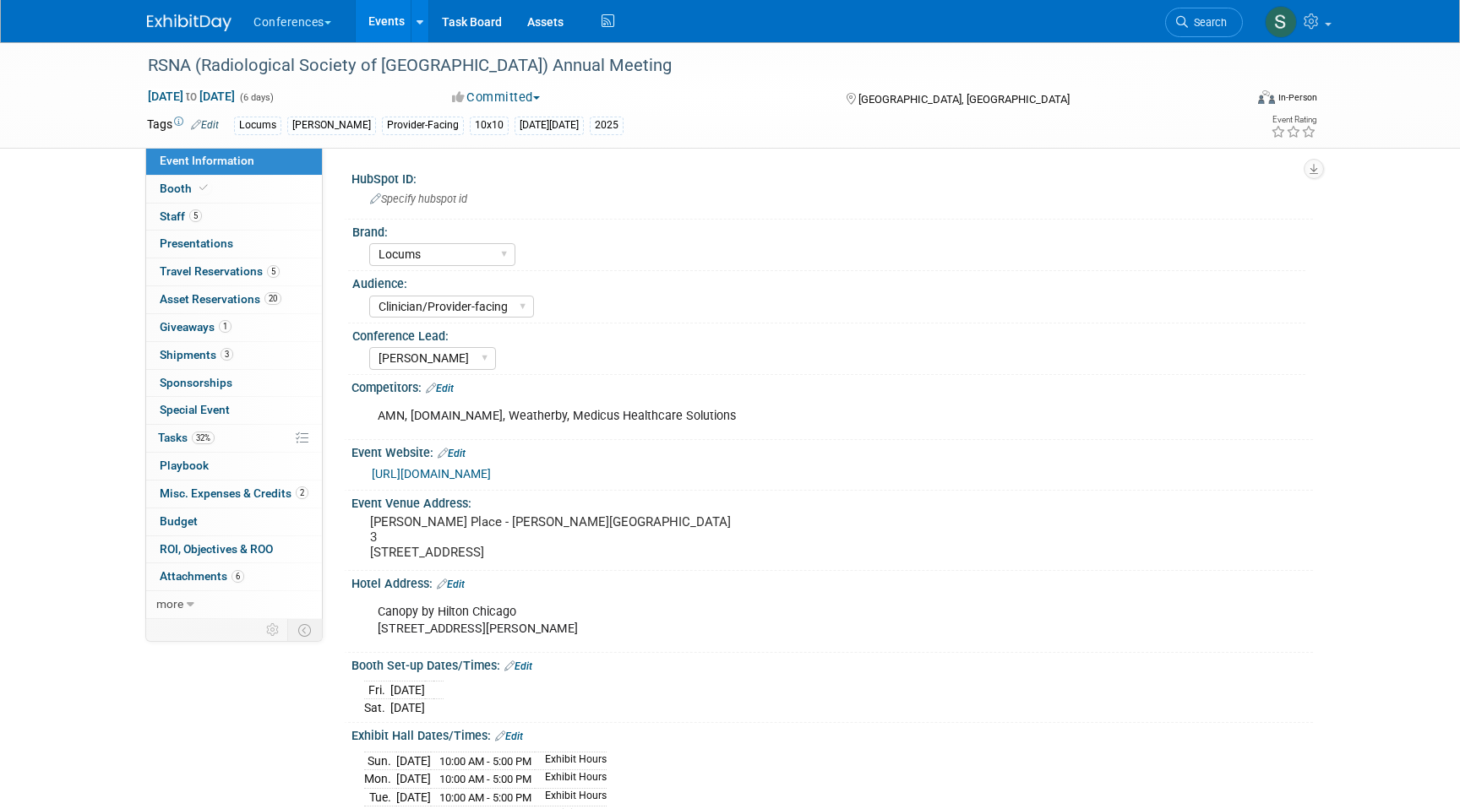
select select "Locums"
select select "Clinician/Provider-facing"
select select "[PERSON_NAME]"
click at [275, 271] on span "5" at bounding box center [273, 271] width 13 height 13
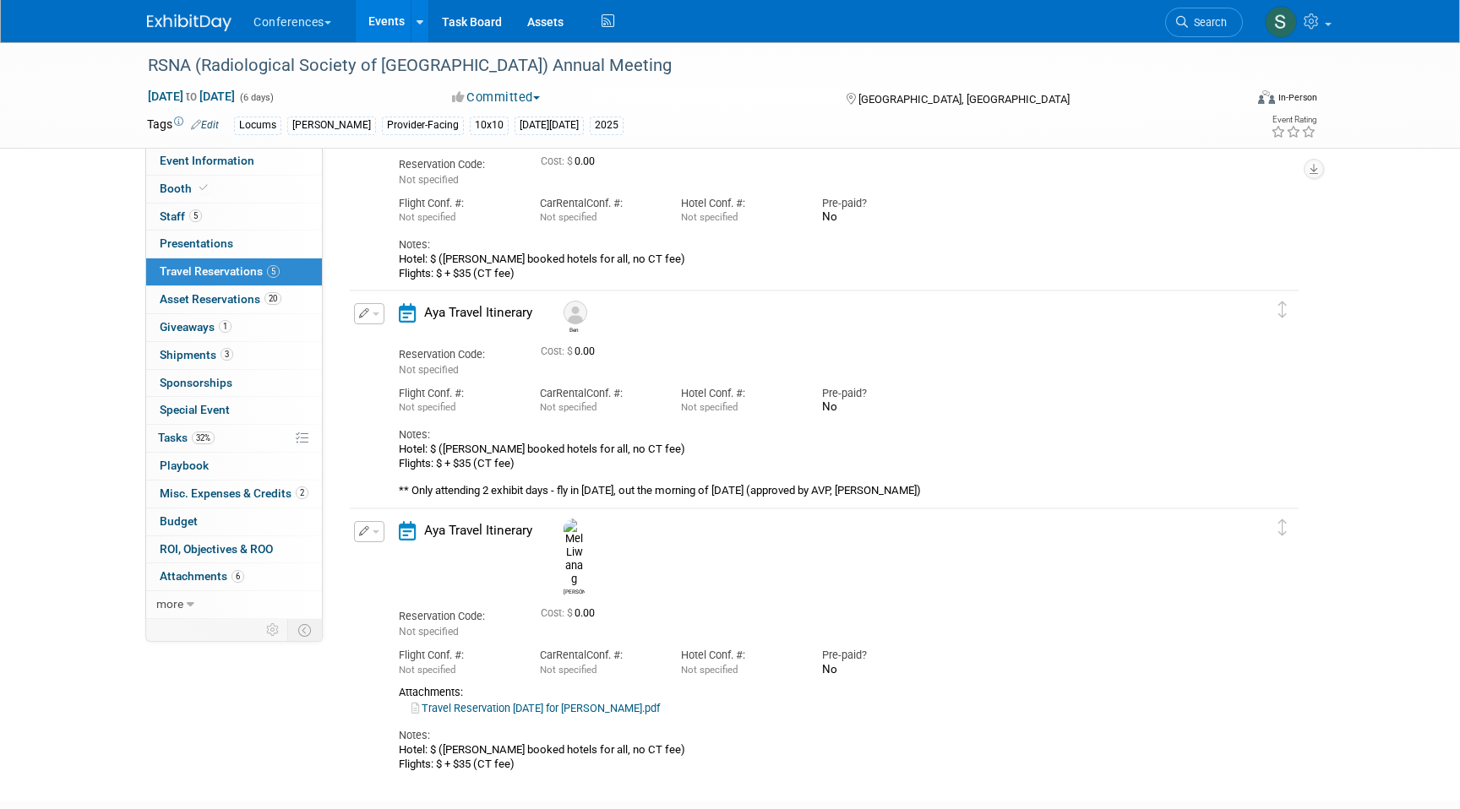
scroll to position [540, 0]
click at [378, 531] on span "button" at bounding box center [376, 530] width 7 height 3
click at [380, 547] on li "Edit Reservation" at bounding box center [426, 560] width 143 height 28
click at [374, 530] on span "button" at bounding box center [376, 530] width 7 height 3
click at [383, 560] on button "Edit Reservation" at bounding box center [426, 559] width 143 height 24
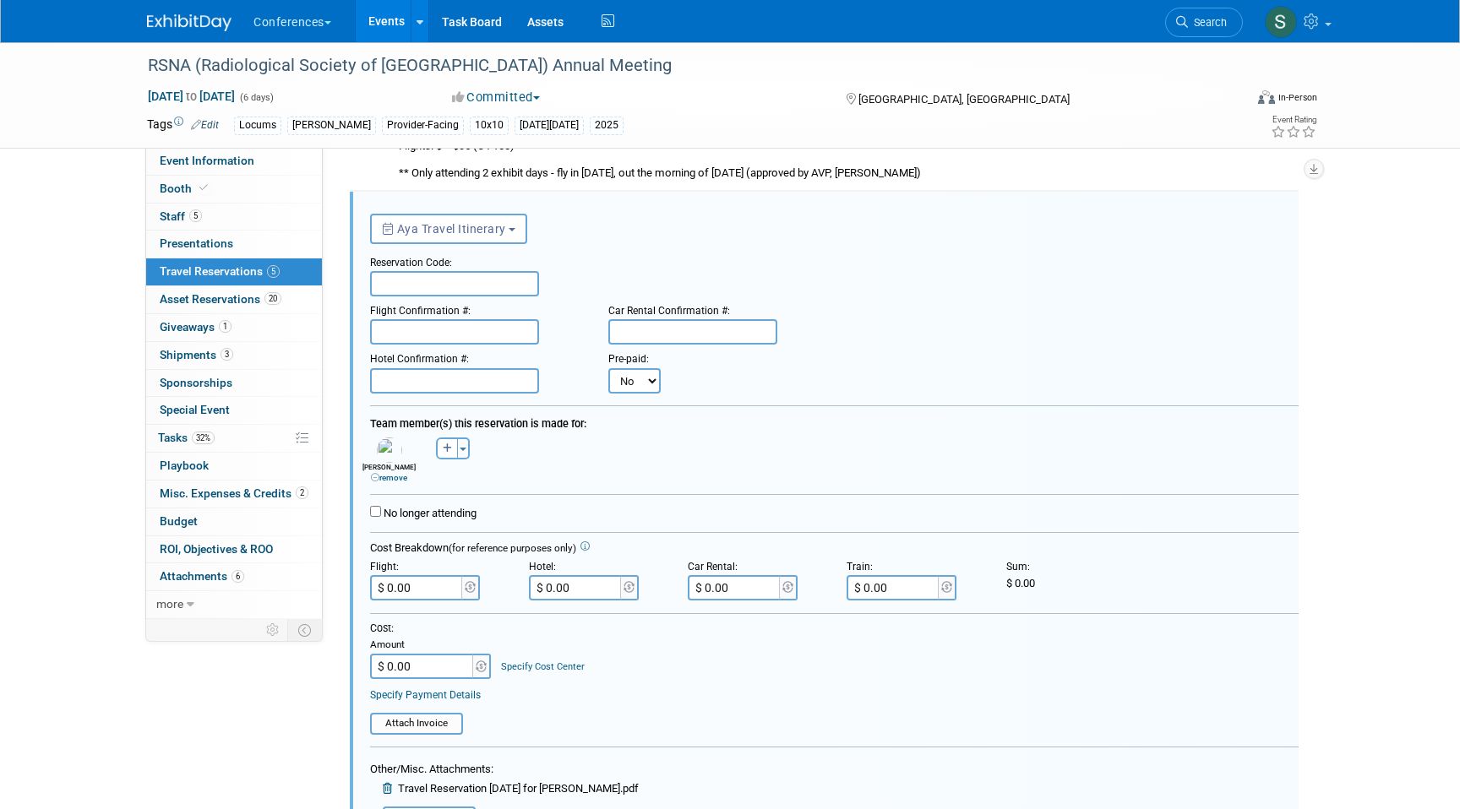
scroll to position [1309, 0]
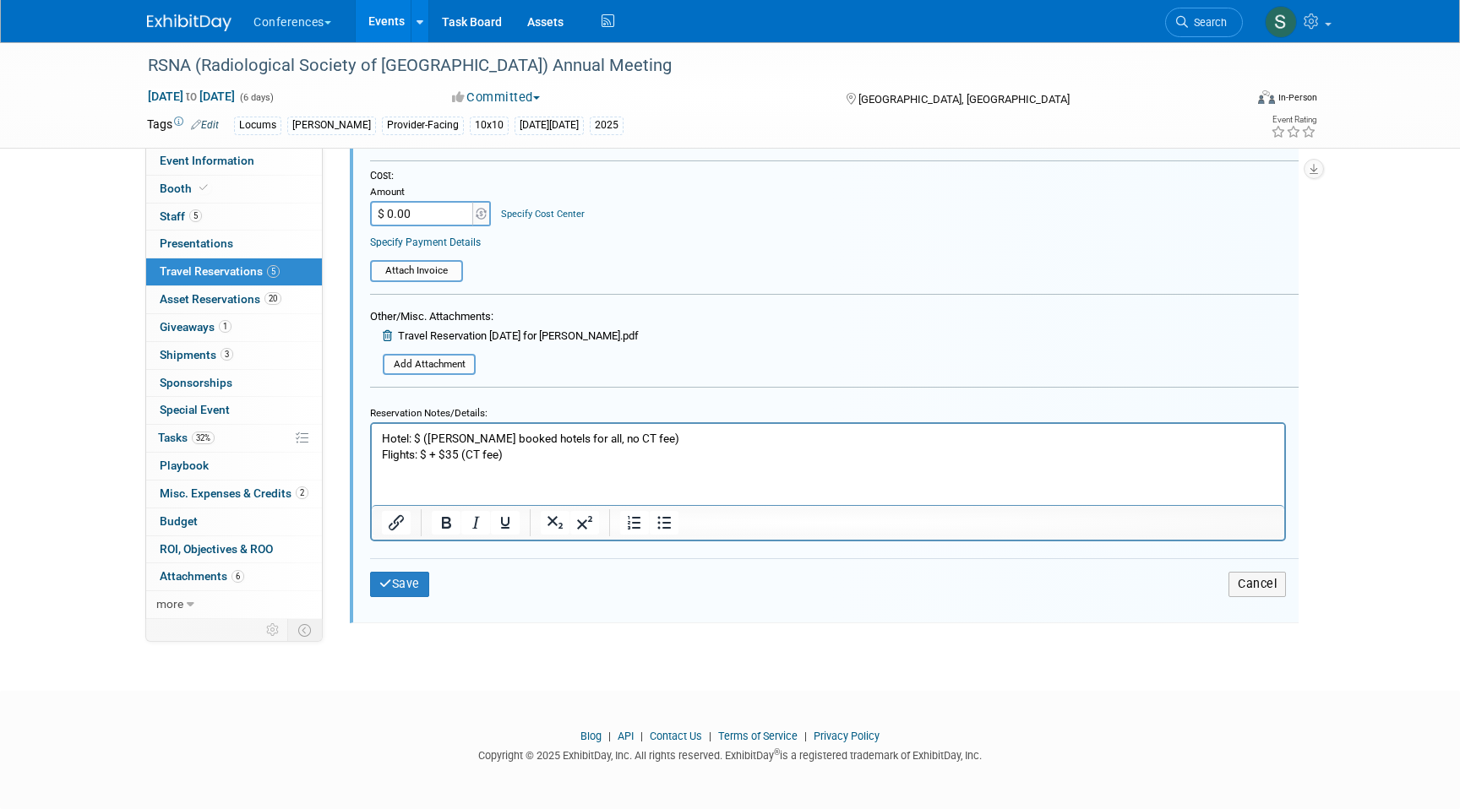
click at [427, 454] on p "Hotel: $ (Mel booked hotels for all, no CT fee) Flights: $ + $35 (CT fee)" at bounding box center [828, 447] width 893 height 32
paste body "Rich Text Area. Press ALT-0 for help."
click at [579, 460] on p "Hotel: $ (Mel booked hotels for all, no CT fee) Flights: $571.6 + $35 (CT fee)" at bounding box center [828, 447] width 893 height 32
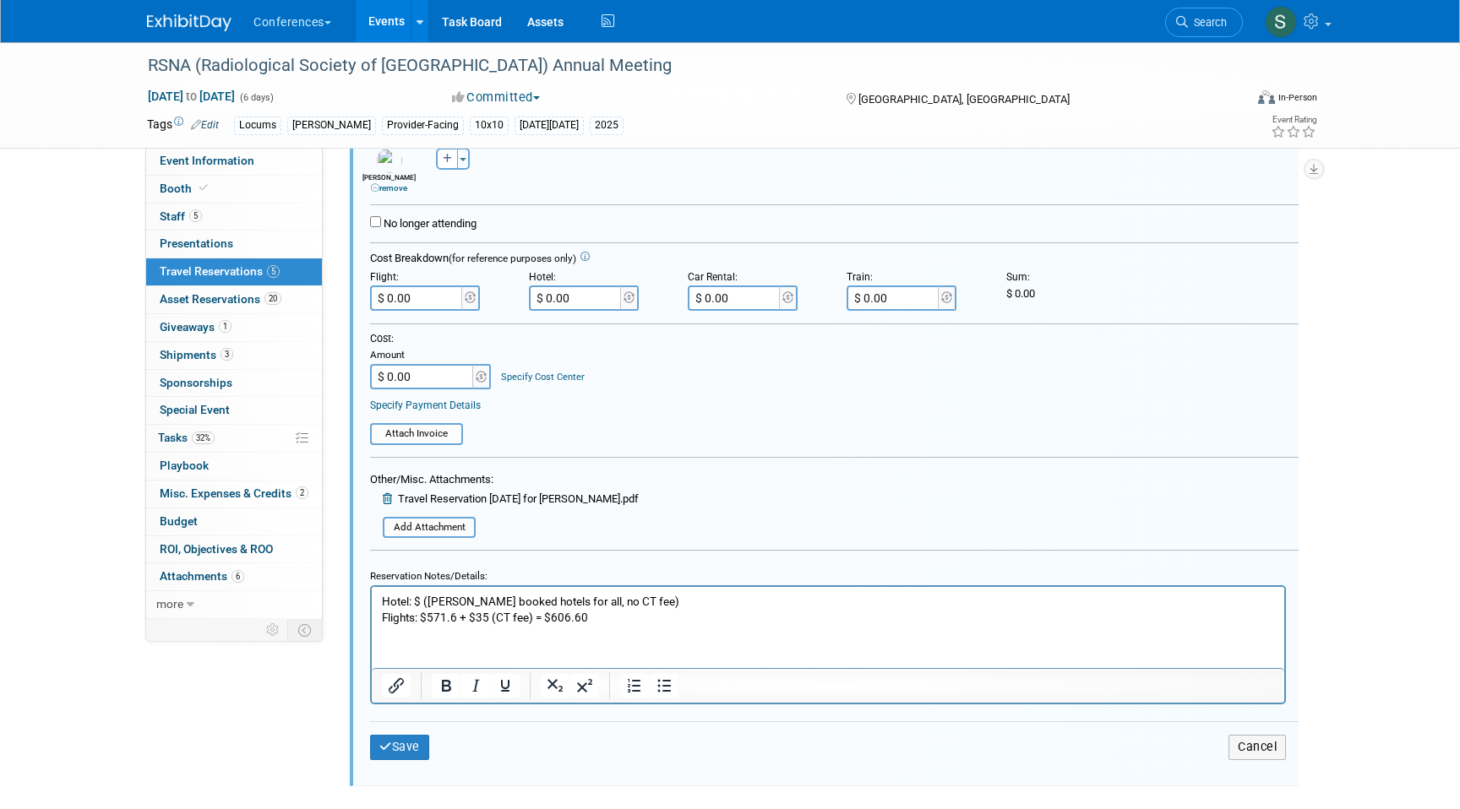
scroll to position [1119, 0]
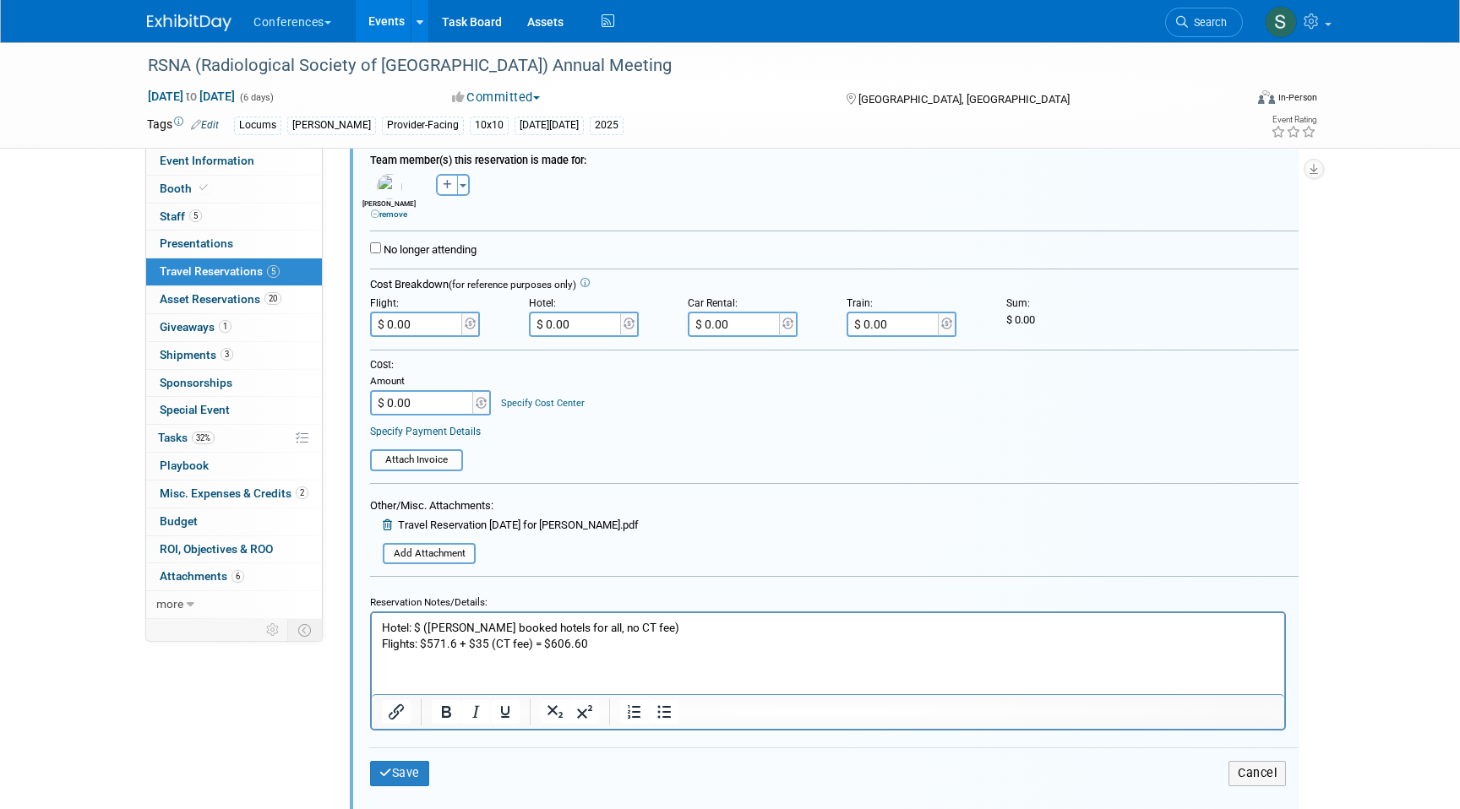
click at [427, 323] on input "$ 0.00" at bounding box center [417, 324] width 95 height 25
type input "$ 606.60"
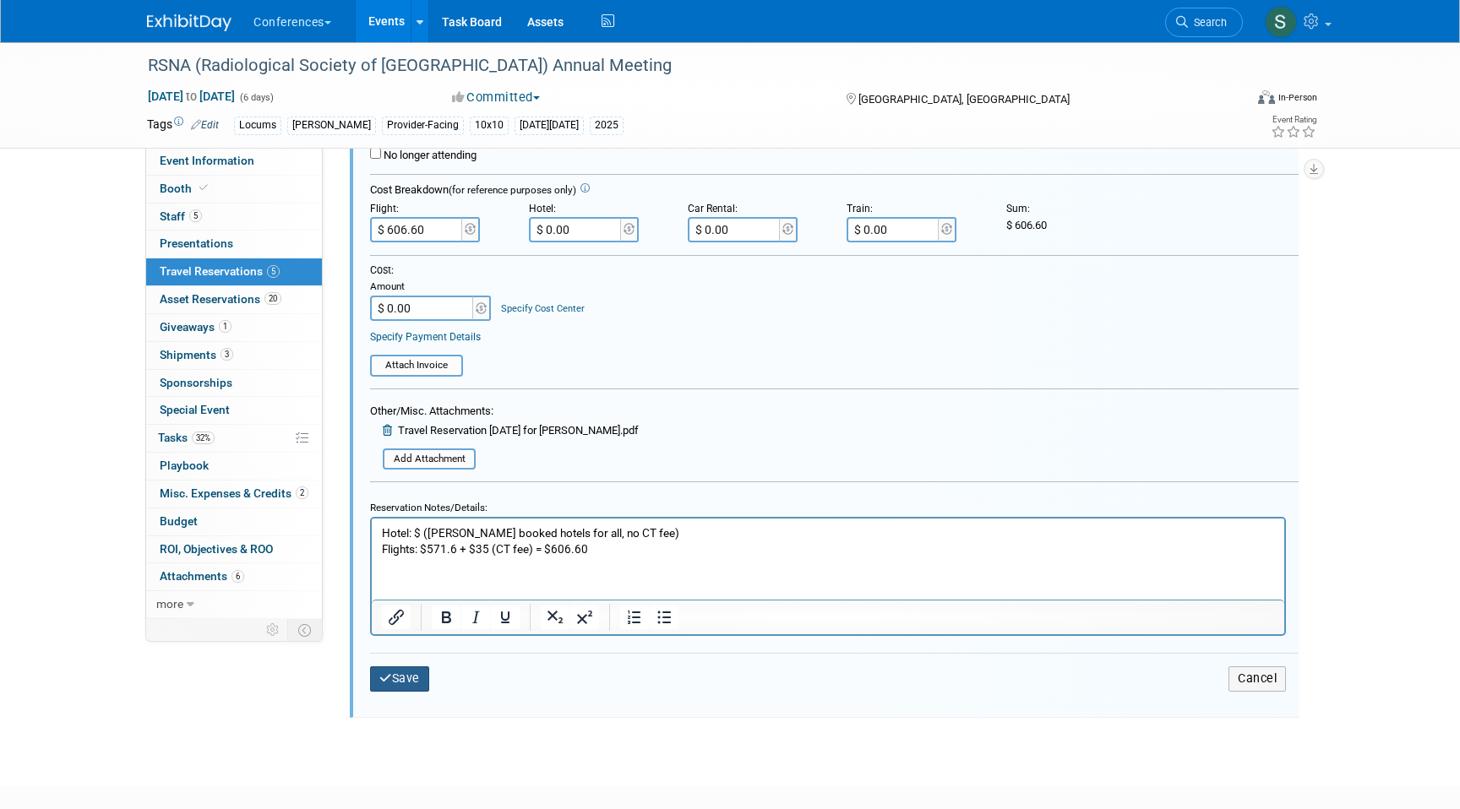
click at [413, 682] on button "Save" at bounding box center [399, 678] width 59 height 24
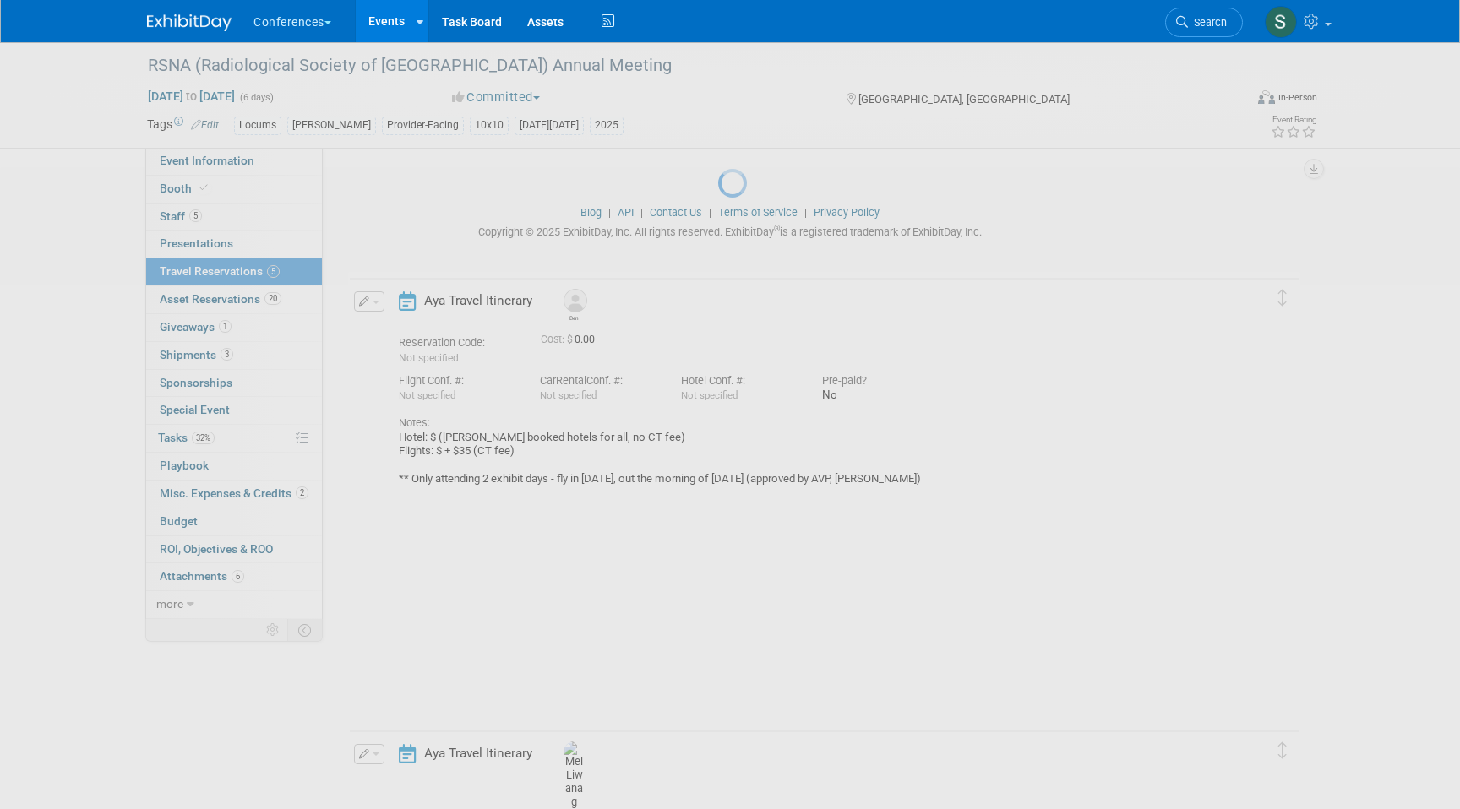
scroll to position [649, 0]
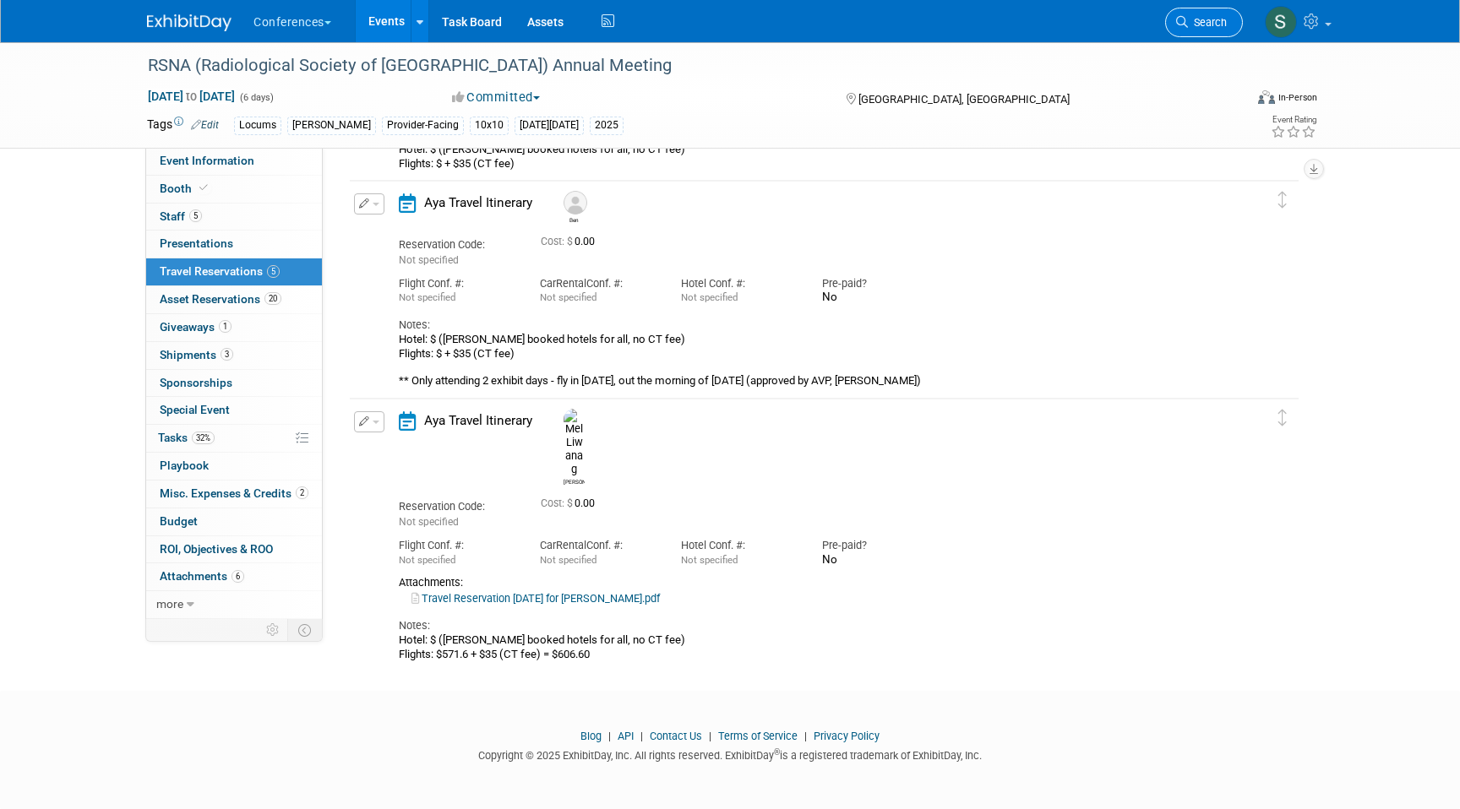
click at [1198, 29] on link "Search" at bounding box center [1204, 23] width 78 height 30
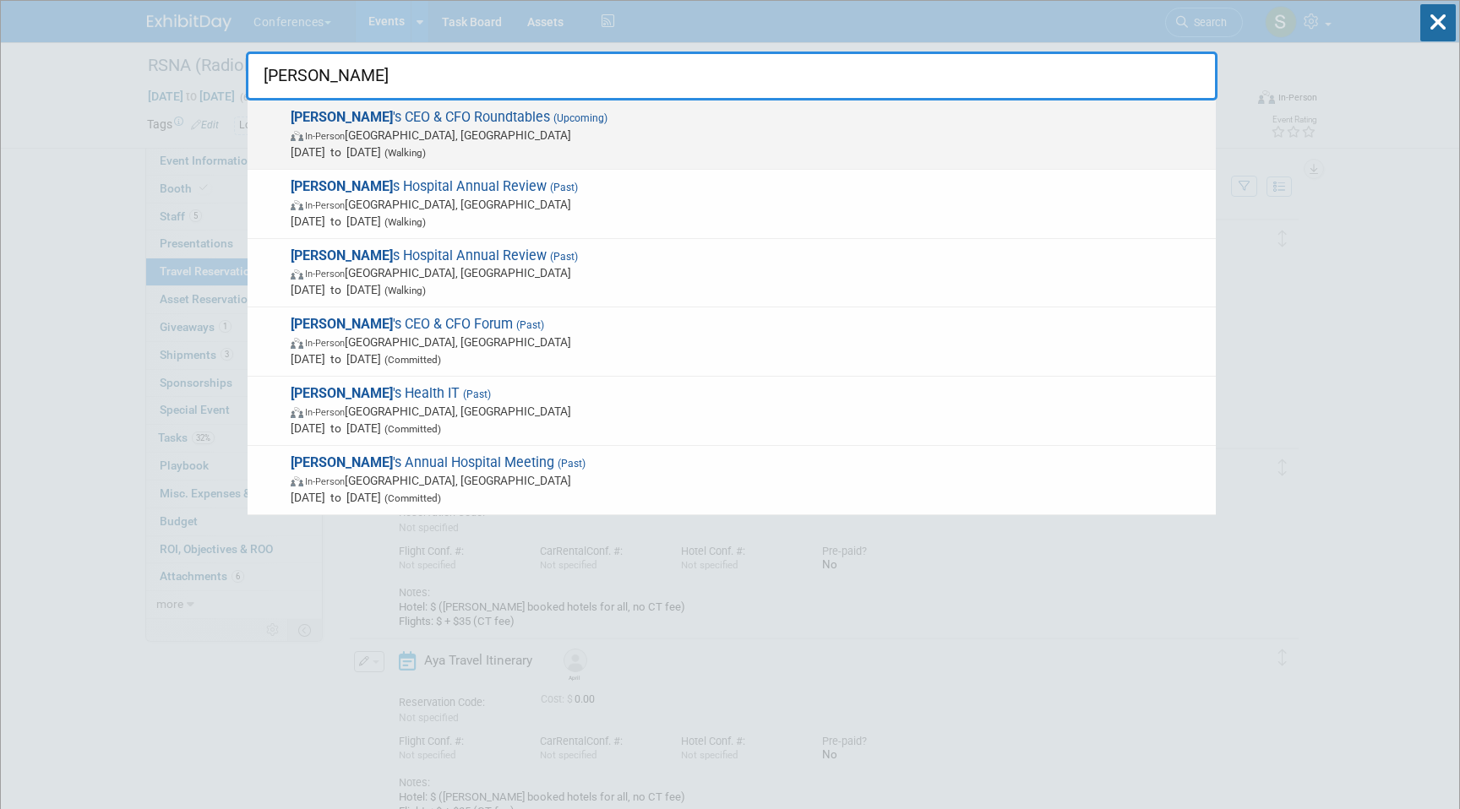
type input "BECKER"
click at [575, 134] on span "In-Person Chicago, IL" at bounding box center [749, 135] width 917 height 17
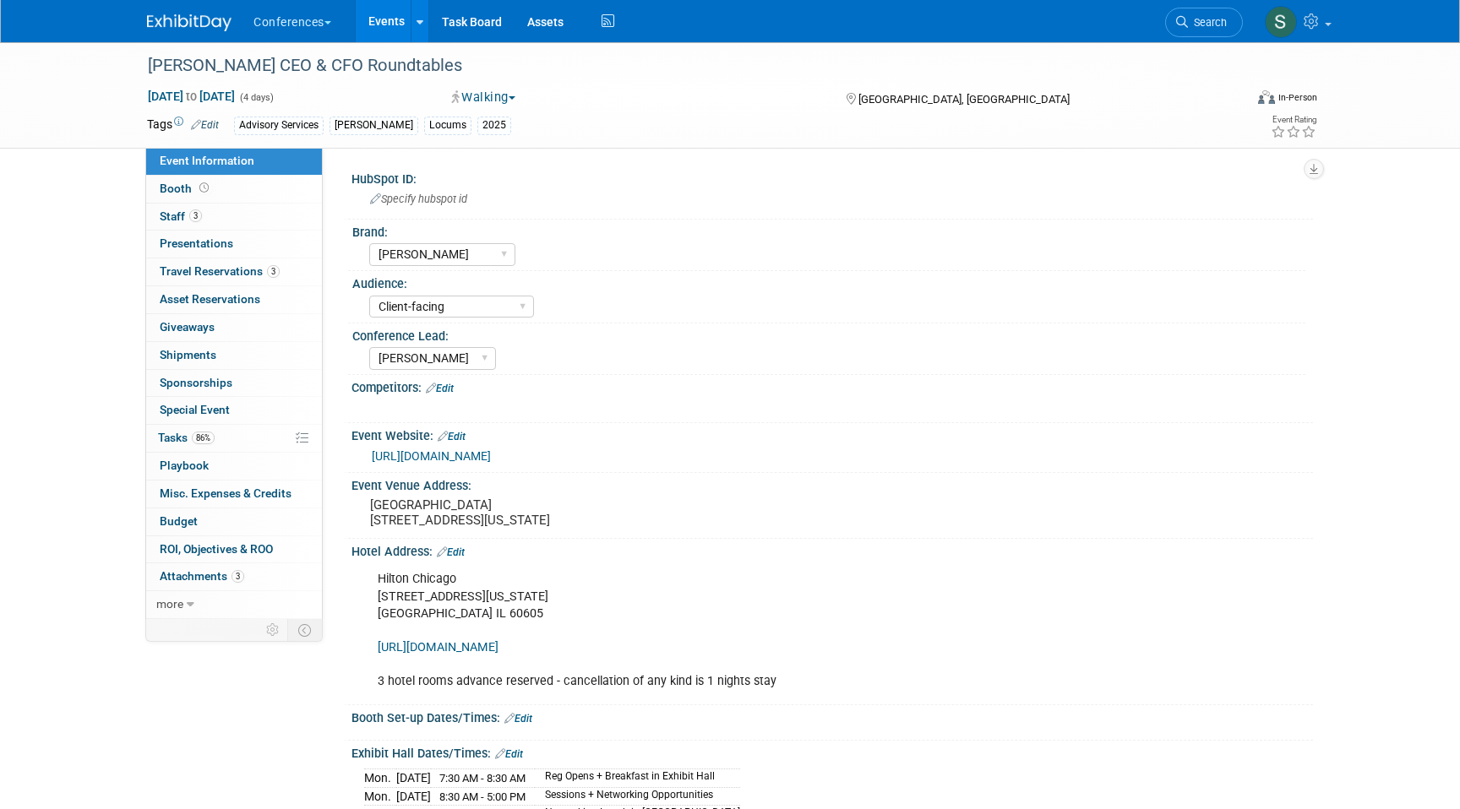
select select "[PERSON_NAME]"
select select "Client-facing"
select select "[PERSON_NAME]"
click at [226, 264] on link "3 Travel Reservations 3" at bounding box center [234, 271] width 176 height 27
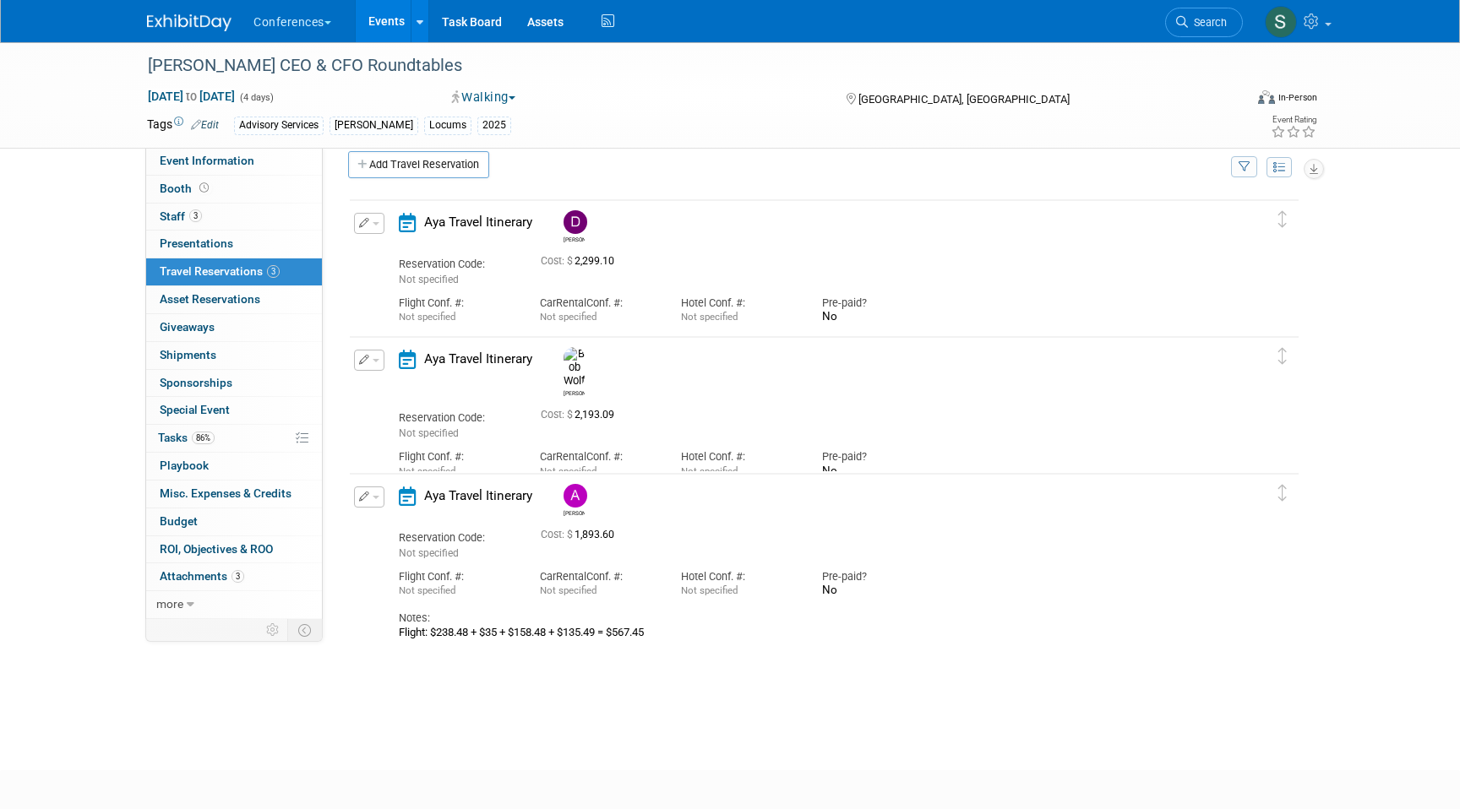
scroll to position [24, 0]
click at [373, 222] on button "button" at bounding box center [369, 219] width 30 height 21
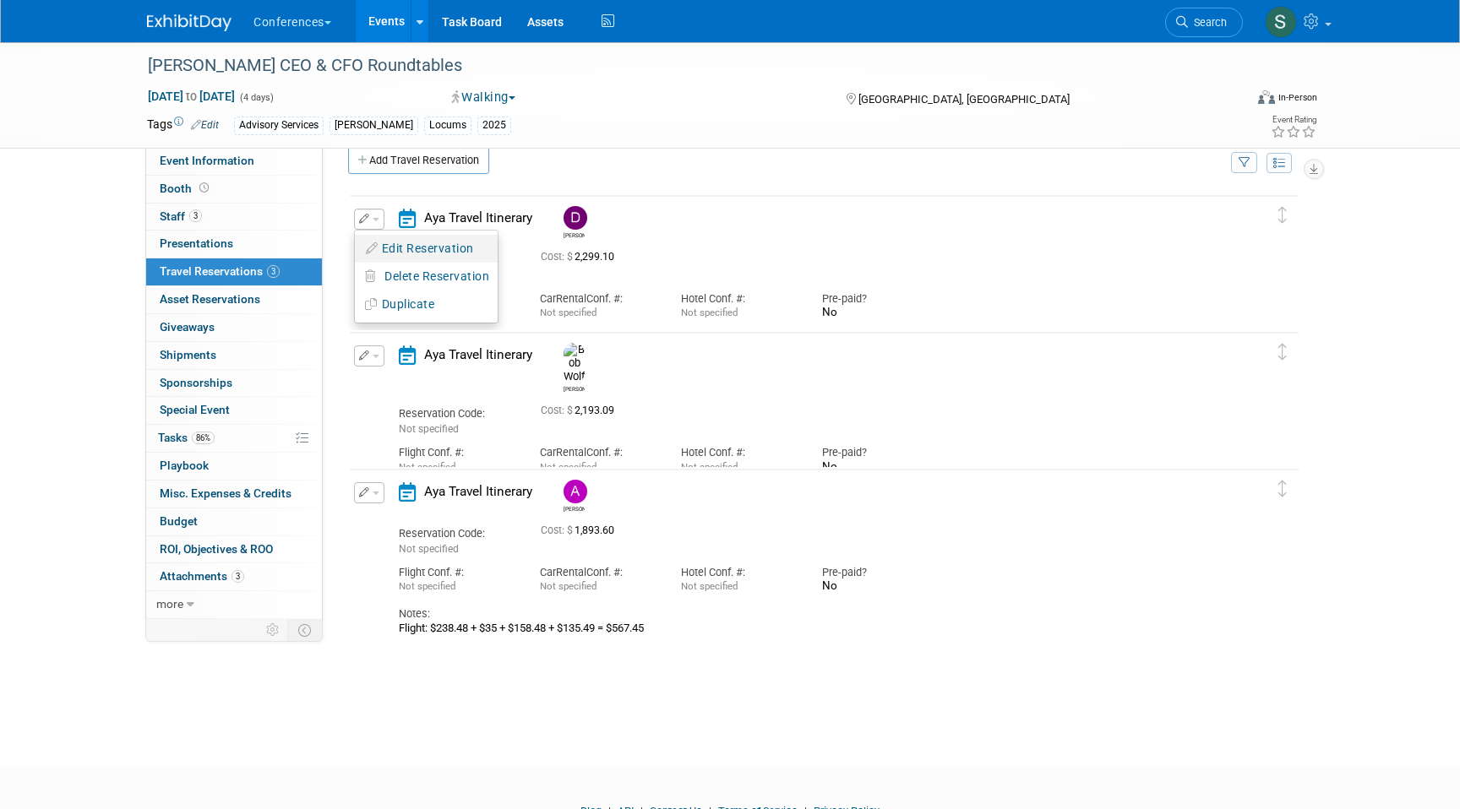
click at [385, 245] on button "Edit Reservation" at bounding box center [426, 249] width 143 height 24
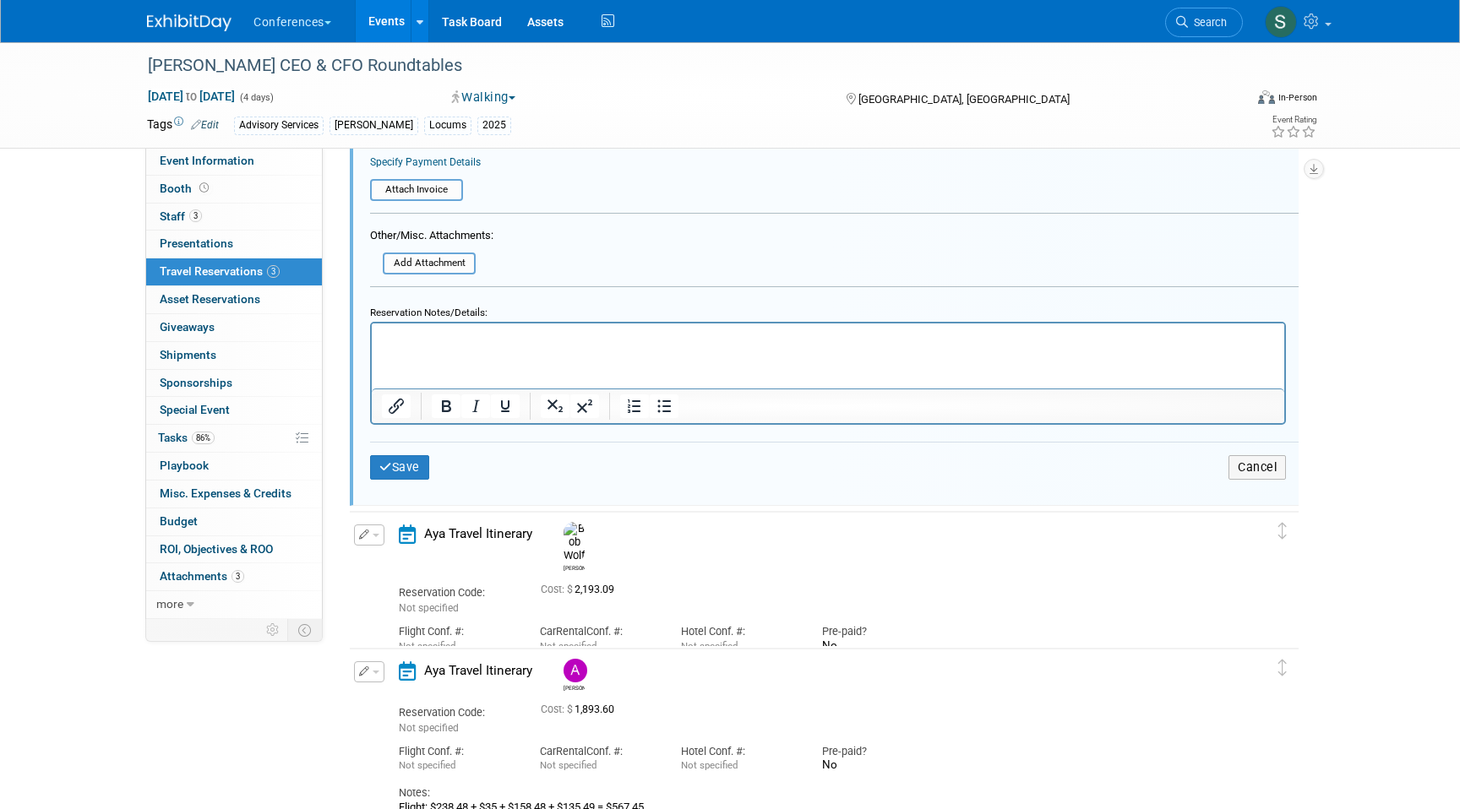
scroll to position [573, 0]
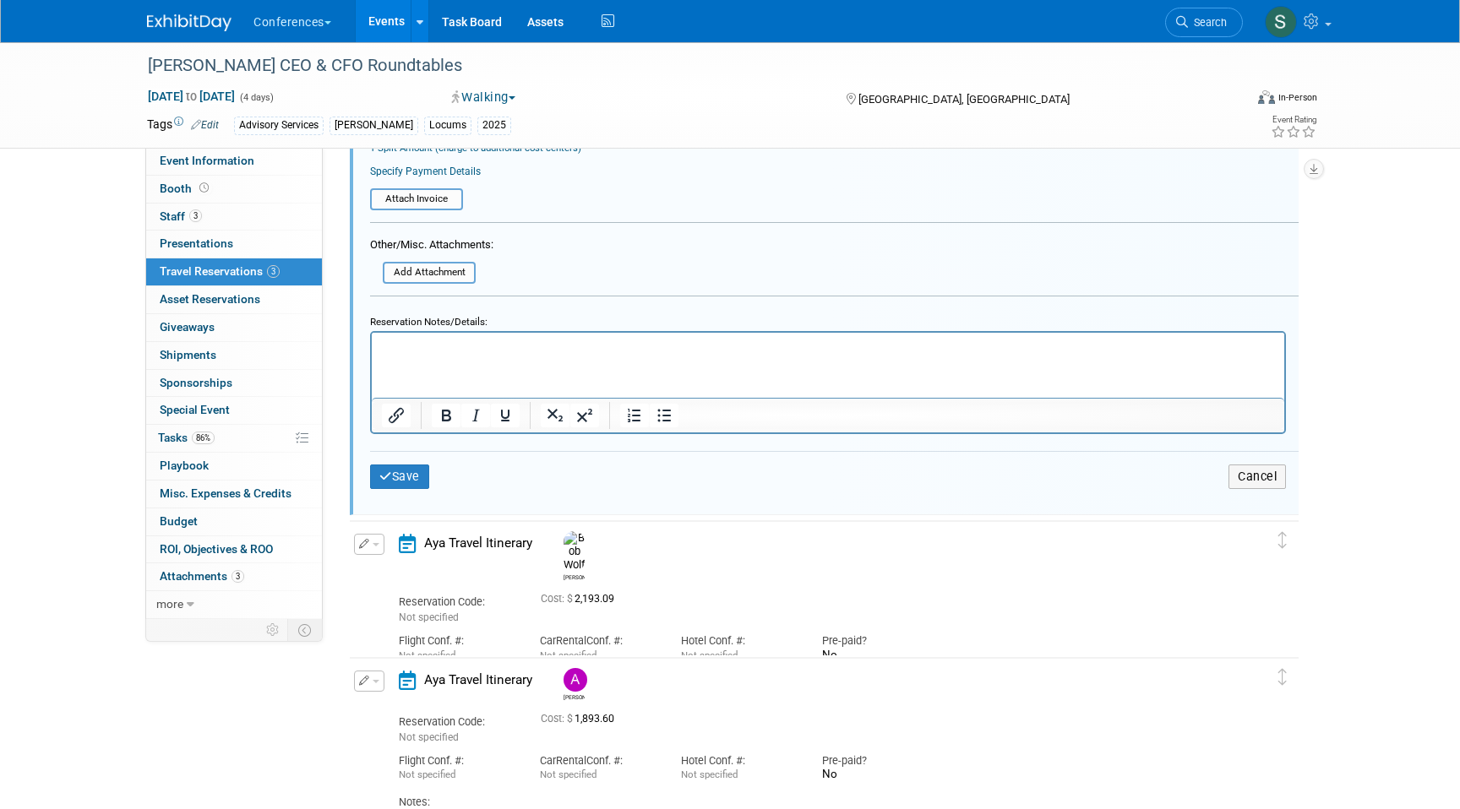
click at [433, 350] on p "Rich Text Area. Press ALT-0 for help." at bounding box center [828, 348] width 893 height 16
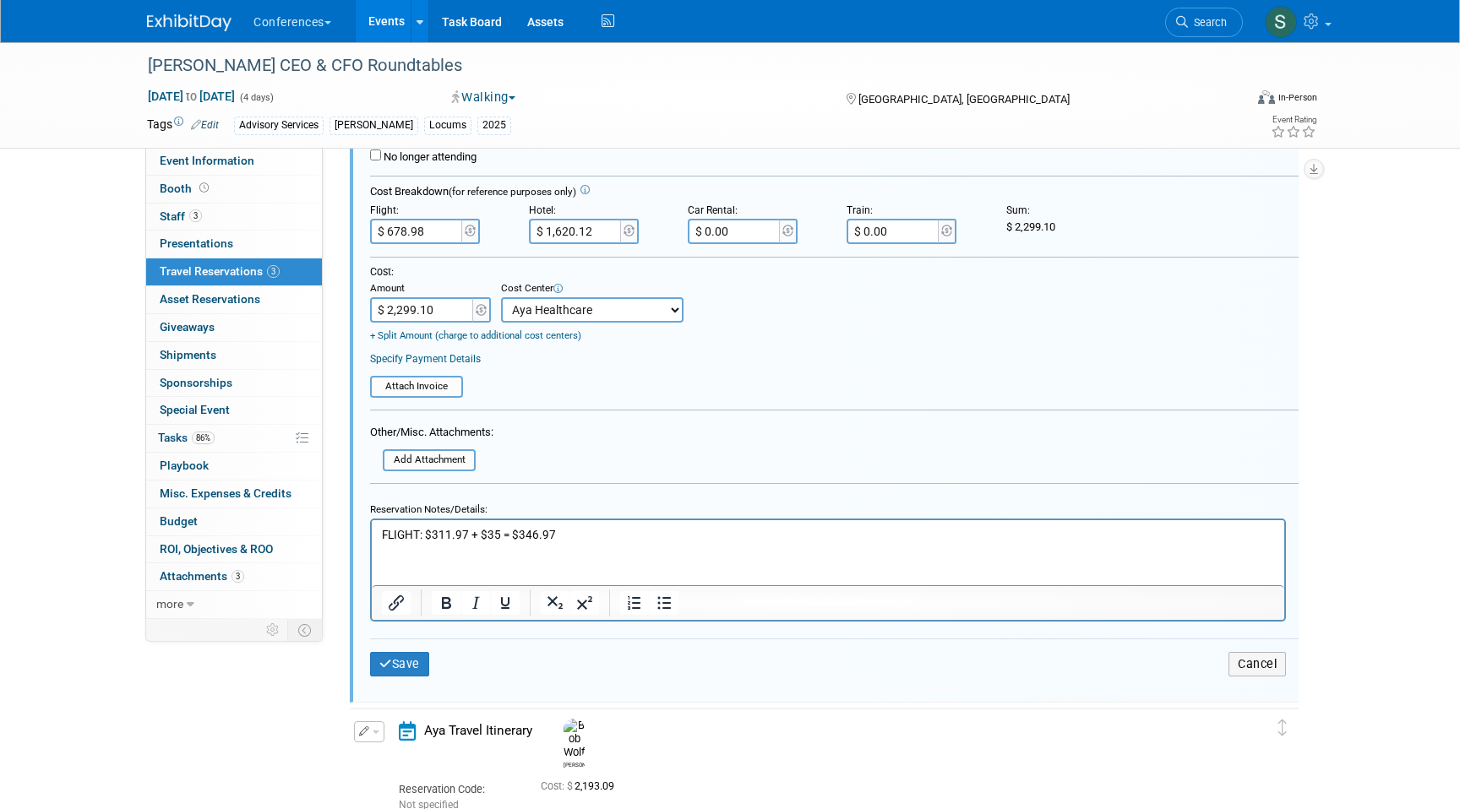
scroll to position [376, 0]
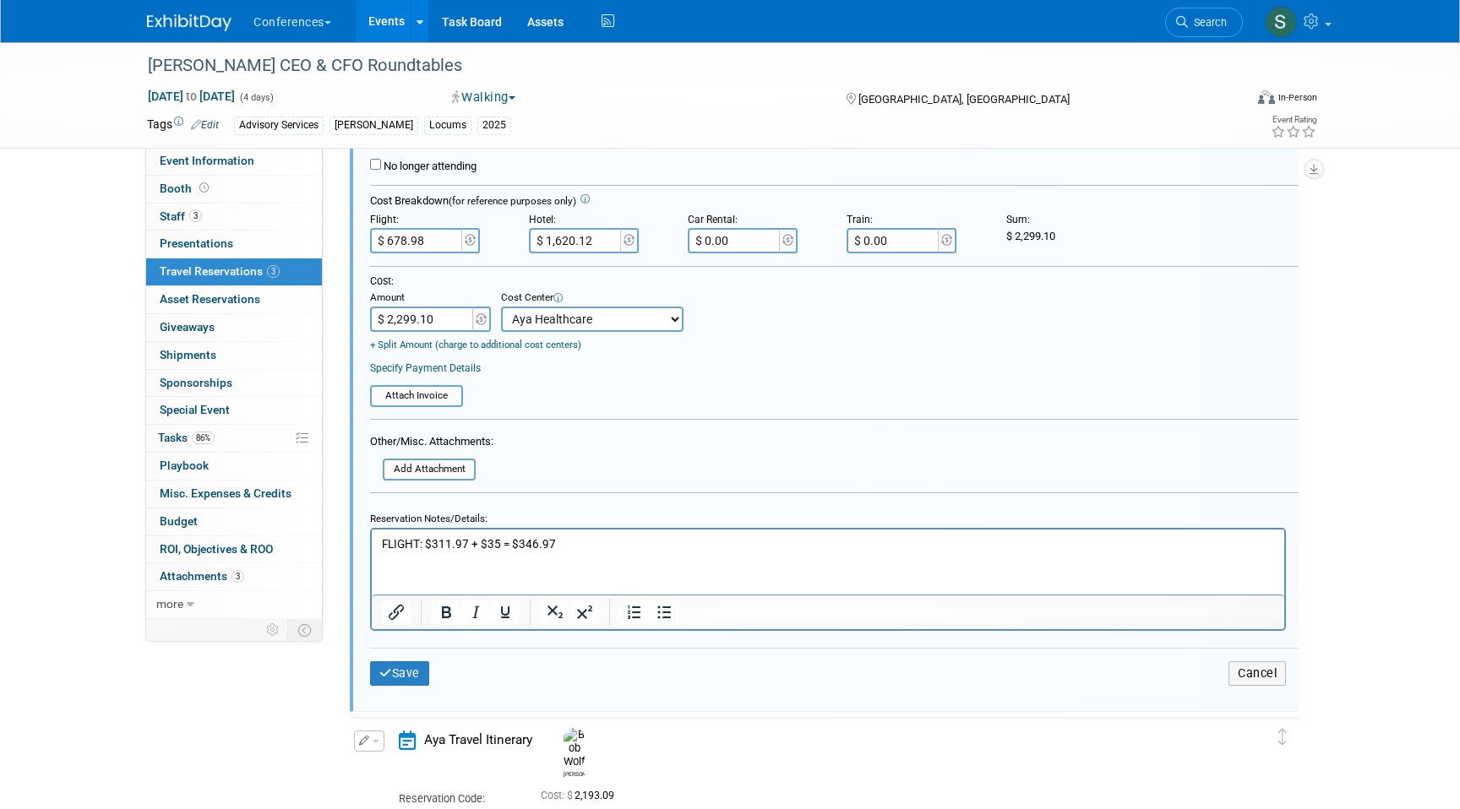
click at [441, 242] on input "$ 678.98" at bounding box center [417, 240] width 95 height 25
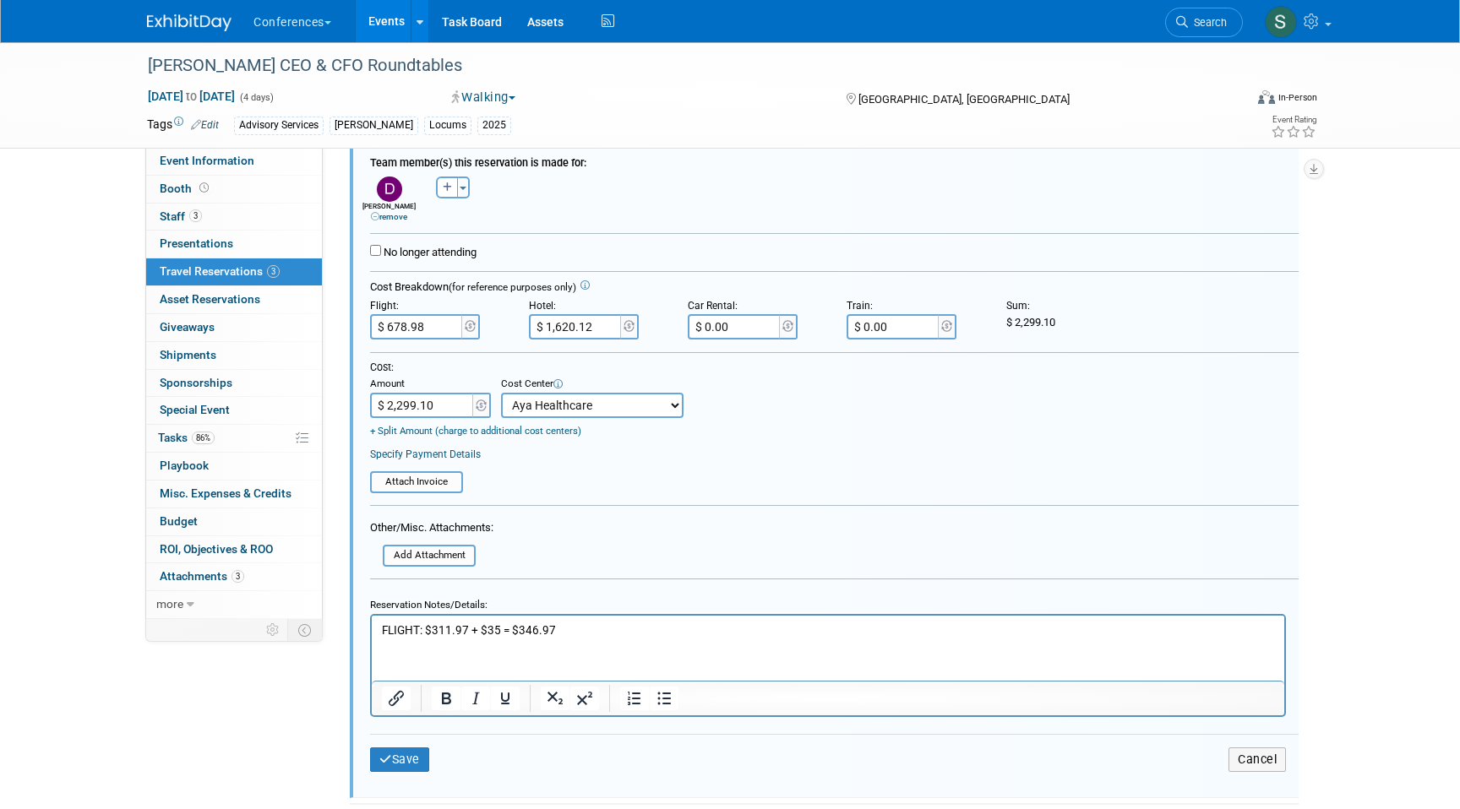
scroll to position [292, 0]
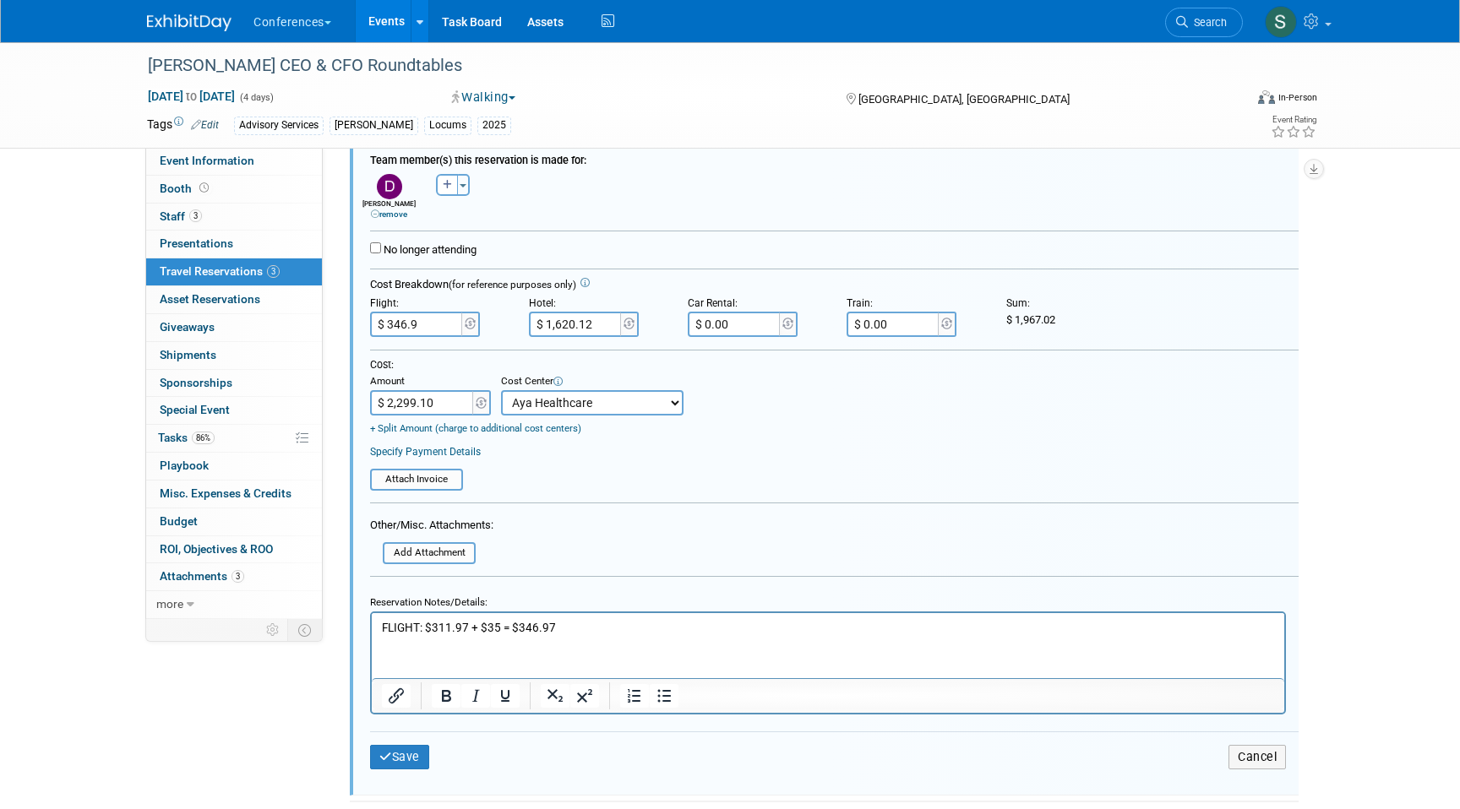
type input "$ 346.97"
click at [405, 755] on button "Save" at bounding box center [399, 757] width 59 height 24
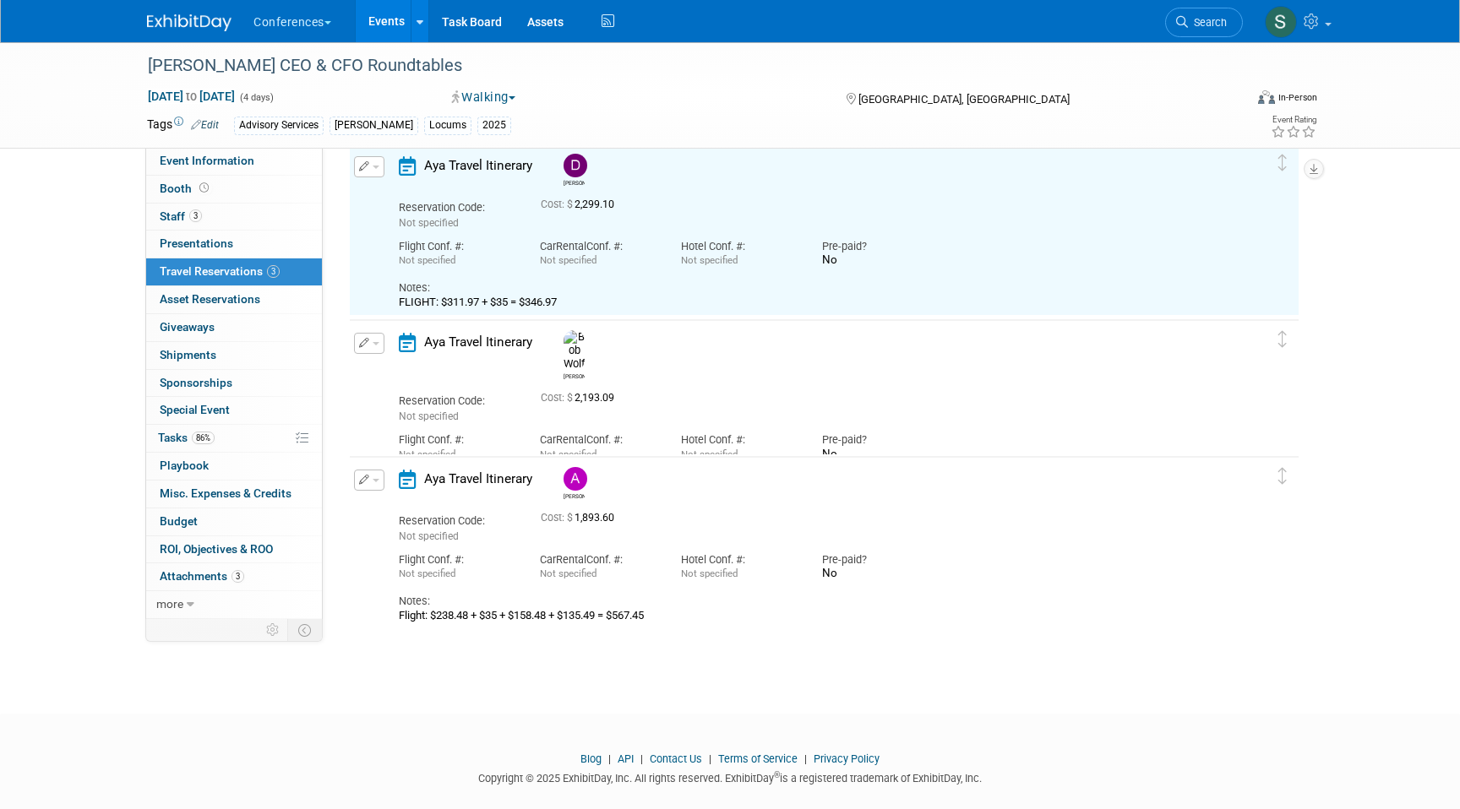
scroll to position [29, 0]
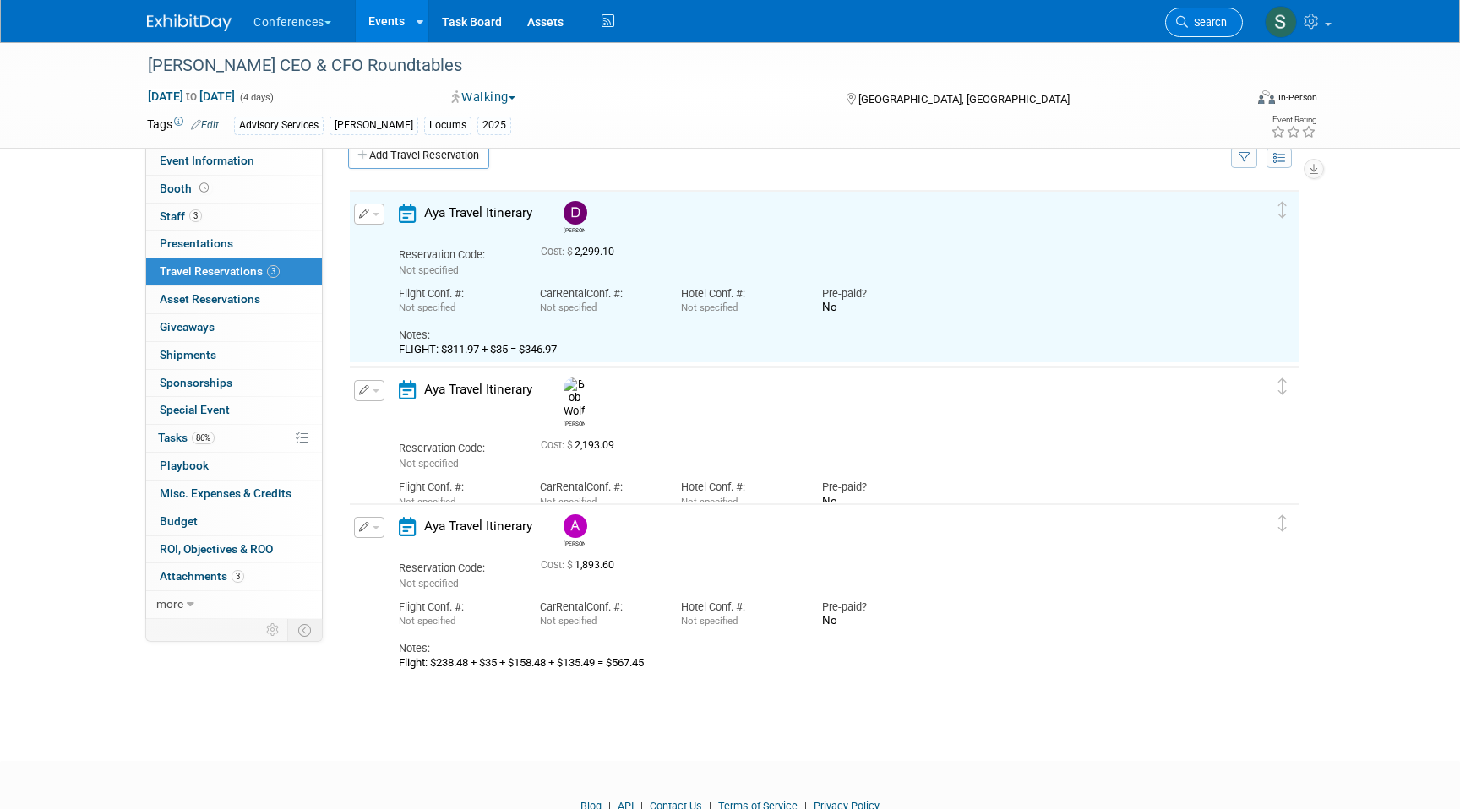
click at [1211, 24] on span "Search" at bounding box center [1207, 22] width 39 height 13
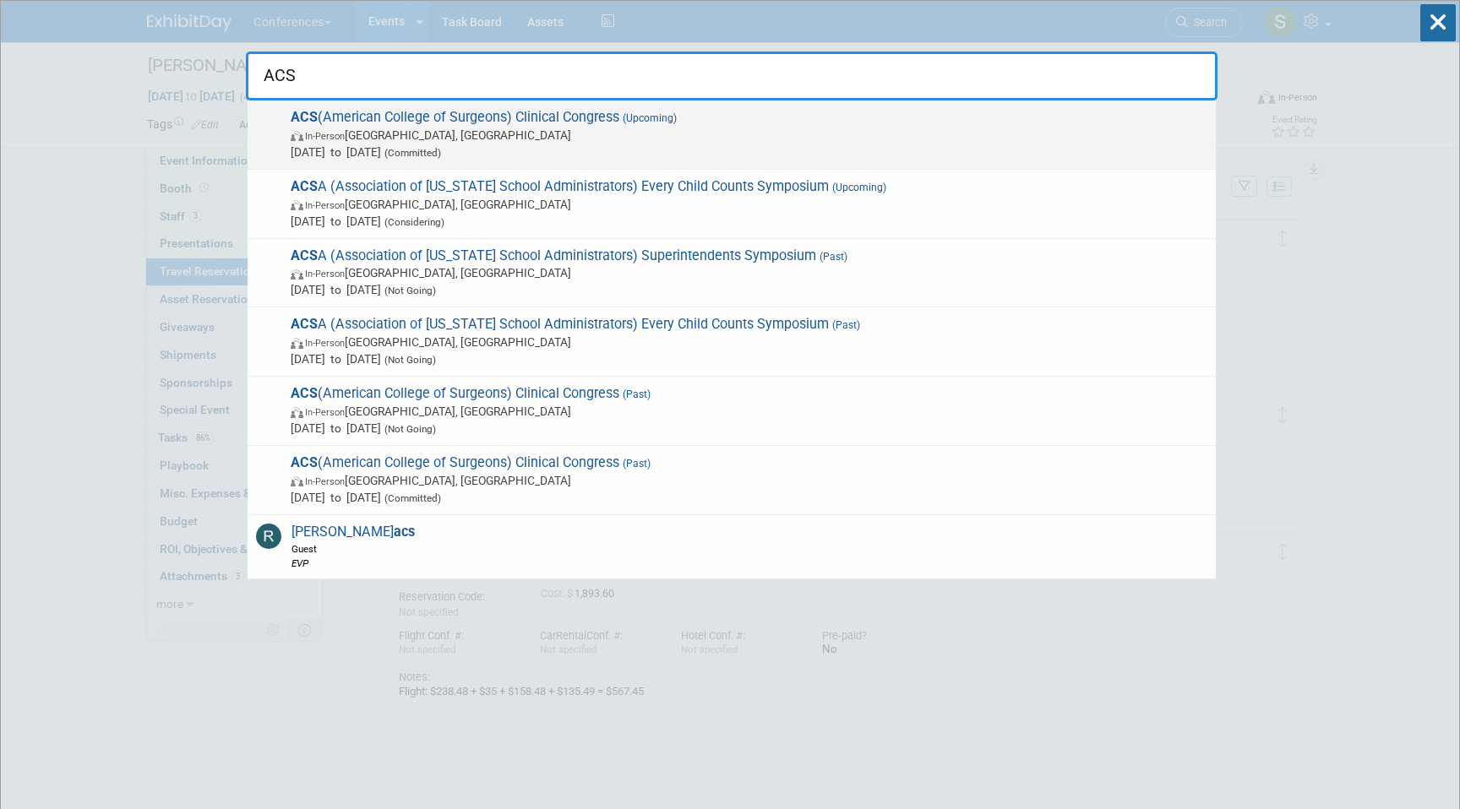
type input "ACS"
click at [607, 119] on span "ACS (American College of Surgeons) Clinical Congress (Upcoming) In-Person Chica…" at bounding box center [747, 135] width 922 height 52
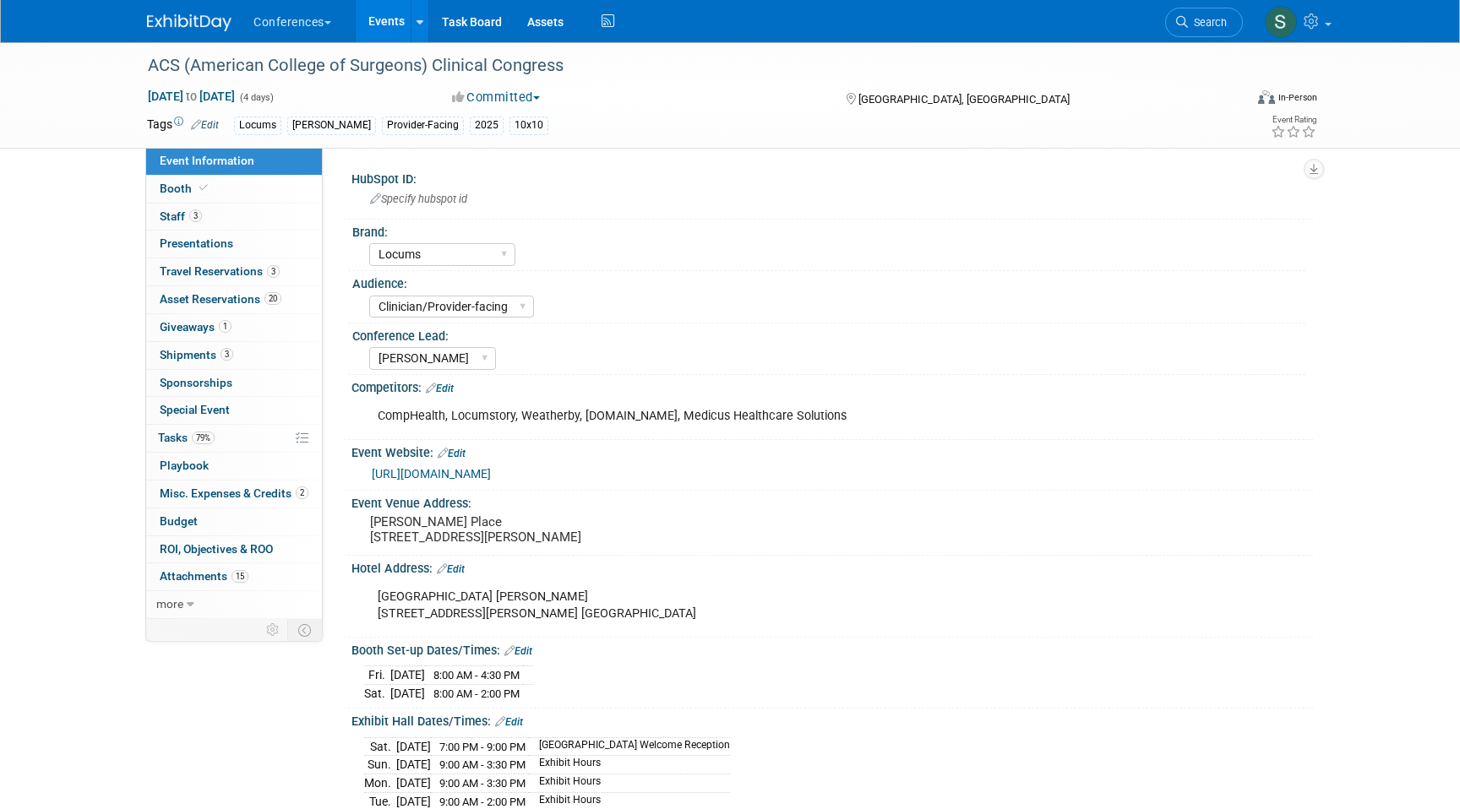
select select "Locums"
select select "Clinician/Provider-facing"
select select "[PERSON_NAME]"
click at [277, 275] on span "Travel Reservations 3" at bounding box center [220, 271] width 120 height 14
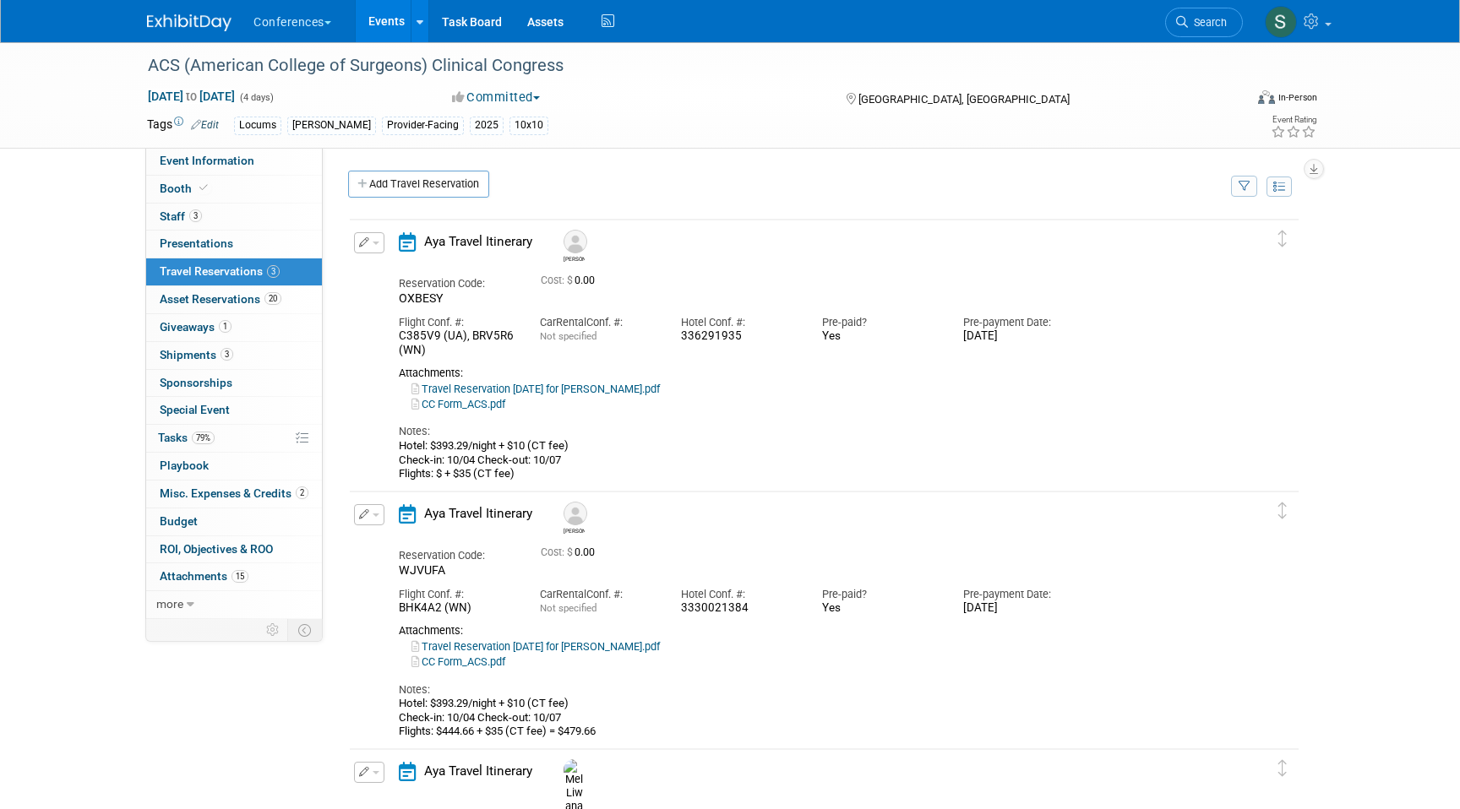
click at [370, 237] on button "button" at bounding box center [369, 242] width 30 height 21
click at [382, 269] on button "Edit Reservation" at bounding box center [426, 272] width 143 height 24
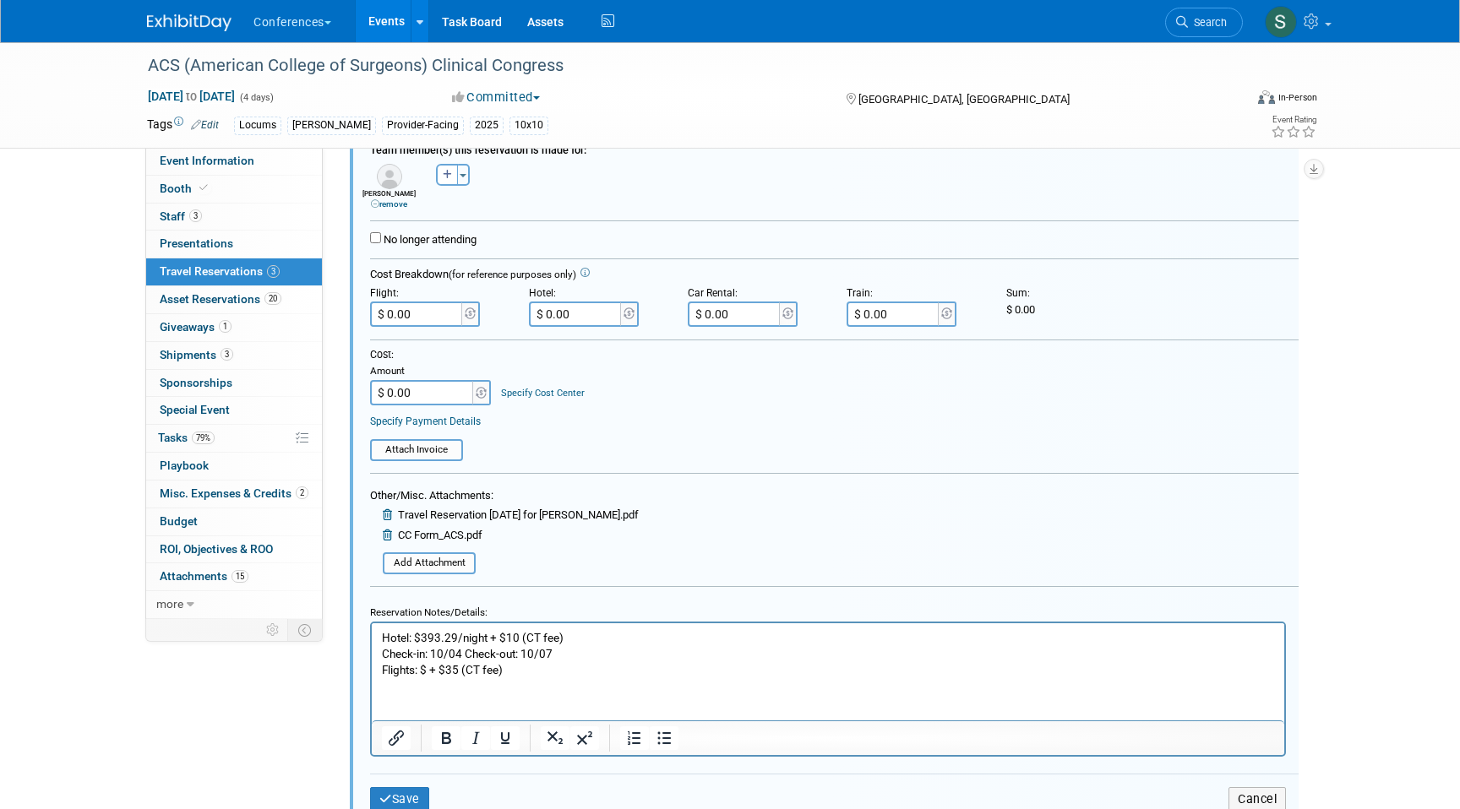
scroll to position [304, 0]
click at [426, 666] on p "Hotel: $393.29/night + $10 (CT fee) Check-in: 10/04 Check-out: 10/07 Flights: $…" at bounding box center [828, 652] width 893 height 48
click at [549, 661] on p "Hotel: $393.29/night + $10 (CT fee) Check-in: 10/04 Check-out: 10/07 Flights: $…" at bounding box center [828, 652] width 893 height 48
click at [418, 310] on input "$ 0.00" at bounding box center [417, 312] width 95 height 25
type input "$ 314.18"
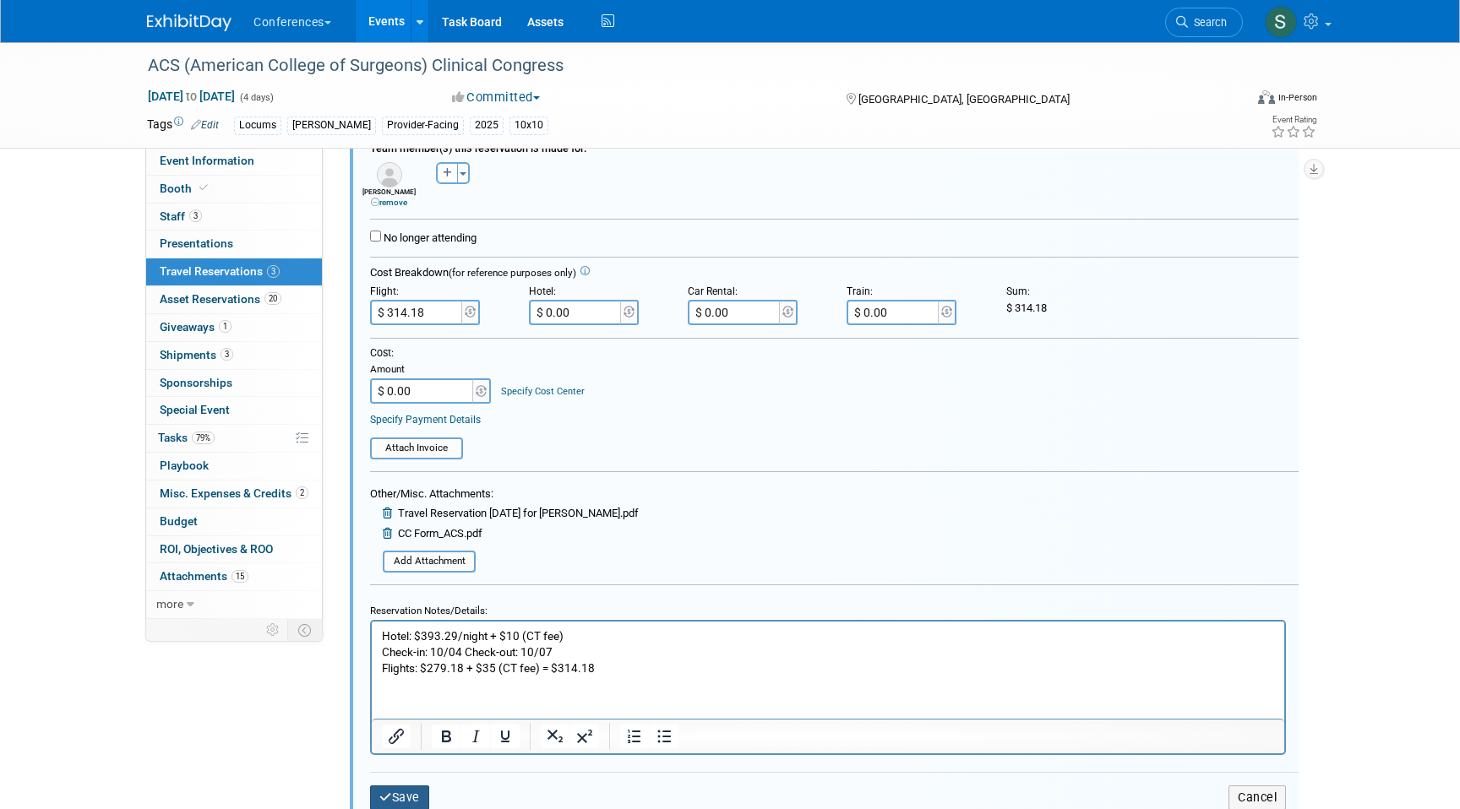
click at [418, 800] on button "Save" at bounding box center [399, 798] width 59 height 24
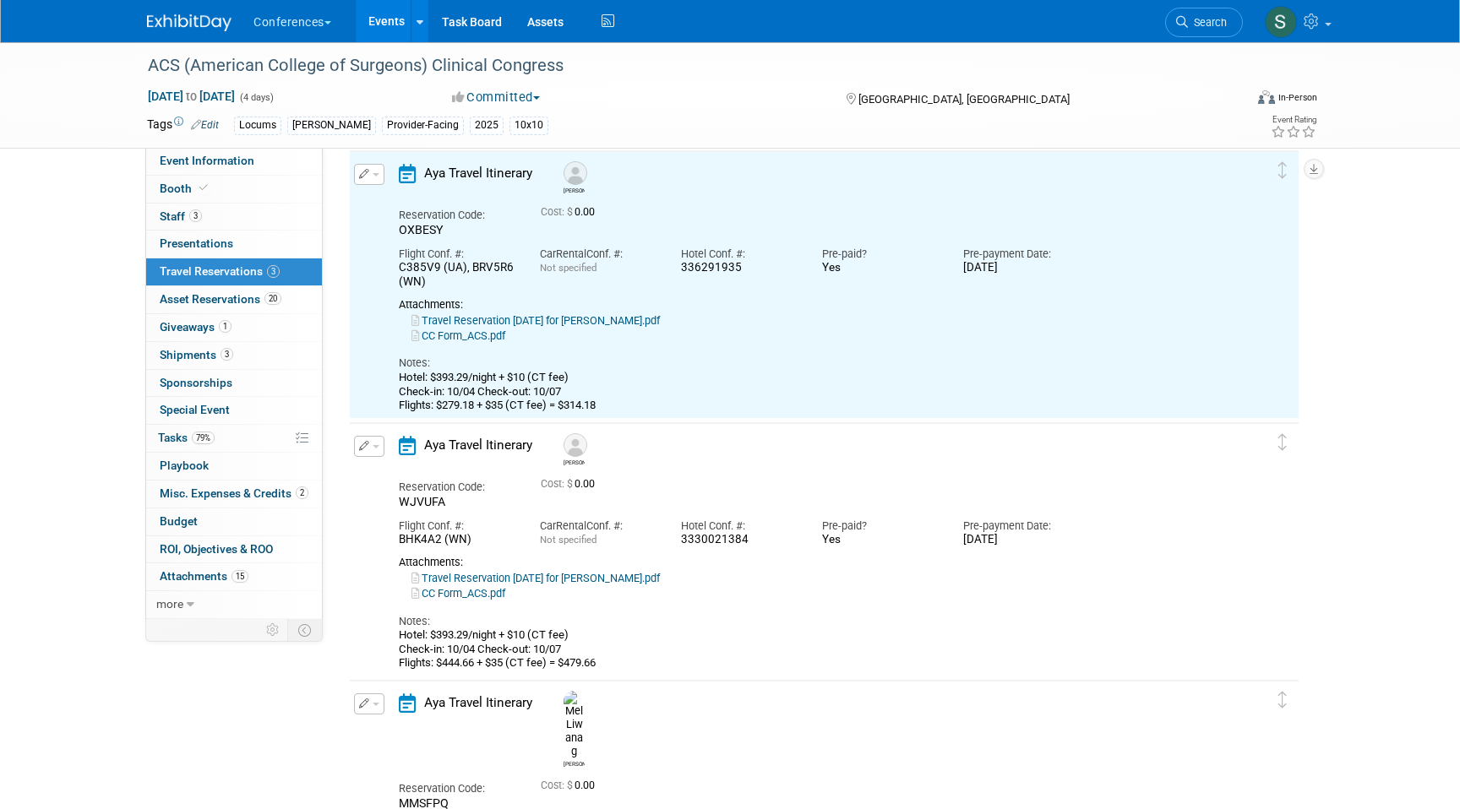
scroll to position [29, 0]
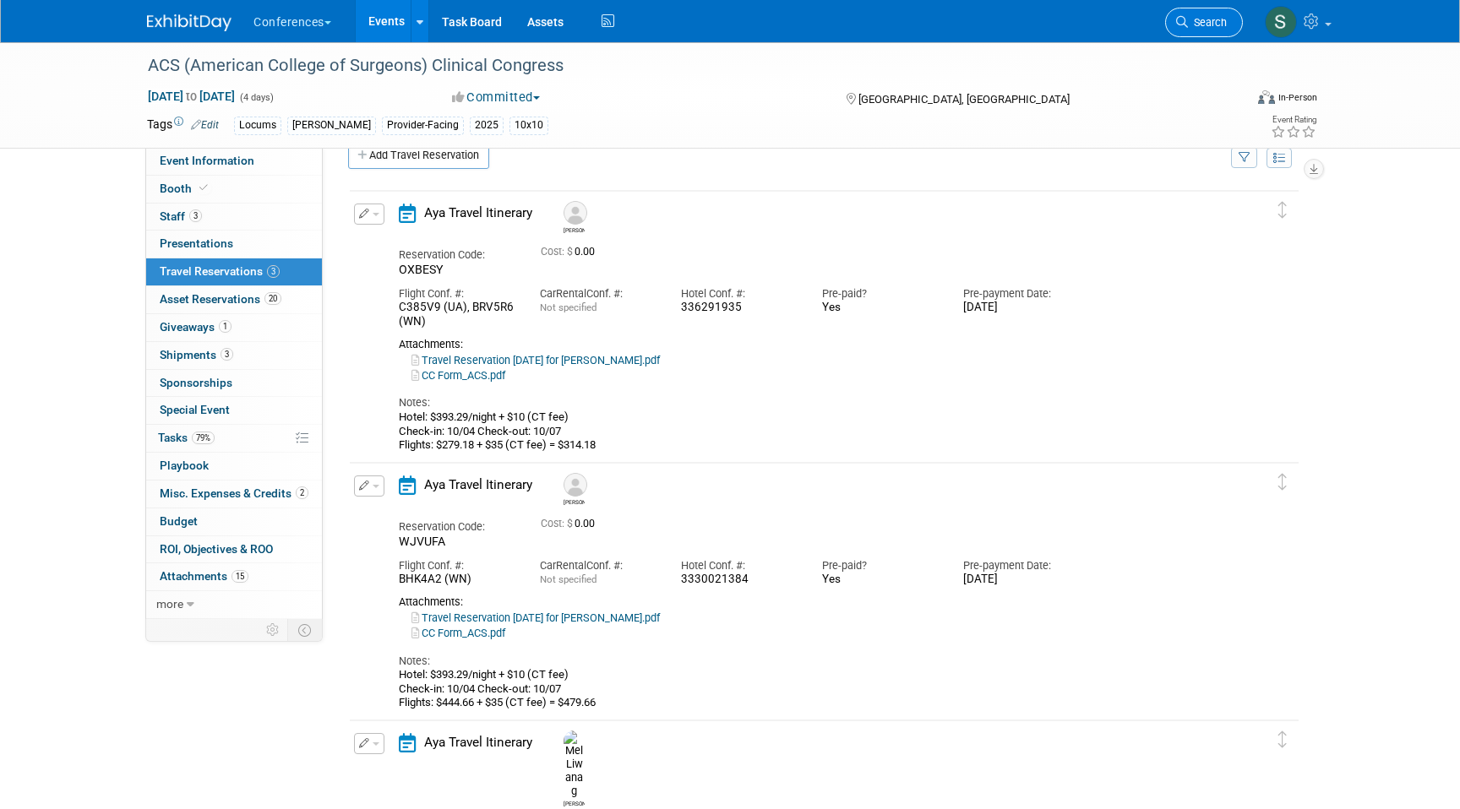
click at [1205, 26] on span "Search" at bounding box center [1207, 22] width 39 height 13
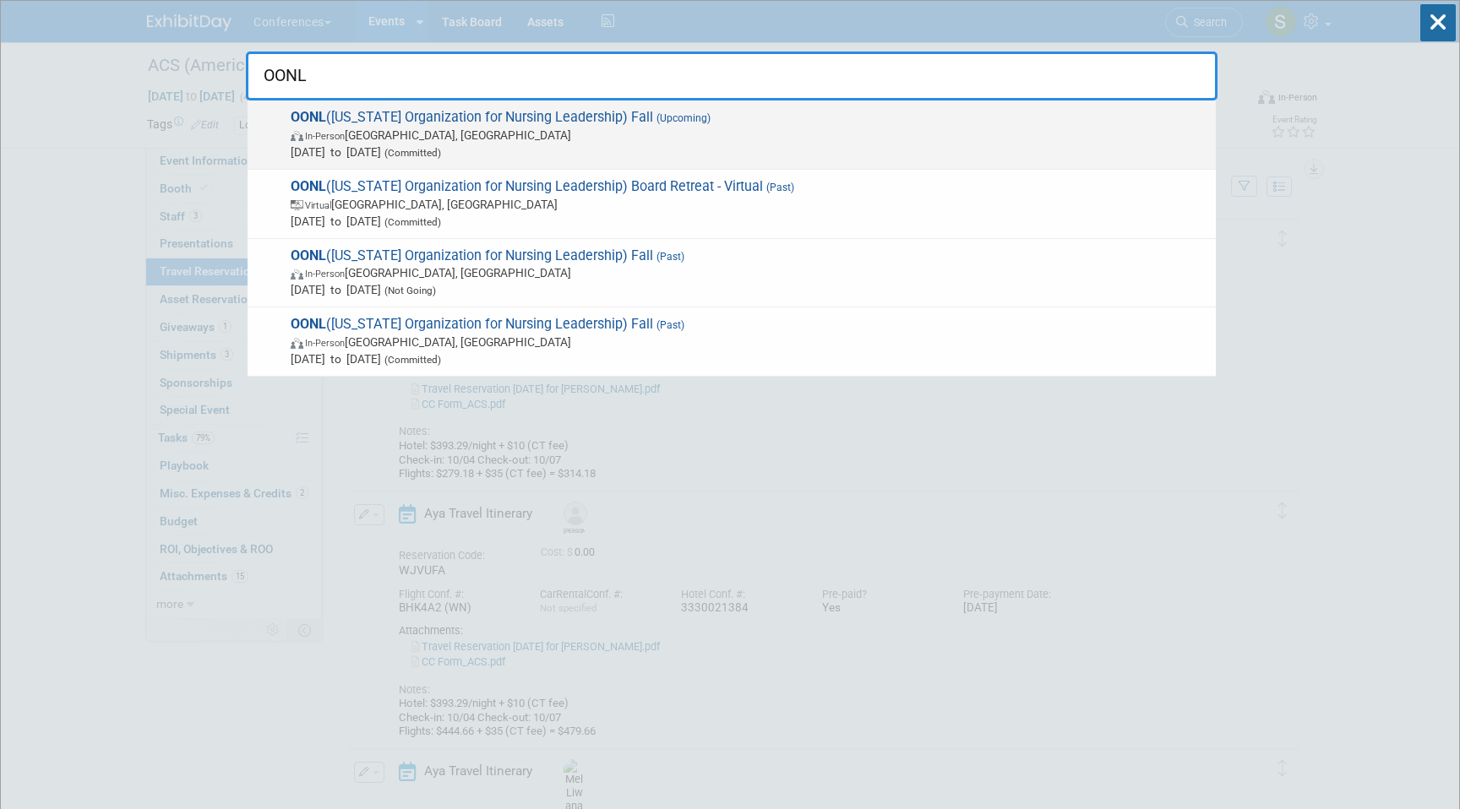
type input "OONL"
click at [695, 129] on span "In-Person Westerville, OH" at bounding box center [749, 135] width 917 height 17
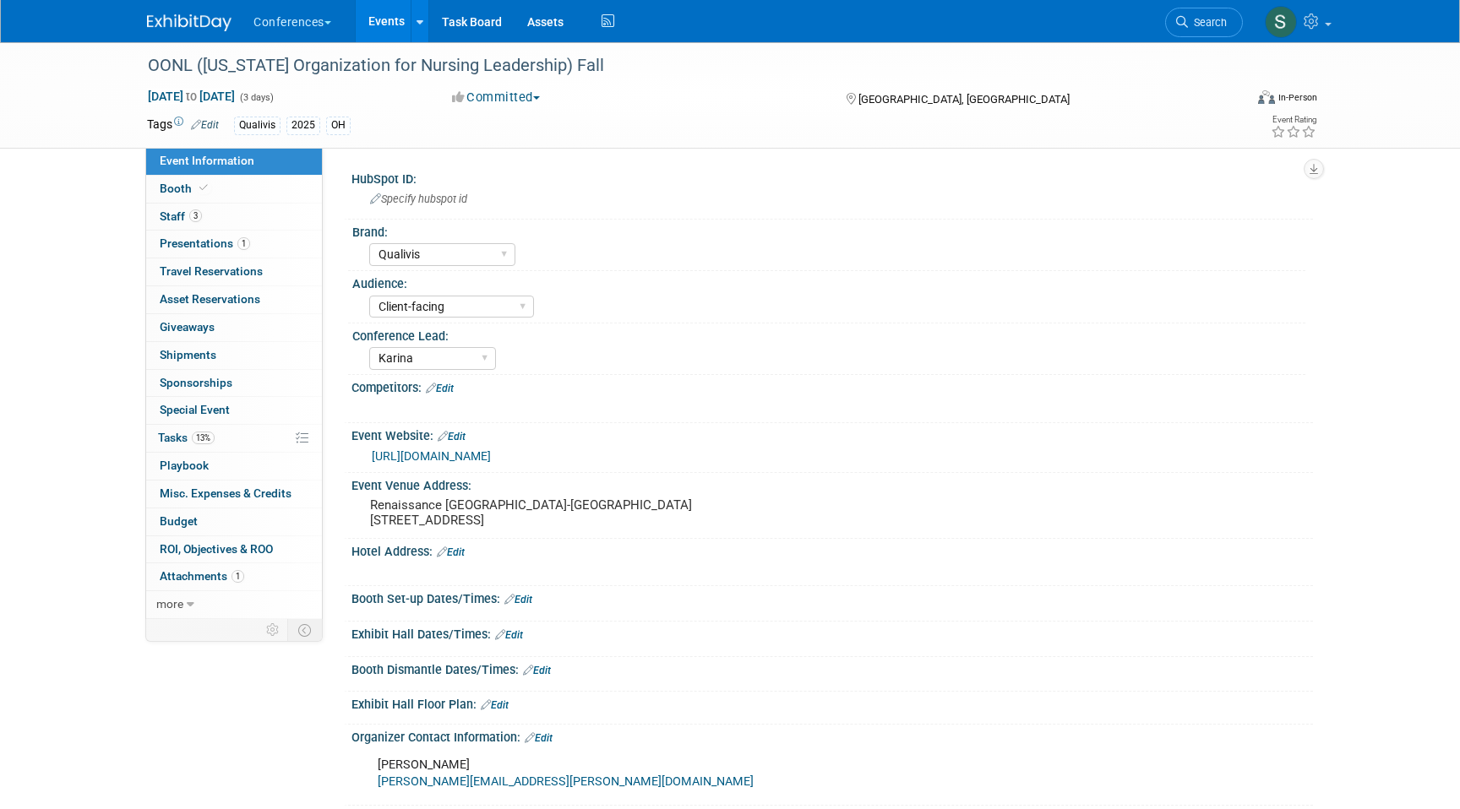
select select "Qualivis"
select select "Client-facing"
select select "Karina"
click at [260, 243] on link "1 Presentations 1" at bounding box center [234, 244] width 176 height 27
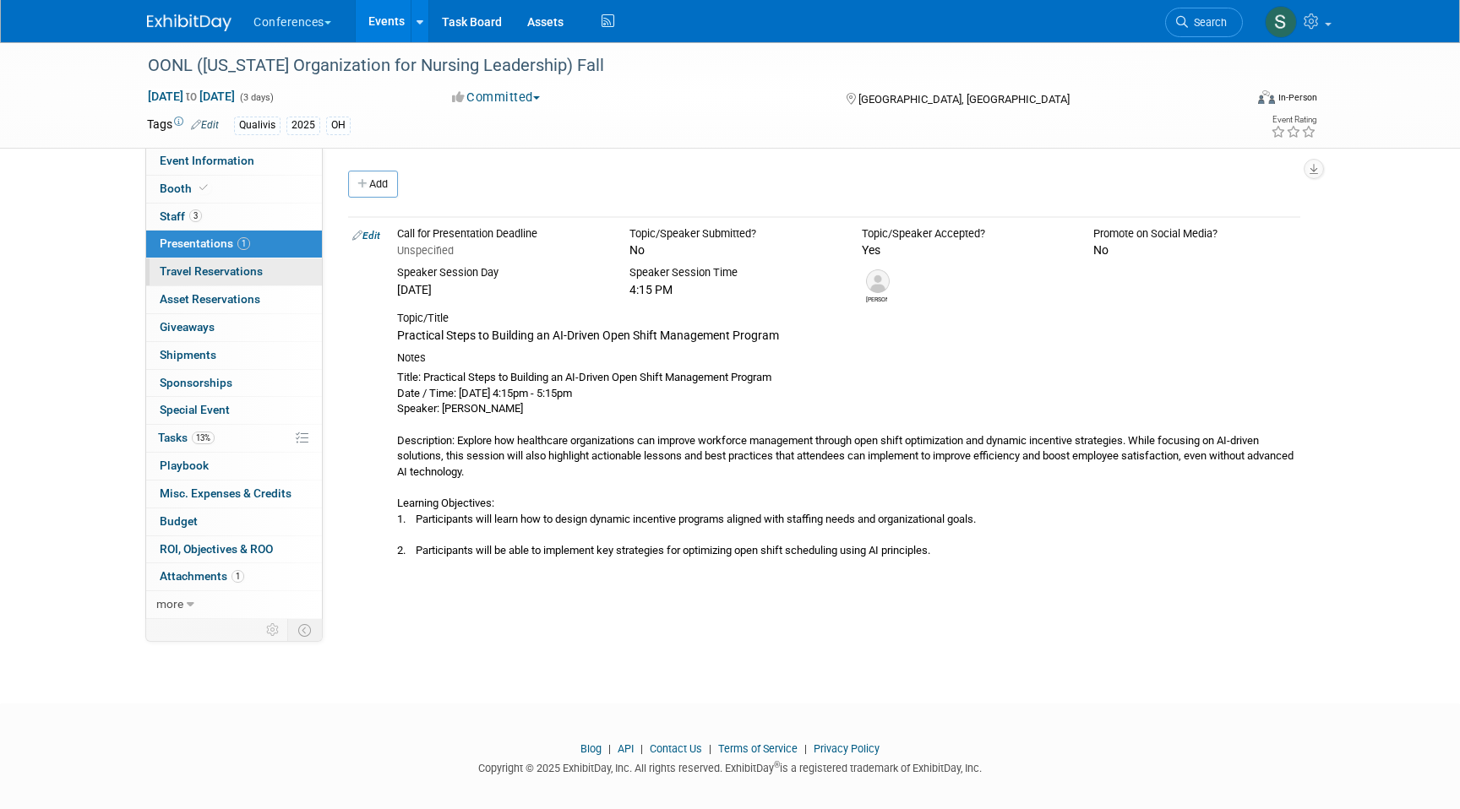
click at [248, 275] on span "Travel Reservations 0" at bounding box center [211, 271] width 103 height 14
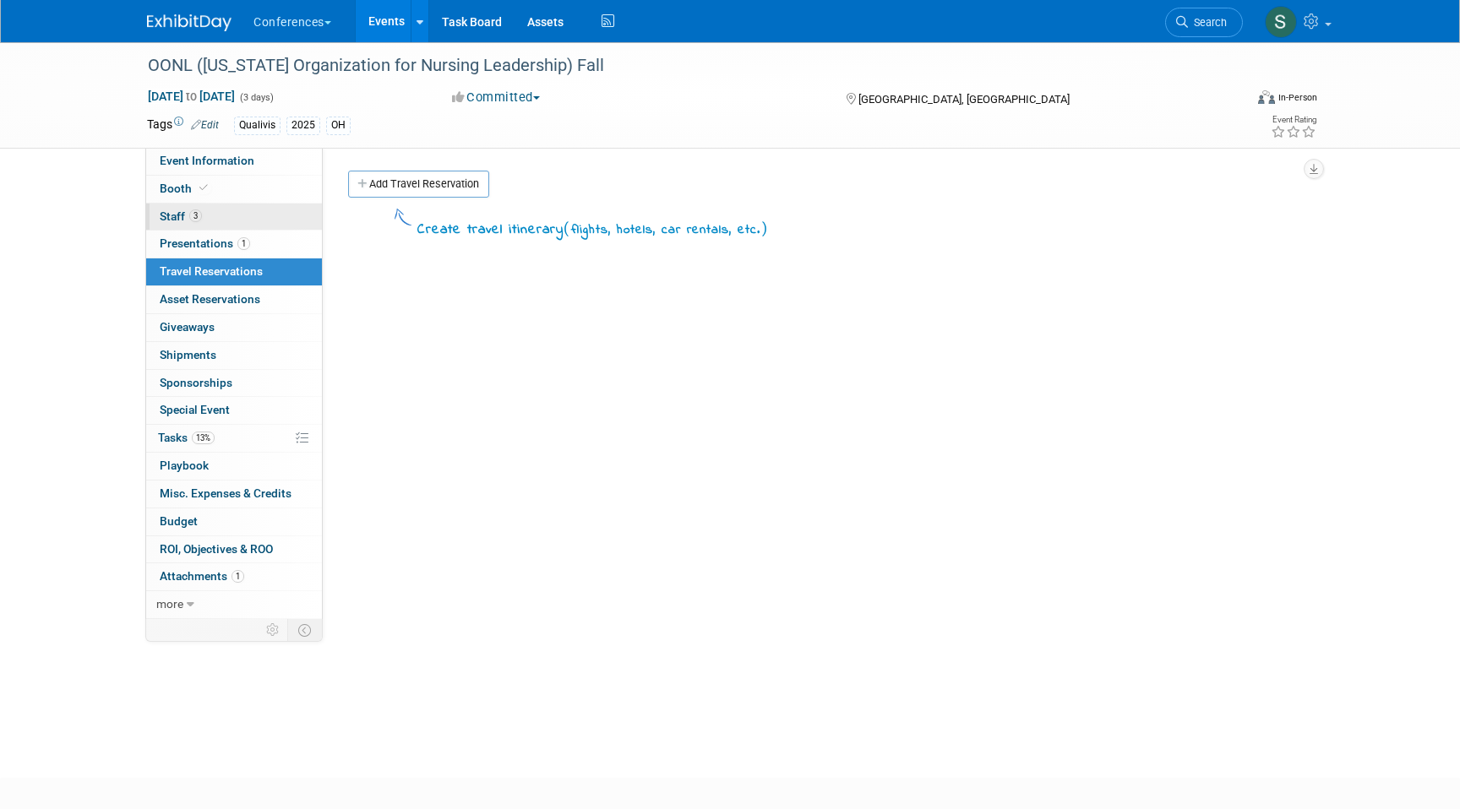
click at [227, 216] on link "3 Staff 3" at bounding box center [234, 217] width 176 height 27
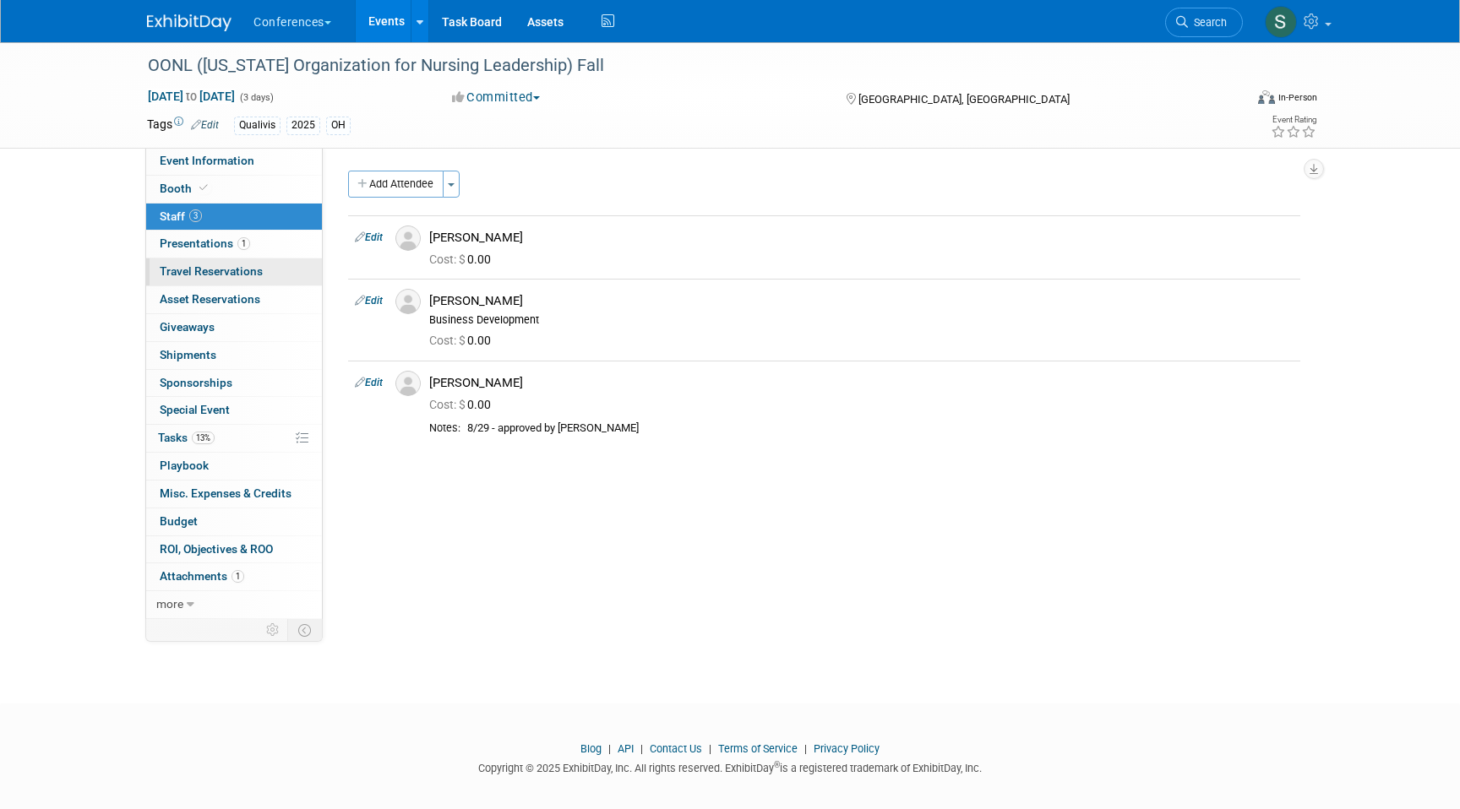
click at [246, 272] on span "Travel Reservations 0" at bounding box center [211, 271] width 103 height 14
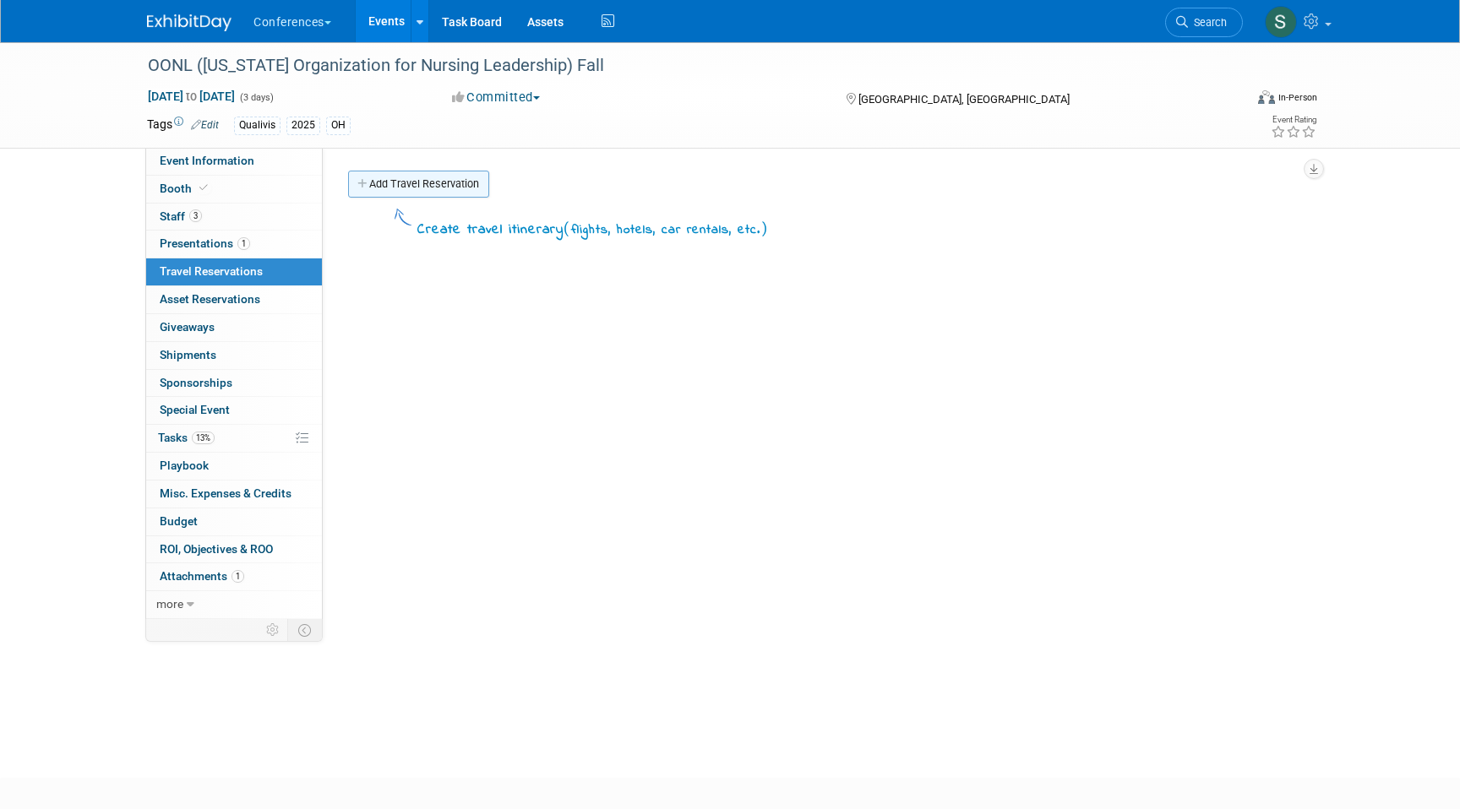
click at [383, 184] on link "Add Travel Reservation" at bounding box center [418, 184] width 141 height 27
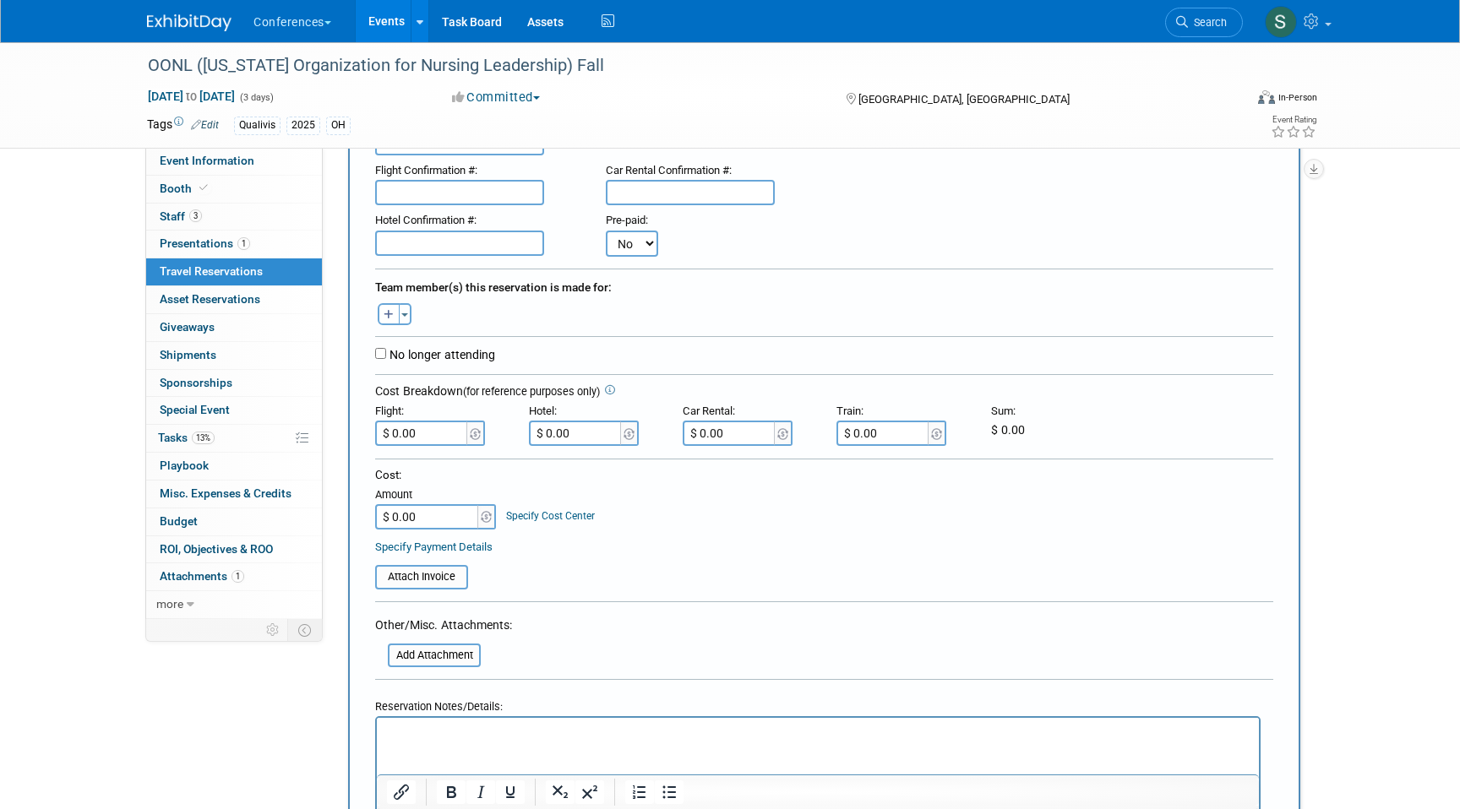
scroll to position [147, 0]
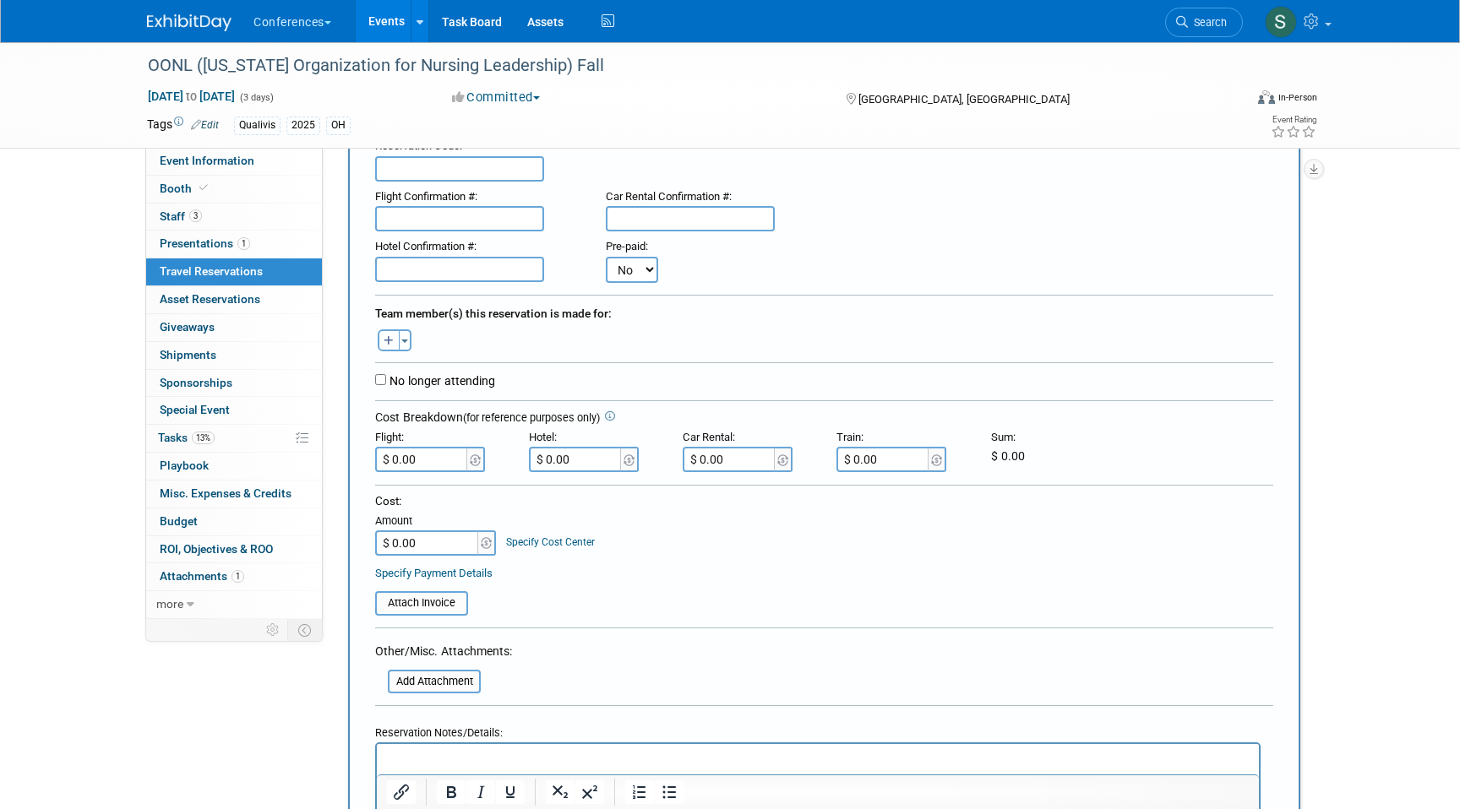
click at [391, 343] on icon "button" at bounding box center [389, 341] width 10 height 11
select select
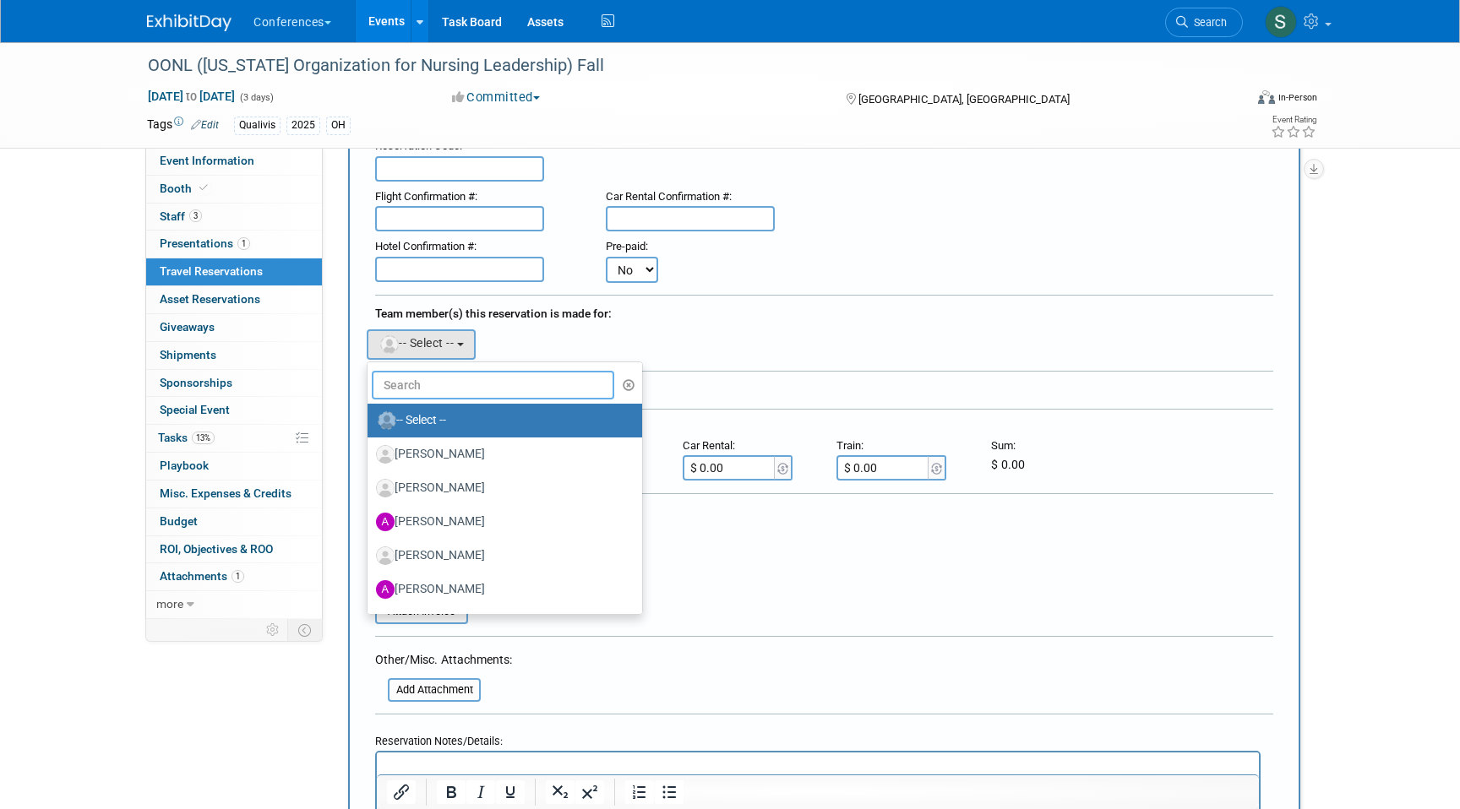
click at [419, 392] on input "text" at bounding box center [493, 385] width 242 height 29
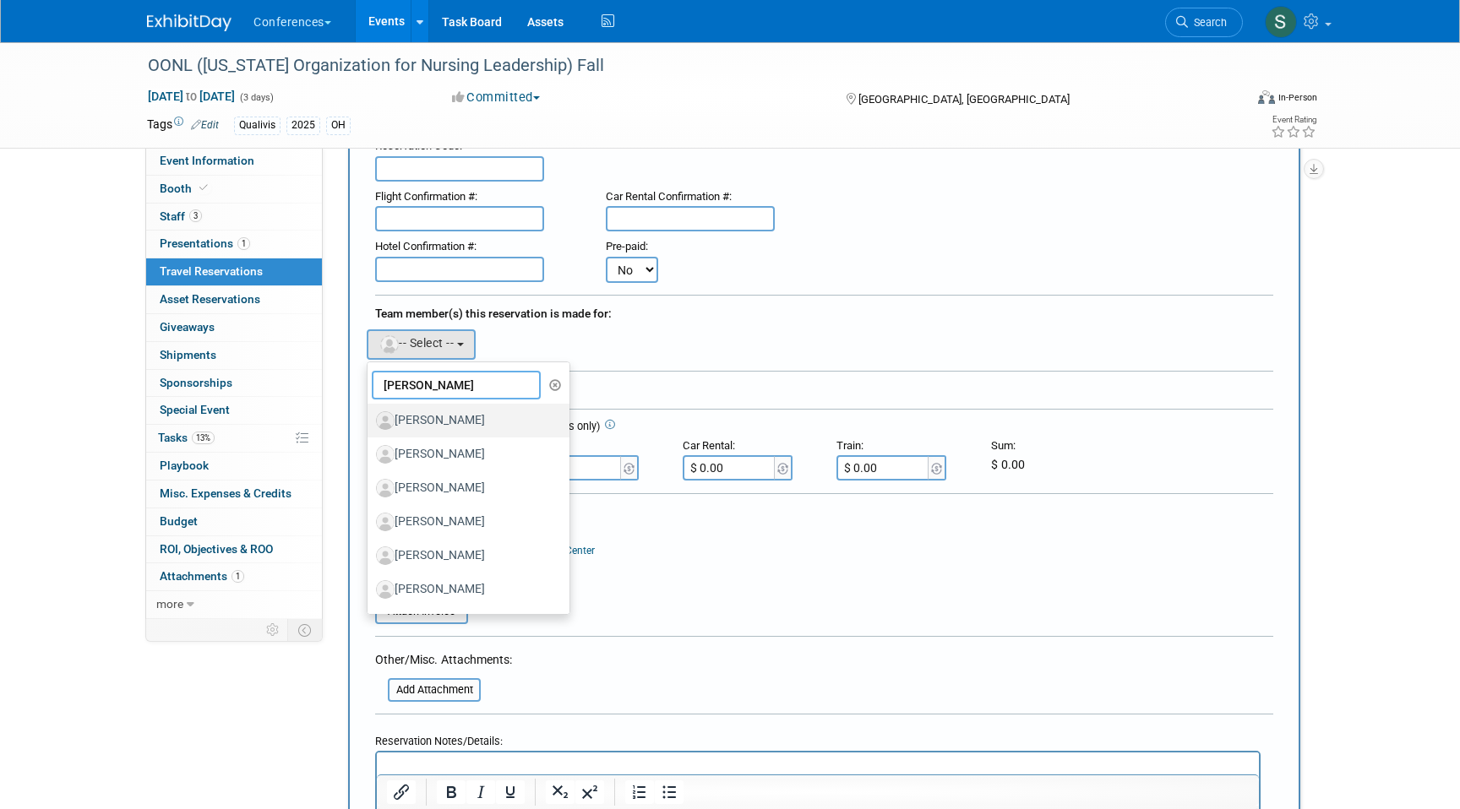
type input "DANI"
click at [449, 418] on label "[PERSON_NAME]" at bounding box center [464, 420] width 177 height 27
click at [370, 418] on input "[PERSON_NAME]" at bounding box center [364, 418] width 11 height 11
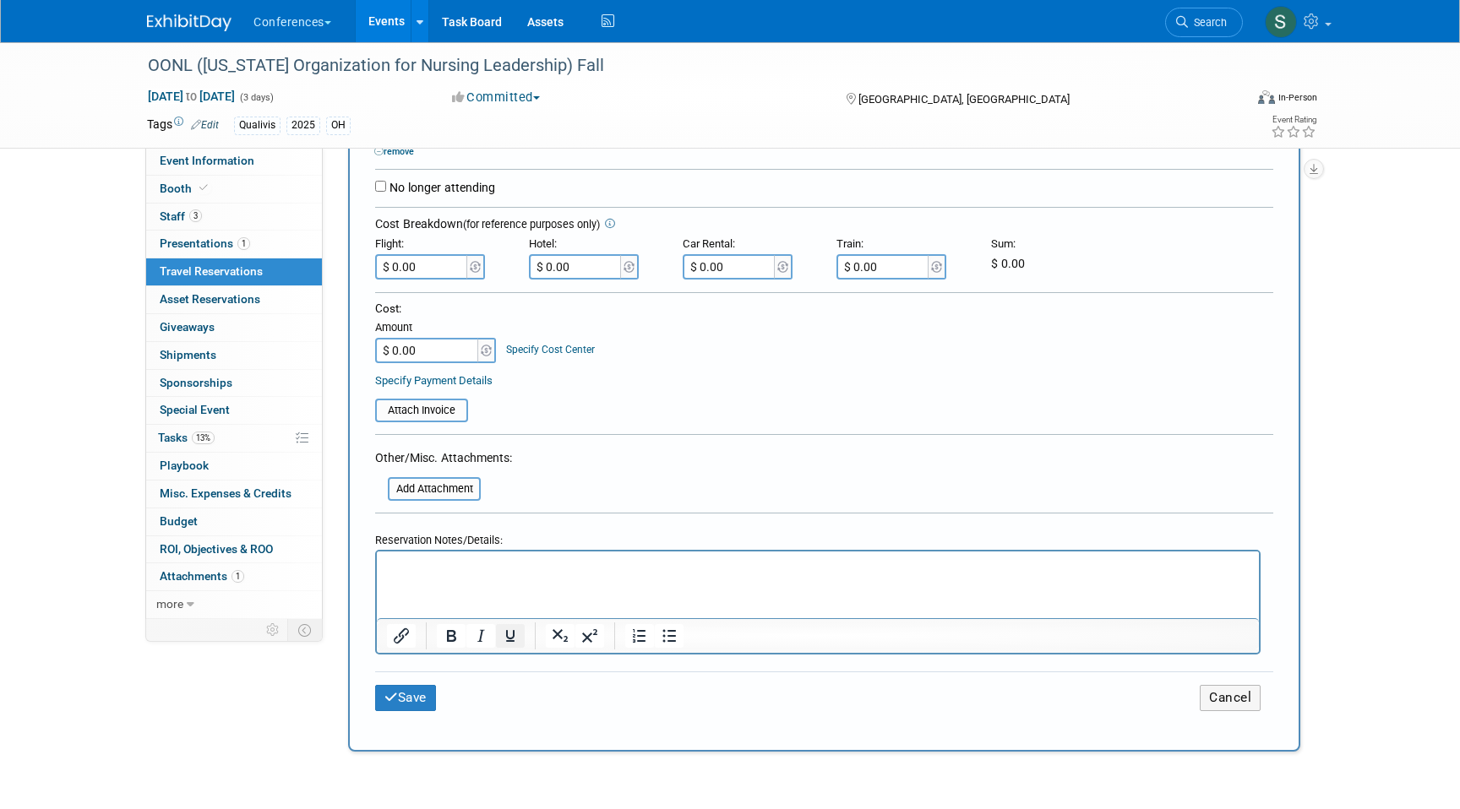
scroll to position [398, 0]
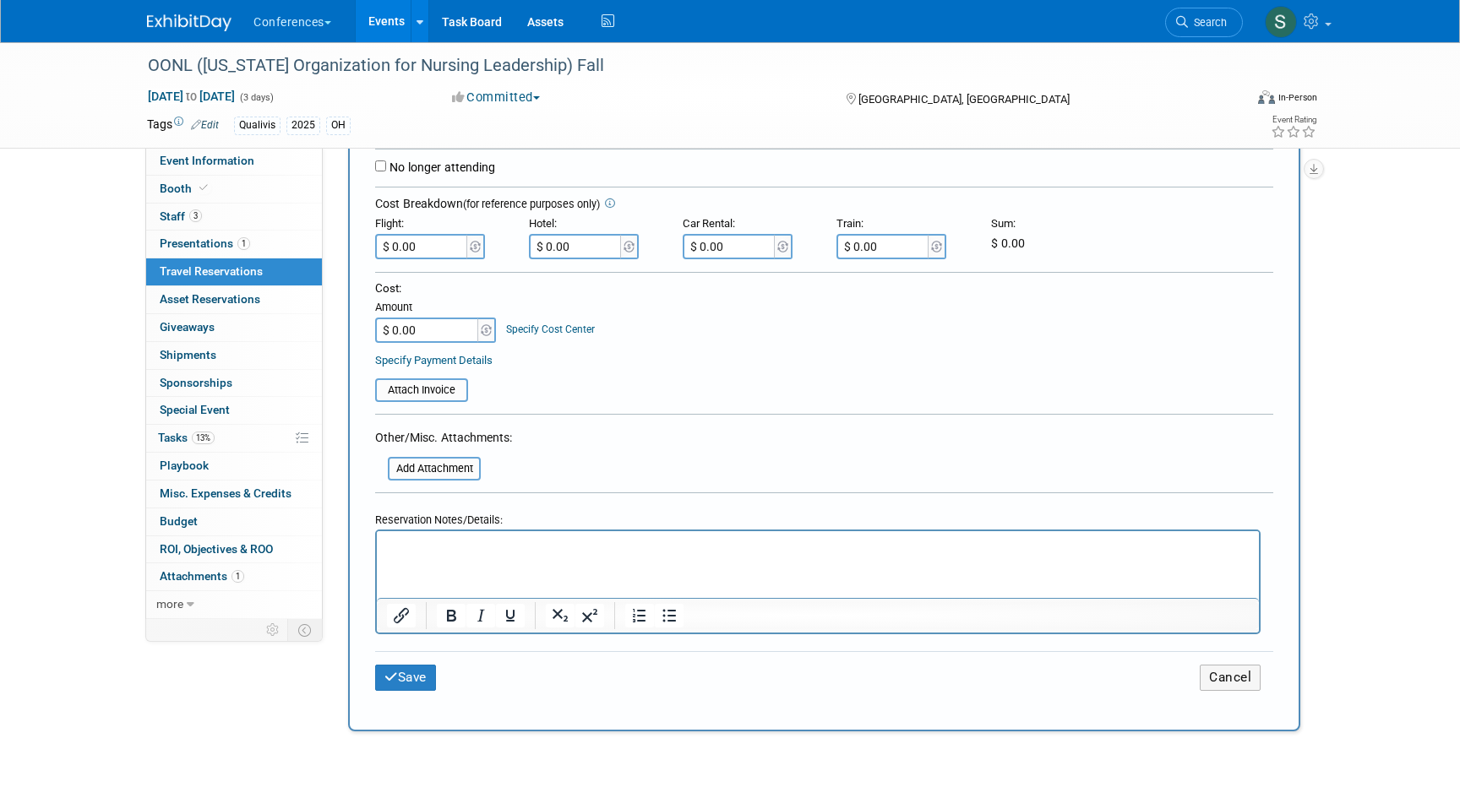
click at [432, 555] on html at bounding box center [818, 542] width 882 height 24
click at [504, 547] on p "FLIGHT: $225.78" at bounding box center [818, 546] width 862 height 18
click at [427, 234] on input "$ 0.00" at bounding box center [422, 246] width 95 height 25
type input "$ 260.78"
click at [401, 670] on button "Save" at bounding box center [405, 678] width 61 height 26
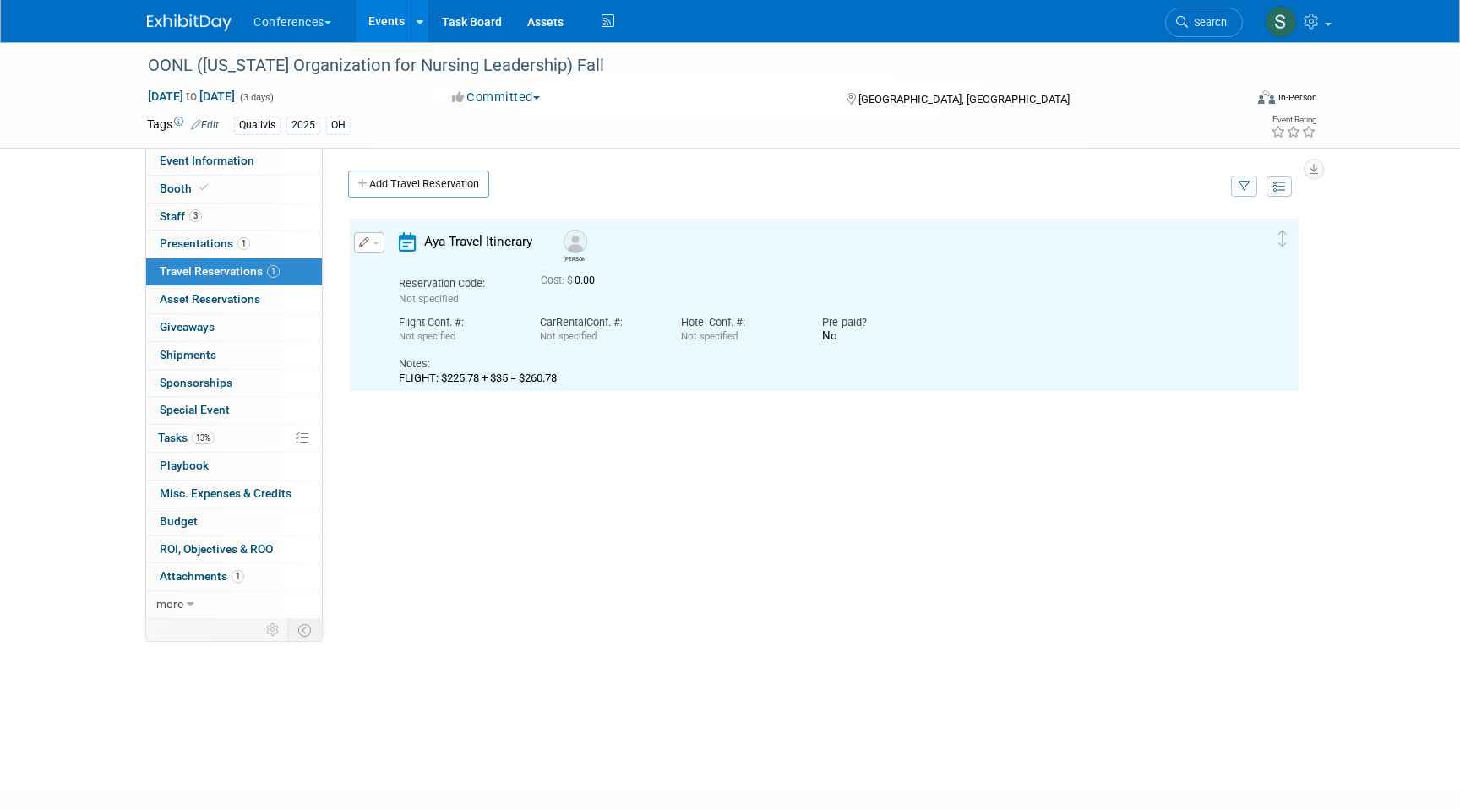
scroll to position [0, 0]
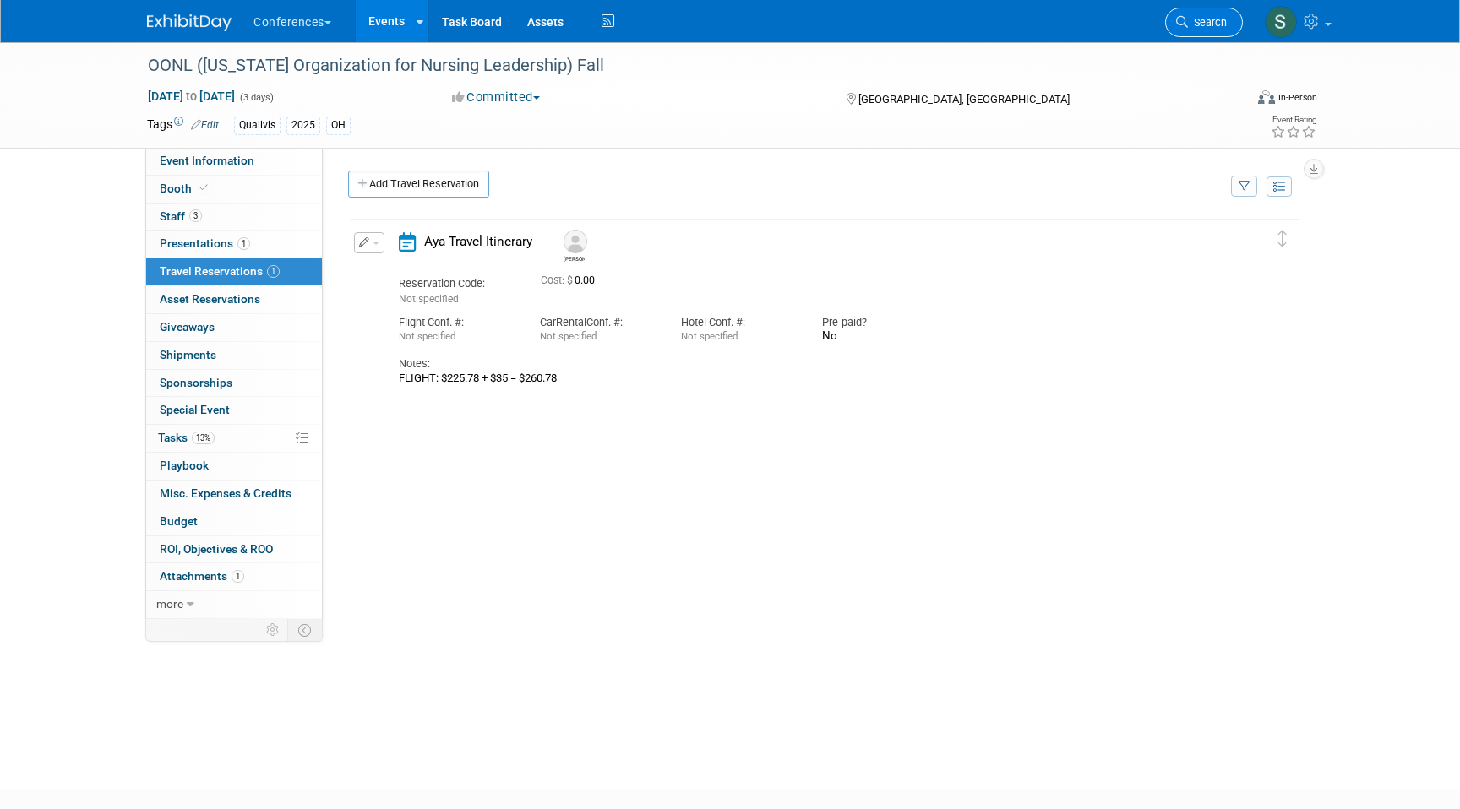
click at [1215, 25] on span "Search" at bounding box center [1207, 22] width 39 height 13
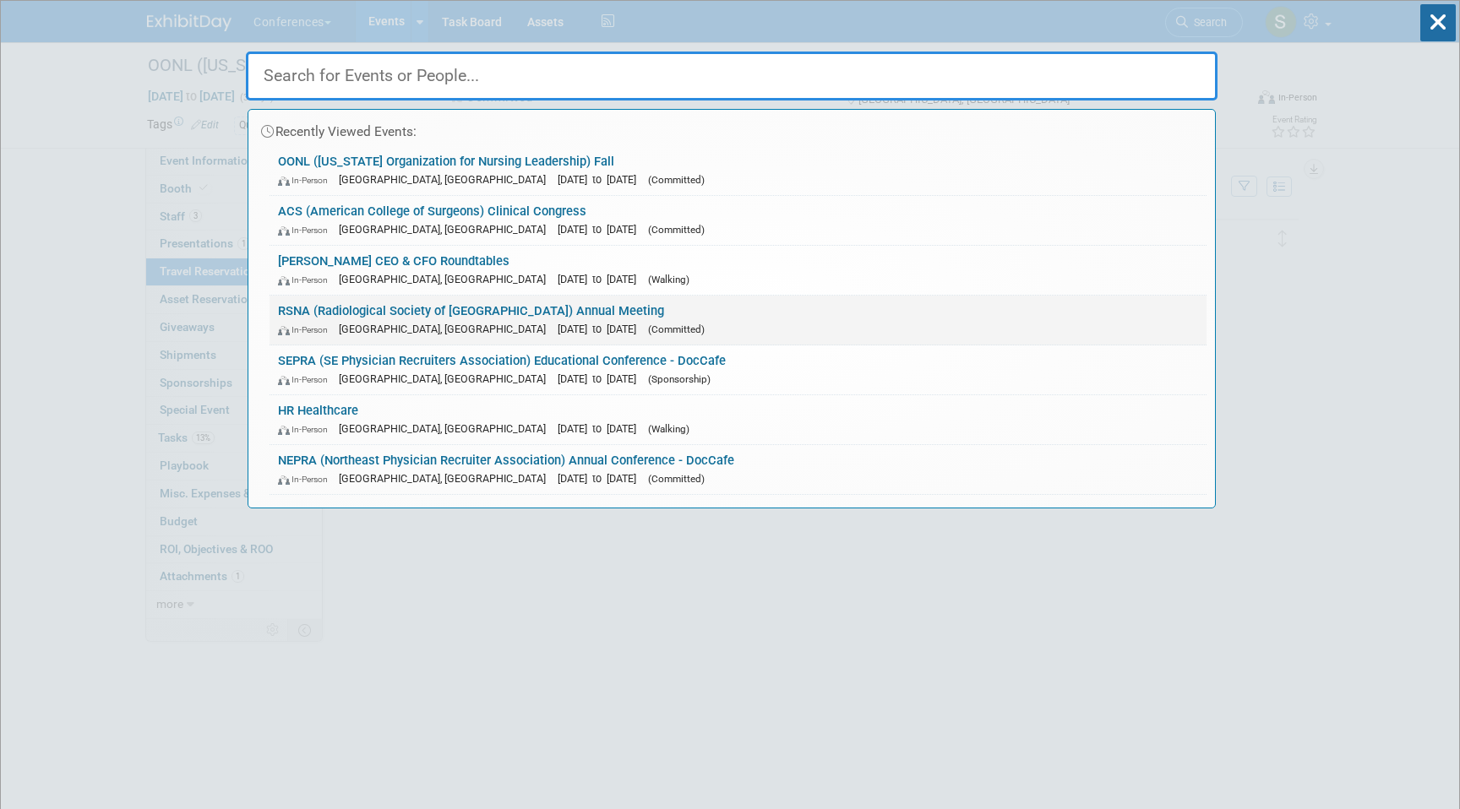
click at [373, 313] on link "RSNA (Radiological Society of North America) Annual Meeting In-Person Chicago, …" at bounding box center [737, 320] width 937 height 49
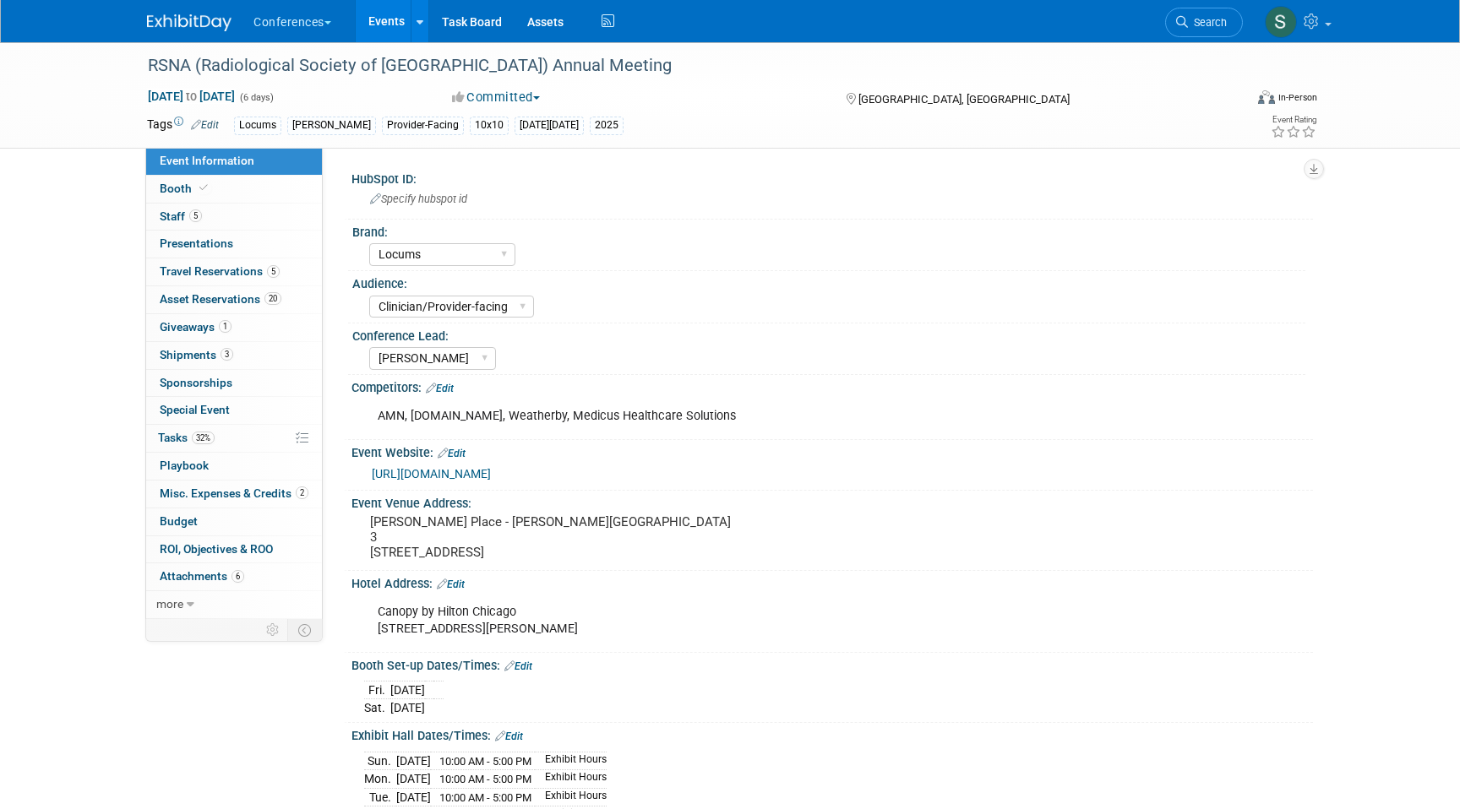
select select "Locums"
select select "Clinician/Provider-facing"
select select "[PERSON_NAME]"
click at [264, 273] on span "Travel Reservations 5" at bounding box center [220, 271] width 120 height 14
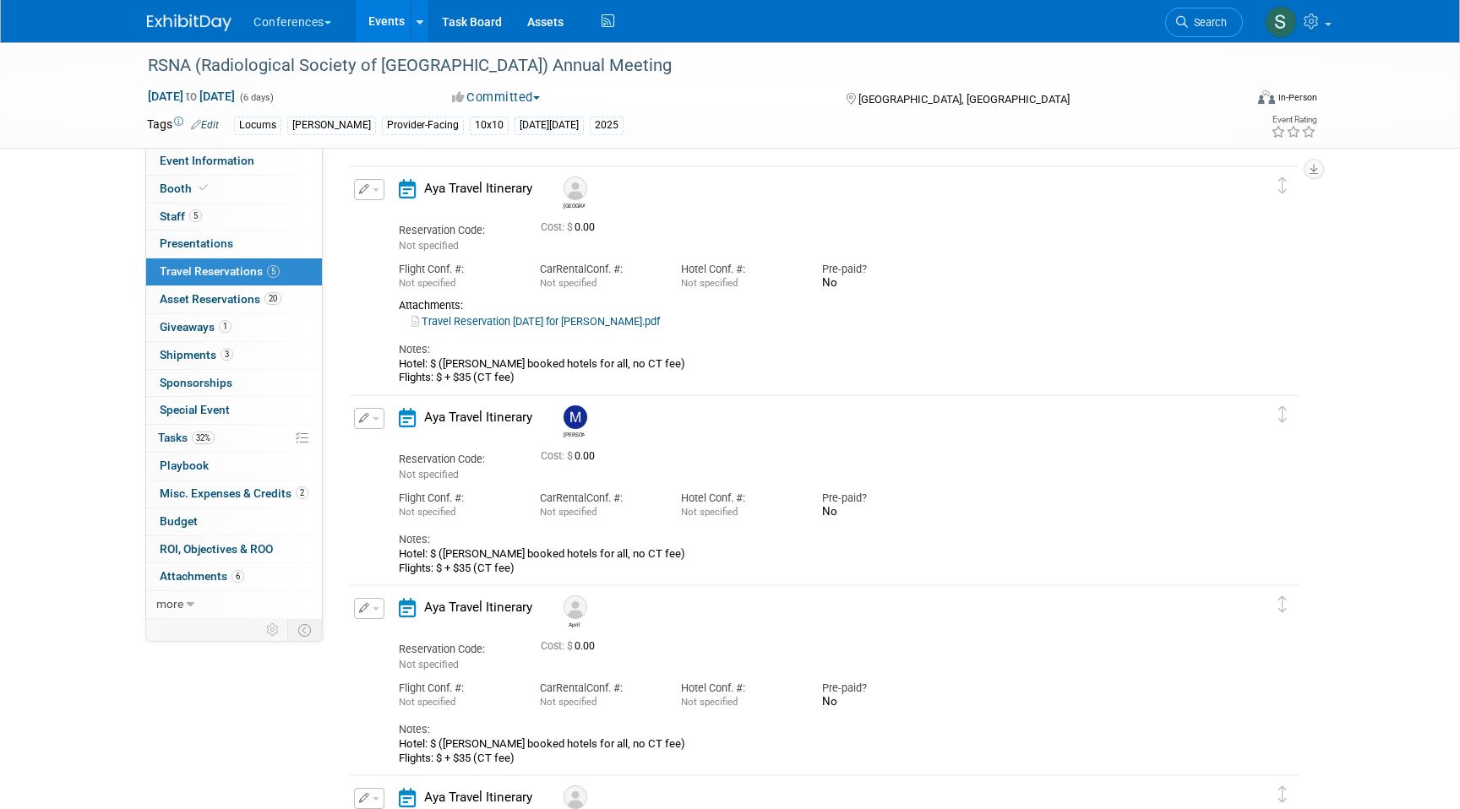
scroll to position [76, 0]
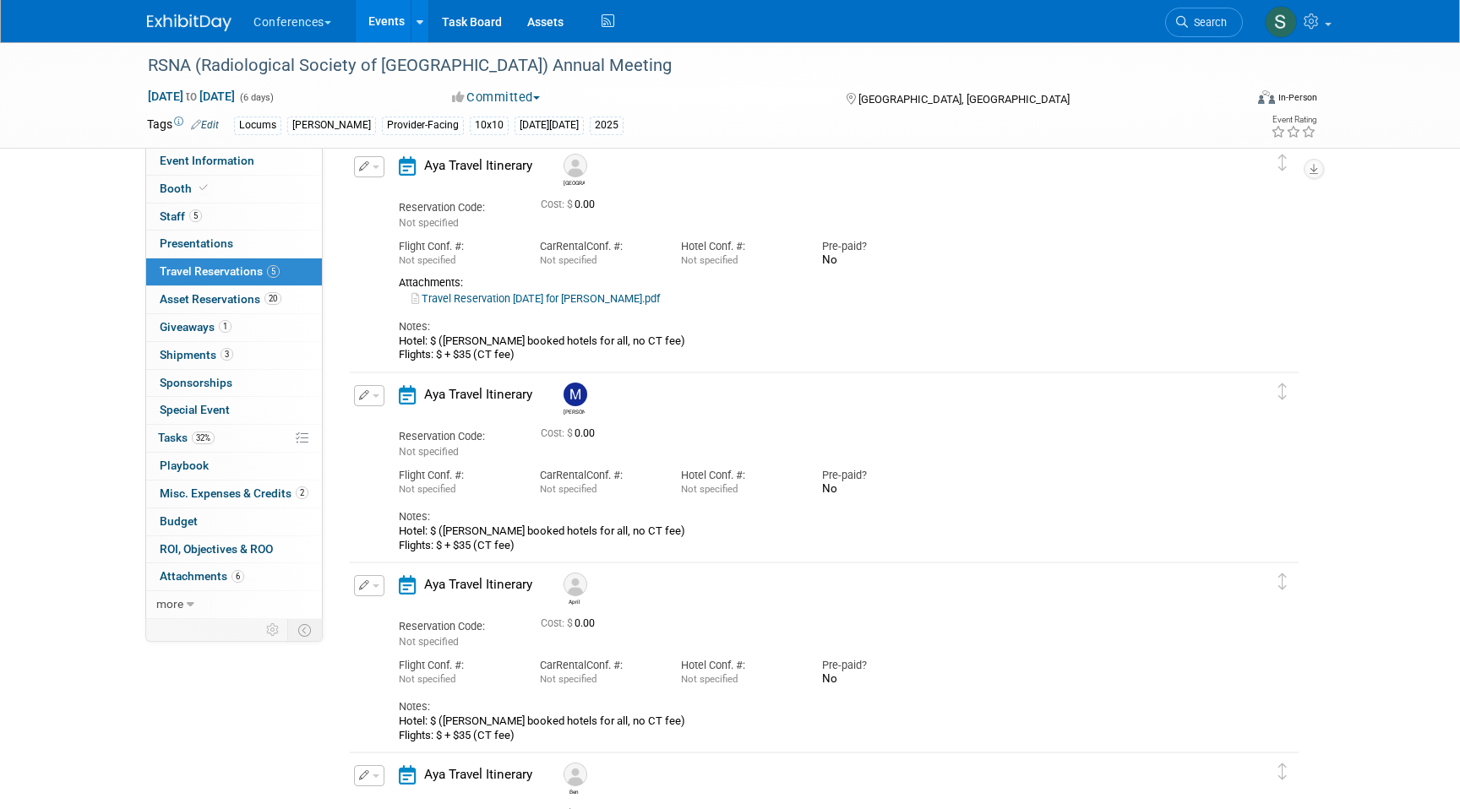
click at [366, 171] on icon "button" at bounding box center [364, 166] width 11 height 10
click at [382, 188] on button "Edit Reservation" at bounding box center [426, 196] width 143 height 24
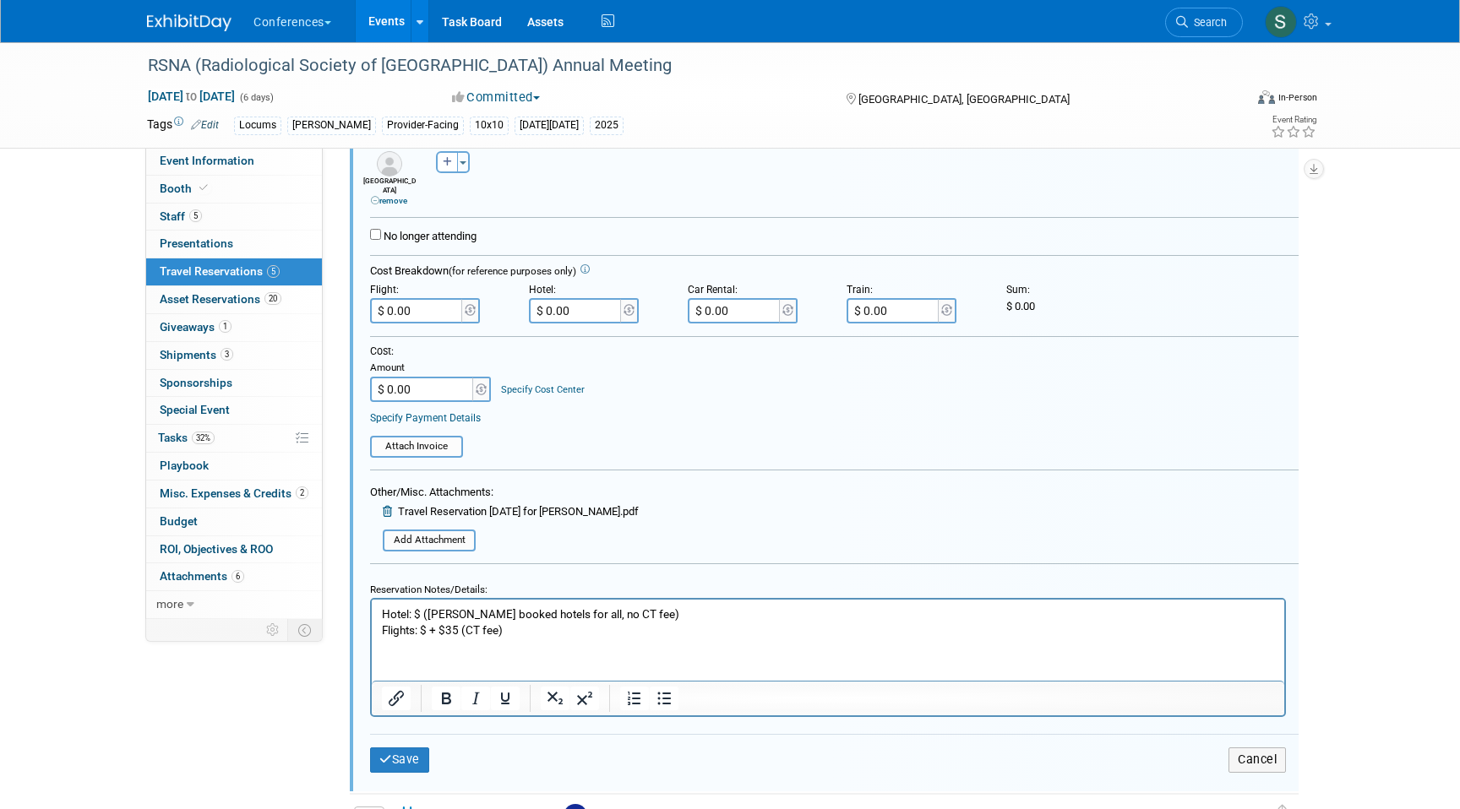
scroll to position [384, 0]
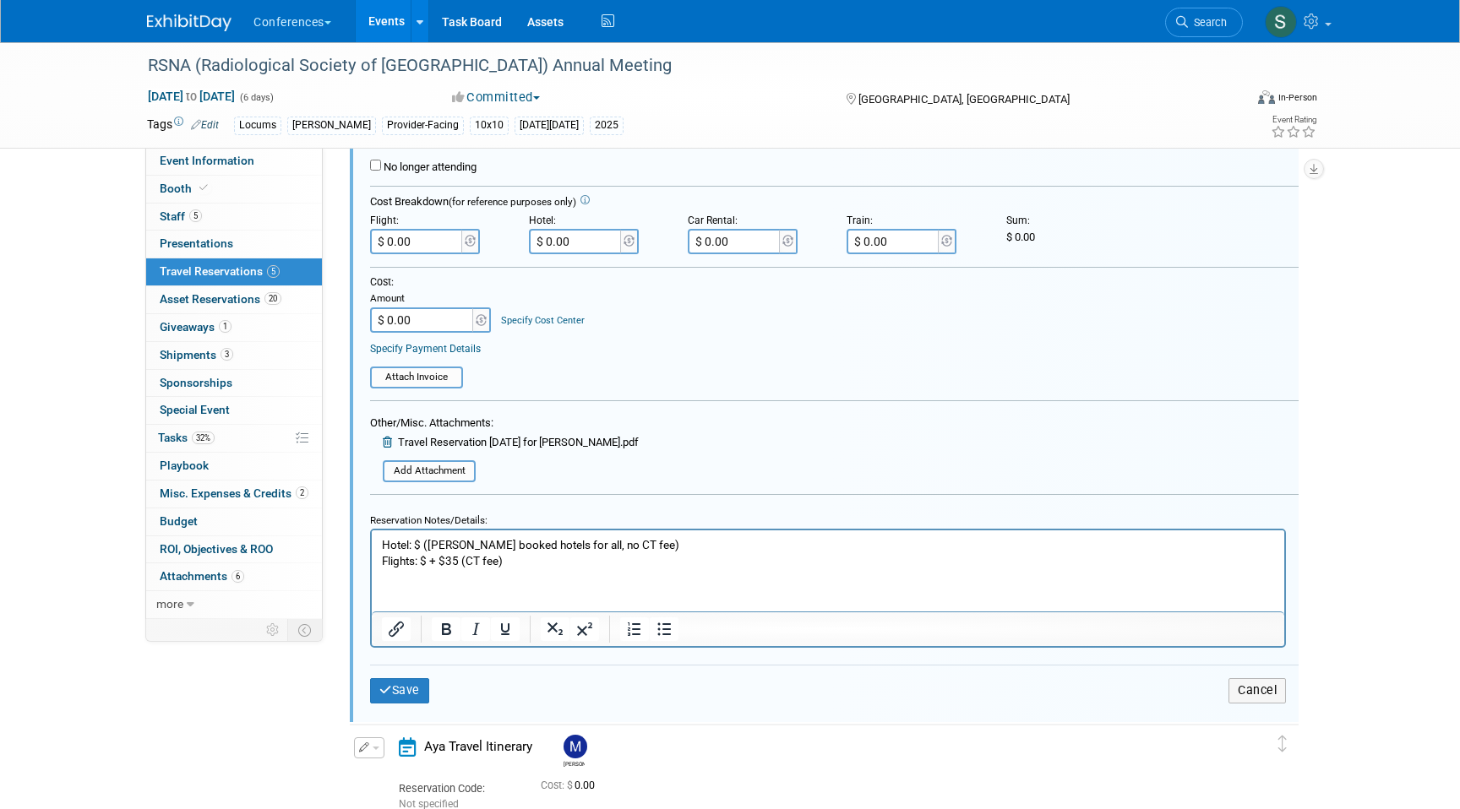
click at [430, 558] on p "Hotel: $ (Mel booked hotels for all, no CT fee) Flights: $ + $35 (CT fee)" at bounding box center [828, 553] width 893 height 32
click at [427, 558] on p "Hotel: $ (Mel booked hotels for all, no CT fee) Flights: $ + $35 (CT fee)" at bounding box center [828, 553] width 893 height 32
paste body "Rich Text Area. Press ALT-0 for help."
click at [558, 554] on p "Hotel: $ (Mel booked hotels for all, no CT fee) Flights: $386.95 + $35 (CT fee)" at bounding box center [828, 553] width 893 height 32
click at [426, 241] on input "$ 0.00" at bounding box center [417, 241] width 95 height 25
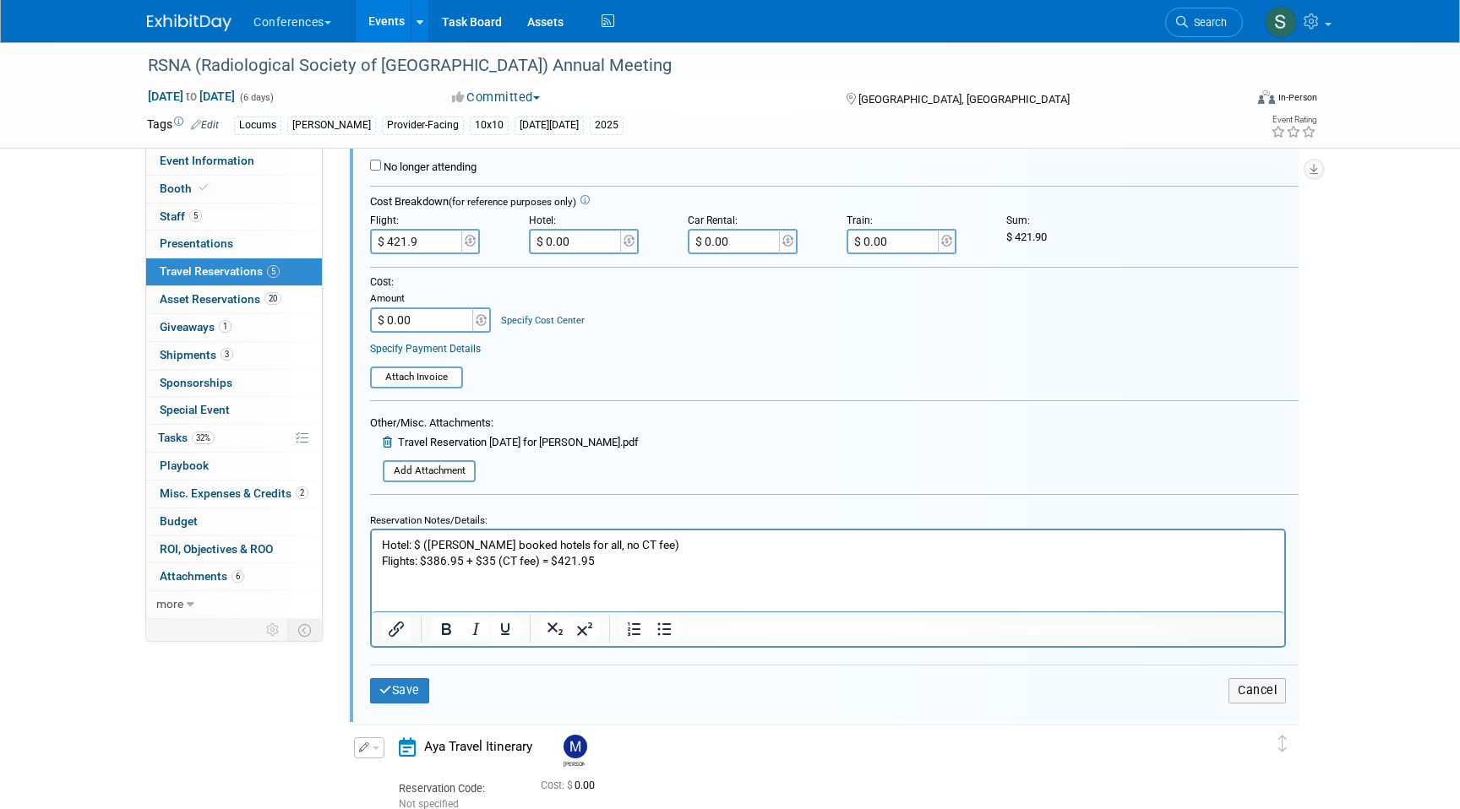
type input "$ 421.95"
click at [400, 678] on button "Save" at bounding box center [399, 690] width 59 height 24
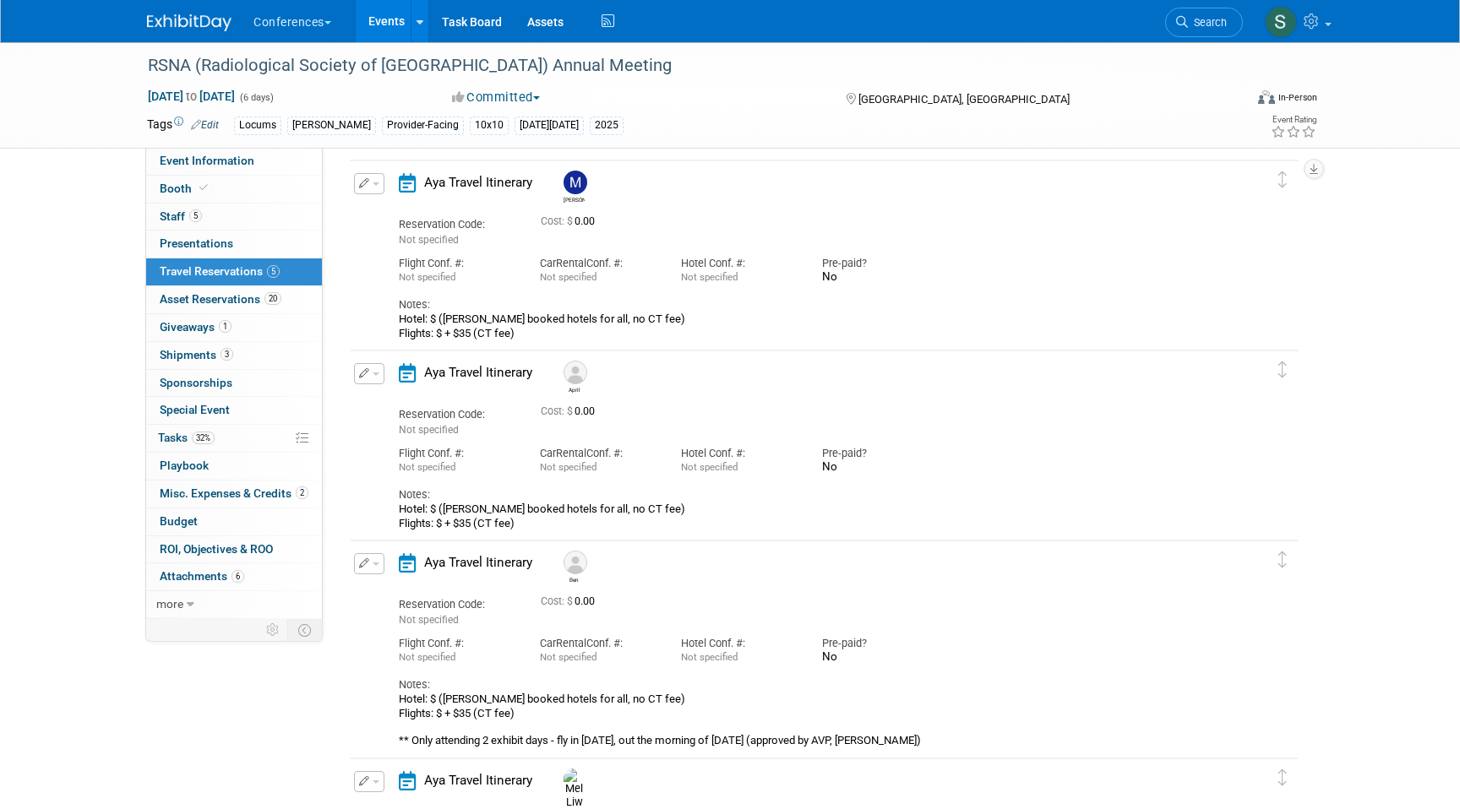
scroll to position [329, 0]
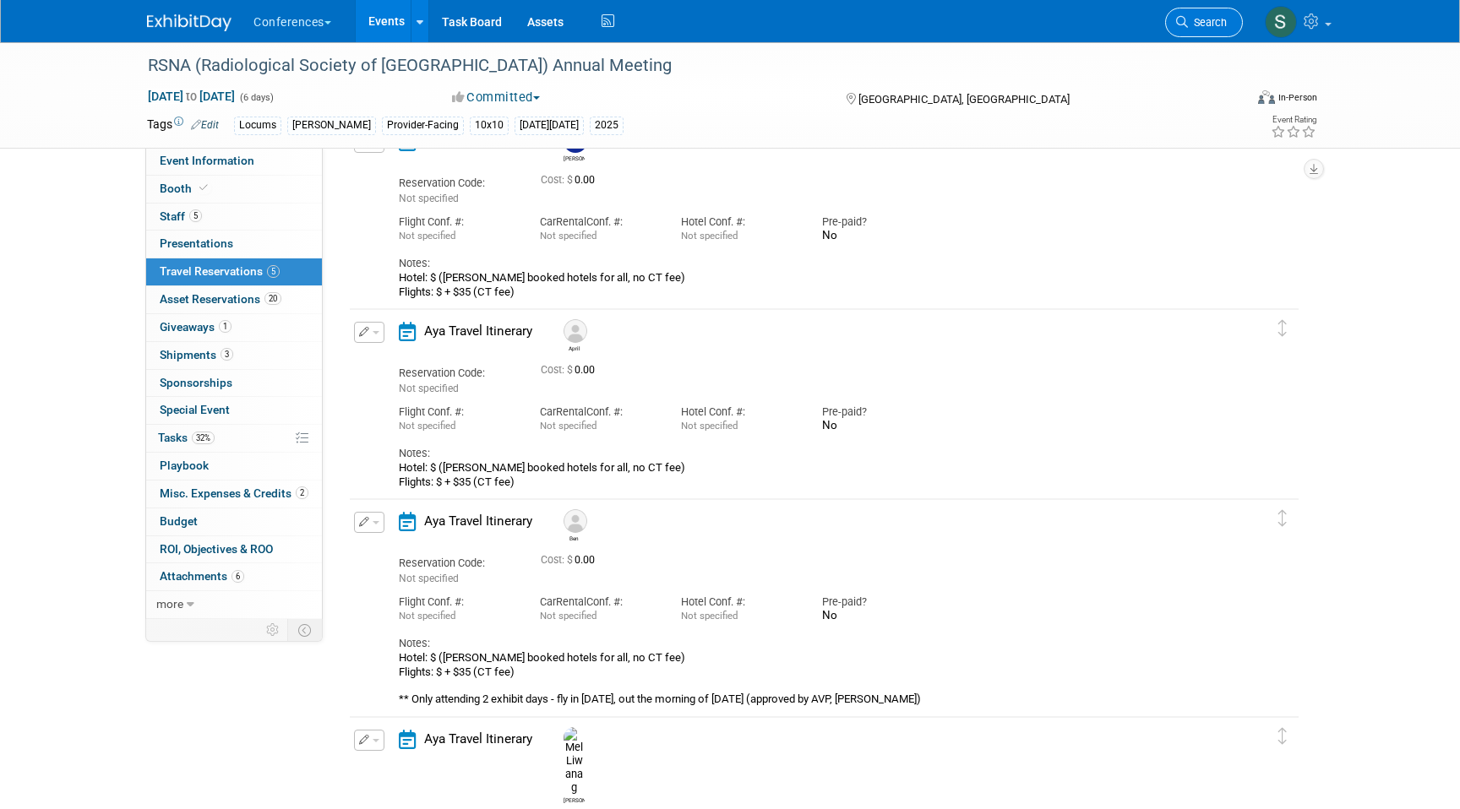
click at [1188, 24] on span "Search" at bounding box center [1207, 22] width 39 height 13
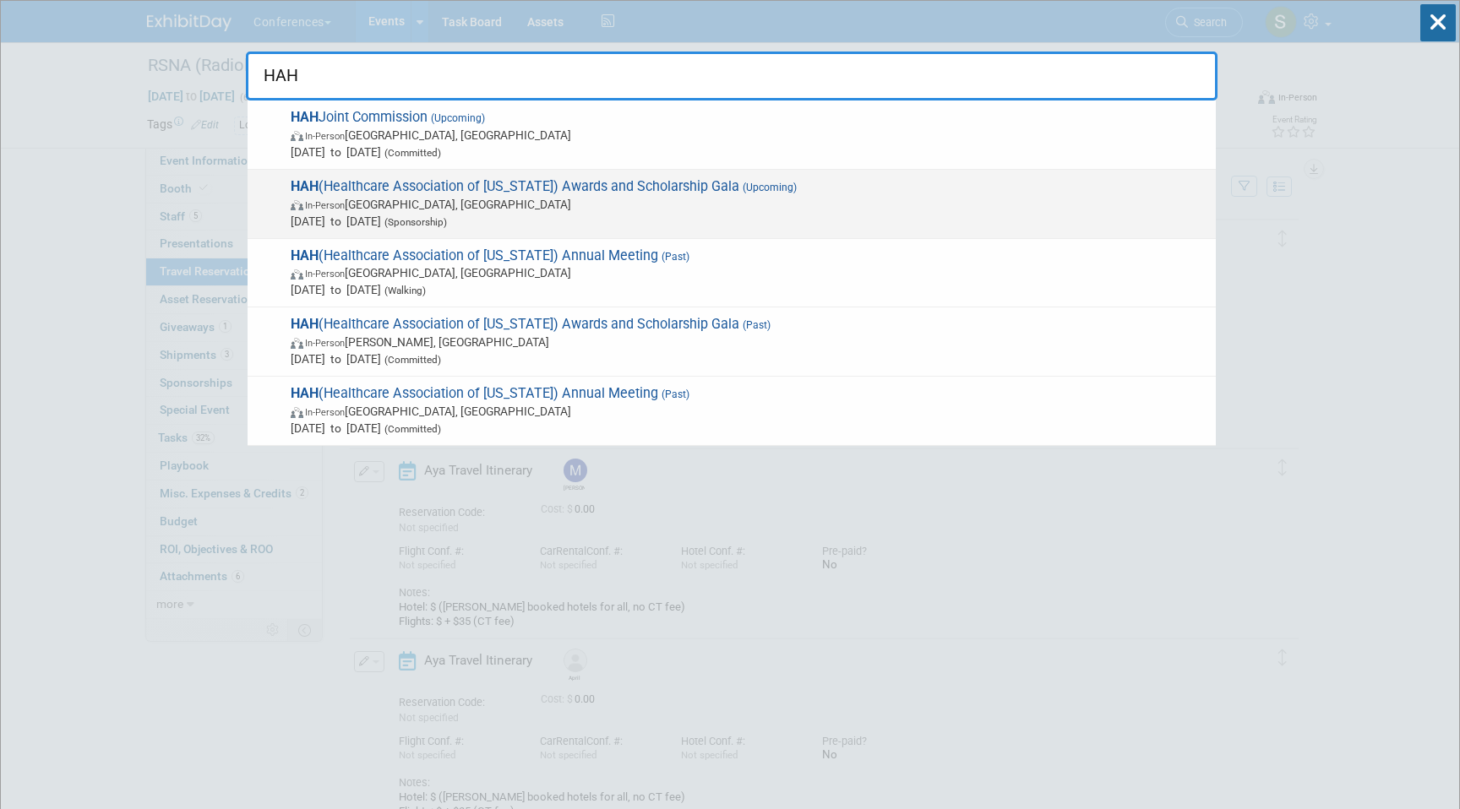
type input "HAH"
click at [686, 189] on span "HAH (Healthcare Association of Hawaii) Awards and Scholarship Gala (Upcoming) I…" at bounding box center [747, 204] width 922 height 52
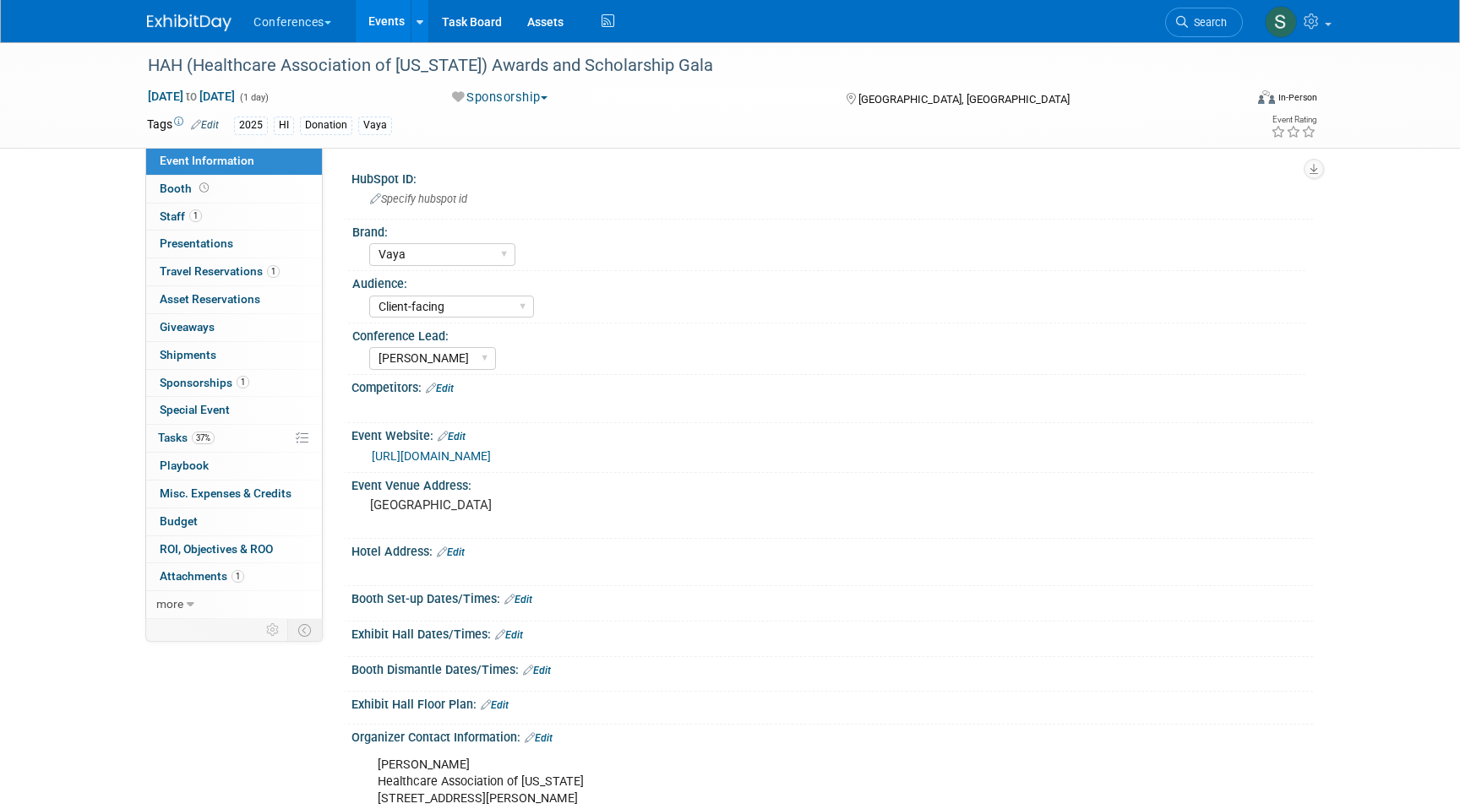
select select "Vaya"
select select "Client-facing"
select select "[PERSON_NAME]"
click at [277, 268] on span "1" at bounding box center [273, 271] width 13 height 13
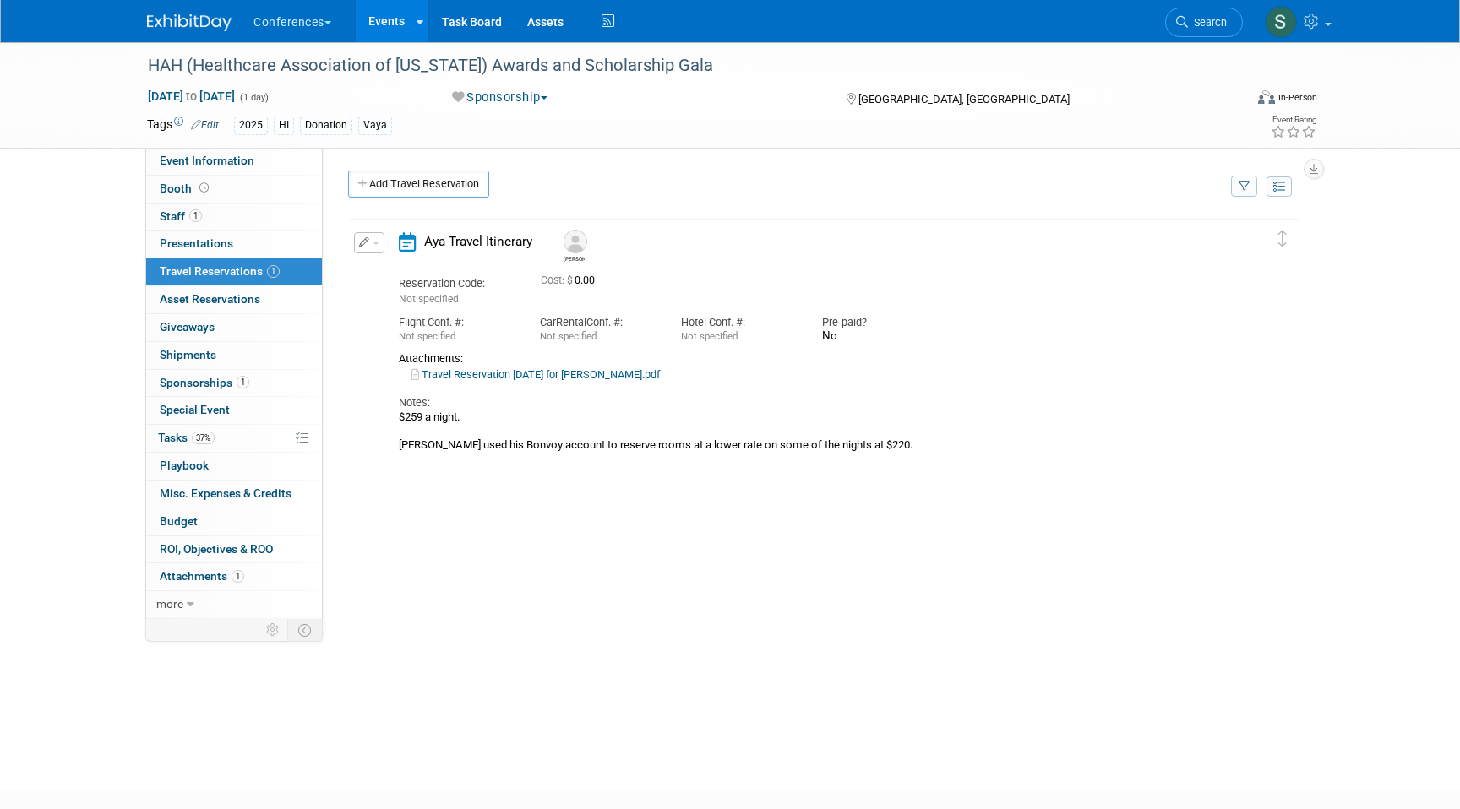
click at [361, 249] on button "button" at bounding box center [369, 242] width 30 height 21
click at [400, 270] on button "Edit Reservation" at bounding box center [426, 272] width 143 height 24
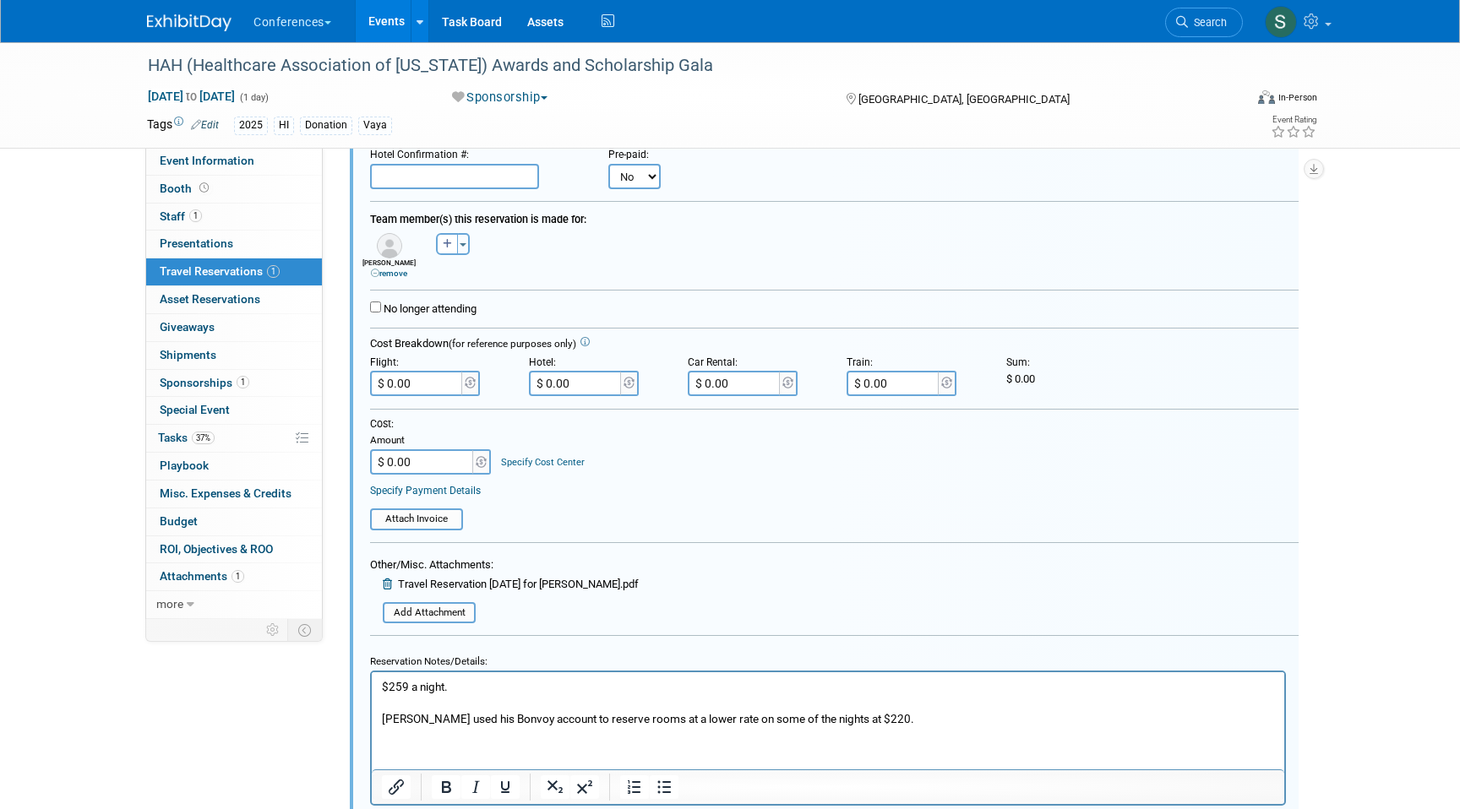
scroll to position [498, 0]
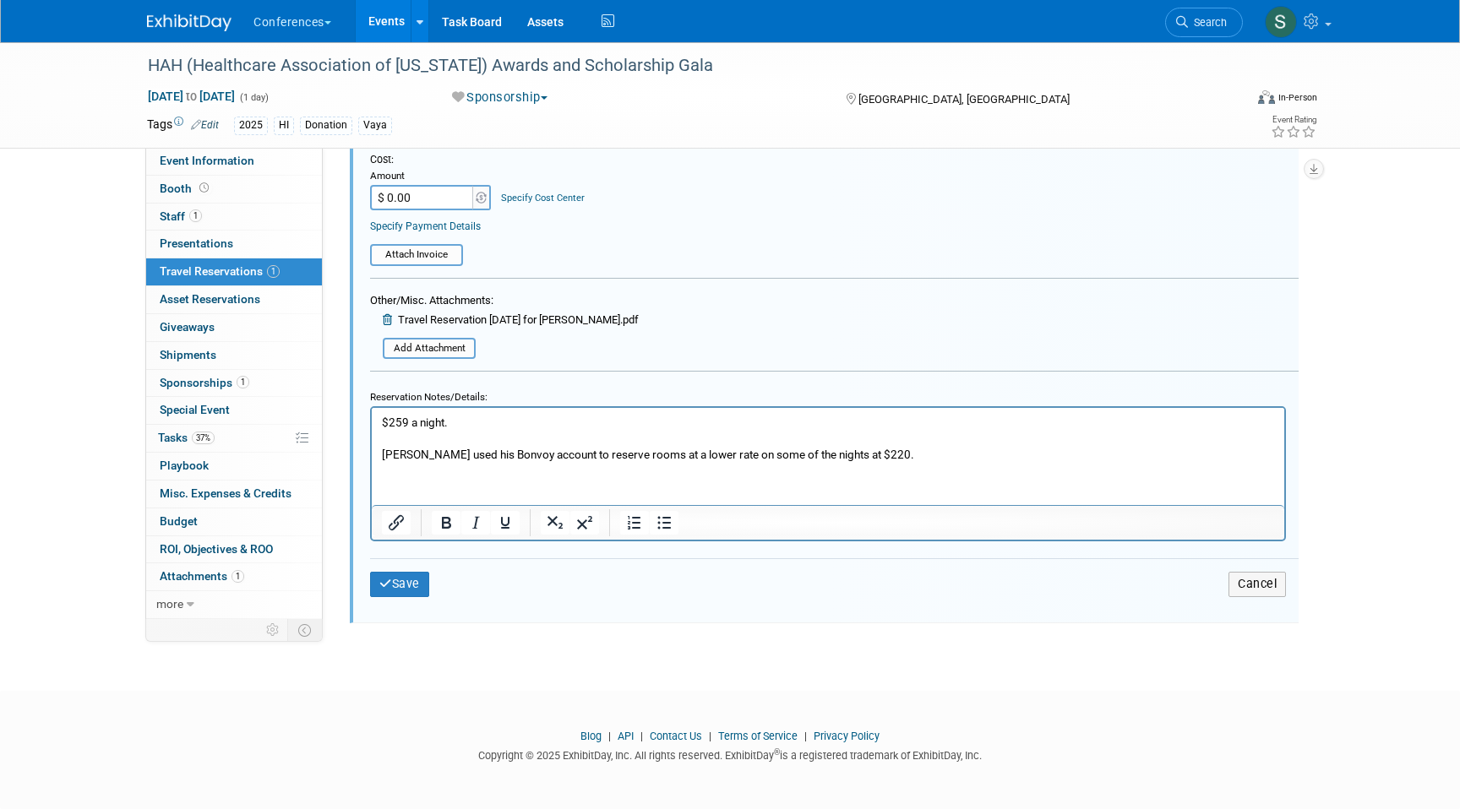
click at [909, 454] on p "$259 a night. Michael used his Bonvoy account to reserve rooms at a lower rate …" at bounding box center [828, 439] width 893 height 48
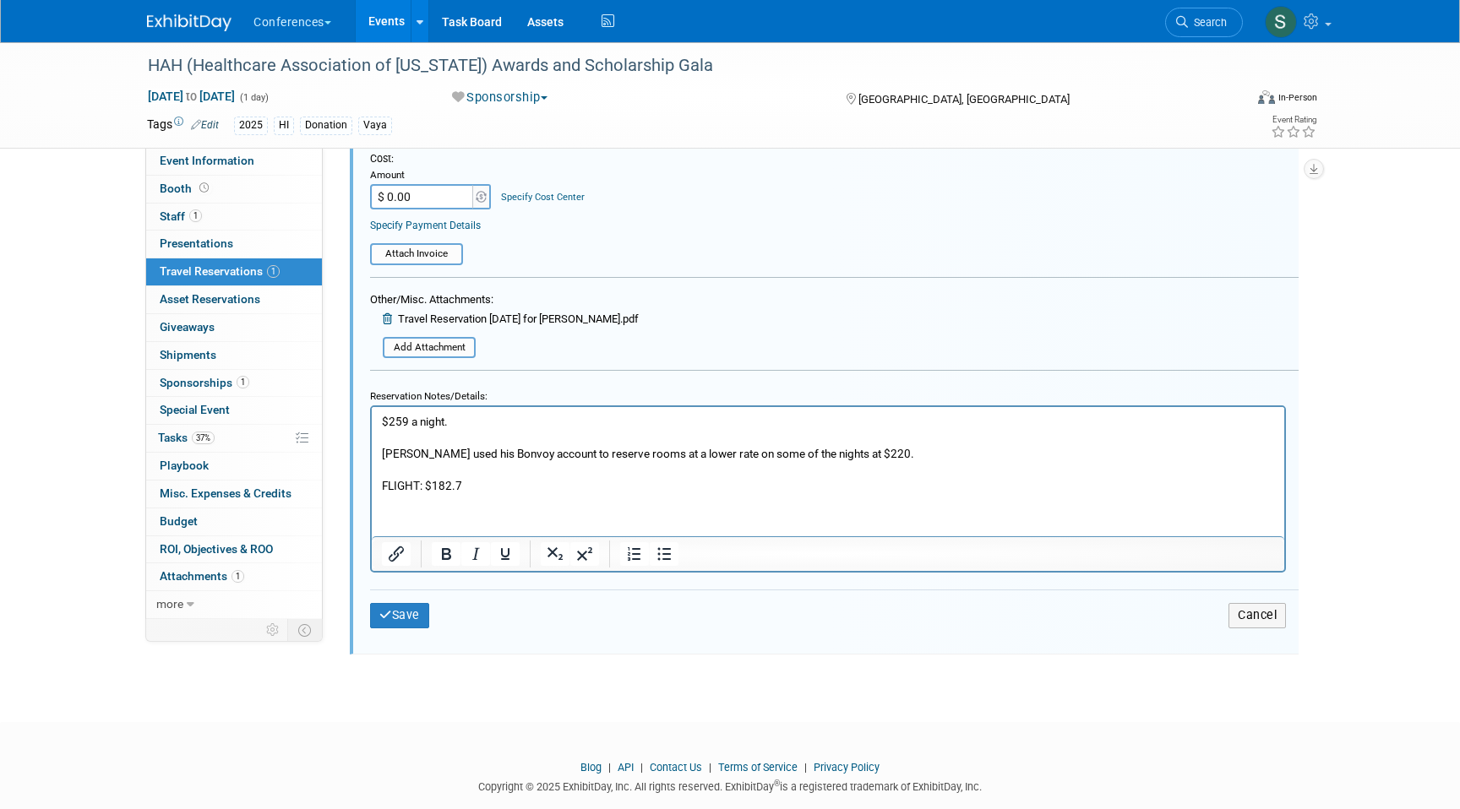
click at [579, 478] on p "FLIGHT: $182.7" at bounding box center [828, 486] width 893 height 16
click at [499, 494] on html "$259 a night. Michael used his Bonvoy account to reserve rooms at a lower rate …" at bounding box center [828, 450] width 912 height 87
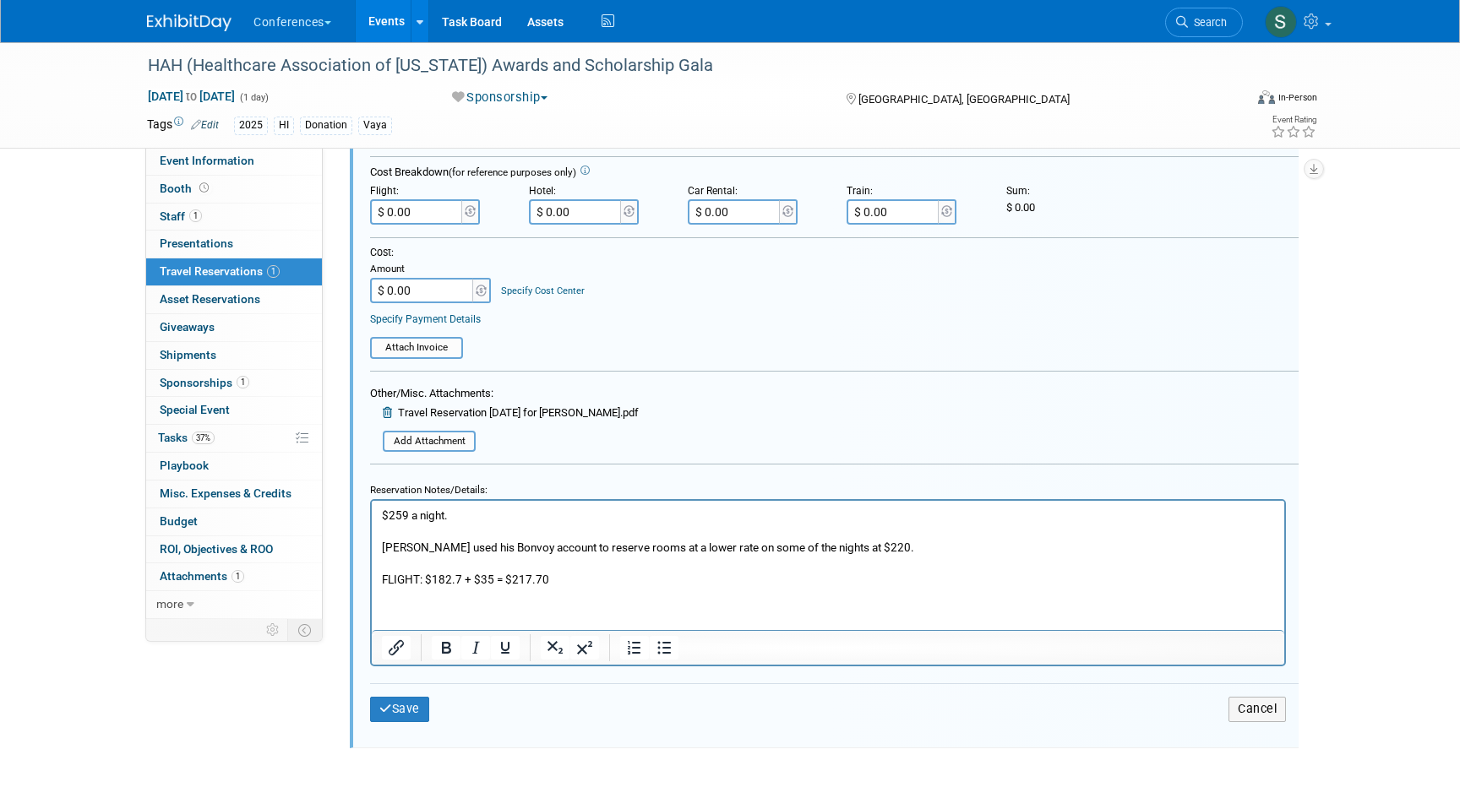
click at [418, 206] on input "$ 0.00" at bounding box center [417, 211] width 95 height 25
type input "$ 217.70"
click at [407, 707] on button "Save" at bounding box center [399, 709] width 59 height 24
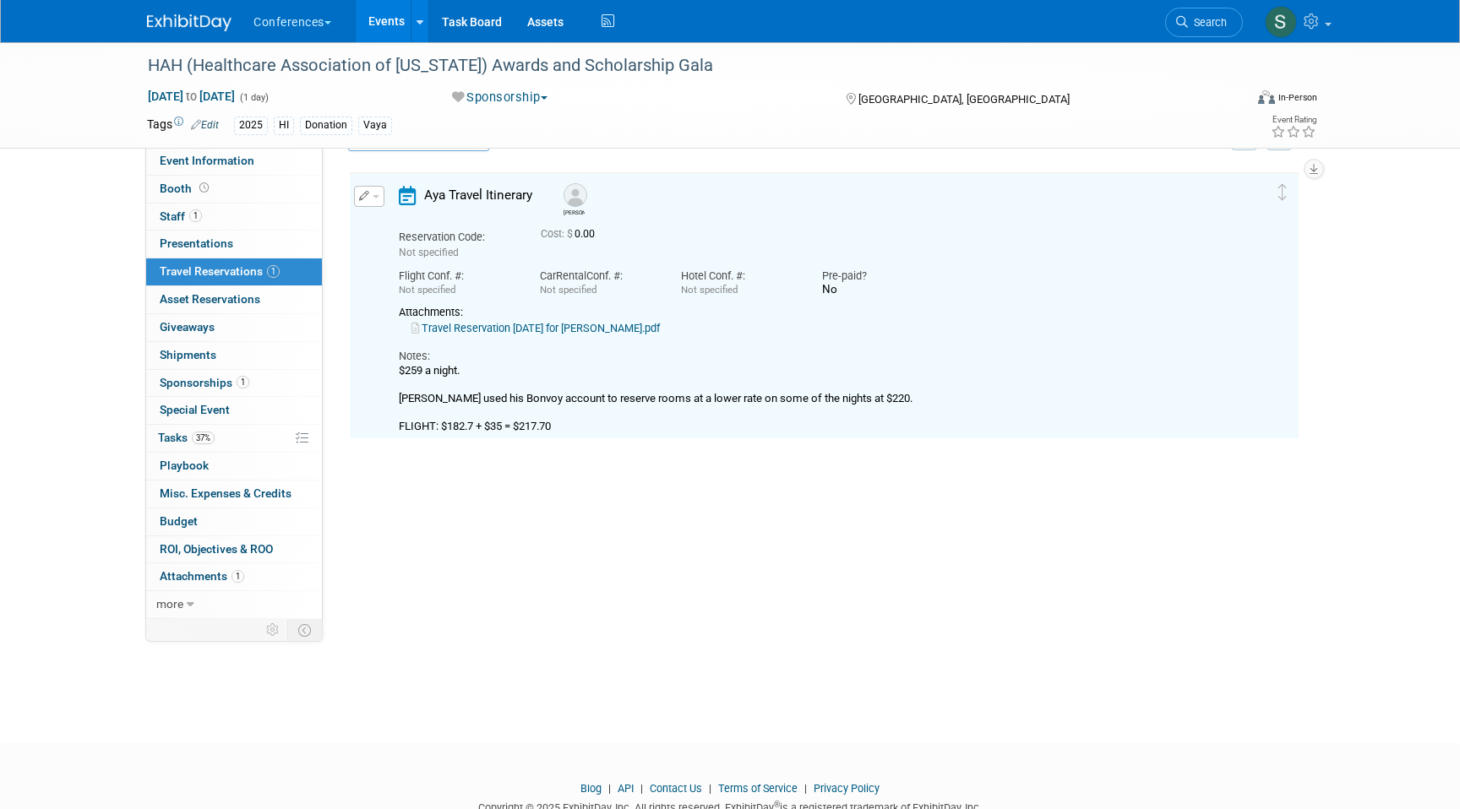
scroll to position [29, 0]
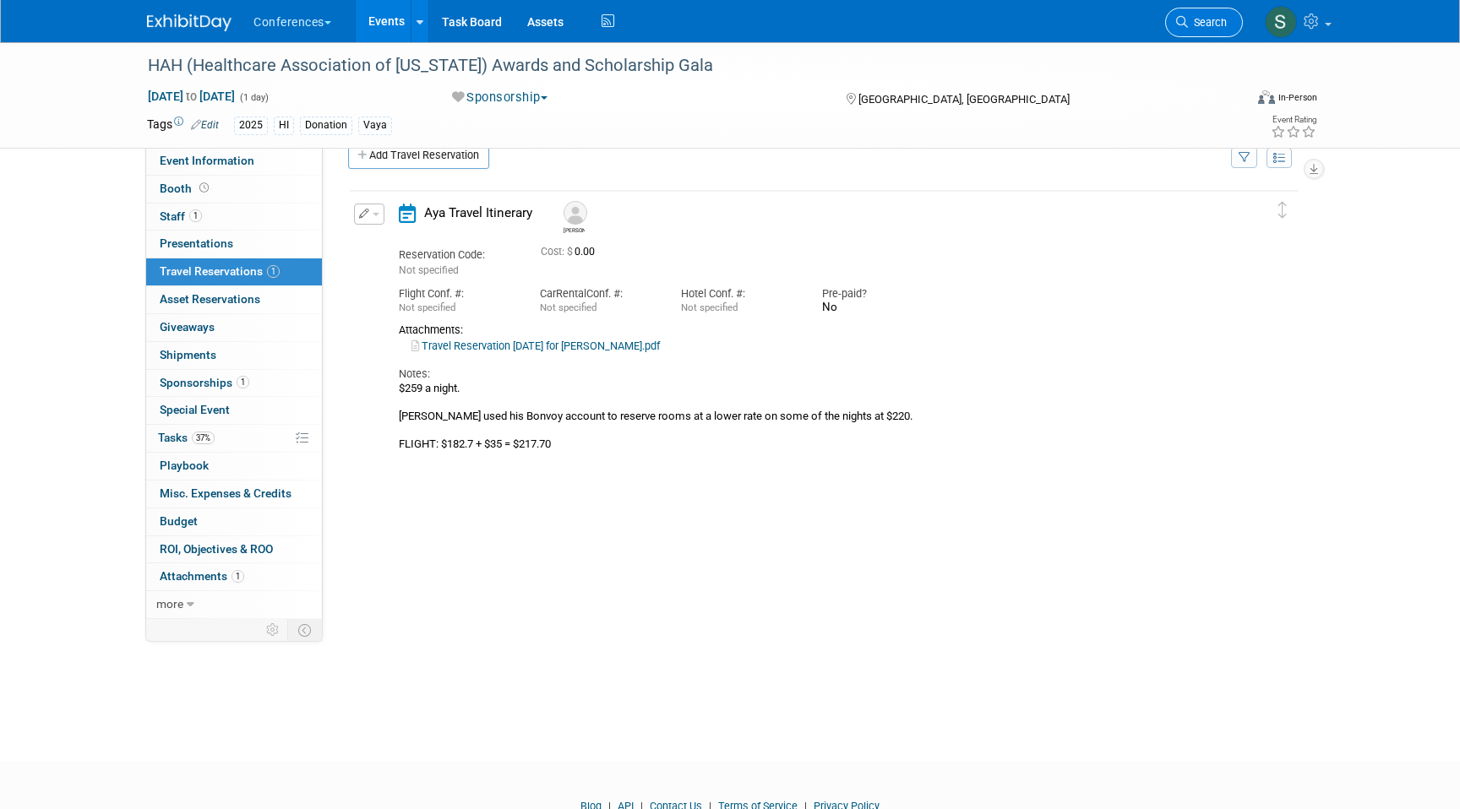
click at [1200, 24] on span "Search" at bounding box center [1207, 22] width 39 height 13
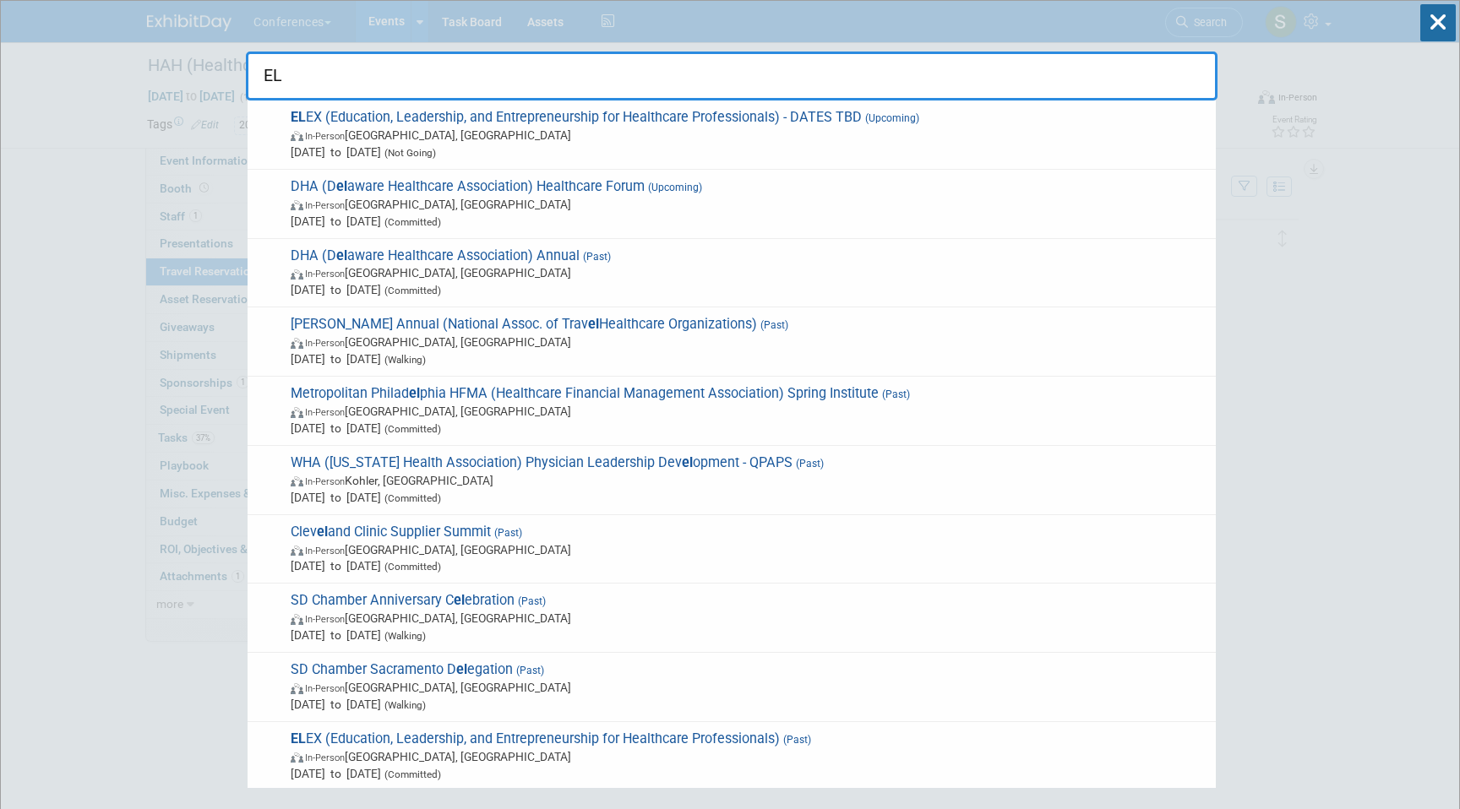
type input "E"
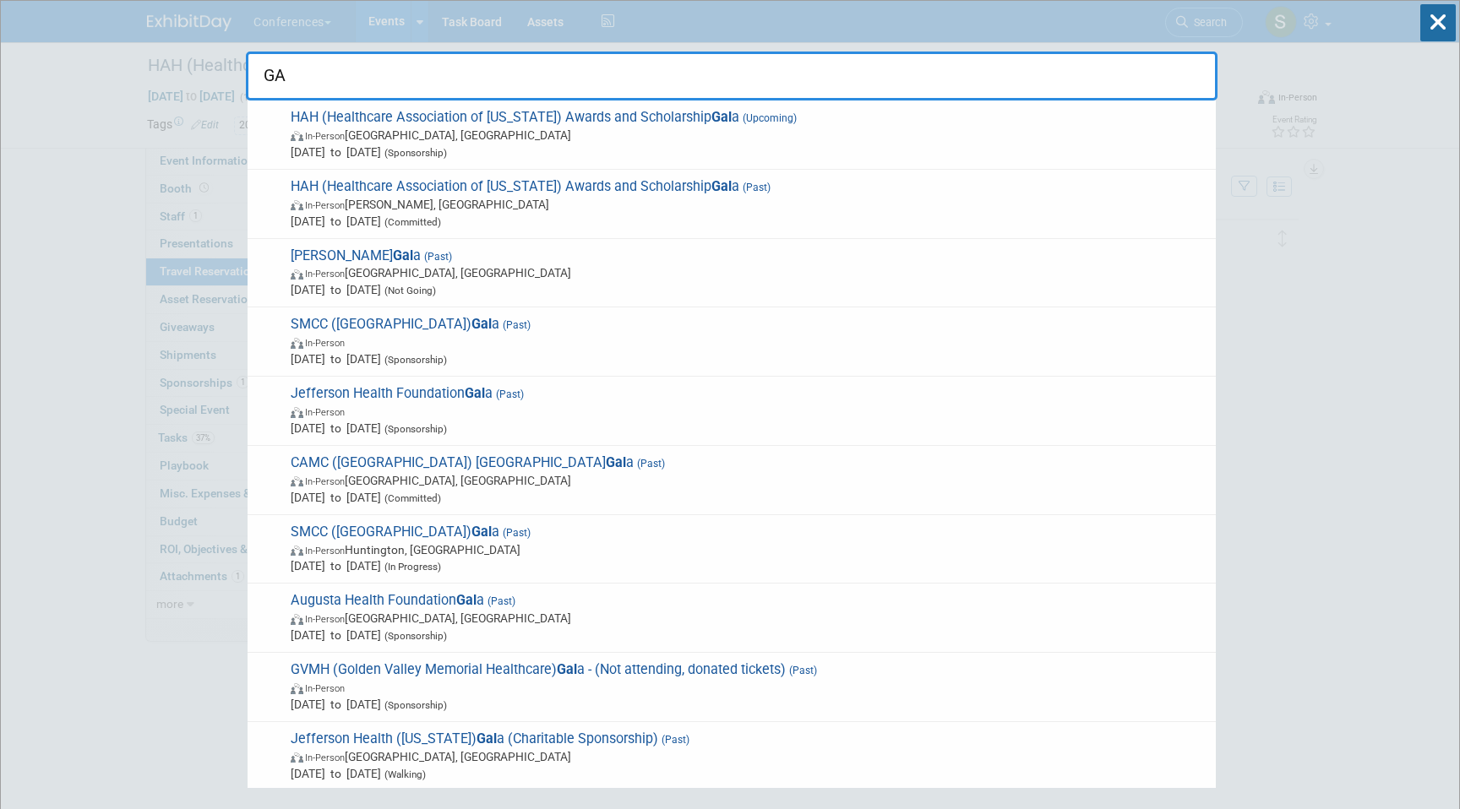
type input "G"
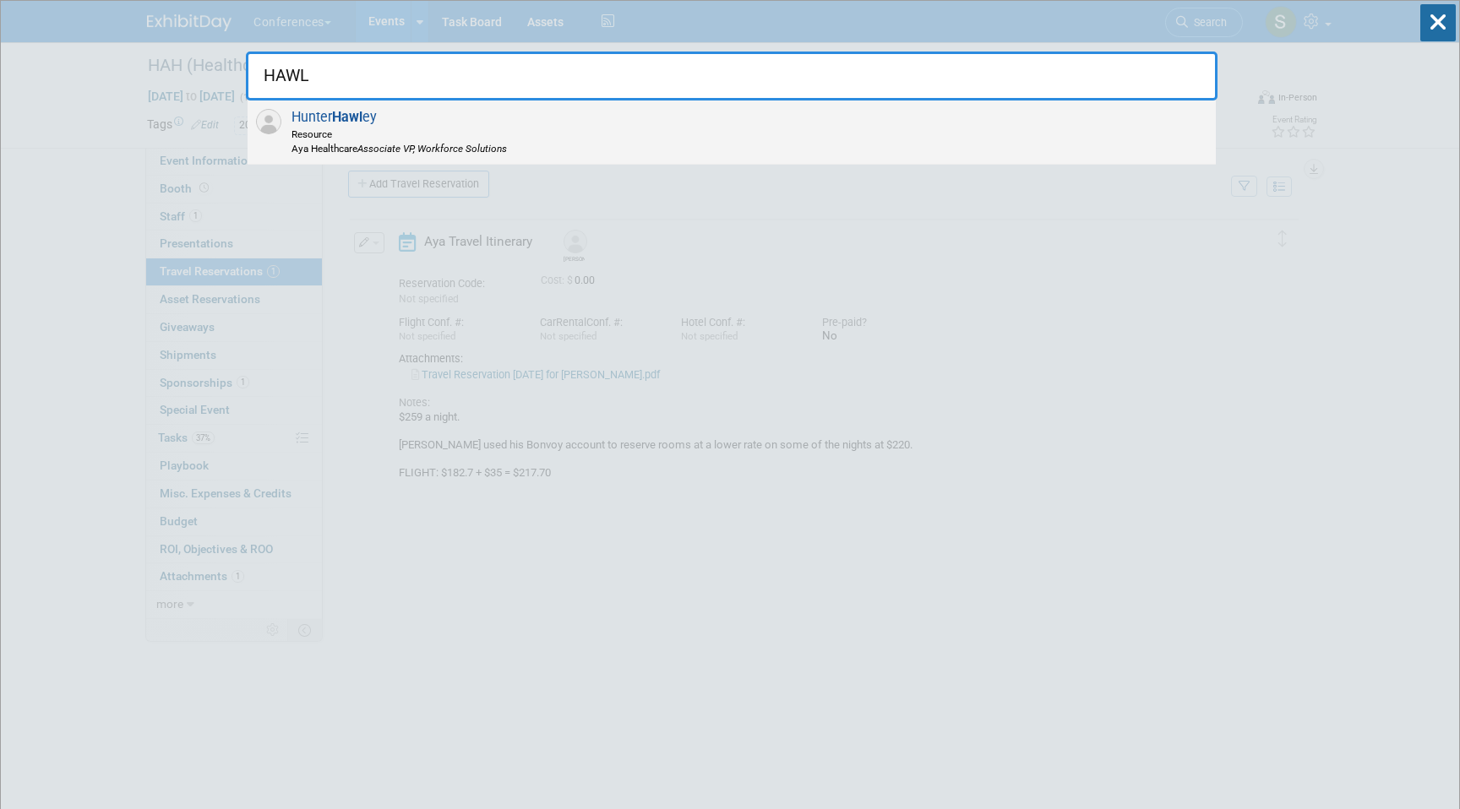
type input "HAWL"
click at [375, 127] on span "Resource" at bounding box center [398, 134] width 215 height 14
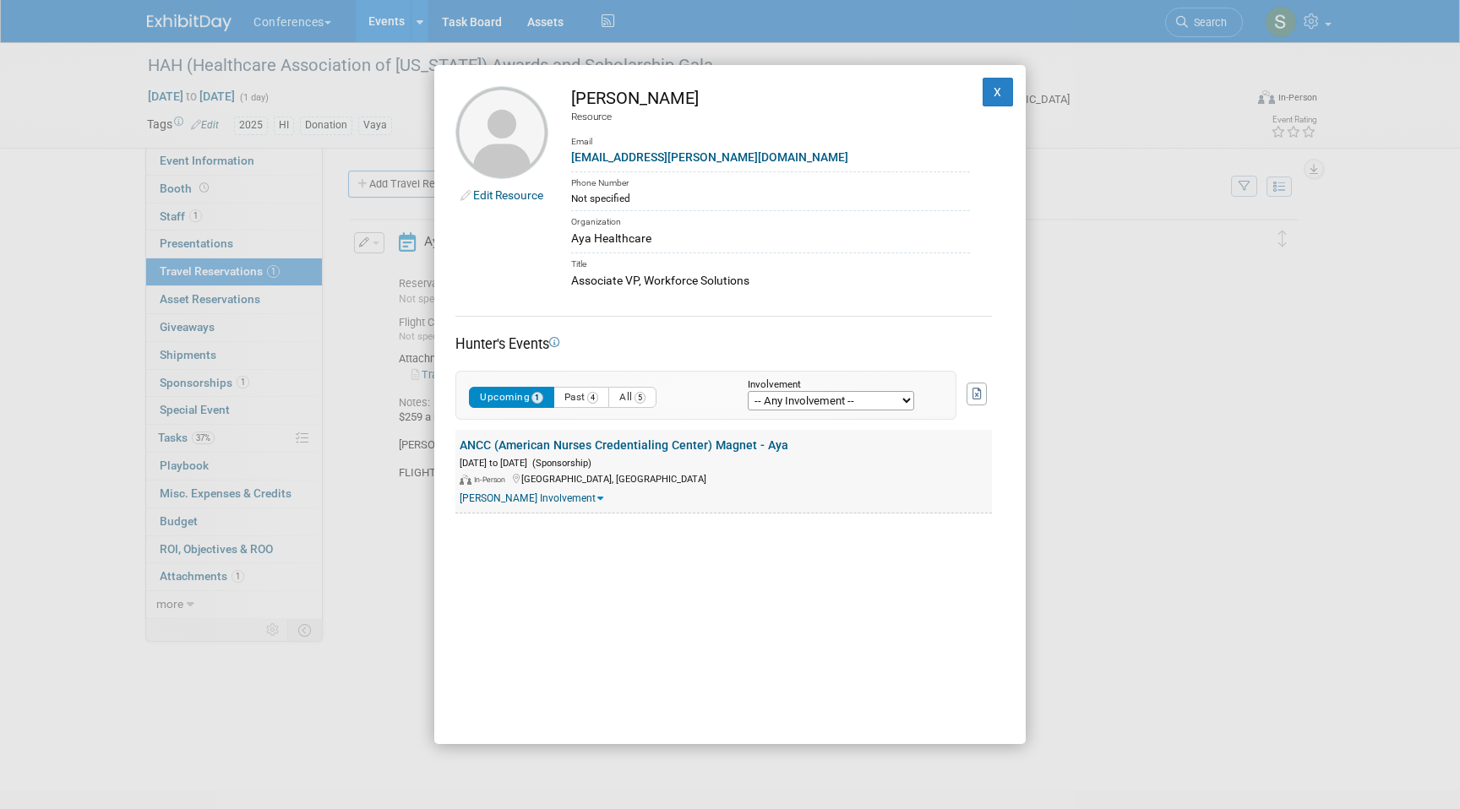
click at [673, 442] on link "ANCC (American Nurses Credentialing Center) Magnet - Aya" at bounding box center [624, 445] width 329 height 14
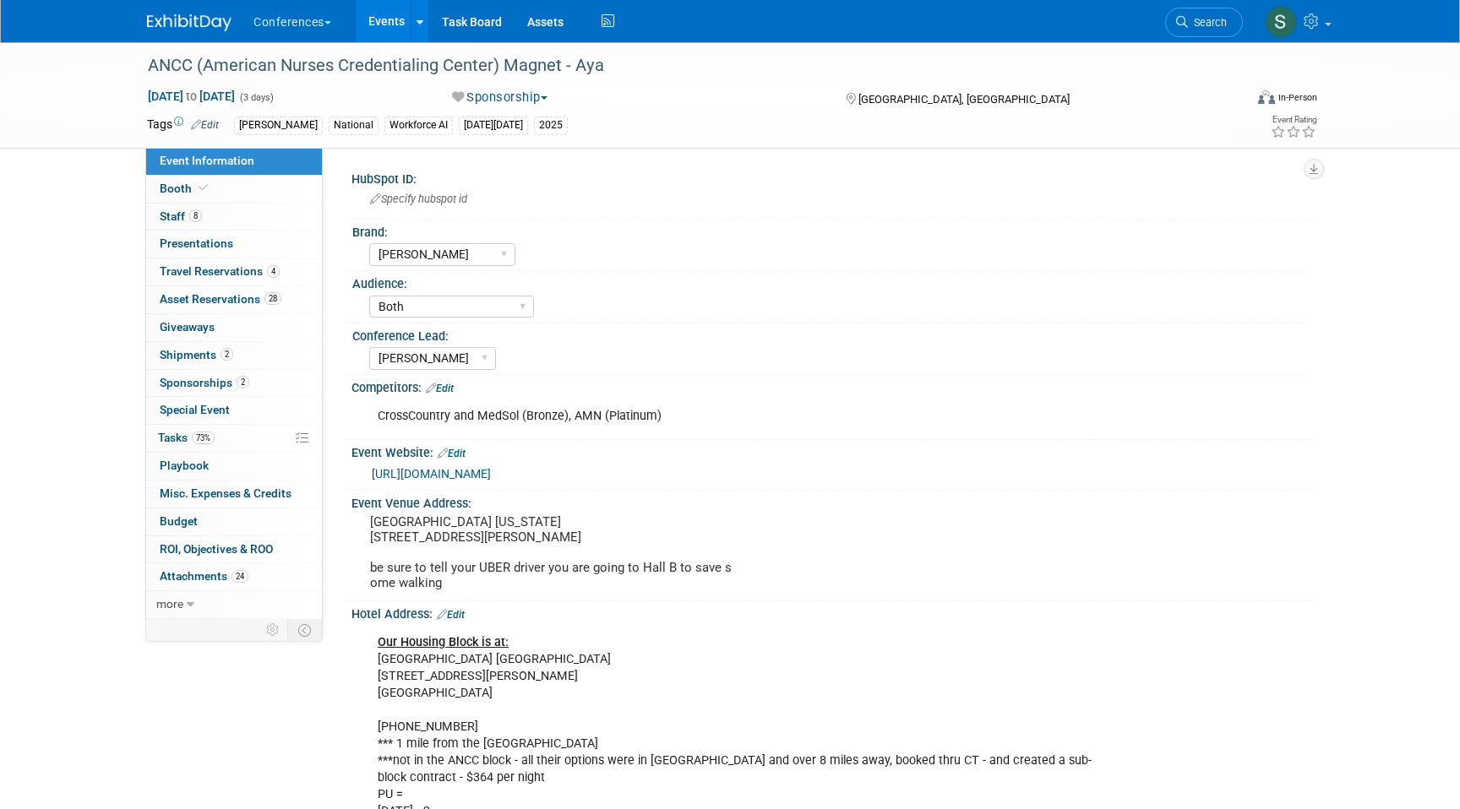
select select "[PERSON_NAME]"
select select "Both"
select select "[PERSON_NAME]"
click at [272, 271] on span "4" at bounding box center [273, 271] width 13 height 13
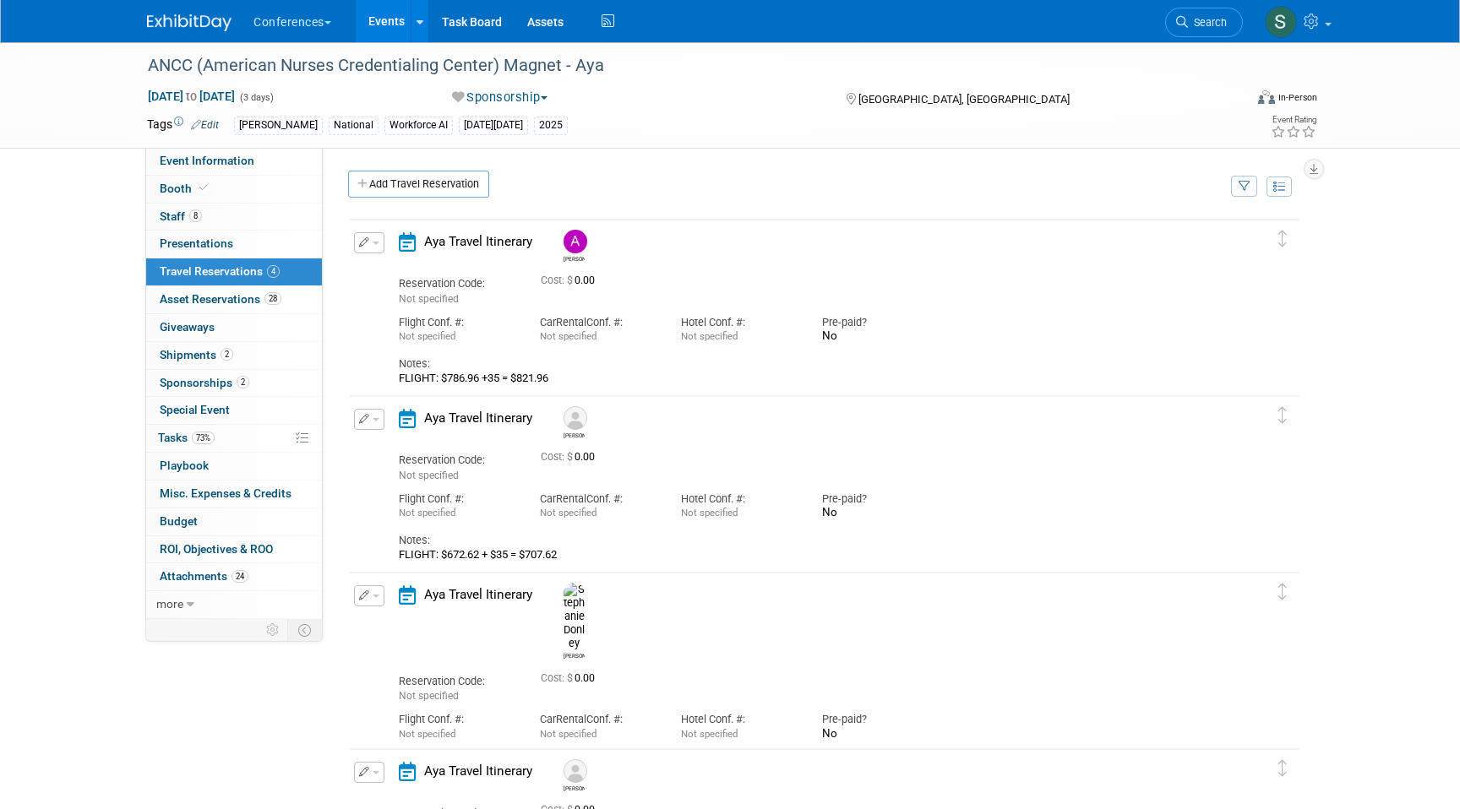
click at [386, 199] on div "Add Travel Reservation" at bounding box center [785, 186] width 882 height 31
click at [375, 182] on link "Add Travel Reservation" at bounding box center [418, 184] width 141 height 27
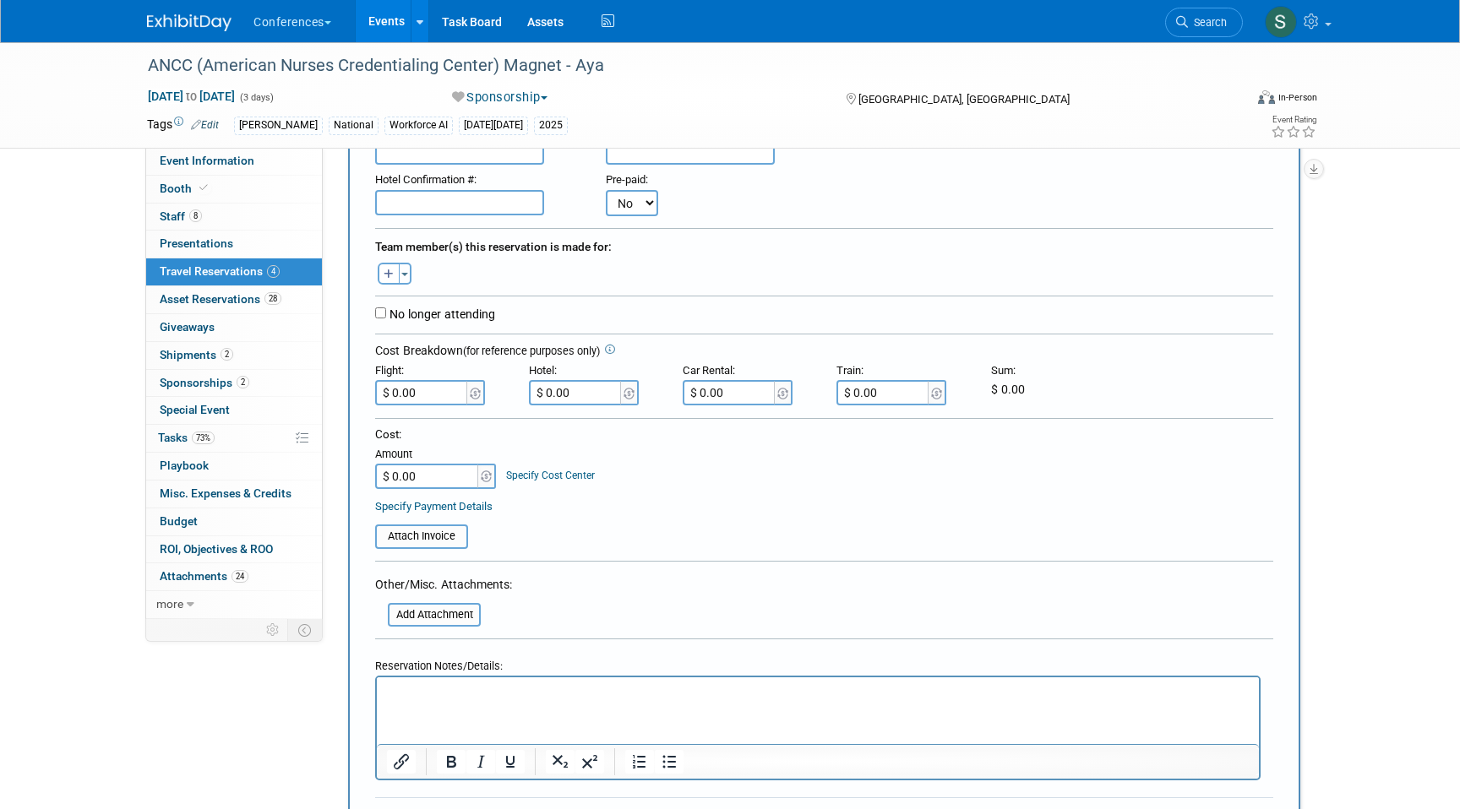
scroll to position [223, 0]
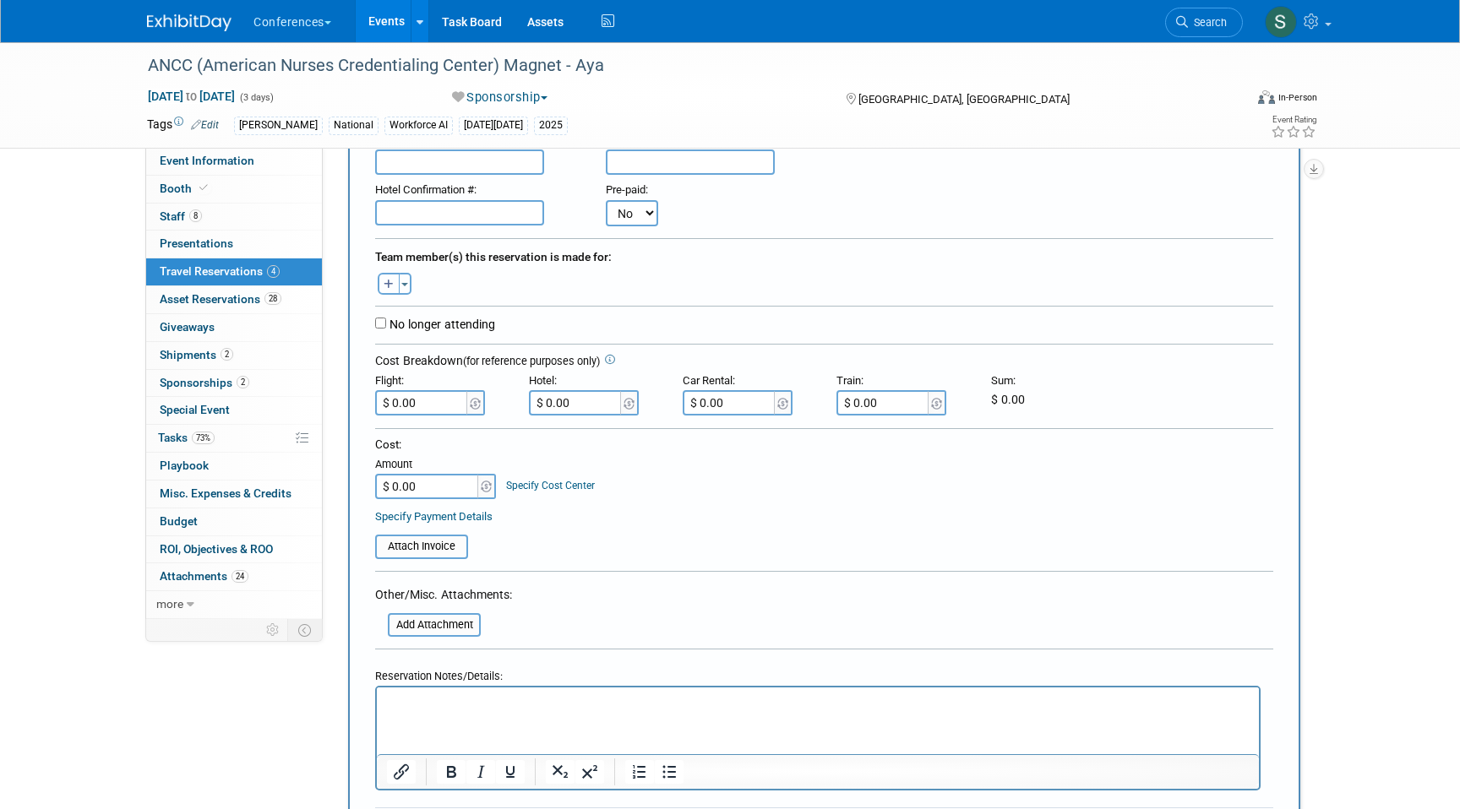
click at [389, 286] on icon "button" at bounding box center [389, 285] width 10 height 11
select select
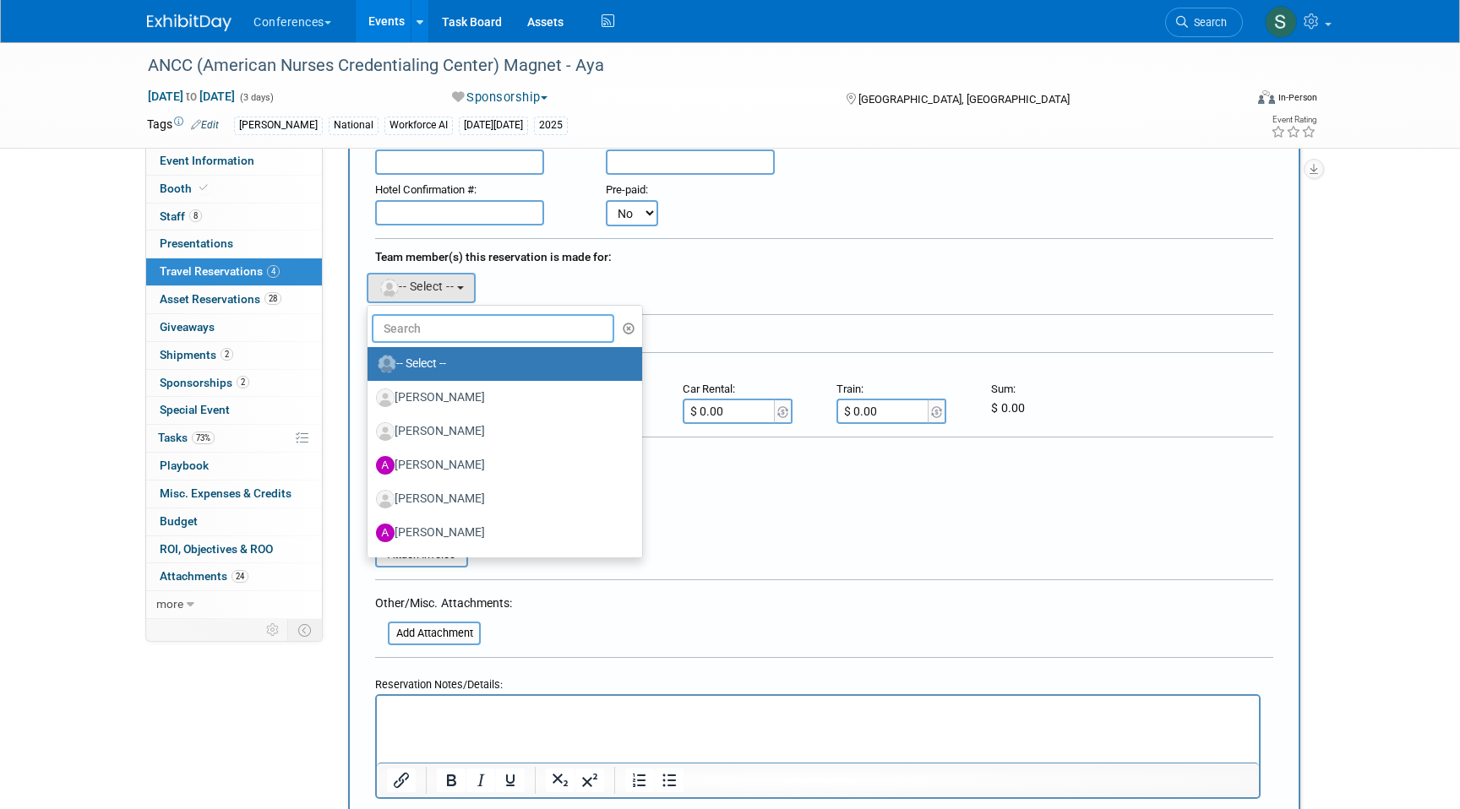
click at [439, 338] on input "text" at bounding box center [493, 328] width 242 height 29
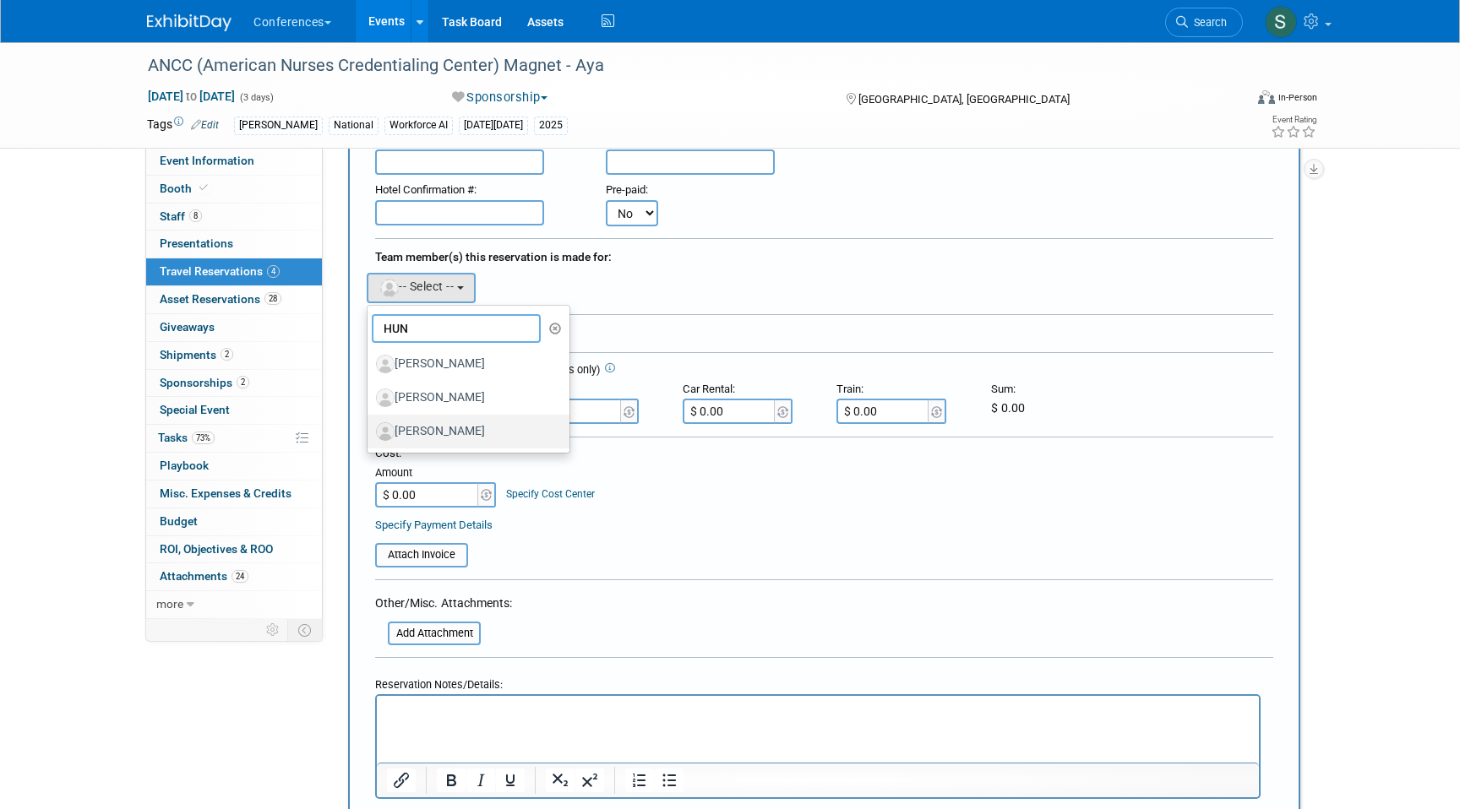
type input "HUN"
click at [470, 433] on label "[PERSON_NAME]" at bounding box center [464, 431] width 177 height 27
click at [370, 433] on input "[PERSON_NAME]" at bounding box center [364, 429] width 11 height 11
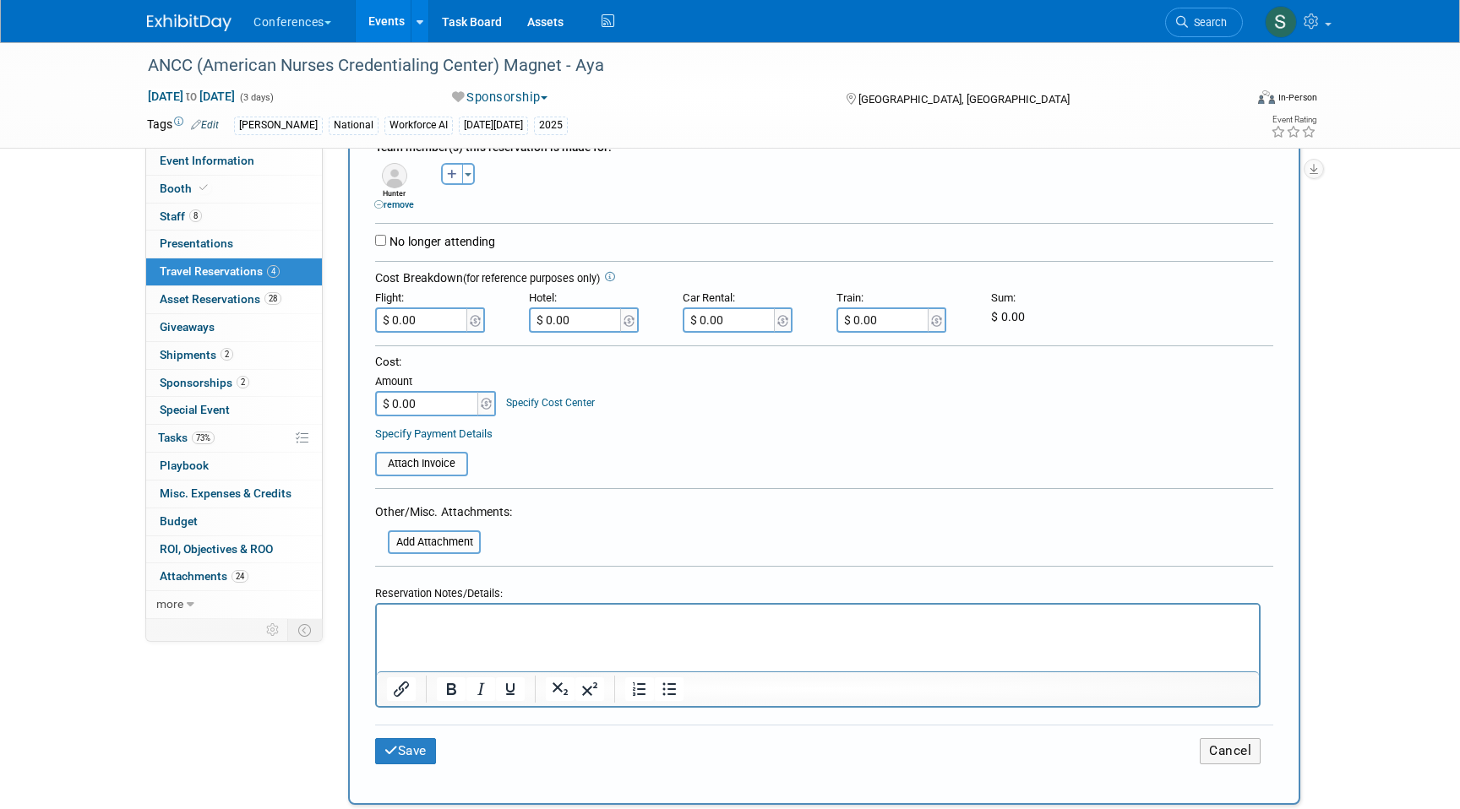
scroll to position [362, 0]
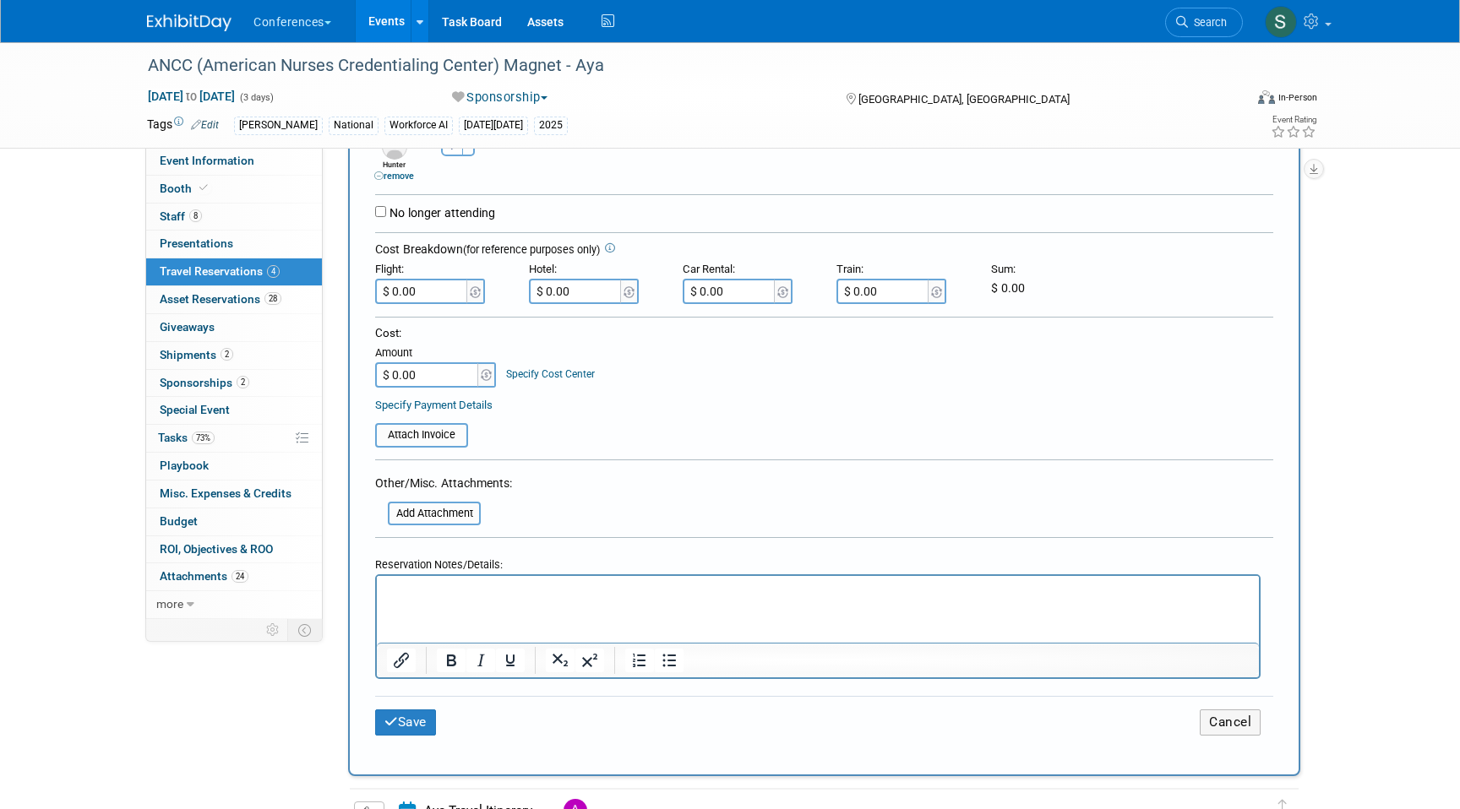
click at [411, 593] on p "Rich Text Area. Press ALT-0 for help." at bounding box center [818, 592] width 862 height 18
click at [433, 298] on input "$ 0.00" at bounding box center [422, 291] width 95 height 25
type input "$ 581.97"
click at [411, 739] on div "Save Cancel" at bounding box center [824, 722] width 898 height 52
click at [408, 718] on button "Save" at bounding box center [405, 723] width 61 height 26
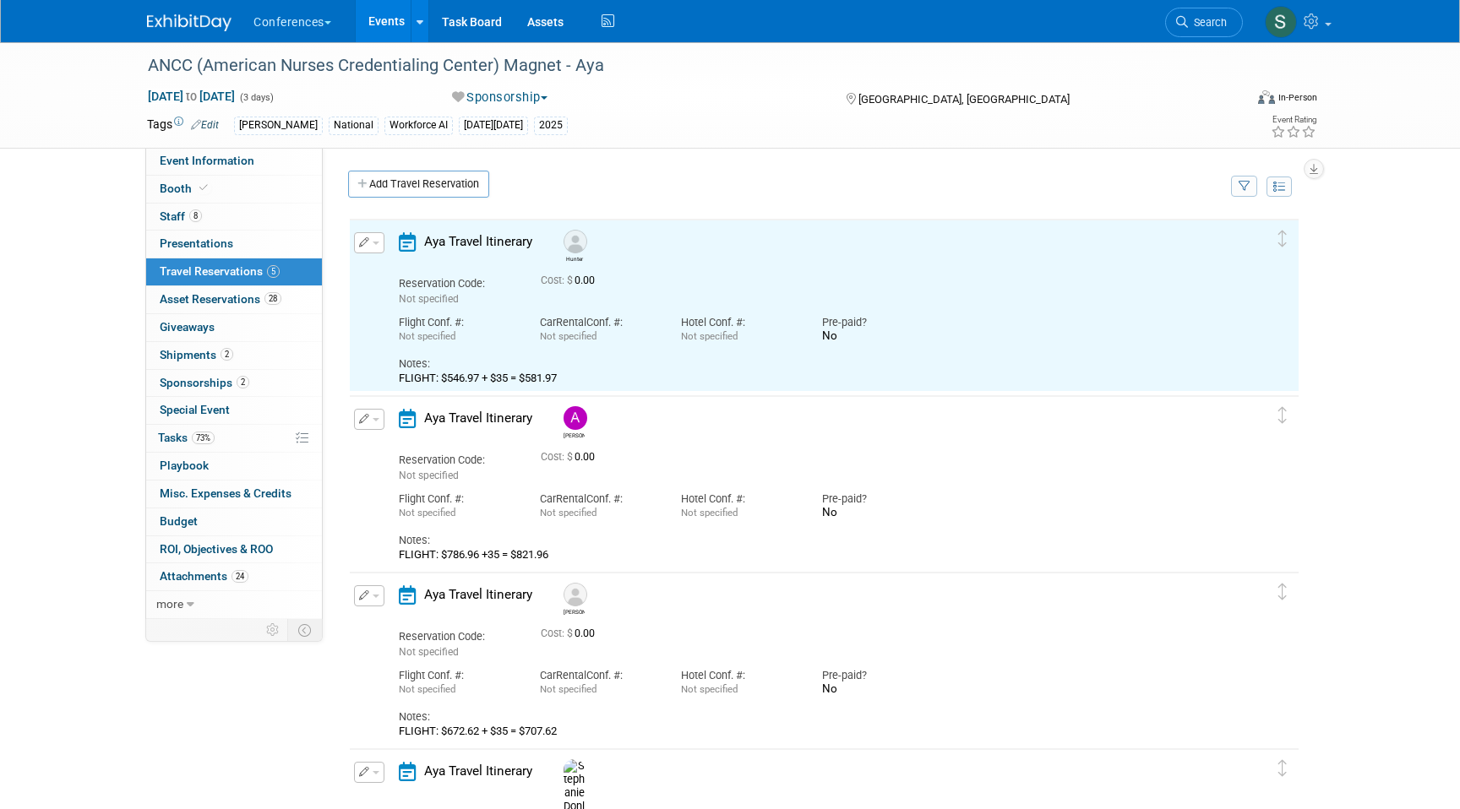
scroll to position [0, 0]
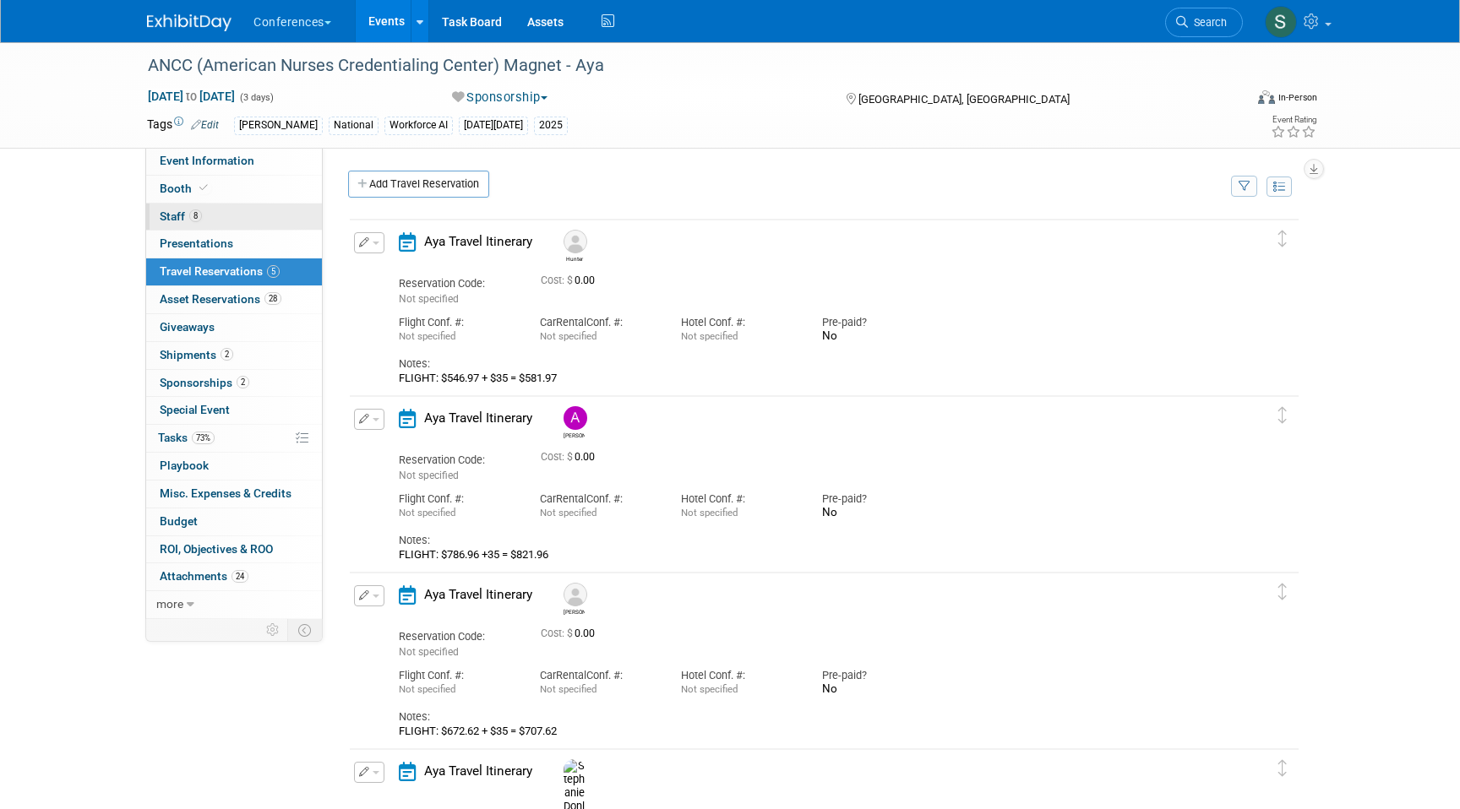
click at [173, 223] on link "8 Staff 8" at bounding box center [234, 217] width 176 height 27
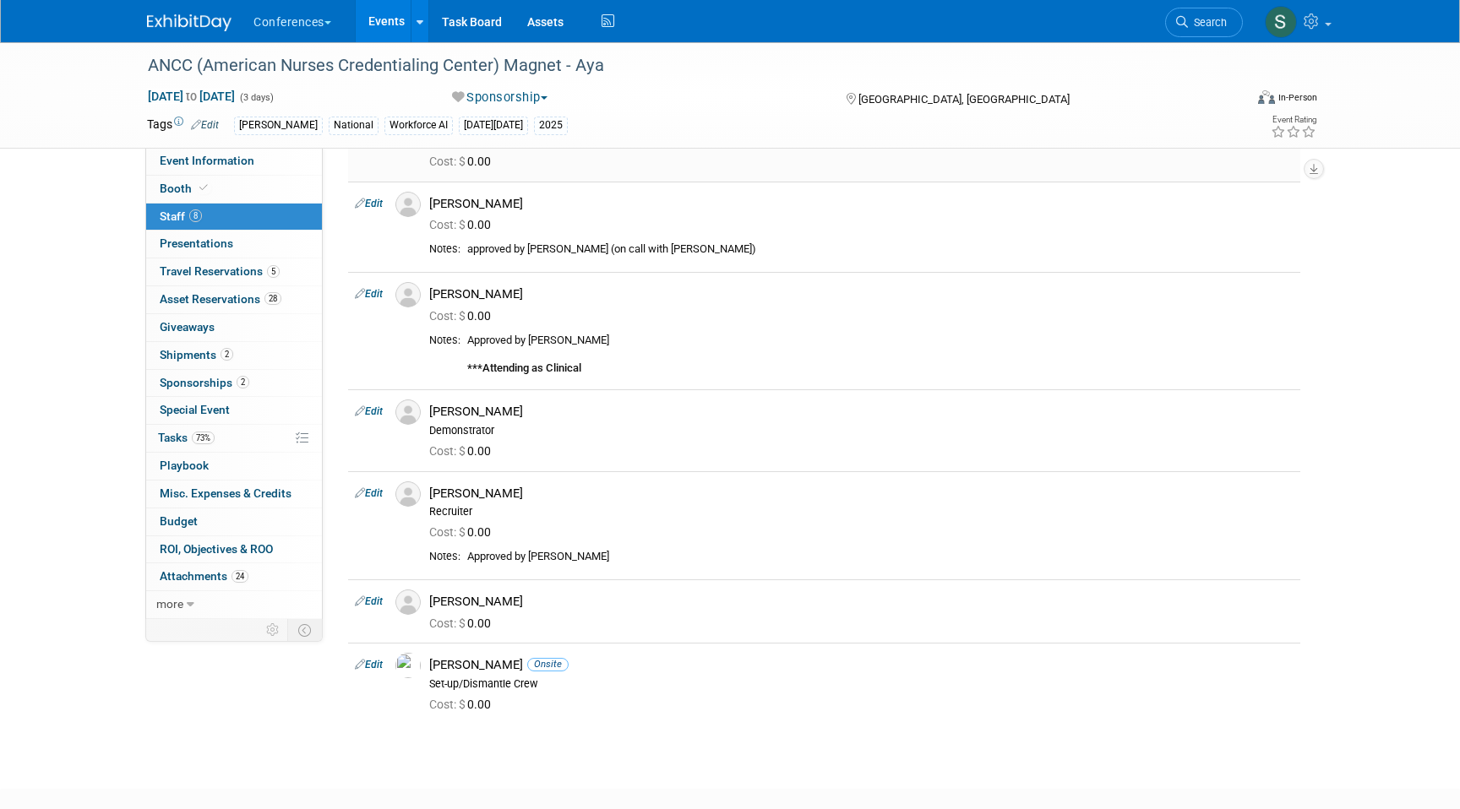
scroll to position [230, 0]
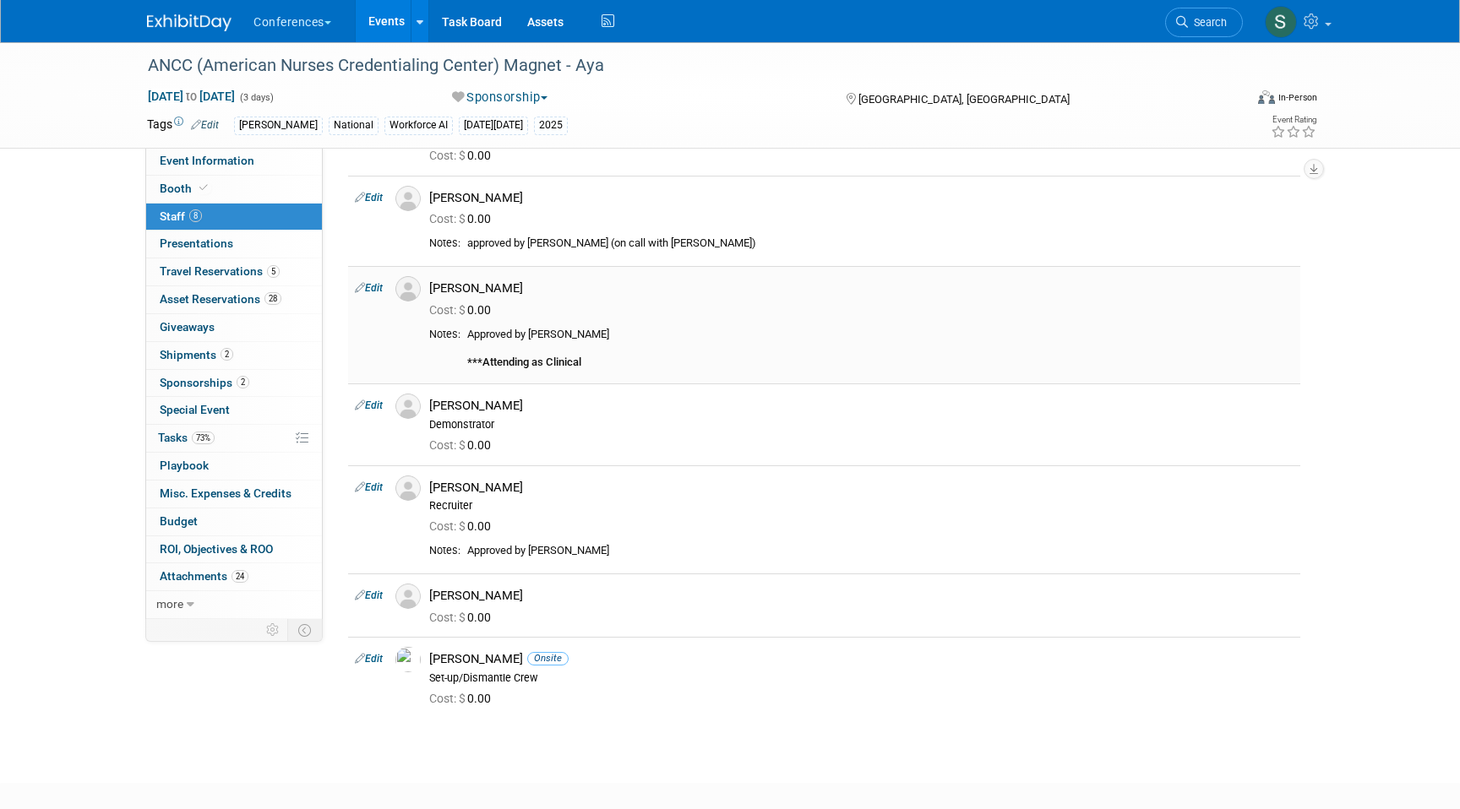
drag, startPoint x: 544, startPoint y: 286, endPoint x: 433, endPoint y: 289, distance: 111.5
click at [433, 289] on div "[PERSON_NAME]" at bounding box center [861, 288] width 864 height 16
copy div "[PERSON_NAME]"
click at [215, 273] on span "Travel Reservations 5" at bounding box center [220, 271] width 120 height 14
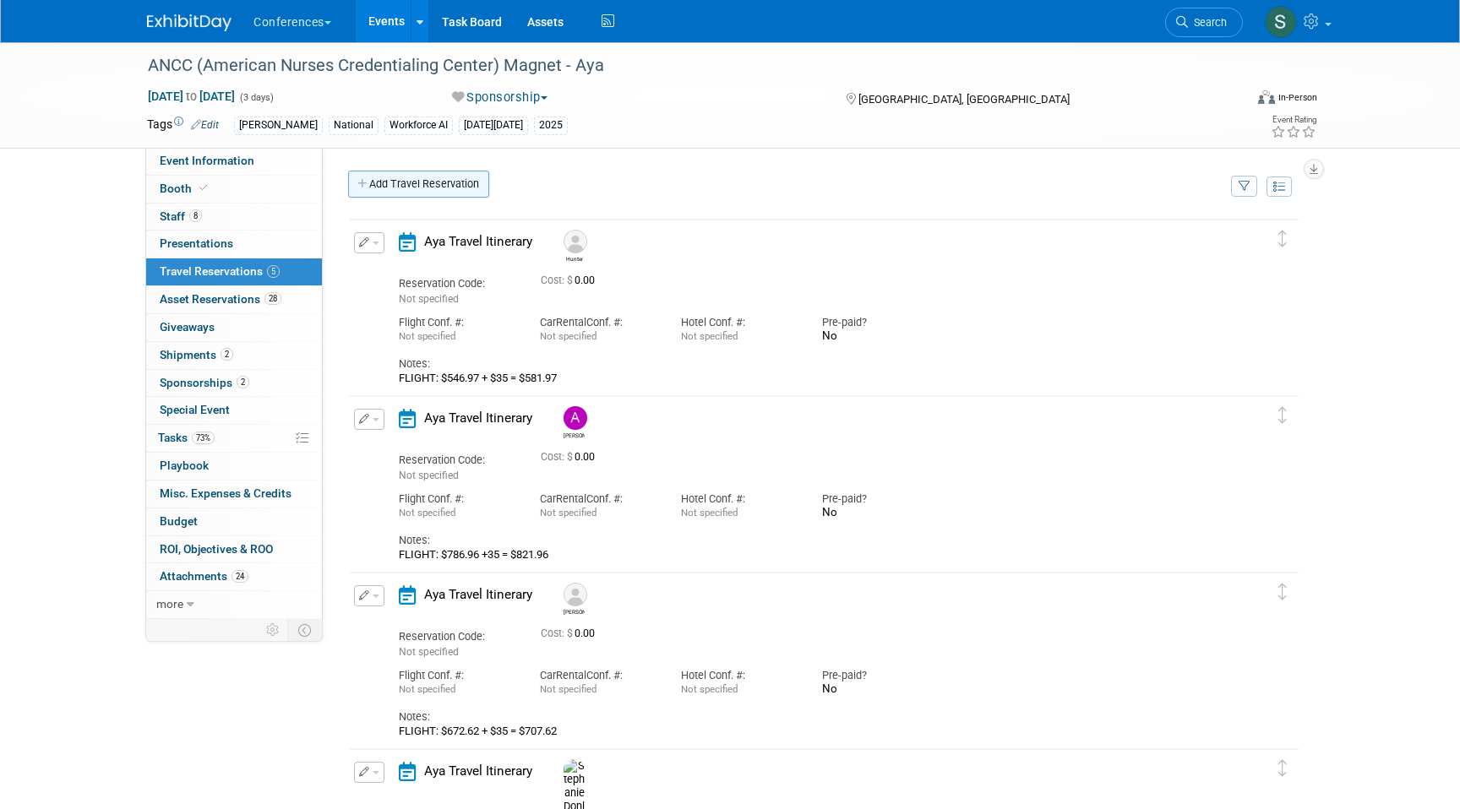
scroll to position [0, 0]
click at [436, 182] on link "Add Travel Reservation" at bounding box center [418, 184] width 141 height 27
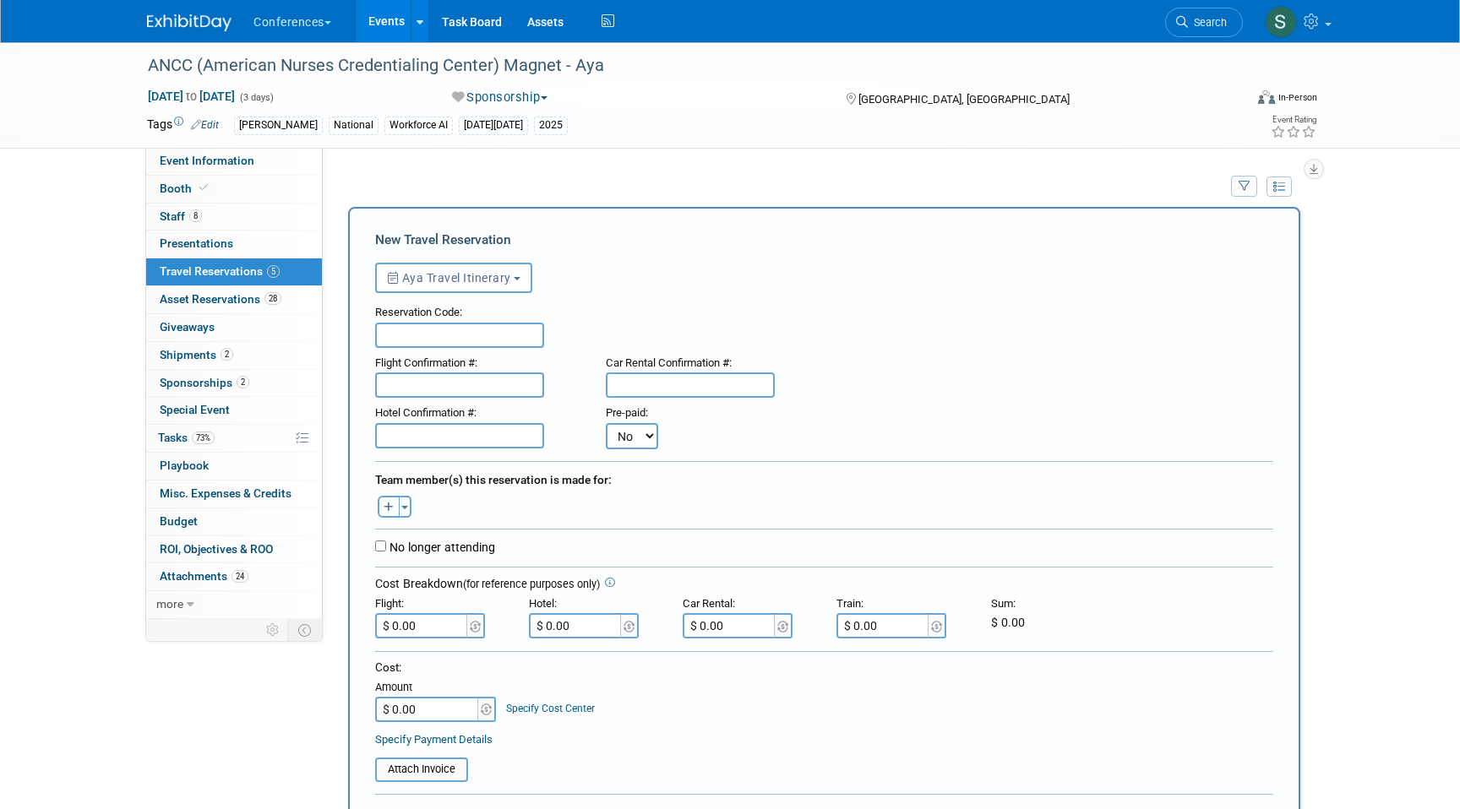
click at [384, 504] on icon "button" at bounding box center [389, 508] width 10 height 11
select select
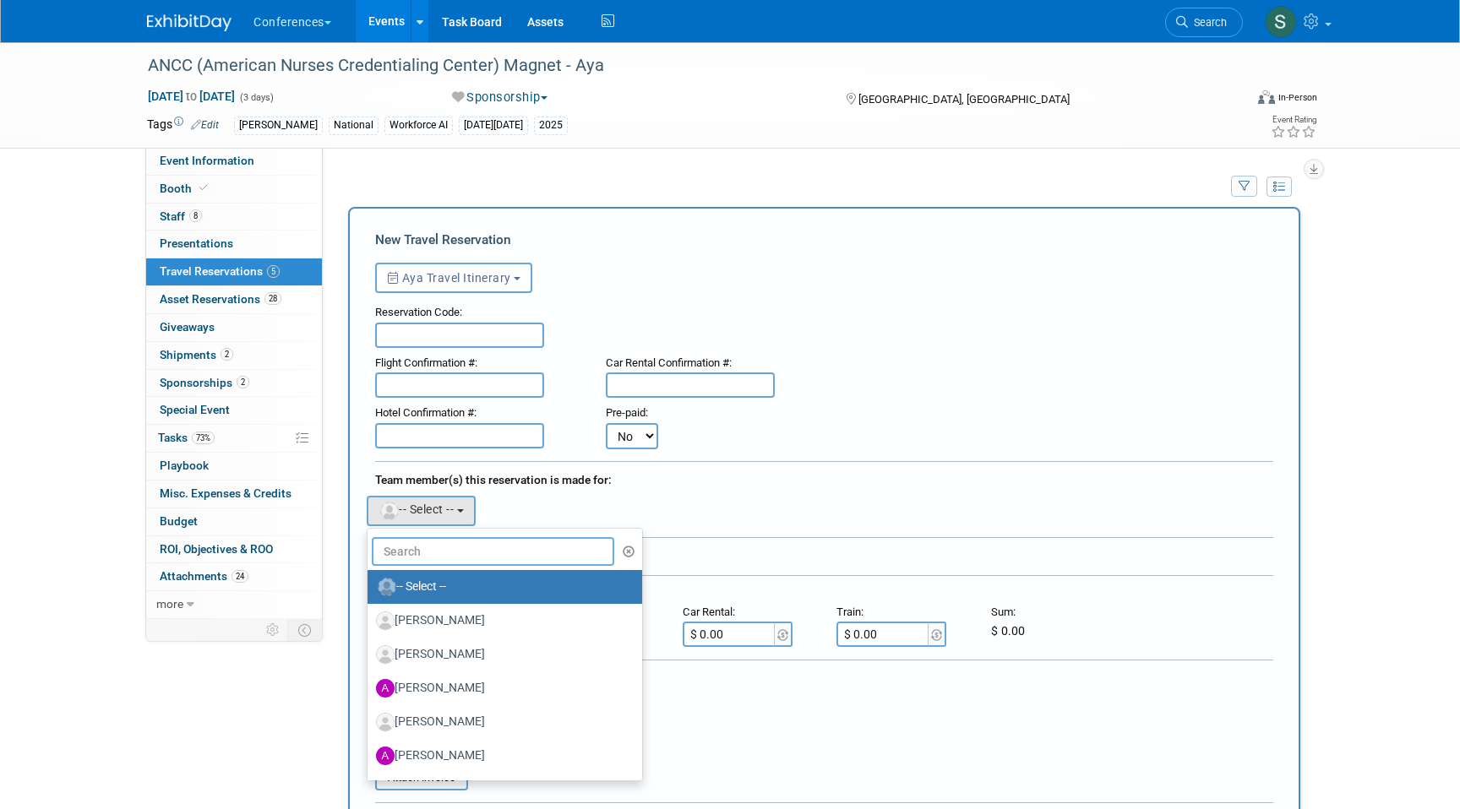
click at [424, 556] on input "text" at bounding box center [493, 551] width 242 height 29
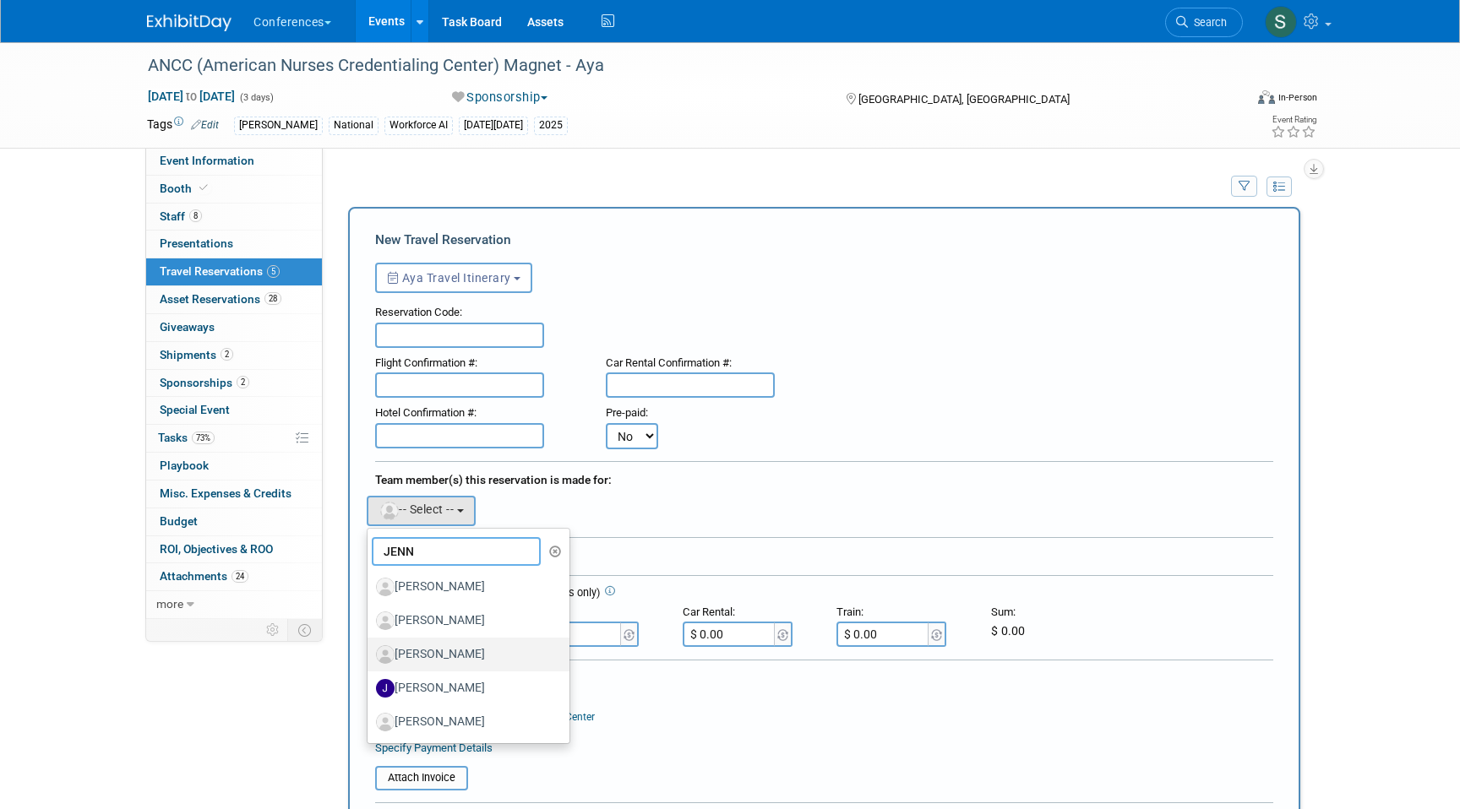
type input "JENN"
click at [479, 652] on label "[PERSON_NAME]" at bounding box center [464, 654] width 177 height 27
click at [370, 652] on input "[PERSON_NAME]" at bounding box center [364, 652] width 11 height 11
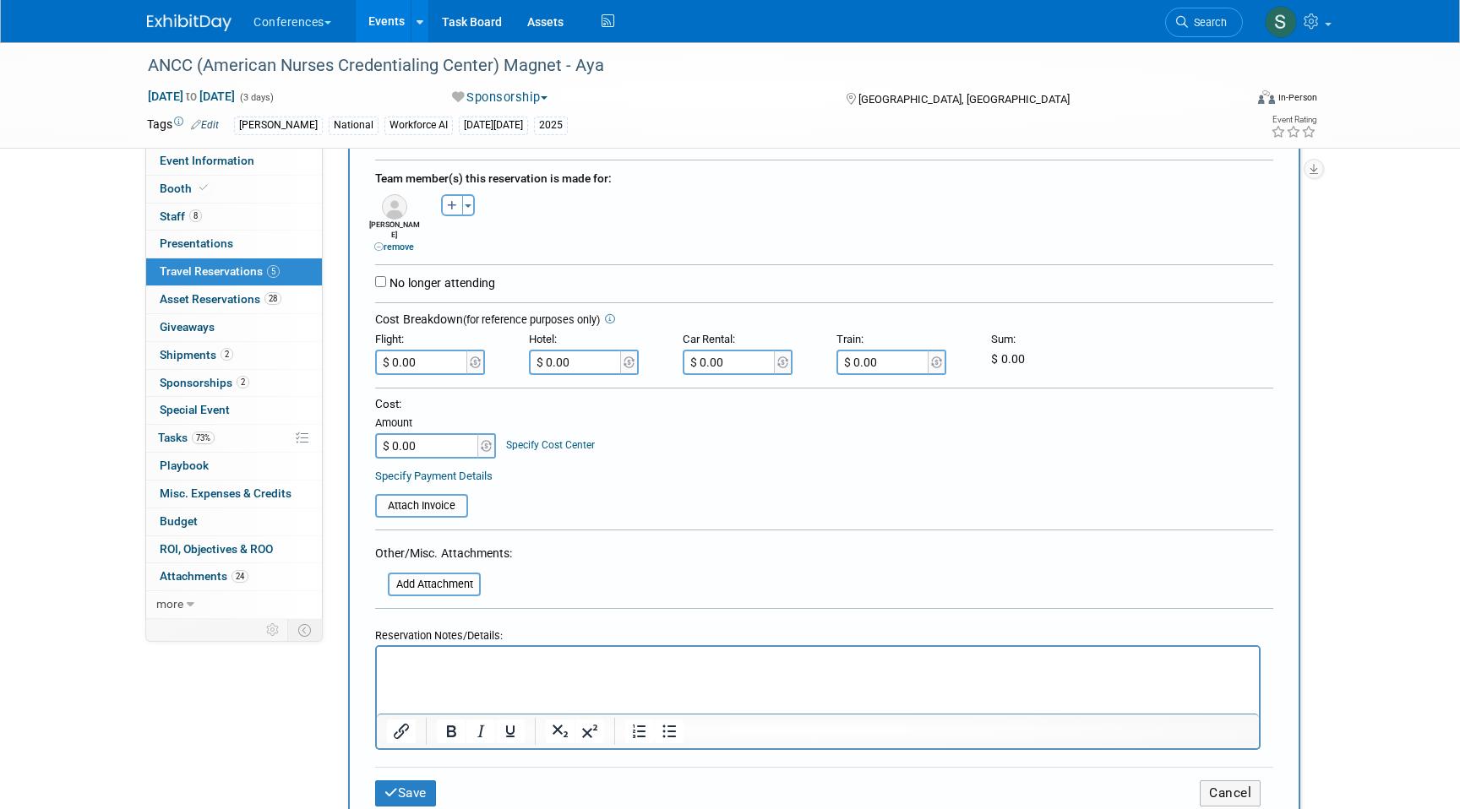
scroll to position [329, 0]
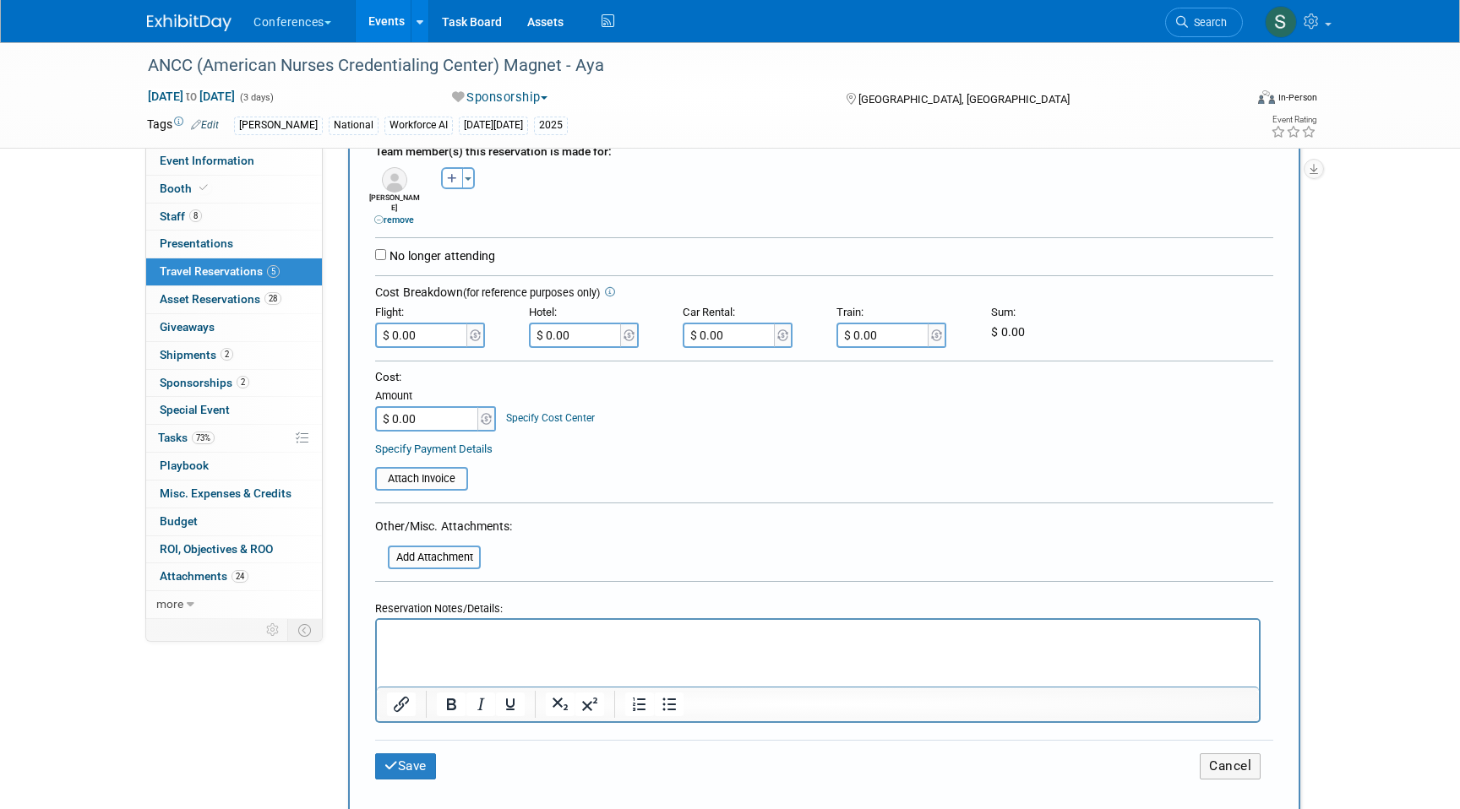
click at [391, 628] on p "Rich Text Area. Press ALT-0 for help." at bounding box center [818, 635] width 862 height 18
click at [416, 328] on input "$ 0.00" at bounding box center [422, 335] width 95 height 25
type input "$ 765.96"
click at [415, 755] on button "Save" at bounding box center [405, 767] width 61 height 26
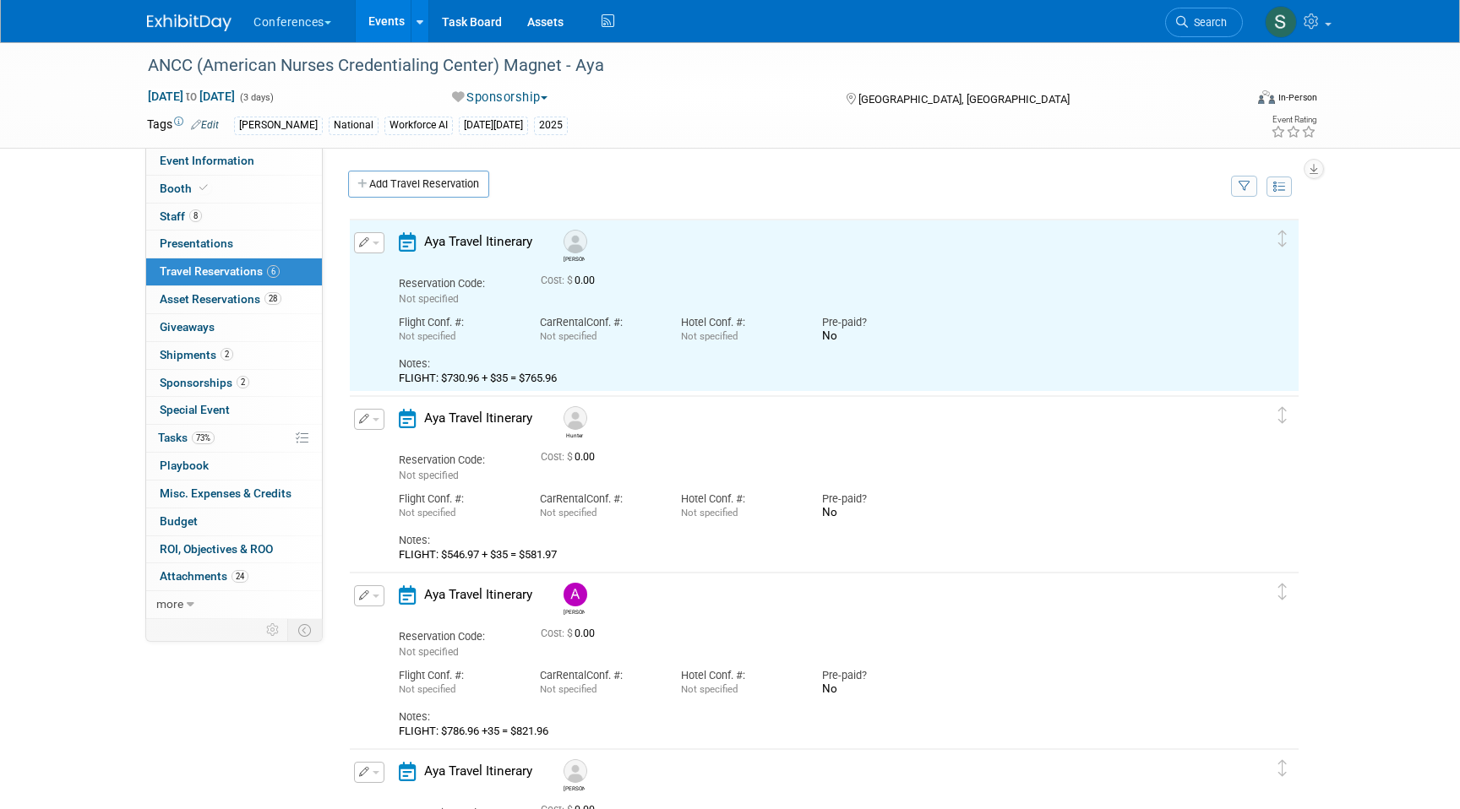
scroll to position [0, 0]
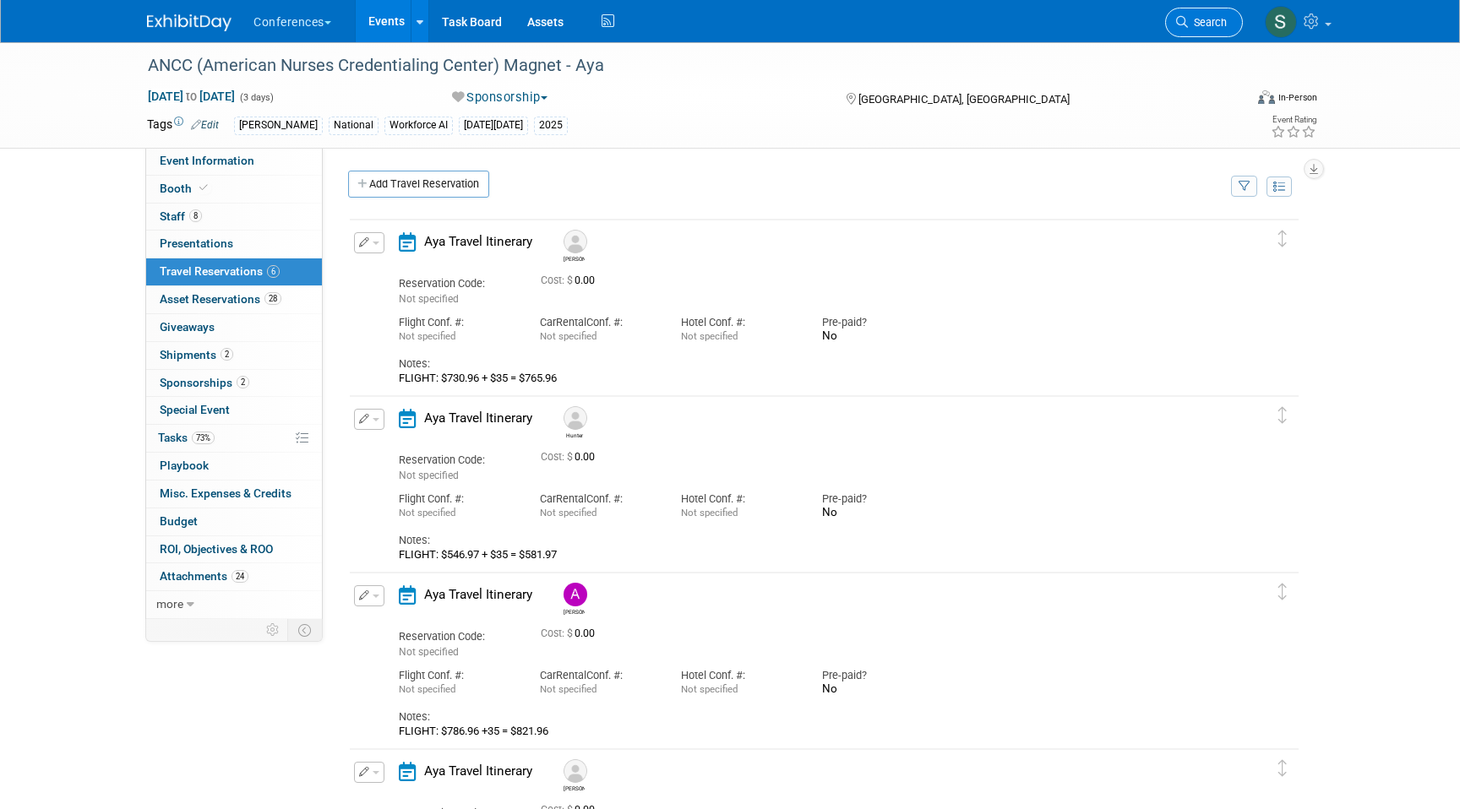
click at [1208, 22] on span "Search" at bounding box center [1207, 22] width 39 height 13
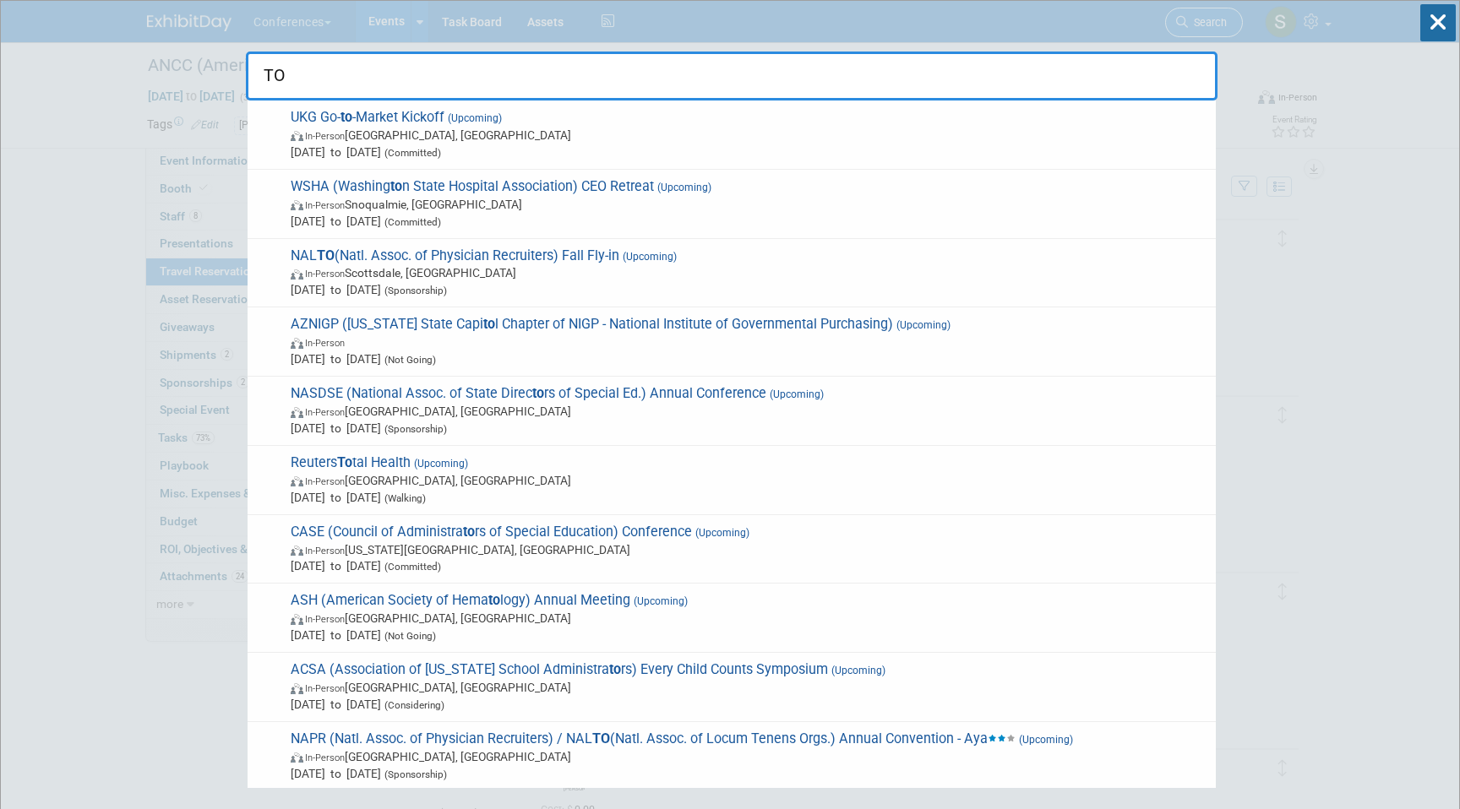
type input "T"
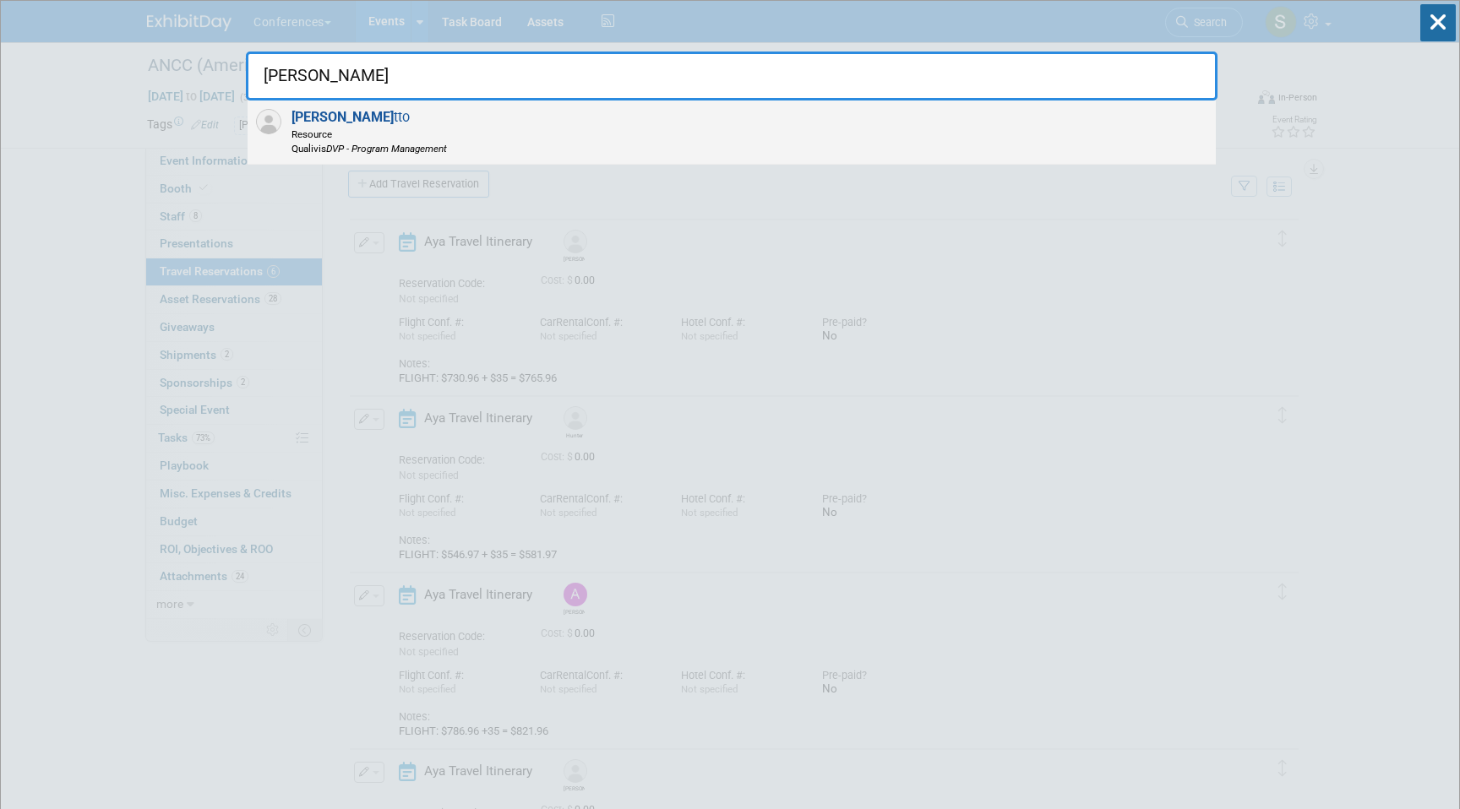
type input "ROB KI"
click at [525, 139] on div "Rob Ki tto Resource Qualivis DVP - Program Management" at bounding box center [732, 133] width 968 height 64
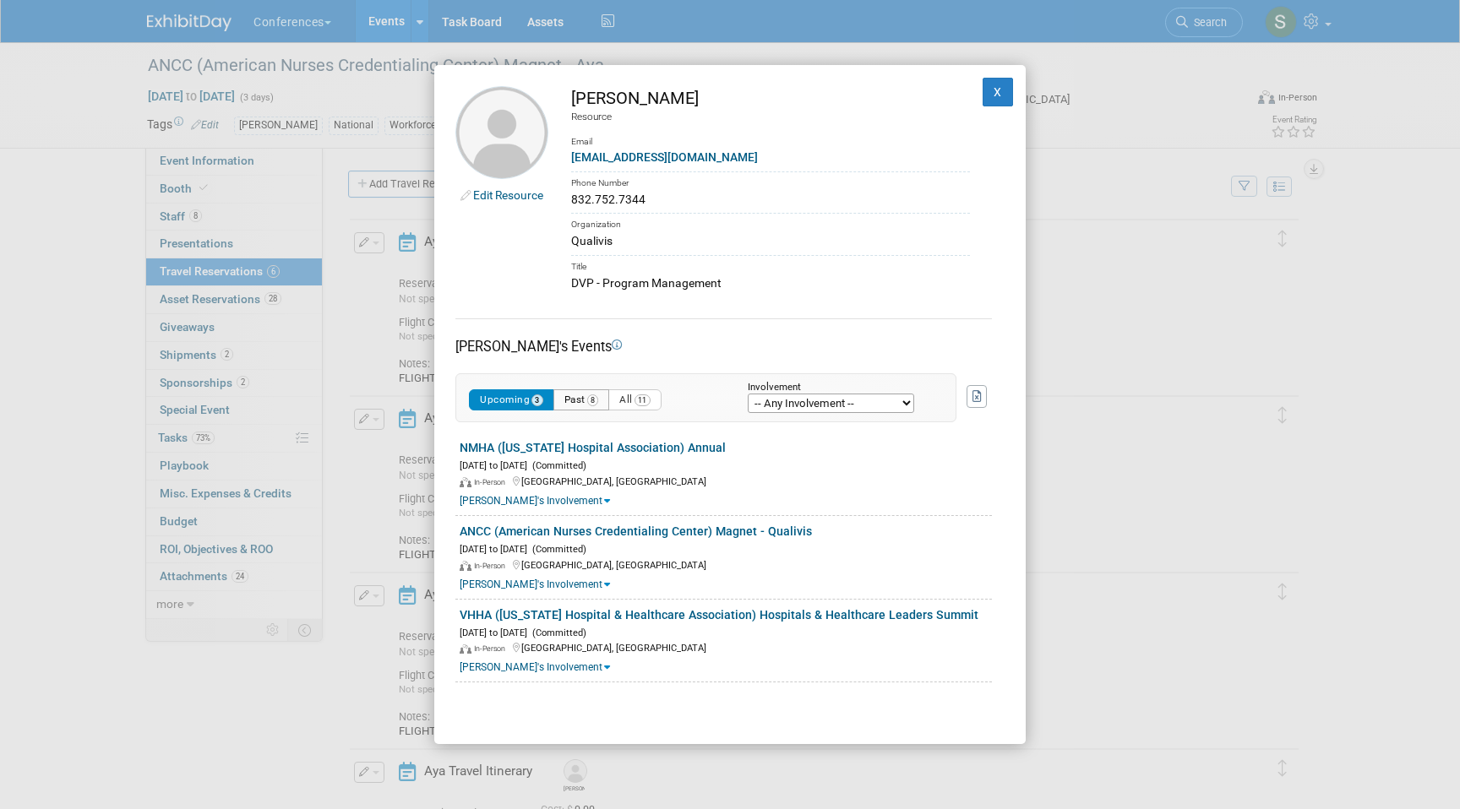
click at [576, 404] on button "Past 8" at bounding box center [581, 399] width 57 height 21
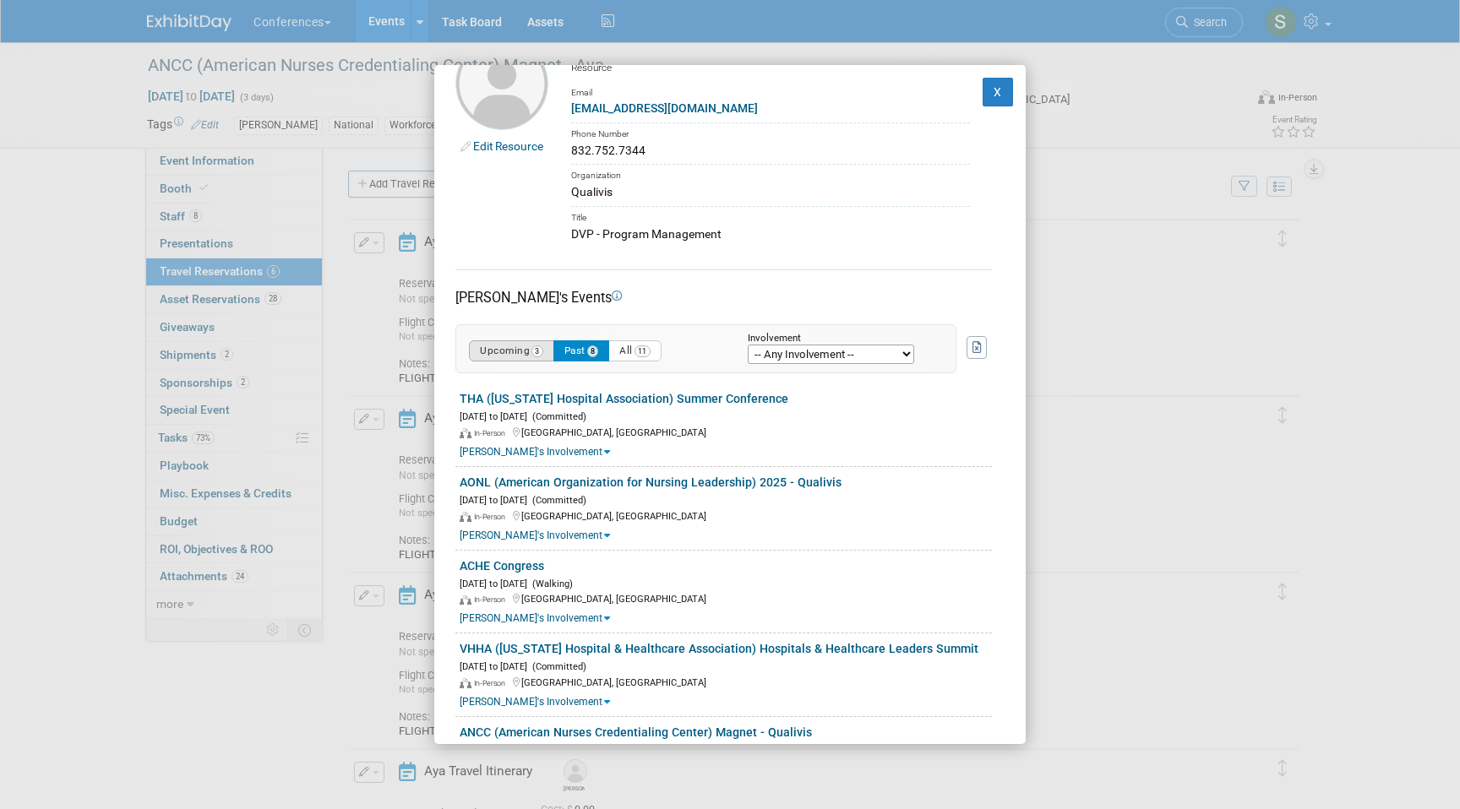
scroll to position [52, 0]
click at [520, 352] on button "Upcoming 3" at bounding box center [511, 348] width 85 height 21
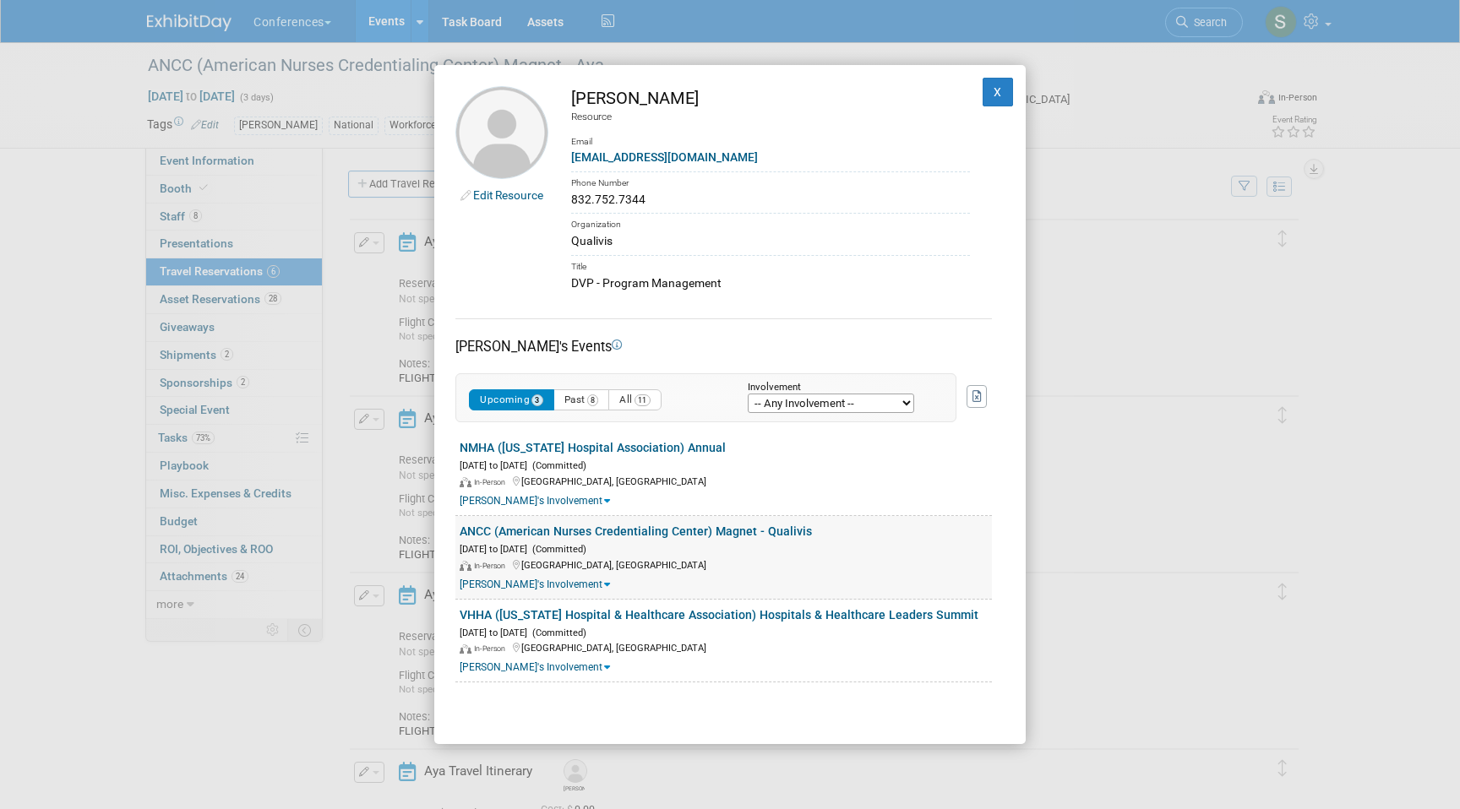
click at [524, 530] on link "ANCC (American Nurses Credentialing Center) Magnet - Qualivis" at bounding box center [636, 532] width 352 height 14
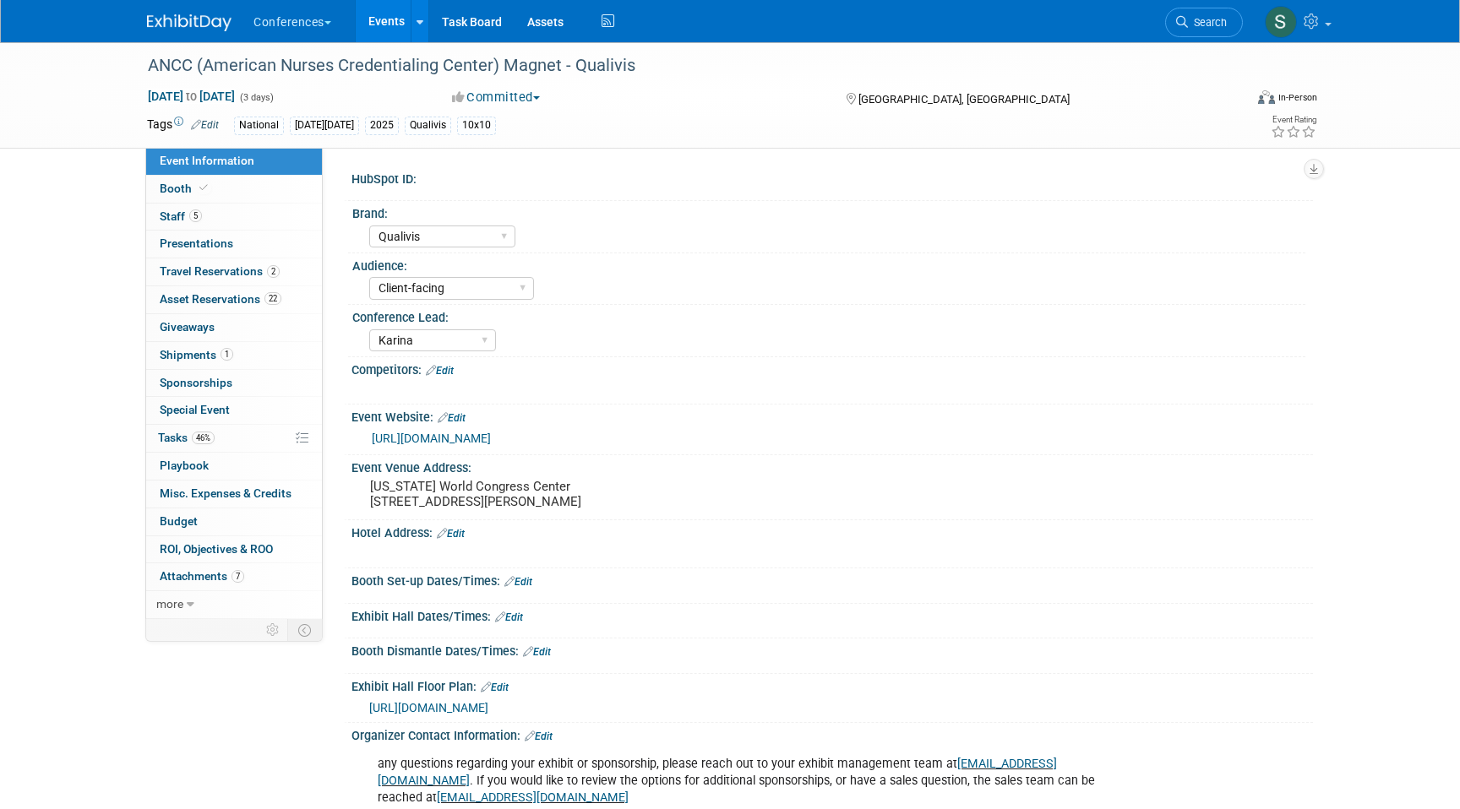
select select "Qualivis"
select select "Client-facing"
select select "Karina"
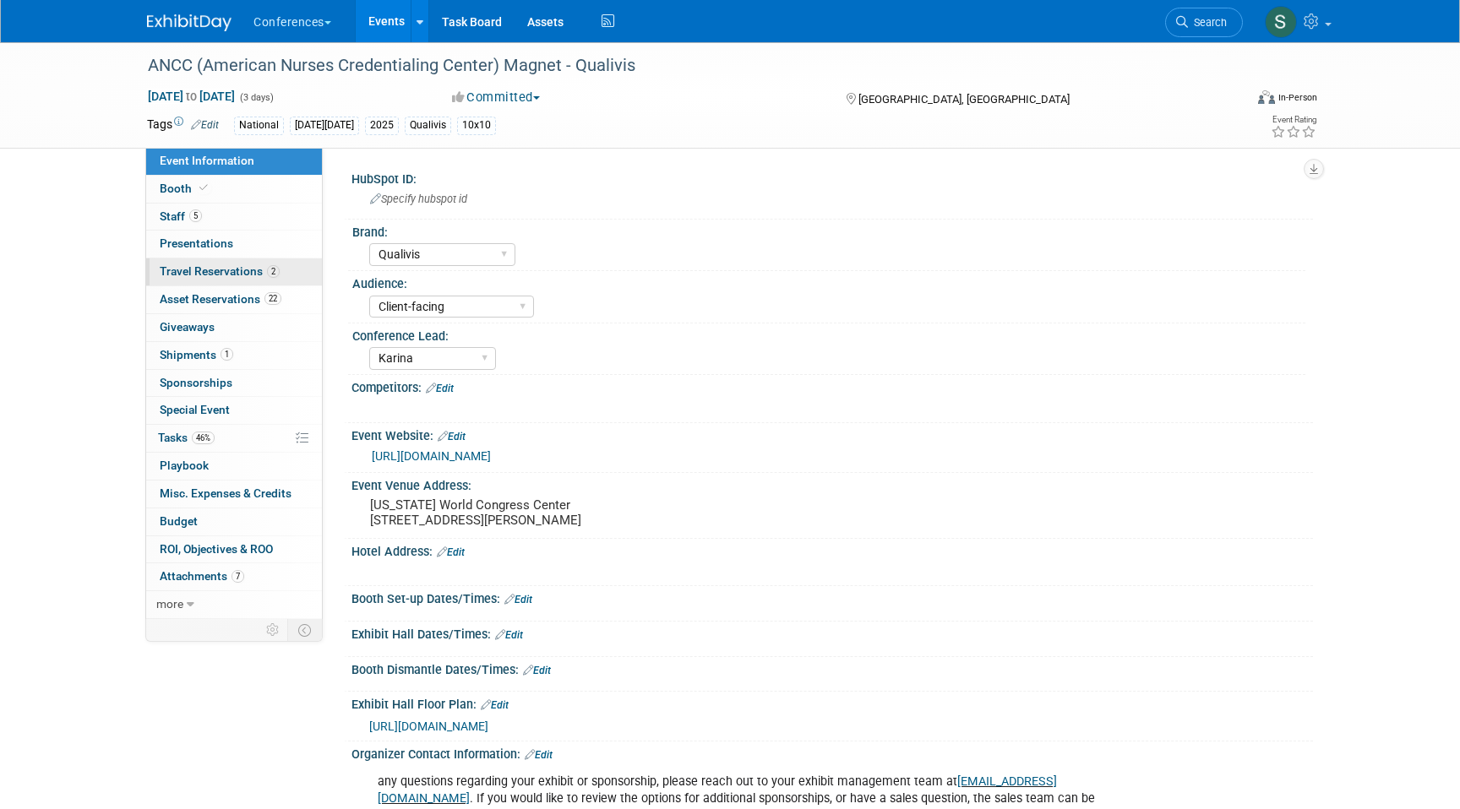
click at [225, 277] on span "Travel Reservations 2" at bounding box center [220, 271] width 120 height 14
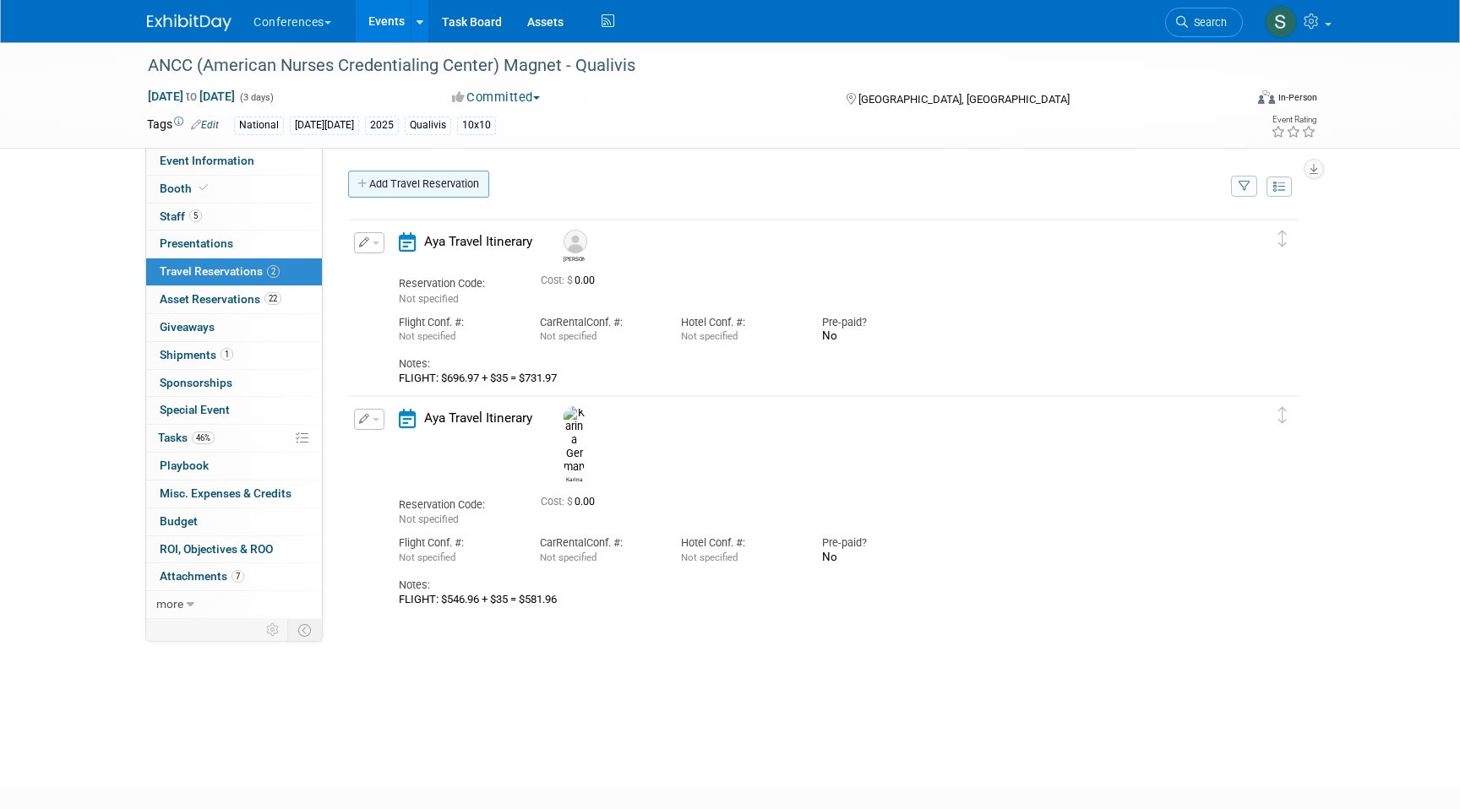
click at [400, 179] on link "Add Travel Reservation" at bounding box center [418, 184] width 141 height 27
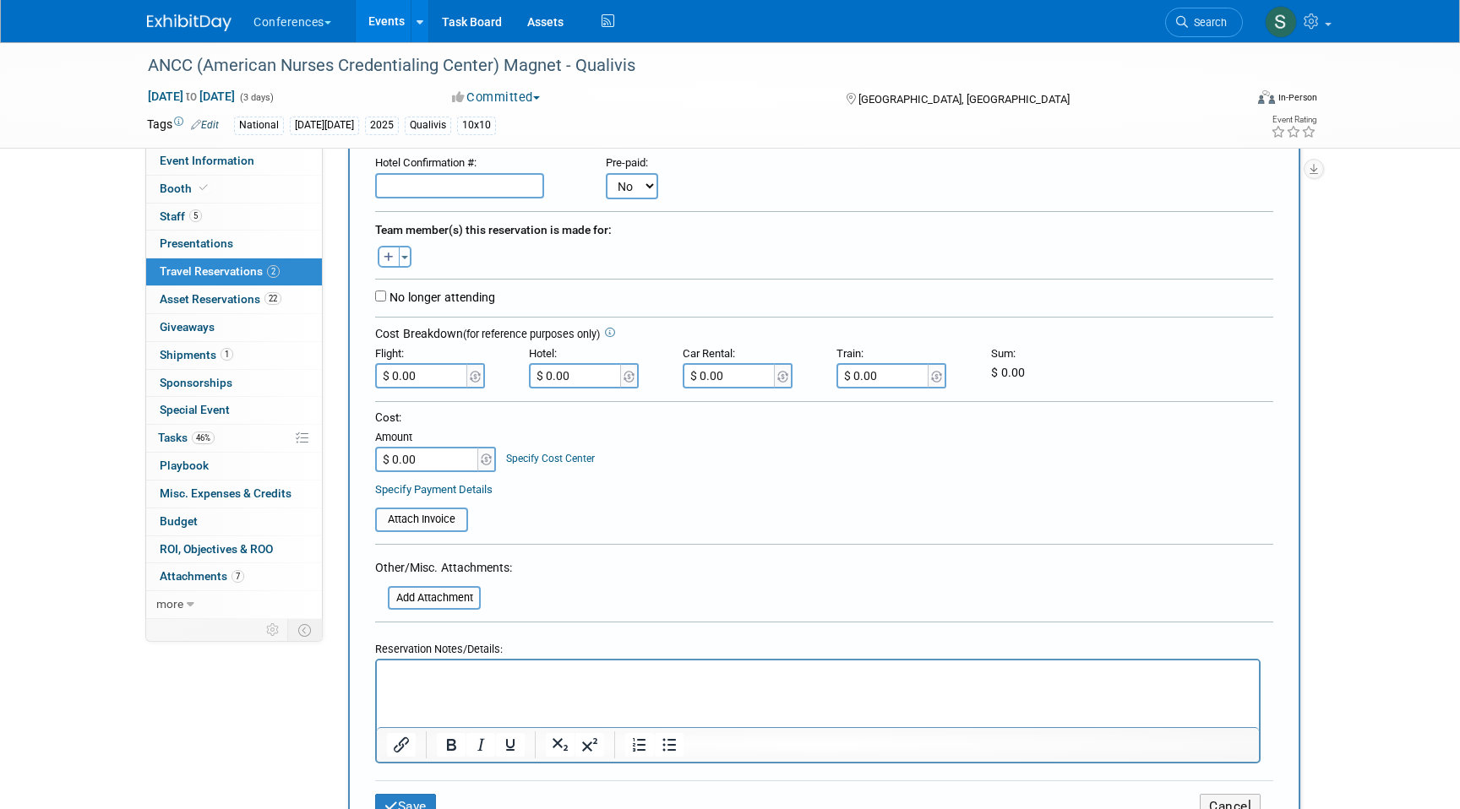
scroll to position [257, 0]
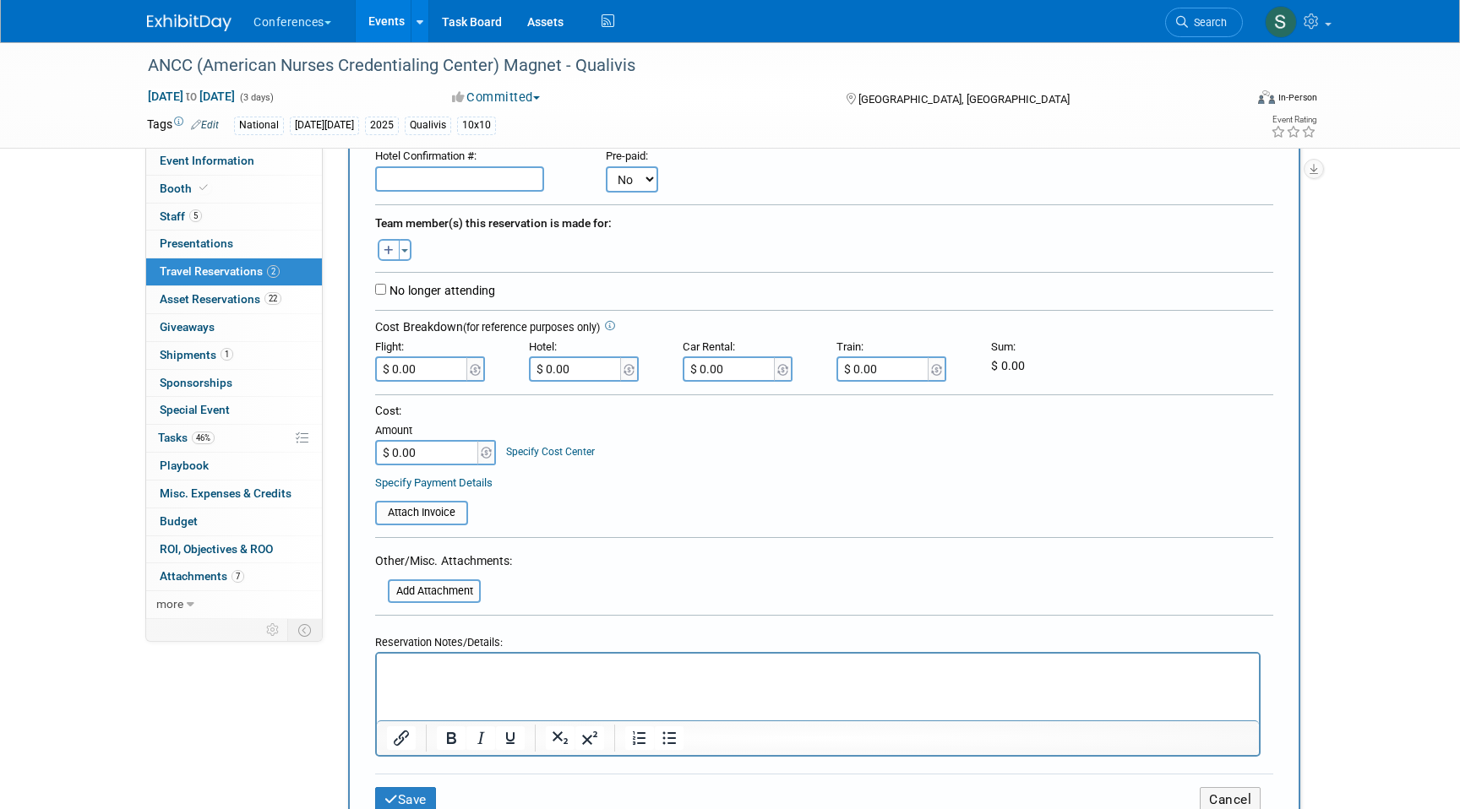
click at [388, 254] on icon "button" at bounding box center [389, 251] width 10 height 11
select select
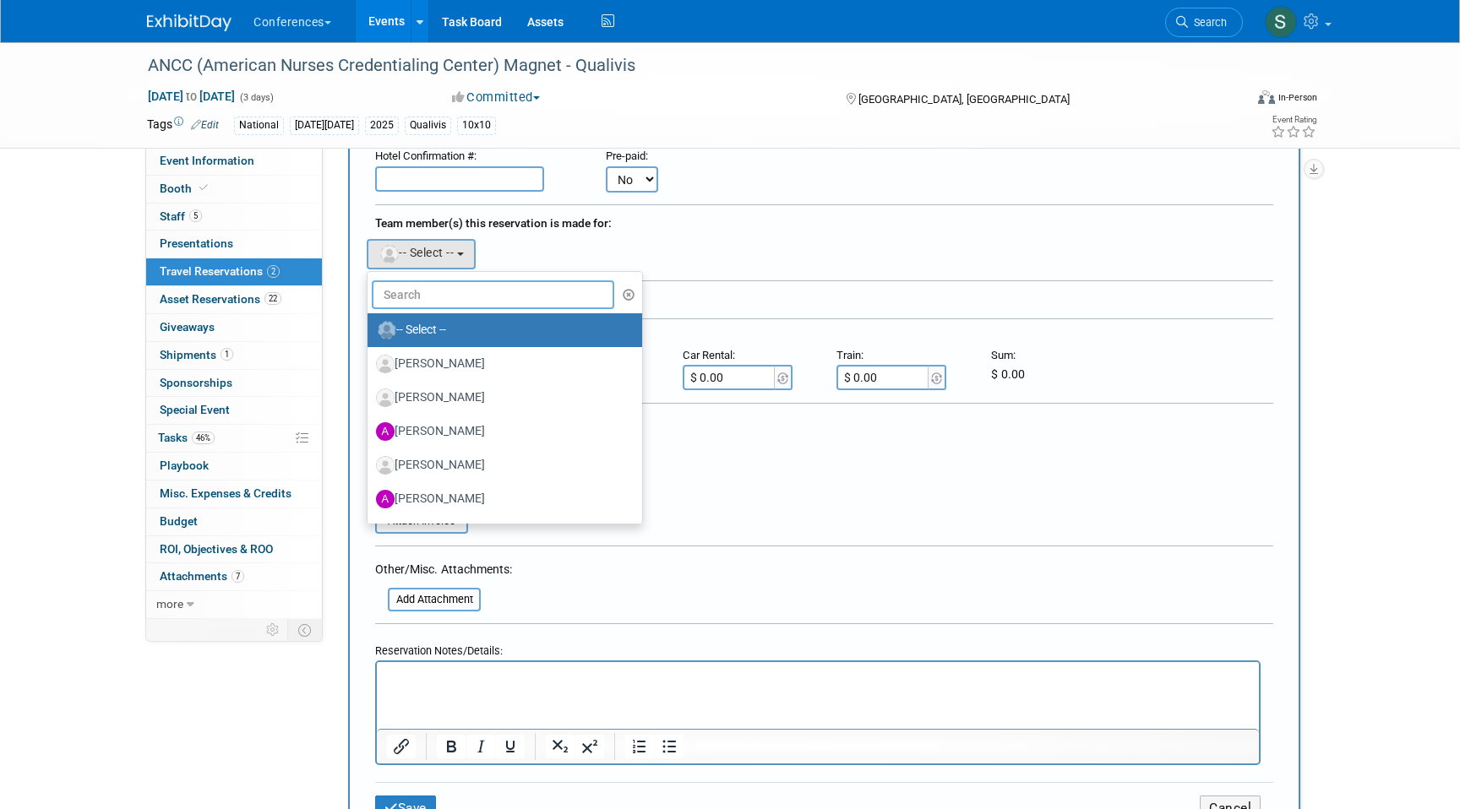
click at [405, 302] on input "text" at bounding box center [493, 294] width 242 height 29
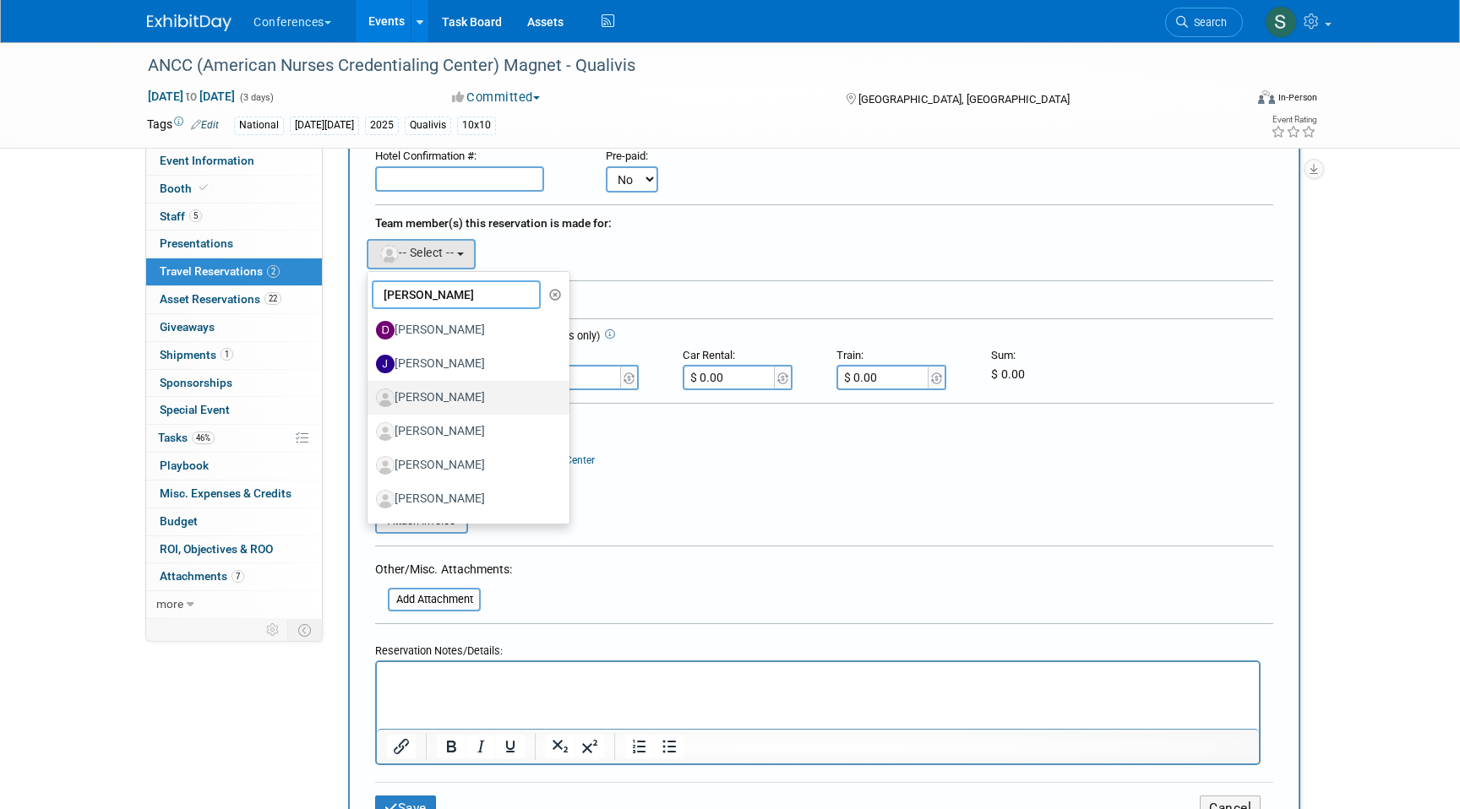
type input "[PERSON_NAME]"
click at [471, 405] on label "[PERSON_NAME]" at bounding box center [464, 397] width 177 height 27
click at [370, 401] on input "[PERSON_NAME]" at bounding box center [364, 395] width 11 height 11
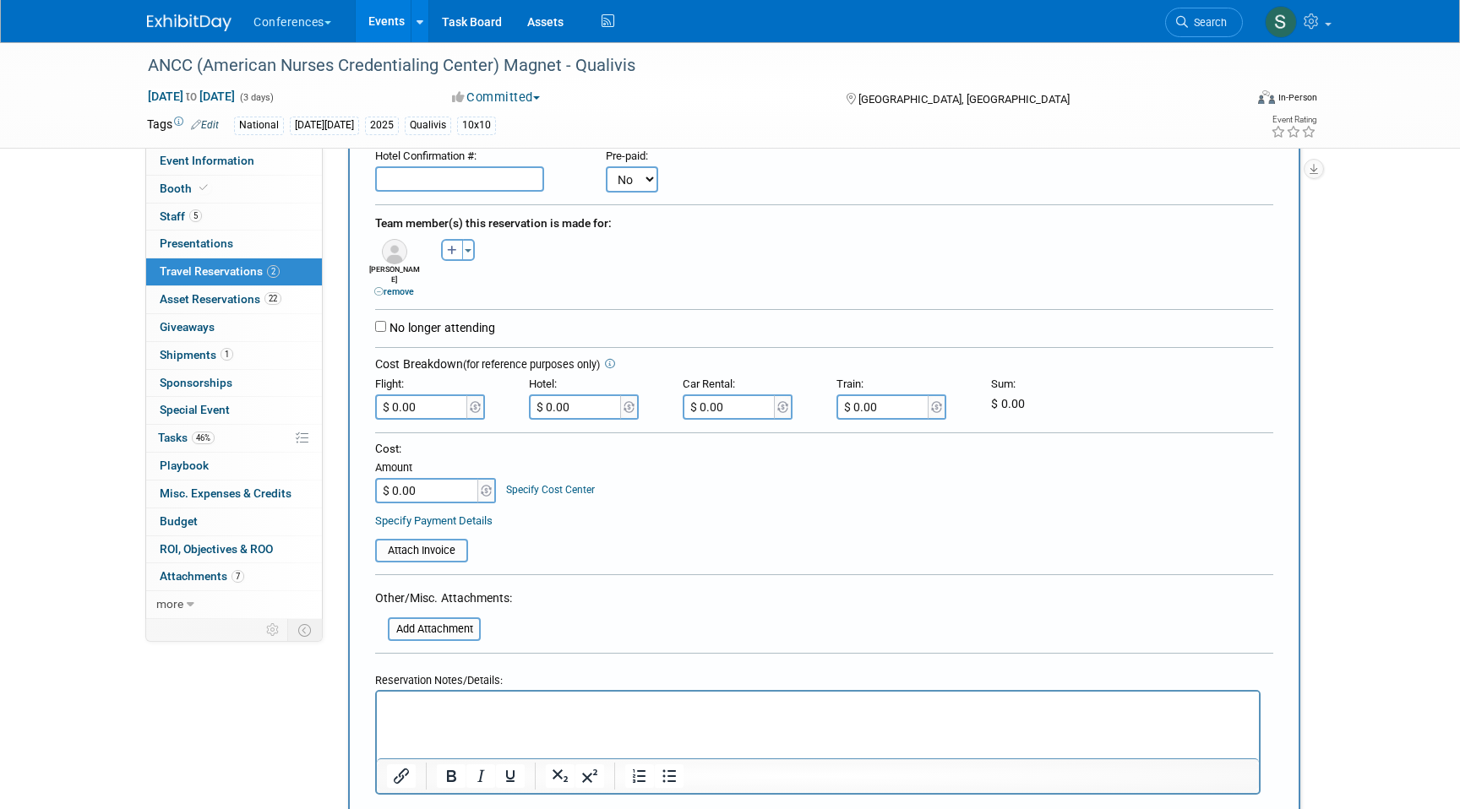
click at [411, 702] on p "Rich Text Area. Press ALT-0 for help." at bounding box center [818, 707] width 862 height 18
click at [448, 400] on input "$ 0.00" at bounding box center [422, 406] width 95 height 25
type input "$ 582.95"
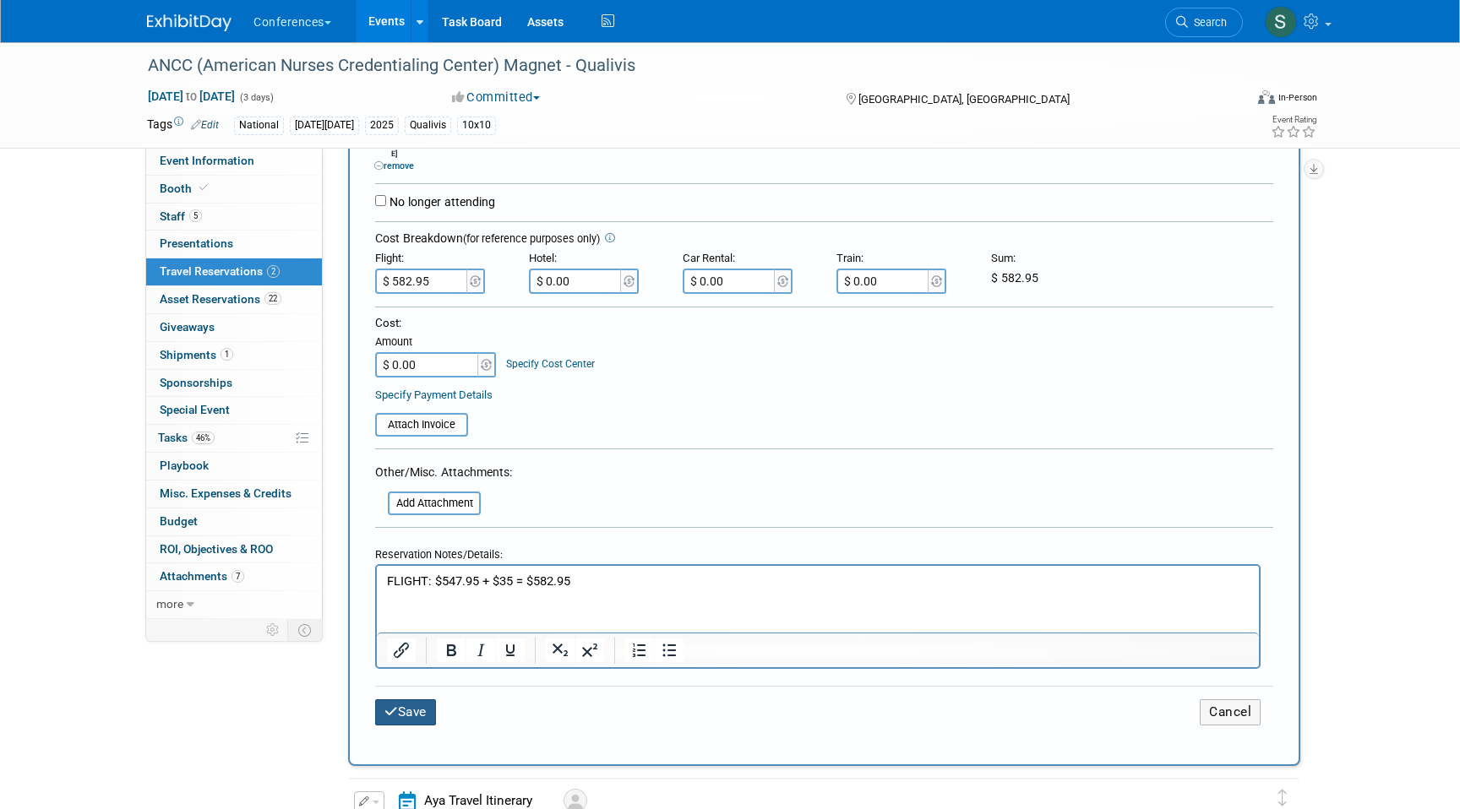
click at [411, 703] on button "Save" at bounding box center [405, 712] width 61 height 26
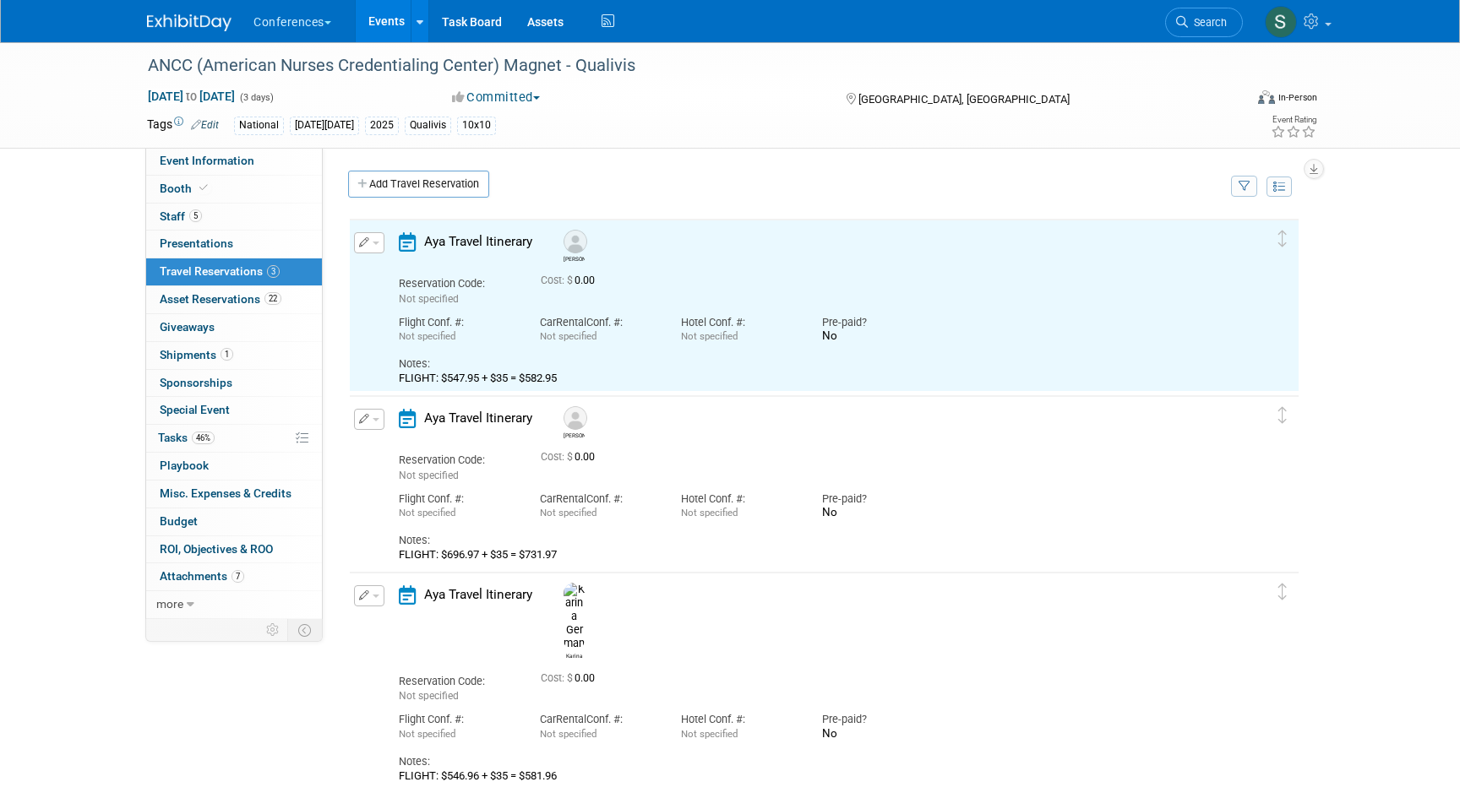
scroll to position [0, 0]
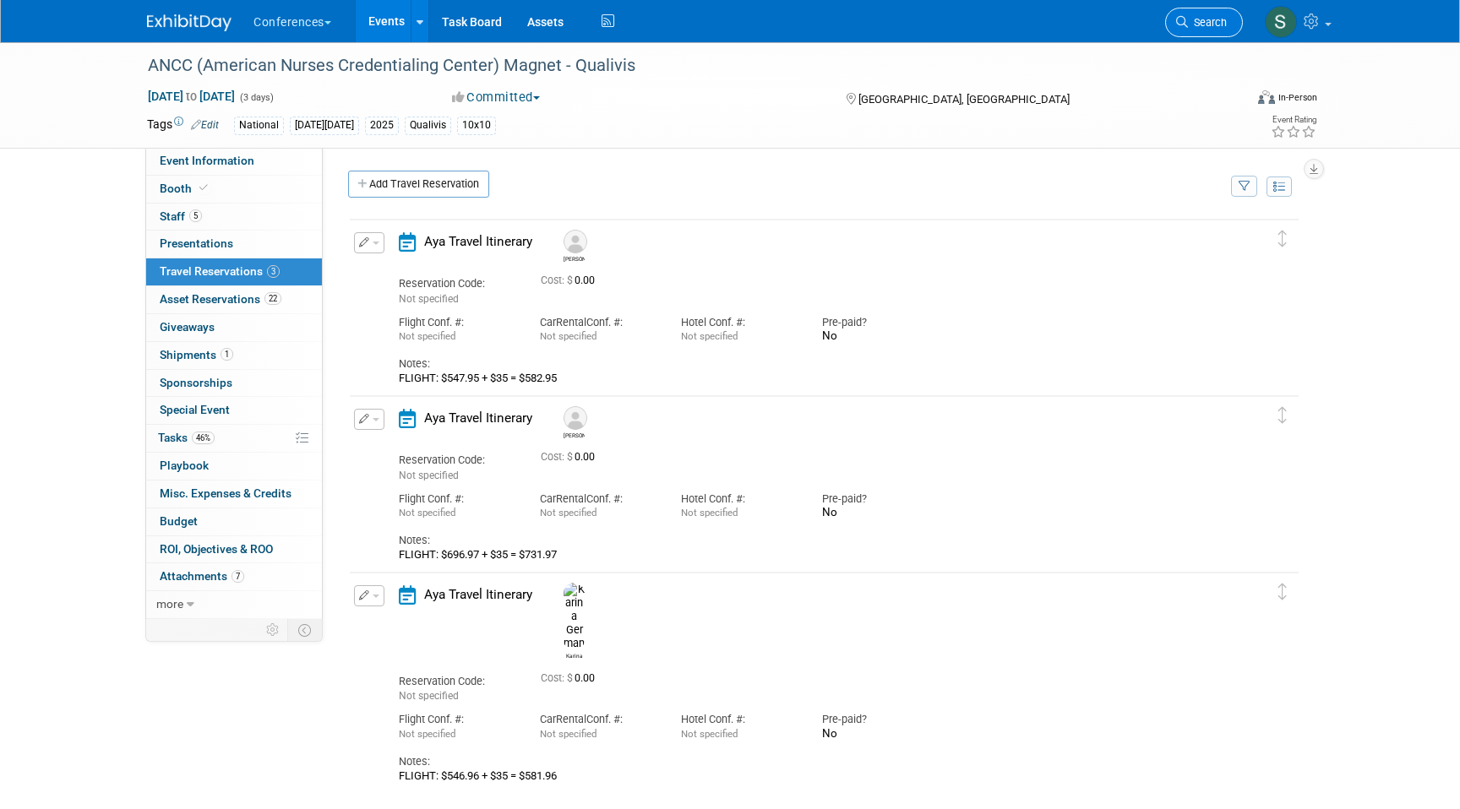
click at [1216, 27] on span "Search" at bounding box center [1207, 22] width 39 height 13
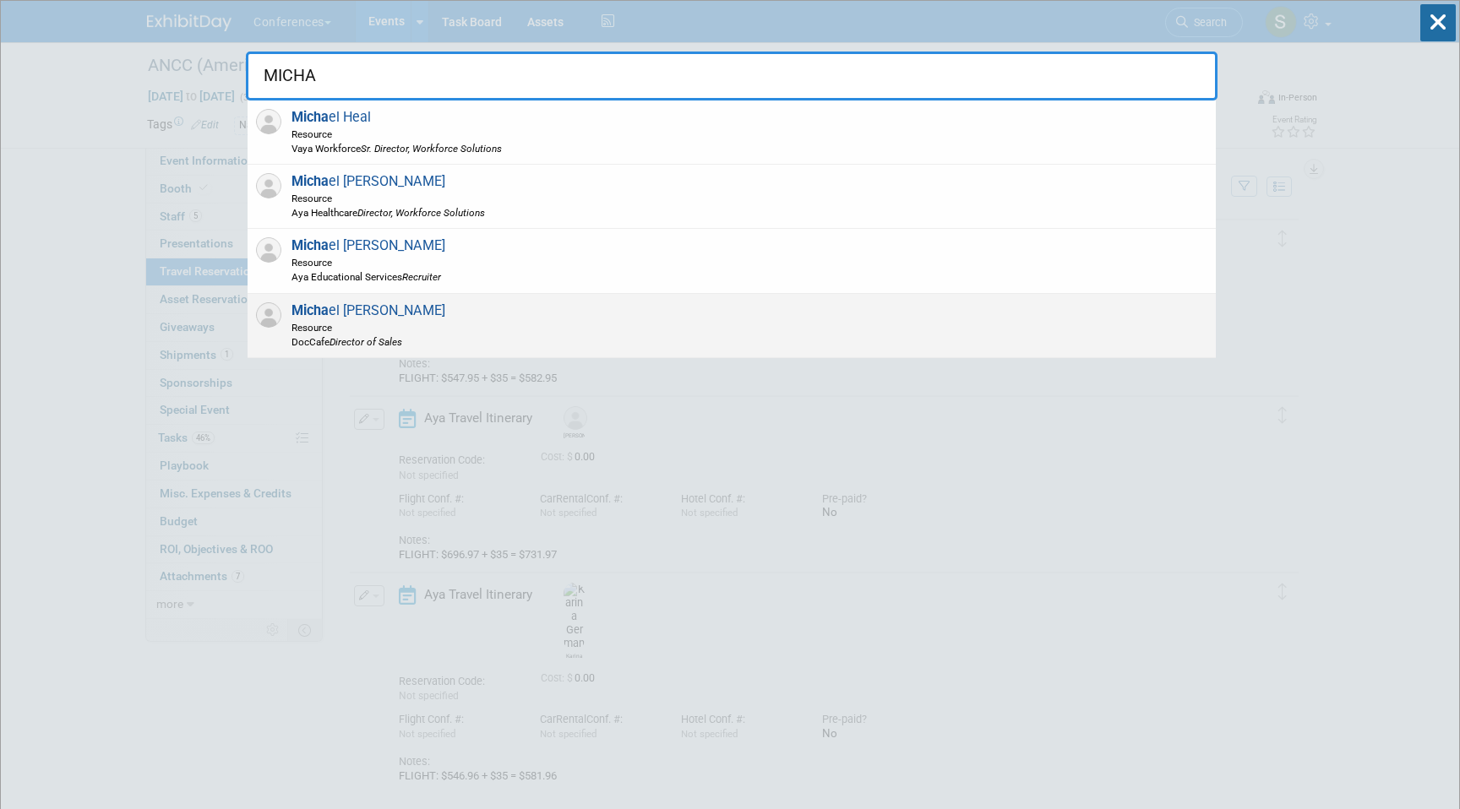
type input "MICHA"
click at [399, 315] on span "Micha el [PERSON_NAME] Resource DocCafe Director of Sales" at bounding box center [365, 325] width 159 height 46
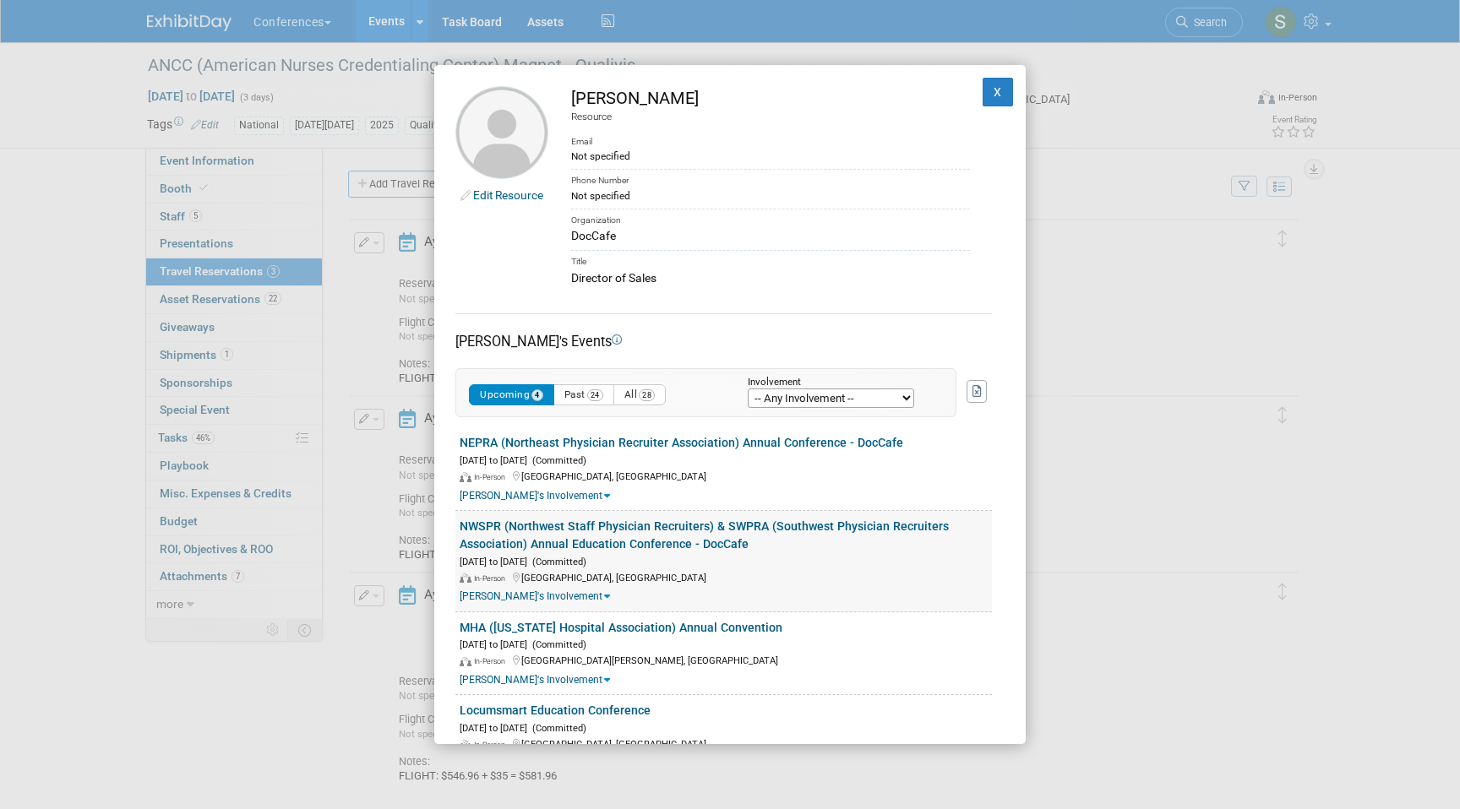
click at [576, 530] on link "NWSPR (Northwest Staff Physician Recruiters) & SWPRA (Southwest Physician Recru…" at bounding box center [704, 535] width 489 height 31
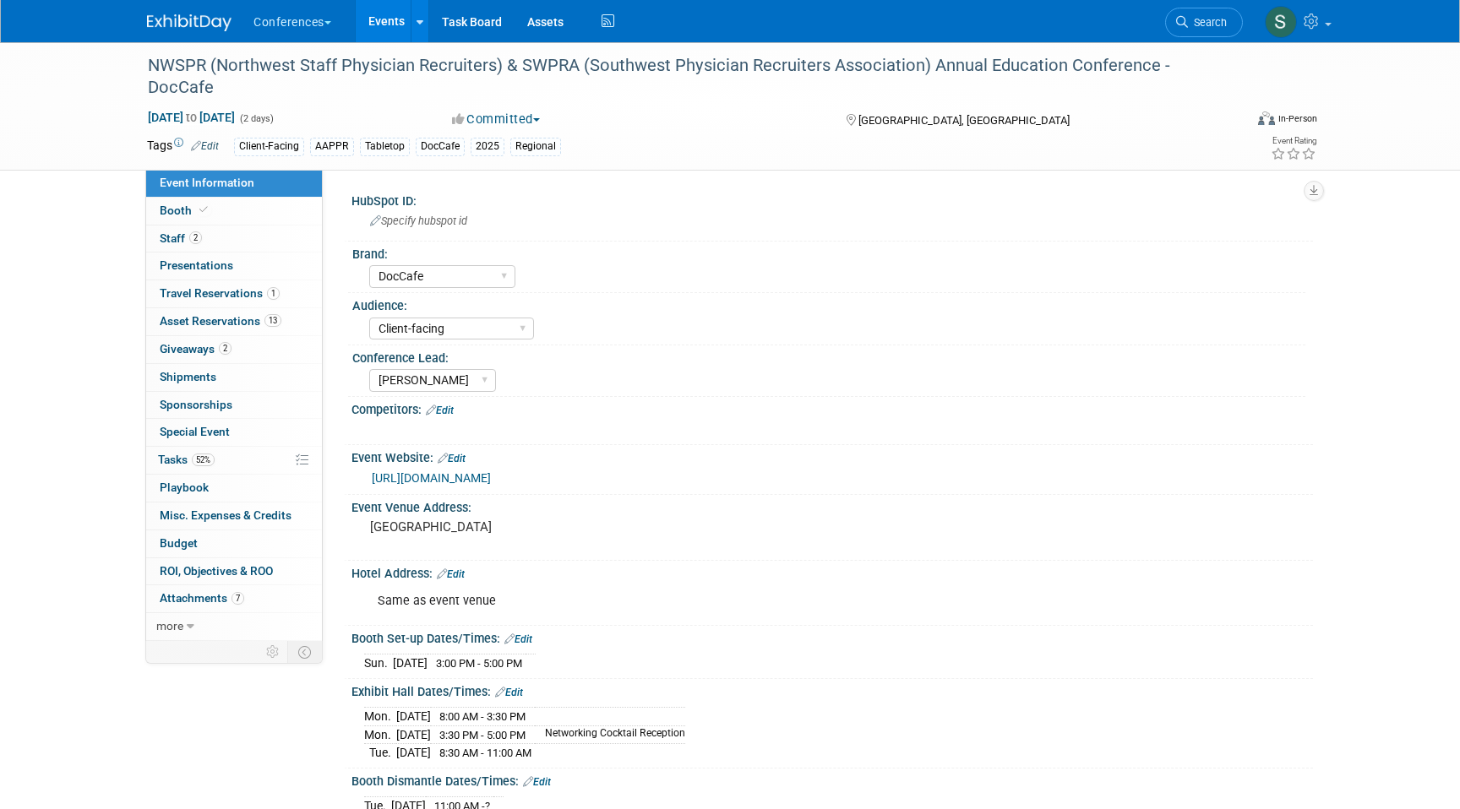
select select "DocCafe"
select select "Client-facing"
select select "[PERSON_NAME]"
click at [551, 73] on div "NWSPR (Northwest Staff Physician Recruiters) & SWPRA (Southwest Physician Recru…" at bounding box center [679, 77] width 1075 height 52
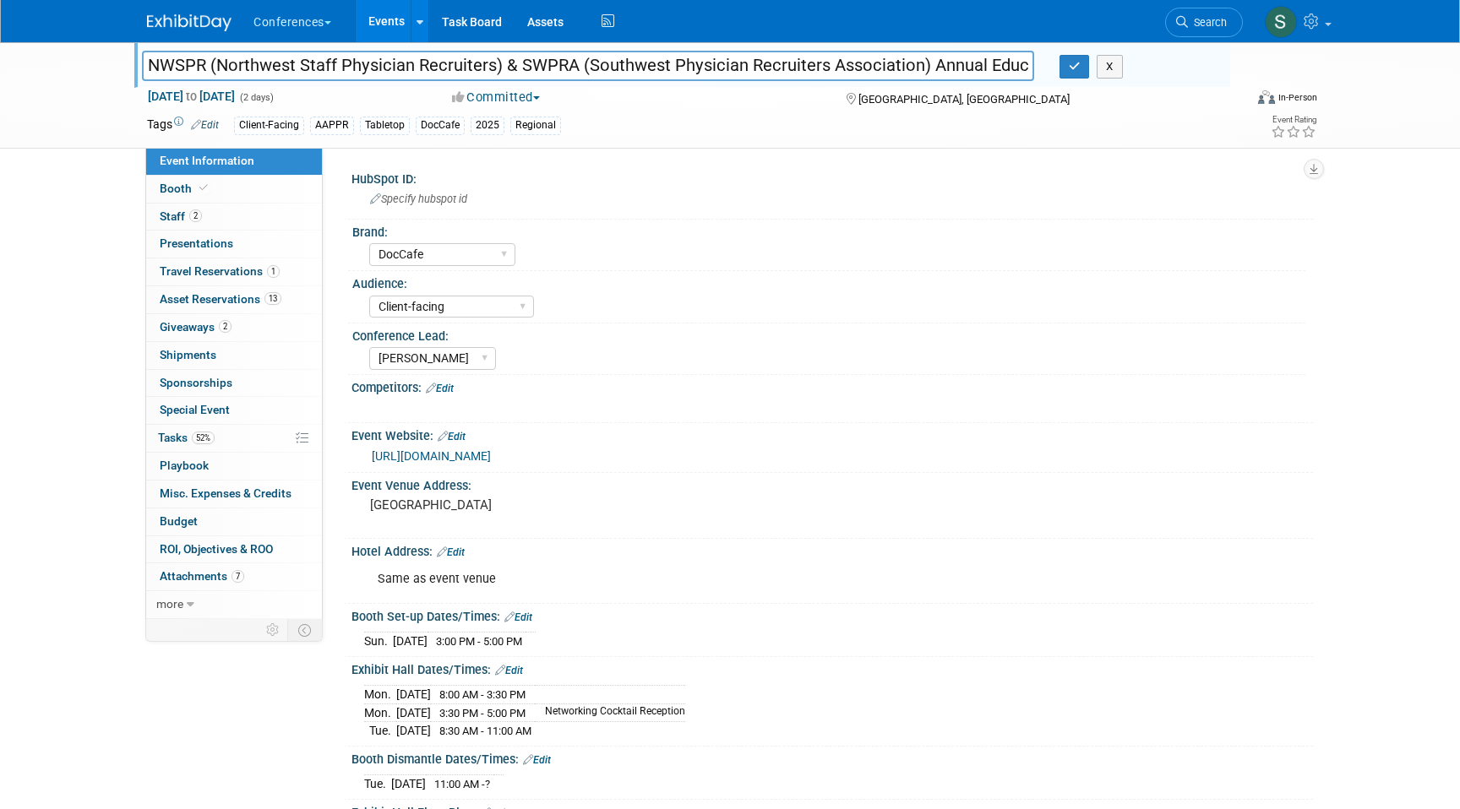
click at [551, 73] on input "NWSPR (Northwest Staff Physician Recruiters) & SWPRA (Southwest Physician Recru…" at bounding box center [588, 66] width 892 height 30
click at [1066, 67] on button "button" at bounding box center [1074, 67] width 30 height 24
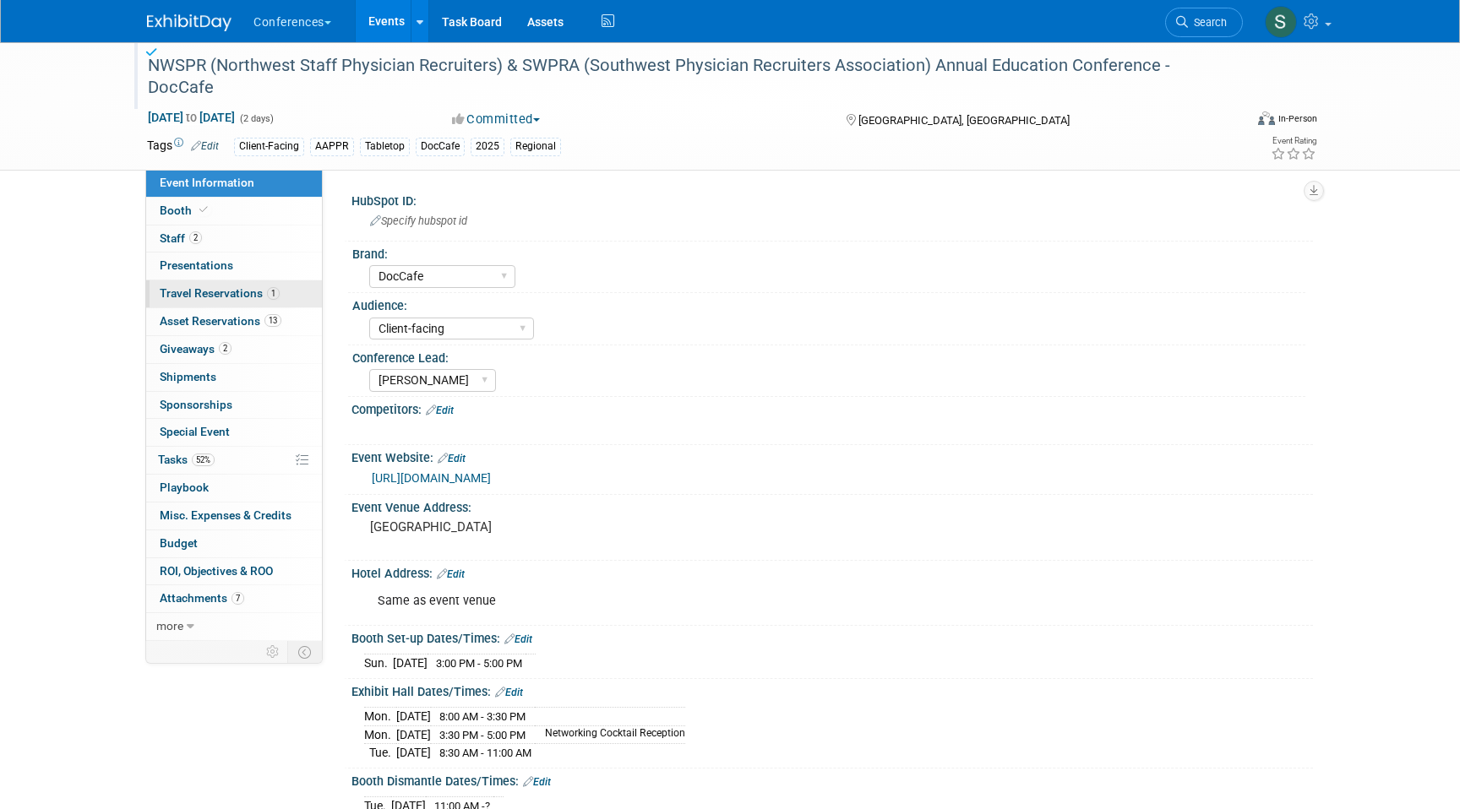
click at [204, 299] on span "Travel Reservations 1" at bounding box center [220, 293] width 120 height 14
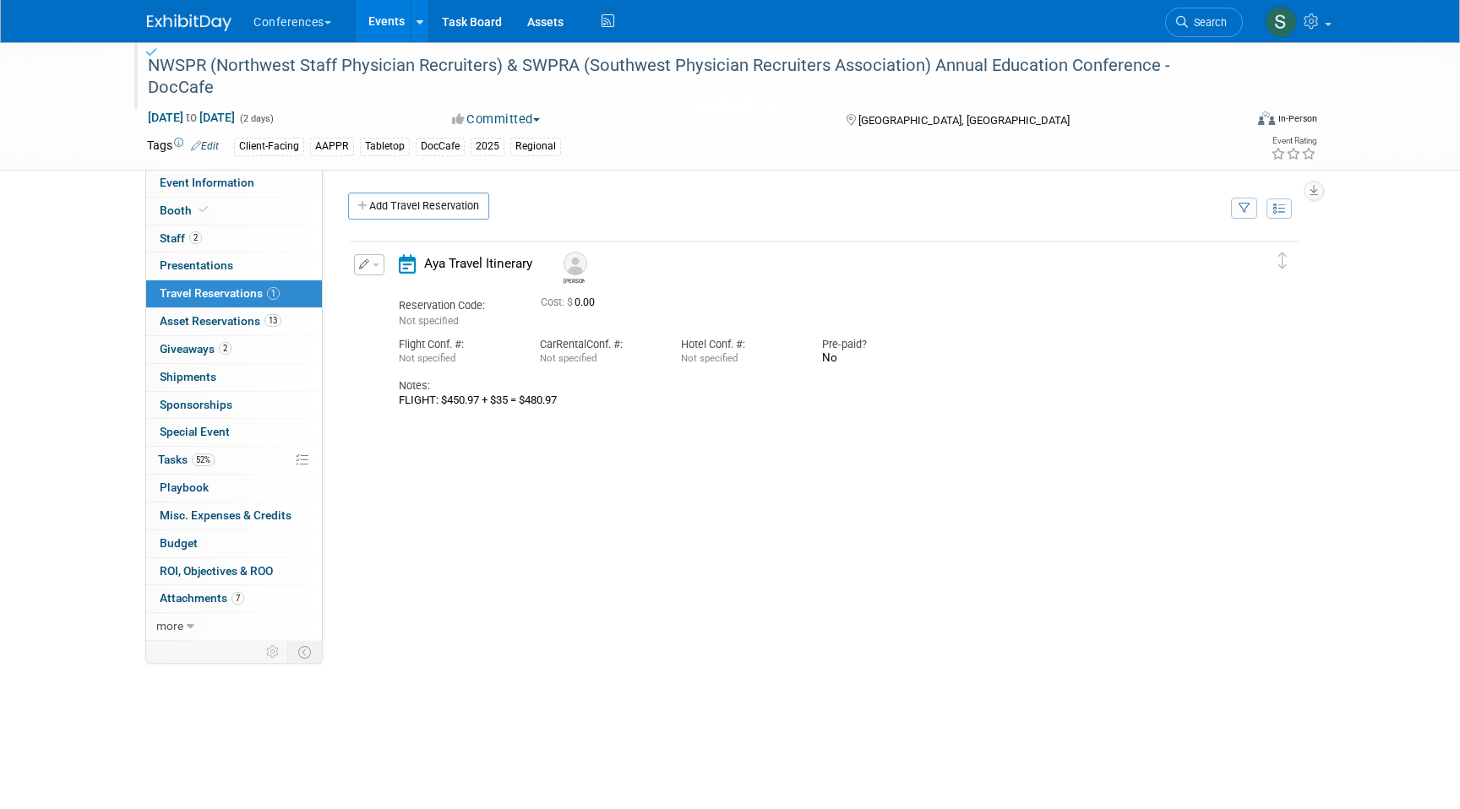
click at [371, 261] on button "button" at bounding box center [369, 264] width 30 height 21
click at [401, 290] on button "Edit Reservation" at bounding box center [426, 294] width 143 height 24
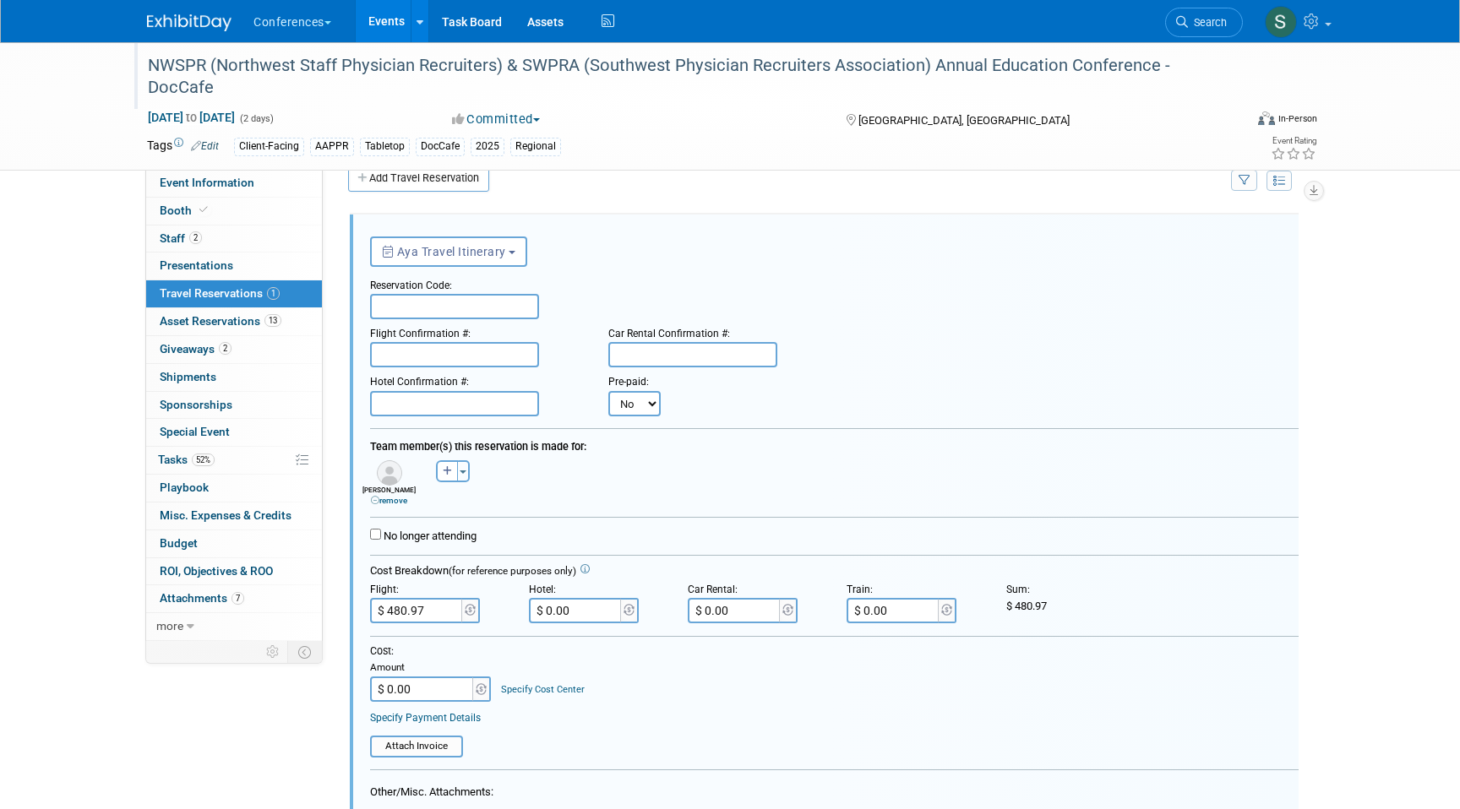
scroll to position [29, 0]
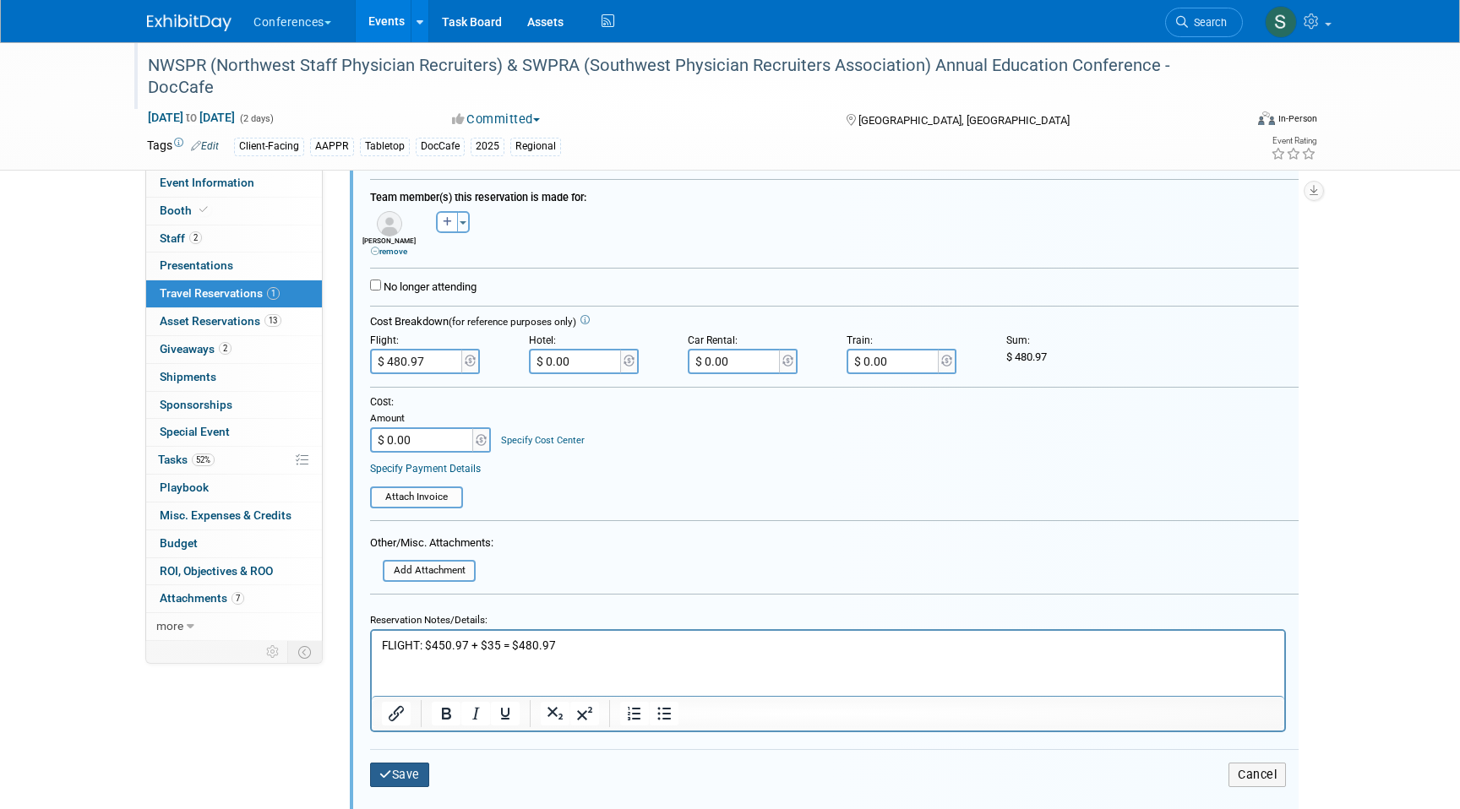
click at [403, 781] on button "Save" at bounding box center [399, 775] width 59 height 24
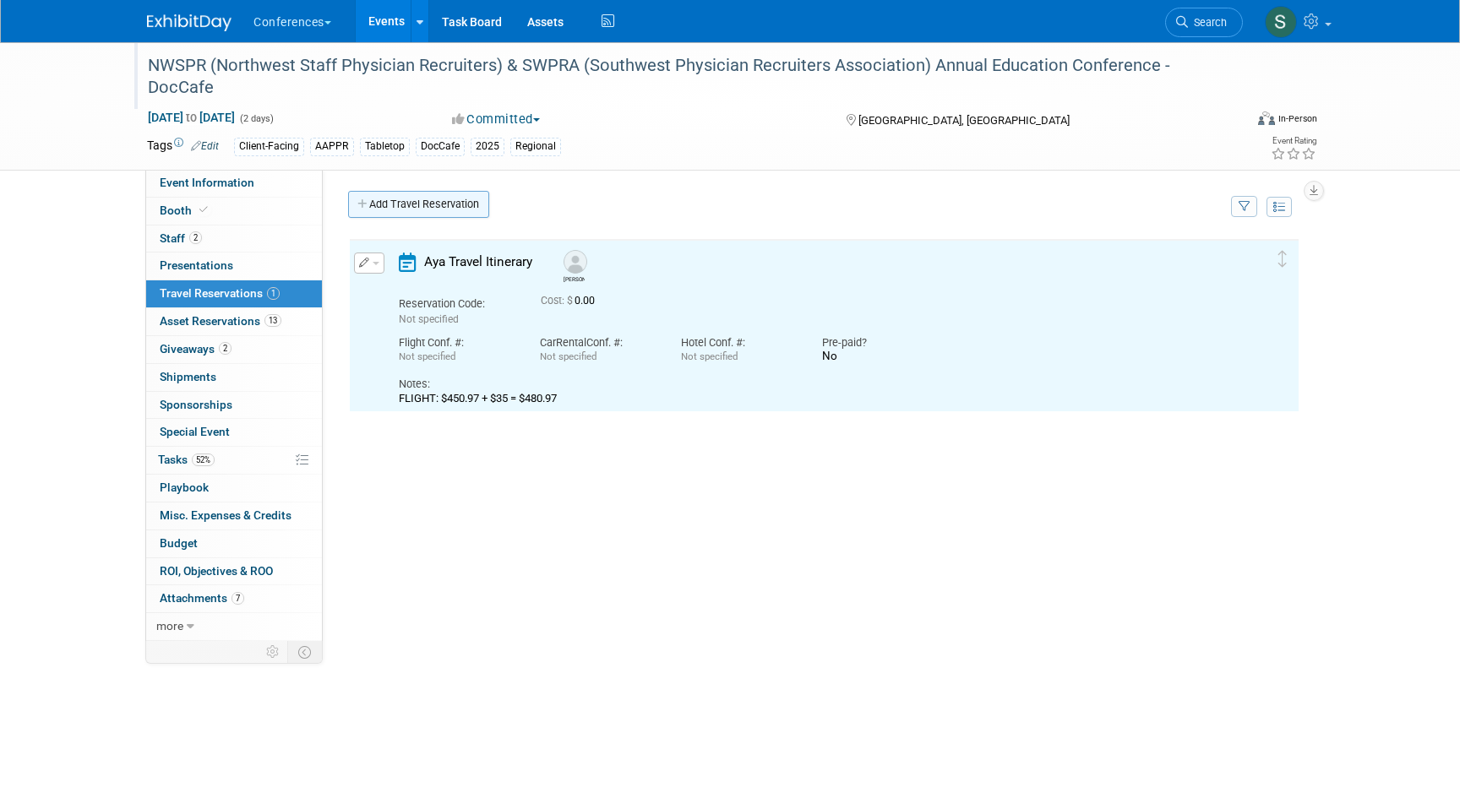
click at [405, 211] on link "Add Travel Reservation" at bounding box center [418, 204] width 141 height 27
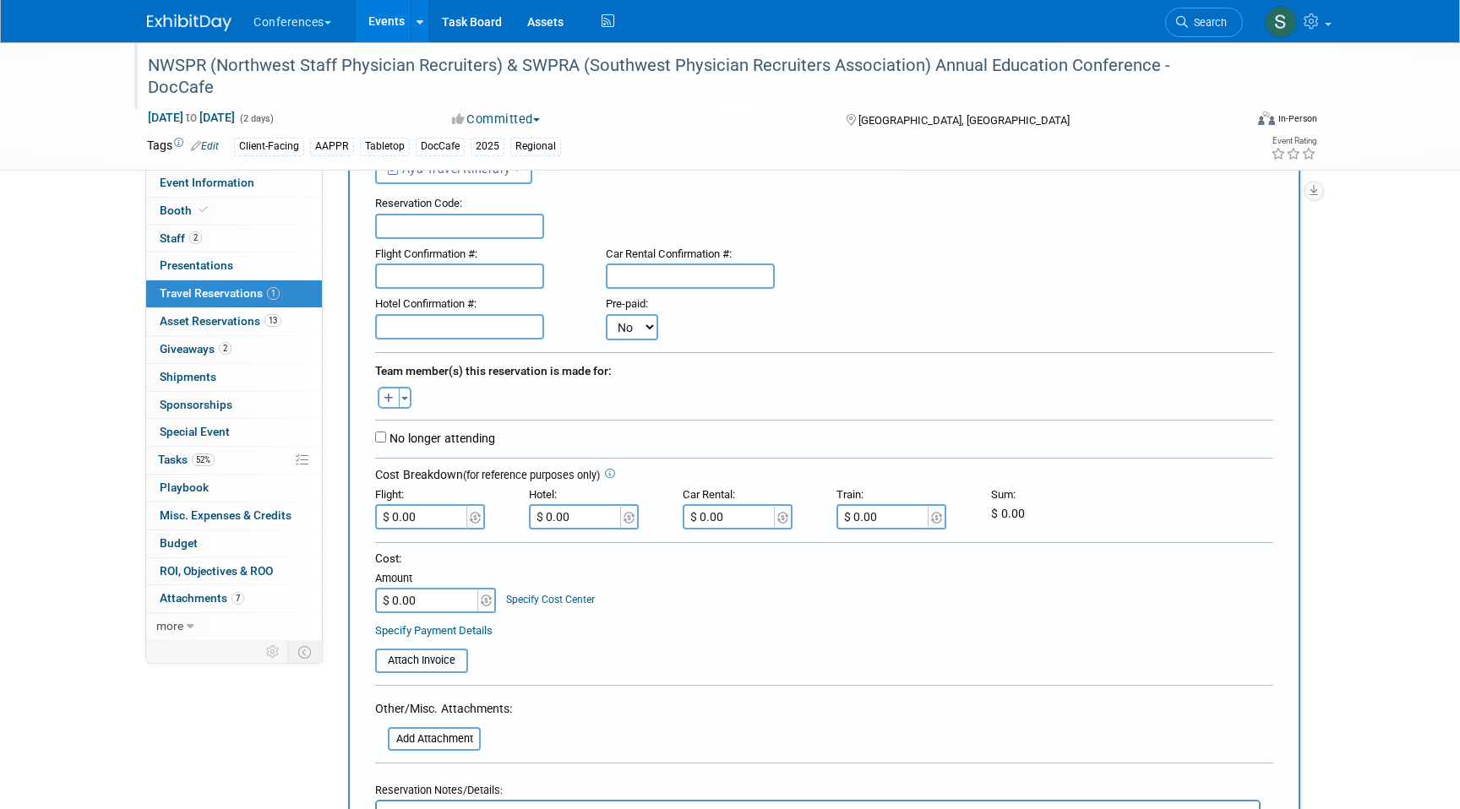
scroll to position [161, 0]
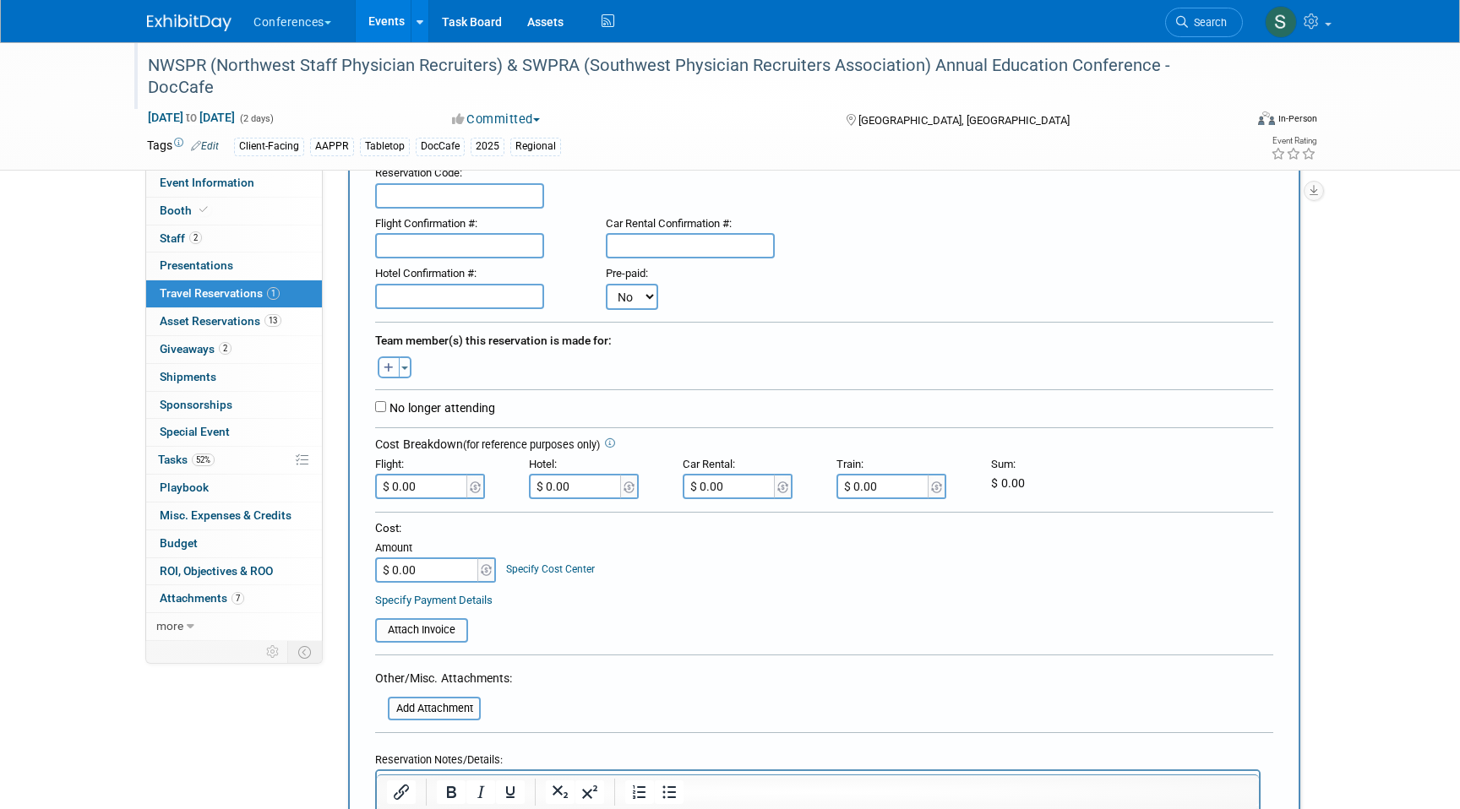
click at [386, 366] on icon "button" at bounding box center [389, 368] width 10 height 11
select select
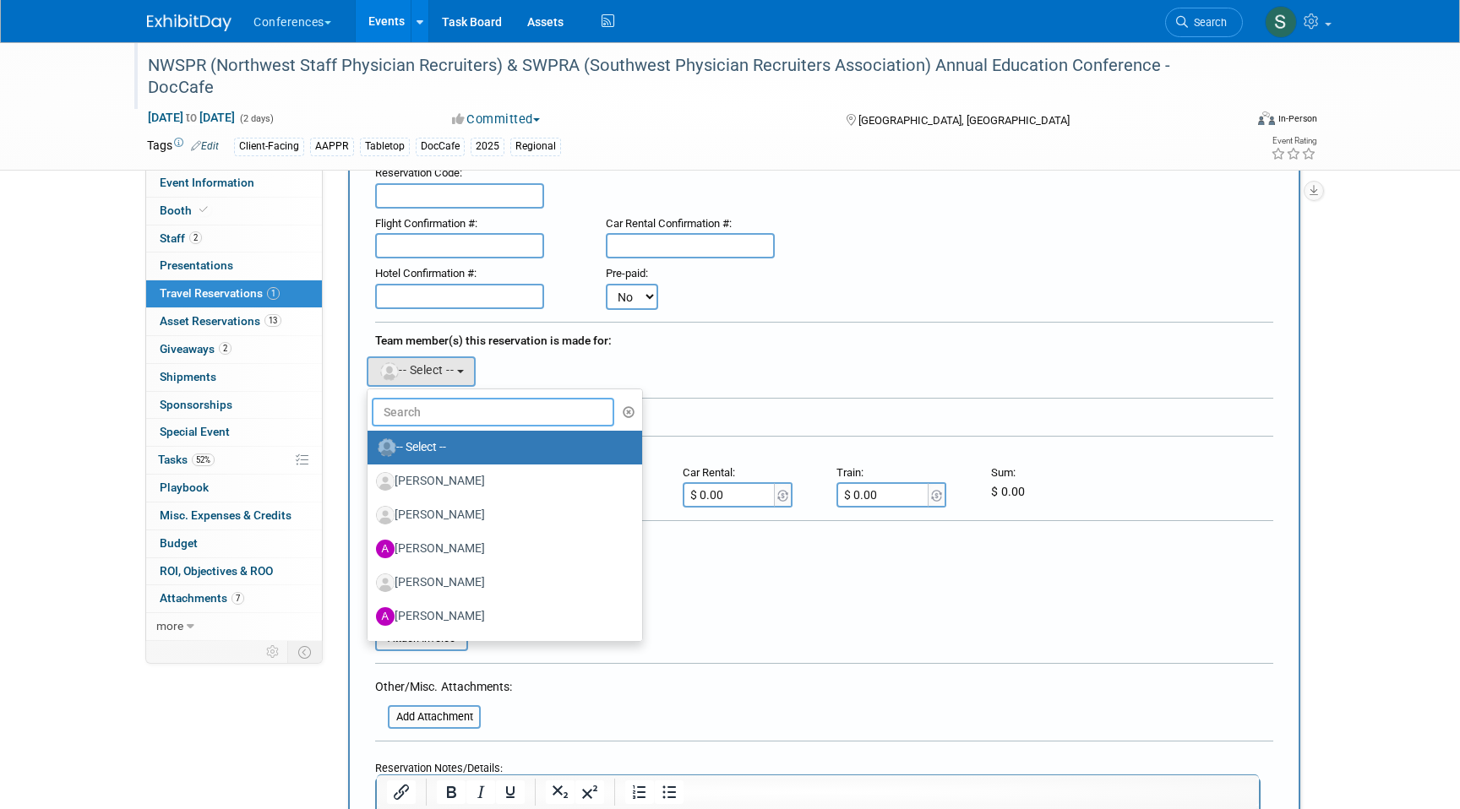
click at [438, 414] on input "text" at bounding box center [493, 412] width 242 height 29
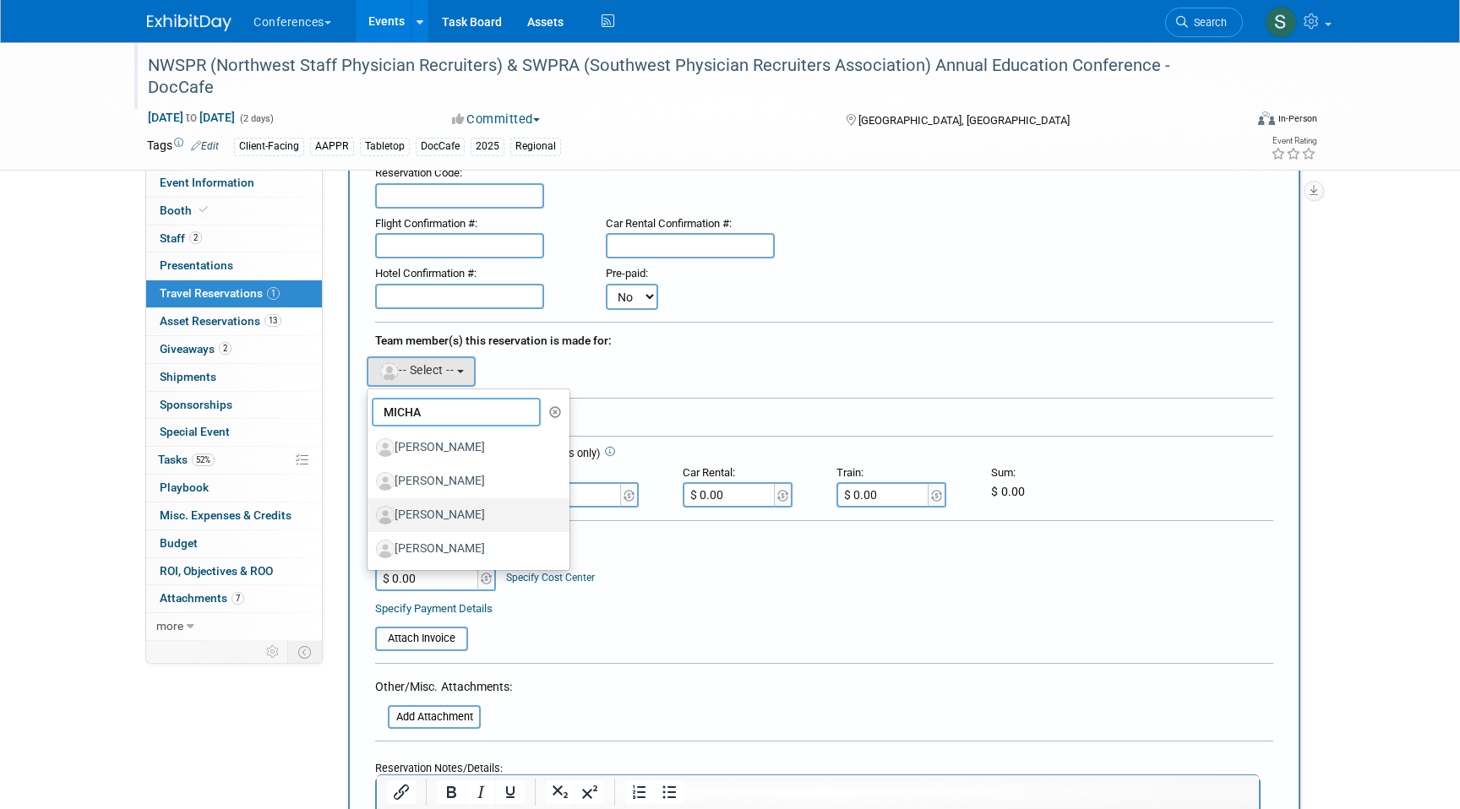
type input "MICHA"
click at [479, 522] on label "[PERSON_NAME]" at bounding box center [464, 515] width 177 height 27
click at [370, 519] on input "[PERSON_NAME]" at bounding box center [364, 513] width 11 height 11
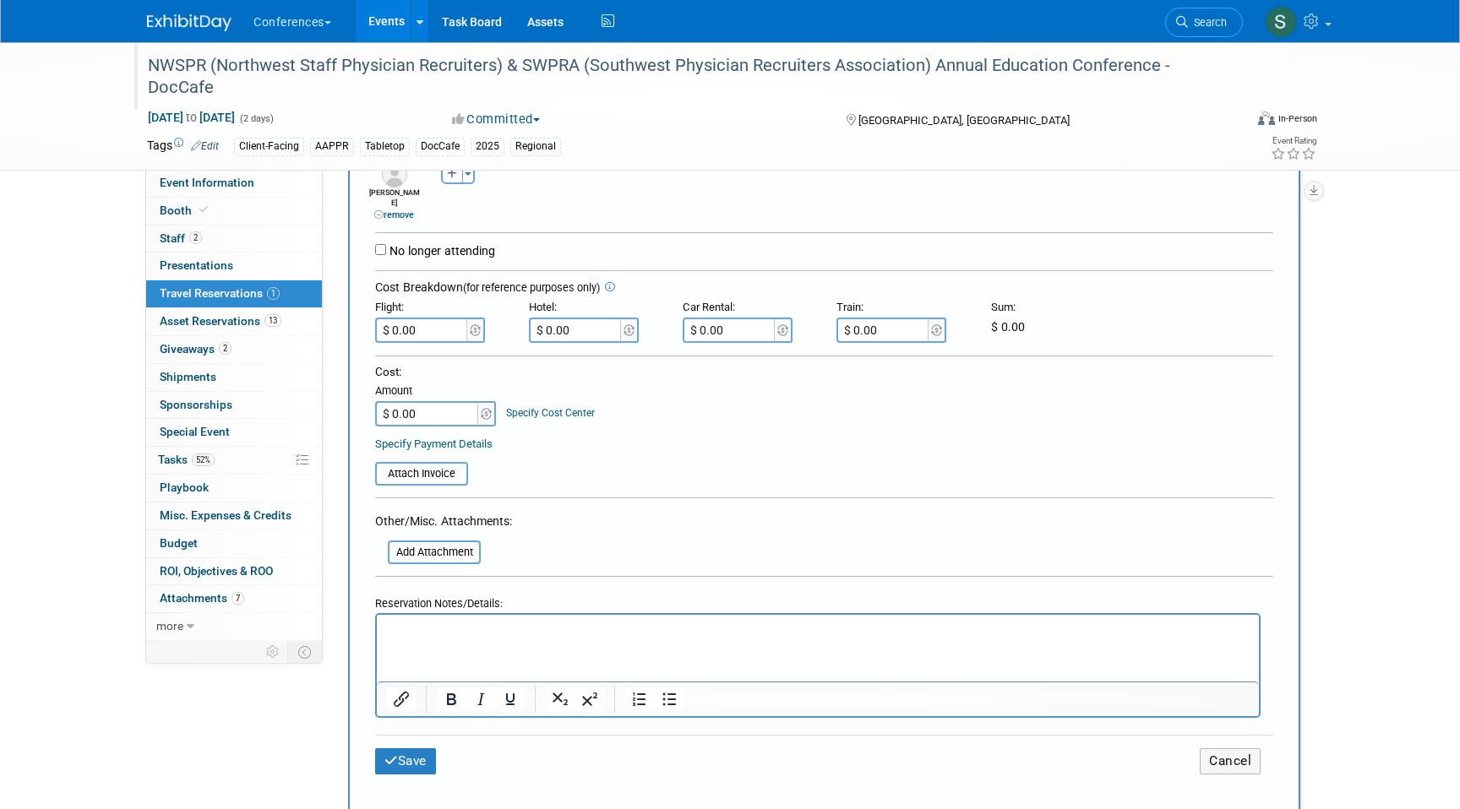
scroll to position [400, 0]
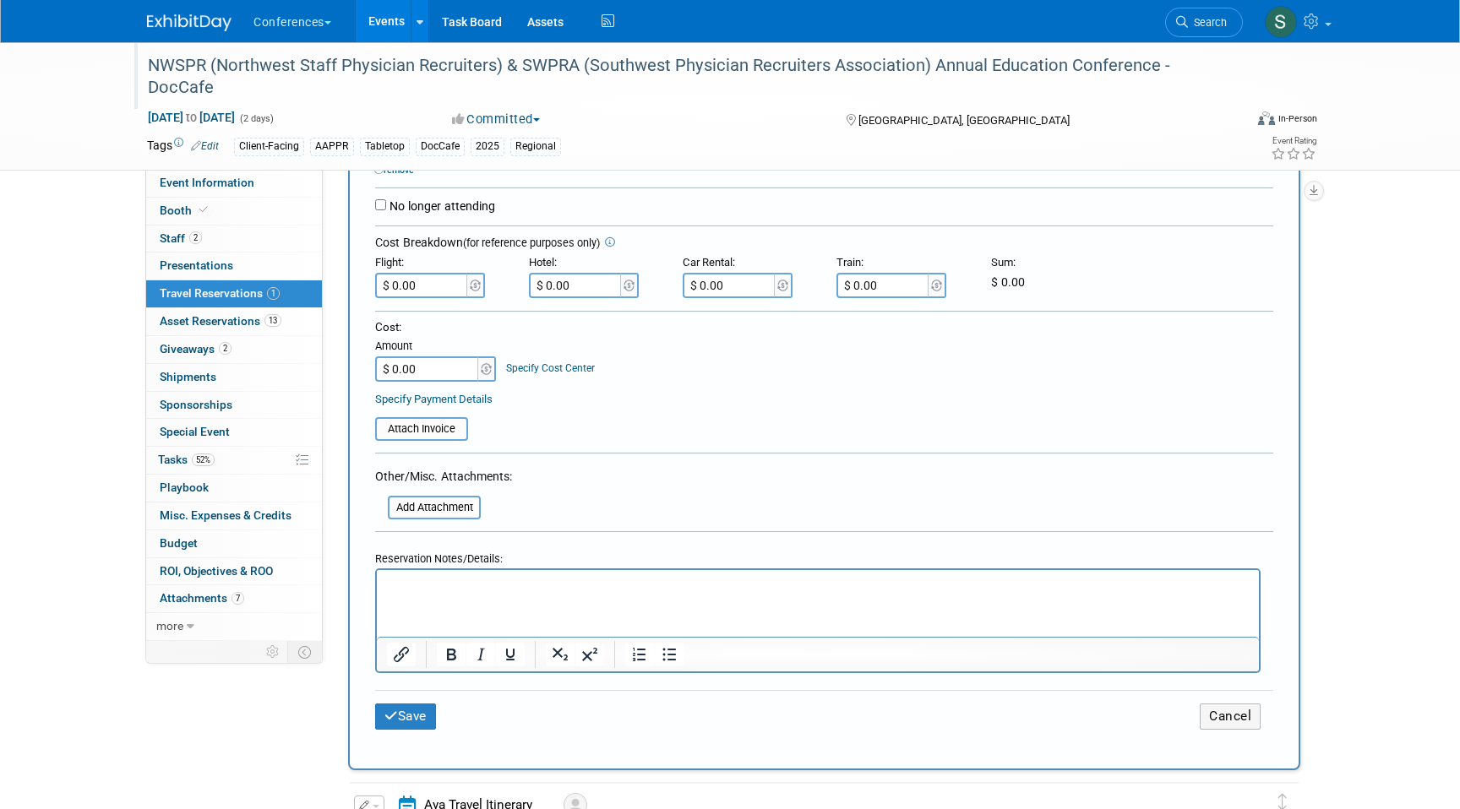
click at [395, 594] on html at bounding box center [818, 581] width 882 height 24
click at [427, 273] on input "$ 0.00" at bounding box center [422, 285] width 95 height 25
type input "$ 676.67"
click at [396, 710] on icon "submit" at bounding box center [391, 716] width 14 height 13
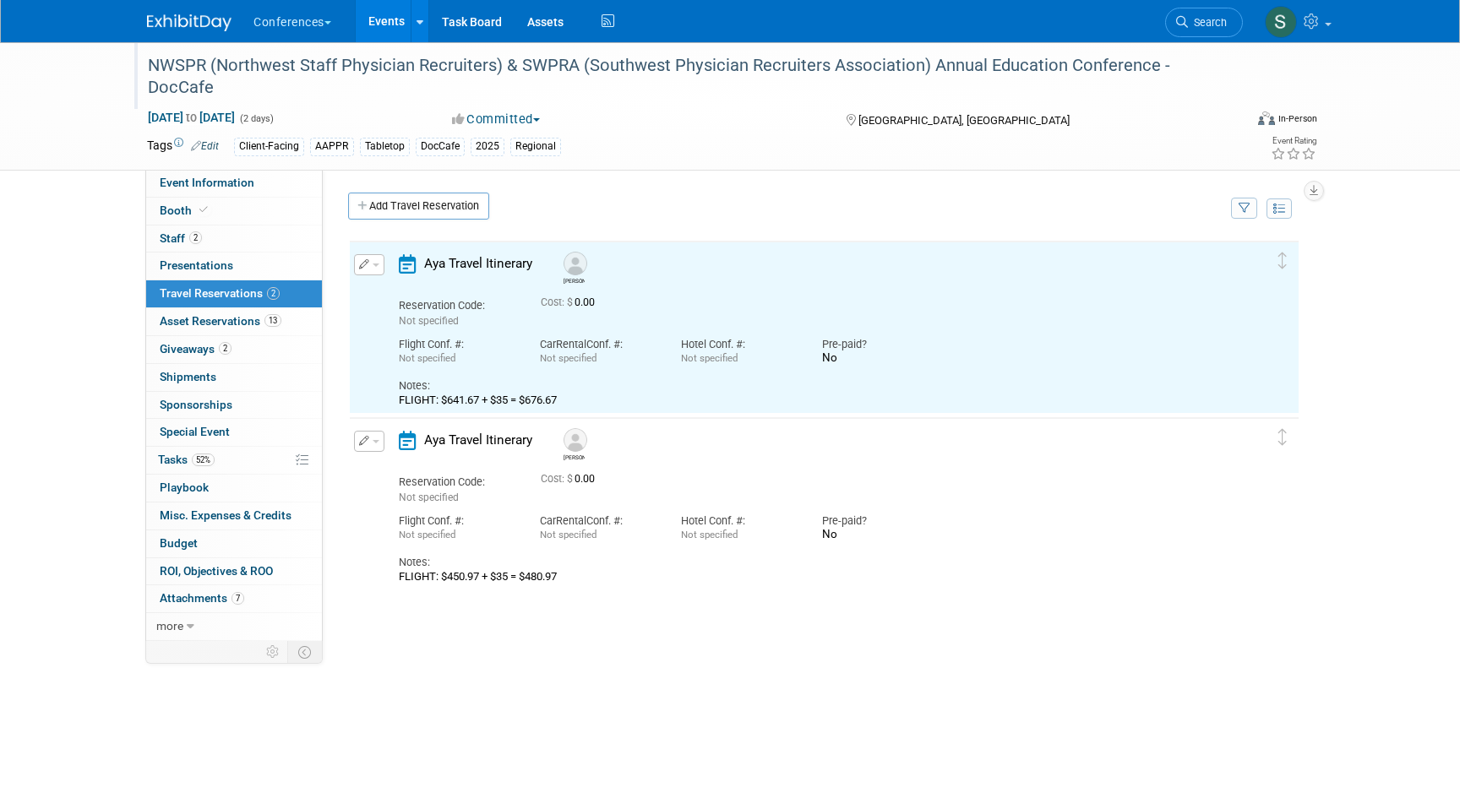
scroll to position [0, 0]
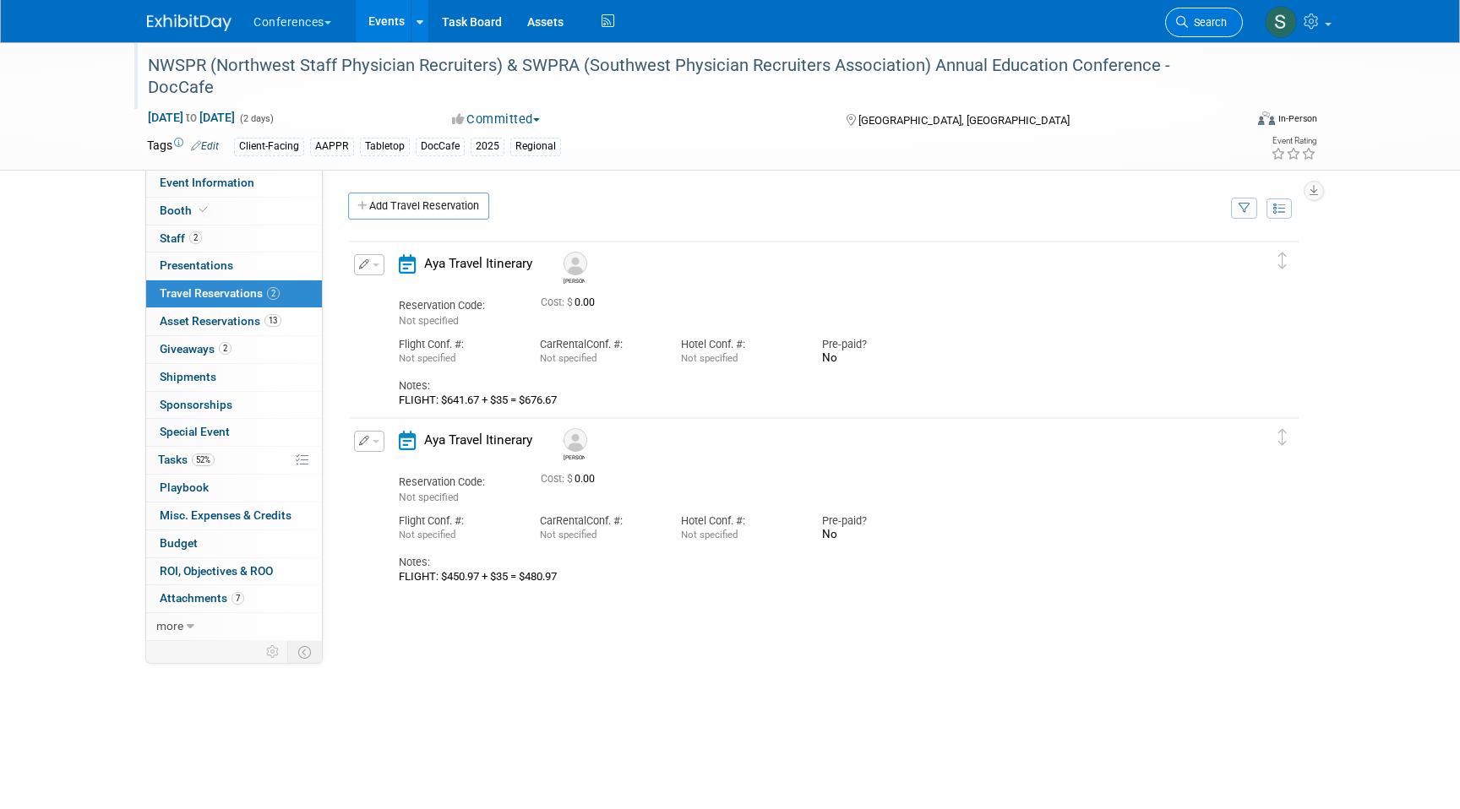
click at [1202, 25] on span "Search" at bounding box center [1207, 22] width 39 height 13
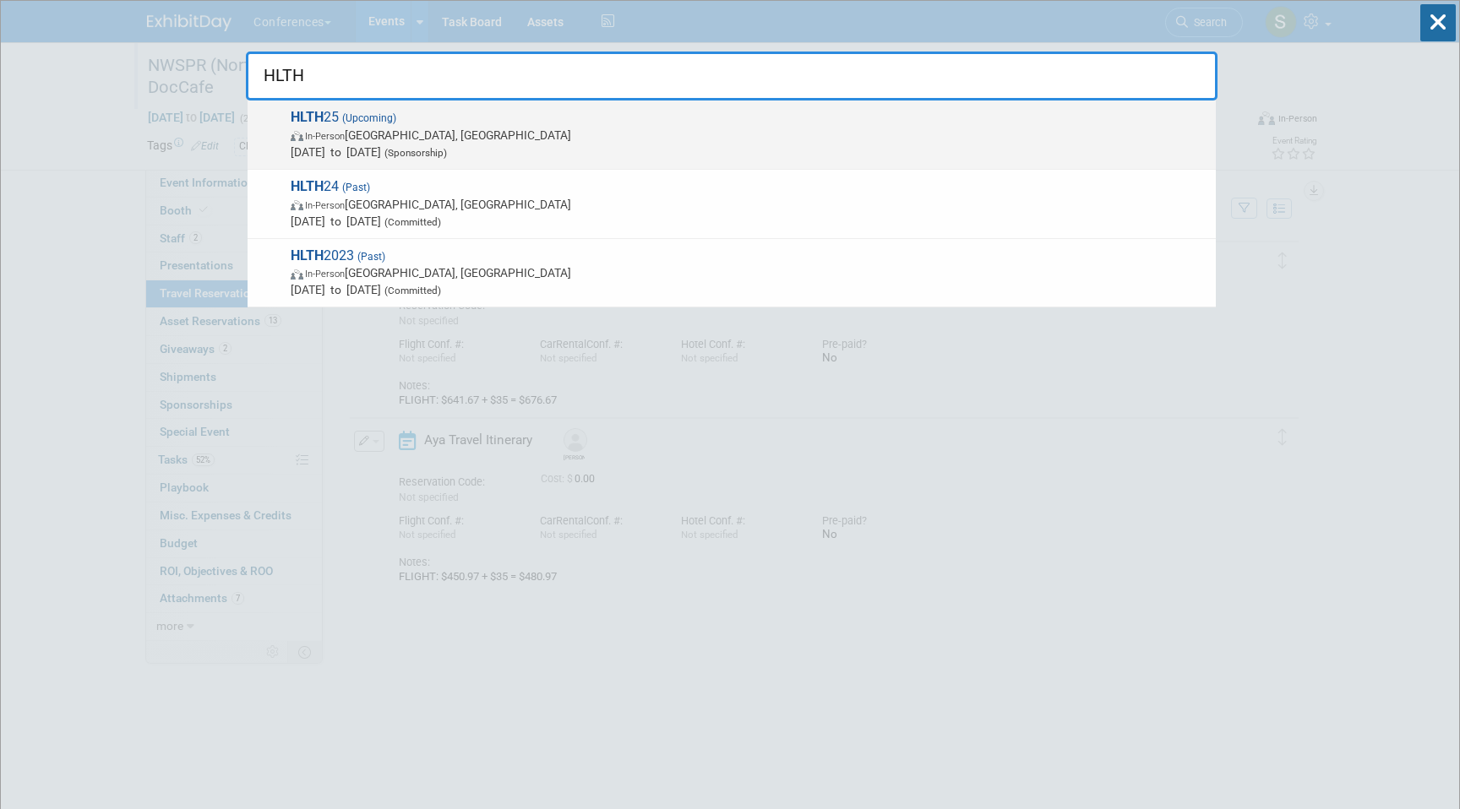
type input "HLTH"
click at [666, 133] on span "In-Person Las Vegas, NV" at bounding box center [749, 135] width 917 height 17
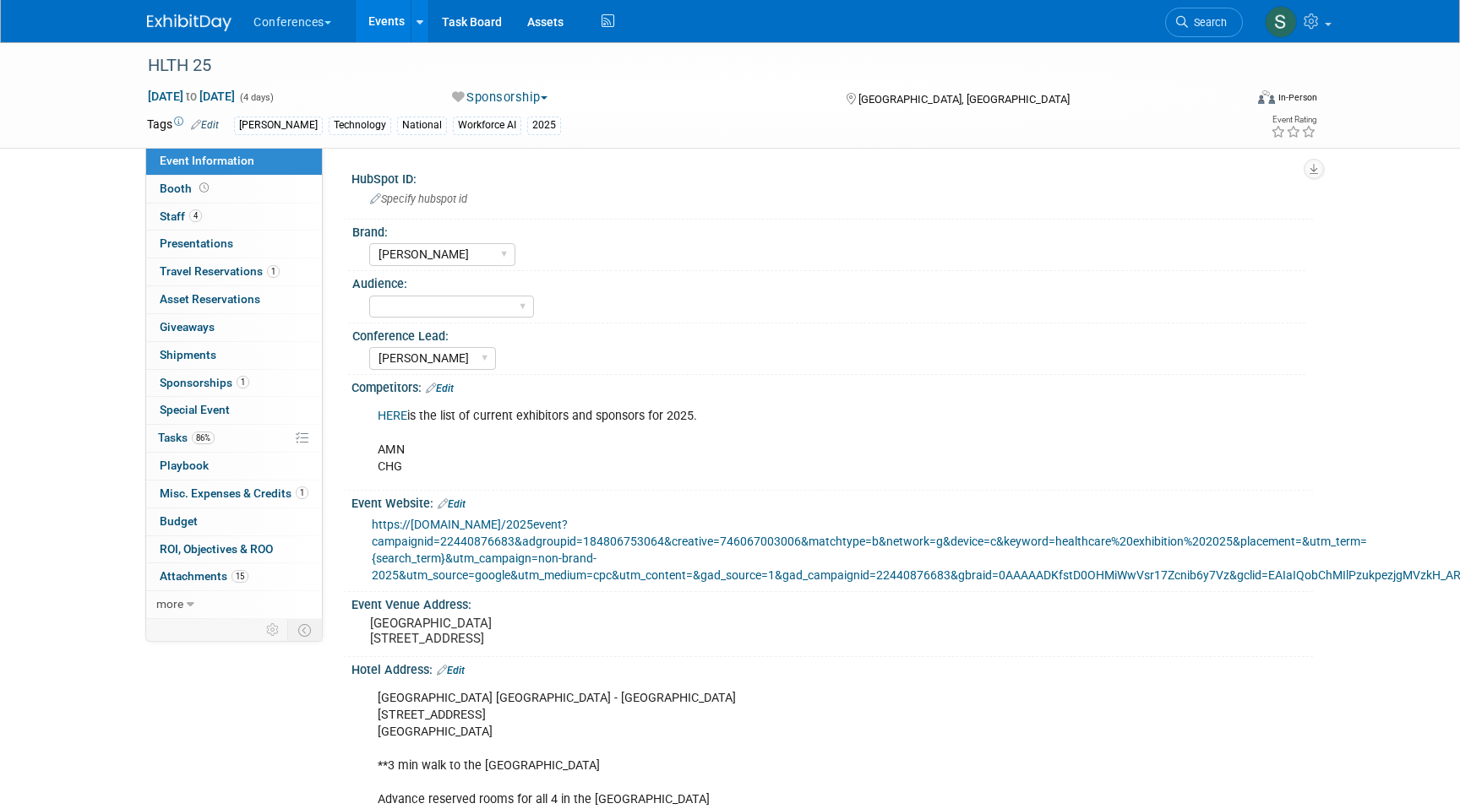
select select "[PERSON_NAME]"
click at [244, 277] on span "Travel Reservations 1" at bounding box center [220, 271] width 120 height 14
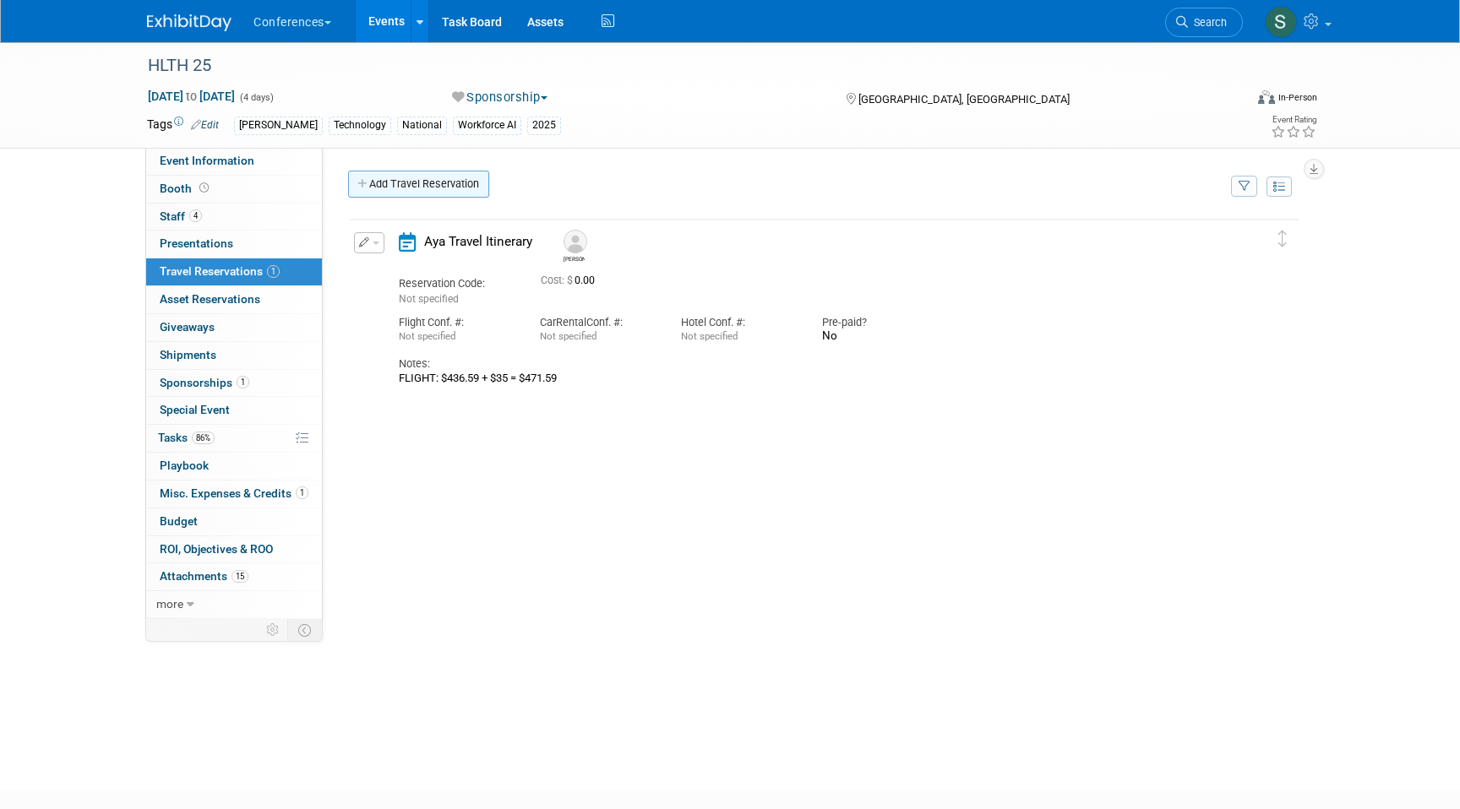
click at [386, 185] on link "Add Travel Reservation" at bounding box center [418, 184] width 141 height 27
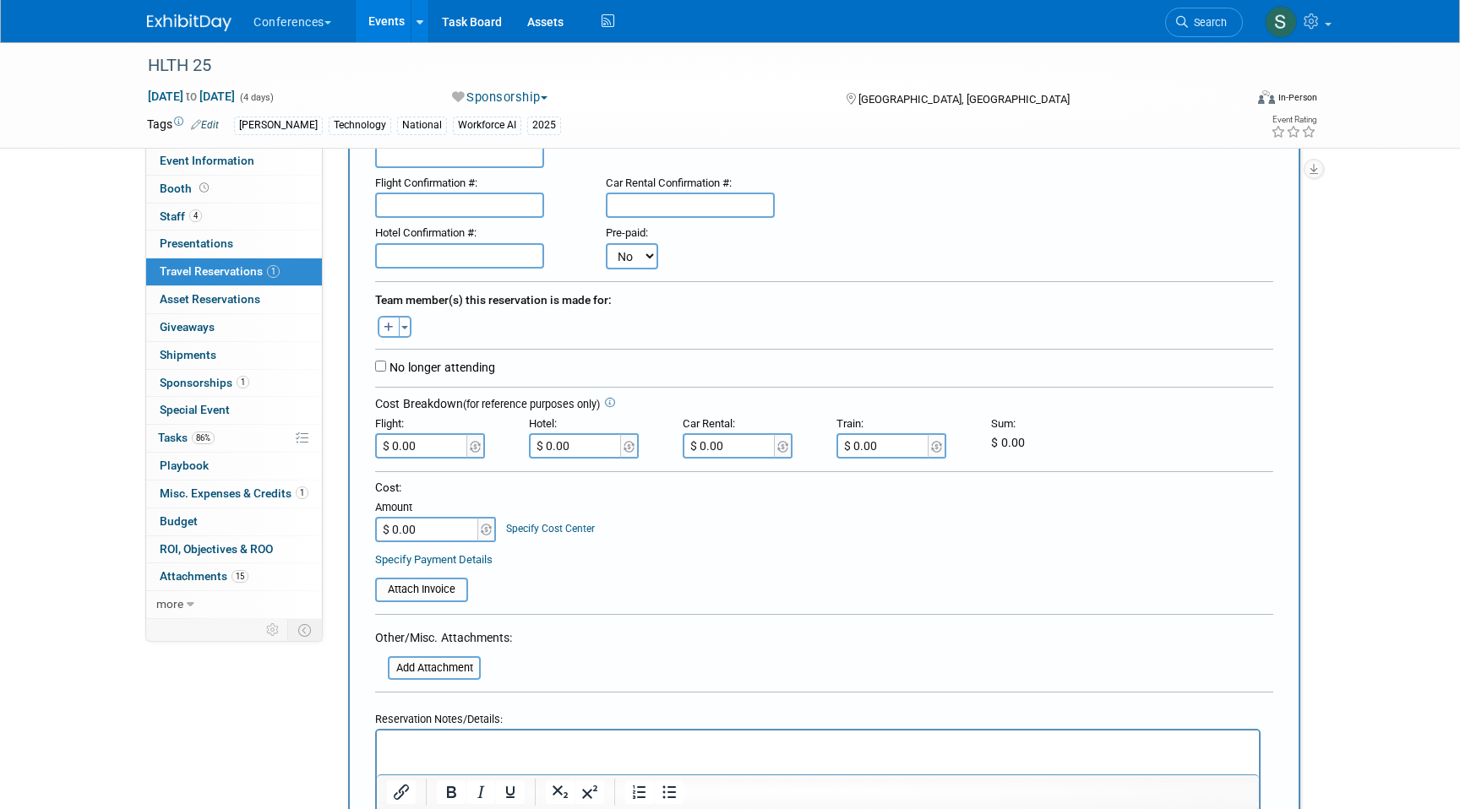
scroll to position [192, 0]
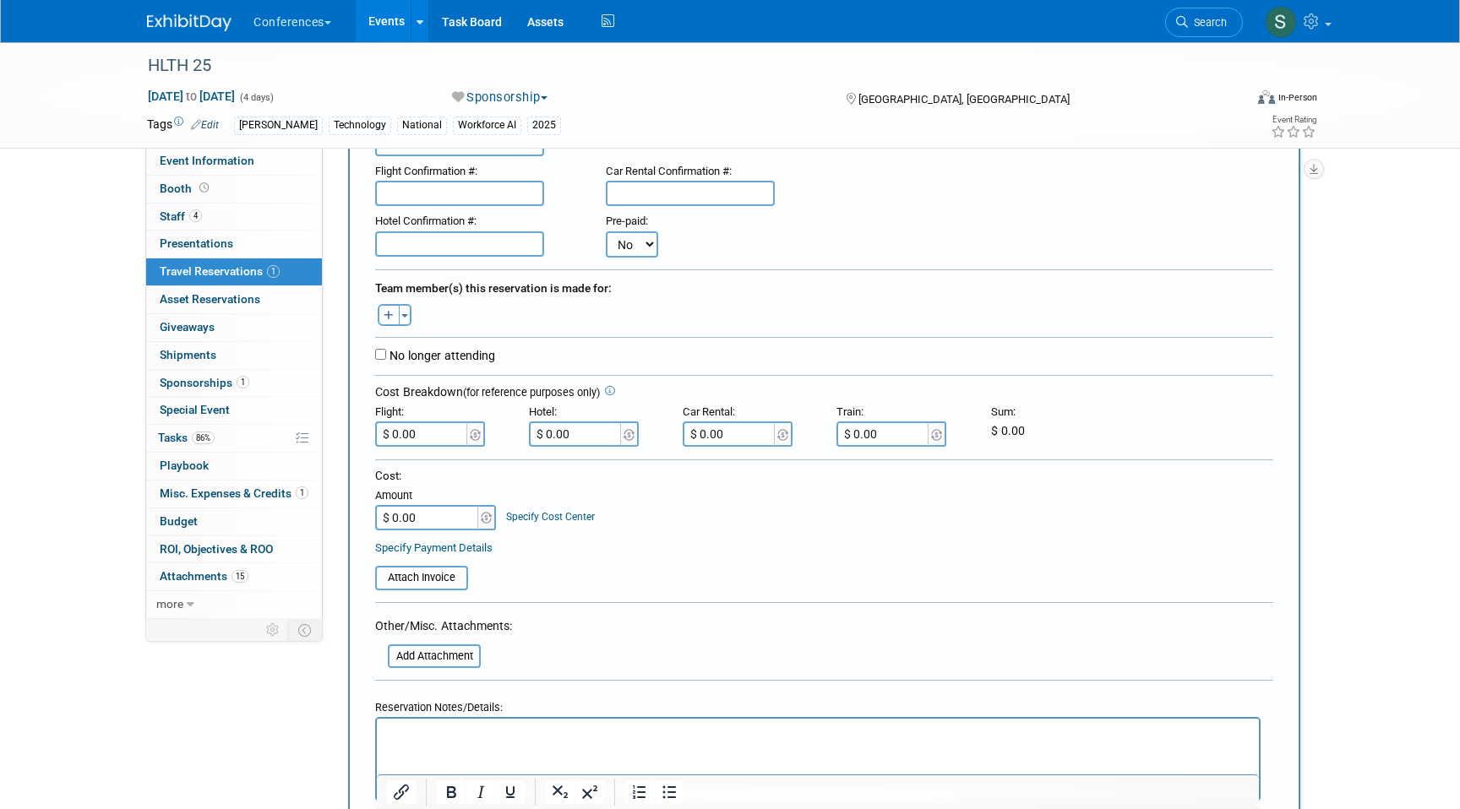
click at [383, 313] on button "button" at bounding box center [389, 315] width 22 height 22
select select
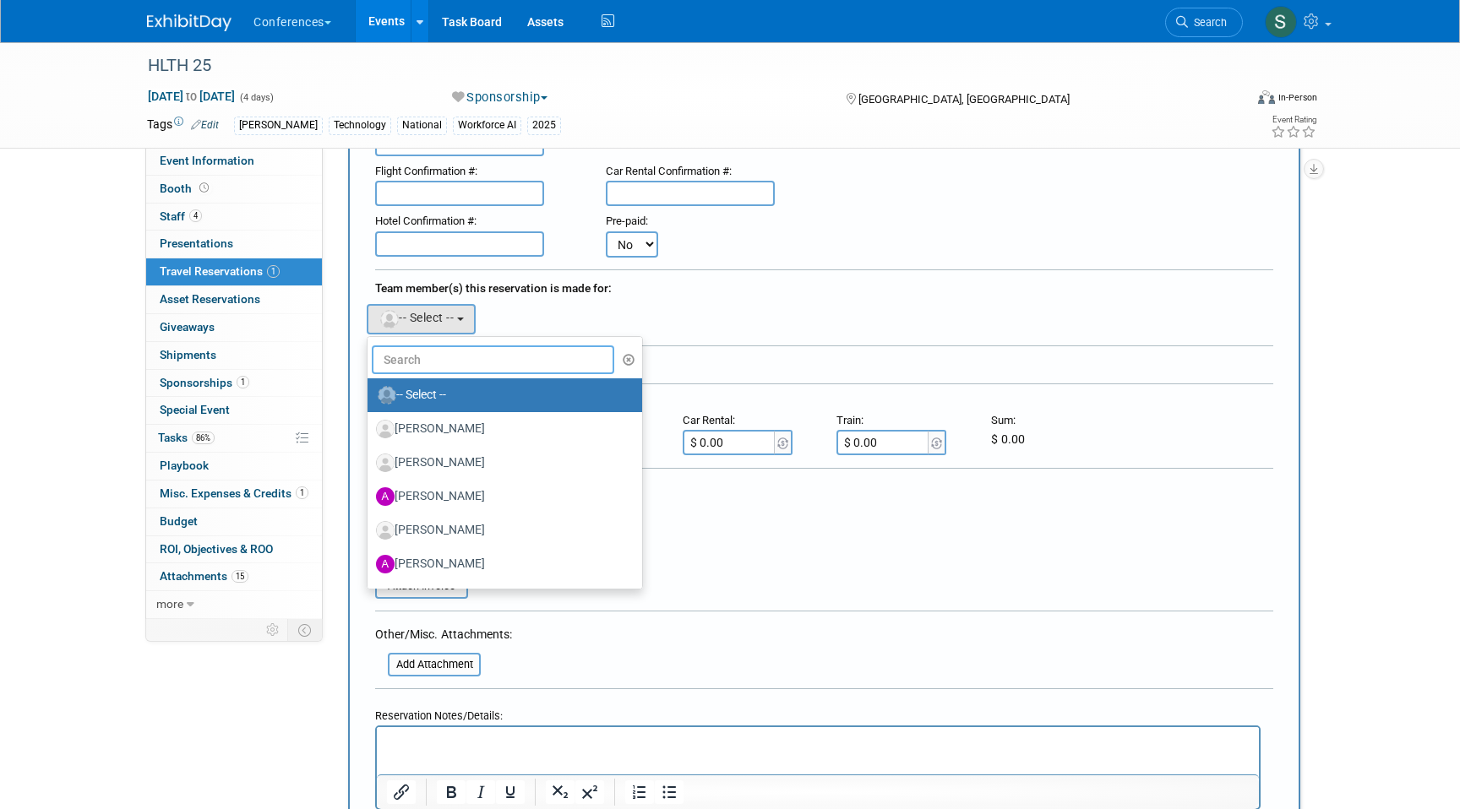
click at [424, 365] on input "text" at bounding box center [493, 359] width 242 height 29
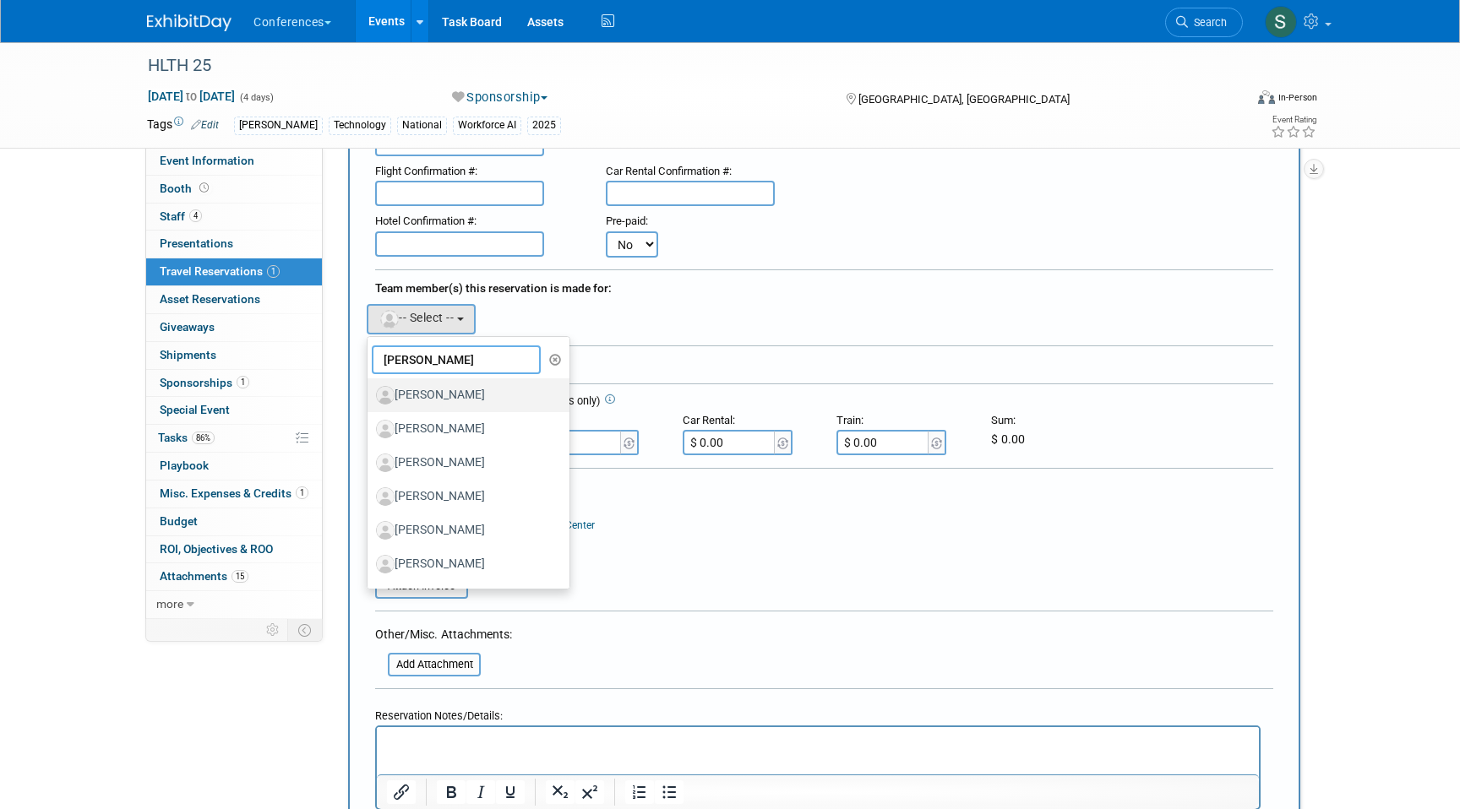
type input "DANI"
click at [459, 395] on label "[PERSON_NAME]" at bounding box center [464, 395] width 177 height 27
click at [370, 395] on input "[PERSON_NAME]" at bounding box center [364, 393] width 11 height 11
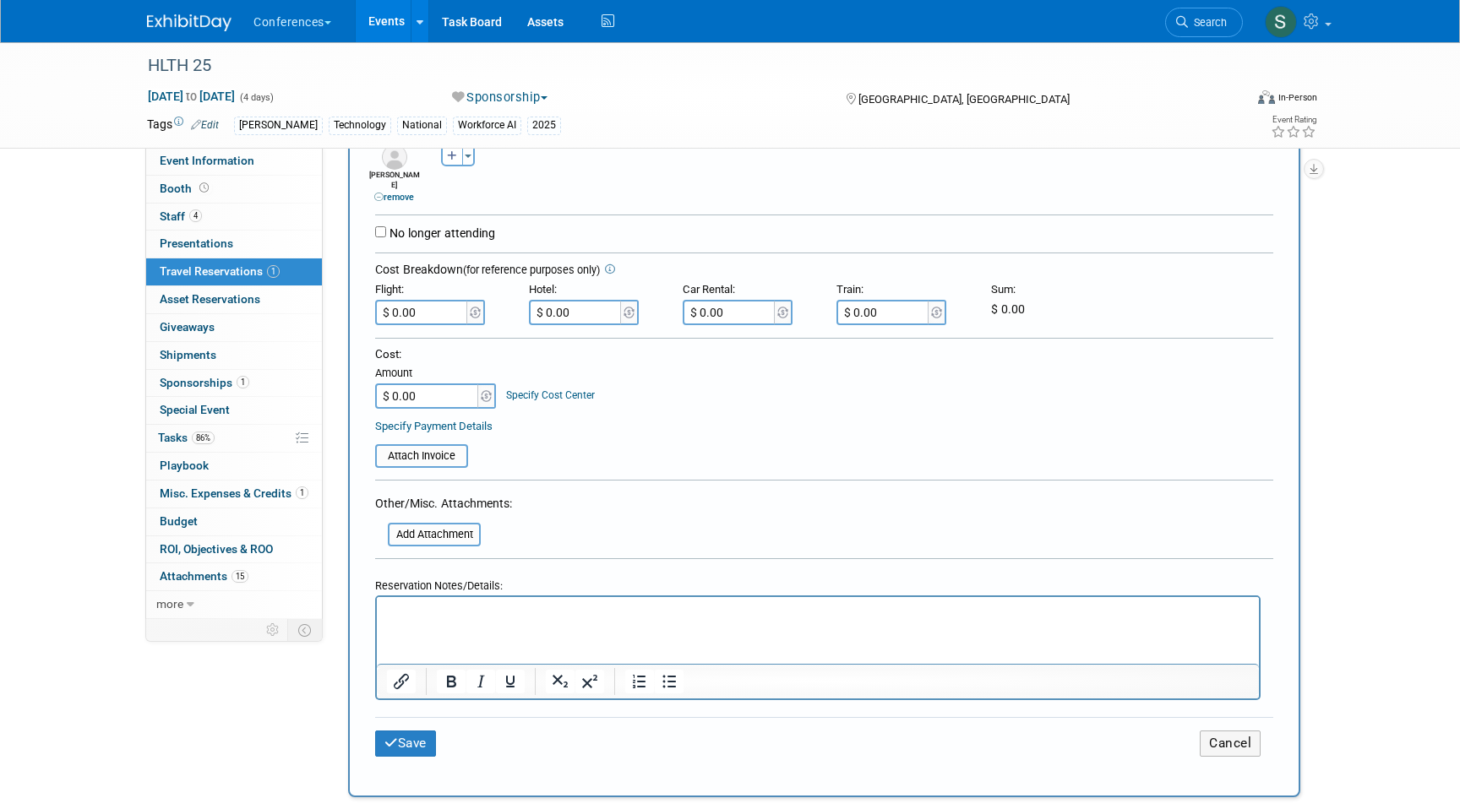
scroll to position [392, 0]
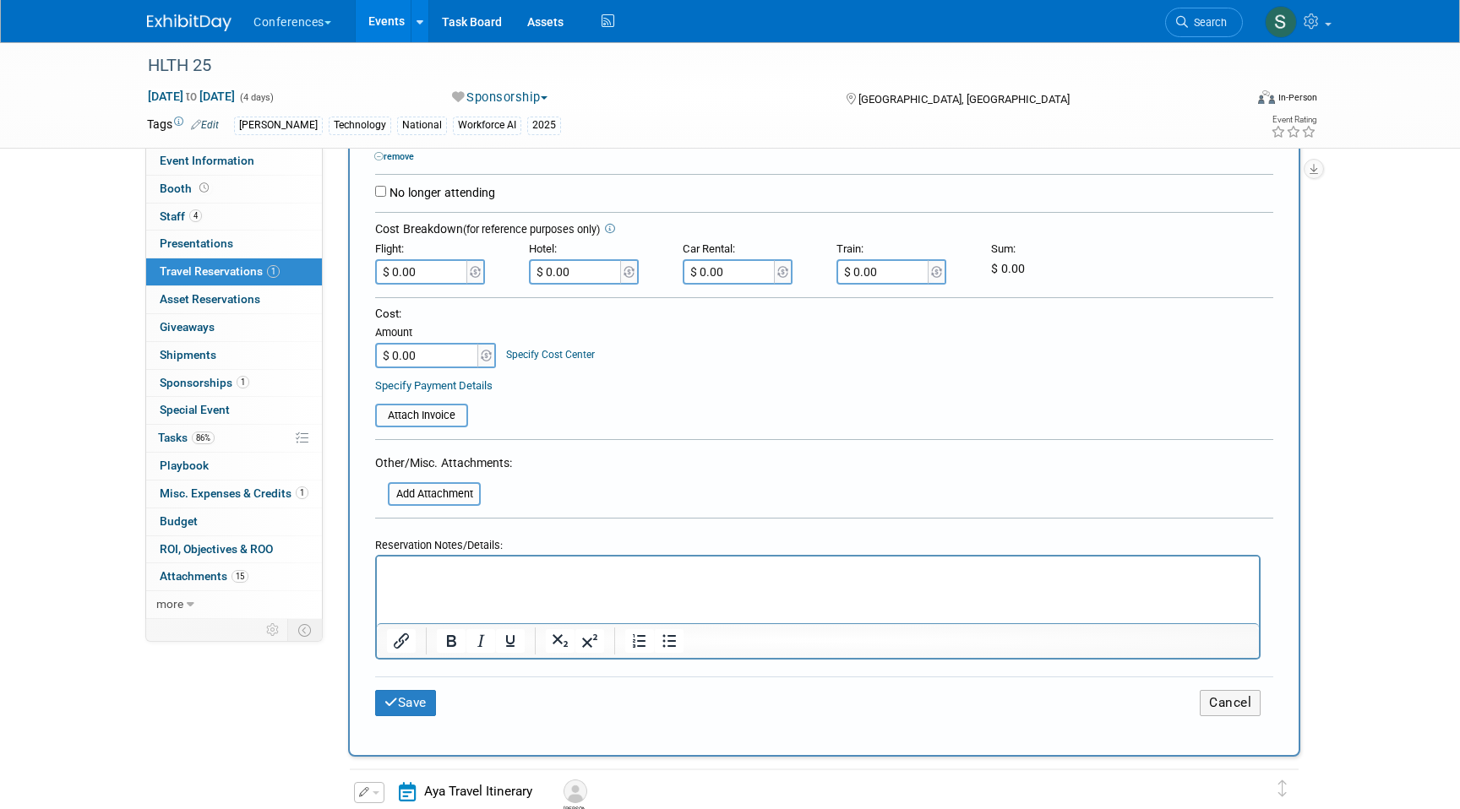
click at [425, 578] on p "Rich Text Area. Press ALT-0 for help." at bounding box center [818, 572] width 862 height 18
click at [514, 571] on p "FLIGHT: $386.95" at bounding box center [818, 572] width 862 height 18
click at [422, 259] on input "$ 0.00" at bounding box center [422, 271] width 95 height 25
type input "$ 421.95"
click at [412, 691] on button "Save" at bounding box center [405, 703] width 61 height 26
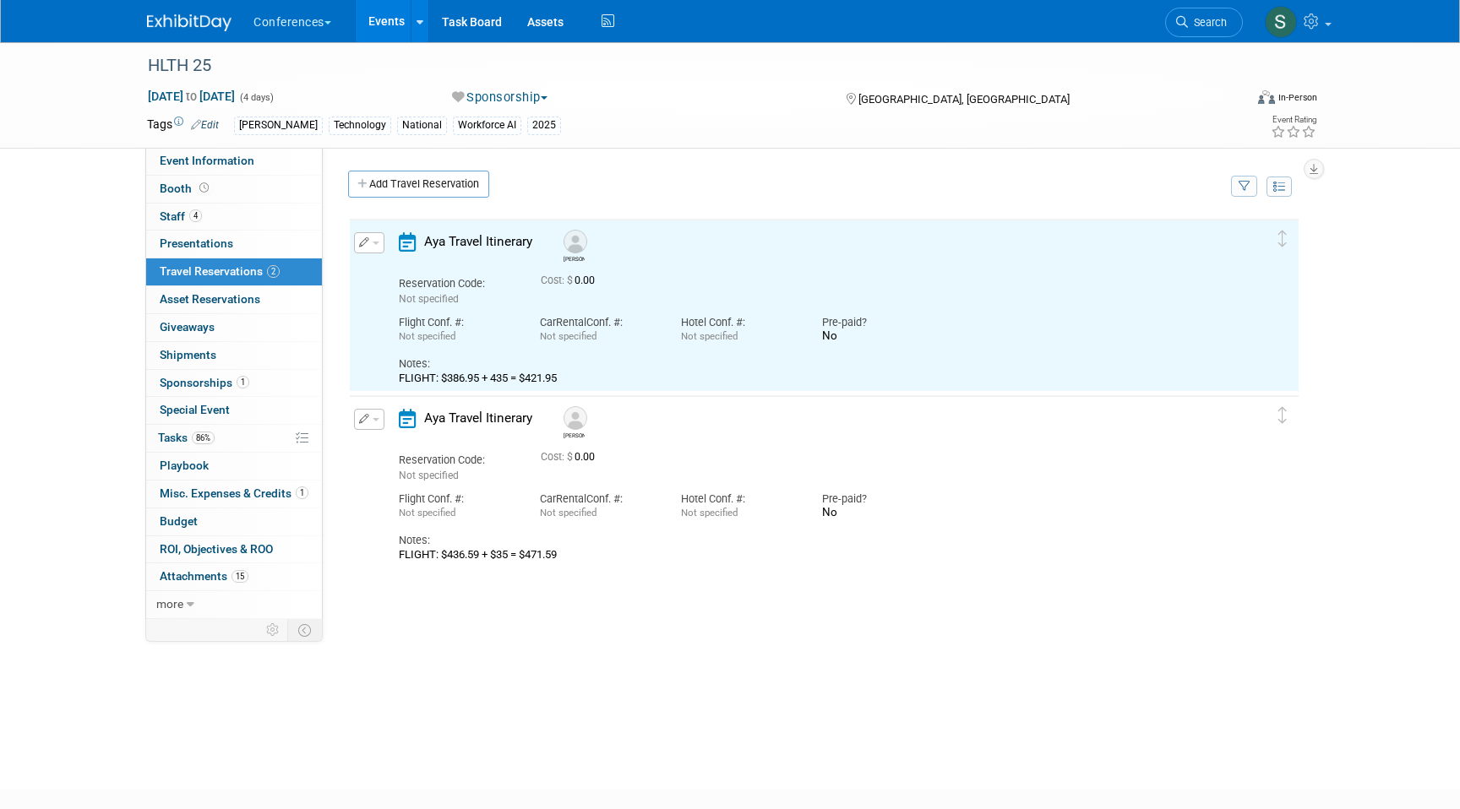
scroll to position [0, 0]
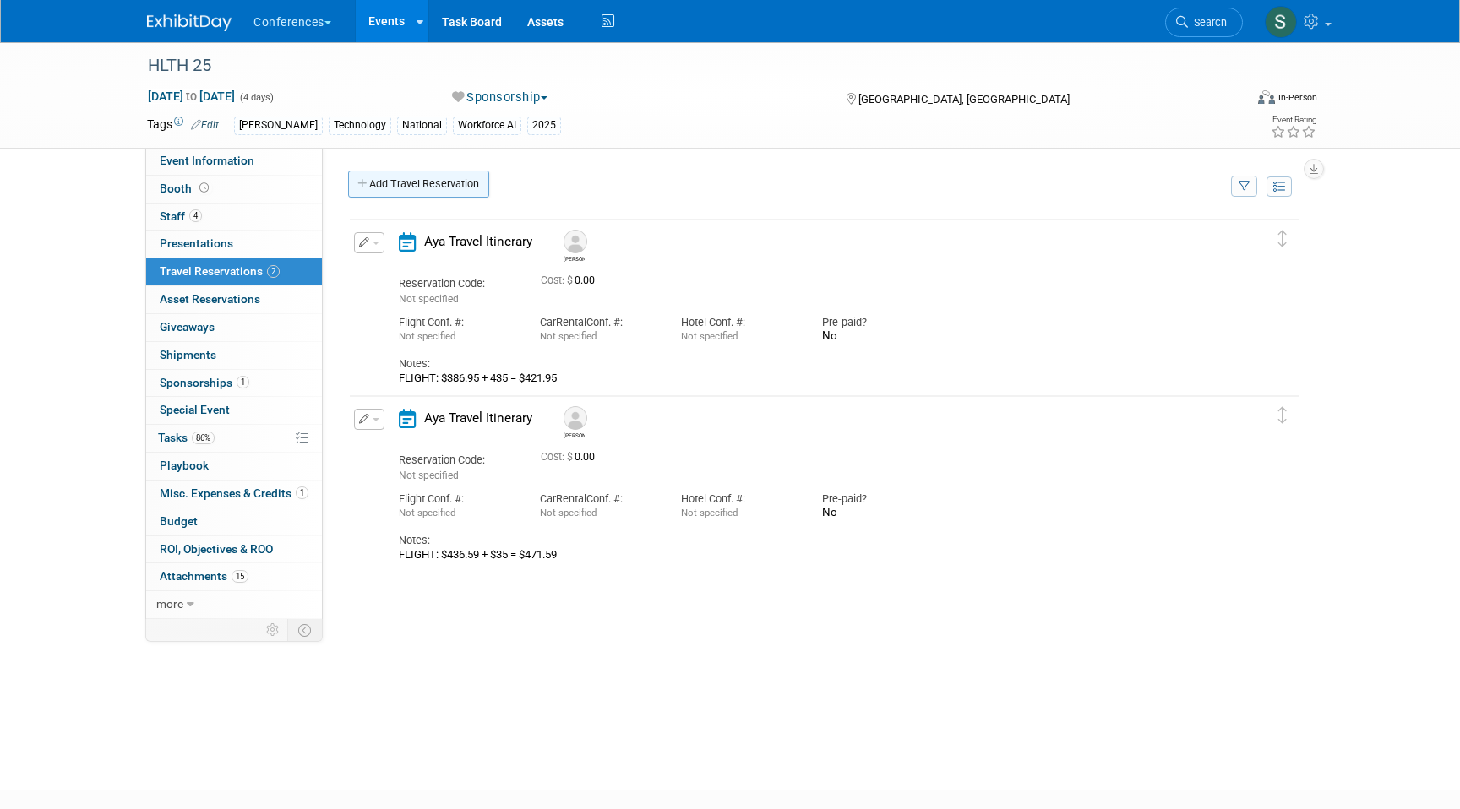
click at [401, 195] on link "Add Travel Reservation" at bounding box center [418, 184] width 141 height 27
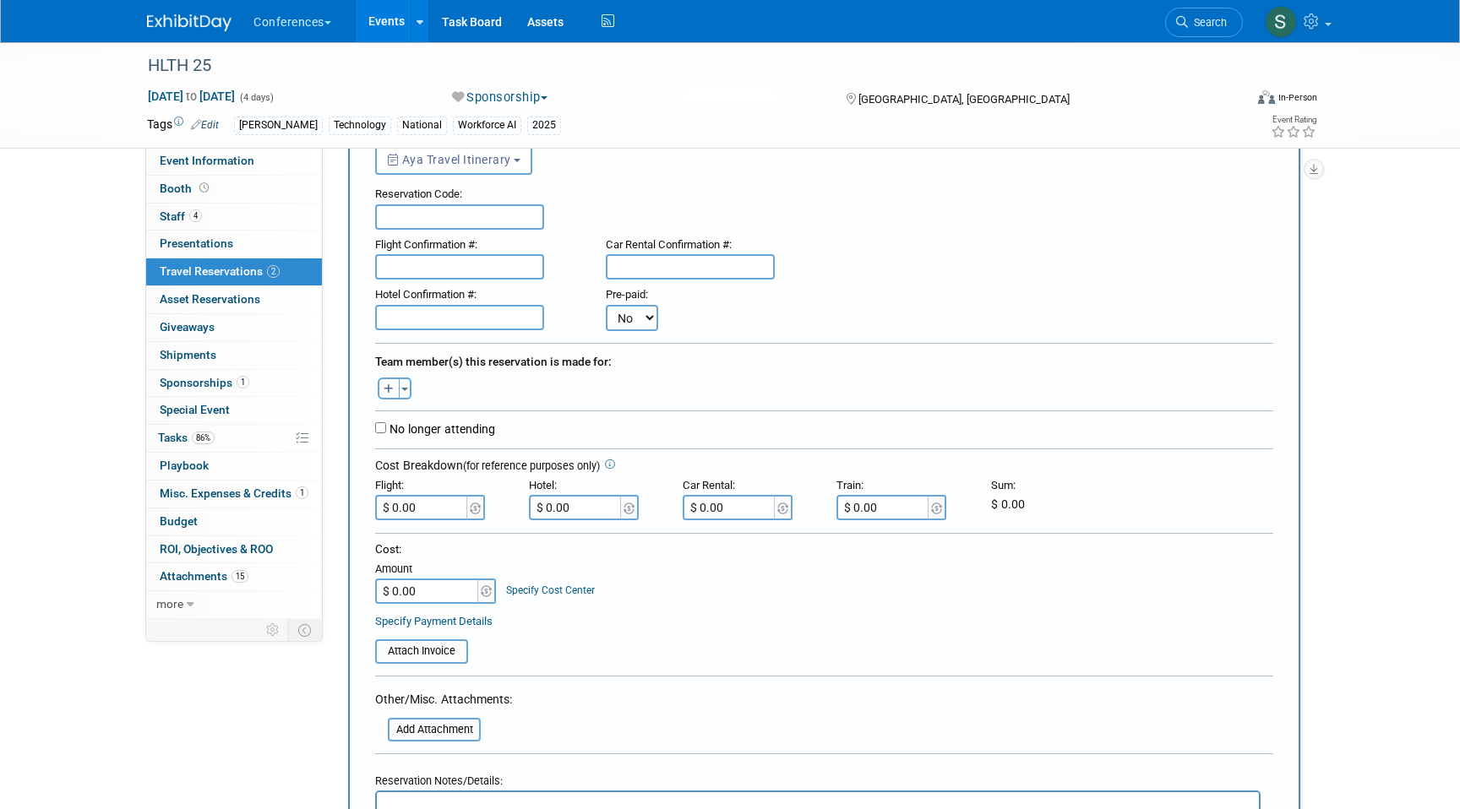
scroll to position [142, 0]
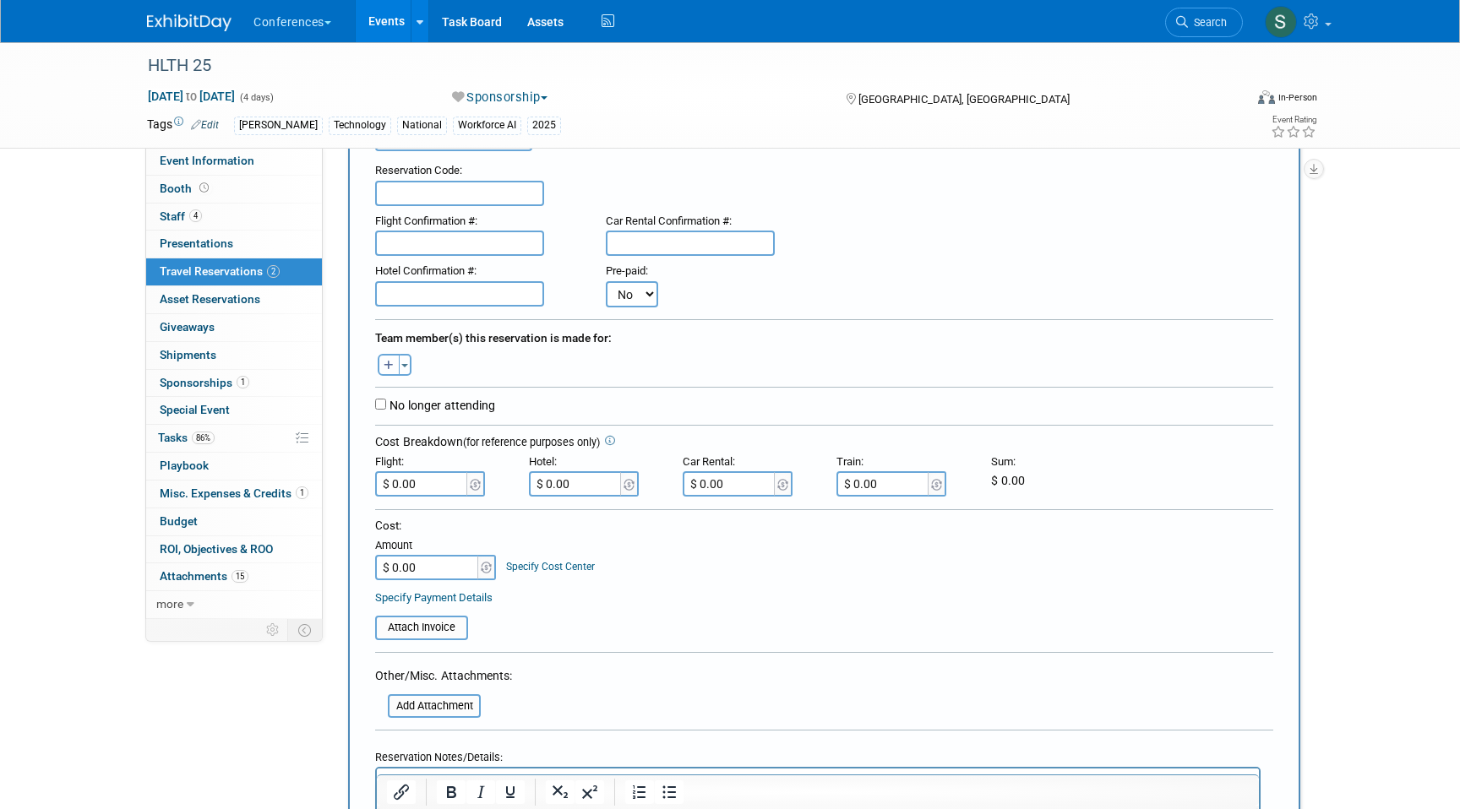
click at [390, 363] on icon "button" at bounding box center [389, 366] width 10 height 11
select select
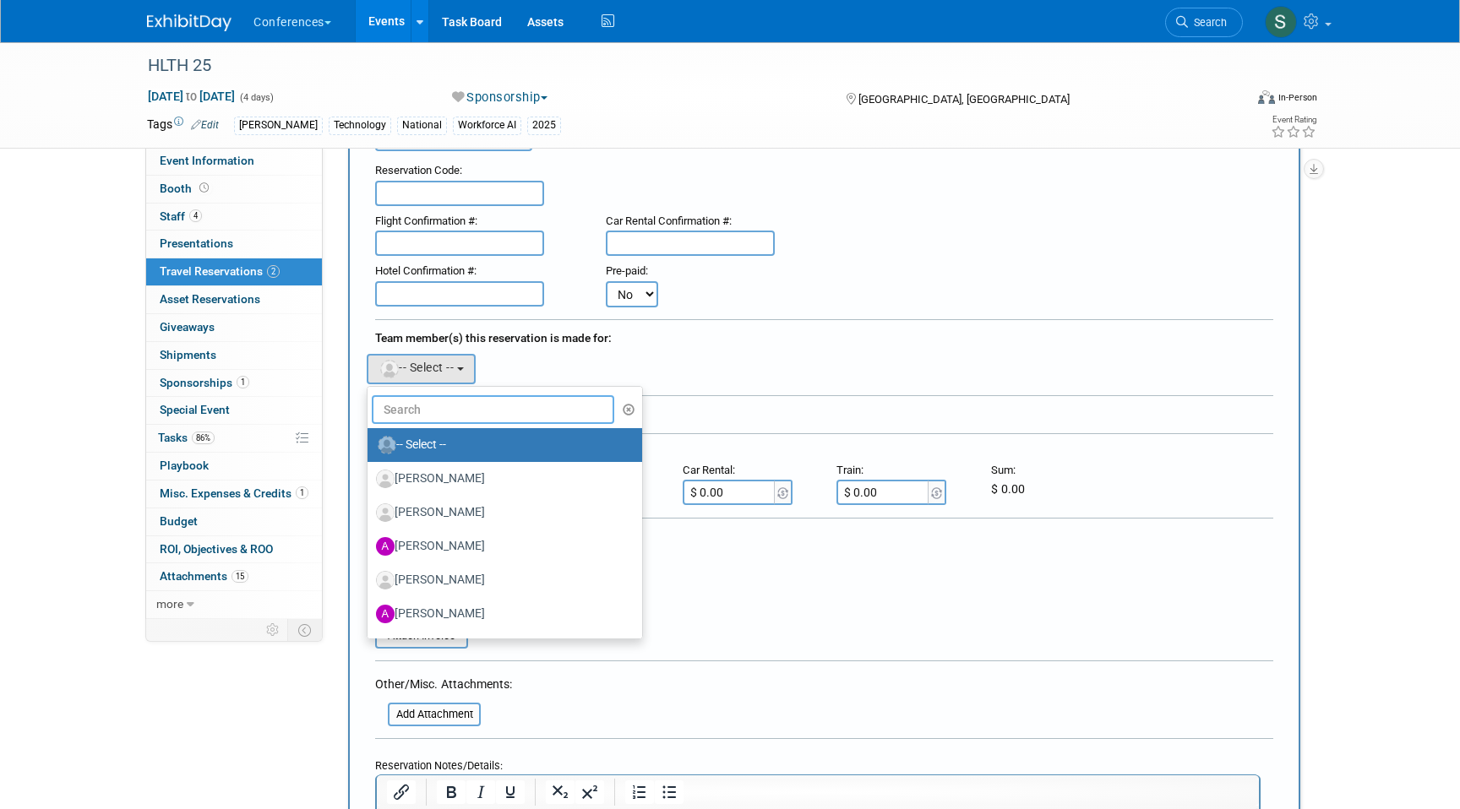
click at [453, 417] on input "text" at bounding box center [493, 409] width 242 height 29
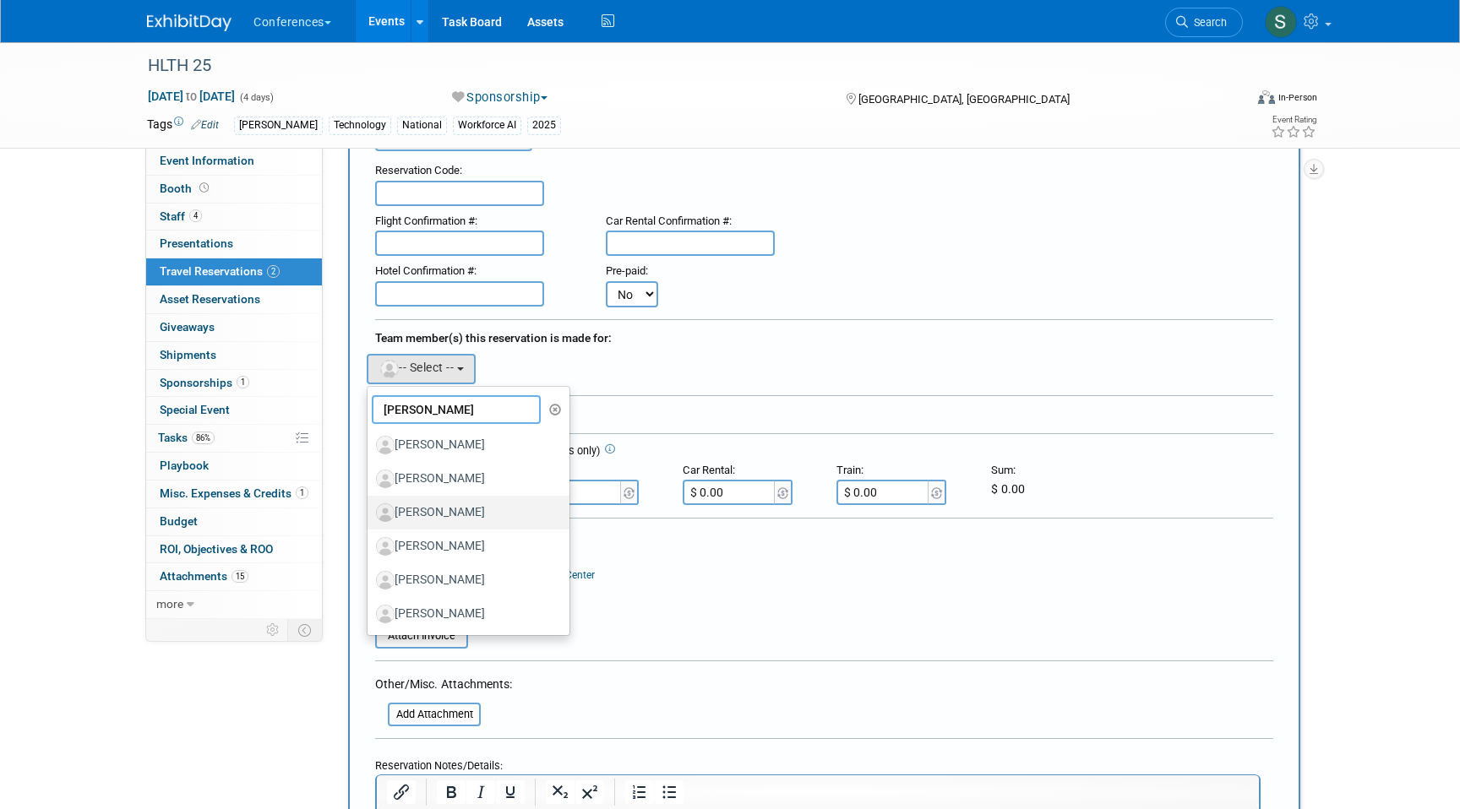
type input "KEVIN"
click at [485, 512] on label "[PERSON_NAME]" at bounding box center [464, 512] width 177 height 27
click at [370, 512] on input "[PERSON_NAME]" at bounding box center [364, 510] width 11 height 11
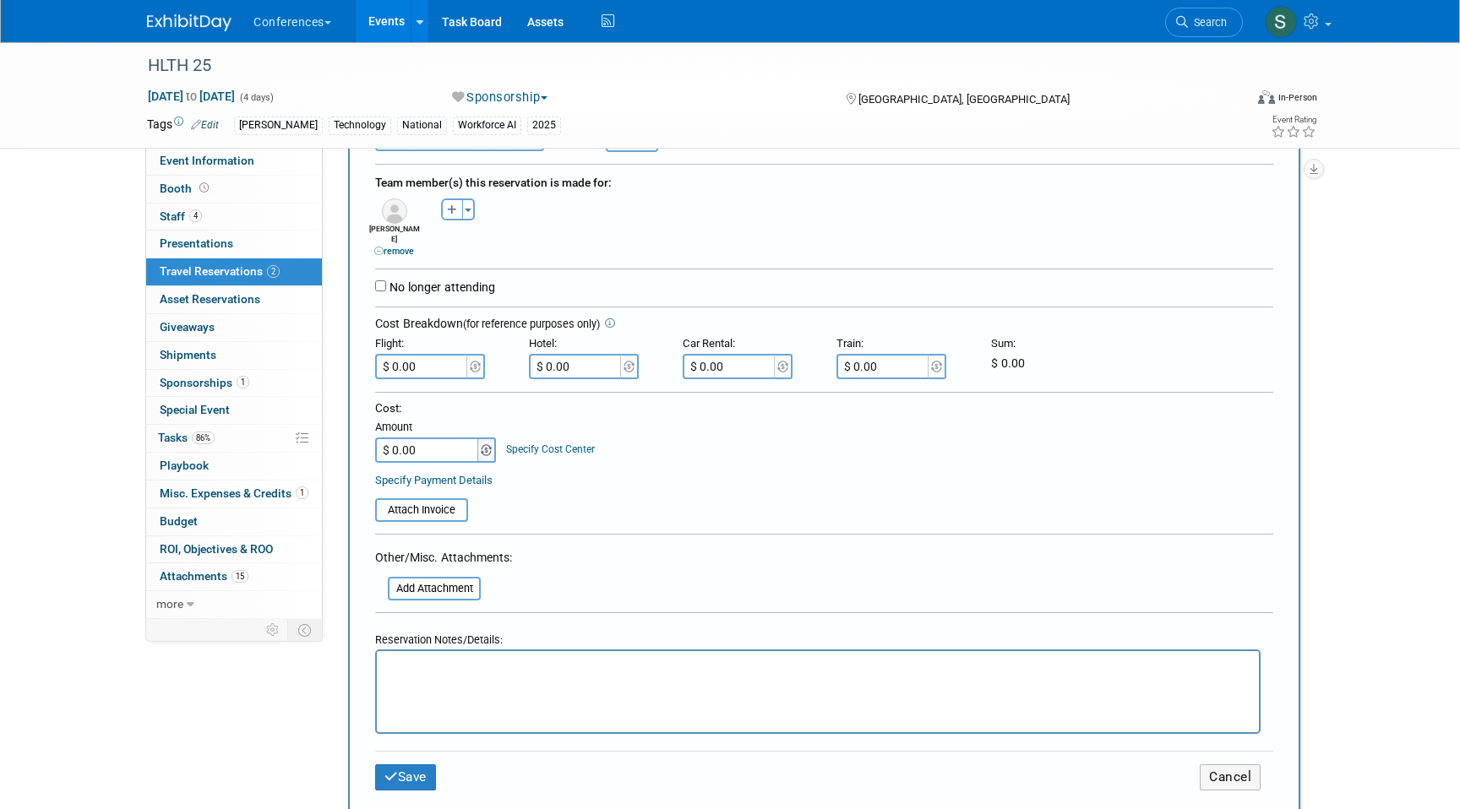
scroll to position [344, 0]
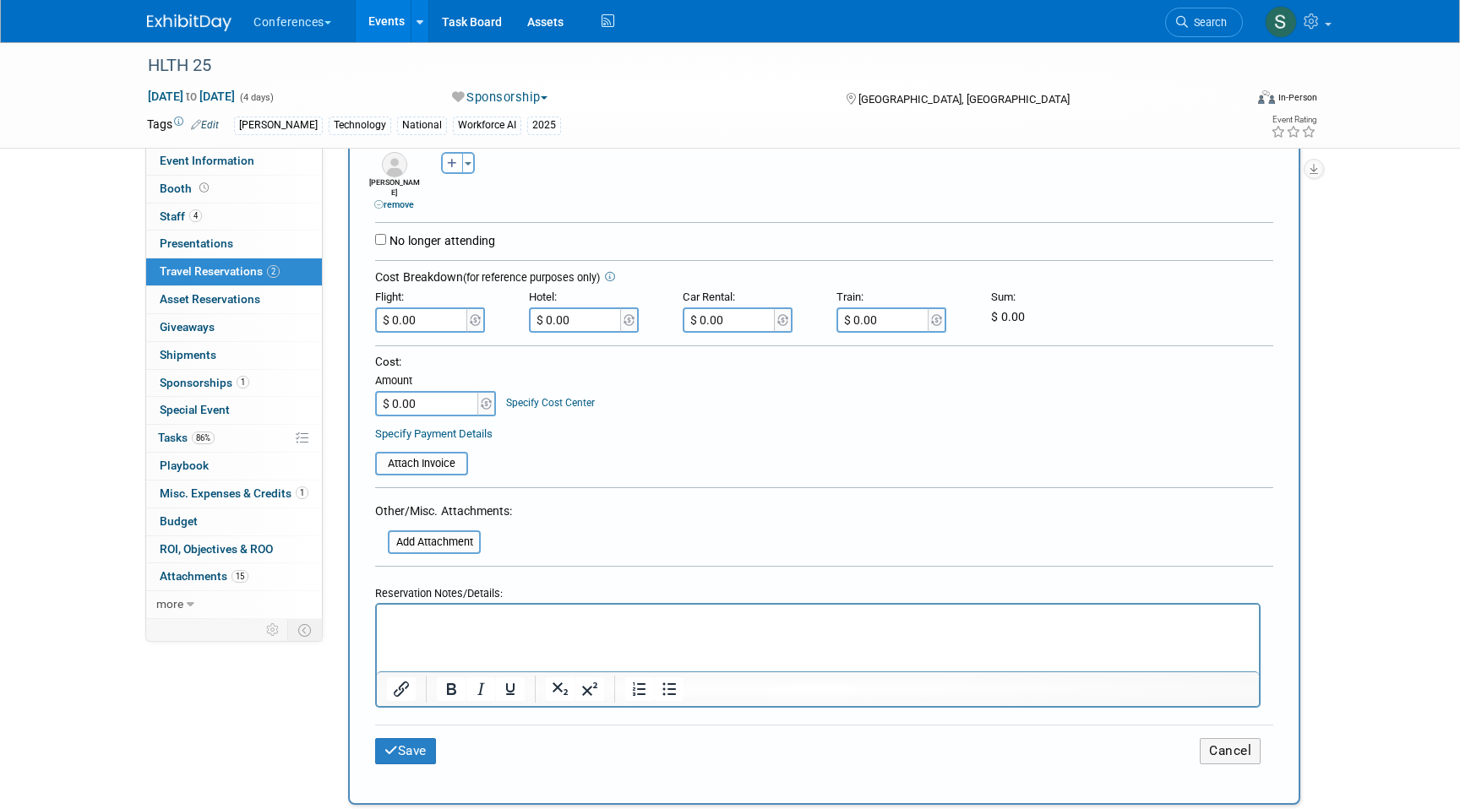
click at [423, 628] on html at bounding box center [818, 616] width 882 height 24
click at [518, 623] on p "FLIGHT: $722.95" at bounding box center [818, 620] width 862 height 18
click at [428, 309] on input "$ 0.00" at bounding box center [422, 319] width 95 height 25
type input "$ 757.95"
click at [400, 758] on div "Save Cancel" at bounding box center [824, 751] width 898 height 52
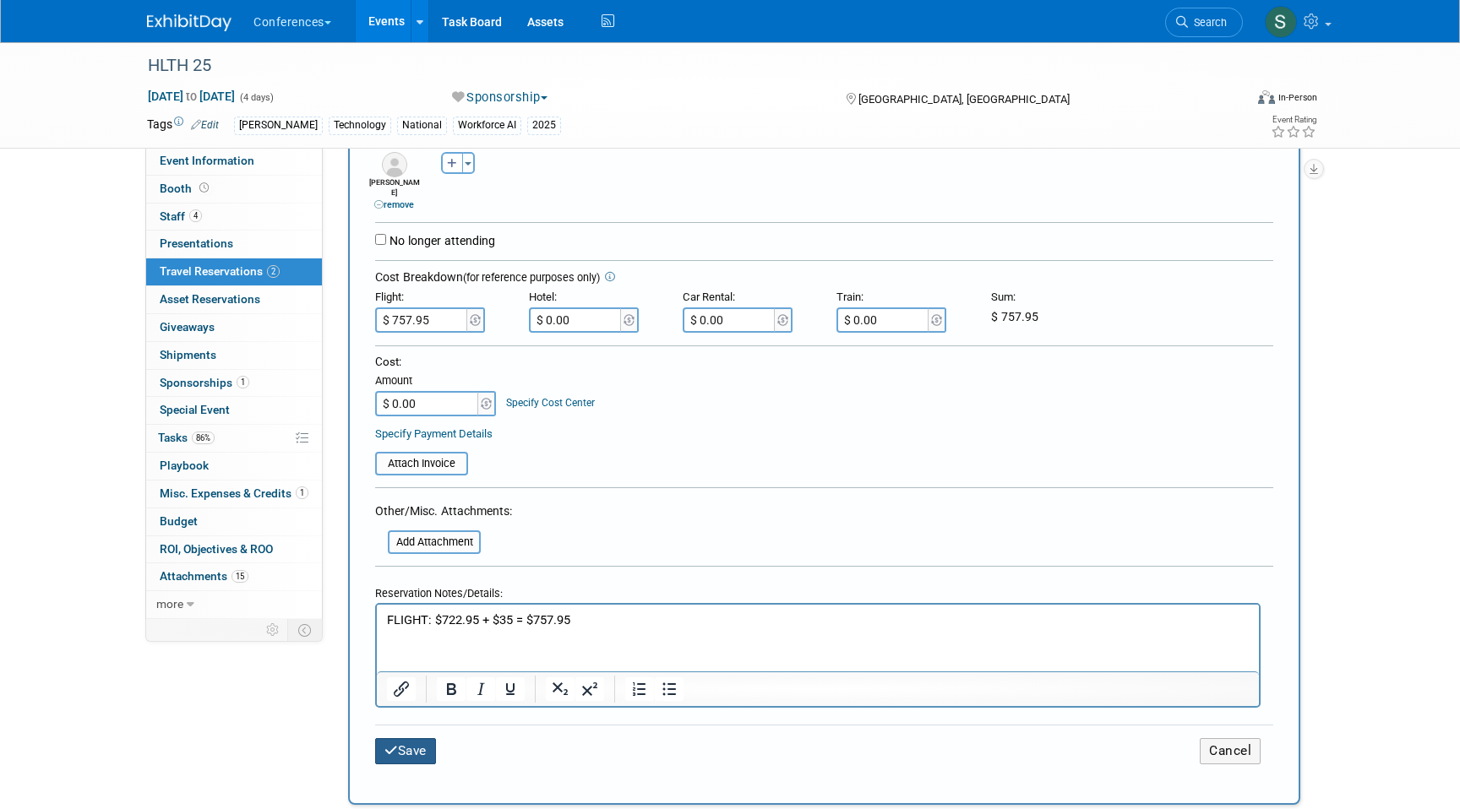
click at [398, 742] on button "Save" at bounding box center [405, 751] width 61 height 26
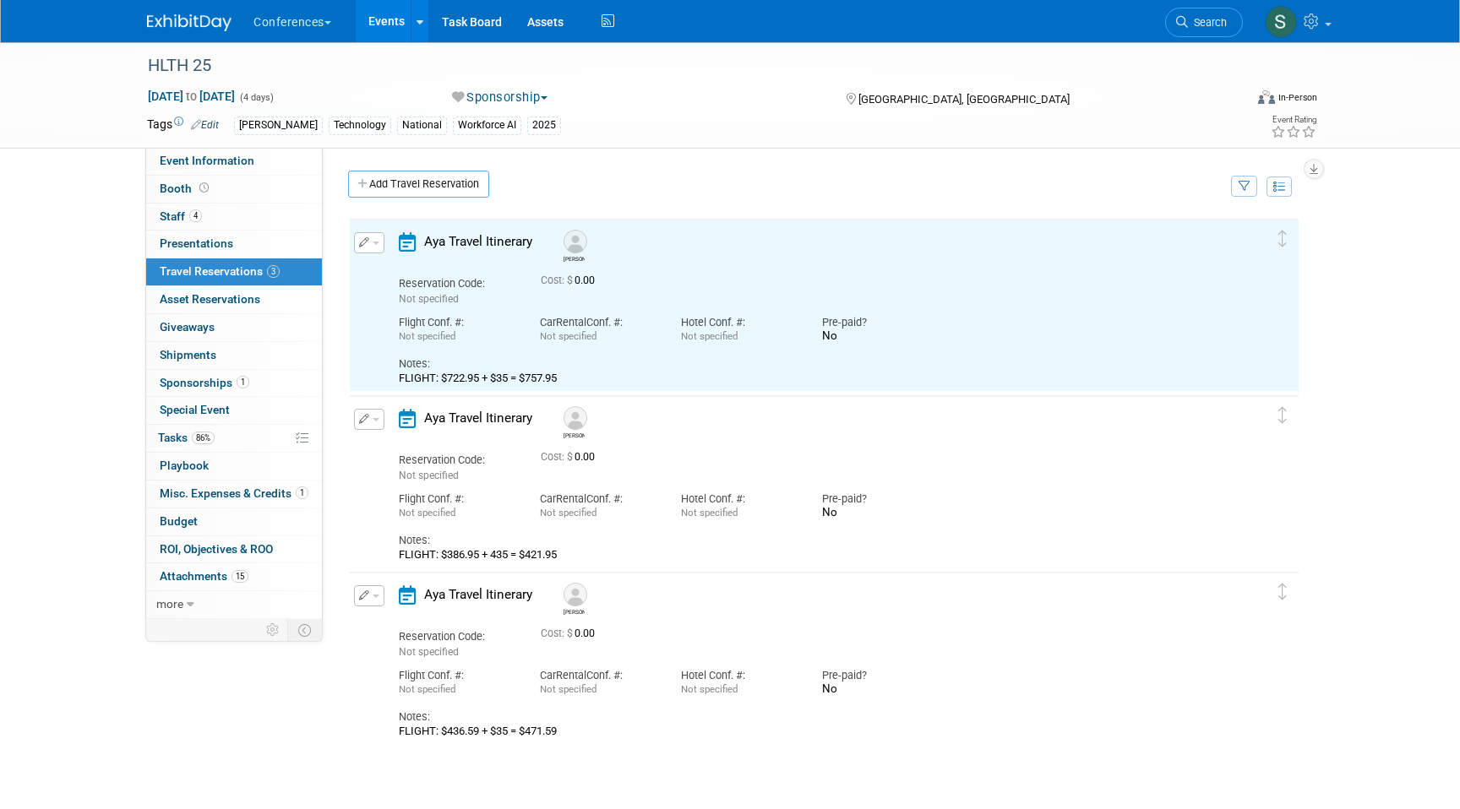
scroll to position [0, 0]
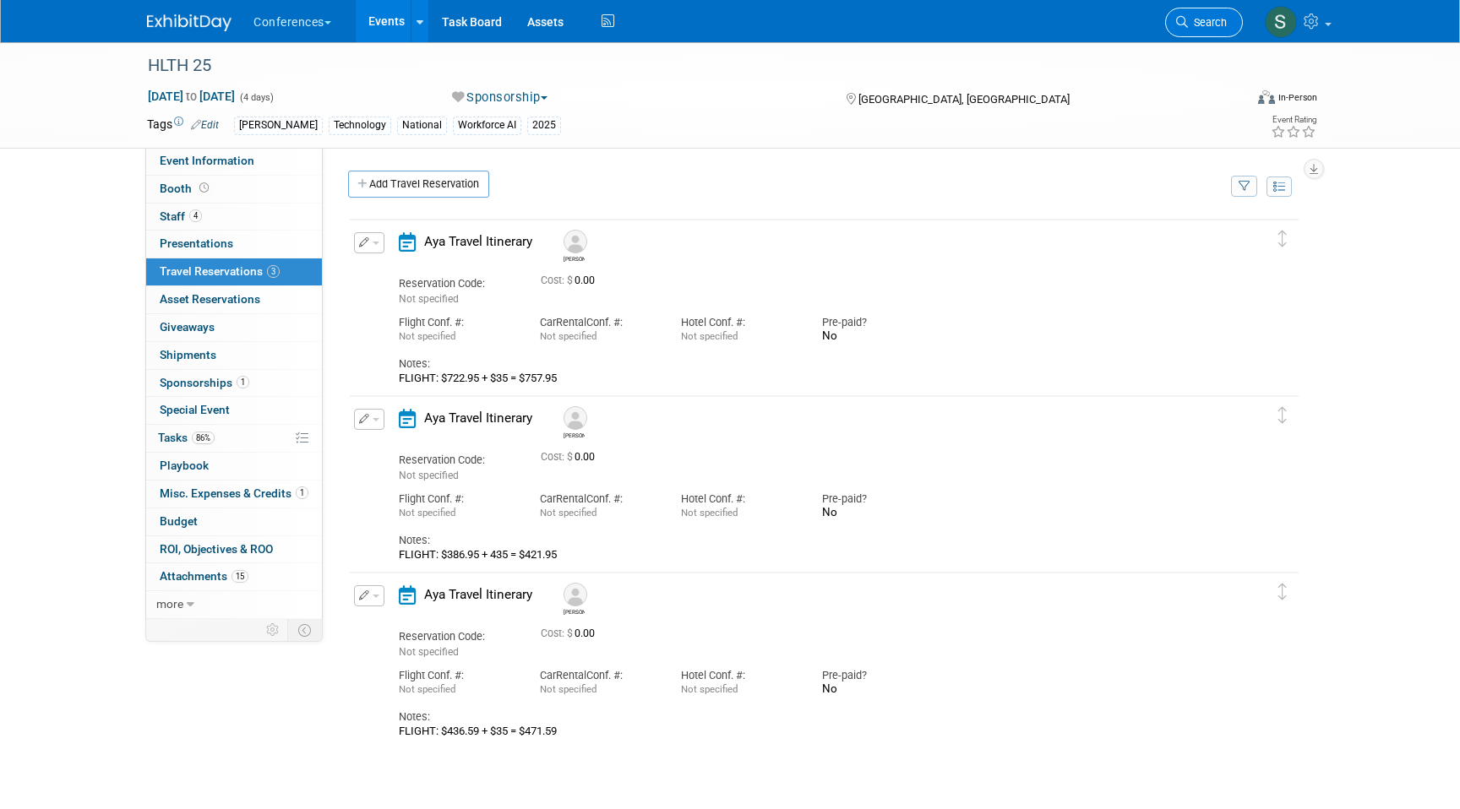
click at [1200, 27] on span "Search" at bounding box center [1207, 22] width 39 height 13
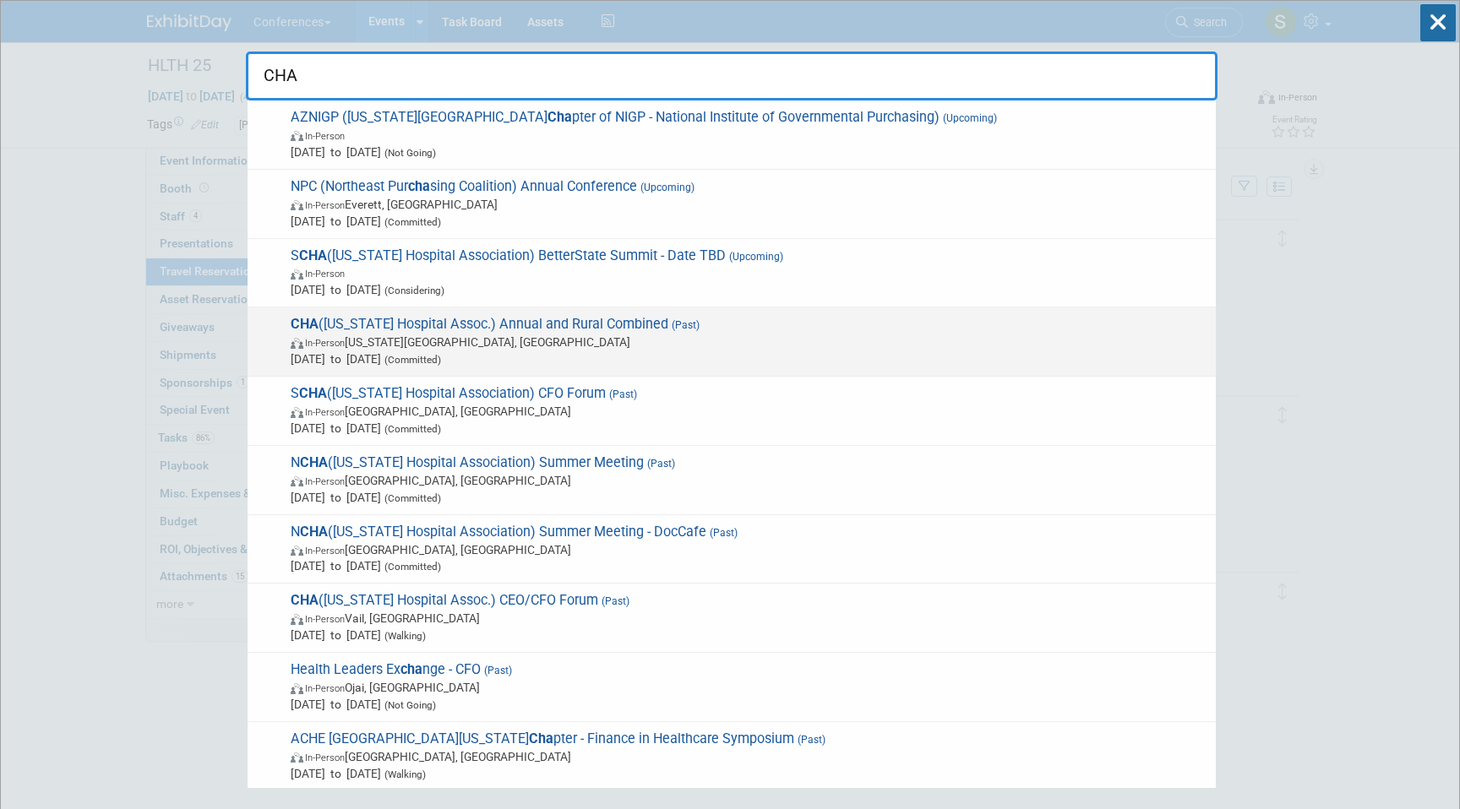
type input "CHA"
click at [494, 318] on span "CHA (Colorado Hospital Assoc.) Annual and Rural Combined (Past) In-Person Color…" at bounding box center [747, 342] width 922 height 52
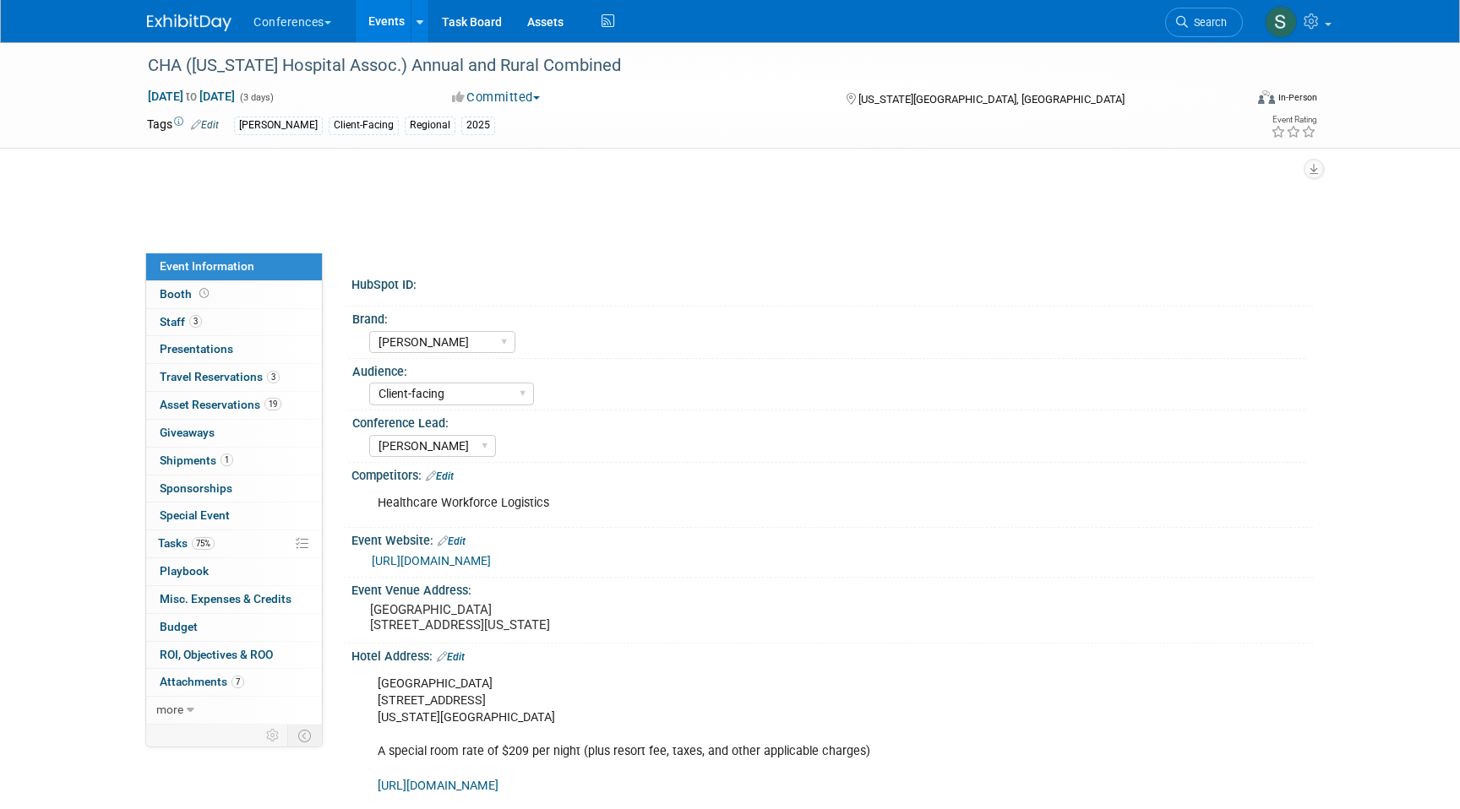
select select "[PERSON_NAME]"
select select "Client-facing"
select select "[PERSON_NAME]"
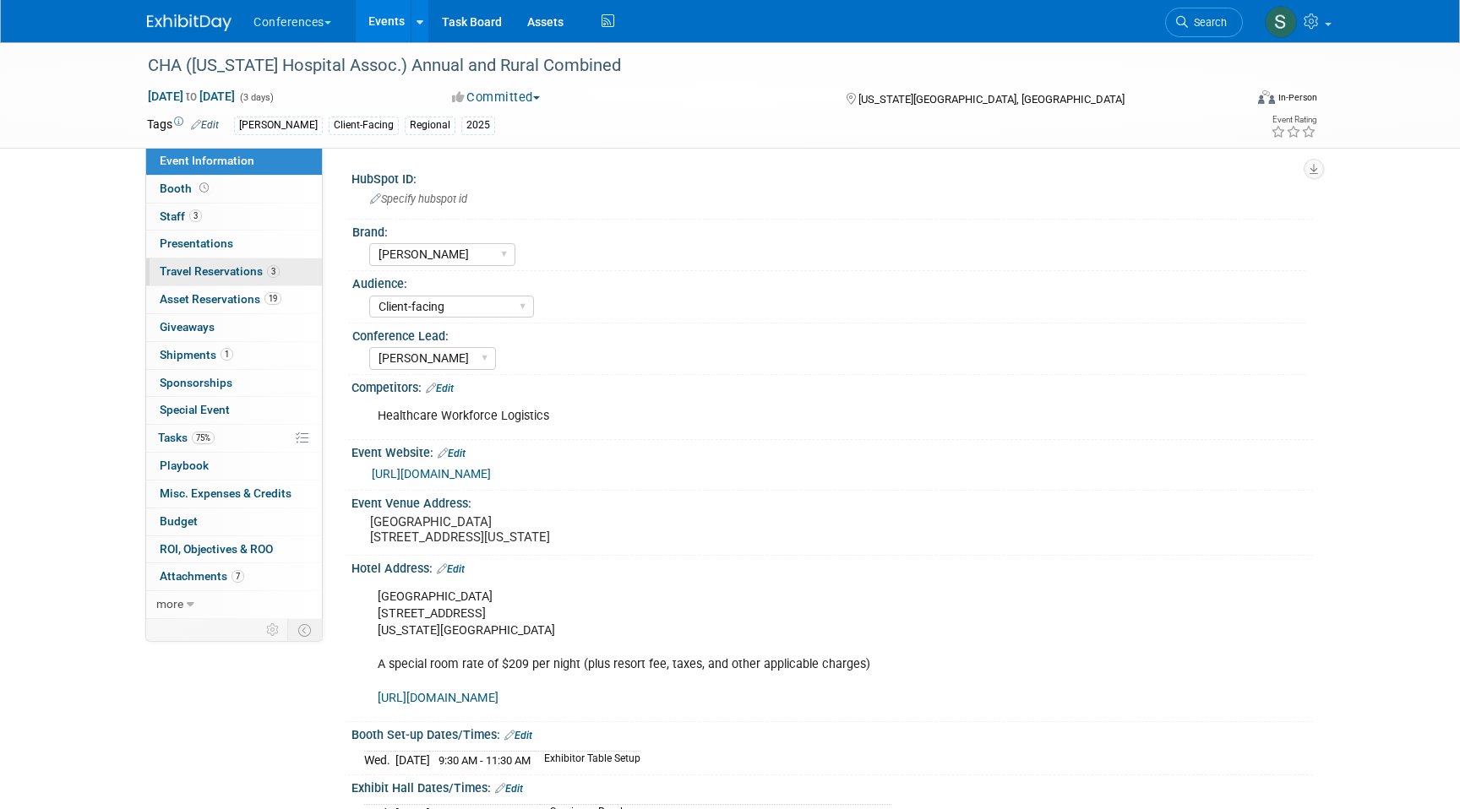
click at [295, 275] on link "3 Travel Reservations 3" at bounding box center [234, 271] width 176 height 27
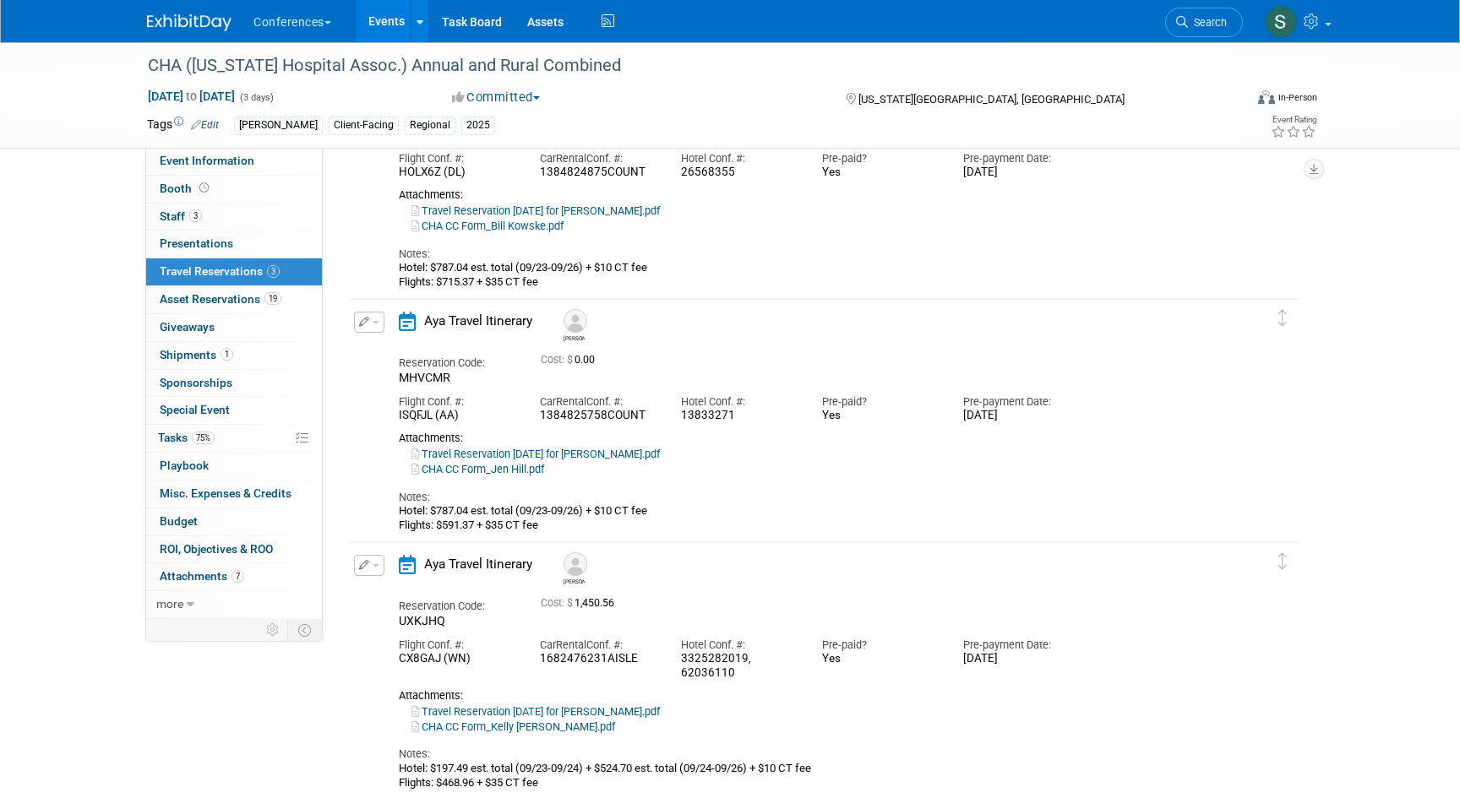
scroll to position [165, 0]
click at [376, 326] on button "button" at bounding box center [369, 321] width 30 height 21
click at [409, 347] on button "Edit Reservation" at bounding box center [426, 351] width 143 height 24
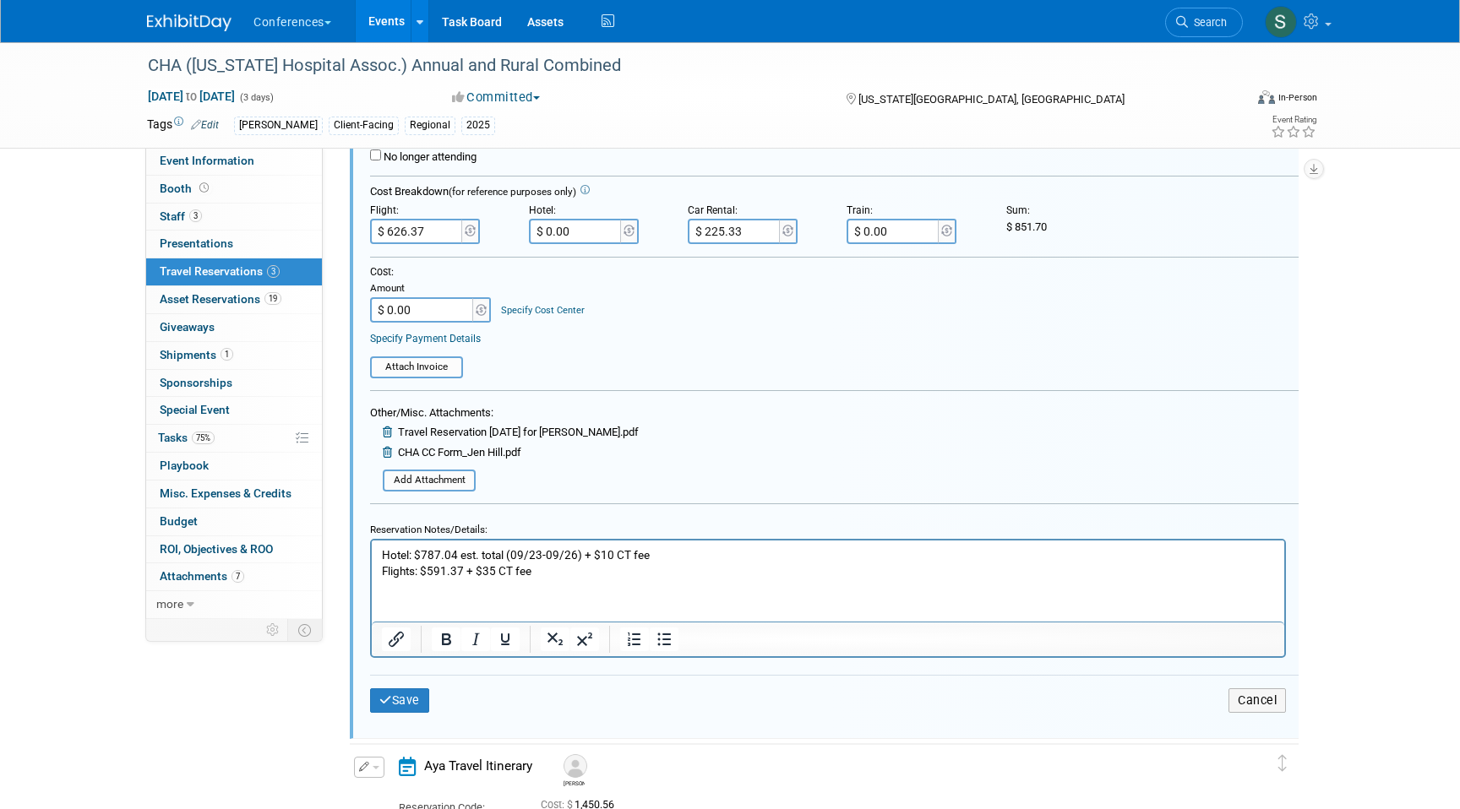
scroll to position [774, 0]
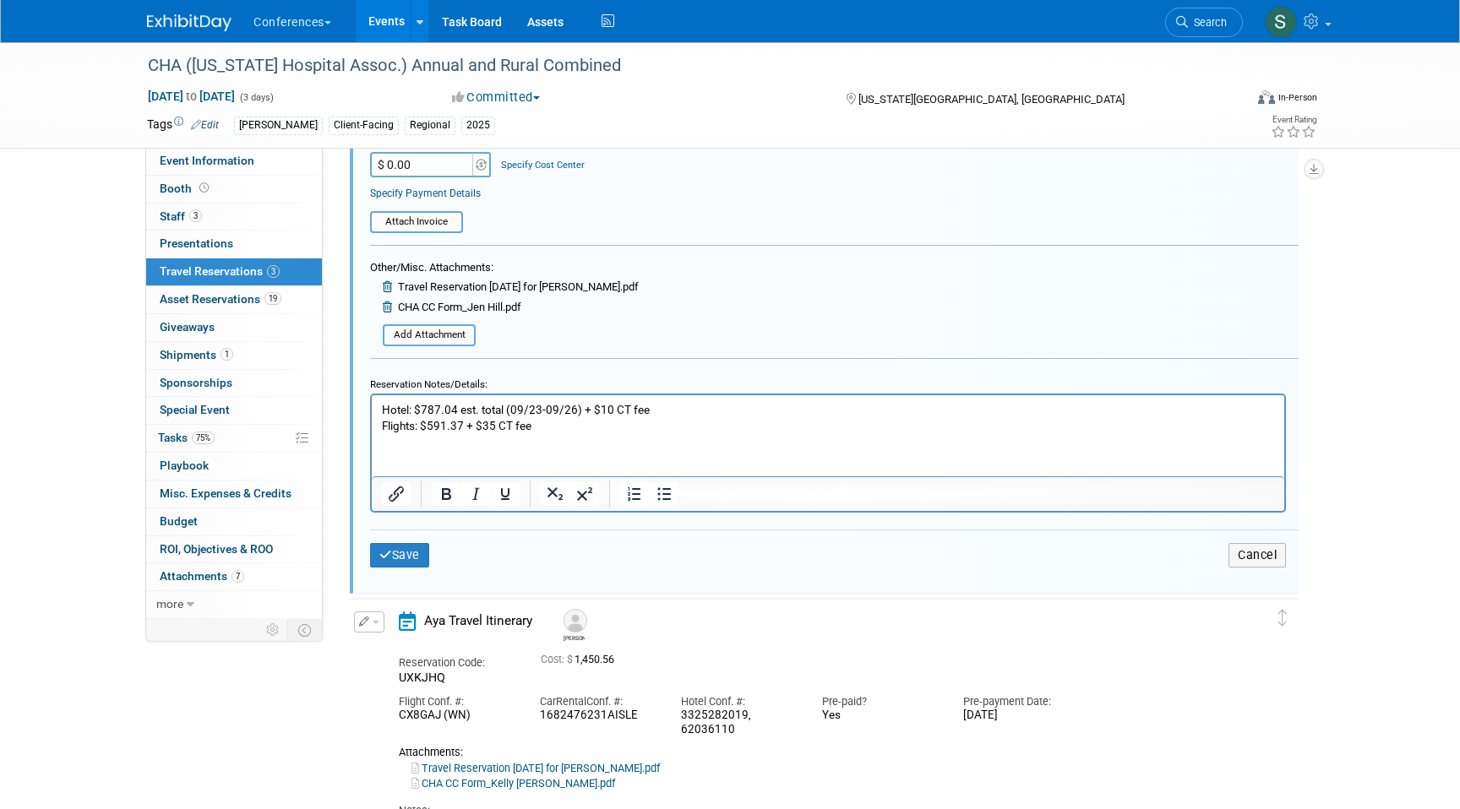
click at [534, 429] on p "Hotel: $787.04 est. total (09/23-09/26) + $10 CT fee Flights: $591.37 + $35 CT …" at bounding box center [828, 417] width 893 height 32
click at [624, 422] on p "Hotel: $787.04 est. total (09/23-09/26) + $10 CT fee Flights: $591.37 + $35 CT …" at bounding box center [828, 417] width 893 height 32
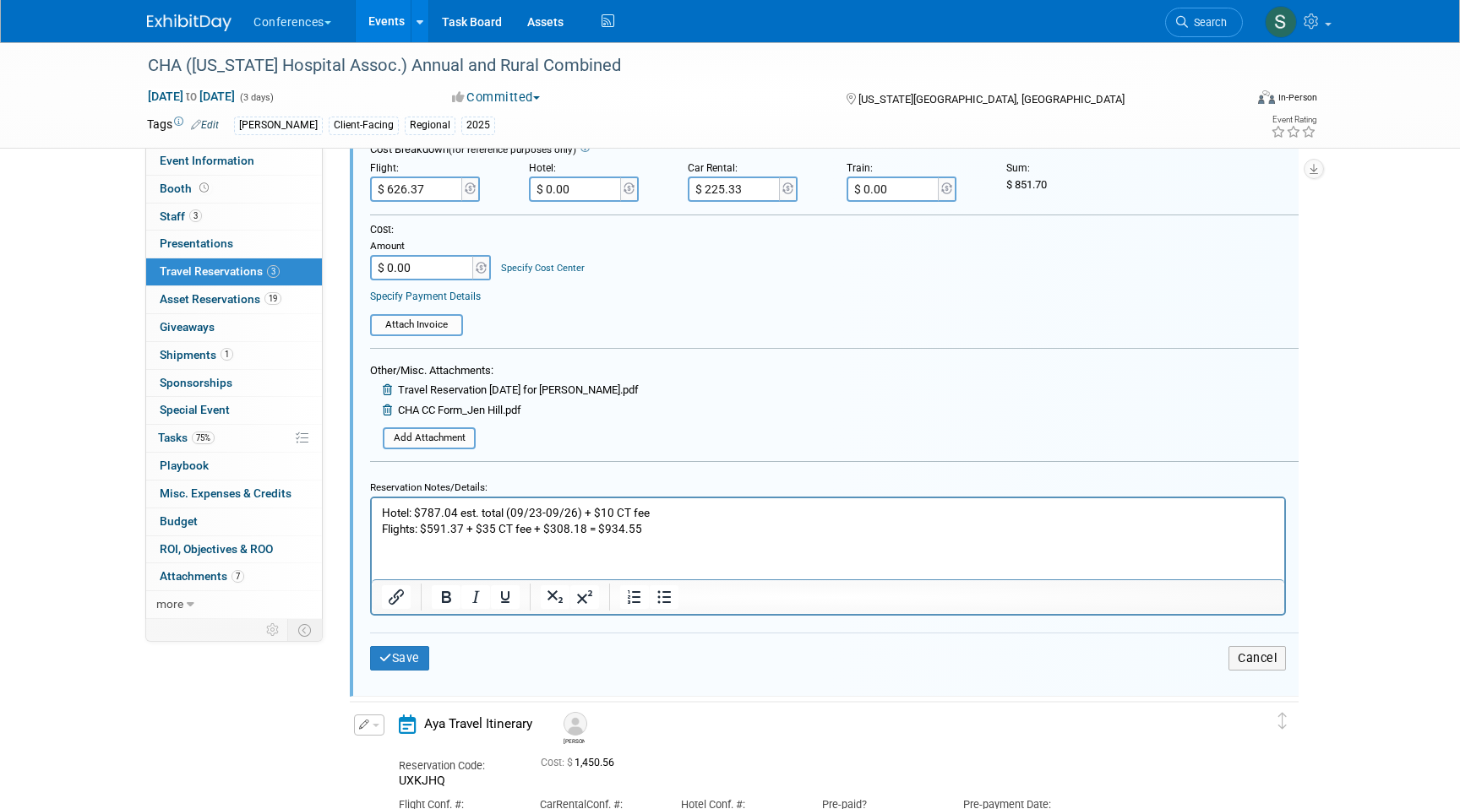
scroll to position [645, 0]
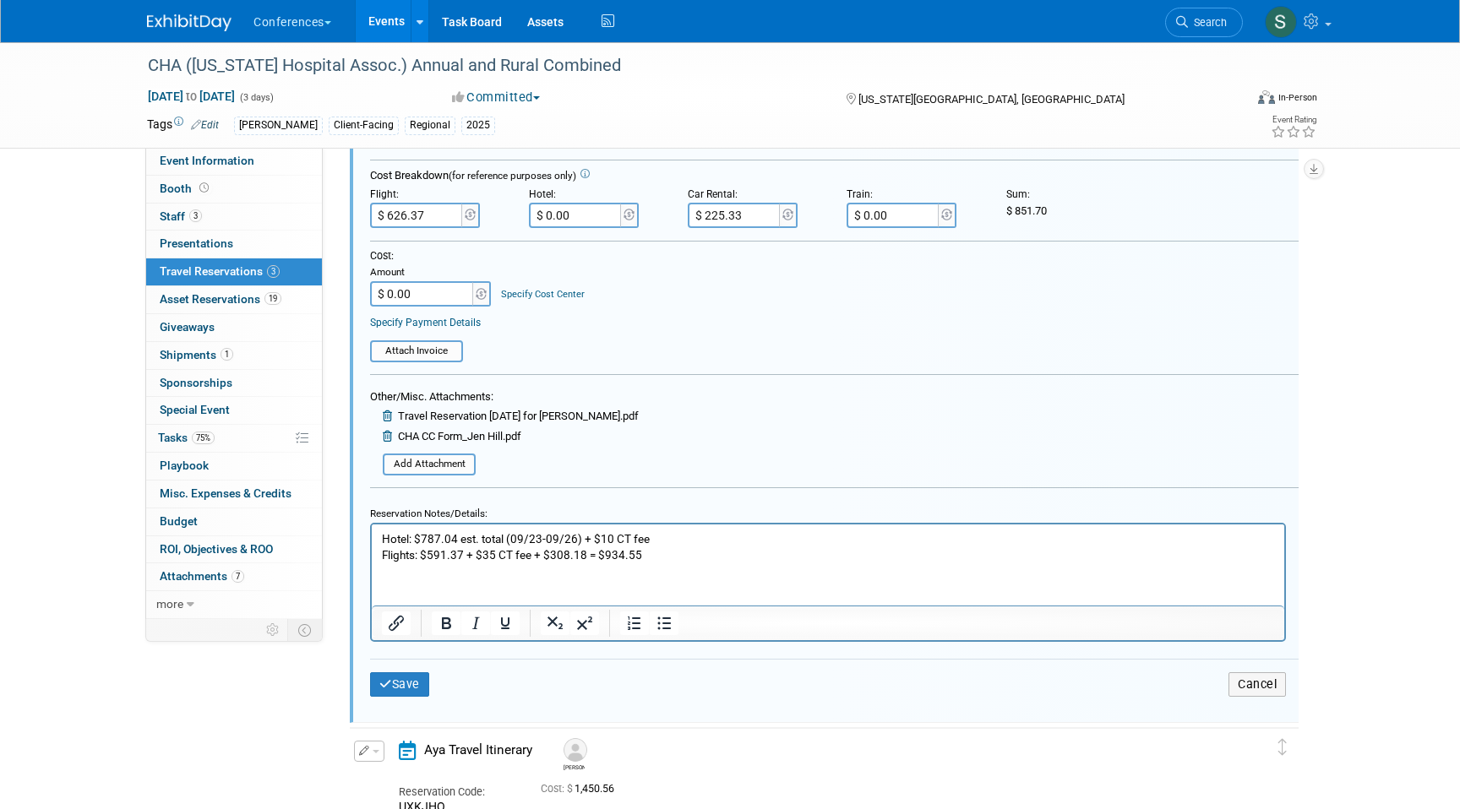
click at [419, 209] on input "$ 626.37" at bounding box center [417, 215] width 95 height 25
type input "$ 934.55"
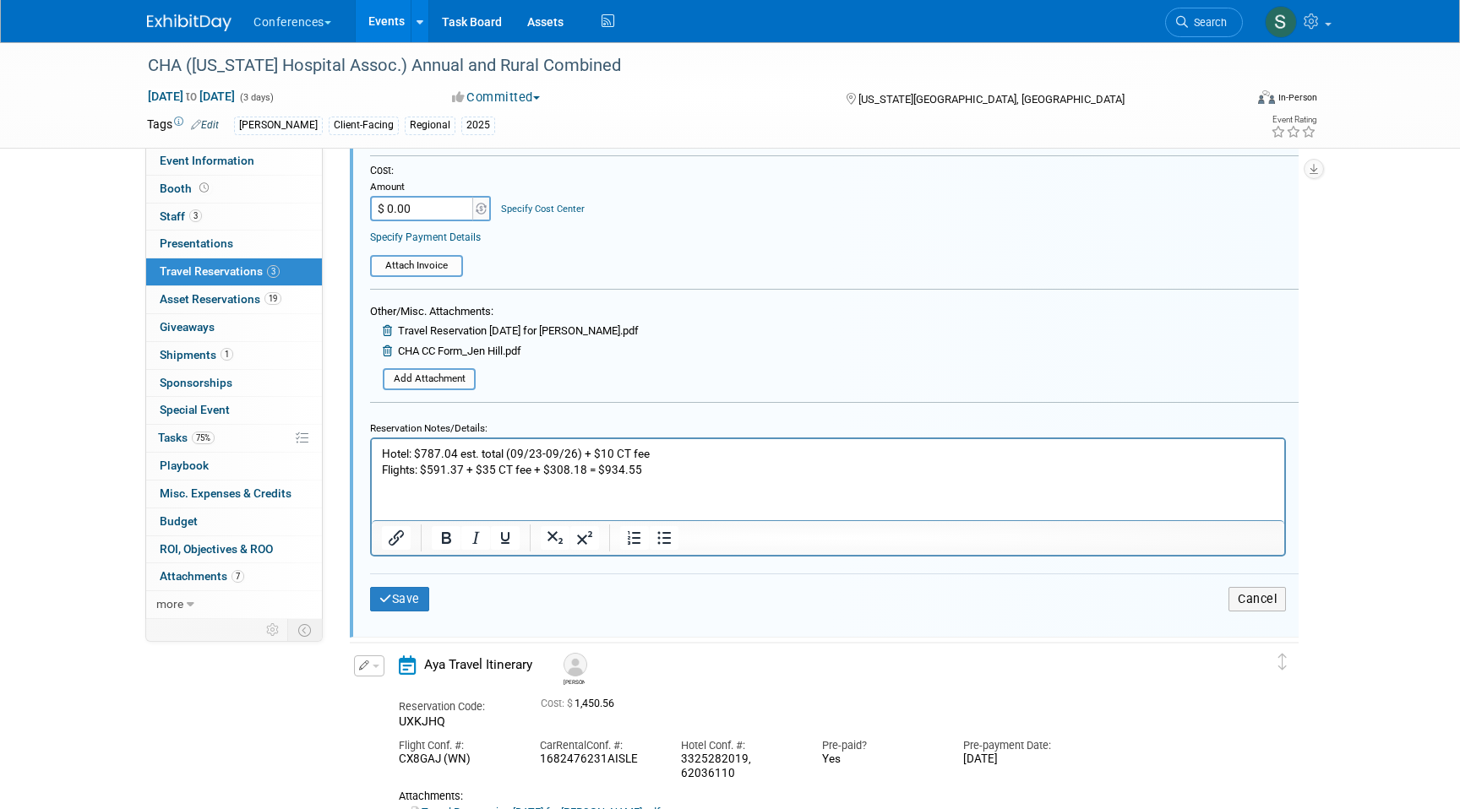
scroll to position [737, 0]
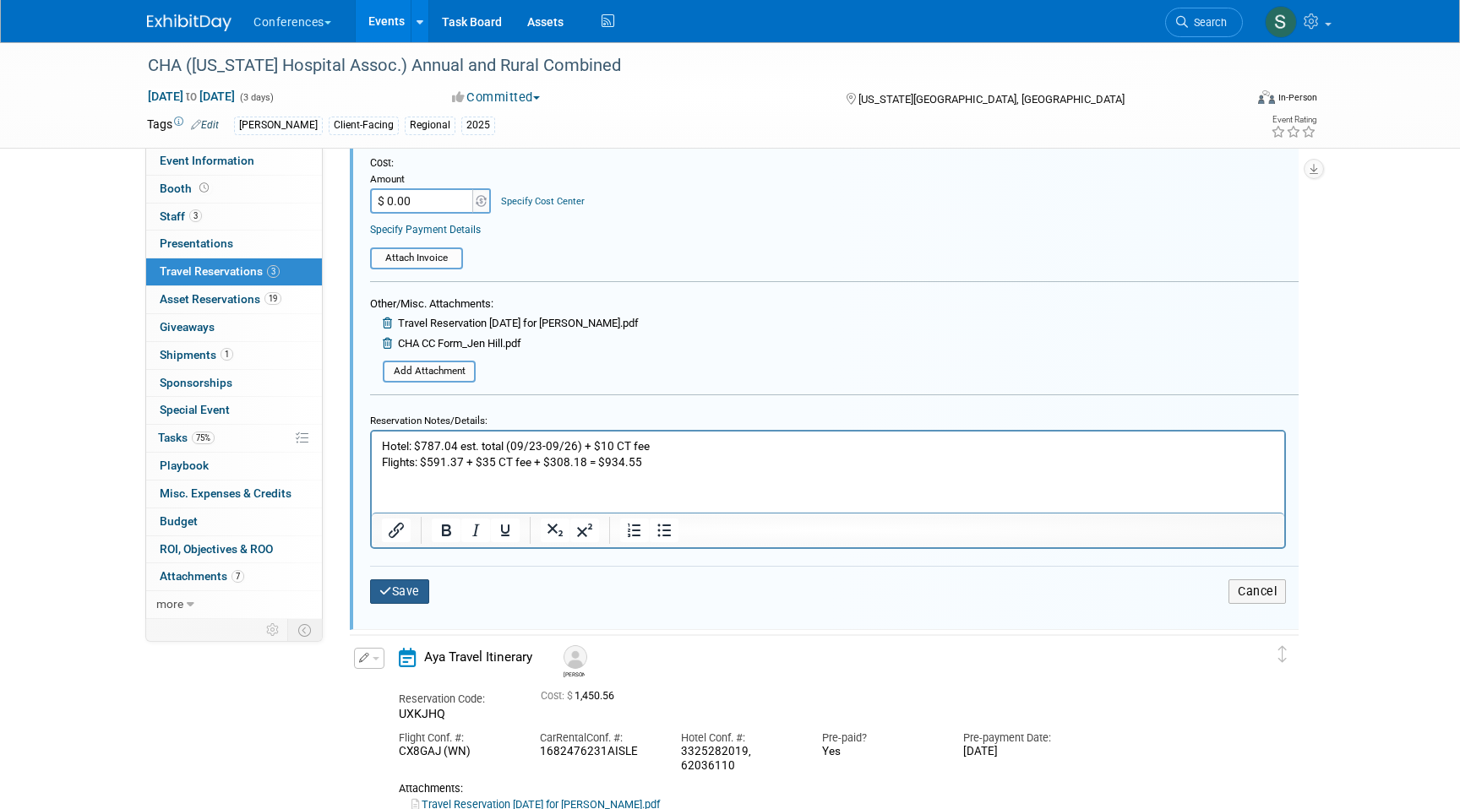
click at [389, 593] on icon "submit" at bounding box center [385, 591] width 13 height 12
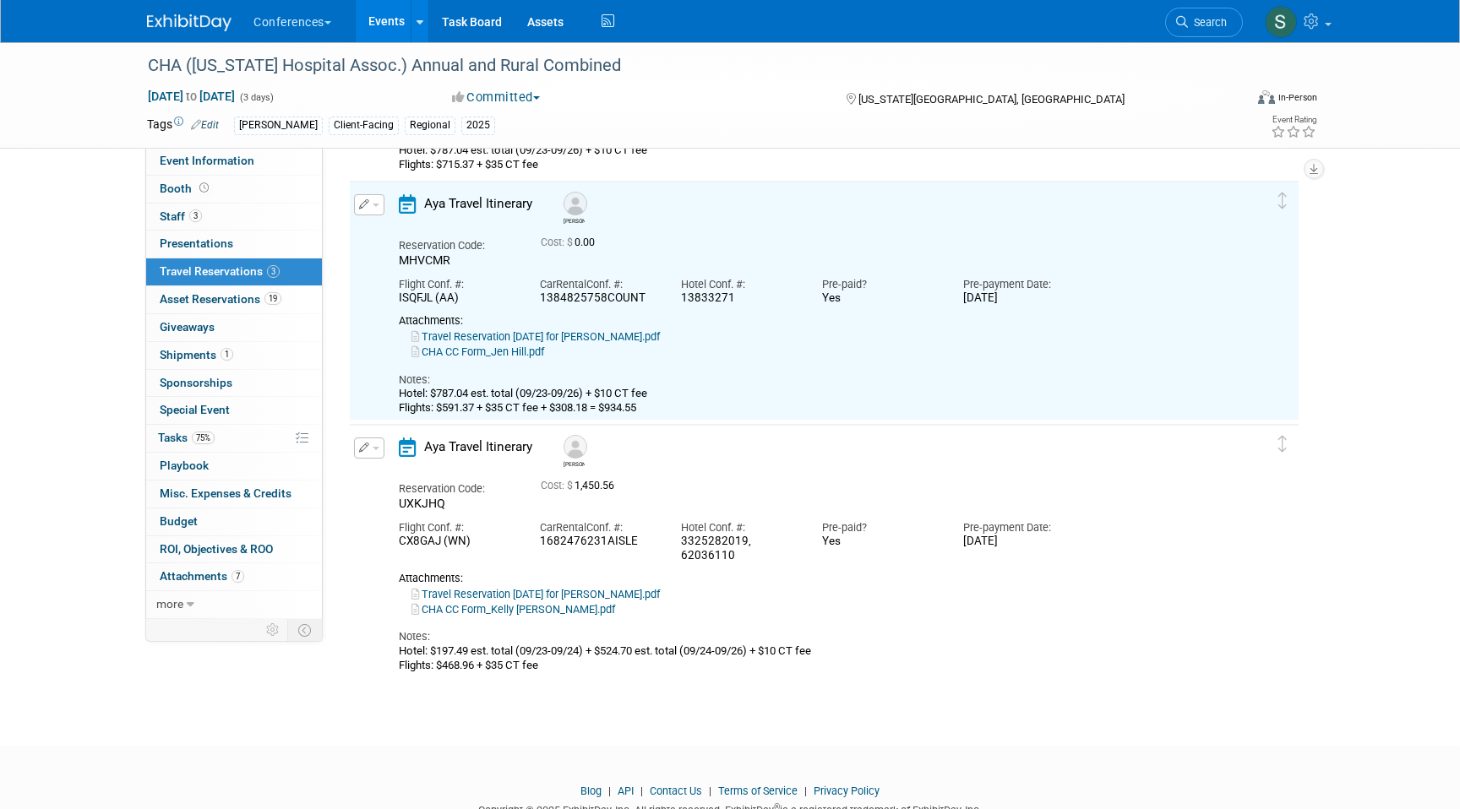
scroll to position [272, 0]
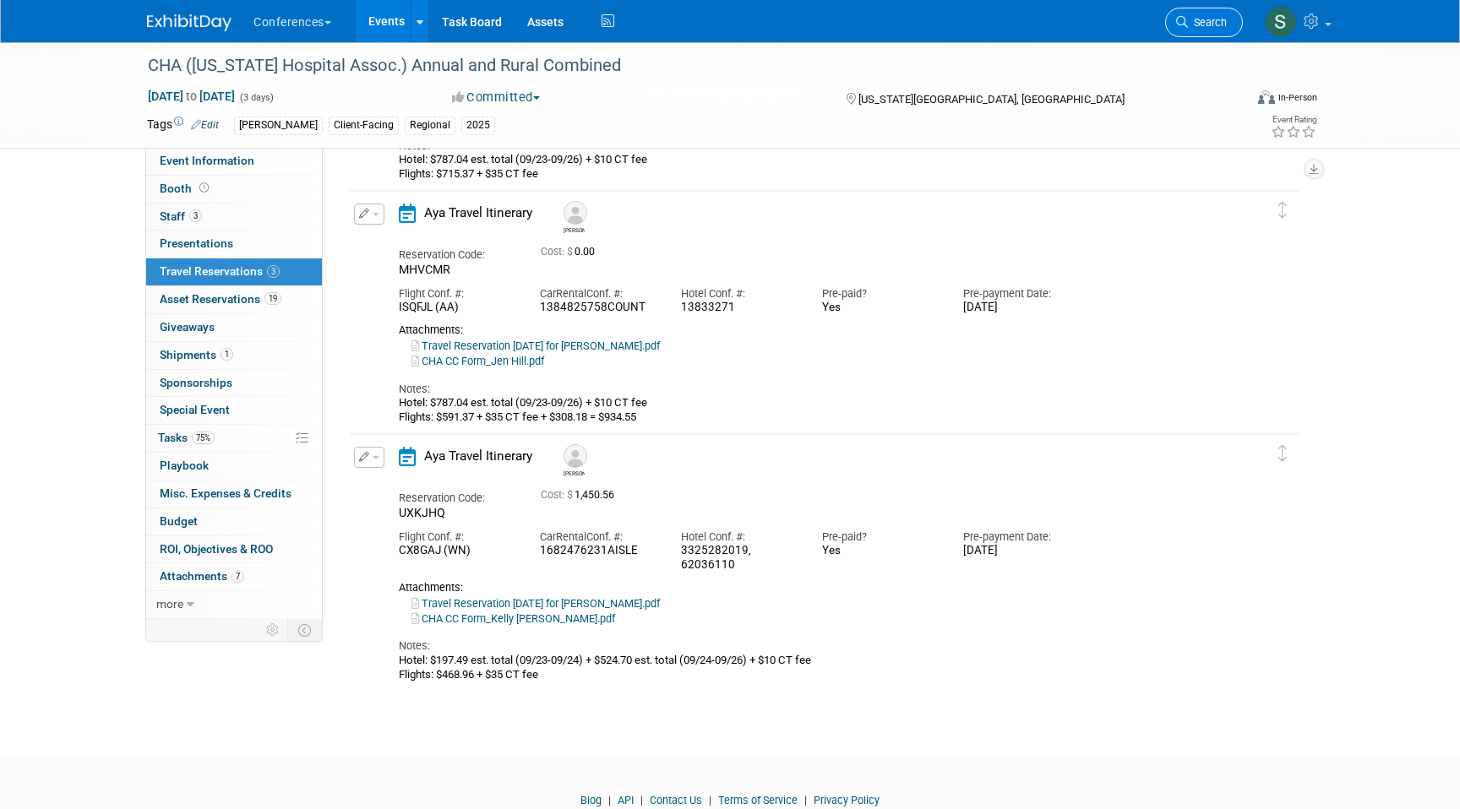
click at [1201, 21] on span "Search" at bounding box center [1207, 22] width 39 height 13
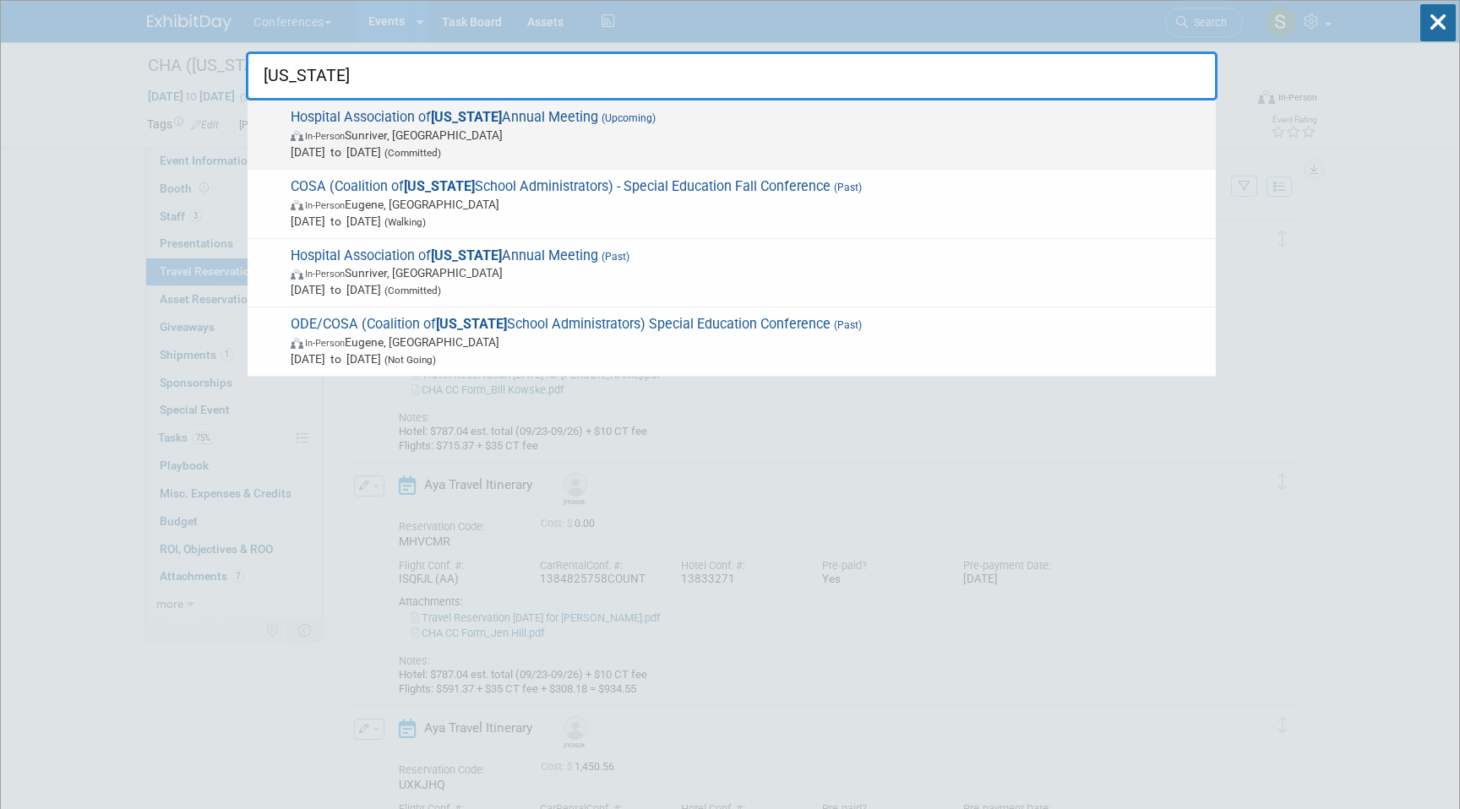
type input "OREGON"
click at [813, 119] on span "Hospital Association of Oregon Annual Meeting (Upcoming) In-Person Sunriver, OR…" at bounding box center [747, 135] width 922 height 52
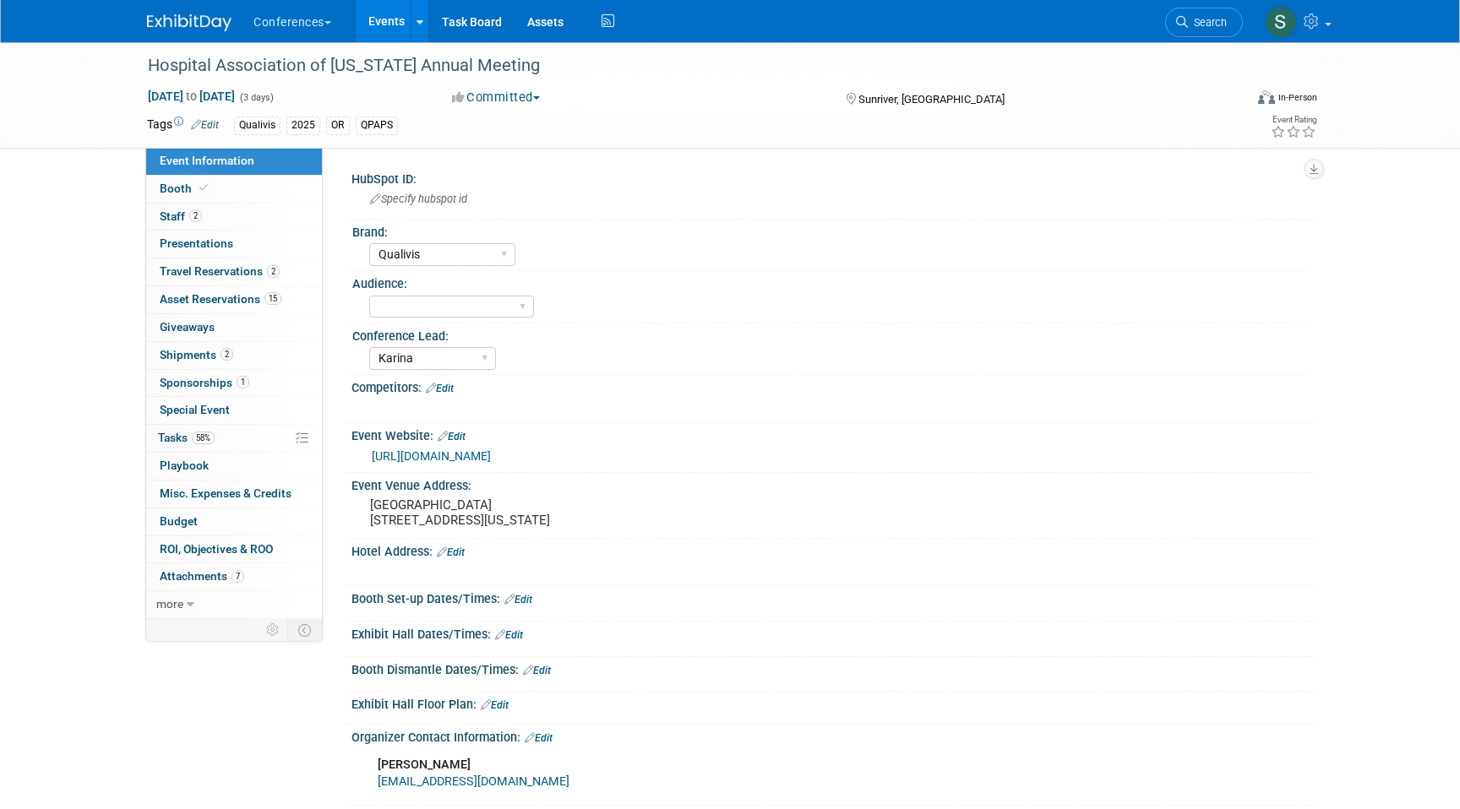
select select "Qualivis"
select select "Karina"
click at [234, 269] on span "Travel Reservations 2" at bounding box center [220, 271] width 120 height 14
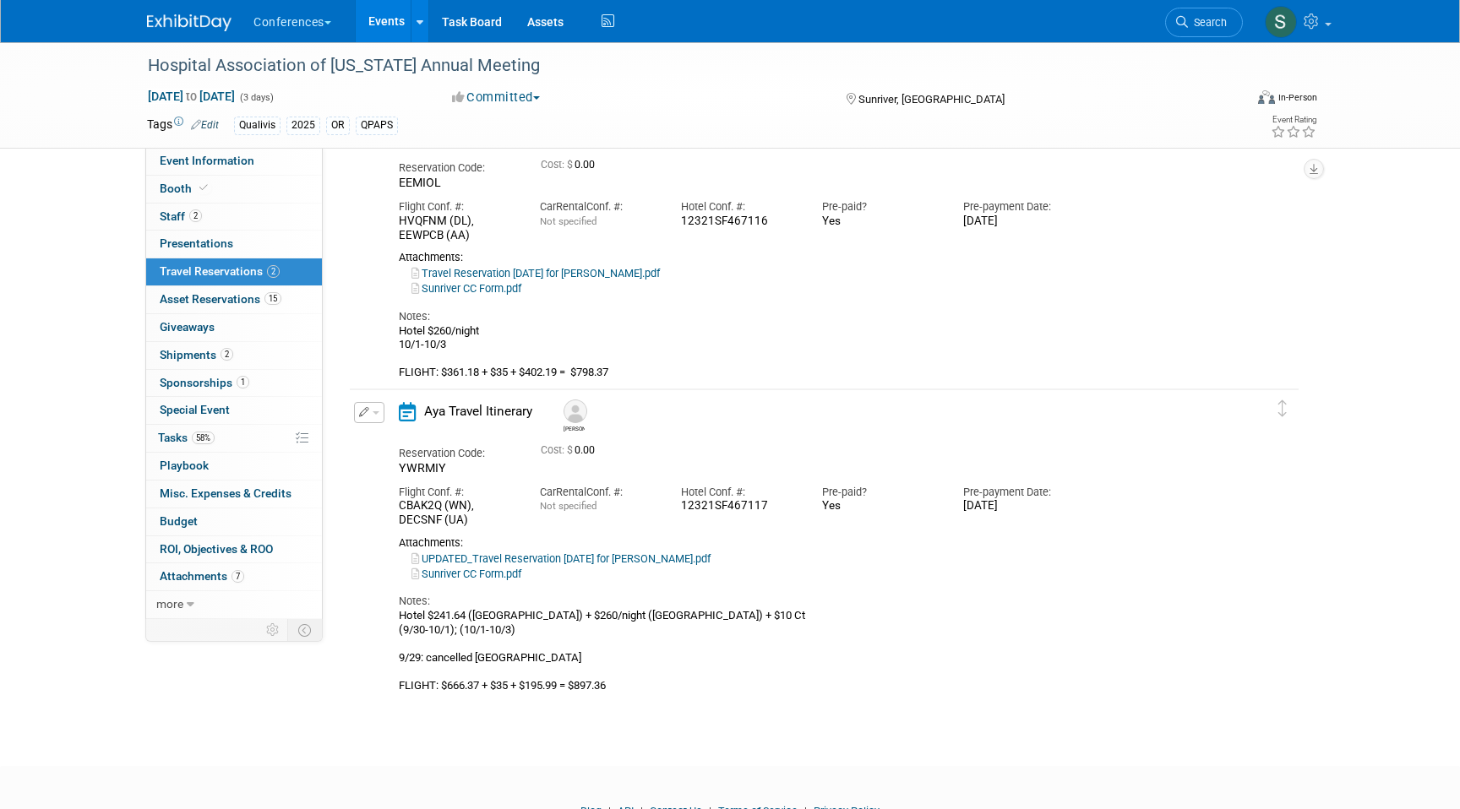
scroll to position [138, 0]
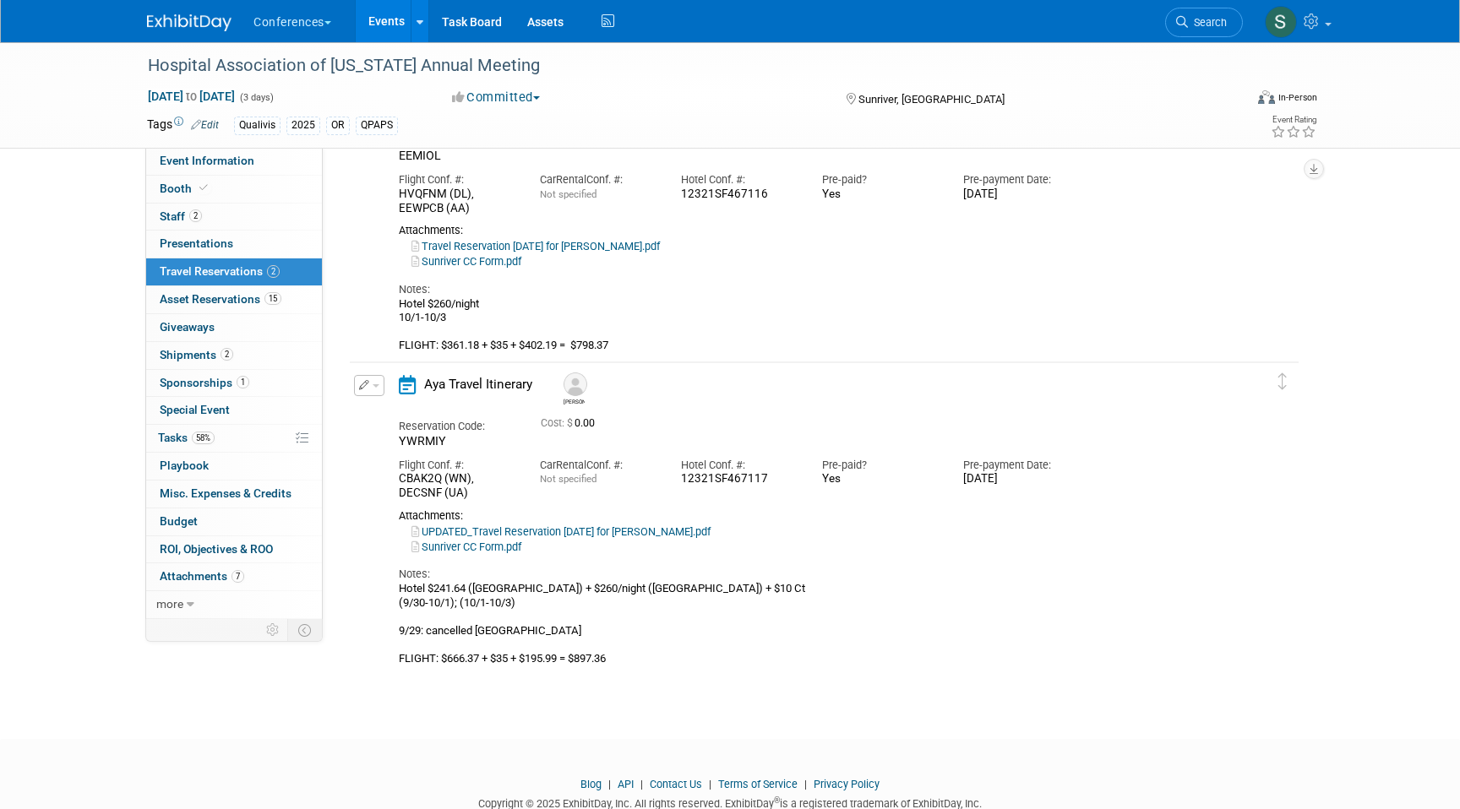
click at [360, 389] on icon "button" at bounding box center [364, 385] width 11 height 10
click at [416, 415] on button "Edit Reservation" at bounding box center [426, 415] width 143 height 24
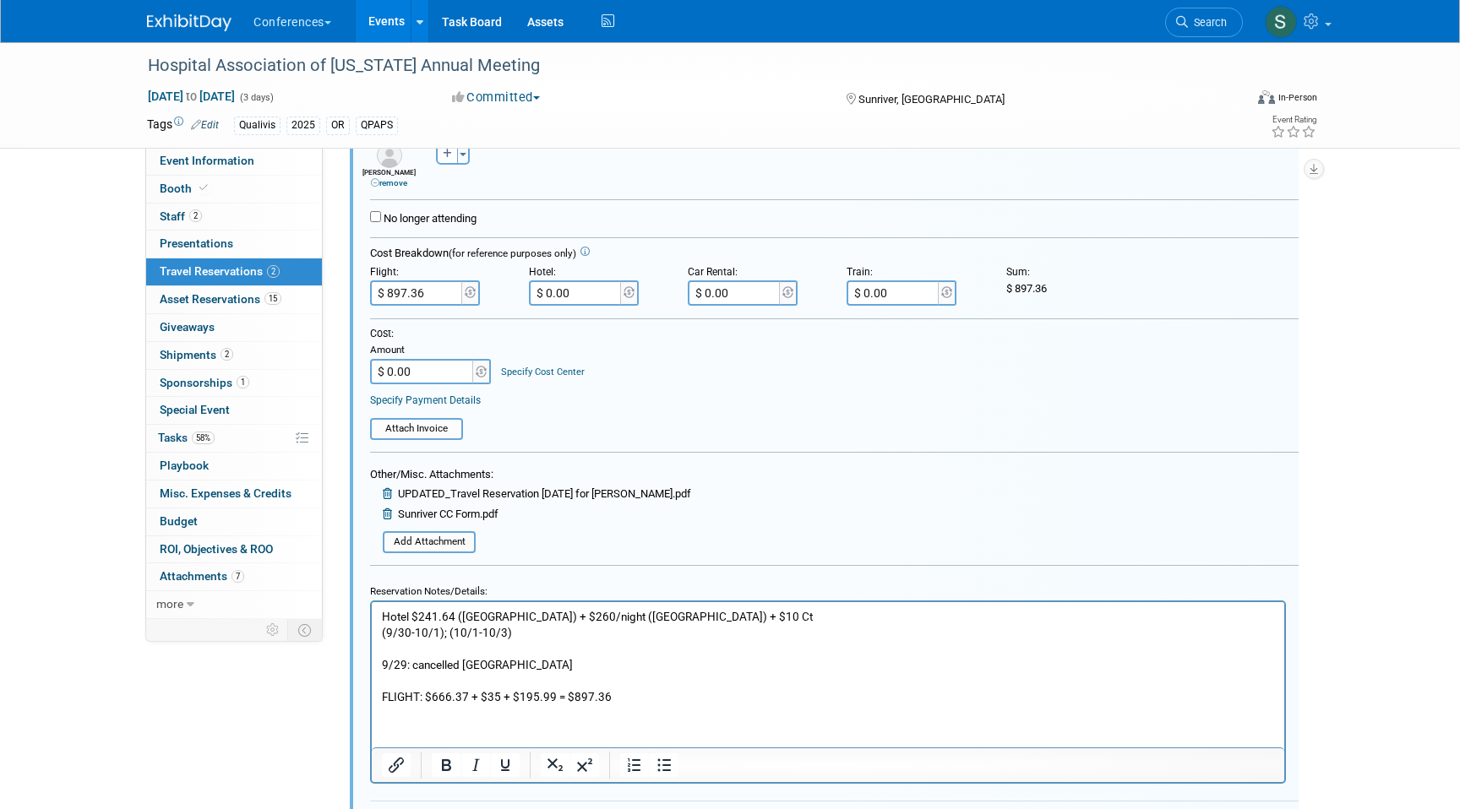
scroll to position [737, 0]
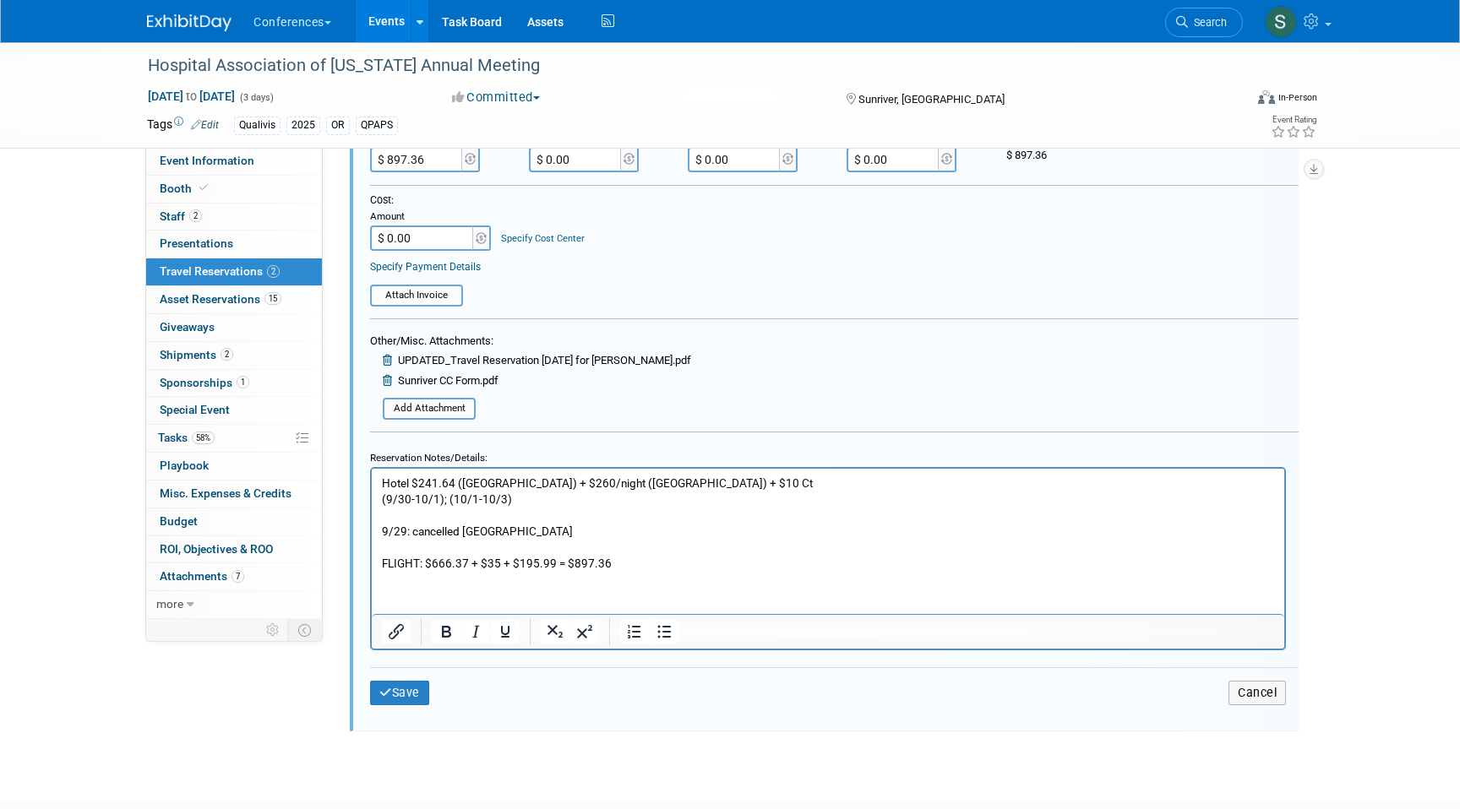
click at [551, 558] on p "Hotel $241.64 (Hilton Garden Inn) + $260/night (Sunriver Resort) + $10 Ct (9/30…" at bounding box center [828, 523] width 893 height 96
click at [672, 563] on p "Hotel $241.64 (Hilton Garden Inn) + $260/night (Sunriver Resort) + $10 Ct (9/30…" at bounding box center [828, 523] width 893 height 96
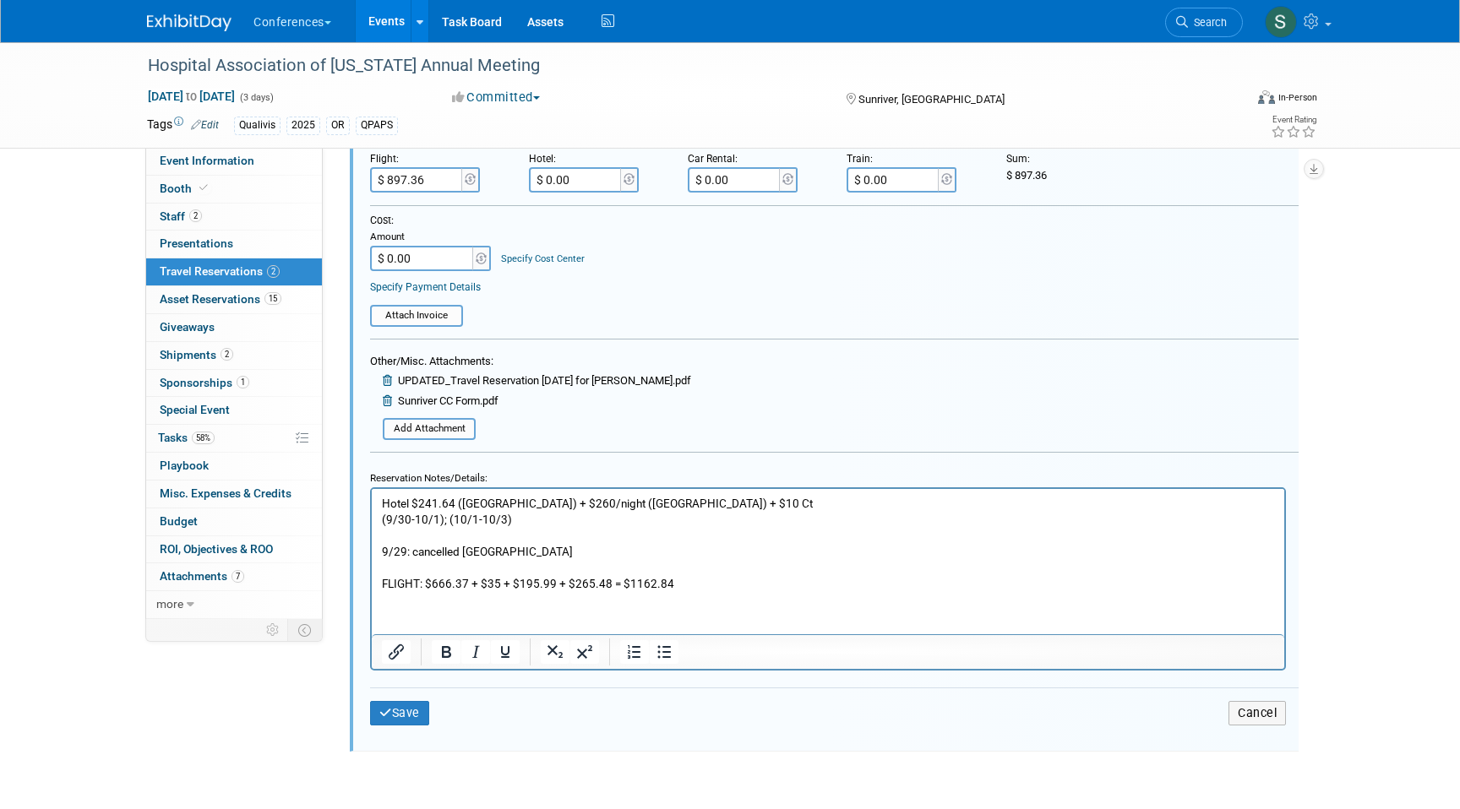
scroll to position [713, 0]
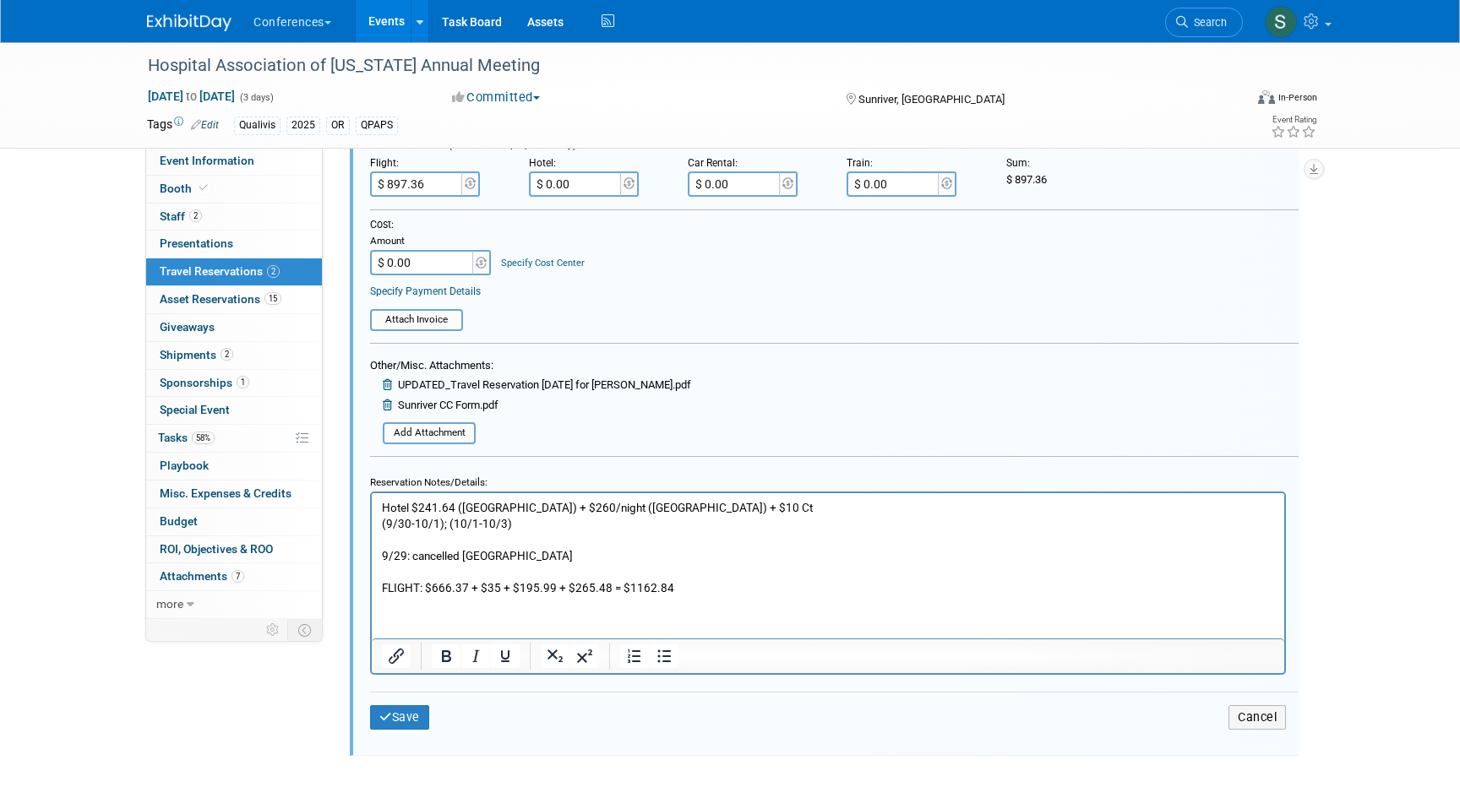
click at [427, 182] on input "$ 897.36" at bounding box center [417, 183] width 95 height 25
type input "$ 1,162.84"
click at [406, 721] on button "Save" at bounding box center [399, 717] width 59 height 24
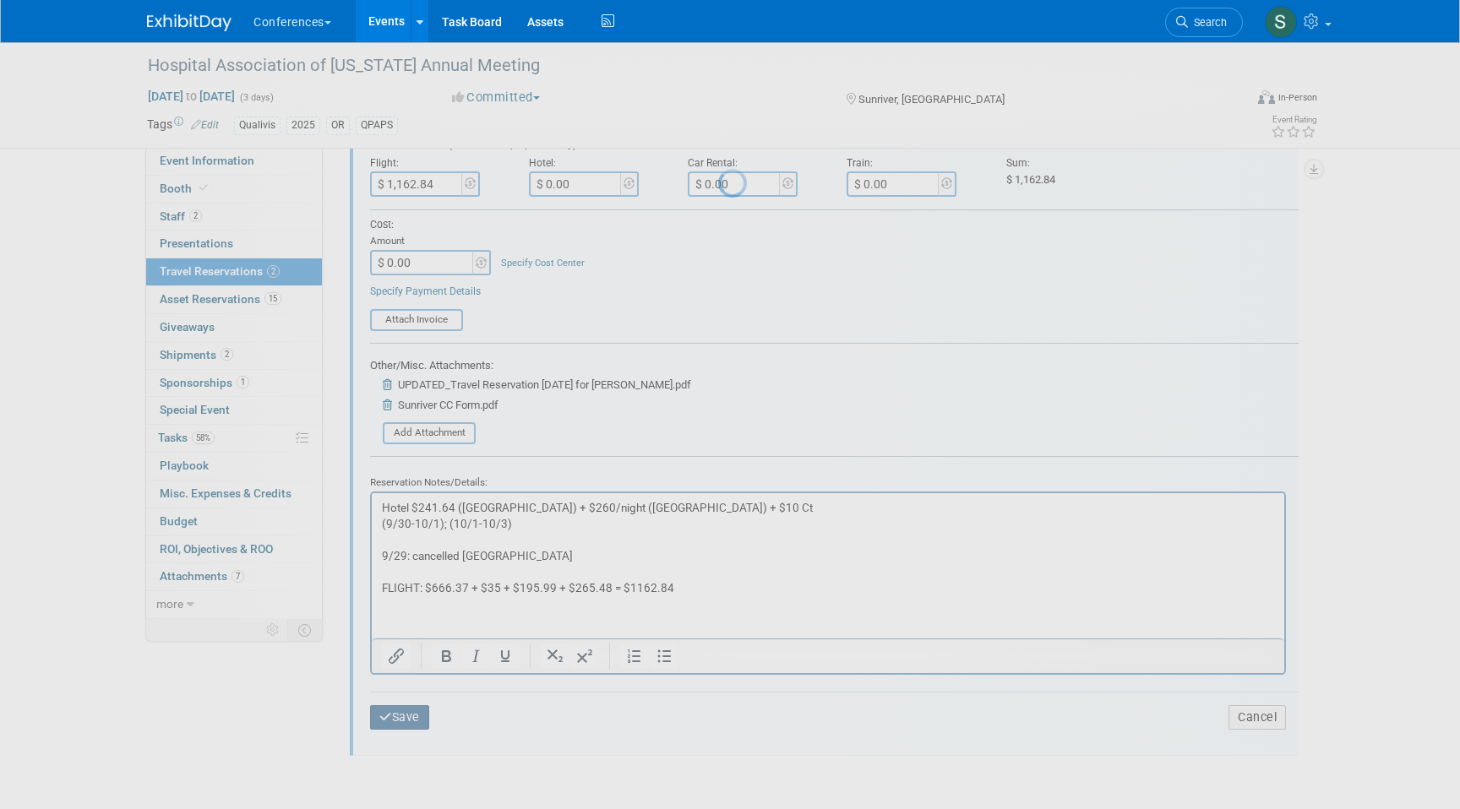
scroll to position [187, 0]
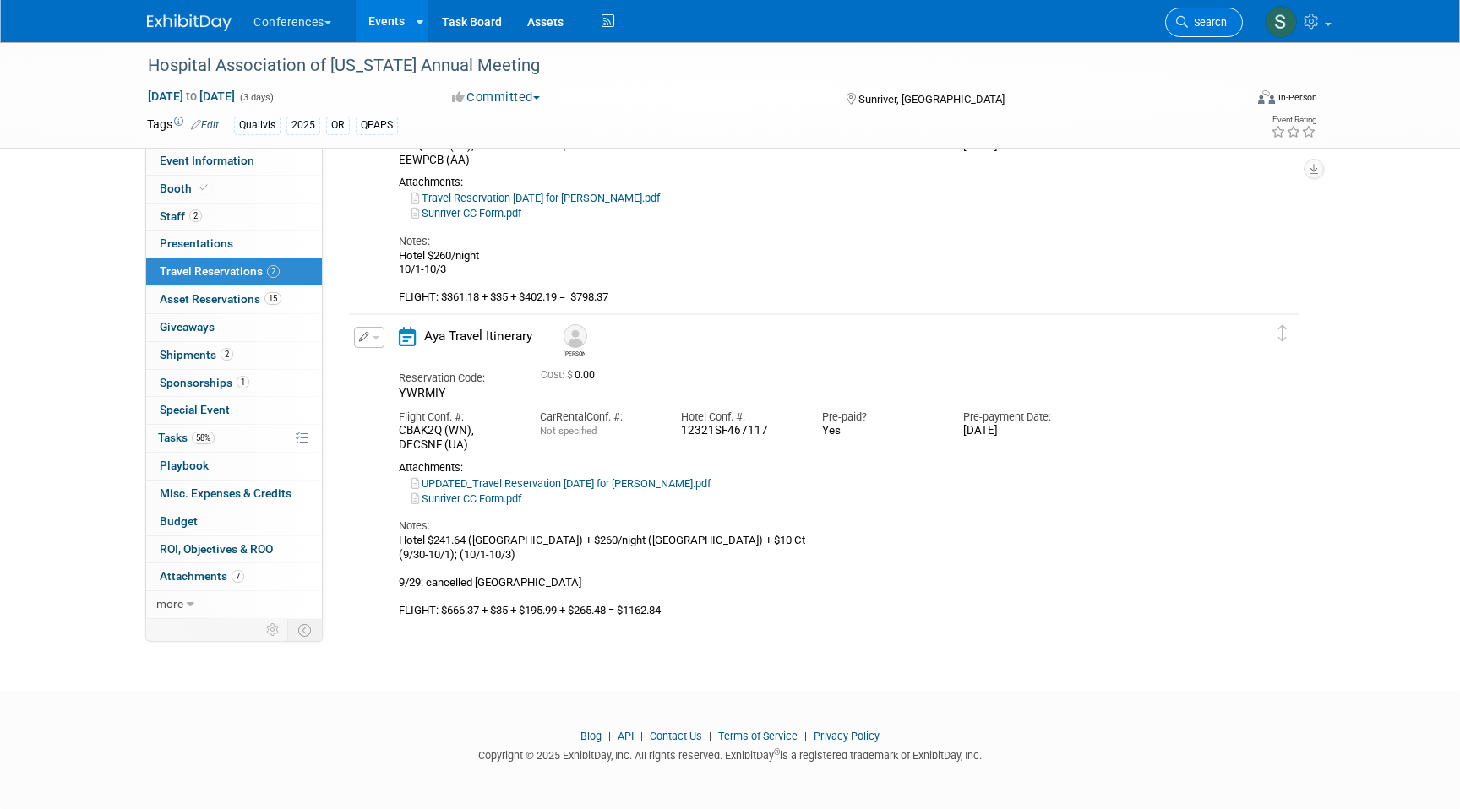
click at [1190, 24] on span "Search" at bounding box center [1207, 22] width 39 height 13
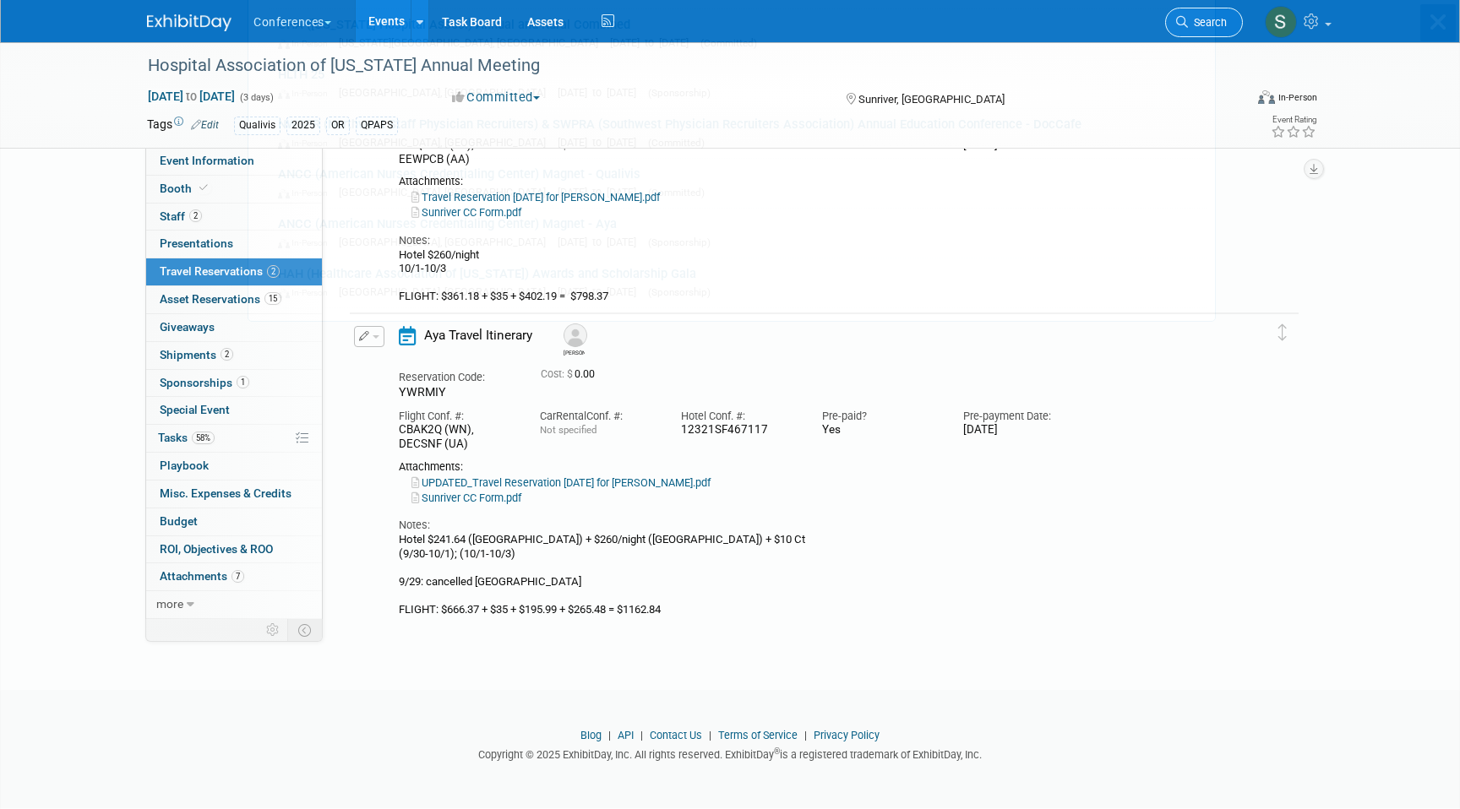
scroll to position [0, 0]
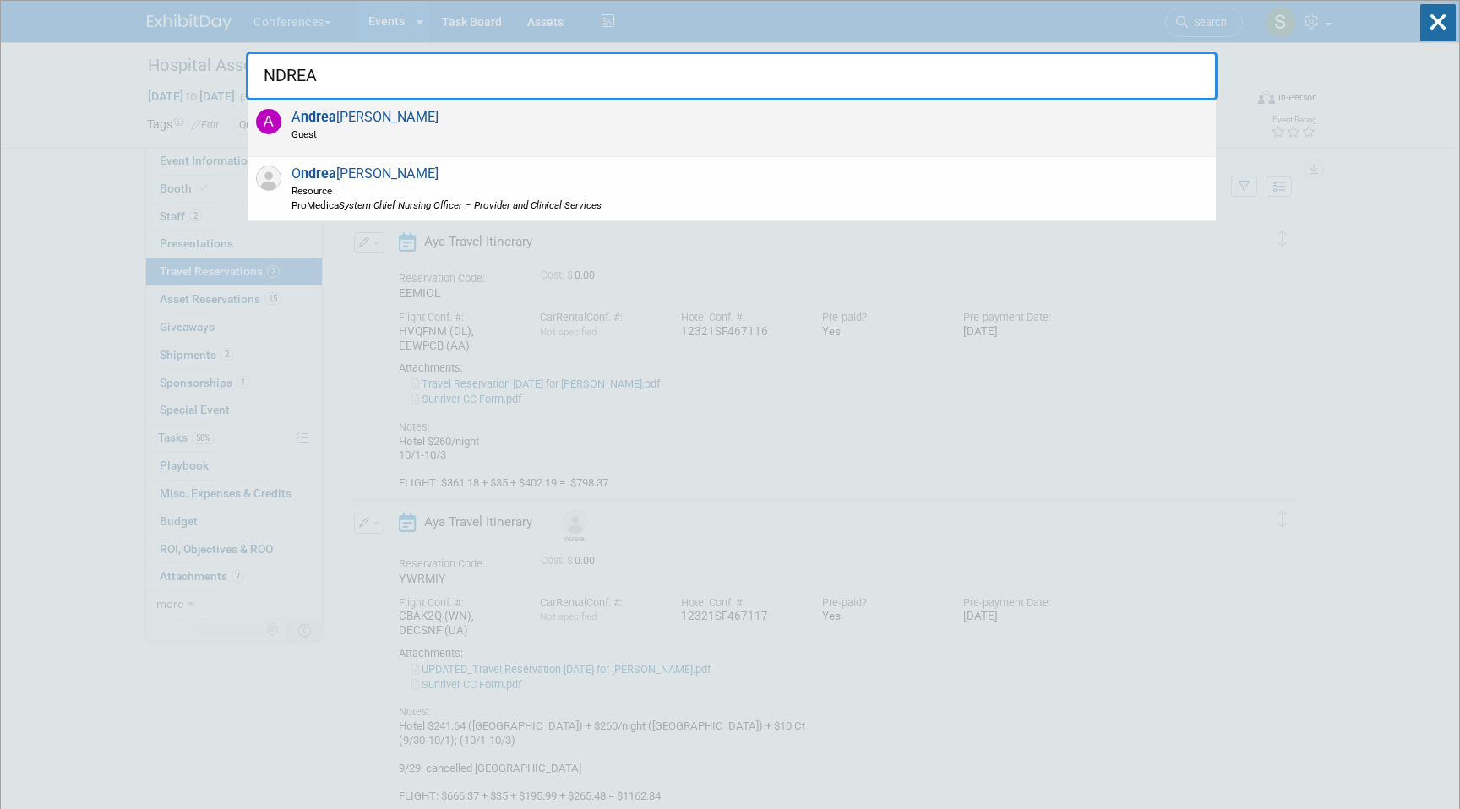
type input "NDREA"
click at [576, 108] on div "A ndrea Fisher Guest" at bounding box center [732, 129] width 968 height 57
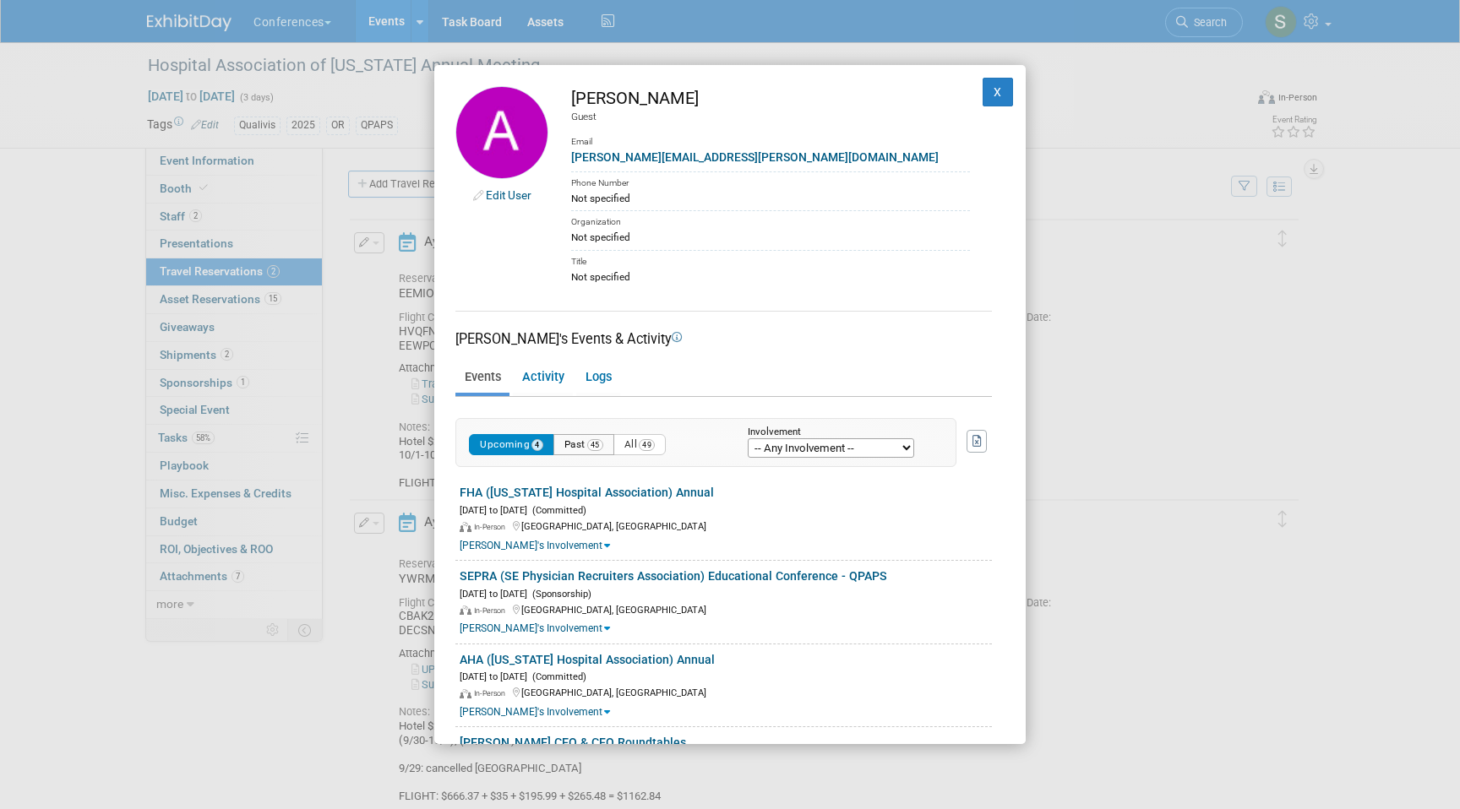
click at [580, 449] on button "Past 45" at bounding box center [583, 444] width 61 height 21
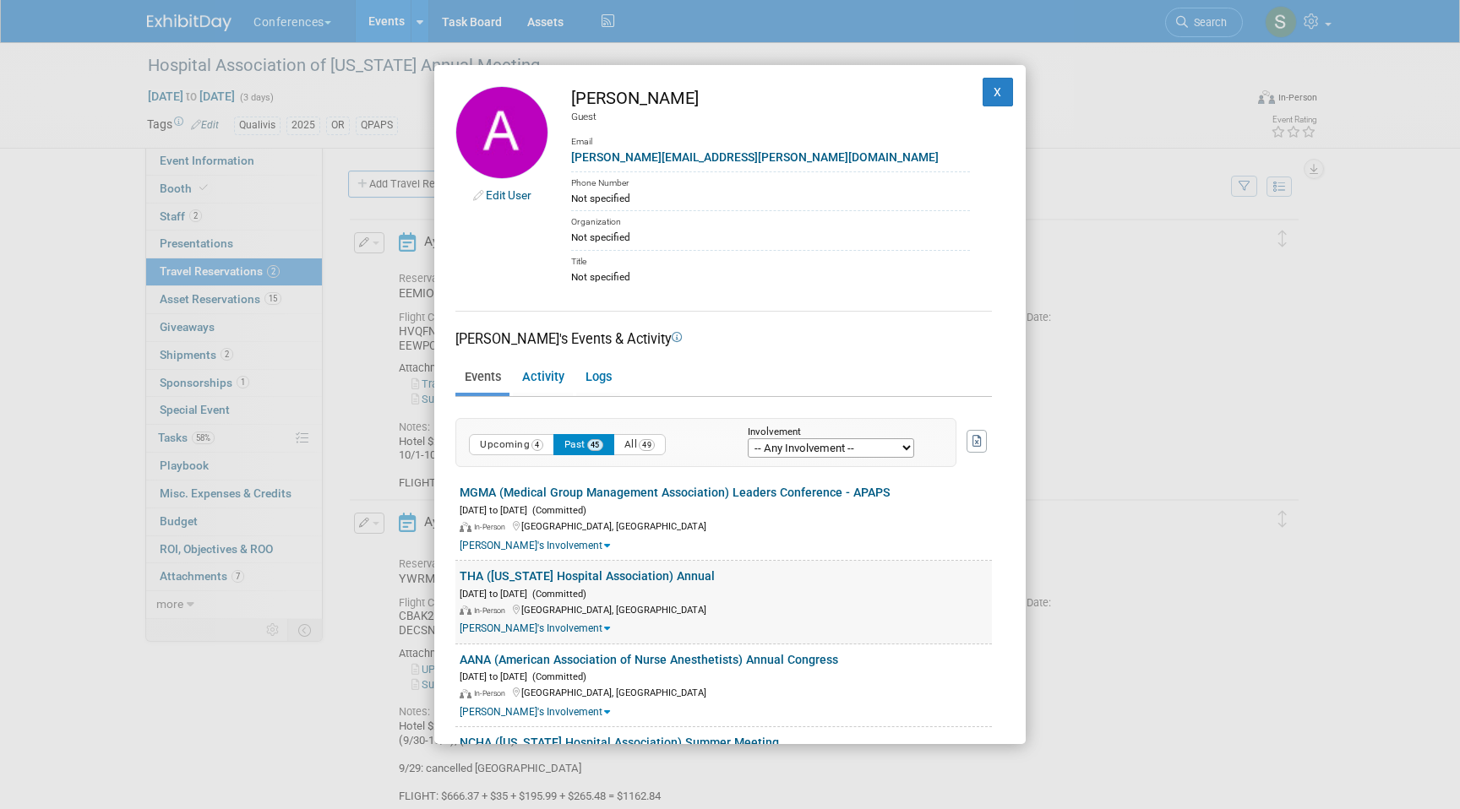
click at [528, 575] on link "THA ([US_STATE] Hospital Association) Annual" at bounding box center [587, 576] width 255 height 14
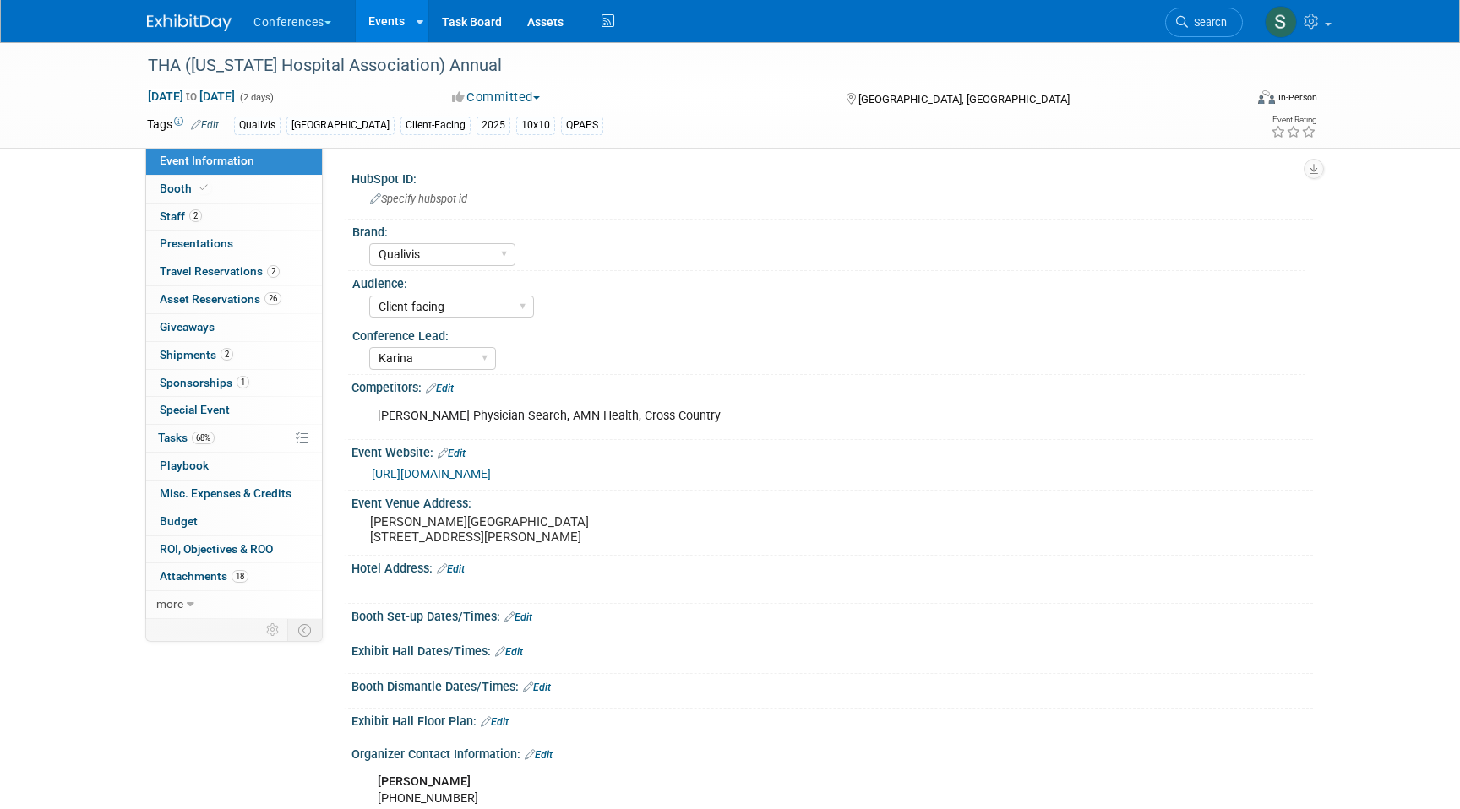
select select "Qualivis"
select select "Client-facing"
select select "Karina"
click at [269, 265] on span "2" at bounding box center [273, 271] width 13 height 13
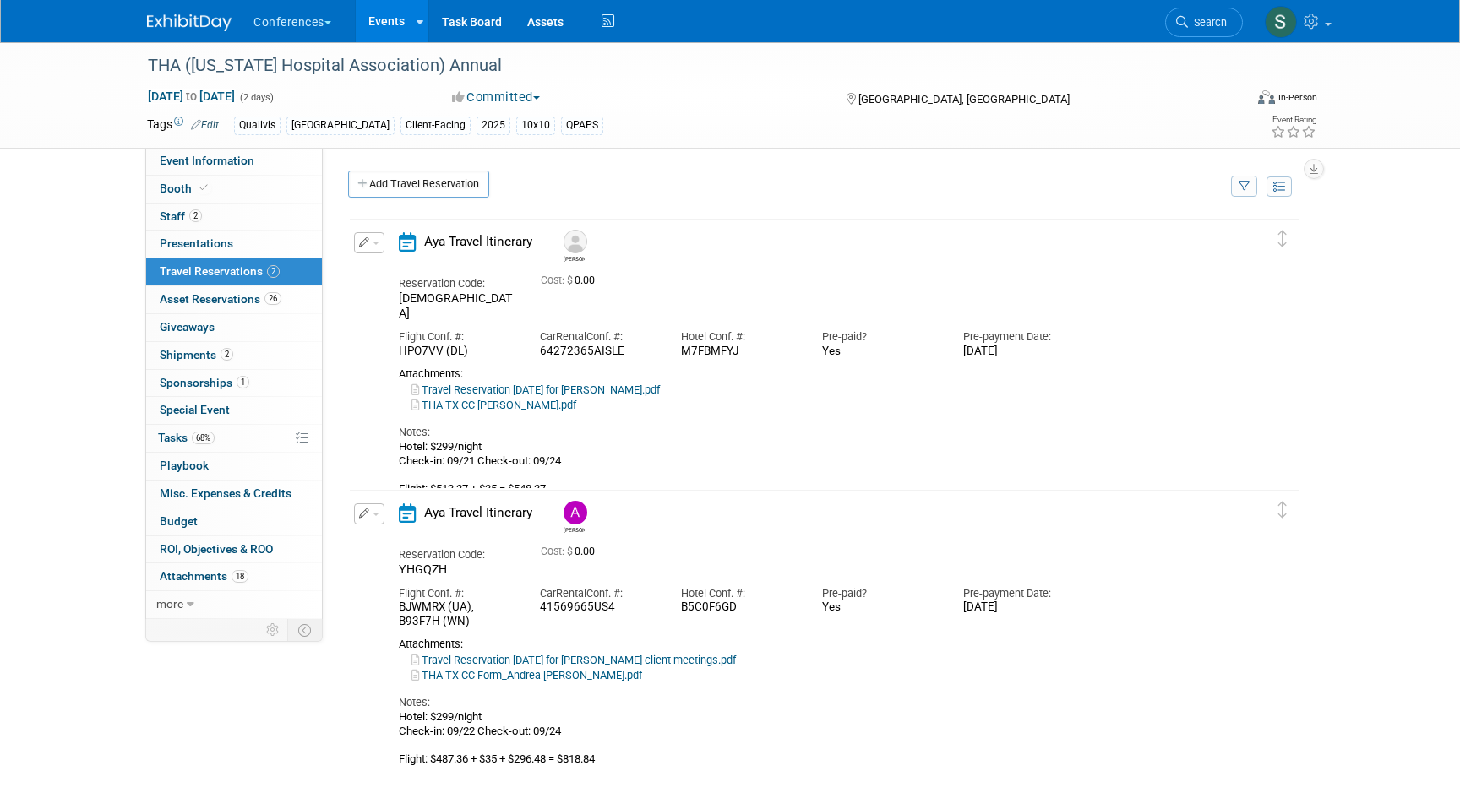
scroll to position [62, 0]
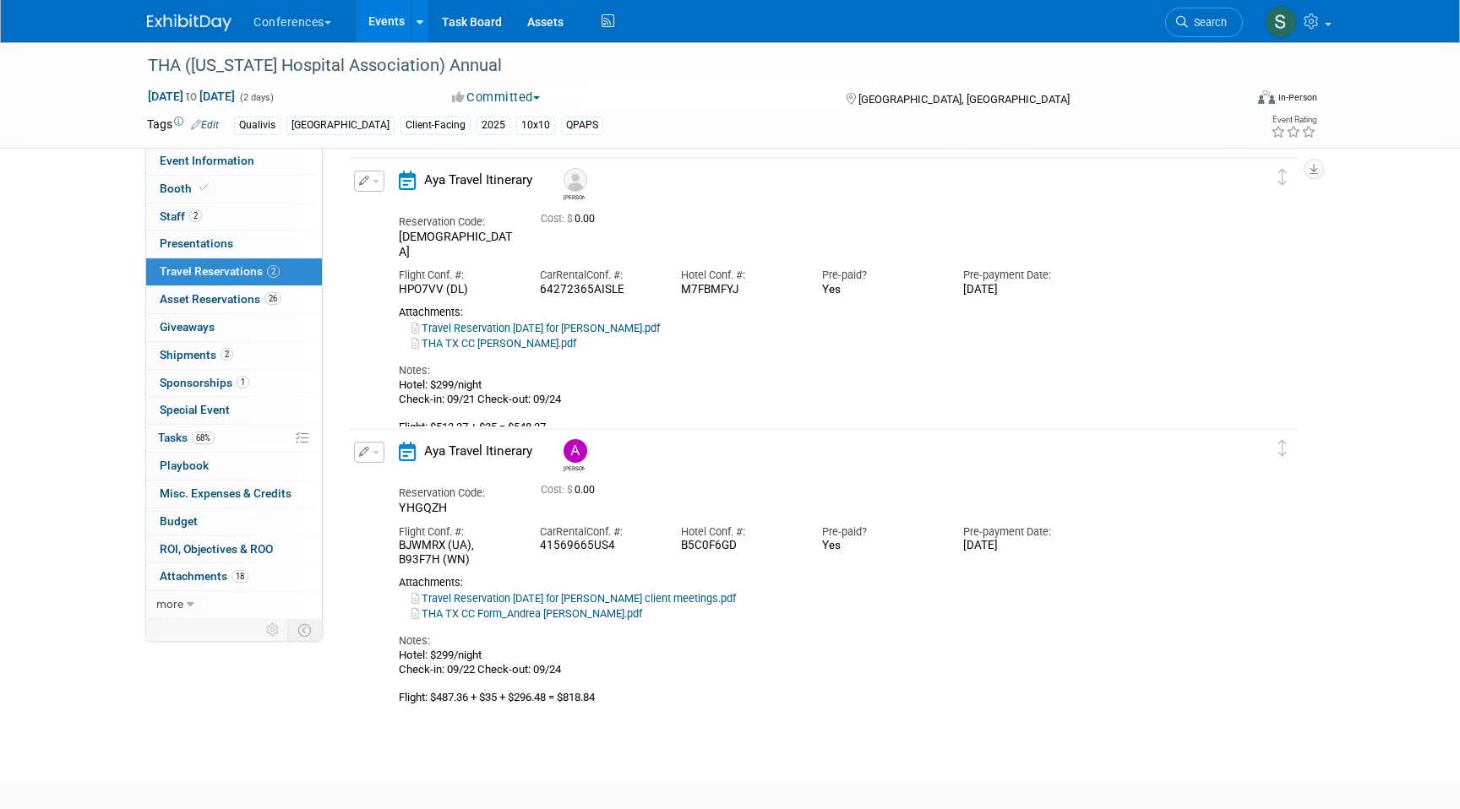
click at [367, 449] on icon "button" at bounding box center [364, 452] width 11 height 10
click at [394, 474] on button "Edit Reservation" at bounding box center [426, 482] width 143 height 24
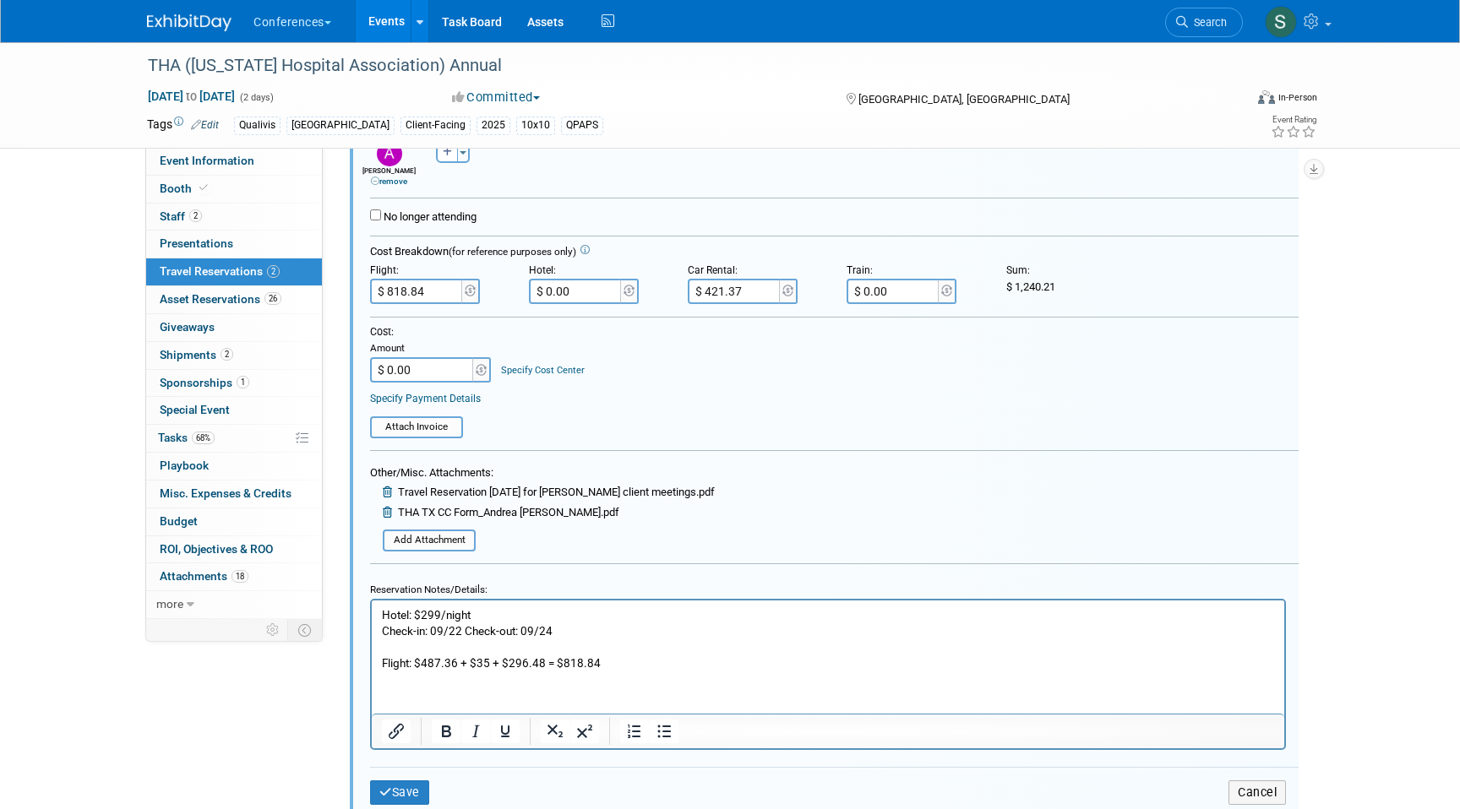
scroll to position [625, 0]
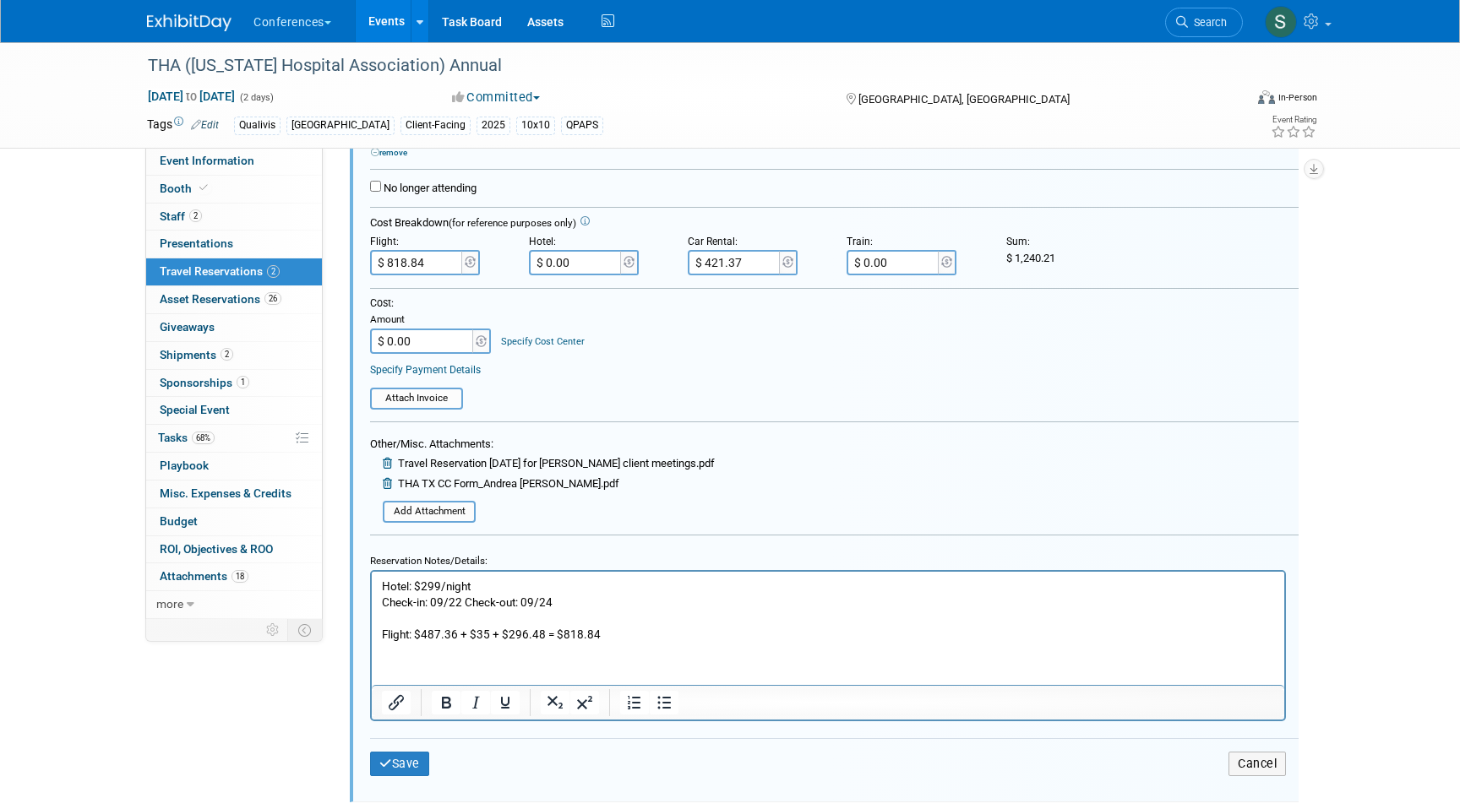
click at [544, 634] on p "Hotel: $299/night Check-in: 09/22 Check-out: 09/24 Flight: $487.36 + $35 + $296…" at bounding box center [828, 610] width 893 height 64
click at [673, 628] on p "Hotel: $299/night Check-in: 09/22 Check-out: 09/24 Flight: $487.36 + $35 + $296…" at bounding box center [828, 610] width 893 height 64
drag, startPoint x: 665, startPoint y: 631, endPoint x: 615, endPoint y: 632, distance: 49.8
click at [615, 632] on p "Hotel: $299/night Check-in: 09/22 Check-out: 09/24 Flight: $487.36 + $35 + $296…" at bounding box center [828, 610] width 893 height 64
copy p "1306.20"
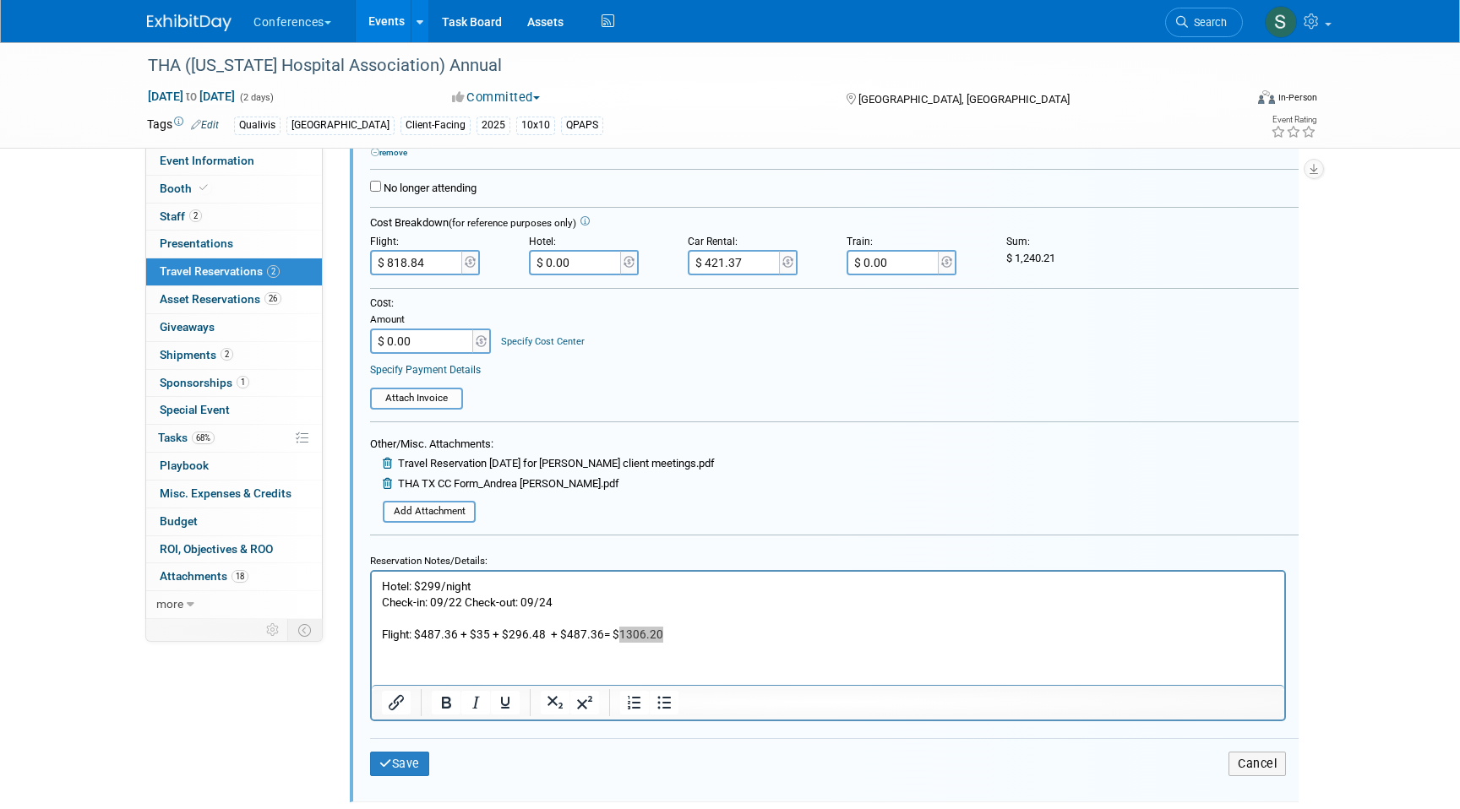
click at [434, 263] on input "$ 818.84" at bounding box center [417, 262] width 95 height 25
type input "$ 1,306.20"
click at [401, 772] on button "Save" at bounding box center [399, 764] width 59 height 24
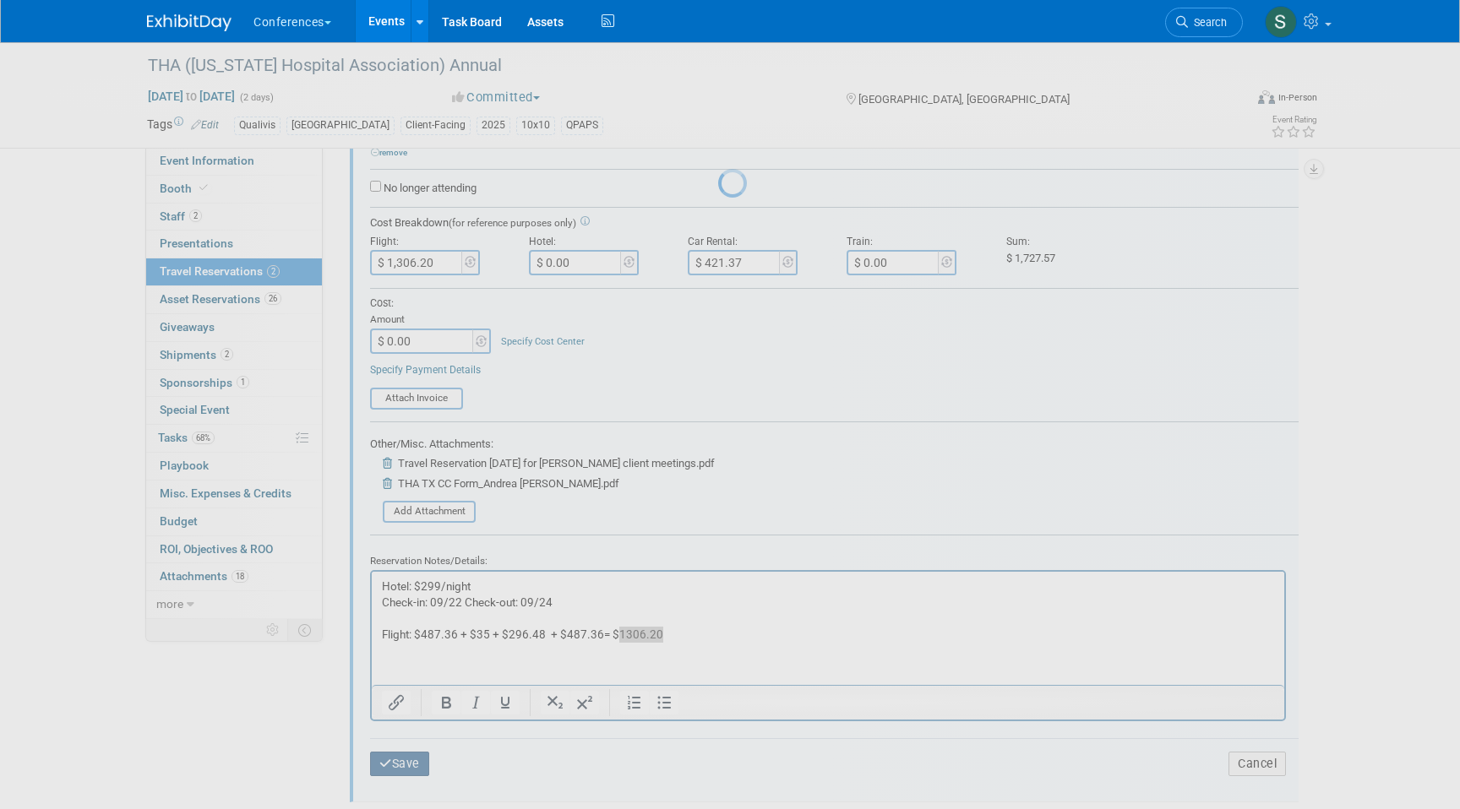
scroll to position [150, 0]
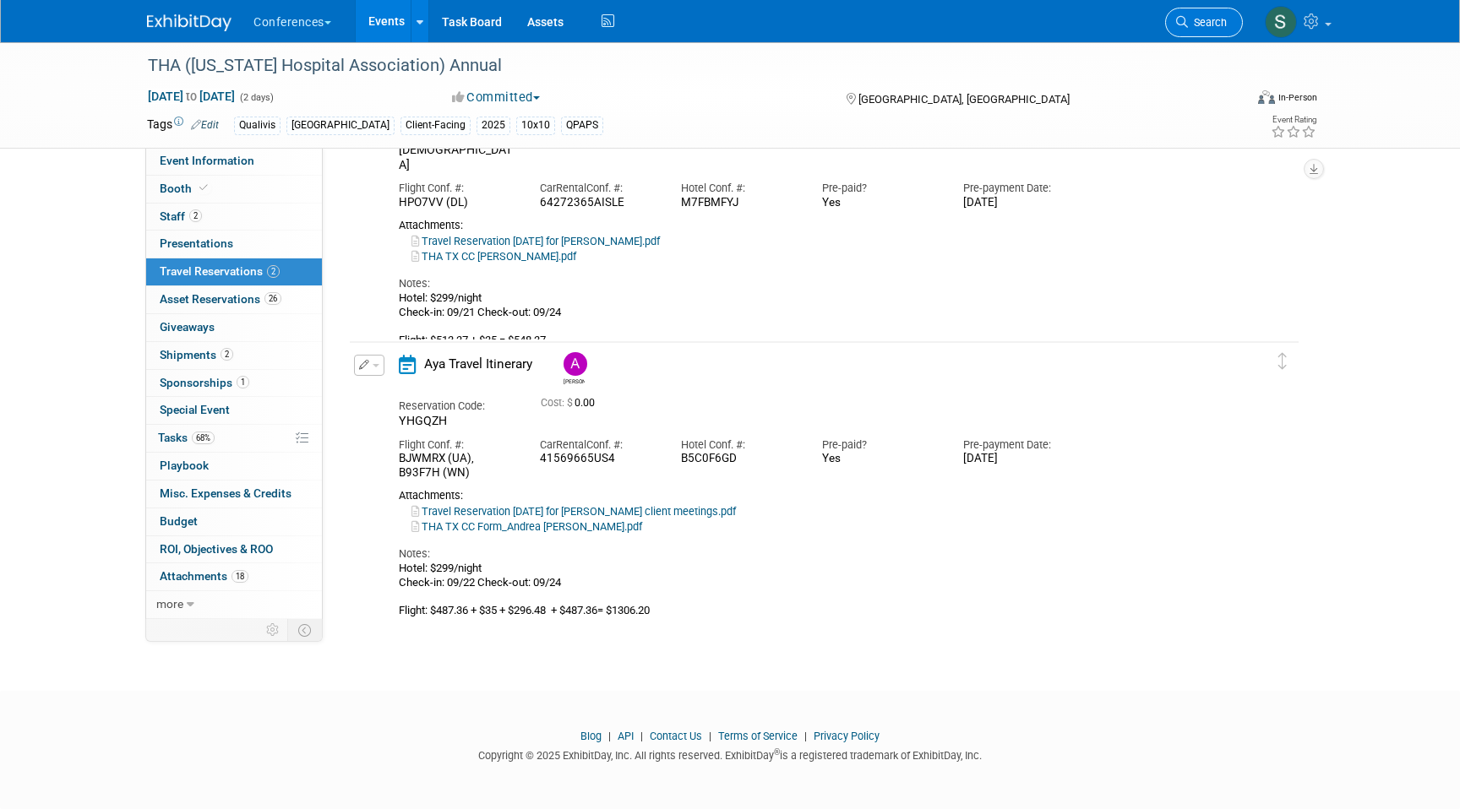
click at [1206, 18] on span "Search" at bounding box center [1207, 22] width 39 height 13
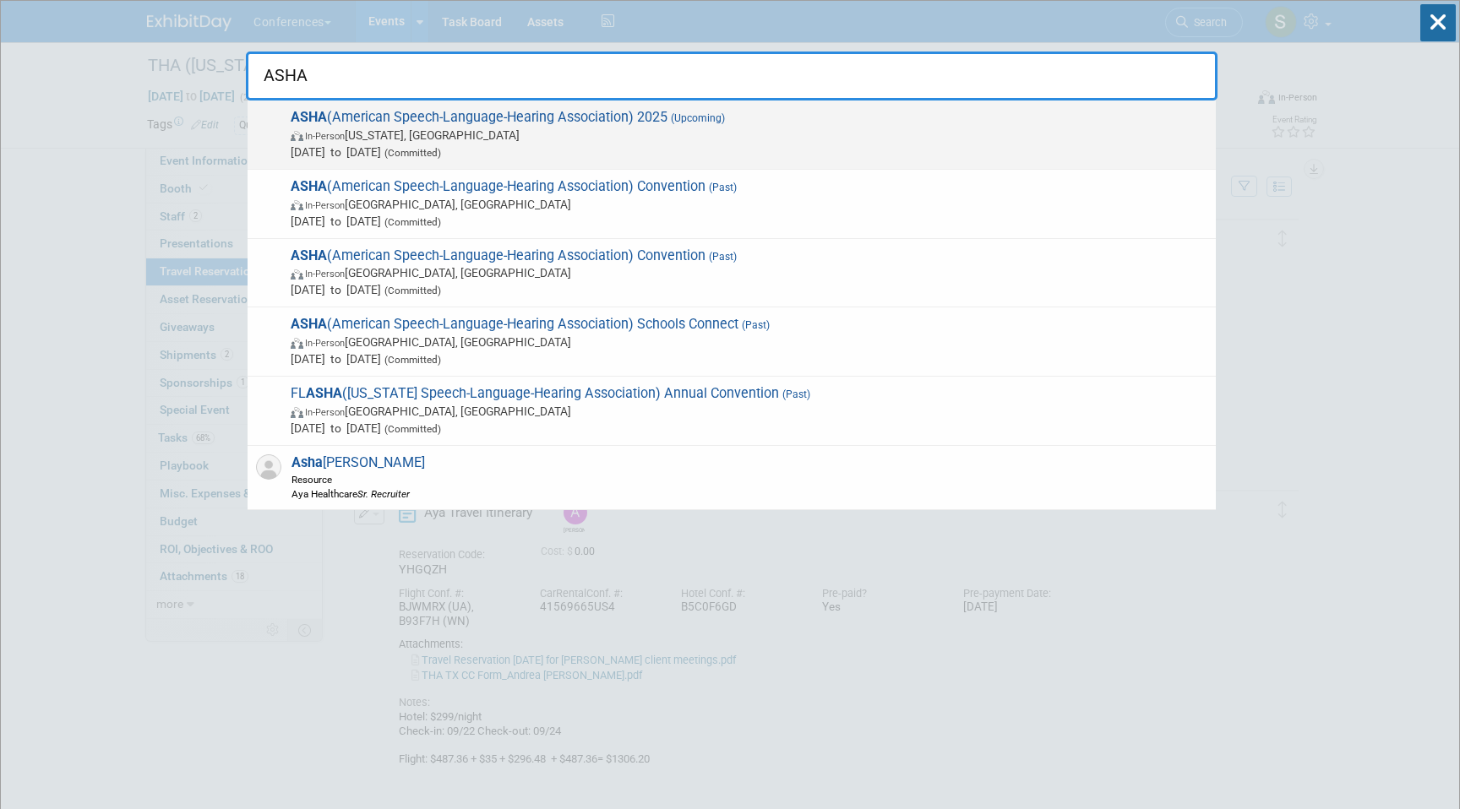
type input "ASHA"
click at [513, 121] on span "ASHA (American Speech-Language-Hearing Association) 2025 (Upcoming) In-Person W…" at bounding box center [747, 135] width 922 height 52
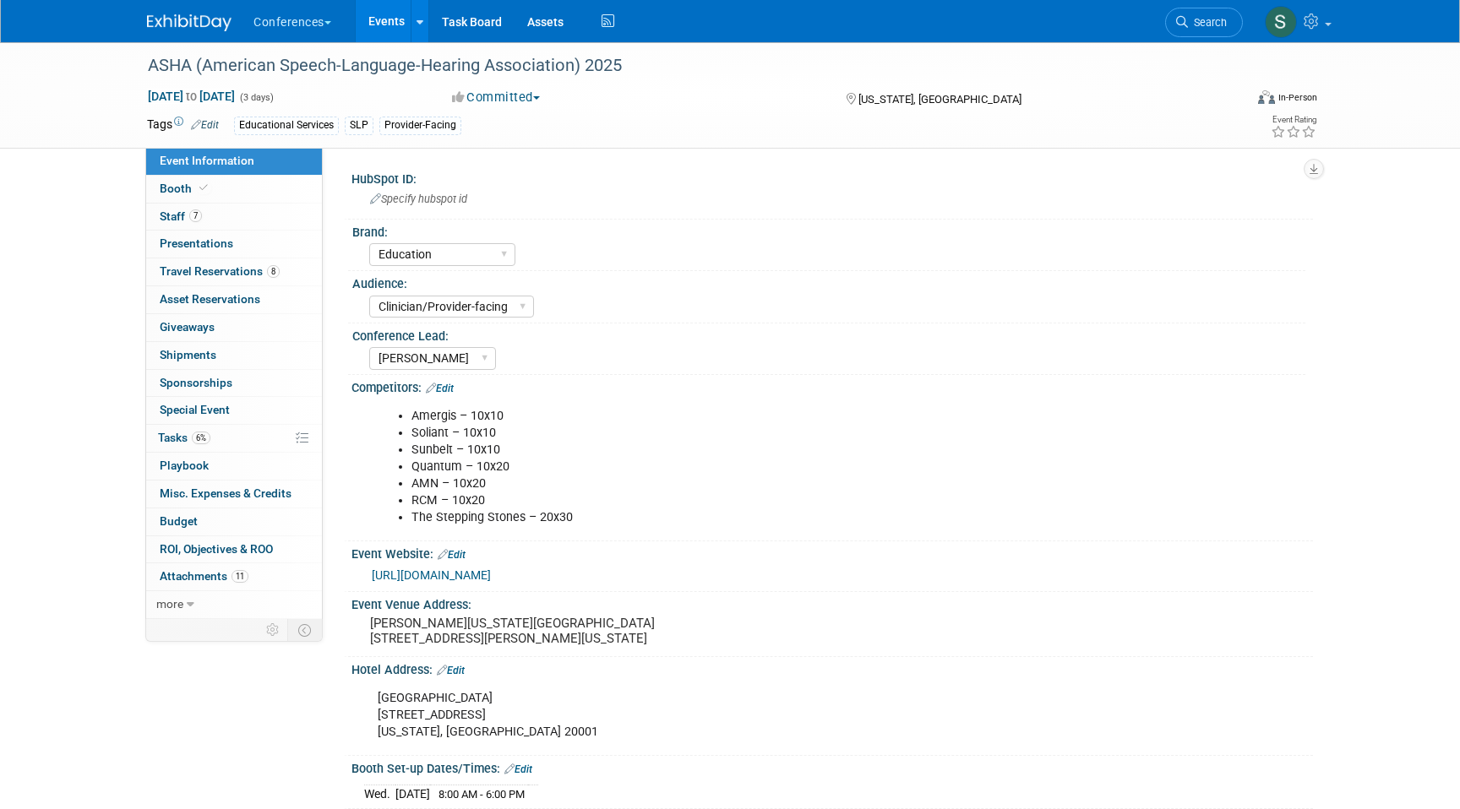
select select "Education"
select select "Clinician/Provider-facing"
select select "[PERSON_NAME]"
click at [290, 275] on link "8 Travel Reservations 8" at bounding box center [234, 271] width 176 height 27
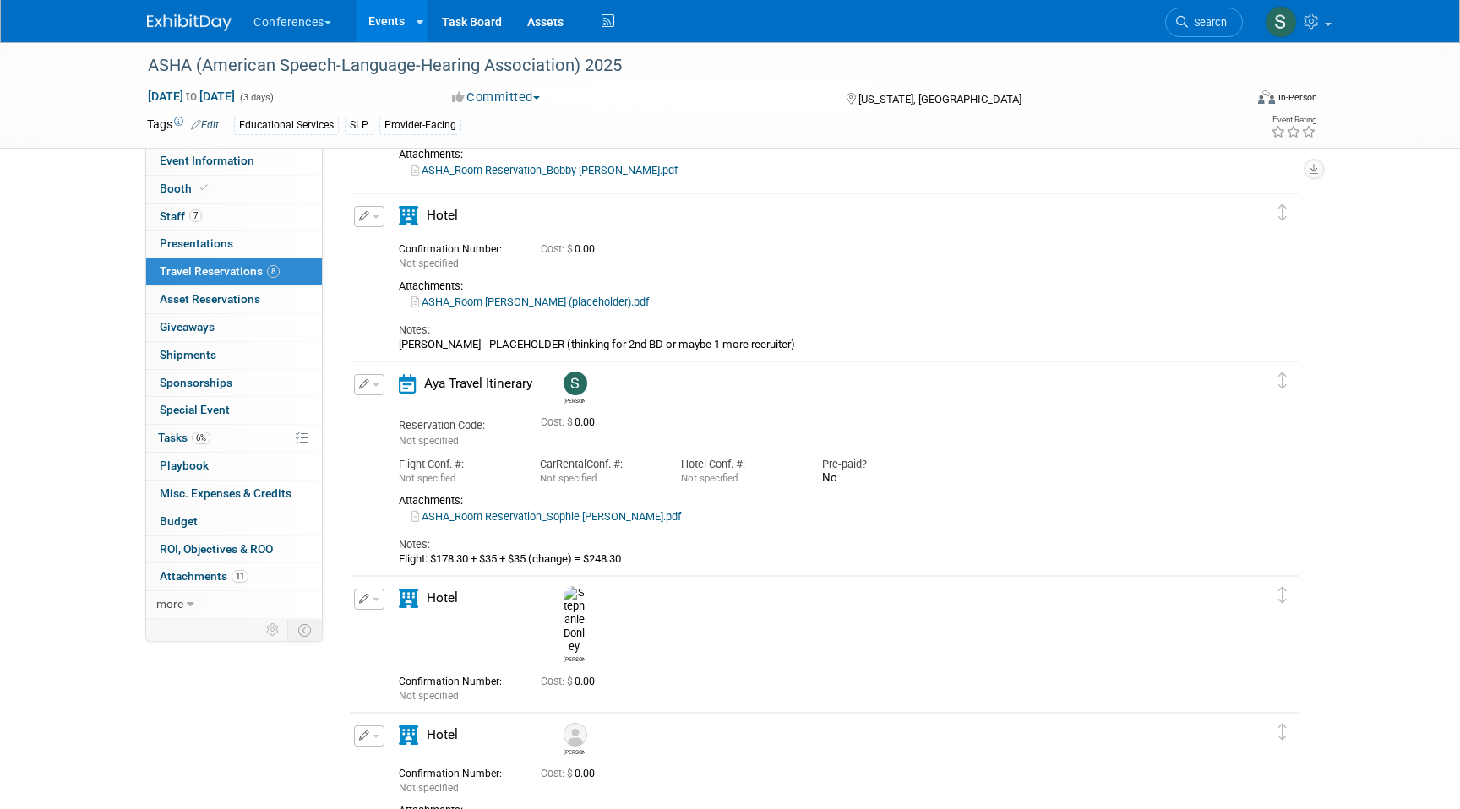
scroll to position [166, 0]
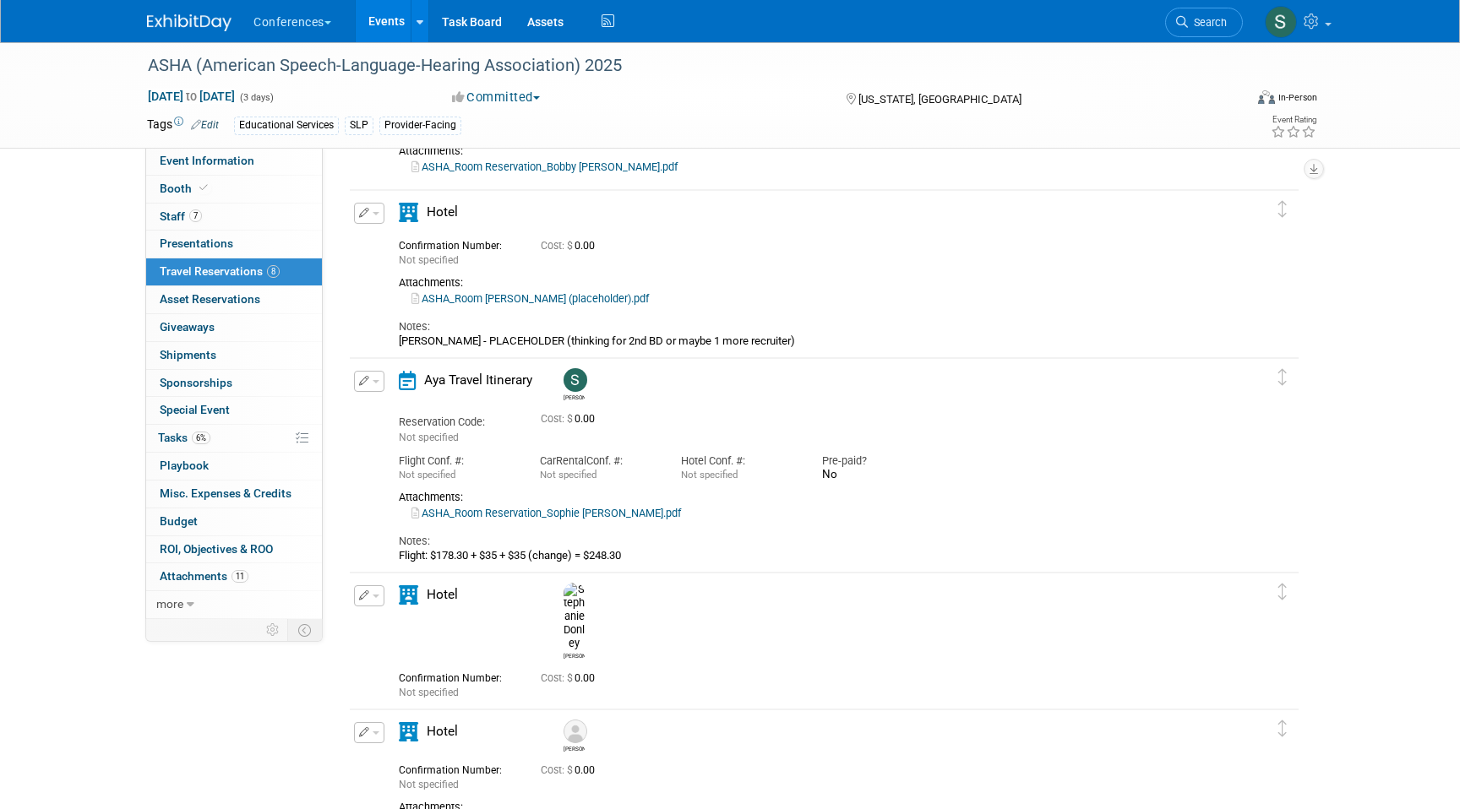
click at [362, 379] on icon "button" at bounding box center [364, 381] width 11 height 10
click at [405, 413] on button "Edit Reservation" at bounding box center [426, 411] width 143 height 24
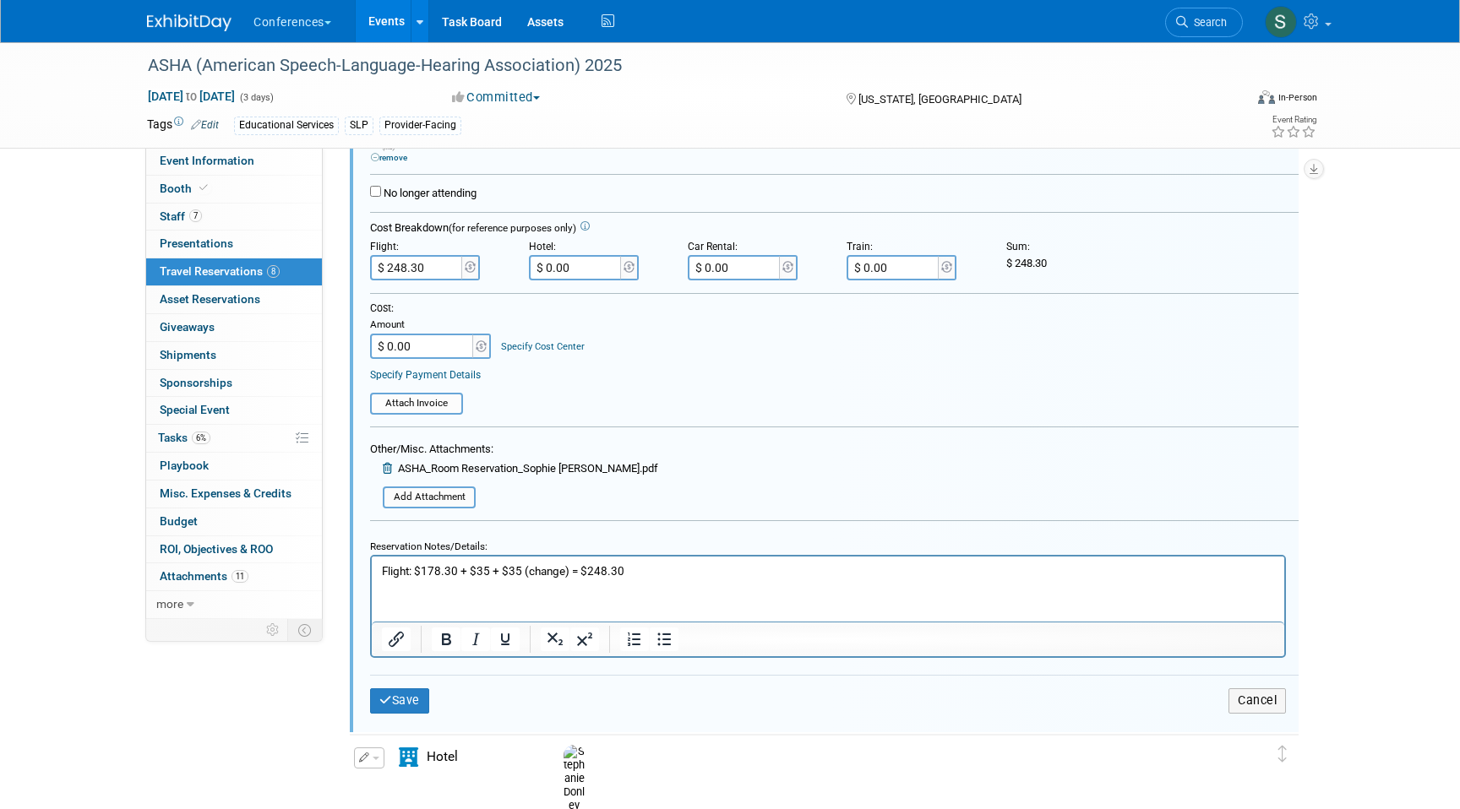
scroll to position [735, 0]
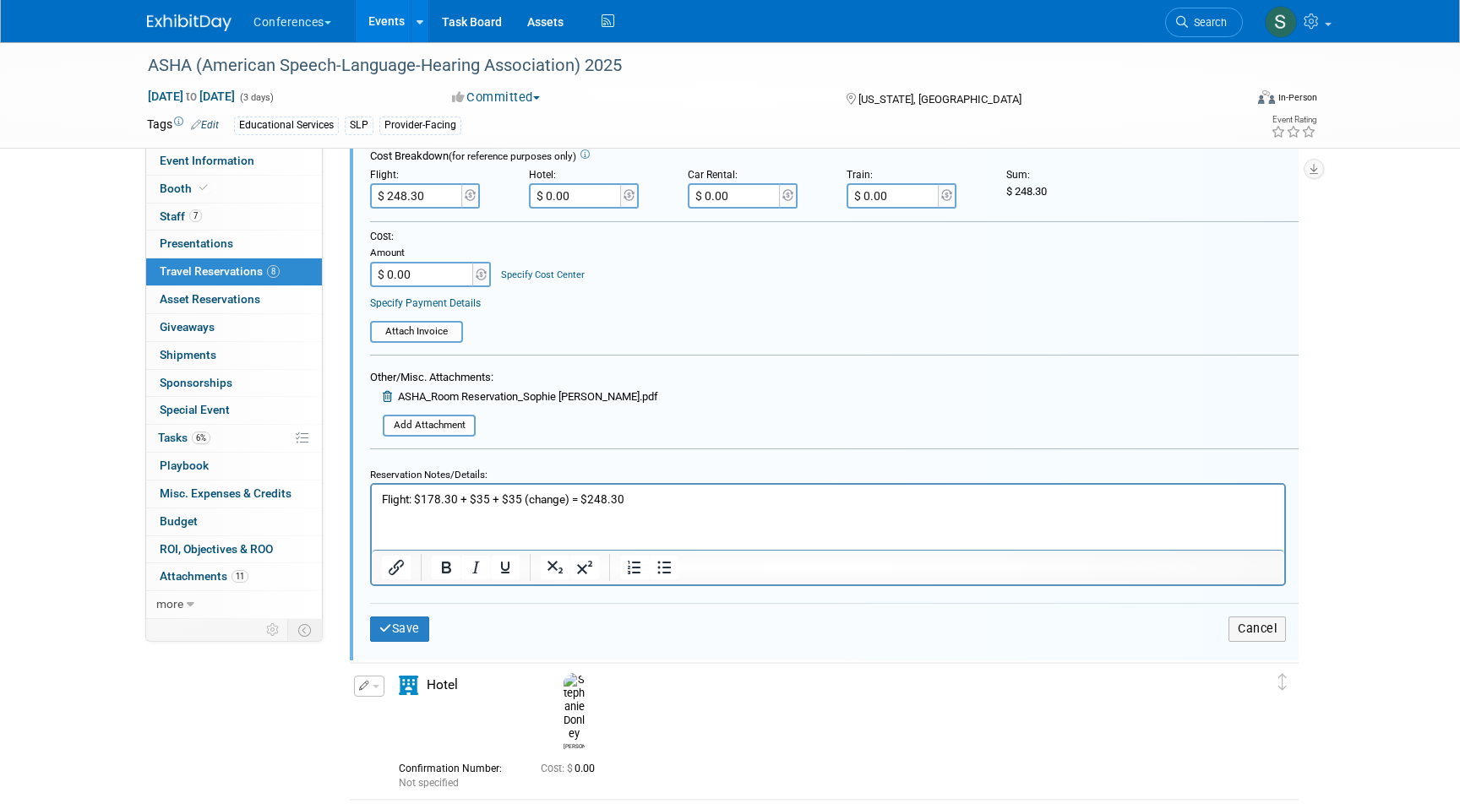
click at [466, 498] on p "Flight: $178.30 + $35 + $35 (change) = $248.30" at bounding box center [828, 500] width 893 height 16
click at [511, 498] on p "Flight: $178.30 + $228.48 $35 + $35 (change) = $248.30" at bounding box center [828, 500] width 893 height 16
click at [720, 488] on html "Flight: $178.30 + $228.48 + $35 + $35 (change) = $248.30" at bounding box center [828, 496] width 912 height 23
click at [720, 497] on p "Flight: $178.30 + $228.48 + $35 + $35 (change) = $248.30" at bounding box center [828, 500] width 893 height 16
click at [438, 188] on input "$ 248.30" at bounding box center [417, 195] width 95 height 25
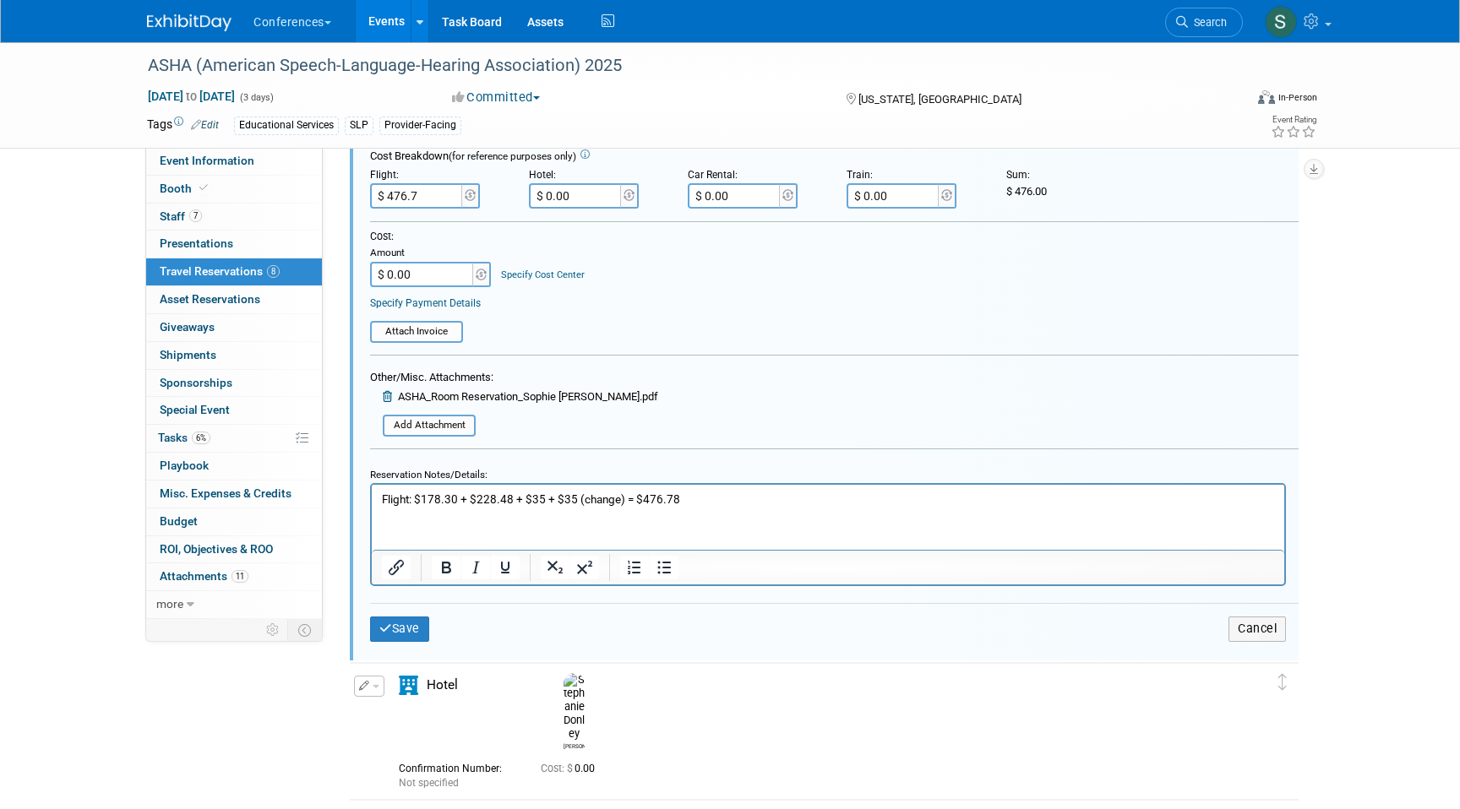
type input "$ 476.78"
click at [411, 626] on button "Save" at bounding box center [399, 629] width 59 height 24
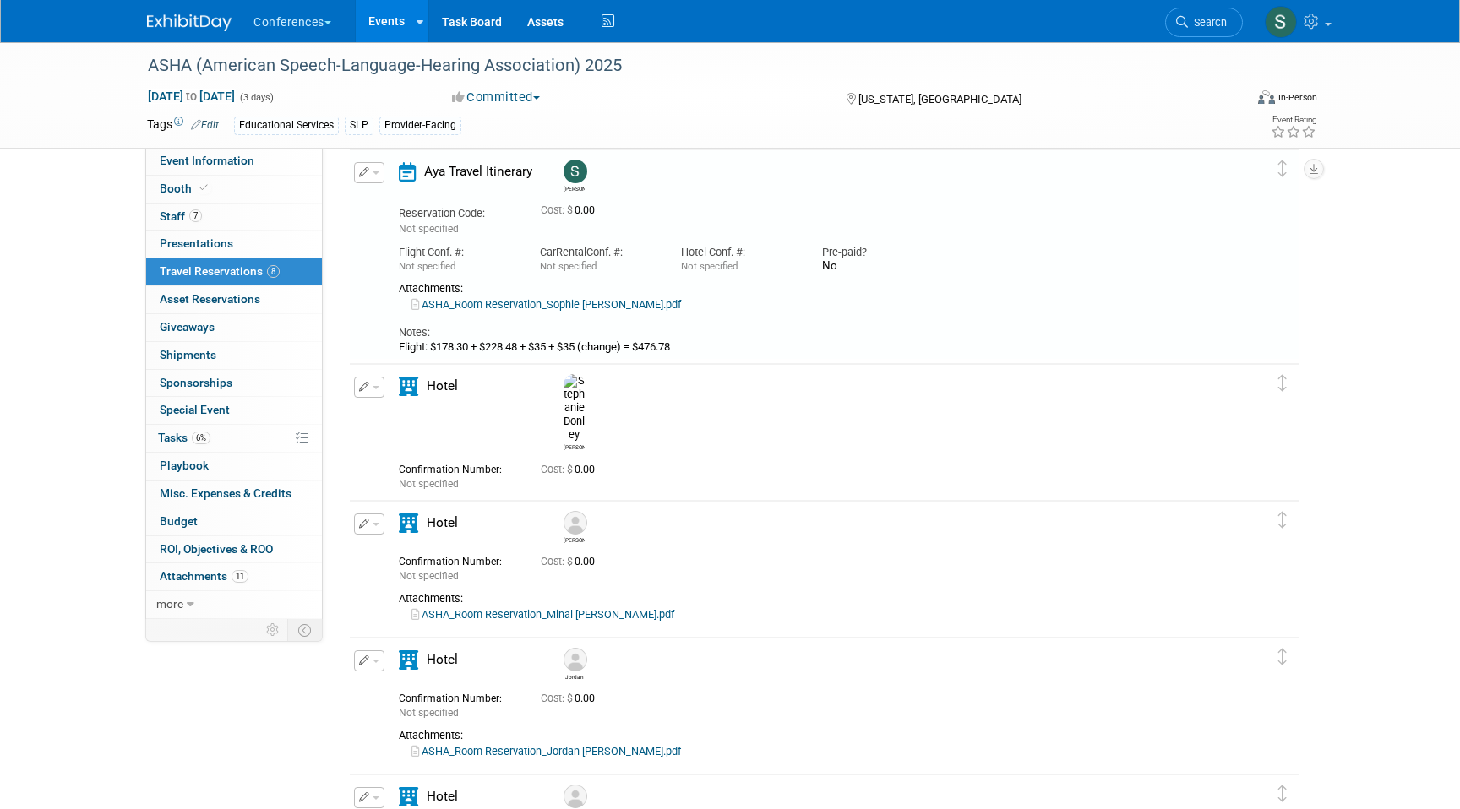
scroll to position [334, 0]
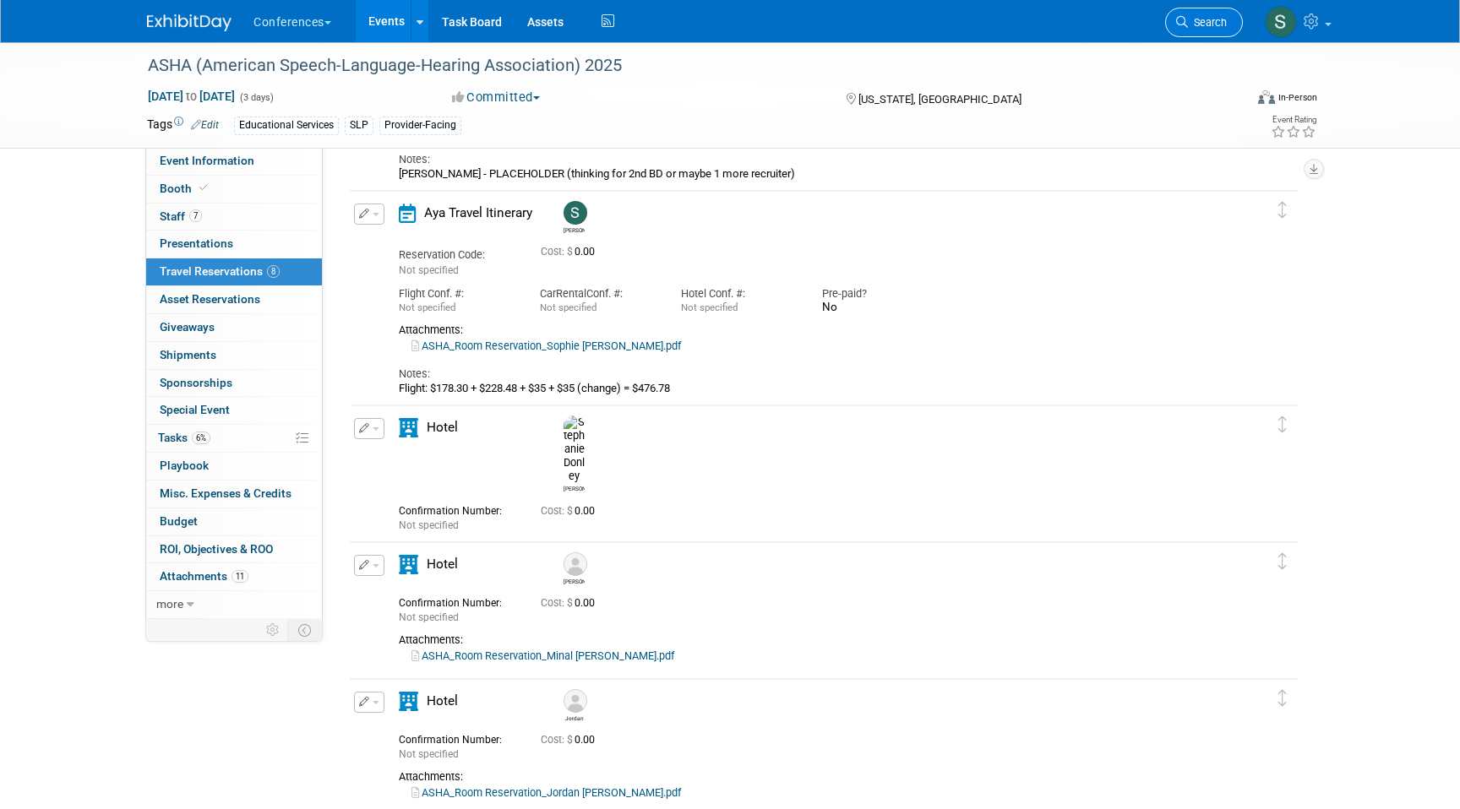
click at [1217, 20] on span "Search" at bounding box center [1207, 22] width 39 height 13
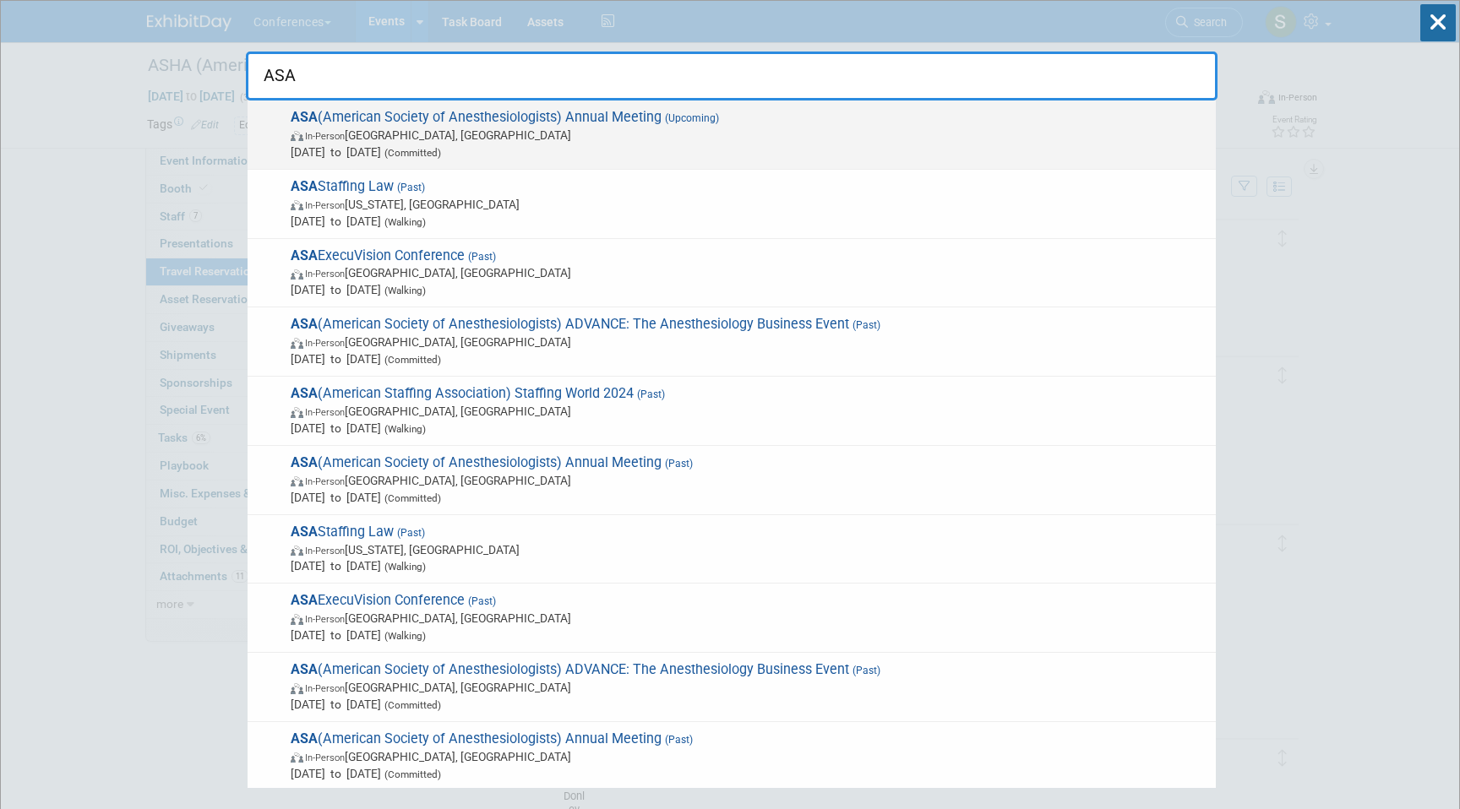
type input "ASA"
click at [460, 122] on span "ASA (American Society of Anesthesiologists) Annual Meeting (Upcoming) In-Person…" at bounding box center [747, 135] width 922 height 52
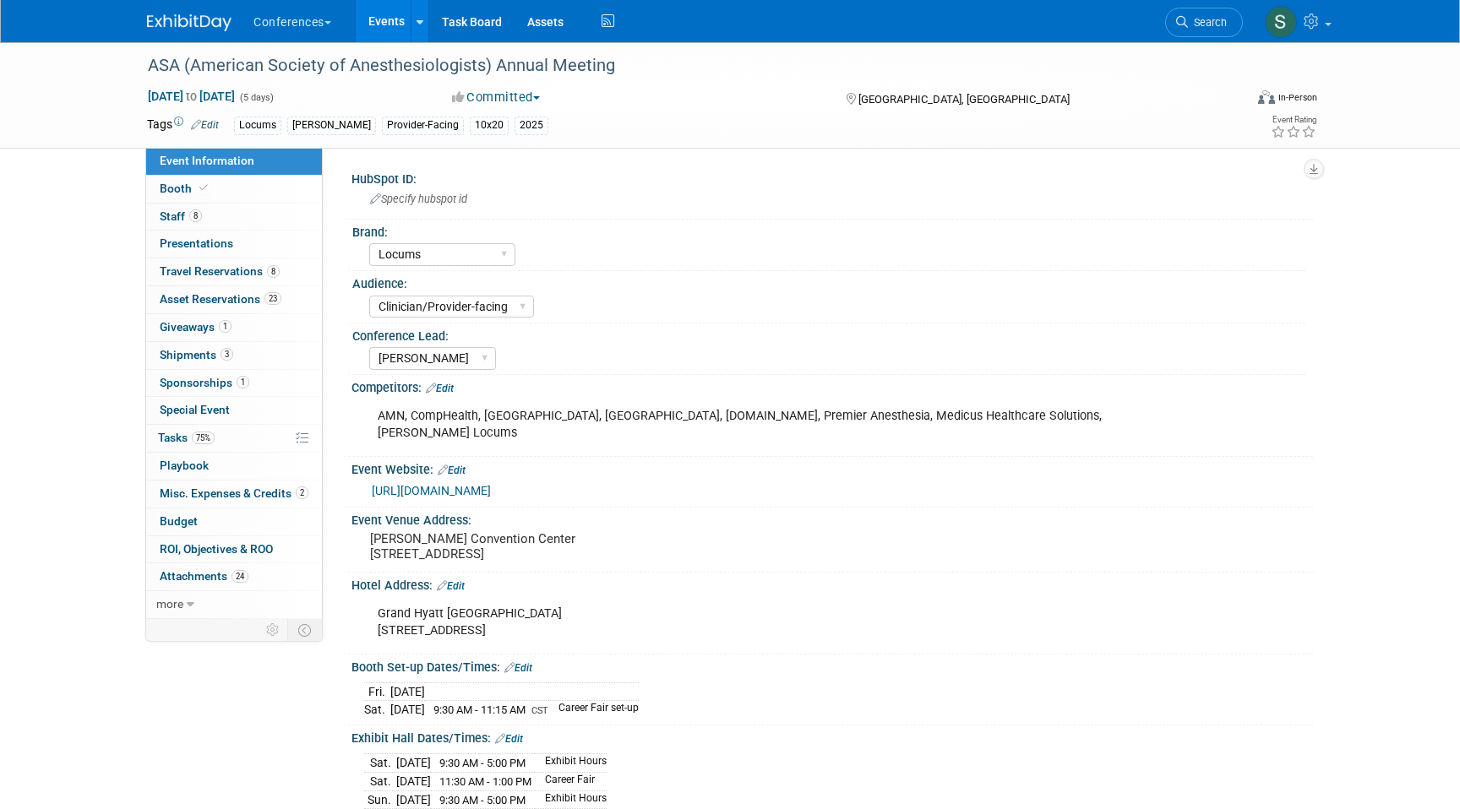
select select "Locums"
select select "Clinician/Provider-facing"
select select "[PERSON_NAME]"
click at [254, 275] on span "Travel Reservations 8" at bounding box center [220, 271] width 120 height 14
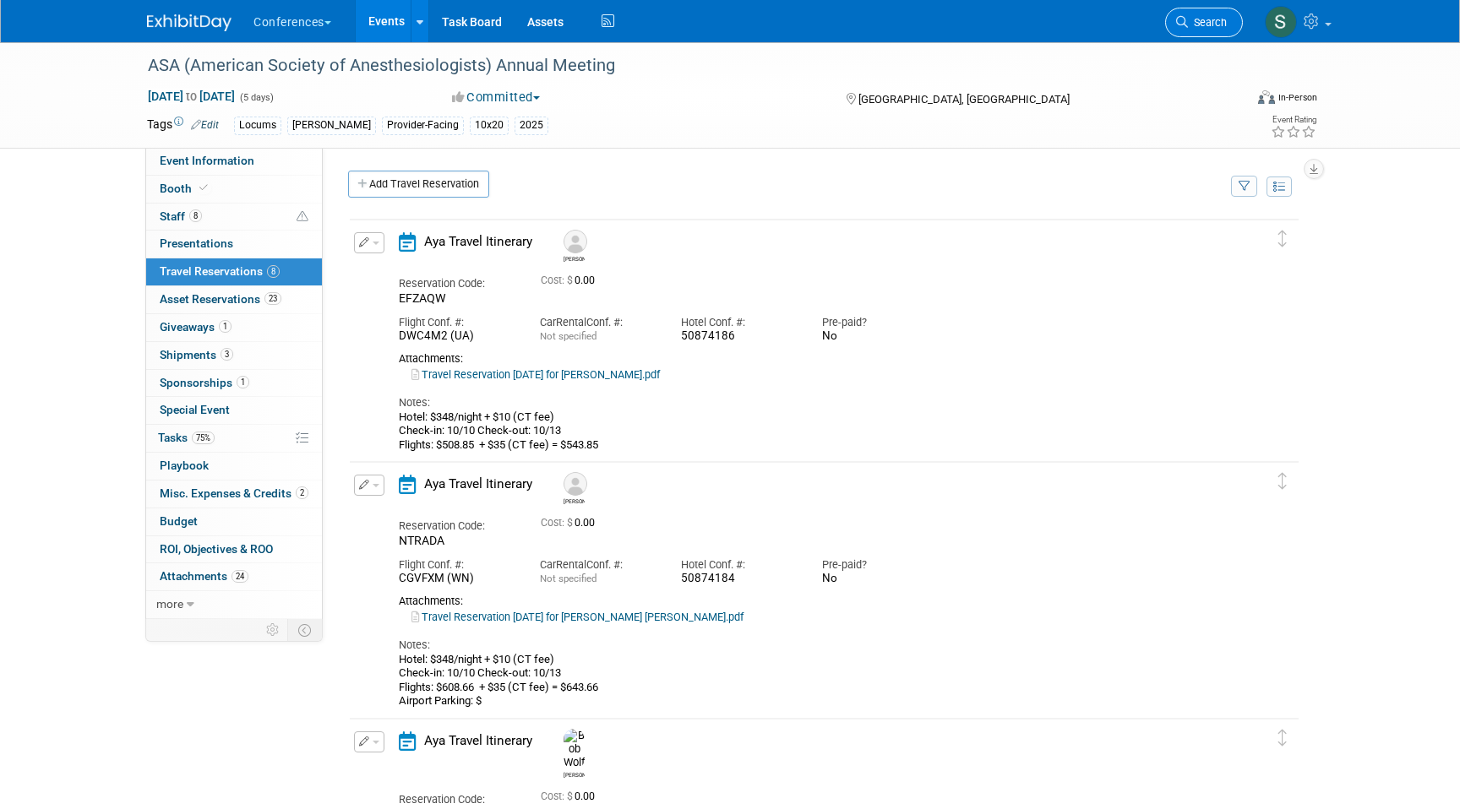
click at [1189, 26] on span "Search" at bounding box center [1207, 22] width 39 height 13
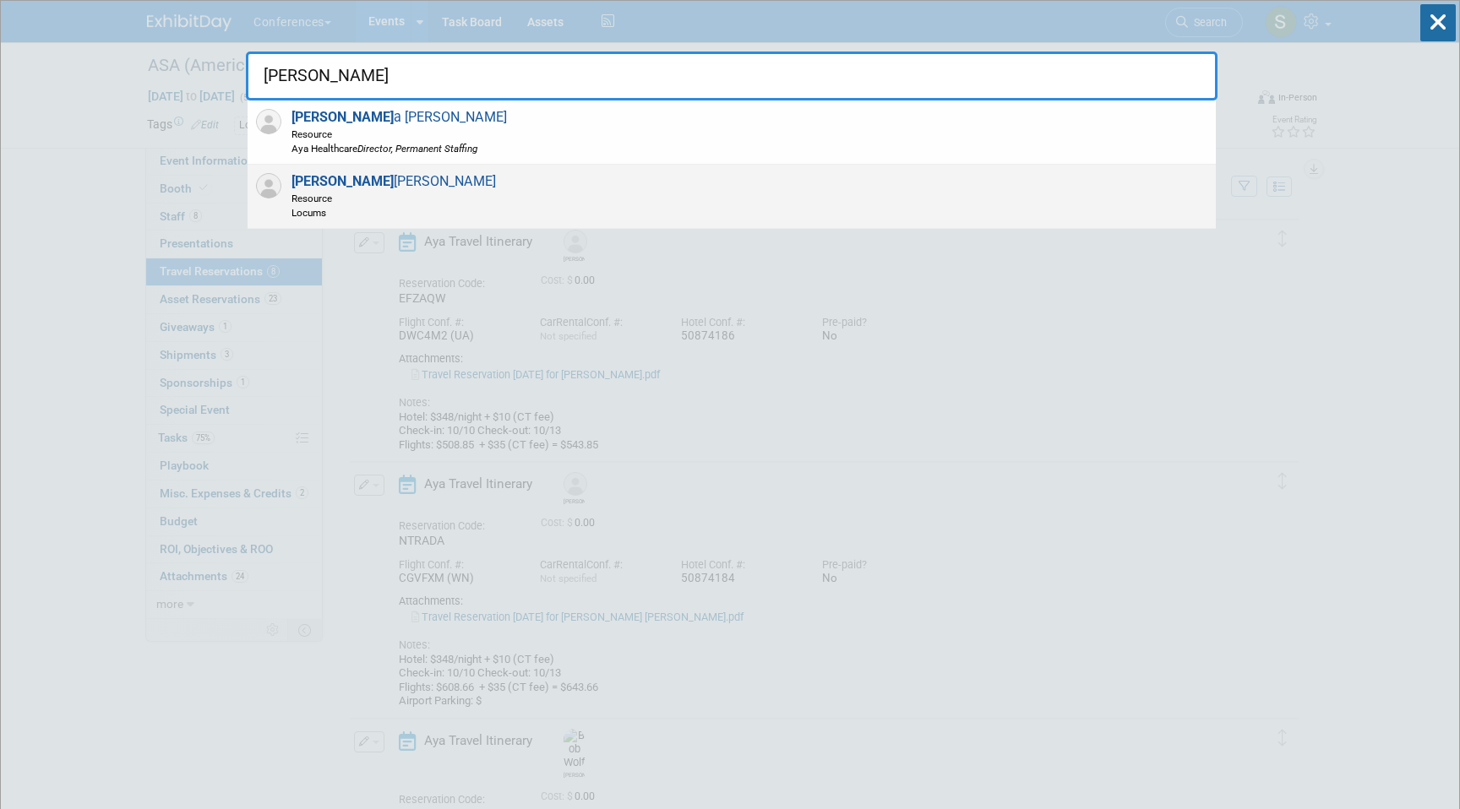
type input "[PERSON_NAME]"
click at [772, 187] on div "[PERSON_NAME] Resource Locums" at bounding box center [732, 197] width 968 height 64
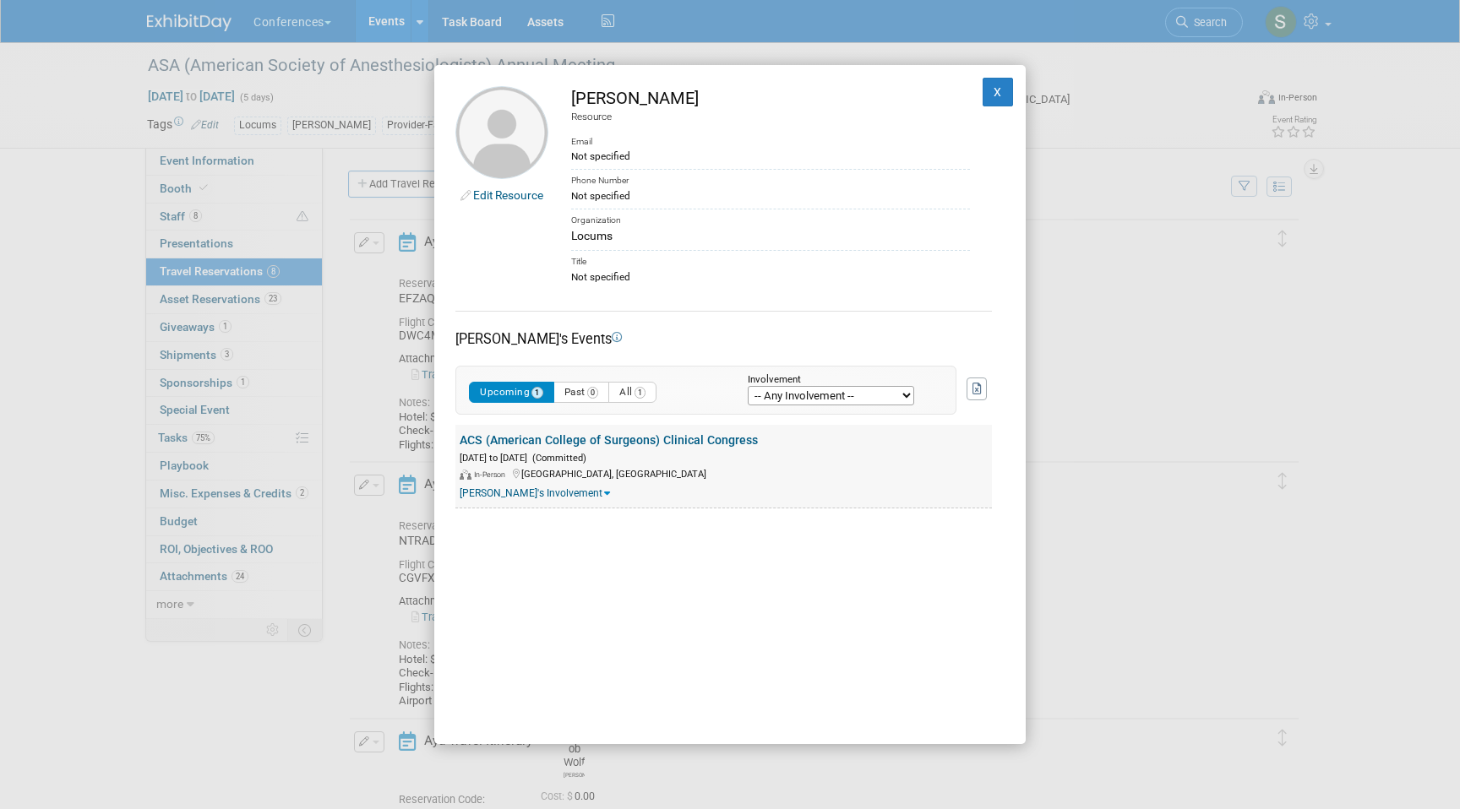
click at [577, 438] on link "ACS (American College of Surgeons) Clinical Congress" at bounding box center [609, 440] width 298 height 14
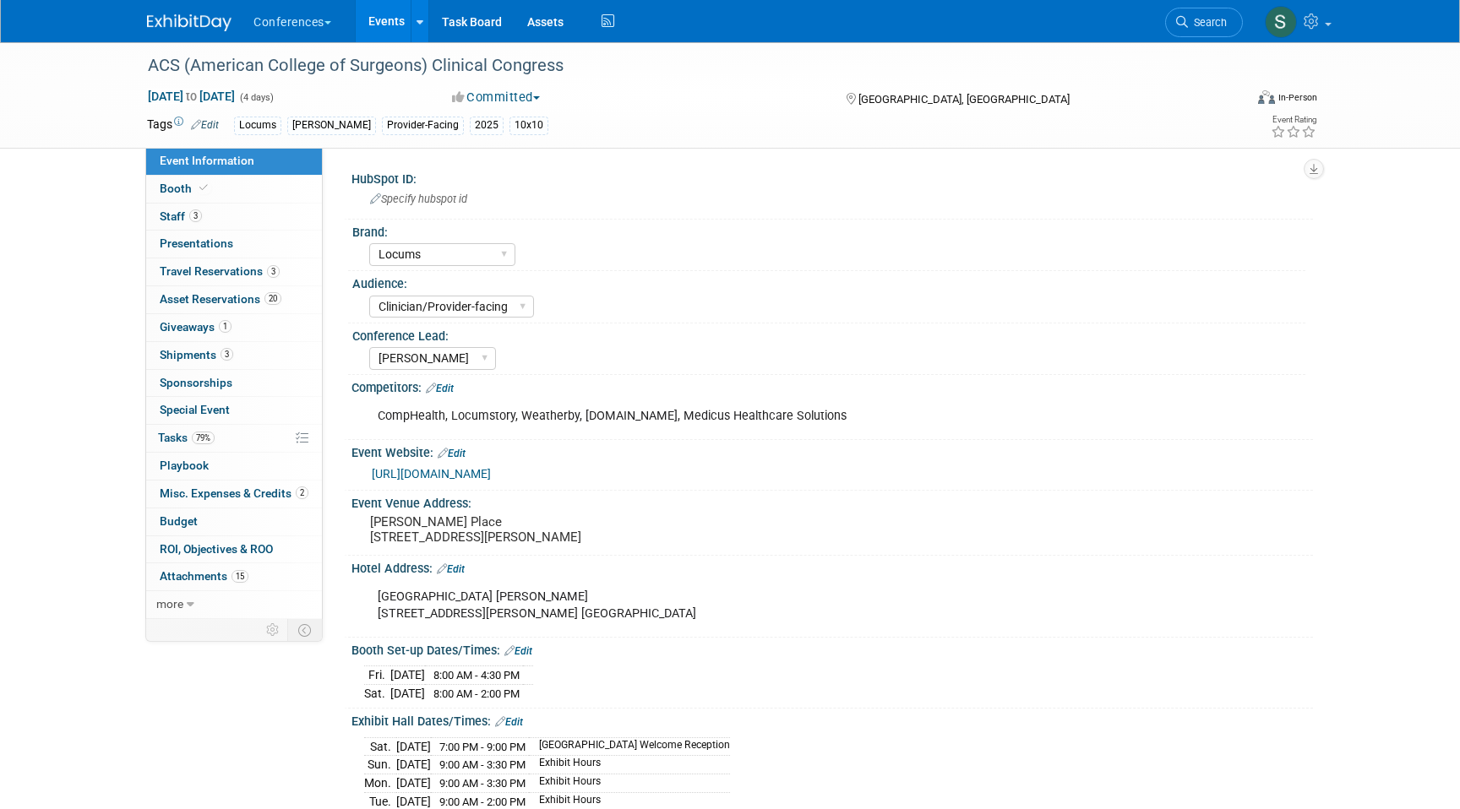
select select "Locums"
select select "Clinician/Provider-facing"
select select "[PERSON_NAME]"
click at [183, 264] on link "3 Travel Reservations 3" at bounding box center [234, 271] width 176 height 27
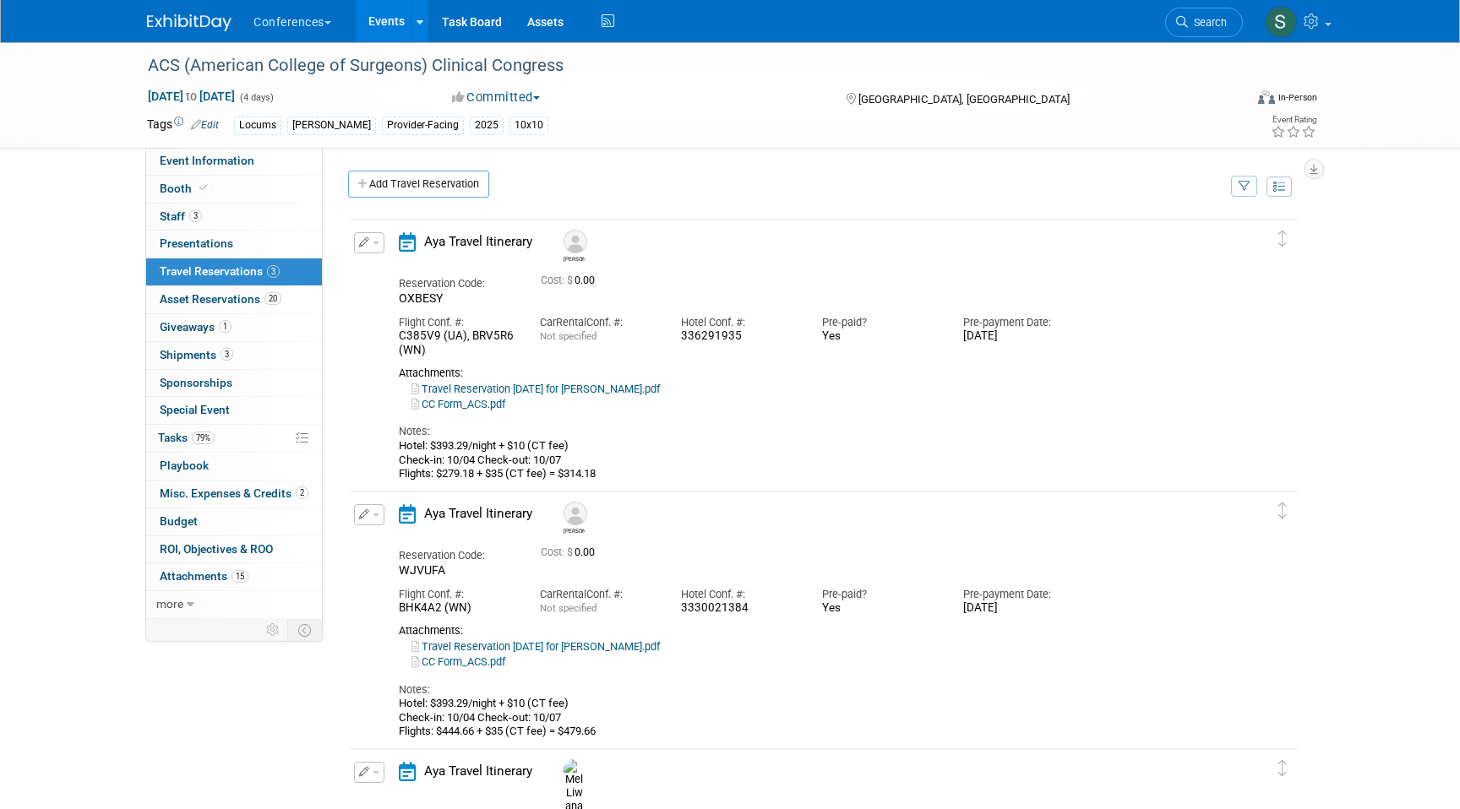
scroll to position [60, 0]
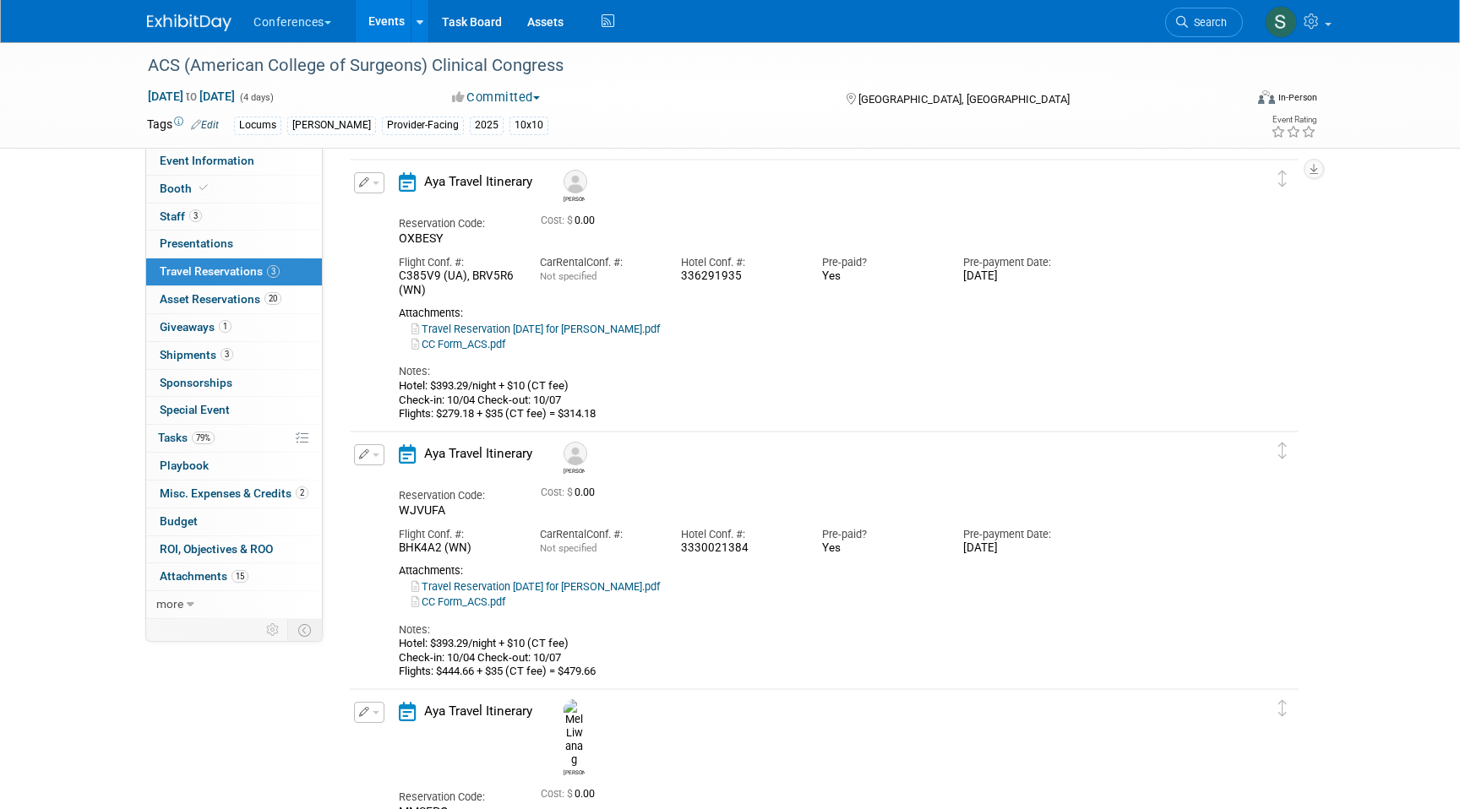
click at [363, 180] on icon "button" at bounding box center [364, 182] width 11 height 10
click at [429, 211] on button "Edit Reservation" at bounding box center [426, 212] width 143 height 24
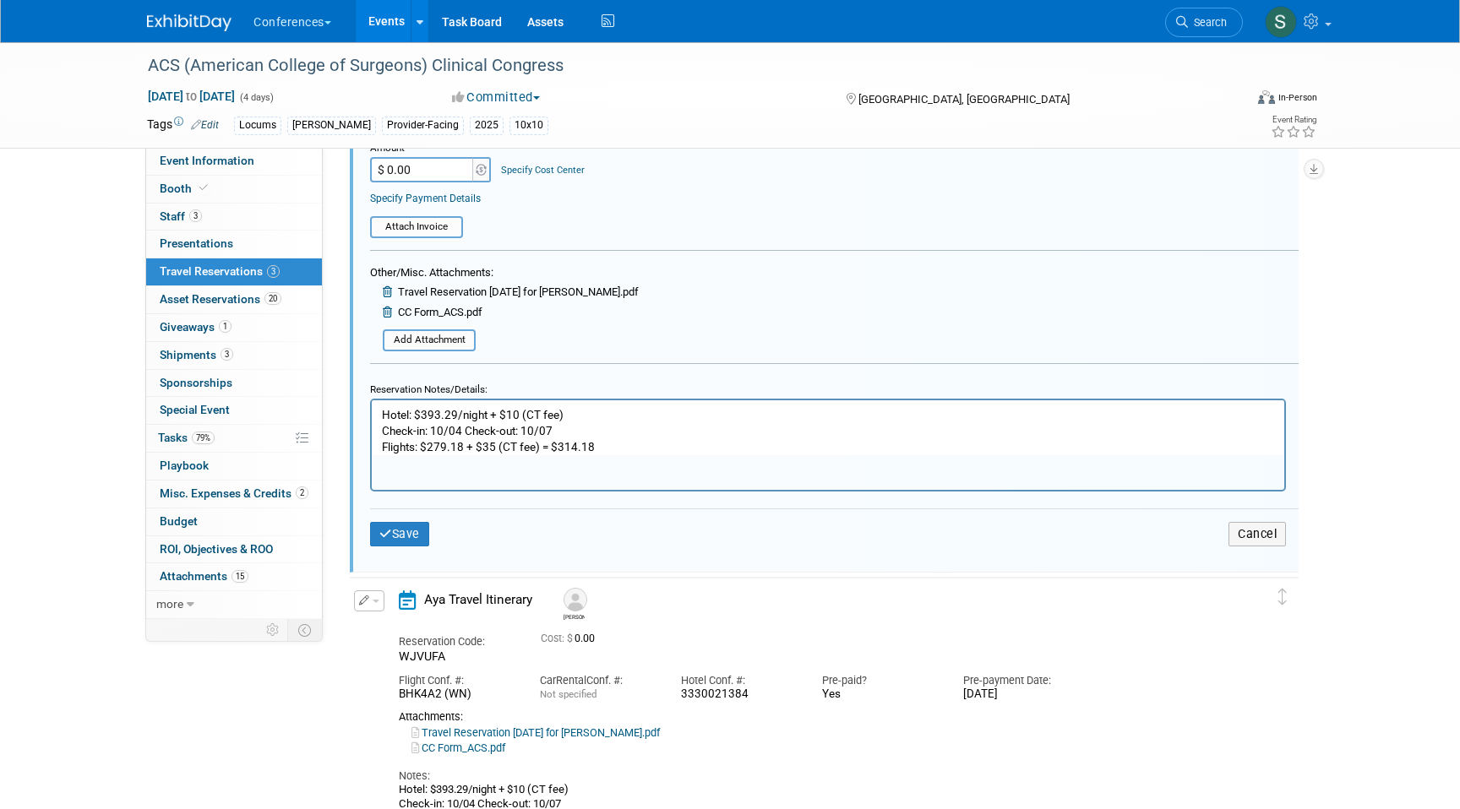
scroll to position [665, 0]
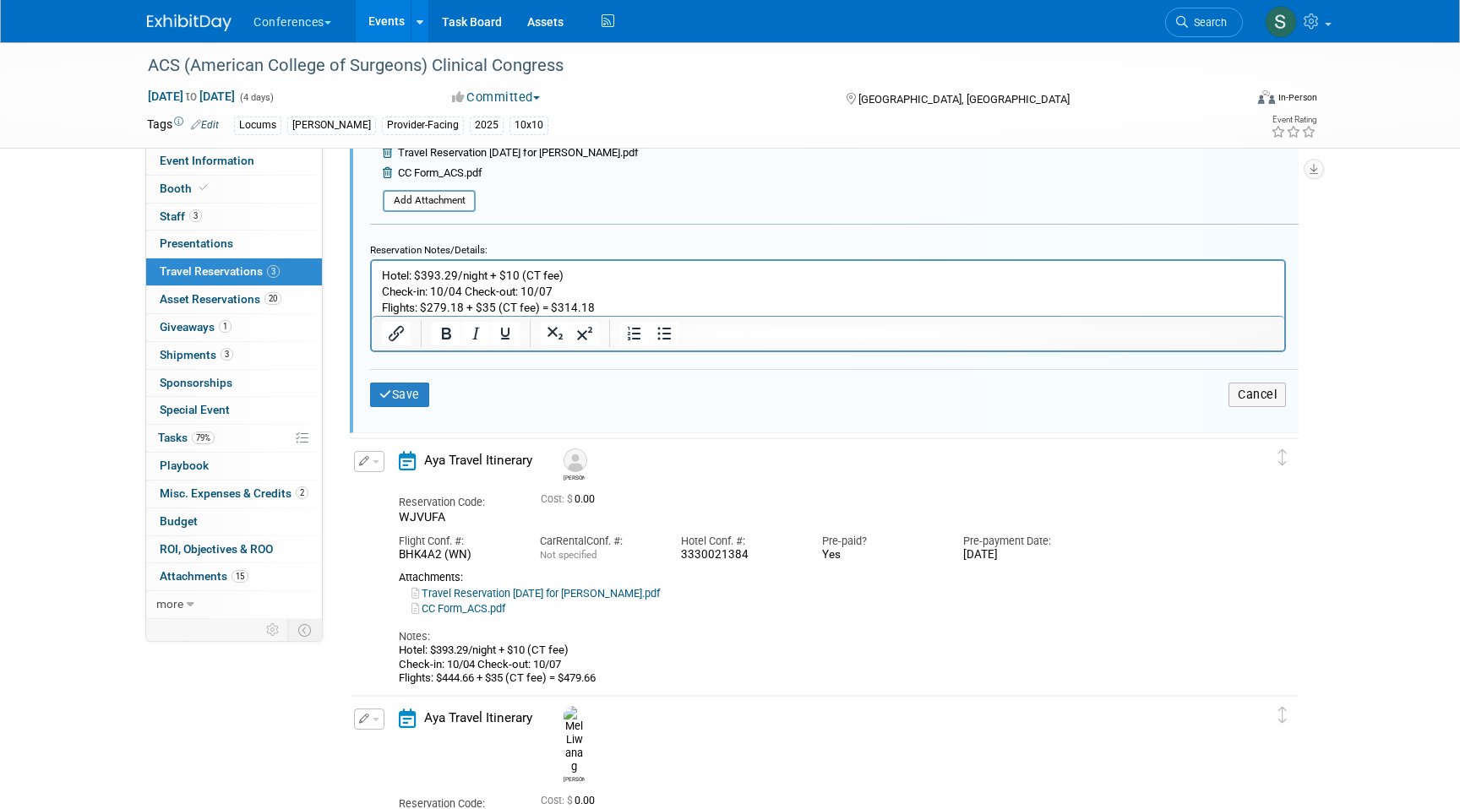
click at [475, 306] on p "Hotel: $393.29/night + $10 (CT fee) Check-in: 10/04 Check-out: 10/07 Flights: $…" at bounding box center [828, 291] width 893 height 48
click at [517, 305] on p "Hotel: $393.29/night + $10 (CT fee) Check-in: 10/04 Check-out: 10/07 Flights: $…" at bounding box center [828, 291] width 893 height 48
click at [657, 310] on p "Hotel: $393.29/night + $10 (CT fee) Check-in: 10/04 Check-out: 10/07 Flights: $…" at bounding box center [828, 291] width 893 height 48
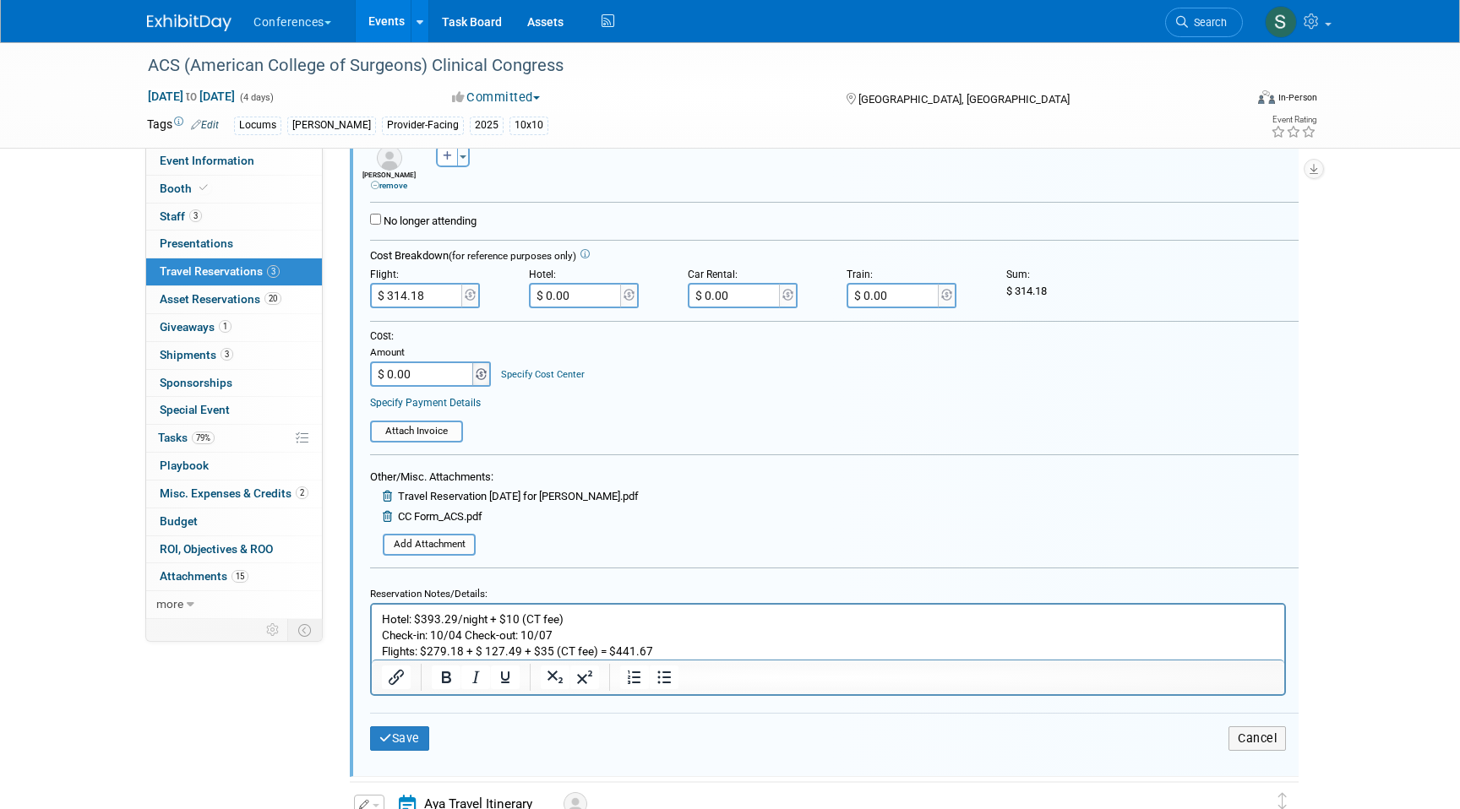
scroll to position [318, 0]
click at [428, 301] on input "$ 314.18" at bounding box center [417, 298] width 95 height 25
type input "$ 441.67"
click at [389, 749] on button "Save" at bounding box center [399, 741] width 59 height 24
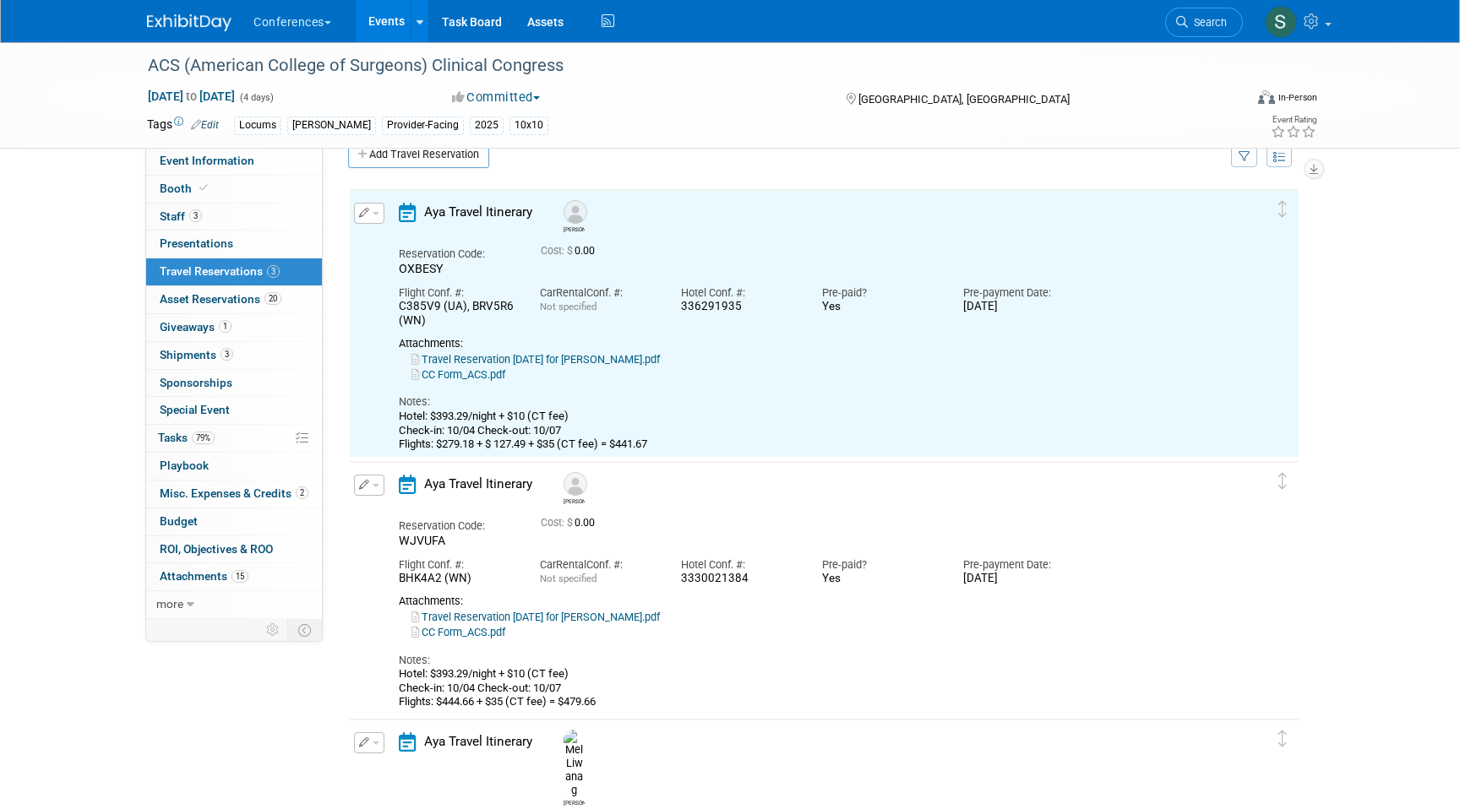
scroll to position [29, 0]
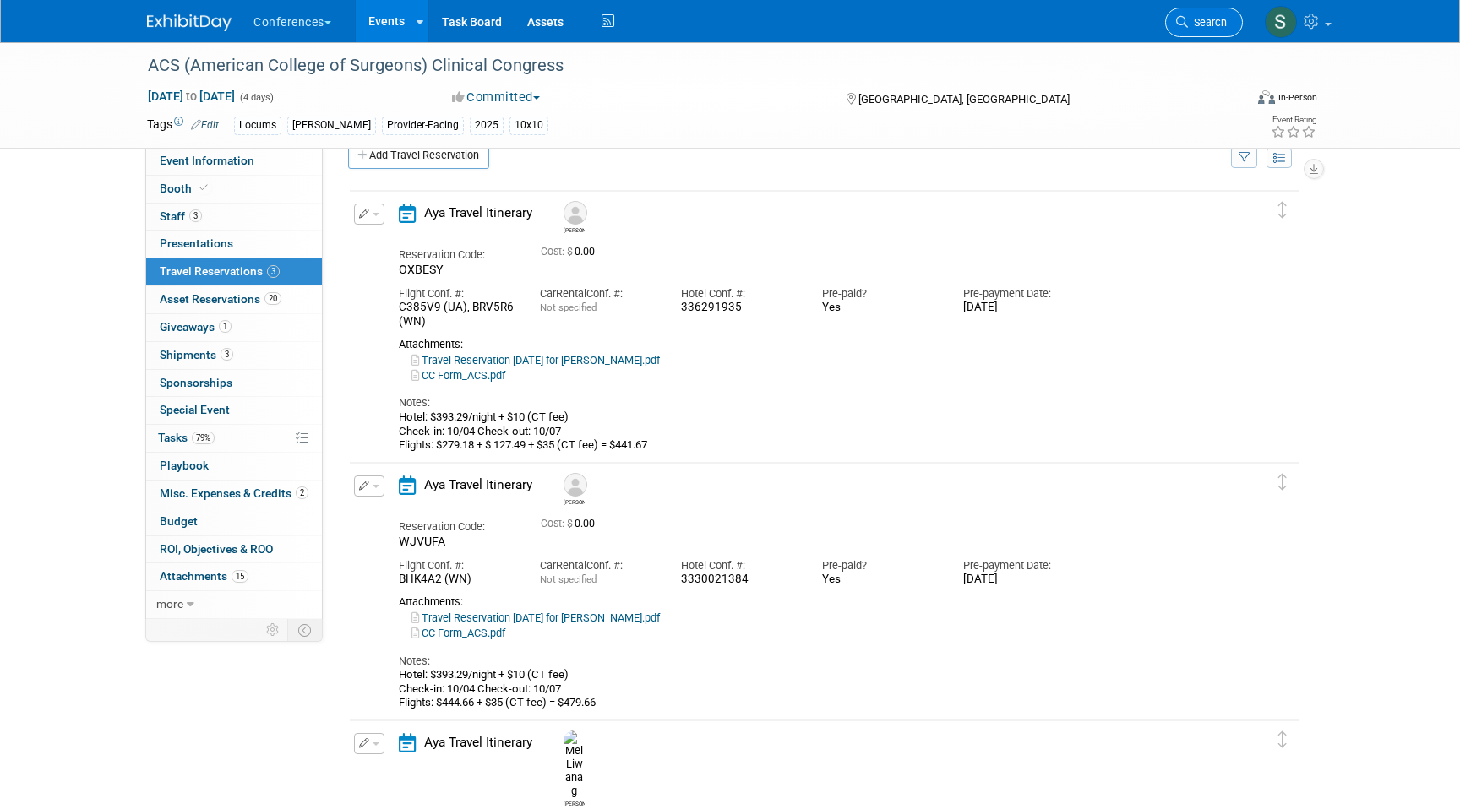
click at [1199, 22] on span "Search" at bounding box center [1207, 22] width 39 height 13
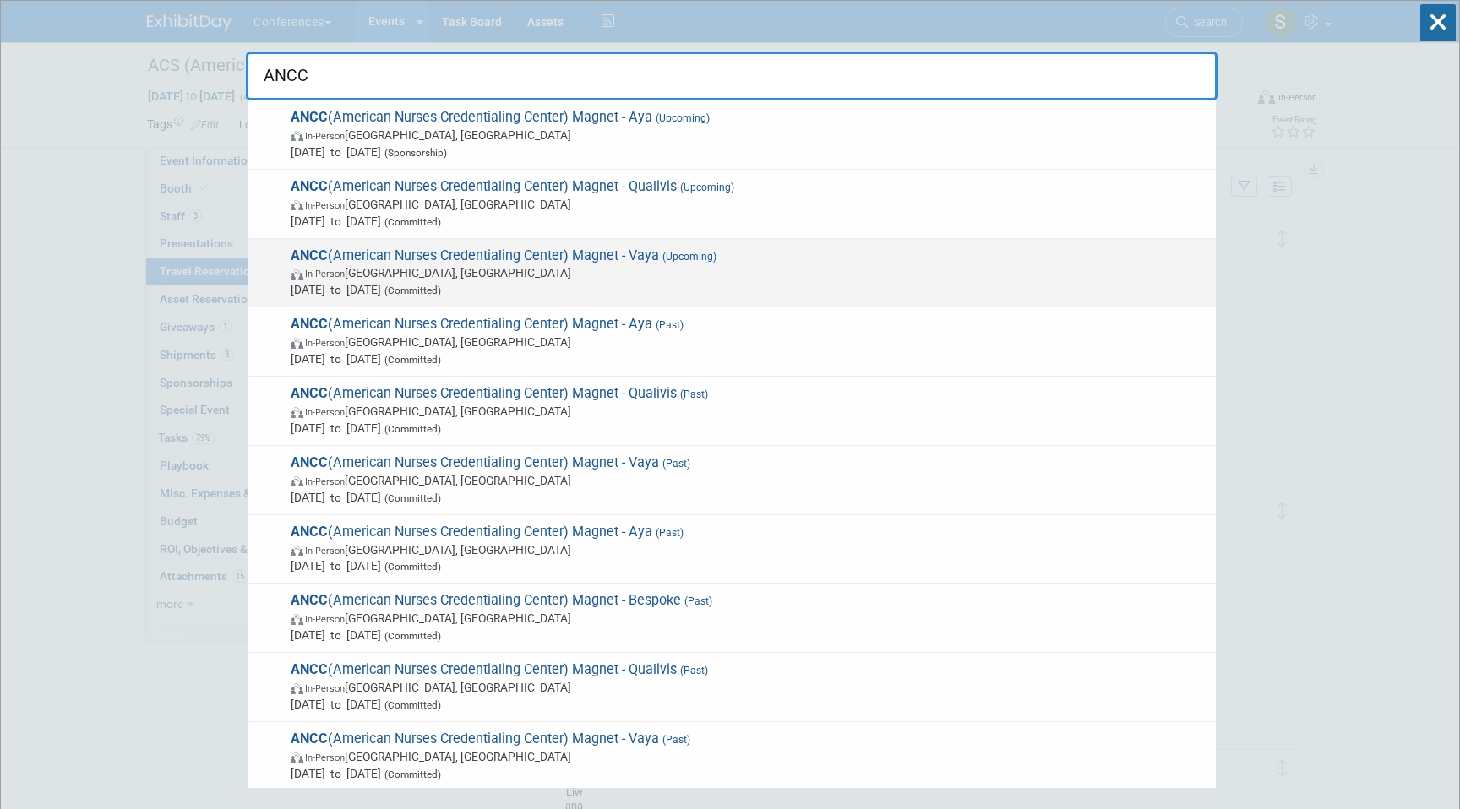
type input "ANCC"
click at [713, 253] on span "(Upcoming)" at bounding box center [687, 257] width 57 height 12
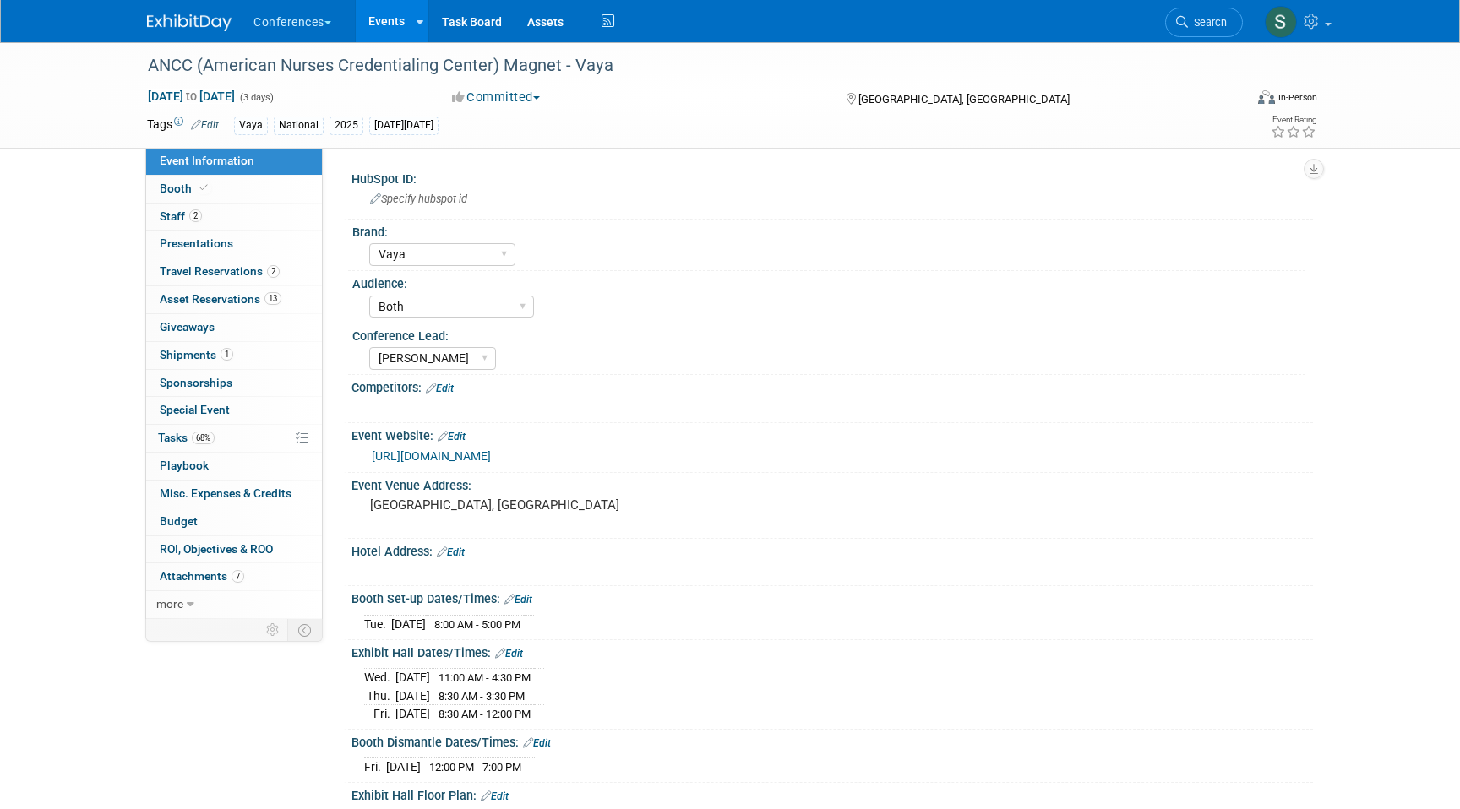
select select "Vaya"
select select "Both"
select select "[PERSON_NAME]"
click at [251, 273] on span "Travel Reservations 2" at bounding box center [220, 271] width 120 height 14
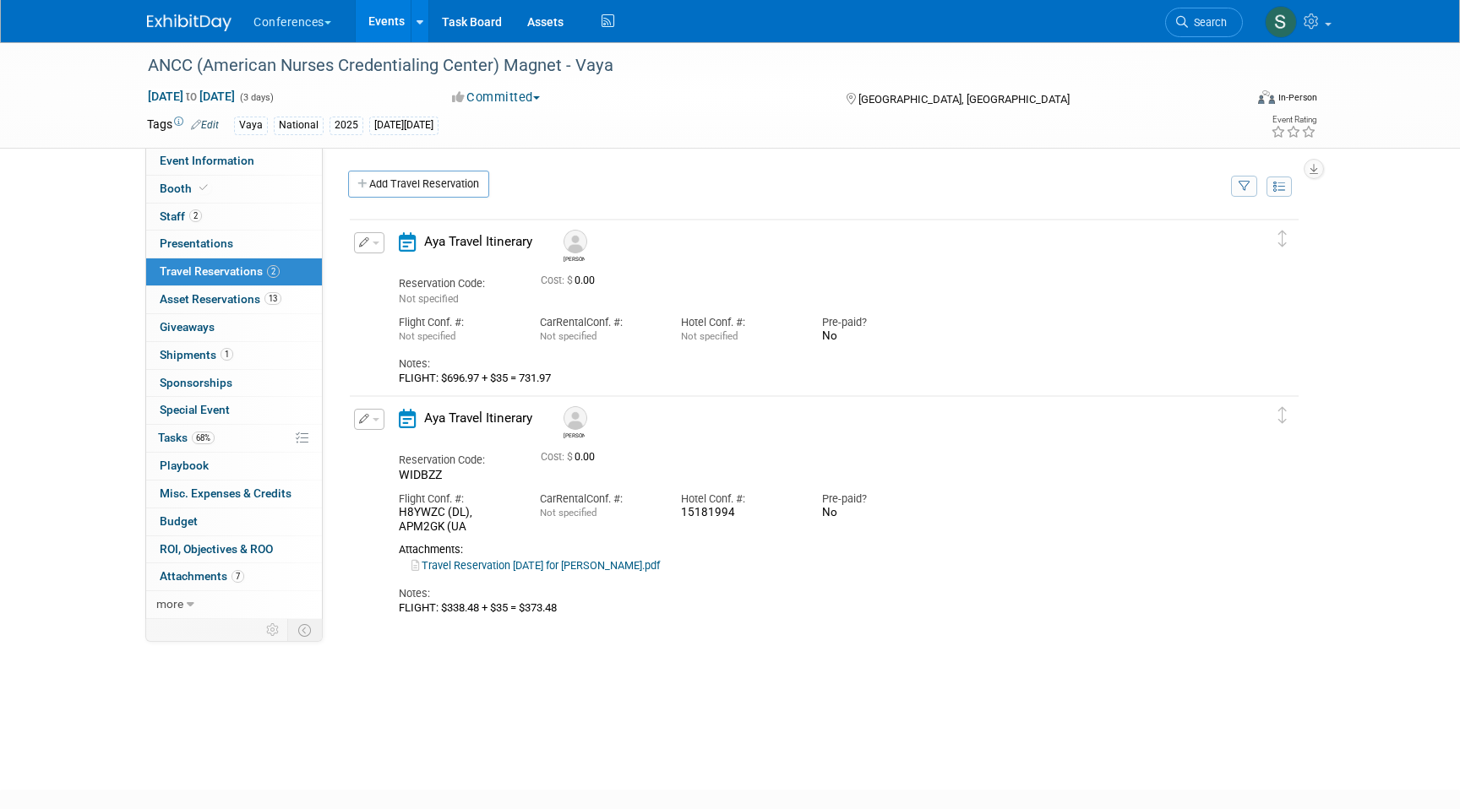
click at [362, 418] on icon "button" at bounding box center [364, 419] width 11 height 10
click at [387, 441] on button "Edit Reservation" at bounding box center [426, 449] width 143 height 24
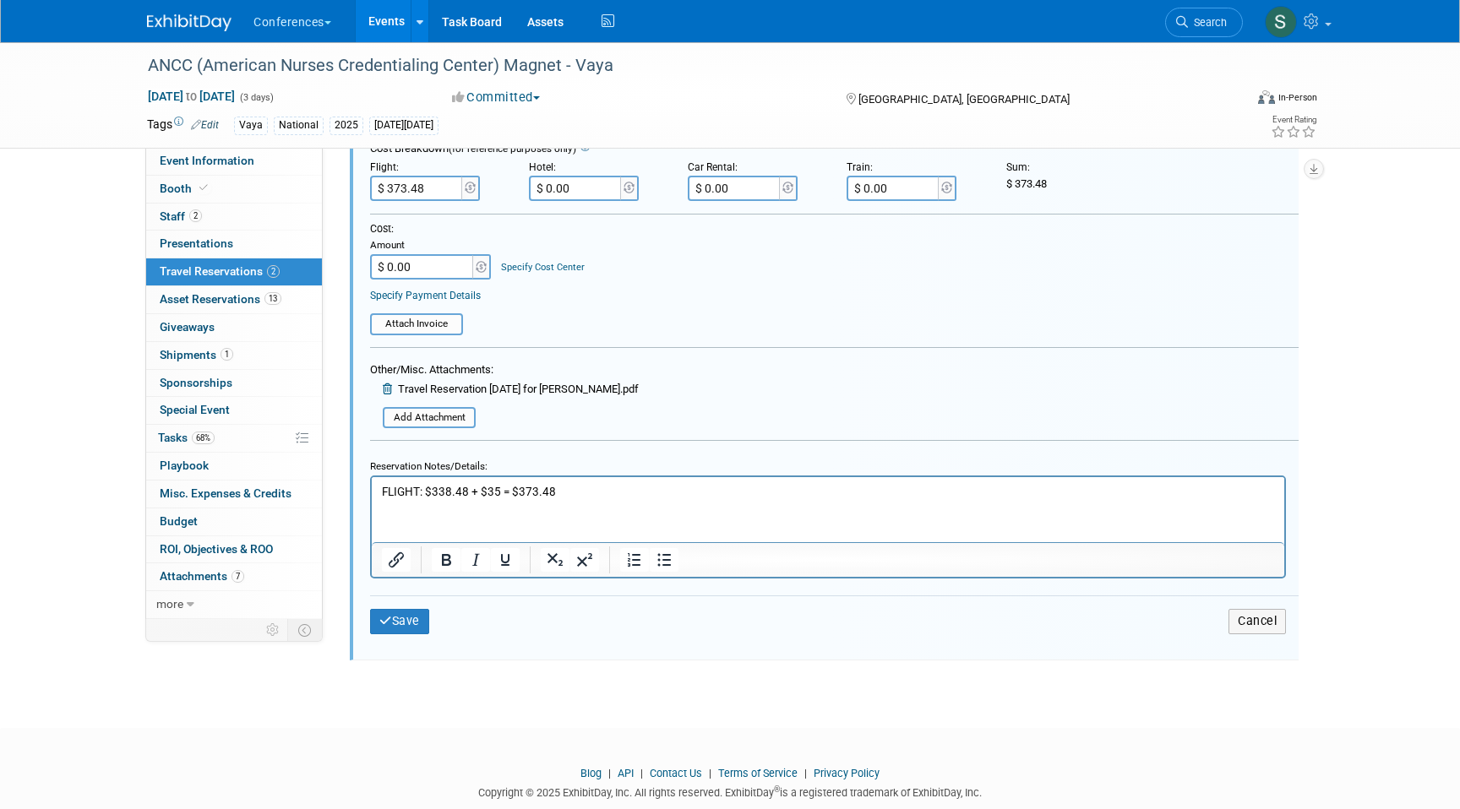
scroll to position [608, 0]
click at [498, 489] on p "FLIGHT: $338.48 + $35 = $373.48" at bounding box center [828, 489] width 893 height 16
click at [624, 487] on p "FLIGHT: $338.48 + $35 + $394.3 = $373.48" at bounding box center [828, 489] width 893 height 16
click at [427, 195] on input "$ 373.48" at bounding box center [417, 184] width 95 height 25
type input "$ 767.78"
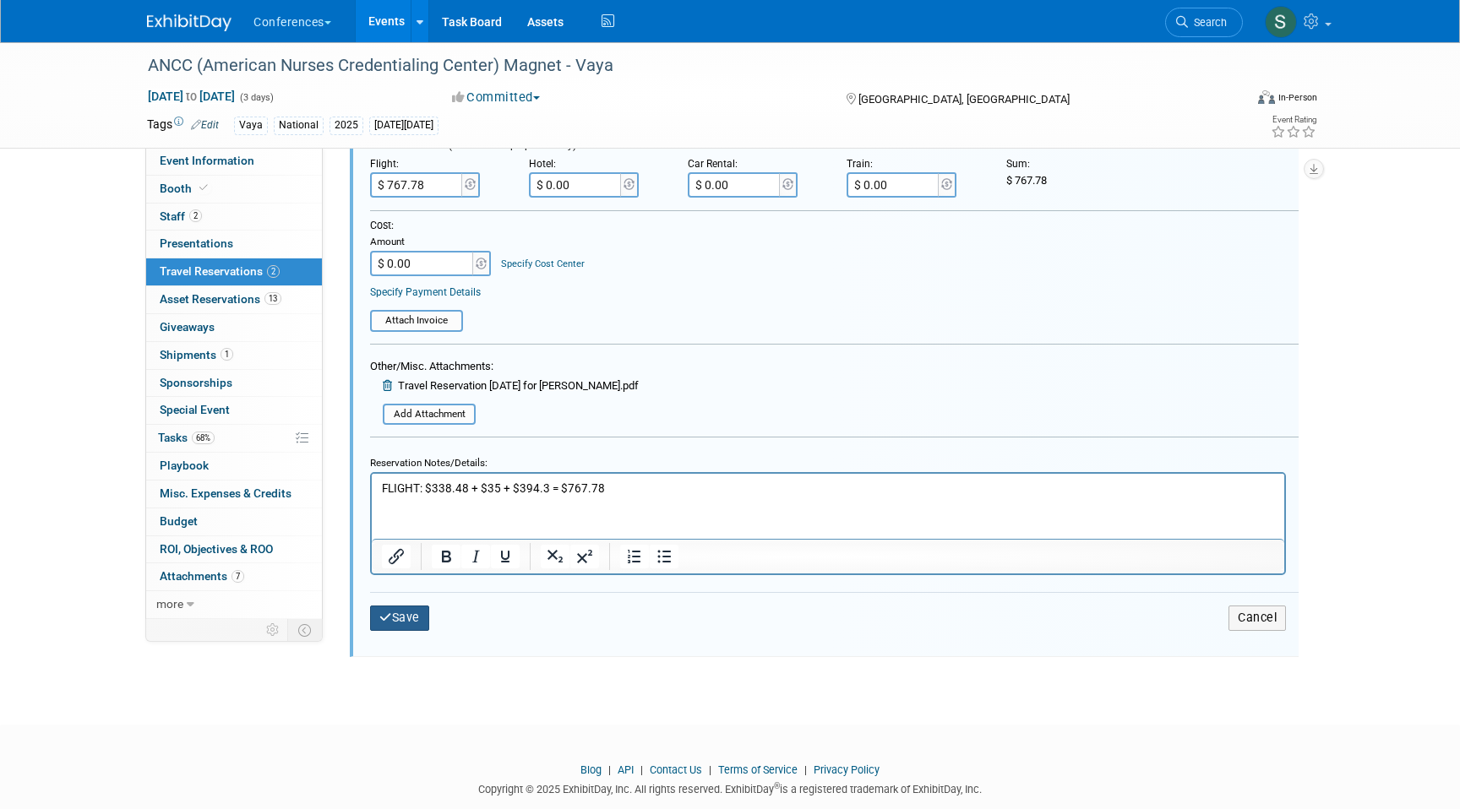
click at [404, 618] on button "Save" at bounding box center [399, 618] width 59 height 24
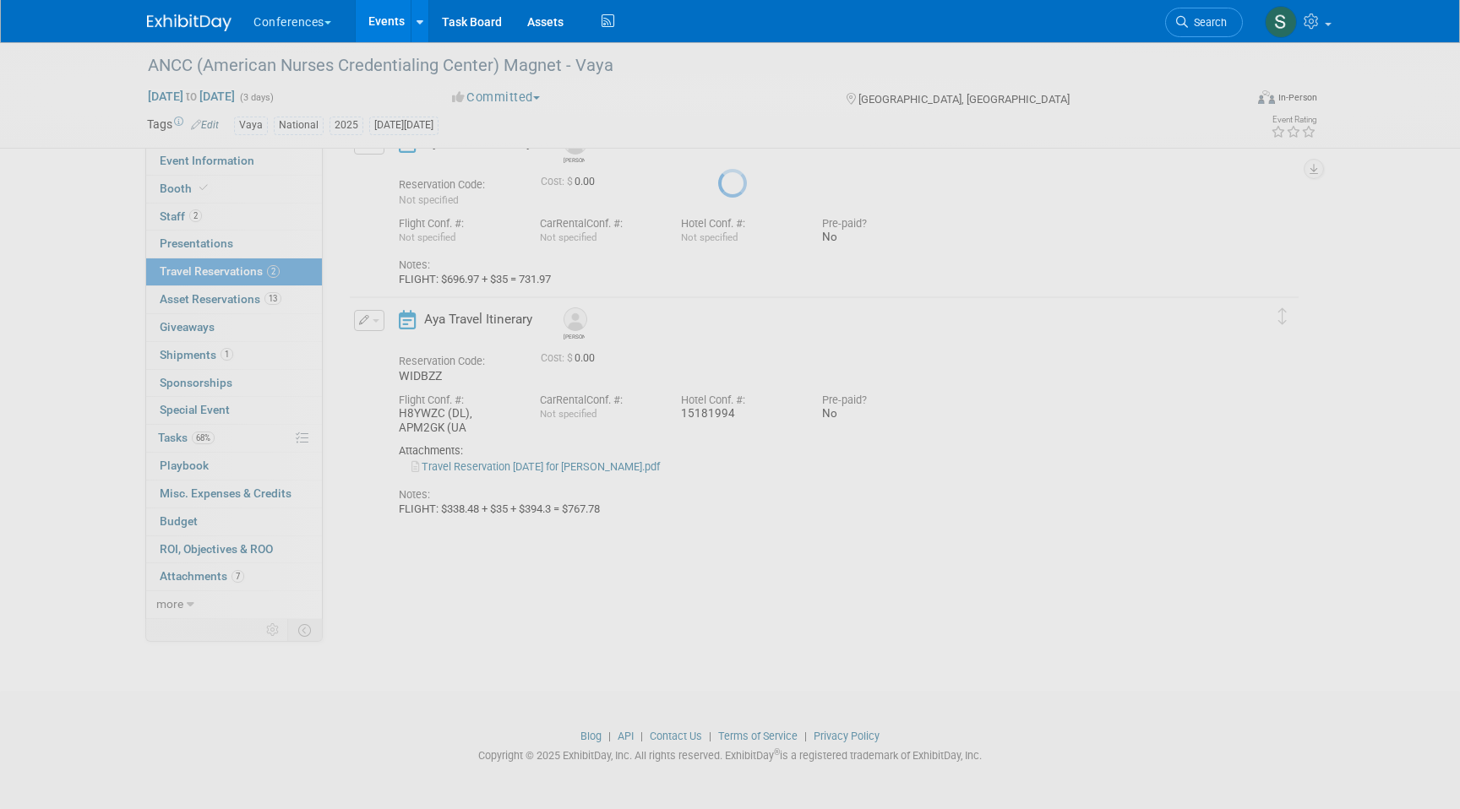
scroll to position [100, 0]
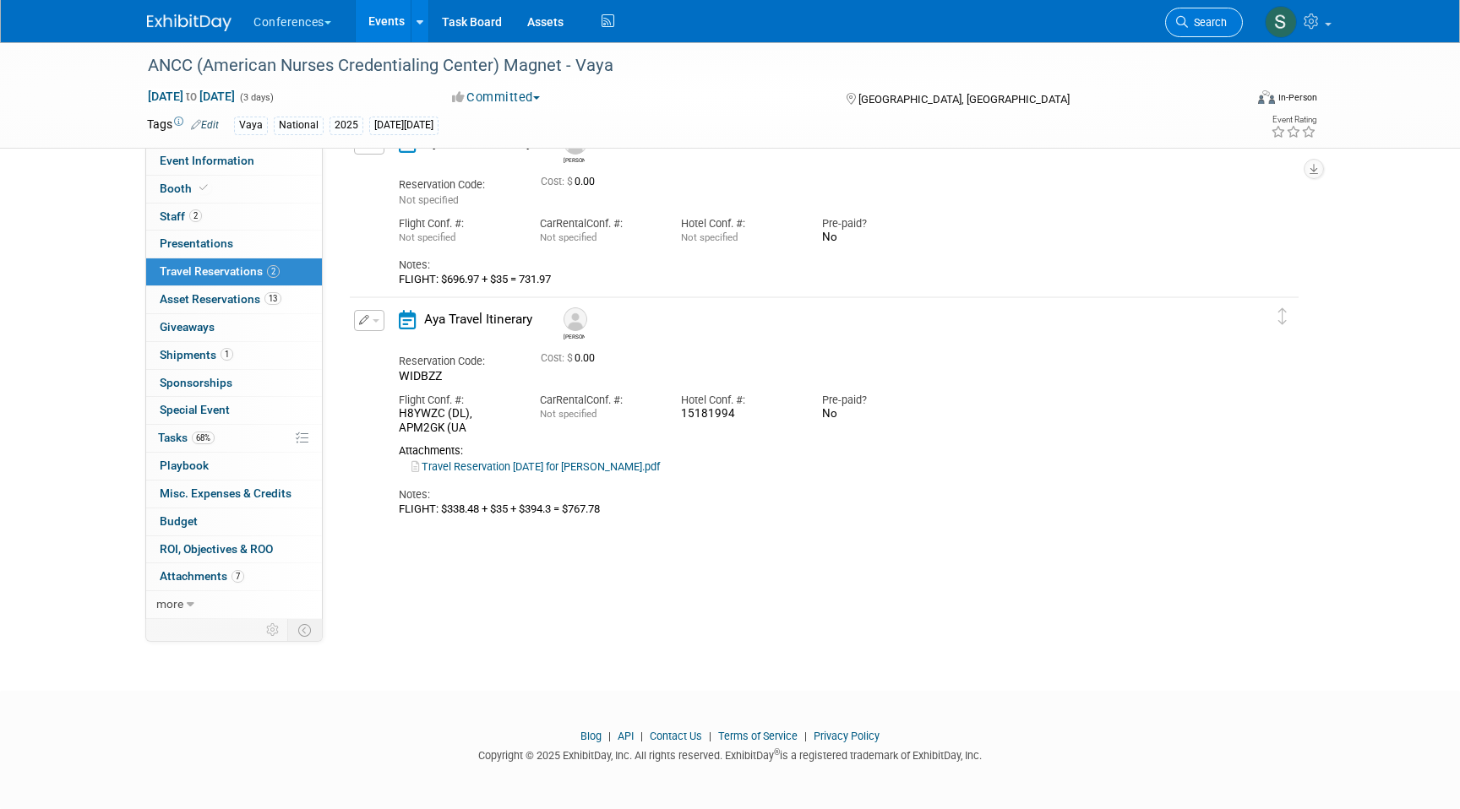
click at [1186, 19] on icon at bounding box center [1182, 22] width 12 height 12
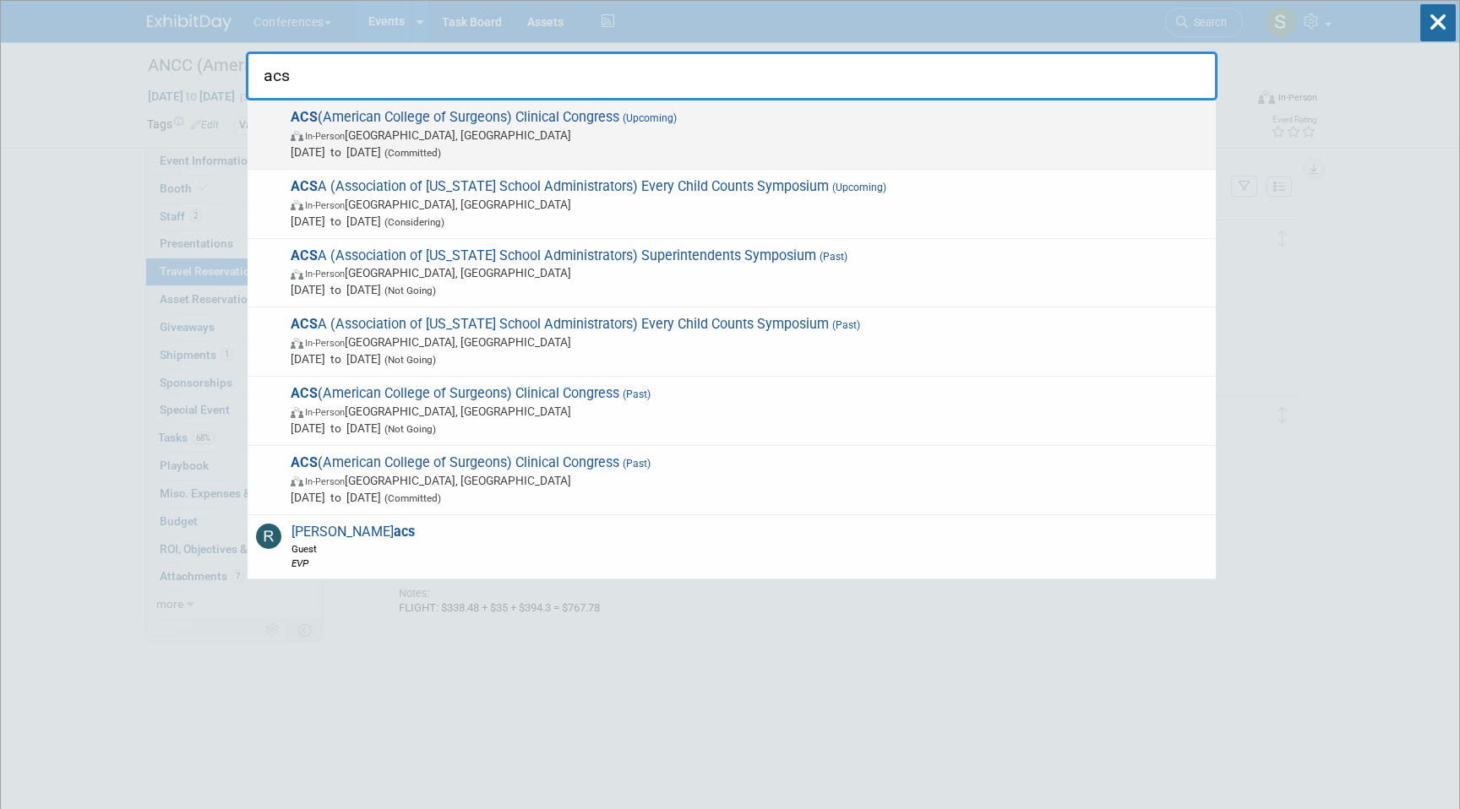
type input "acs"
click at [687, 128] on span "In-Person Chicago, IL" at bounding box center [749, 135] width 917 height 17
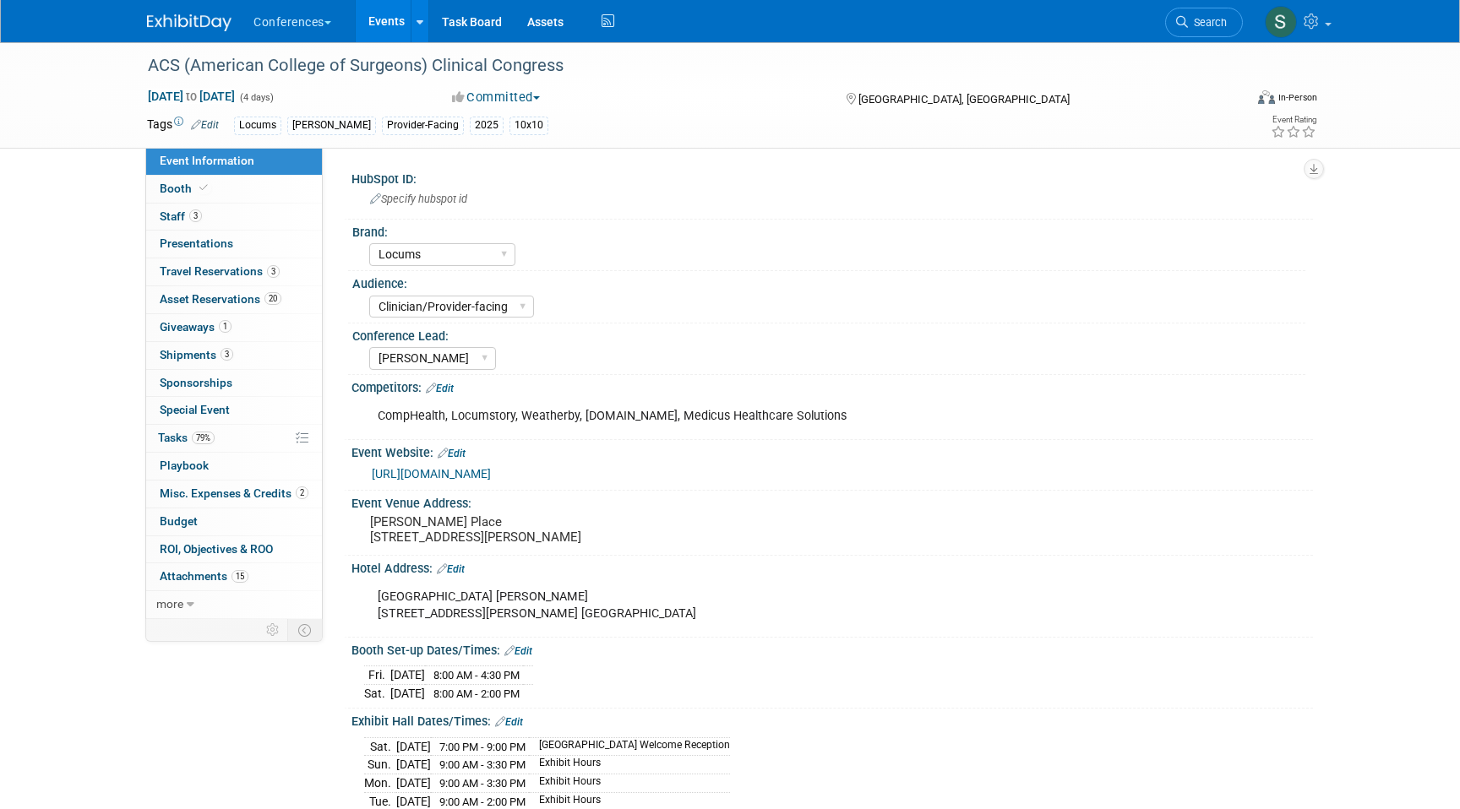
select select "Locums"
select select "Clinician/Provider-facing"
select select "[PERSON_NAME]"
click at [226, 359] on span "3" at bounding box center [226, 354] width 13 height 13
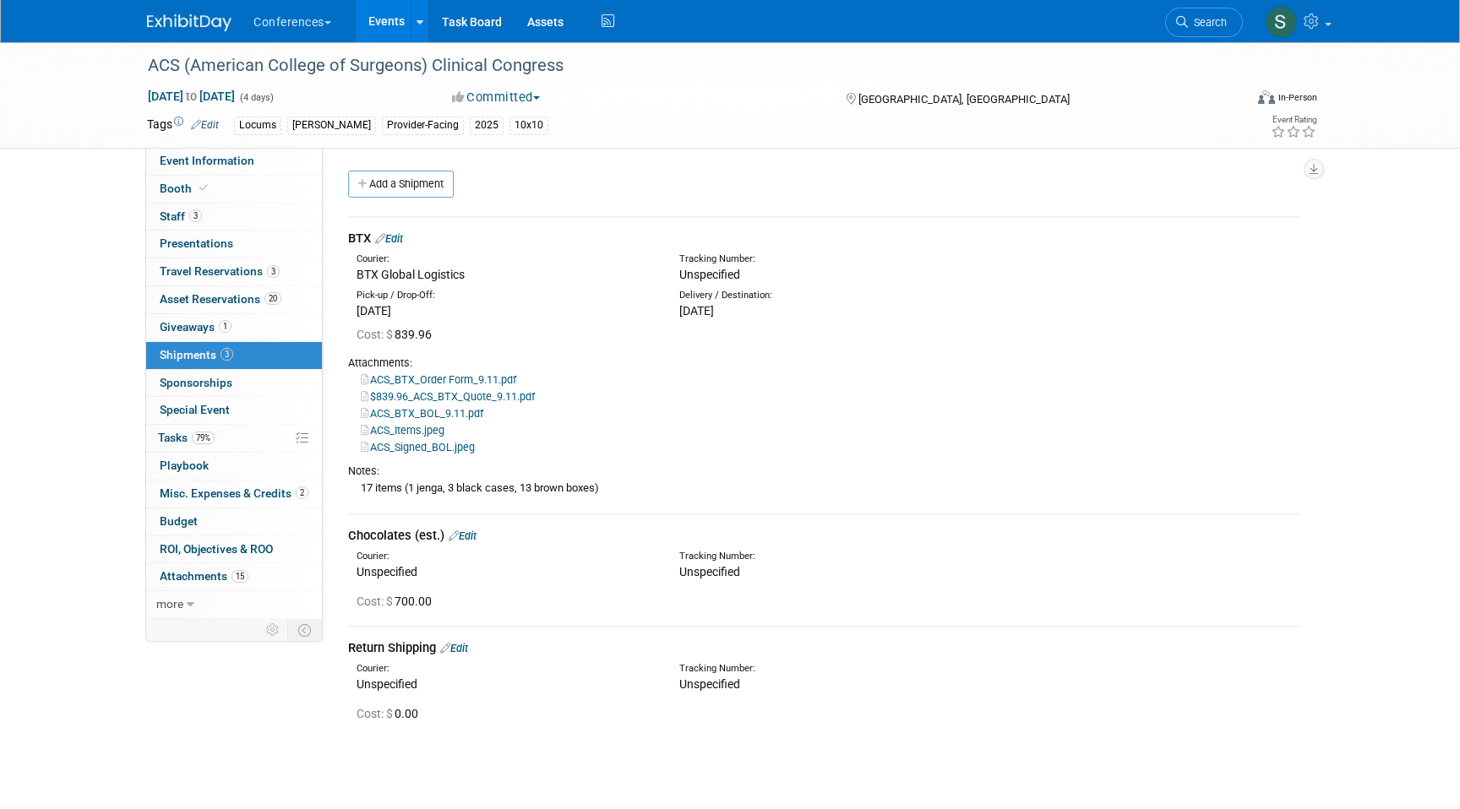
scroll to position [8, 0]
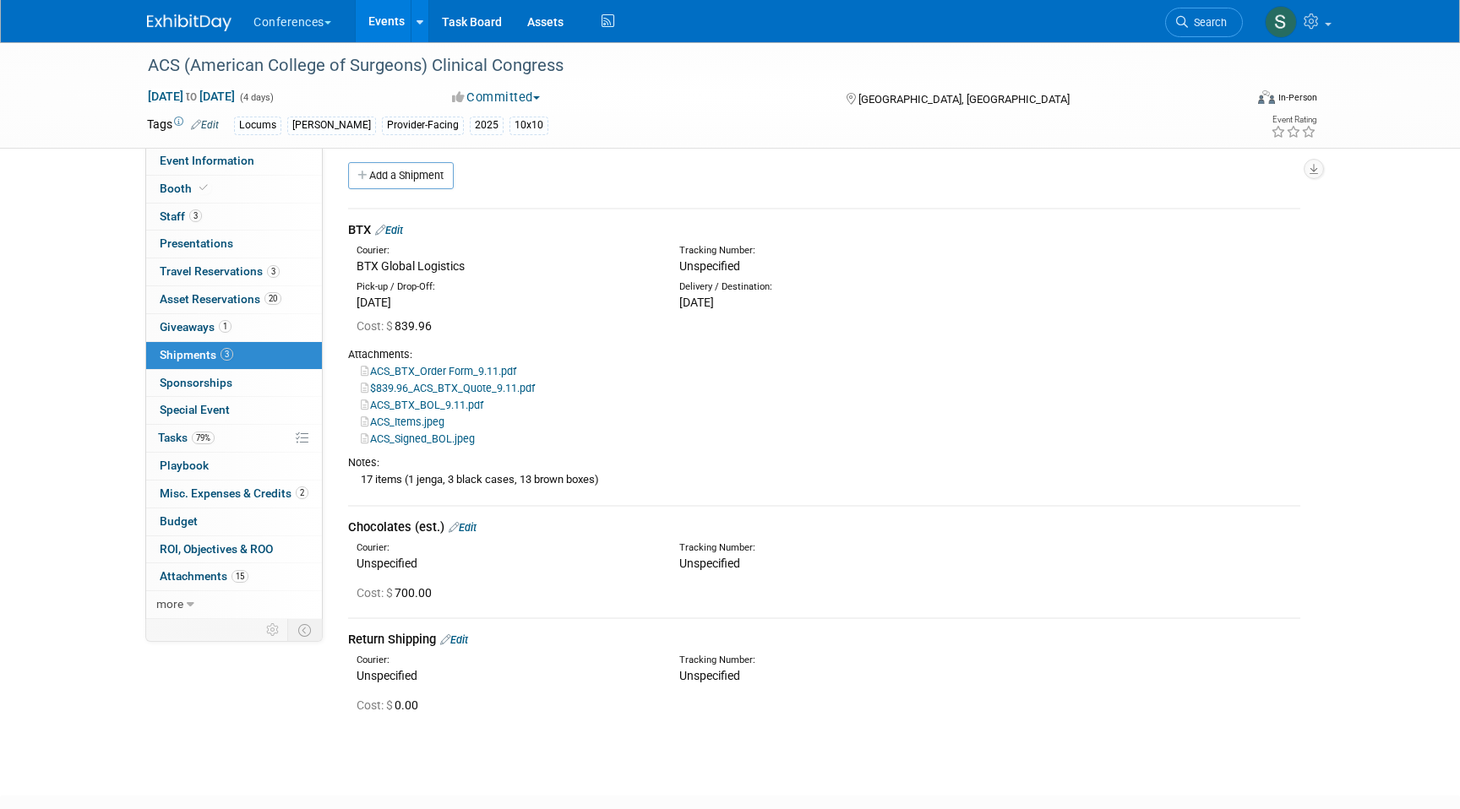
click at [468, 521] on link "Edit" at bounding box center [463, 527] width 28 height 13
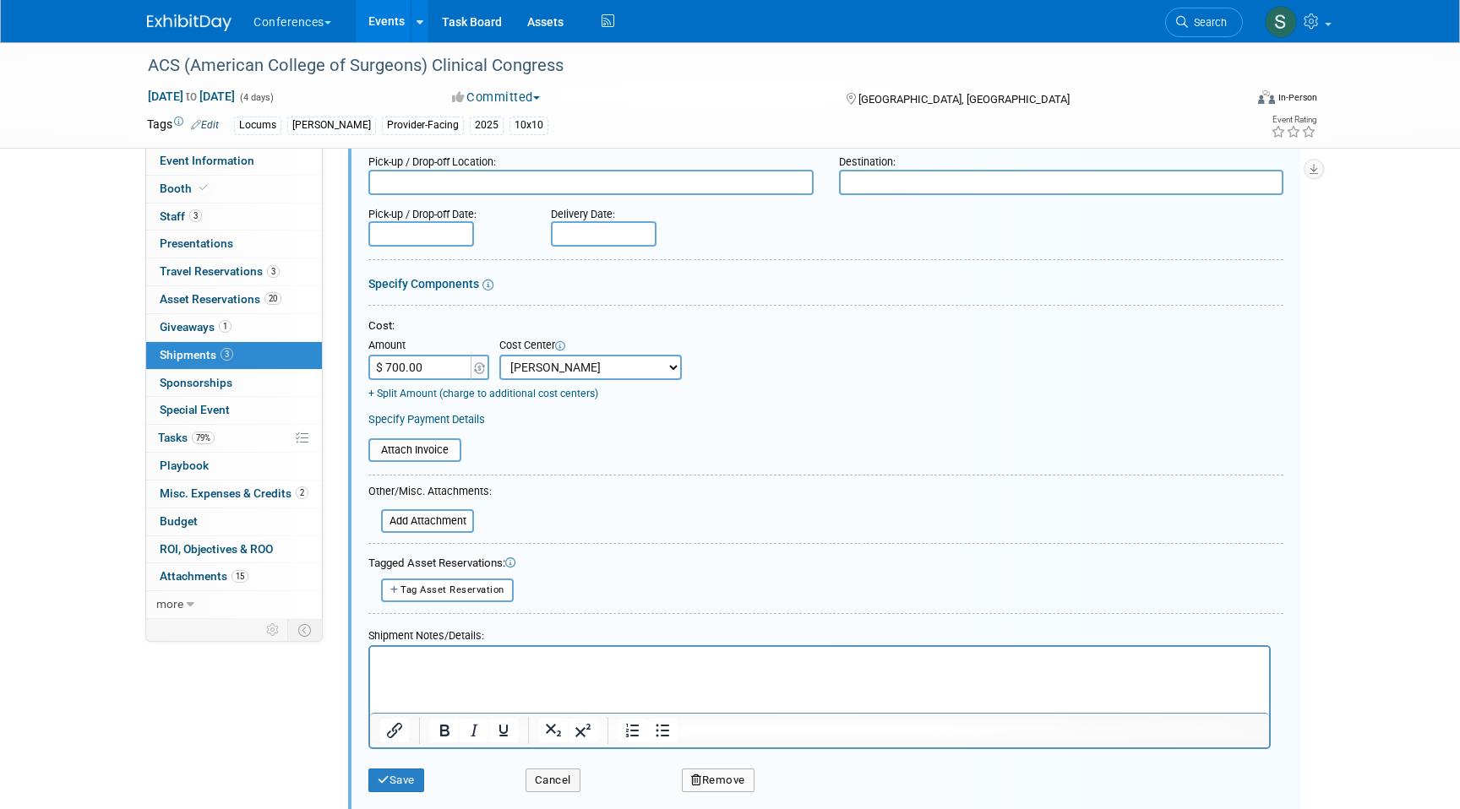
scroll to position [498, 0]
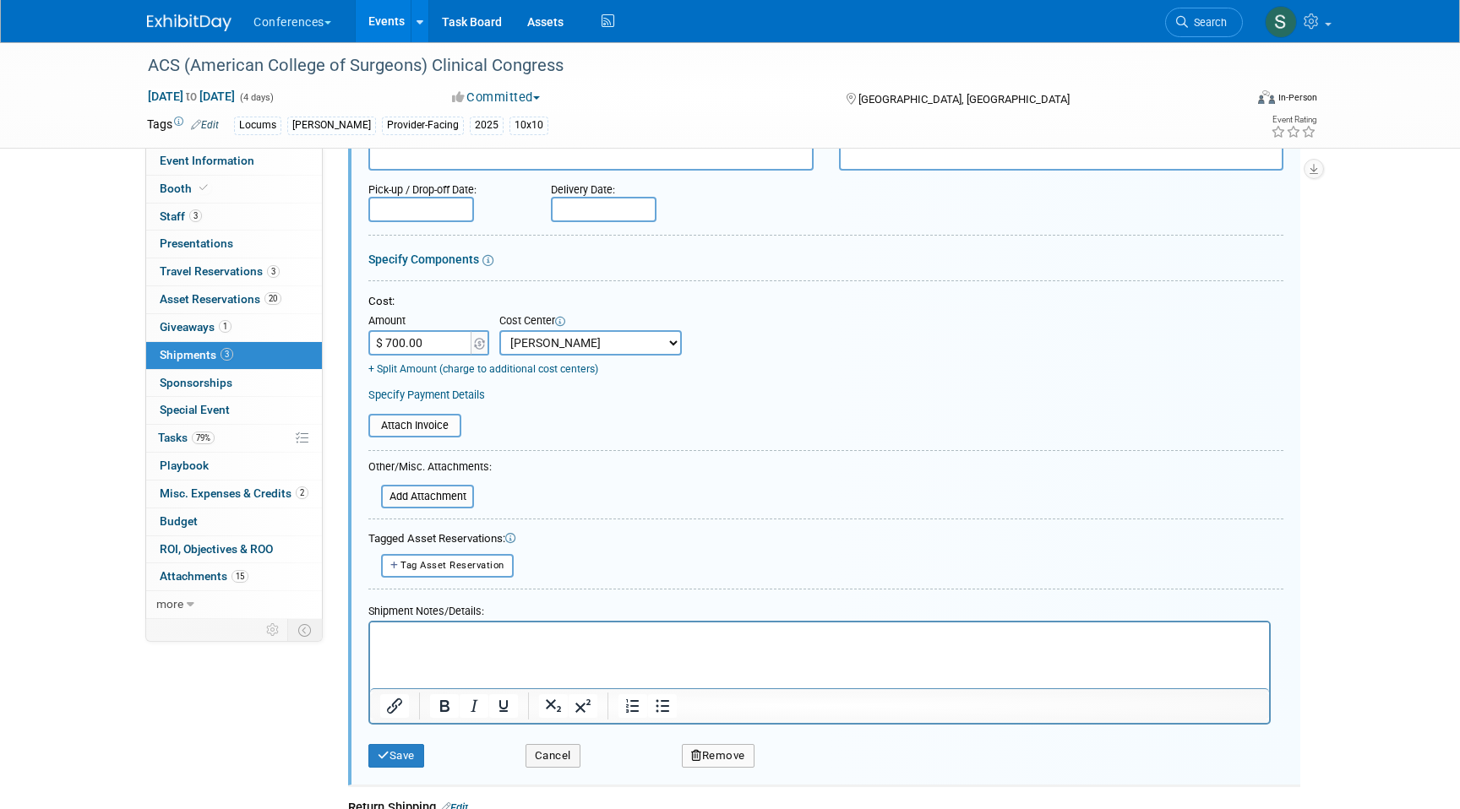
click at [432, 635] on p "Rich Text Area. Press ALT-0 for help." at bounding box center [819, 636] width 879 height 17
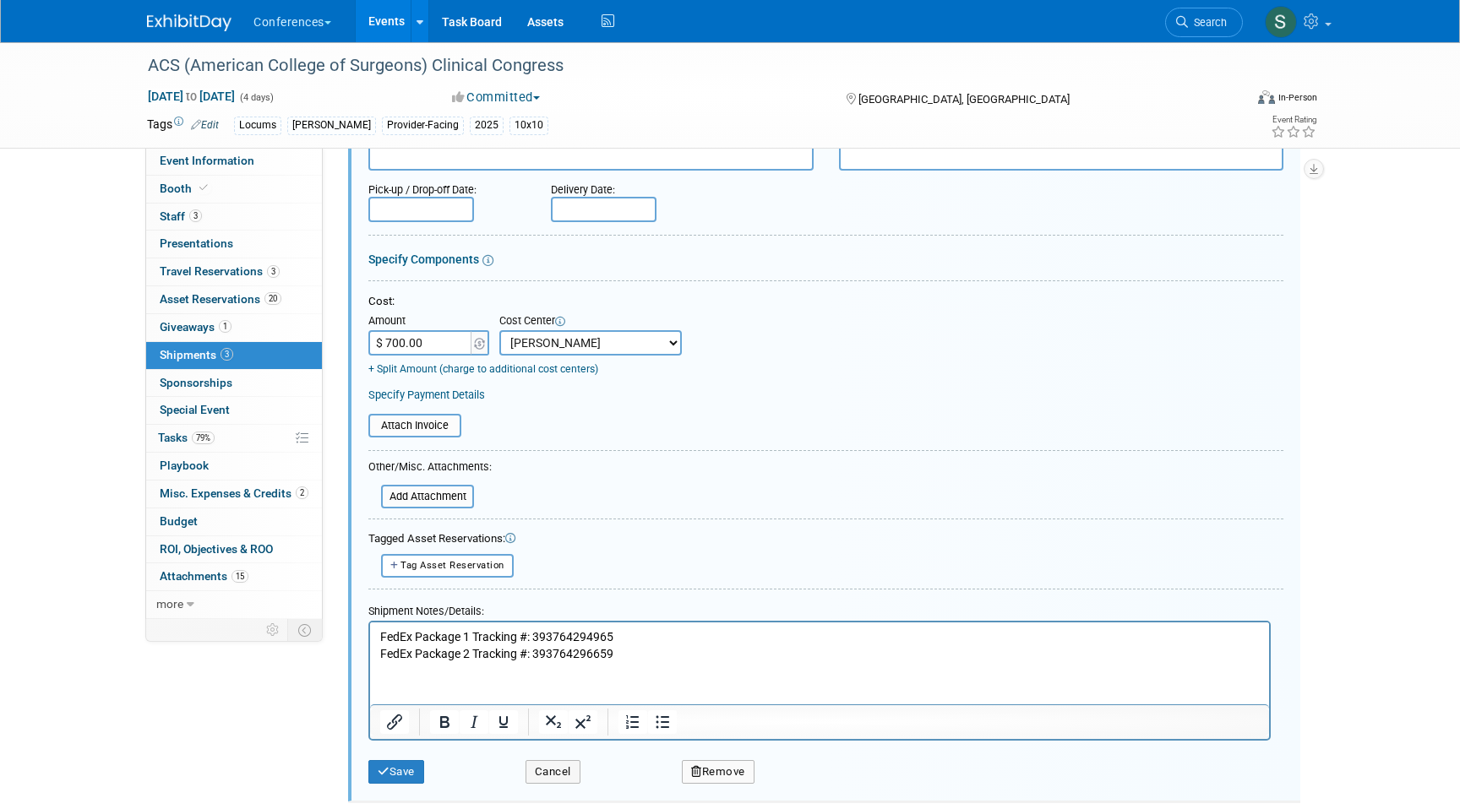
click at [592, 632] on p "FedEx Package 1 Tracking #: 393764294965 FedEx Package 2 Tracking #: 3937642966…" at bounding box center [819, 644] width 879 height 33
copy p "393764294965"
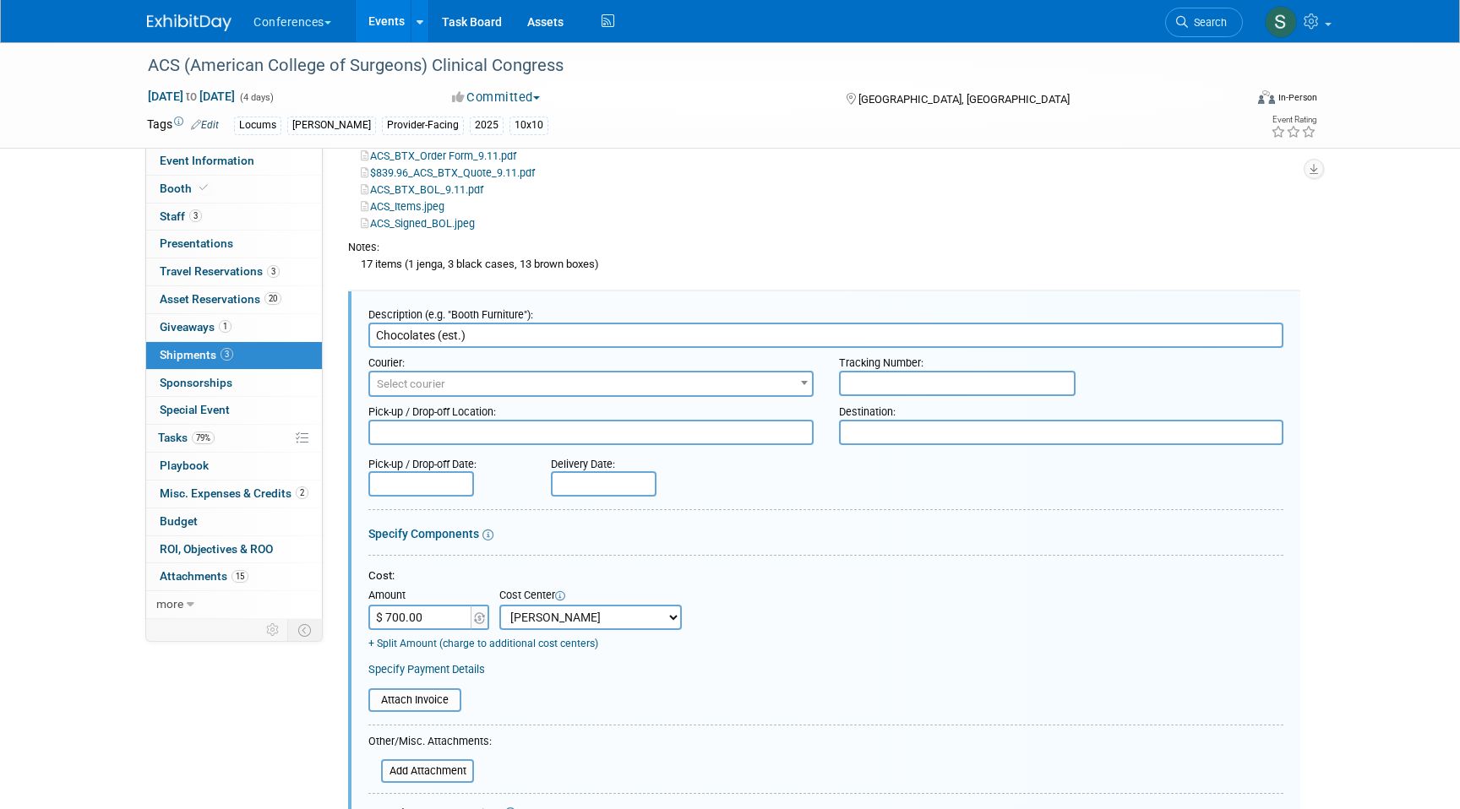
scroll to position [182, 0]
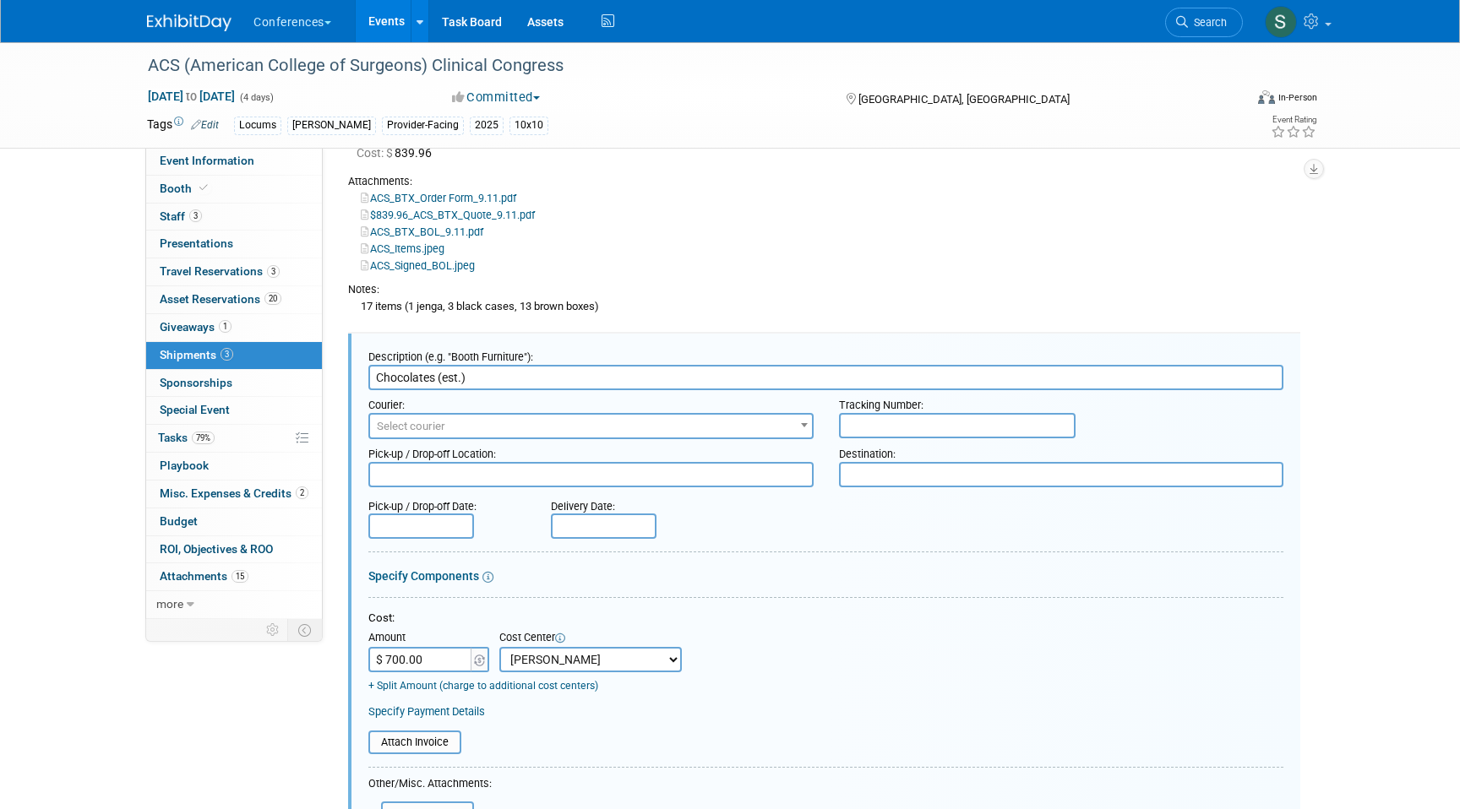
click at [878, 421] on input "text" at bounding box center [957, 425] width 237 height 25
type input "v"
type input "393764294965"
click at [644, 427] on span "Select courier" at bounding box center [591, 427] width 442 height 24
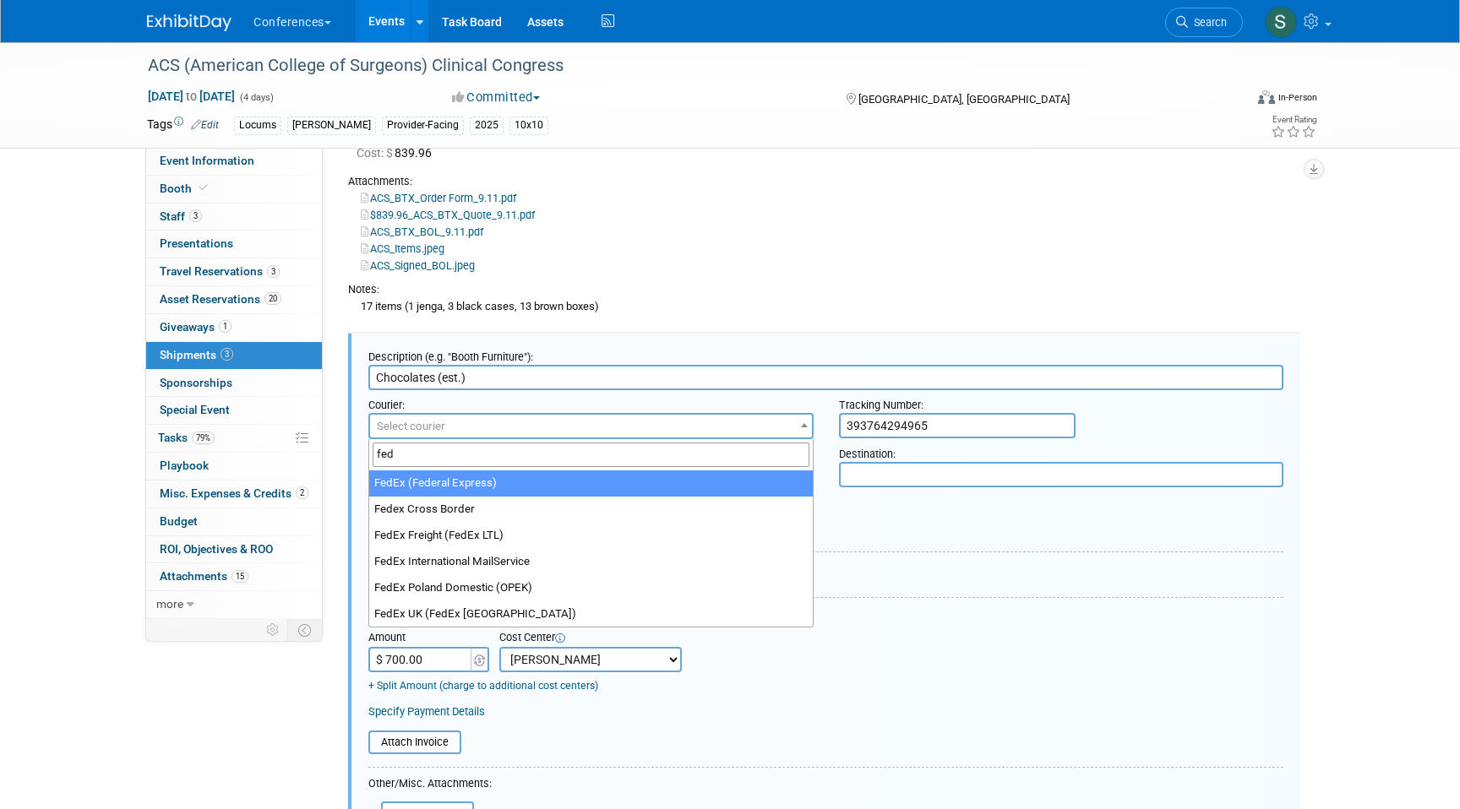
type input "fed"
select select "206"
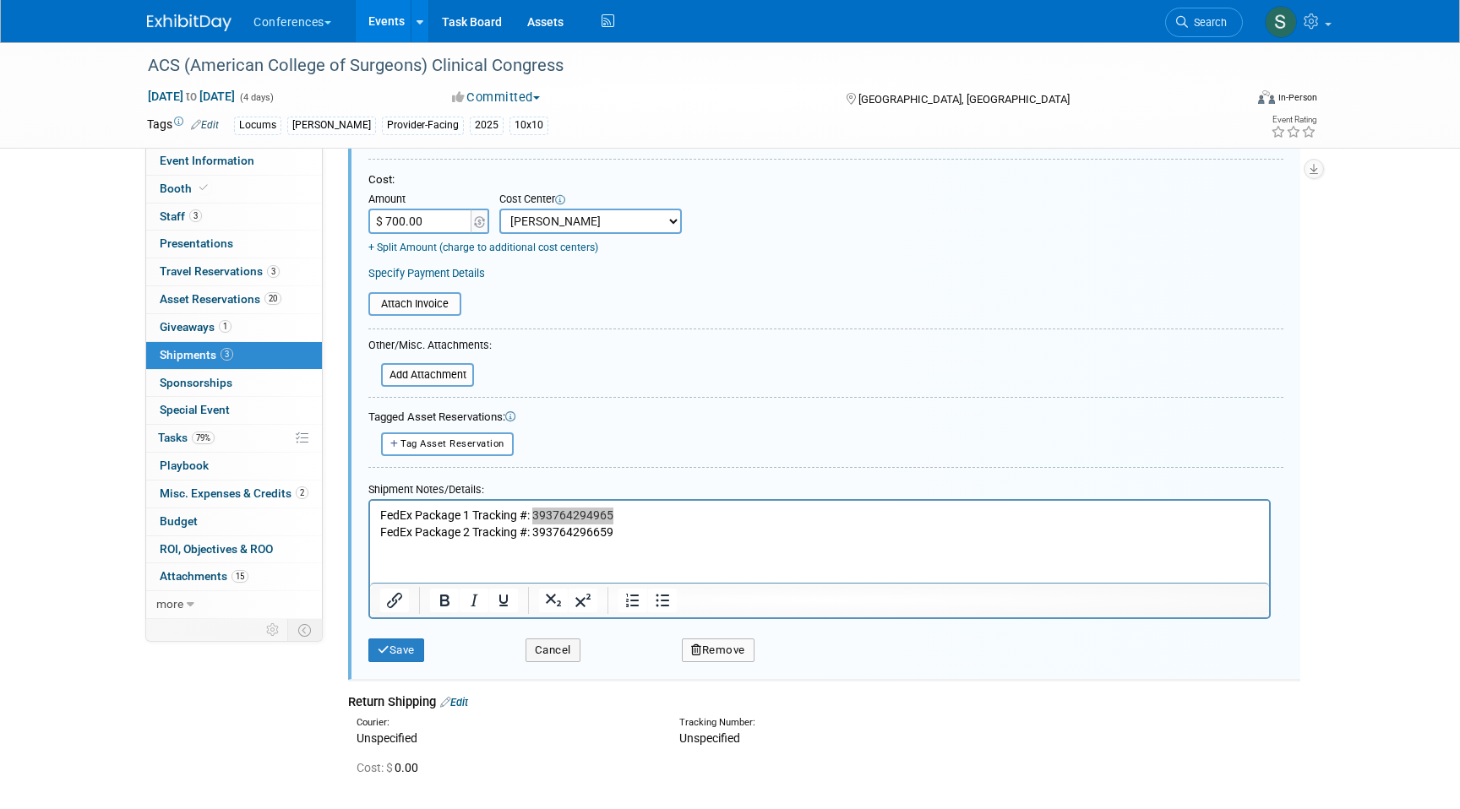
scroll to position [673, 0]
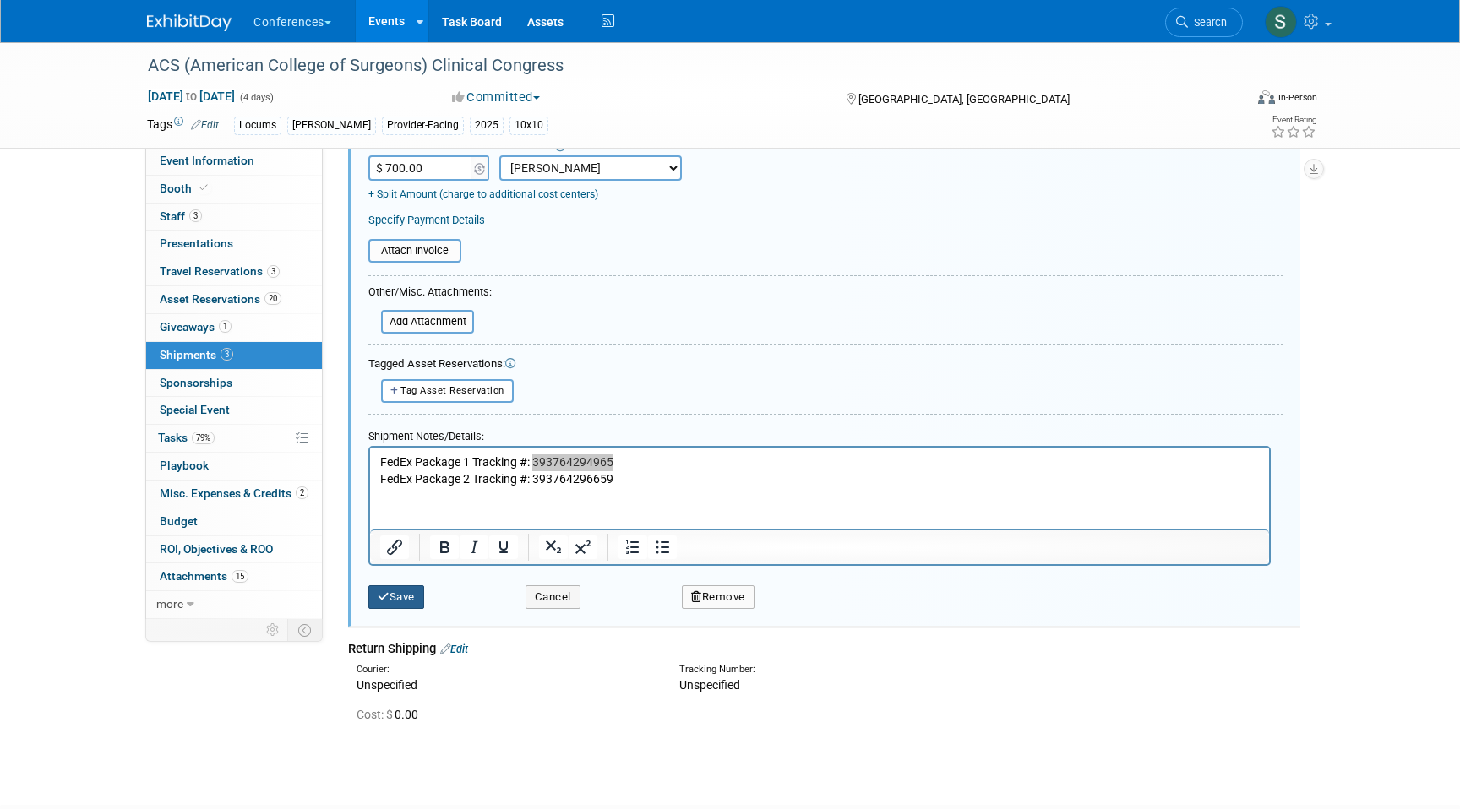
click at [406, 589] on button "Save" at bounding box center [396, 597] width 56 height 24
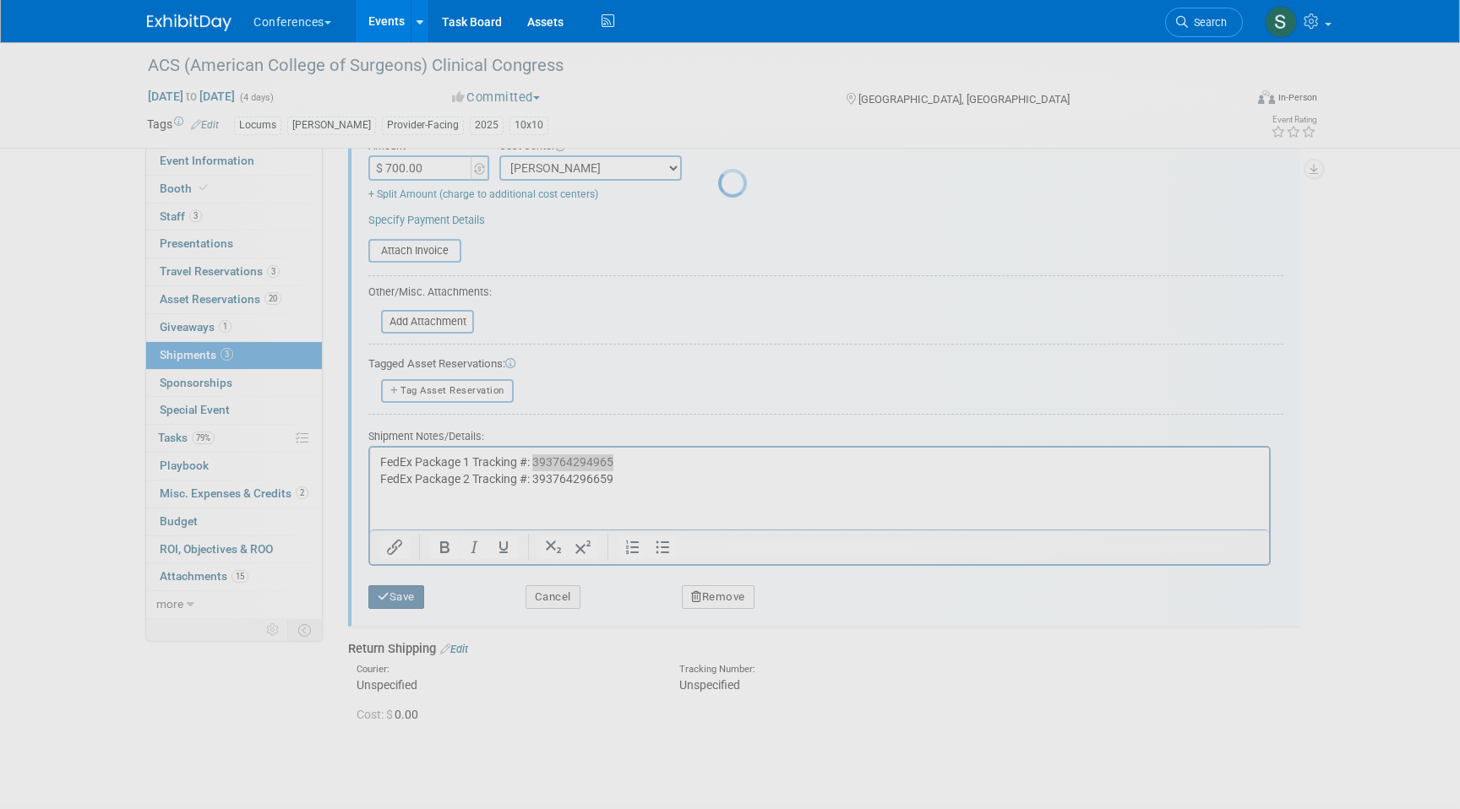
scroll to position [175, 0]
